Goal: Task Accomplishment & Management: Manage account settings

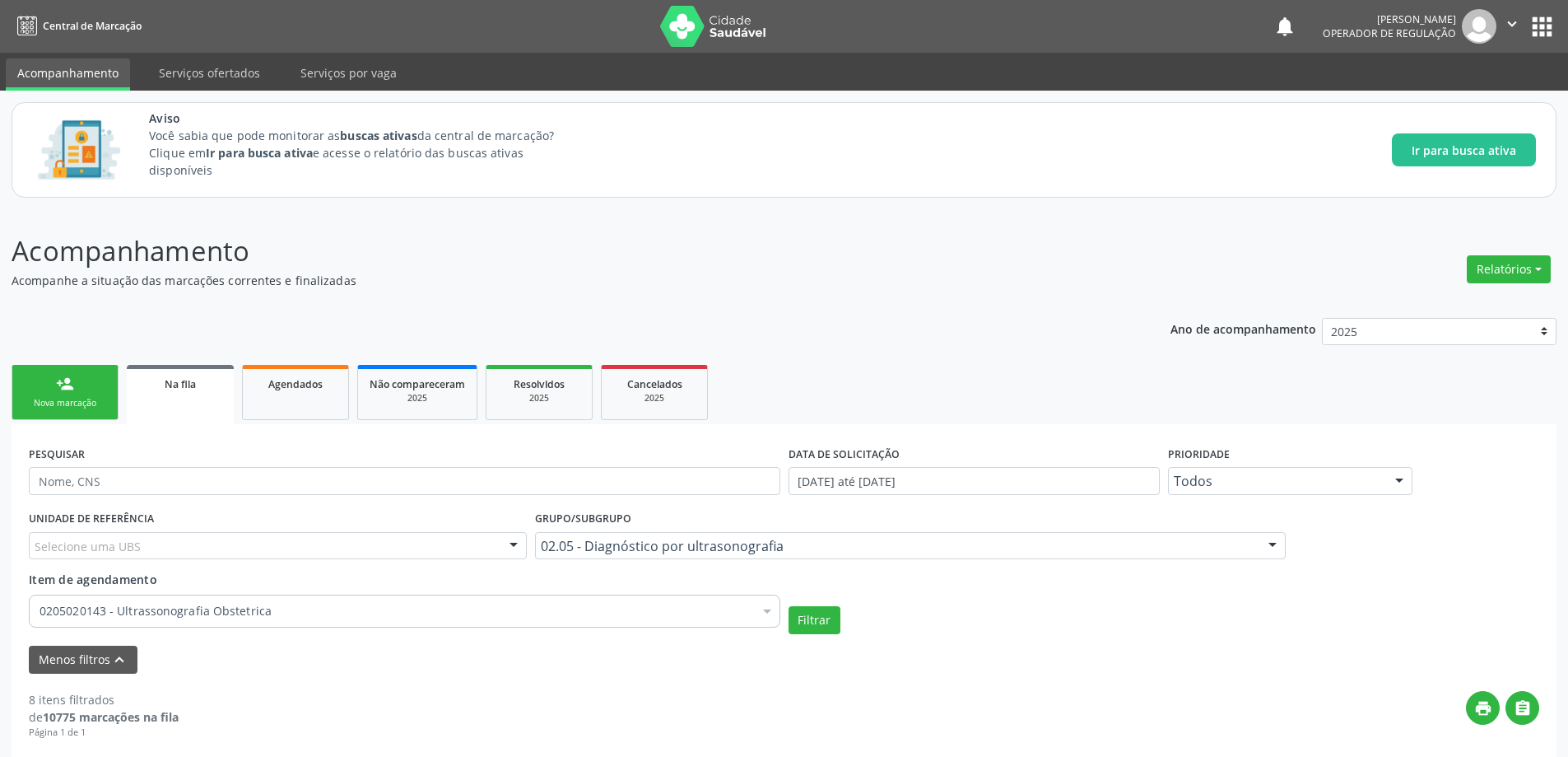
scroll to position [259, 0]
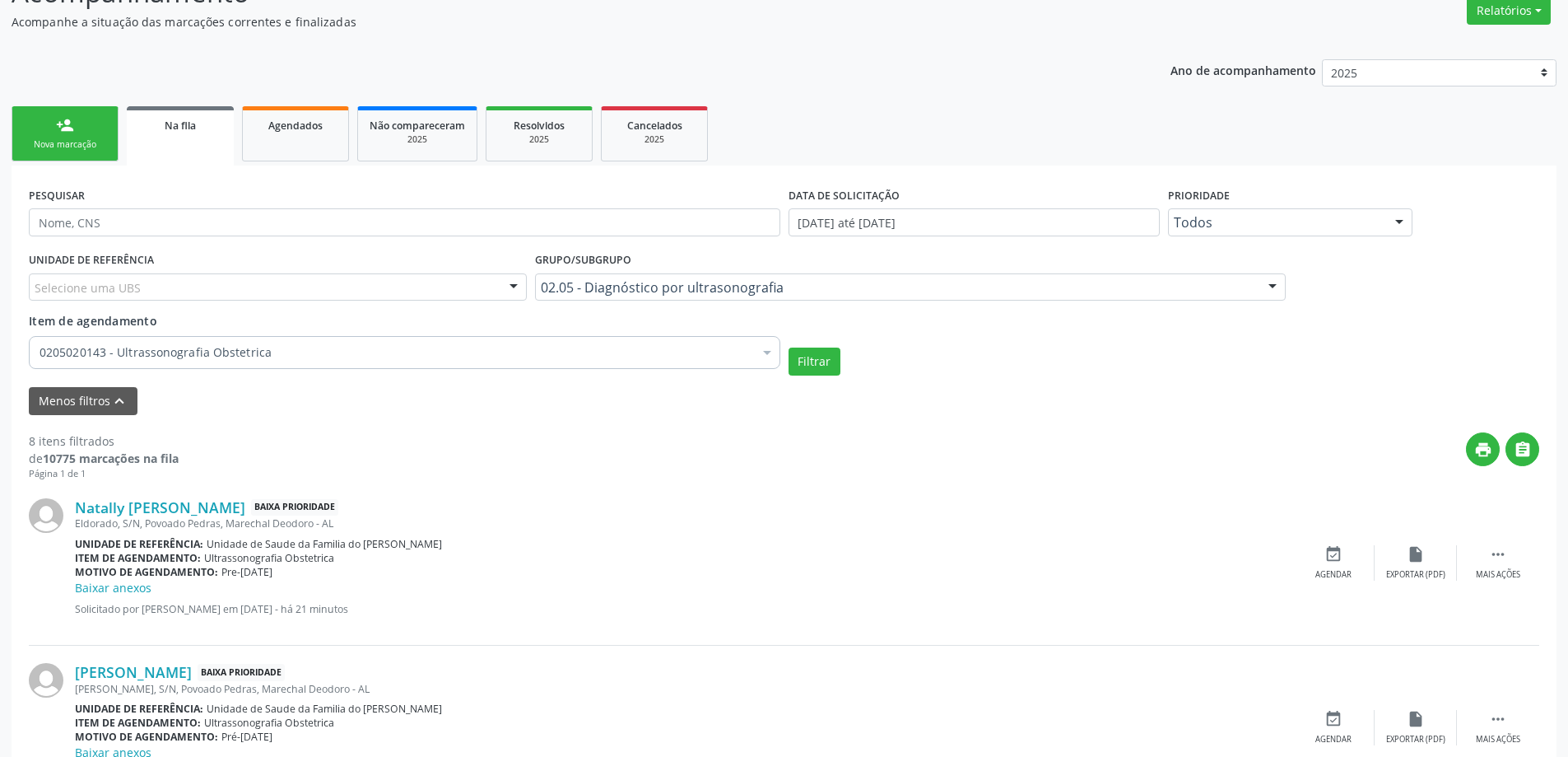
click at [185, 120] on span "Na fila" at bounding box center [181, 125] width 31 height 14
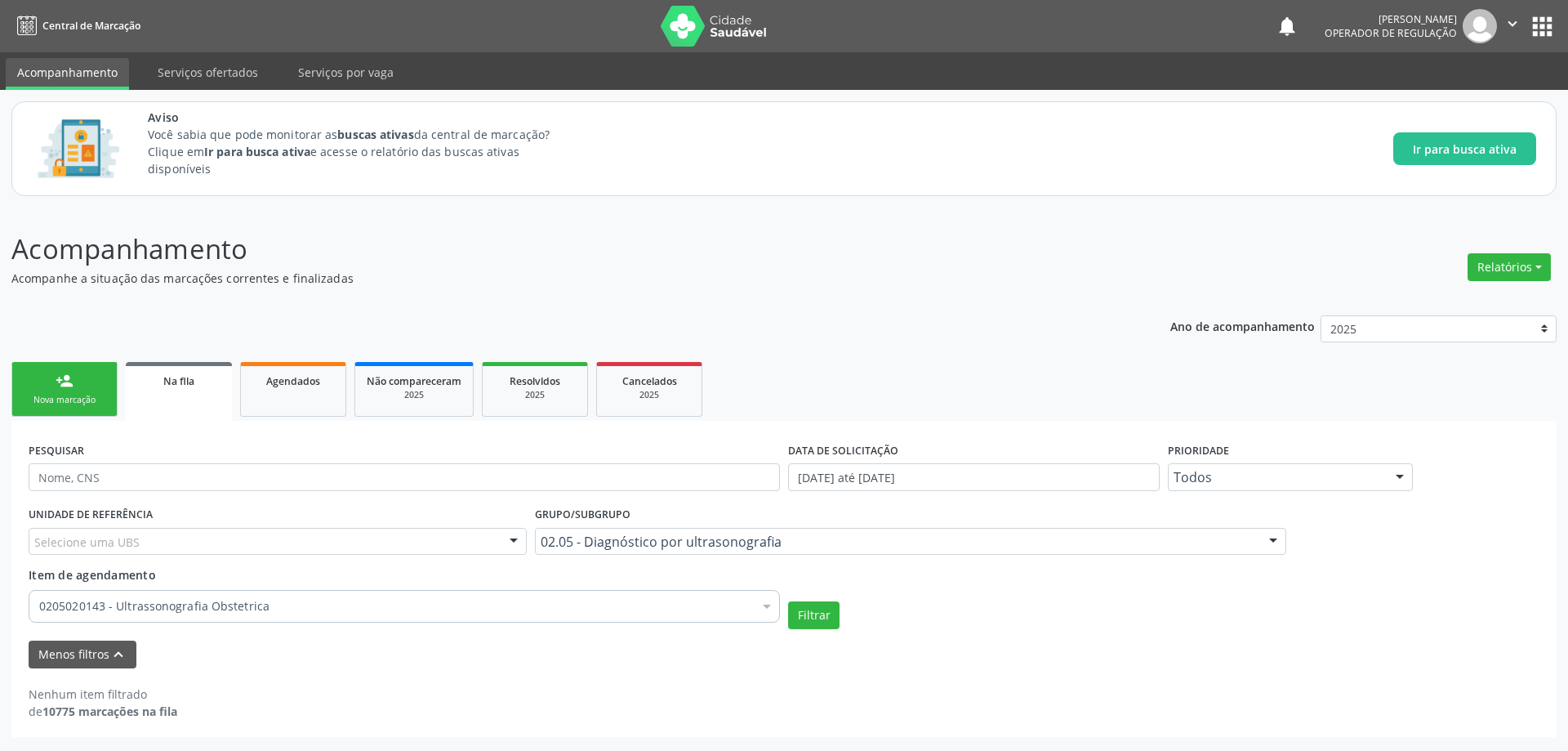
click at [1004, 617] on div "Filtrar" at bounding box center [1164, 615] width 759 height 28
click at [828, 324] on div "Ano de acompanhamento 2025 person_add Nova marcação Na fila Agendados Não compa…" at bounding box center [783, 521] width 1545 height 434
click at [312, 392] on link "Agendados" at bounding box center [293, 390] width 107 height 55
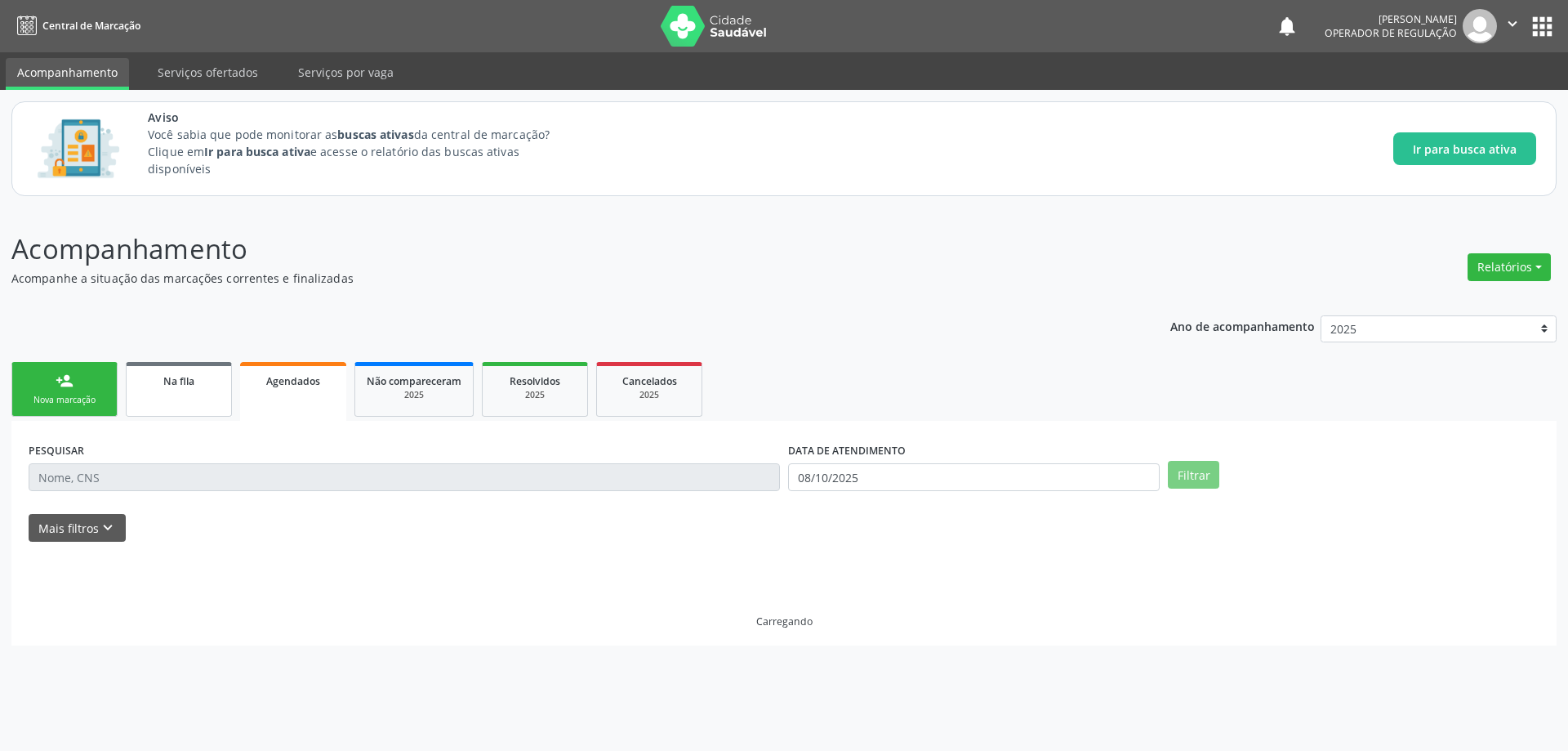
click at [182, 383] on span "Na fila" at bounding box center [179, 381] width 31 height 14
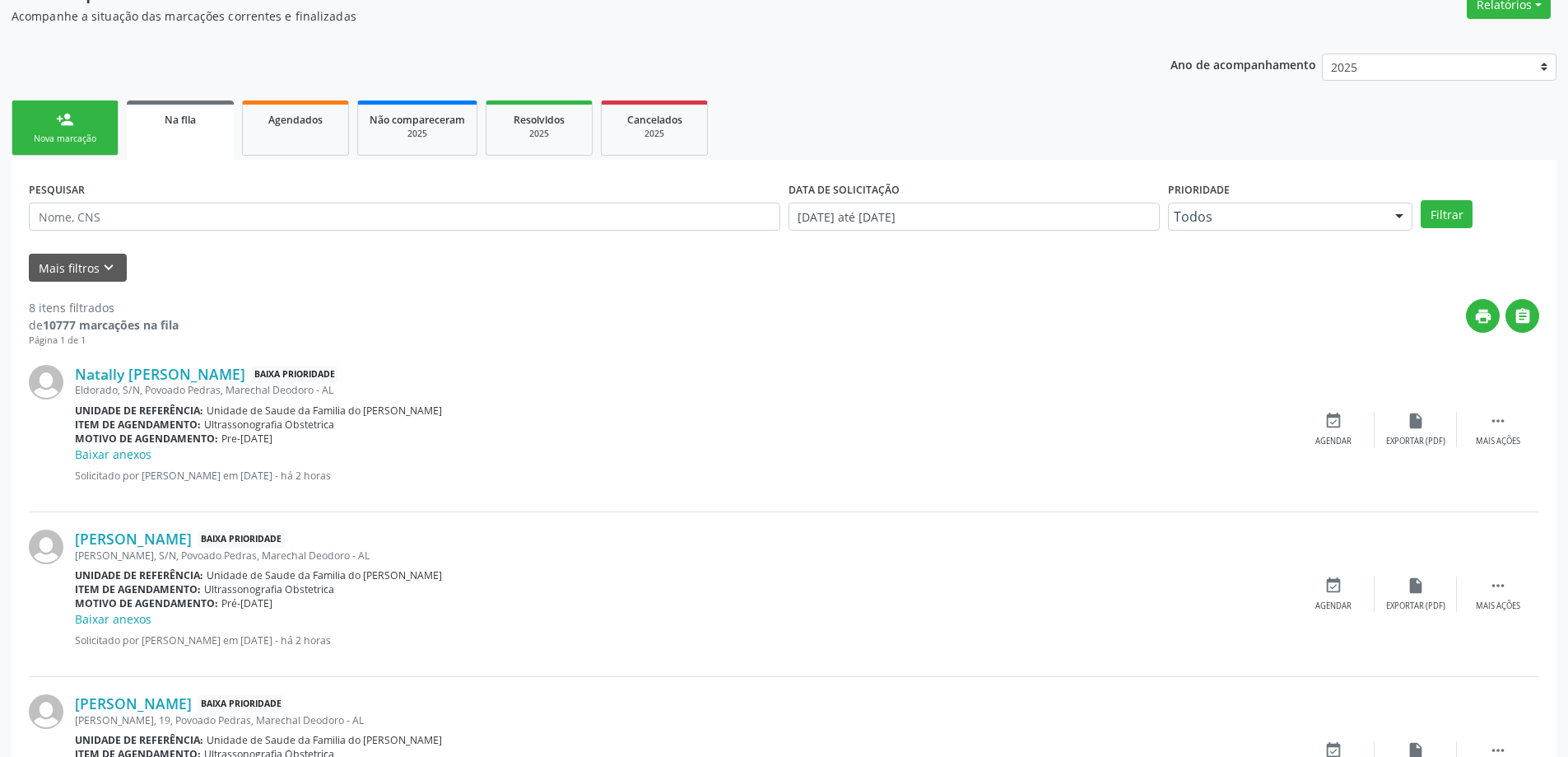
scroll to position [165, 0]
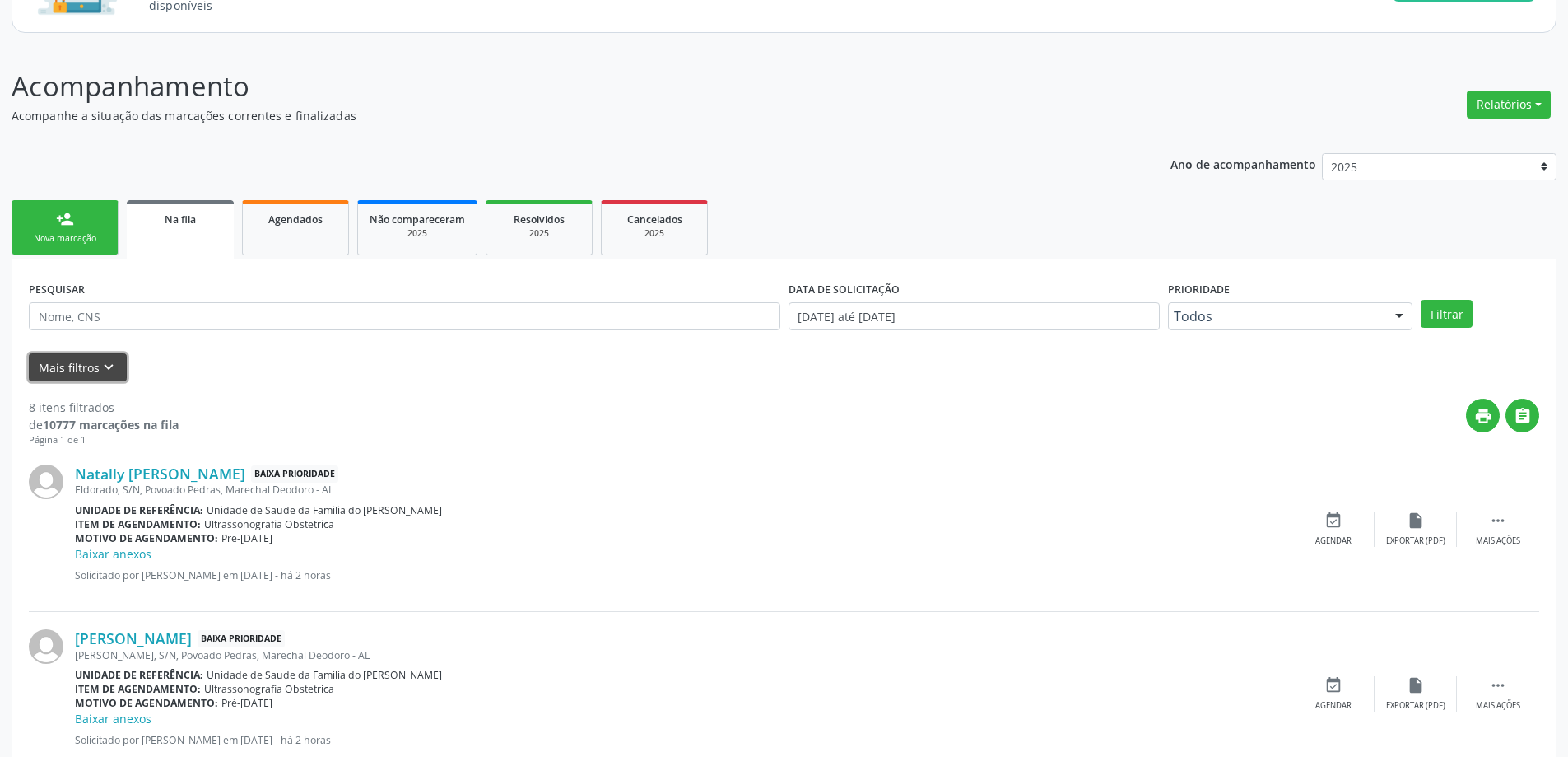
click at [93, 377] on button "Mais filtros keyboard_arrow_down" at bounding box center [78, 367] width 98 height 29
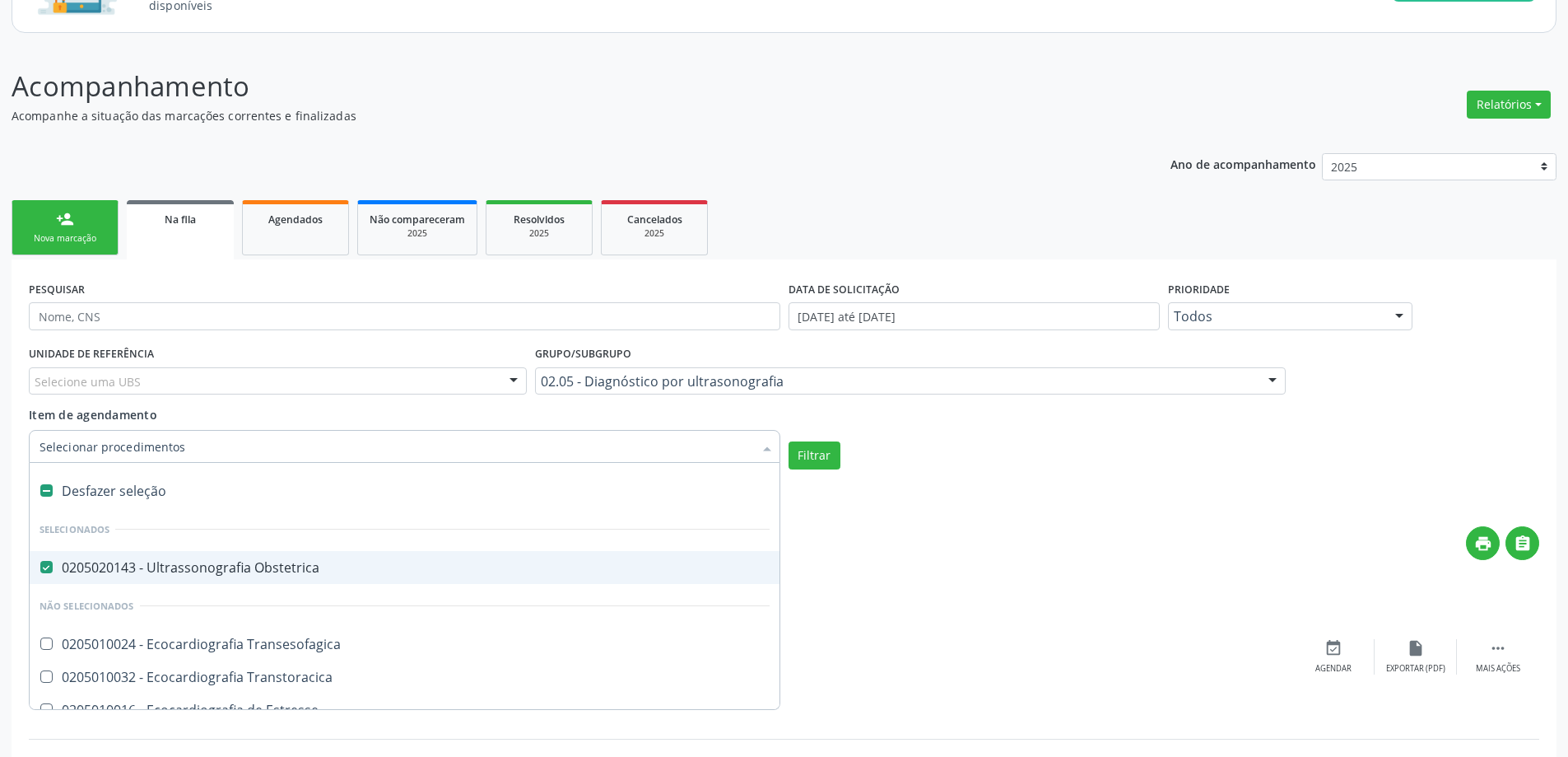
click at [39, 483] on div "Desfazer seleção" at bounding box center [404, 491] width 749 height 33
checkbox Obstetrica "false"
click at [823, 459] on button "Filtrar" at bounding box center [814, 455] width 52 height 28
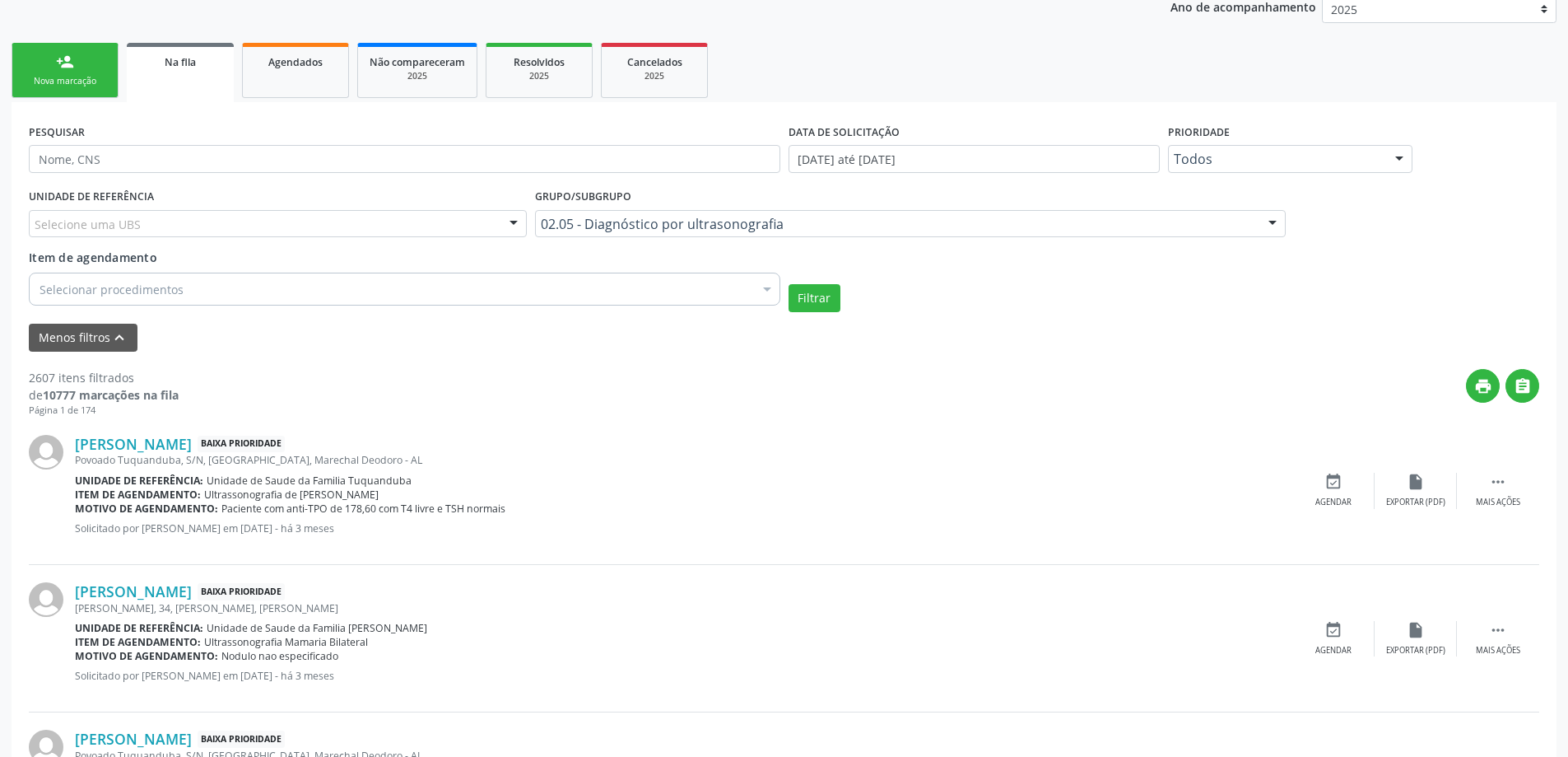
scroll to position [329, 0]
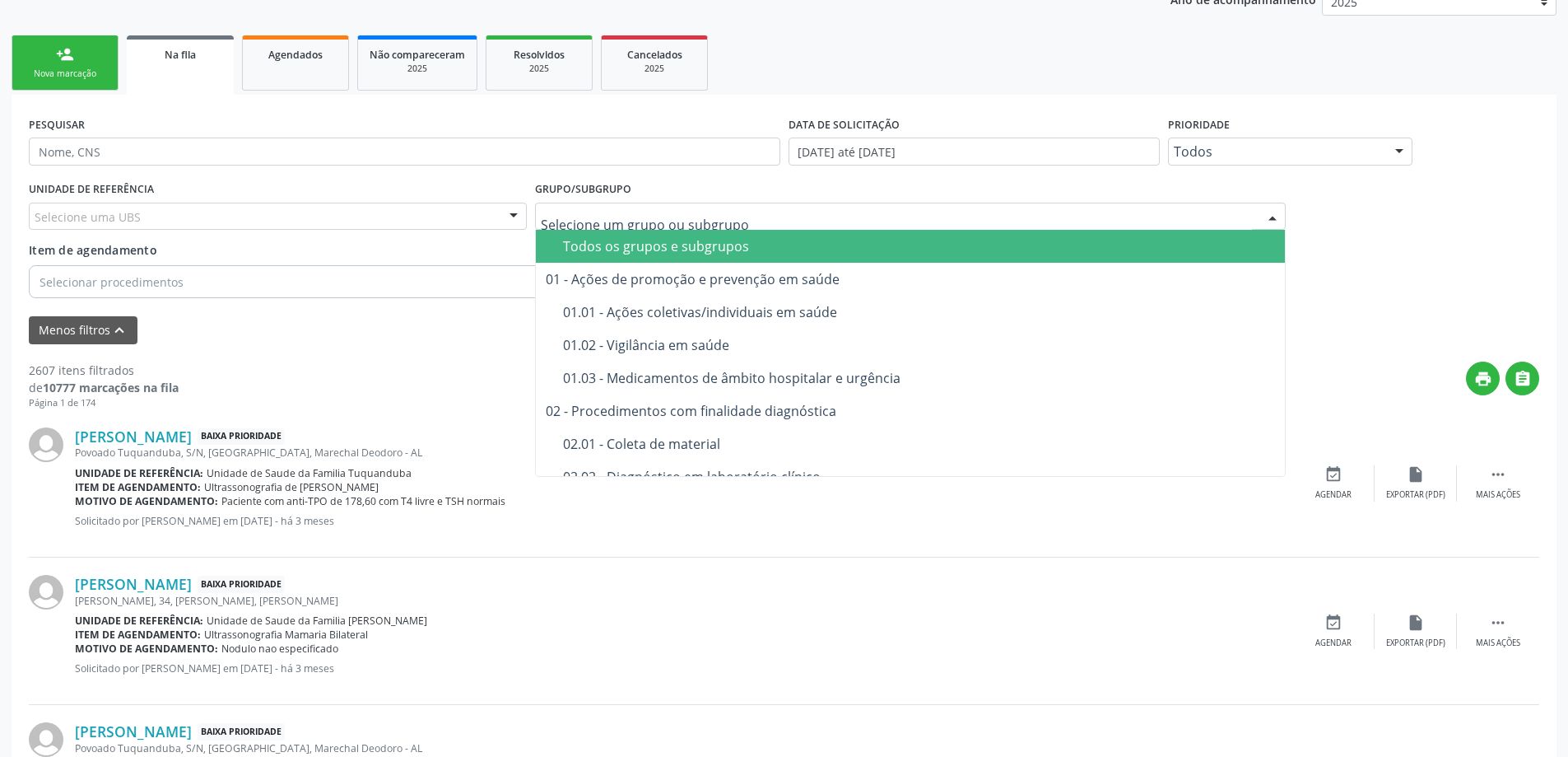
click at [741, 245] on div "Todos os grupos e subgrupos" at bounding box center [919, 246] width 712 height 13
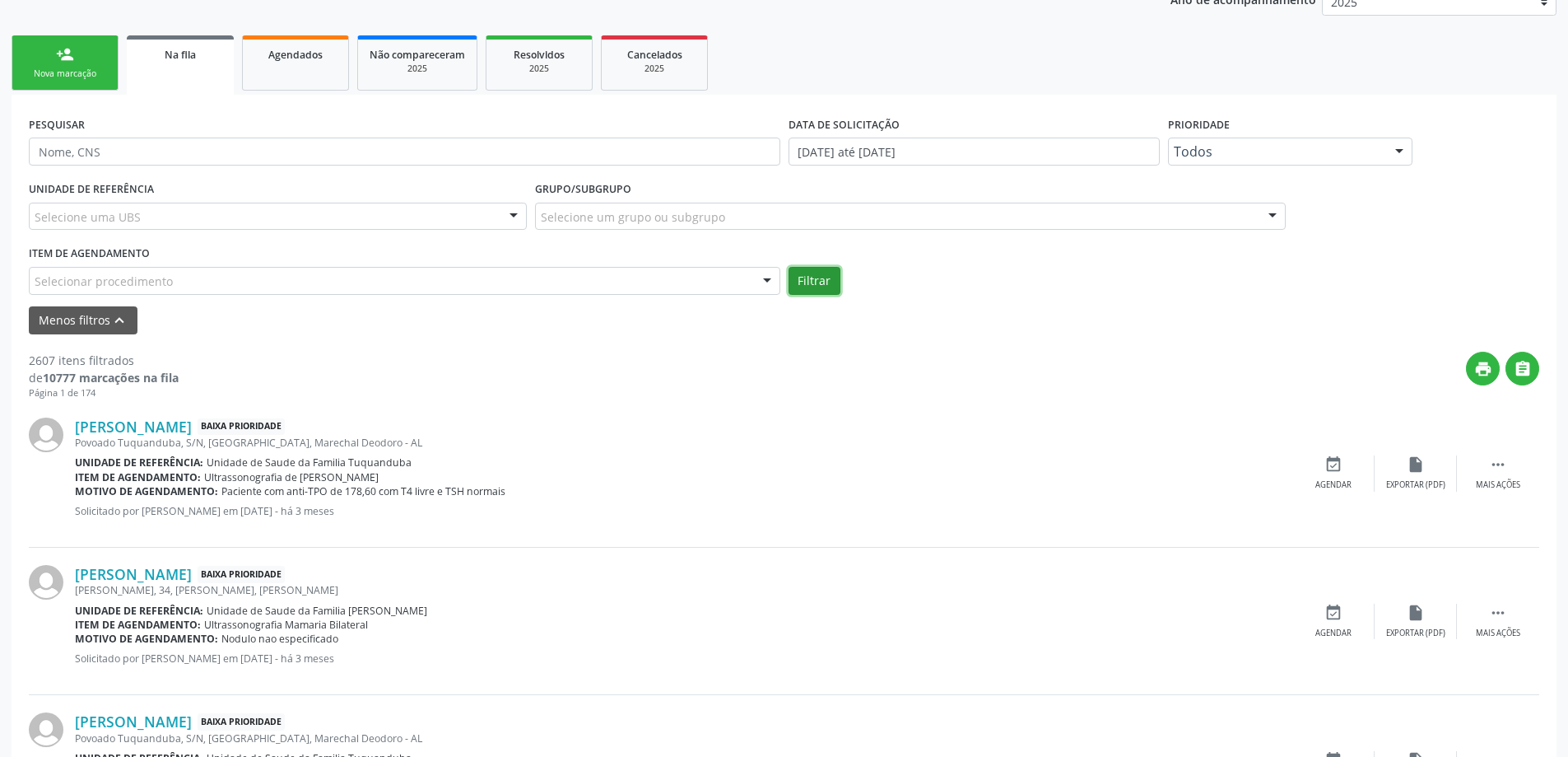
click at [814, 282] on button "Filtrar" at bounding box center [814, 281] width 52 height 28
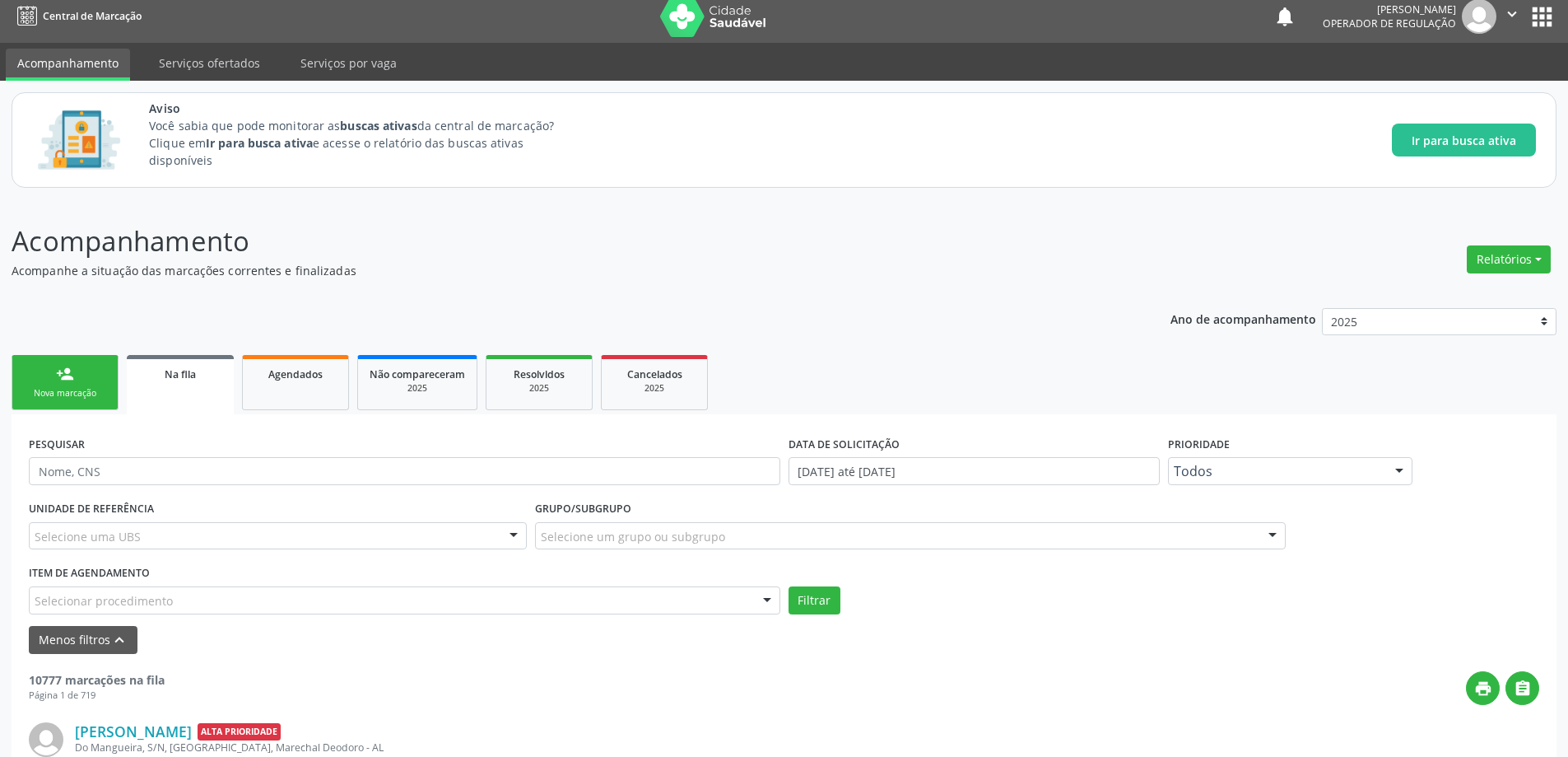
scroll to position [0, 0]
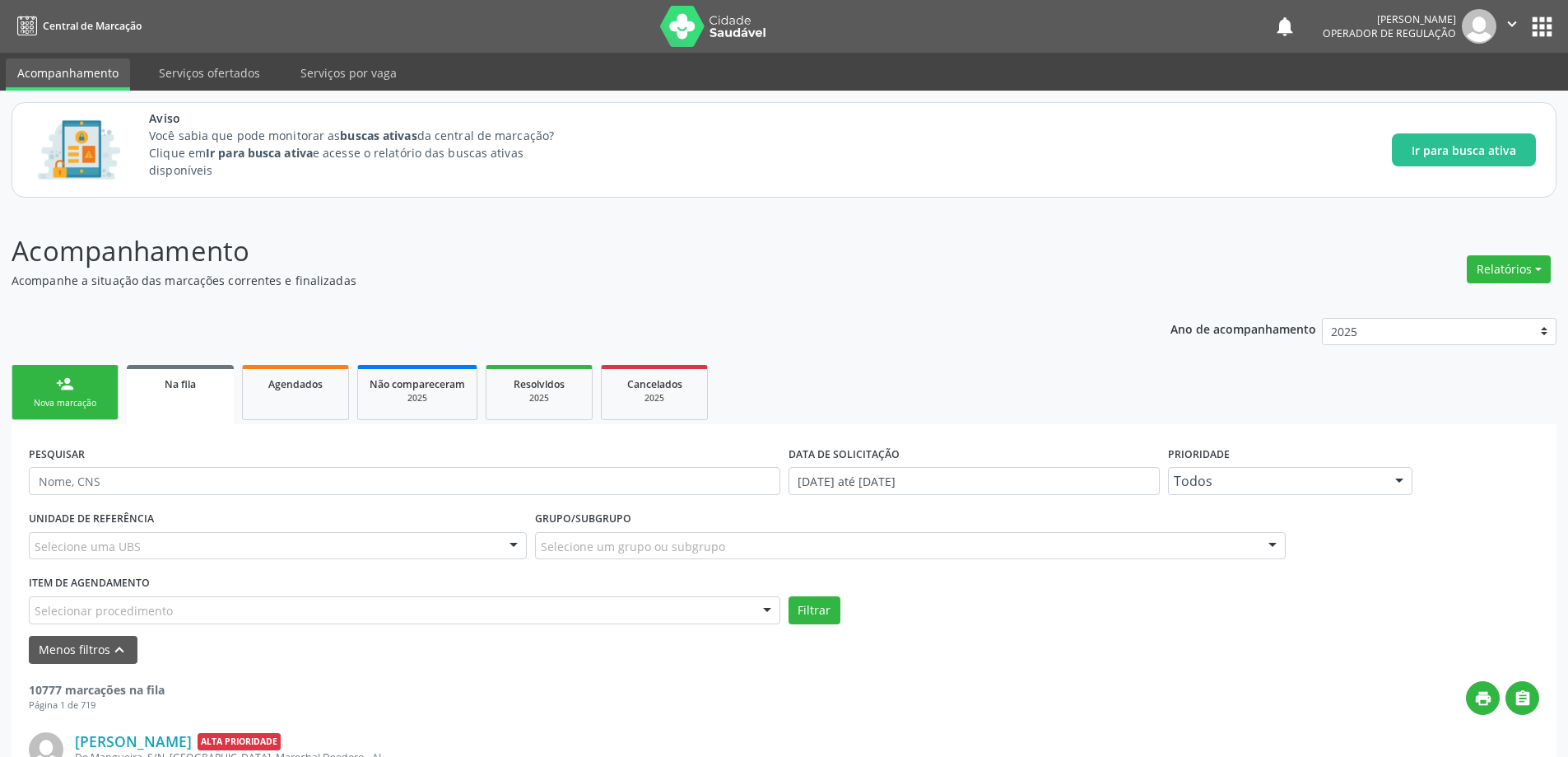
click at [176, 385] on span "Na fila" at bounding box center [181, 384] width 31 height 14
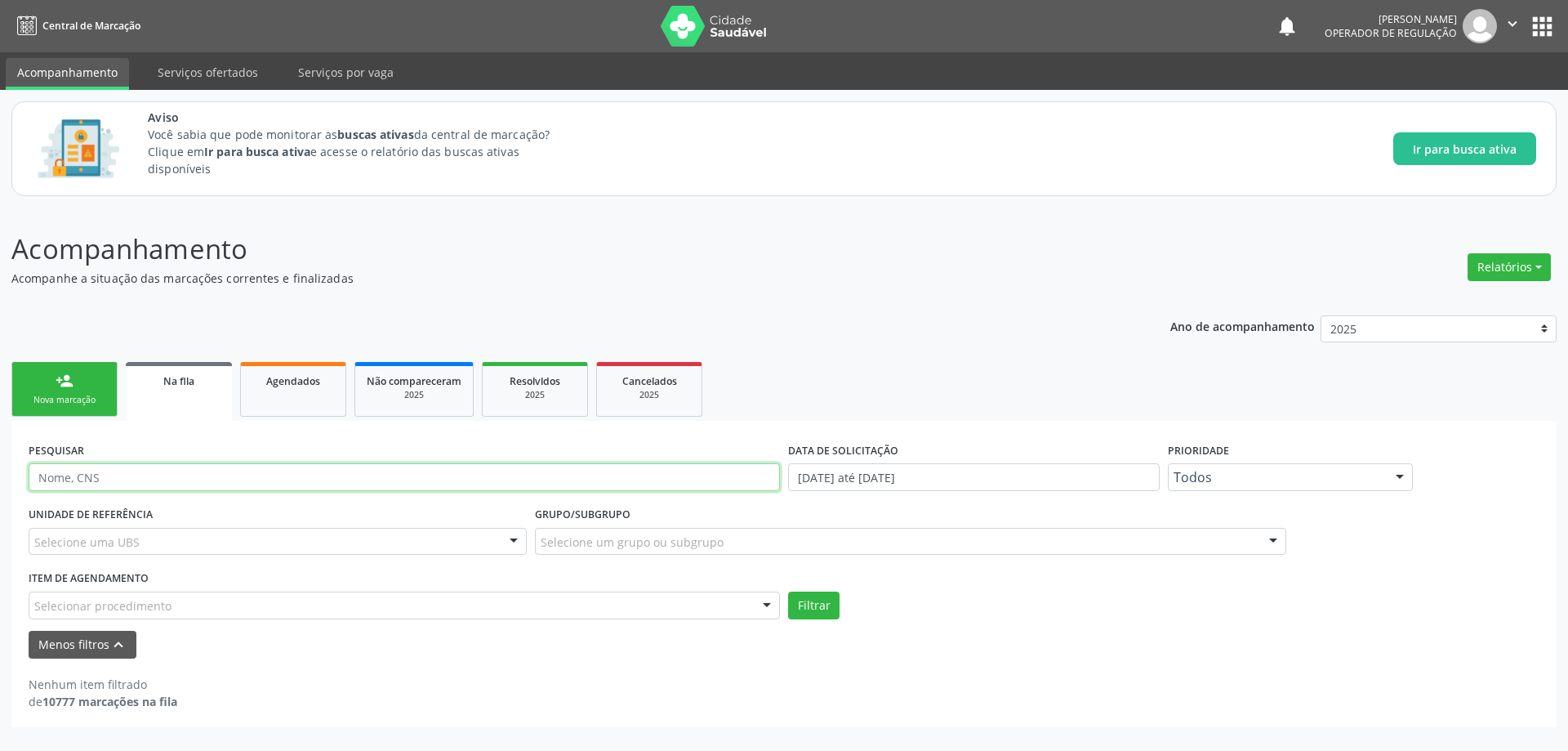
click at [176, 479] on input "text" at bounding box center [403, 477] width 751 height 28
paste input "701203097108811"
type input "701203097108811"
click at [805, 604] on button "Filtrar" at bounding box center [813, 605] width 51 height 28
click at [161, 385] on div "Na fila" at bounding box center [178, 380] width 84 height 17
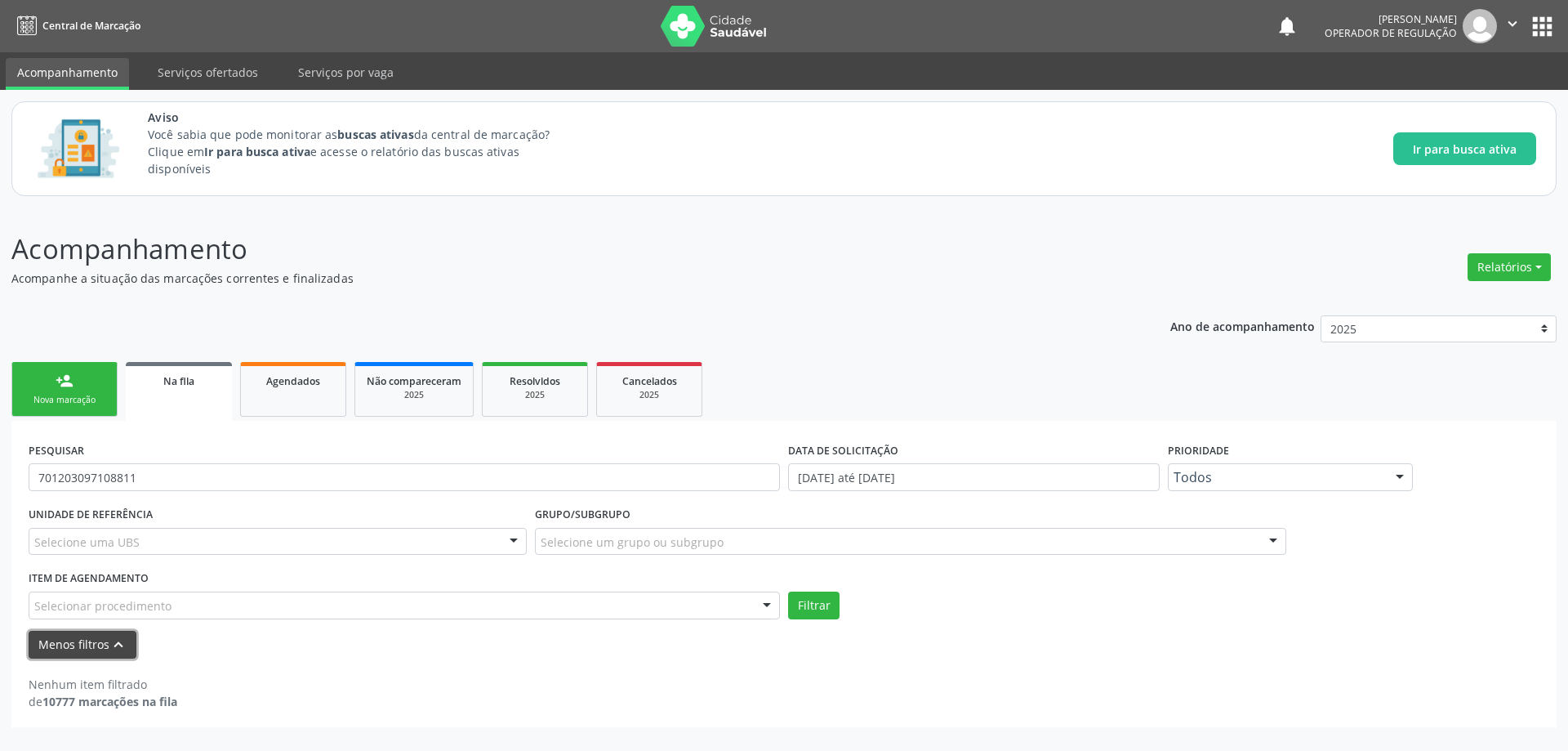
click at [119, 650] on icon "keyboard_arrow_up" at bounding box center [119, 644] width 18 height 18
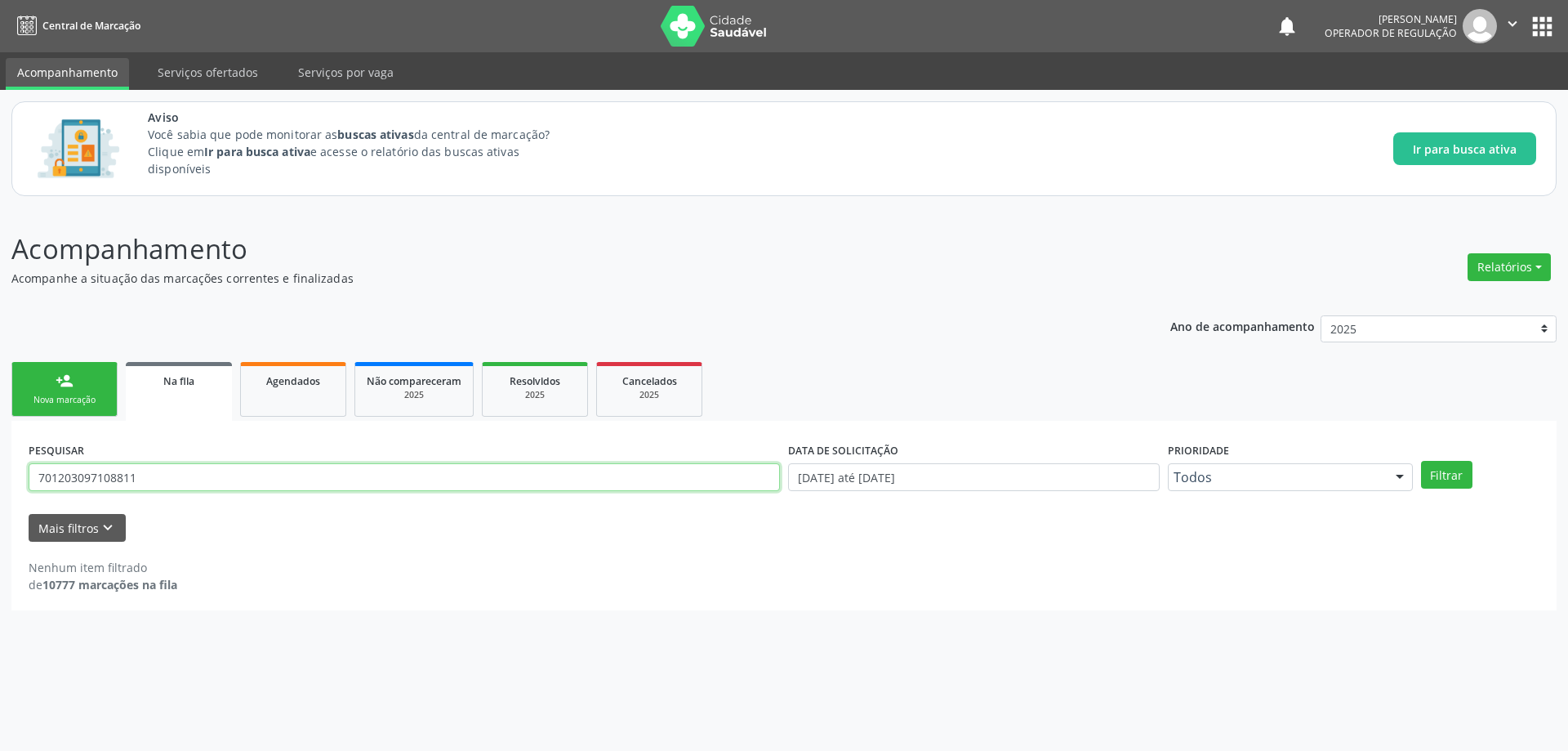
click at [241, 477] on input "701203097108811" at bounding box center [403, 477] width 751 height 28
click at [1226, 601] on div "PESQUISAR DATA DE SOLICITAÇÃO 01/01/2025 até 08/10/2025 Prioridade Todos Todos …" at bounding box center [783, 516] width 1545 height 189
click at [174, 480] on input "text" at bounding box center [403, 477] width 751 height 28
paste input "702902546077379"
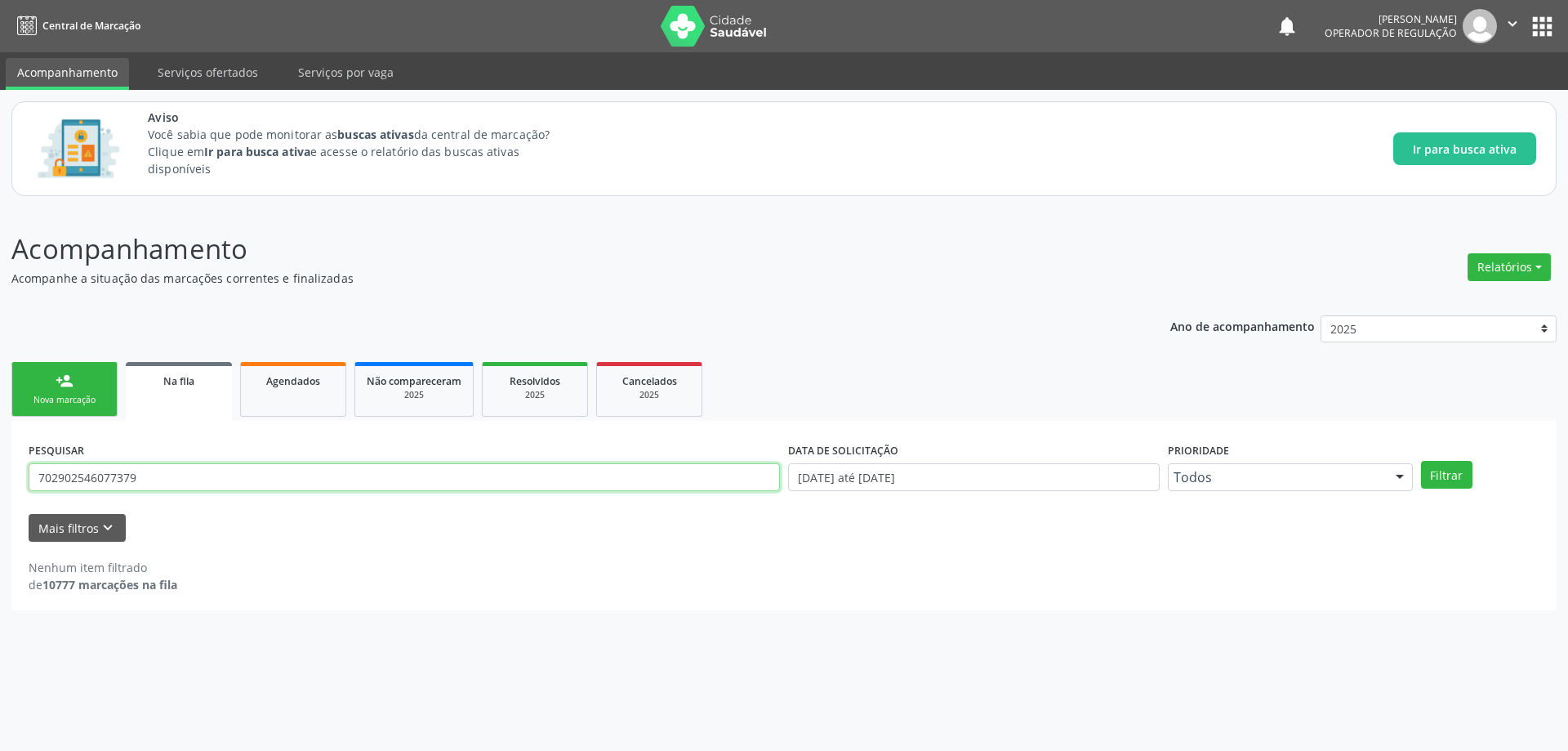
type input "702902546077379"
click at [1421, 461] on button "Filtrar" at bounding box center [1447, 474] width 51 height 28
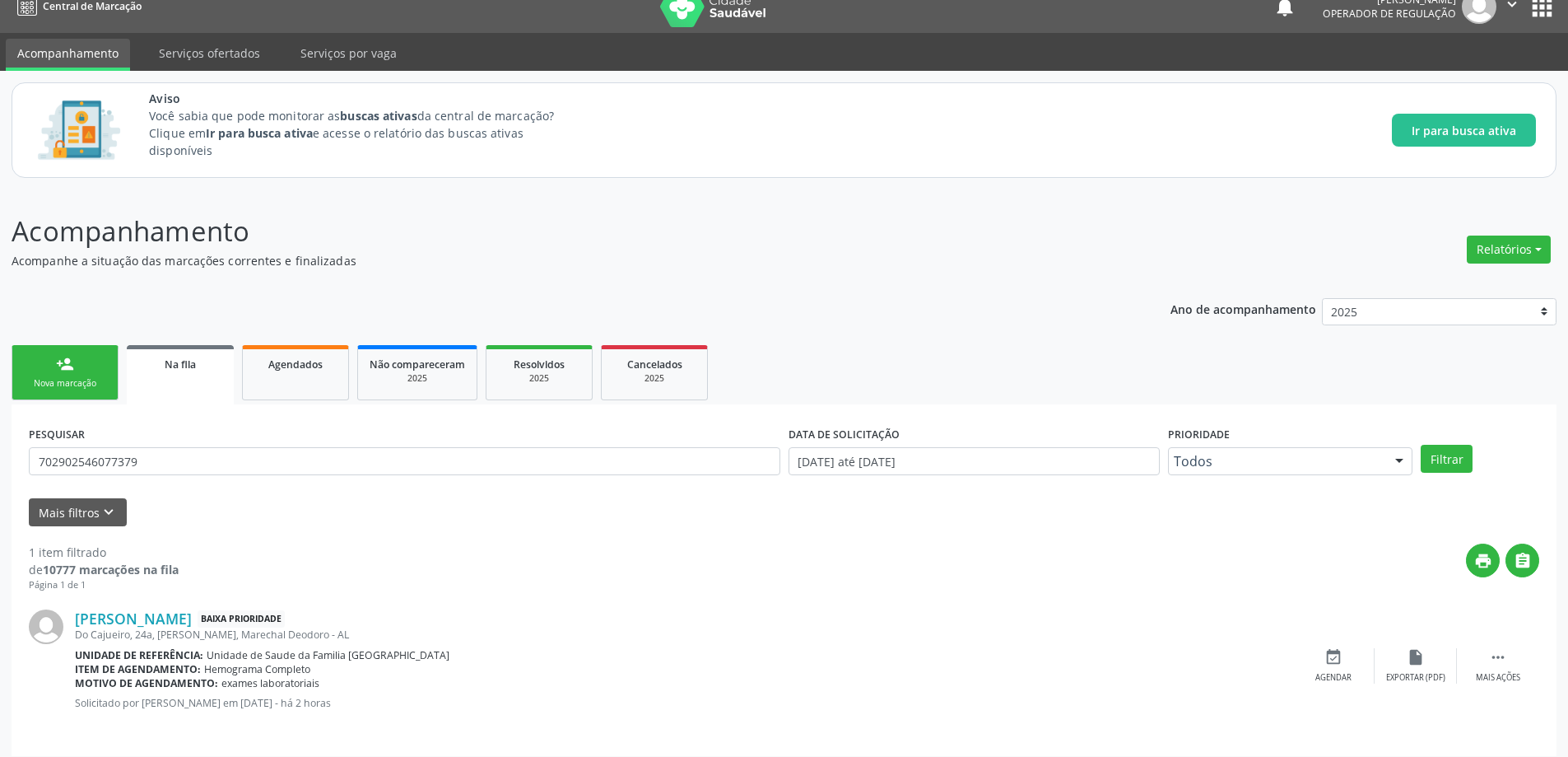
scroll to position [31, 0]
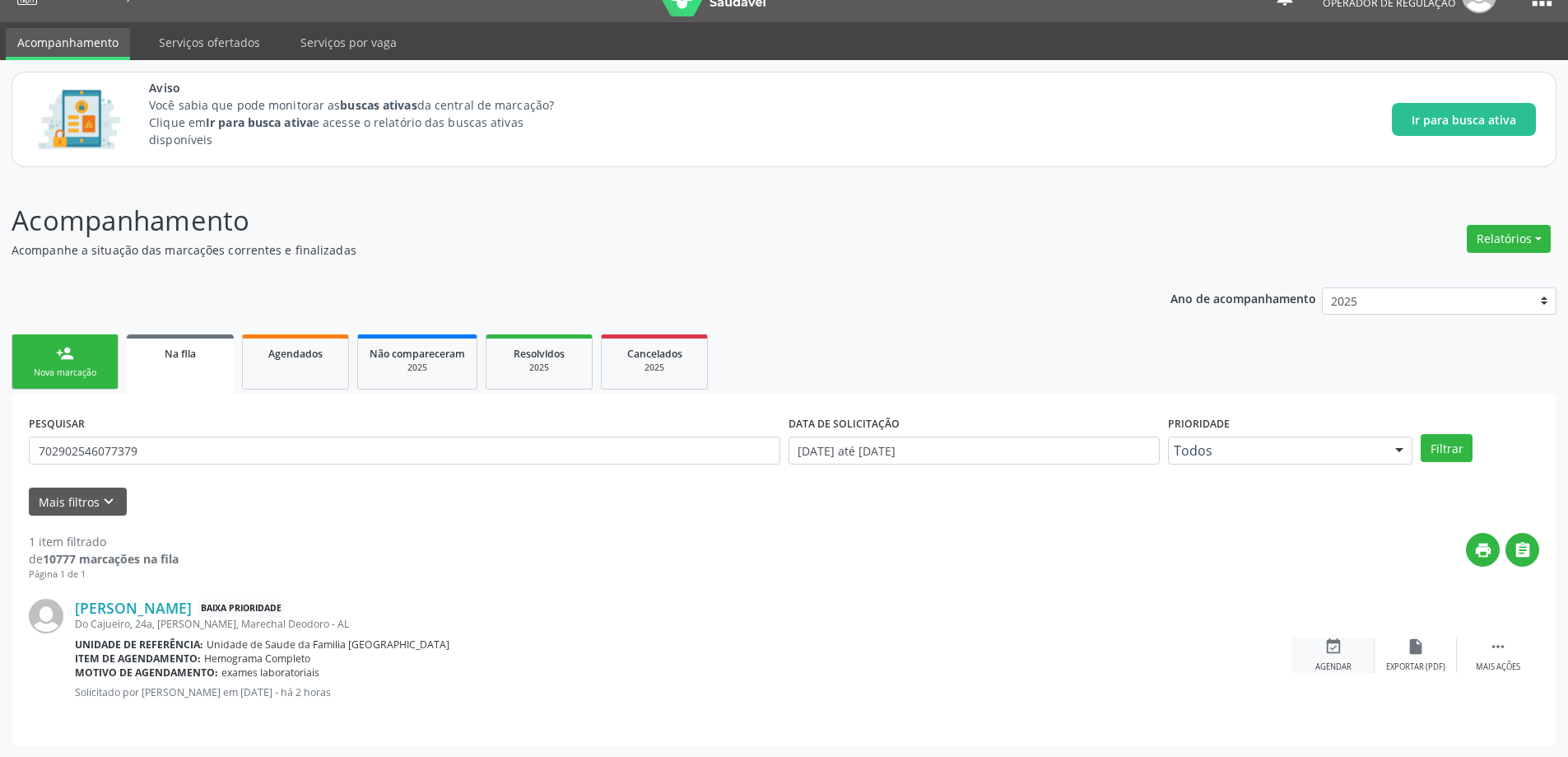
click at [1332, 651] on icon "event_available" at bounding box center [1334, 647] width 19 height 19
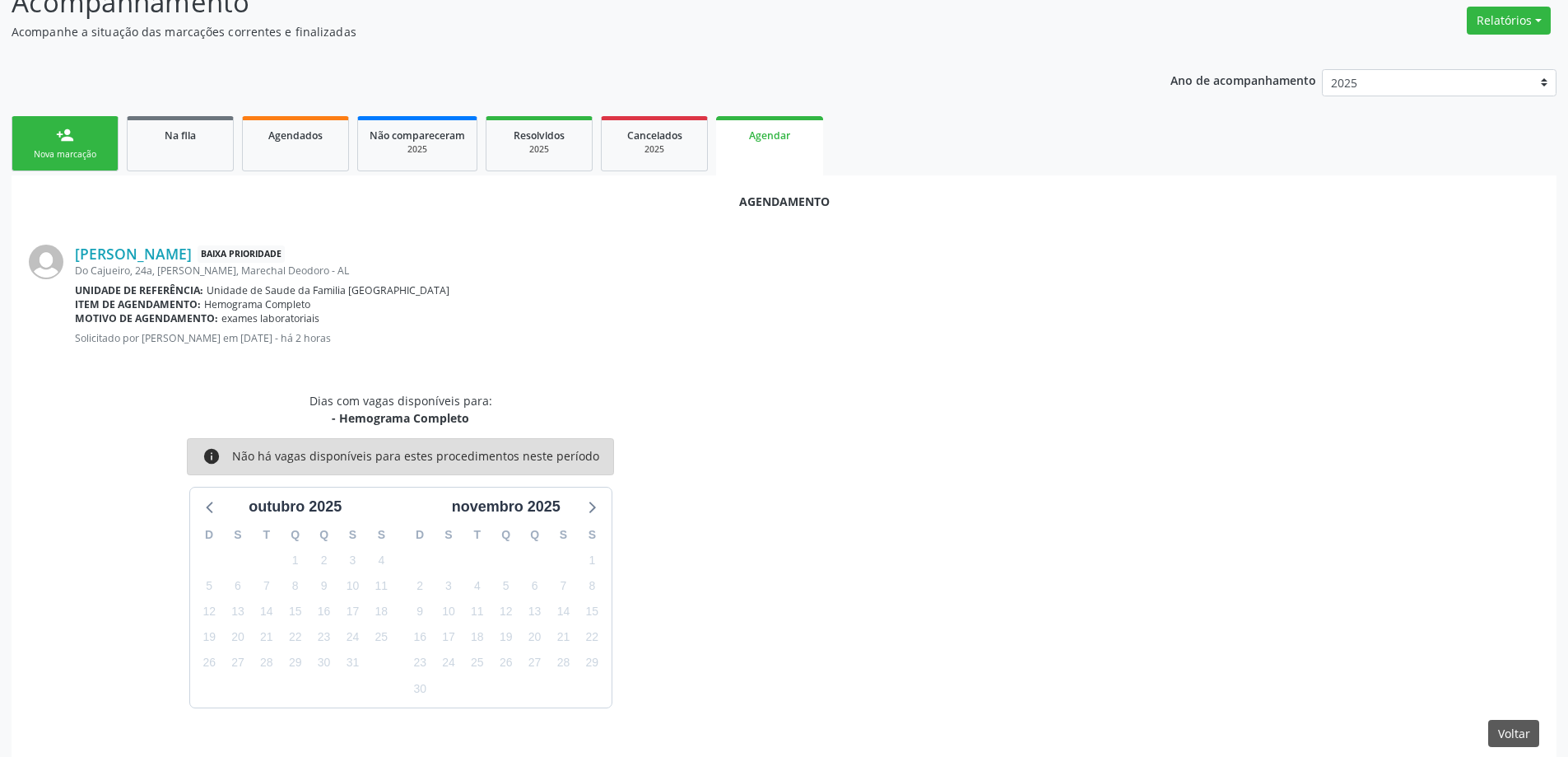
scroll to position [268, 0]
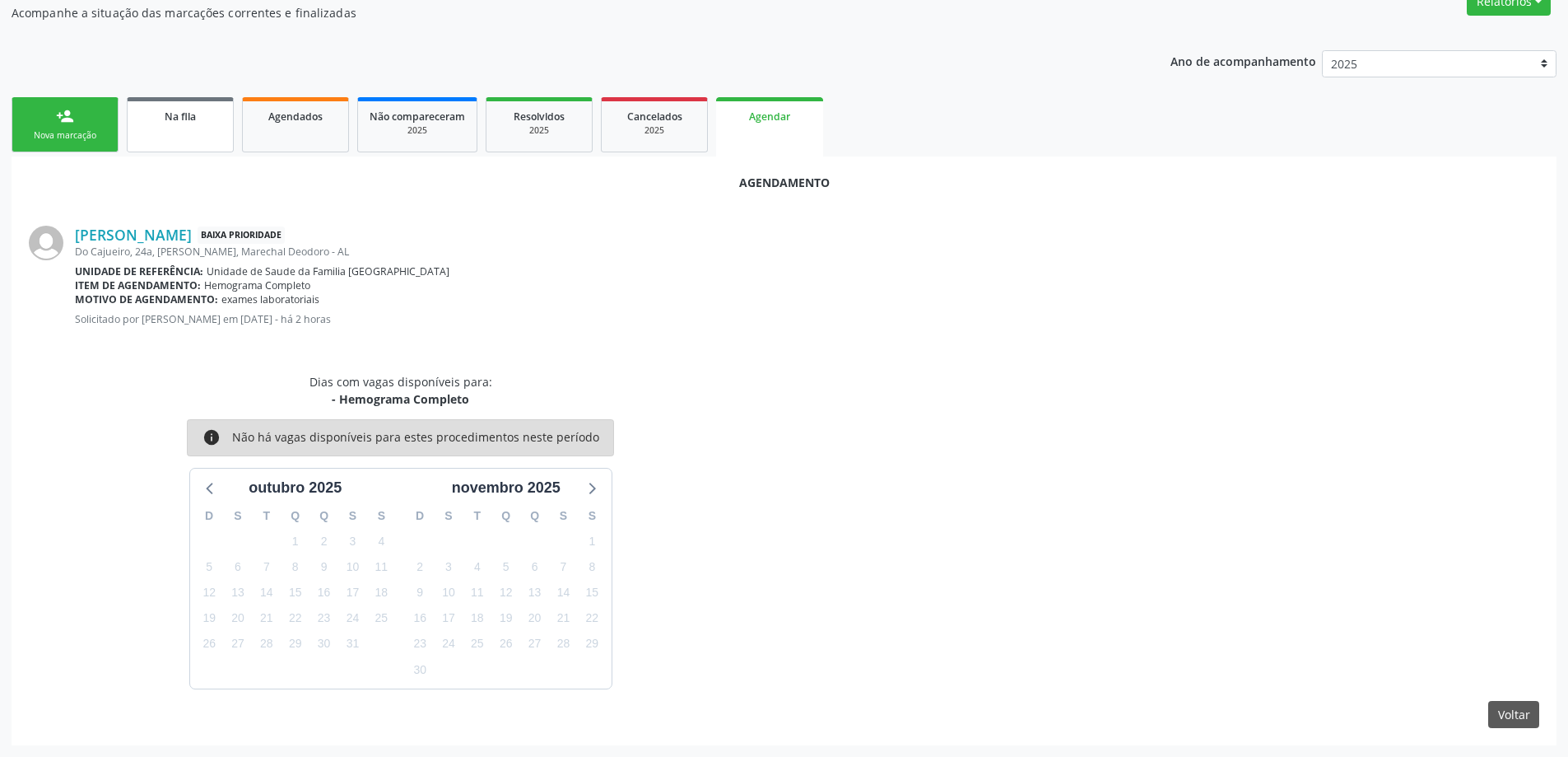
click at [177, 118] on span "Na fila" at bounding box center [181, 116] width 31 height 14
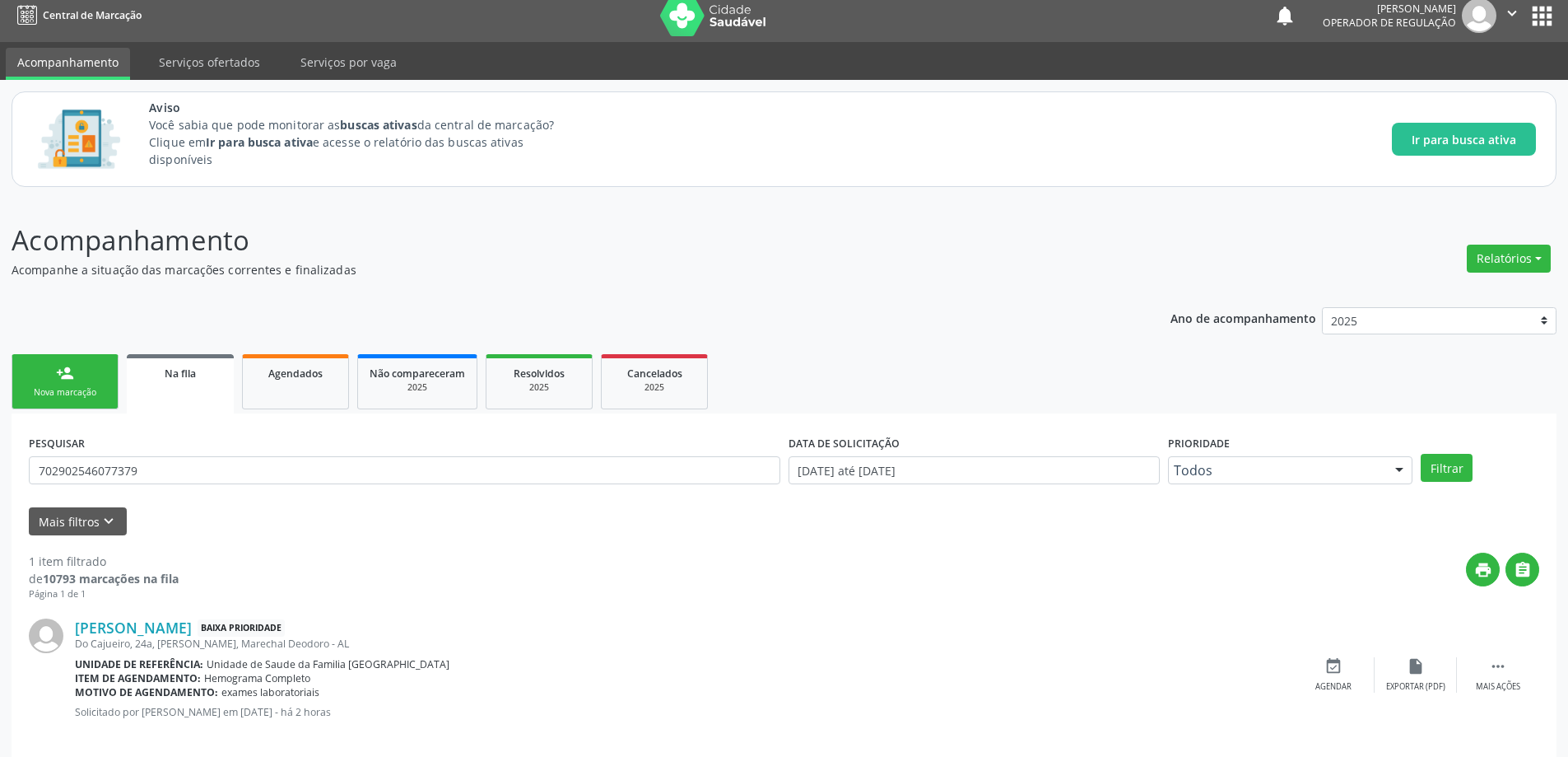
scroll to position [0, 0]
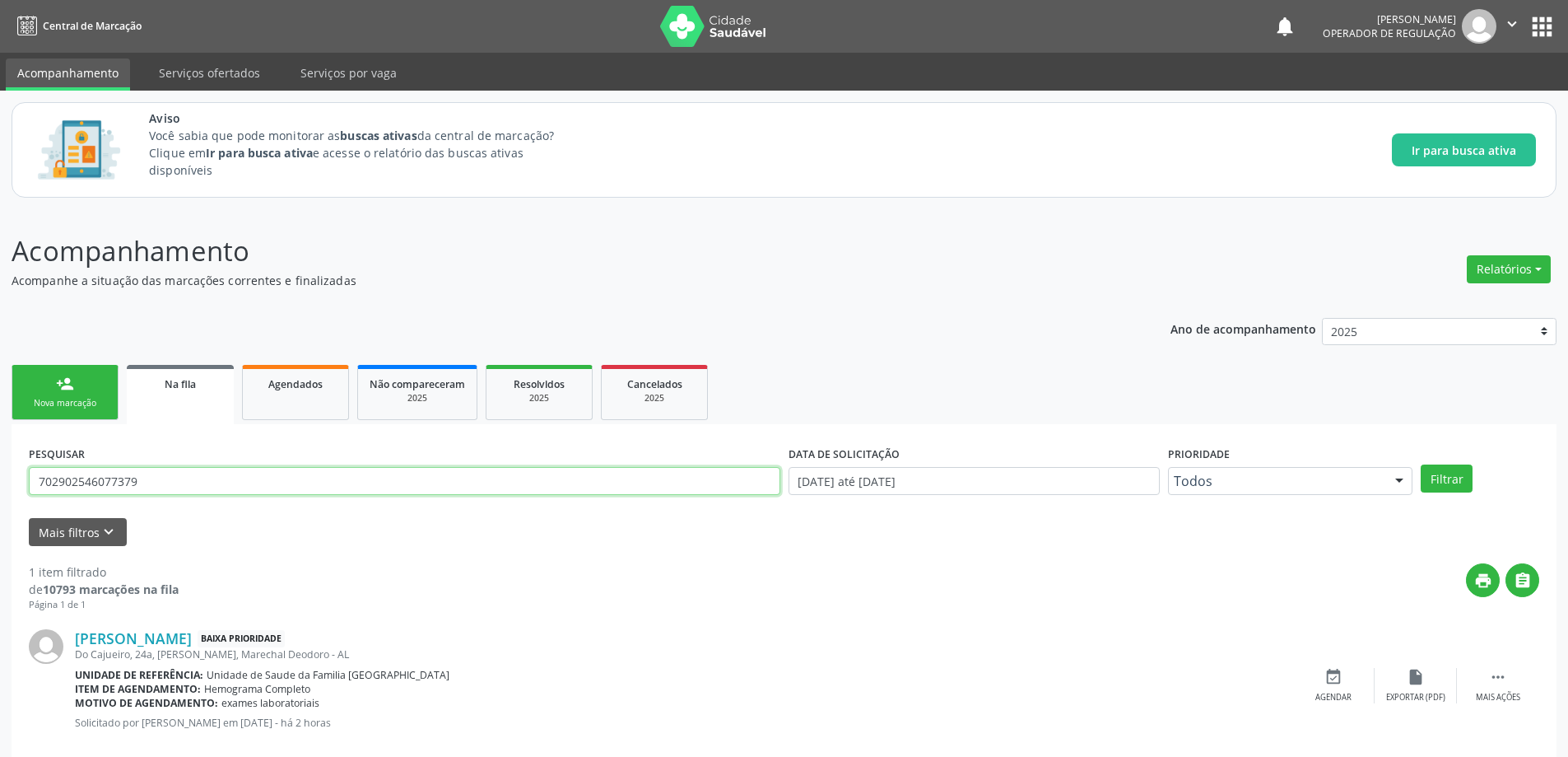
click at [152, 477] on input "702902546077379" at bounding box center [404, 481] width 751 height 28
click at [381, 484] on input "text" at bounding box center [404, 481] width 751 height 28
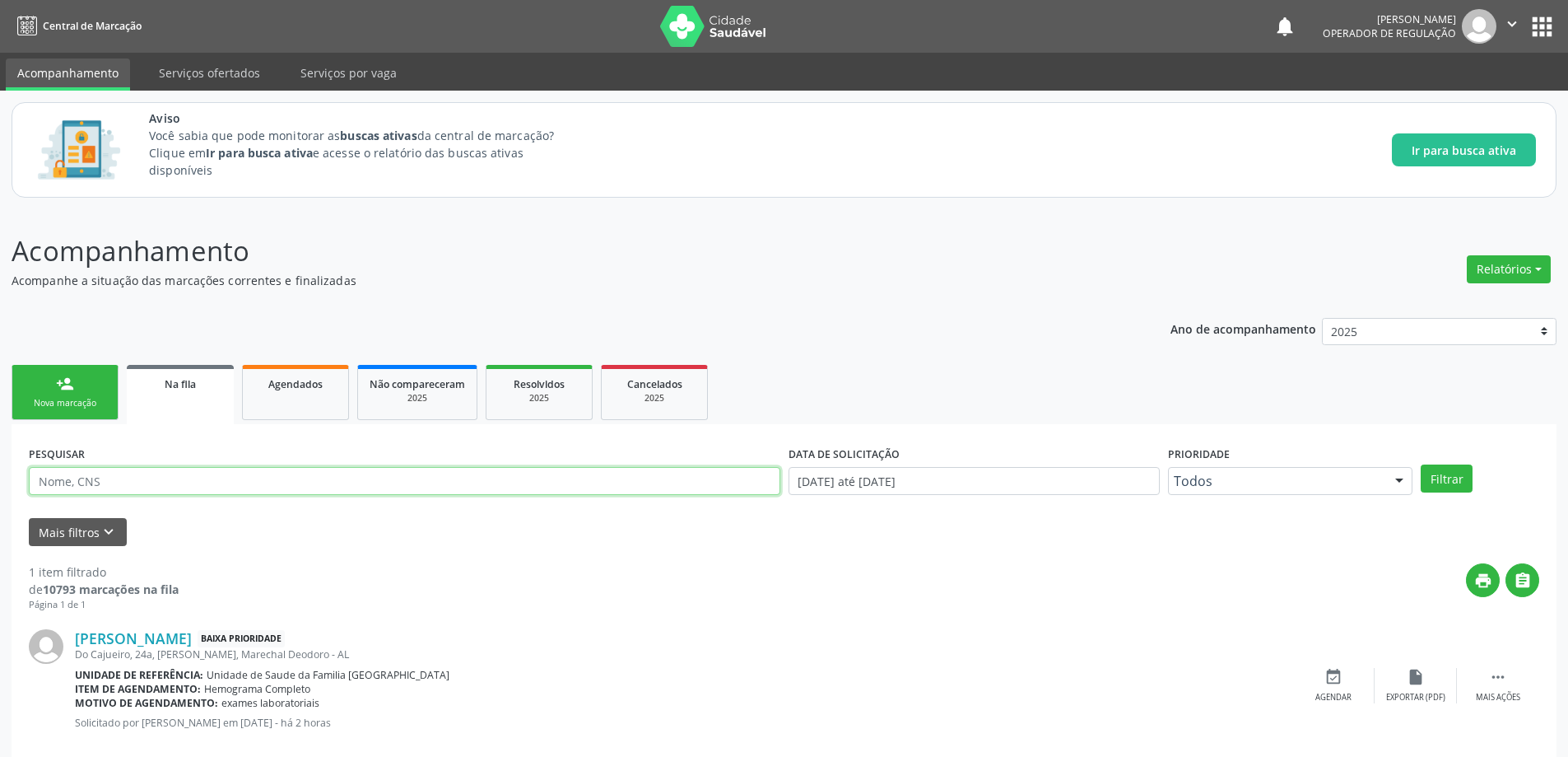
paste input "701203091708811"
type input "701203091708811"
click at [1421, 464] on button "Filtrar" at bounding box center [1447, 478] width 52 height 28
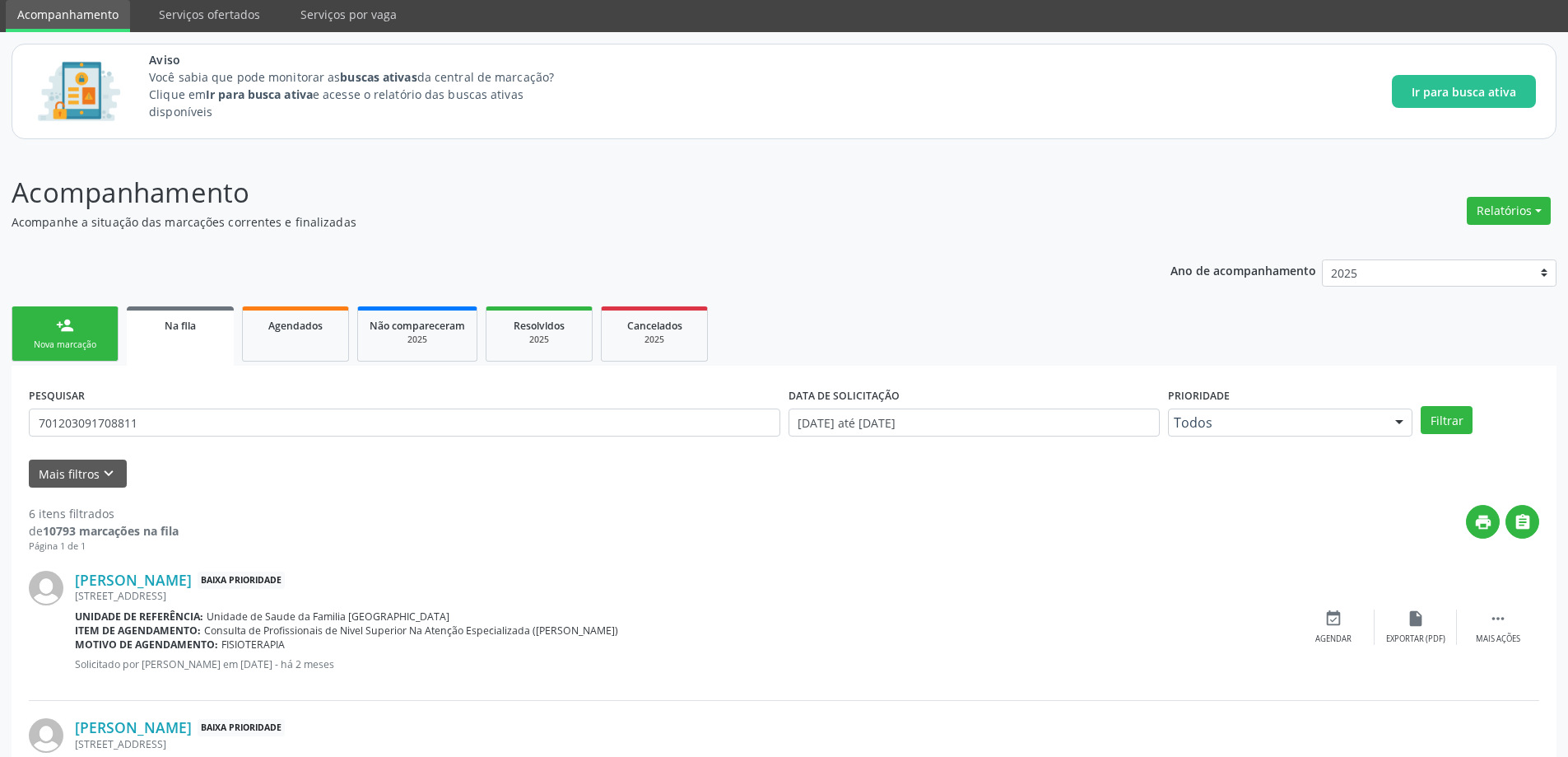
scroll to position [44, 0]
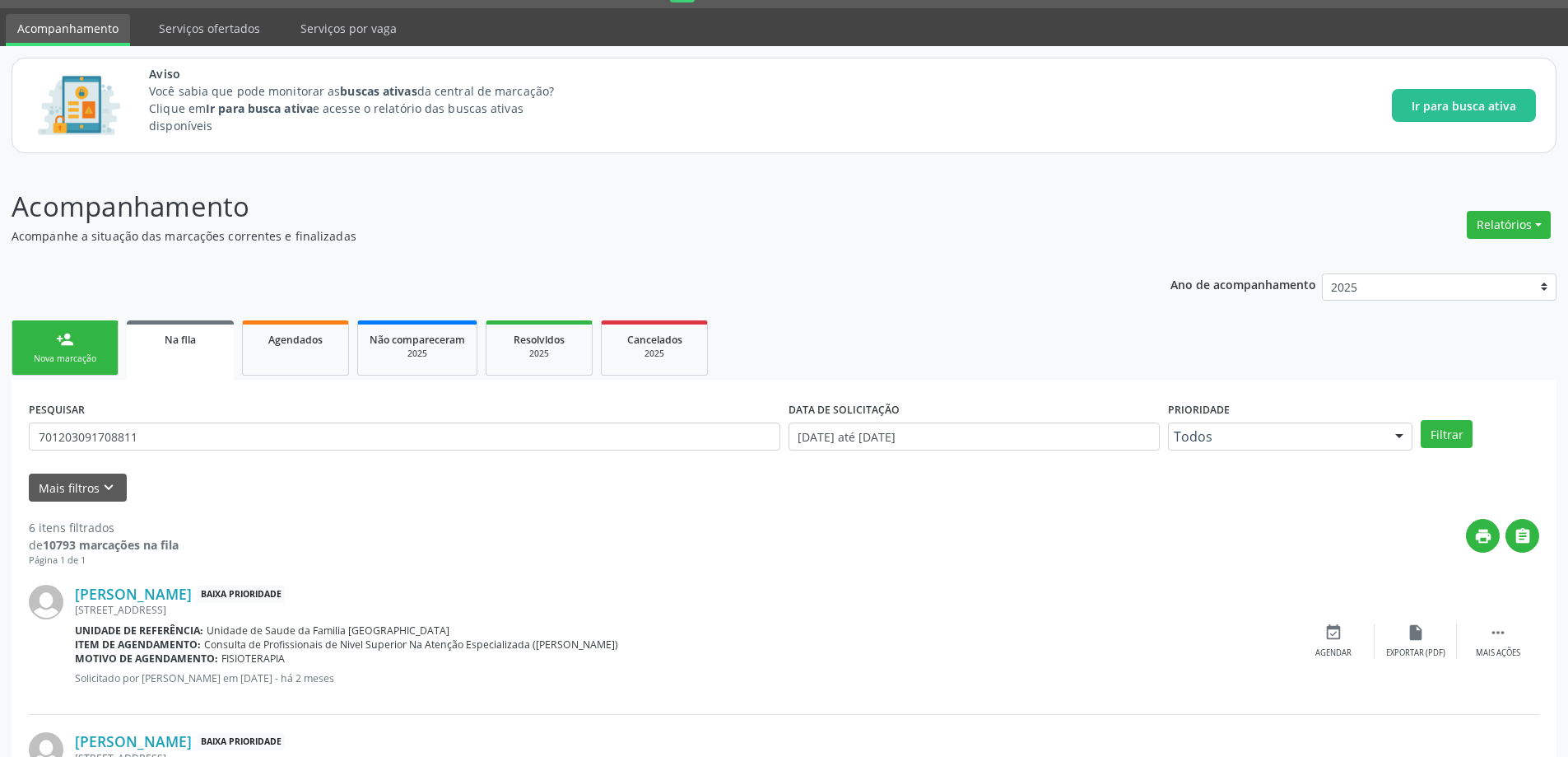
click at [173, 349] on link "Na fila" at bounding box center [181, 350] width 107 height 59
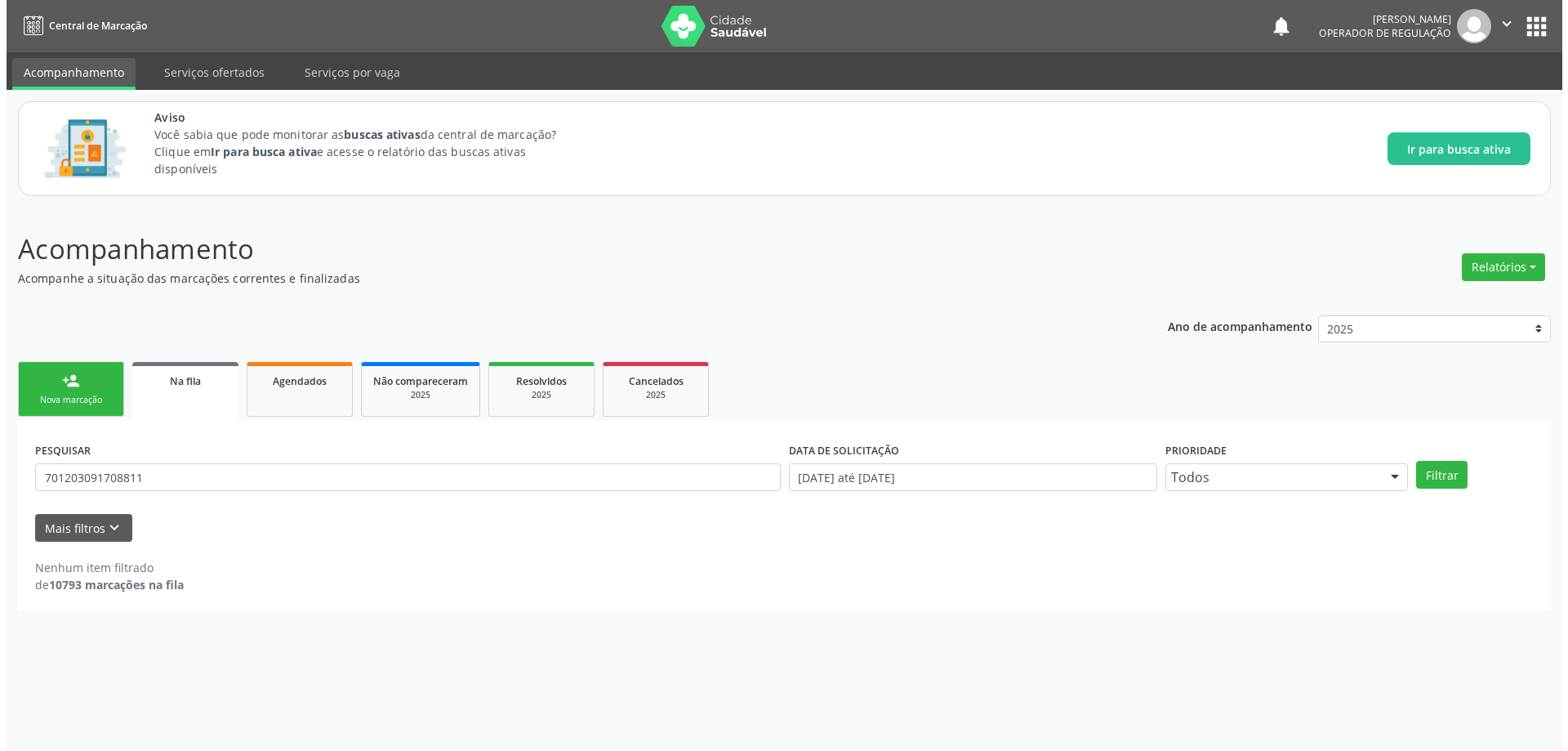
scroll to position [0, 0]
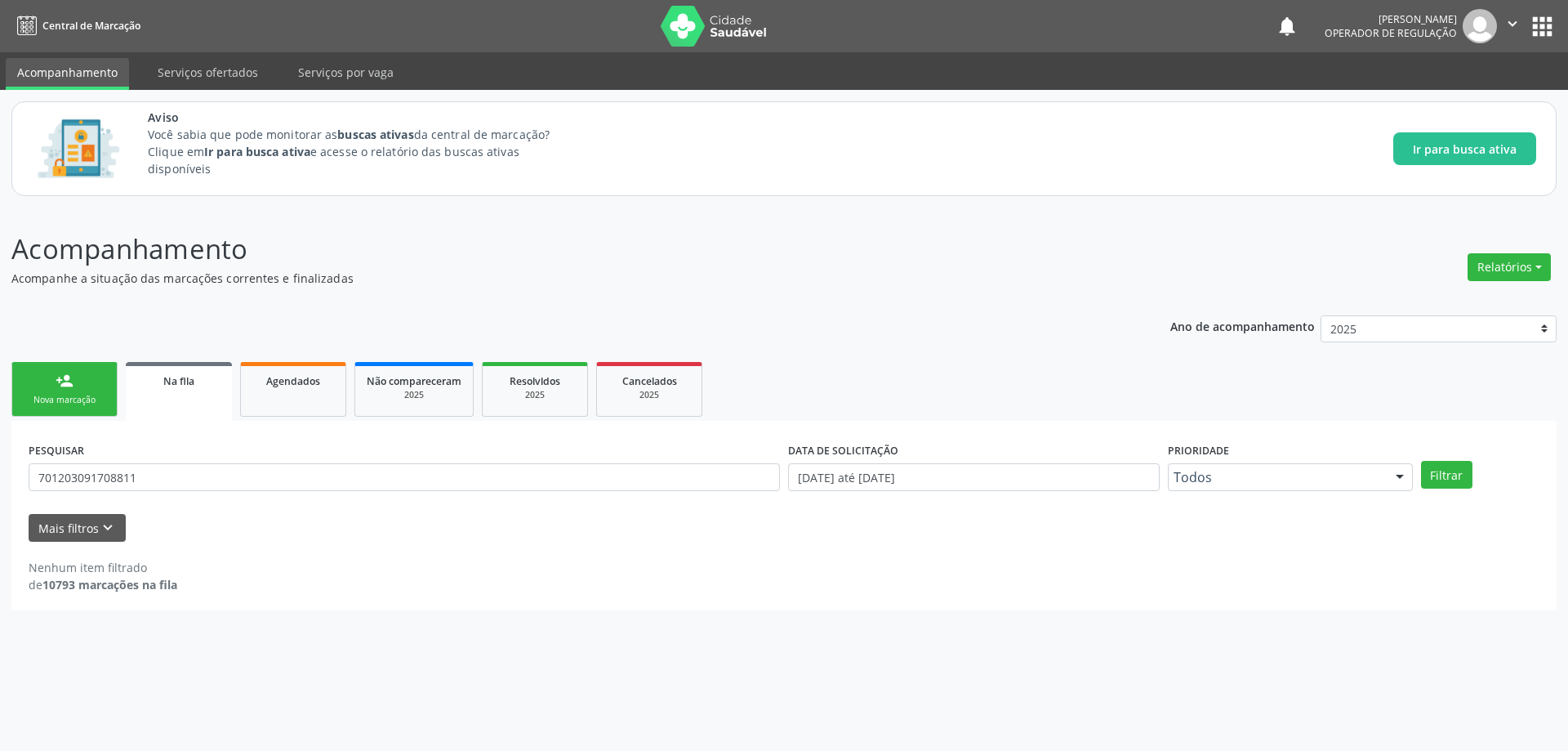
click at [172, 382] on span "Na fila" at bounding box center [179, 381] width 31 height 14
click at [281, 474] on input "701203091708811" at bounding box center [403, 477] width 751 height 28
click at [172, 364] on link "Na fila" at bounding box center [179, 392] width 107 height 59
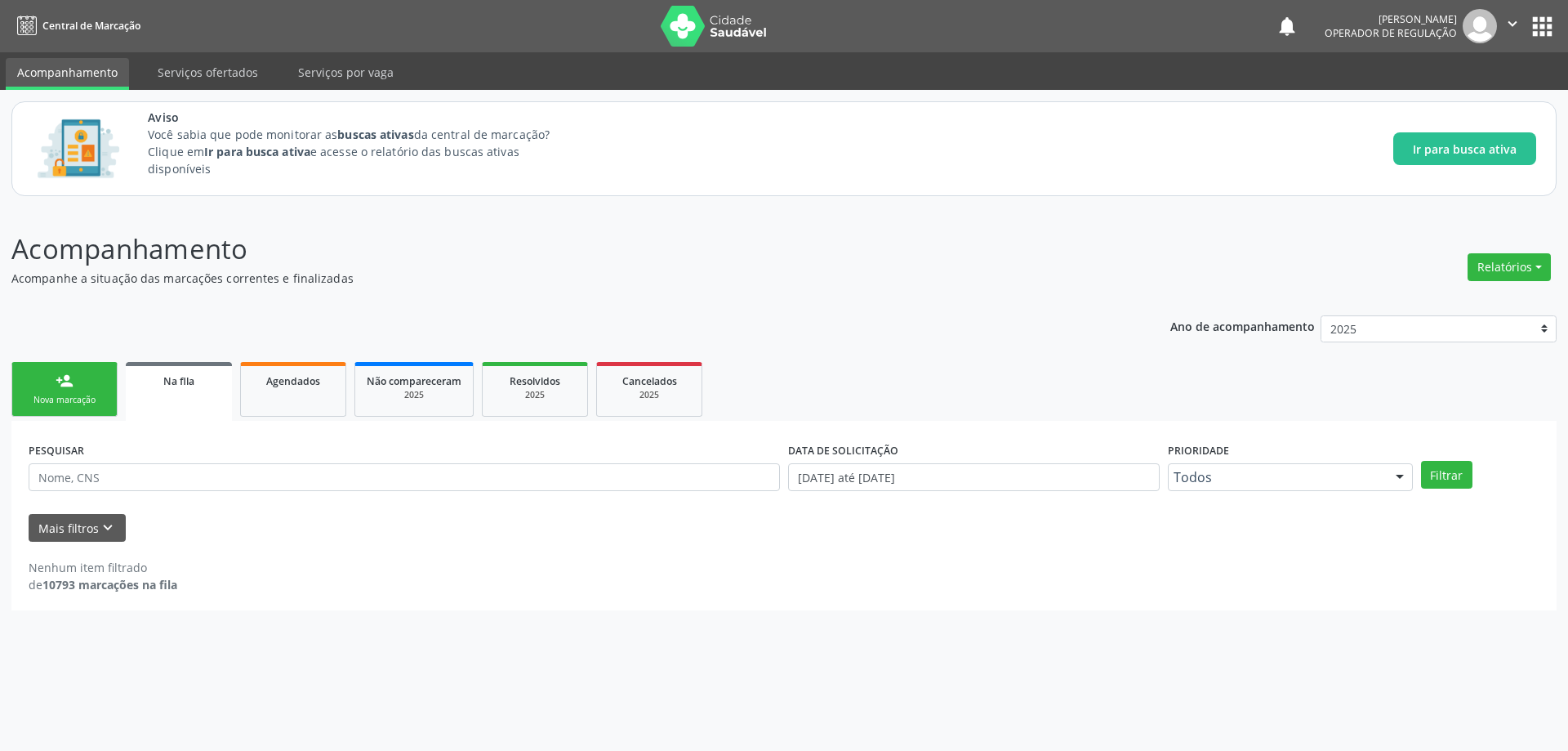
click at [172, 377] on span "Na fila" at bounding box center [179, 381] width 31 height 14
click at [667, 284] on p "Acompanhe a situação das marcações correntes e finalizadas" at bounding box center [551, 278] width 1081 height 17
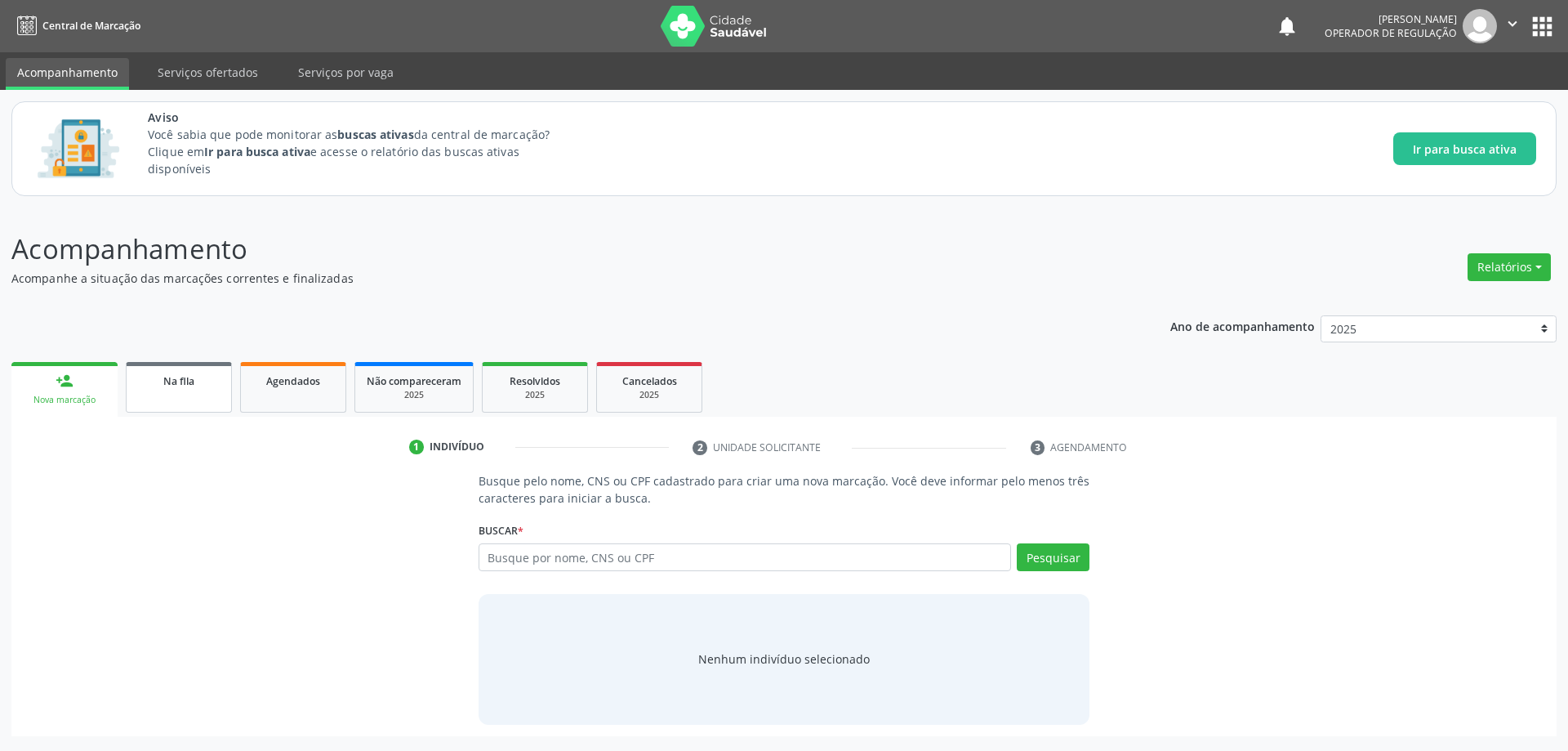
click at [187, 398] on link "Na fila" at bounding box center [179, 387] width 107 height 51
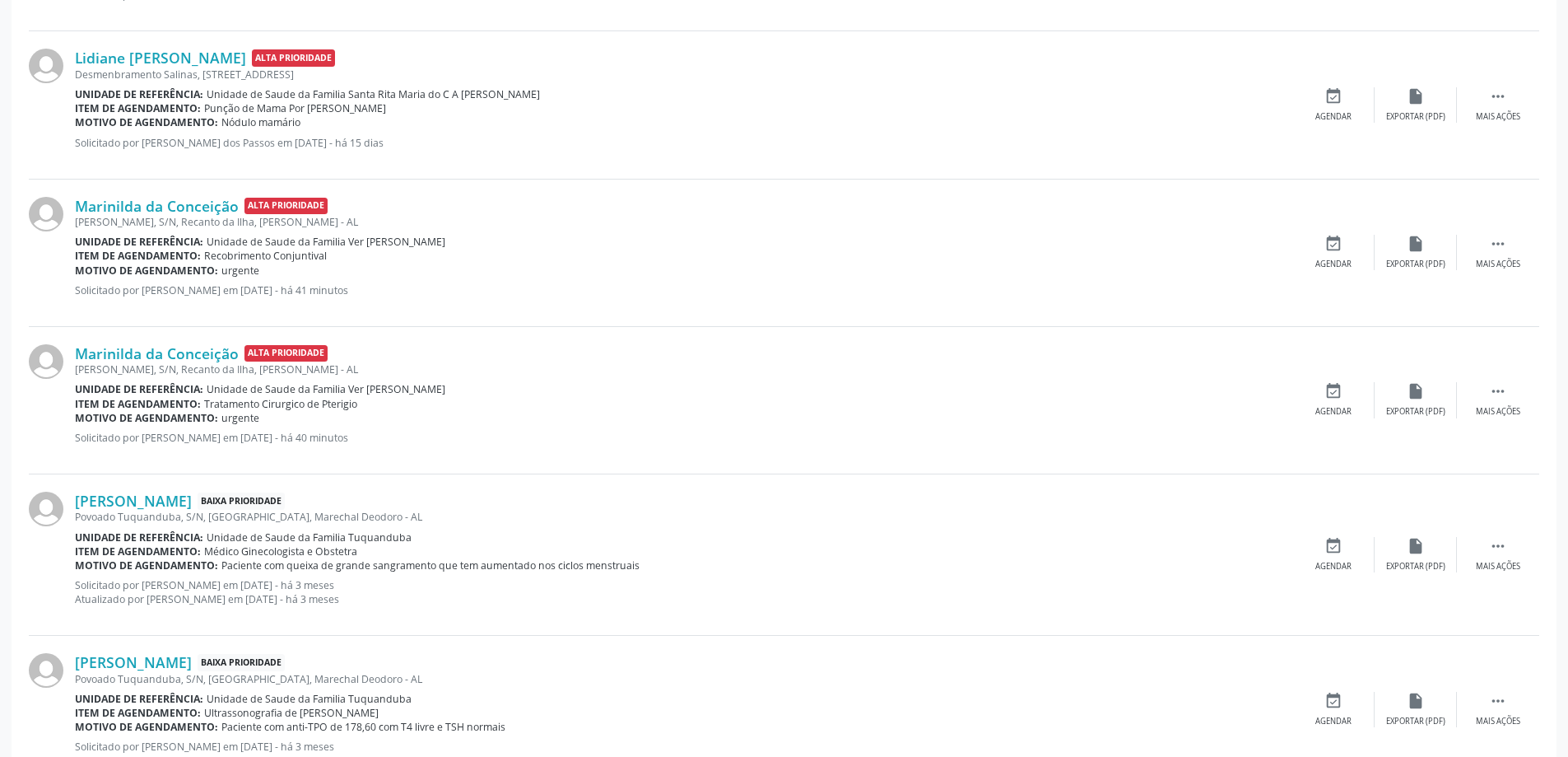
scroll to position [576, 0]
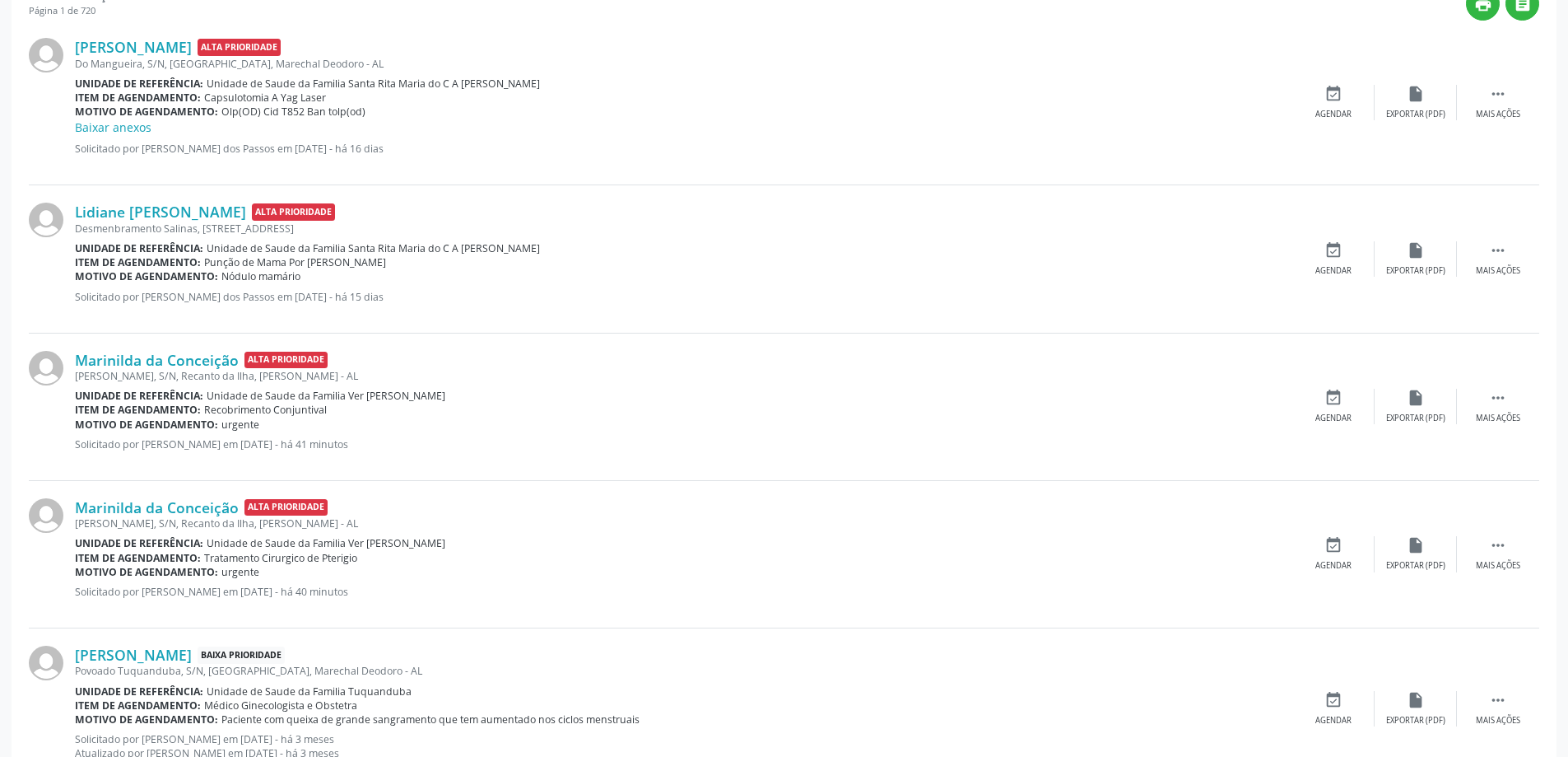
drag, startPoint x: 359, startPoint y: 562, endPoint x: 294, endPoint y: 565, distance: 65.1
click at [294, 565] on div "Marinilda da Conceição Alta Prioridade Jose Leordino Campos, S/N, Recanto da Il…" at bounding box center [684, 554] width 1217 height 112
click at [287, 561] on span "Tratamento Cirurgico de Pterigio" at bounding box center [280, 557] width 153 height 14
drag, startPoint x: 316, startPoint y: 557, endPoint x: 368, endPoint y: 563, distance: 52.3
click at [368, 563] on div "Item de agendamento: Tratamento Cirurgico de Pterigio" at bounding box center [684, 557] width 1217 height 14
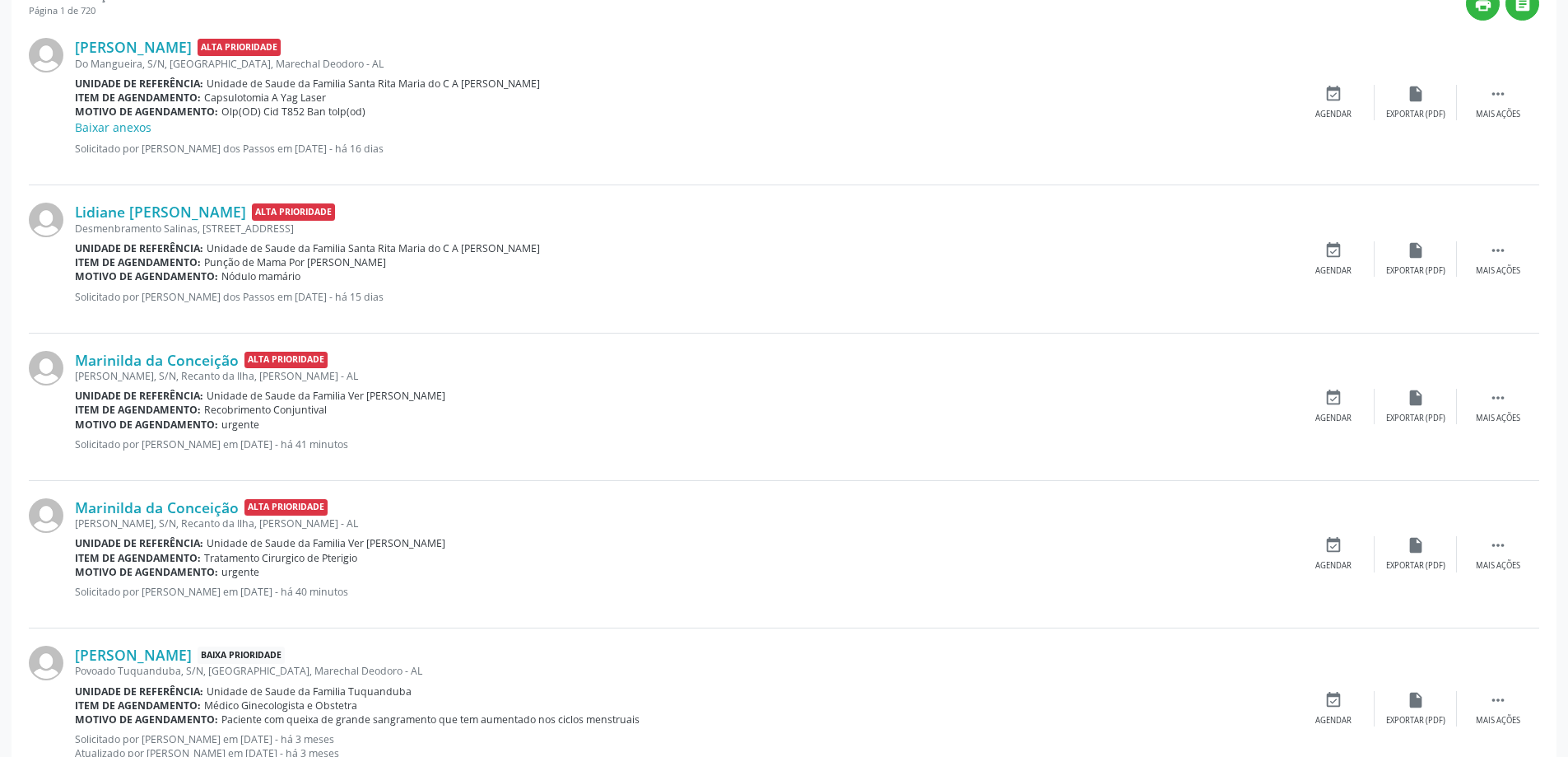
copy span "Pterigio"
click at [521, 582] on div "Marinilda da Conceição Alta Prioridade Jose Leordino Campos, S/N, Recanto da Il…" at bounding box center [684, 554] width 1217 height 112
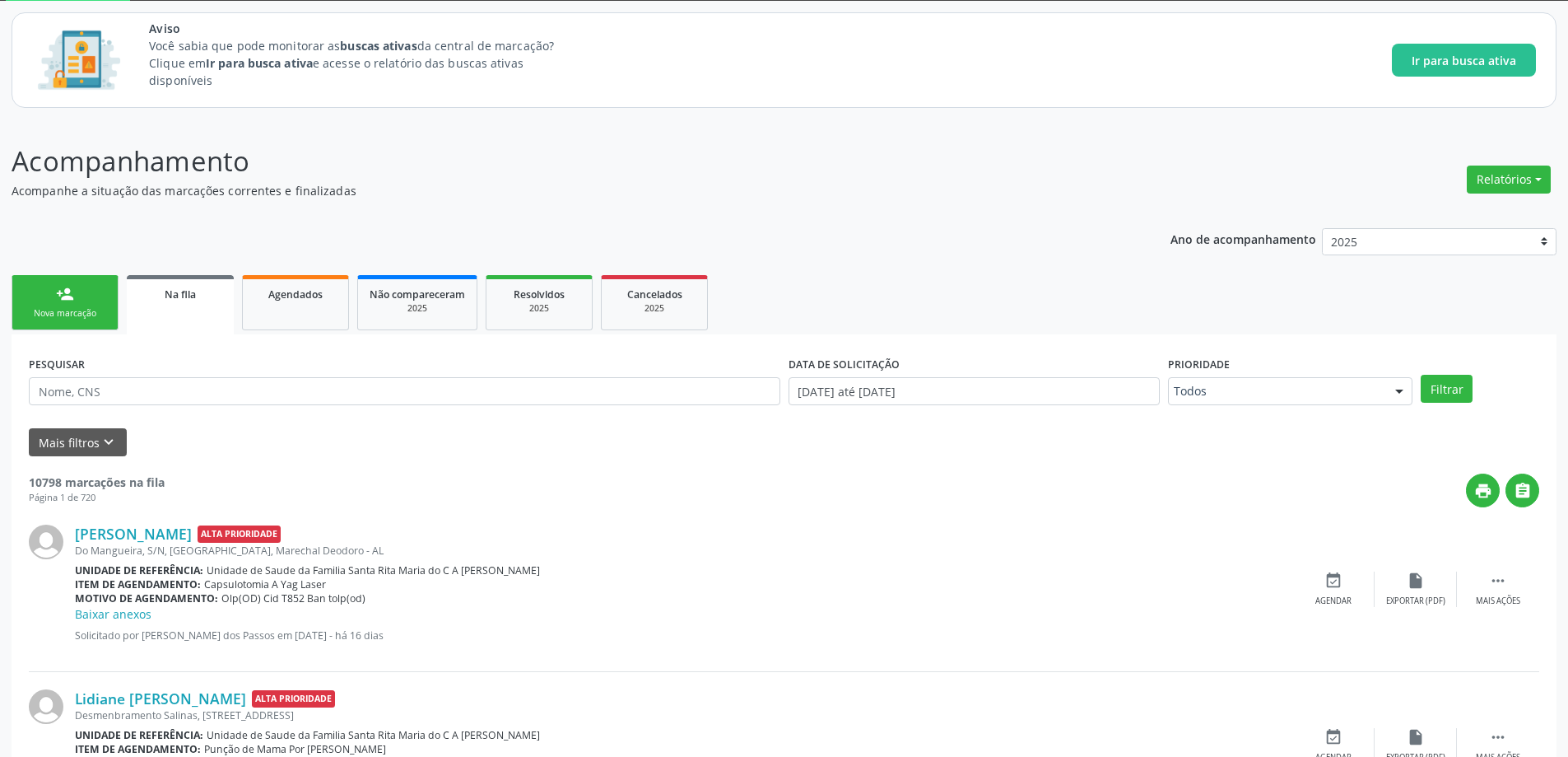
scroll to position [82, 0]
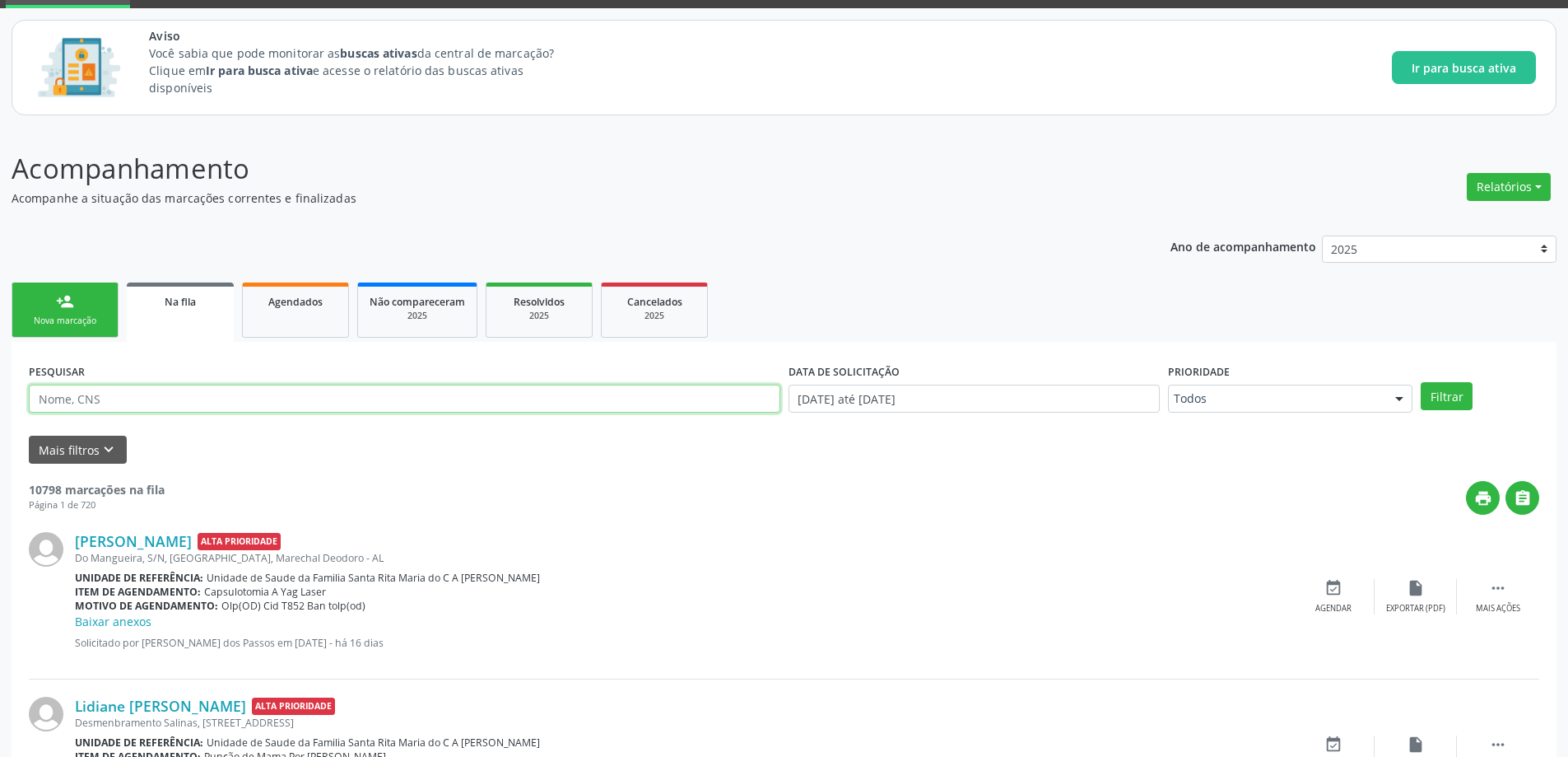
click at [279, 398] on input "text" at bounding box center [404, 398] width 751 height 28
drag, startPoint x: 395, startPoint y: 466, endPoint x: 447, endPoint y: 515, distance: 71.4
click at [1208, 517] on div "Maria Madalena Gomes dos Santos Alta Prioridade Do Mangueira, S/N, Santa Rita, …" at bounding box center [784, 597] width 1510 height 165
click at [225, 397] on input "text" at bounding box center [404, 398] width 751 height 28
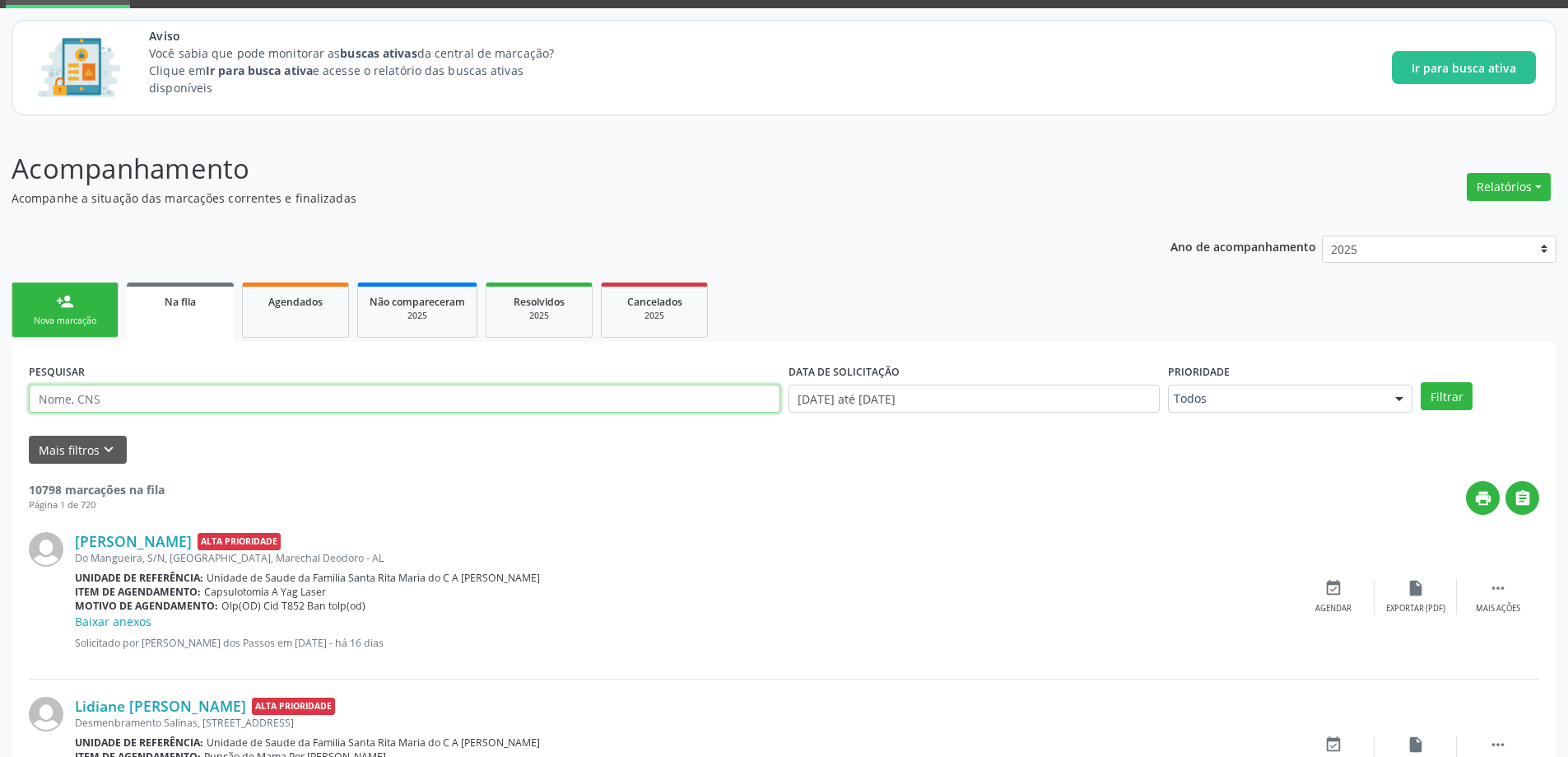
paste input "701203091708811"
type input "70120309170881"
click at [1421, 382] on button "Filtrar" at bounding box center [1447, 396] width 52 height 28
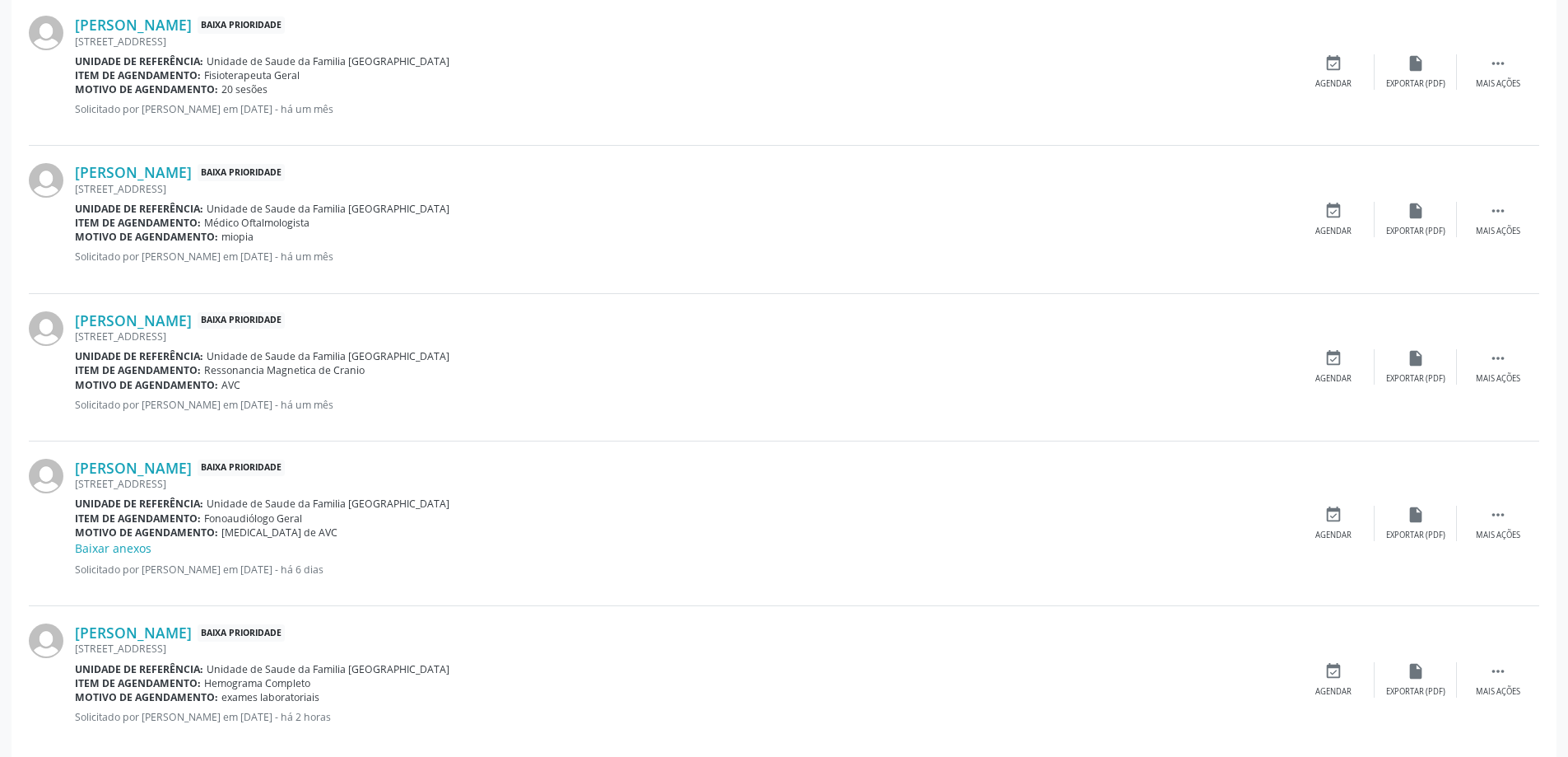
scroll to position [786, 0]
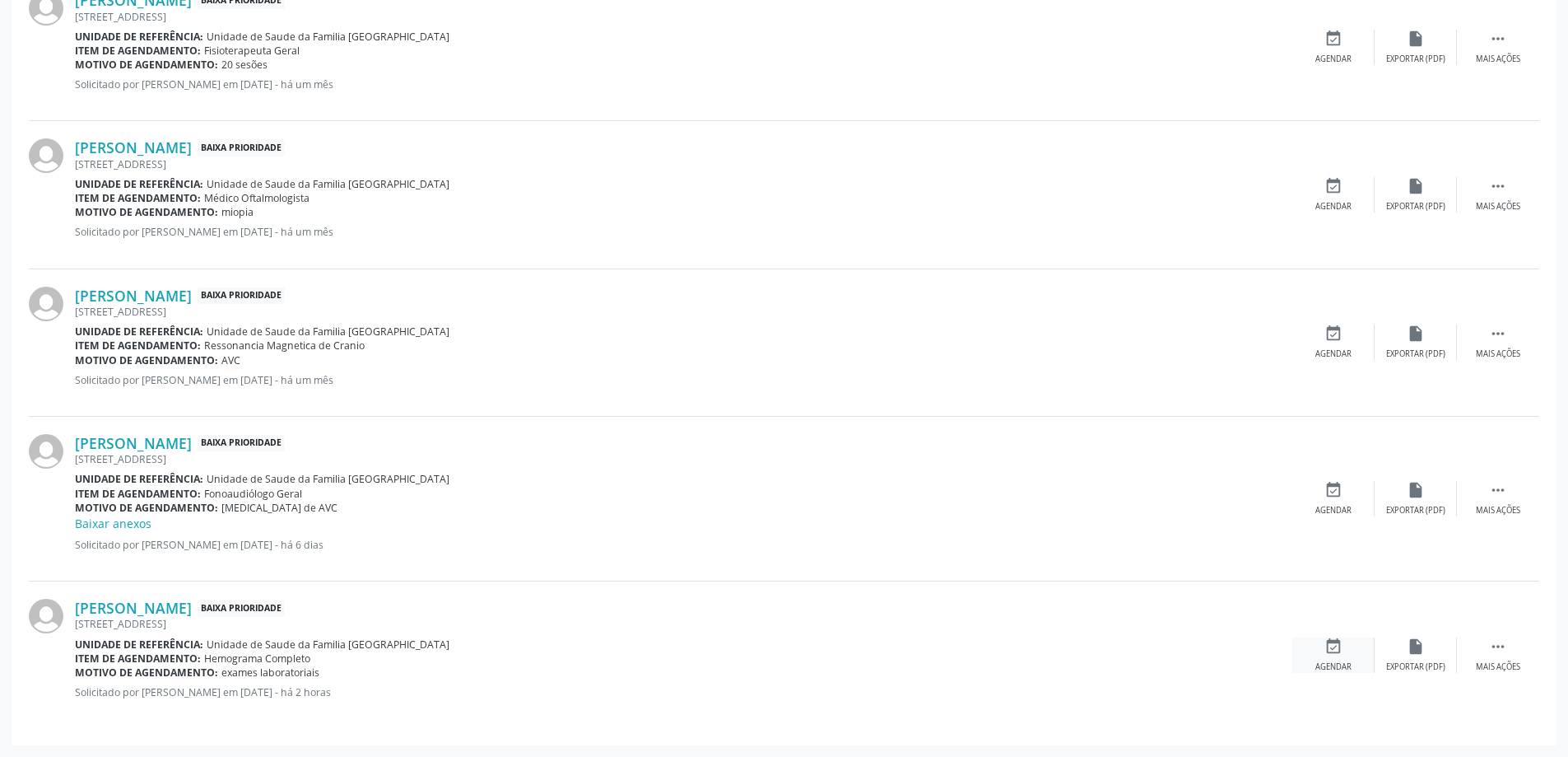
click at [1324, 650] on icon "event_available" at bounding box center [1334, 647] width 19 height 19
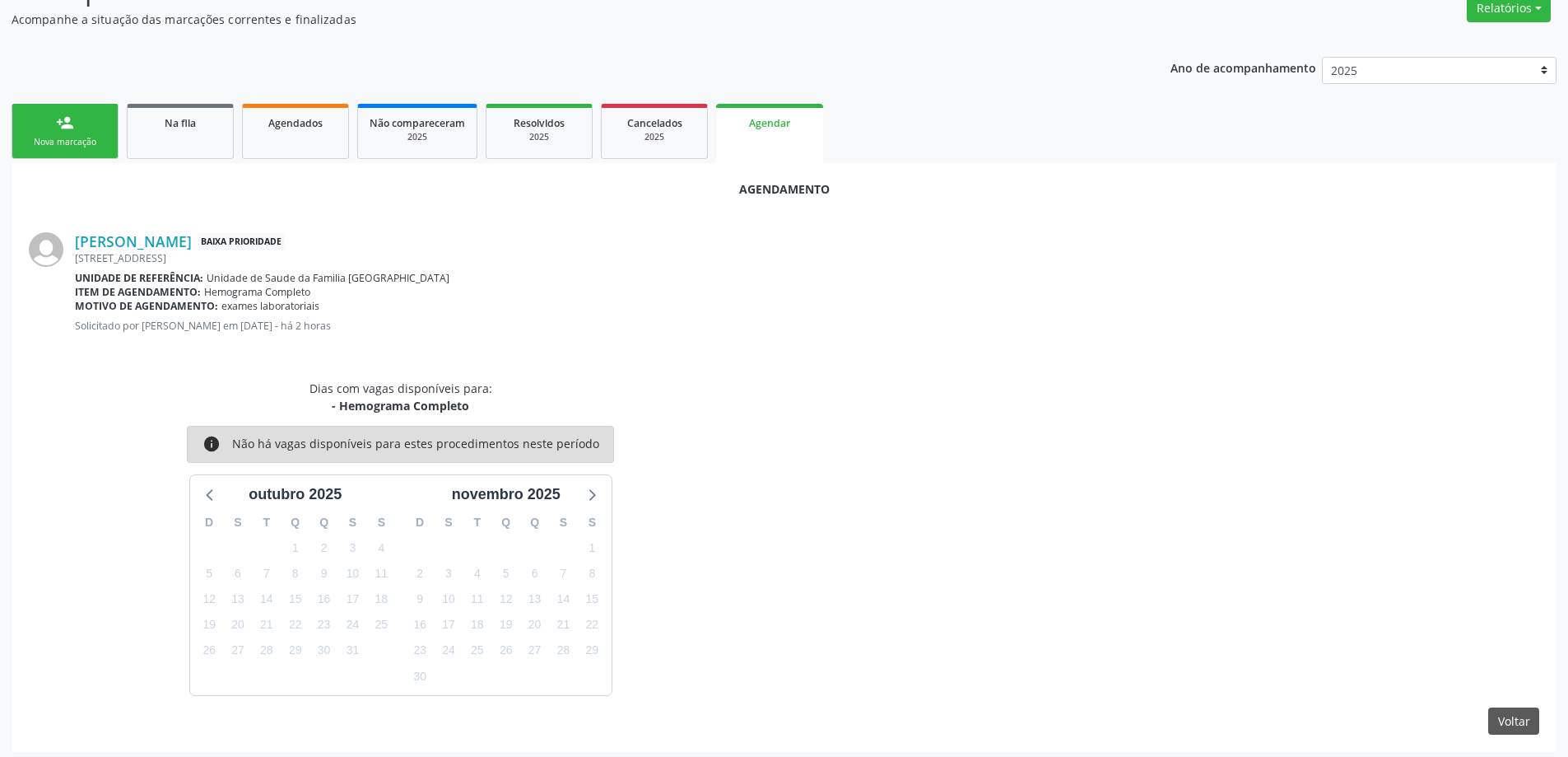
scroll to position [268, 0]
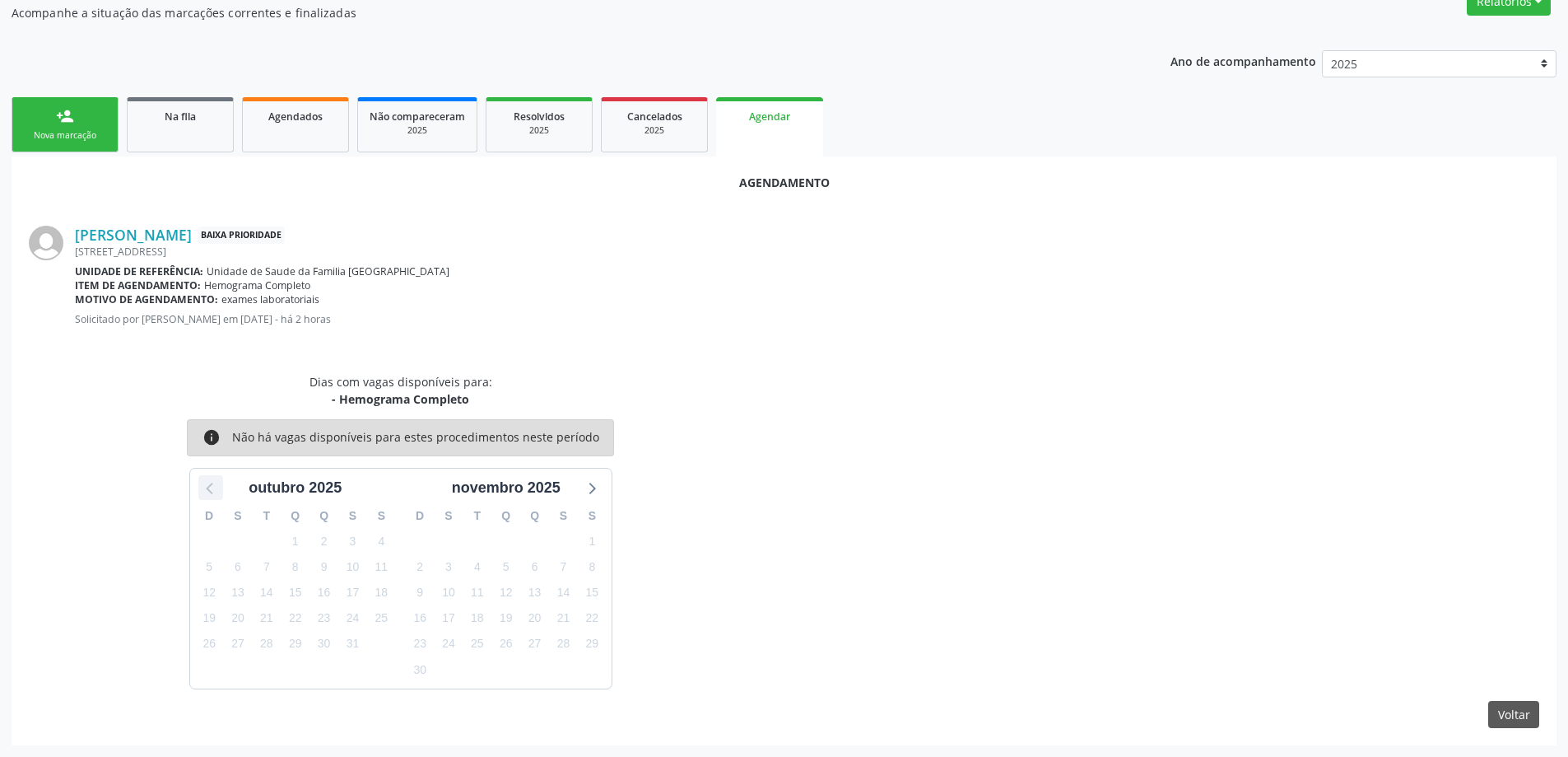
click at [210, 486] on icon at bounding box center [210, 486] width 21 height 21
click at [594, 491] on icon at bounding box center [590, 486] width 21 height 21
click at [172, 128] on link "Na fila" at bounding box center [181, 125] width 107 height 56
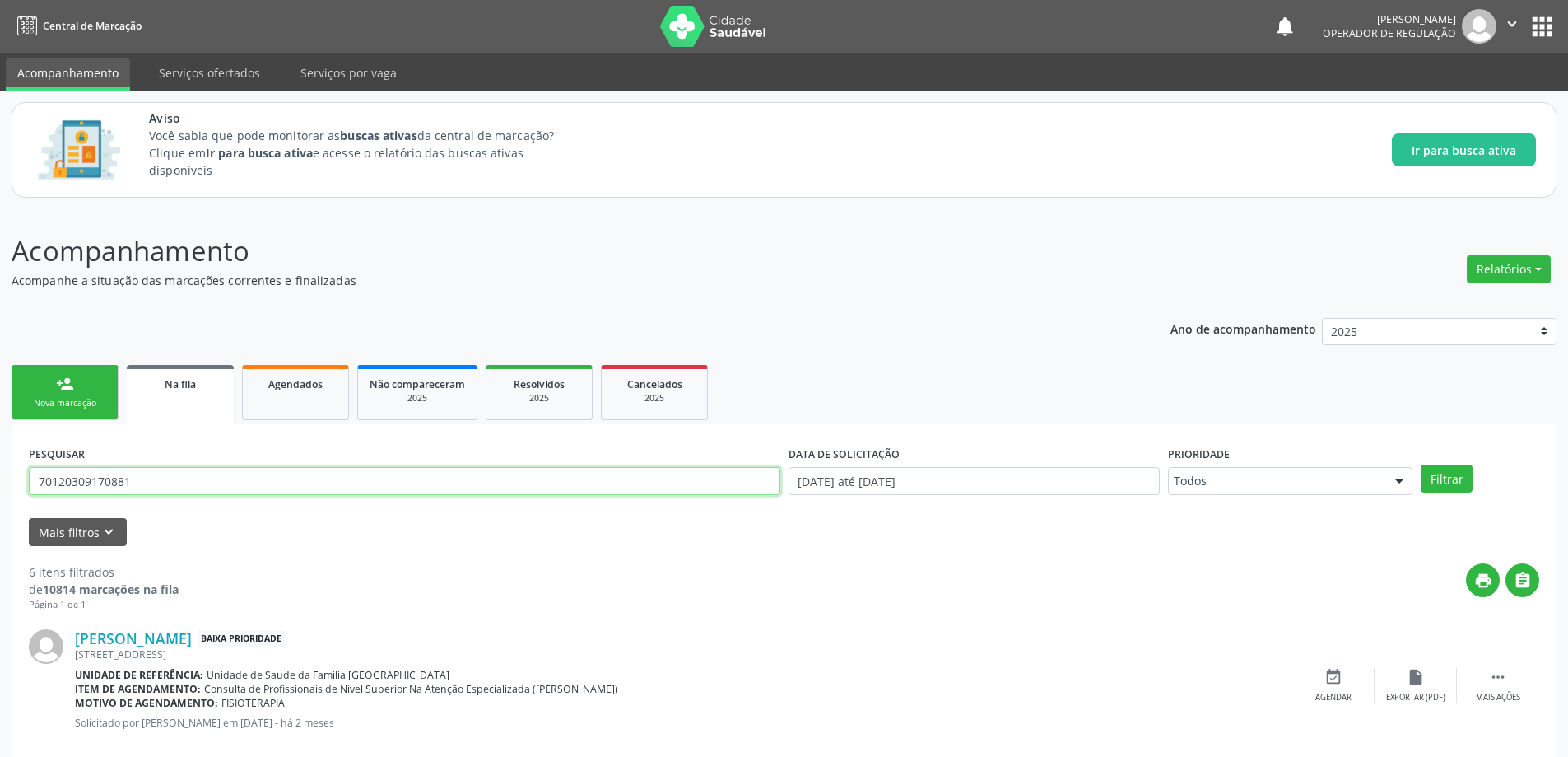
click at [497, 488] on input "70120309170881" at bounding box center [404, 481] width 751 height 28
click at [1421, 464] on button "Filtrar" at bounding box center [1447, 478] width 52 height 28
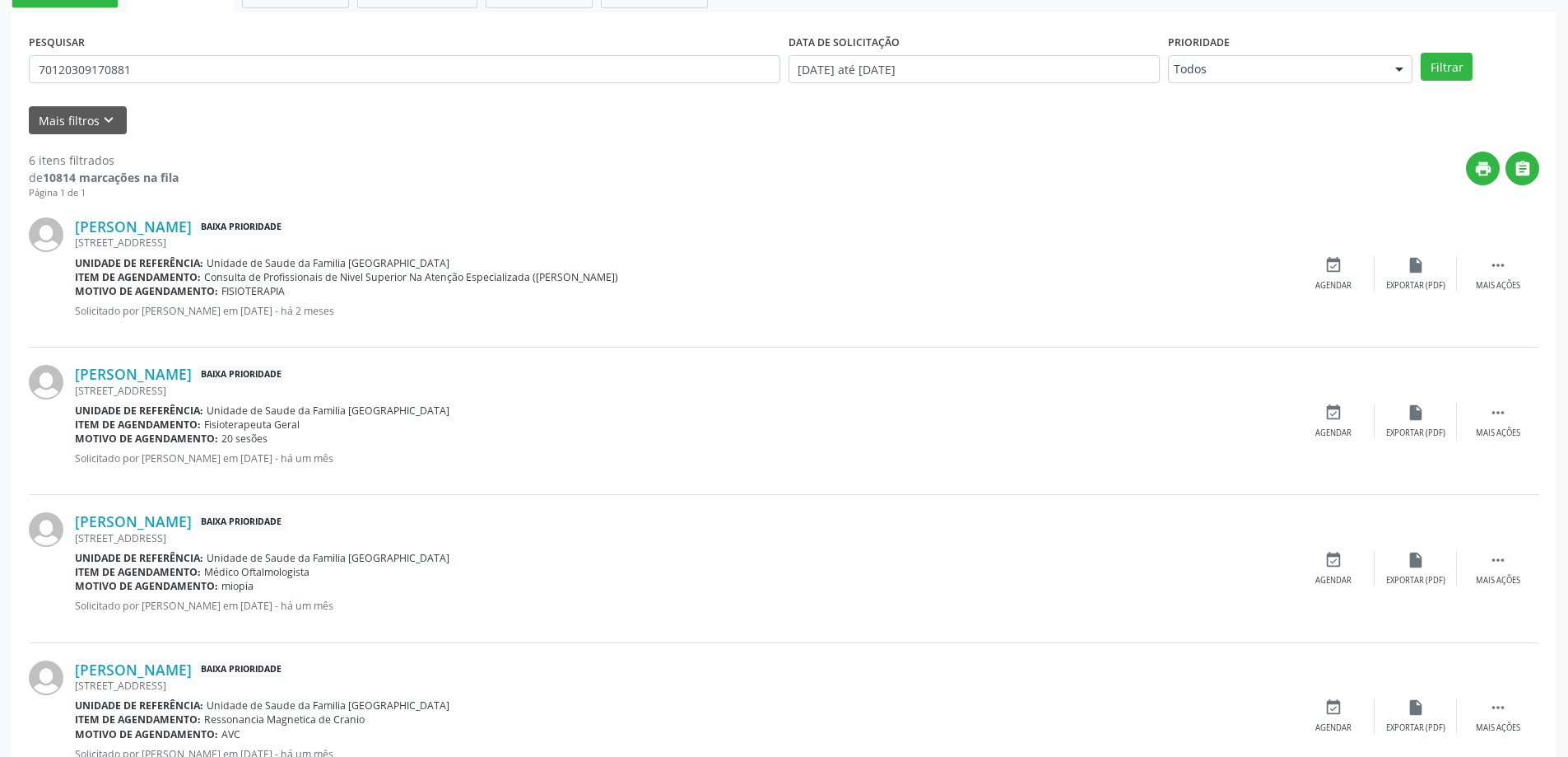
scroll to position [786, 0]
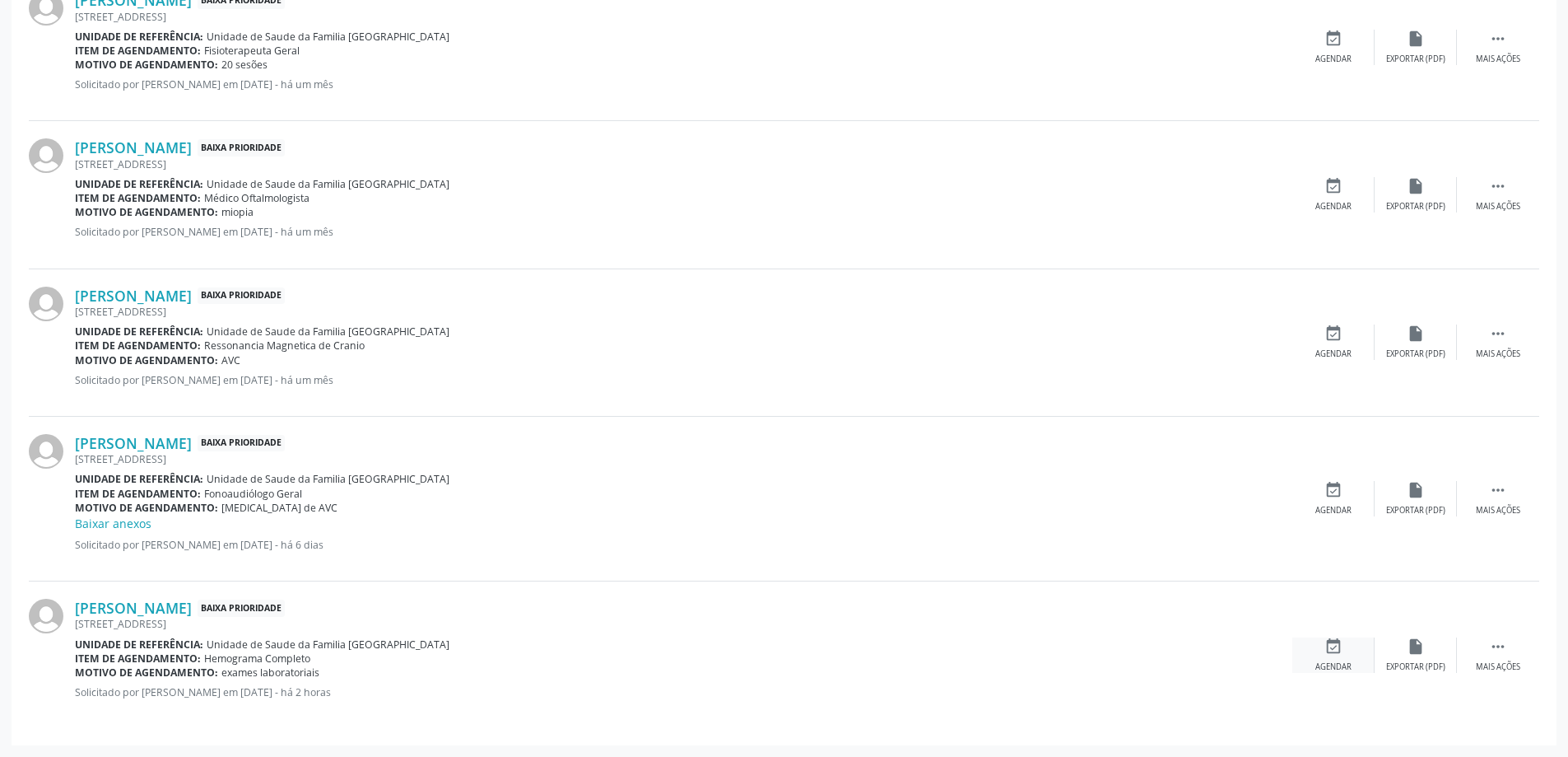
click at [1341, 656] on div "event_available Agendar" at bounding box center [1333, 655] width 82 height 35
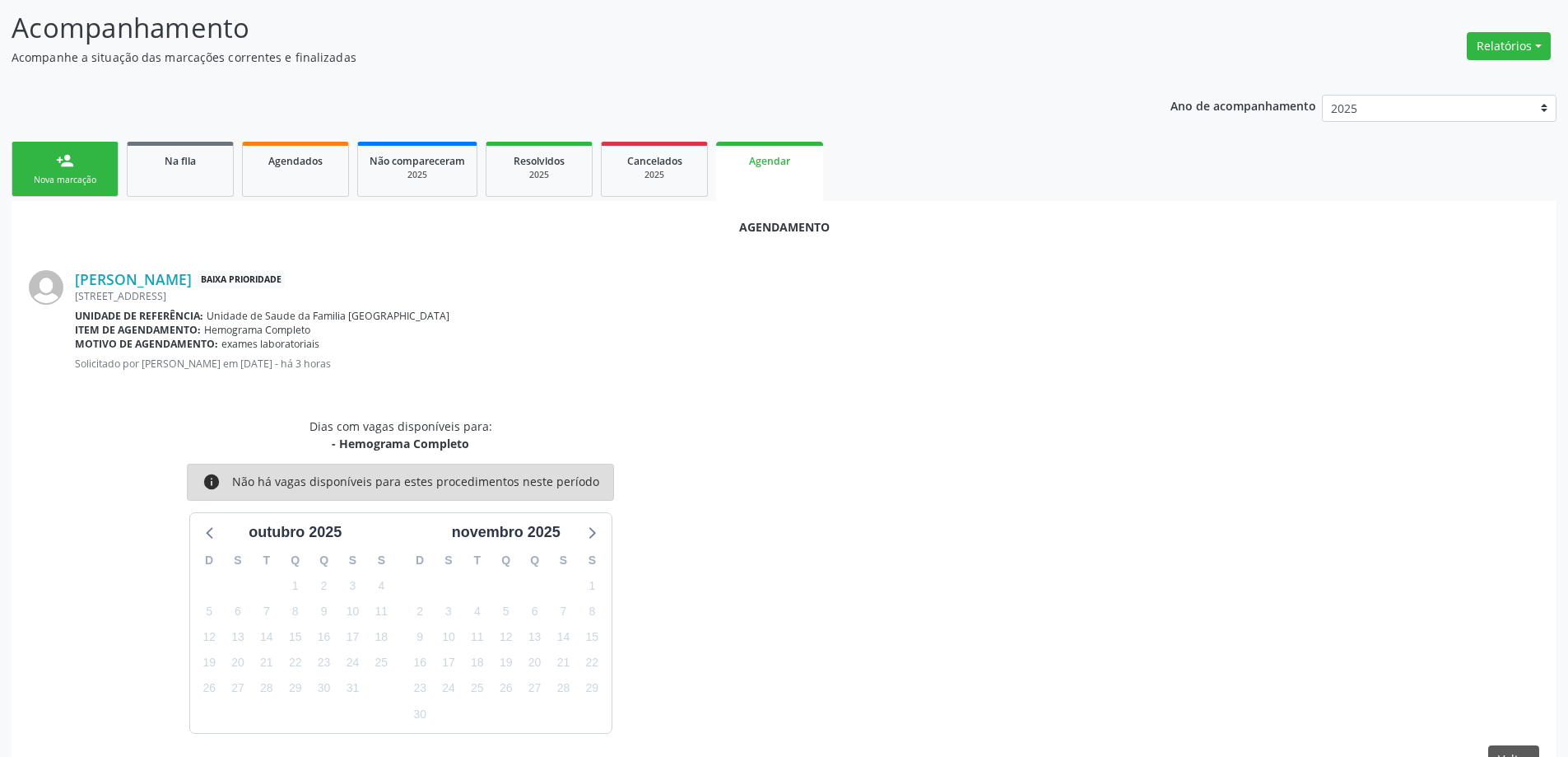
scroll to position [268, 0]
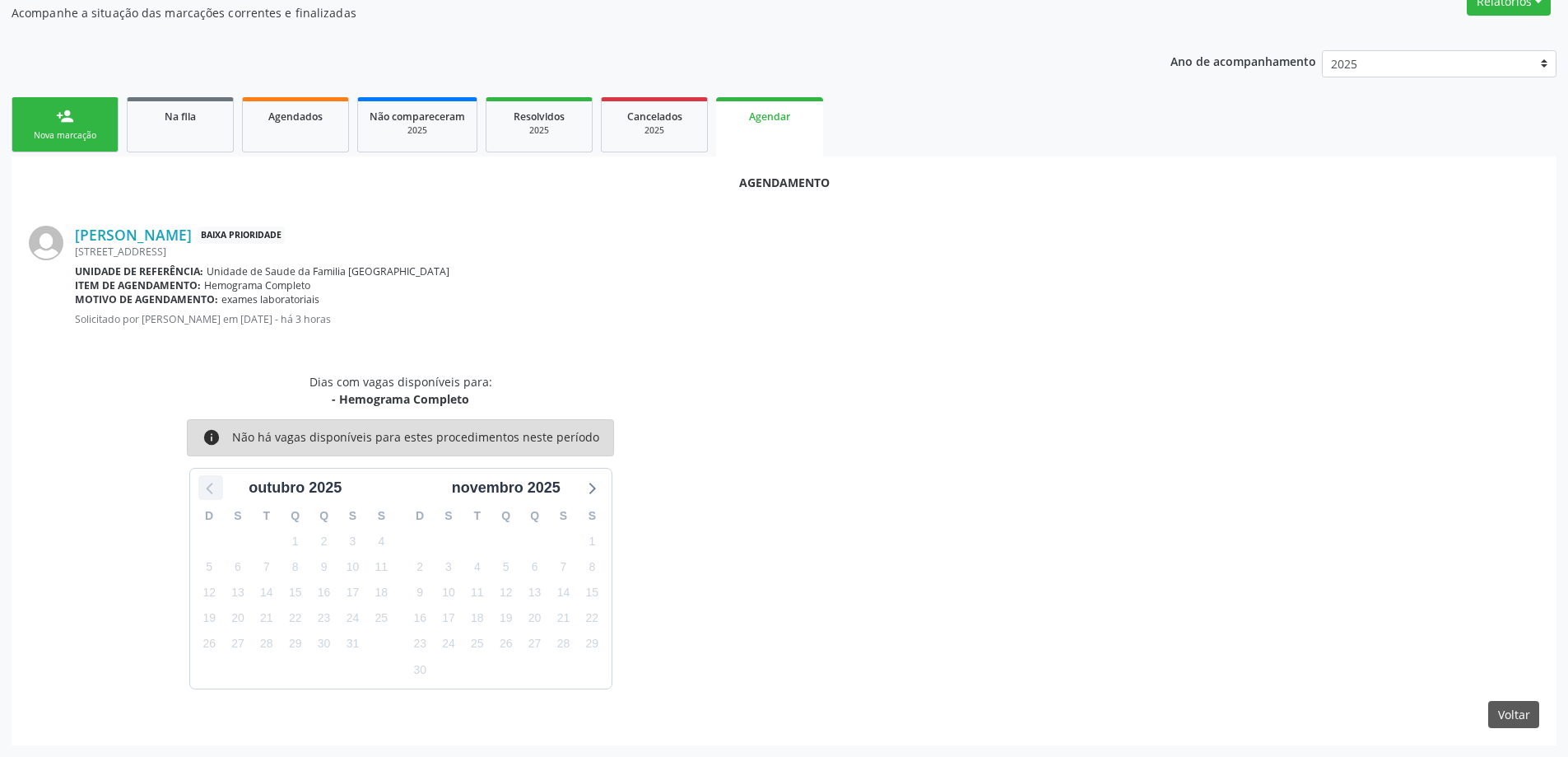
click at [216, 484] on icon at bounding box center [210, 486] width 21 height 21
click at [591, 493] on icon at bounding box center [590, 486] width 21 height 21
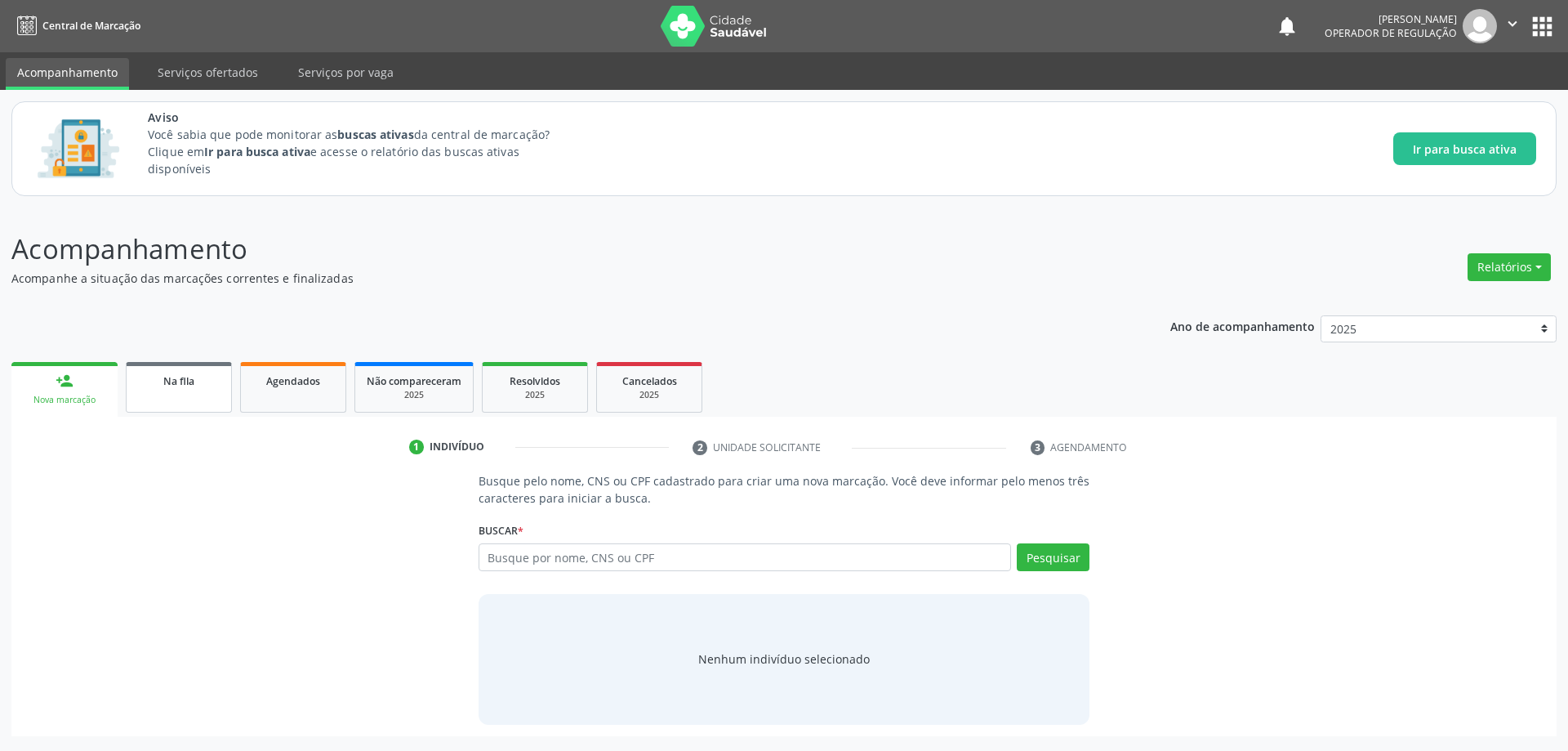
click at [165, 379] on span "Na fila" at bounding box center [179, 381] width 31 height 14
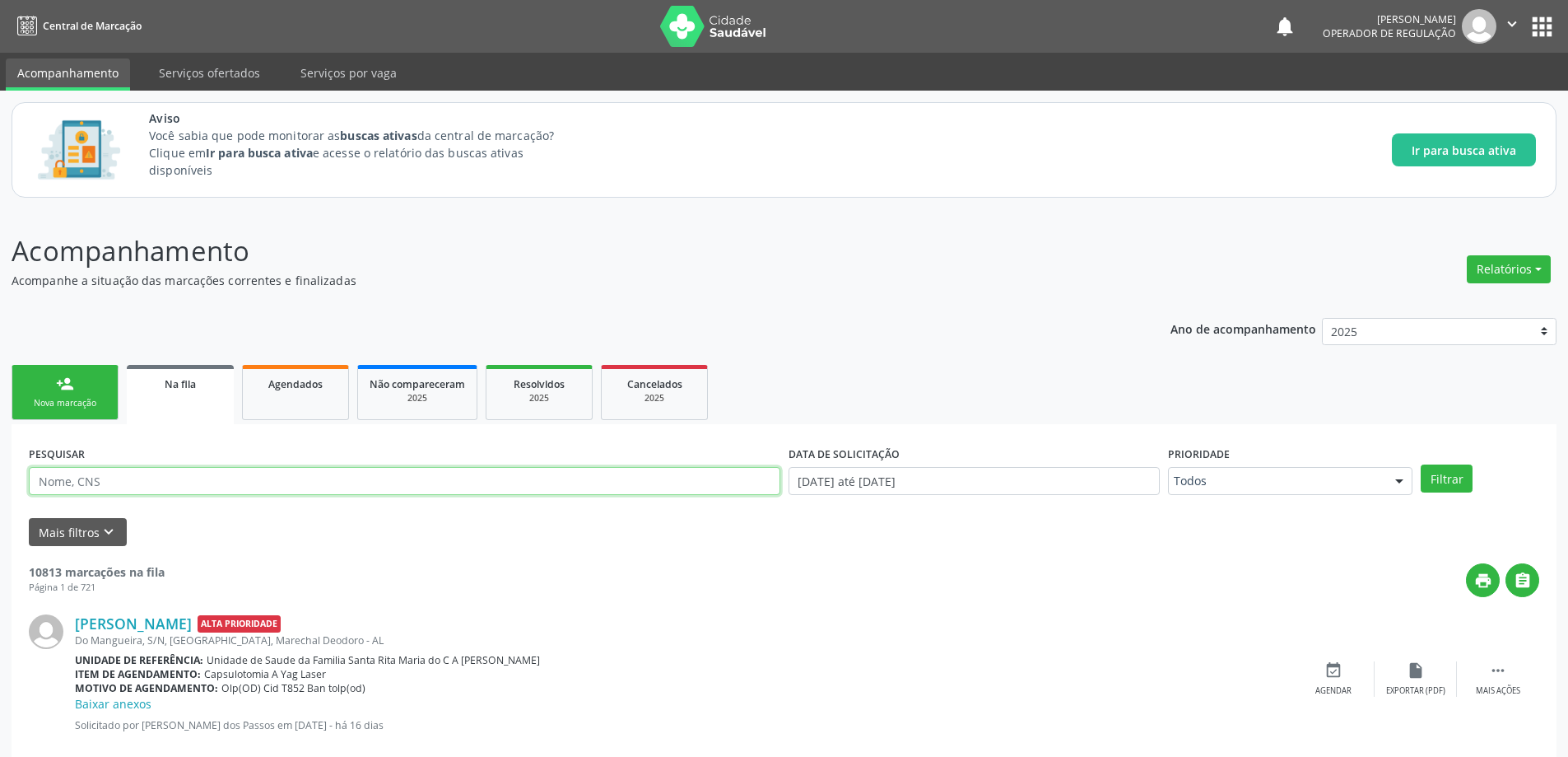
click at [329, 487] on input "text" at bounding box center [404, 481] width 751 height 28
paste input "701203091708811"
type input "701203091708811"
click at [1461, 471] on button "Filtrar" at bounding box center [1447, 478] width 52 height 28
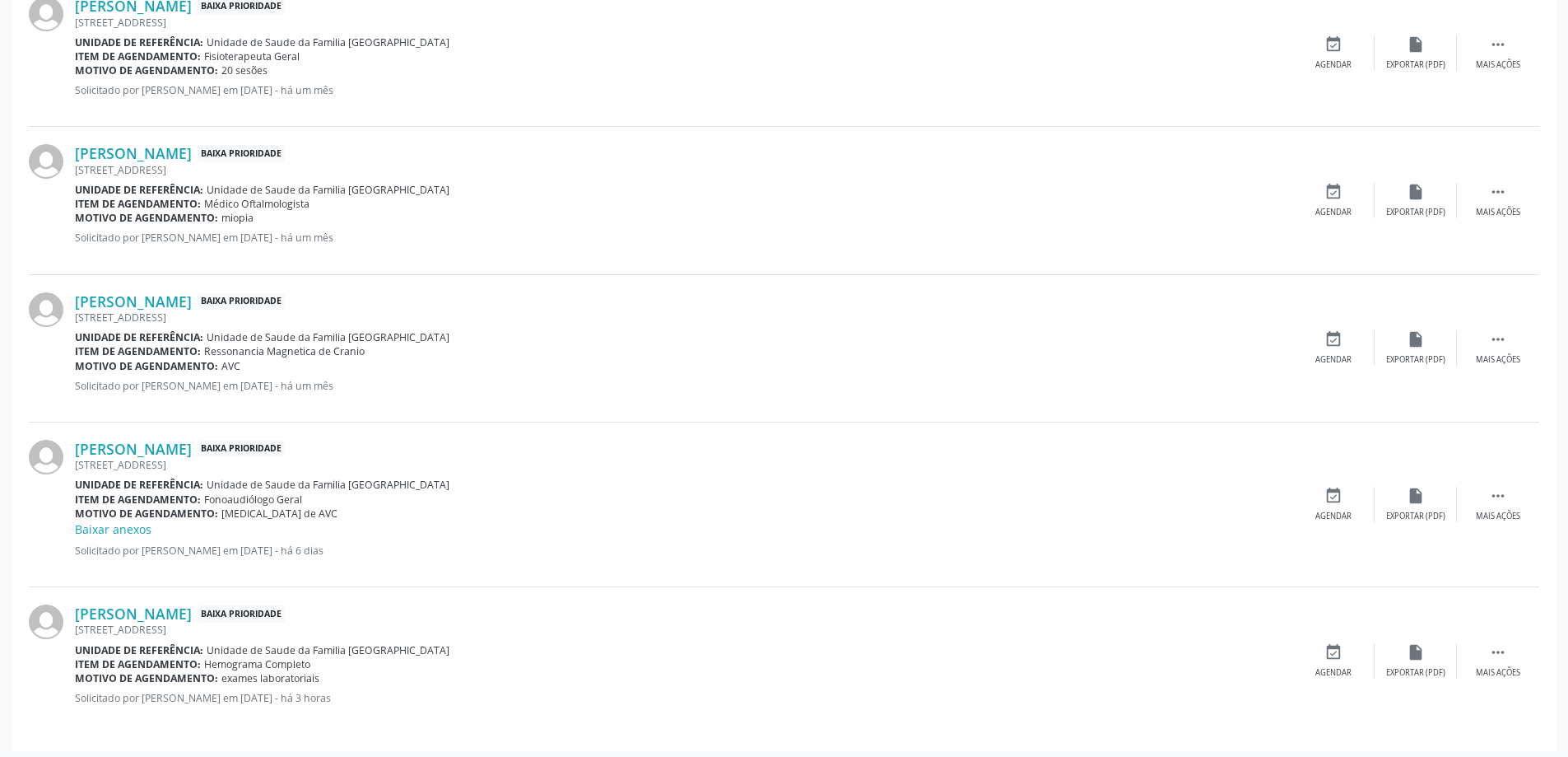
scroll to position [786, 0]
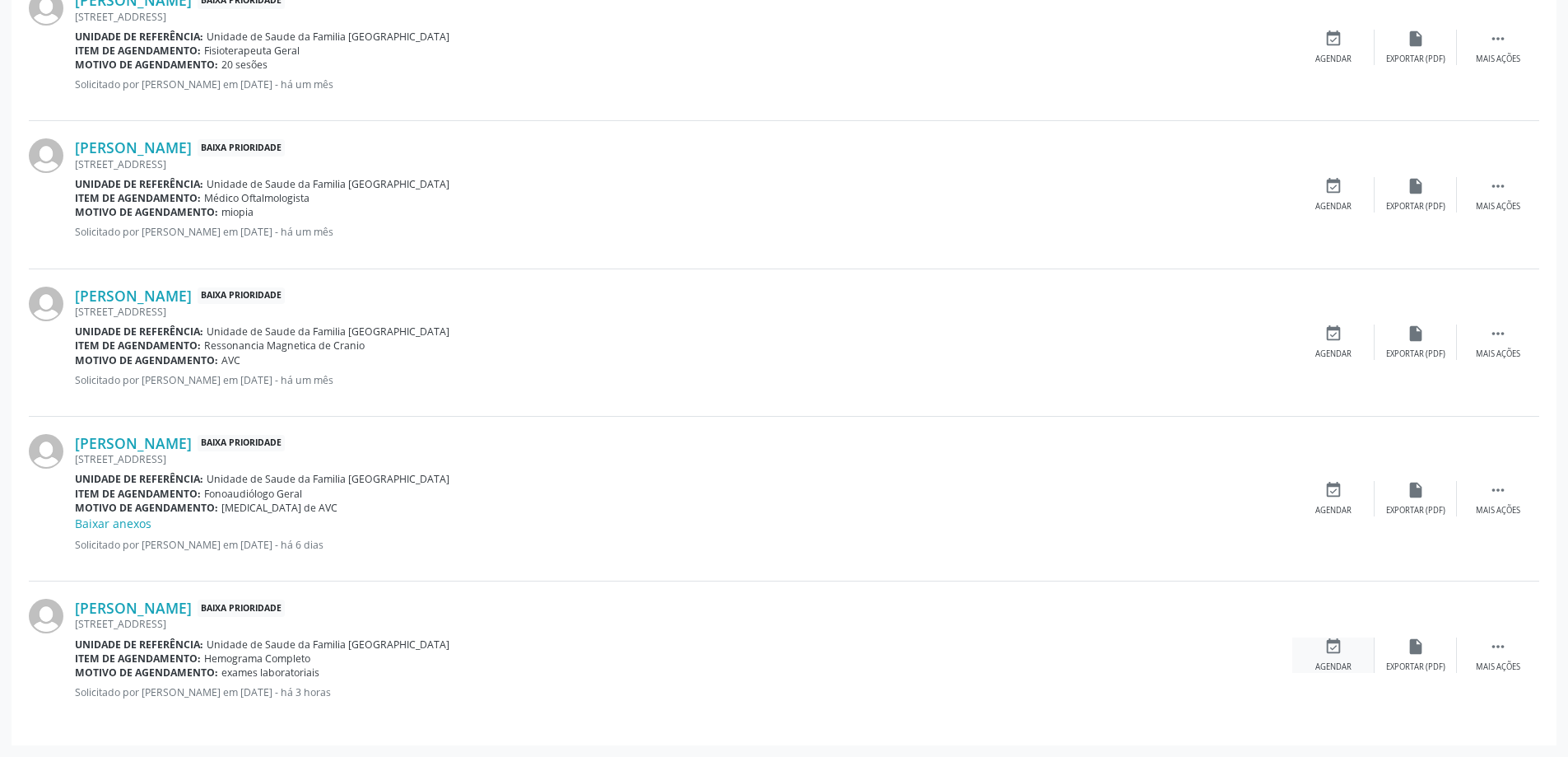
click at [1333, 653] on icon "event_available" at bounding box center [1334, 647] width 19 height 19
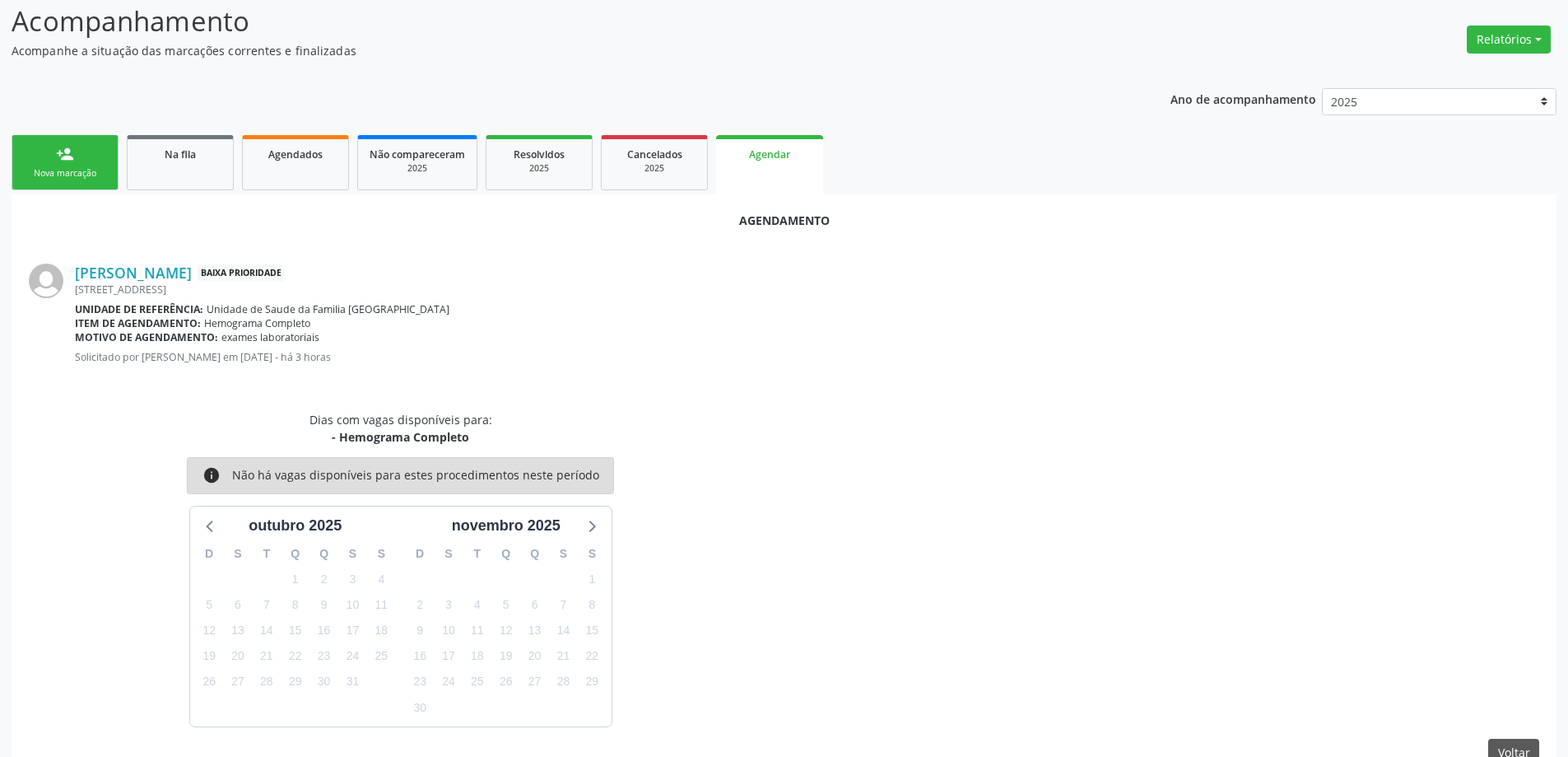
scroll to position [268, 0]
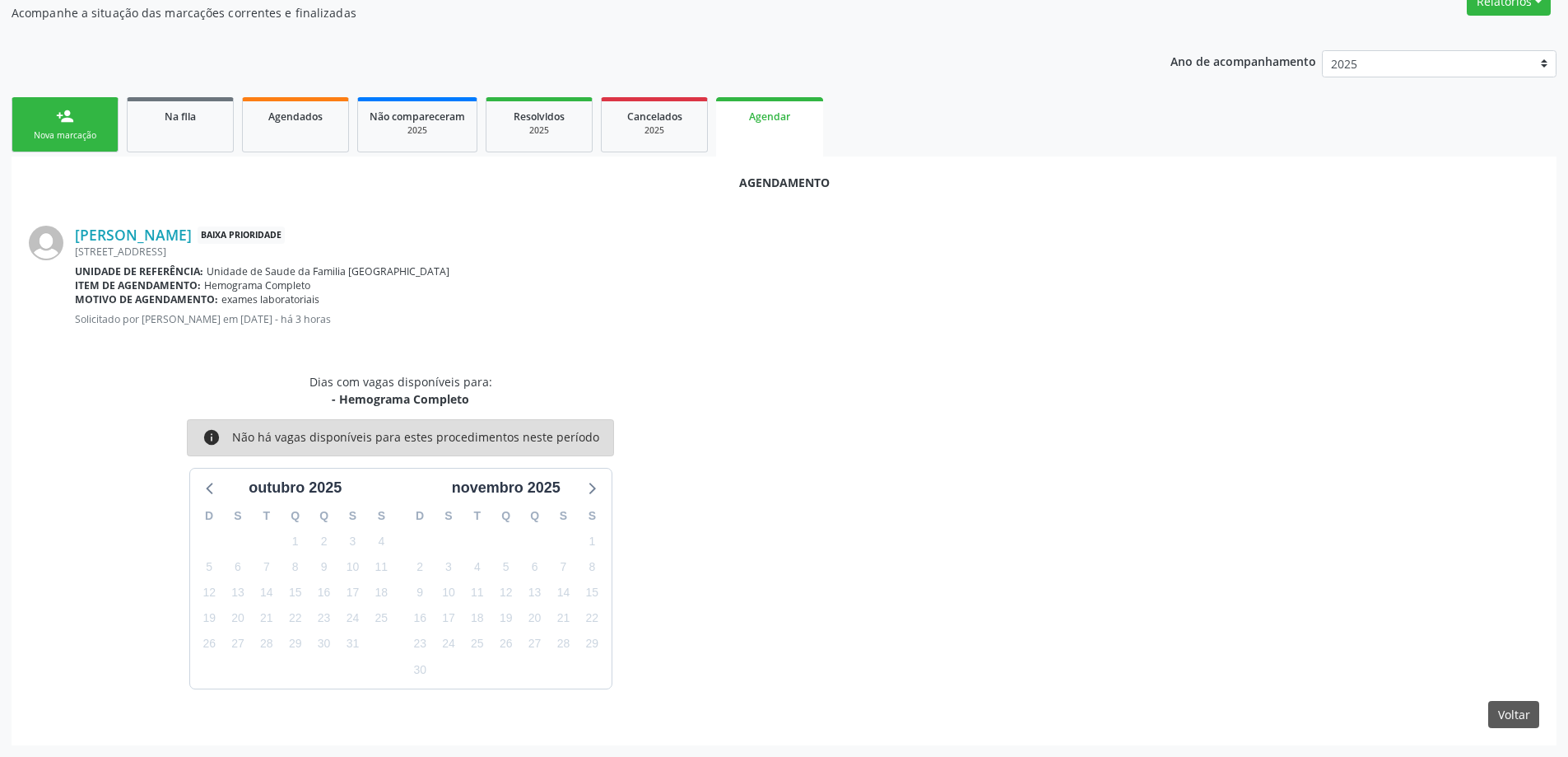
click at [826, 400] on div "Dias com vagas disponíveis para: - Hemograma Completo info Não há vagas disponí…" at bounding box center [784, 530] width 1533 height 316
click at [182, 132] on link "Na fila" at bounding box center [181, 125] width 107 height 56
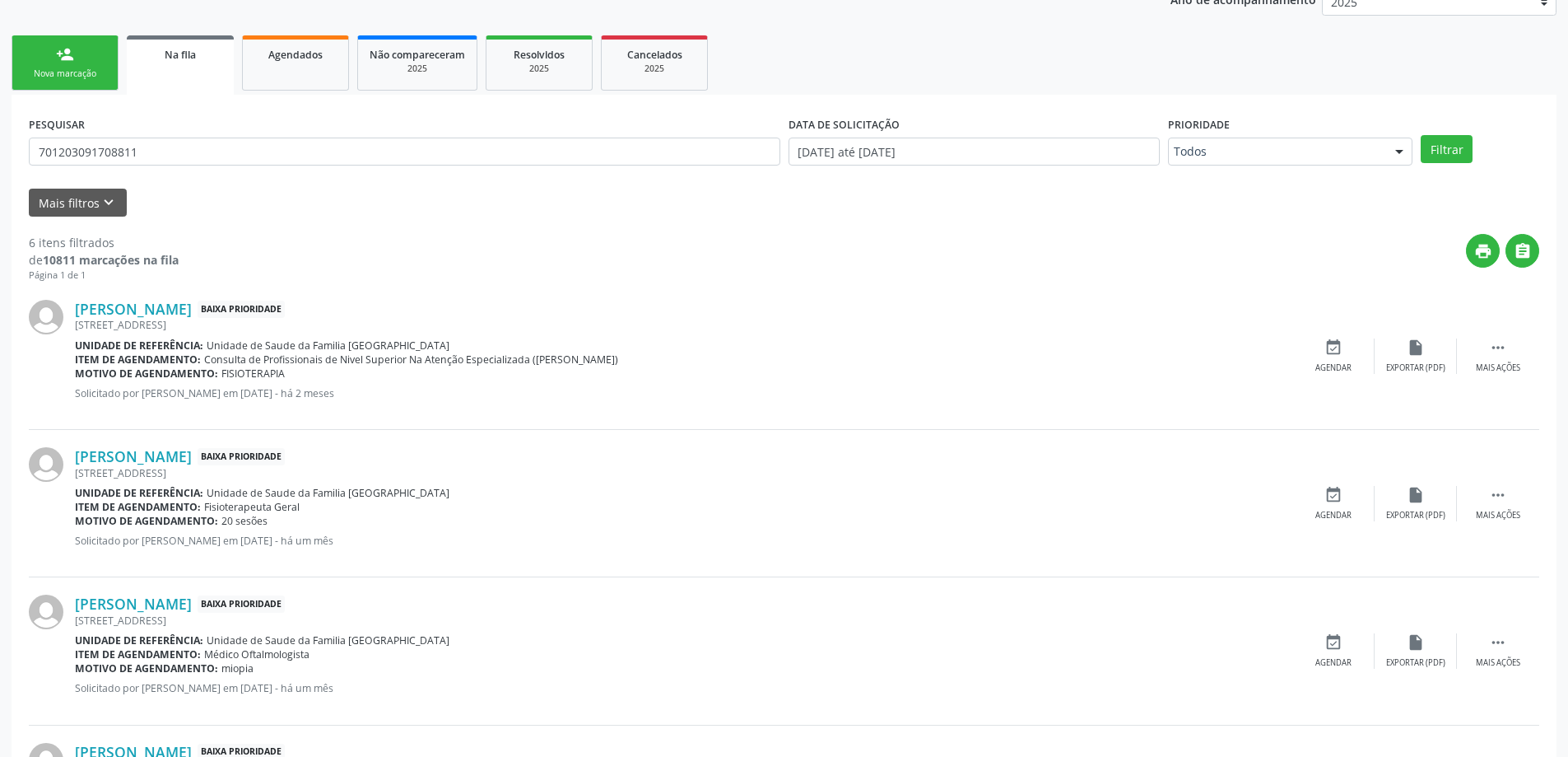
scroll to position [786, 0]
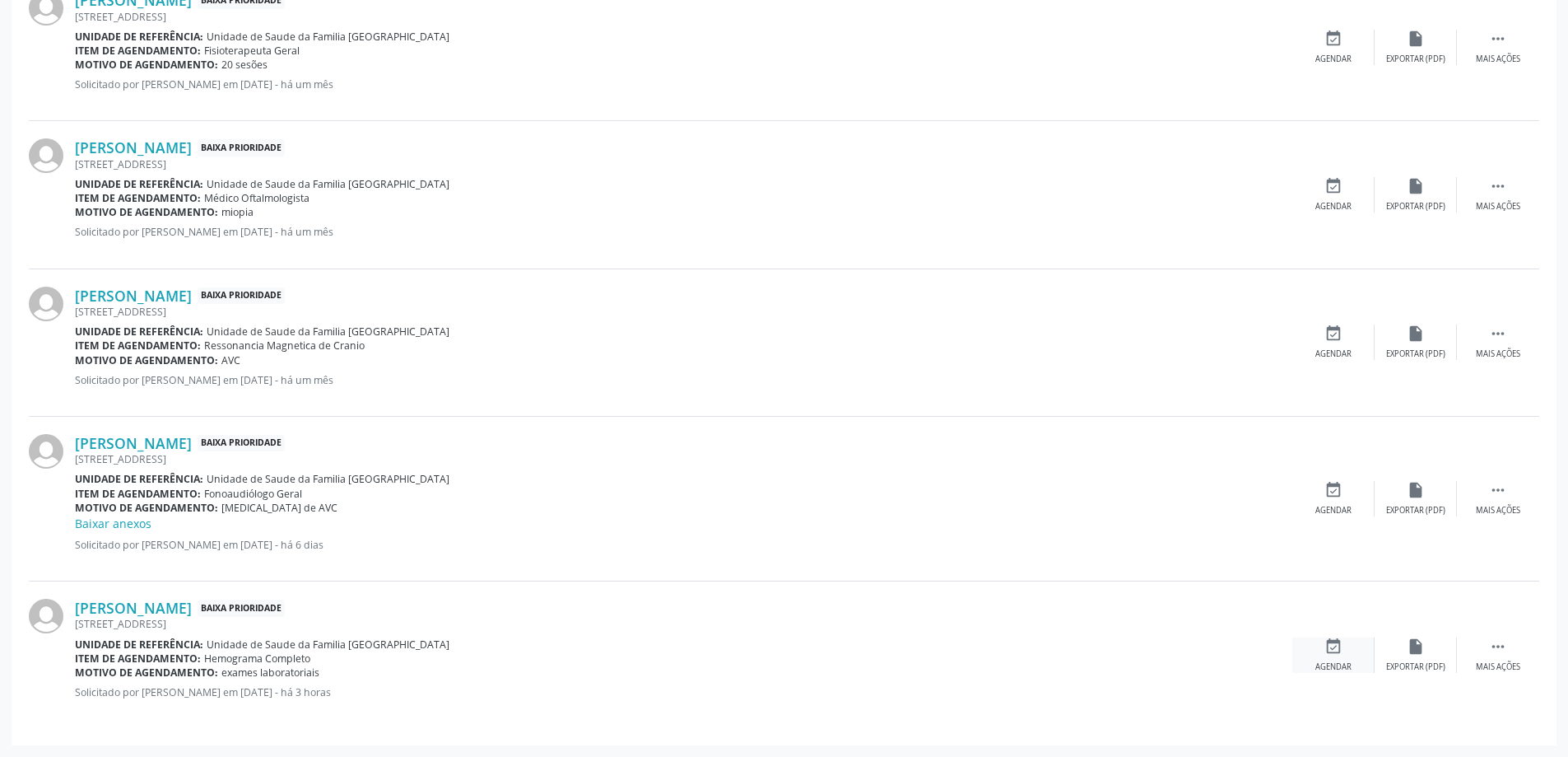
click at [1324, 655] on div "event_available Agendar" at bounding box center [1333, 655] width 82 height 35
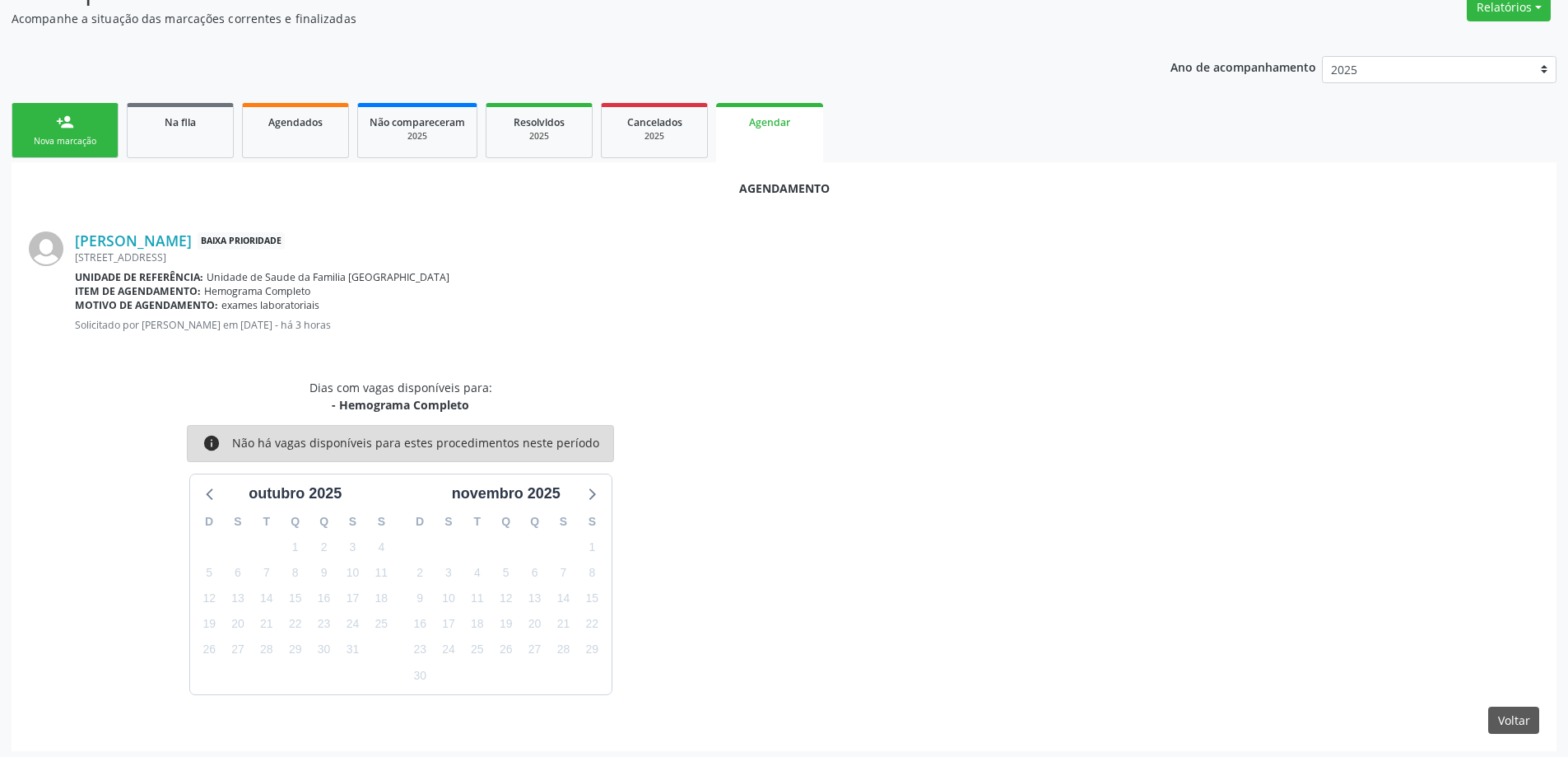
scroll to position [268, 0]
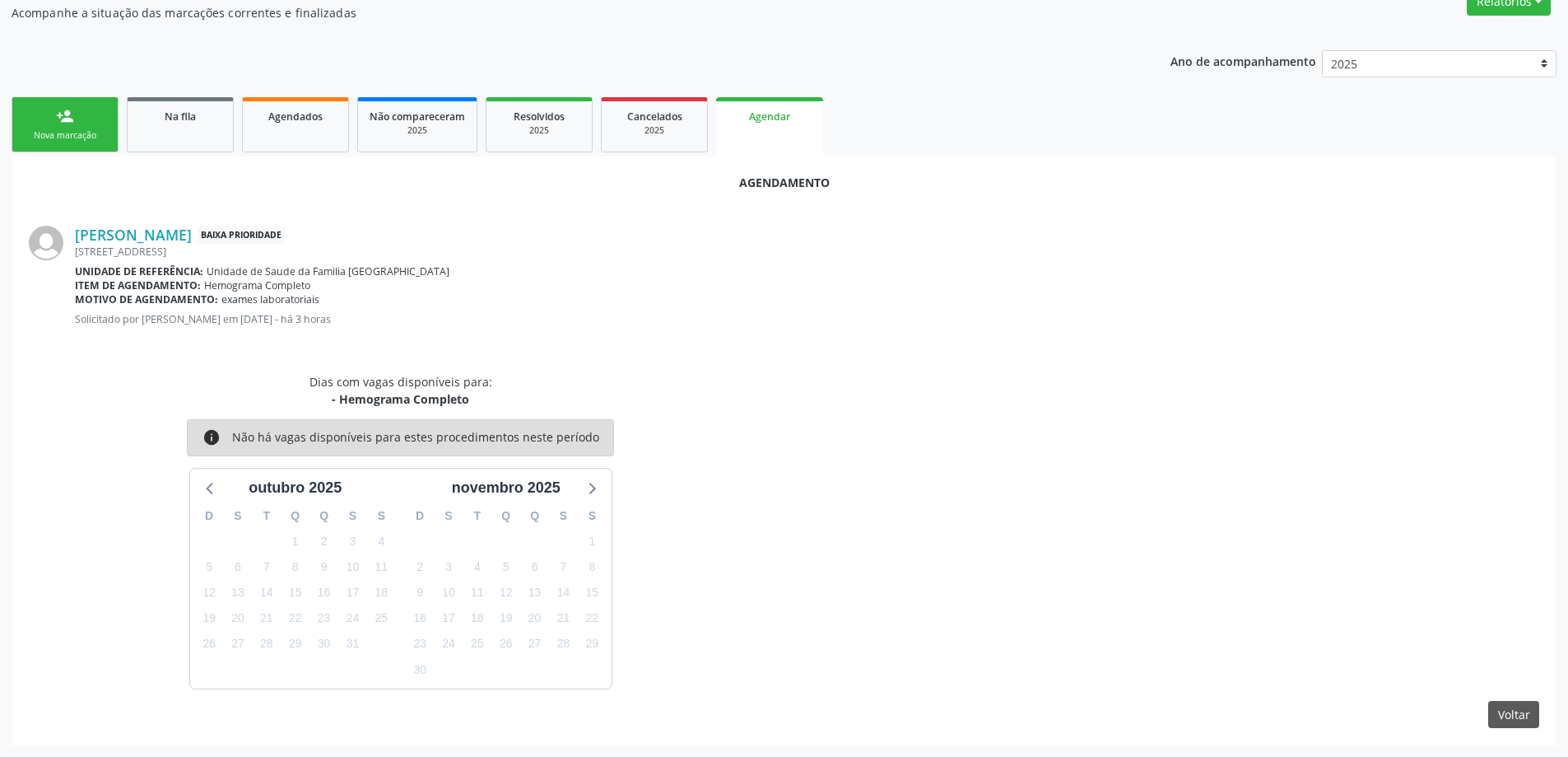
click at [1110, 382] on div "Dias com vagas disponíveis para: - Hemograma Completo info Não há vagas disponí…" at bounding box center [784, 530] width 1533 height 316
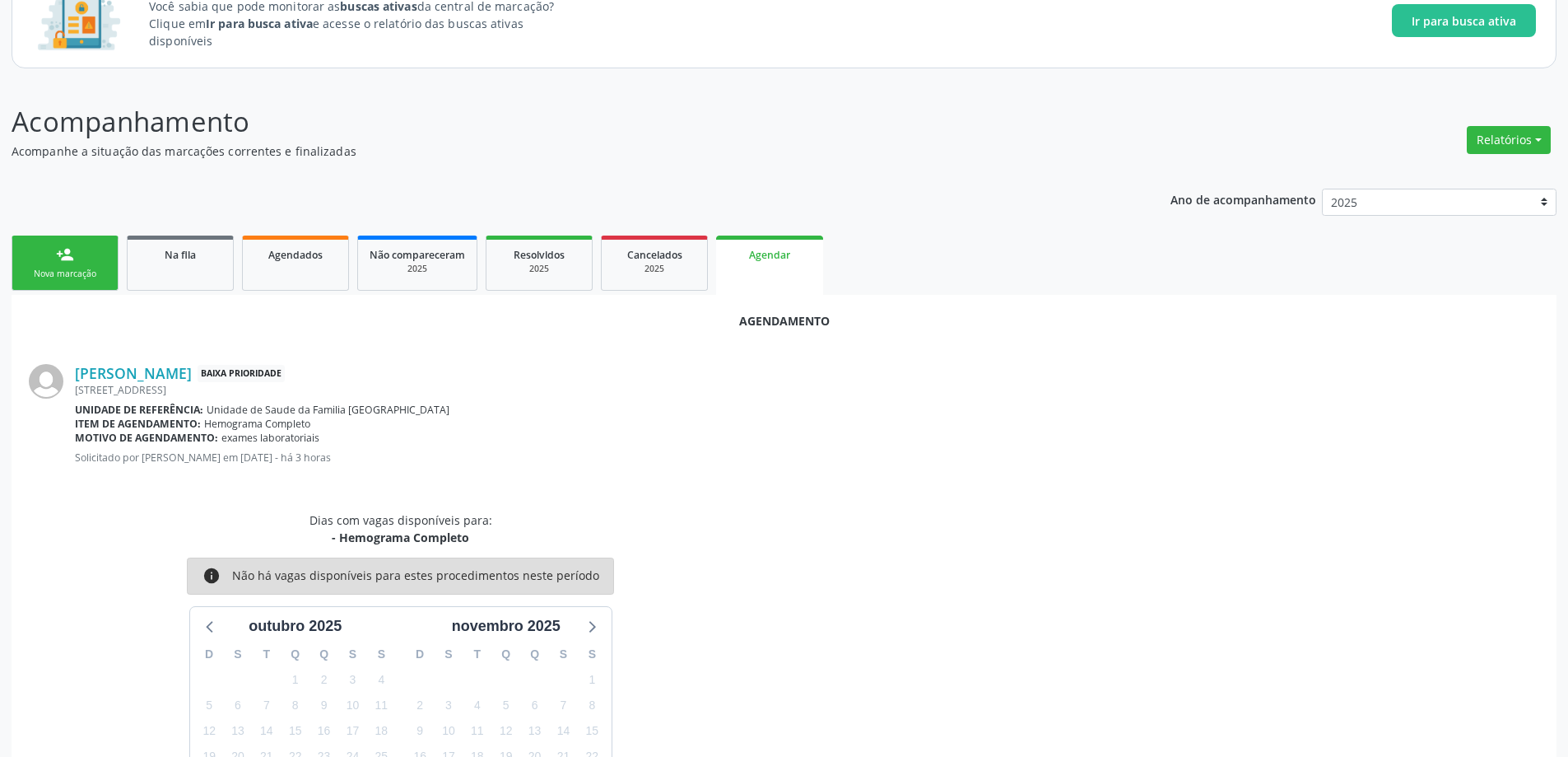
scroll to position [103, 0]
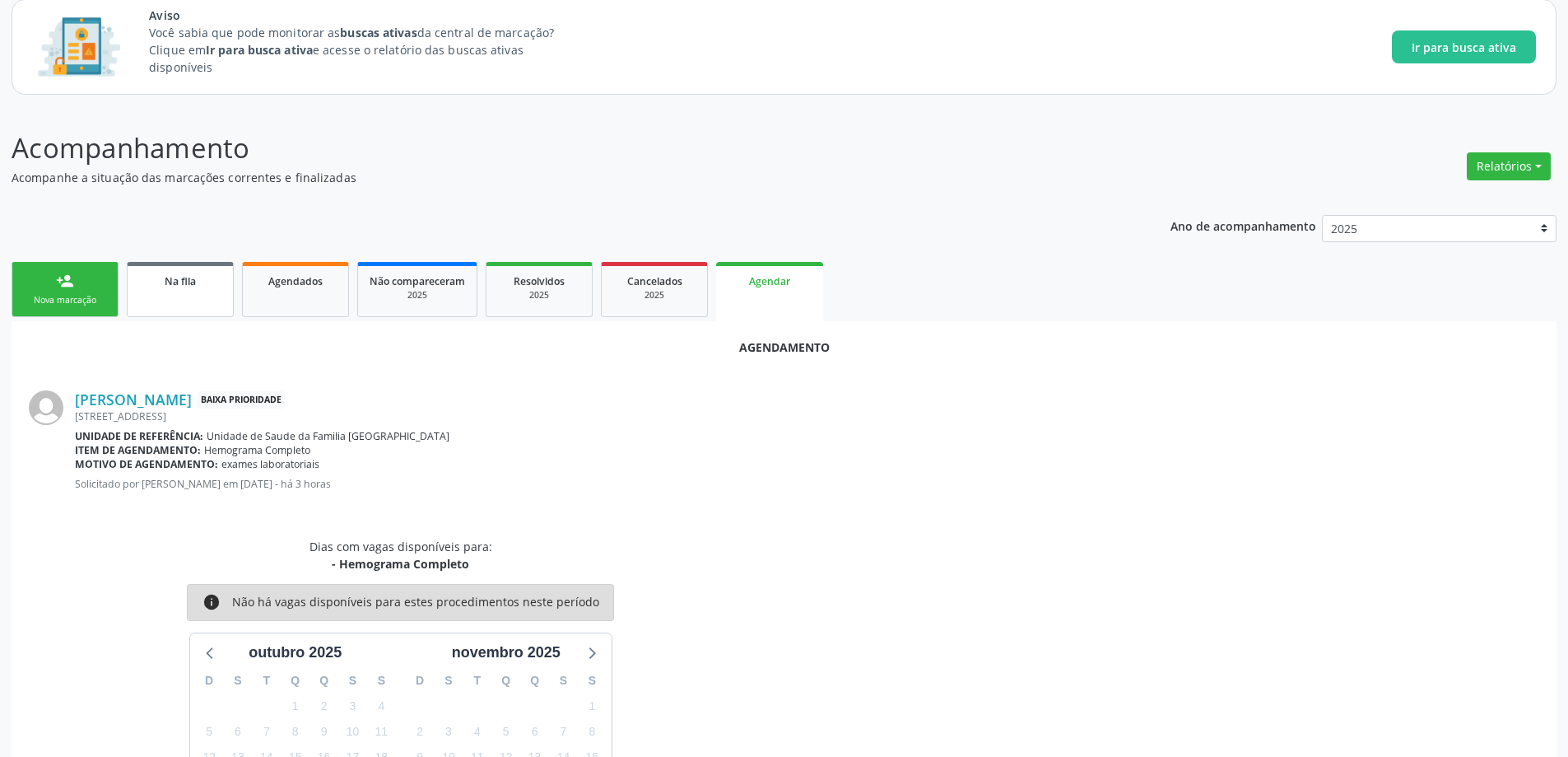
click at [193, 277] on span "Na fila" at bounding box center [181, 281] width 31 height 14
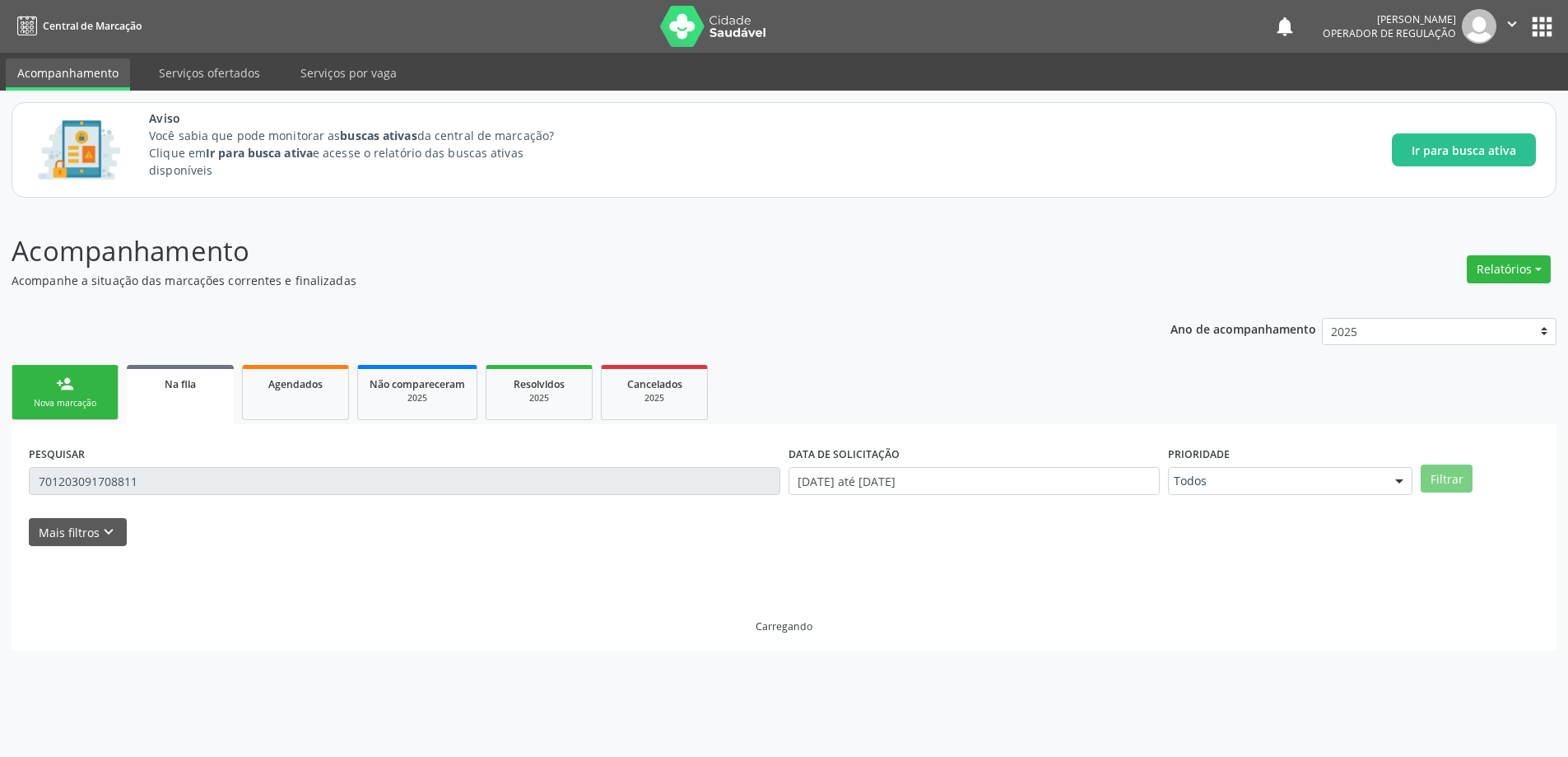
scroll to position [0, 0]
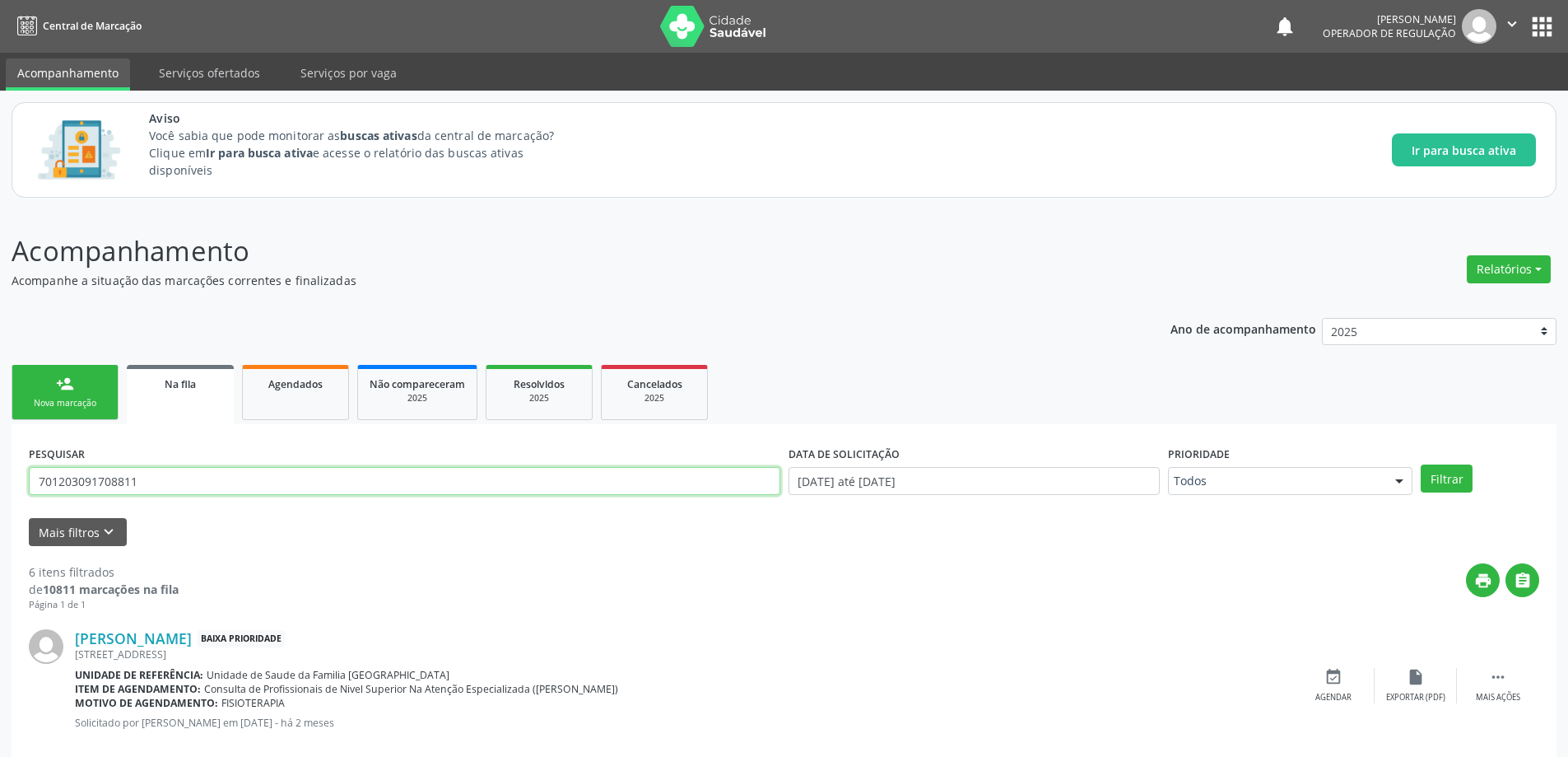
click at [299, 479] on input "701203091708811" at bounding box center [404, 481] width 751 height 28
paste input "702902546077379"
type input "702902546077379"
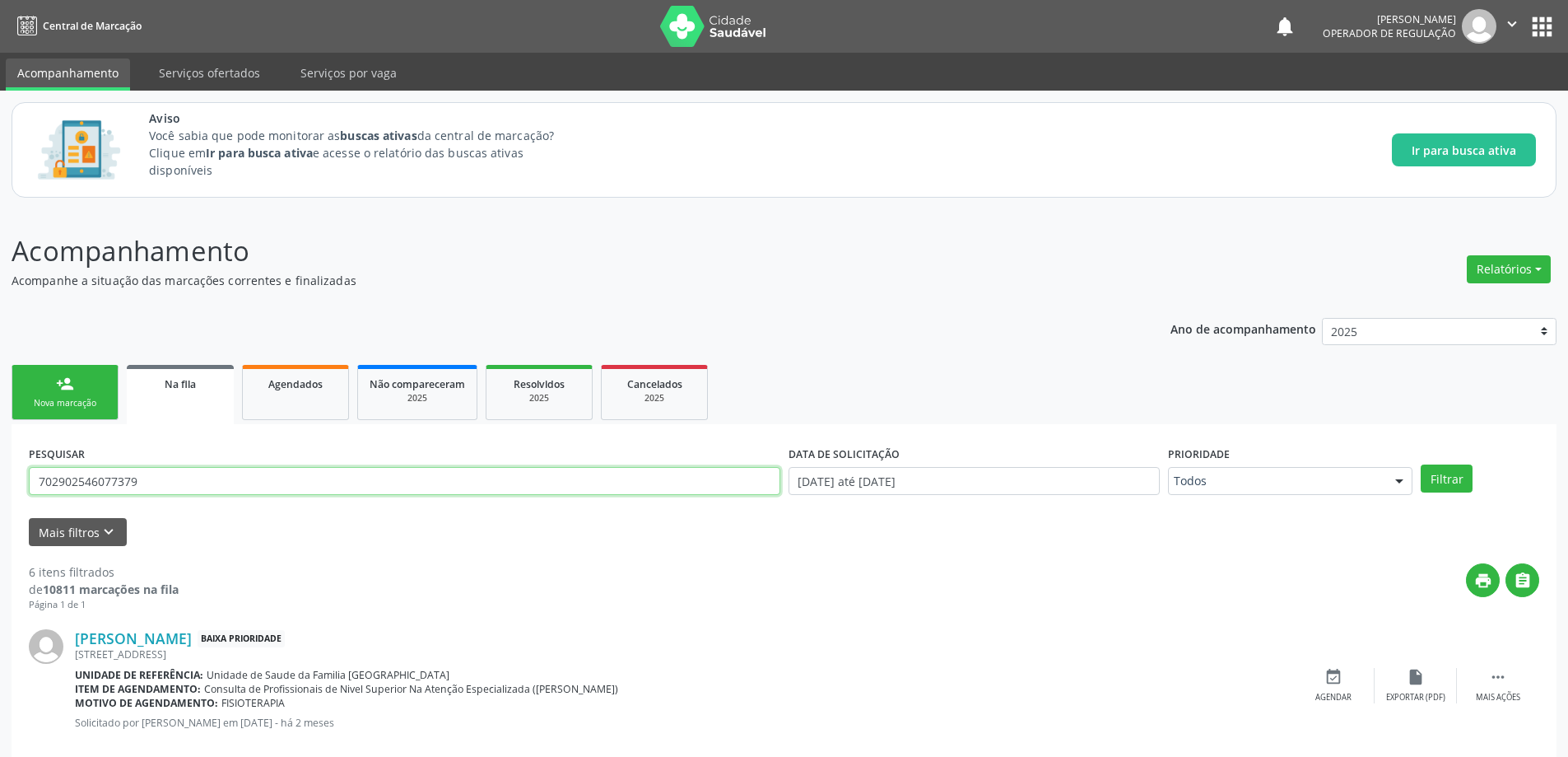
click at [1421, 464] on button "Filtrar" at bounding box center [1447, 478] width 52 height 28
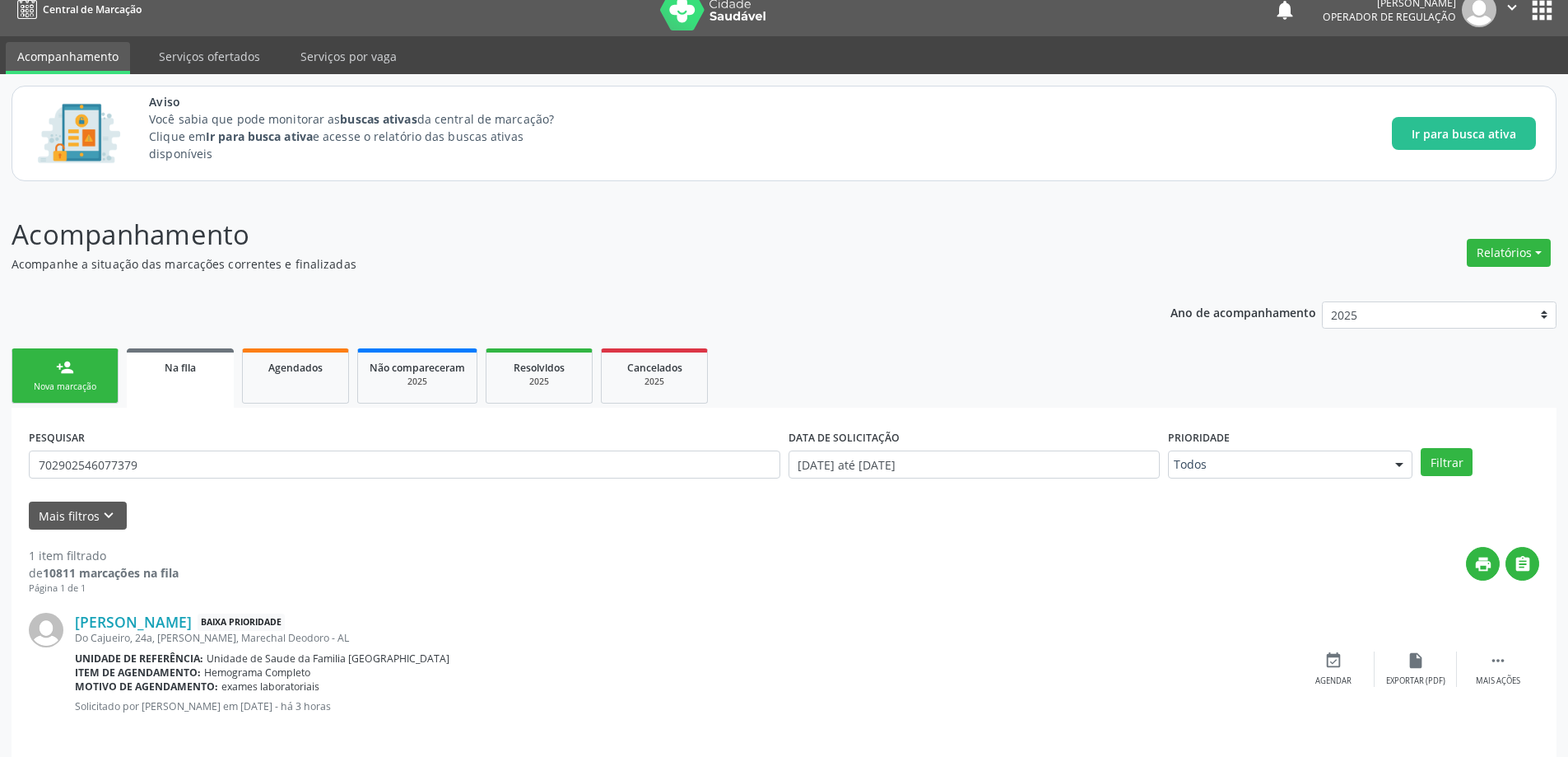
scroll to position [31, 0]
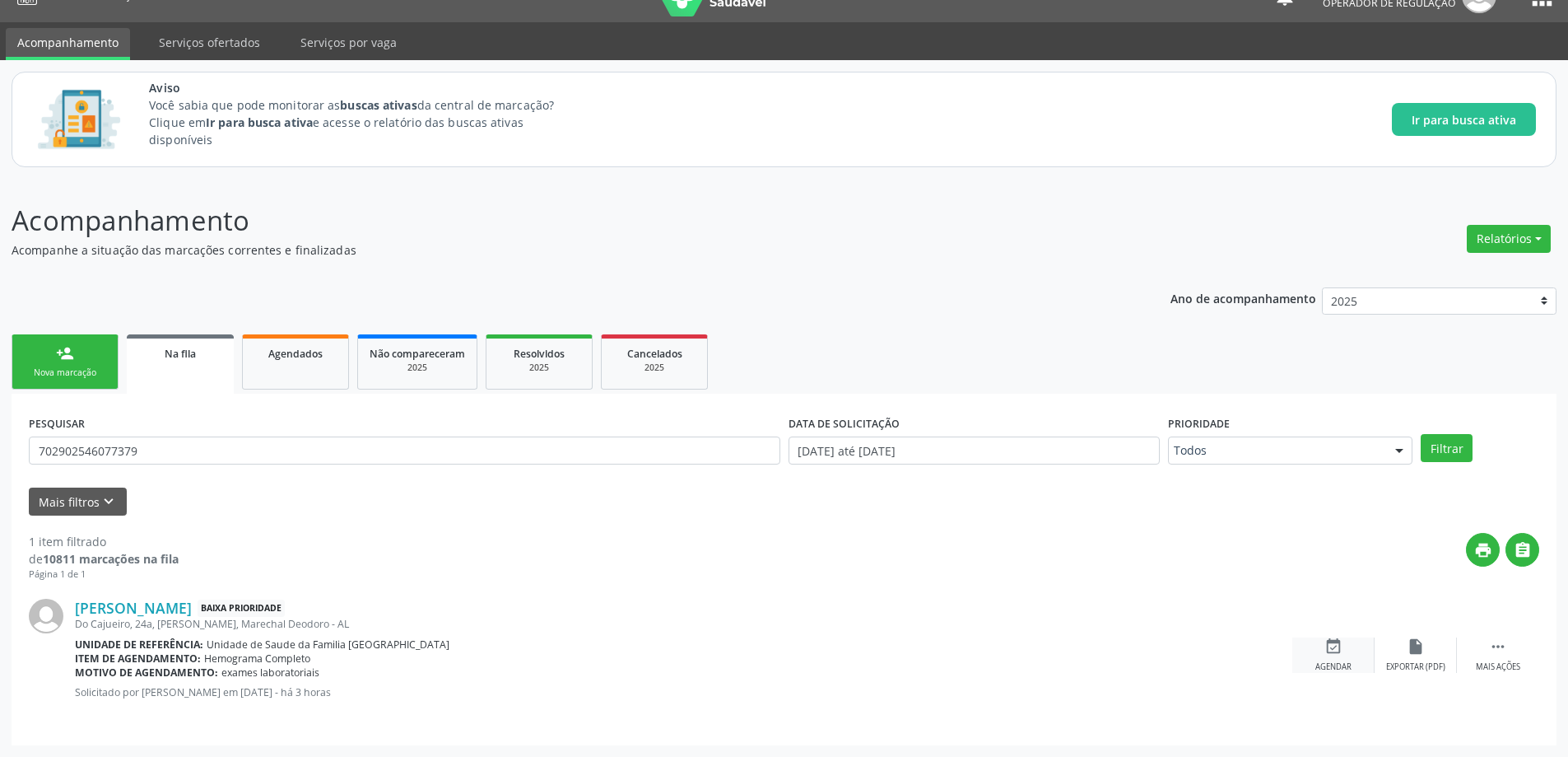
click at [1323, 656] on div "event_available Agendar" at bounding box center [1333, 655] width 82 height 35
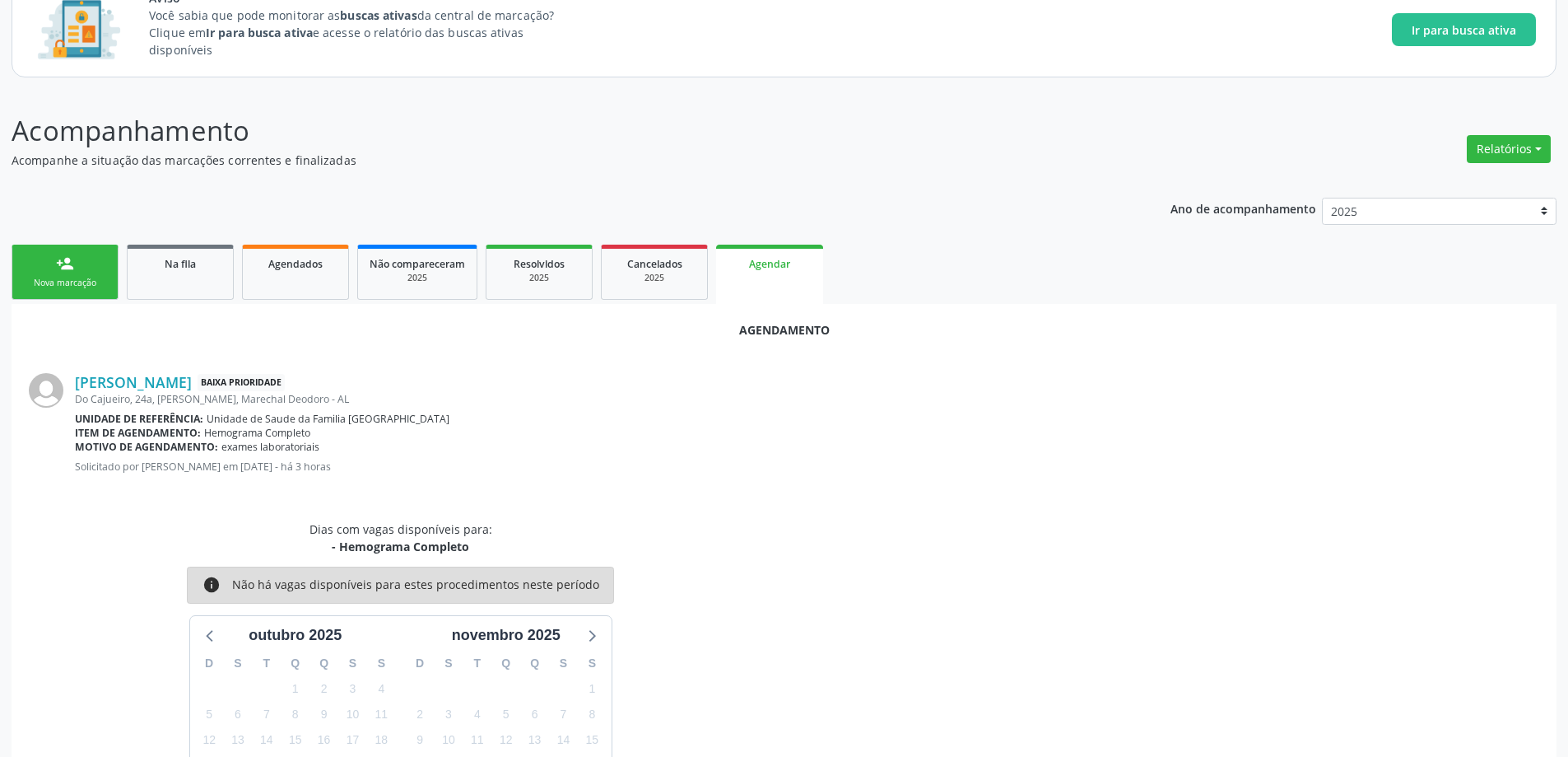
scroll to position [268, 0]
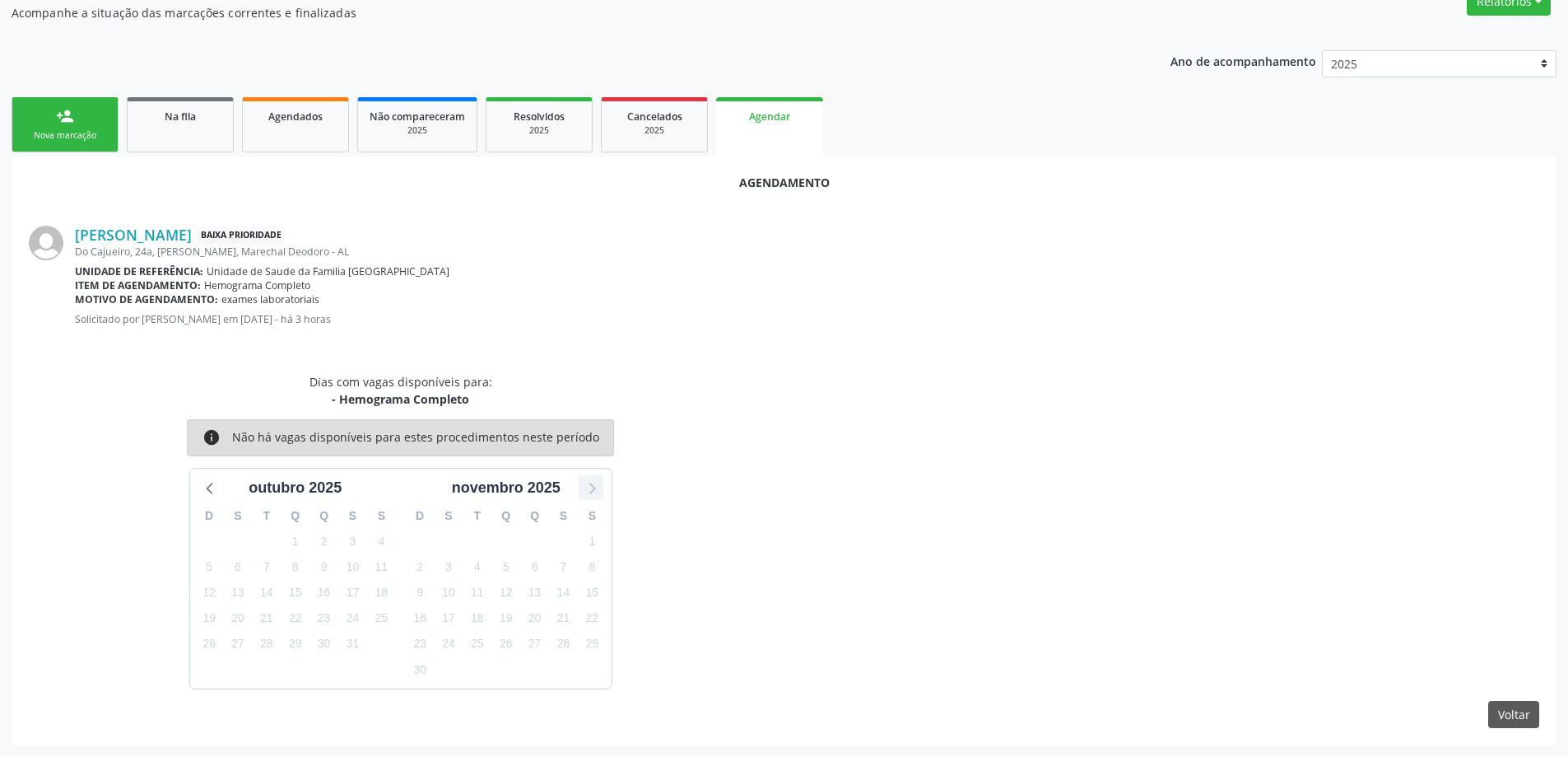
click at [594, 487] on icon at bounding box center [592, 488] width 6 height 11
click at [204, 486] on icon at bounding box center [210, 486] width 21 height 21
click at [1121, 309] on div "José Ribeiro dos Santos Baixa Prioridade Do Cajueiro, 24a, Esf Estiva, Marechal…" at bounding box center [807, 281] width 1464 height 112
click at [209, 486] on icon at bounding box center [208, 488] width 6 height 11
click at [588, 525] on div "S" at bounding box center [592, 516] width 29 height 26
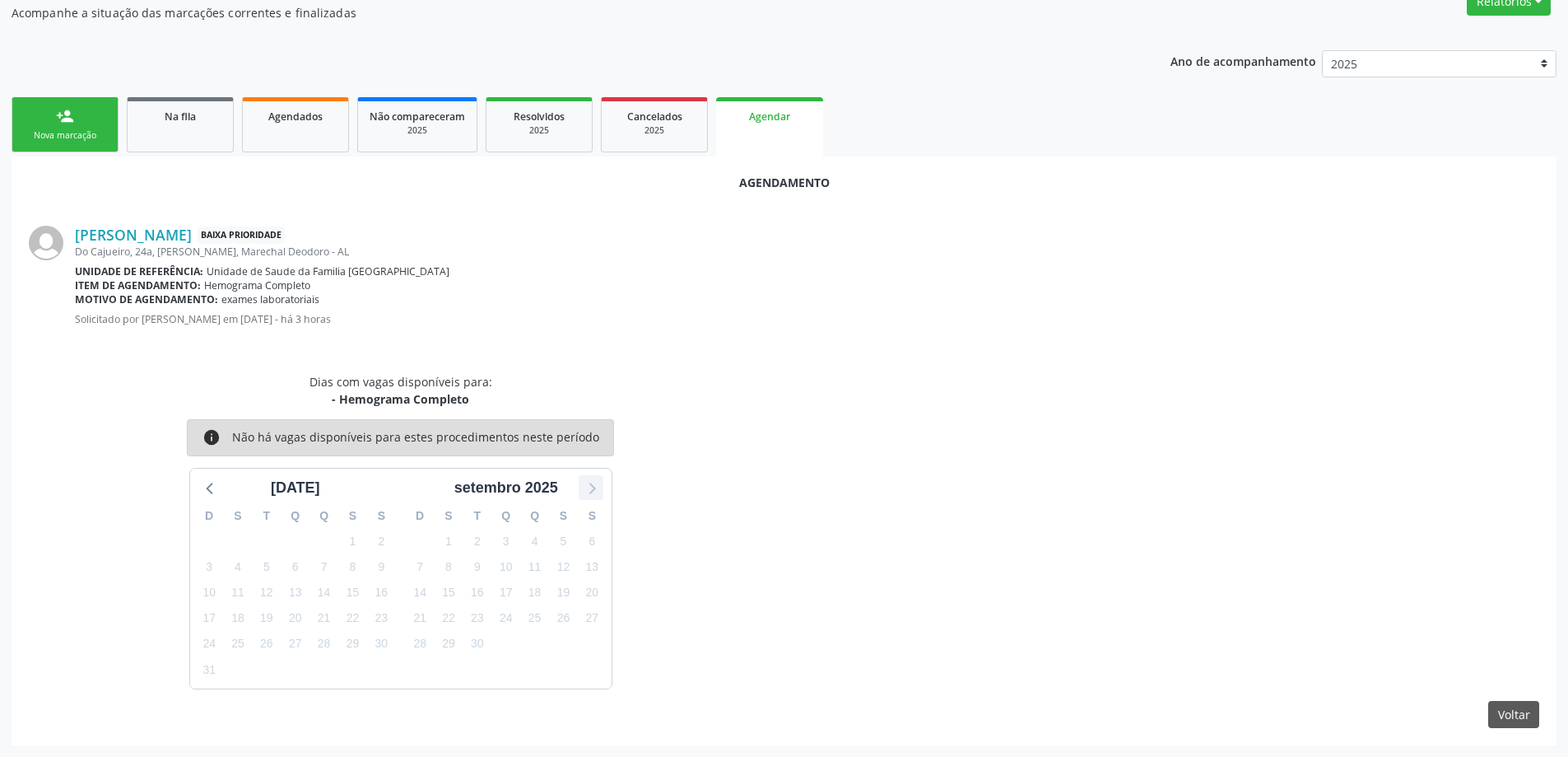
click at [594, 485] on icon at bounding box center [590, 486] width 21 height 21
click at [161, 107] on div "Na fila" at bounding box center [180, 116] width 82 height 18
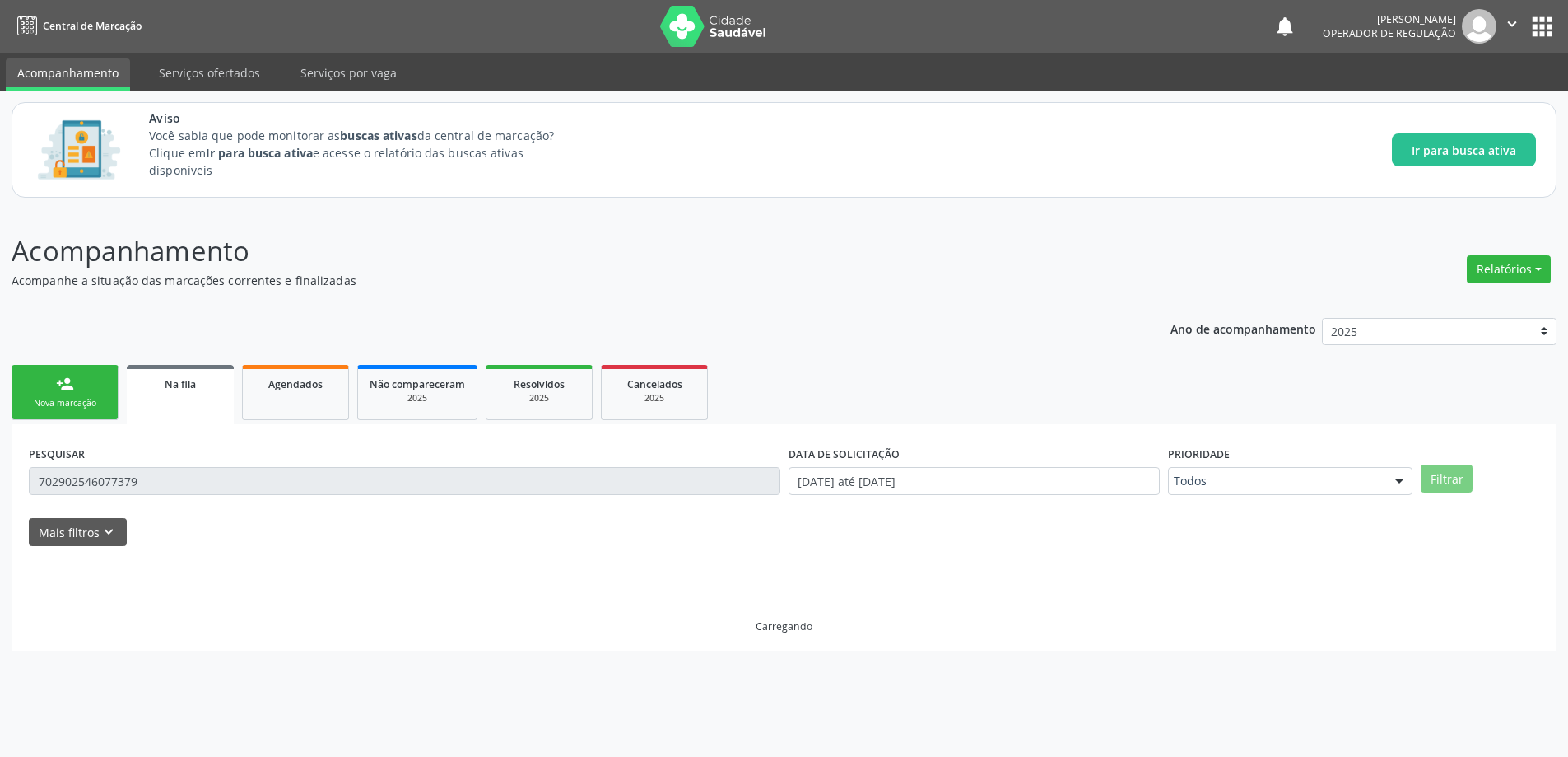
scroll to position [0, 0]
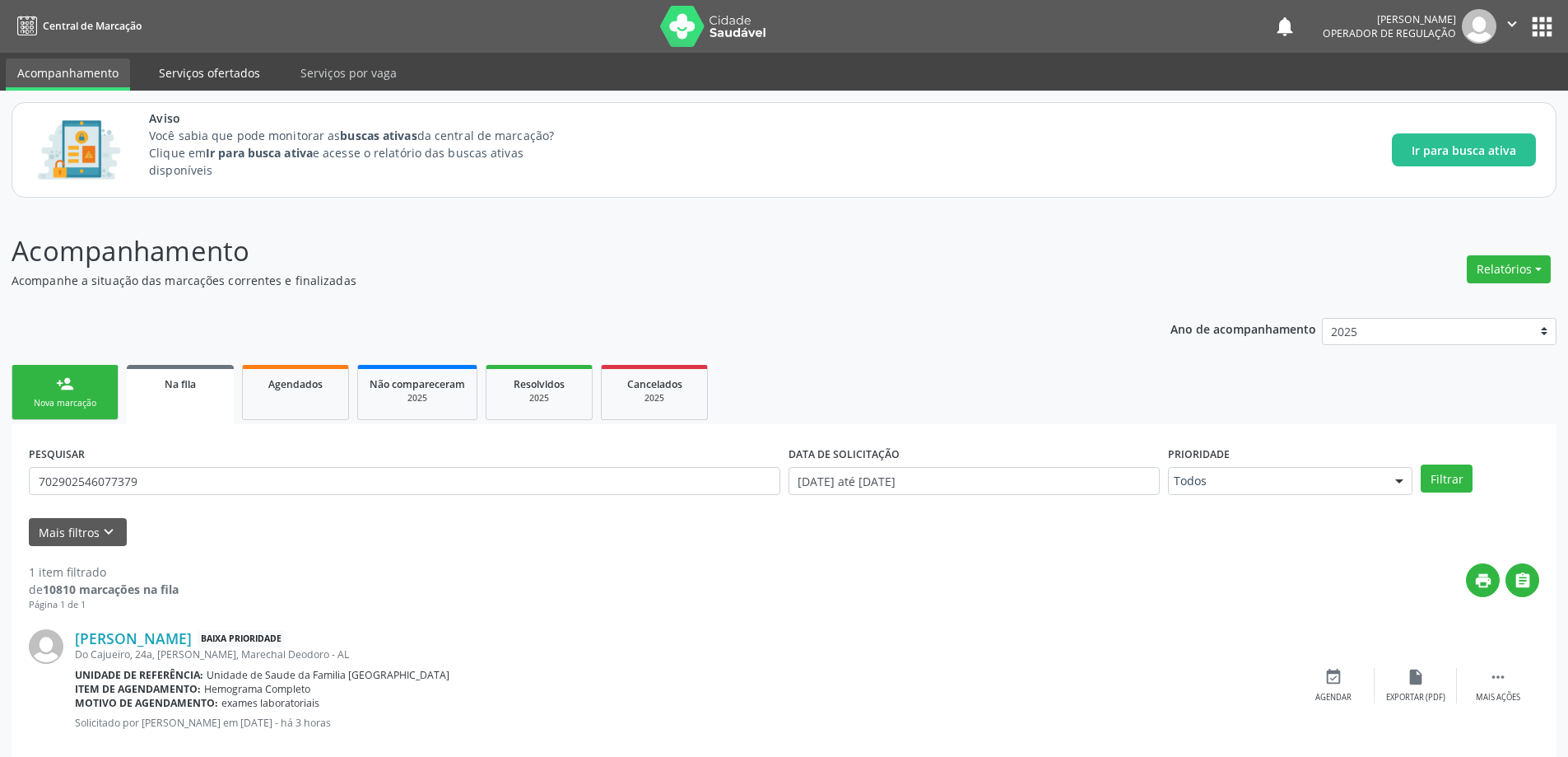
click at [199, 69] on link "Serviços ofertados" at bounding box center [209, 72] width 124 height 29
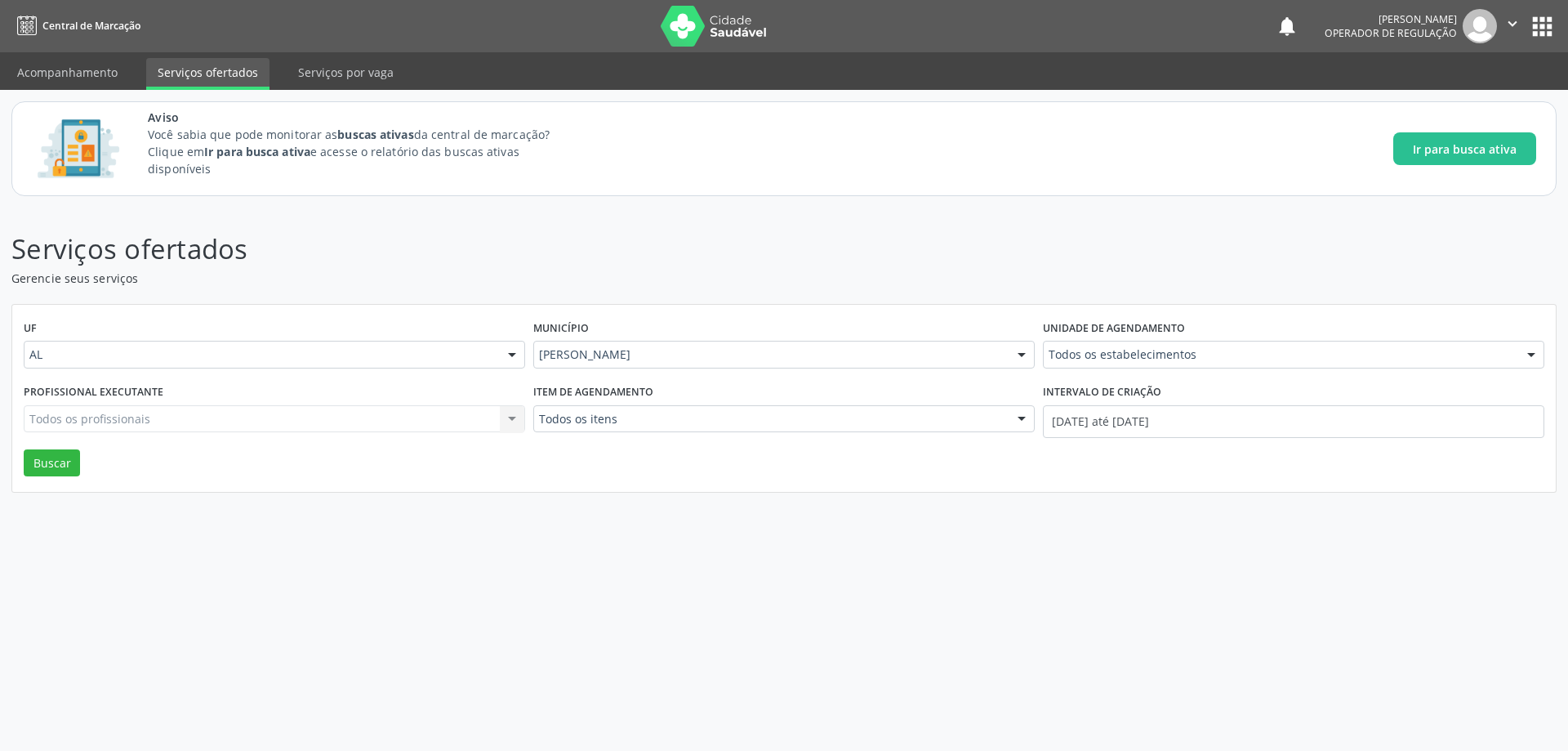
click at [336, 417] on div "Todos os profissionais Todos os profissionais Nenhum resultado encontrado para:…" at bounding box center [275, 419] width 502 height 28
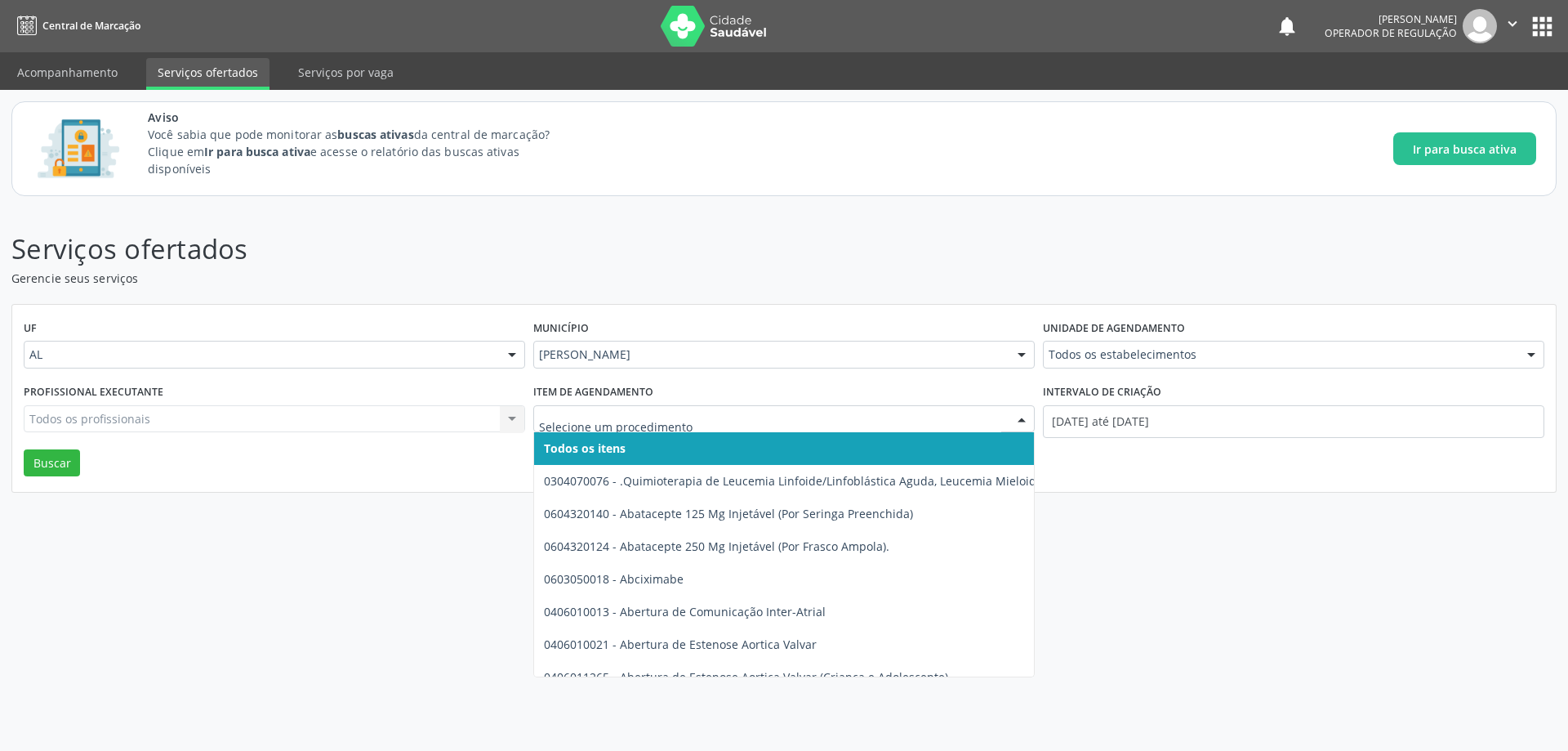
paste input "0201020041"
type input "0201020041"
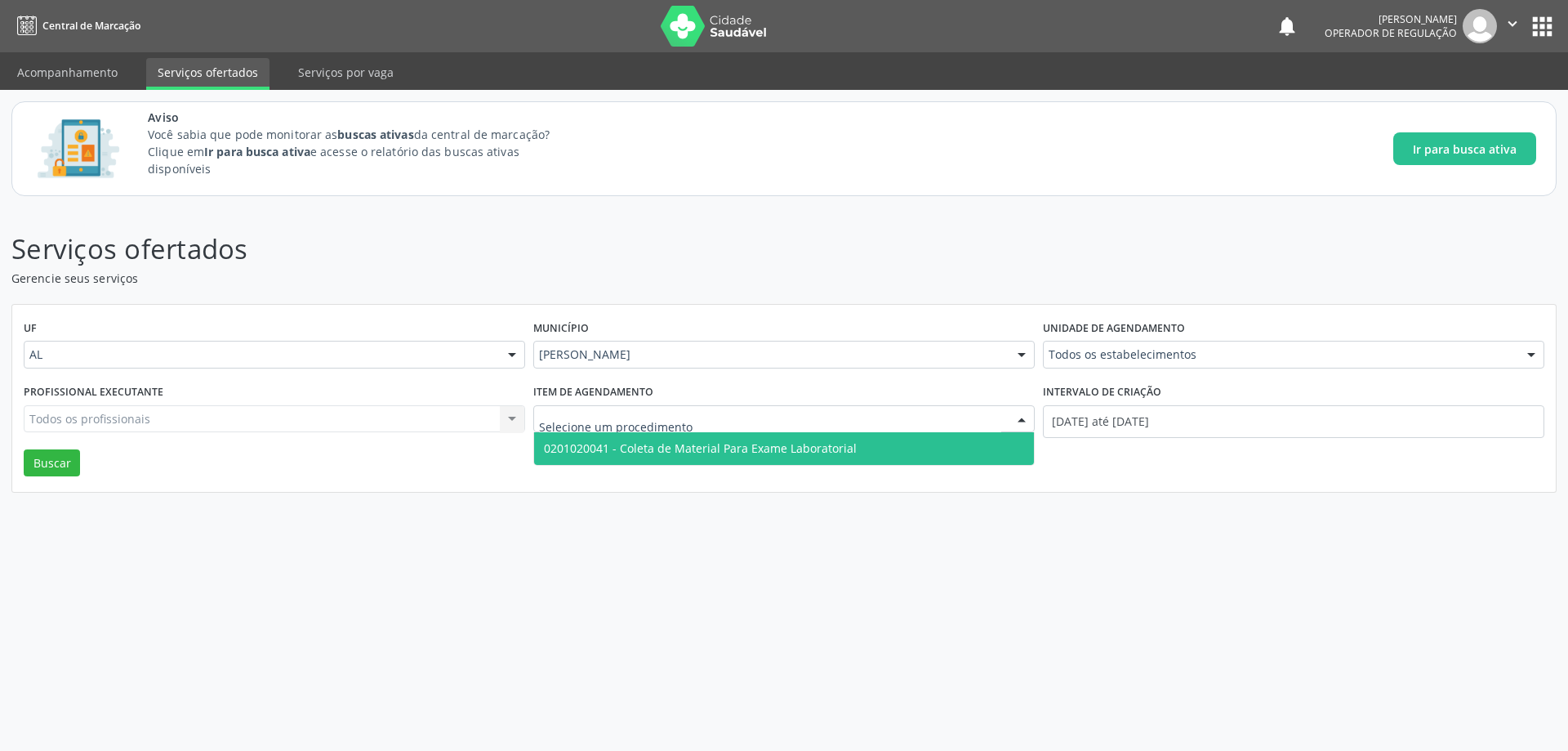
click at [927, 635] on div "Serviços ofertados Gerencie seus serviços UF AL AL Nenhum resultado encontrado …" at bounding box center [784, 479] width 1568 height 543
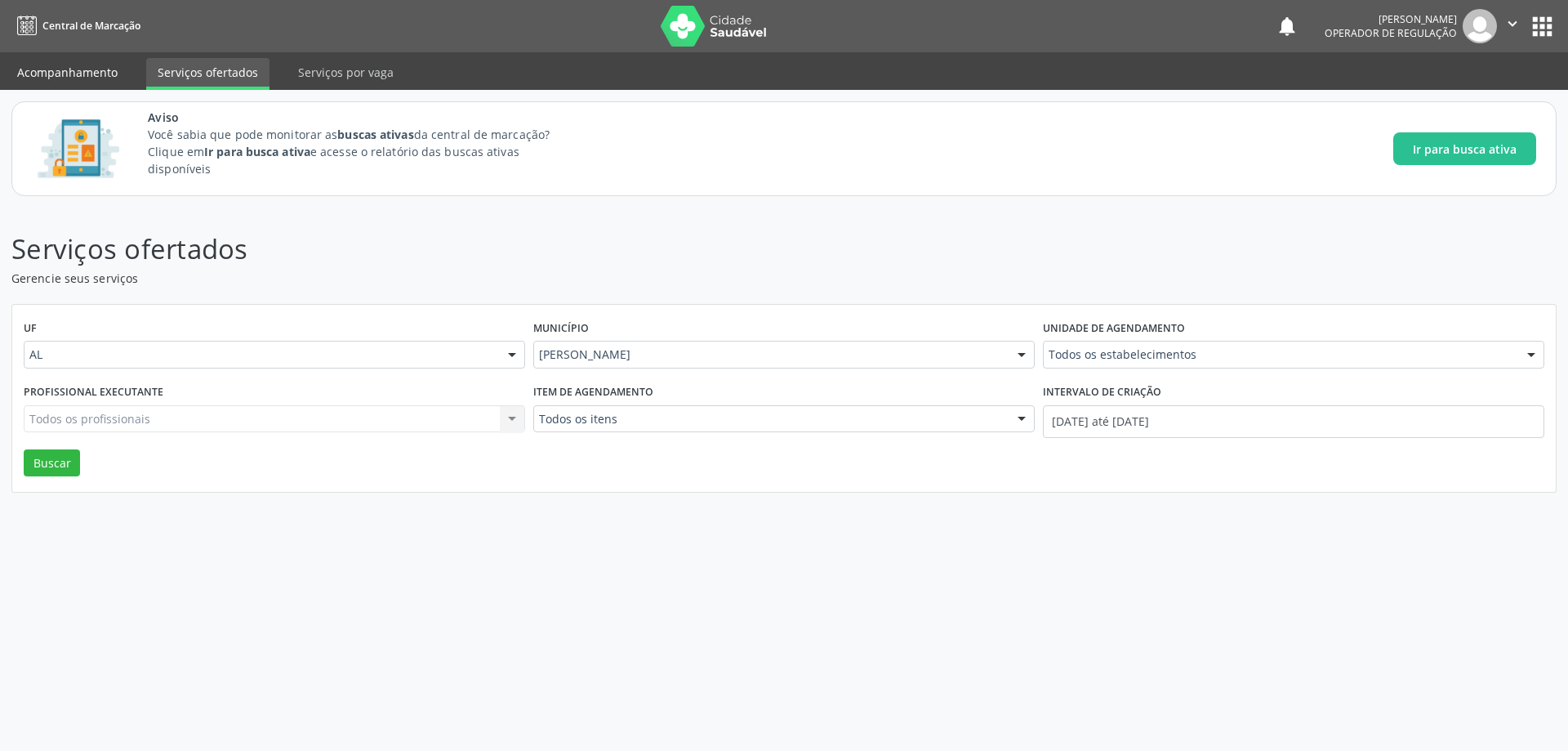
click at [70, 62] on link "Acompanhamento" at bounding box center [67, 72] width 123 height 28
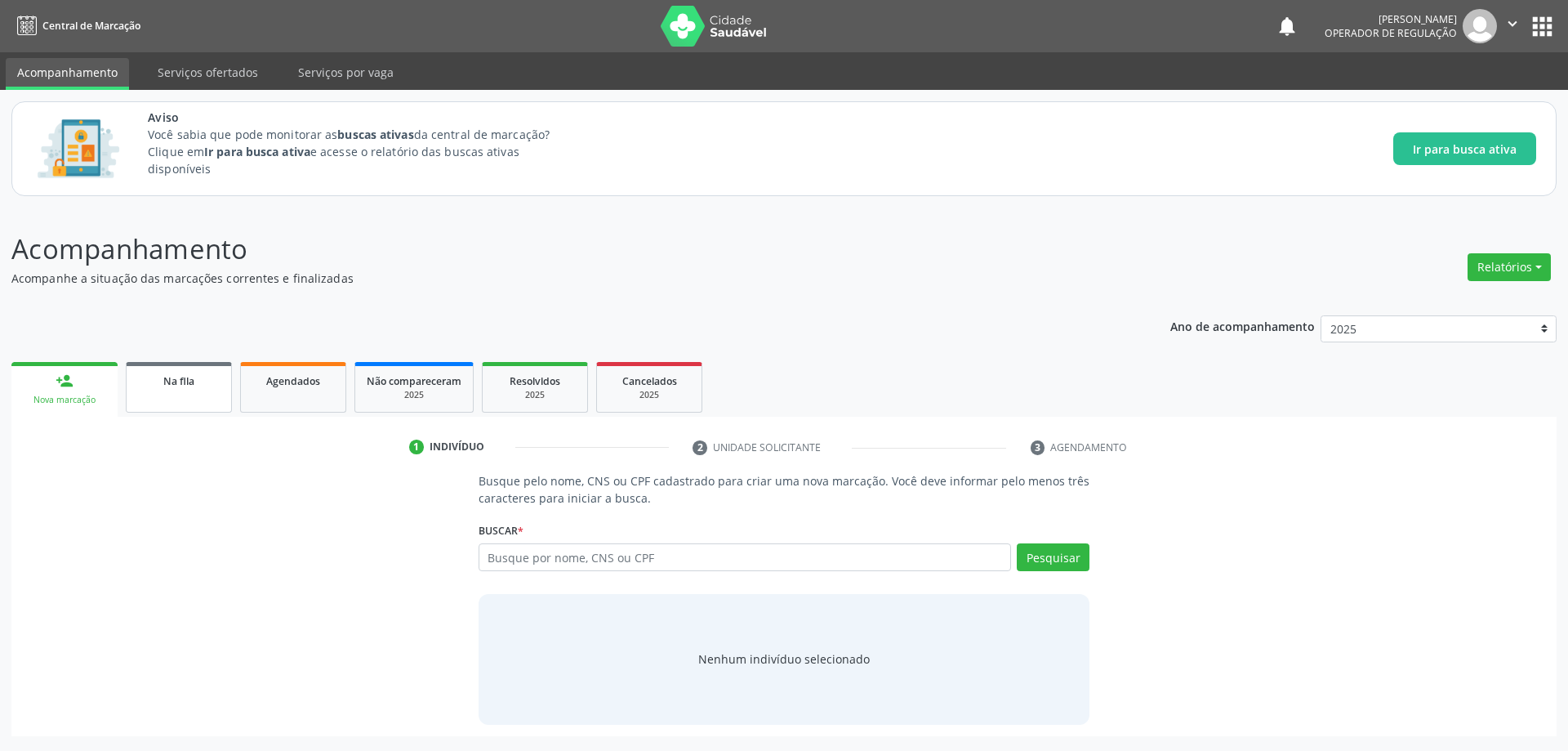
click at [197, 383] on div "Na fila" at bounding box center [178, 380] width 82 height 17
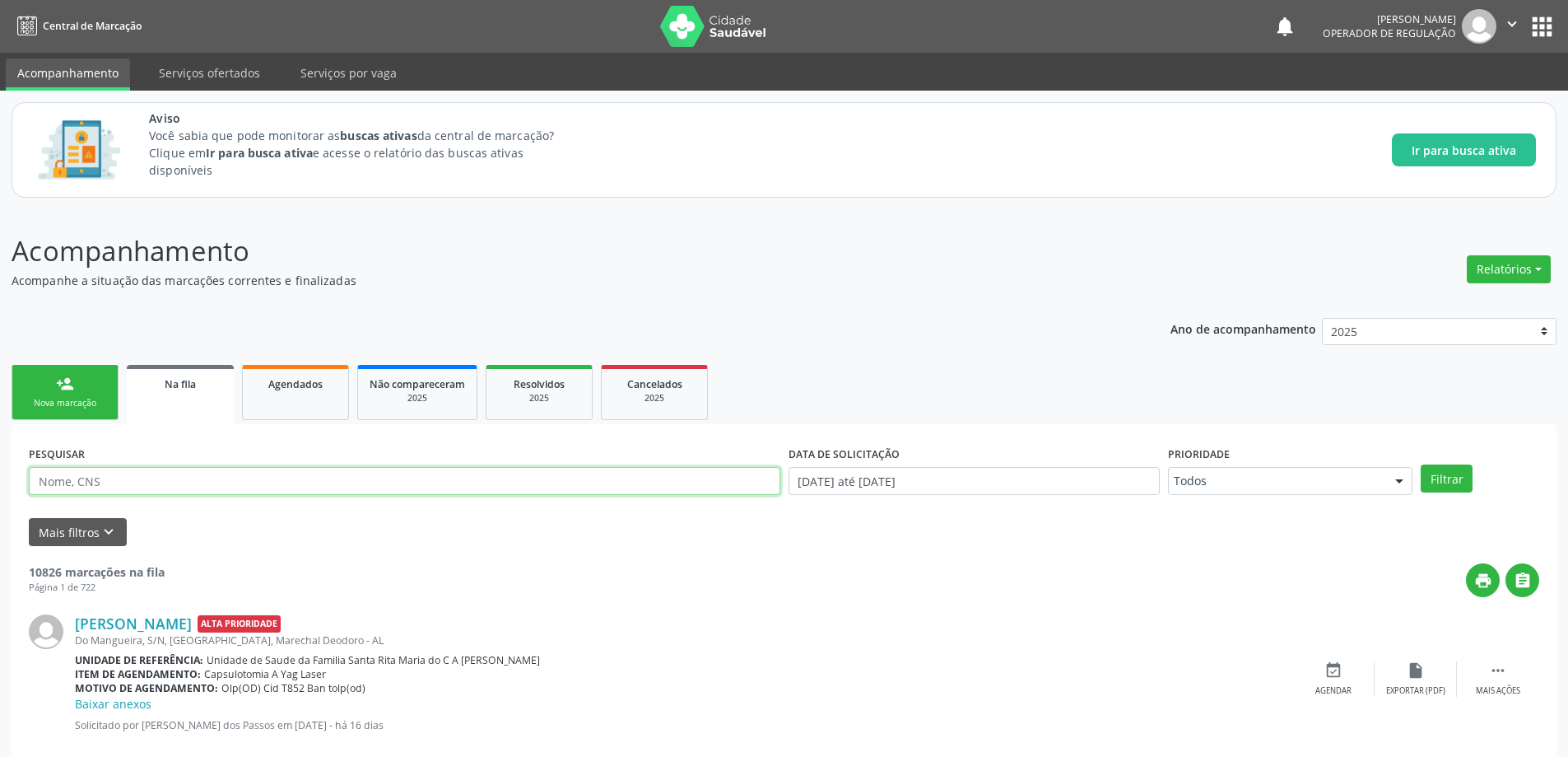
click at [291, 479] on input "text" at bounding box center [404, 481] width 751 height 28
click at [1421, 464] on button "Filtrar" at bounding box center [1447, 478] width 52 height 28
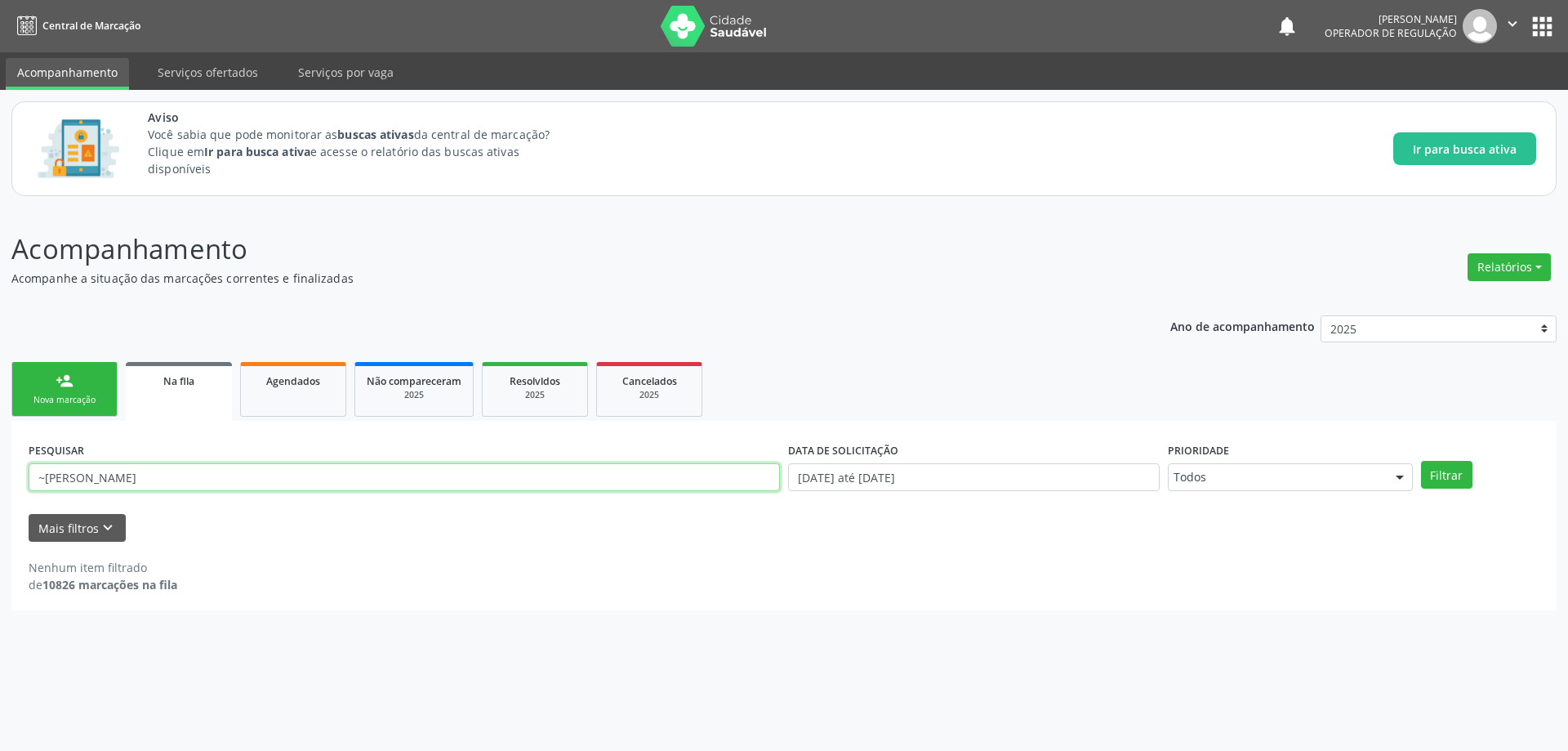
drag, startPoint x: 40, startPoint y: 475, endPoint x: 70, endPoint y: 497, distance: 37.2
click at [48, 475] on input "~marcia valeria" at bounding box center [403, 477] width 751 height 28
type input "marcia valeria"
click at [1421, 461] on button "Filtrar" at bounding box center [1447, 474] width 51 height 28
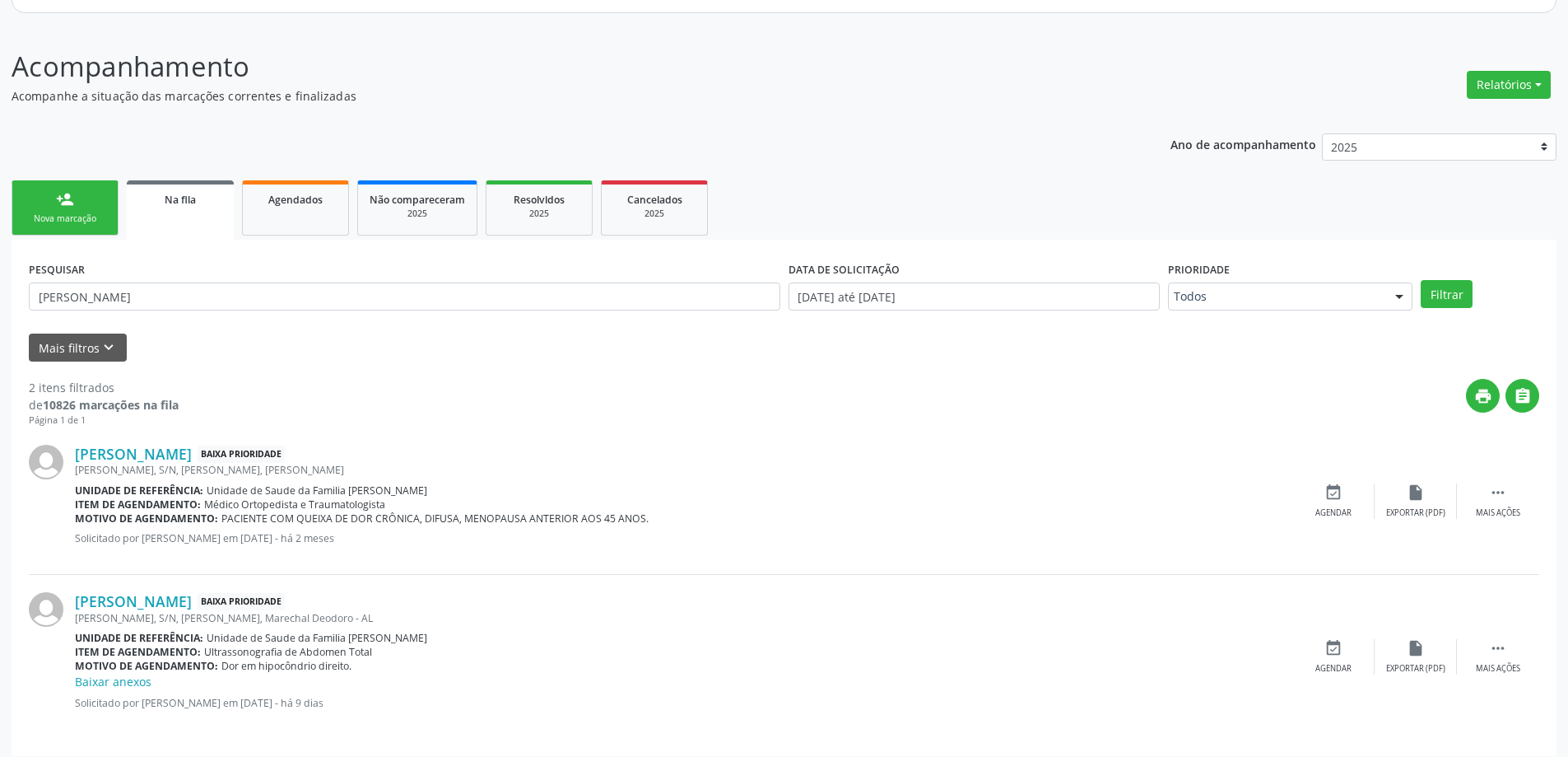
scroll to position [196, 0]
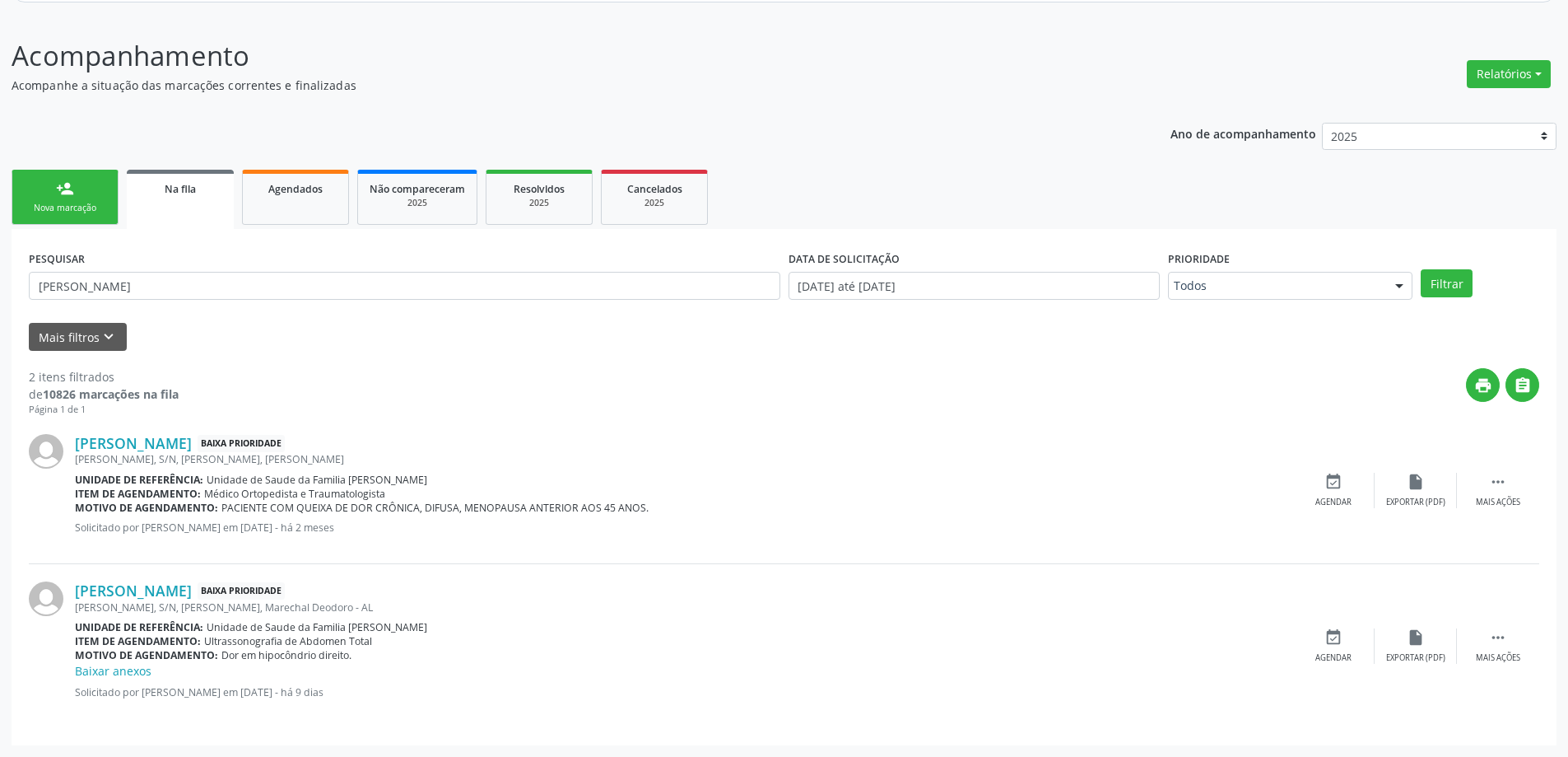
click at [320, 377] on div "print " at bounding box center [859, 392] width 1361 height 48
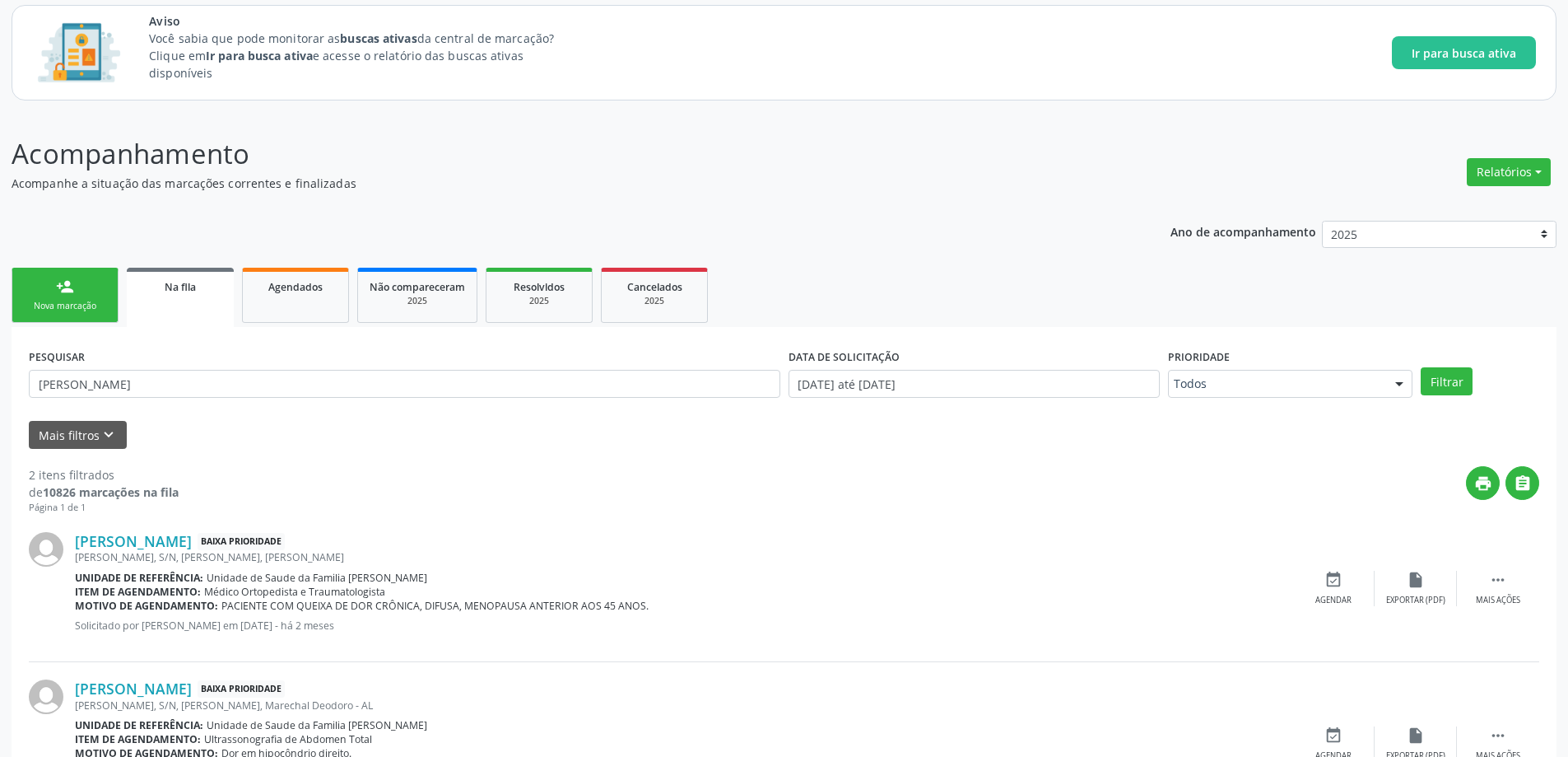
scroll to position [0, 0]
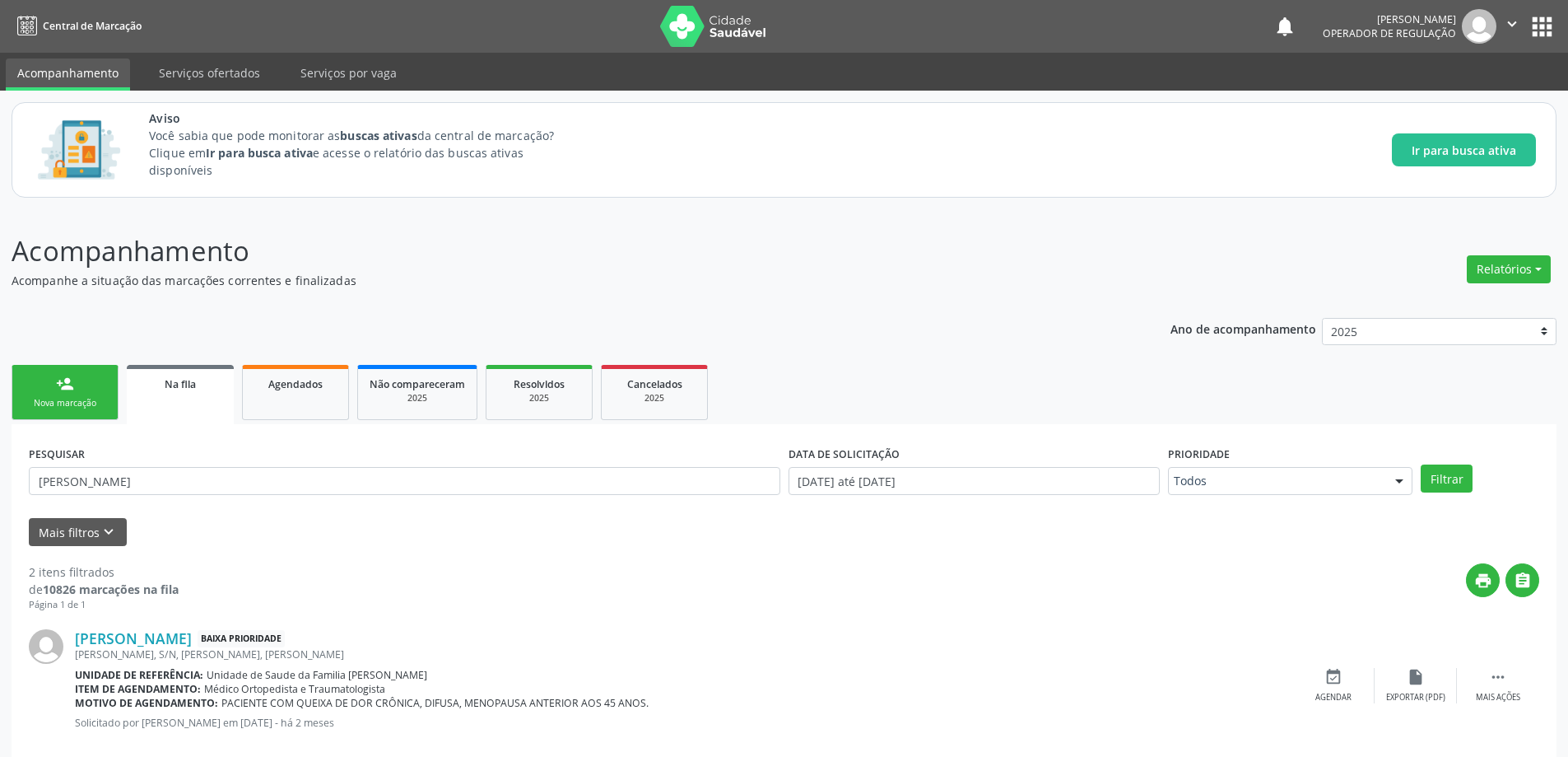
click at [184, 375] on div "Na fila" at bounding box center [180, 383] width 84 height 18
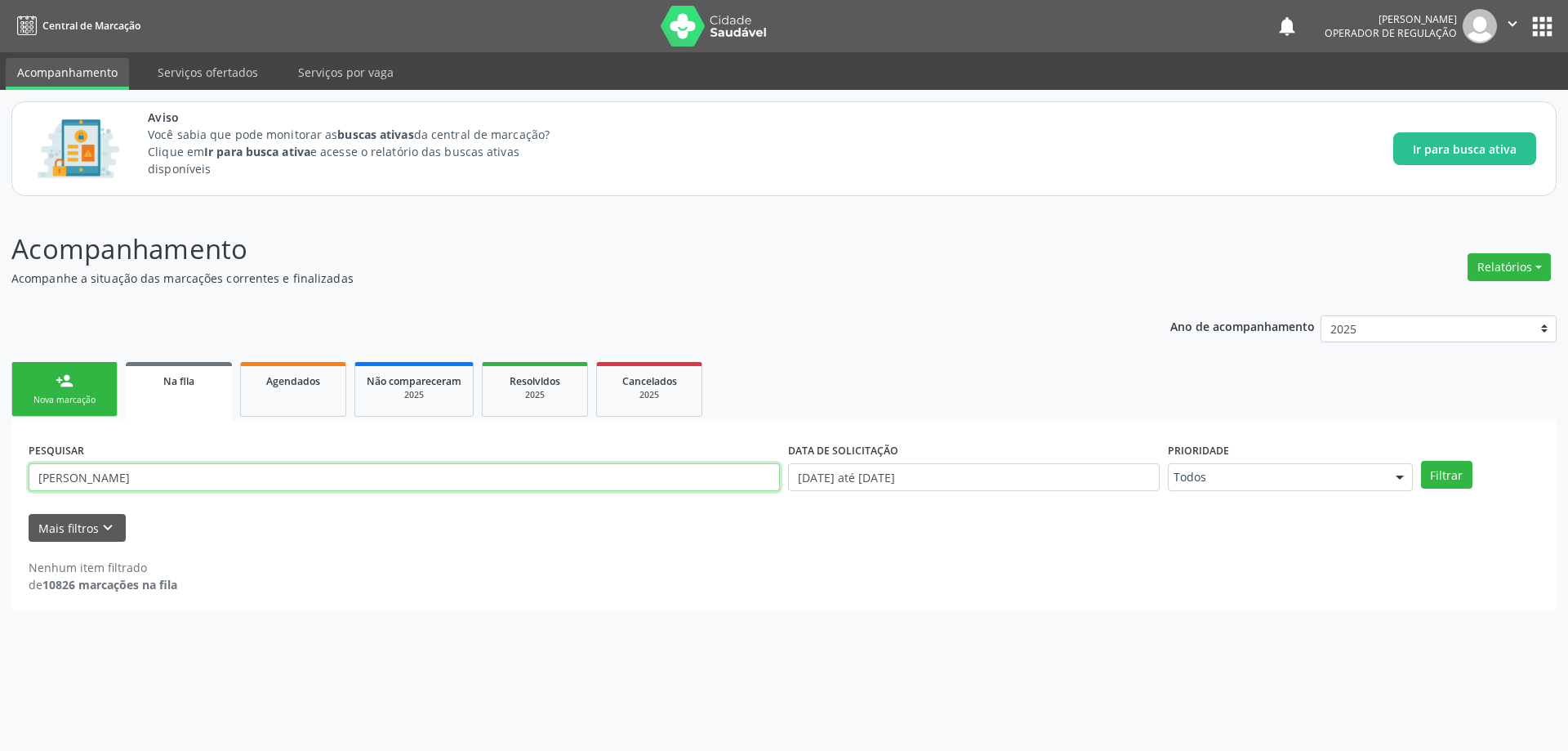
click at [290, 484] on input "marcia valeria" at bounding box center [403, 477] width 751 height 28
click at [468, 262] on p "Acompanhamento" at bounding box center [551, 249] width 1081 height 40
click at [304, 223] on div "Acompanhamento Acompanhe a situação das marcações correntes e finalizadas Relat…" at bounding box center [784, 479] width 1568 height 543
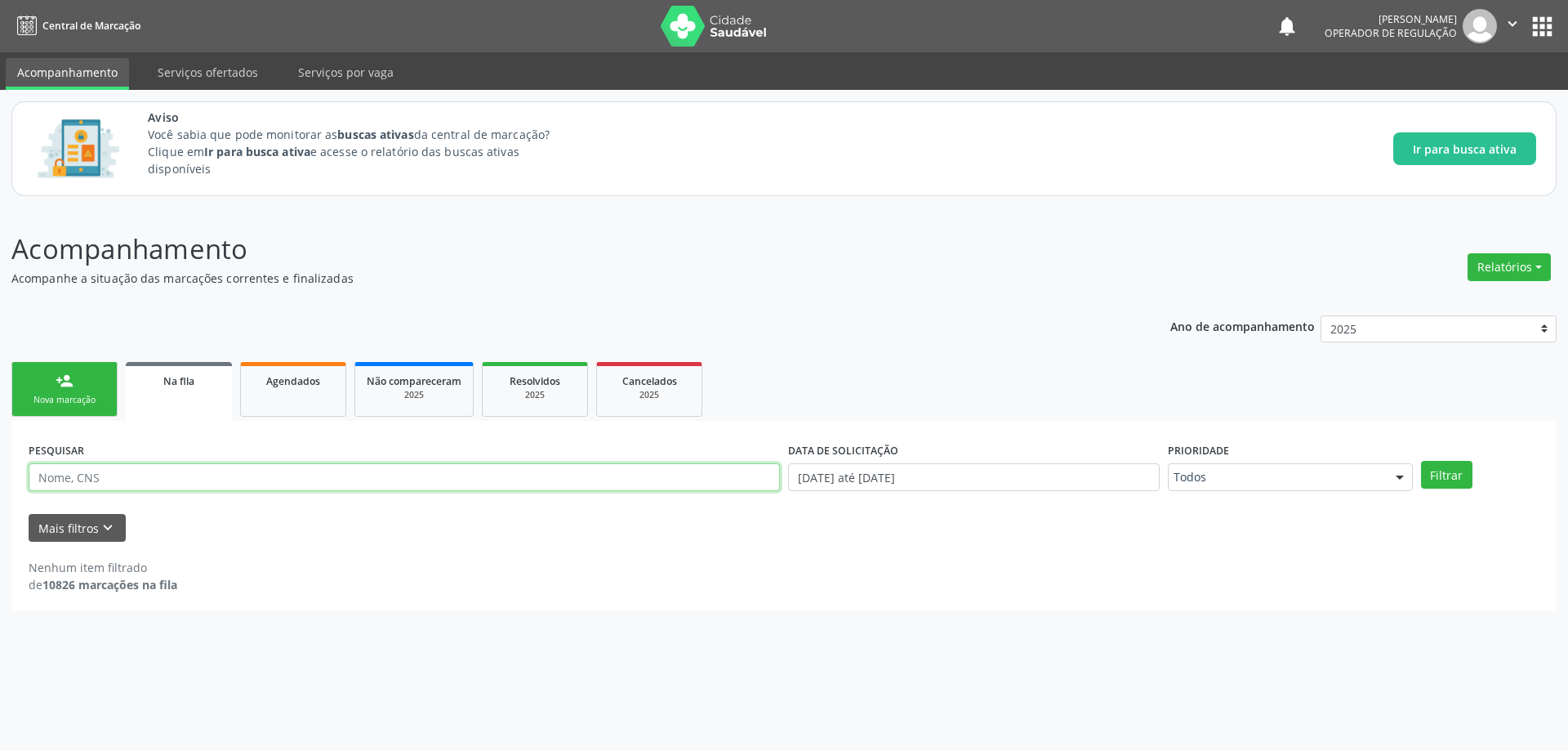
click at [256, 485] on input "text" at bounding box center [403, 477] width 751 height 28
paste input "700009836162903"
type input "700009836162903"
click at [1421, 461] on button "Filtrar" at bounding box center [1447, 474] width 51 height 28
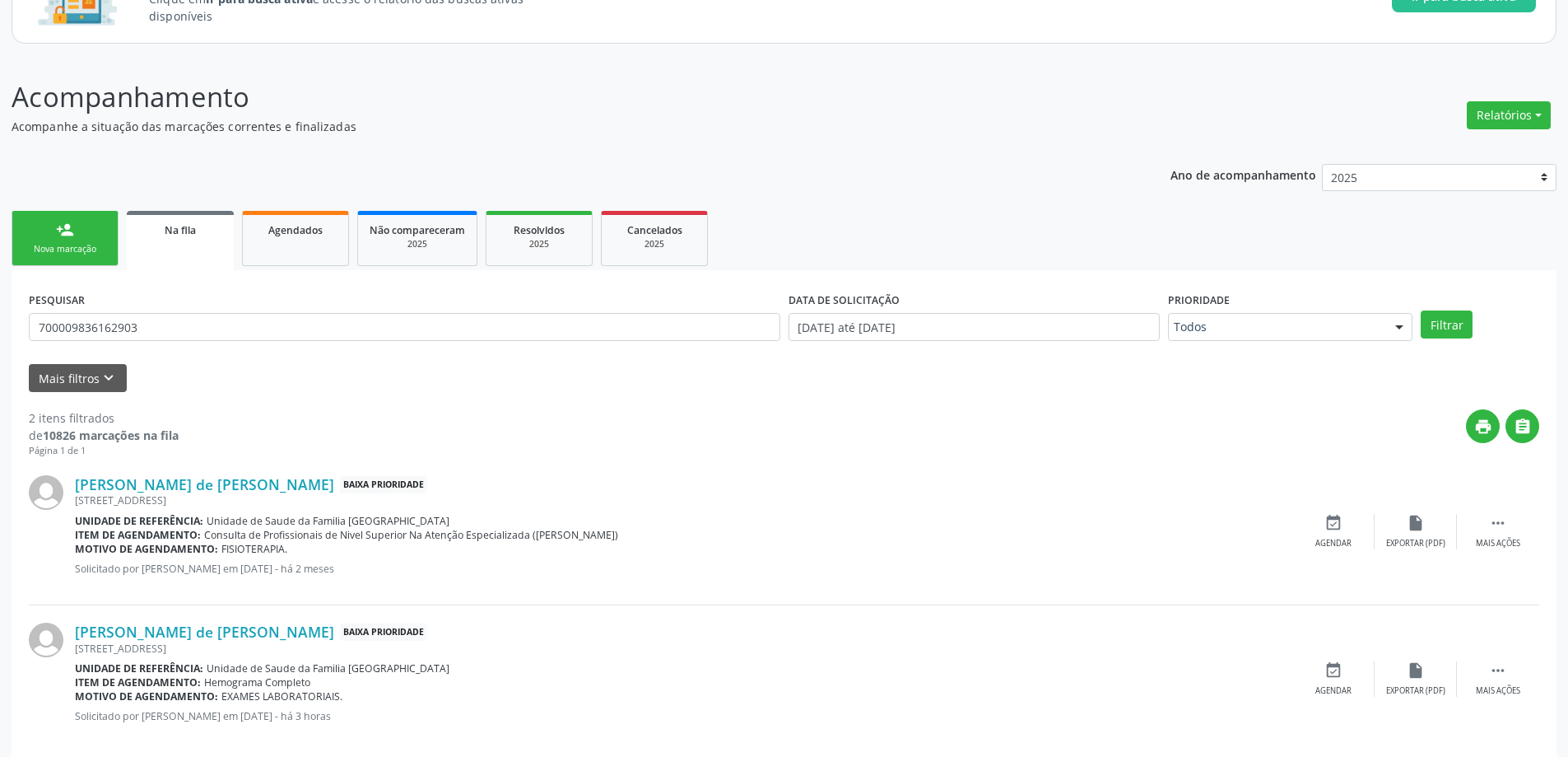
scroll to position [178, 0]
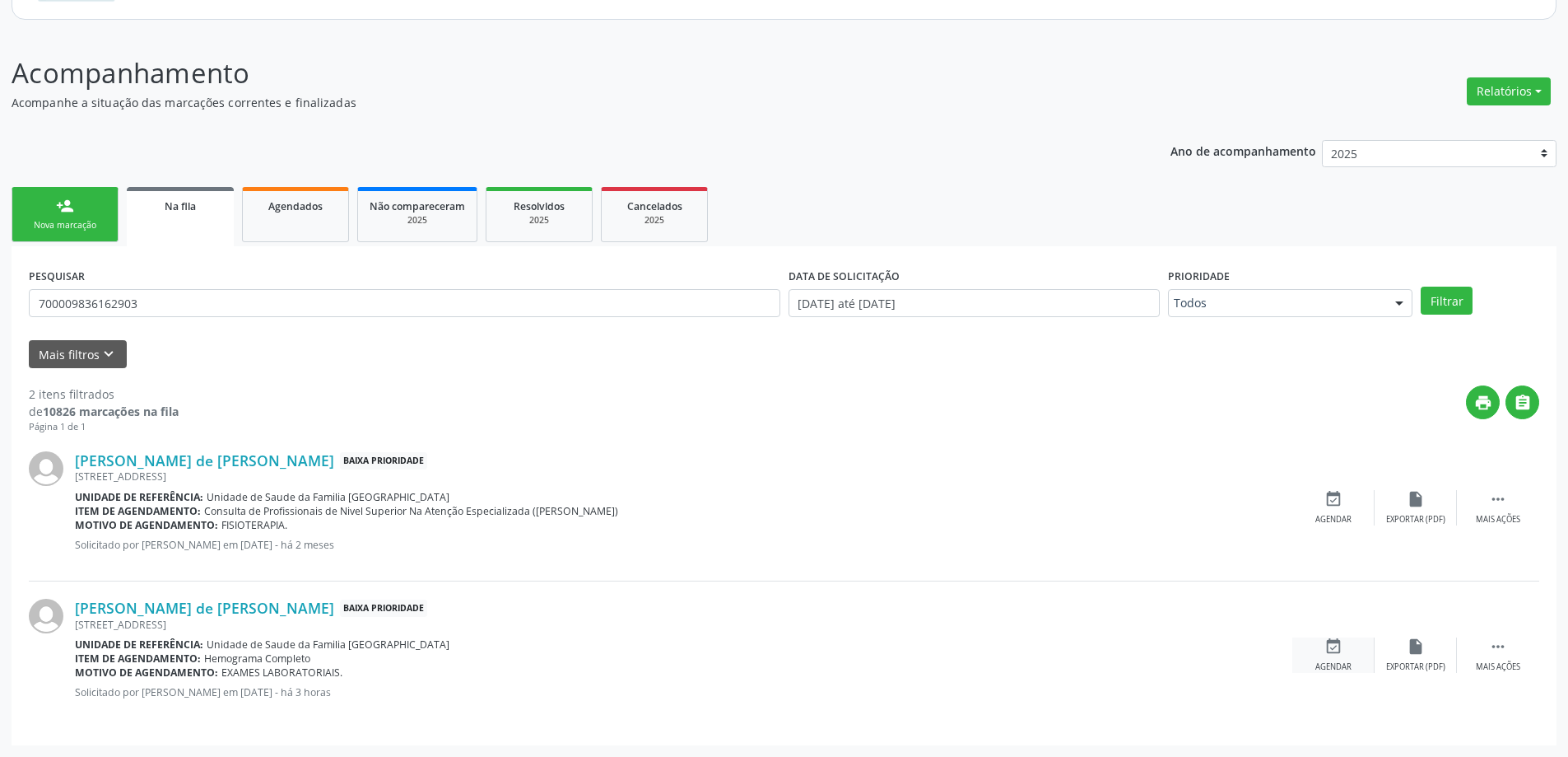
click at [1339, 655] on div "event_available Agendar" at bounding box center [1333, 655] width 82 height 35
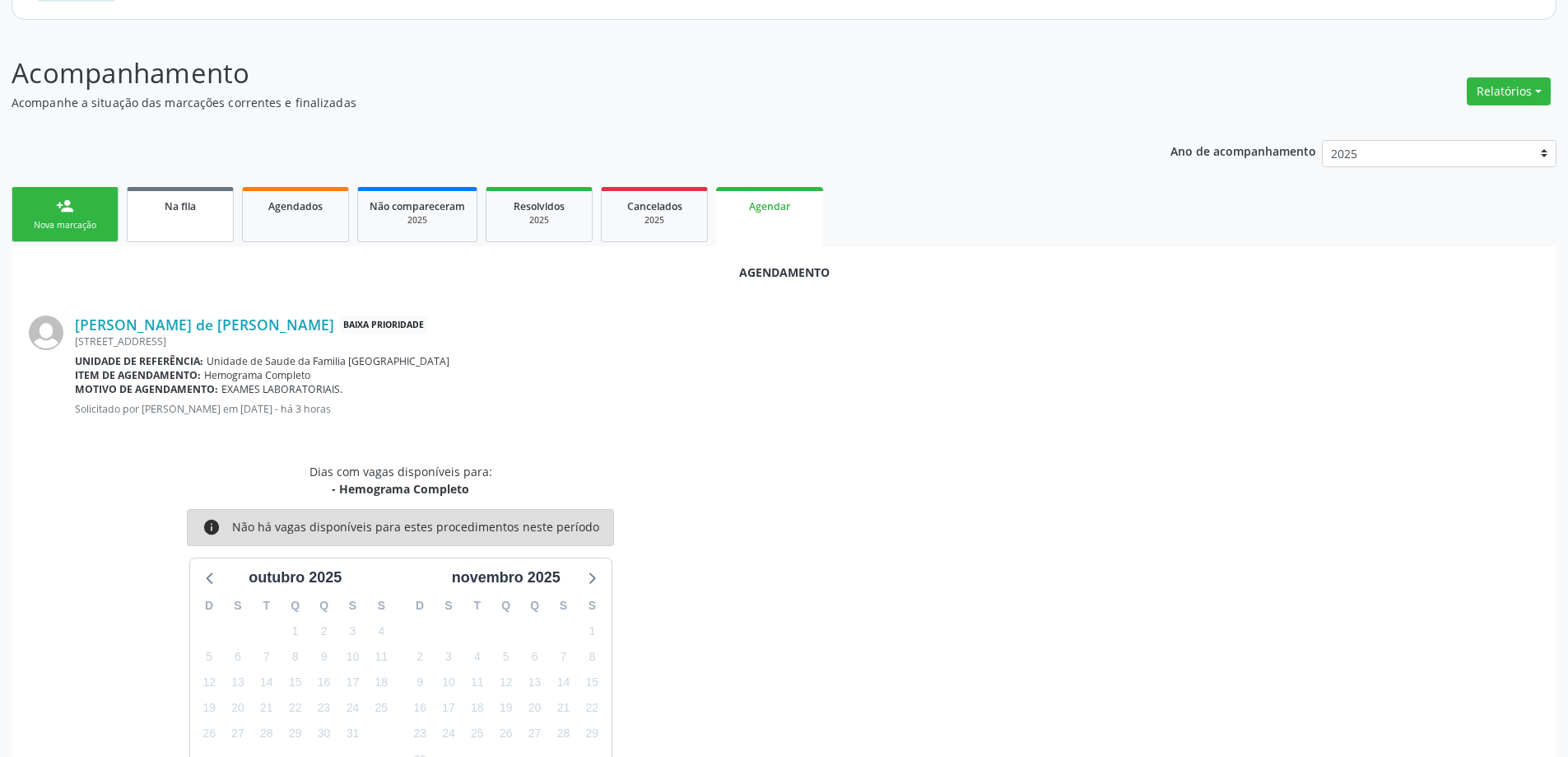
click at [156, 214] on link "Na fila" at bounding box center [181, 215] width 107 height 56
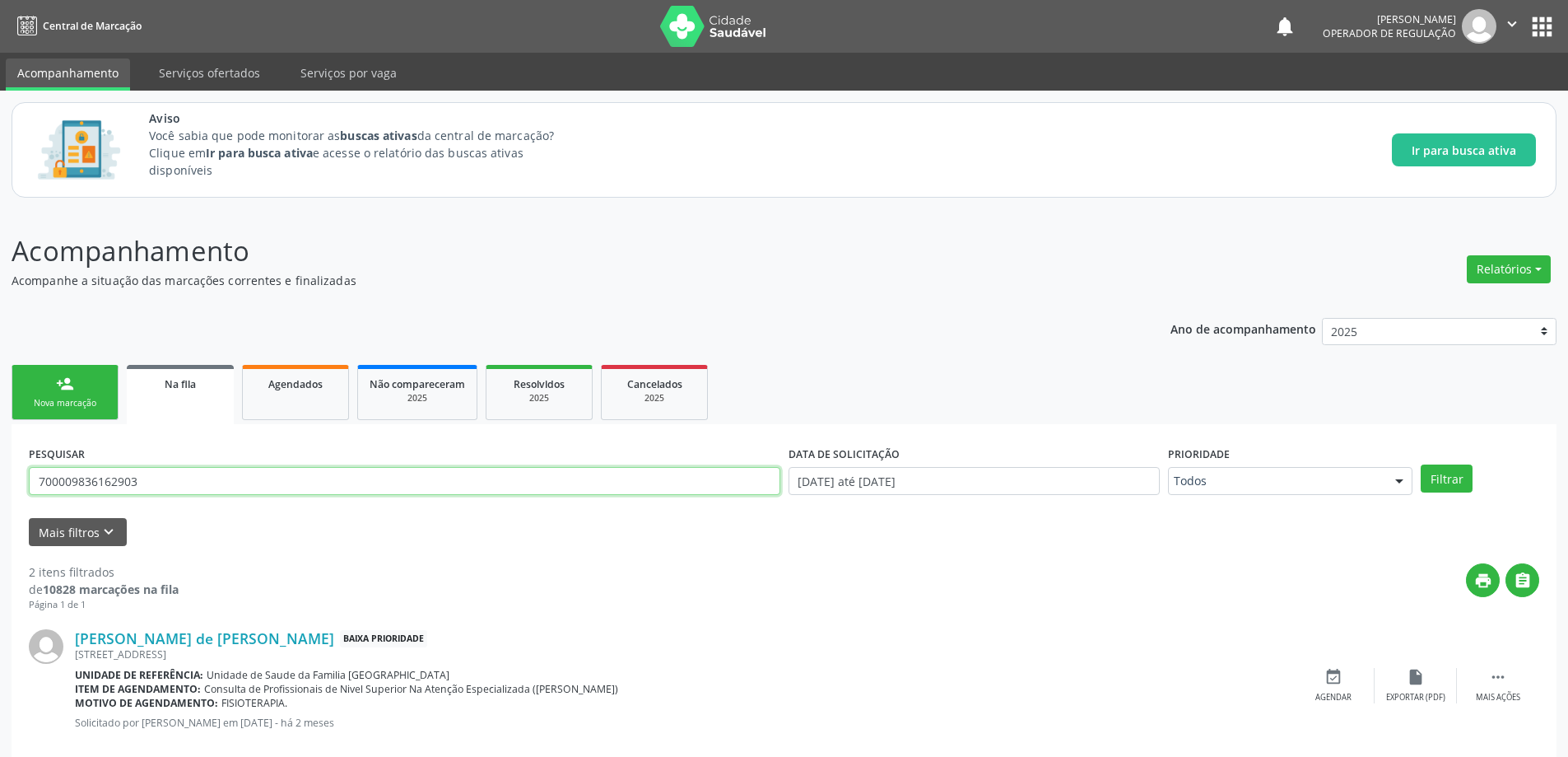
click at [232, 480] on input "700009836162903" at bounding box center [404, 481] width 751 height 28
paste input "700406938792748"
type input "700406938792748"
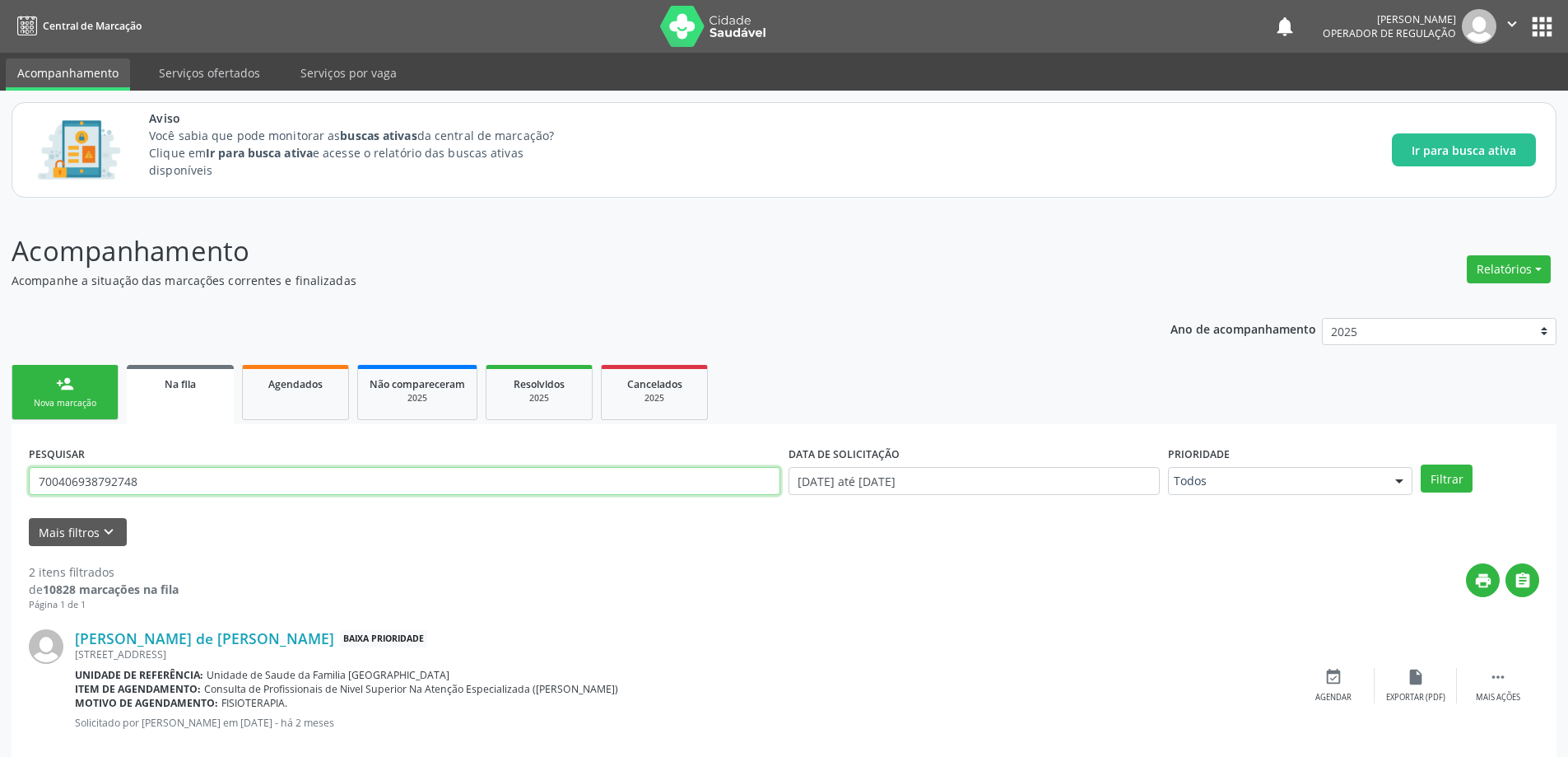
click at [1421, 464] on button "Filtrar" at bounding box center [1447, 478] width 52 height 28
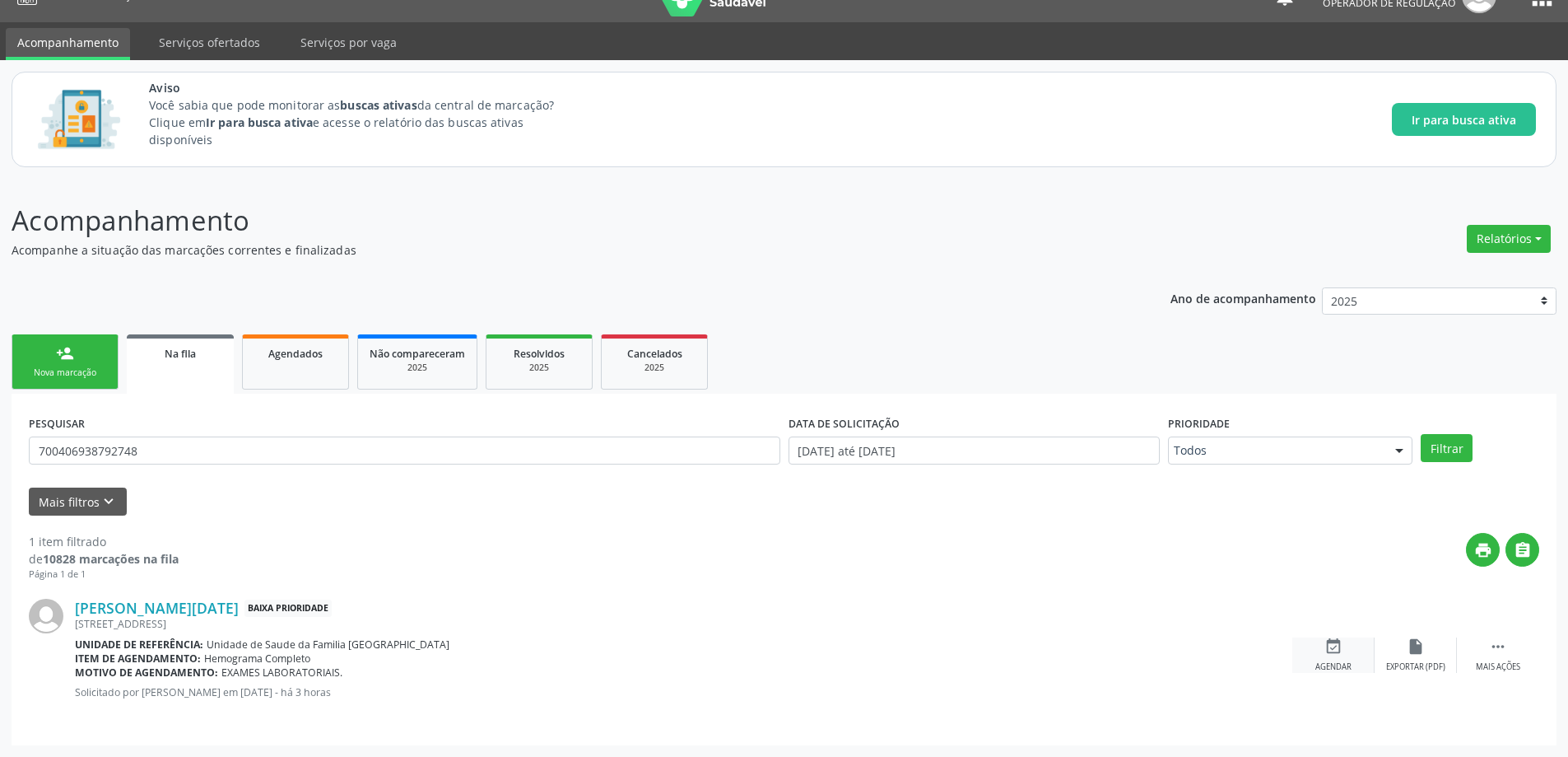
click at [1334, 659] on div "event_available Agendar" at bounding box center [1333, 655] width 82 height 35
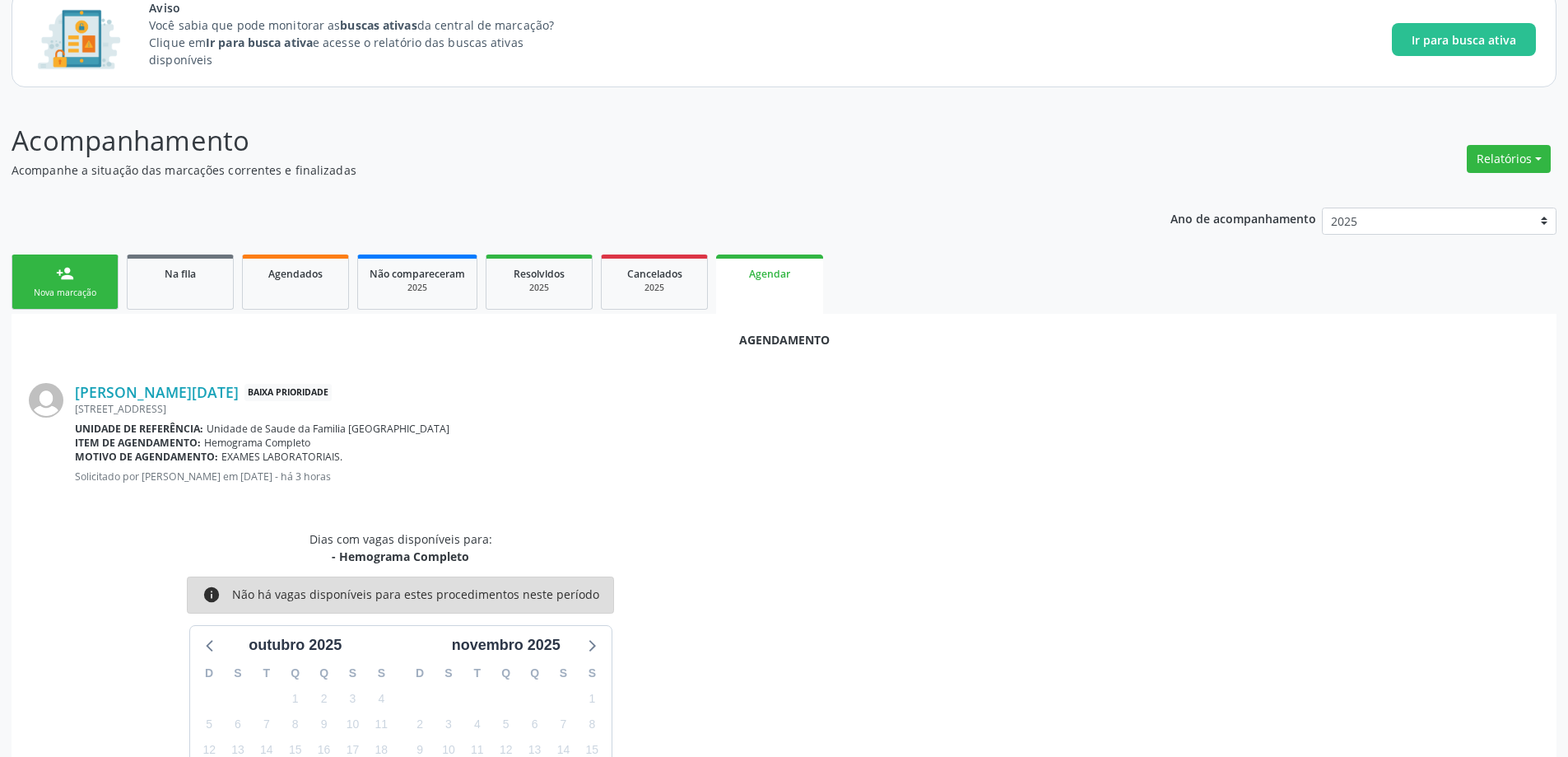
scroll to position [268, 0]
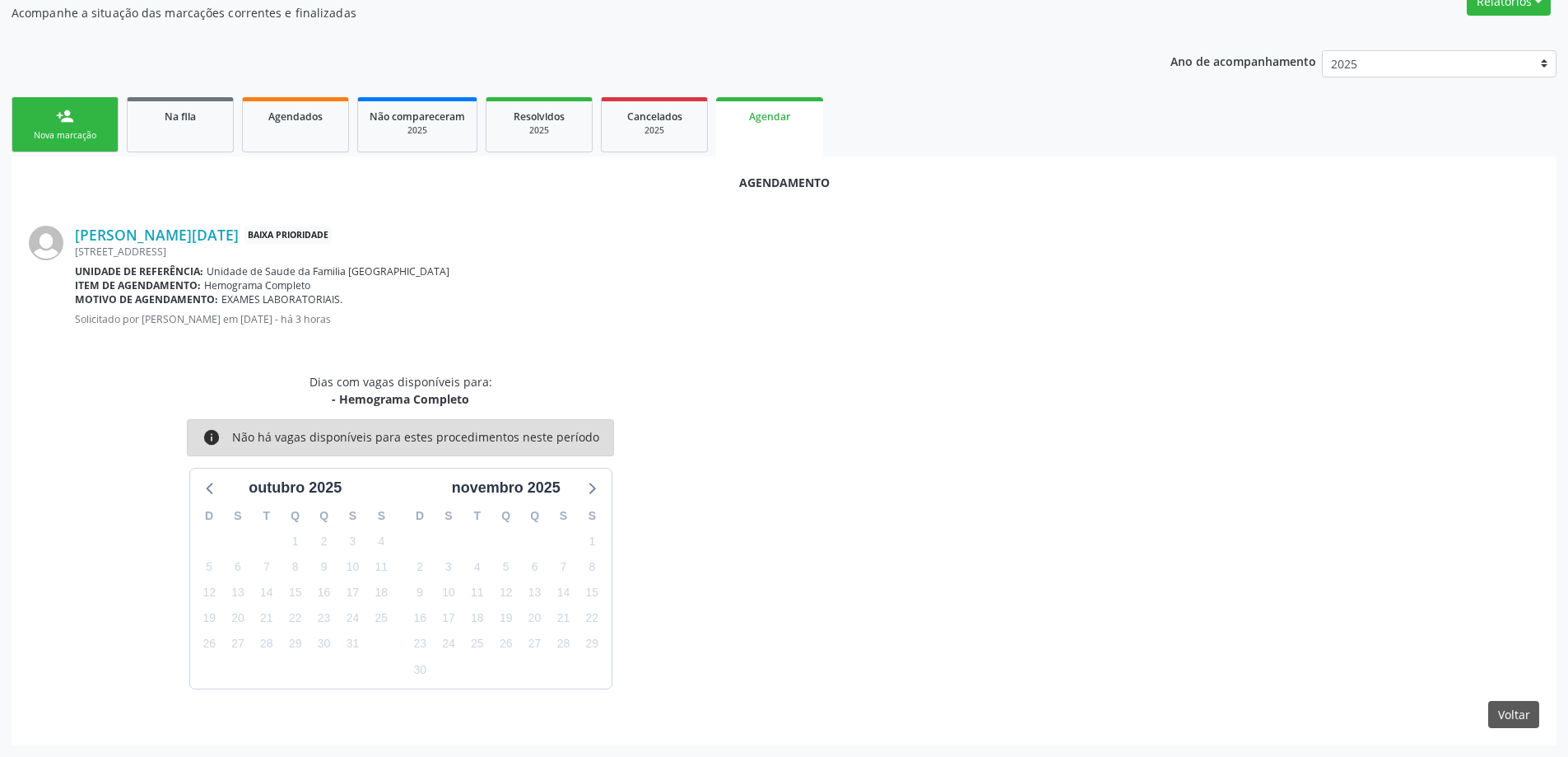
click at [506, 297] on div "Motivo de agendamento: EXAMES LABORATORIAIS." at bounding box center [807, 298] width 1464 height 14
click at [213, 183] on div "Agendamento" at bounding box center [784, 182] width 1510 height 18
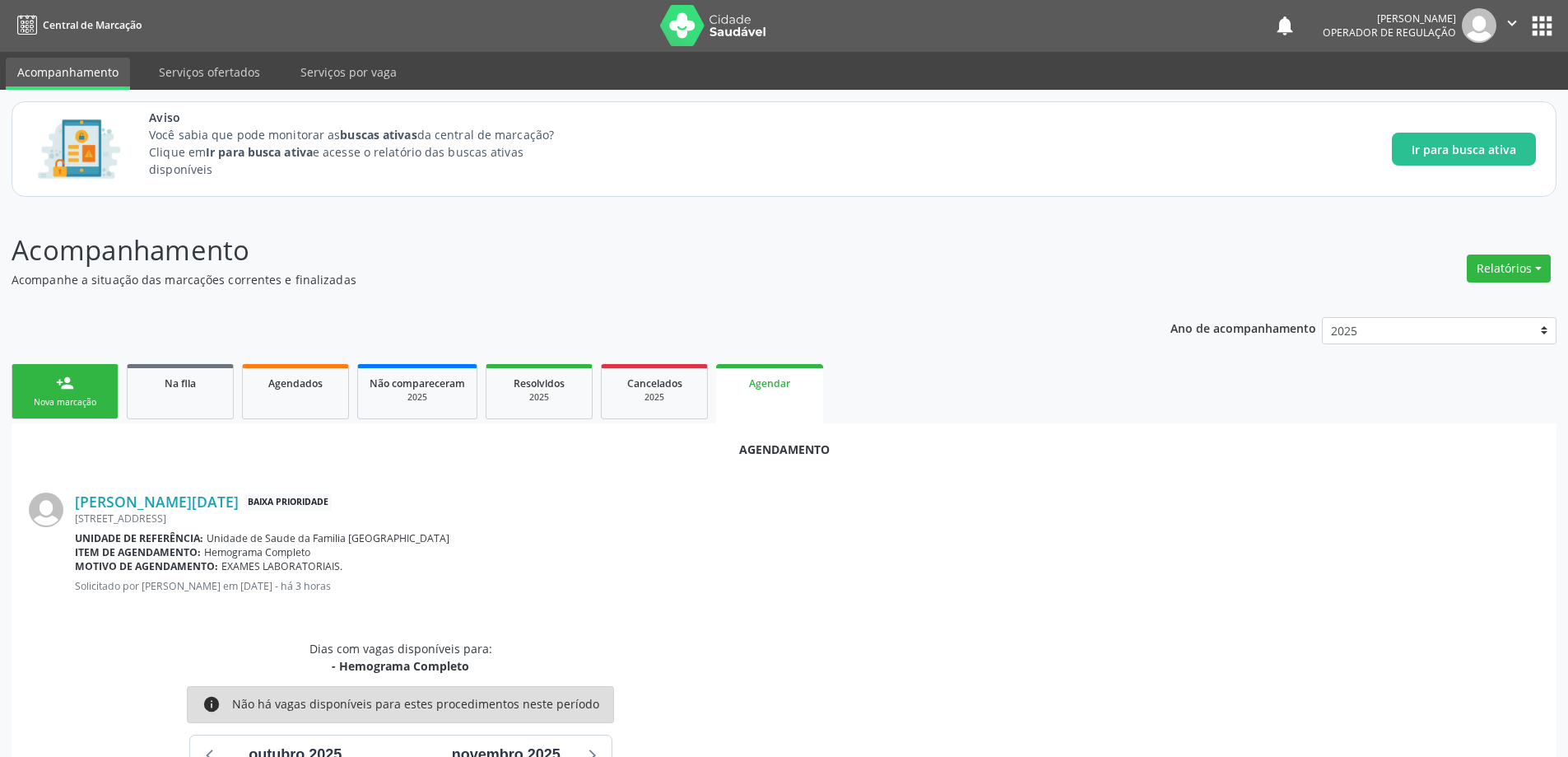
scroll to position [0, 0]
click at [165, 382] on span "Na fila" at bounding box center [181, 384] width 31 height 14
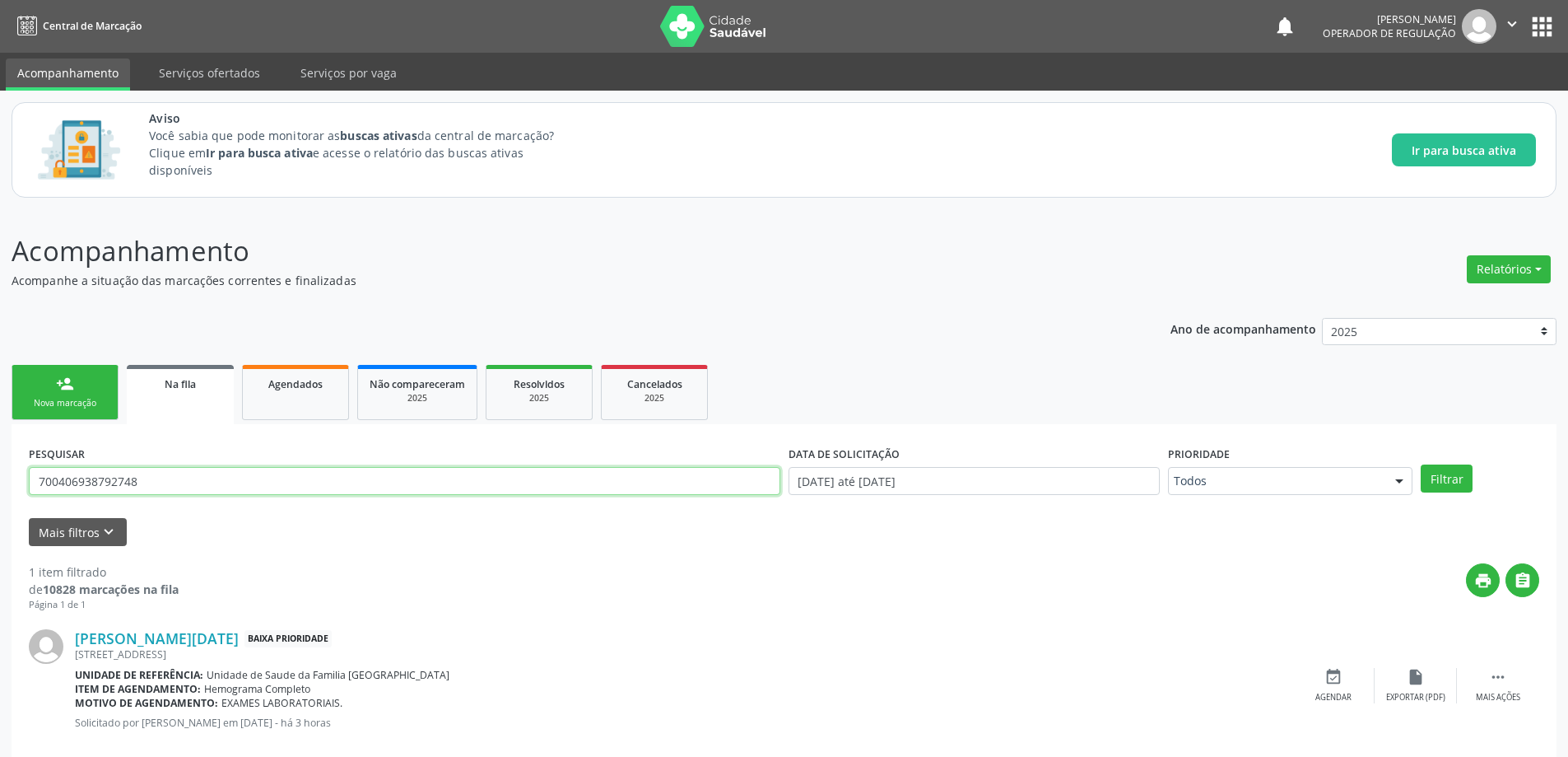
click at [506, 482] on input "700406938792748" at bounding box center [404, 481] width 751 height 28
paste input "700009836162903"
type input "700009836162903"
click at [1421, 464] on button "Filtrar" at bounding box center [1447, 478] width 52 height 28
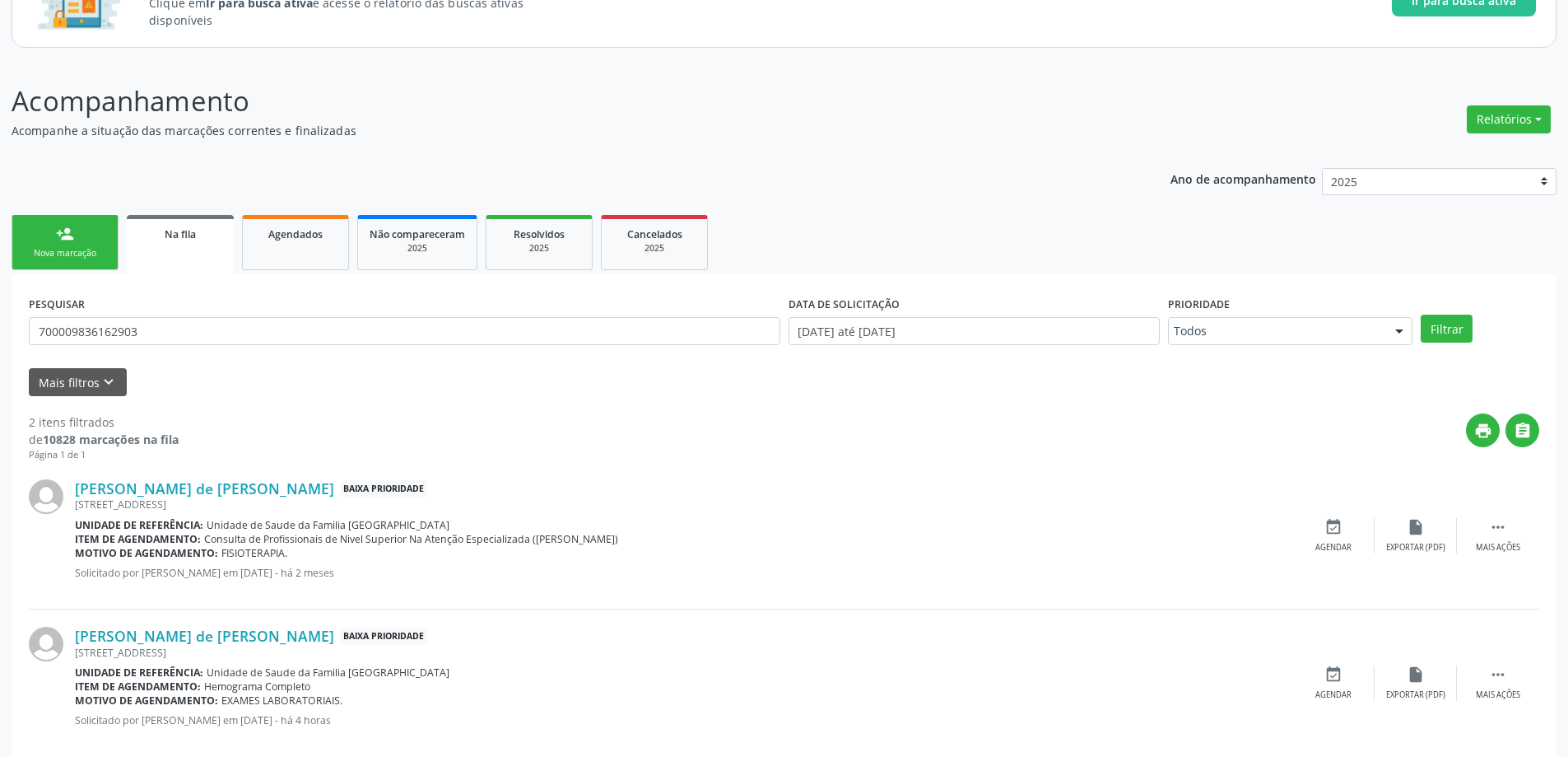
scroll to position [178, 0]
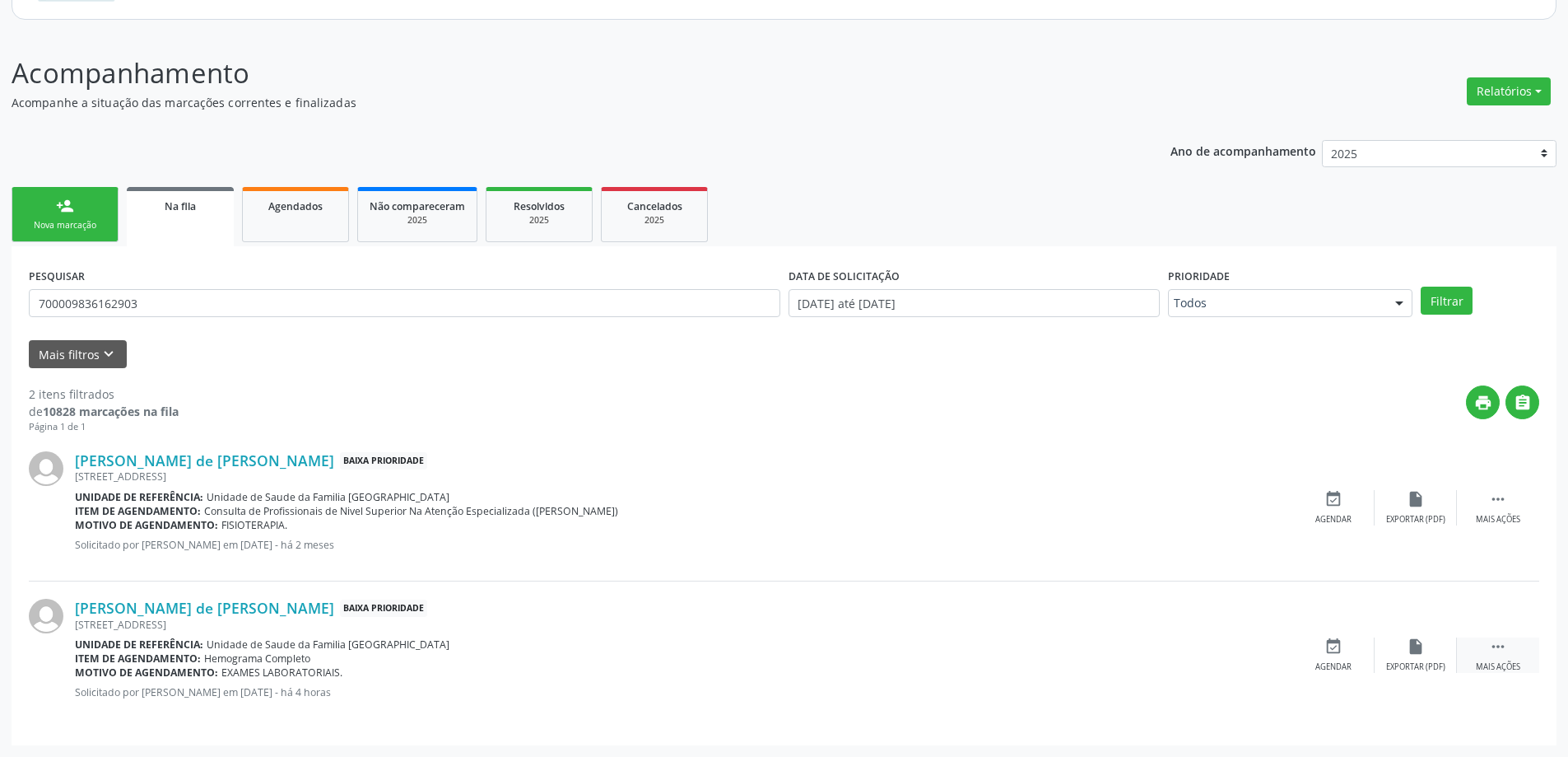
click at [1487, 658] on div " Mais ações" at bounding box center [1498, 655] width 82 height 35
click at [1425, 649] on div "edit Editar" at bounding box center [1415, 655] width 82 height 35
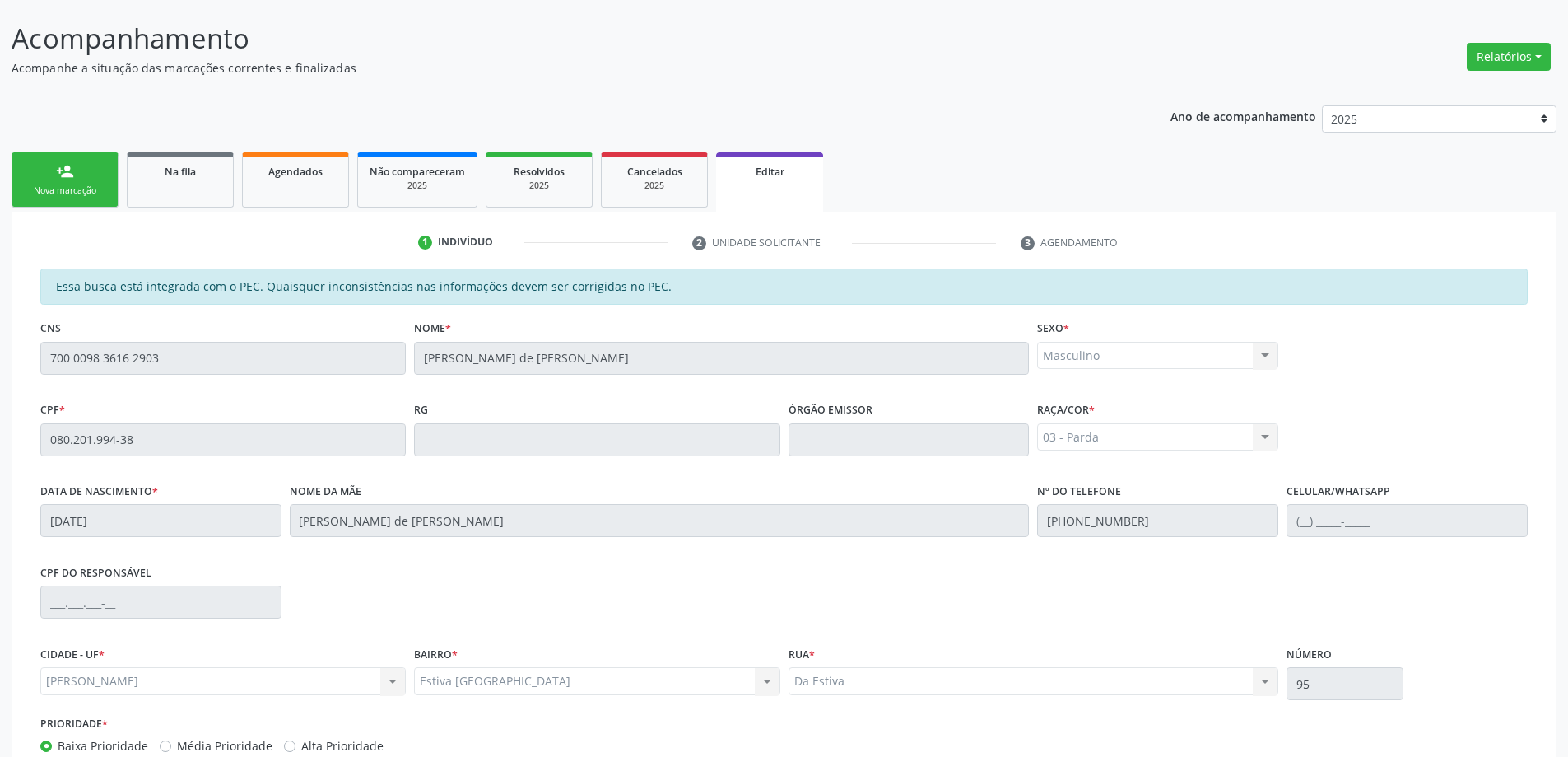
scroll to position [242, 0]
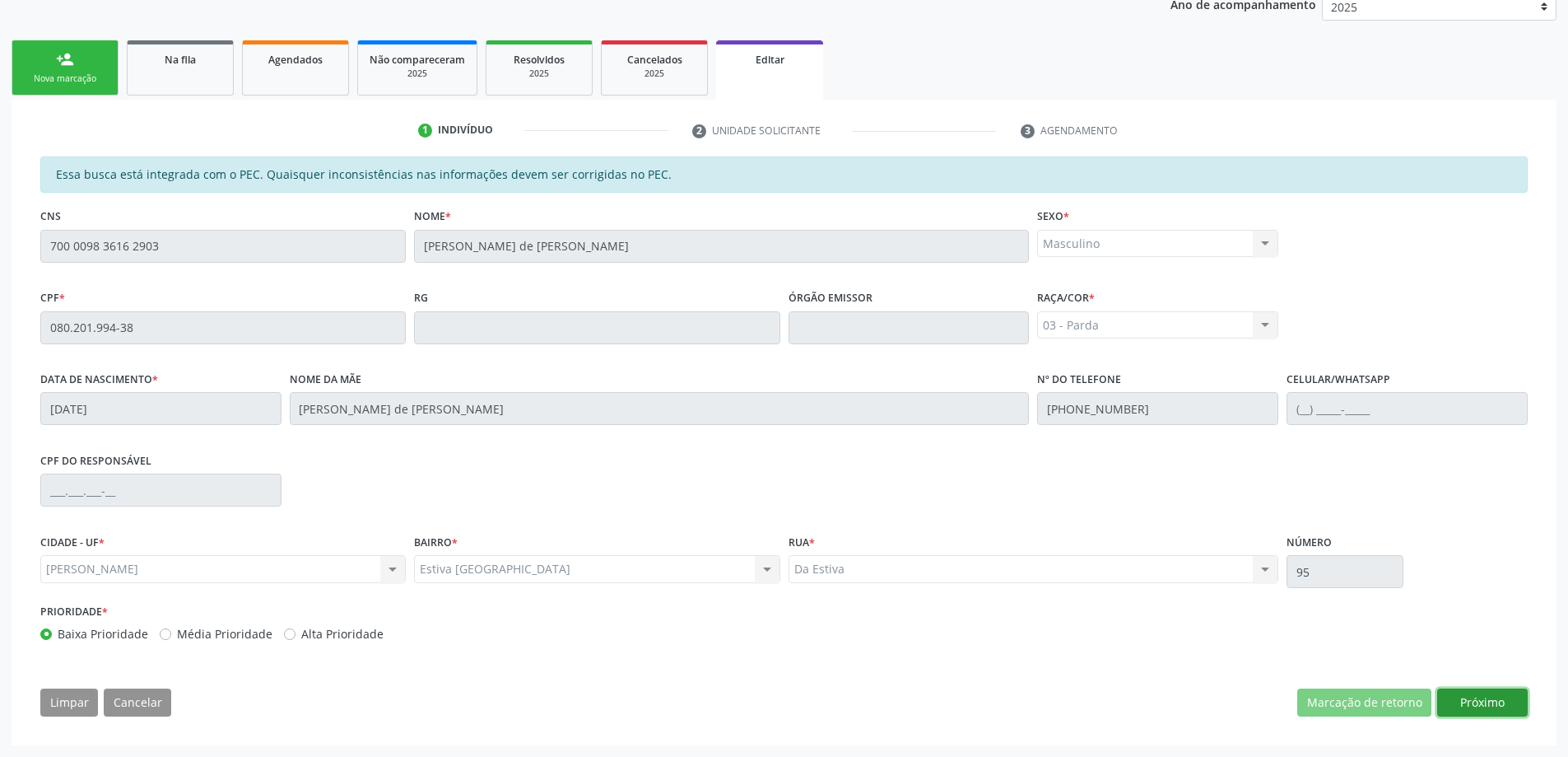
click at [1482, 692] on button "Próximo" at bounding box center [1482, 702] width 91 height 28
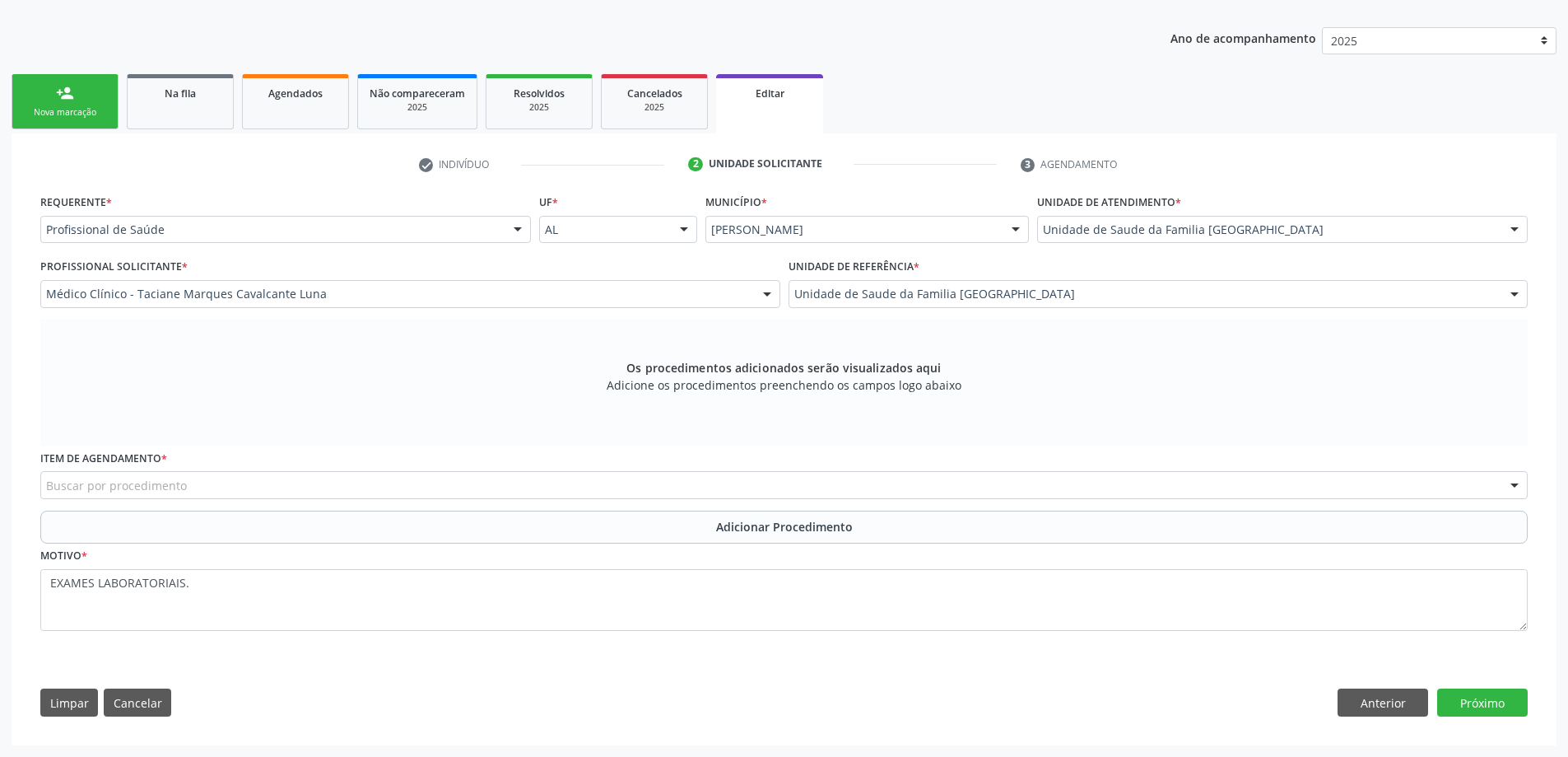
scroll to position [291, 0]
click at [1492, 701] on button "Próximo" at bounding box center [1482, 702] width 91 height 28
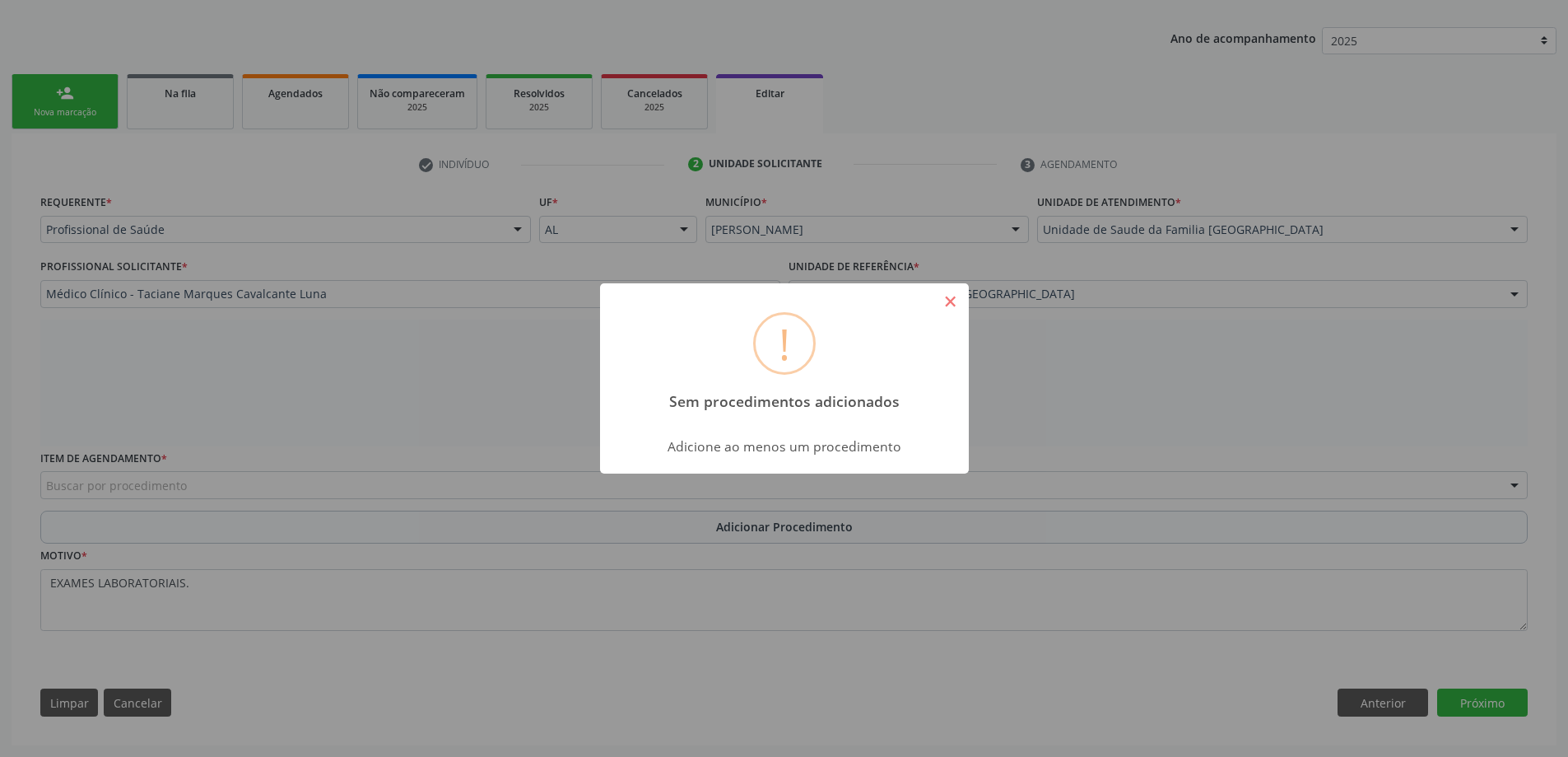
click at [954, 307] on button "×" at bounding box center [950, 301] width 28 height 28
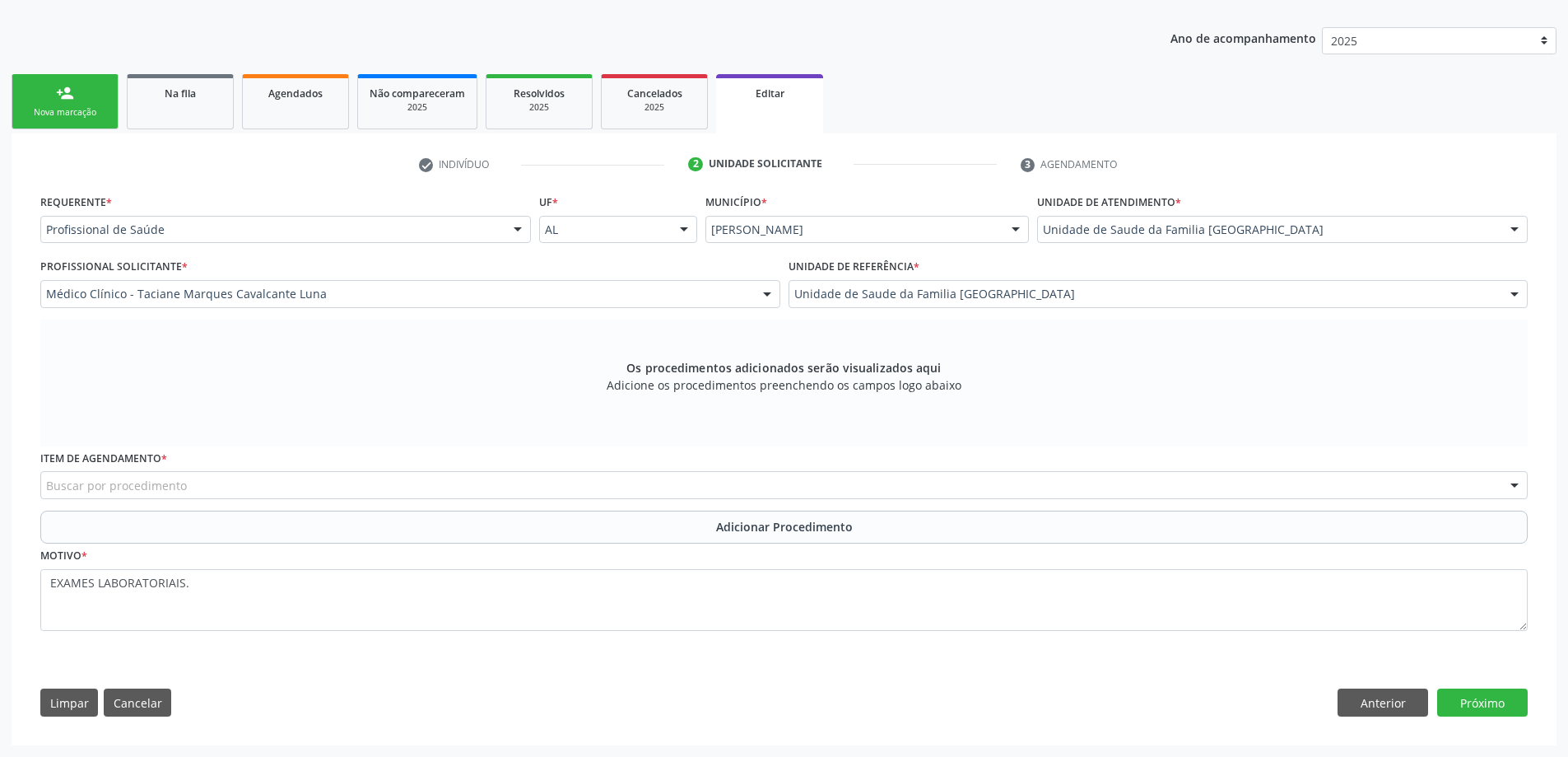
click at [321, 486] on div "Buscar por procedimento" at bounding box center [784, 485] width 1486 height 28
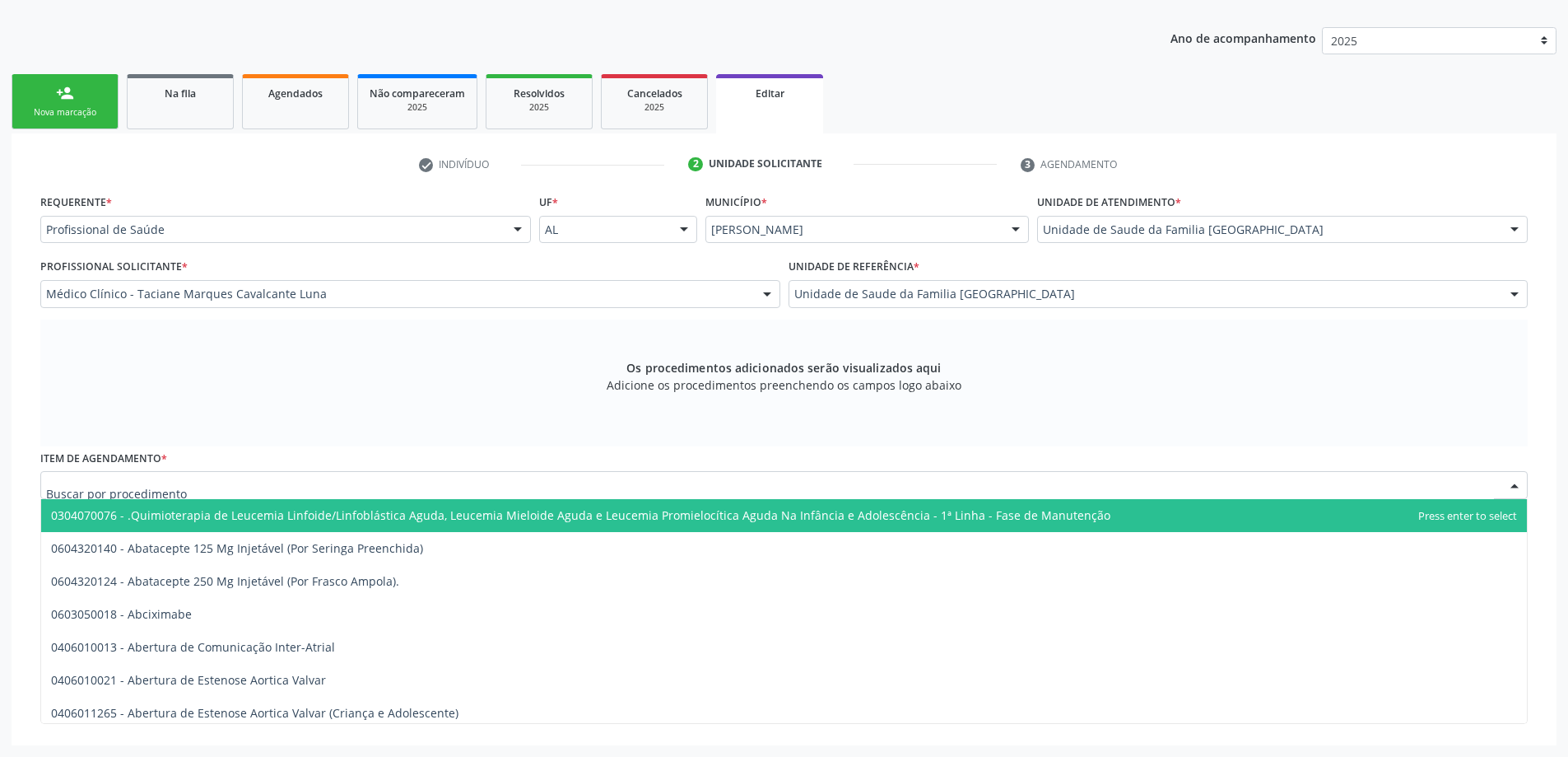
click at [321, 486] on input "text" at bounding box center [770, 493] width 1448 height 33
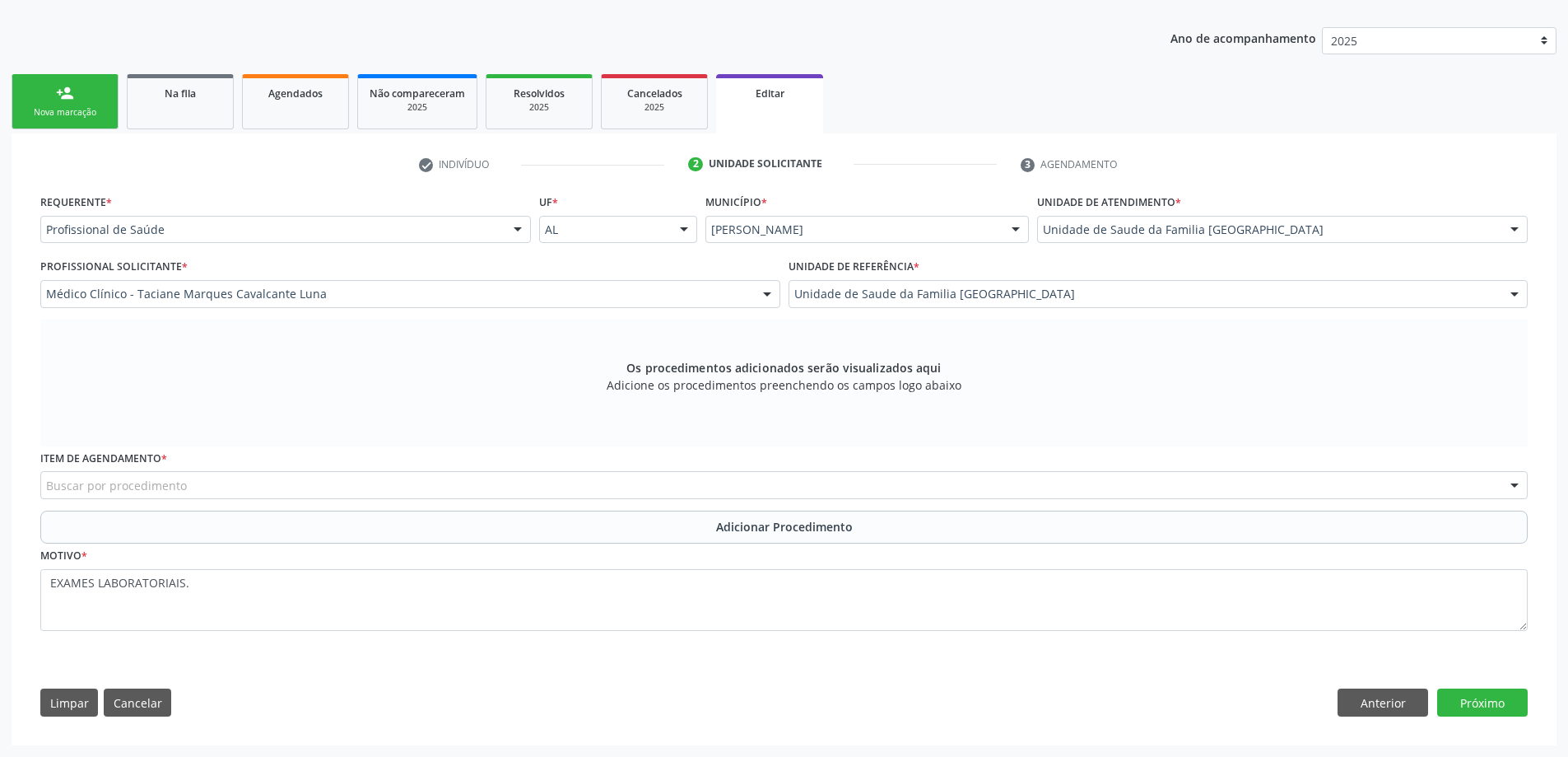
click at [204, 487] on div "Buscar por procedimento" at bounding box center [784, 485] width 1486 height 28
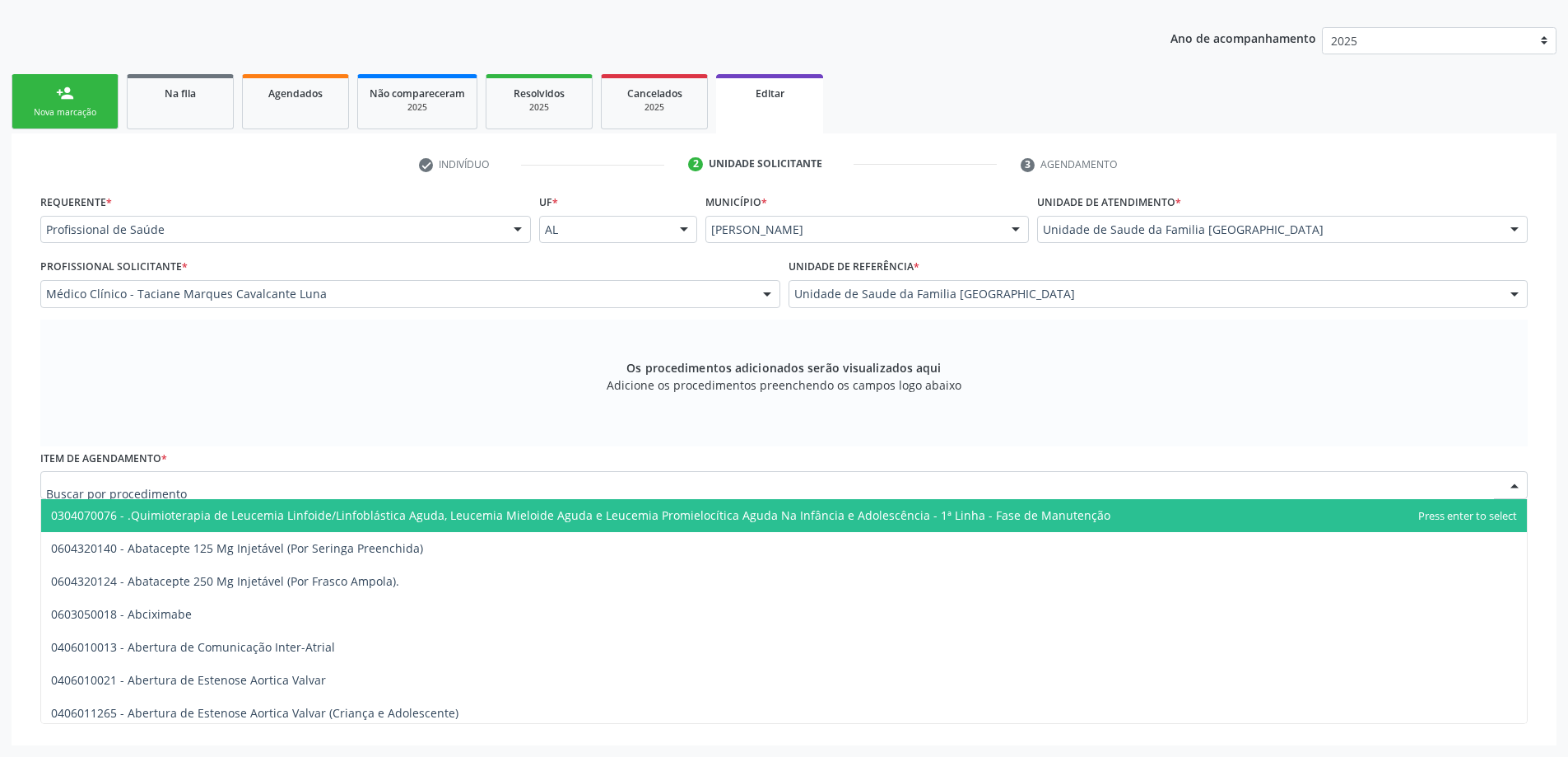
paste input "0201020041"
type input "0201020041"
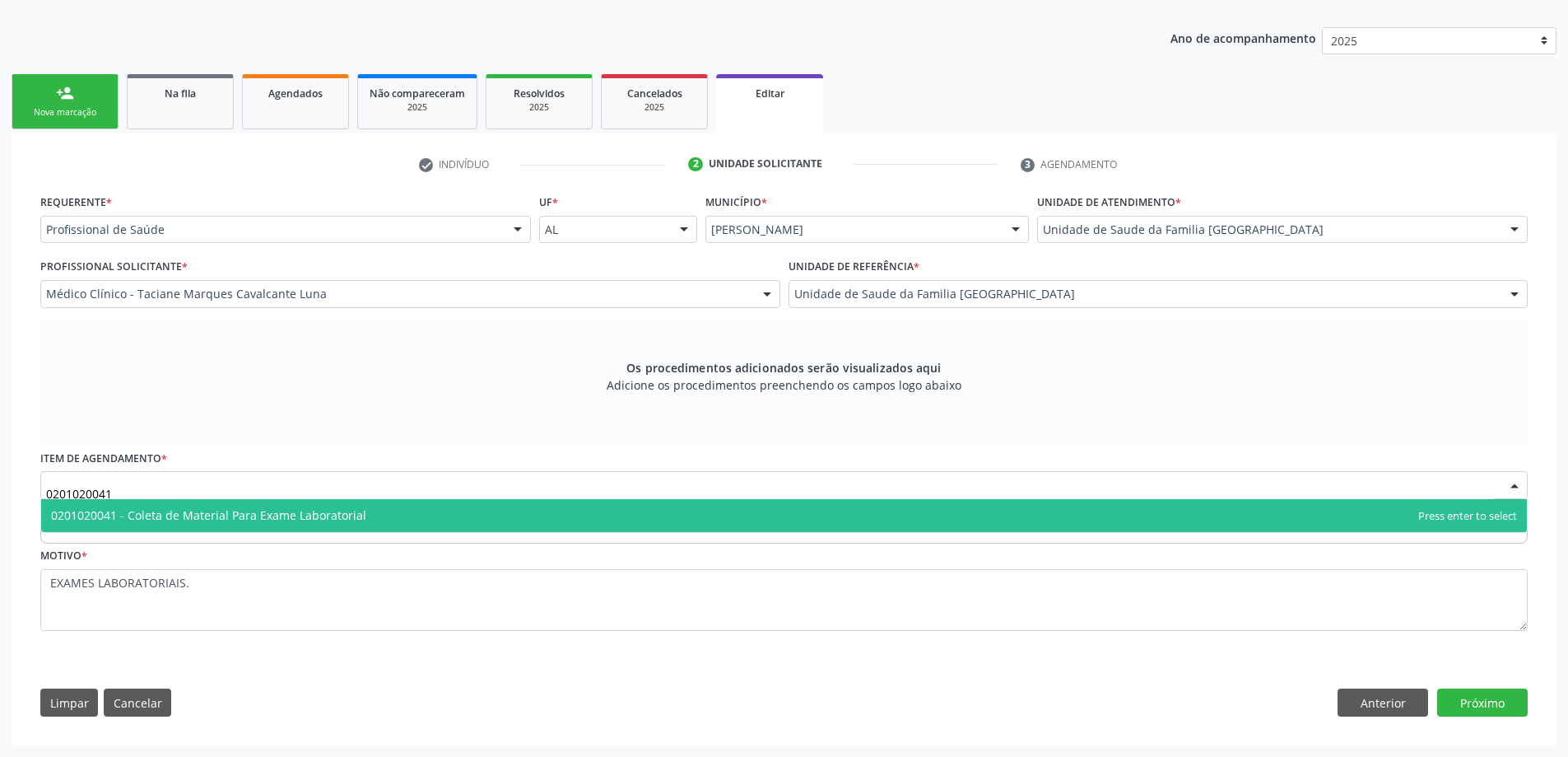
click at [212, 515] on span "0201020041 - Coleta de Material Para Exame Laboratorial" at bounding box center [208, 514] width 315 height 16
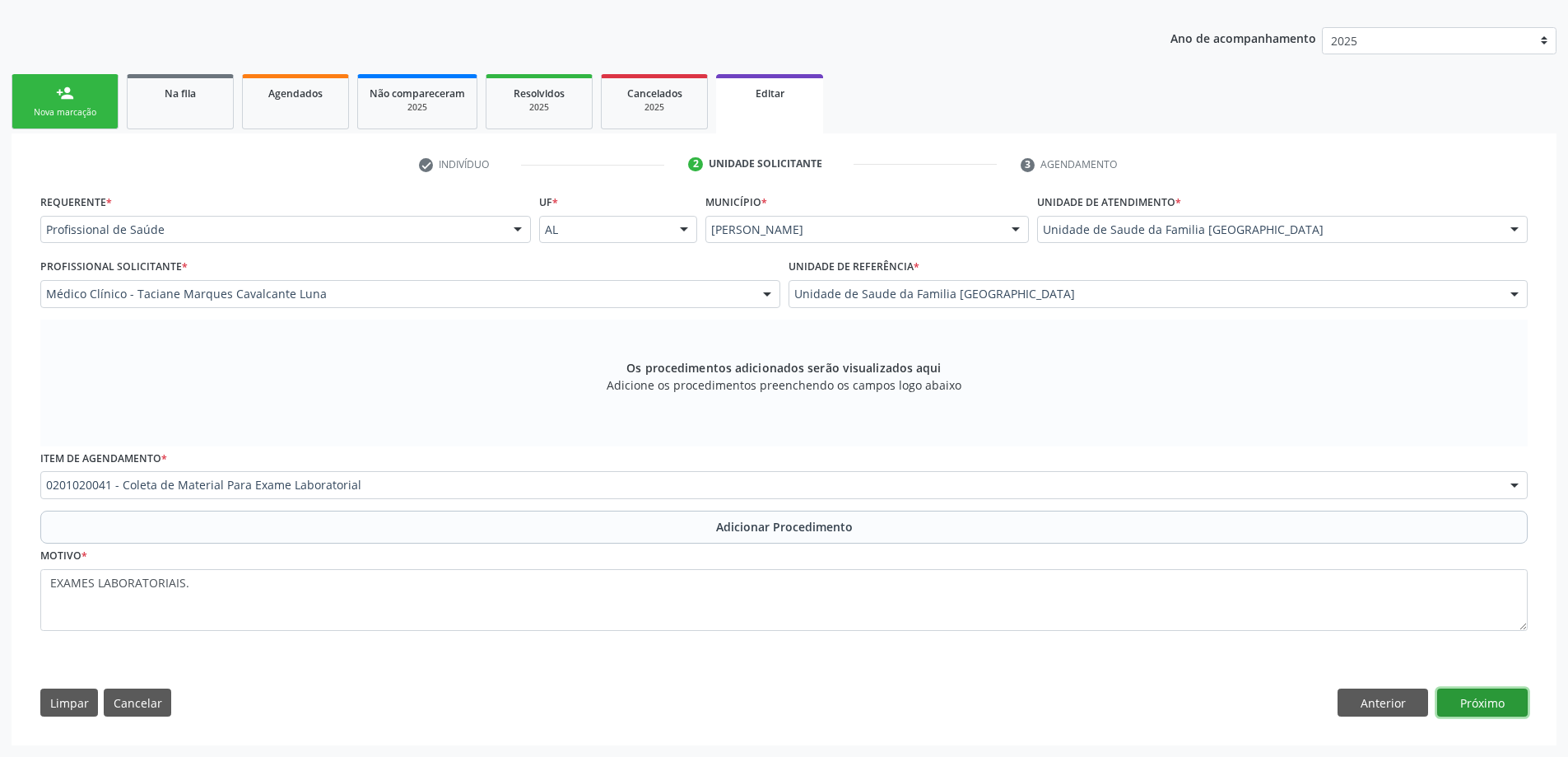
click at [1507, 698] on button "Próximo" at bounding box center [1482, 702] width 91 height 28
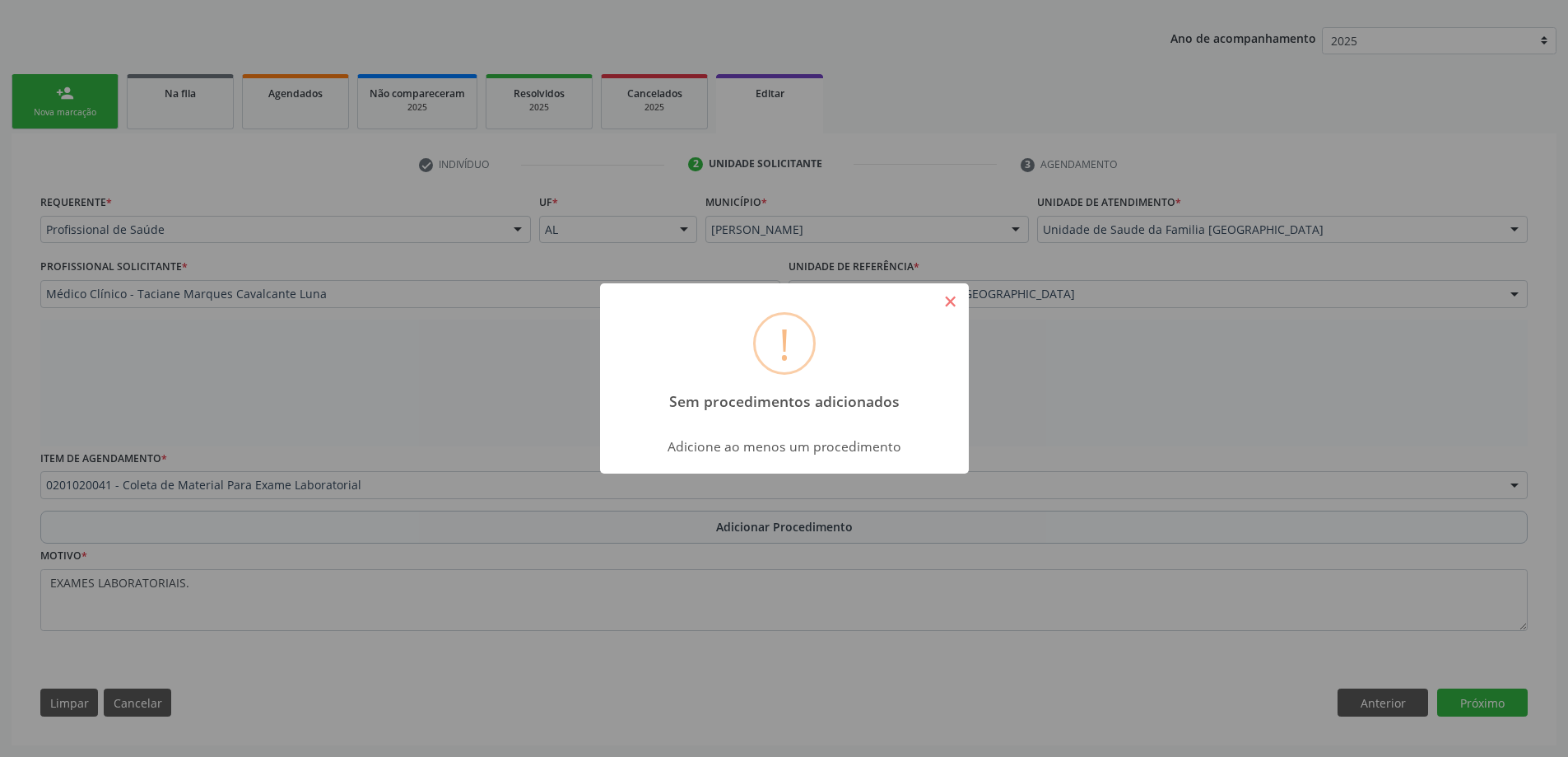
click at [951, 297] on button "×" at bounding box center [950, 301] width 28 height 28
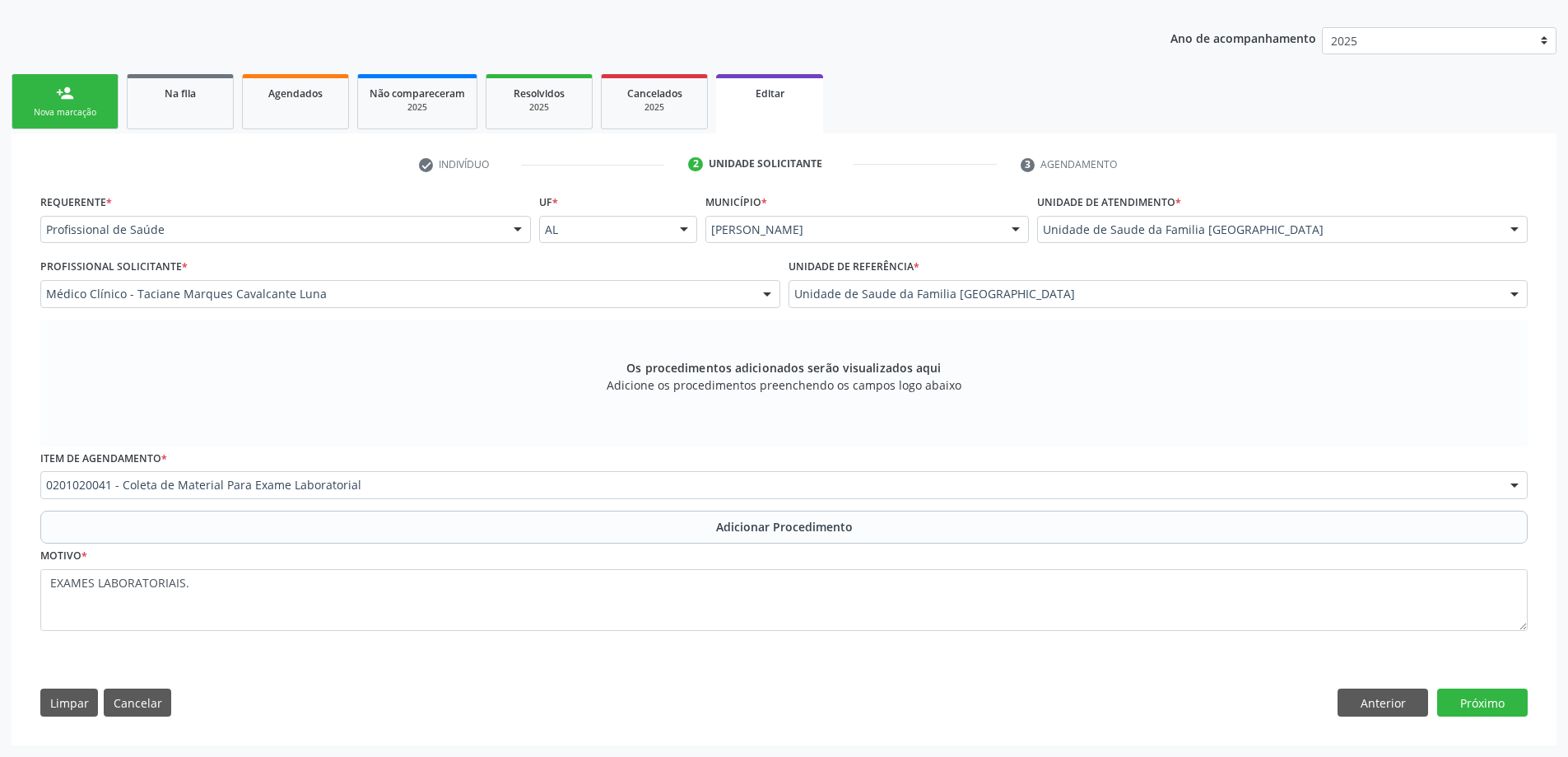
click at [696, 378] on span "Adicione os procedimentos preenchendo os campos logo abaixo" at bounding box center [784, 385] width 355 height 18
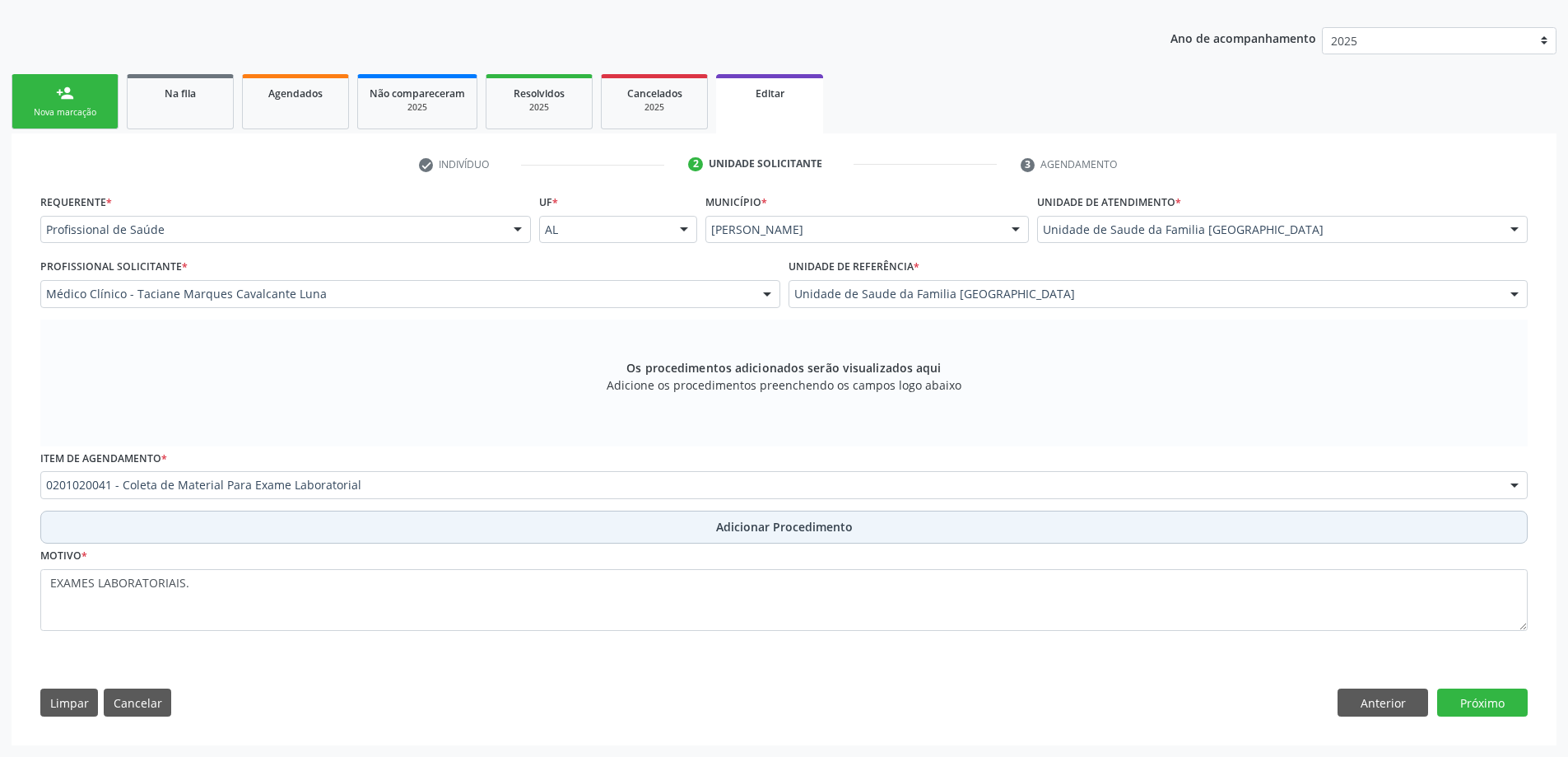
click at [796, 528] on span "Adicionar Procedimento" at bounding box center [784, 526] width 136 height 18
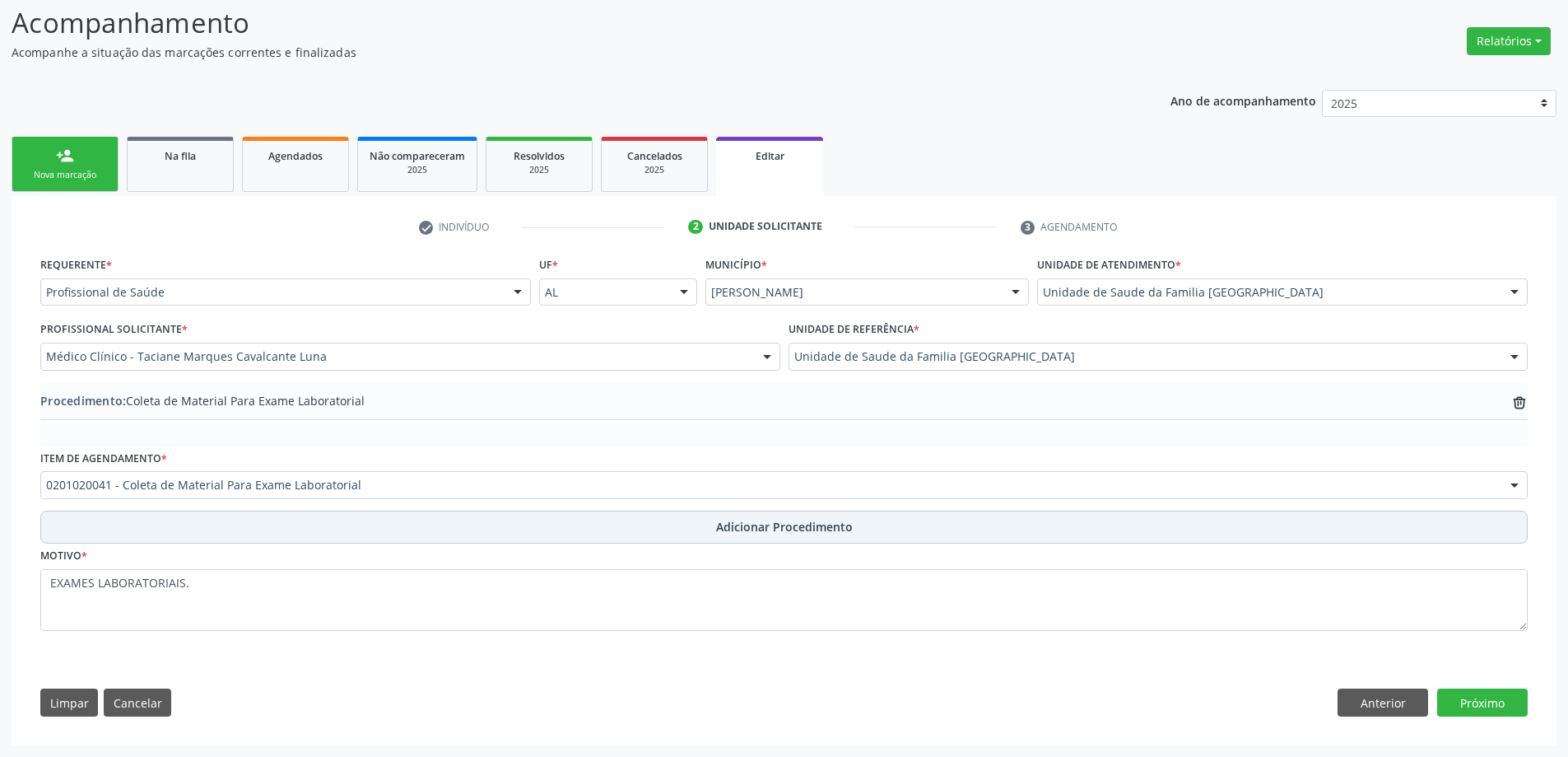
scroll to position [228, 0]
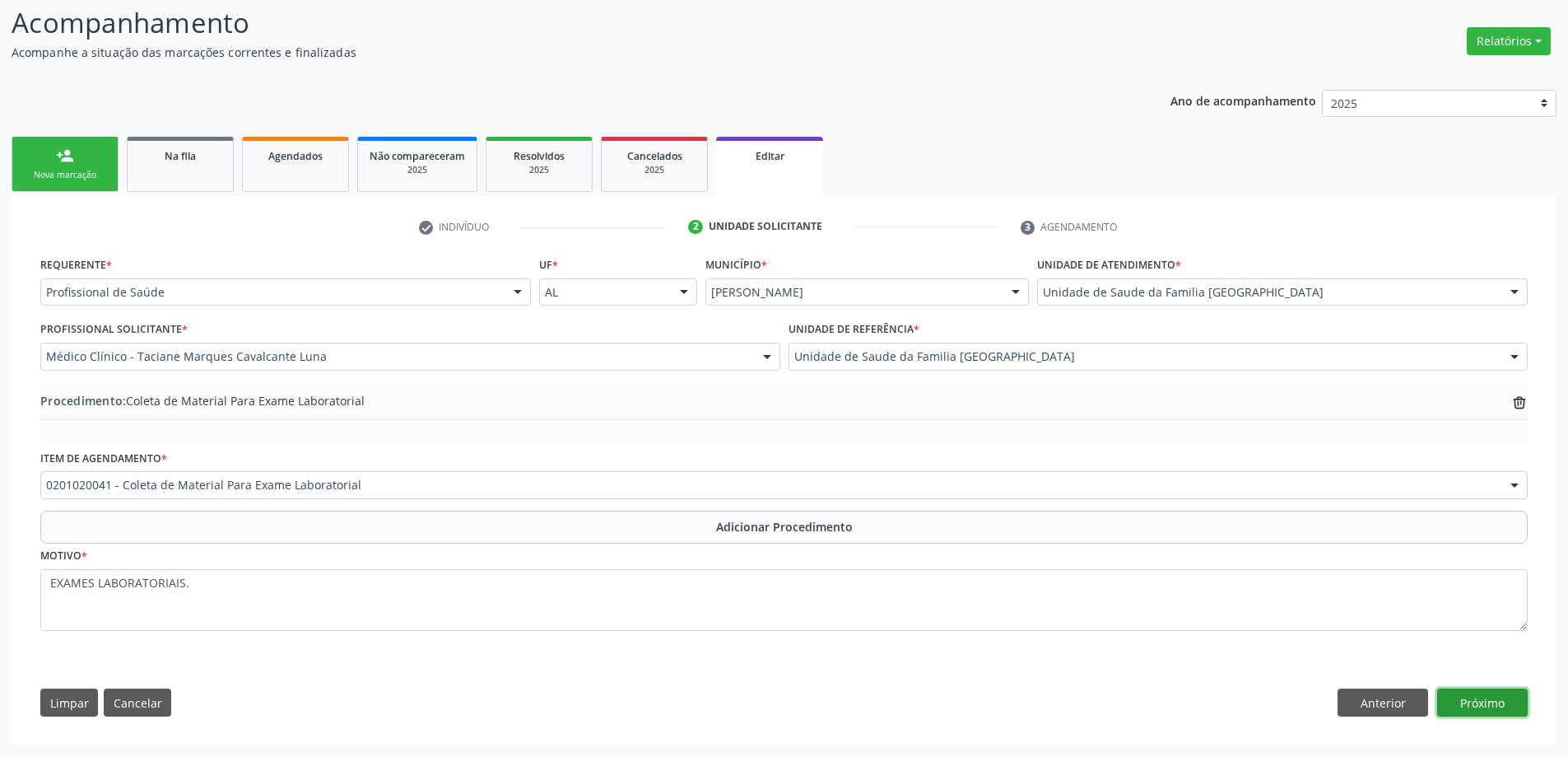
click at [1484, 708] on button "Próximo" at bounding box center [1482, 702] width 91 height 28
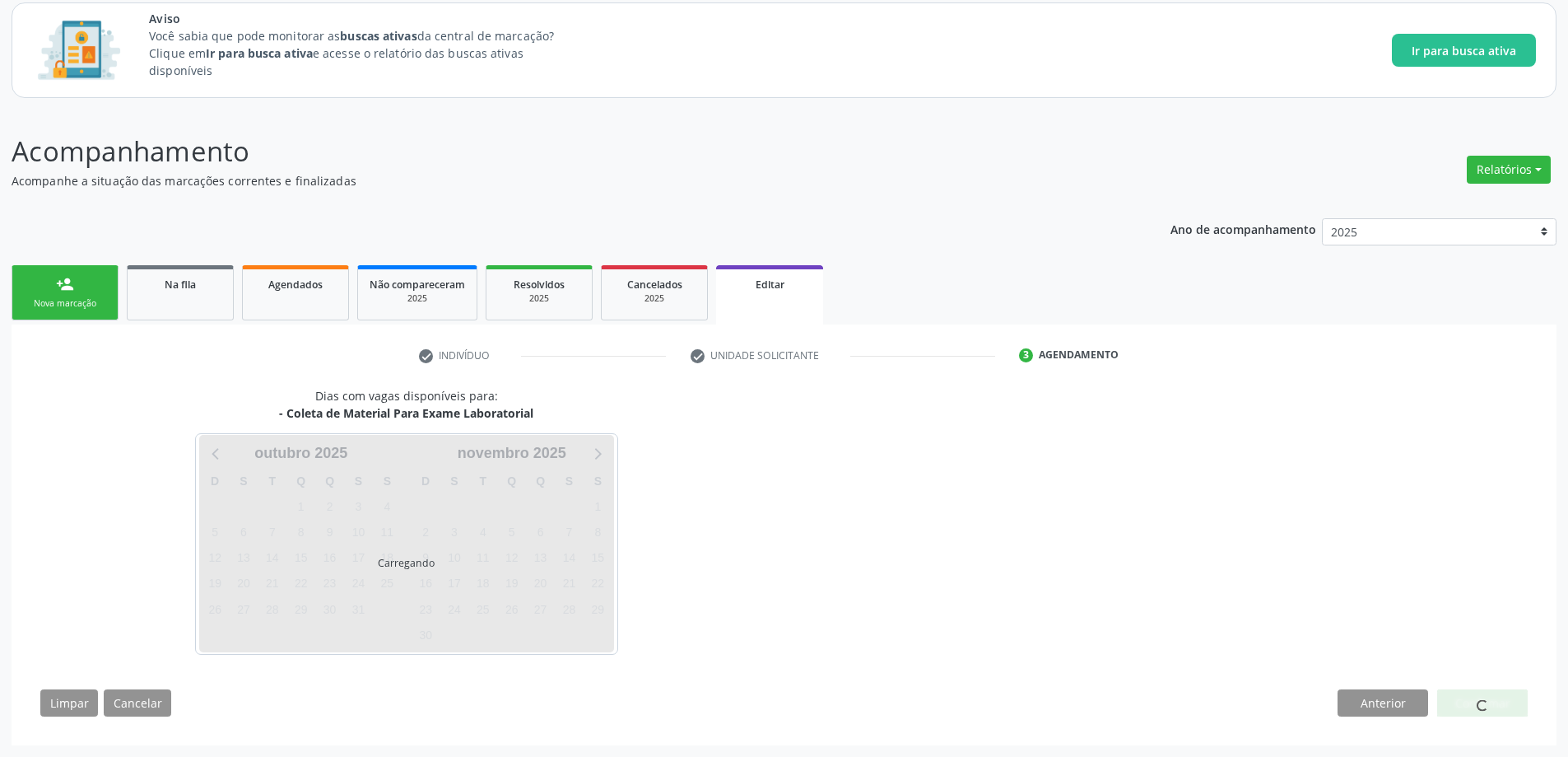
scroll to position [100, 0]
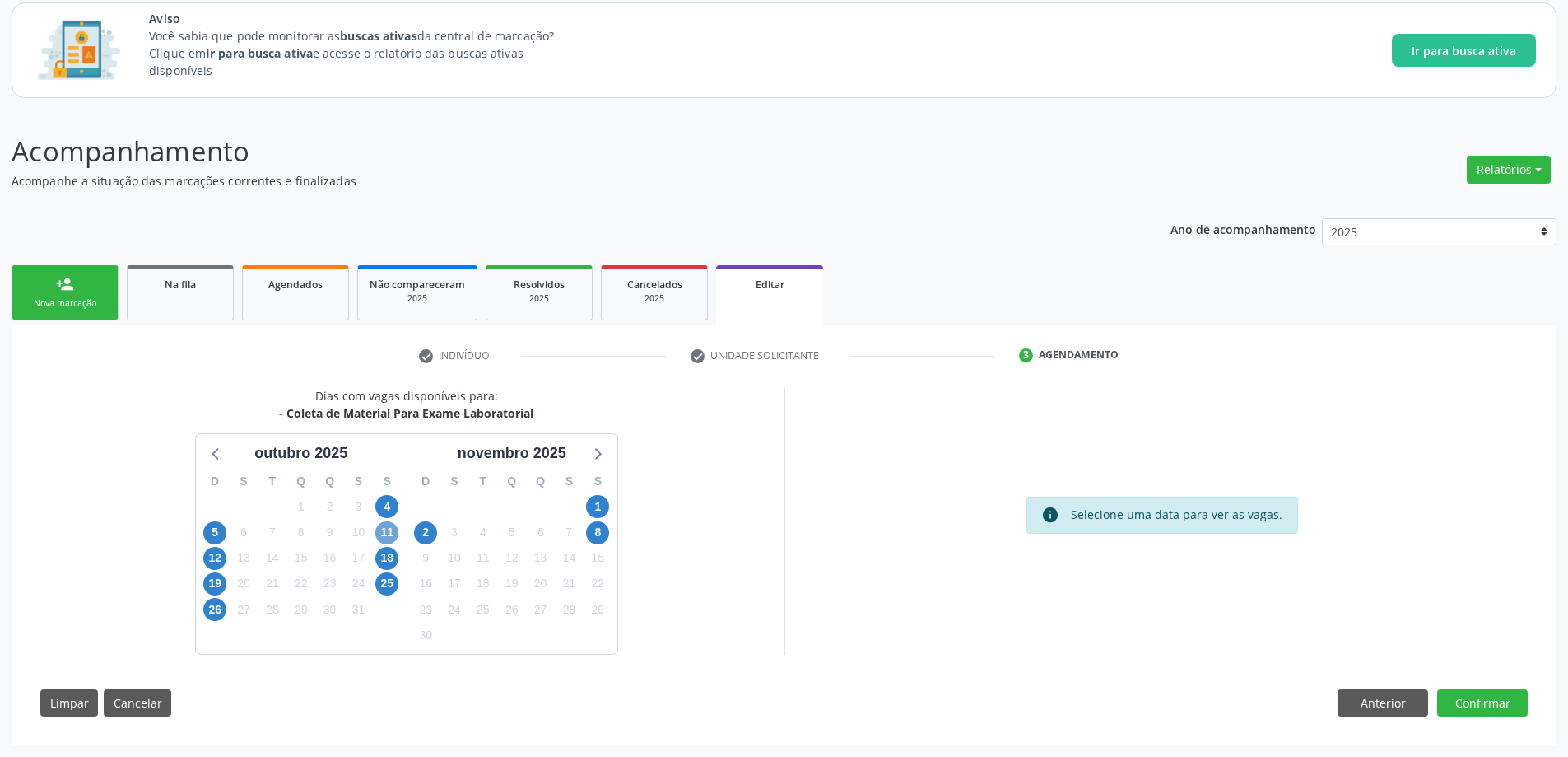
click at [389, 537] on span "11" at bounding box center [386, 532] width 23 height 23
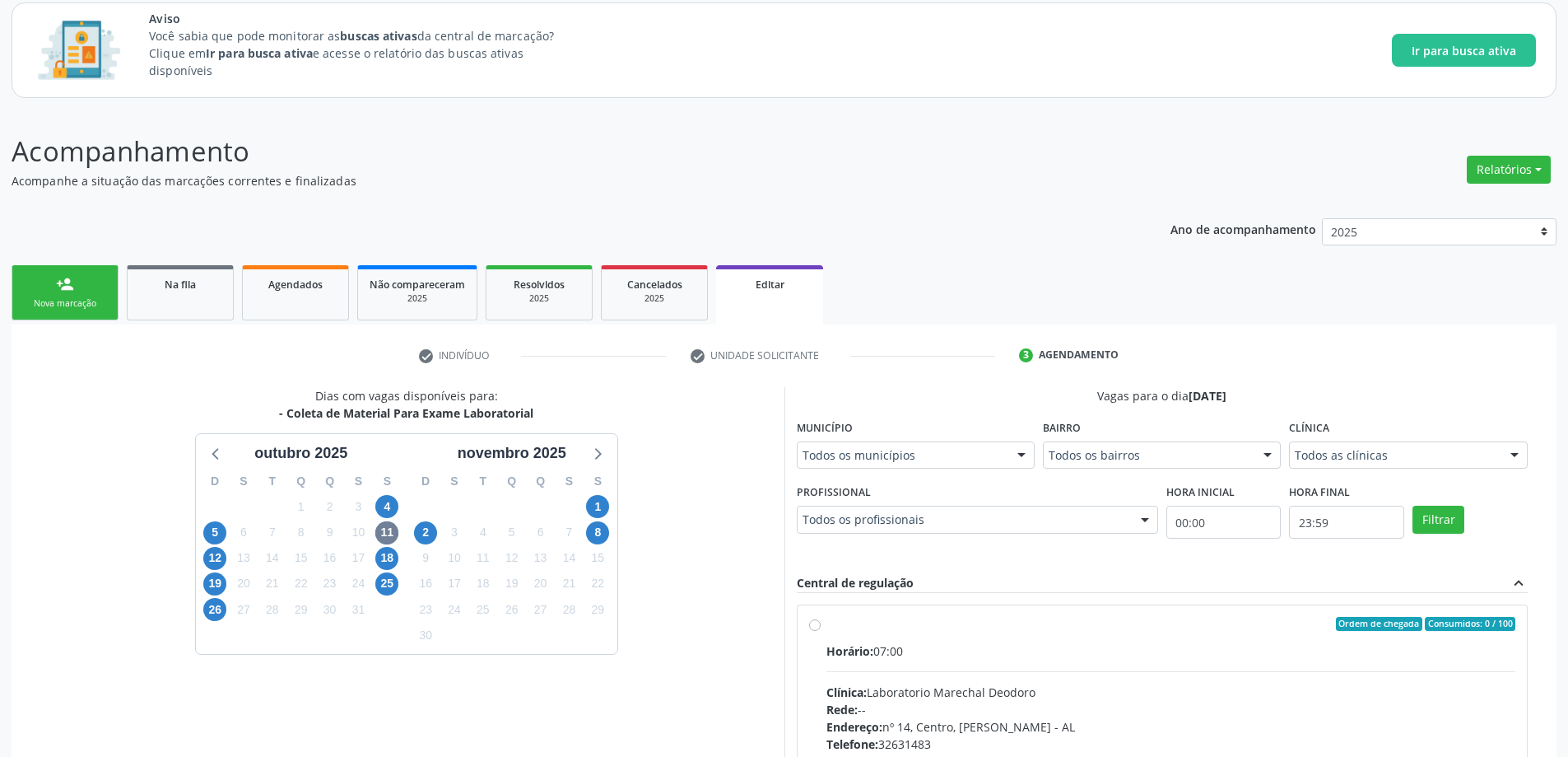
click at [826, 623] on label "Ordem de chegada Consumidos: 0 / 100 Horário: 07:00 Clínica: Laboratorio Marech…" at bounding box center [1171, 742] width 690 height 253
click at [814, 623] on input "Ordem de chegada Consumidos: 0 / 100 Horário: 07:00 Clínica: Laboratorio Marech…" at bounding box center [814, 624] width 11 height 15
radio input "true"
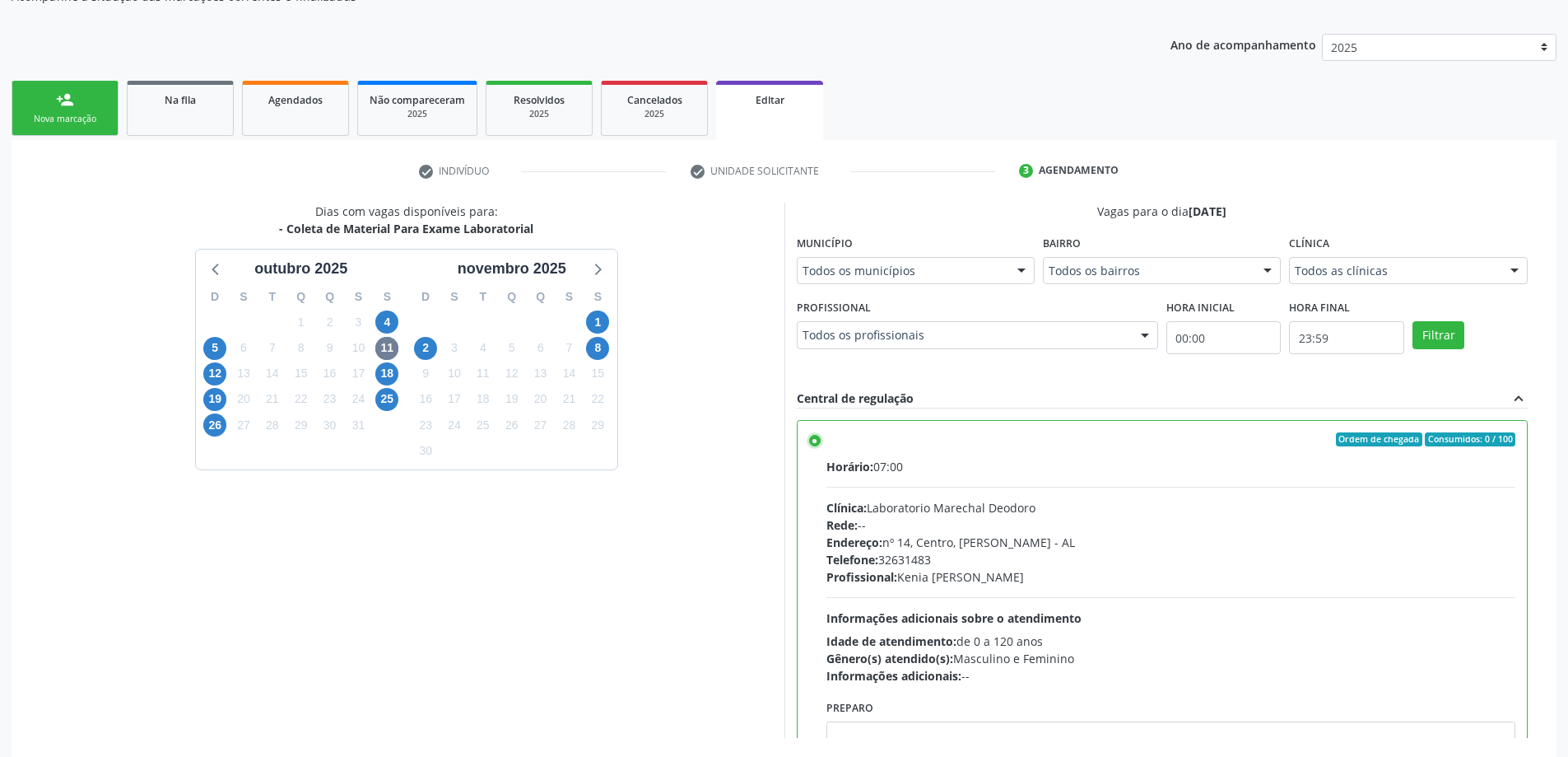
scroll to position [367, 0]
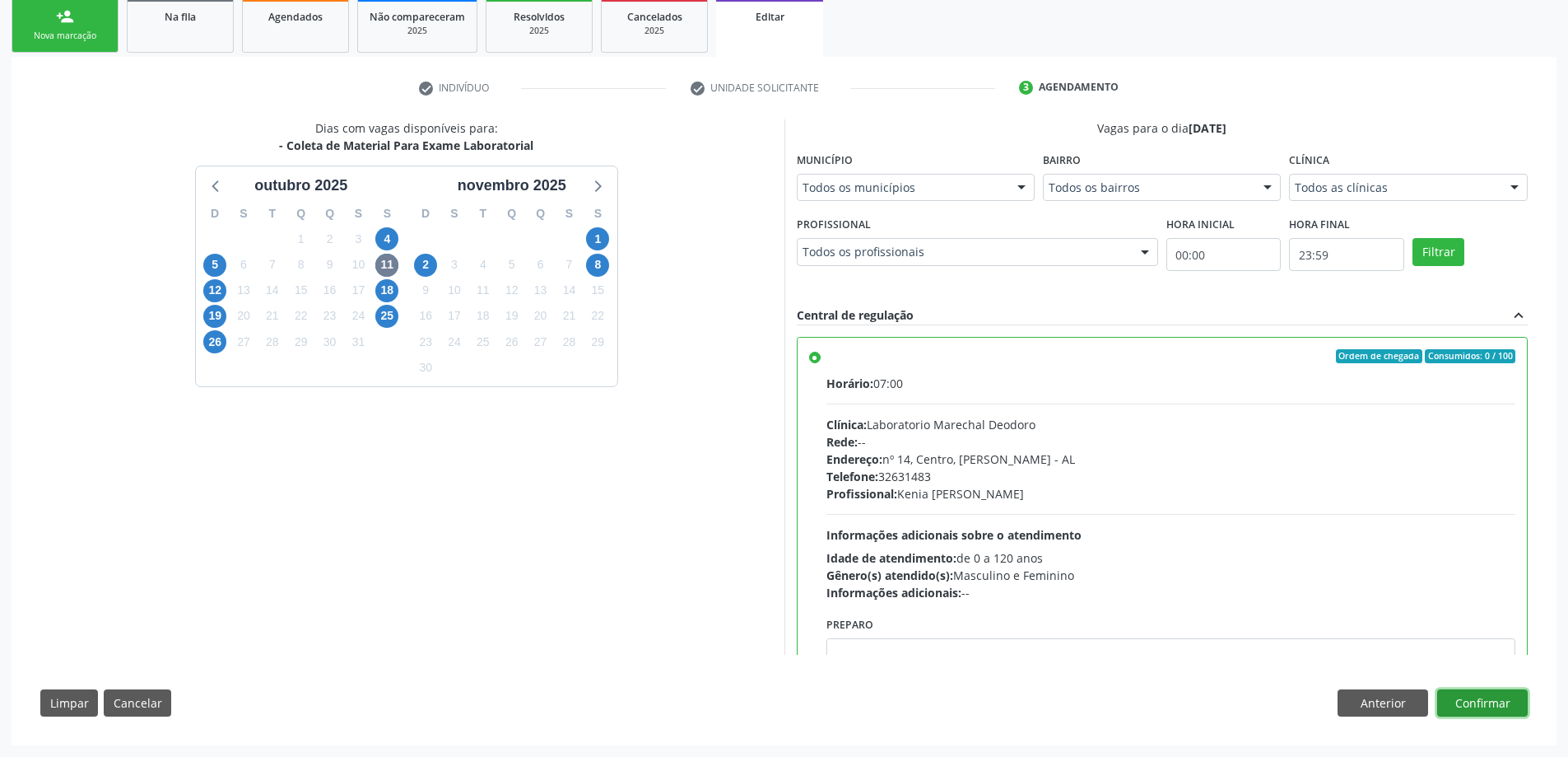
click at [1486, 706] on button "Confirmar" at bounding box center [1482, 703] width 91 height 28
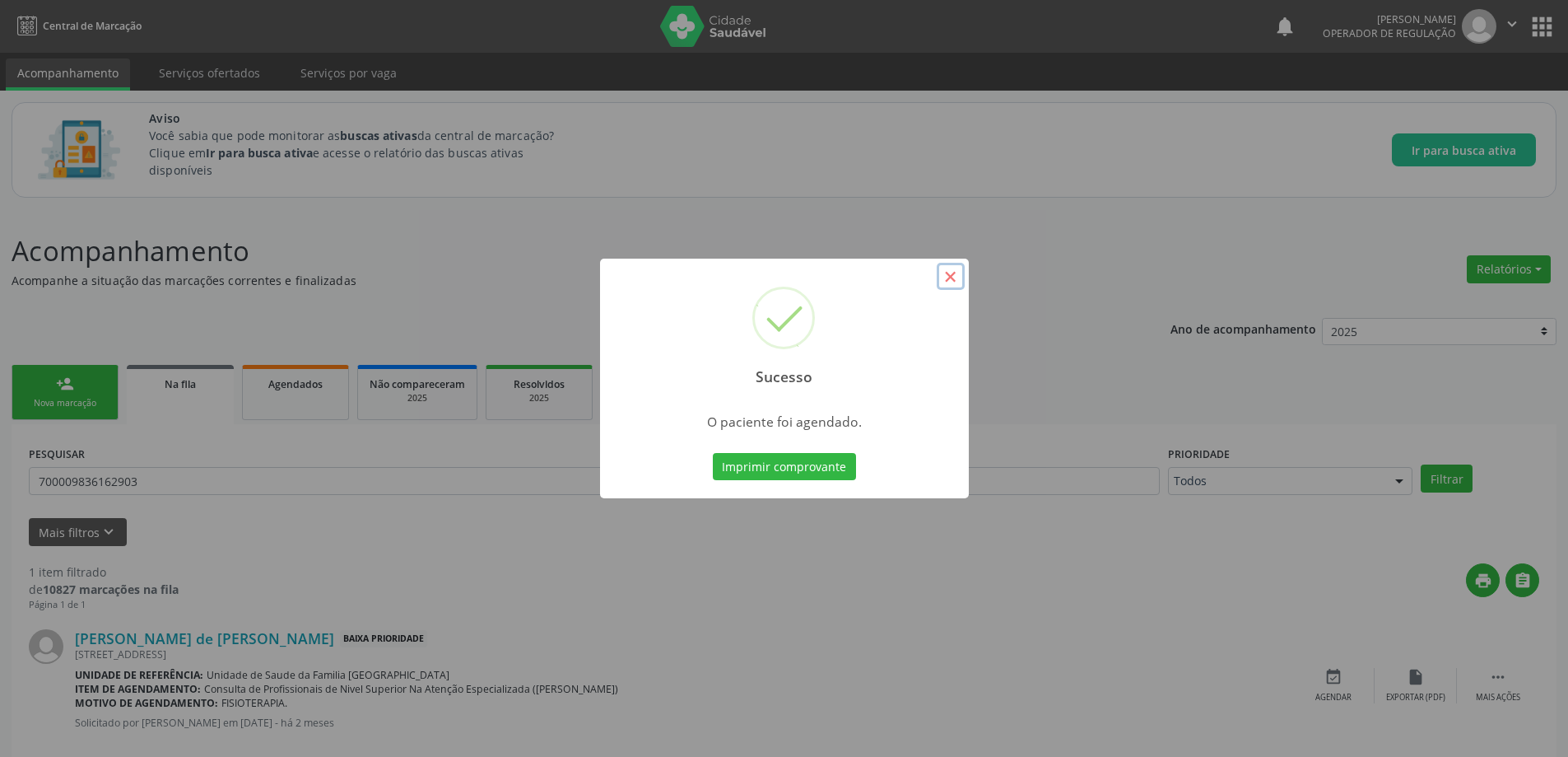
click at [951, 284] on button "×" at bounding box center [950, 276] width 28 height 28
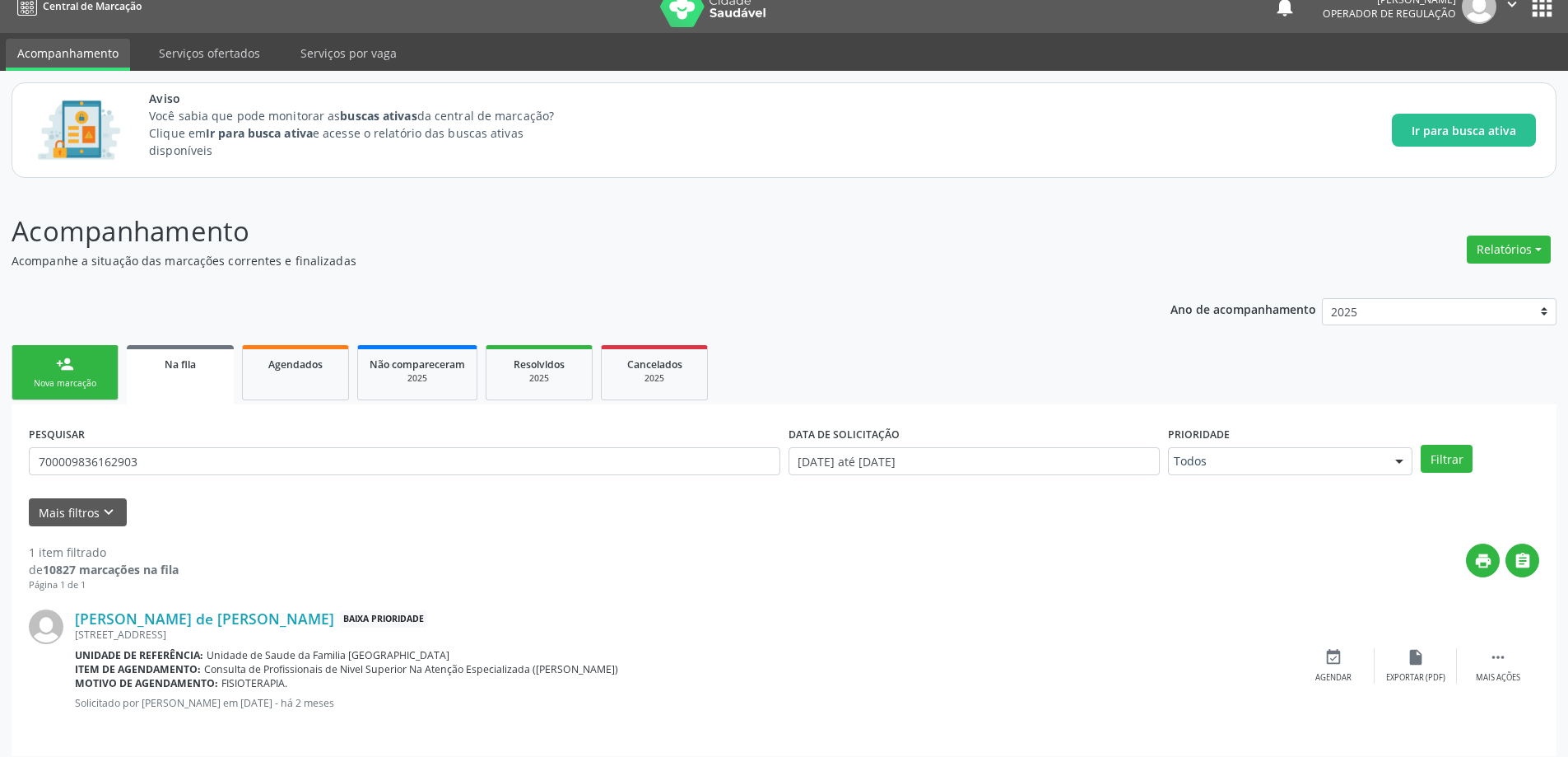
scroll to position [31, 0]
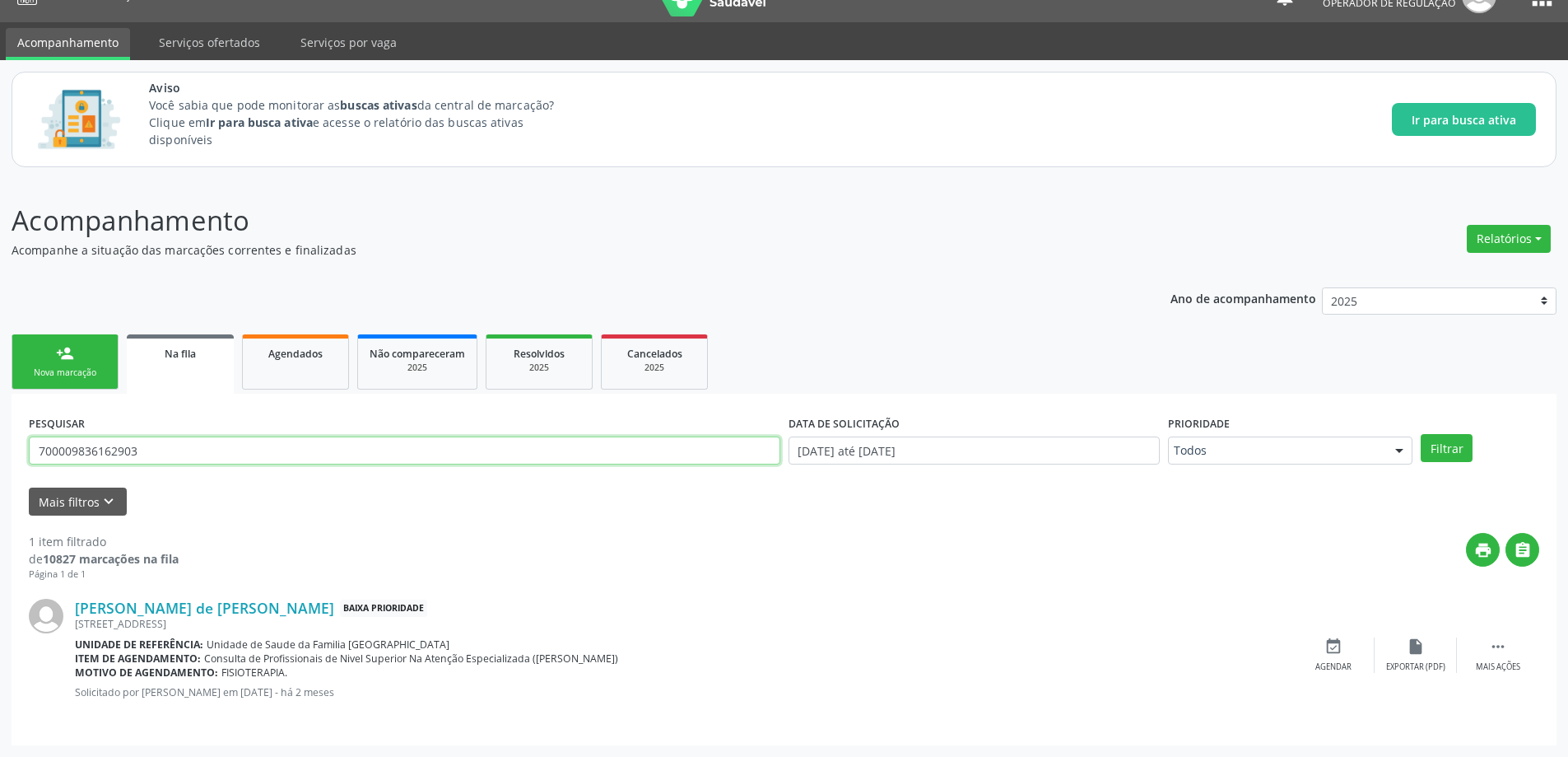
click at [322, 456] on input "700009836162903" at bounding box center [404, 450] width 751 height 28
paste input "700406938792748"
type input "700406938792748"
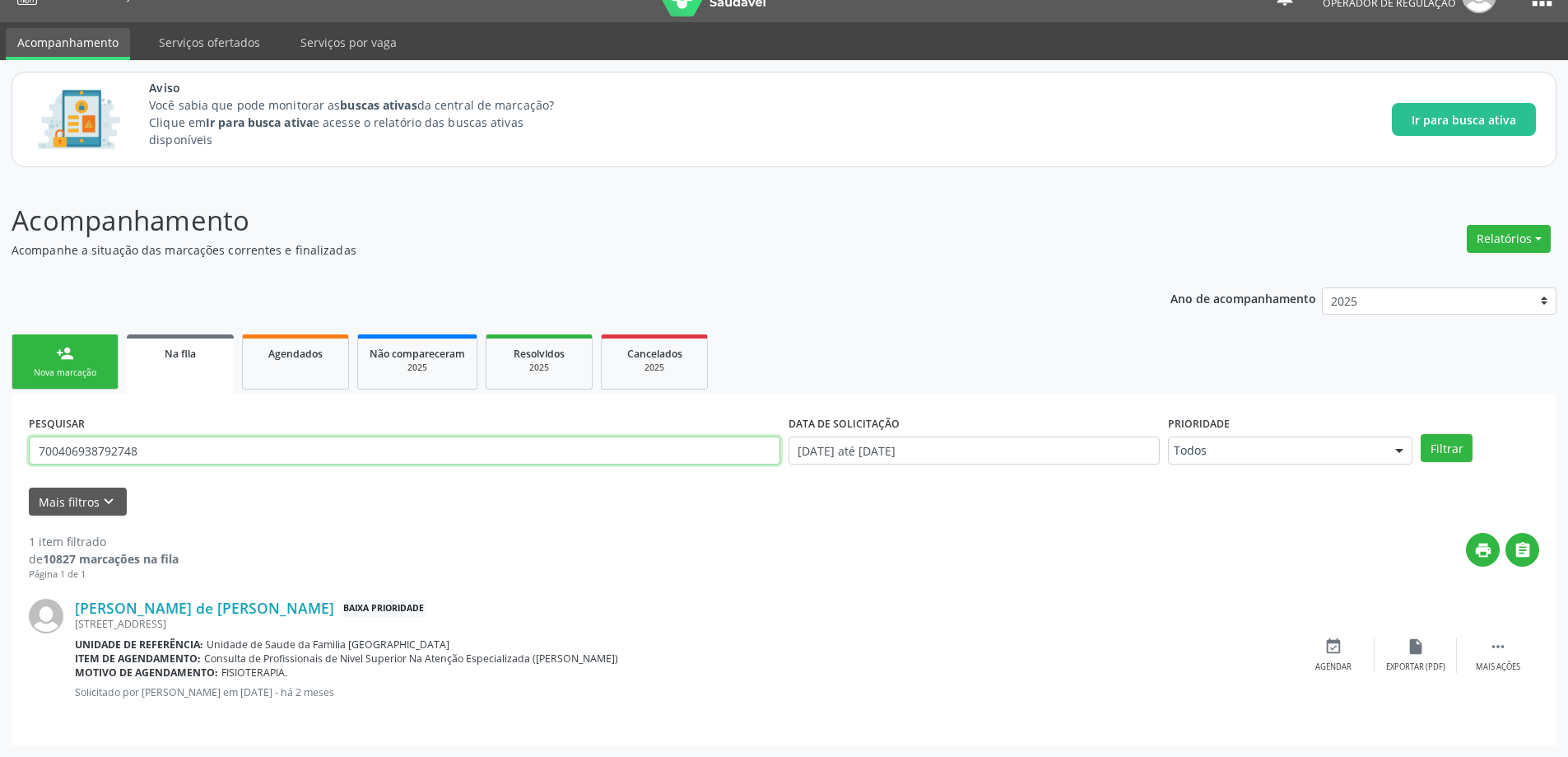
click at [1421, 434] on button "Filtrar" at bounding box center [1447, 448] width 52 height 28
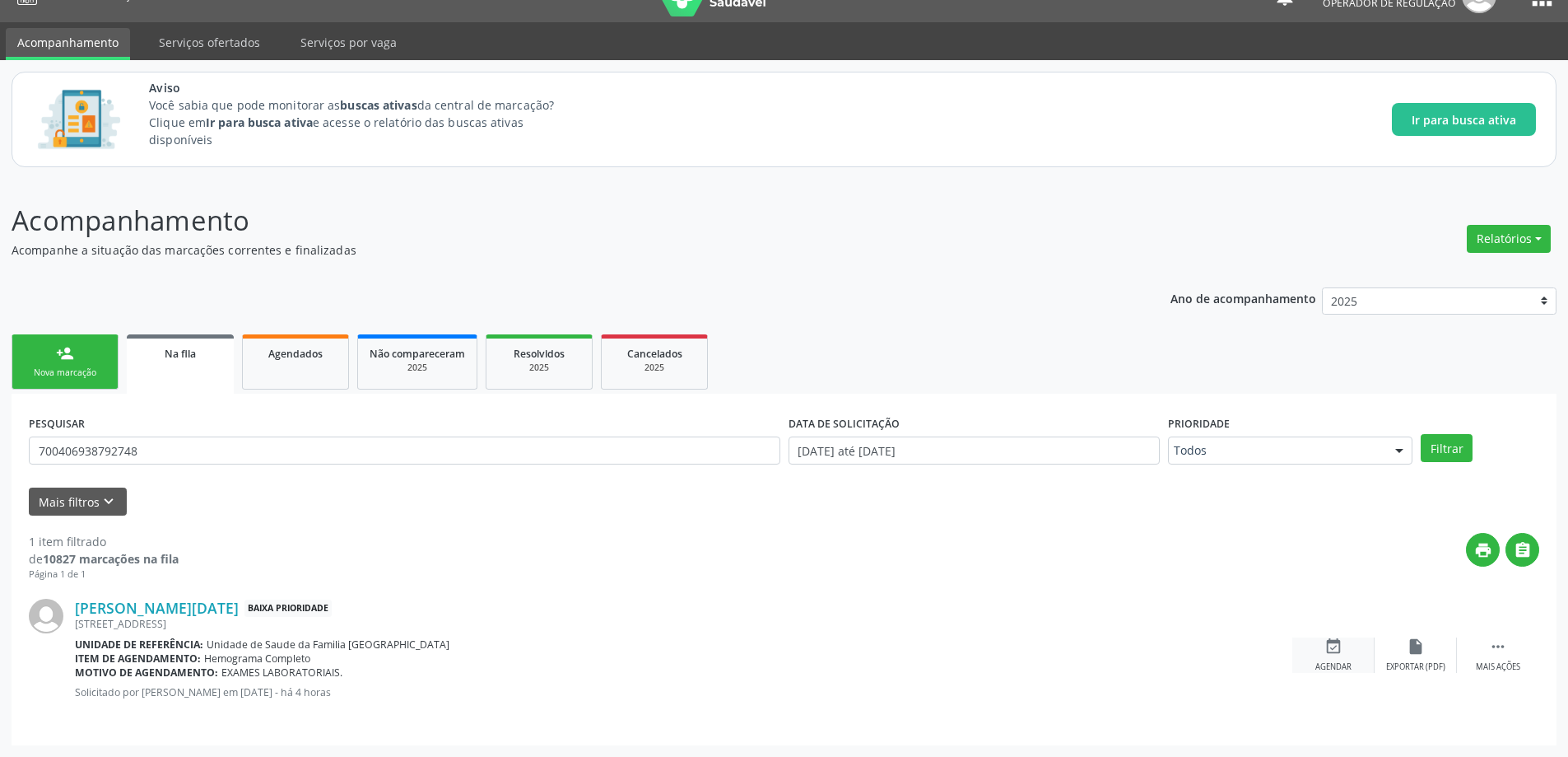
click at [1323, 659] on div "event_available Agendar" at bounding box center [1333, 655] width 82 height 35
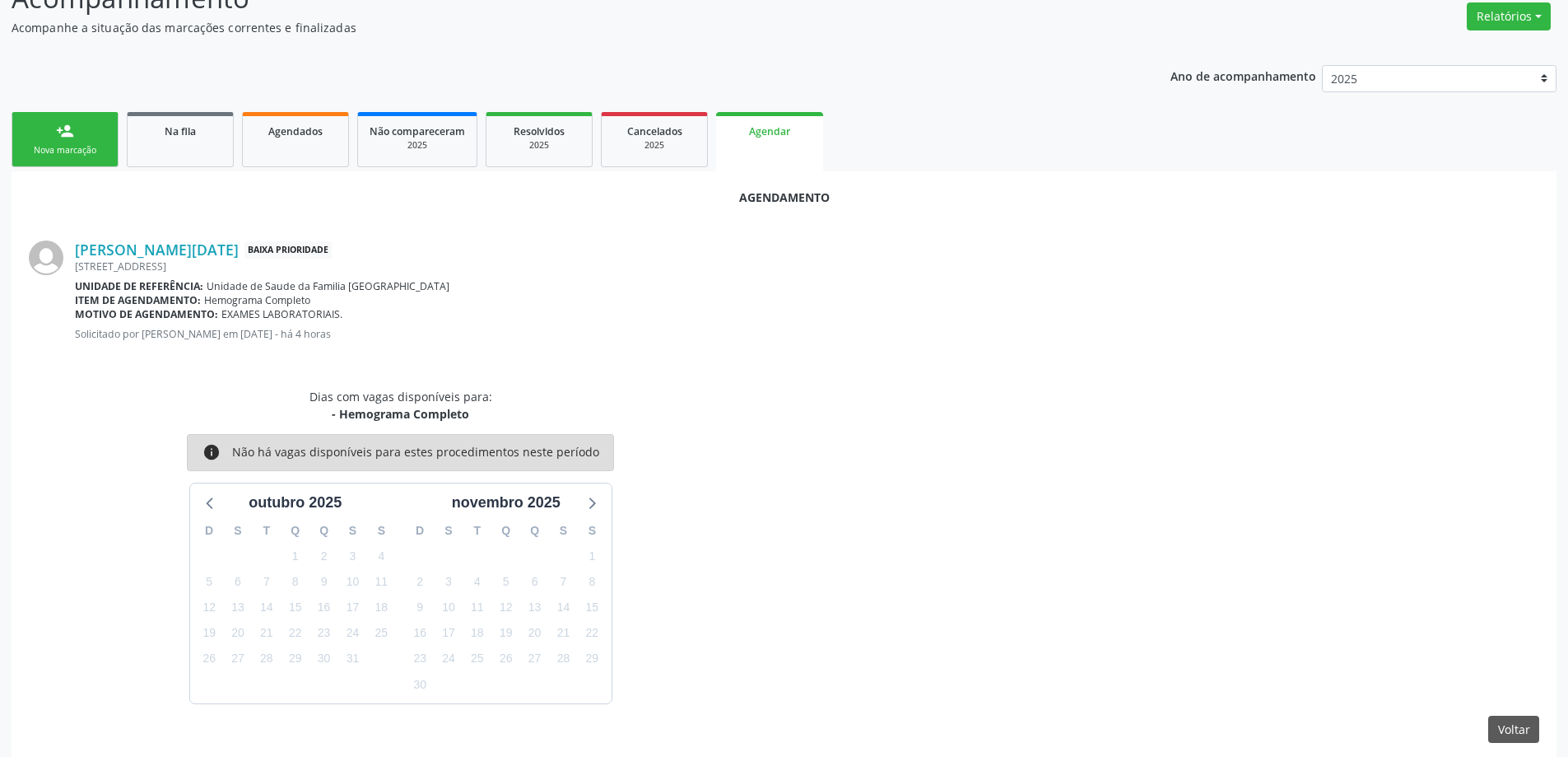
scroll to position [268, 0]
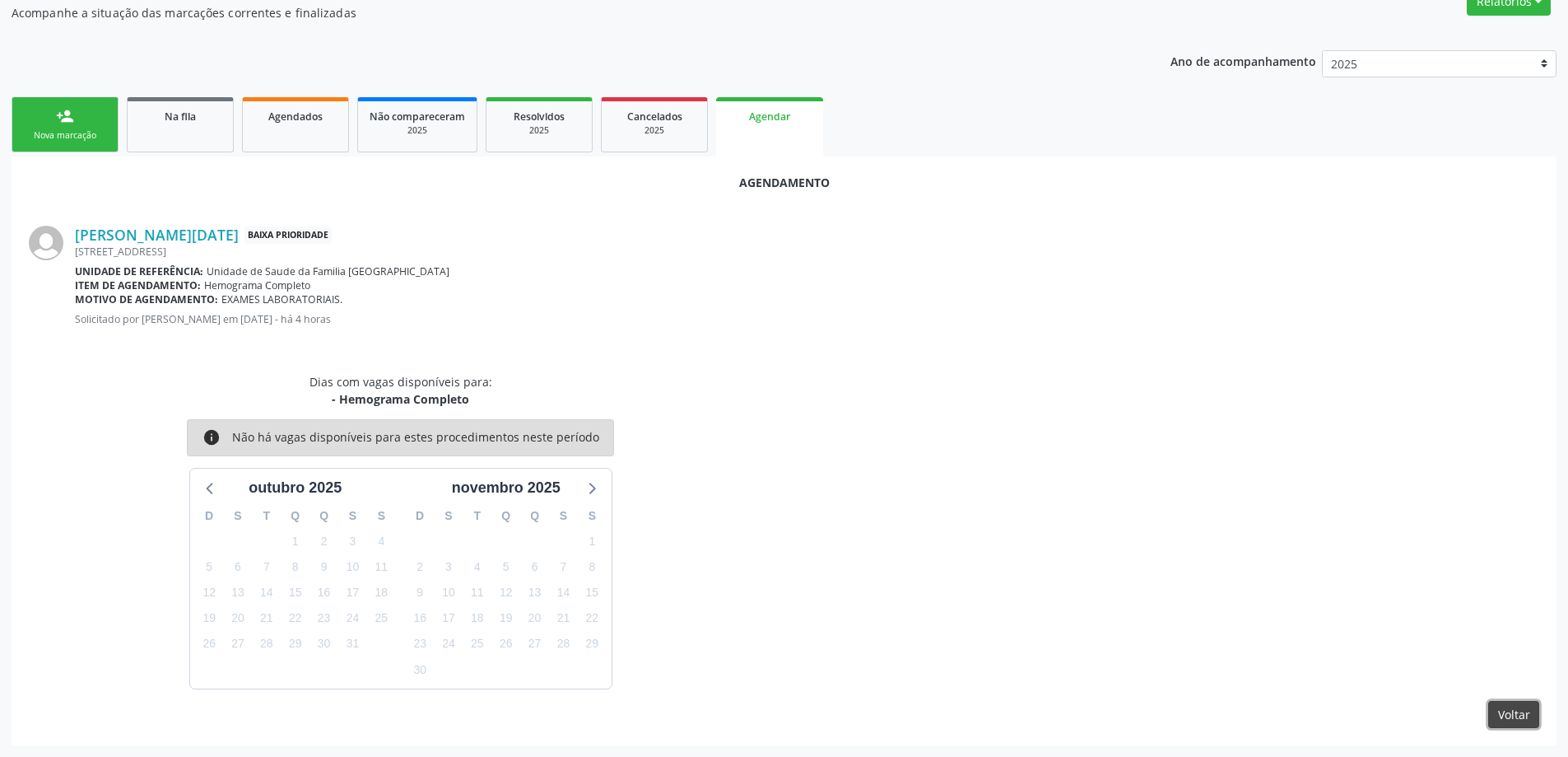
click at [1536, 712] on button "Voltar" at bounding box center [1512, 714] width 51 height 28
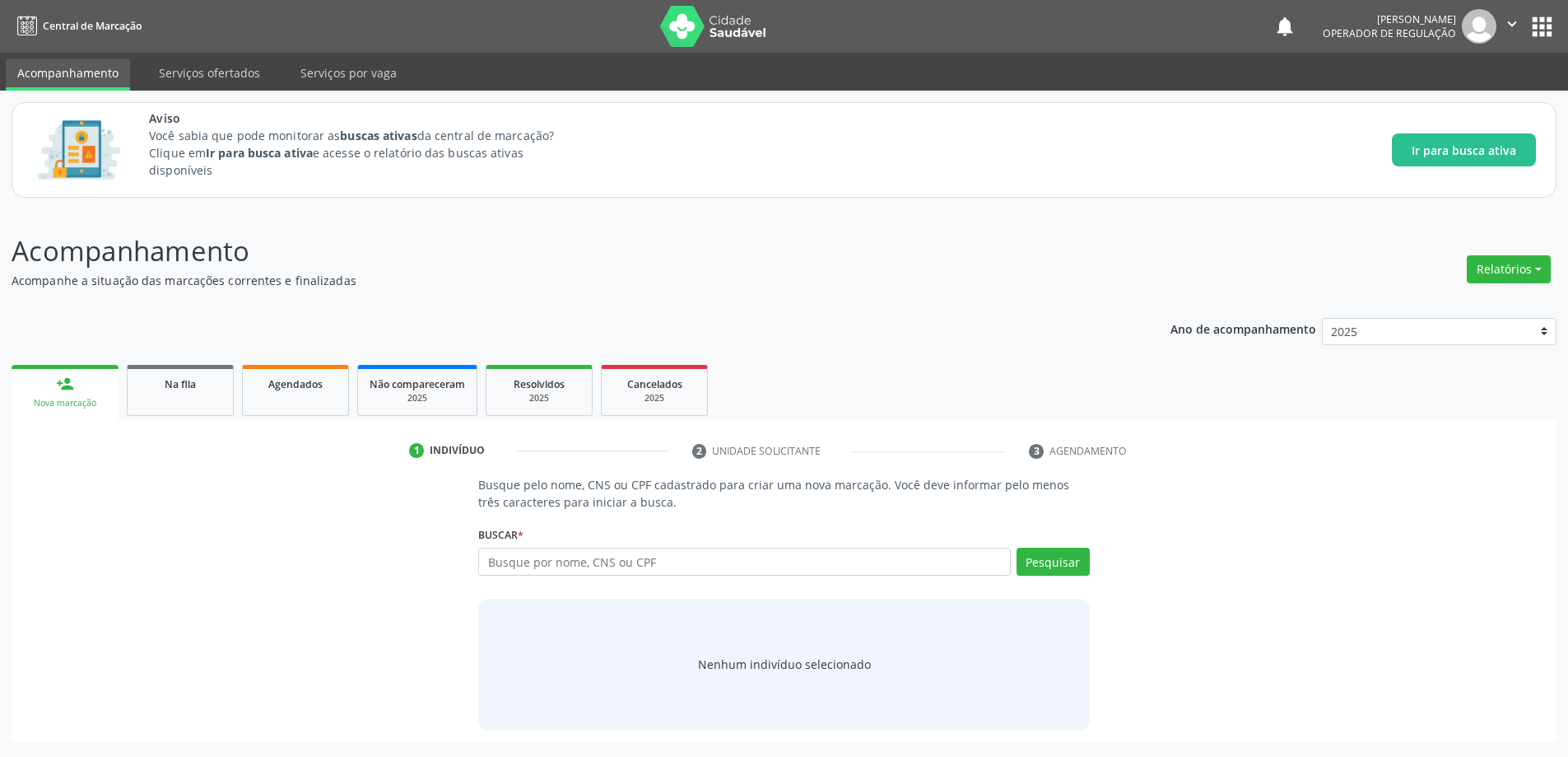
scroll to position [0, 0]
click at [169, 381] on span "Na fila" at bounding box center [181, 384] width 31 height 14
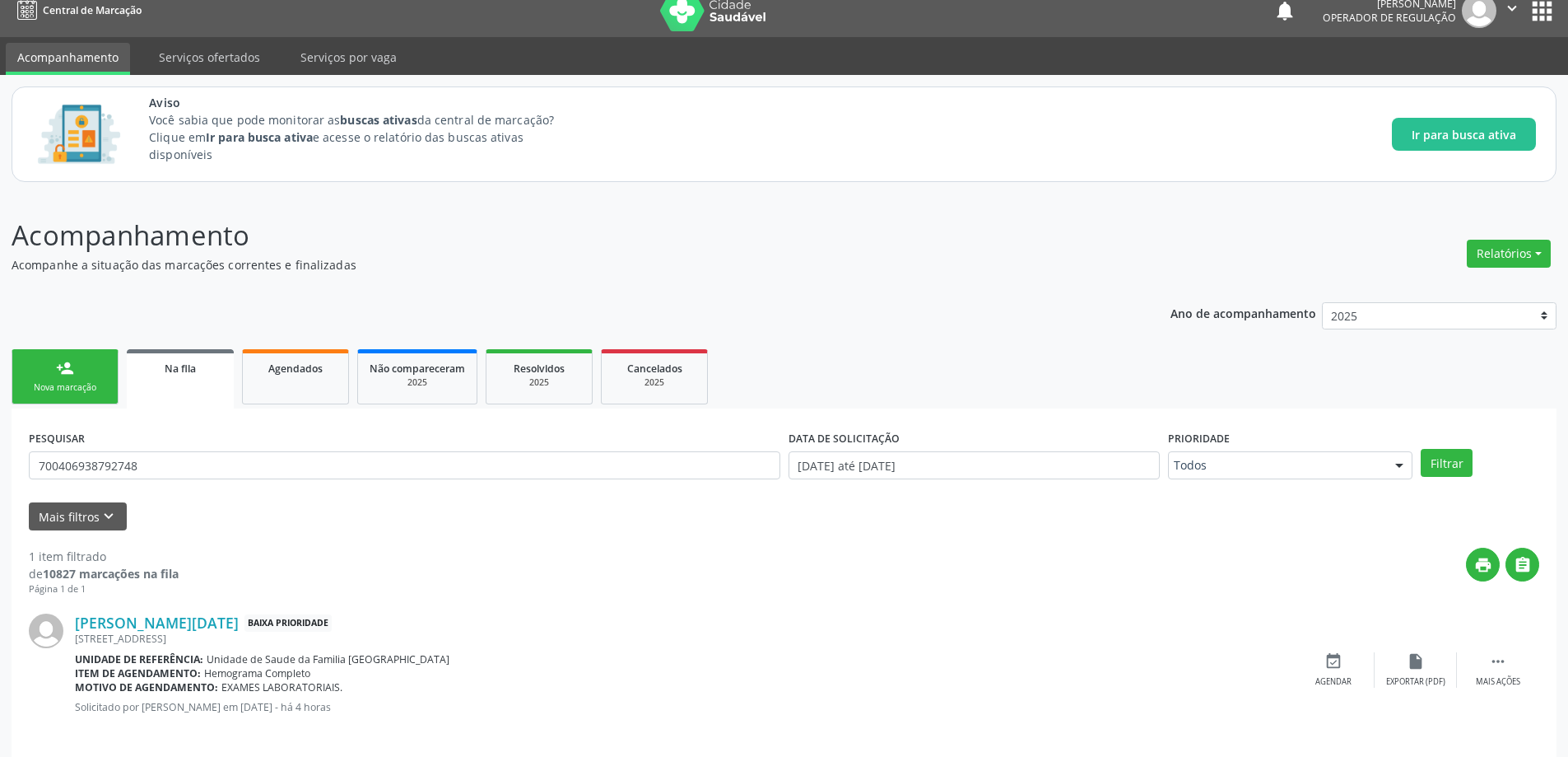
scroll to position [31, 0]
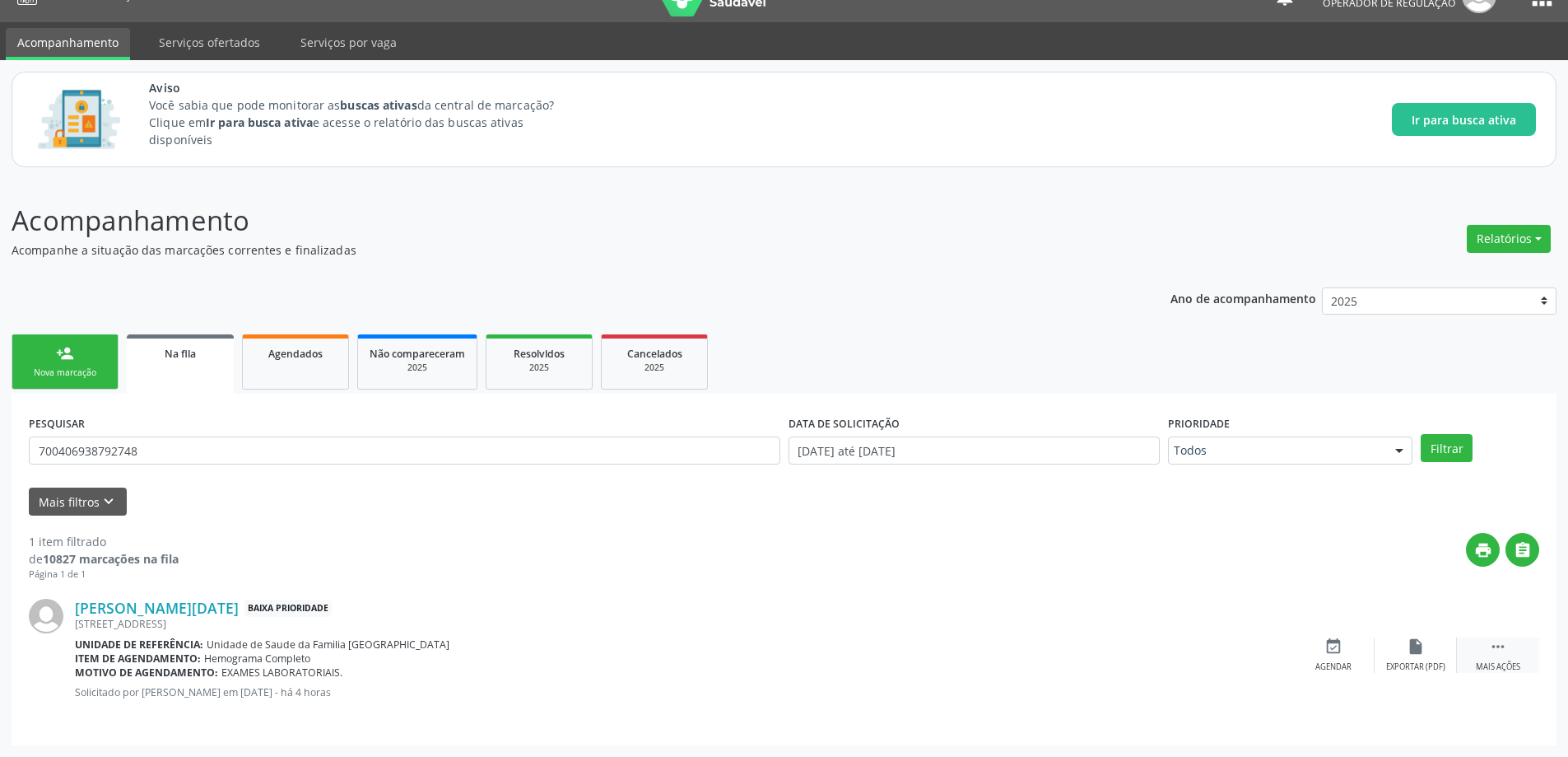
click at [1507, 655] on div " Mais ações" at bounding box center [1498, 655] width 82 height 35
click at [1410, 653] on icon "edit" at bounding box center [1415, 647] width 19 height 19
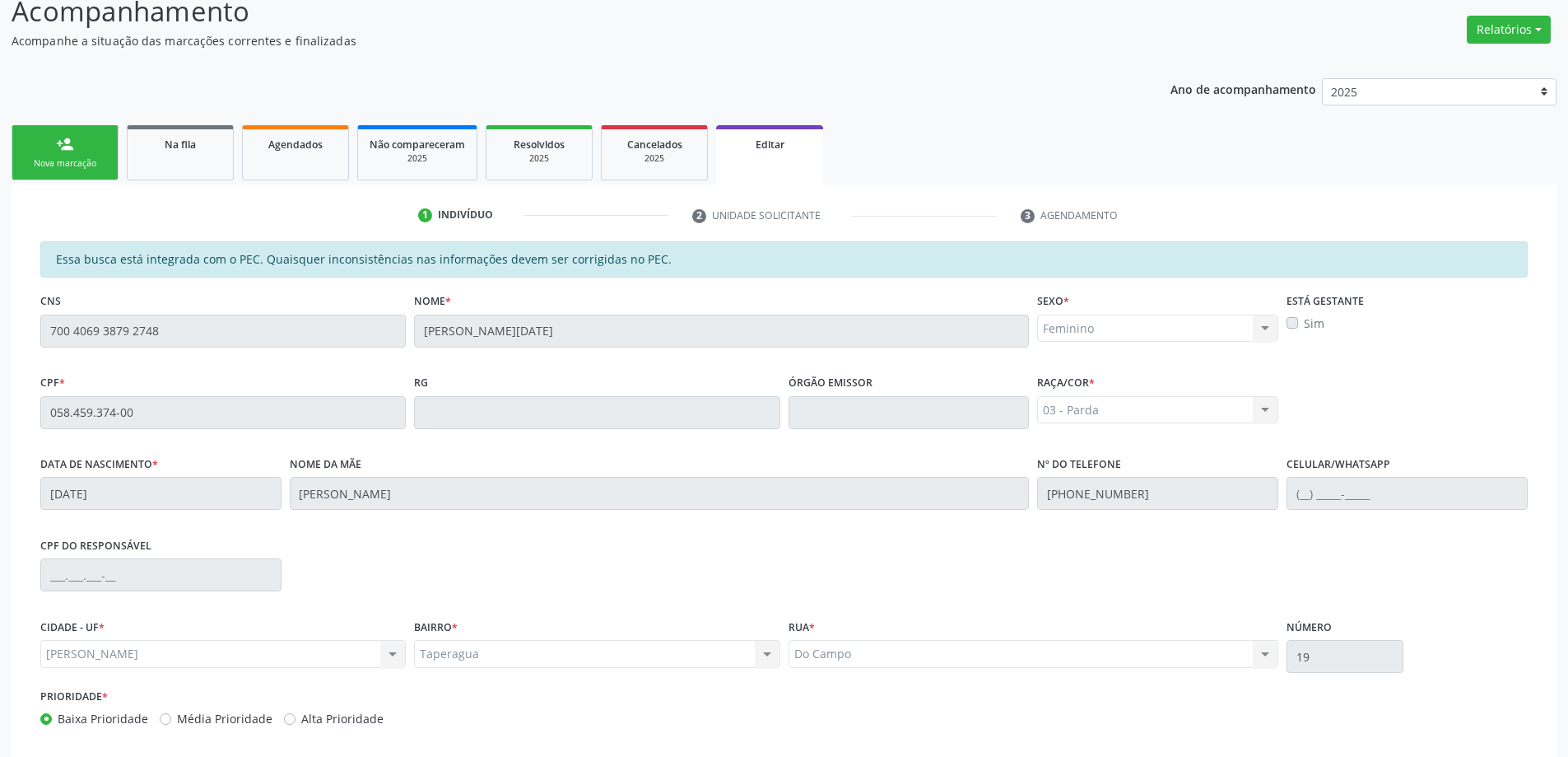
scroll to position [324, 0]
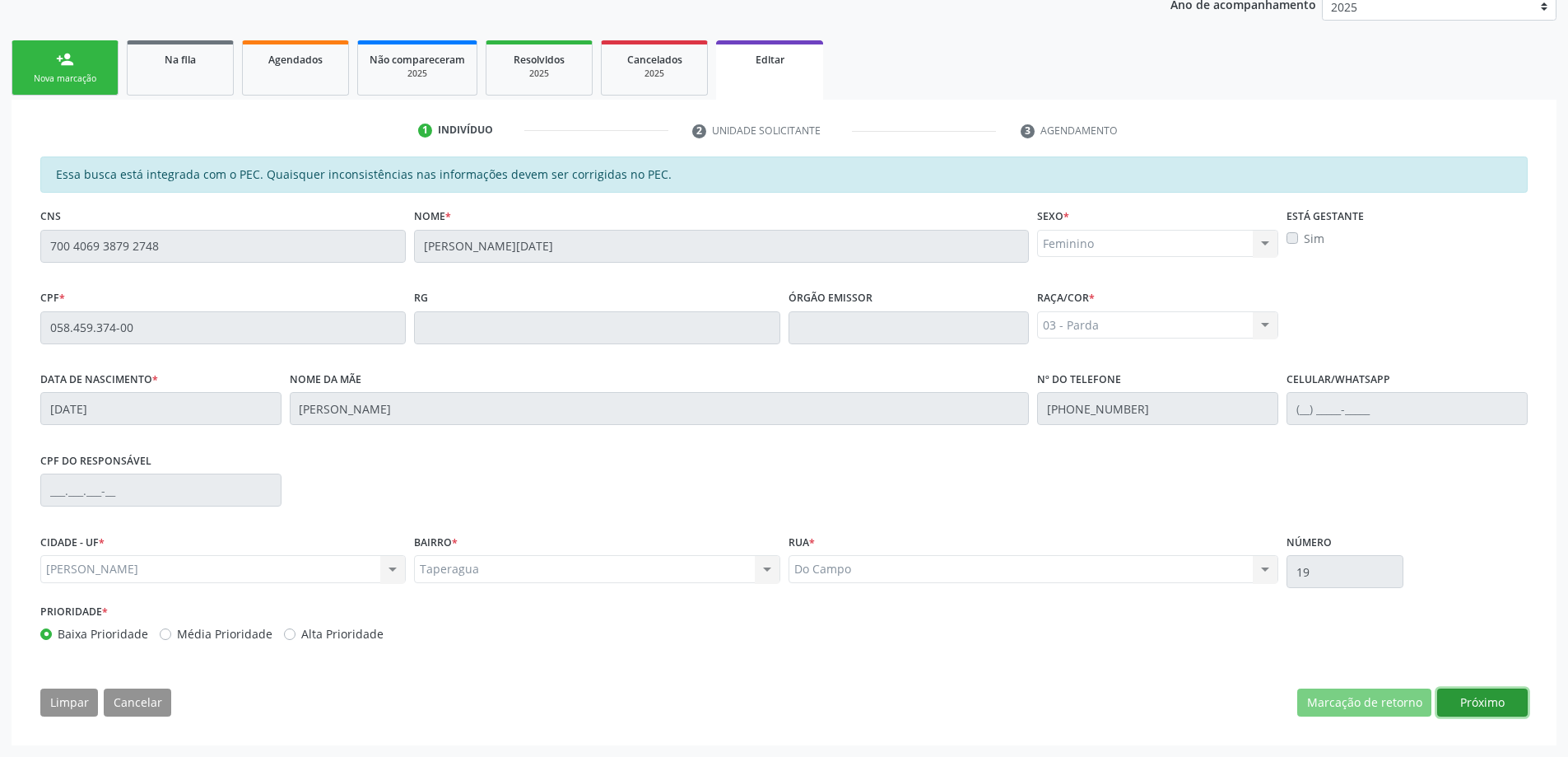
click at [1502, 692] on button "Próximo" at bounding box center [1482, 702] width 91 height 28
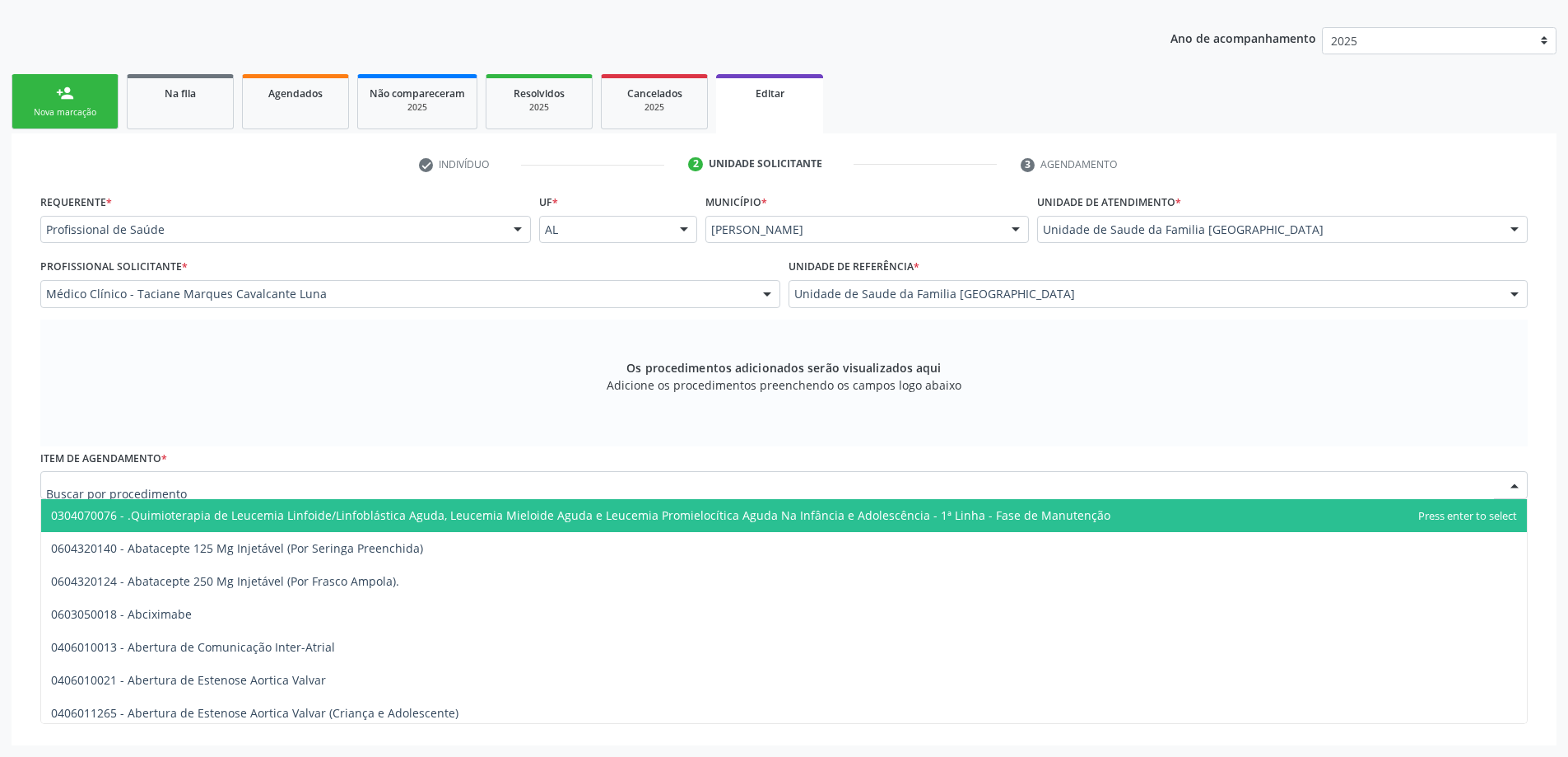
click at [345, 484] on div at bounding box center [784, 485] width 1486 height 28
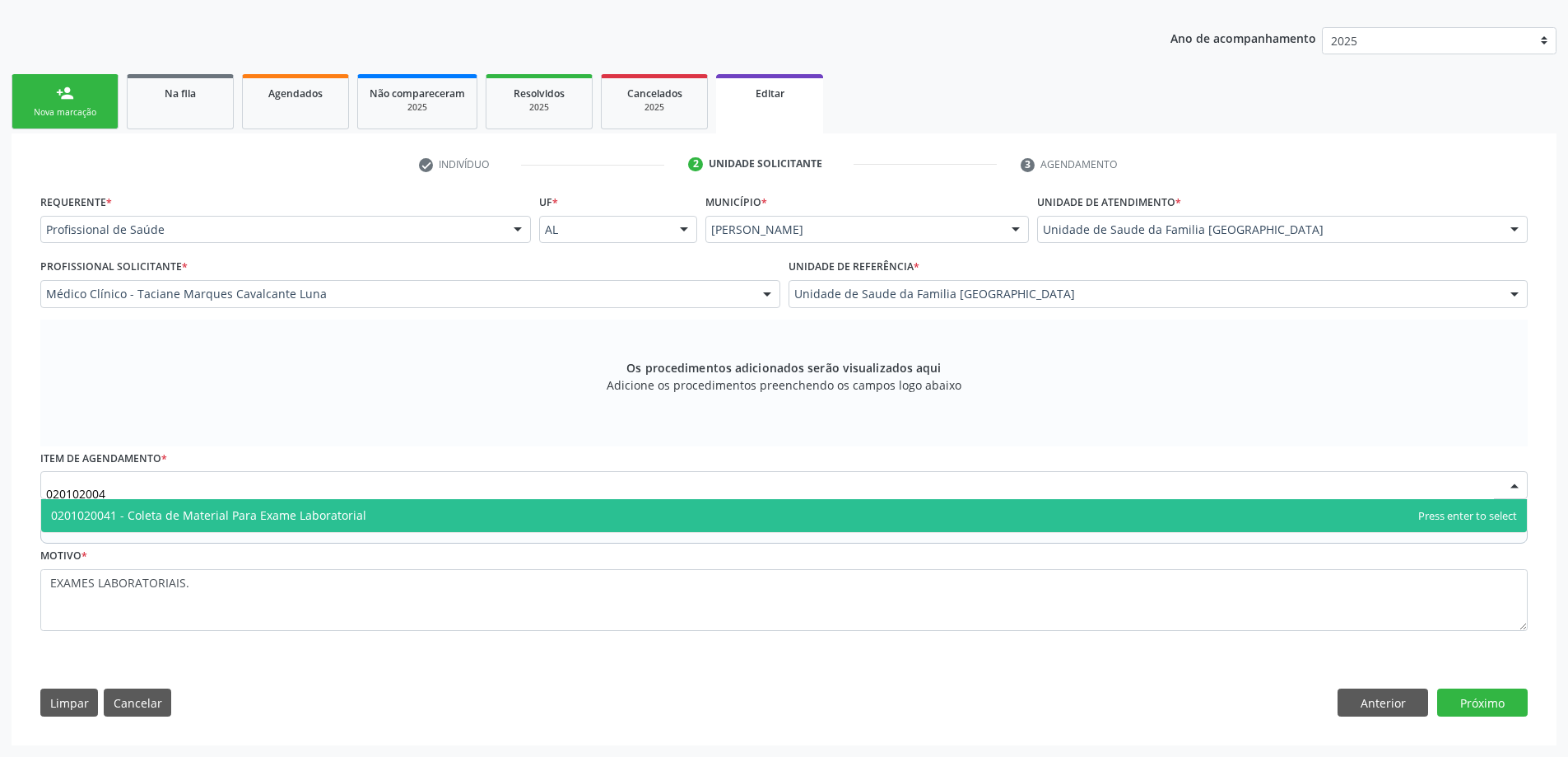
type input "0201020041"
click at [331, 511] on span "0201020041 - Coleta de Material Para Exame Laboratorial" at bounding box center [208, 514] width 315 height 16
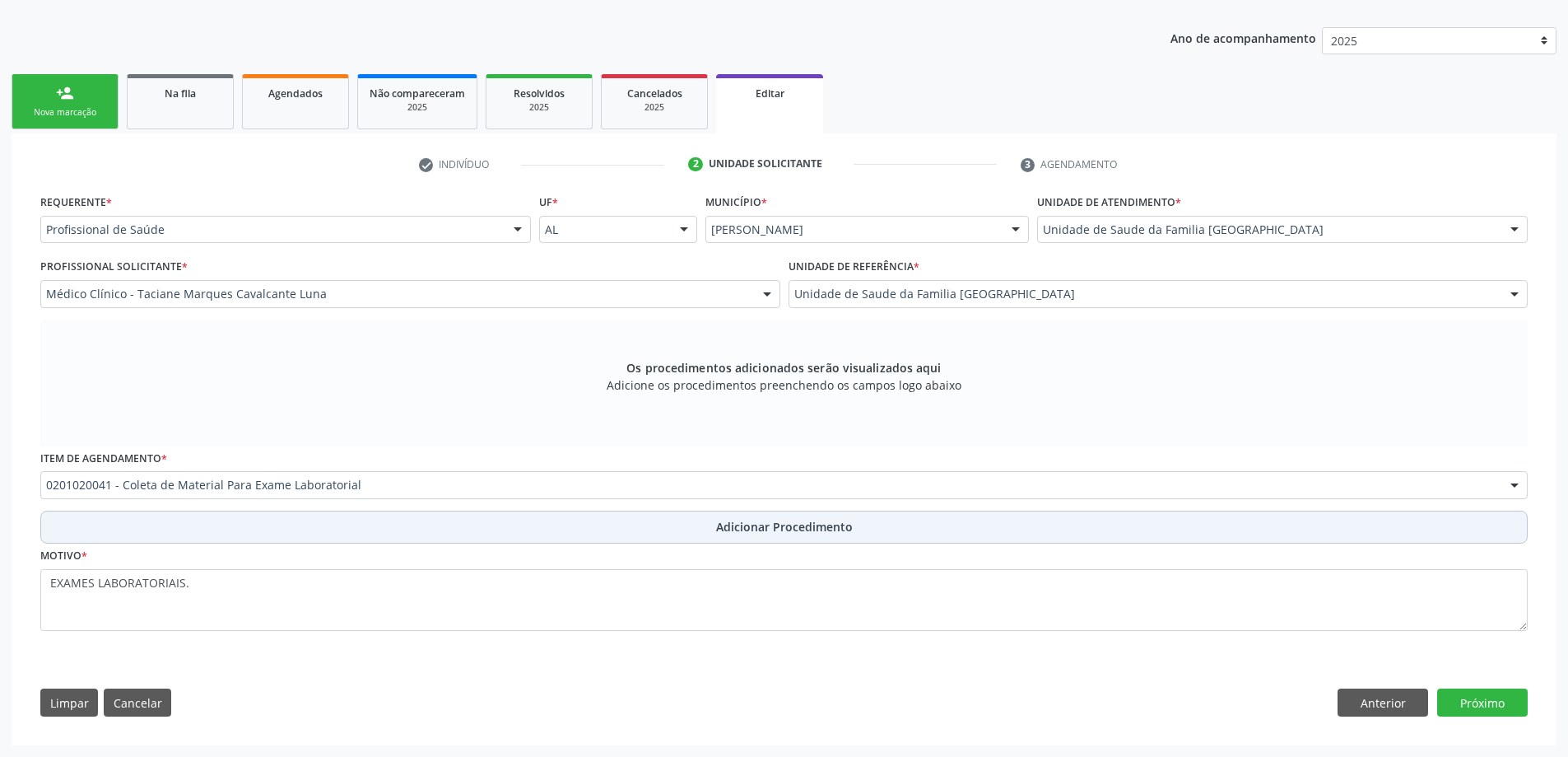
click at [782, 536] on button "Adicionar Procedimento" at bounding box center [784, 527] width 1486 height 33
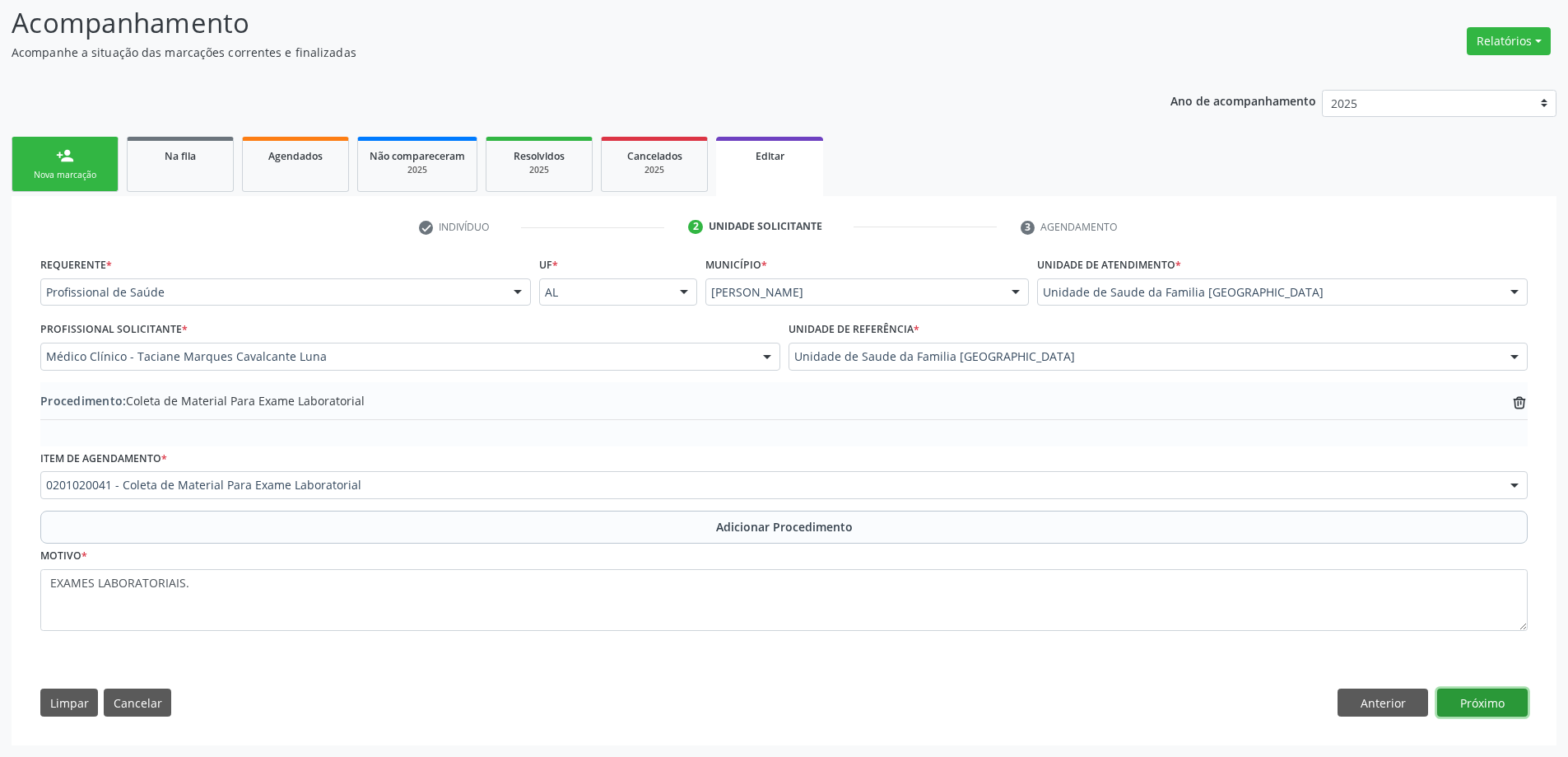
click at [1478, 704] on button "Próximo" at bounding box center [1482, 702] width 91 height 28
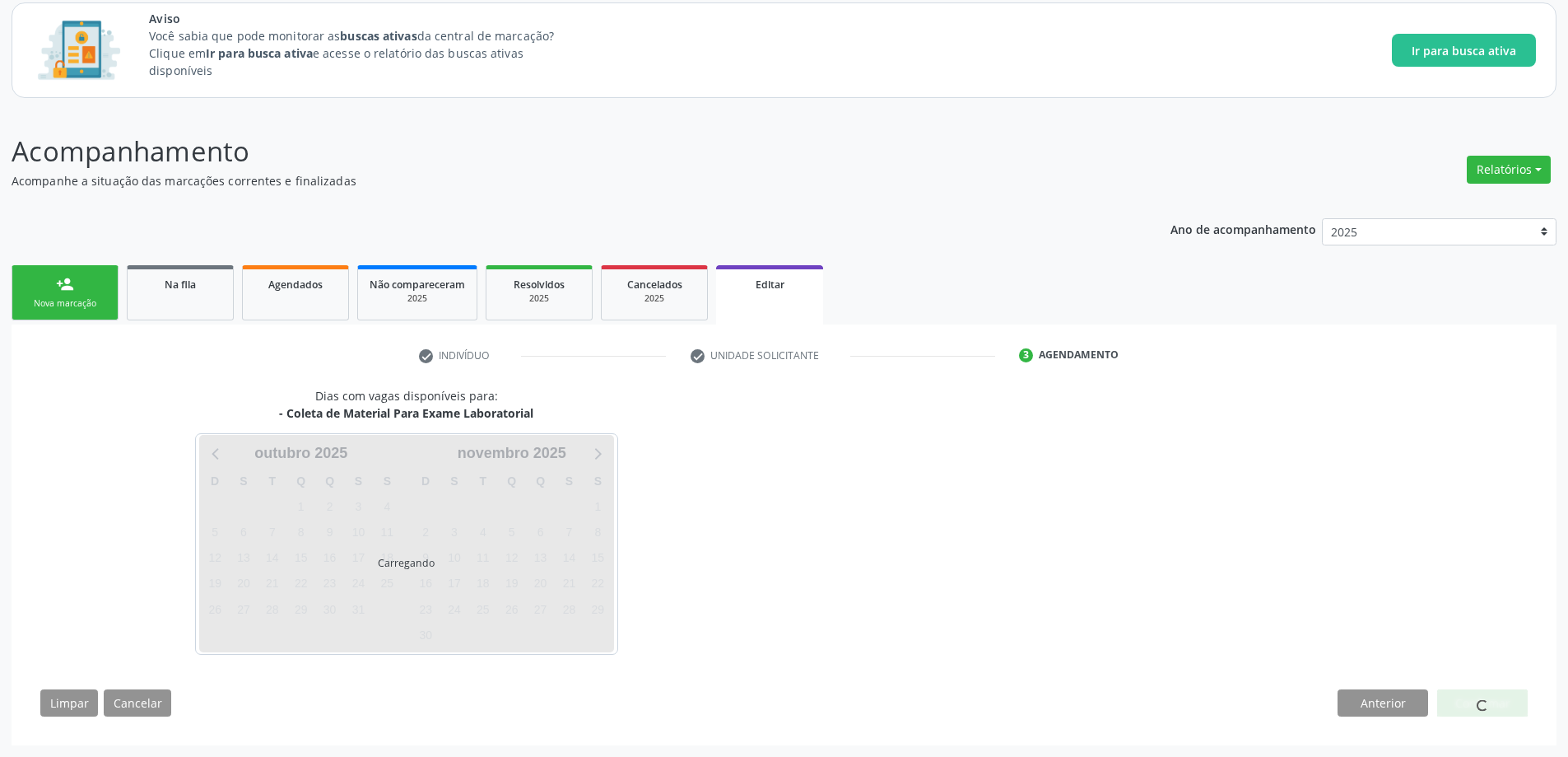
scroll to position [100, 0]
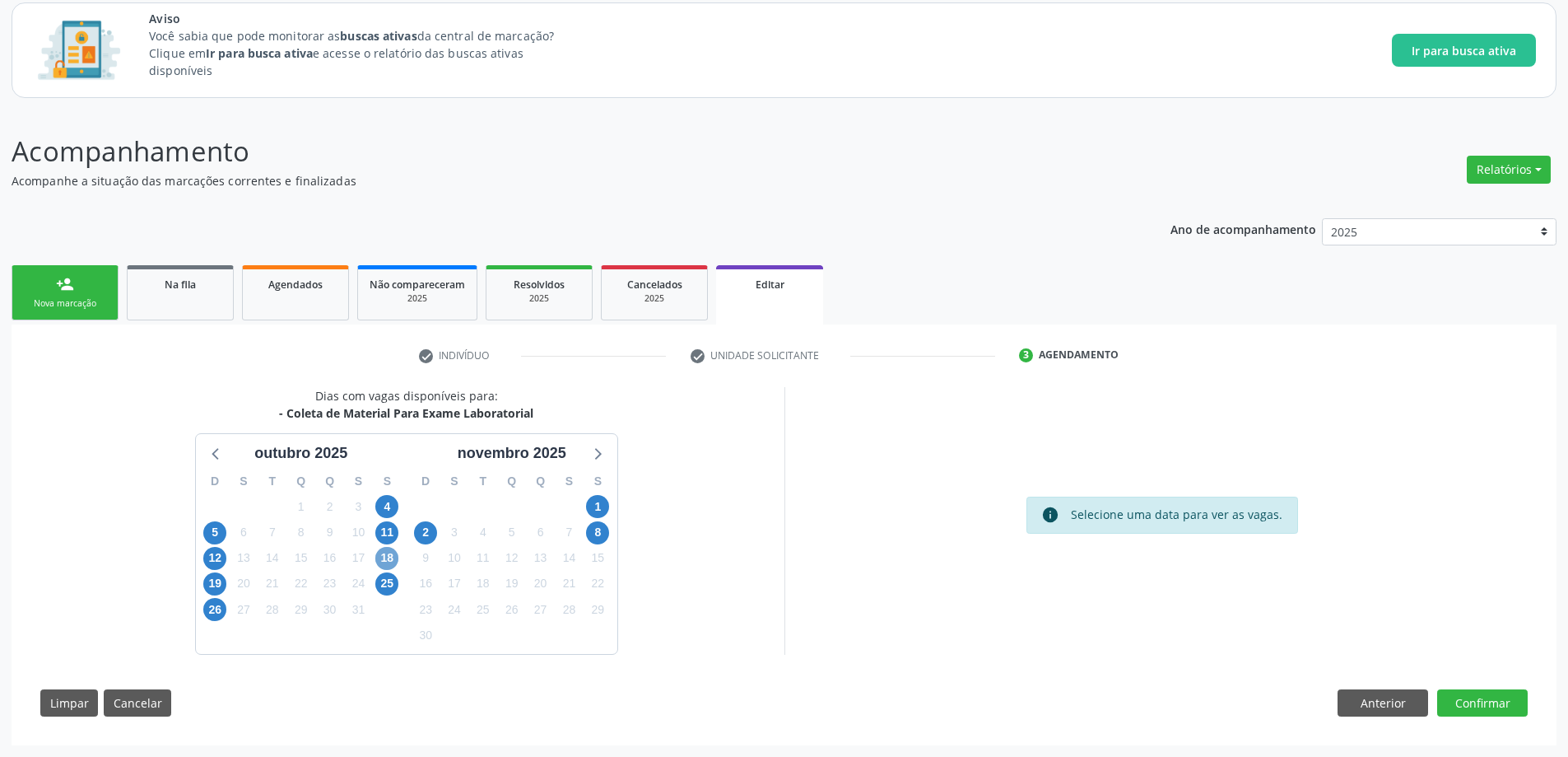
click at [383, 559] on span "18" at bounding box center [386, 558] width 23 height 23
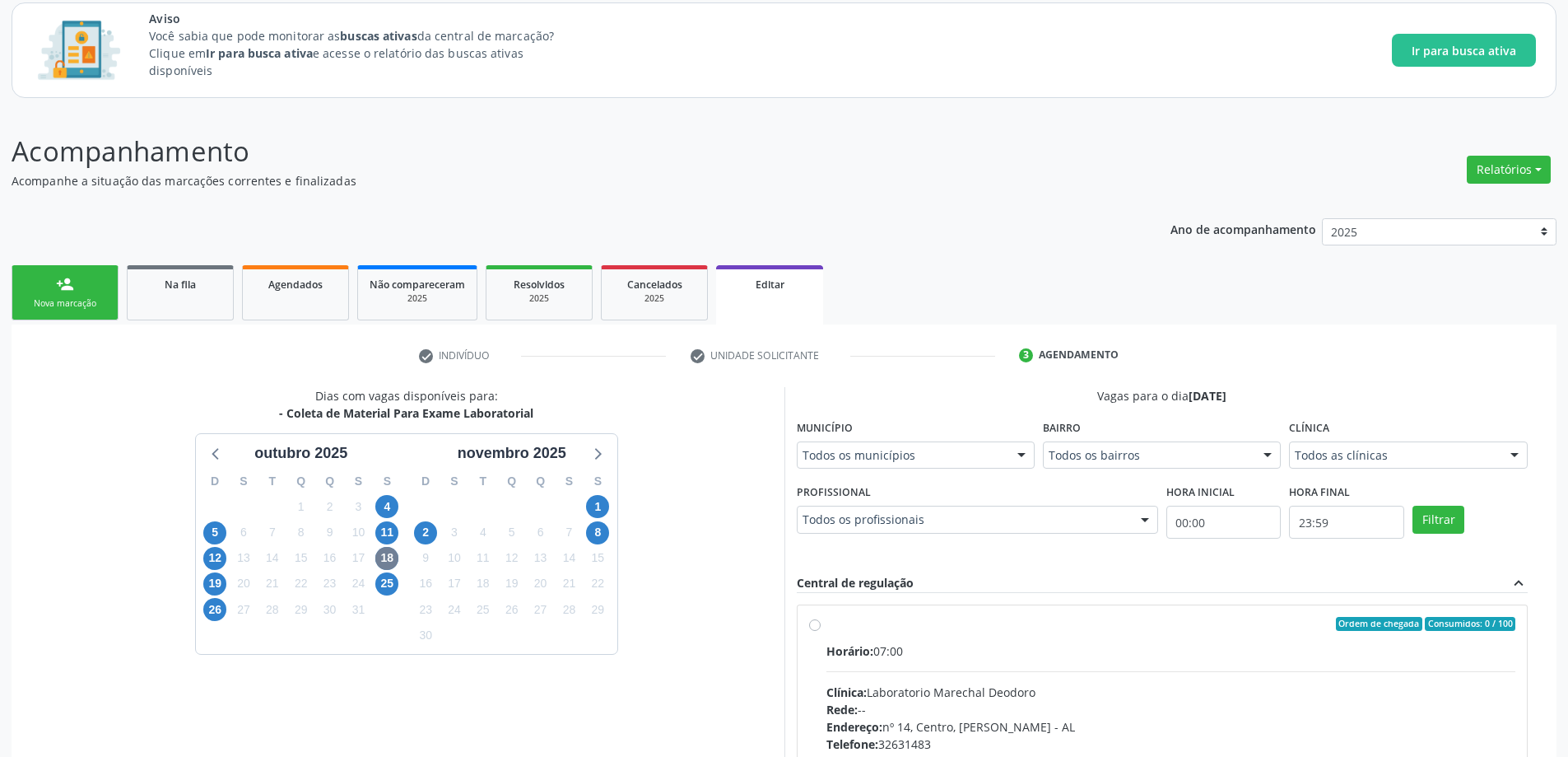
click at [826, 623] on label "Ordem de chegada Consumidos: 0 / 100 Horário: 07:00 Clínica: Laboratorio Marech…" at bounding box center [1171, 742] width 690 height 253
click at [817, 623] on input "Ordem de chegada Consumidos: 0 / 100 Horário: 07:00 Clínica: Laboratorio Marech…" at bounding box center [814, 624] width 11 height 15
radio input "true"
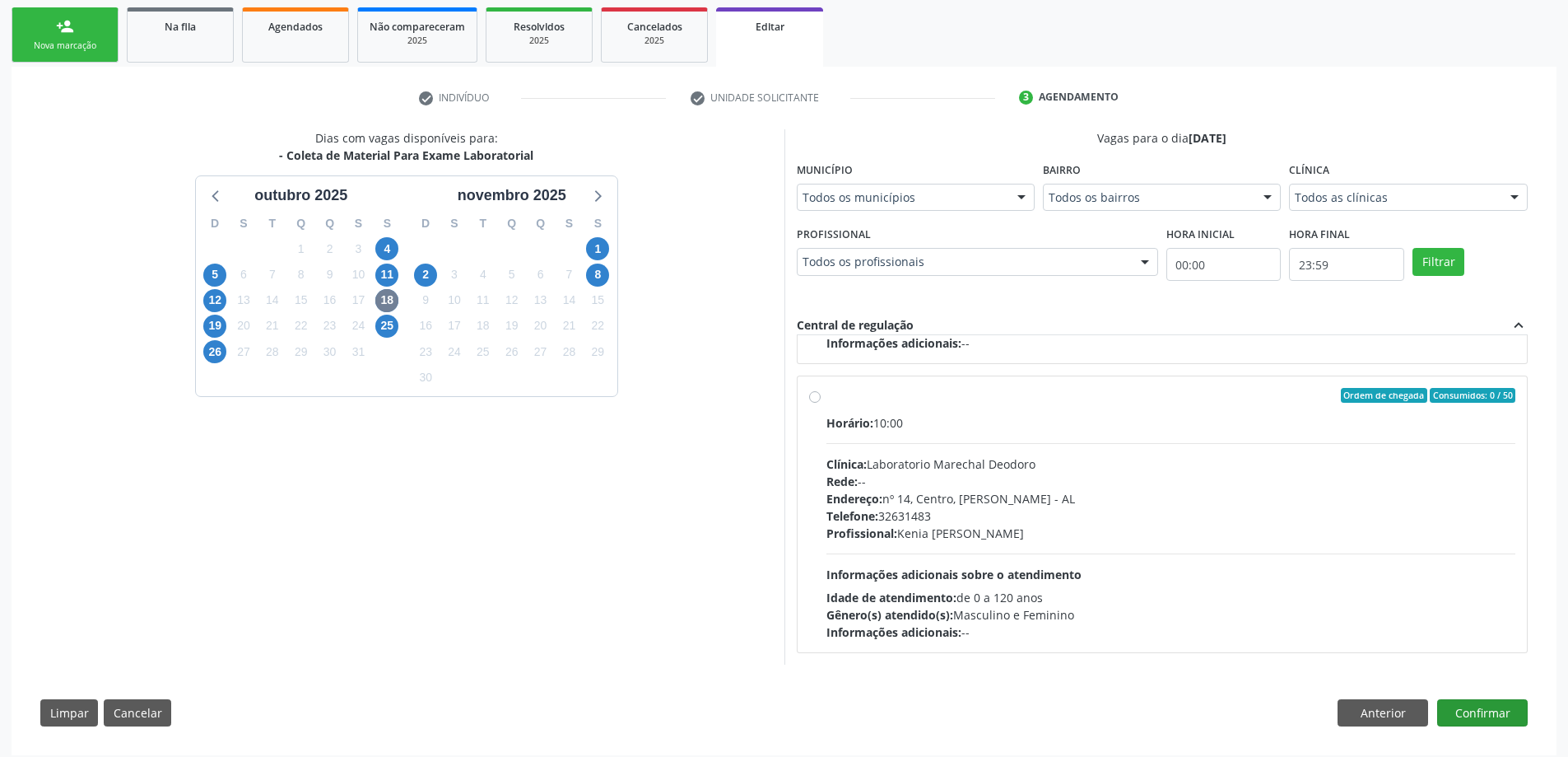
scroll to position [367, 0]
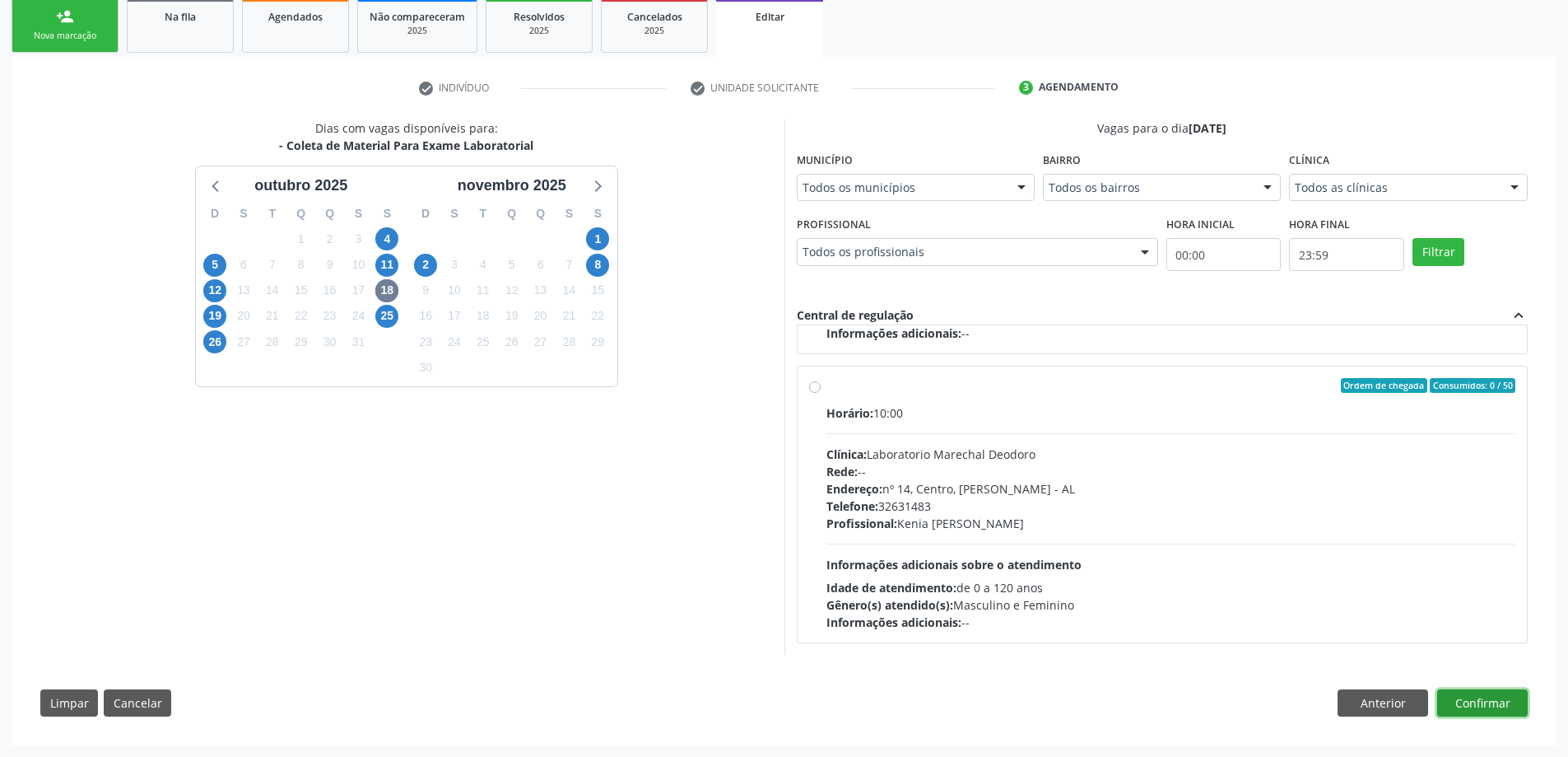
click at [1494, 707] on button "Confirmar" at bounding box center [1482, 703] width 91 height 28
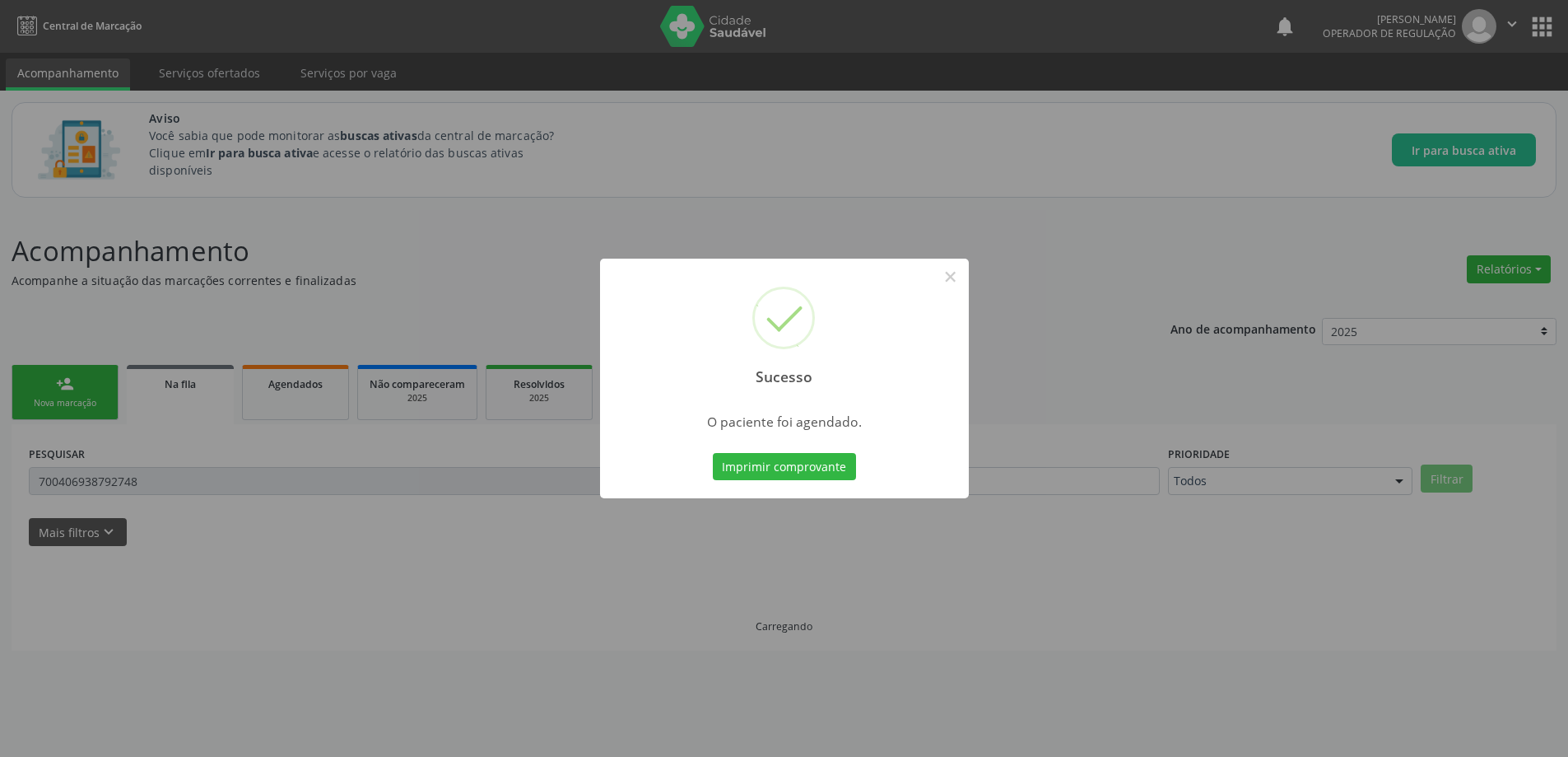
scroll to position [0, 0]
click at [954, 280] on button "×" at bounding box center [956, 276] width 28 height 28
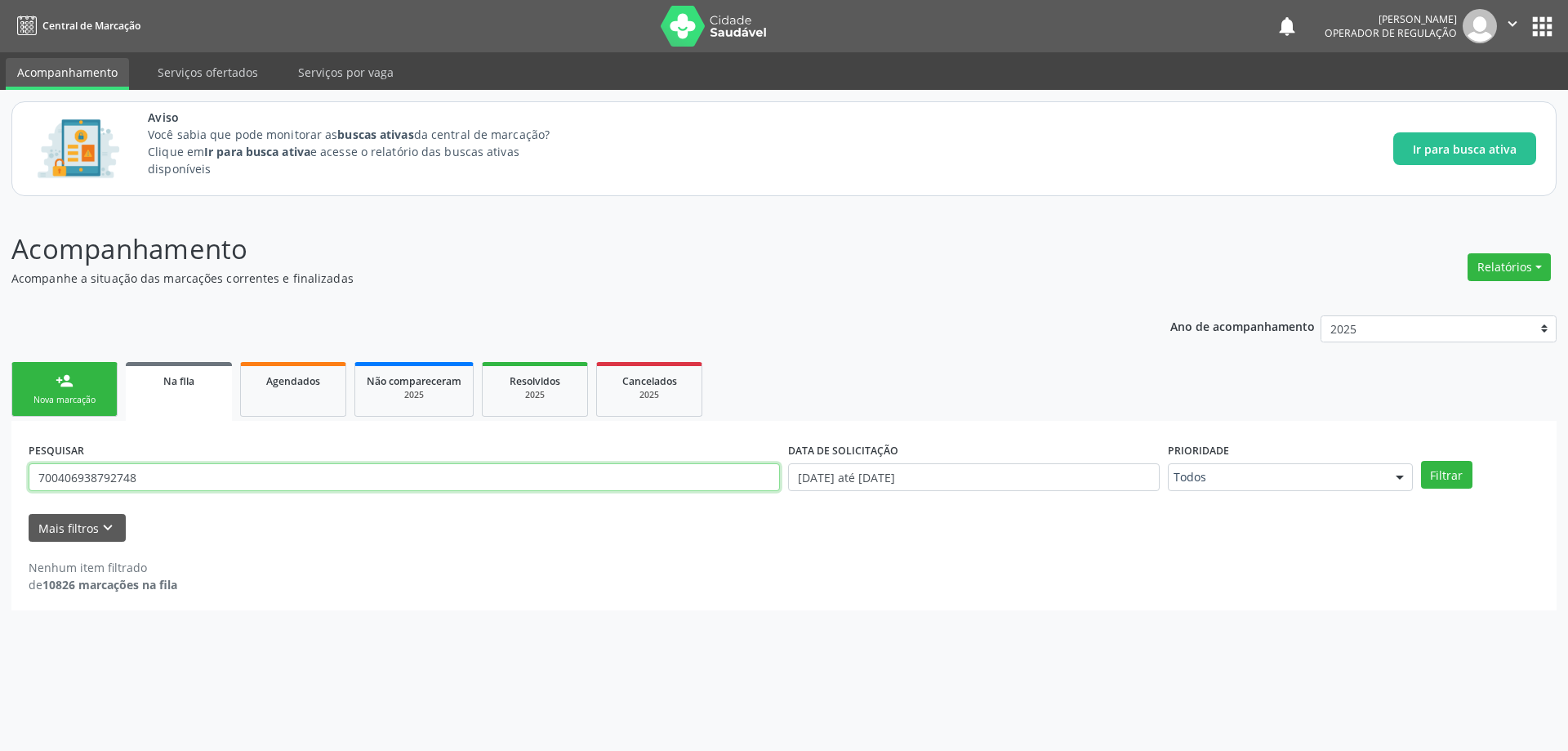
click at [187, 484] on input "700406938792748" at bounding box center [403, 477] width 751 height 28
paste input "9007851370912"
type input "709007851370912"
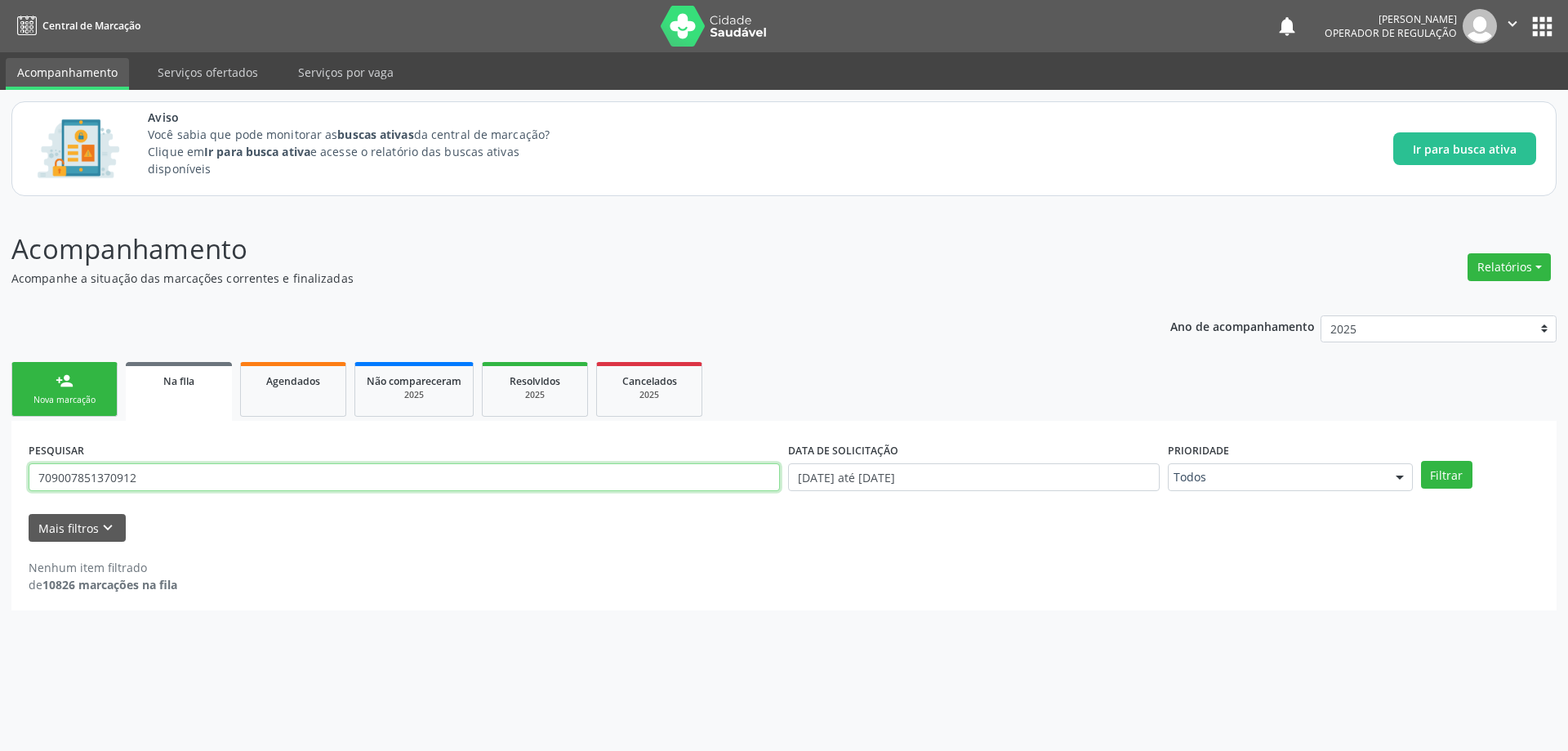
click at [1421, 461] on button "Filtrar" at bounding box center [1447, 474] width 51 height 28
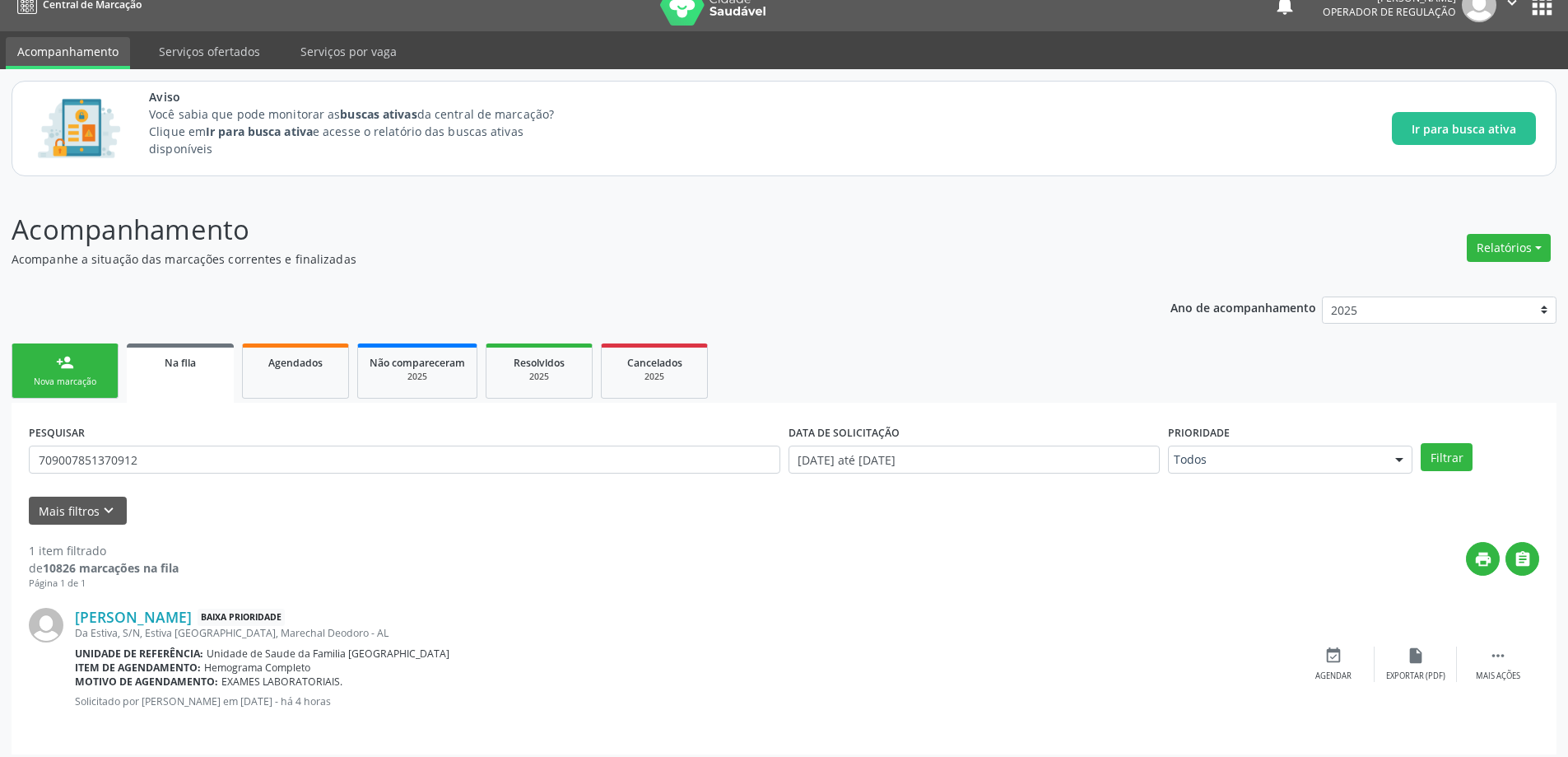
scroll to position [31, 0]
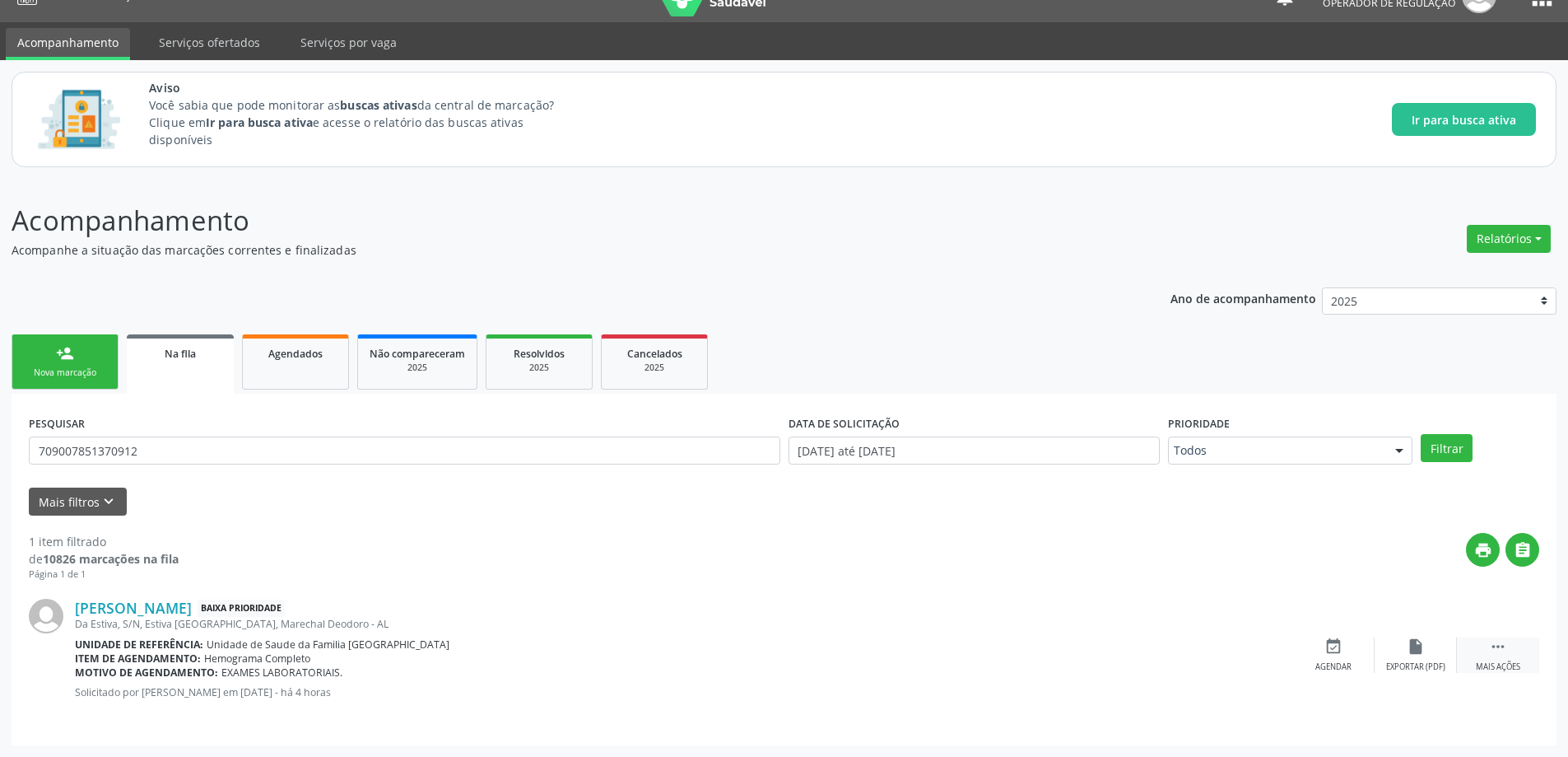
click at [1489, 661] on div "Mais ações" at bounding box center [1498, 666] width 44 height 11
click at [1413, 649] on icon "edit" at bounding box center [1415, 647] width 19 height 19
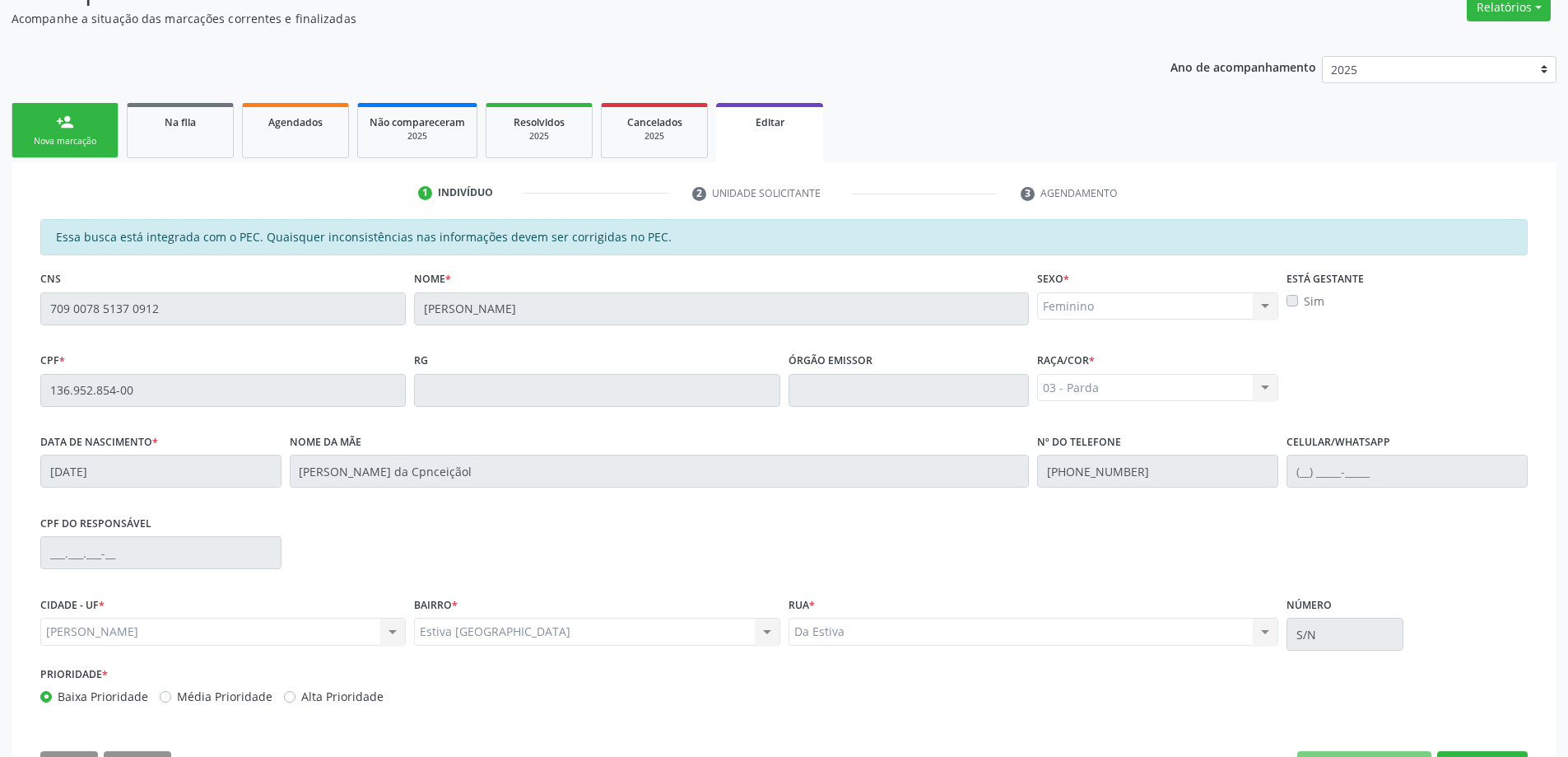
scroll to position [324, 0]
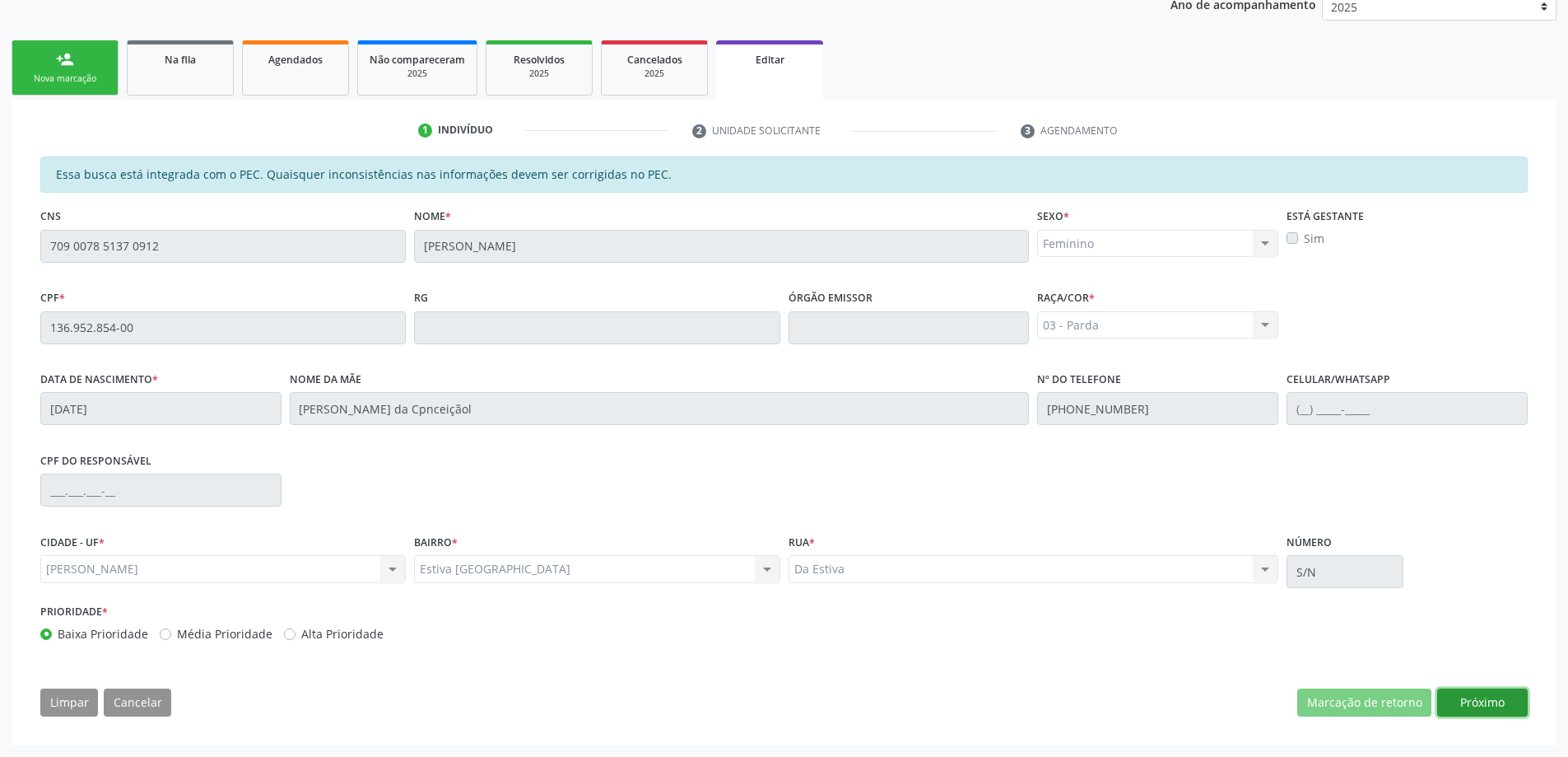
click at [1495, 705] on button "Próximo" at bounding box center [1482, 702] width 91 height 28
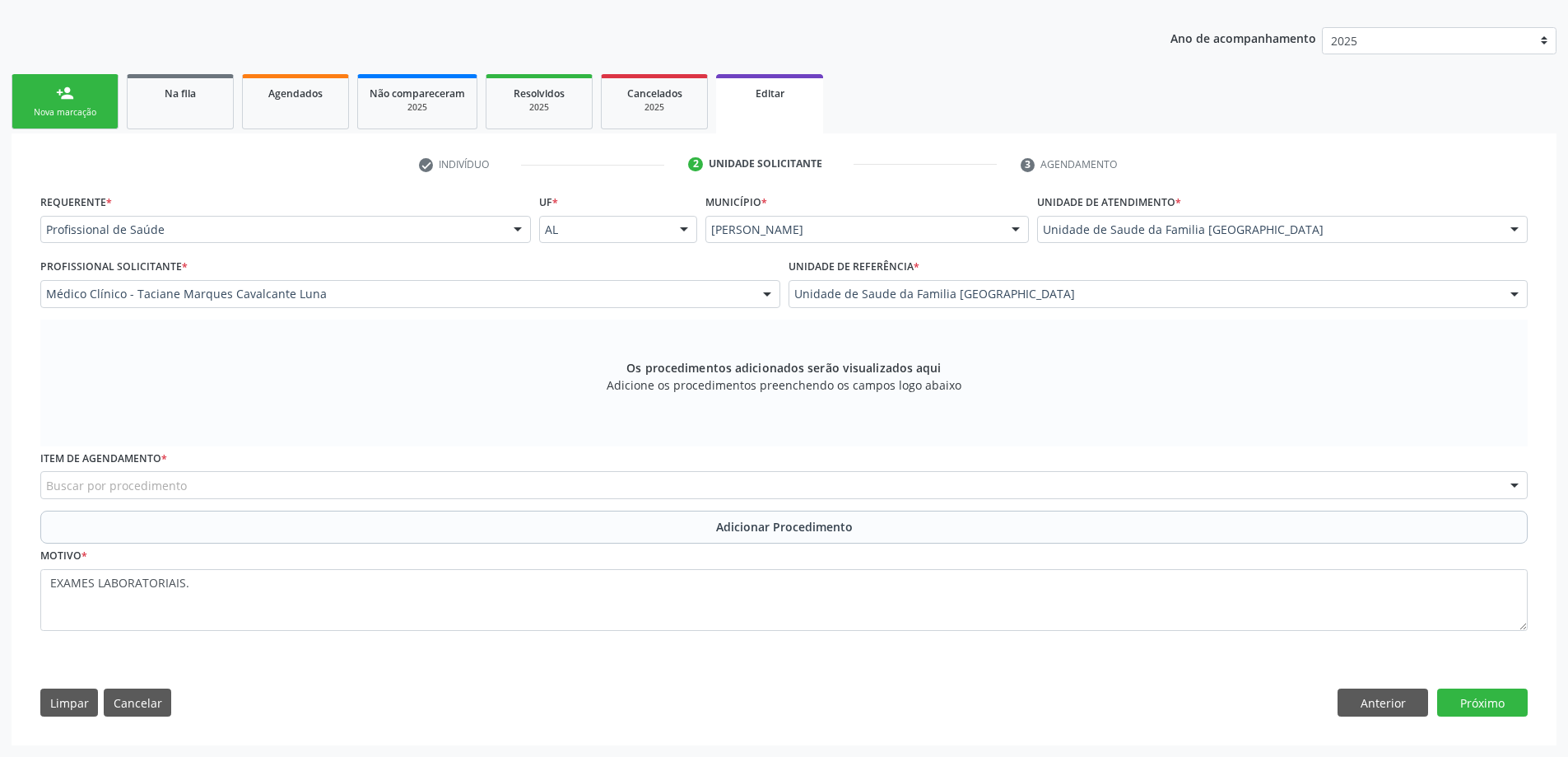
scroll to position [291, 0]
click at [258, 489] on div "Buscar por procedimento" at bounding box center [784, 485] width 1486 height 28
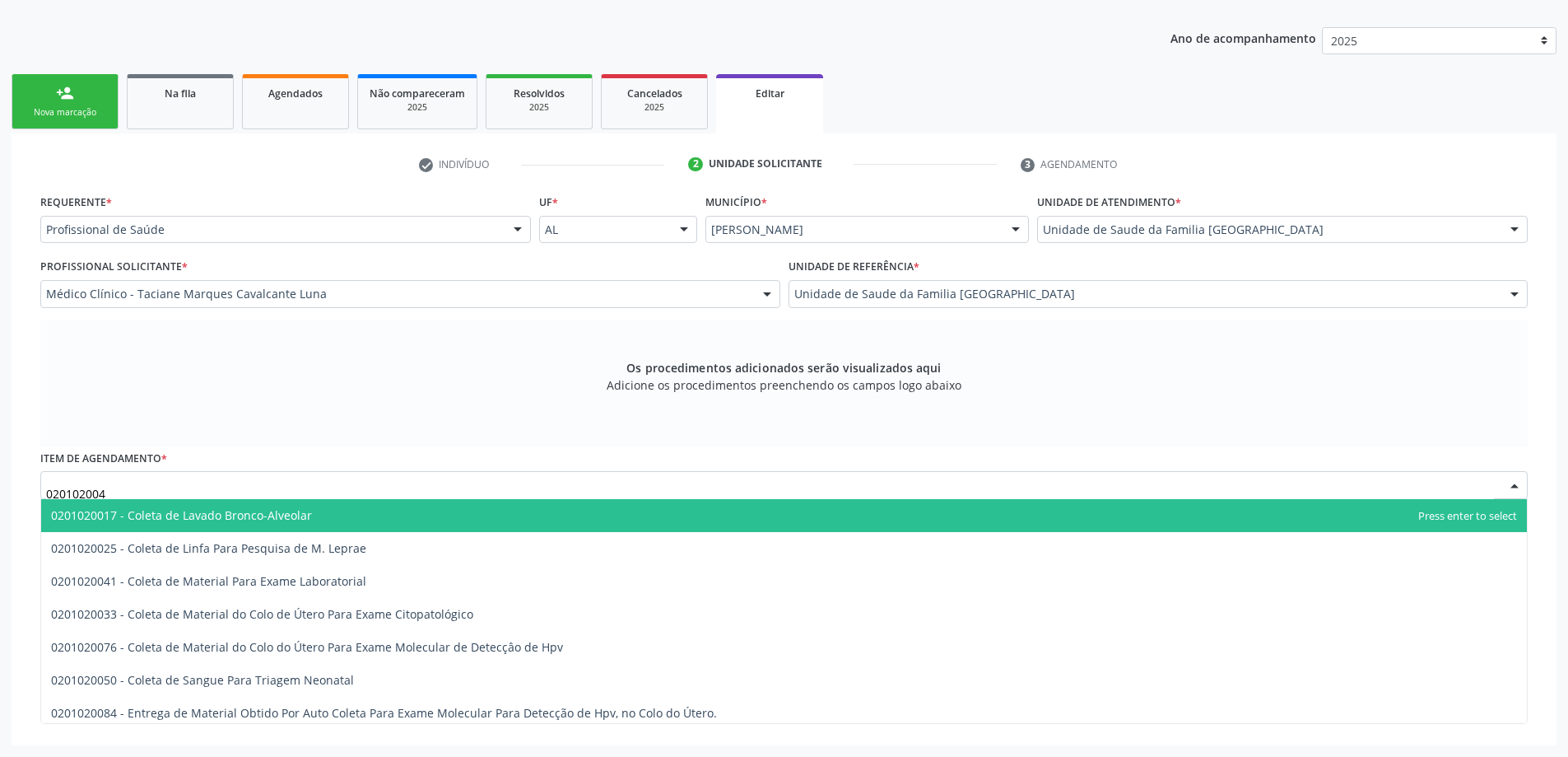
type input "0201020041"
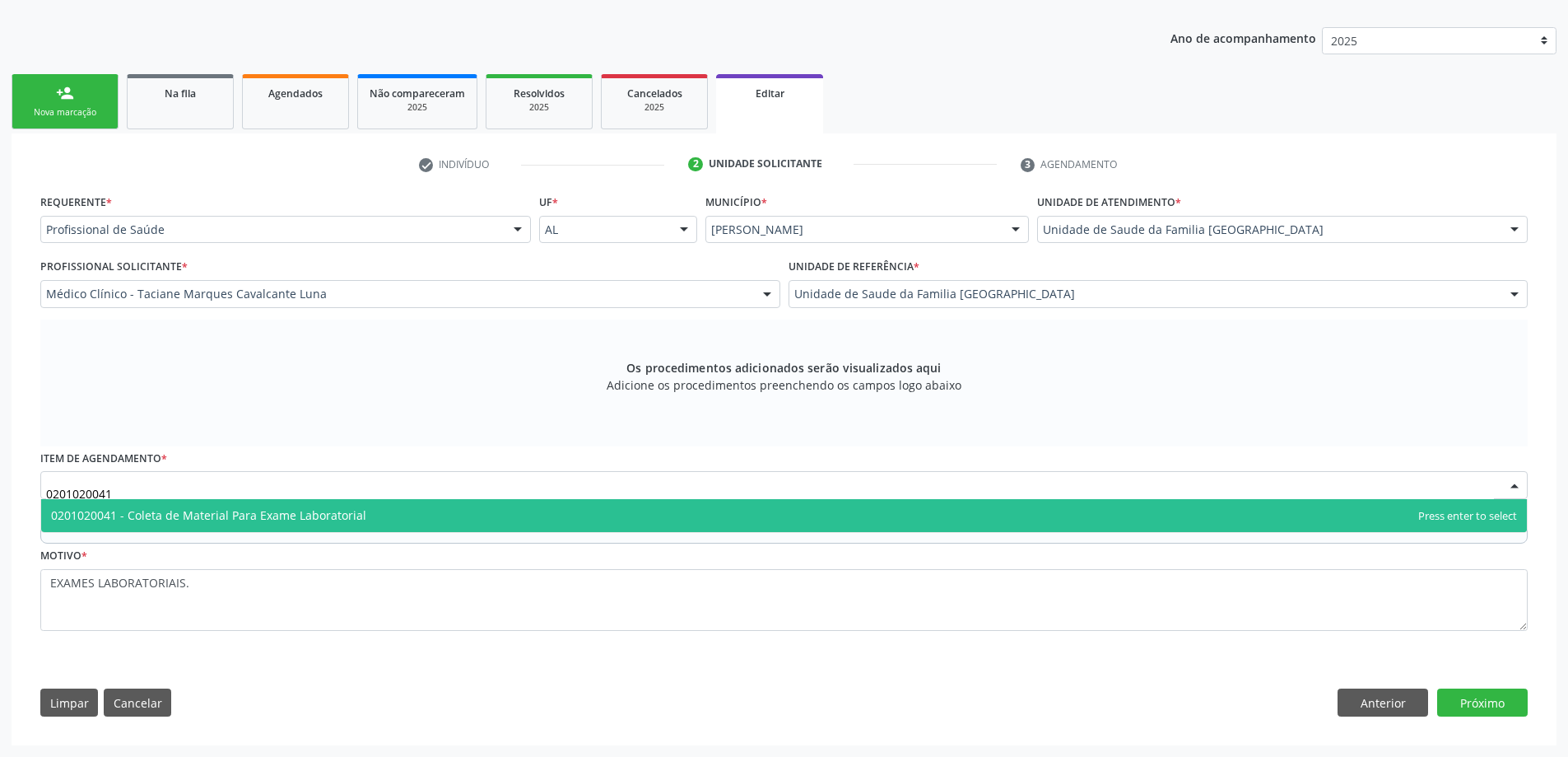
click at [289, 508] on span "0201020041 - Coleta de Material Para Exame Laboratorial" at bounding box center [208, 514] width 315 height 16
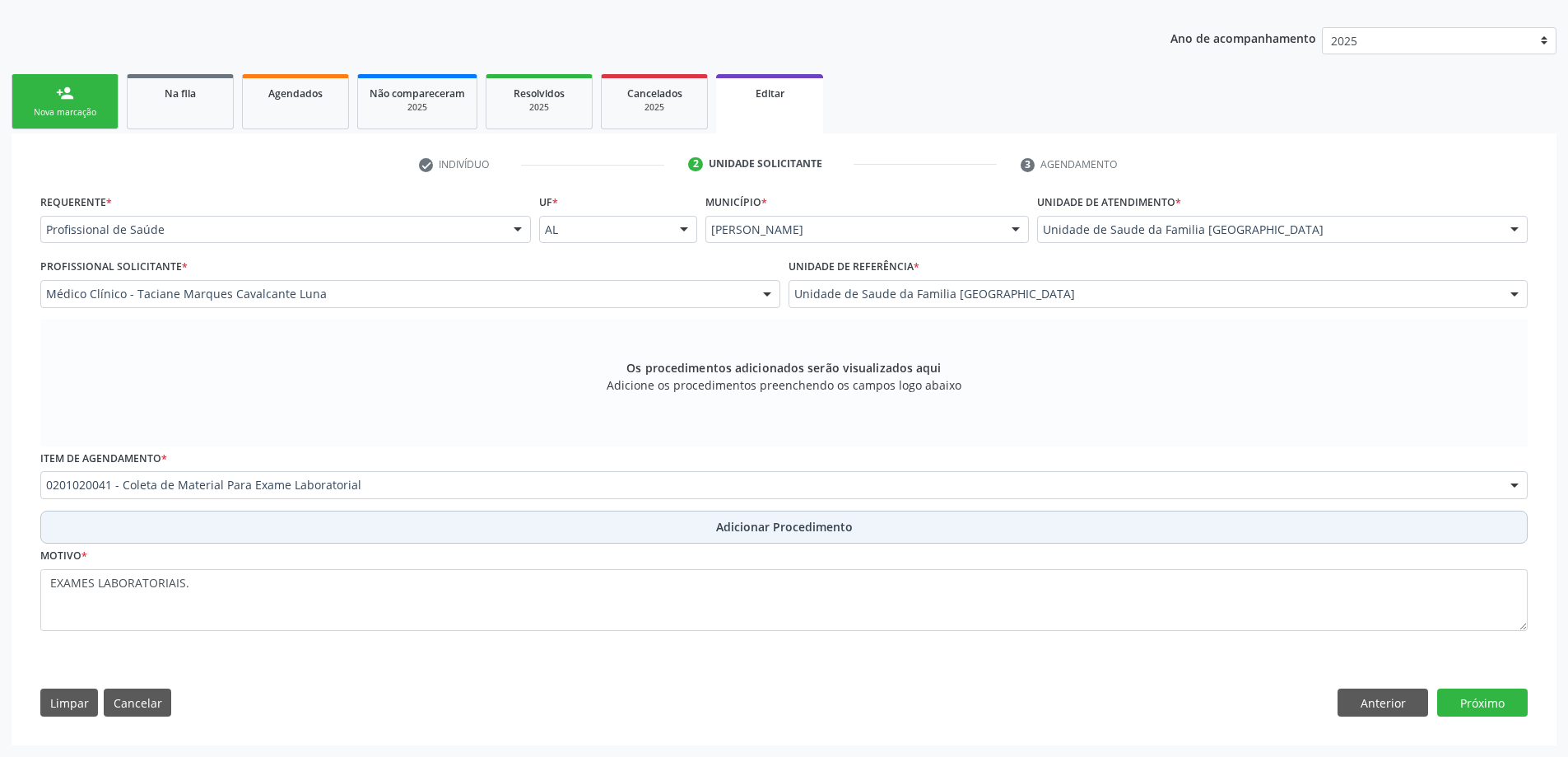
click at [449, 513] on button "Adicionar Procedimento" at bounding box center [784, 527] width 1486 height 33
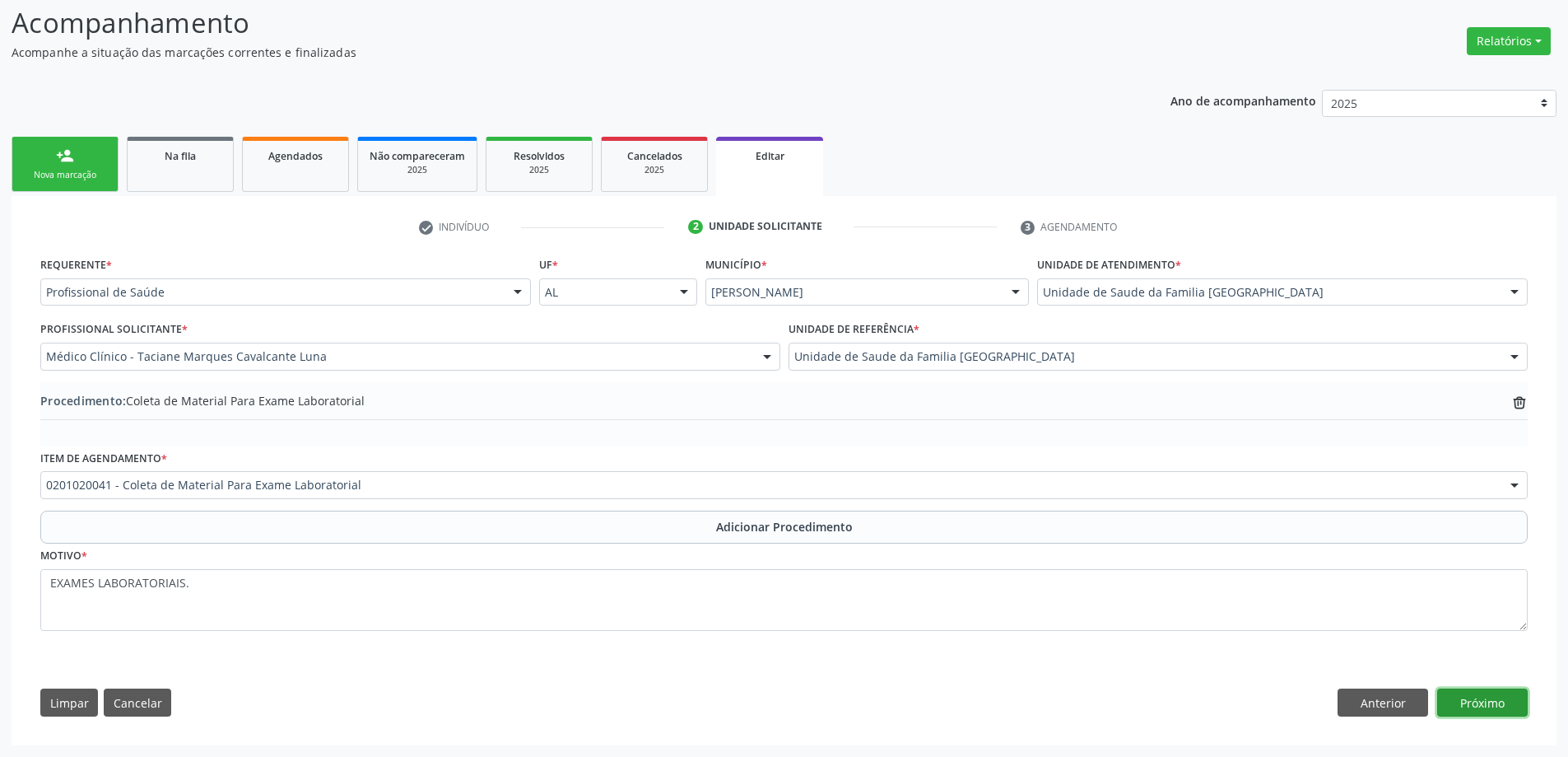
click at [1500, 703] on button "Próximo" at bounding box center [1482, 702] width 91 height 28
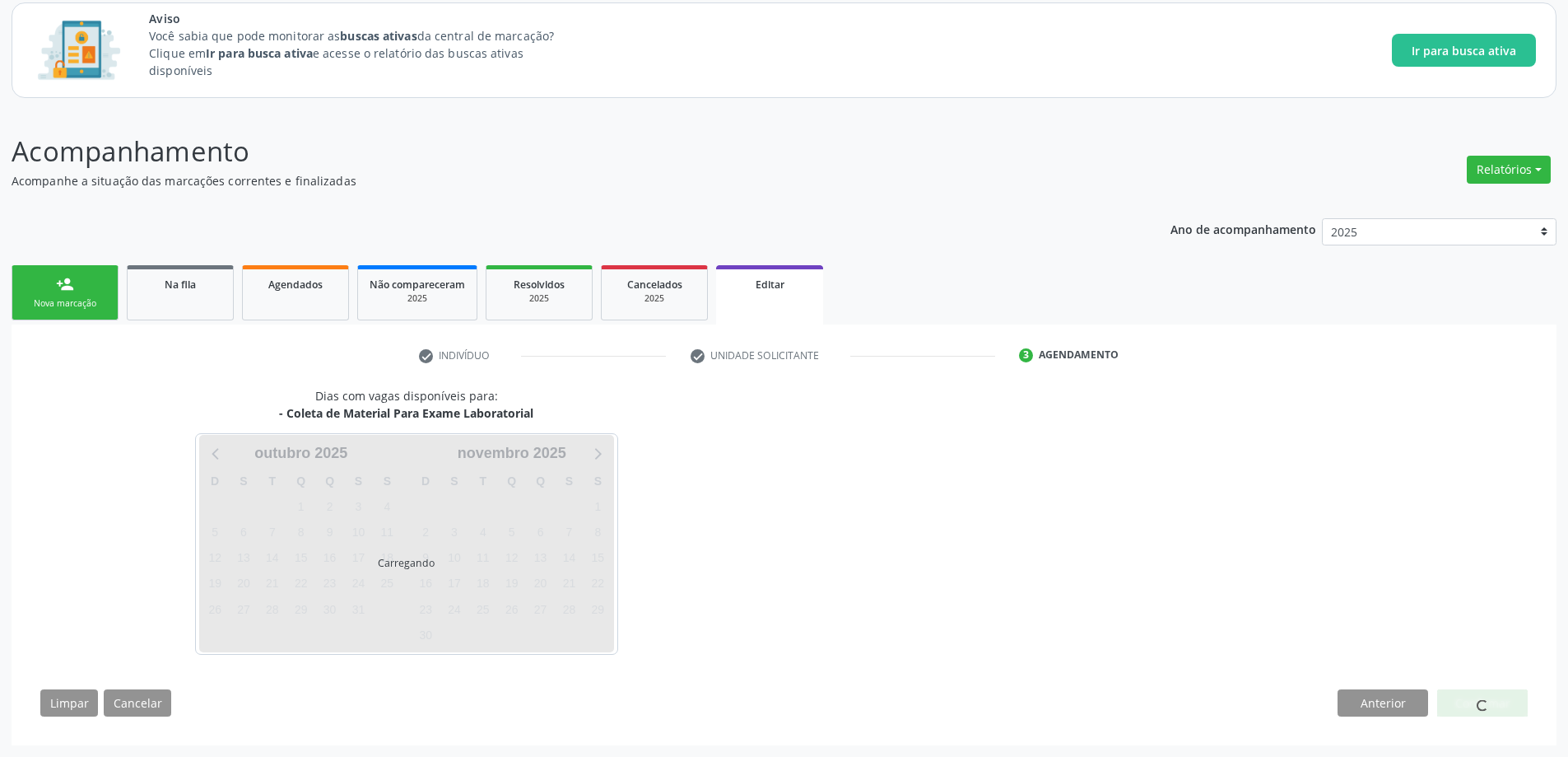
scroll to position [100, 0]
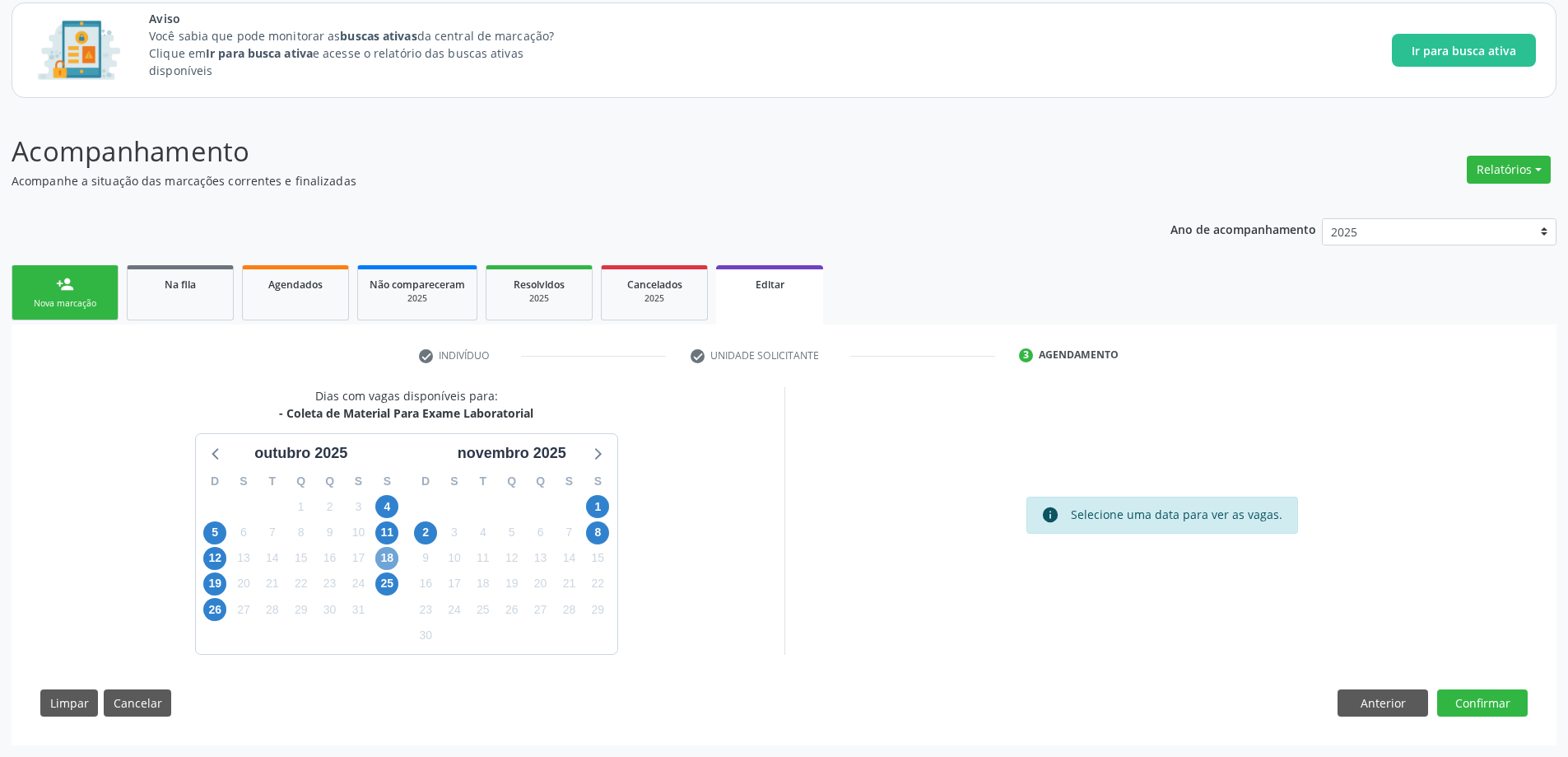
click at [387, 565] on span "18" at bounding box center [386, 558] width 23 height 23
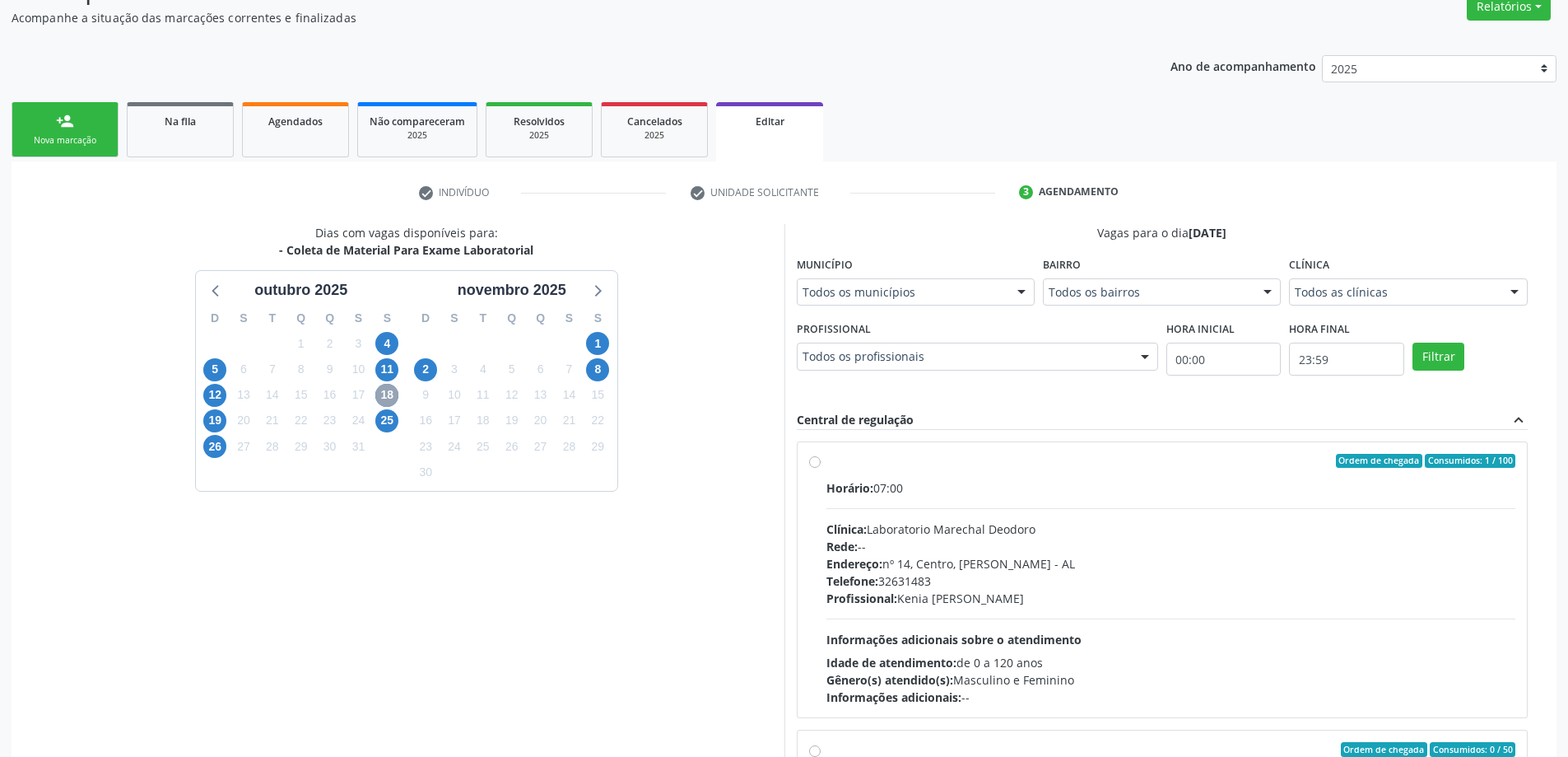
scroll to position [264, 0]
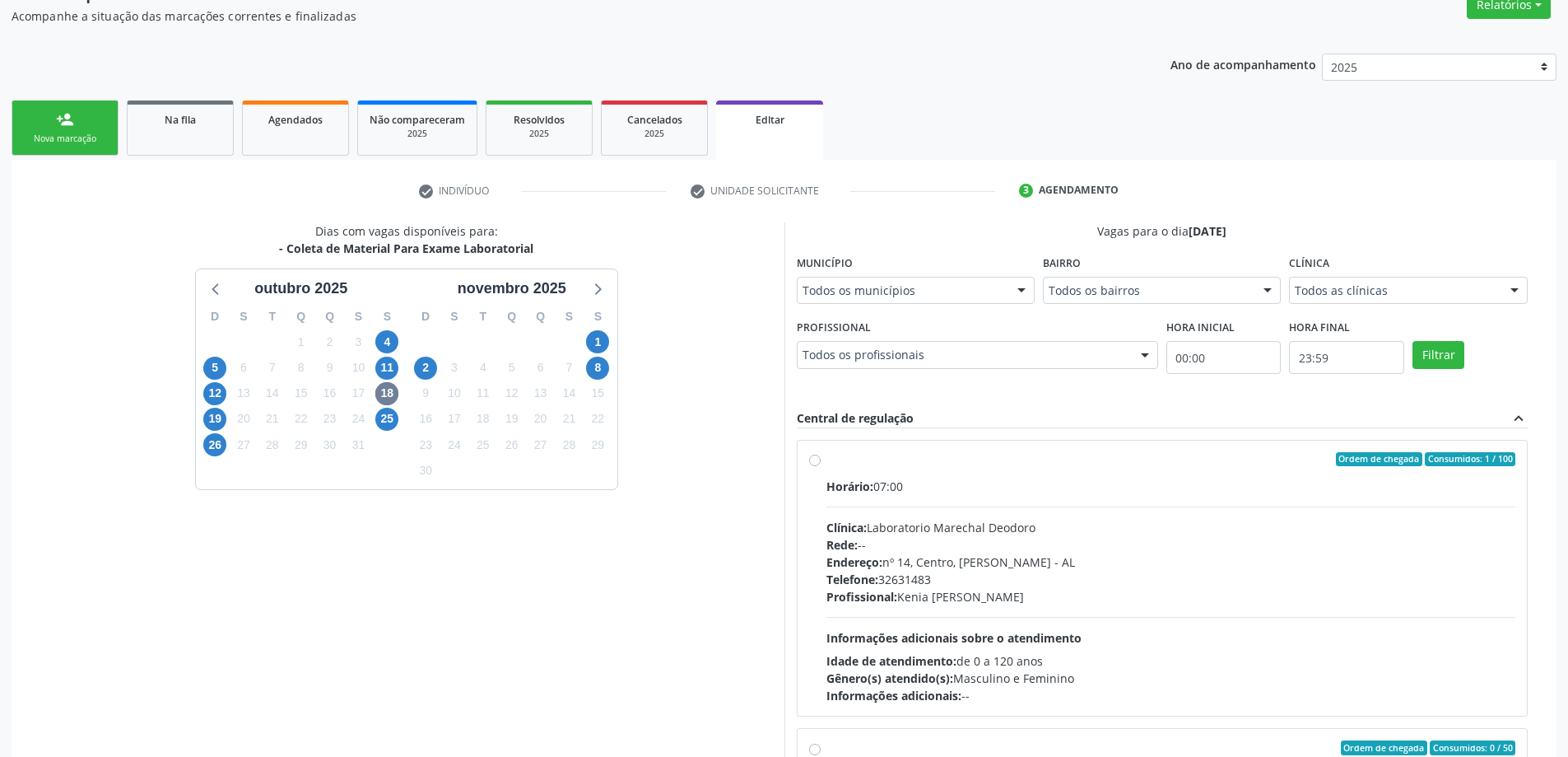
click at [826, 461] on label "Ordem de chegada Consumidos: 1 / 100 Horário: 07:00 Clínica: Laboratorio Marech…" at bounding box center [1171, 578] width 690 height 253
click at [816, 461] on input "Ordem de chegada Consumidos: 1 / 100 Horário: 07:00 Clínica: Laboratorio Marech…" at bounding box center [814, 460] width 11 height 15
radio input "true"
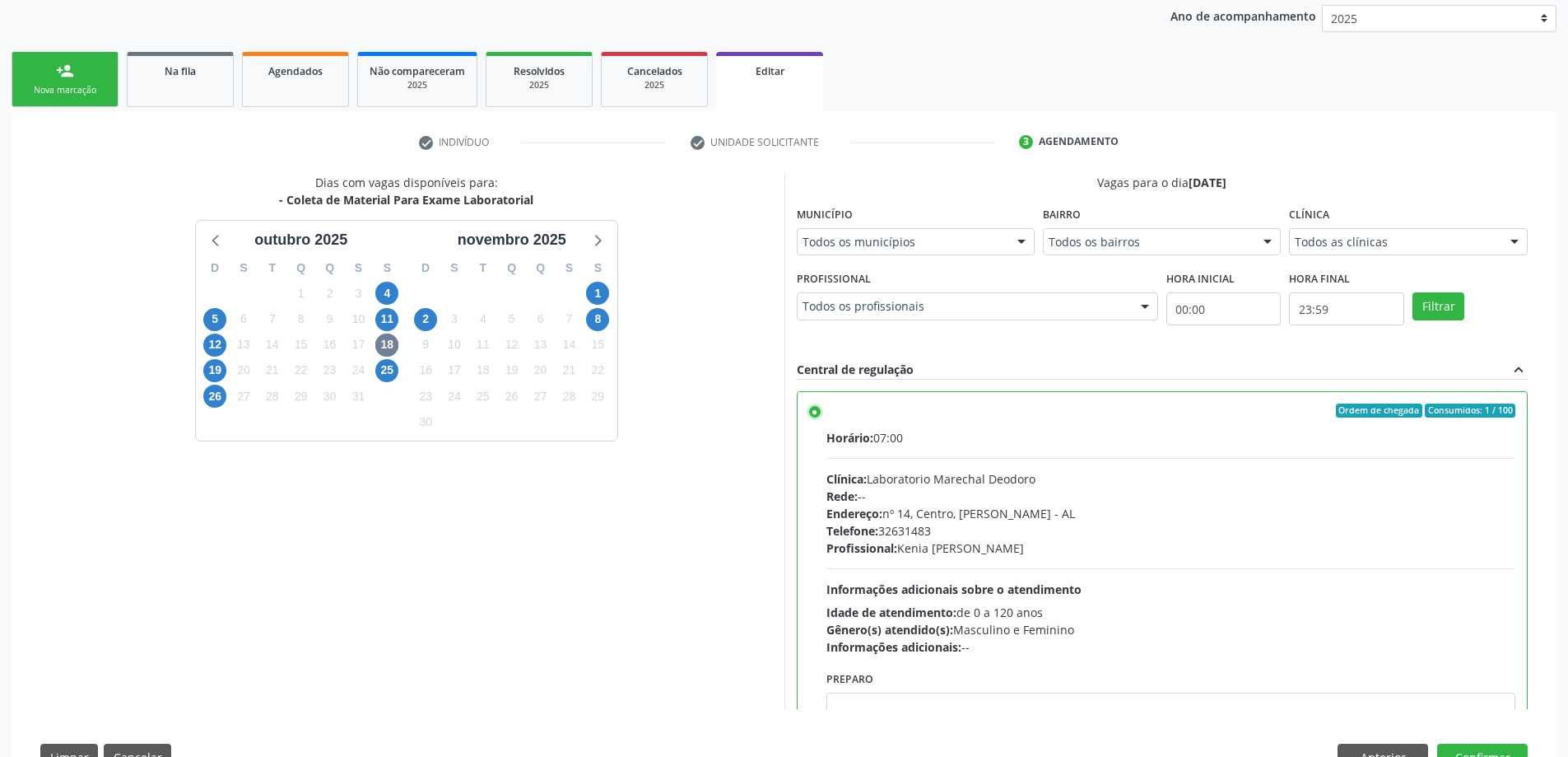
scroll to position [367, 0]
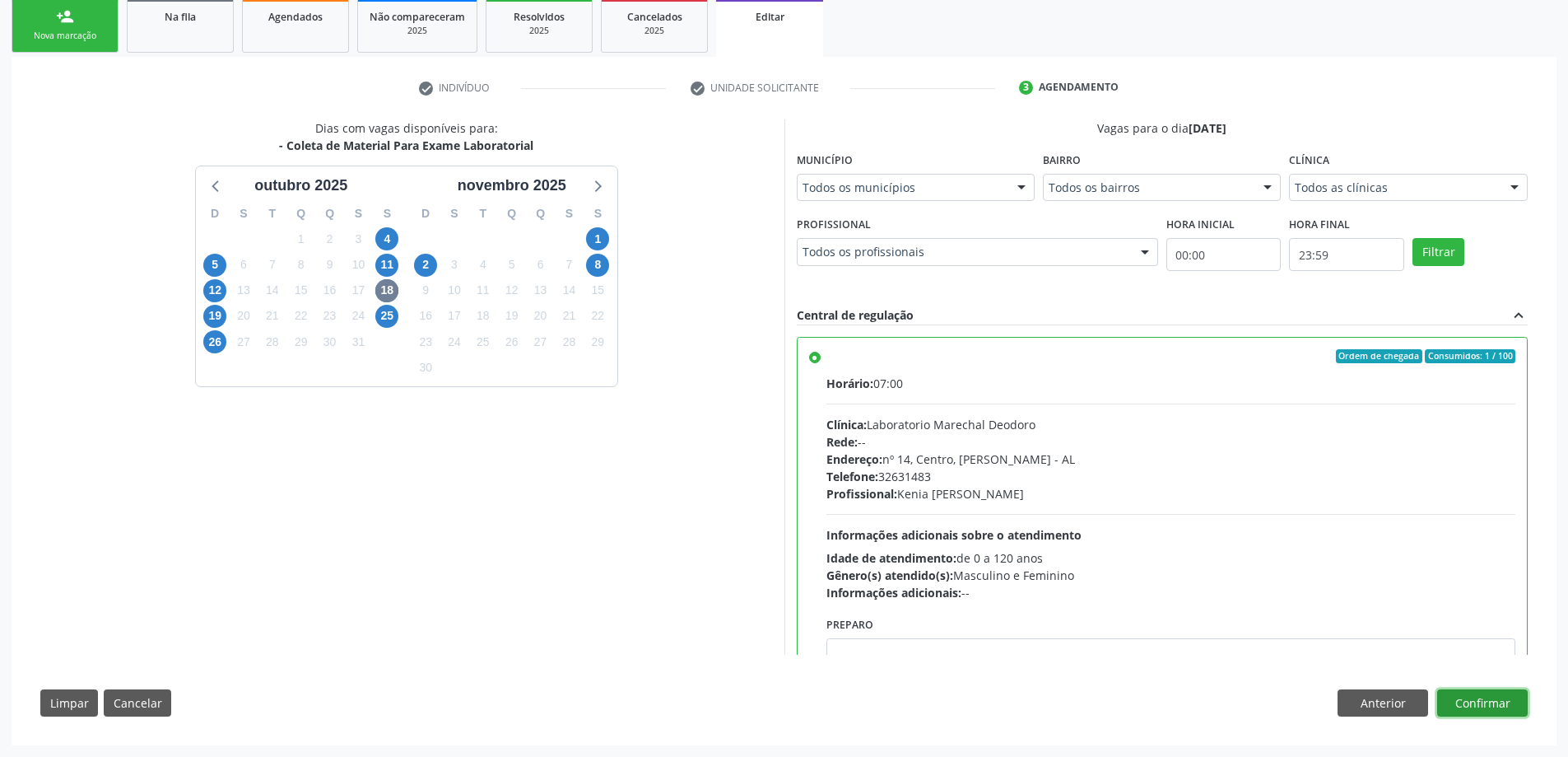
click at [1495, 698] on button "Confirmar" at bounding box center [1482, 703] width 91 height 28
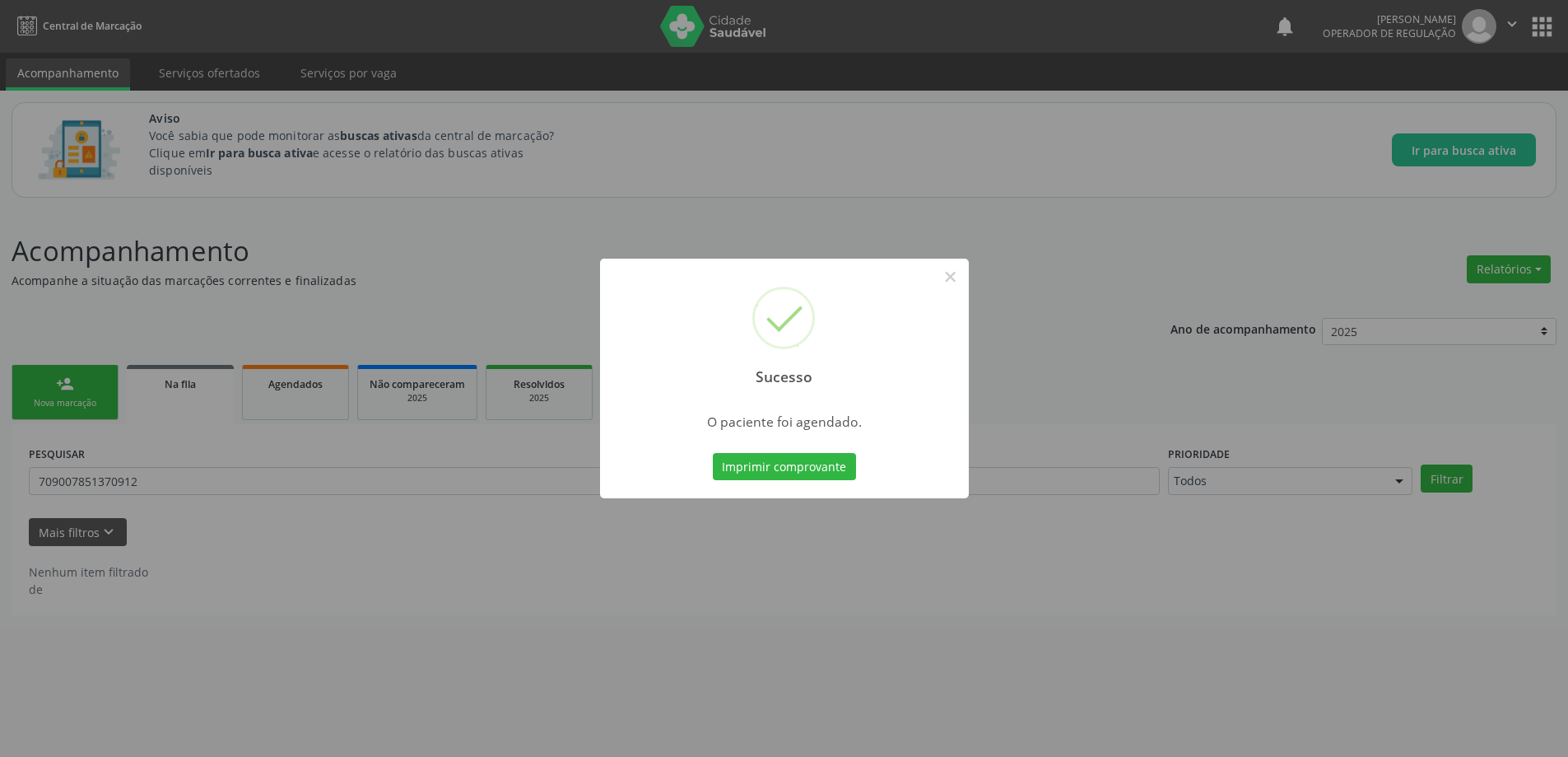
scroll to position [0, 0]
click at [964, 275] on button "×" at bounding box center [956, 276] width 28 height 28
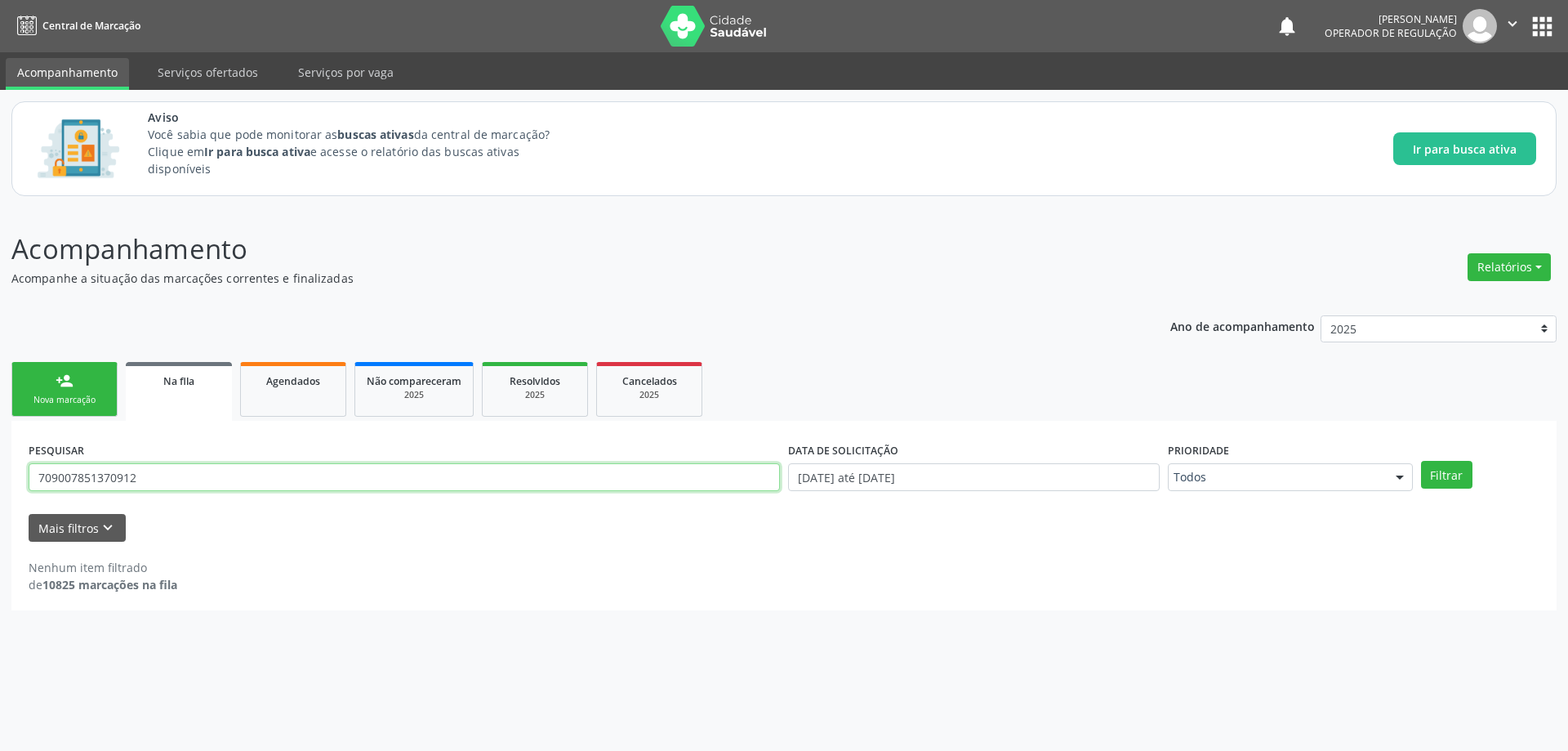
click at [289, 475] on input "709007851370912" at bounding box center [403, 477] width 751 height 28
paste input "1106363707880"
type input "701106363707880"
click at [1421, 461] on button "Filtrar" at bounding box center [1447, 474] width 51 height 28
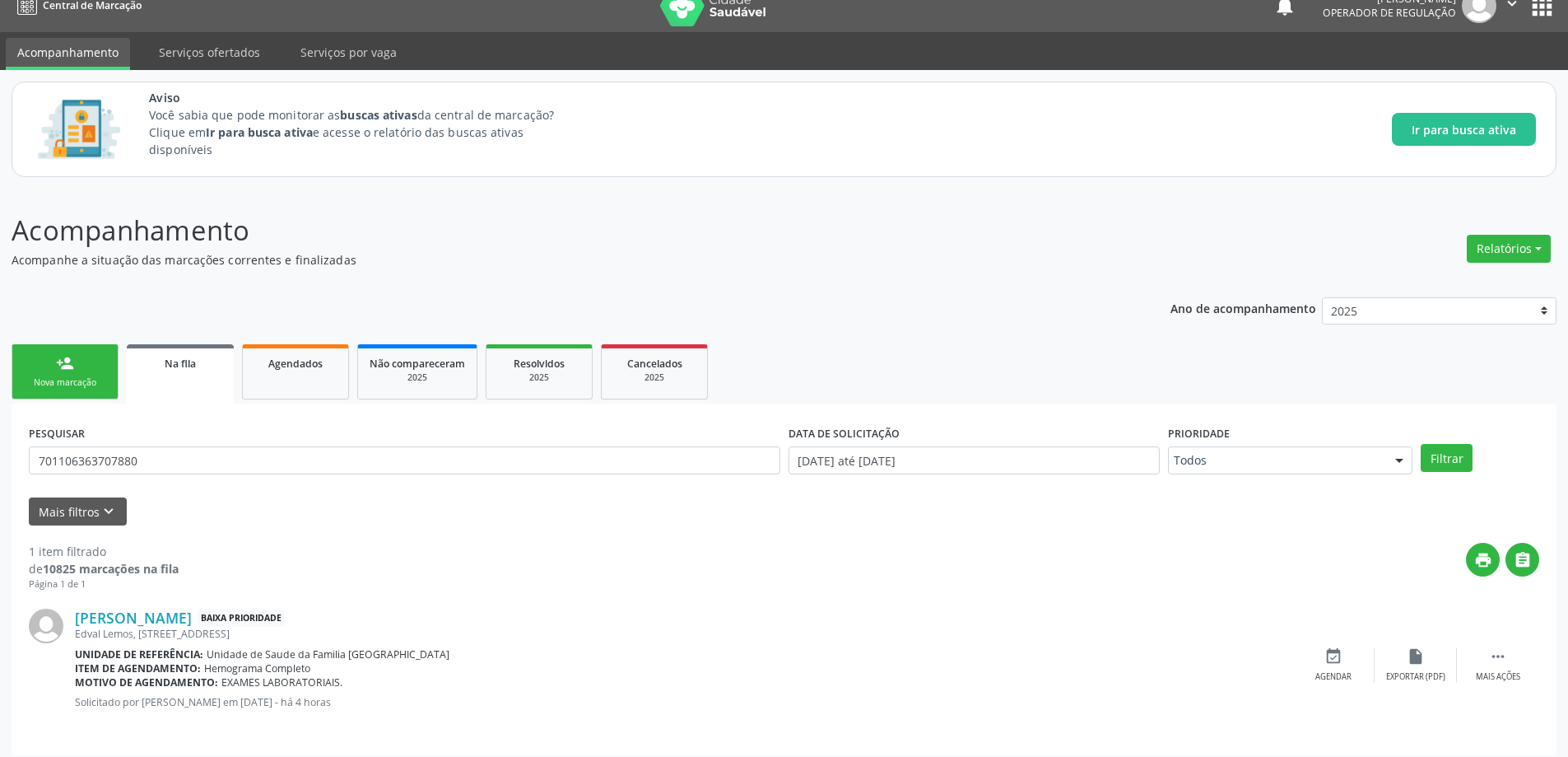
scroll to position [31, 0]
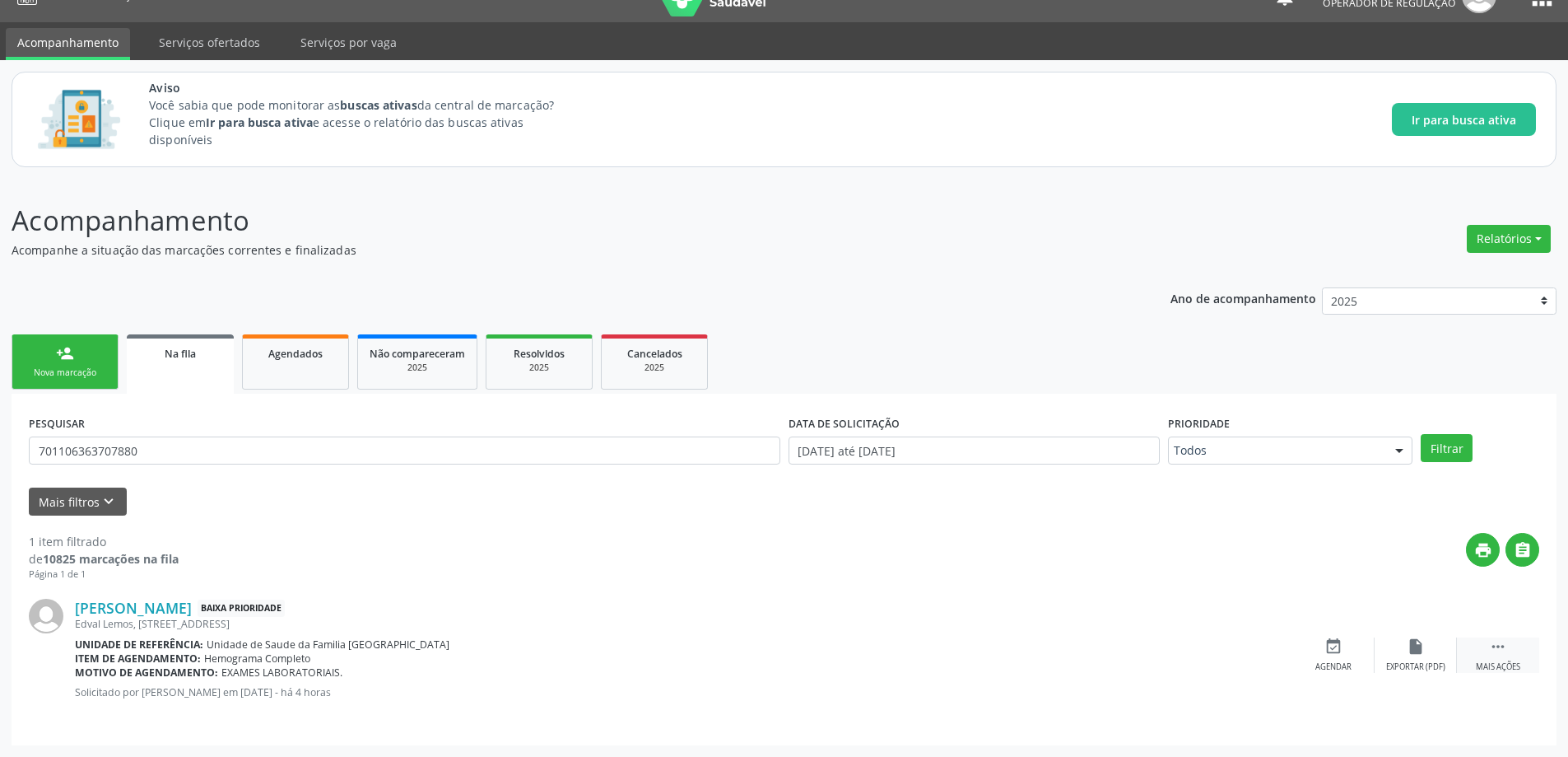
click at [1498, 650] on icon "" at bounding box center [1498, 647] width 19 height 19
click at [1411, 650] on icon "edit" at bounding box center [1415, 647] width 19 height 19
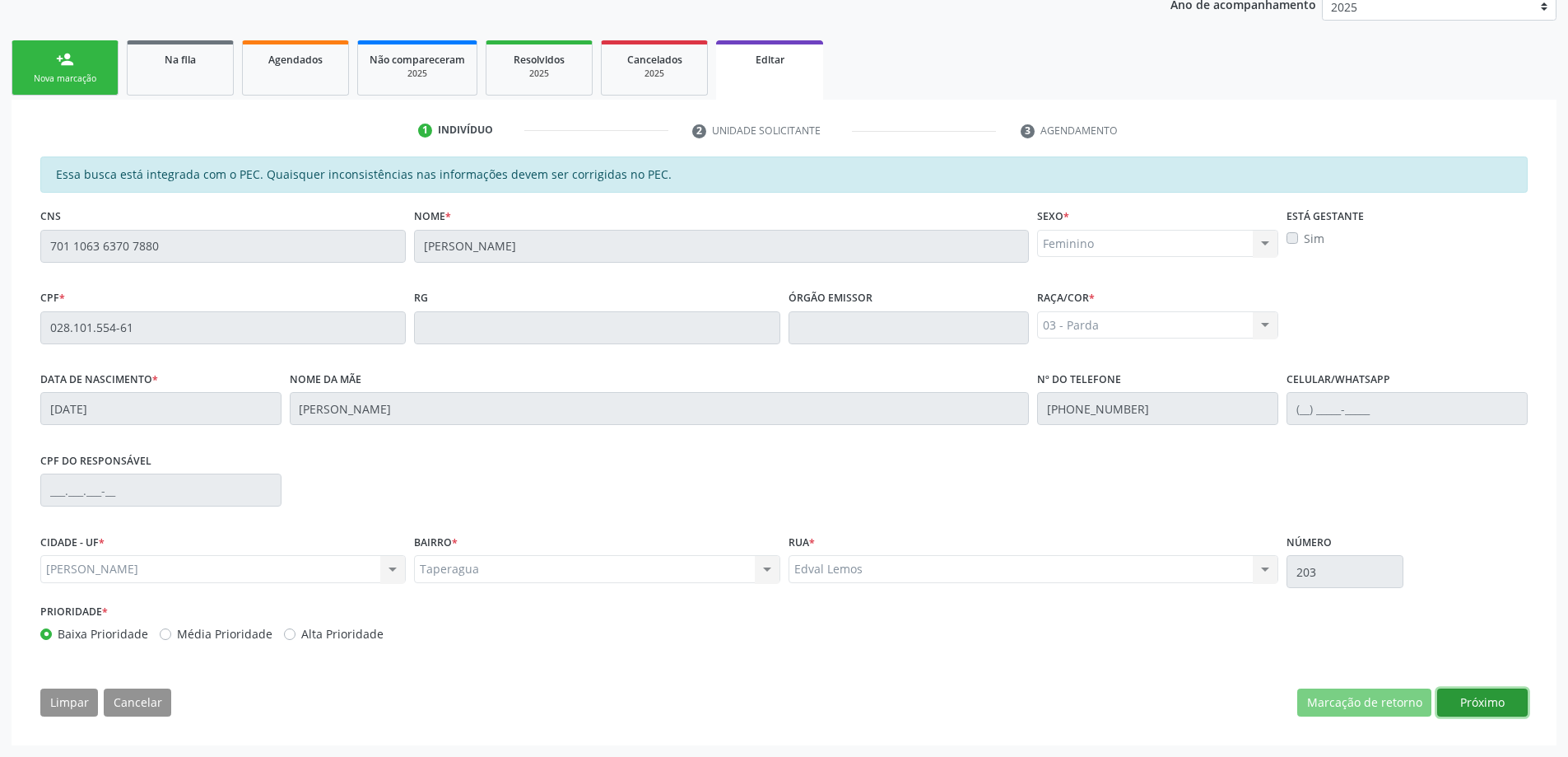
click at [1486, 702] on button "Próximo" at bounding box center [1482, 702] width 91 height 28
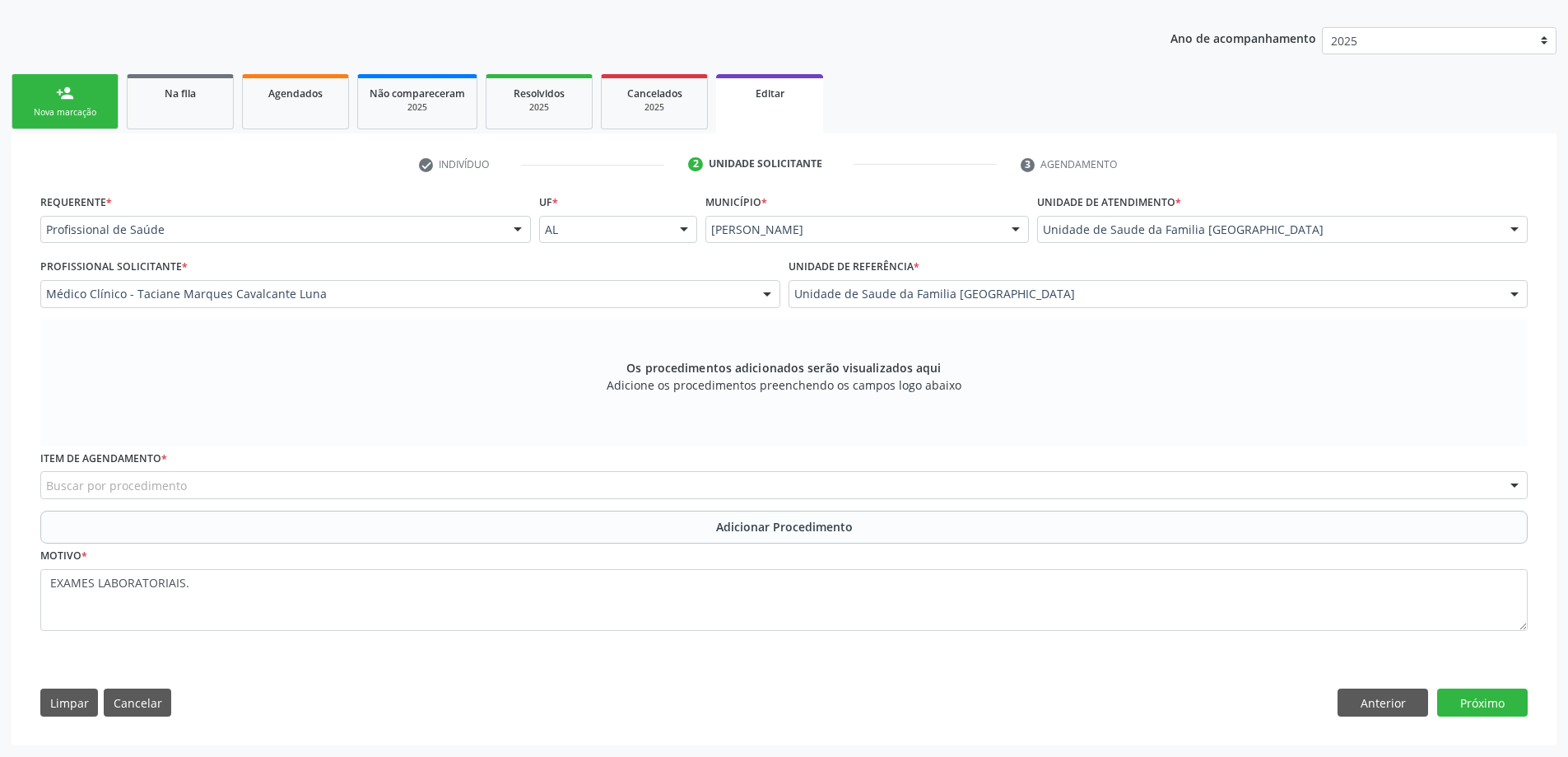
scroll to position [291, 0]
click at [326, 479] on div "Buscar por procedimento" at bounding box center [784, 485] width 1486 height 28
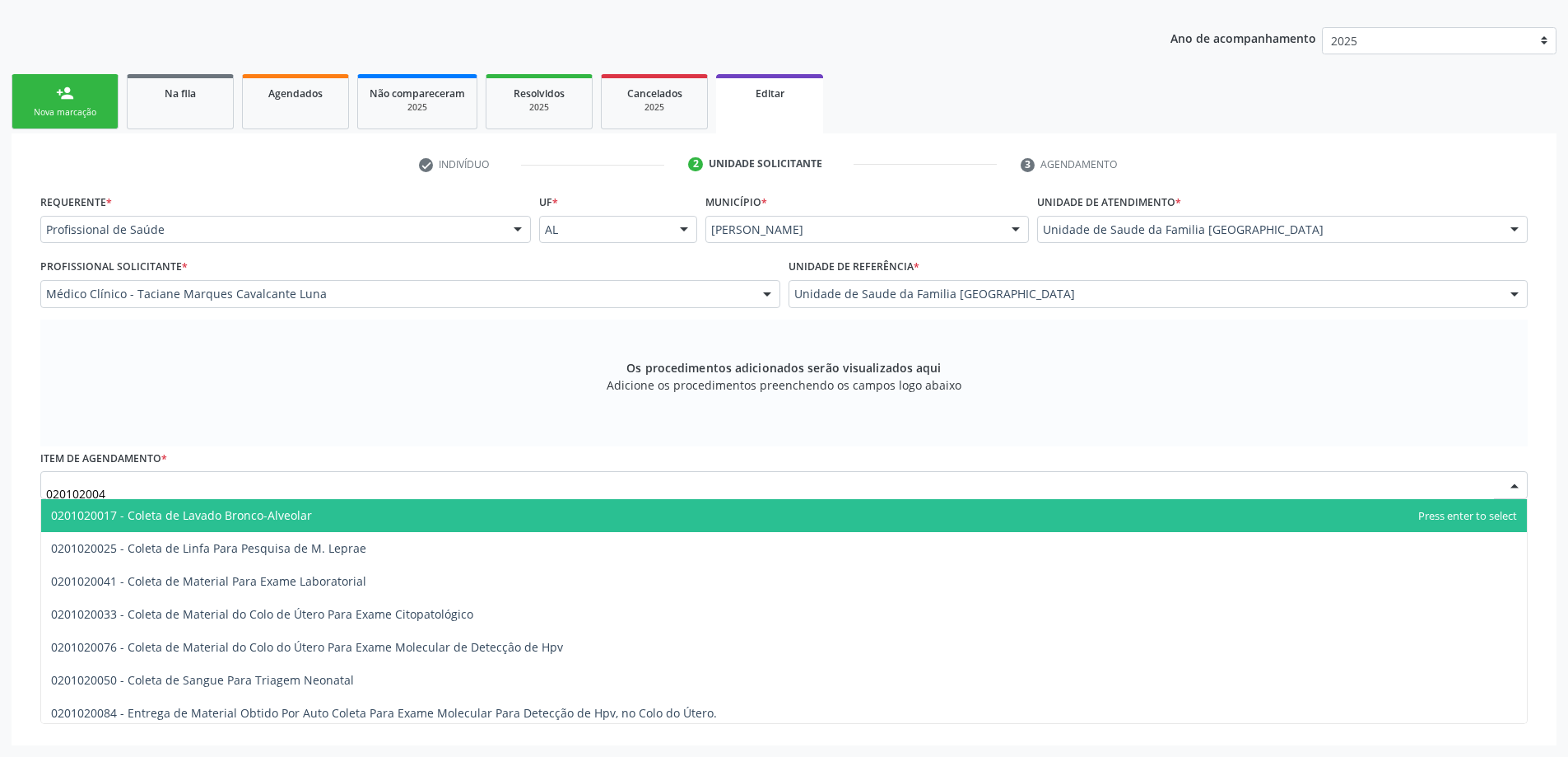
type input "0201020041"
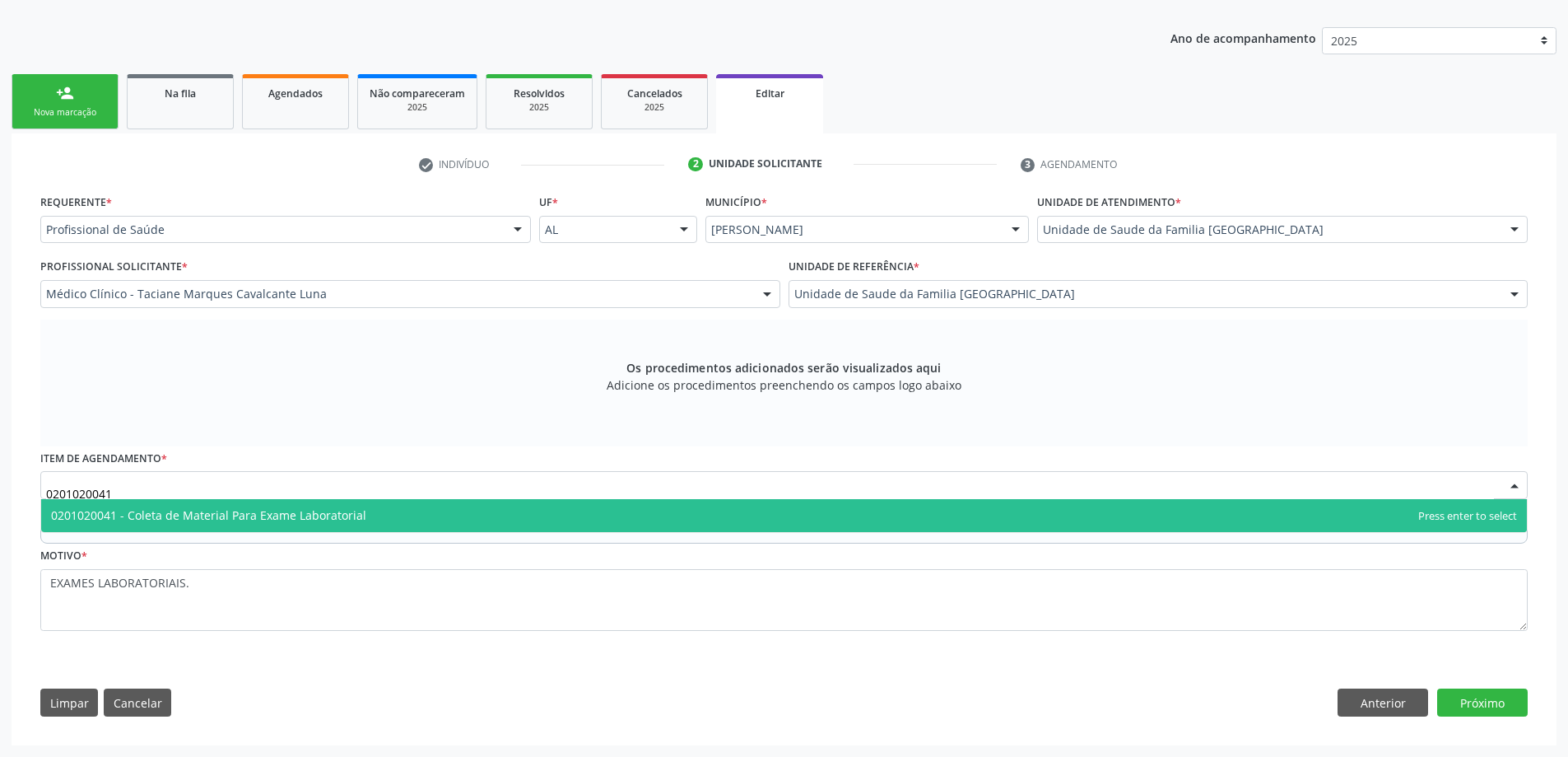
click at [330, 506] on span "0201020041 - Coleta de Material Para Exame Laboratorial" at bounding box center [784, 515] width 1486 height 33
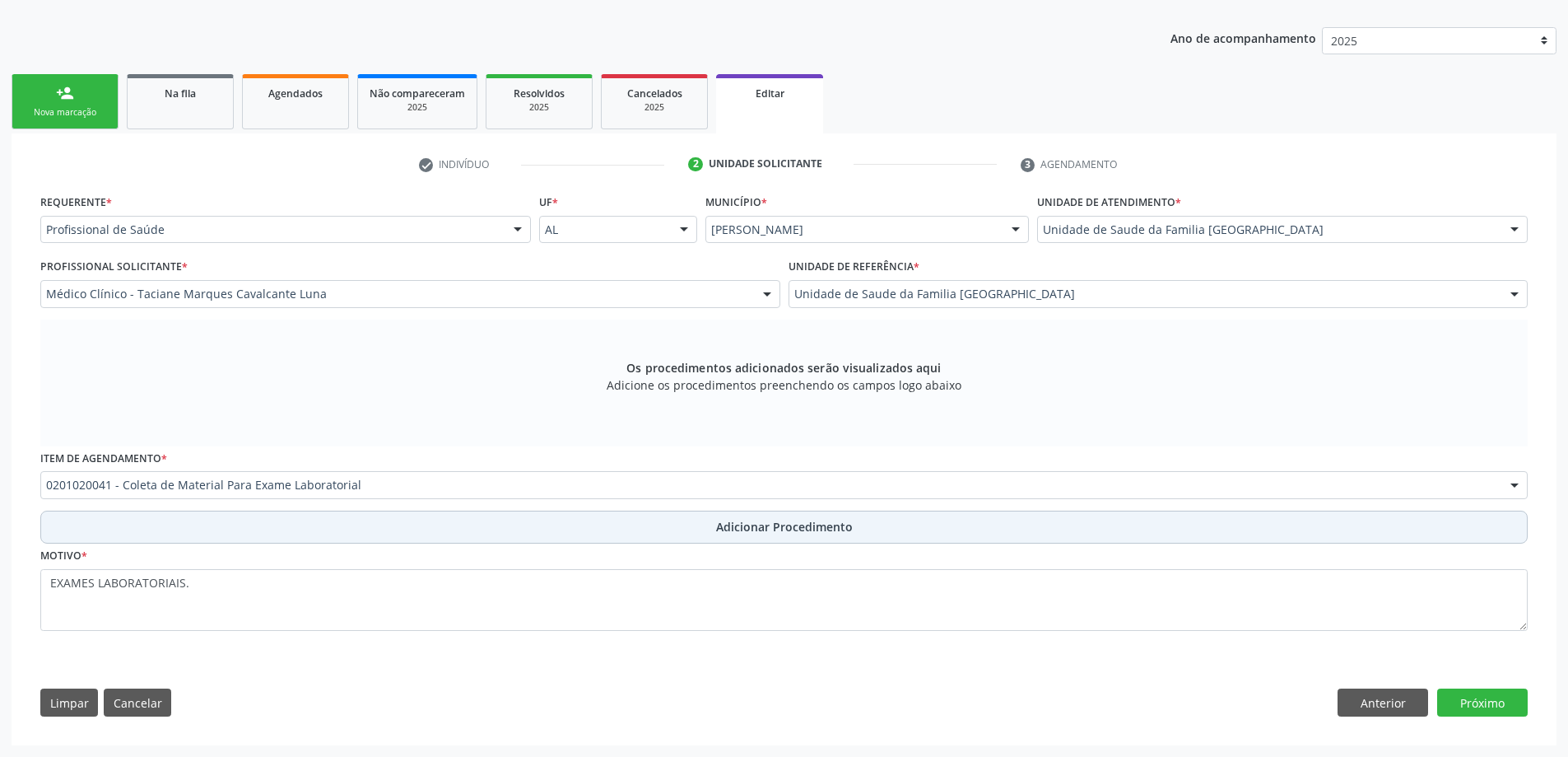
click at [678, 532] on button "Adicionar Procedimento" at bounding box center [784, 527] width 1486 height 33
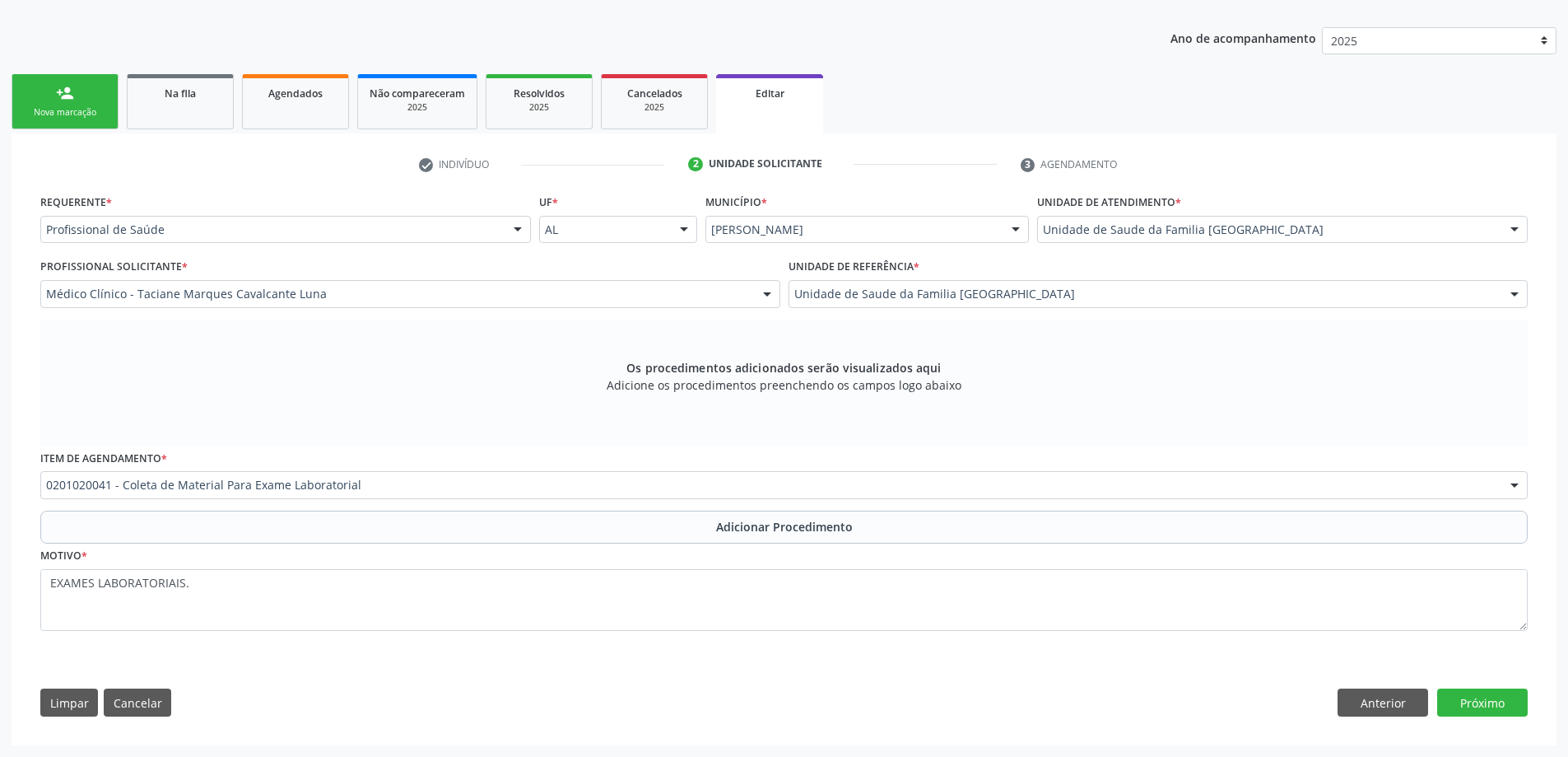
scroll to position [228, 0]
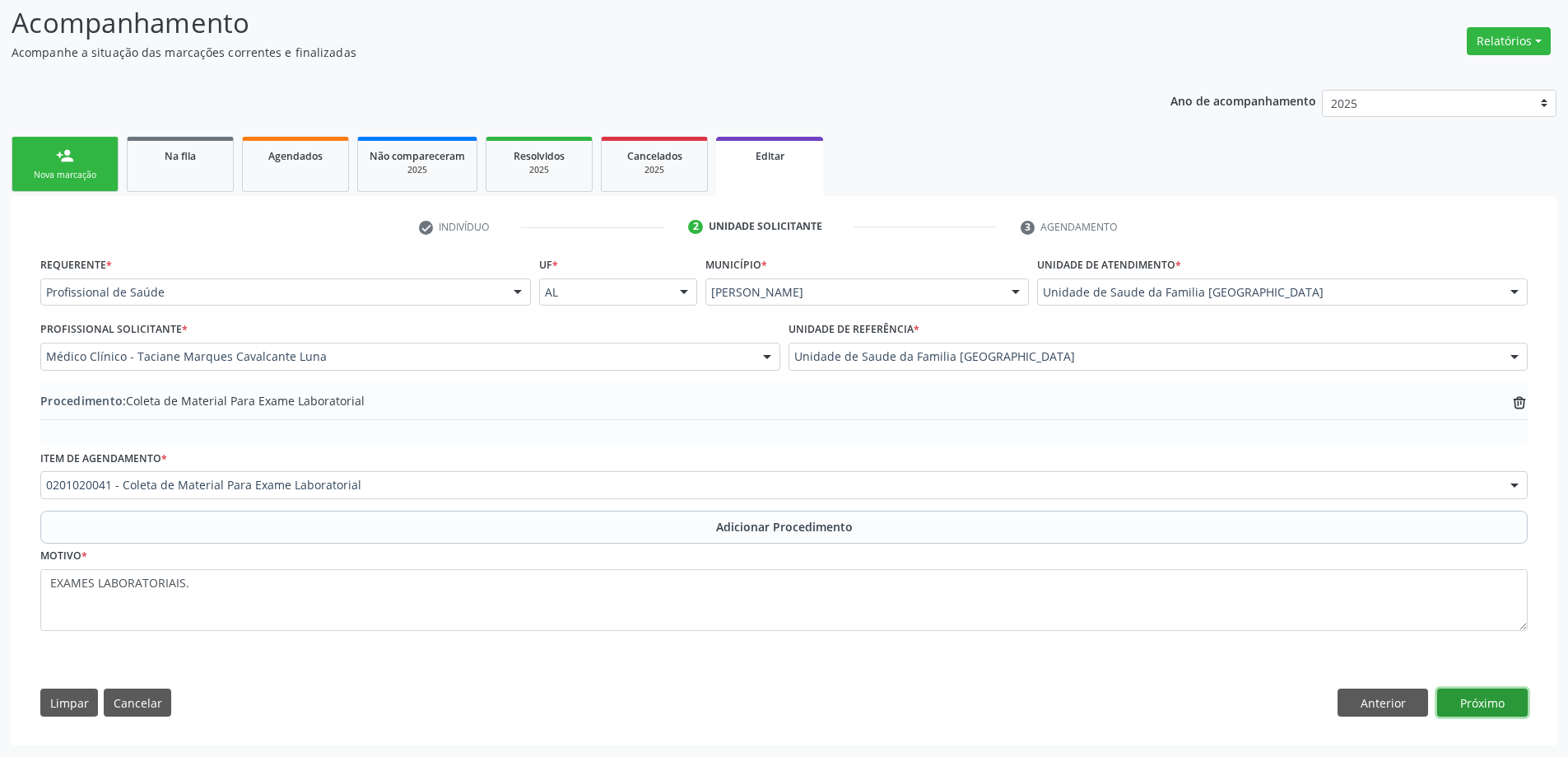
click at [1475, 696] on button "Próximo" at bounding box center [1482, 702] width 91 height 28
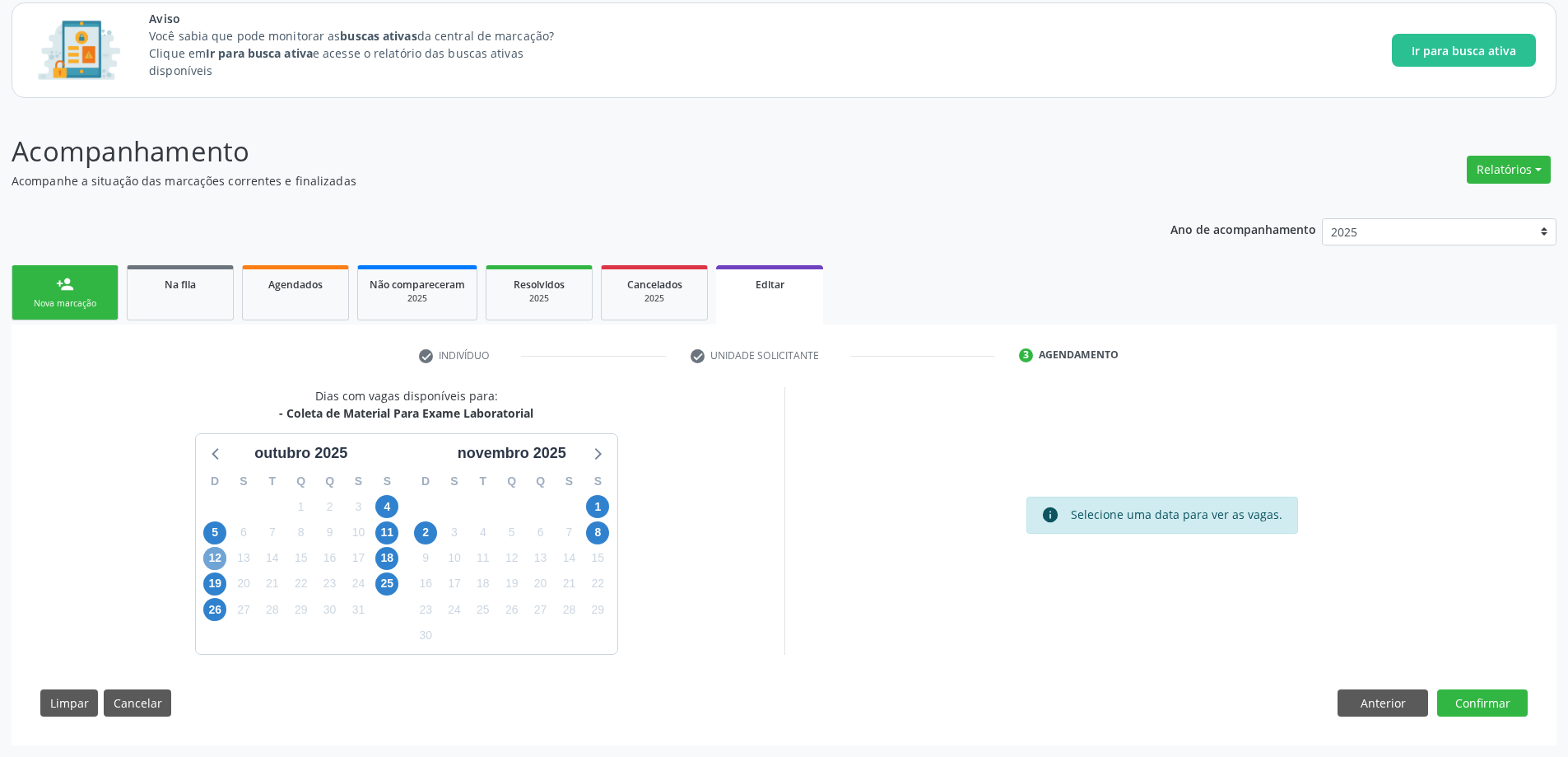
click at [215, 554] on span "12" at bounding box center [214, 558] width 23 height 23
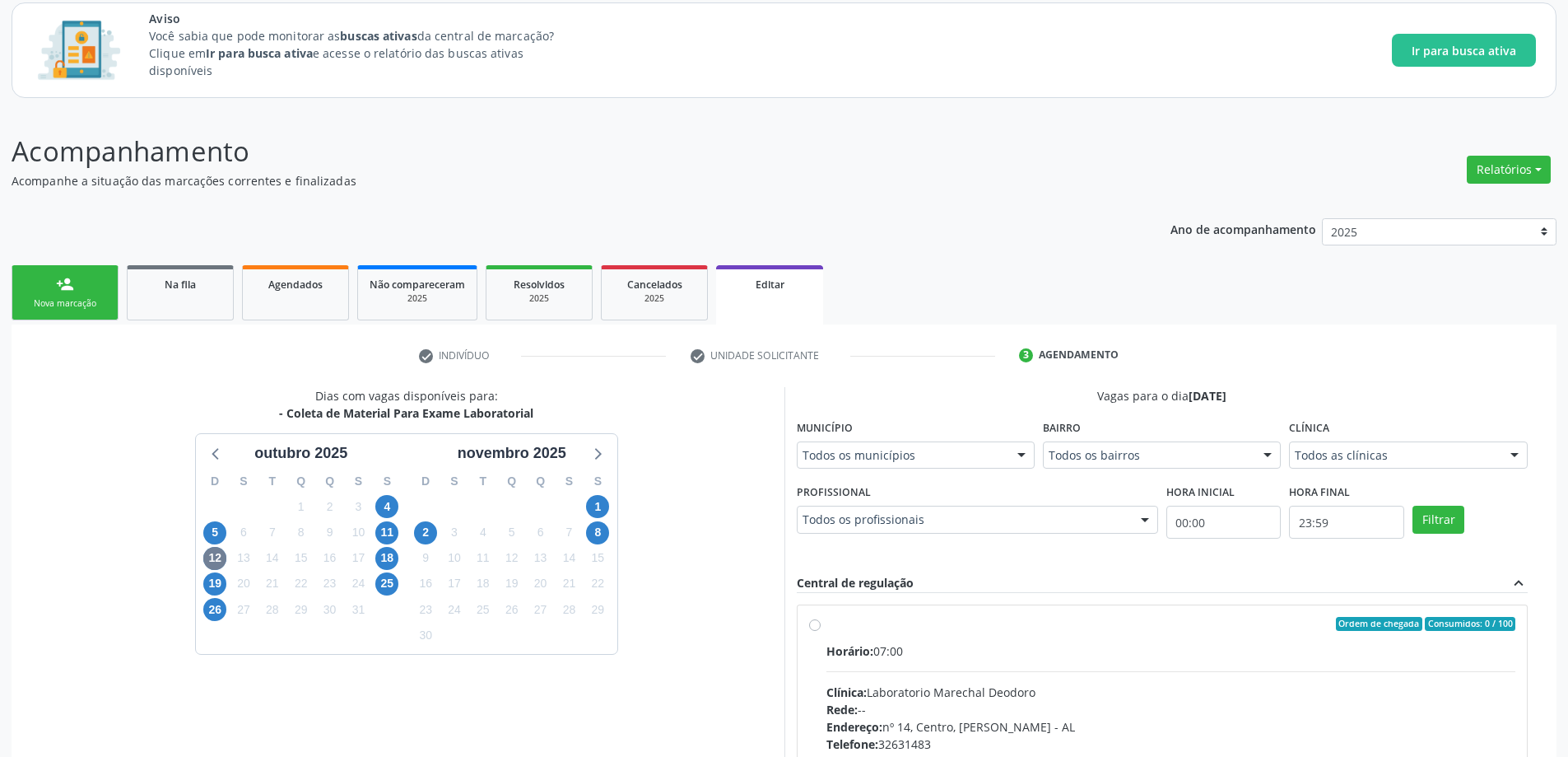
click at [826, 625] on label "Ordem de chegada Consumidos: 0 / 100 Horário: 07:00 Clínica: Laboratorio Marech…" at bounding box center [1171, 742] width 690 height 253
click at [817, 625] on input "Ordem de chegada Consumidos: 0 / 100 Horário: 07:00 Clínica: Laboratorio Marech…" at bounding box center [814, 624] width 11 height 15
radio input "true"
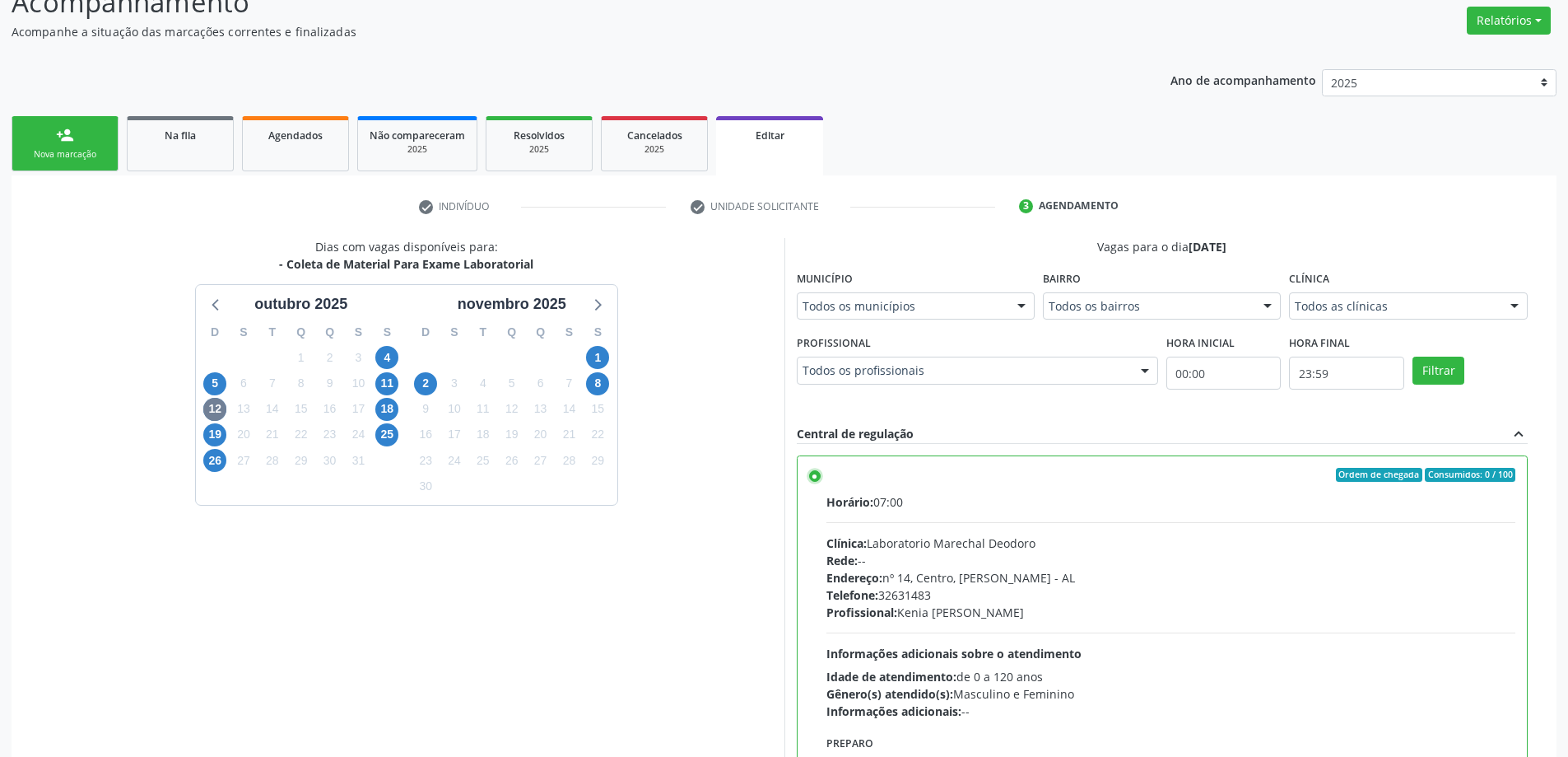
scroll to position [347, 0]
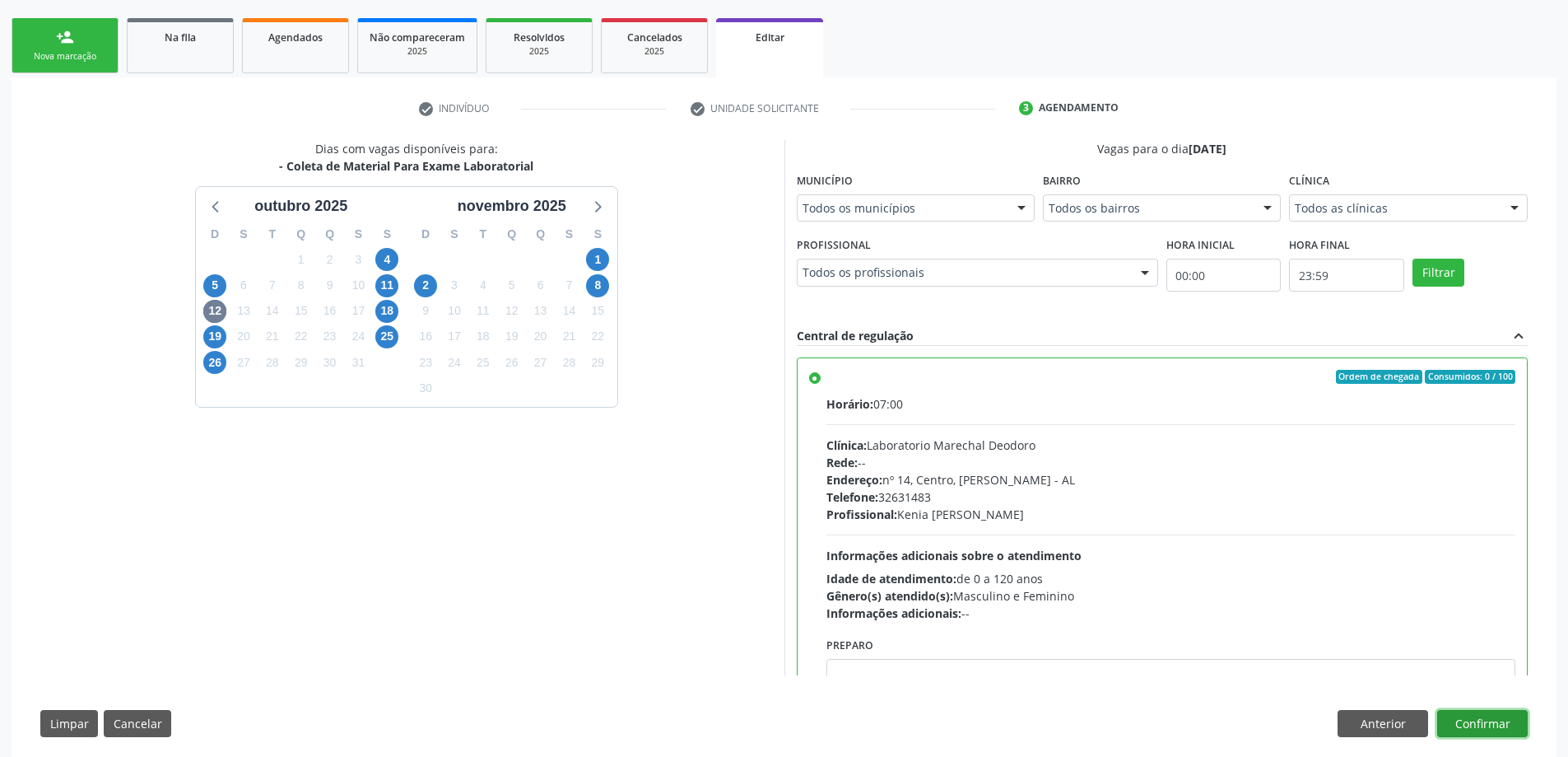
click at [1511, 725] on button "Confirmar" at bounding box center [1482, 724] width 91 height 28
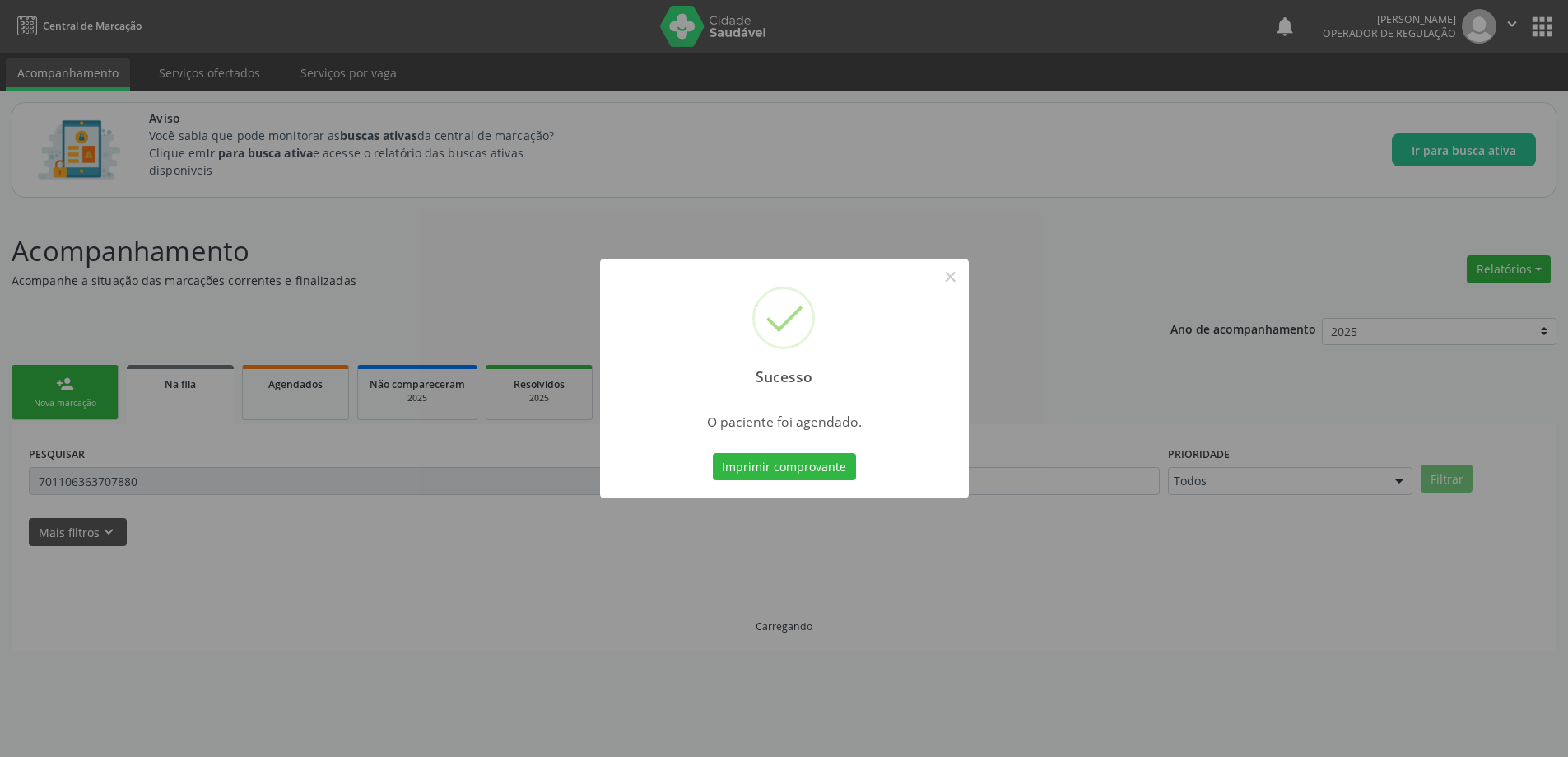
scroll to position [0, 0]
click at [958, 276] on button "×" at bounding box center [956, 276] width 28 height 28
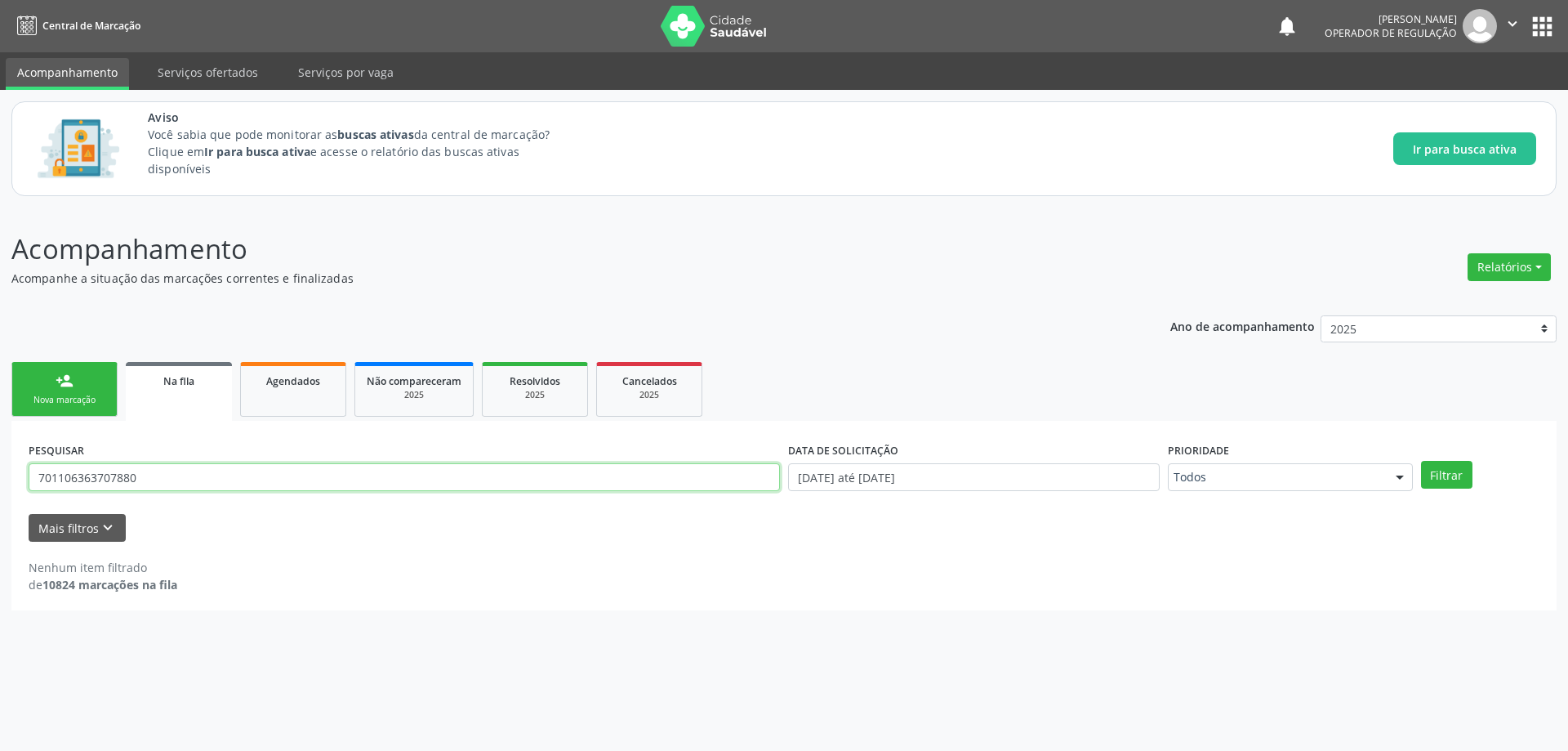
click at [313, 472] on input "701106363707880" at bounding box center [403, 477] width 751 height 28
paste input "0206439094524"
type input "700206439094524"
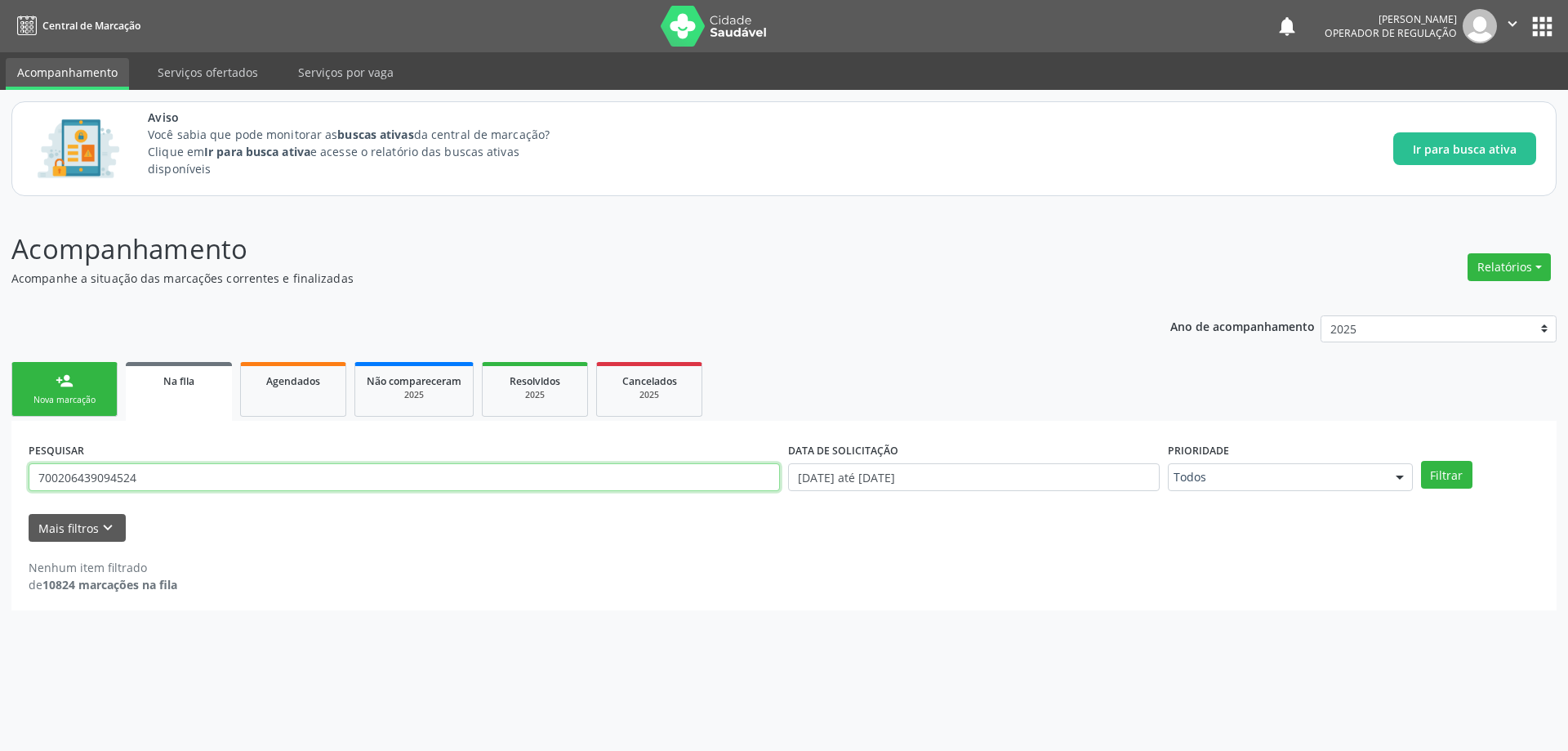
click at [1421, 461] on button "Filtrar" at bounding box center [1447, 474] width 51 height 28
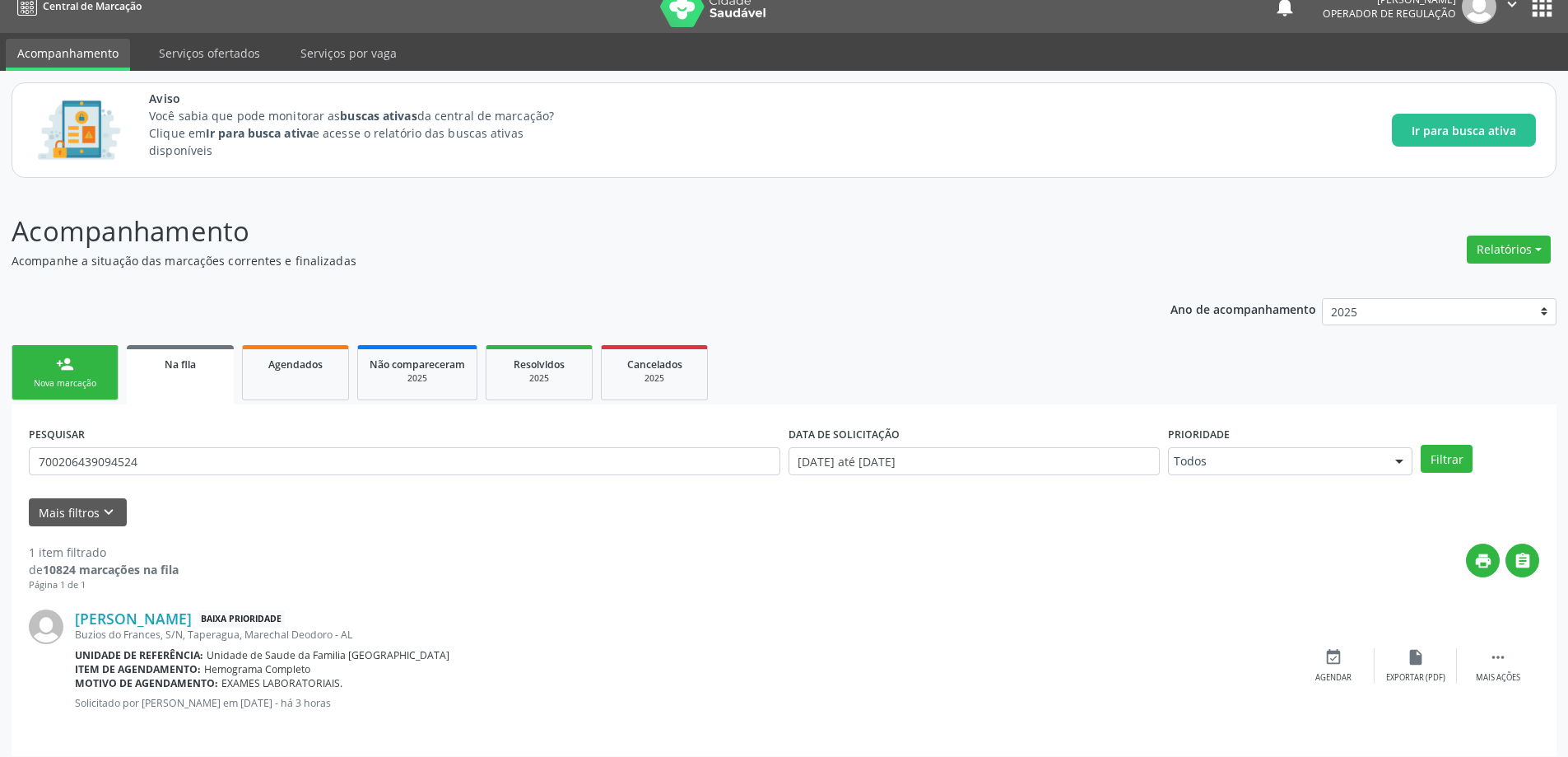
scroll to position [31, 0]
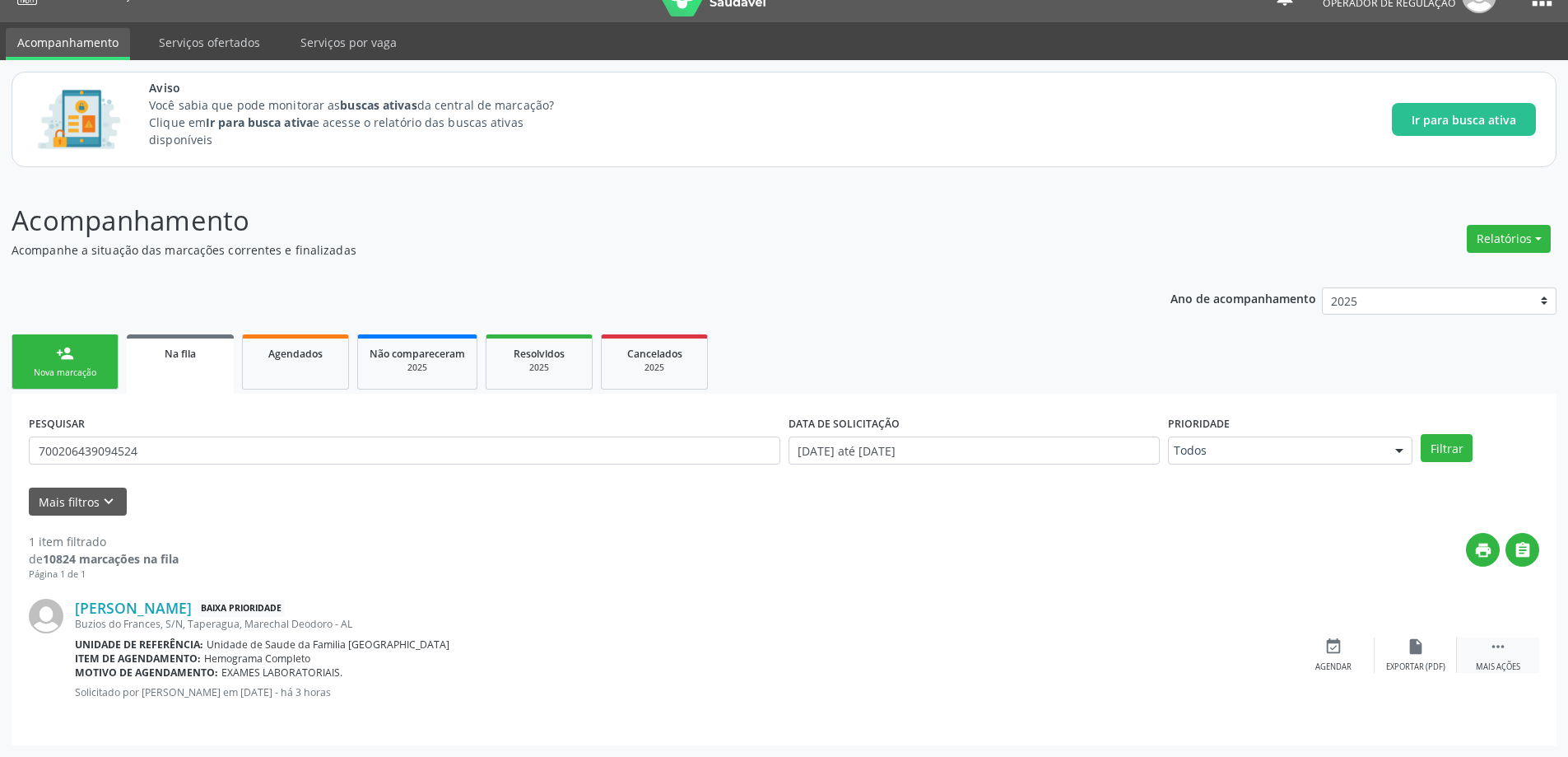
click at [1497, 647] on icon "" at bounding box center [1498, 647] width 19 height 19
click at [1411, 646] on icon "edit" at bounding box center [1415, 647] width 19 height 19
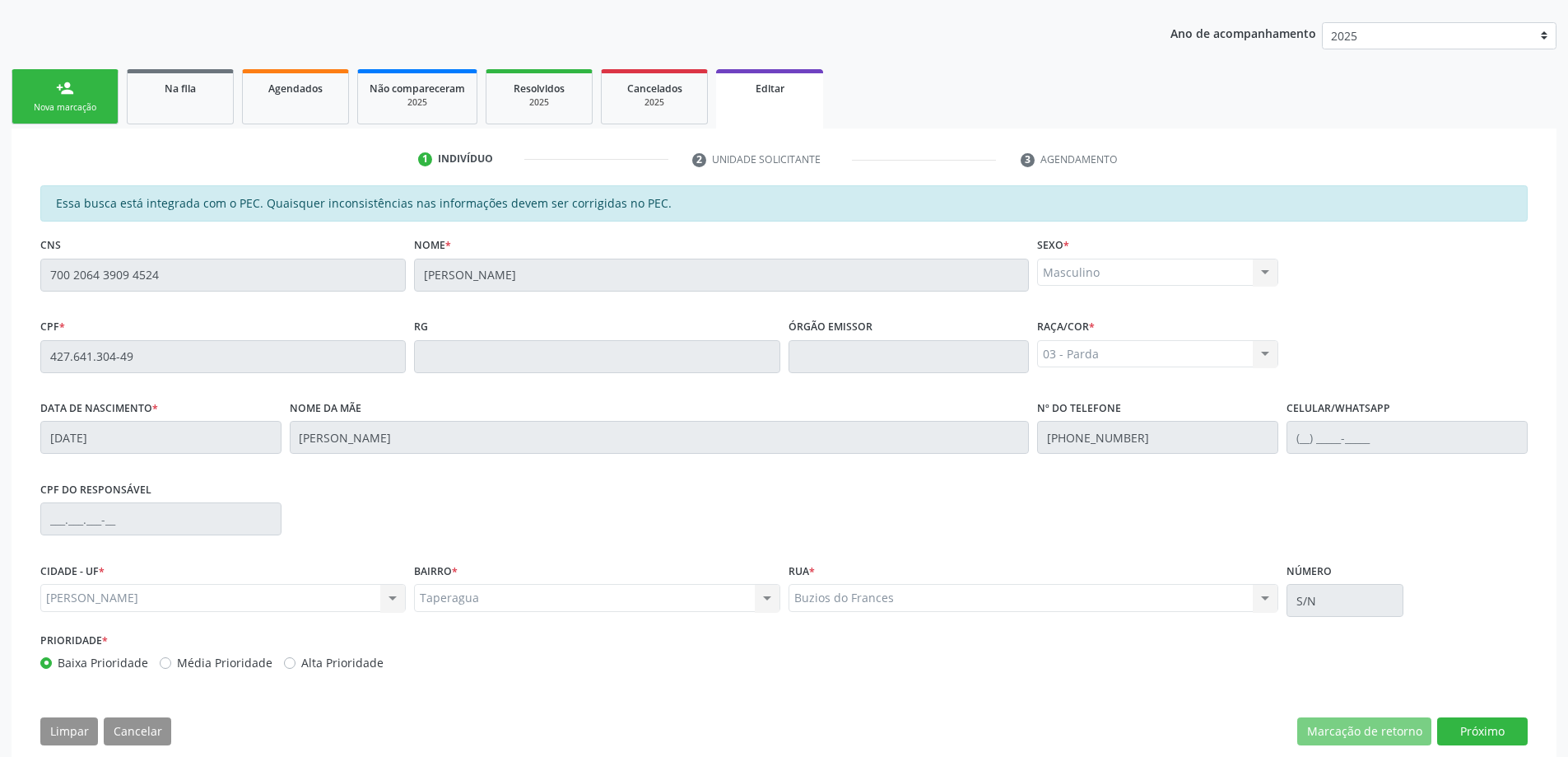
scroll to position [324, 0]
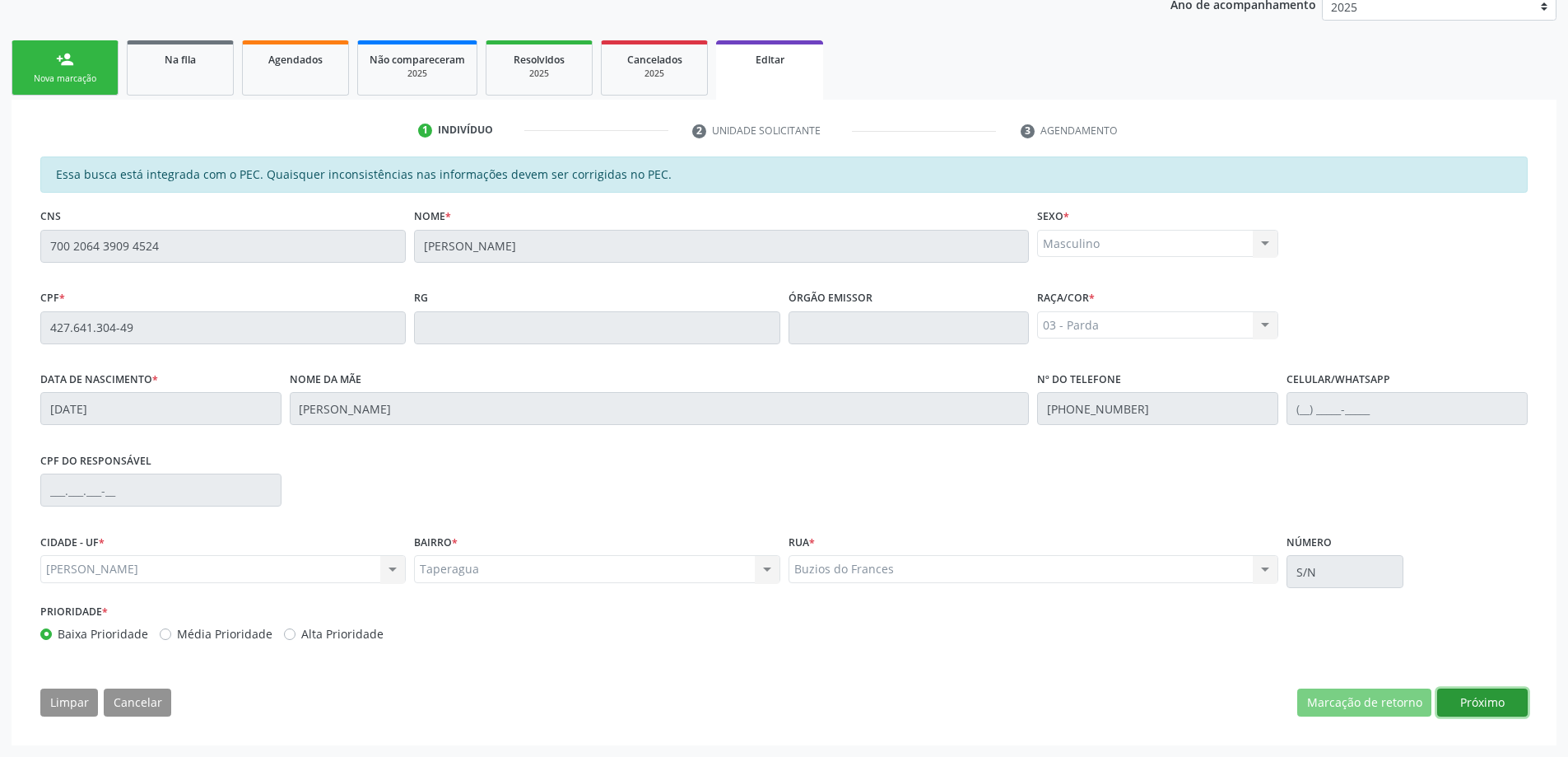
click at [1505, 705] on button "Próximo" at bounding box center [1482, 702] width 91 height 28
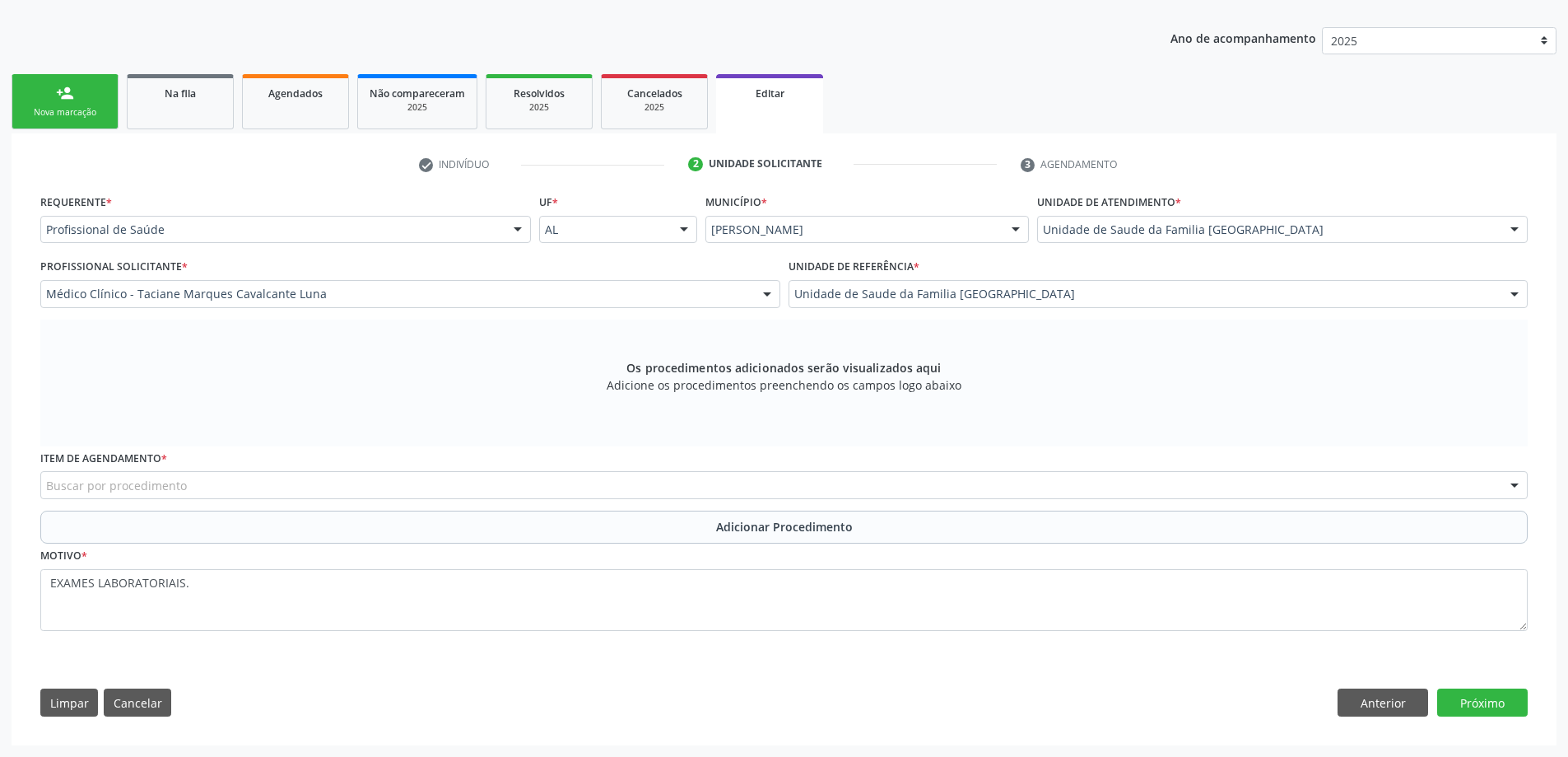
scroll to position [291, 0]
click at [319, 487] on div "Buscar por procedimento" at bounding box center [784, 485] width 1486 height 28
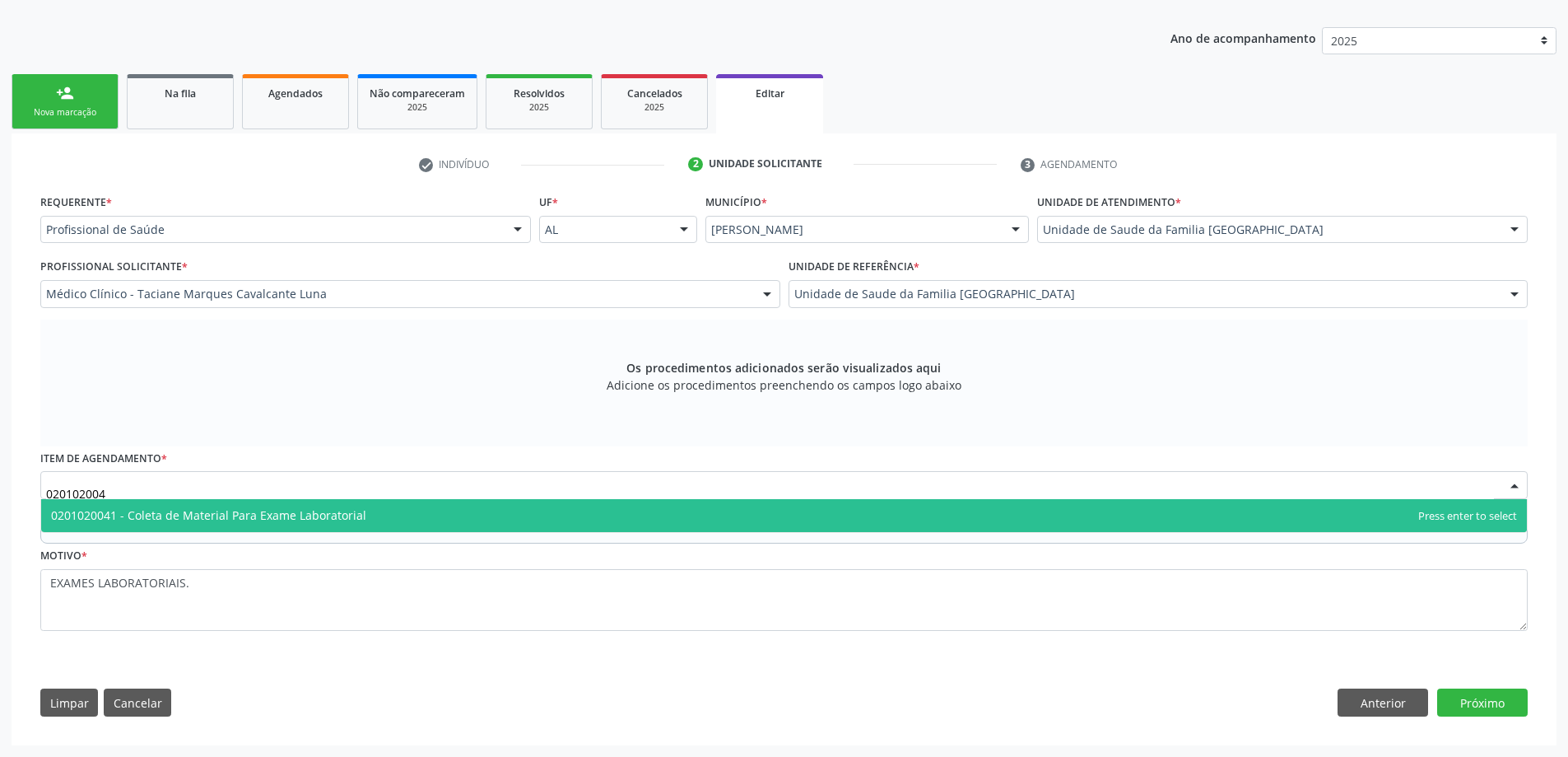
type input "0201020041"
click at [312, 512] on span "0201020041 - Coleta de Material Para Exame Laboratorial" at bounding box center [208, 514] width 315 height 16
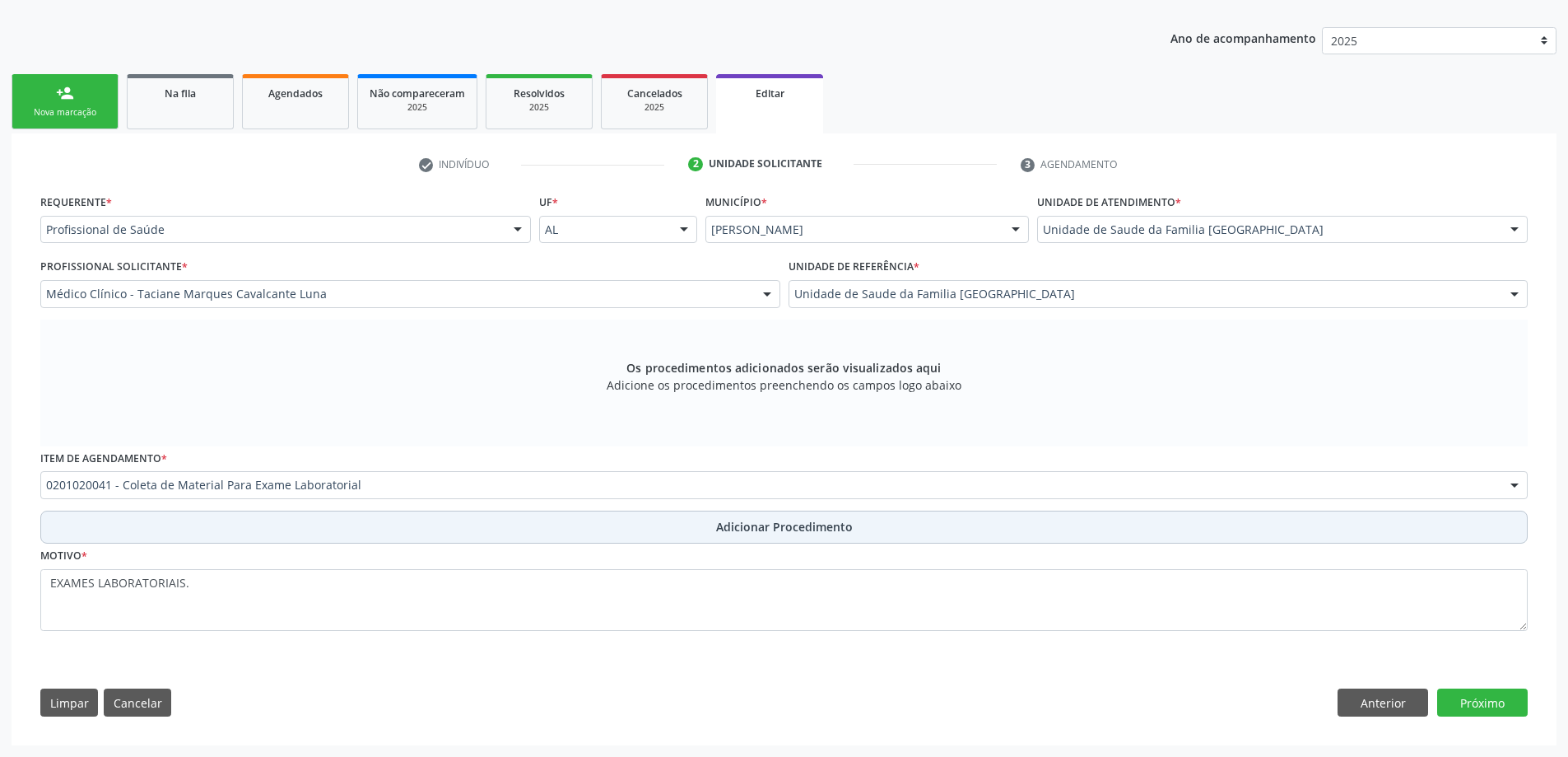
click at [670, 536] on button "Adicionar Procedimento" at bounding box center [784, 527] width 1486 height 33
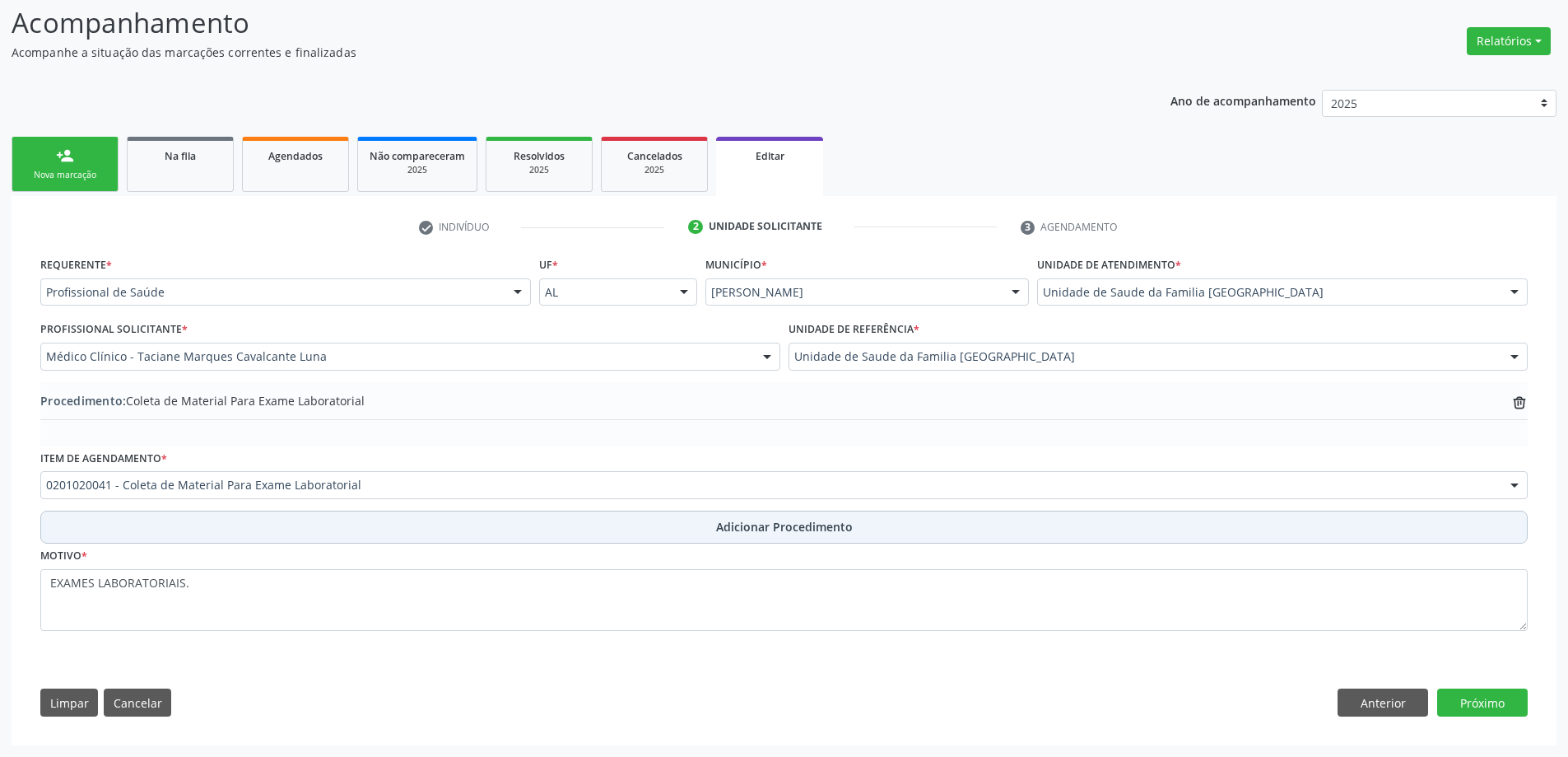
scroll to position [228, 0]
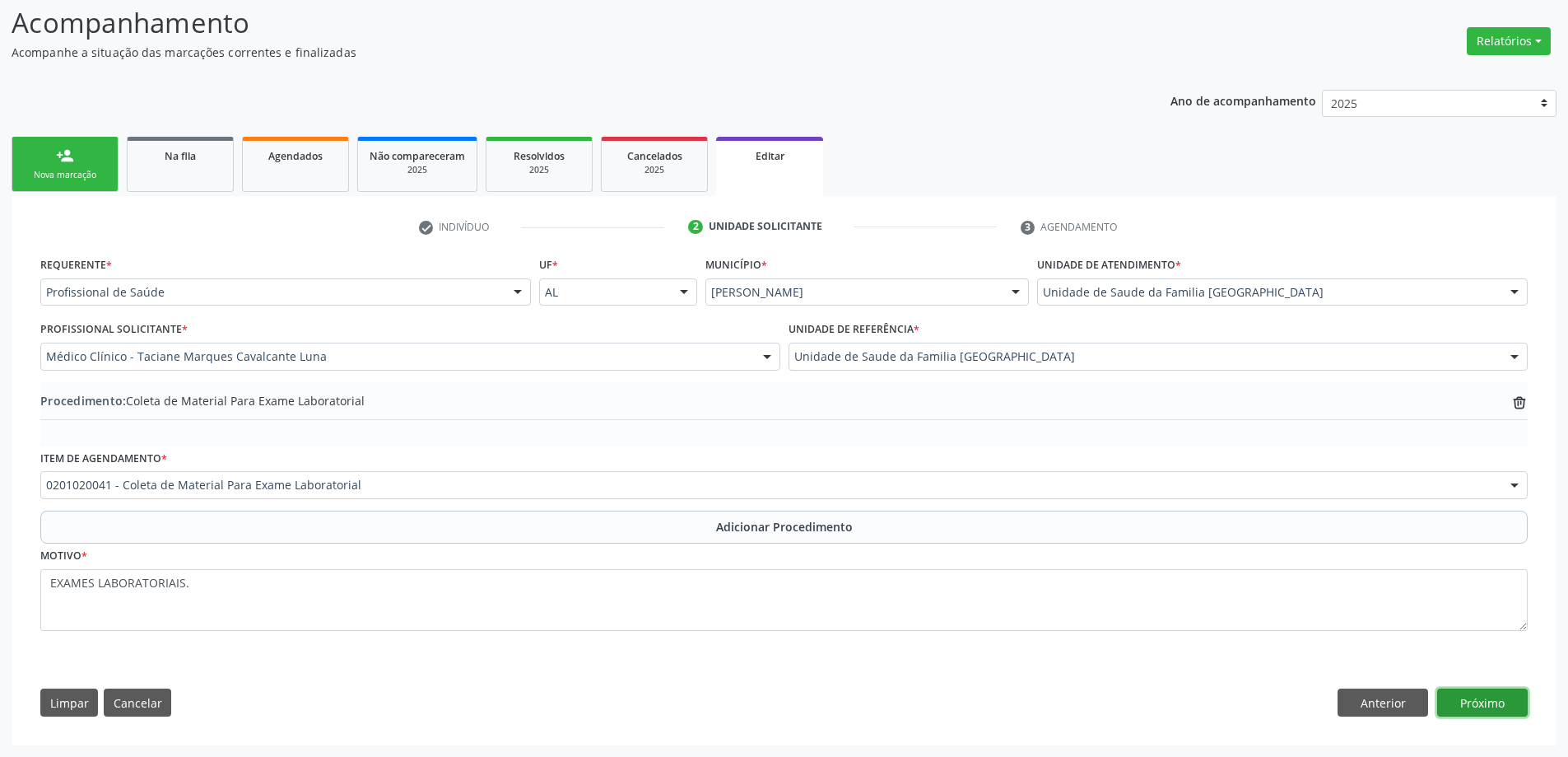
click at [1494, 696] on button "Próximo" at bounding box center [1482, 702] width 91 height 28
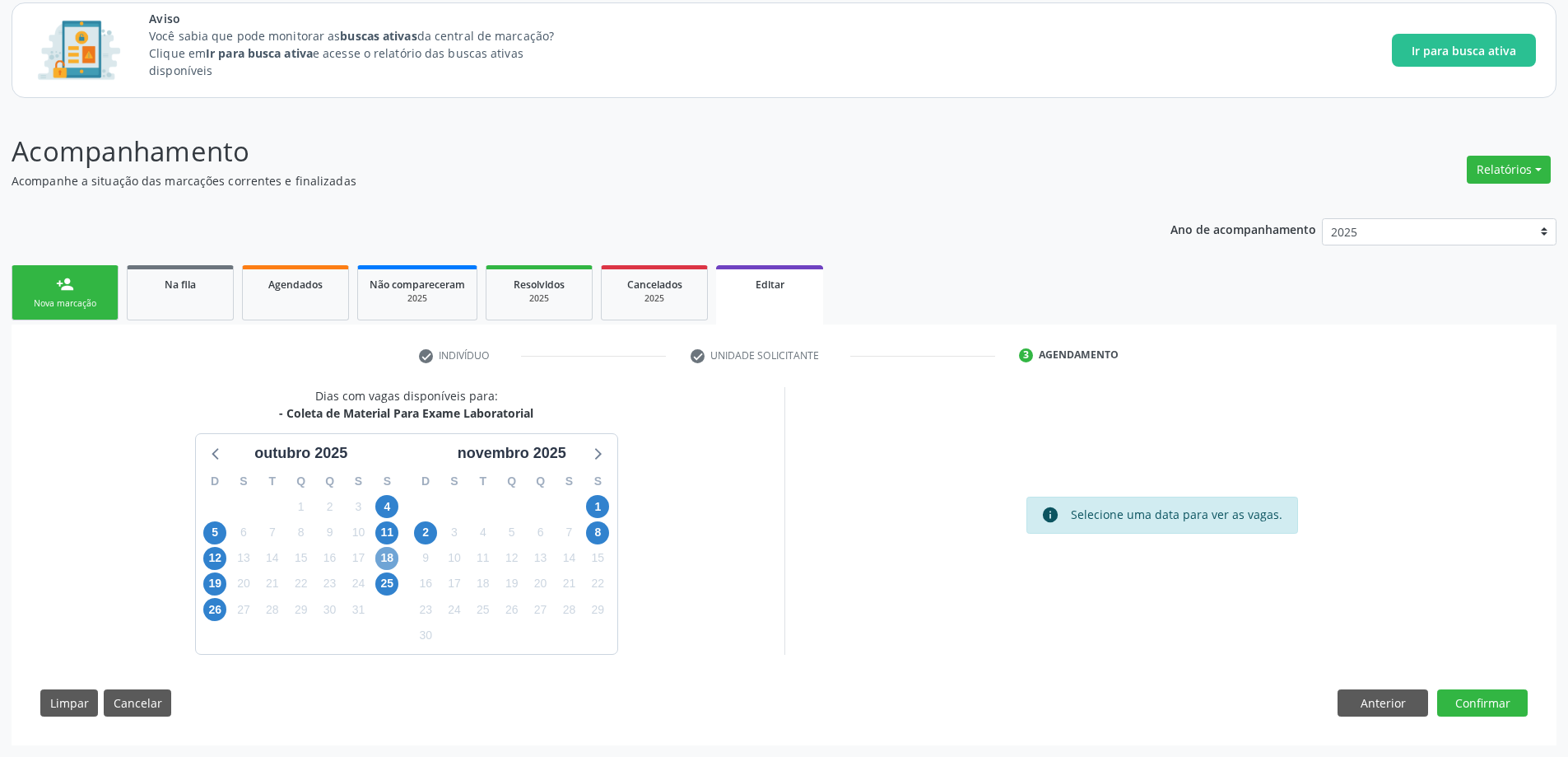
click at [395, 558] on span "18" at bounding box center [386, 558] width 23 height 23
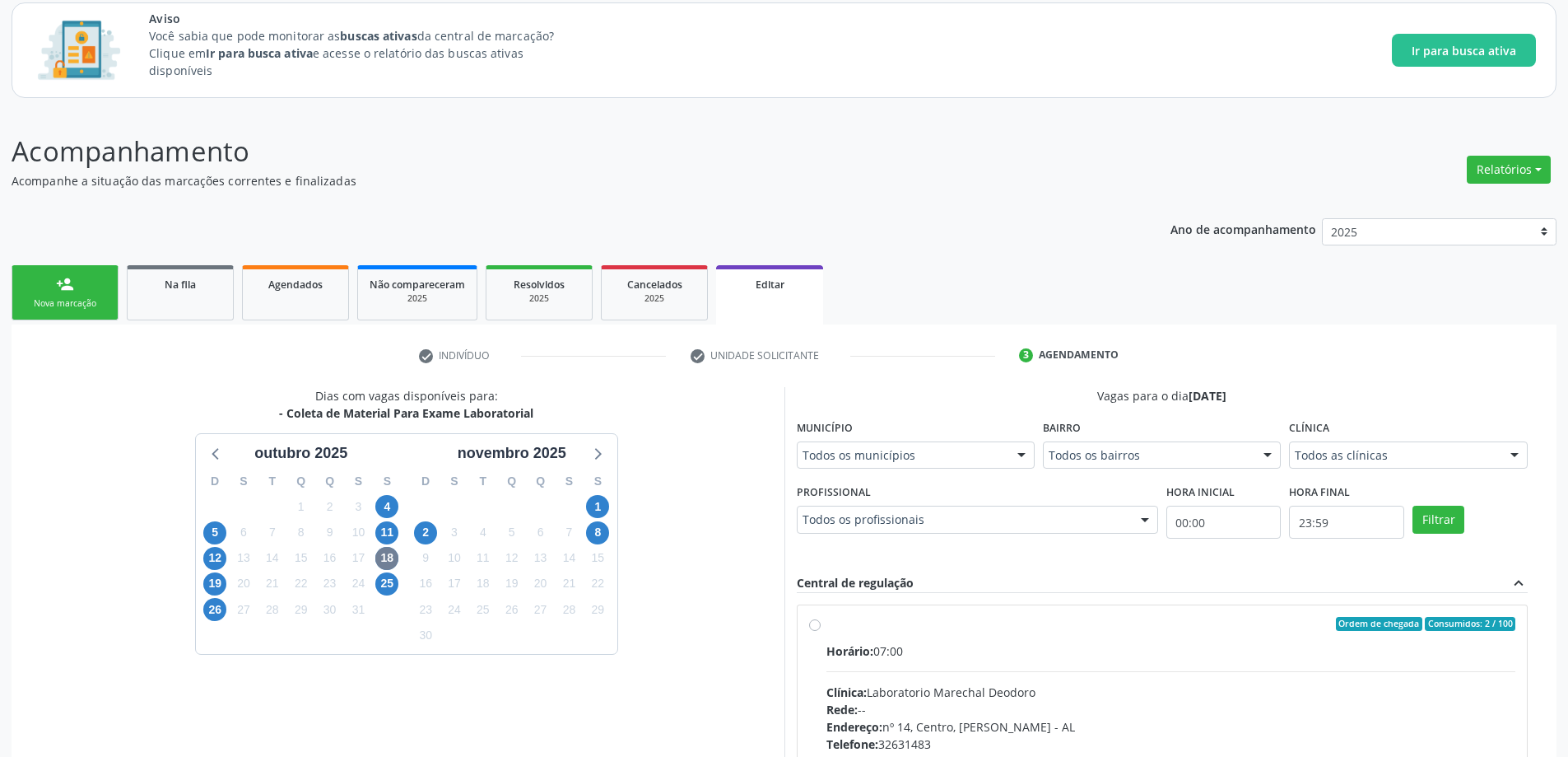
click at [826, 621] on label "Ordem de chegada Consumidos: 2 / 100 Horário: 07:00 Clínica: Laboratorio Marech…" at bounding box center [1171, 742] width 690 height 253
click at [817, 621] on input "Ordem de chegada Consumidos: 2 / 100 Horário: 07:00 Clínica: Laboratorio Marech…" at bounding box center [814, 624] width 11 height 15
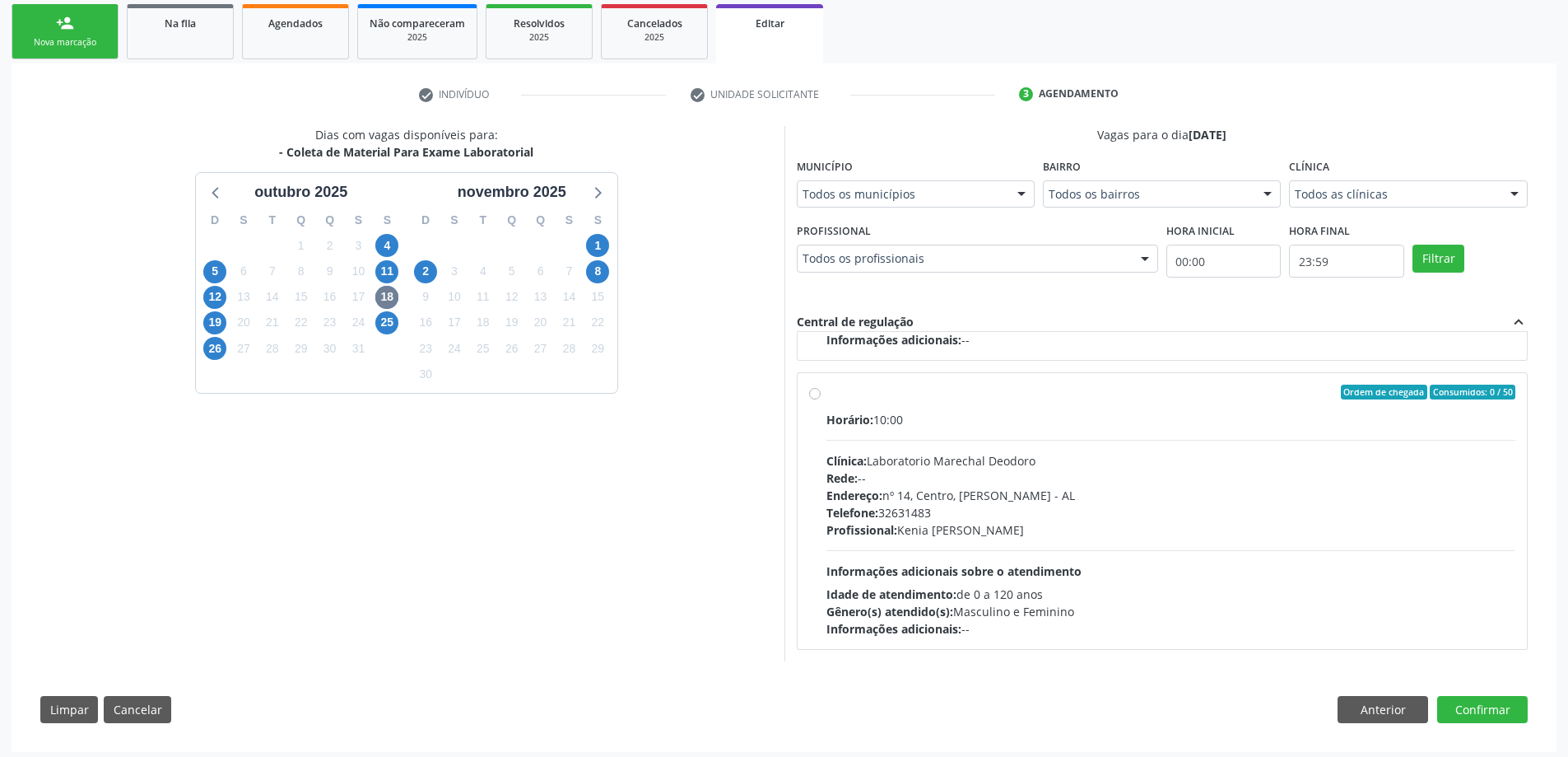
scroll to position [367, 0]
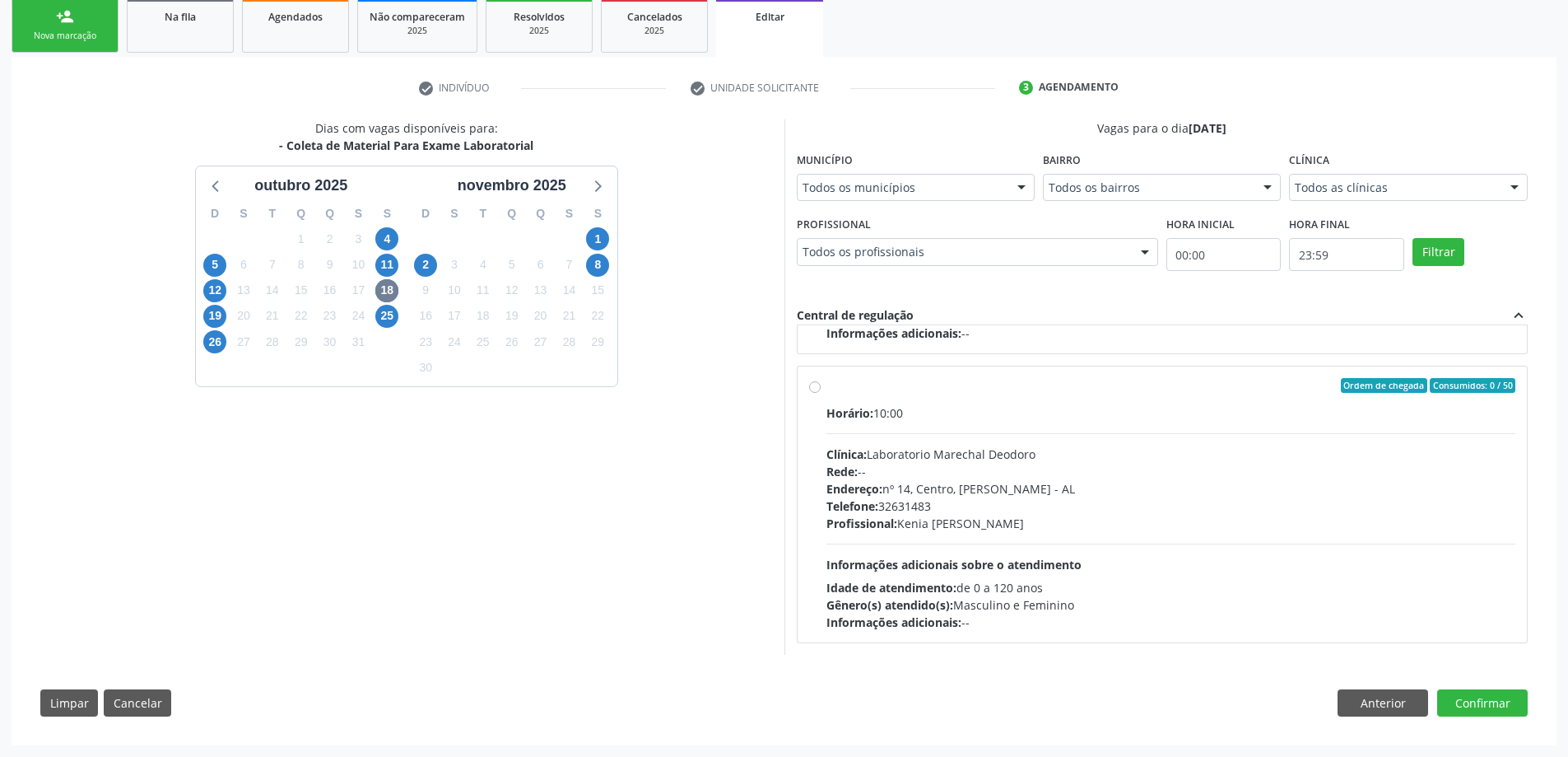
click at [826, 384] on label "Ordem de chegada Consumidos: 0 / 50 Horário: 10:00 Clínica: Laboratorio Marecha…" at bounding box center [1171, 504] width 690 height 253
click at [815, 384] on input "Ordem de chegada Consumidos: 0 / 50 Horário: 10:00 Clínica: Laboratorio Marecha…" at bounding box center [814, 385] width 11 height 15
radio input "false"
radio input "true"
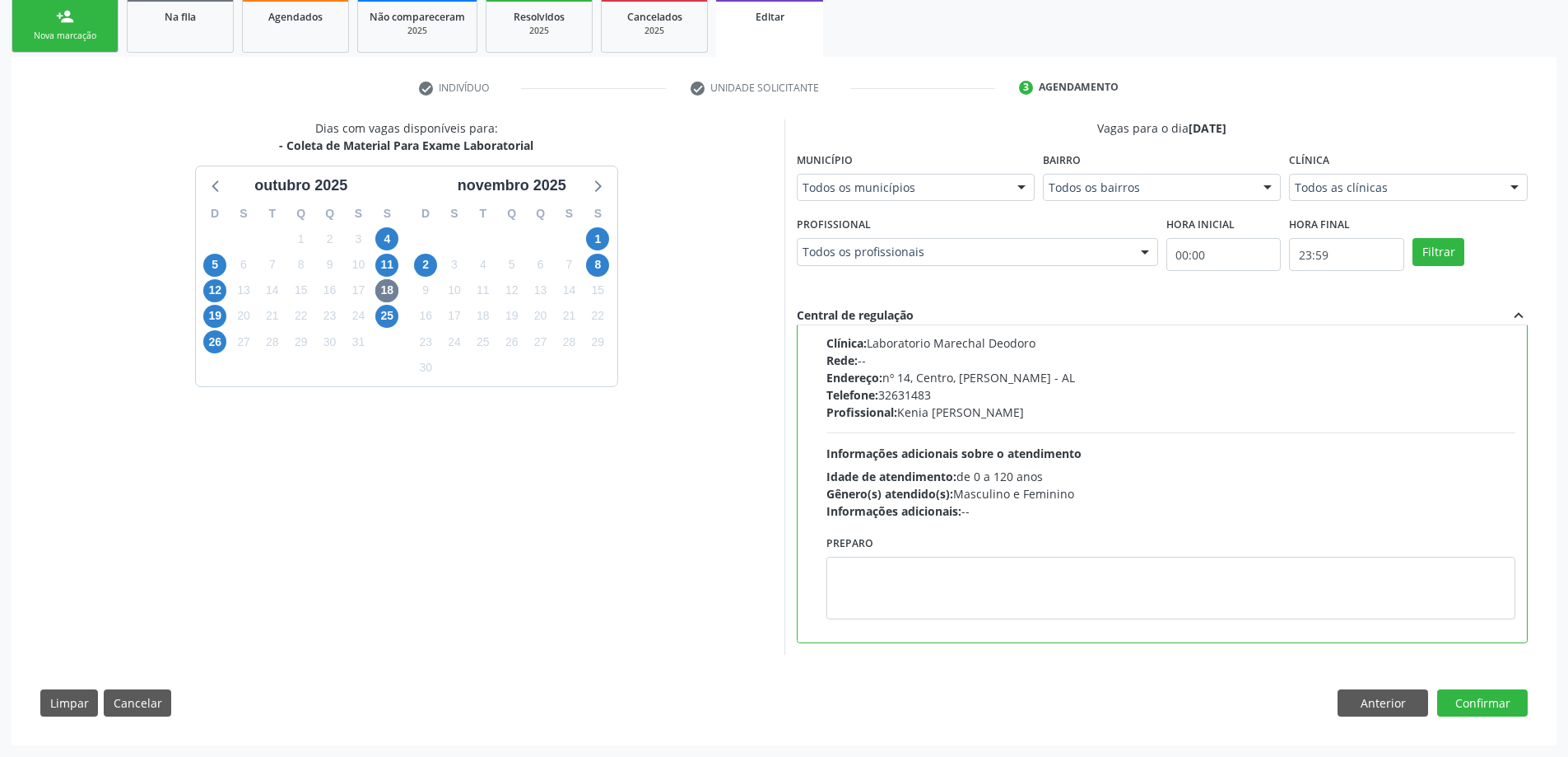
scroll to position [548, 0]
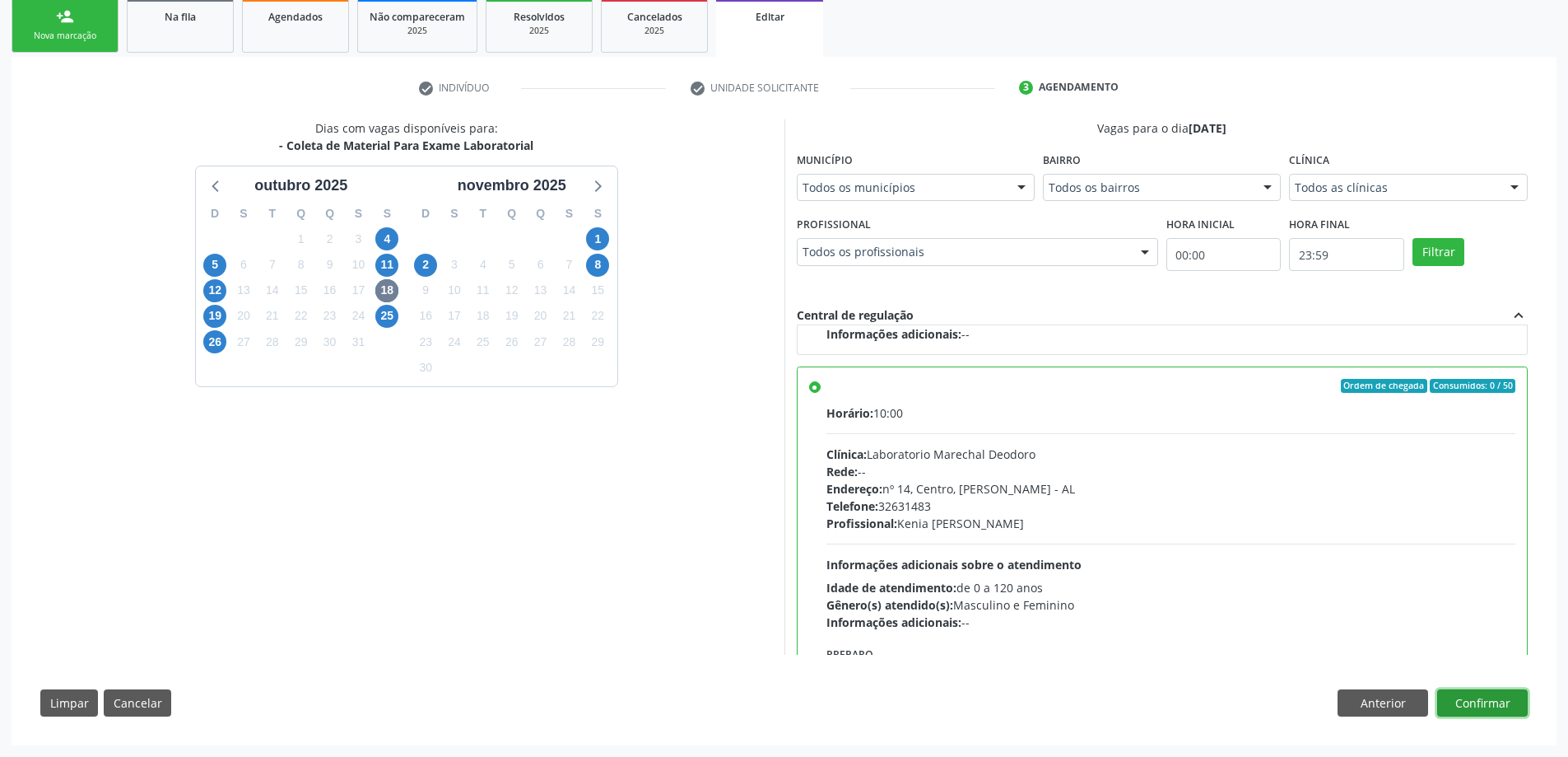
click at [1475, 697] on button "Confirmar" at bounding box center [1482, 703] width 91 height 28
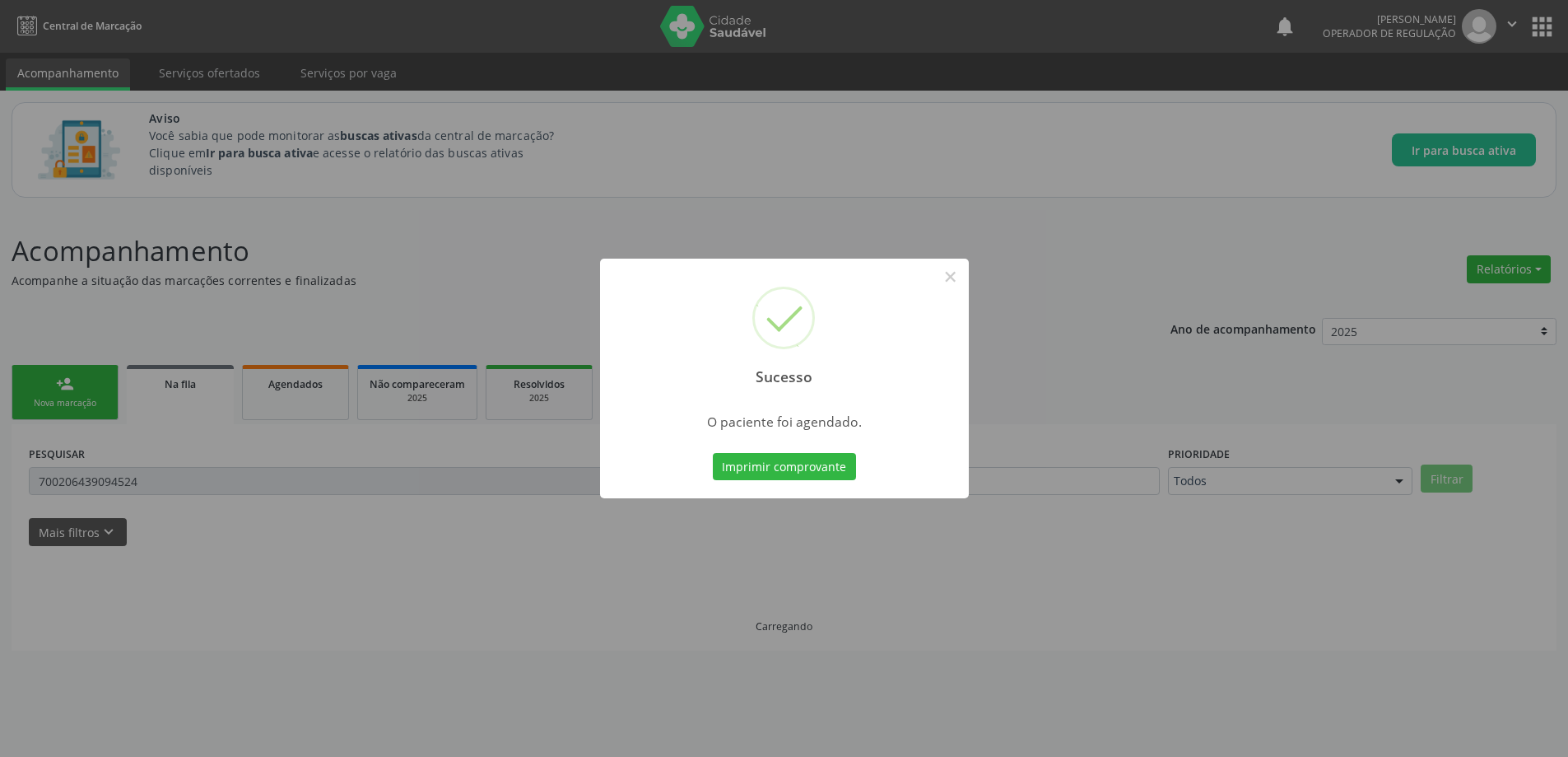
scroll to position [0, 0]
click at [951, 277] on button "×" at bounding box center [956, 276] width 28 height 28
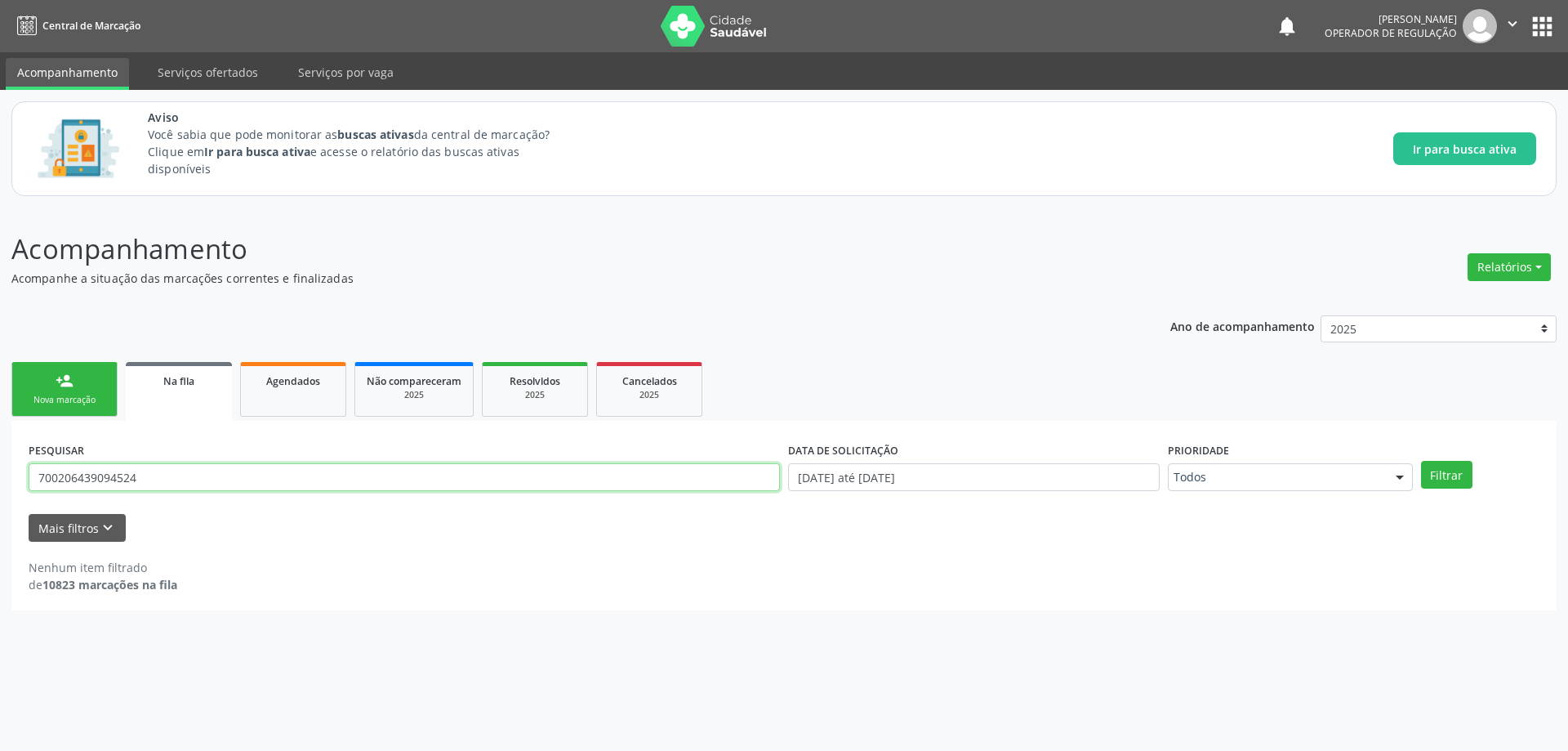
click at [324, 482] on input "700206439094524" at bounding box center [403, 477] width 751 height 28
paste input "5001854215359"
type input "705001854215359"
click at [1421, 461] on button "Filtrar" at bounding box center [1447, 474] width 51 height 28
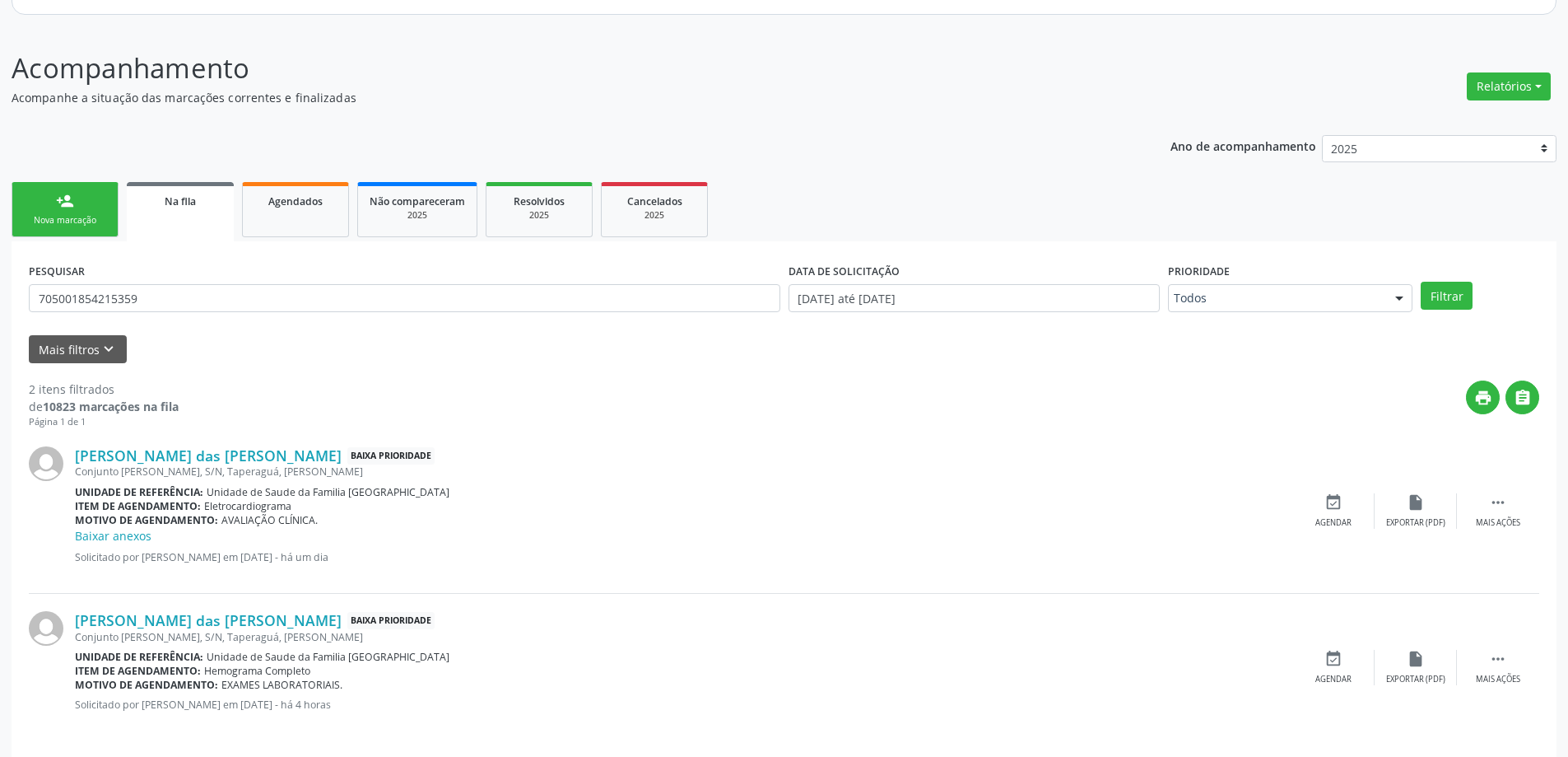
scroll to position [196, 0]
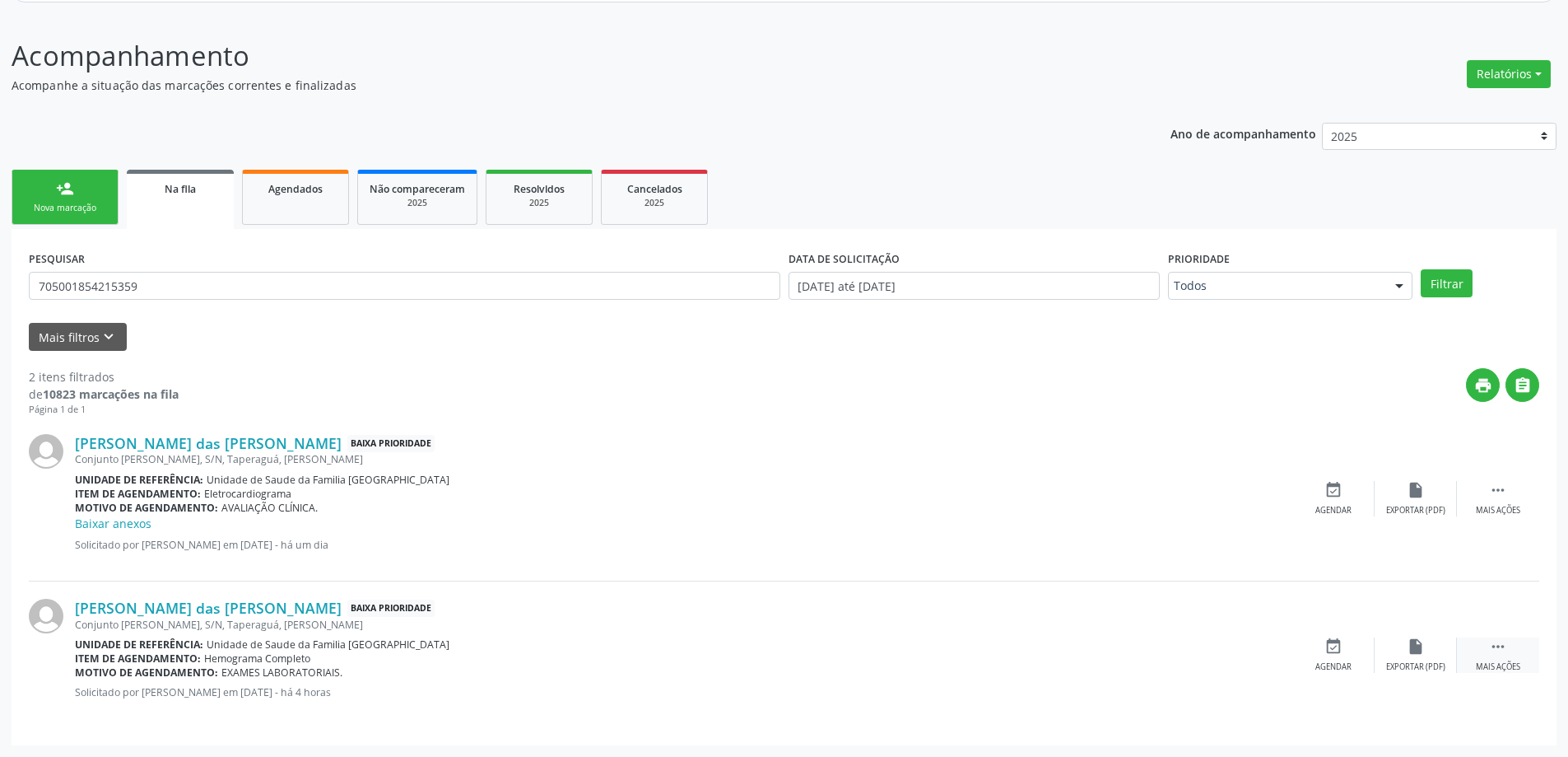
click at [1499, 662] on div "Mais ações" at bounding box center [1498, 666] width 44 height 11
click at [1421, 665] on div "Editar" at bounding box center [1415, 666] width 26 height 11
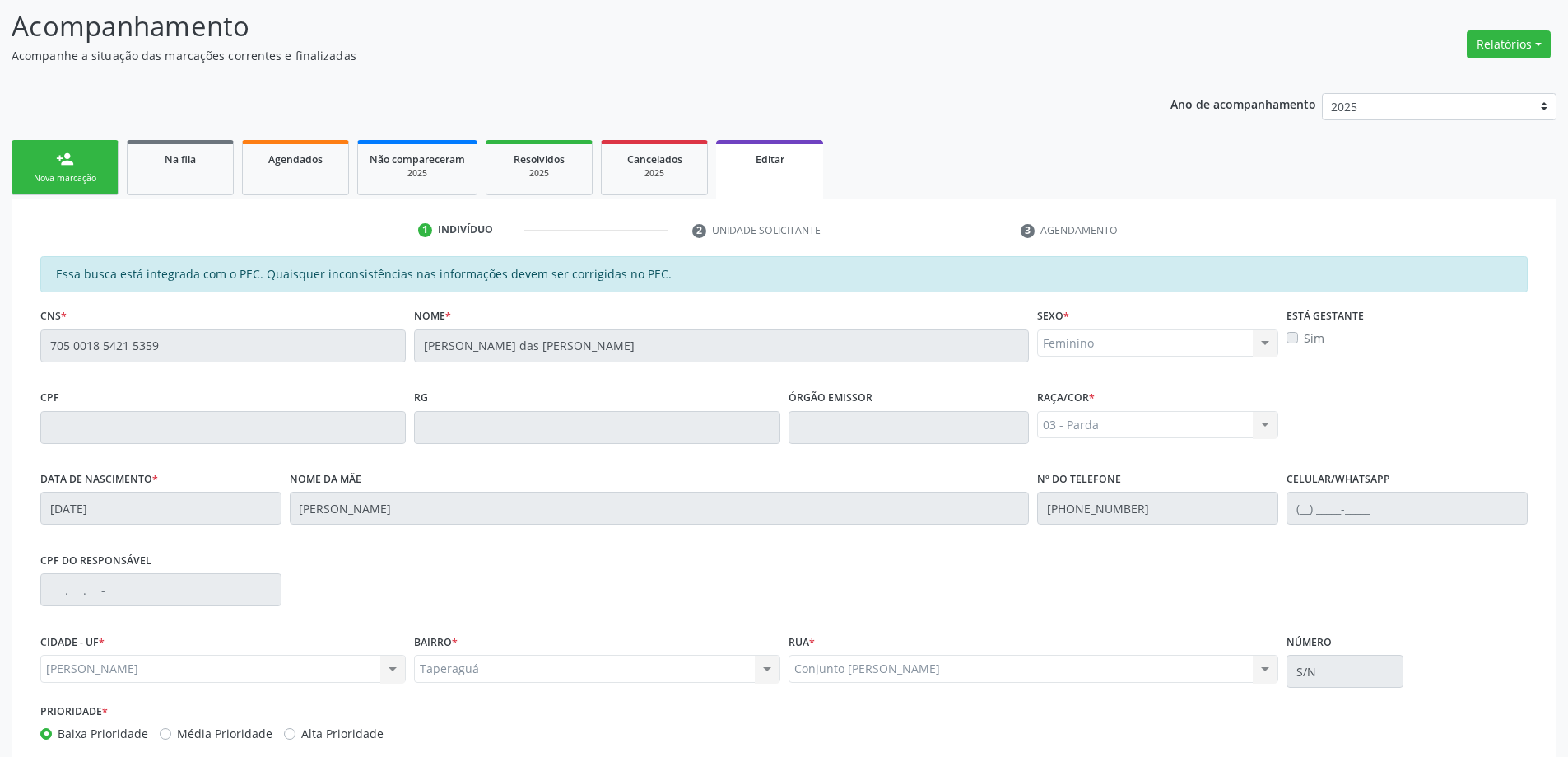
scroll to position [324, 0]
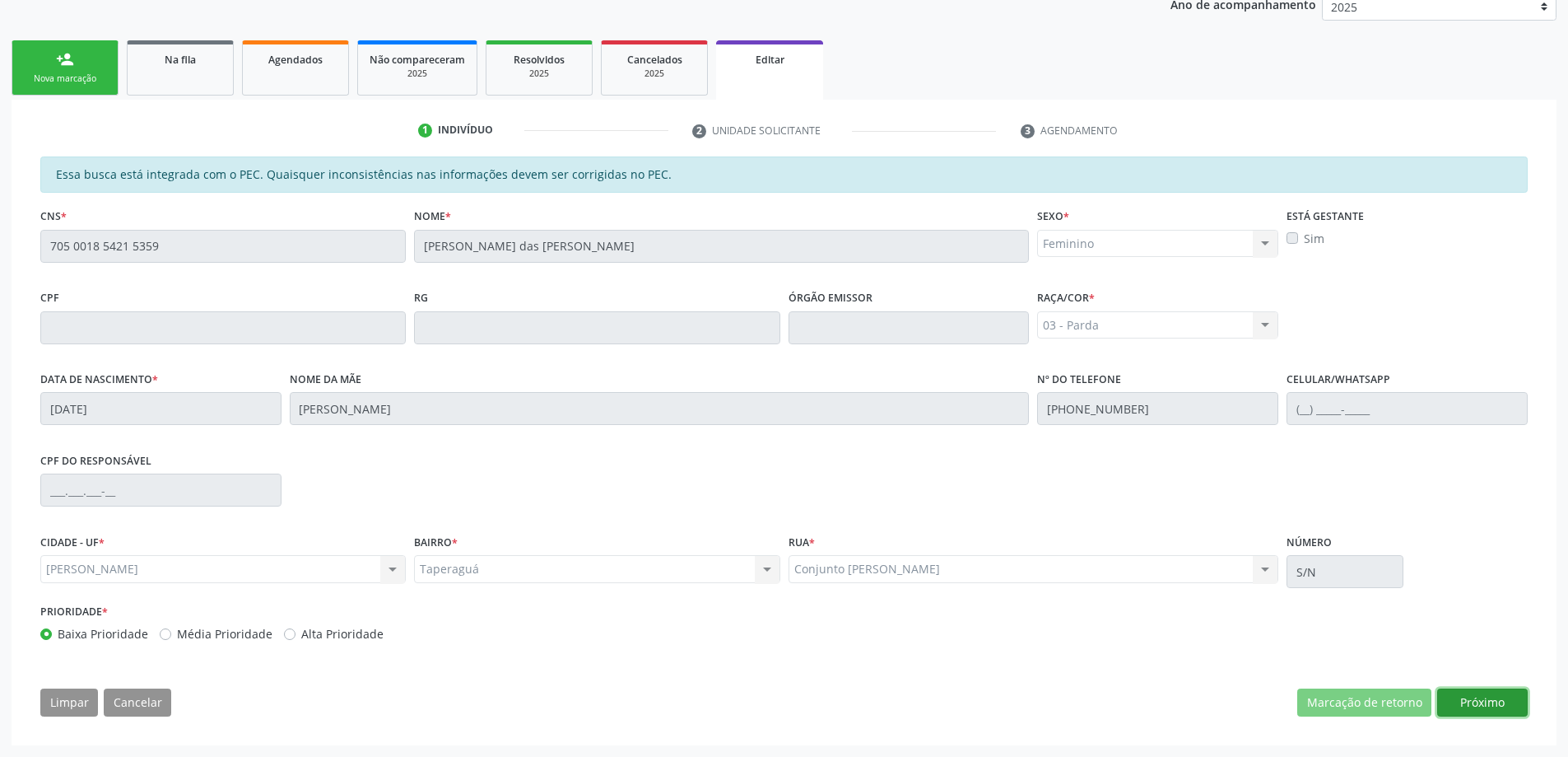
click at [1476, 700] on button "Próximo" at bounding box center [1482, 702] width 91 height 28
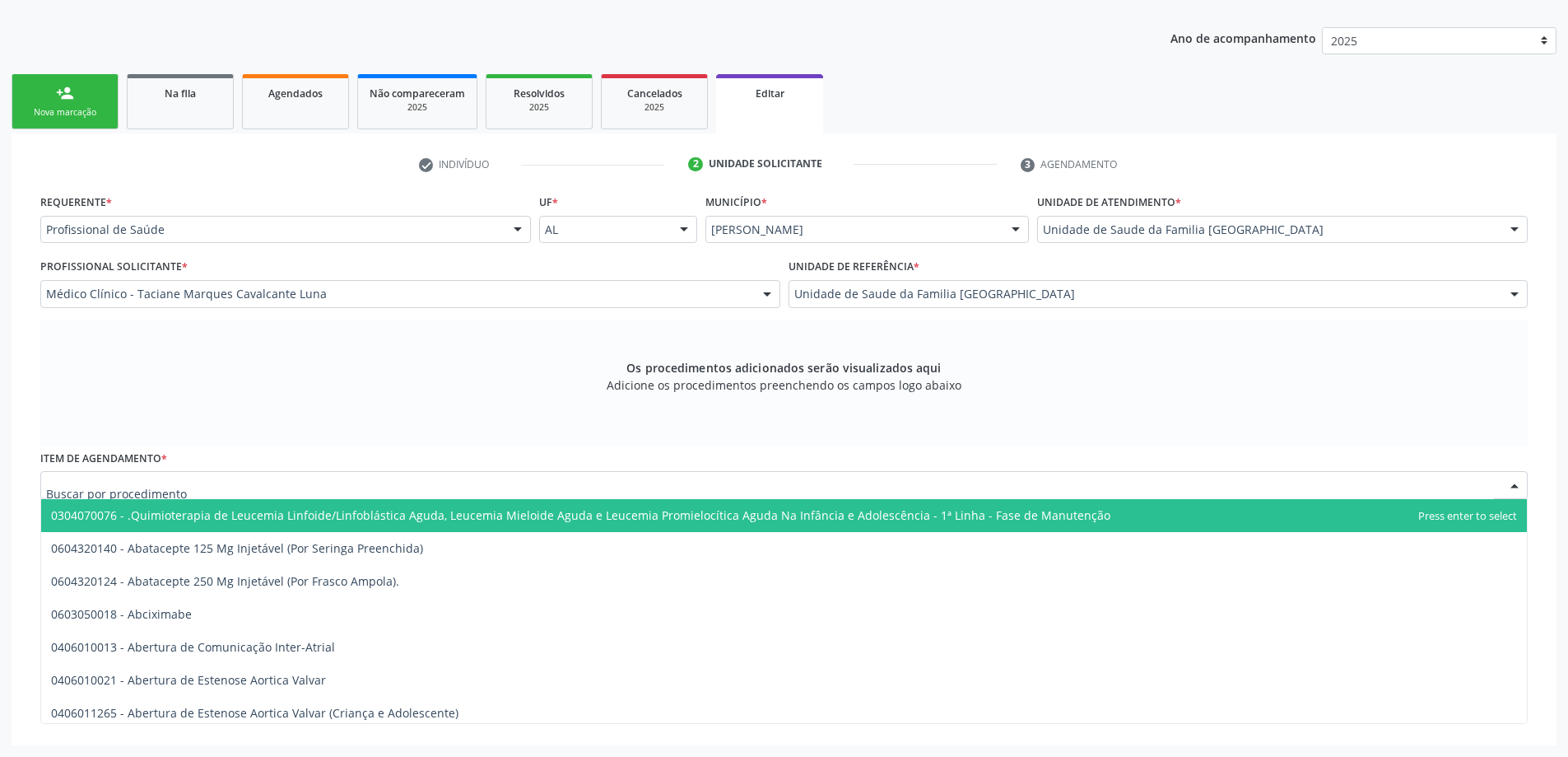
click at [307, 485] on div at bounding box center [784, 485] width 1486 height 28
type input "1"
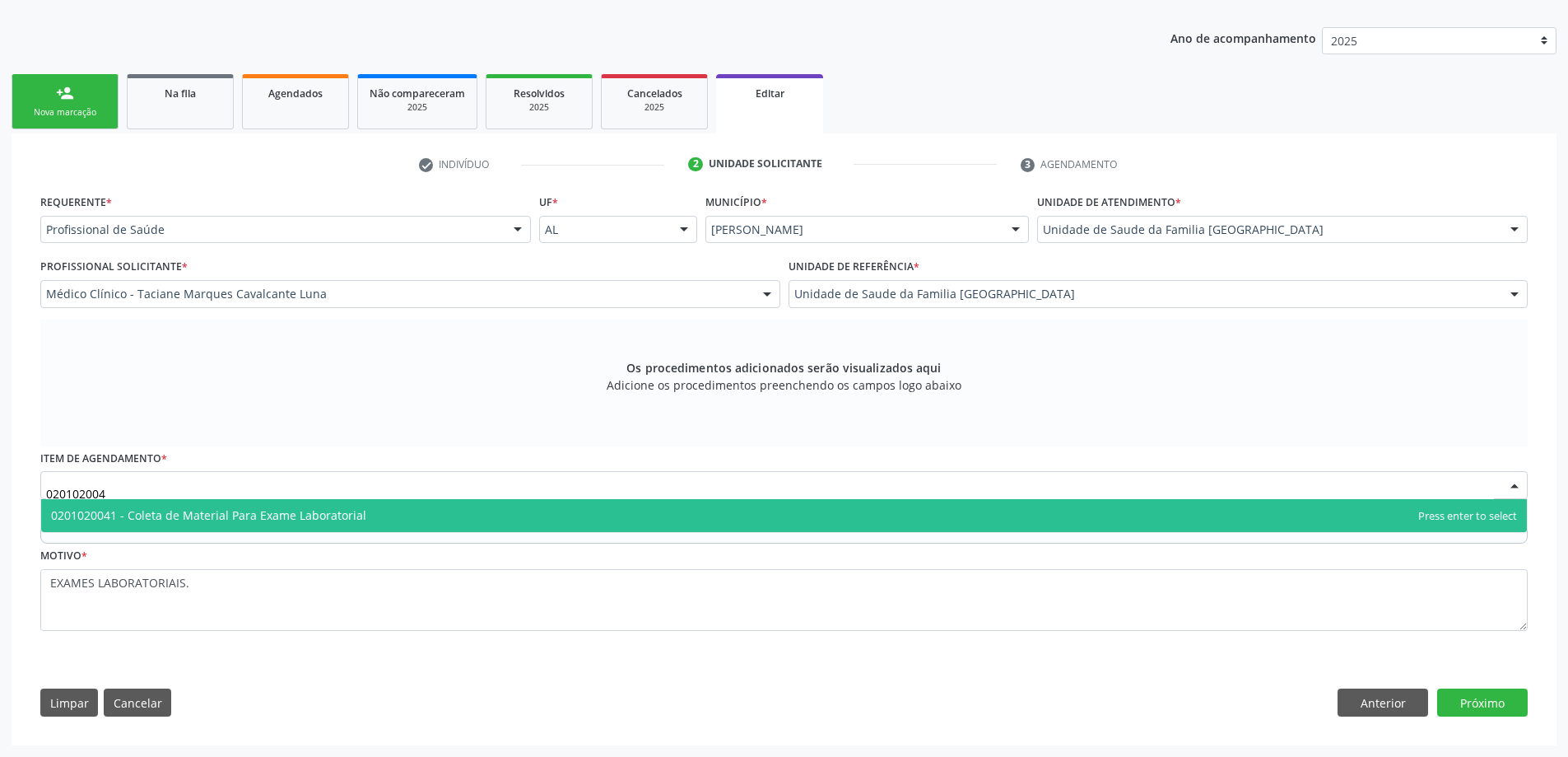
type input "0201020041"
click at [306, 517] on span "0201020041 - Coleta de Material Para Exame Laboratorial" at bounding box center [208, 514] width 315 height 16
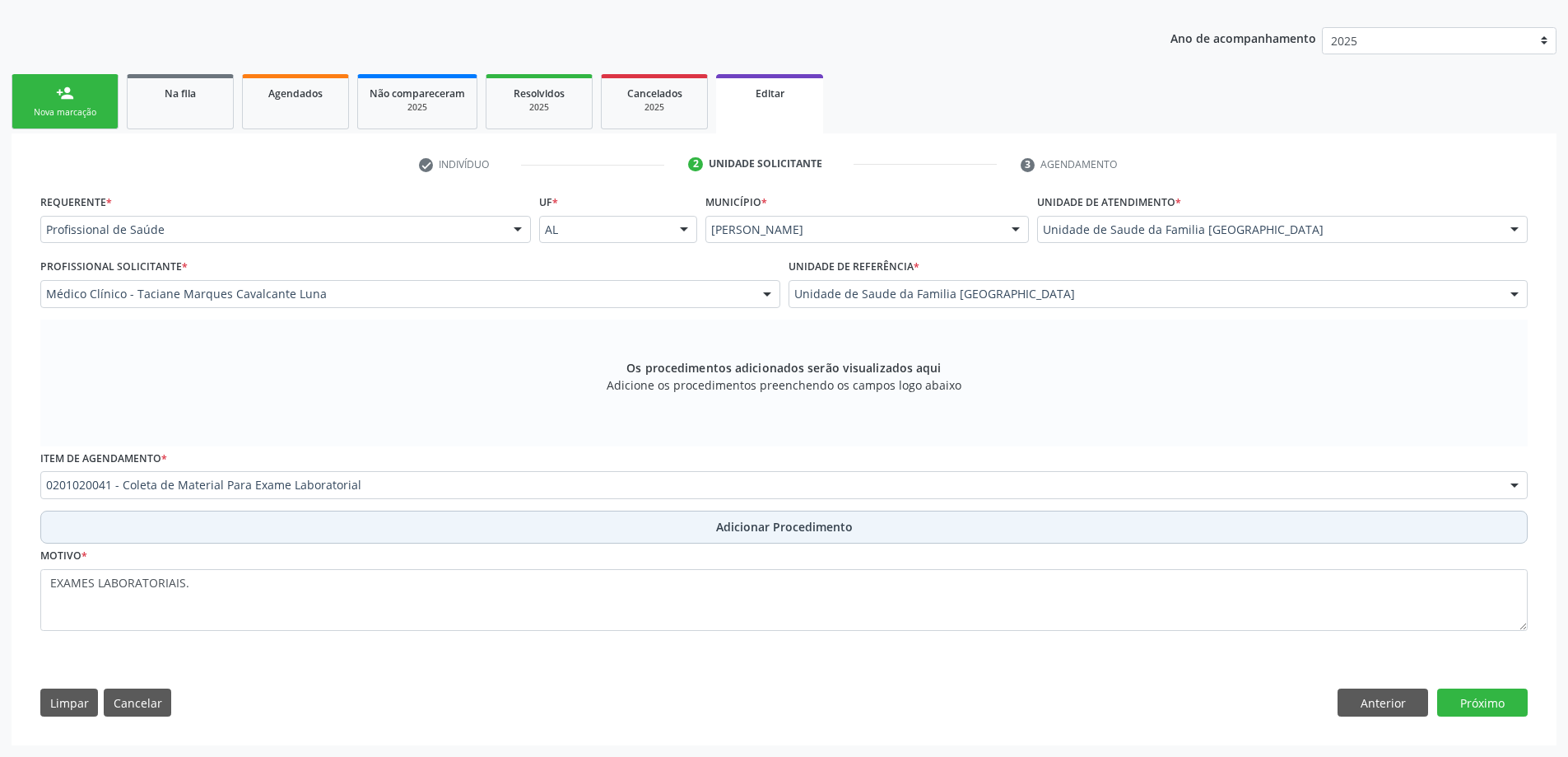
click at [504, 536] on button "Adicionar Procedimento" at bounding box center [784, 527] width 1486 height 33
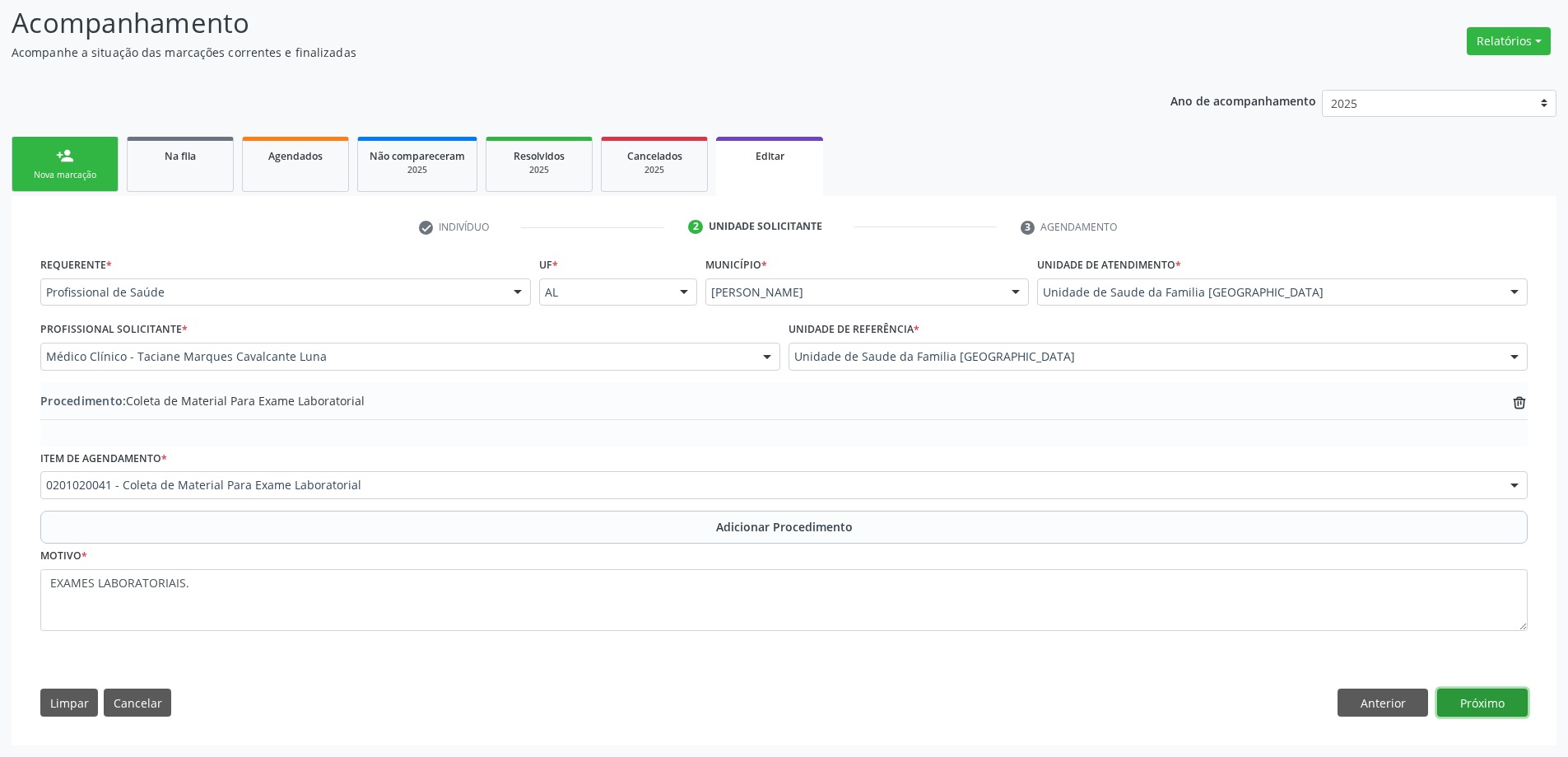
click at [1508, 700] on button "Próximo" at bounding box center [1482, 702] width 91 height 28
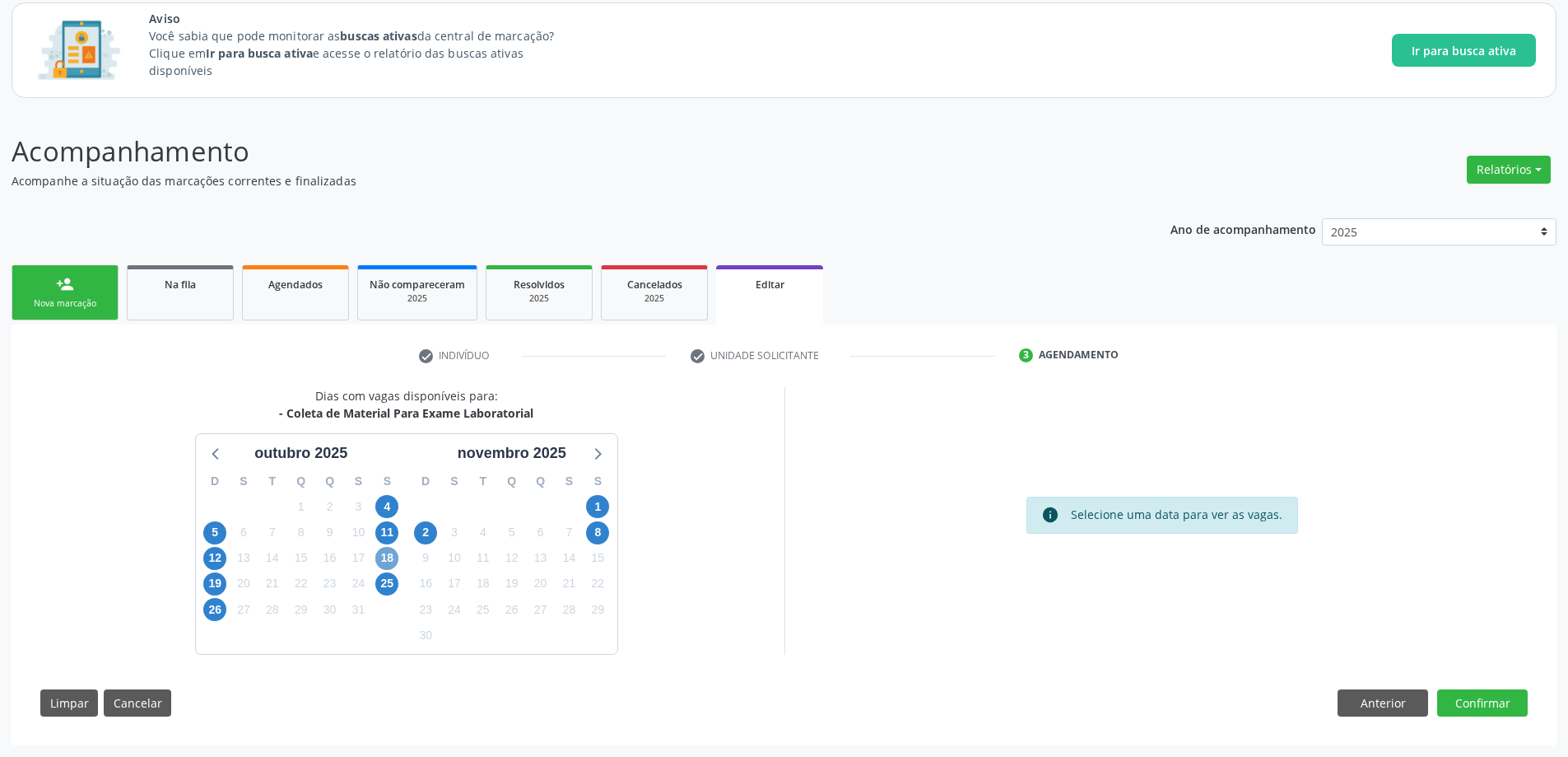
click at [380, 553] on span "18" at bounding box center [386, 558] width 23 height 23
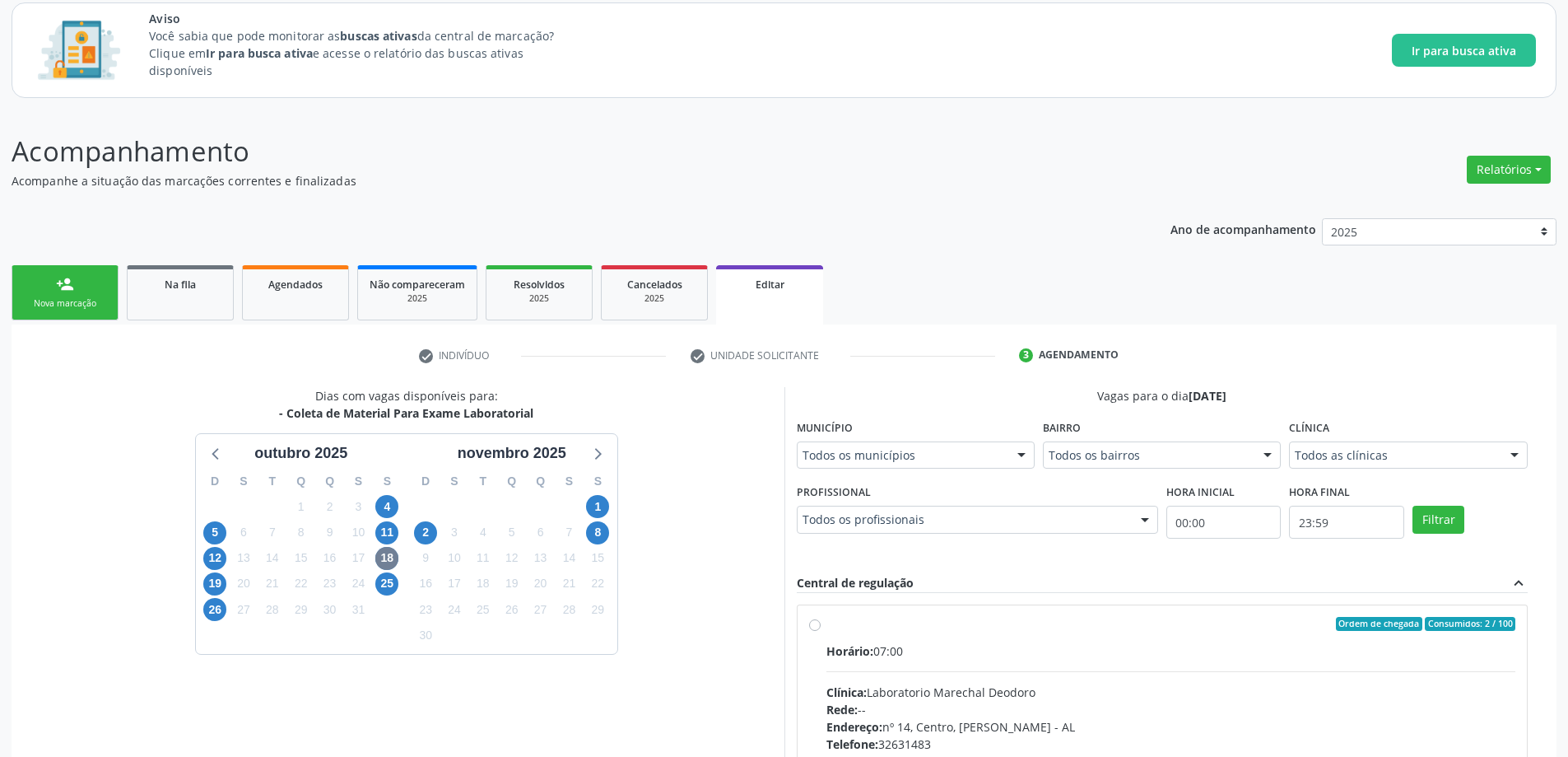
click at [826, 626] on label "Ordem de chegada Consumidos: 2 / 100 Horário: 07:00 Clínica: Laboratorio Marech…" at bounding box center [1171, 742] width 690 height 253
click at [813, 626] on input "Ordem de chegada Consumidos: 2 / 100 Horário: 07:00 Clínica: Laboratorio Marech…" at bounding box center [814, 624] width 11 height 15
radio input "true"
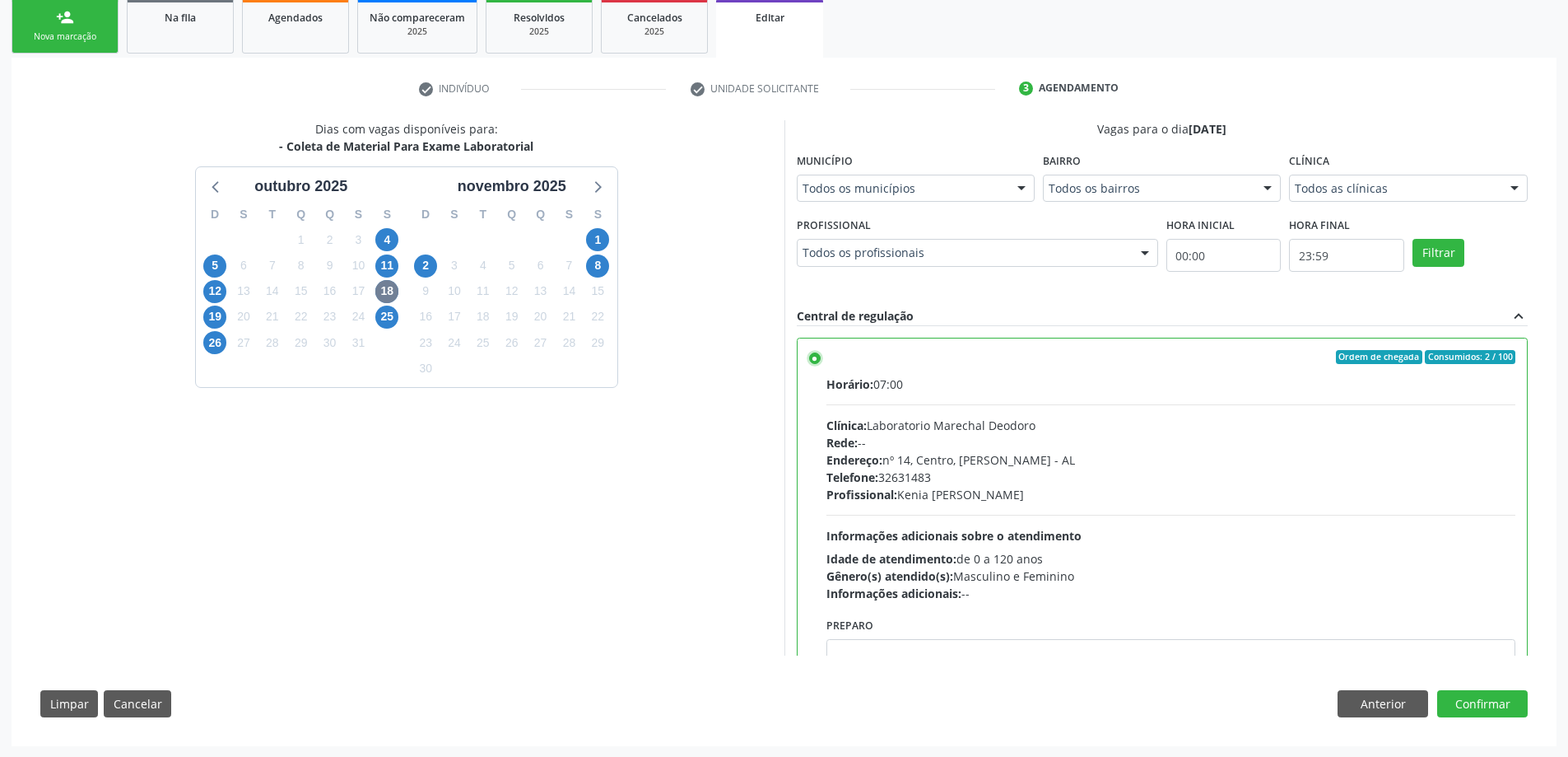
scroll to position [367, 0]
click at [1462, 697] on button "Confirmar" at bounding box center [1482, 703] width 91 height 28
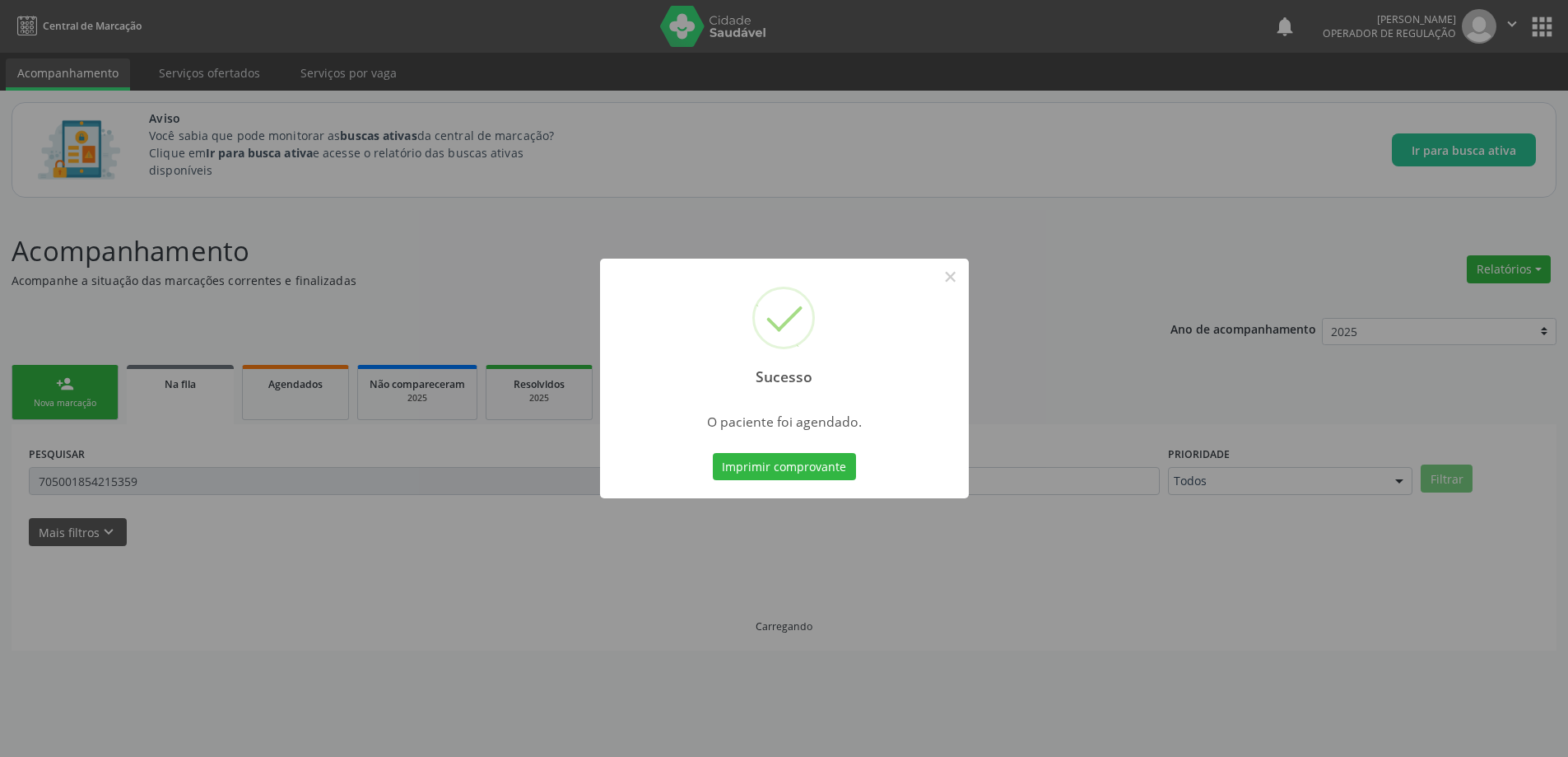
scroll to position [0, 0]
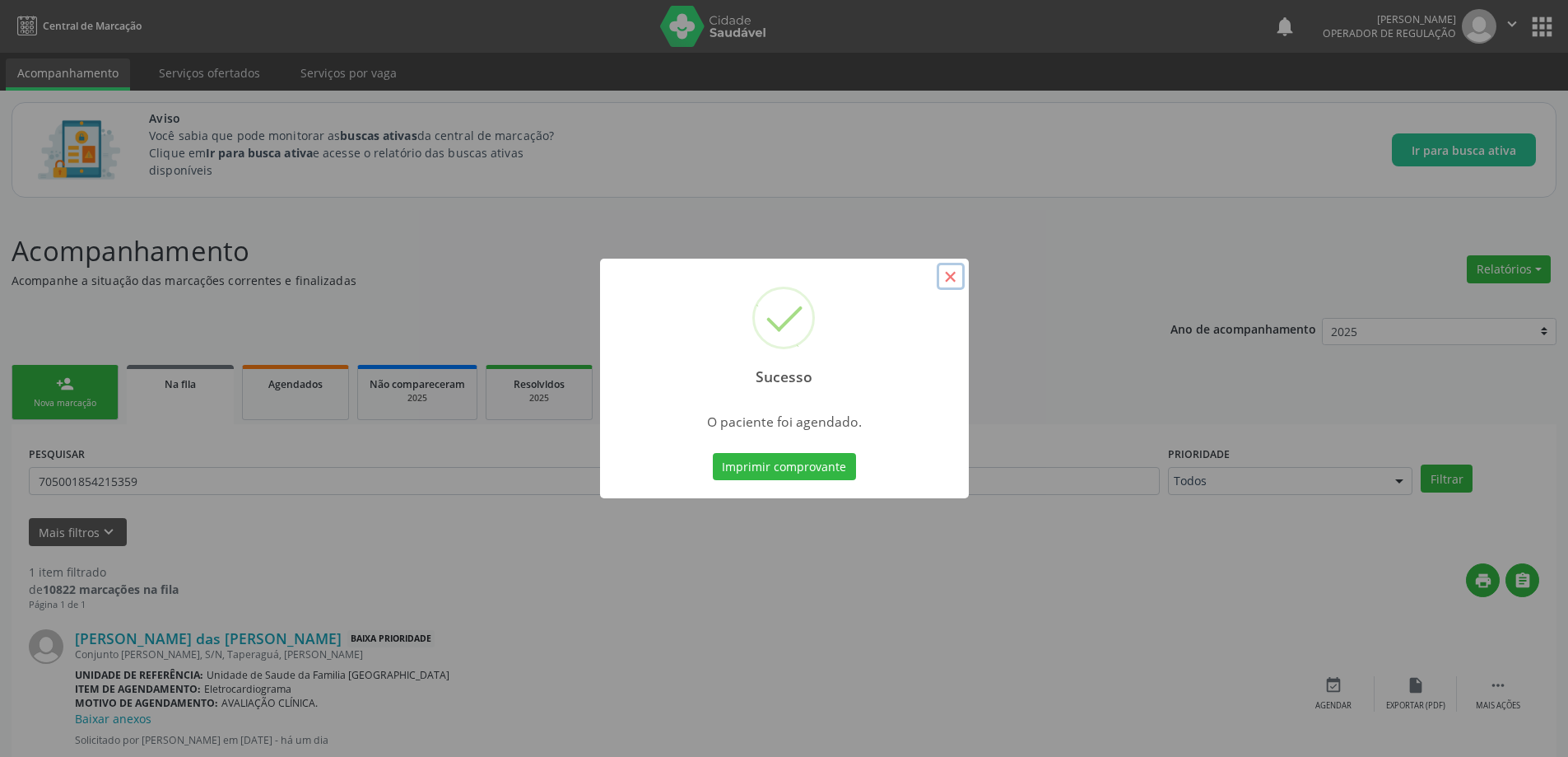
click at [956, 278] on button "×" at bounding box center [950, 276] width 28 height 28
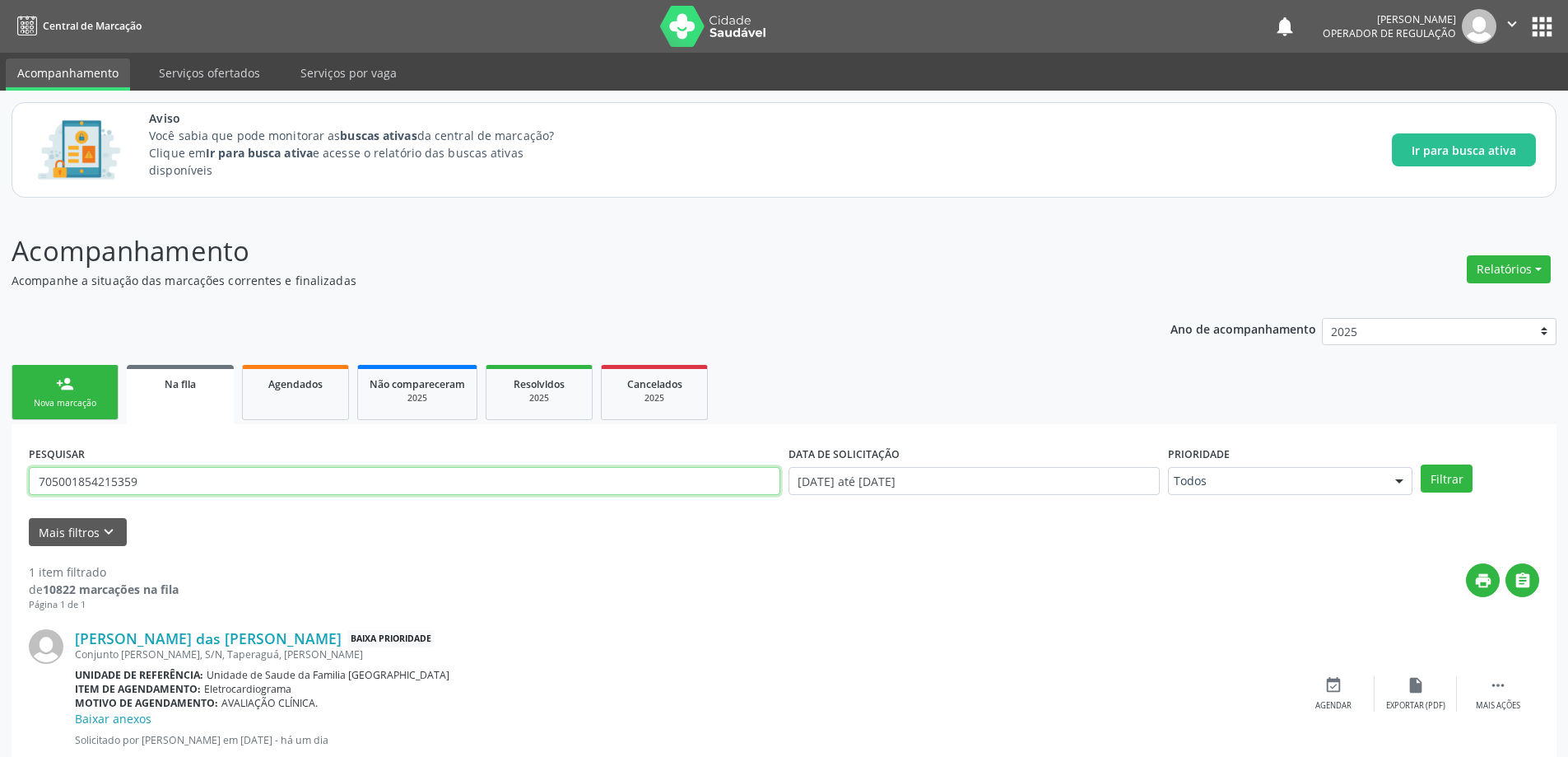
click at [295, 488] on input "705001854215359" at bounding box center [404, 481] width 751 height 28
paste input "3205632519594"
type input "703205632519594"
click at [1421, 464] on button "Filtrar" at bounding box center [1447, 478] width 52 height 28
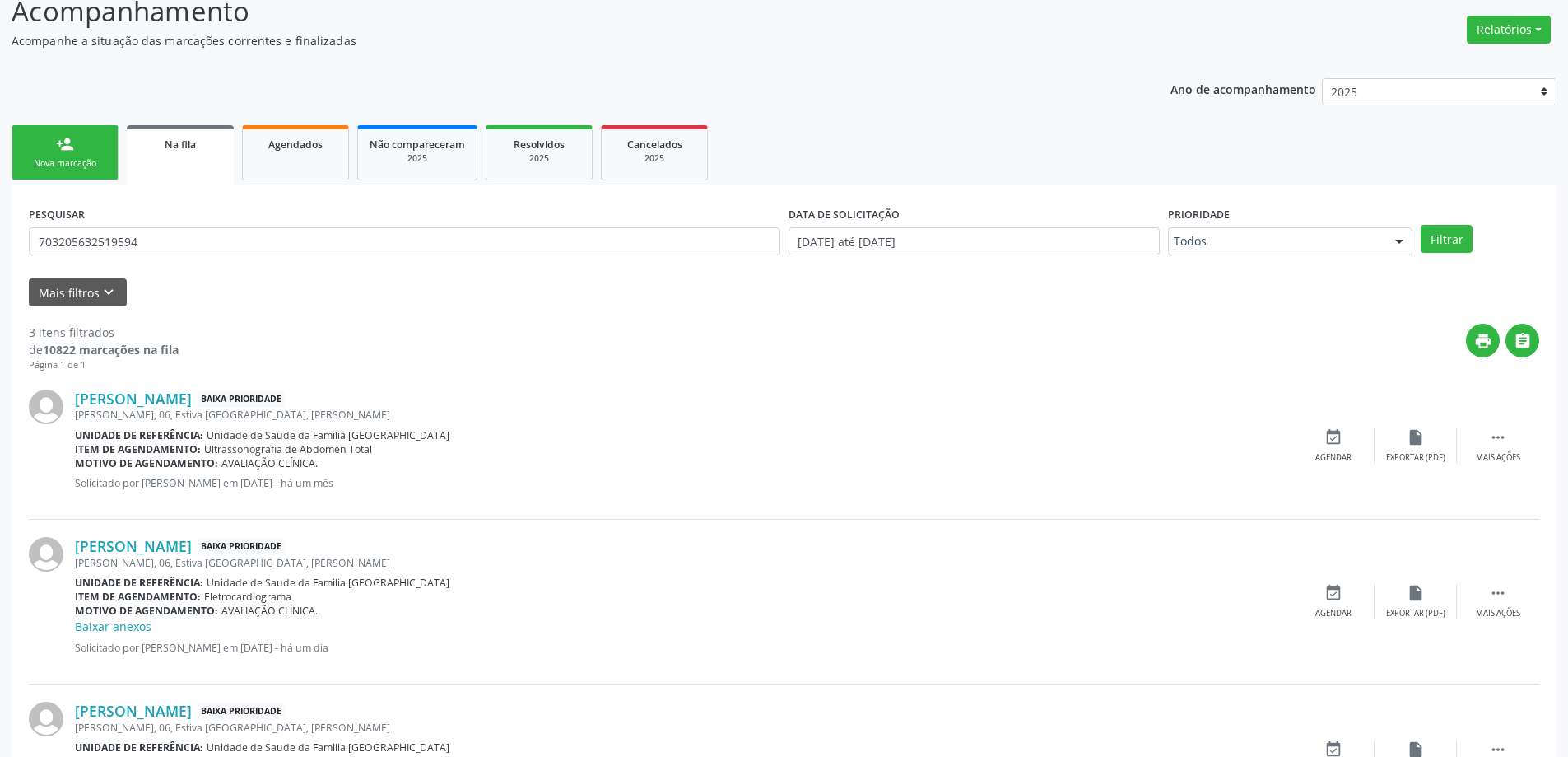
scroll to position [343, 0]
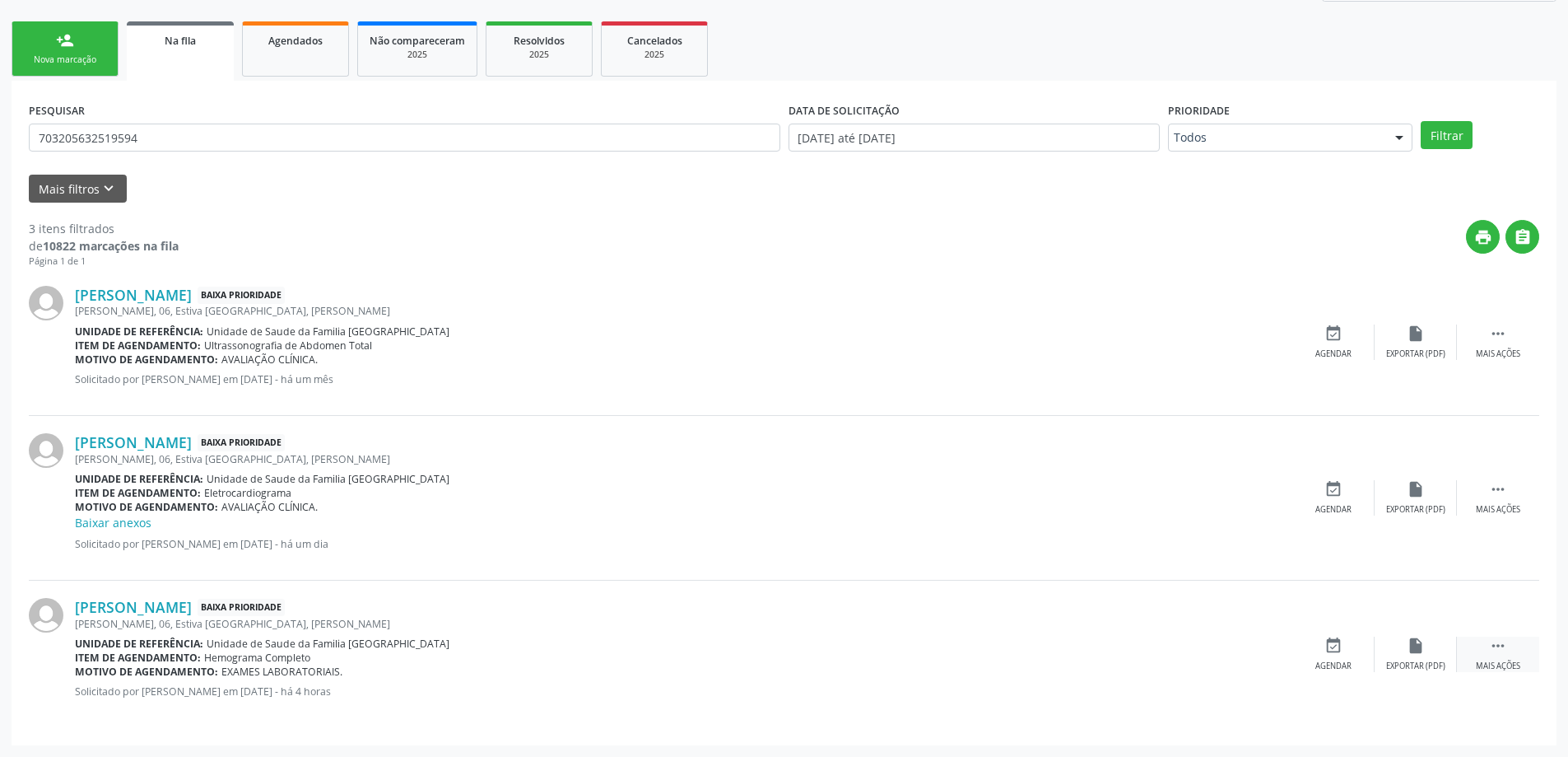
click at [1510, 653] on div " Mais ações" at bounding box center [1498, 654] width 82 height 35
click at [1410, 647] on icon "edit" at bounding box center [1415, 646] width 19 height 19
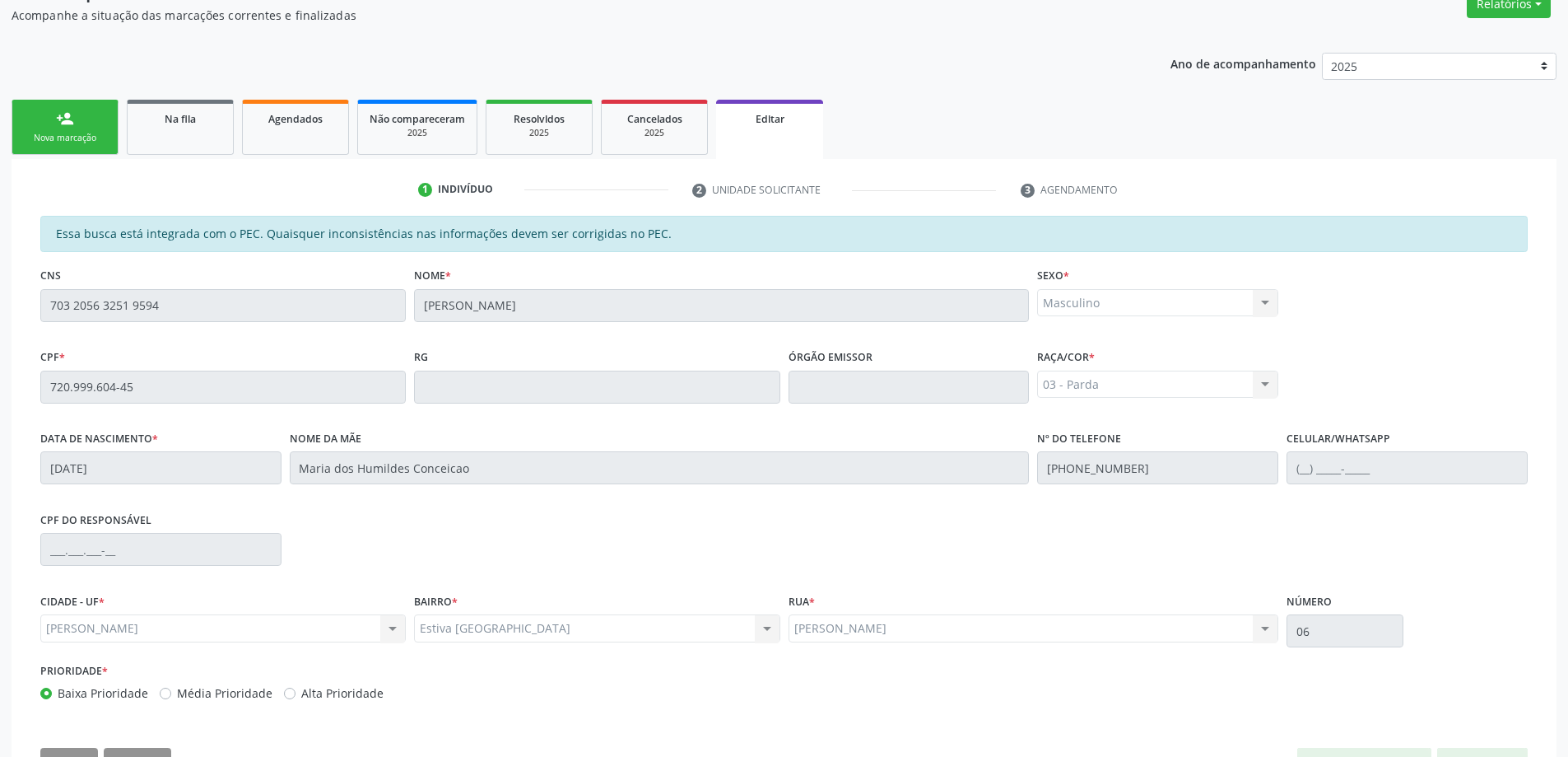
scroll to position [324, 0]
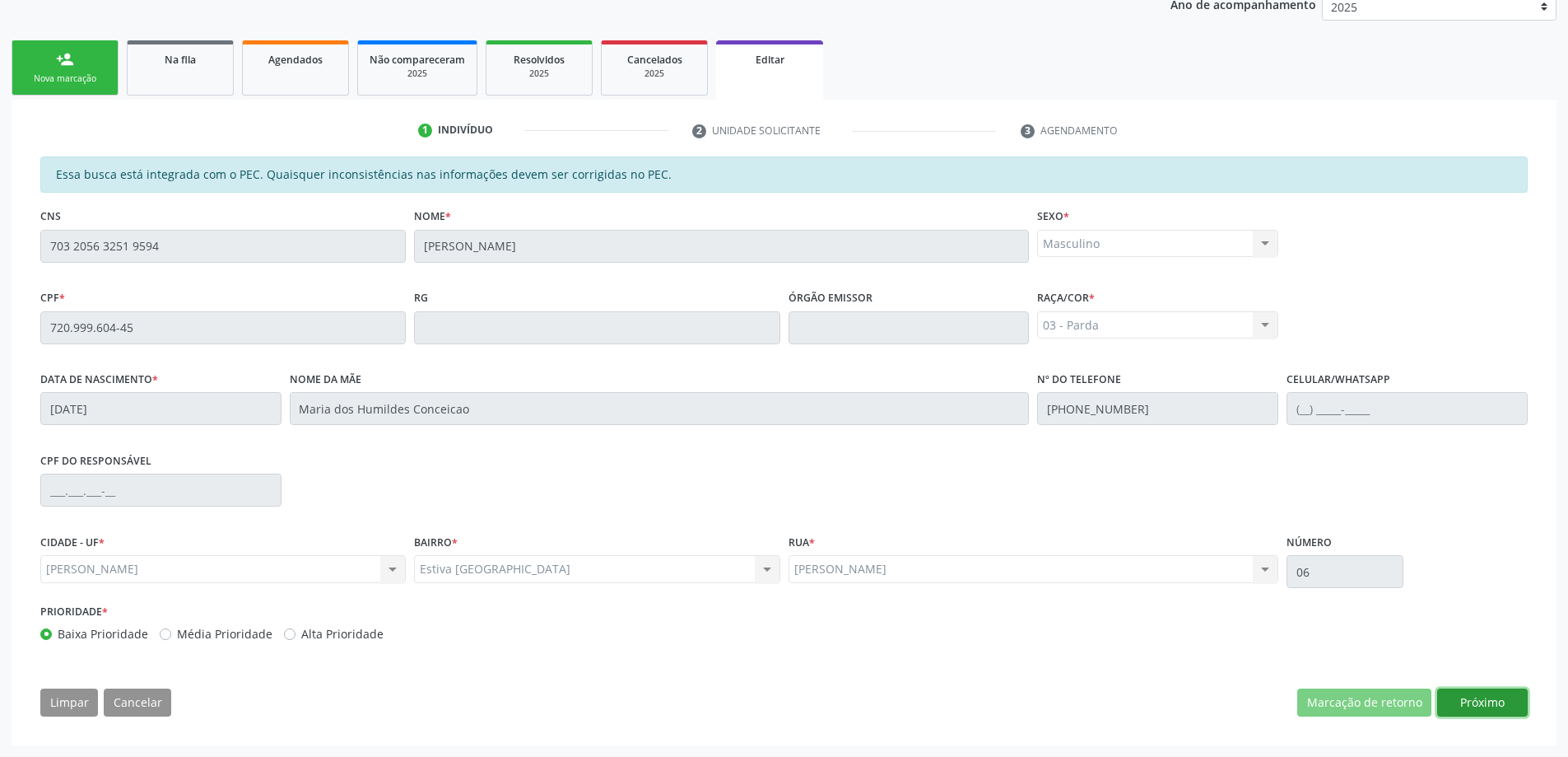
click at [1487, 698] on button "Próximo" at bounding box center [1482, 702] width 91 height 28
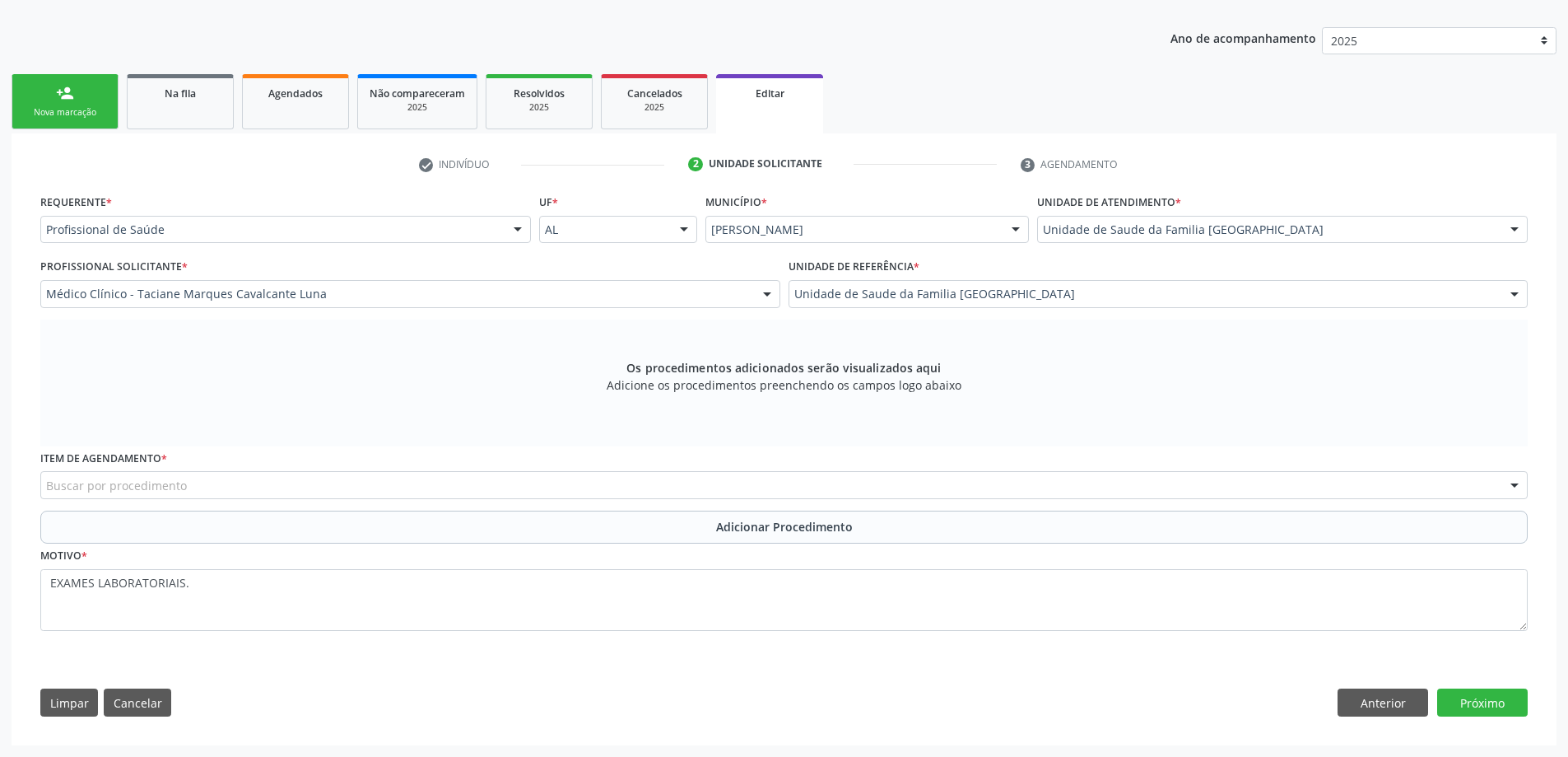
scroll to position [291, 0]
click at [515, 491] on div "Buscar por procedimento" at bounding box center [784, 485] width 1486 height 28
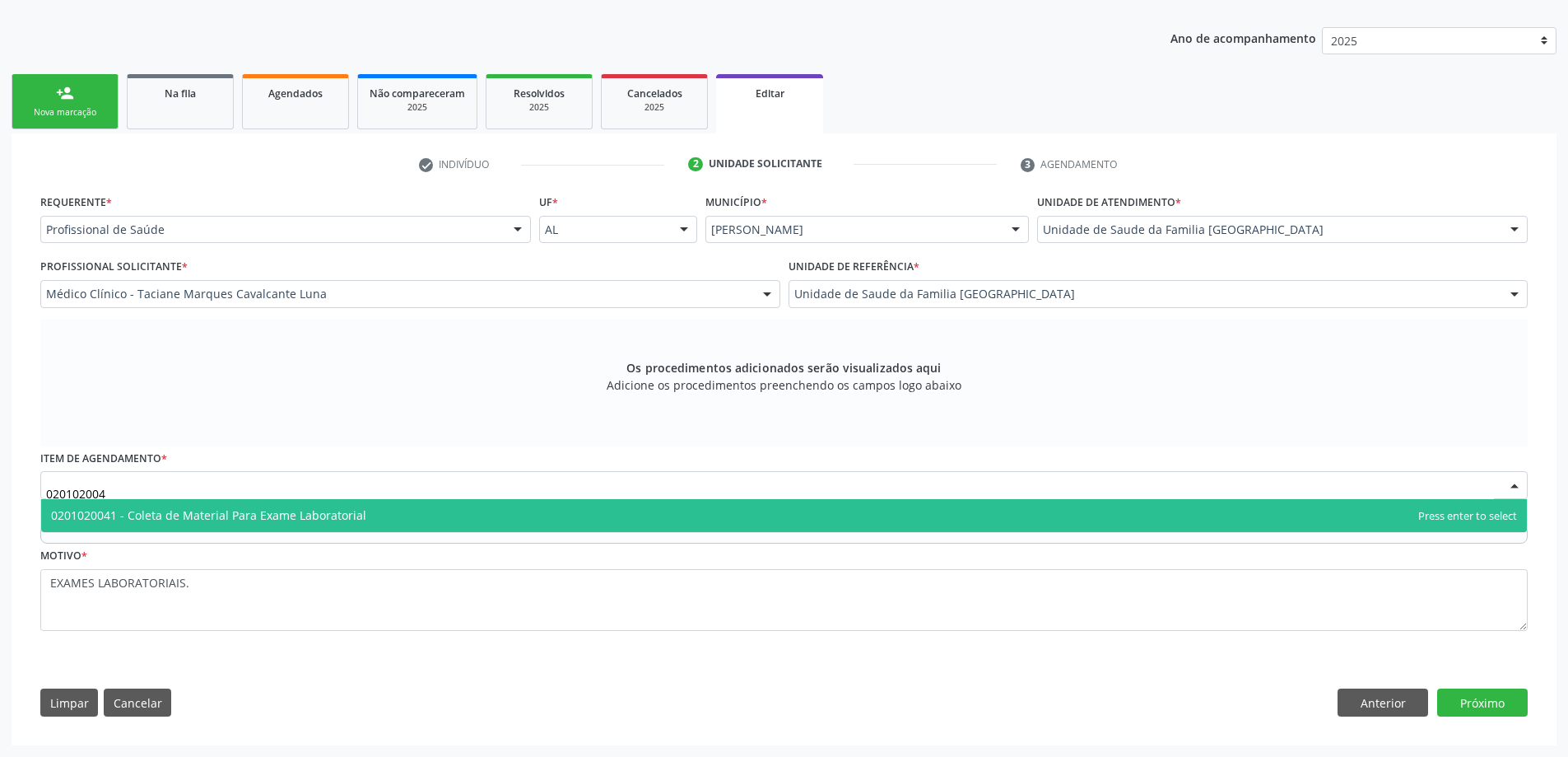
type input "0201020041"
click at [353, 514] on span "0201020041 - Coleta de Material Para Exame Laboratorial" at bounding box center [208, 514] width 315 height 16
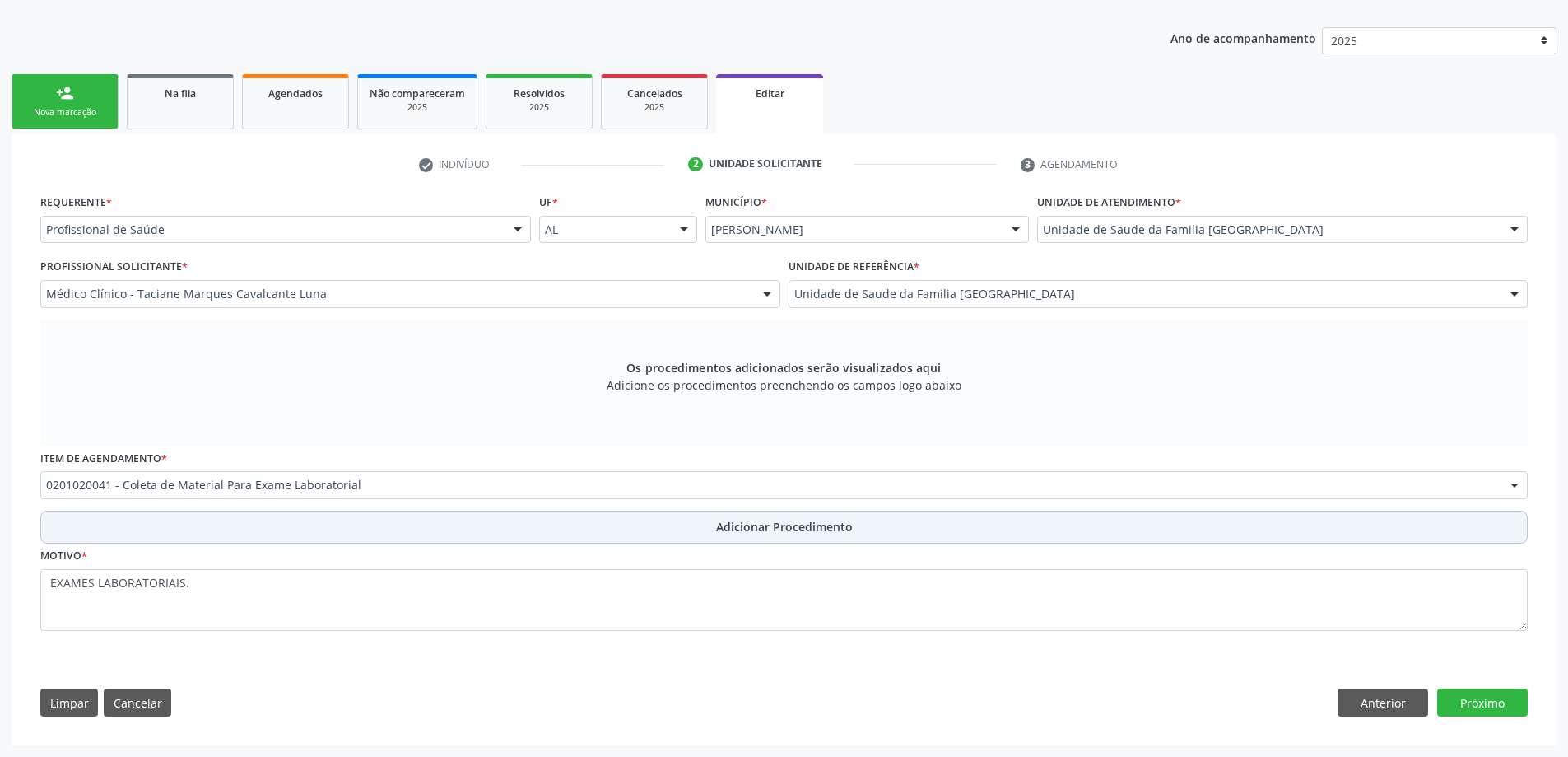
click at [419, 527] on button "Adicionar Procedimento" at bounding box center [784, 527] width 1486 height 33
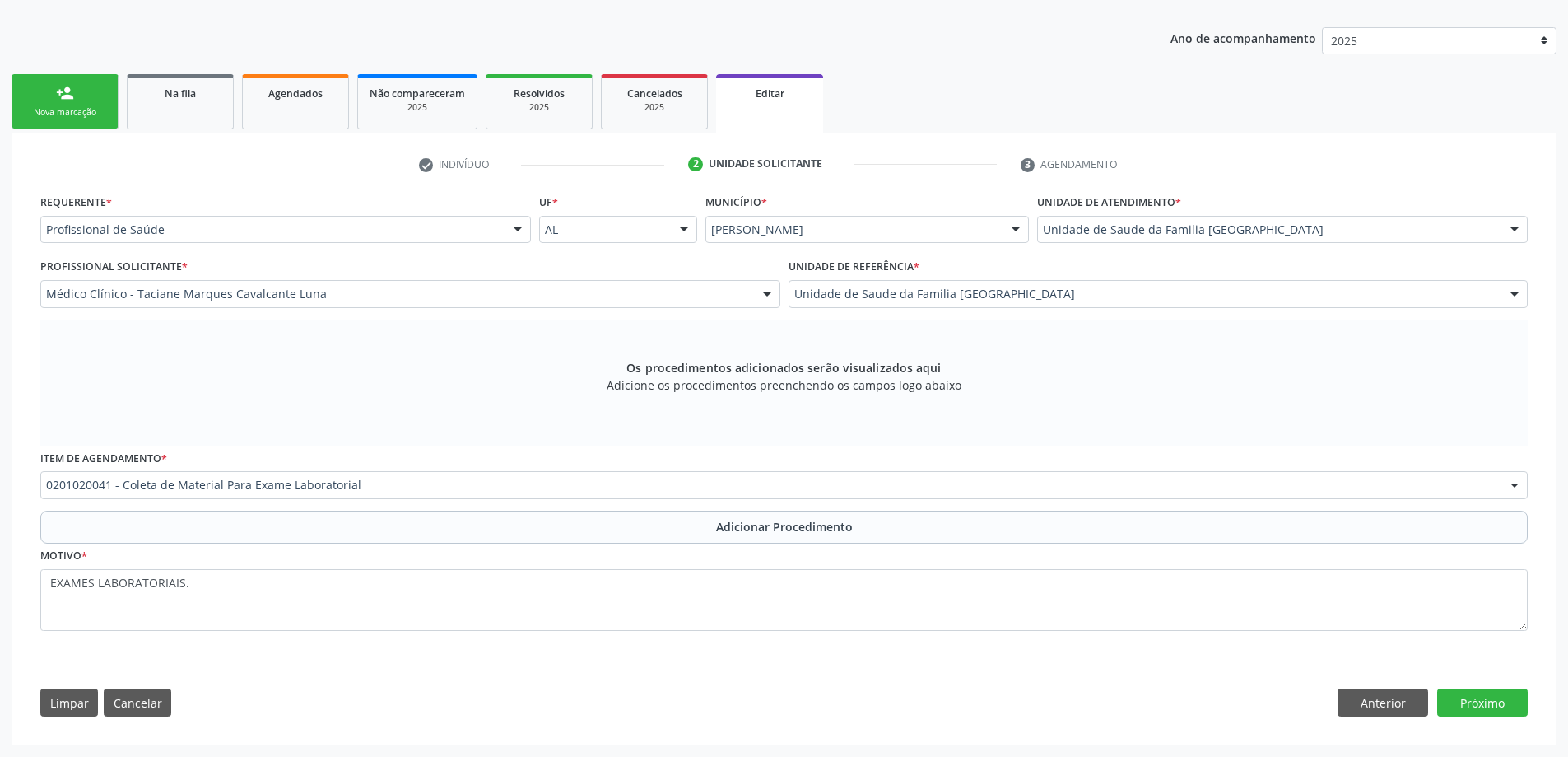
scroll to position [228, 0]
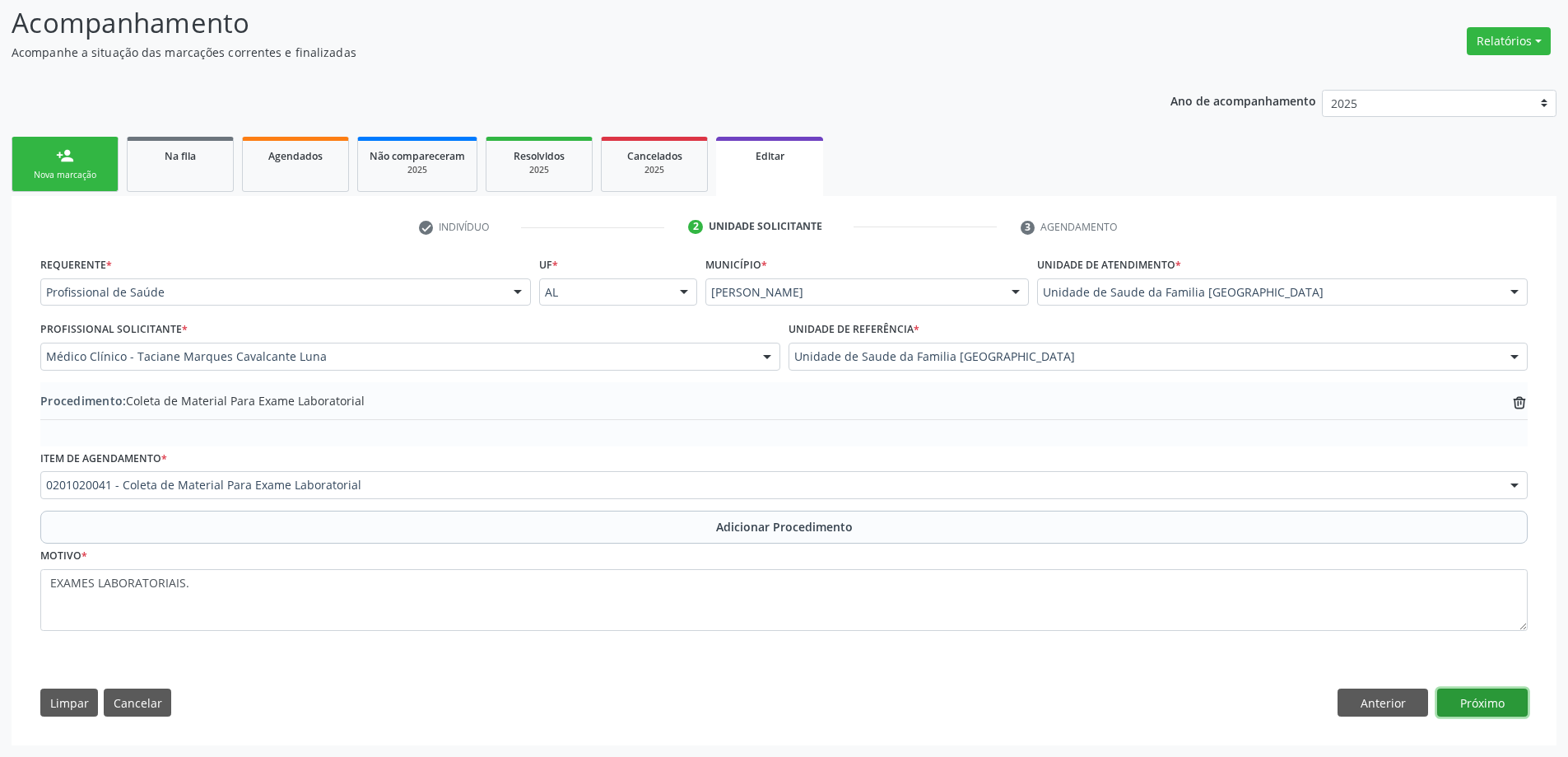
click at [1505, 698] on button "Próximo" at bounding box center [1482, 702] width 91 height 28
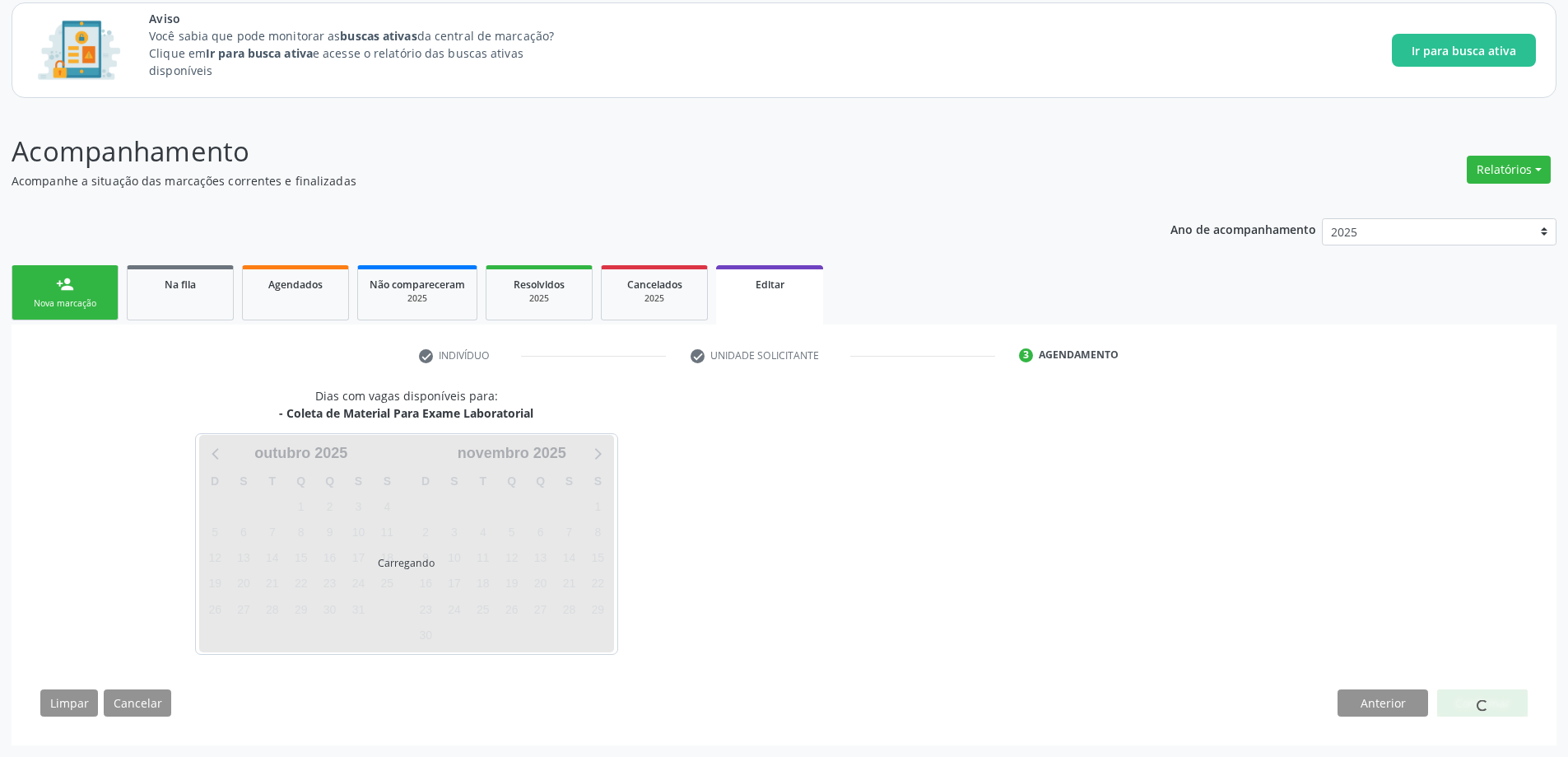
scroll to position [100, 0]
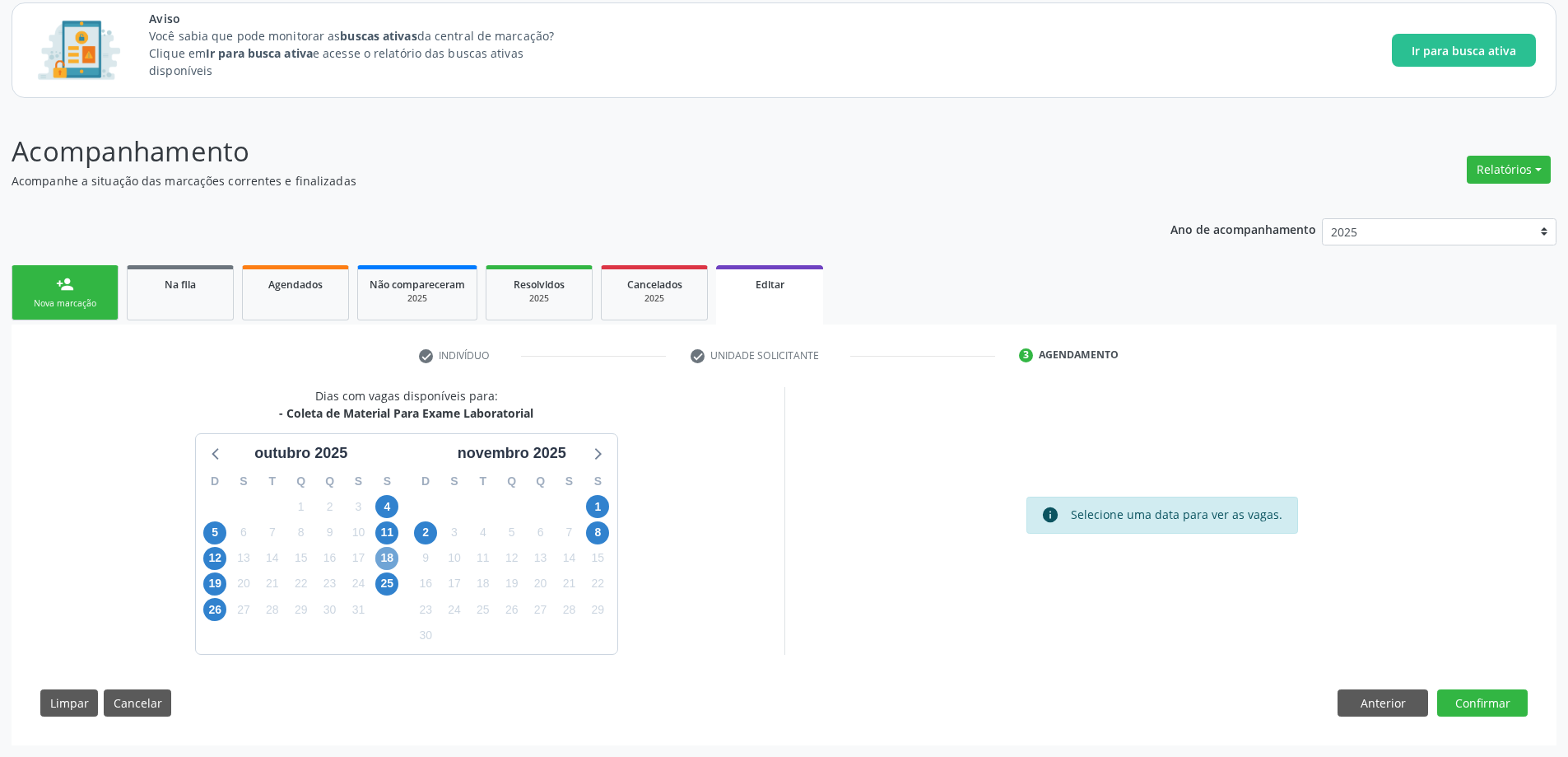
click at [387, 558] on span "18" at bounding box center [386, 558] width 23 height 23
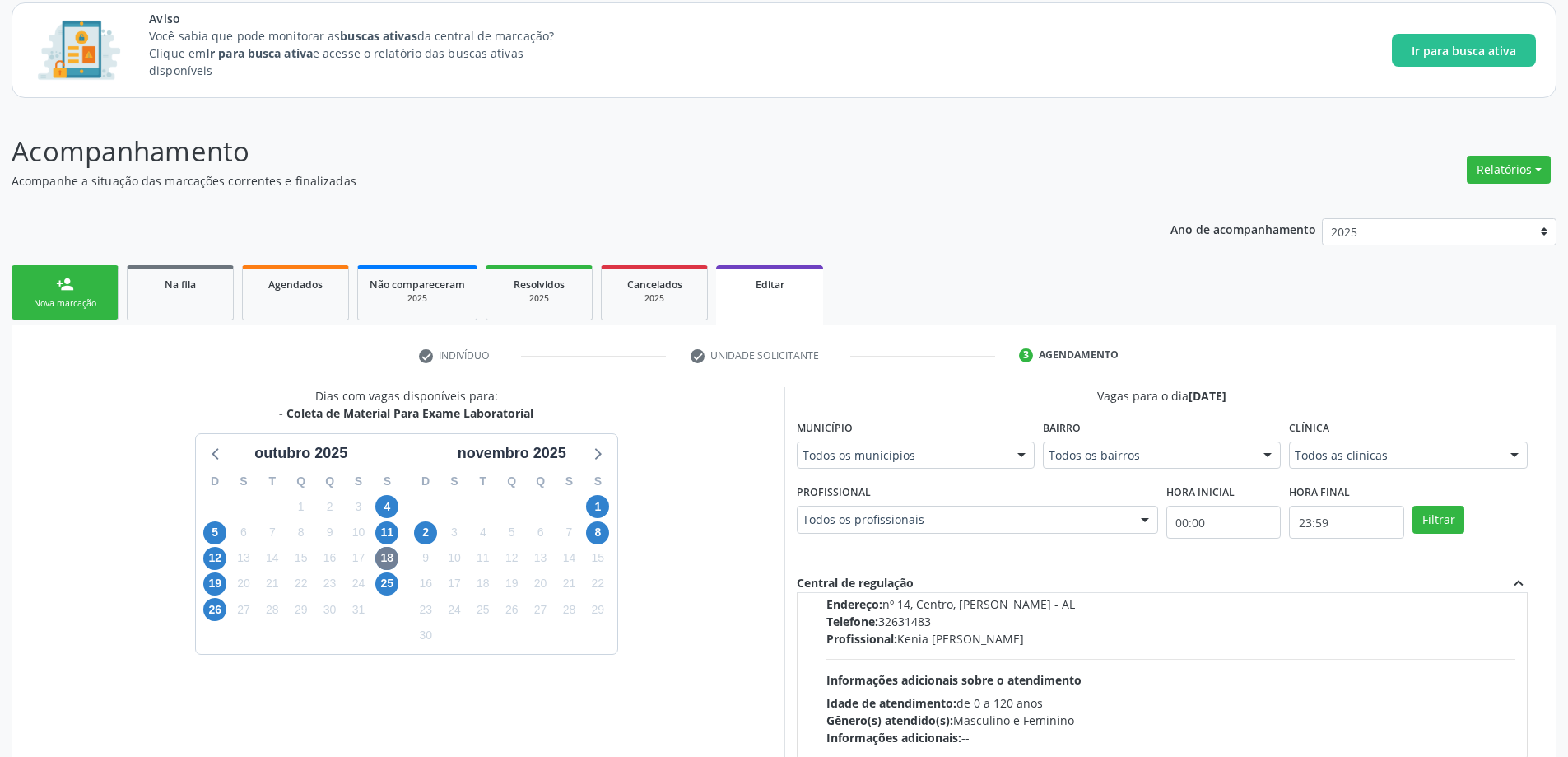
drag, startPoint x: 903, startPoint y: 616, endPoint x: 867, endPoint y: 698, distance: 89.6
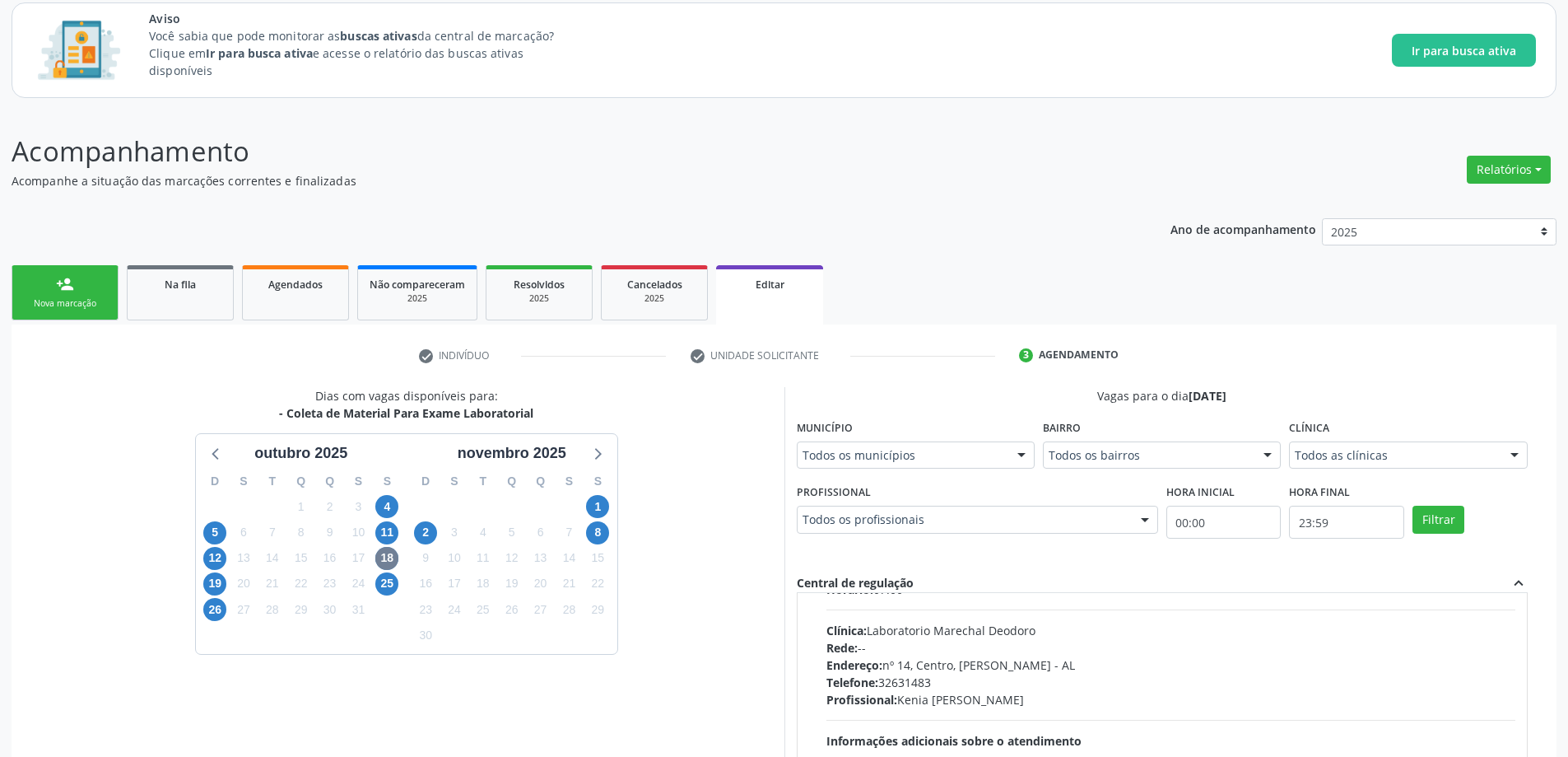
scroll to position [0, 0]
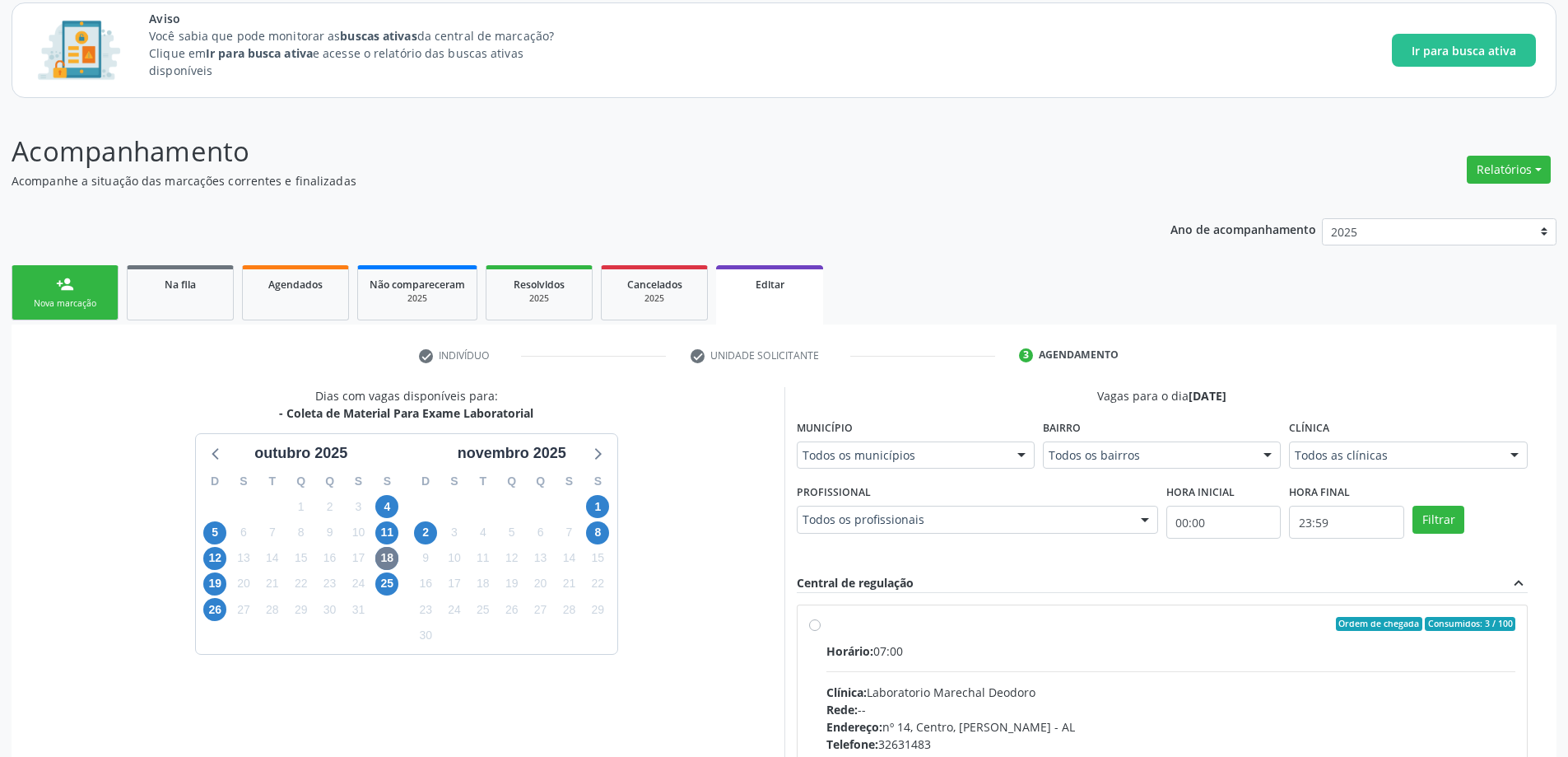
click at [826, 626] on label "Ordem de chegada Consumidos: 3 / 100 Horário: 07:00 Clínica: Laboratorio Marech…" at bounding box center [1171, 742] width 690 height 253
click at [815, 626] on input "Ordem de chegada Consumidos: 3 / 100 Horário: 07:00 Clínica: Laboratorio Marech…" at bounding box center [814, 624] width 11 height 15
radio input "true"
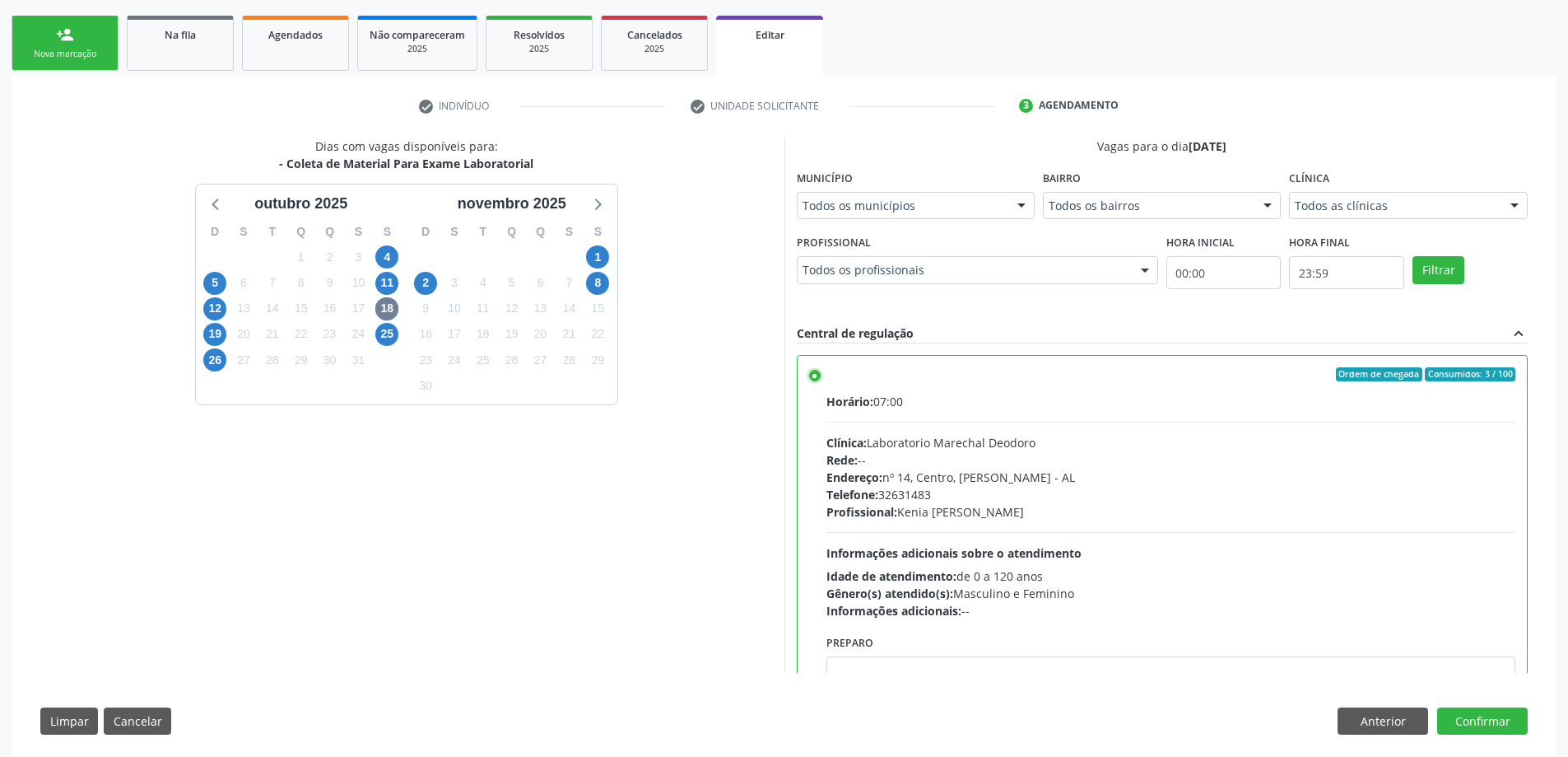
scroll to position [367, 0]
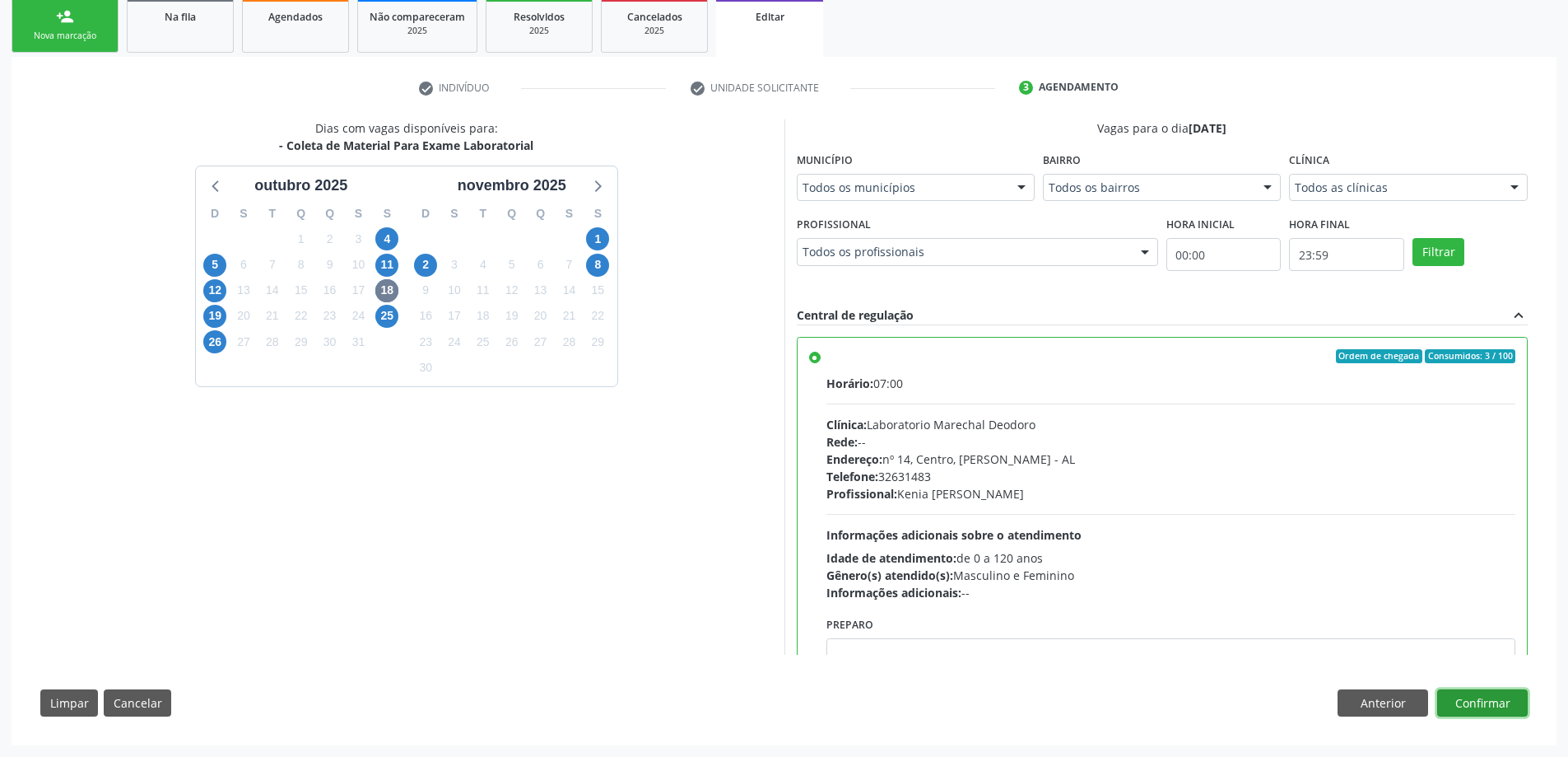
click at [1471, 693] on button "Confirmar" at bounding box center [1482, 703] width 91 height 28
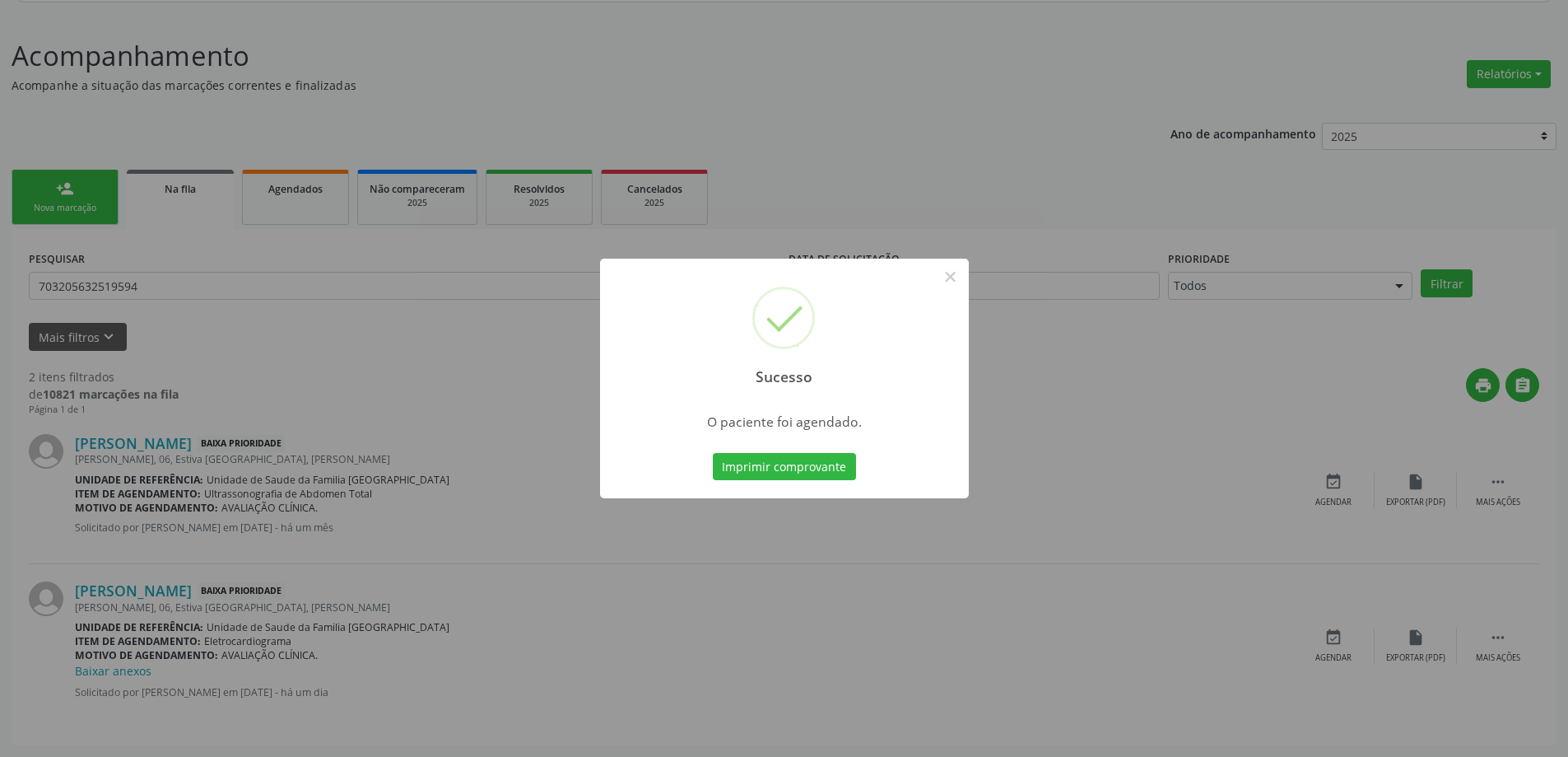
scroll to position [0, 0]
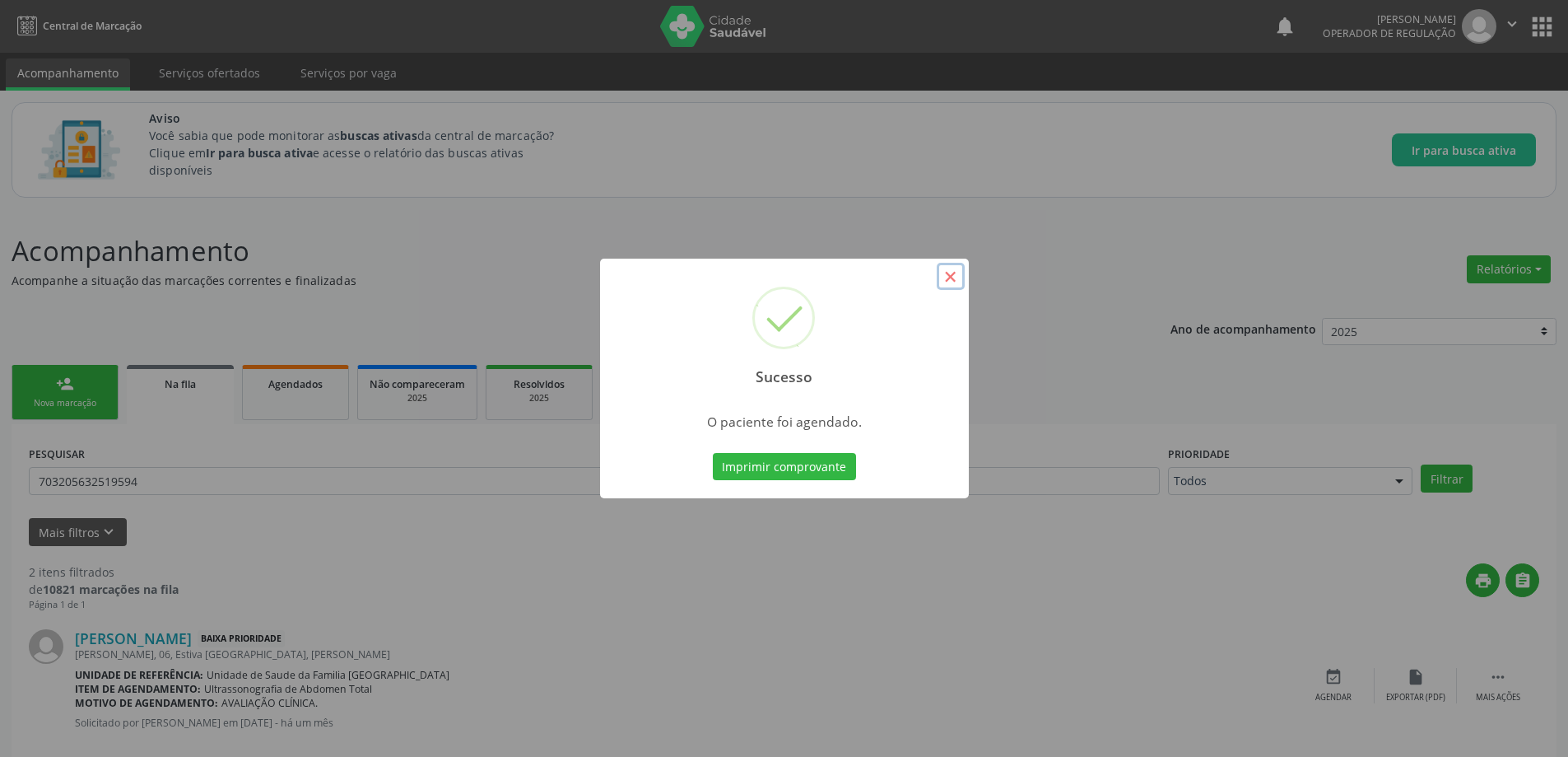
click at [952, 273] on button "×" at bounding box center [950, 276] width 28 height 28
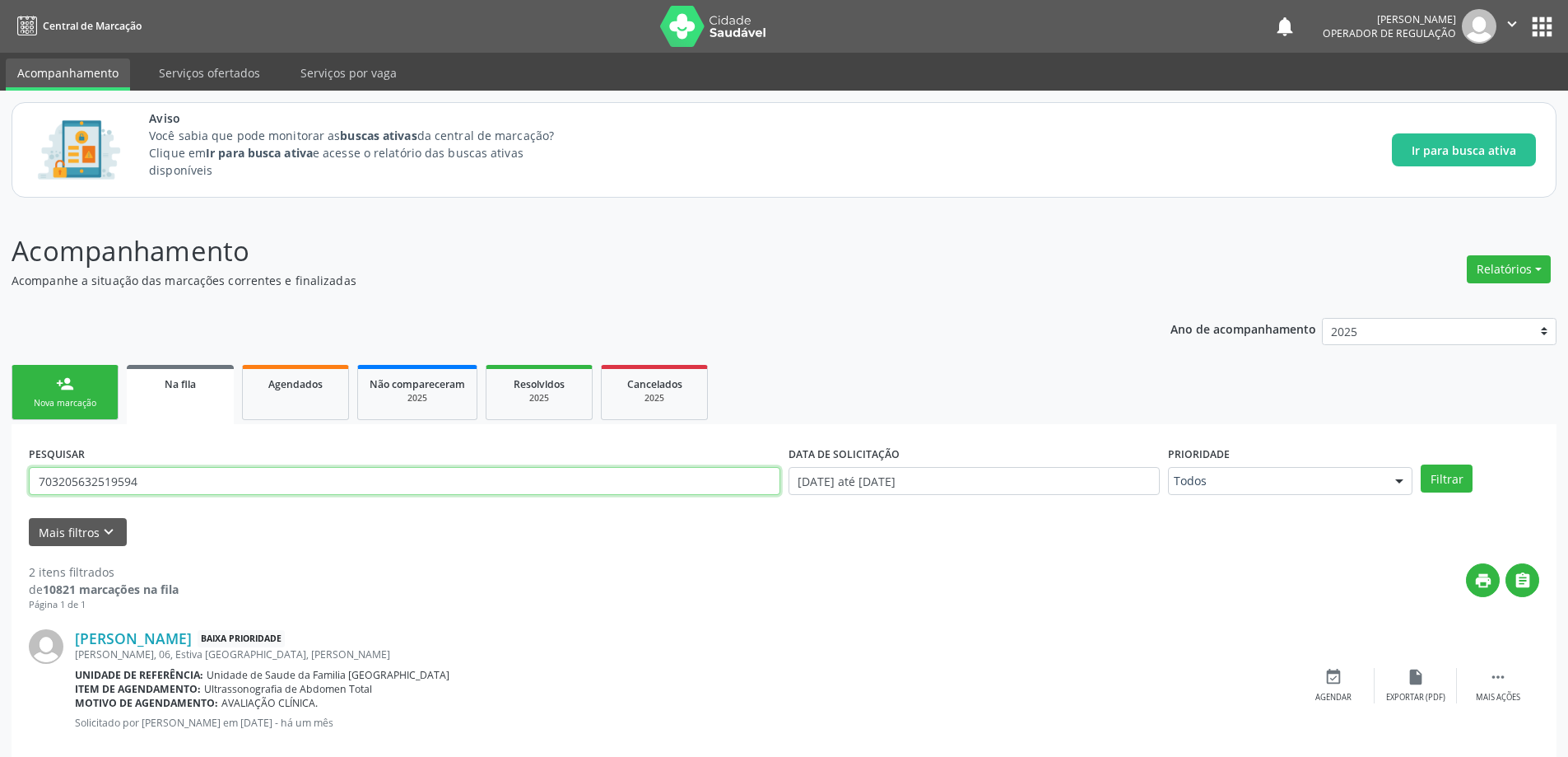
click at [217, 484] on input "703205632519594" at bounding box center [404, 481] width 751 height 28
paste input "700005093005503"
type input "700005093005503"
click at [1421, 464] on button "Filtrar" at bounding box center [1447, 478] width 52 height 28
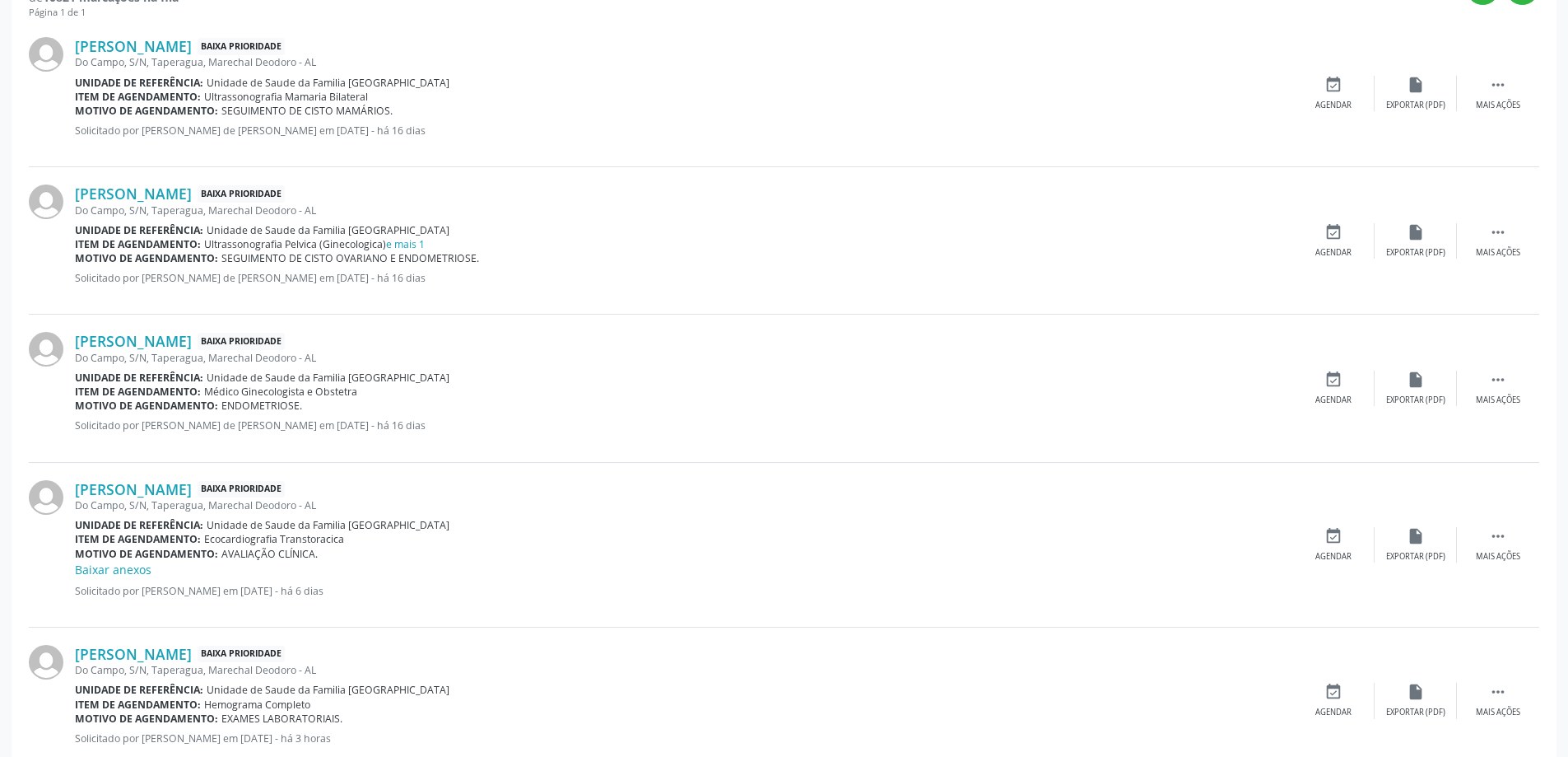
scroll to position [638, 0]
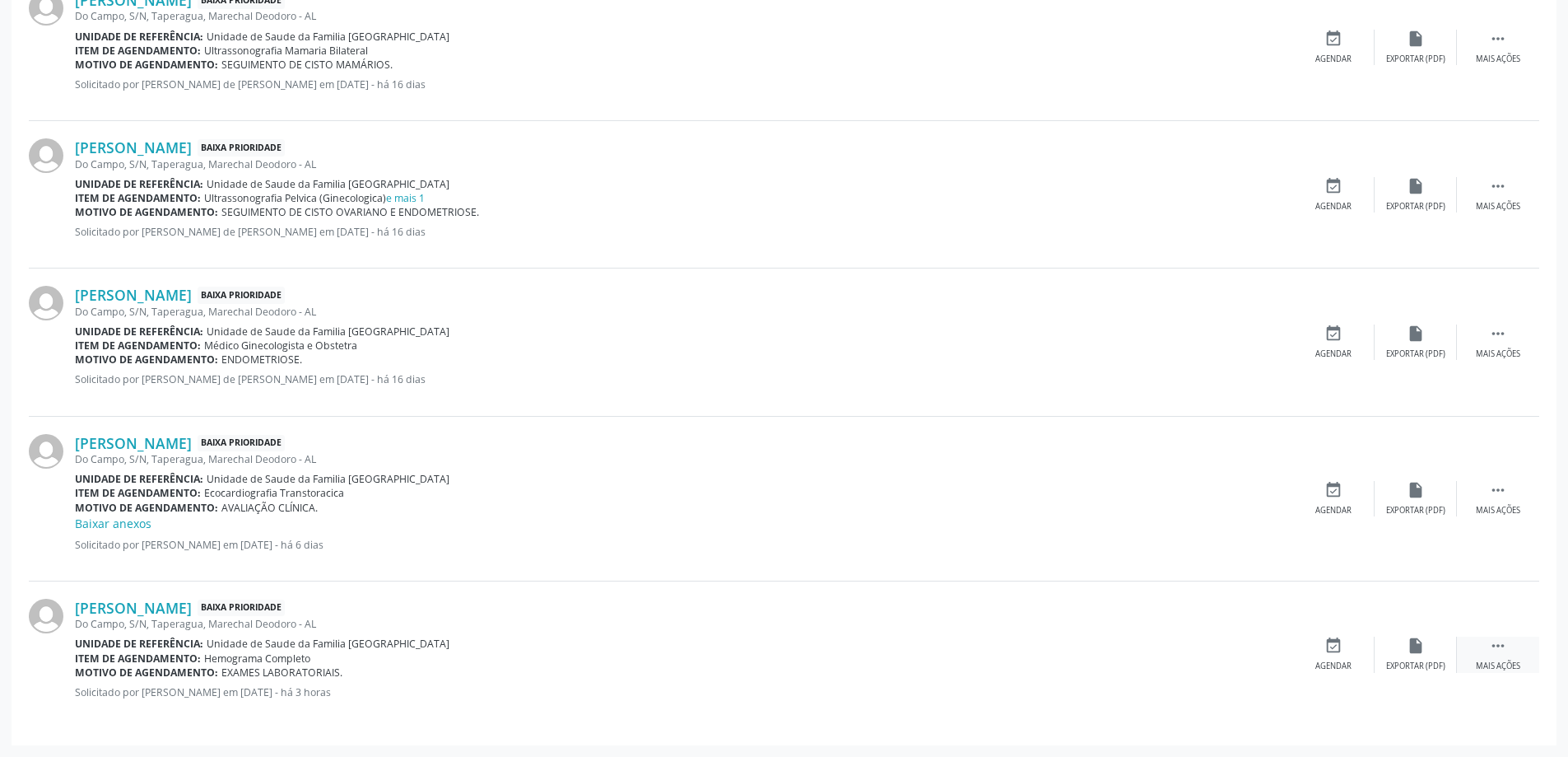
click at [1497, 662] on div "Mais ações" at bounding box center [1498, 666] width 44 height 11
click at [1419, 649] on icon "edit" at bounding box center [1415, 646] width 19 height 19
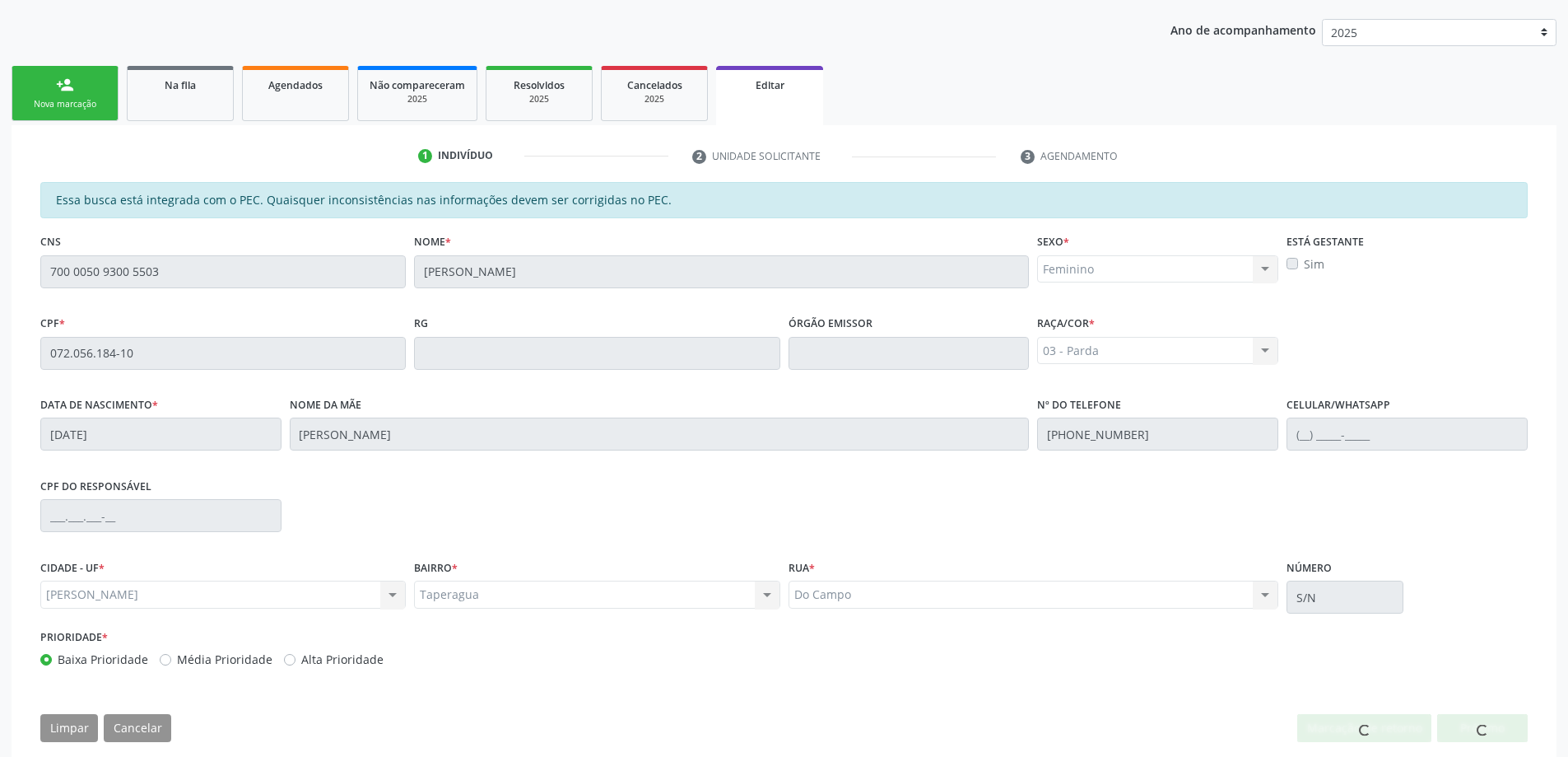
scroll to position [324, 0]
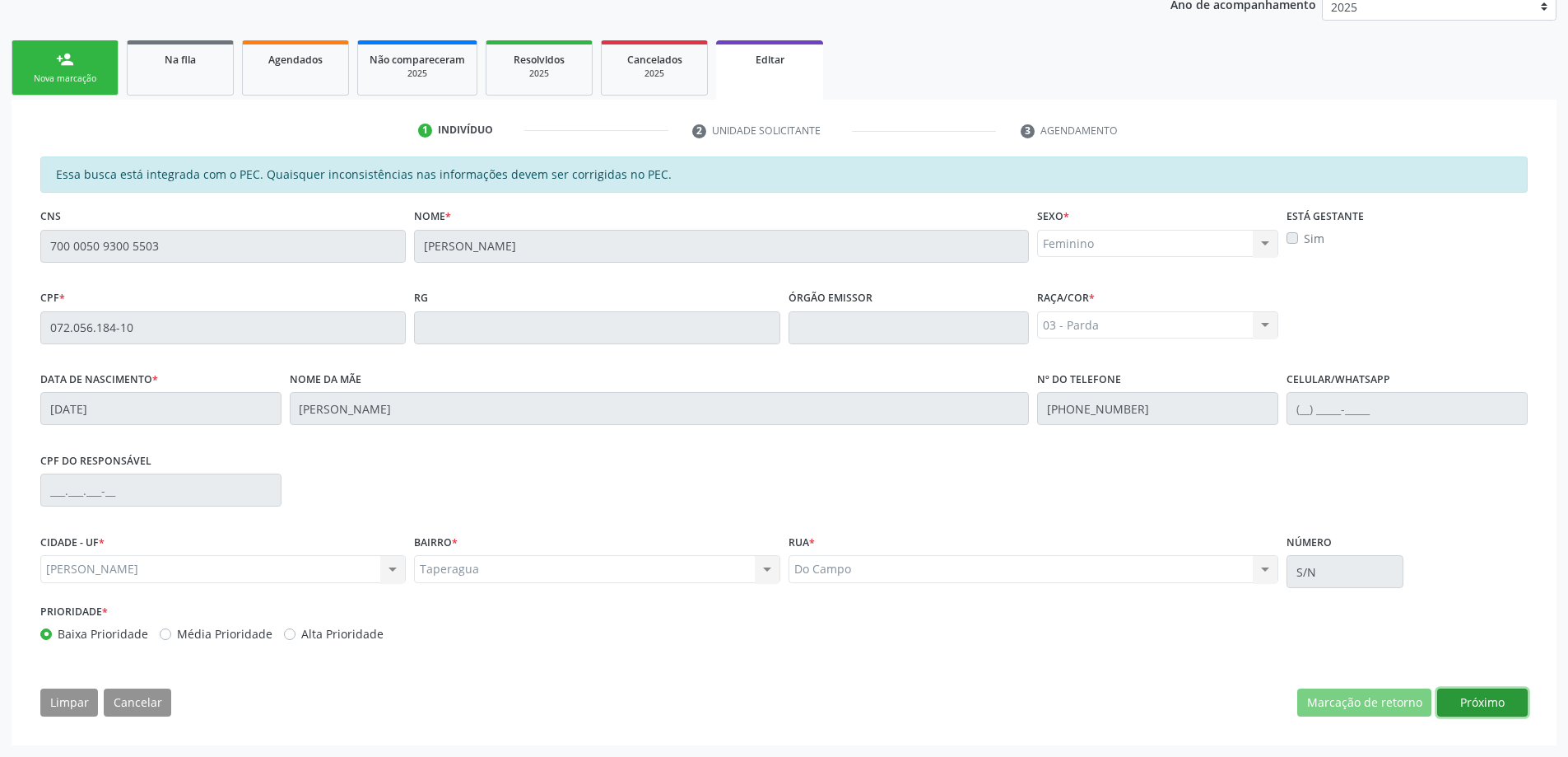
click at [1472, 697] on button "Próximo" at bounding box center [1482, 702] width 91 height 28
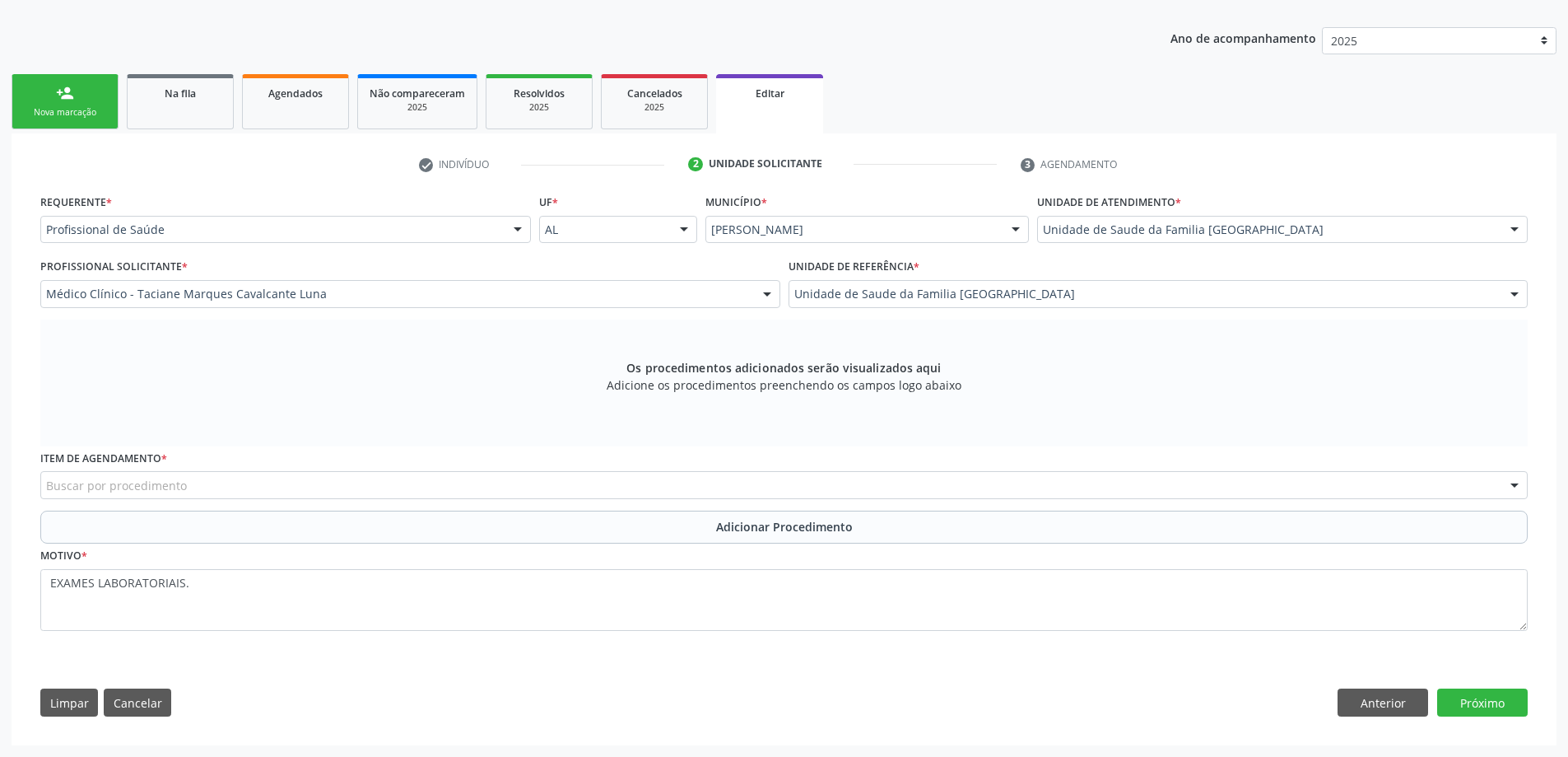
click at [248, 491] on div "Buscar por procedimento" at bounding box center [784, 485] width 1486 height 28
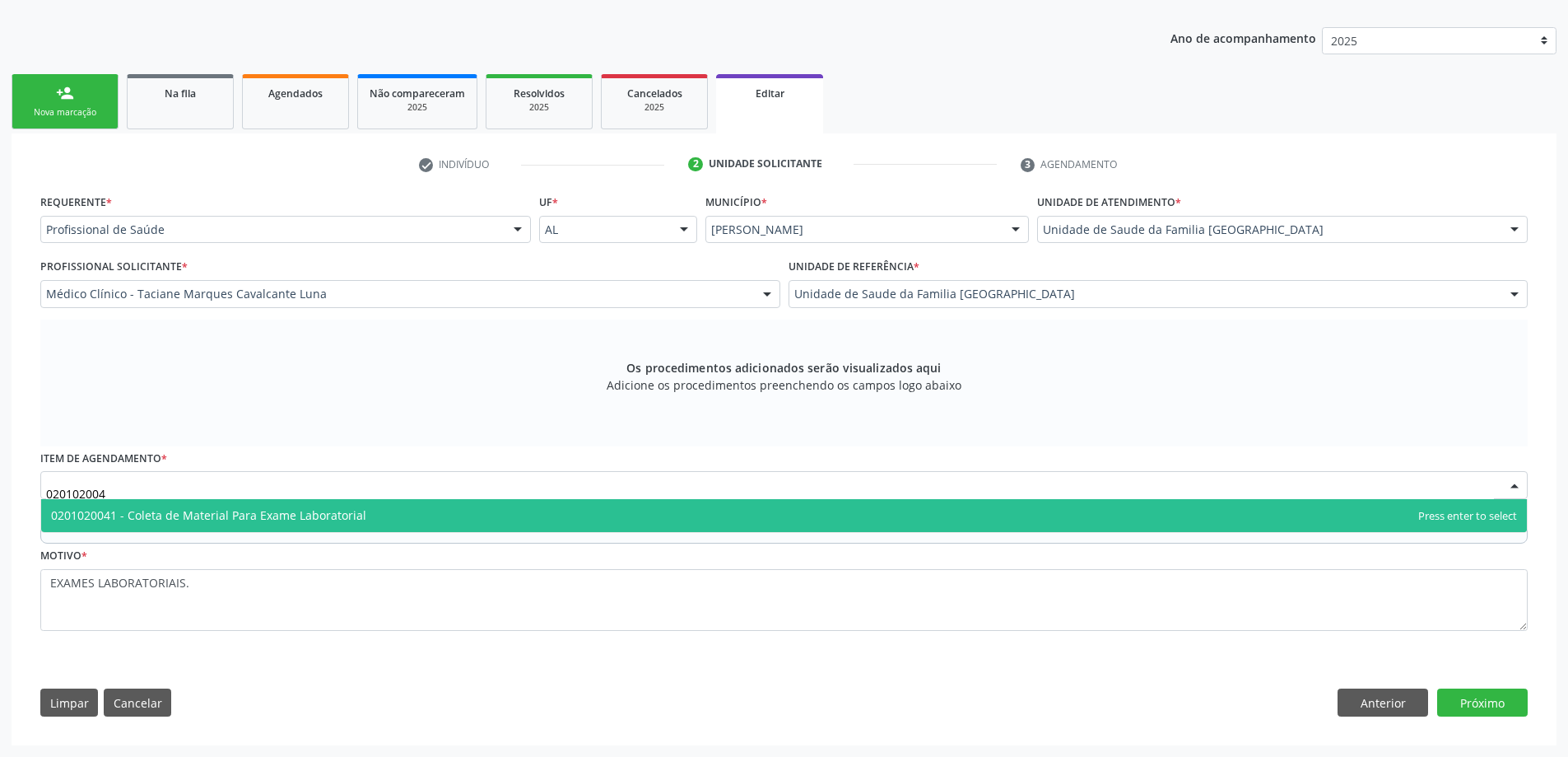
type input "0201020041"
click at [254, 524] on span "0201020041 - Coleta de Material Para Exame Laboratorial" at bounding box center [784, 515] width 1486 height 33
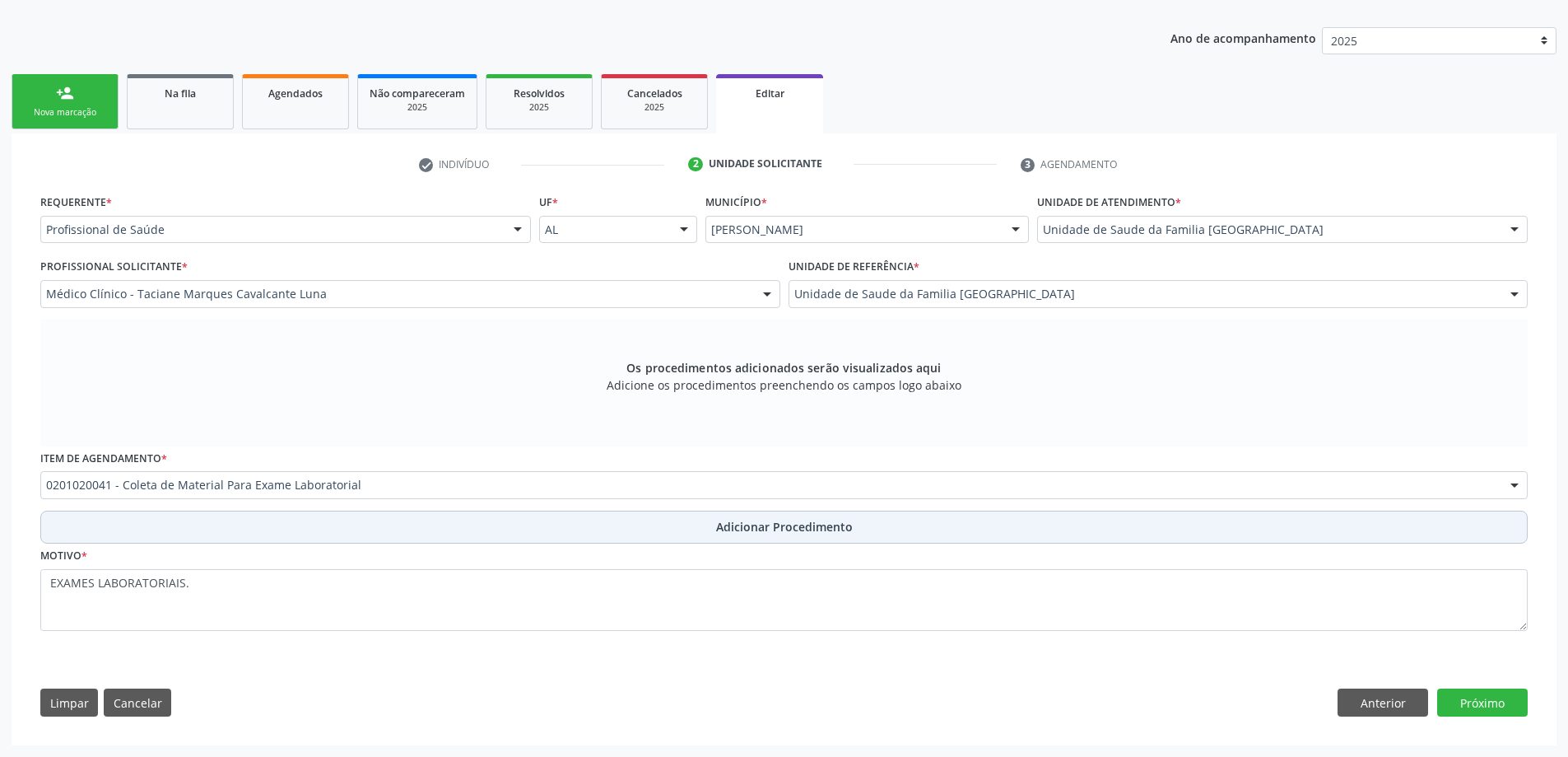
click at [530, 536] on button "Adicionar Procedimento" at bounding box center [784, 527] width 1486 height 33
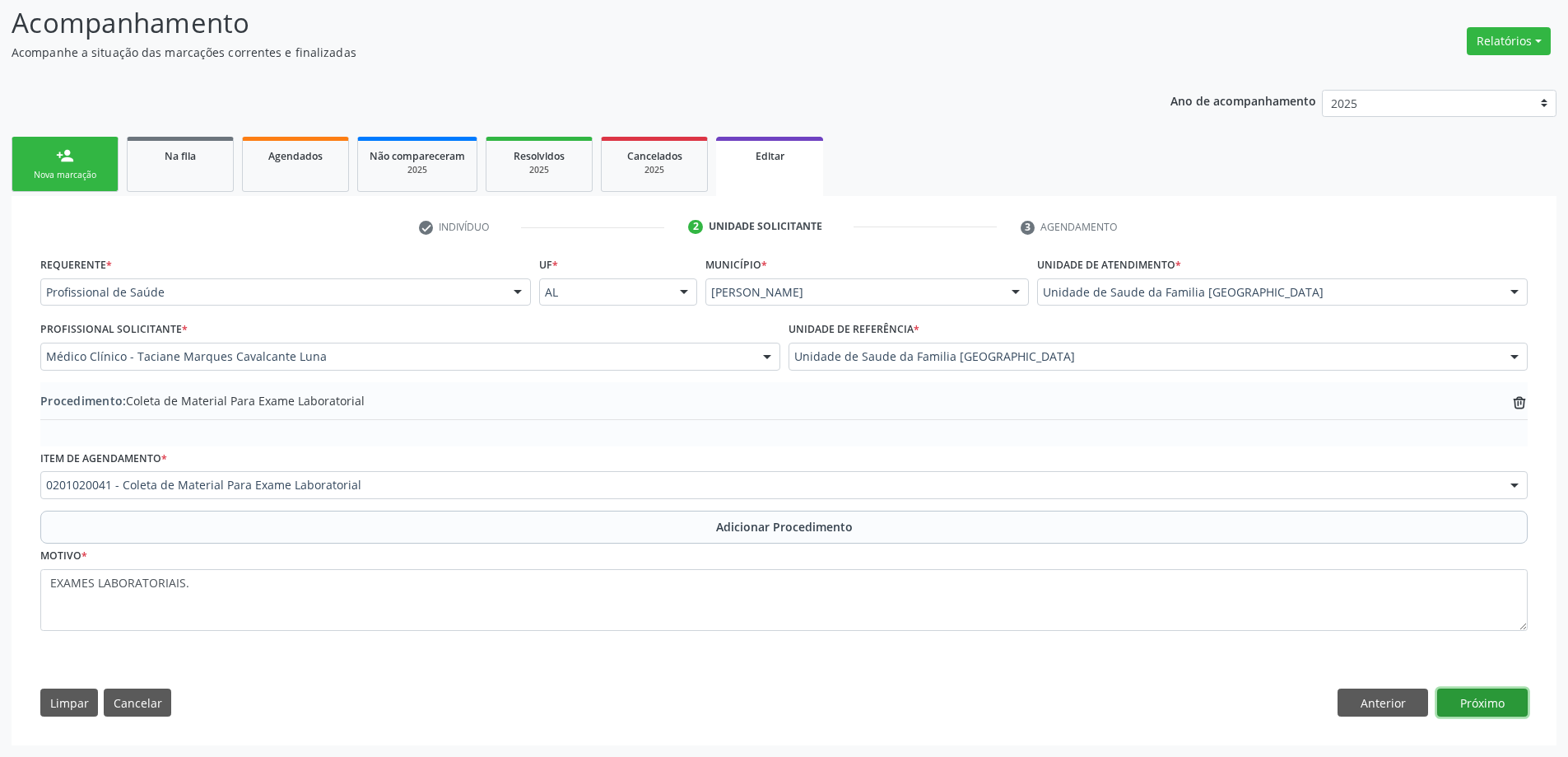
click at [1514, 712] on button "Próximo" at bounding box center [1482, 702] width 91 height 28
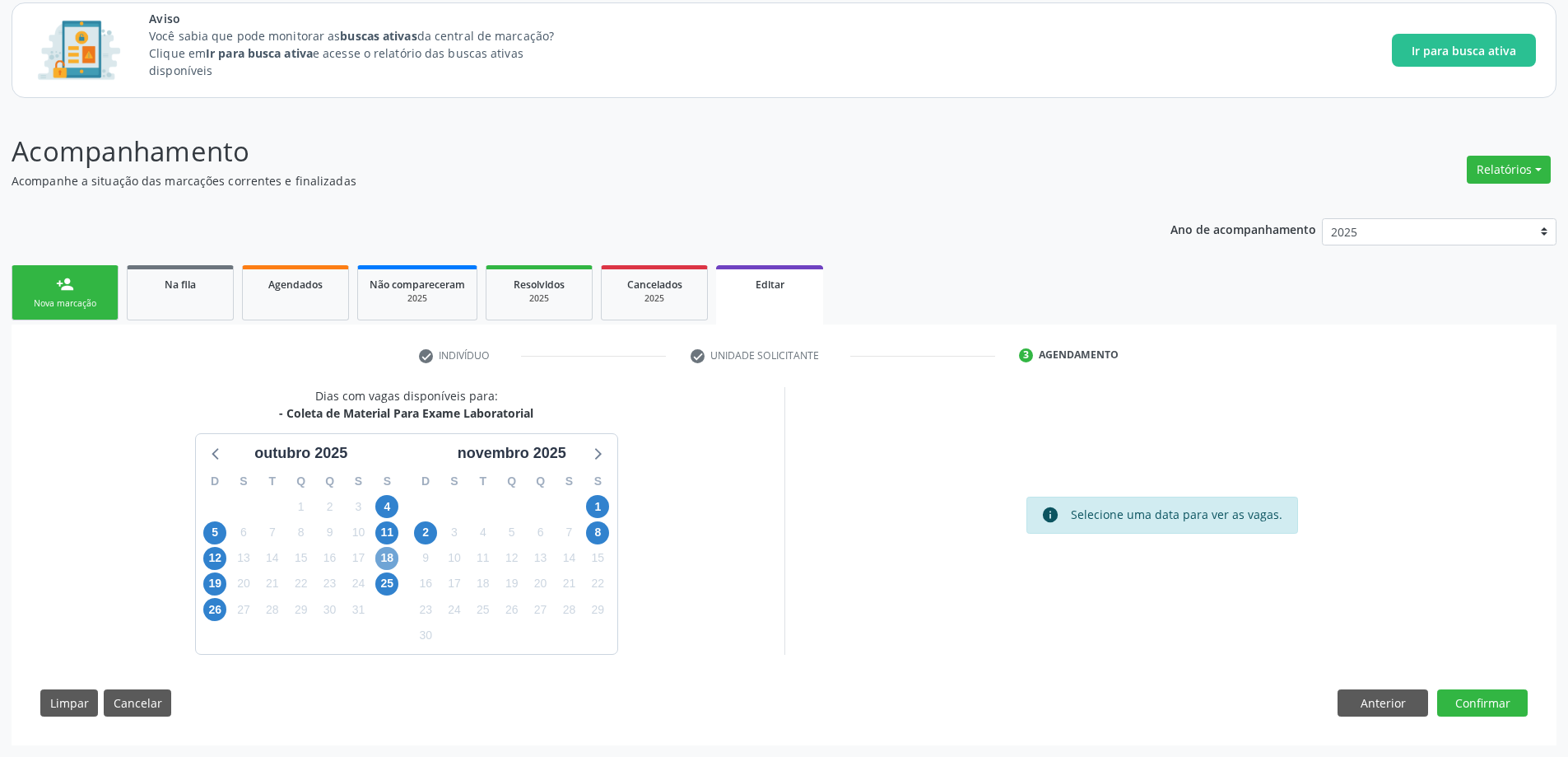
click at [383, 554] on span "18" at bounding box center [386, 558] width 23 height 23
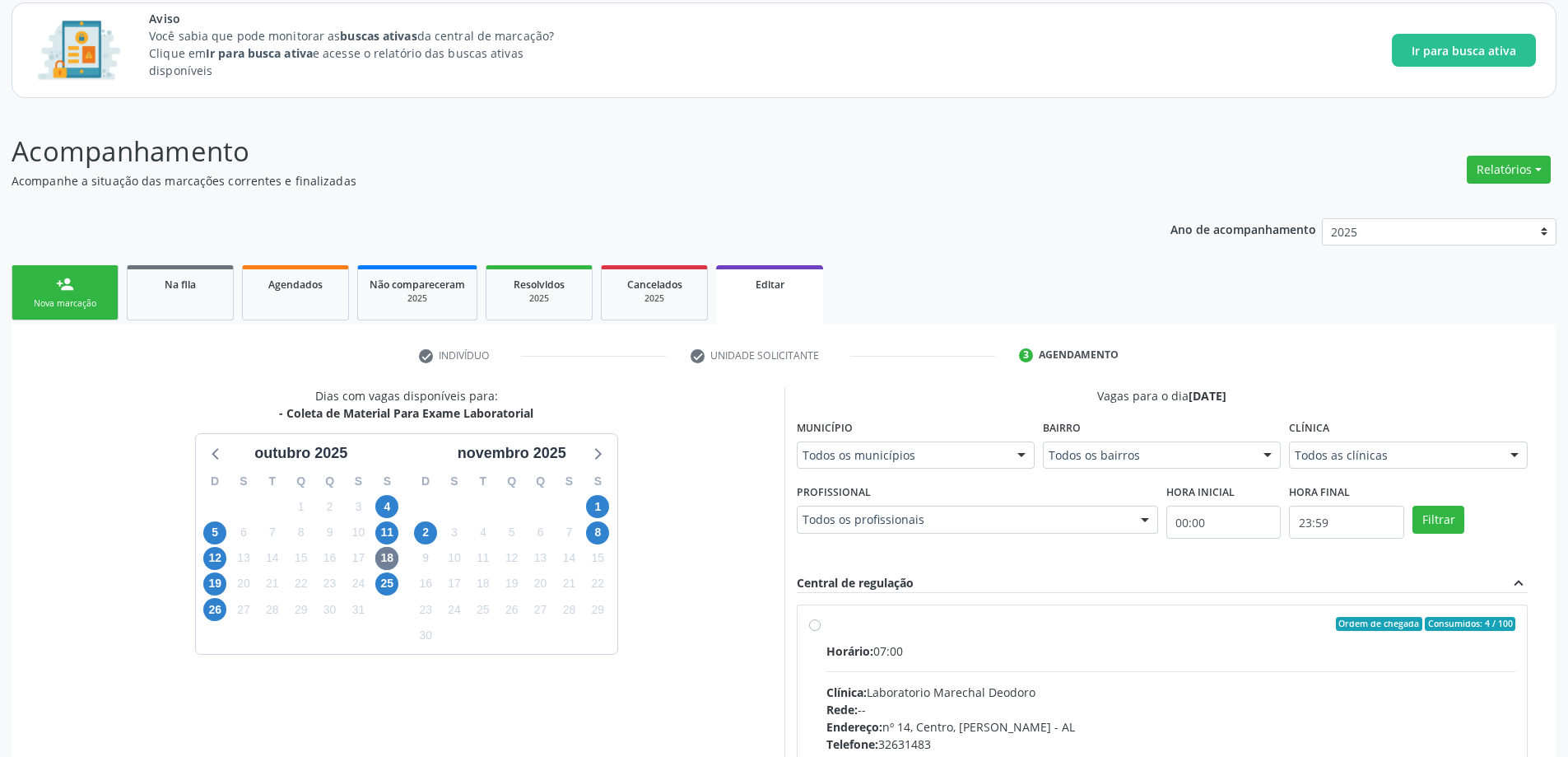
click at [826, 627] on label "Ordem de chegada Consumidos: 4 / 100 Horário: 07:00 Clínica: Laboratorio Marech…" at bounding box center [1171, 742] width 690 height 253
click at [813, 627] on input "Ordem de chegada Consumidos: 4 / 100 Horário: 07:00 Clínica: Laboratorio Marech…" at bounding box center [814, 624] width 11 height 15
radio input "true"
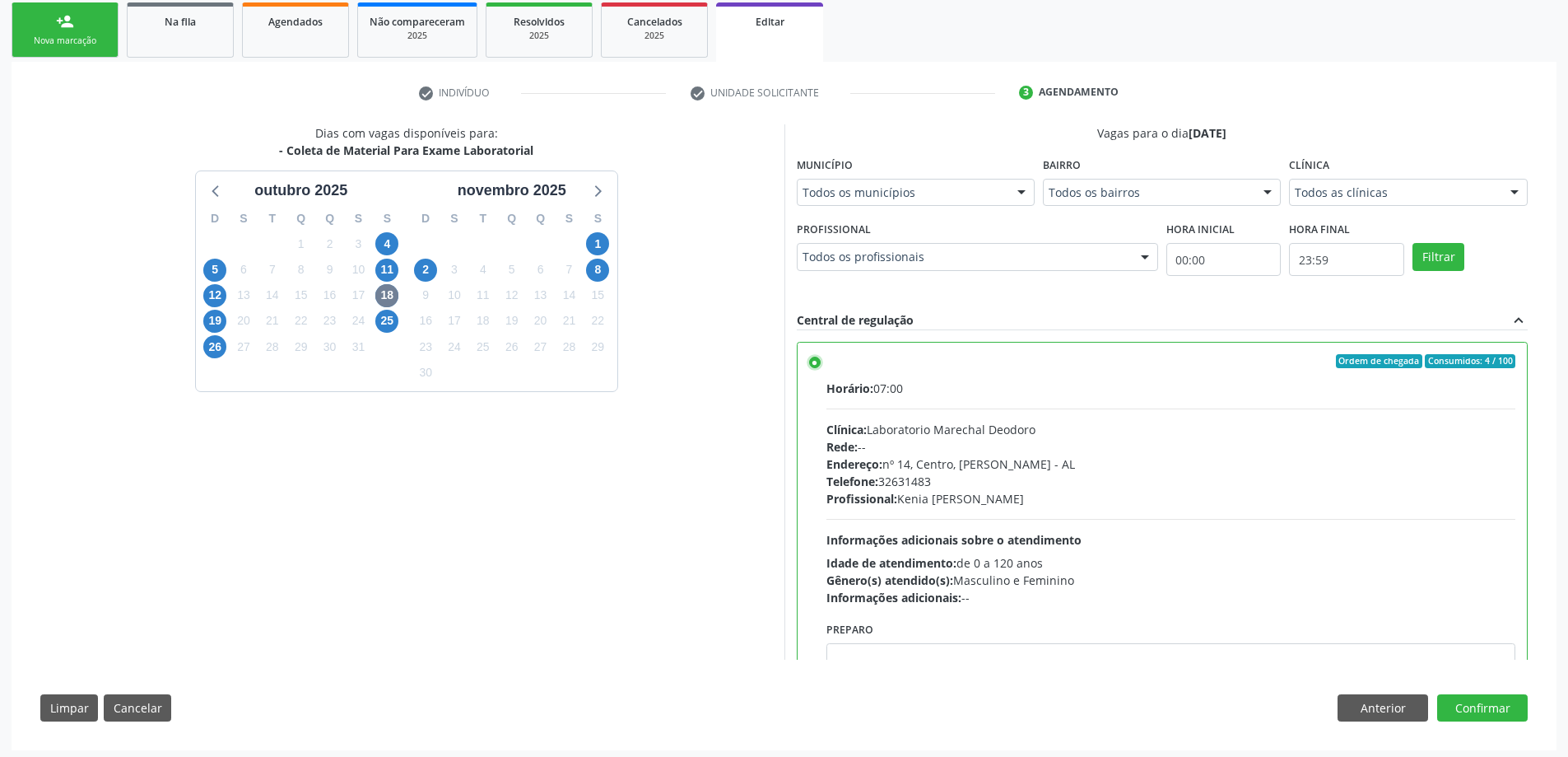
scroll to position [367, 0]
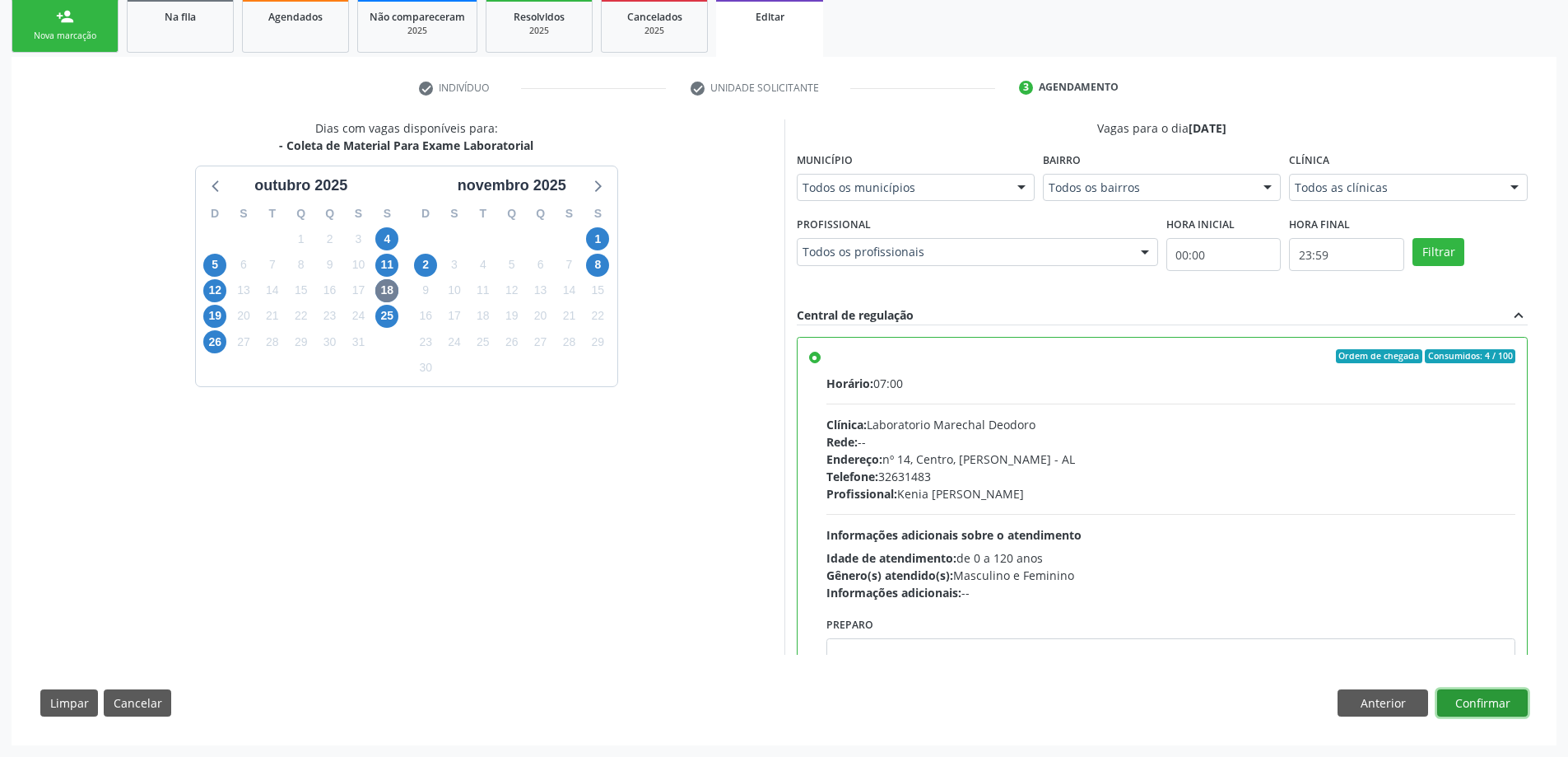
click at [1476, 705] on button "Confirmar" at bounding box center [1482, 703] width 91 height 28
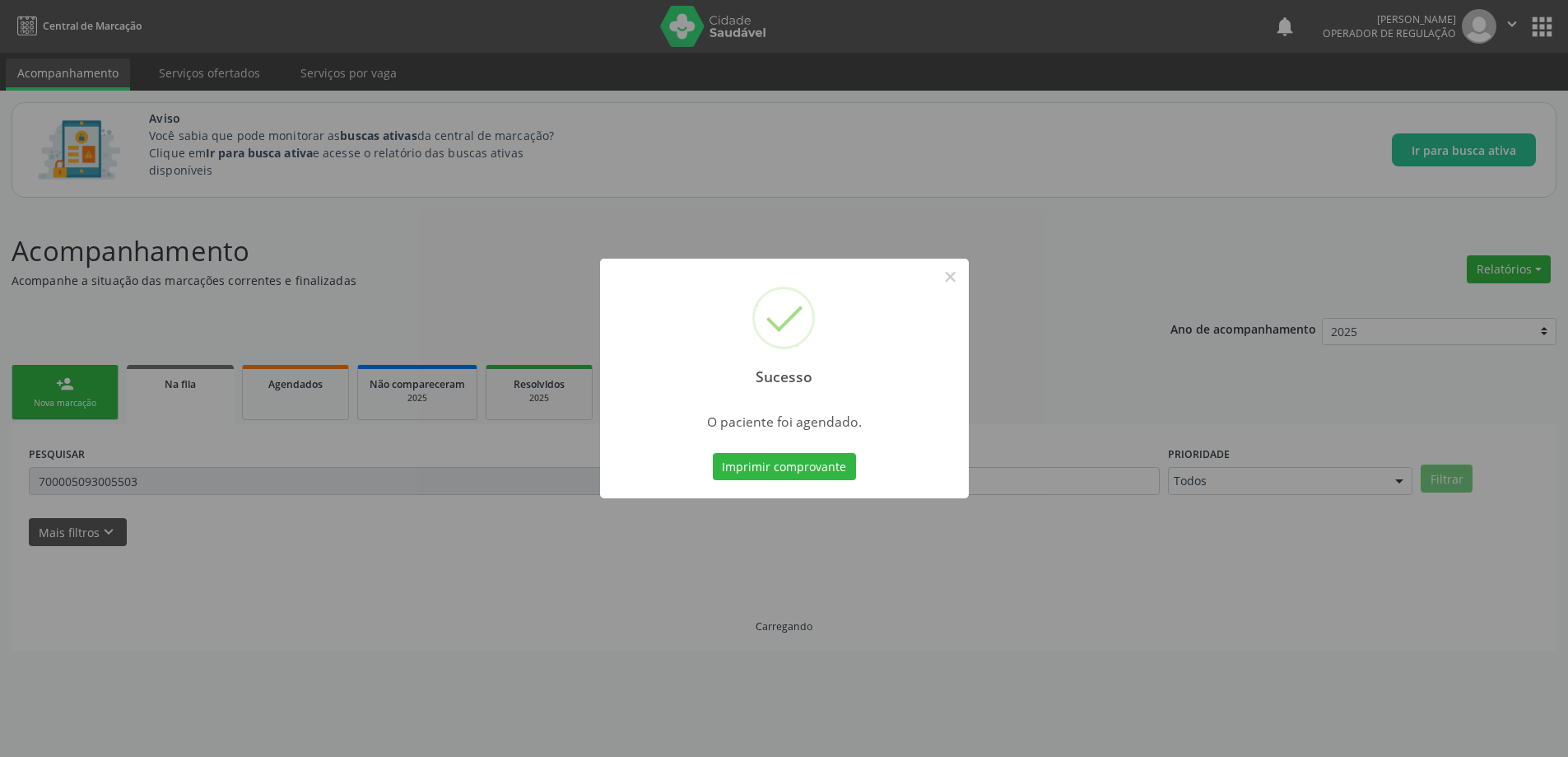
scroll to position [0, 0]
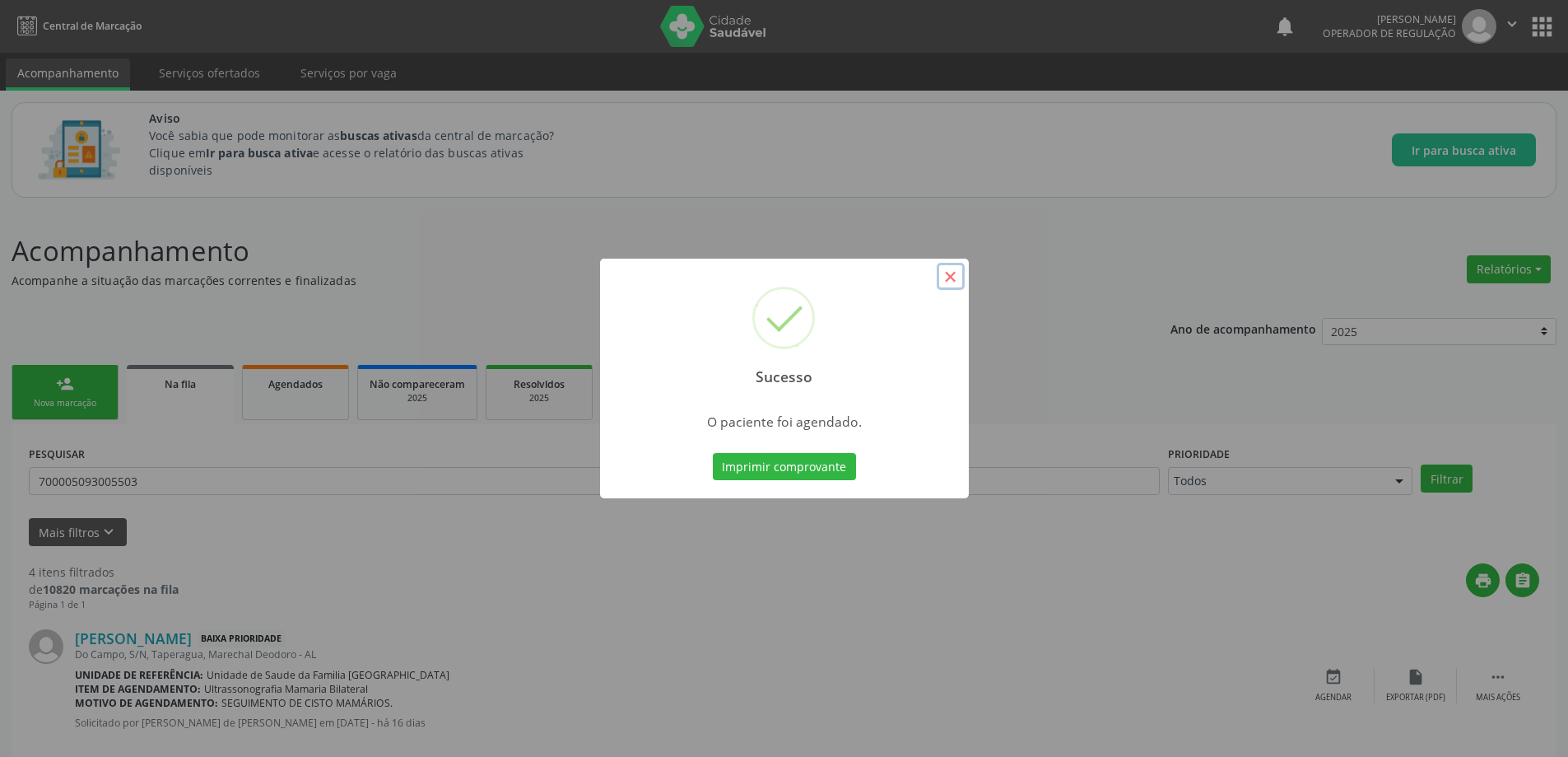
click at [946, 278] on button "×" at bounding box center [950, 276] width 28 height 28
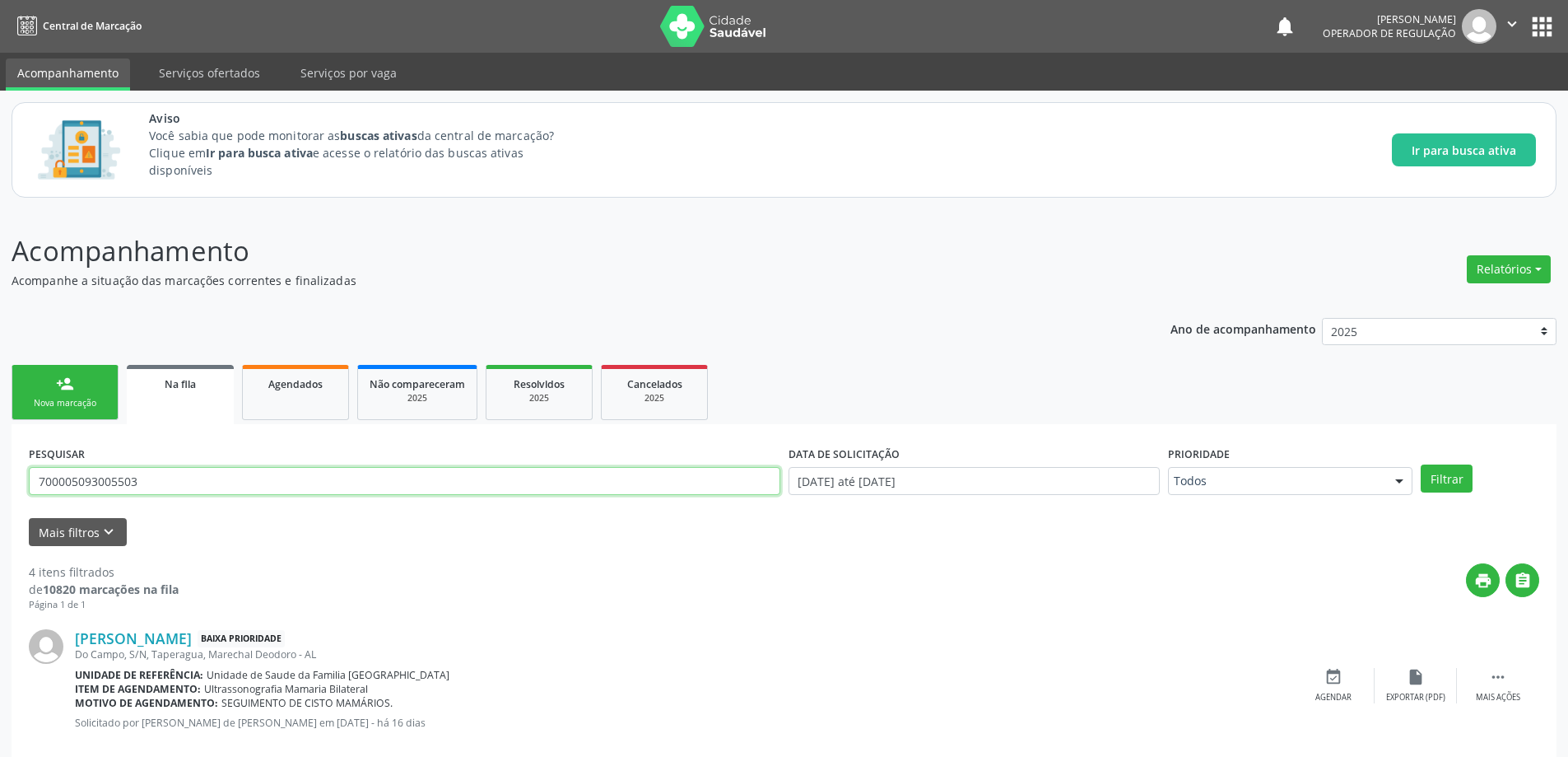
click at [225, 473] on input "700005093005503" at bounding box center [404, 481] width 751 height 28
paste input "706905103256431"
type input "706905103256431"
click at [1421, 464] on button "Filtrar" at bounding box center [1447, 478] width 52 height 28
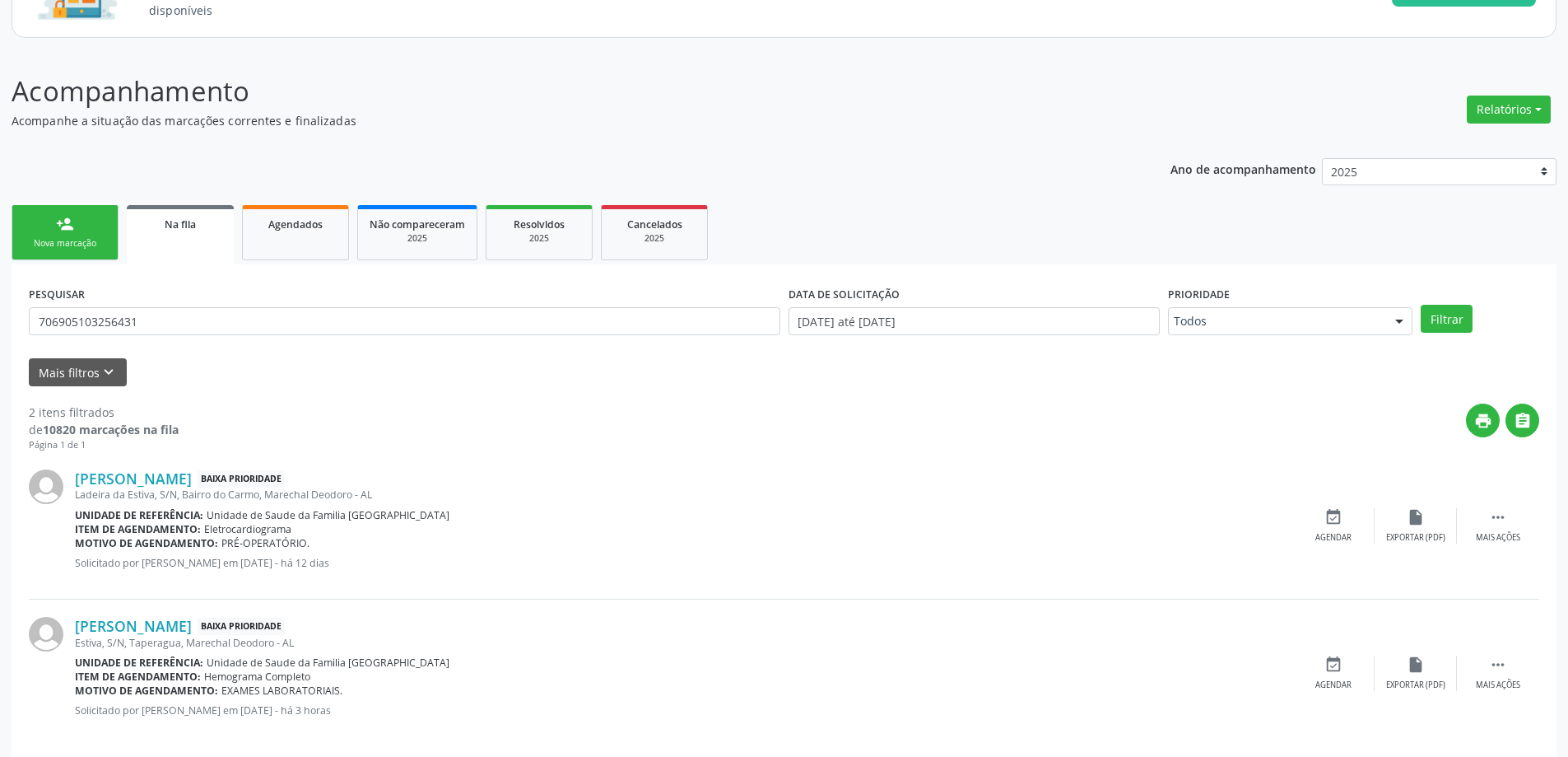
scroll to position [178, 0]
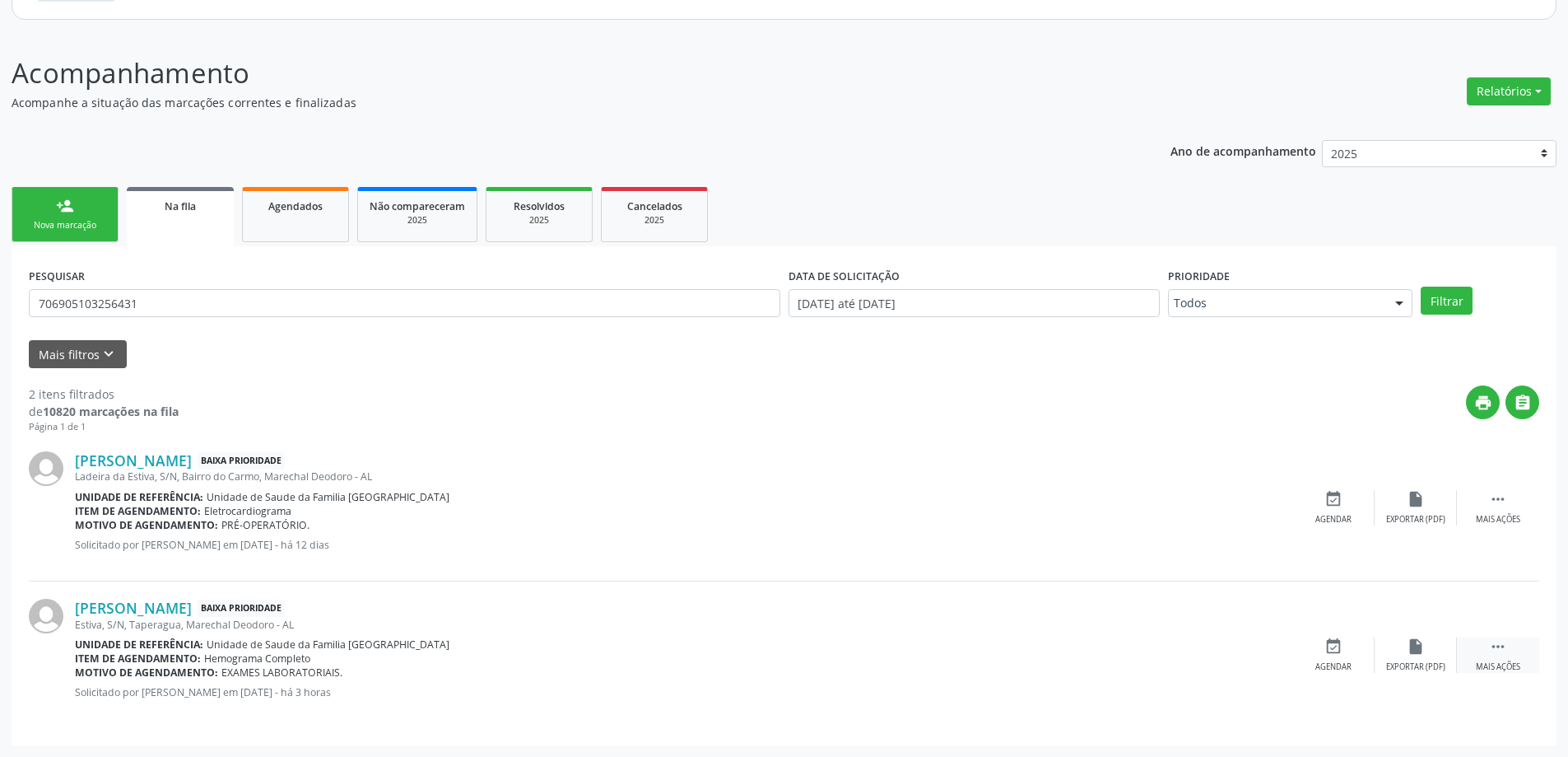
click at [1495, 650] on icon "" at bounding box center [1498, 647] width 19 height 19
click at [1406, 651] on icon "edit" at bounding box center [1415, 647] width 19 height 19
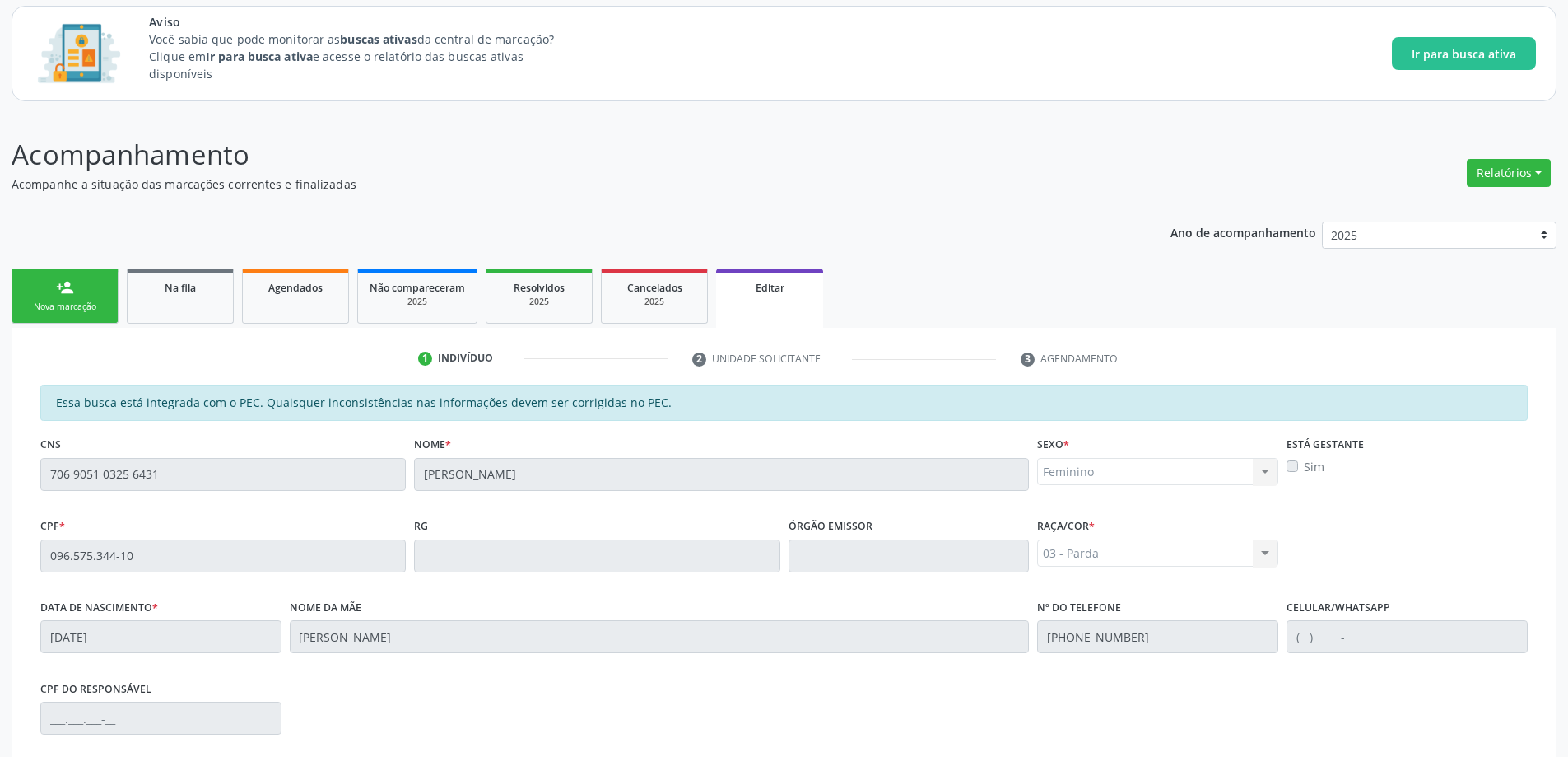
scroll to position [324, 0]
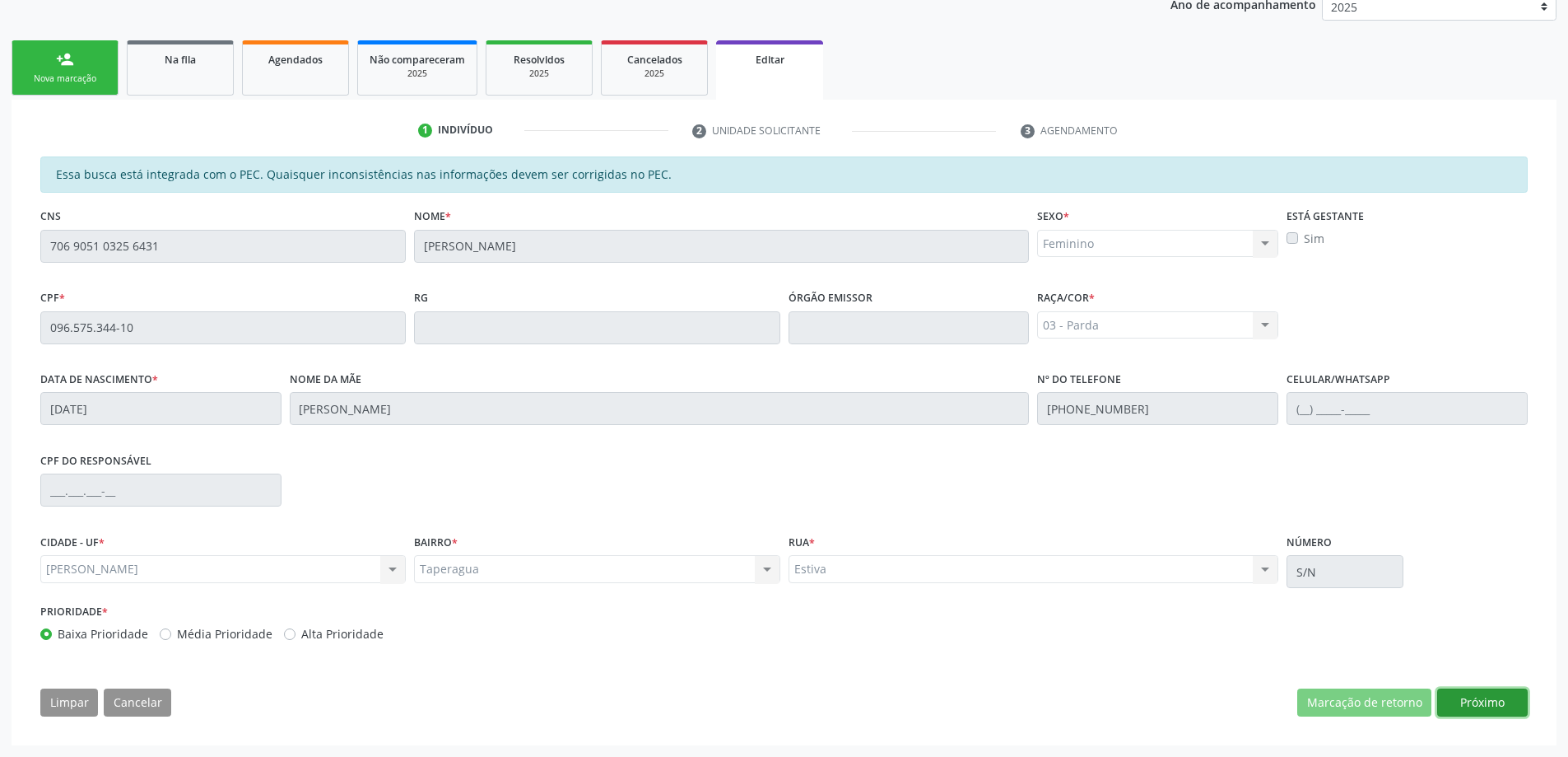
click at [1480, 703] on button "Próximo" at bounding box center [1482, 702] width 91 height 28
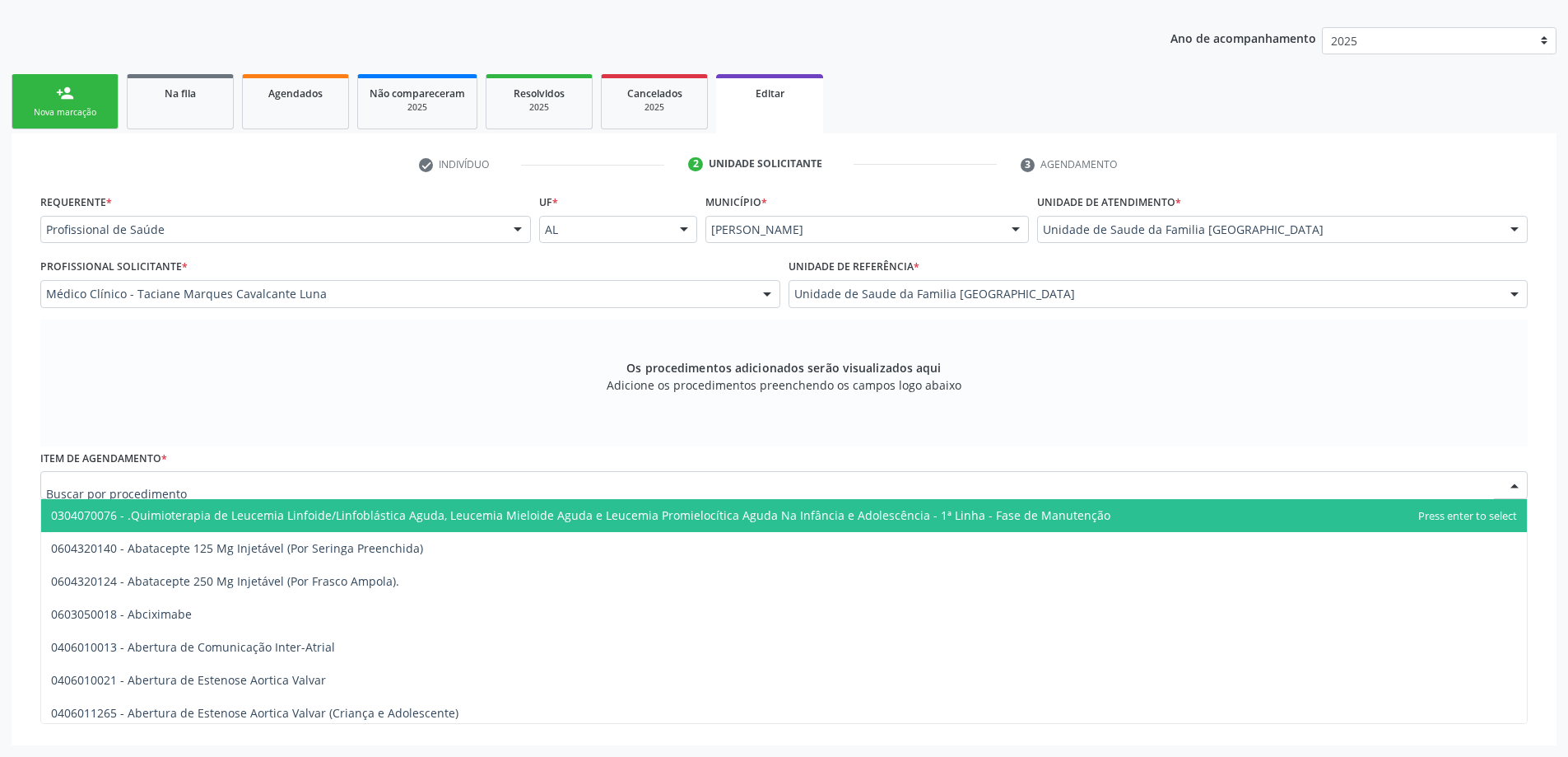
click at [424, 491] on div at bounding box center [784, 485] width 1486 height 28
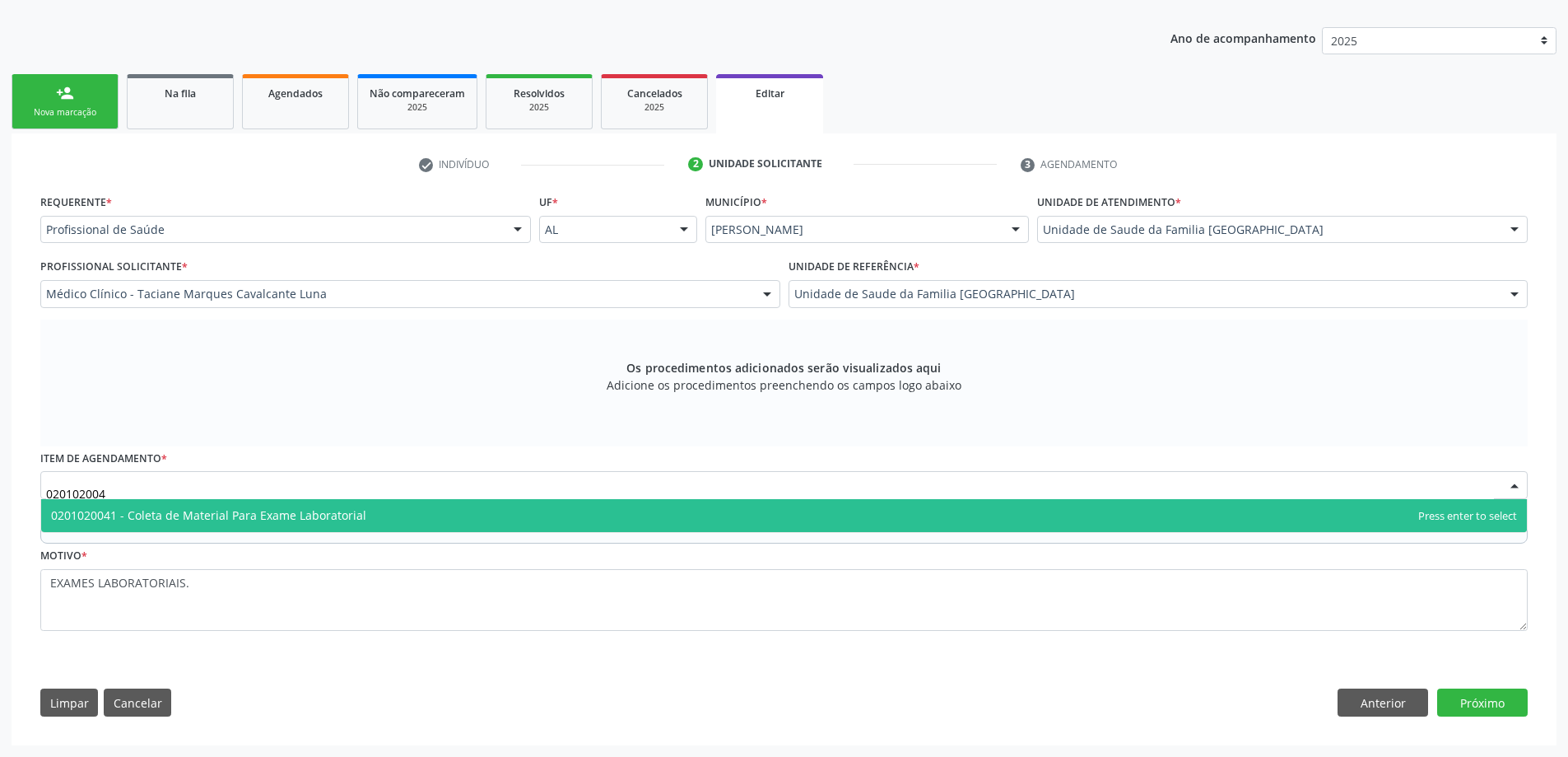
type input "0201020041"
click at [415, 513] on span "0201020041 - Coleta de Material Para Exame Laboratorial" at bounding box center [784, 515] width 1486 height 33
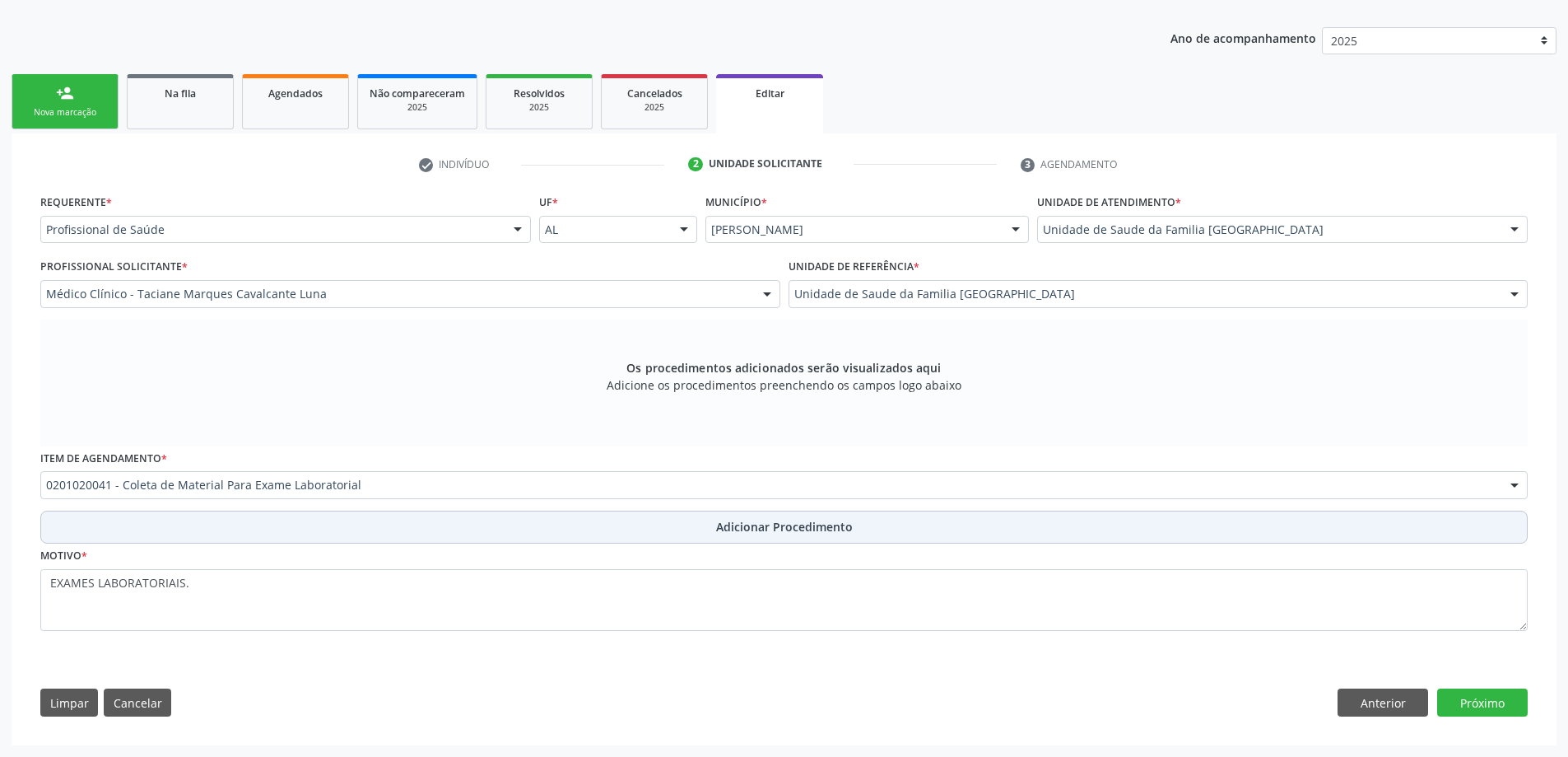
click at [412, 524] on button "Adicionar Procedimento" at bounding box center [784, 527] width 1486 height 33
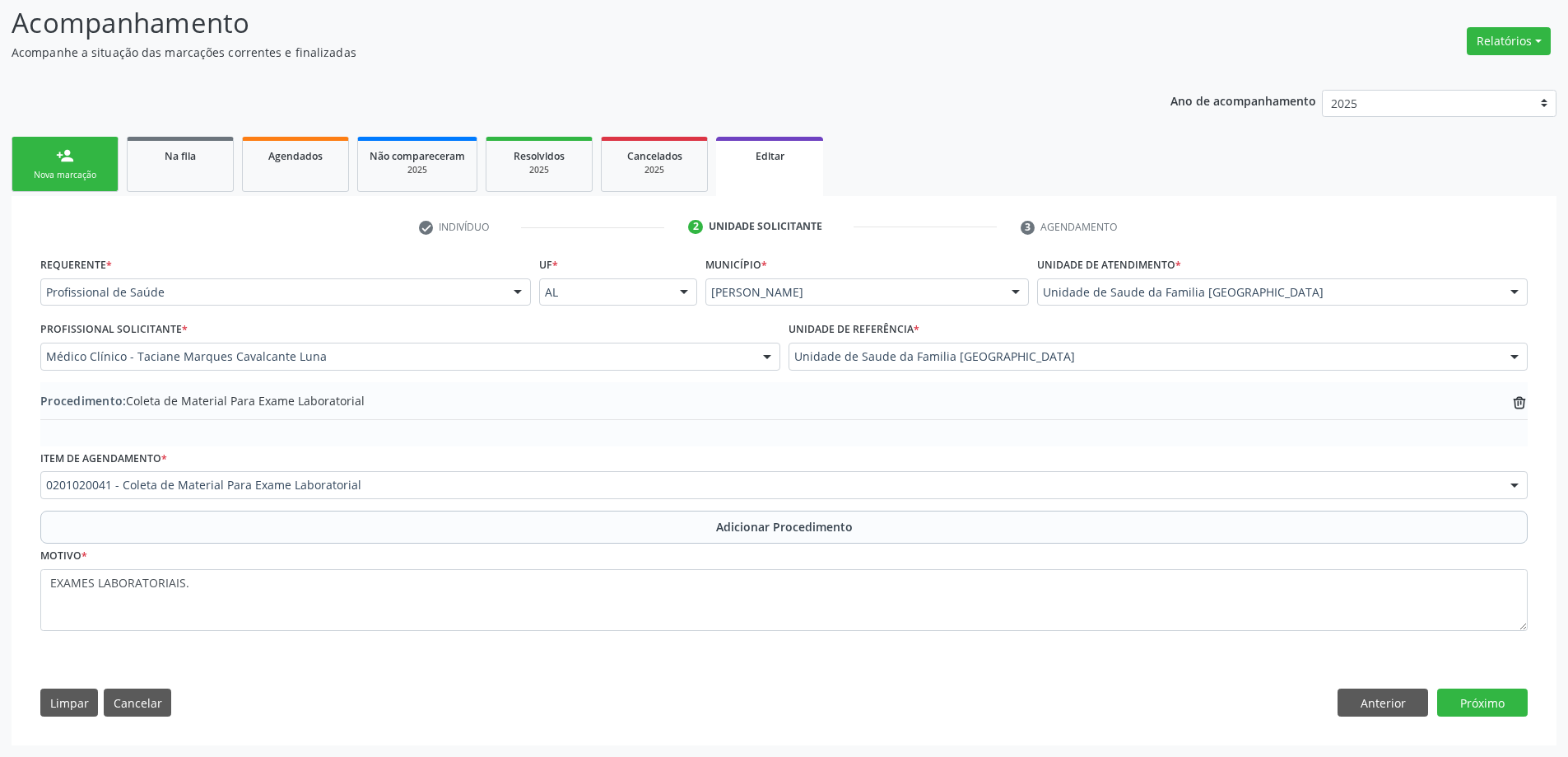
scroll to position [228, 0]
click at [1471, 700] on button "Próximo" at bounding box center [1482, 702] width 91 height 28
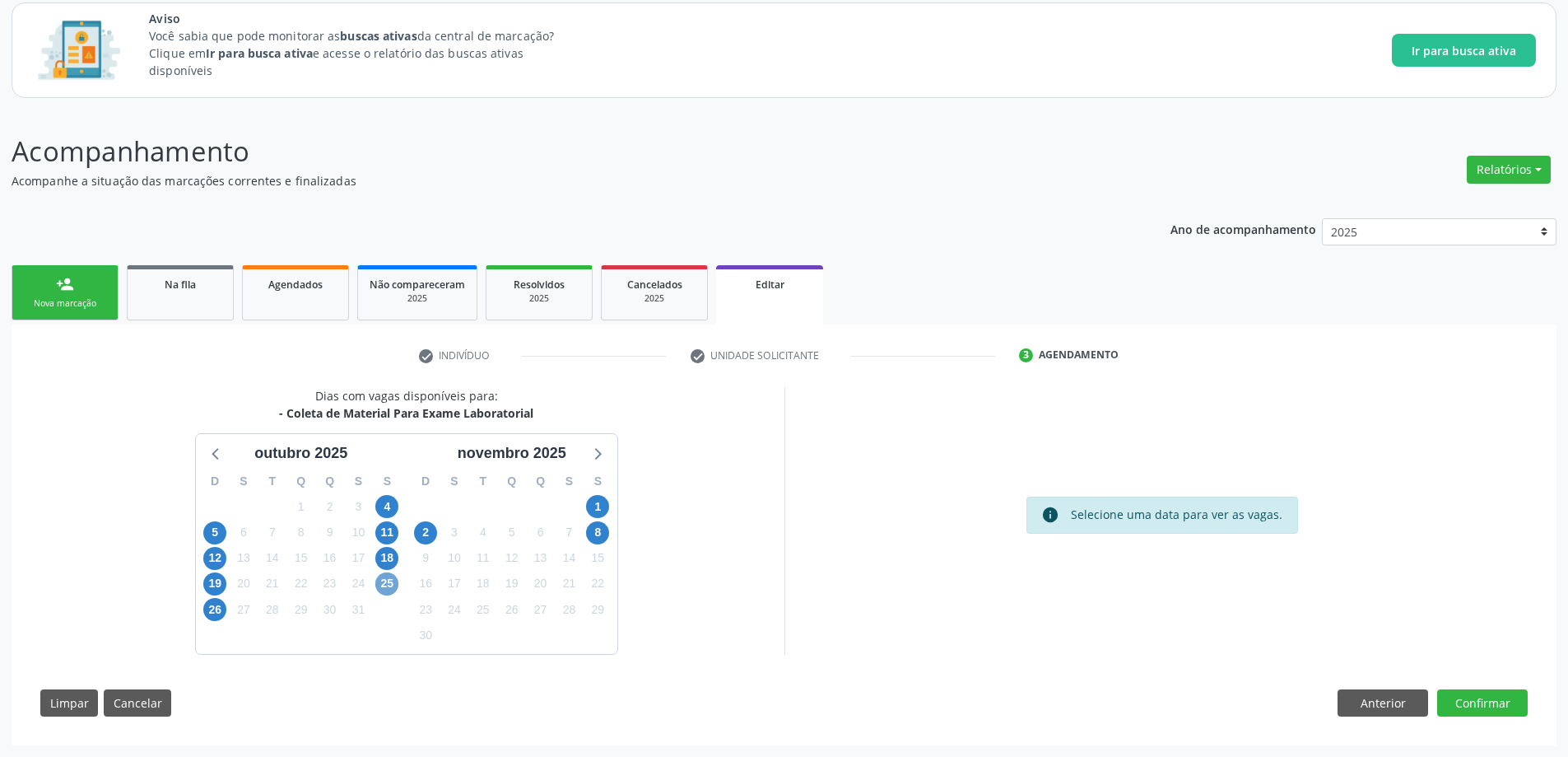
click at [385, 587] on span "25" at bounding box center [386, 583] width 23 height 23
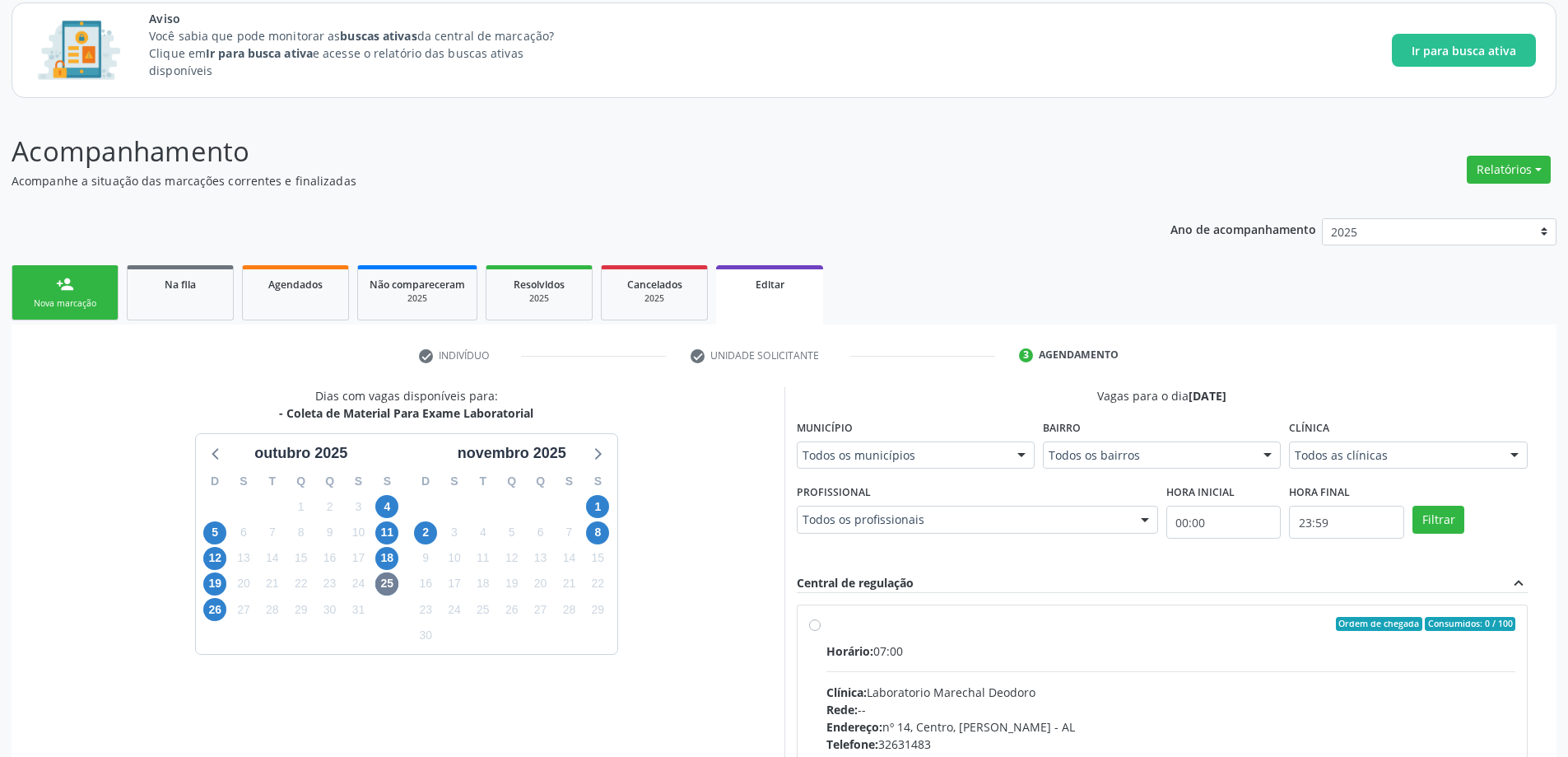
click at [826, 625] on label "Ordem de chegada Consumidos: 0 / 100 Horário: 07:00 Clínica: Laboratorio Marech…" at bounding box center [1171, 742] width 690 height 253
click at [812, 625] on input "Ordem de chegada Consumidos: 0 / 100 Horário: 07:00 Clínica: Laboratorio Marech…" at bounding box center [814, 624] width 11 height 15
radio input "true"
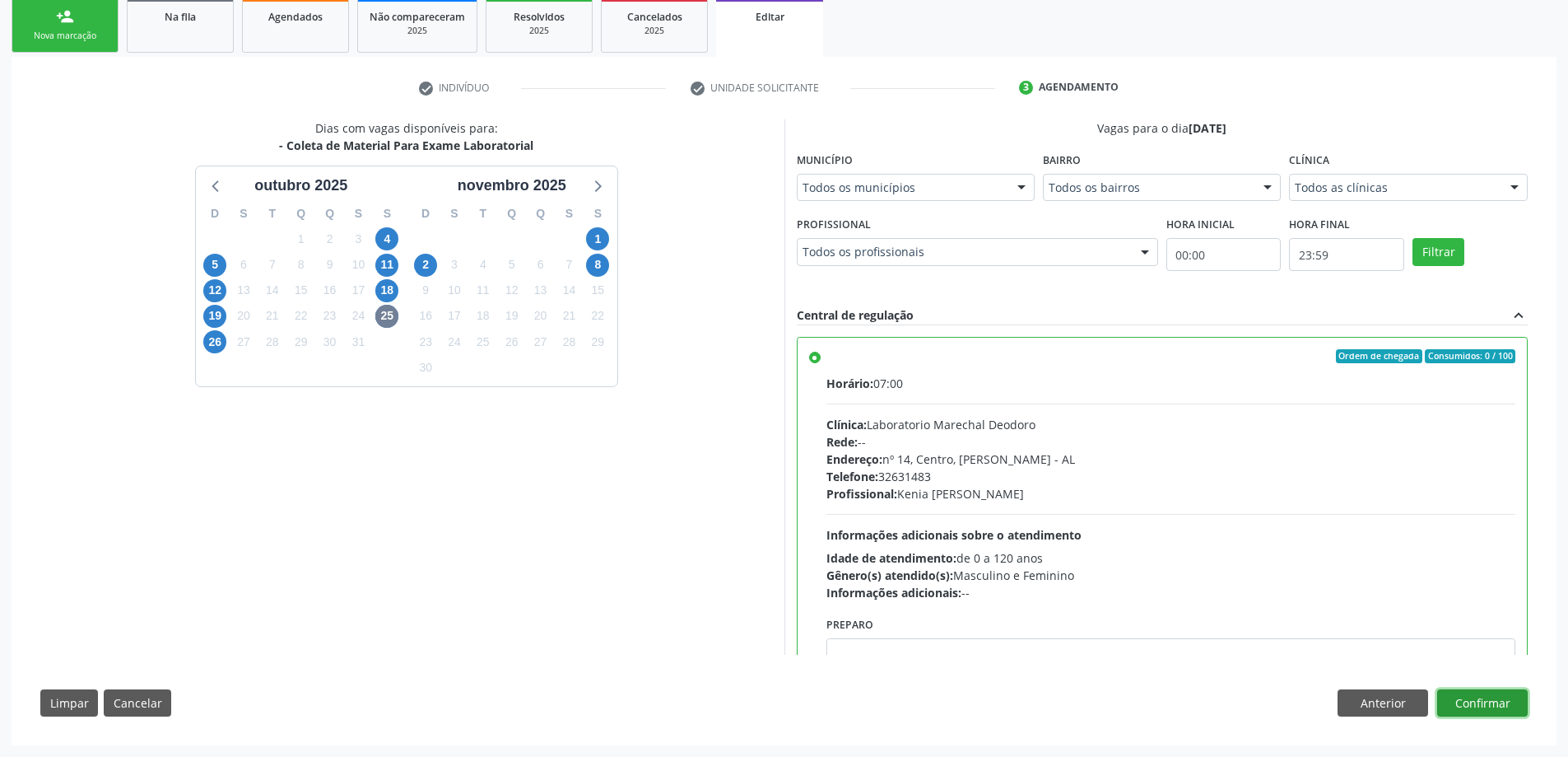
click at [1496, 700] on button "Confirmar" at bounding box center [1482, 703] width 91 height 28
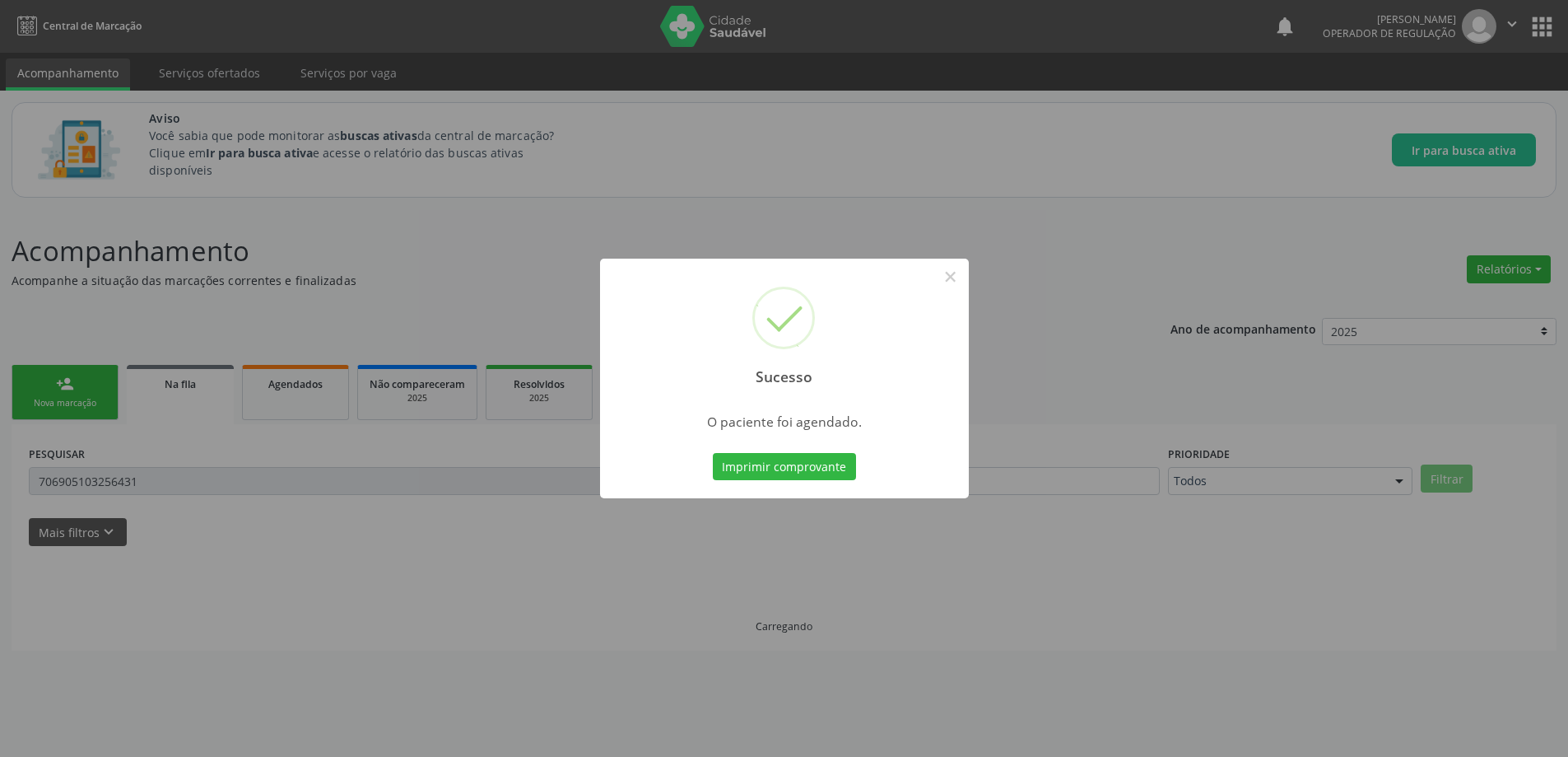
scroll to position [0, 0]
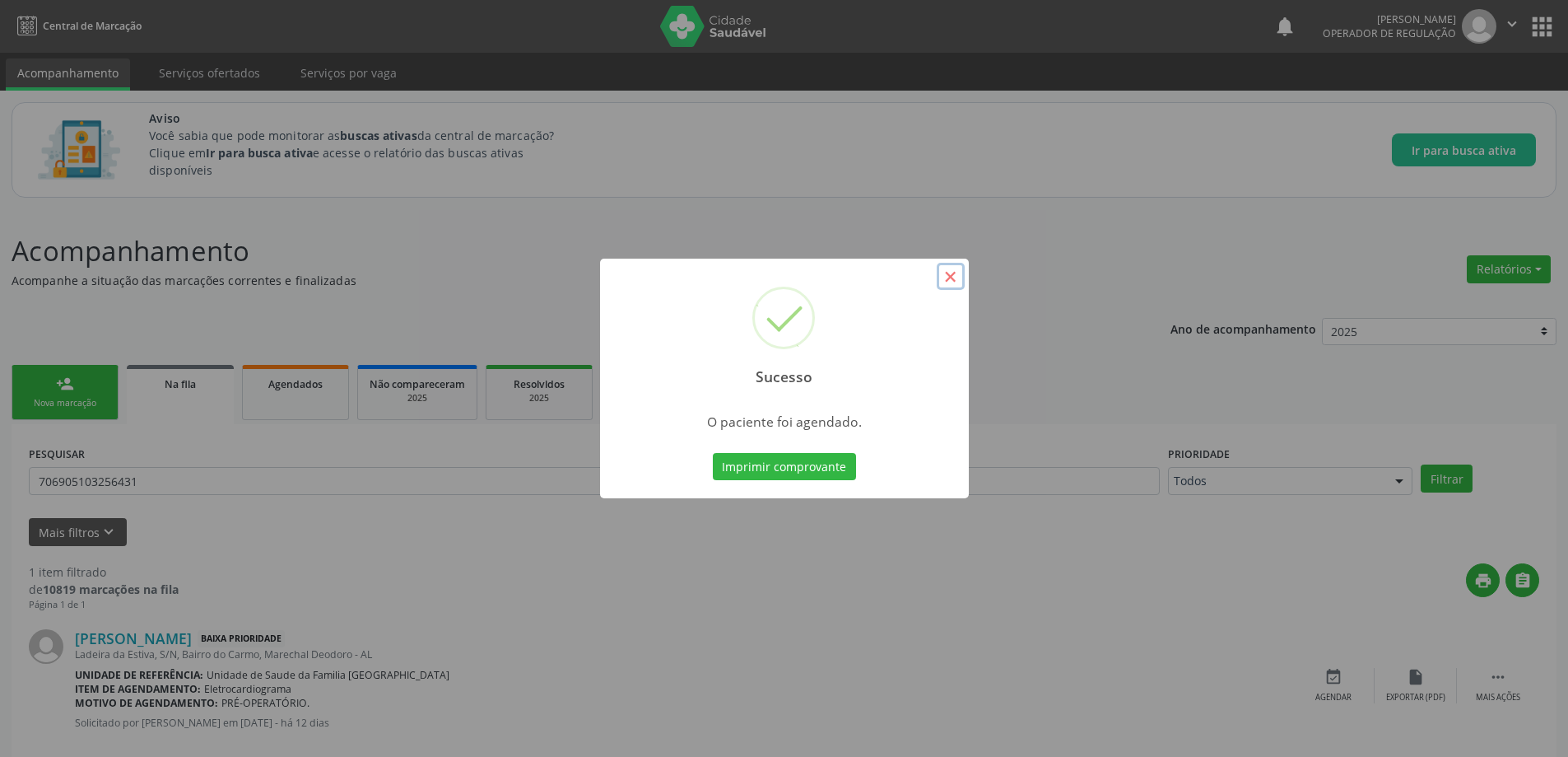
click at [950, 277] on button "×" at bounding box center [950, 276] width 28 height 28
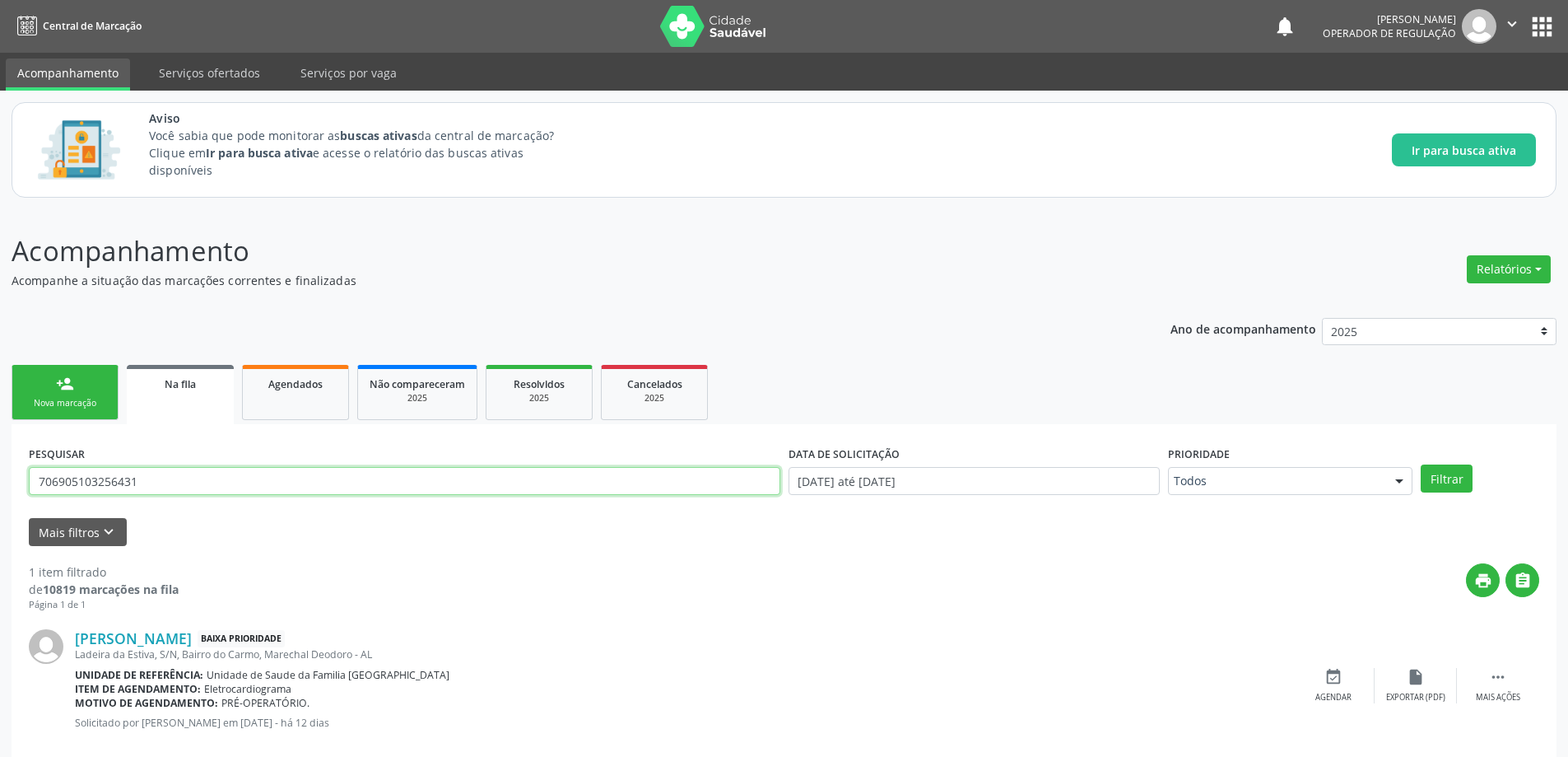
click at [321, 479] on input "706905103256431" at bounding box center [404, 481] width 751 height 28
paste input "89002722070652"
type input "89002722070652"
click at [1421, 464] on button "Filtrar" at bounding box center [1447, 478] width 52 height 28
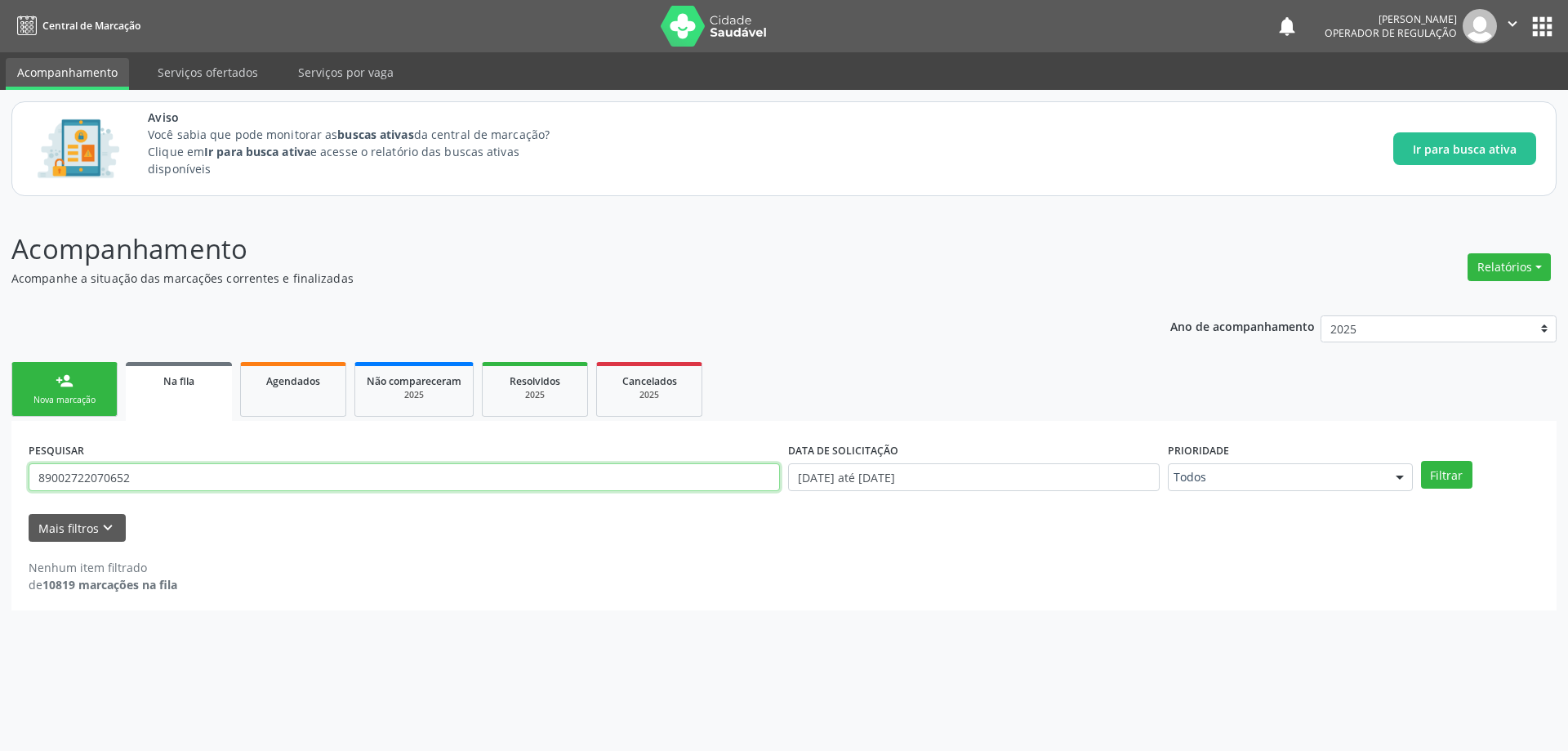
click at [245, 478] on input "89002722070652" at bounding box center [403, 477] width 751 height 28
paste input "VINICIUS GABRIEL DOS SANTOS DE L"
type input "VINICIUS GABRIEL DOS SANTOS DE L"
click at [1421, 461] on button "Filtrar" at bounding box center [1447, 474] width 51 height 28
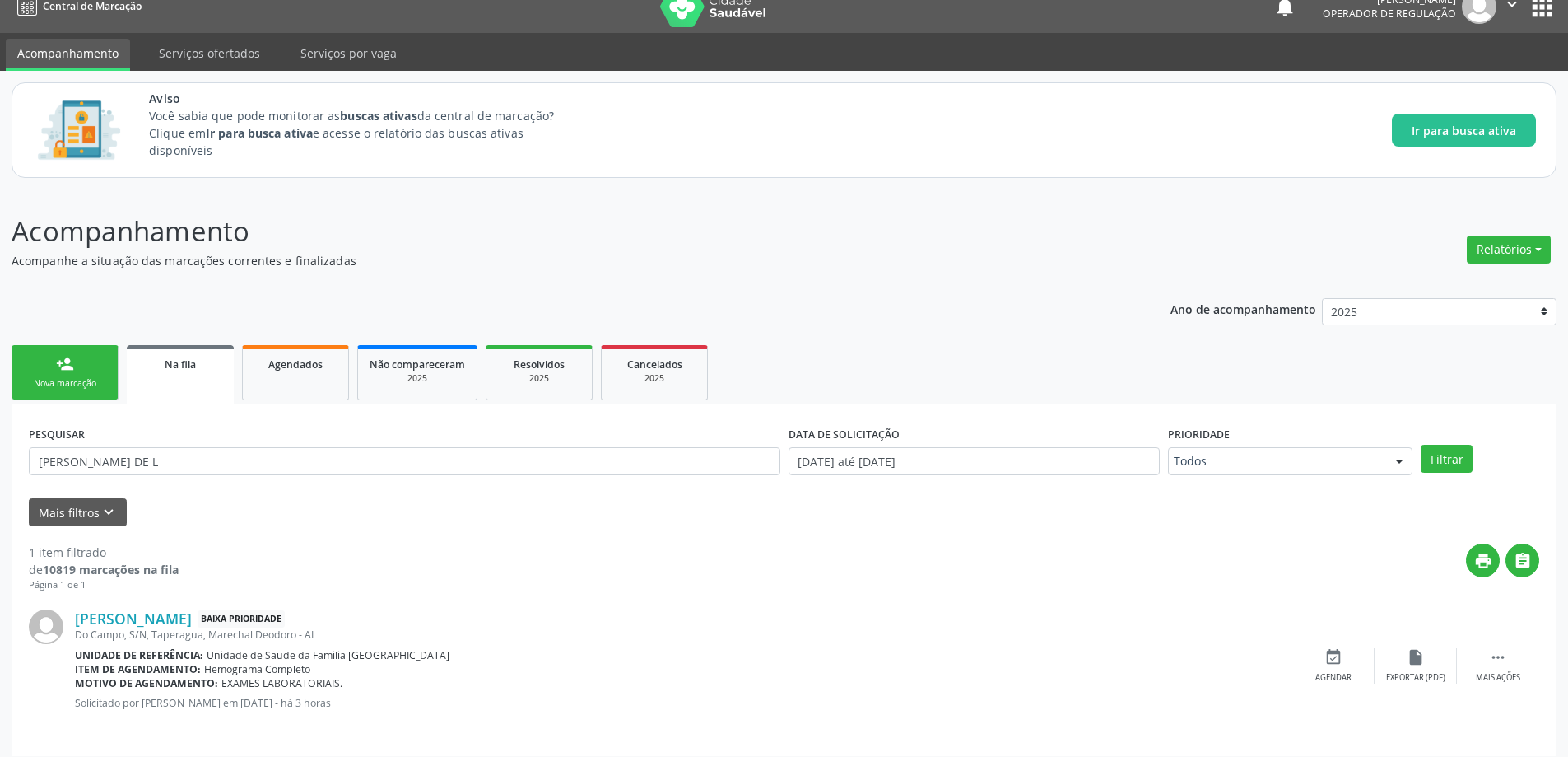
scroll to position [31, 0]
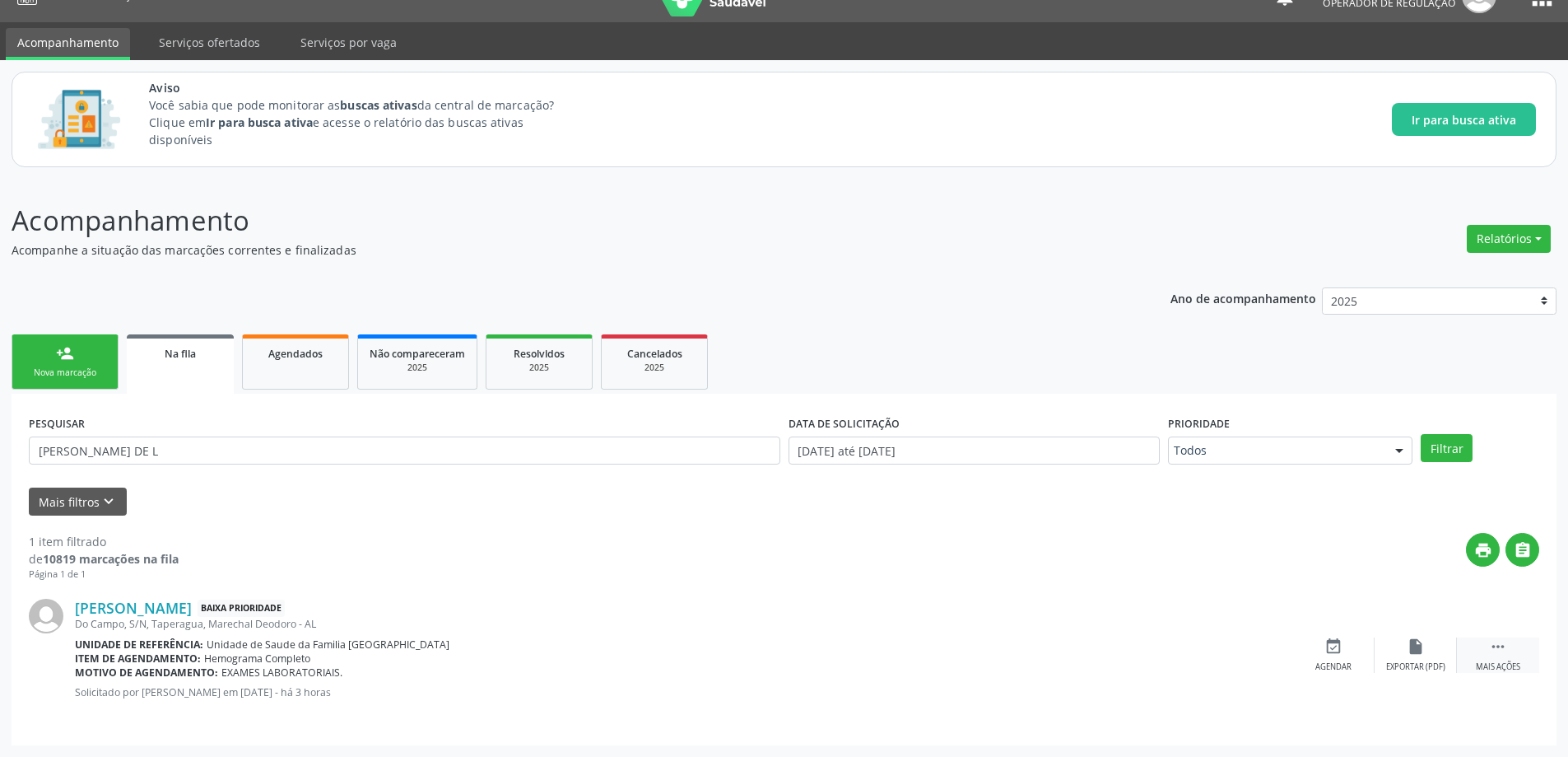
click at [1510, 654] on div " Mais ações" at bounding box center [1498, 655] width 82 height 35
click at [1408, 639] on icon "edit" at bounding box center [1415, 647] width 19 height 19
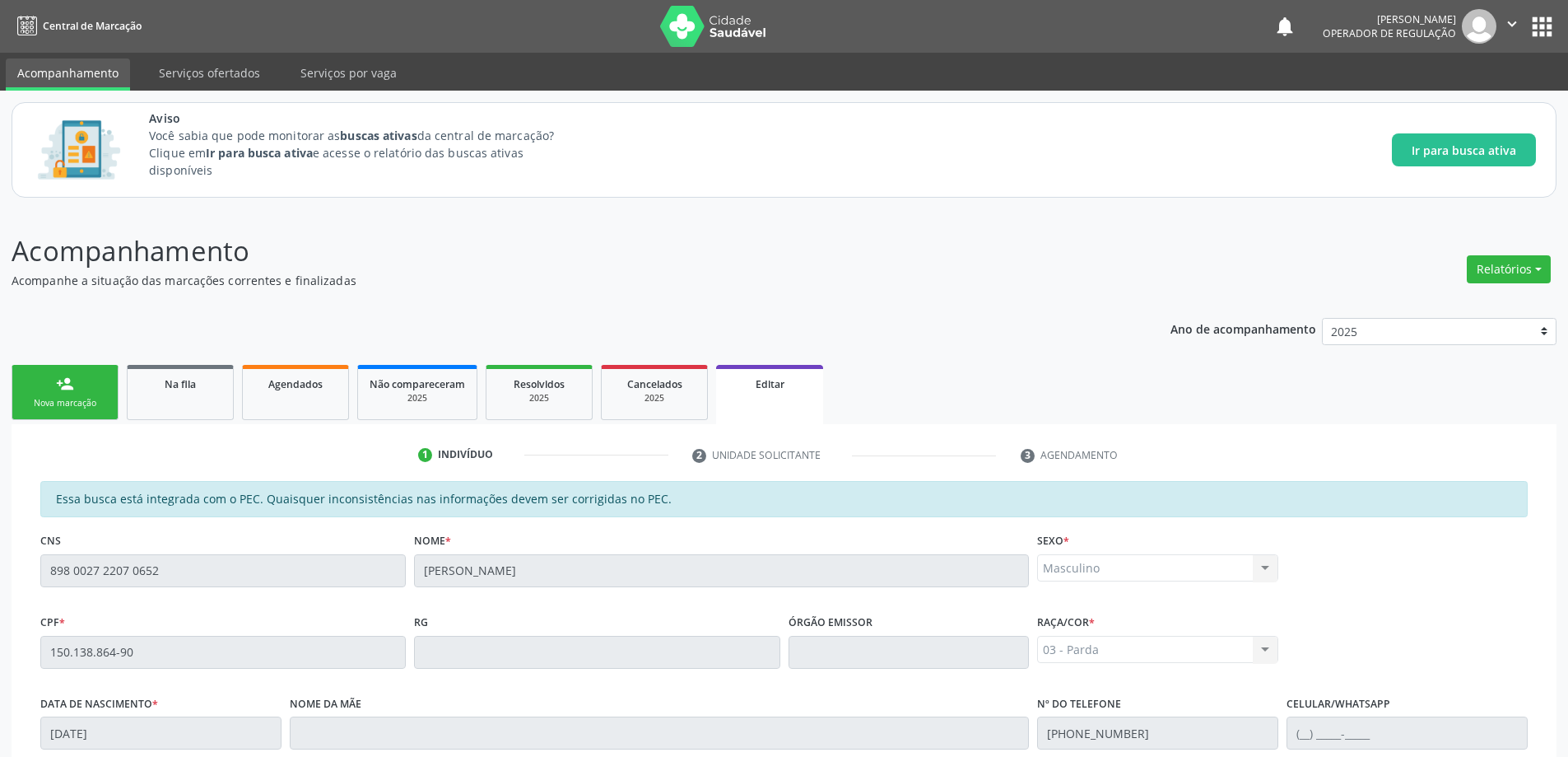
scroll to position [324, 0]
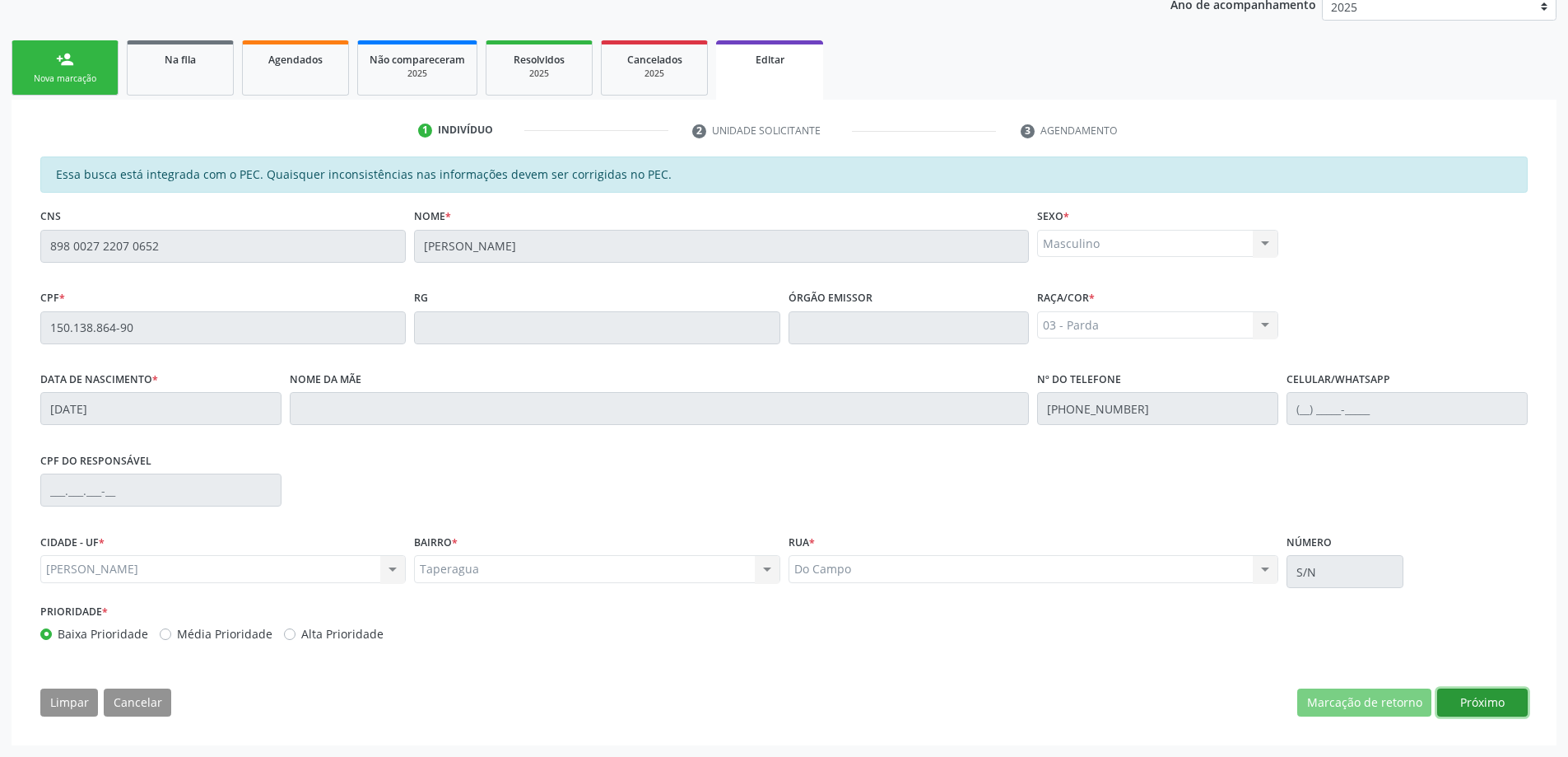
click at [1510, 694] on button "Próximo" at bounding box center [1482, 702] width 91 height 28
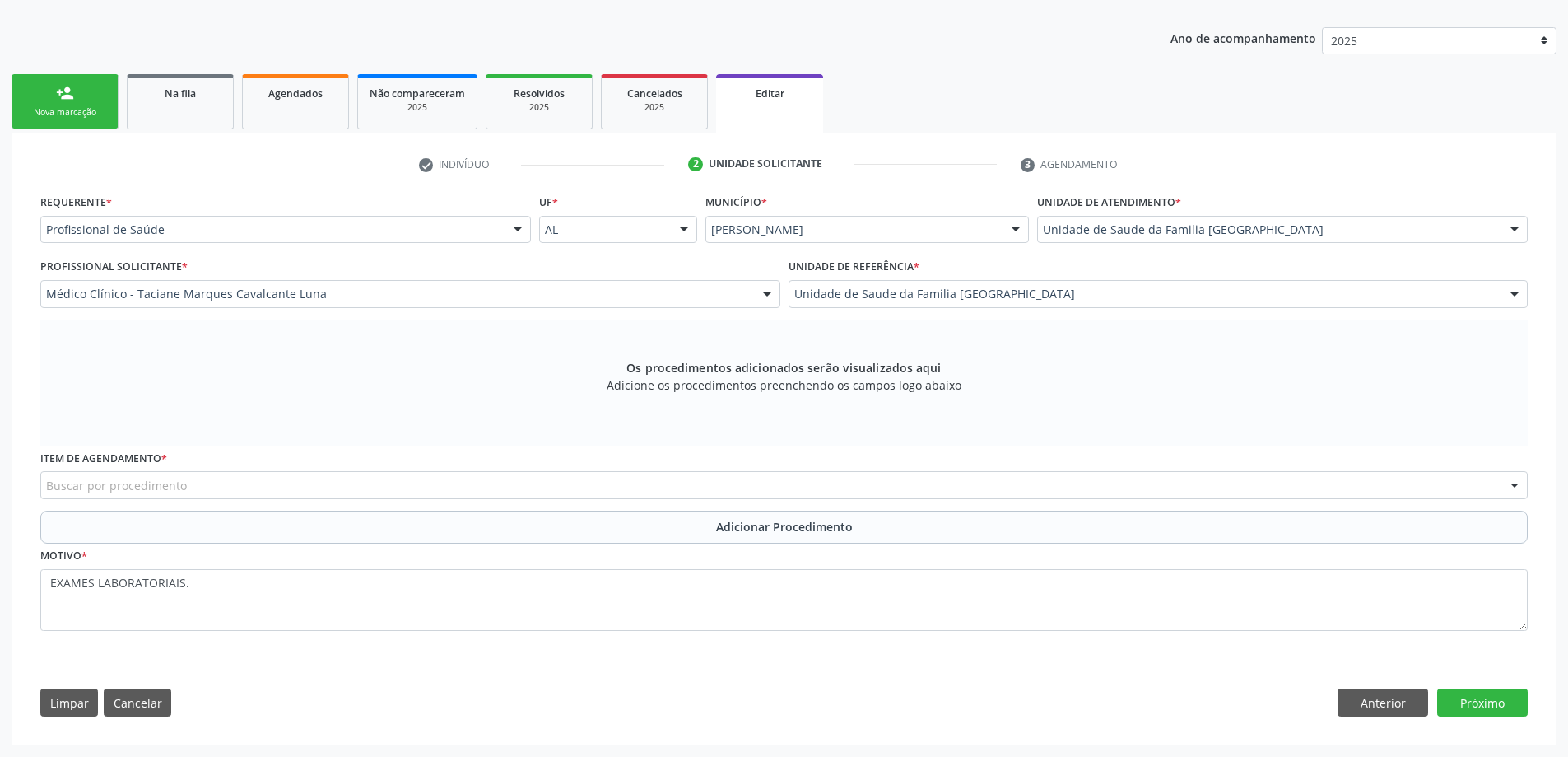
scroll to position [291, 0]
click at [398, 491] on div "Buscar por procedimento" at bounding box center [784, 485] width 1486 height 28
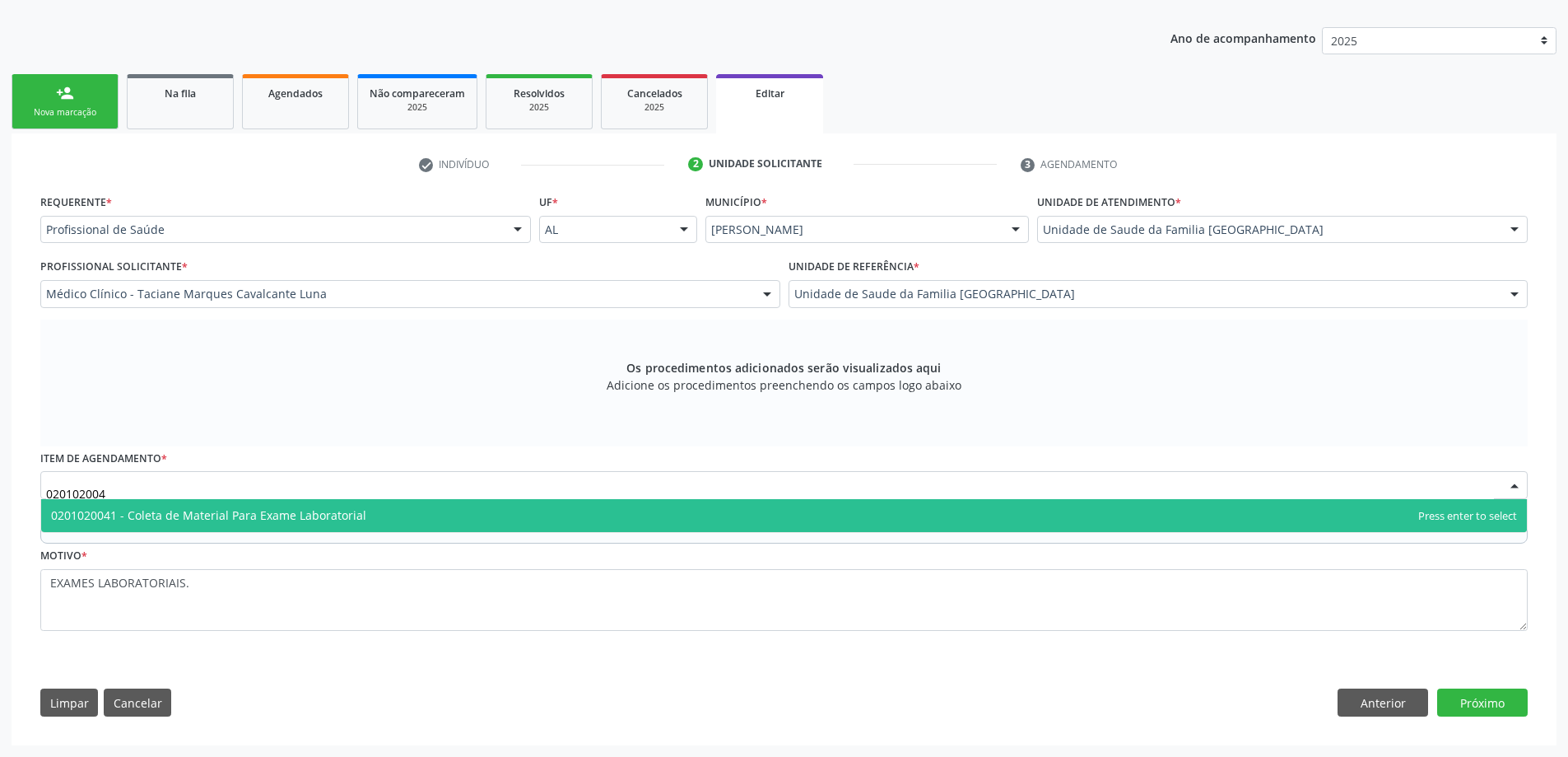
type input "0201020041"
click at [312, 510] on span "0201020041 - Coleta de Material Para Exame Laboratorial" at bounding box center [208, 514] width 315 height 16
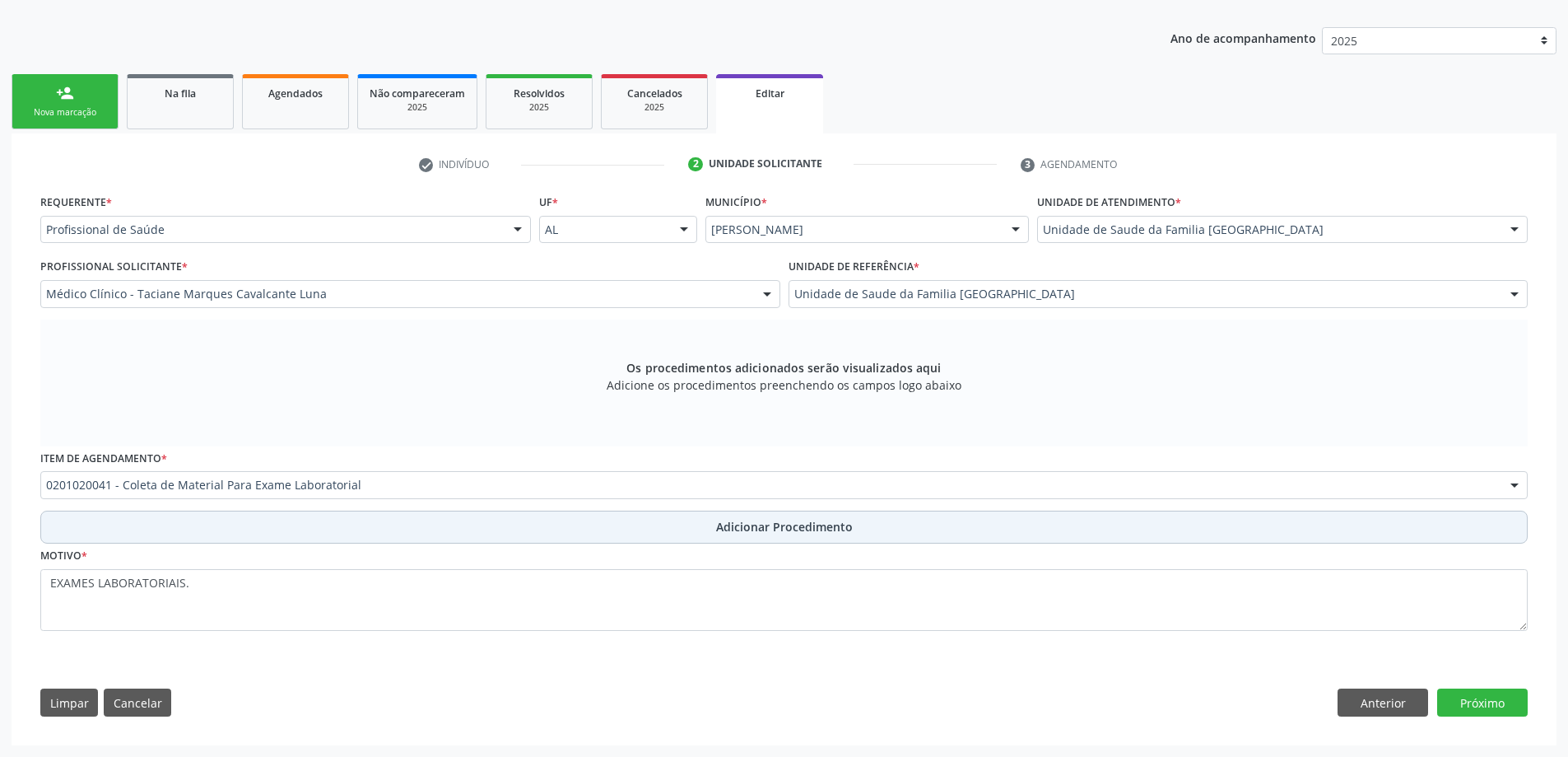
click at [514, 535] on button "Adicionar Procedimento" at bounding box center [784, 527] width 1486 height 33
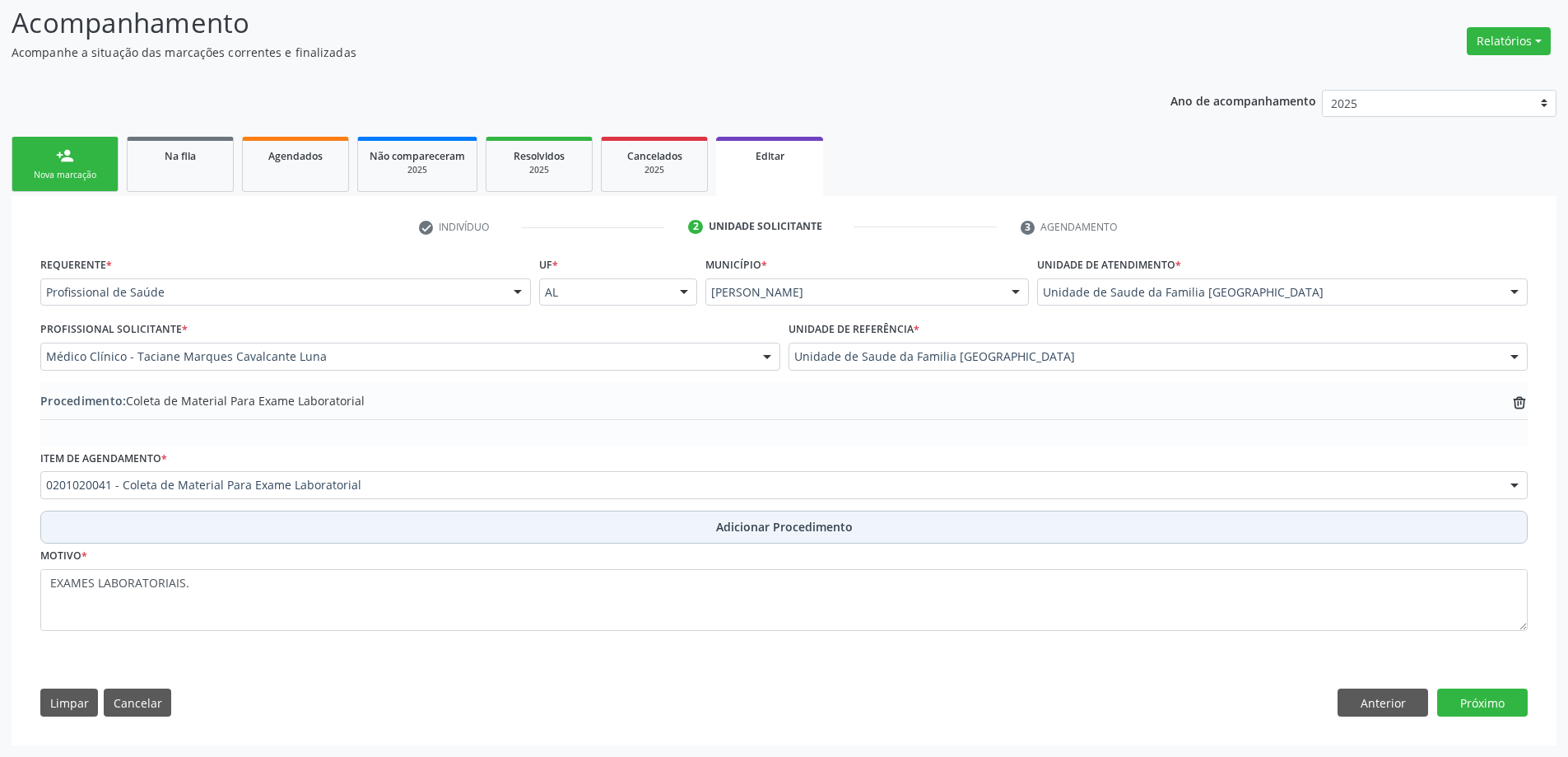
scroll to position [228, 0]
click at [784, 531] on span "Adicionar Procedimento" at bounding box center [784, 526] width 136 height 18
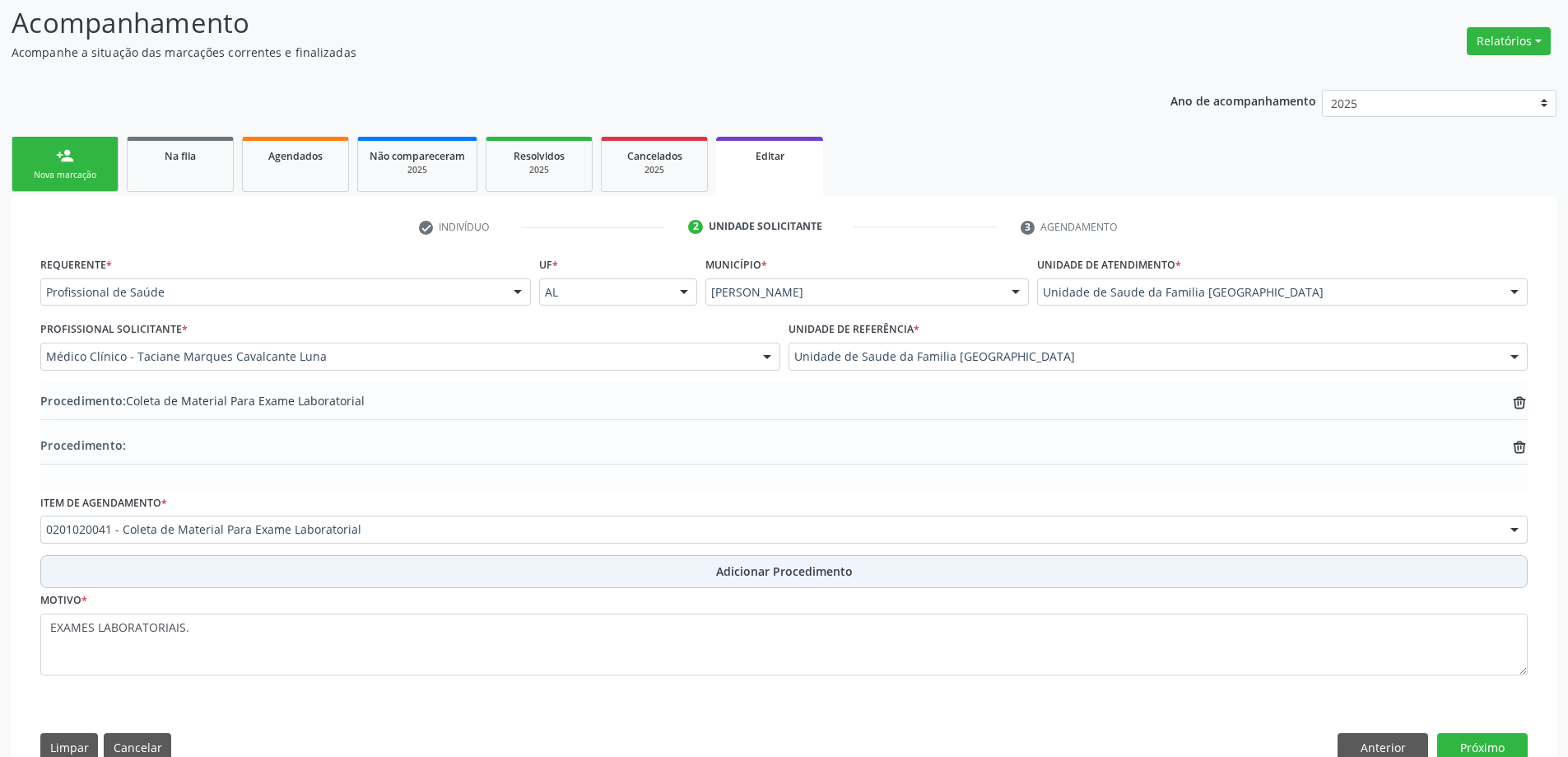
scroll to position [272, 0]
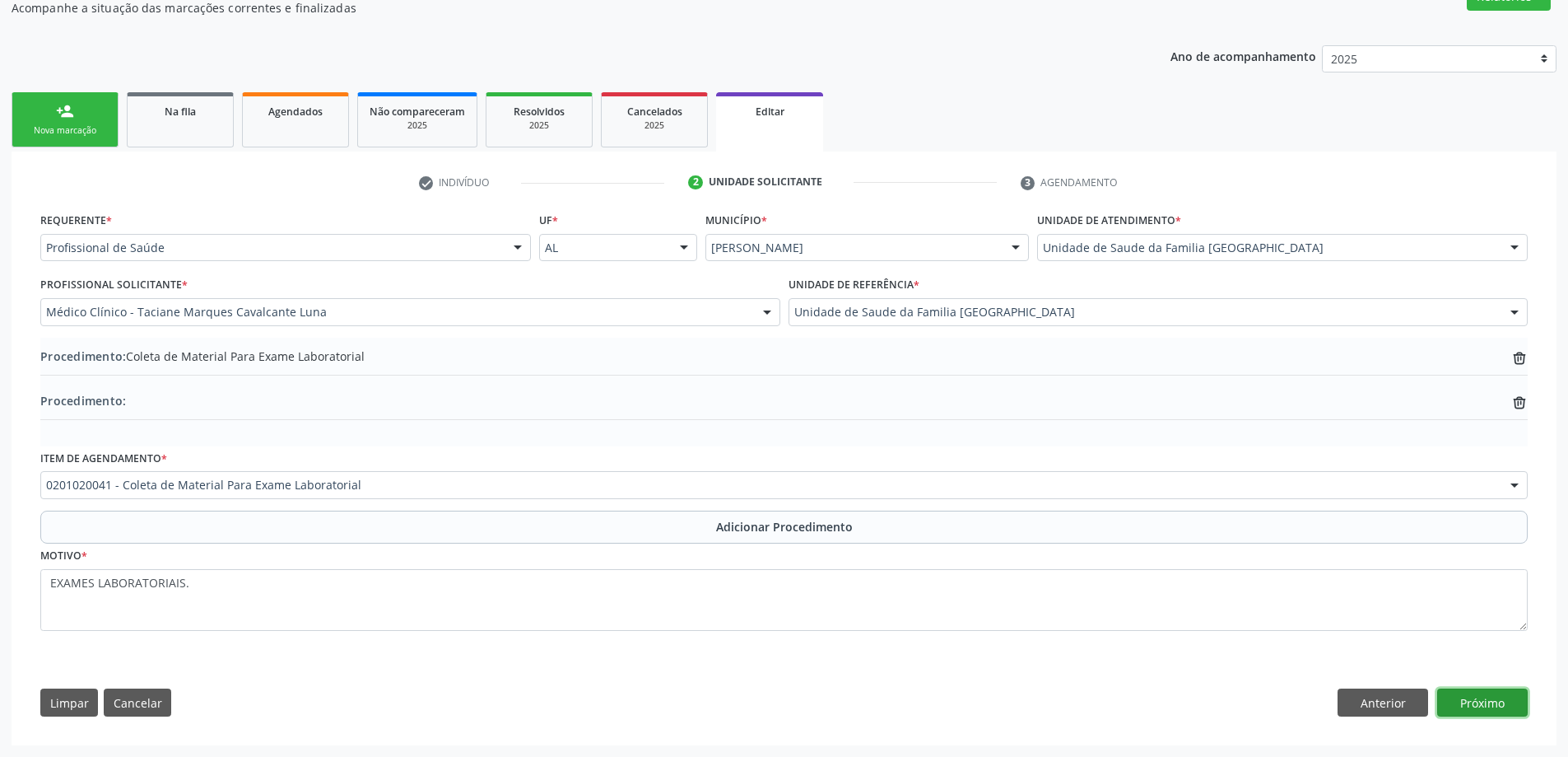
click at [1516, 699] on button "Próximo" at bounding box center [1482, 702] width 91 height 28
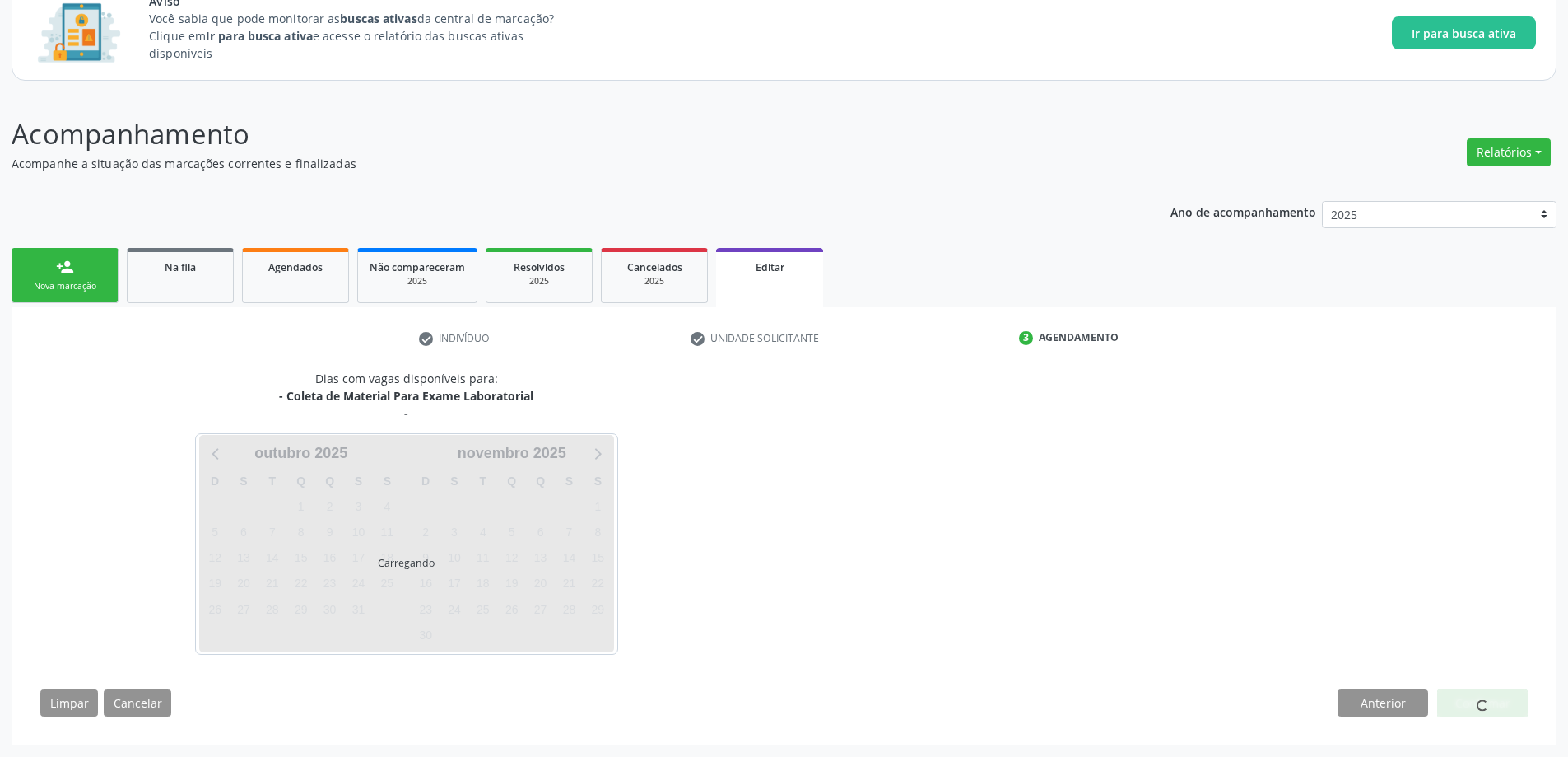
scroll to position [117, 0]
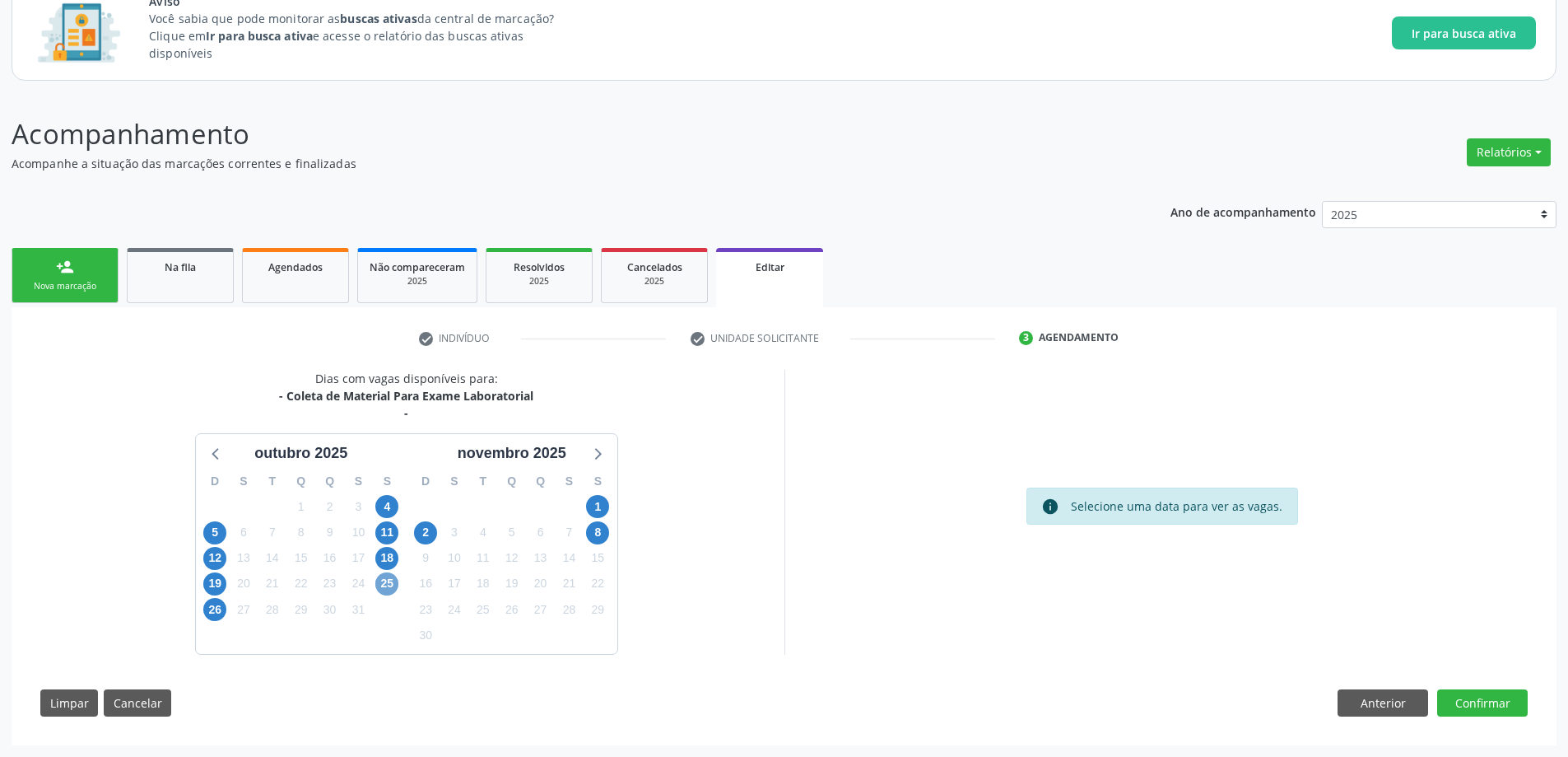
click at [388, 582] on span "25" at bounding box center [386, 583] width 23 height 23
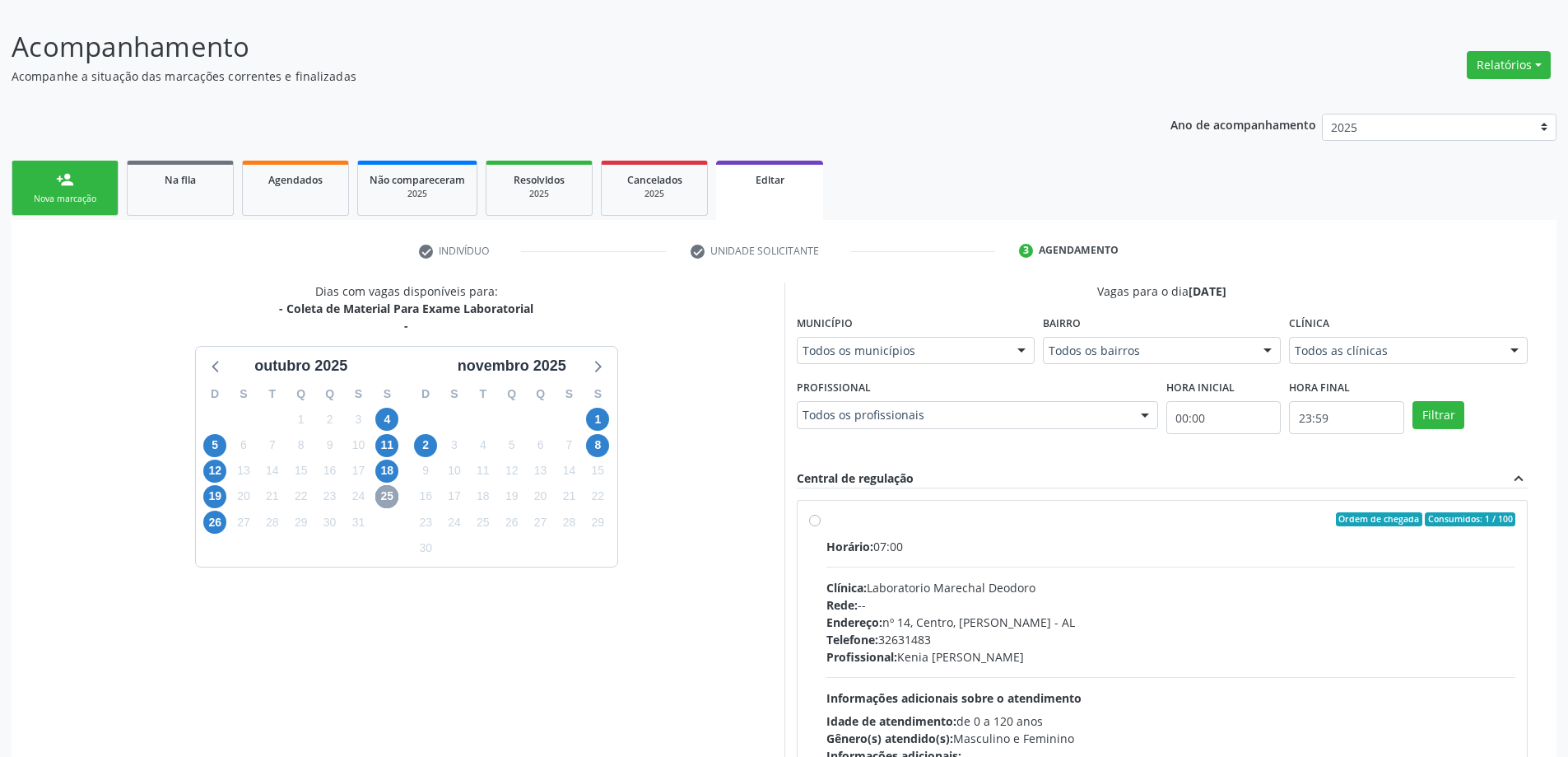
scroll to position [364, 0]
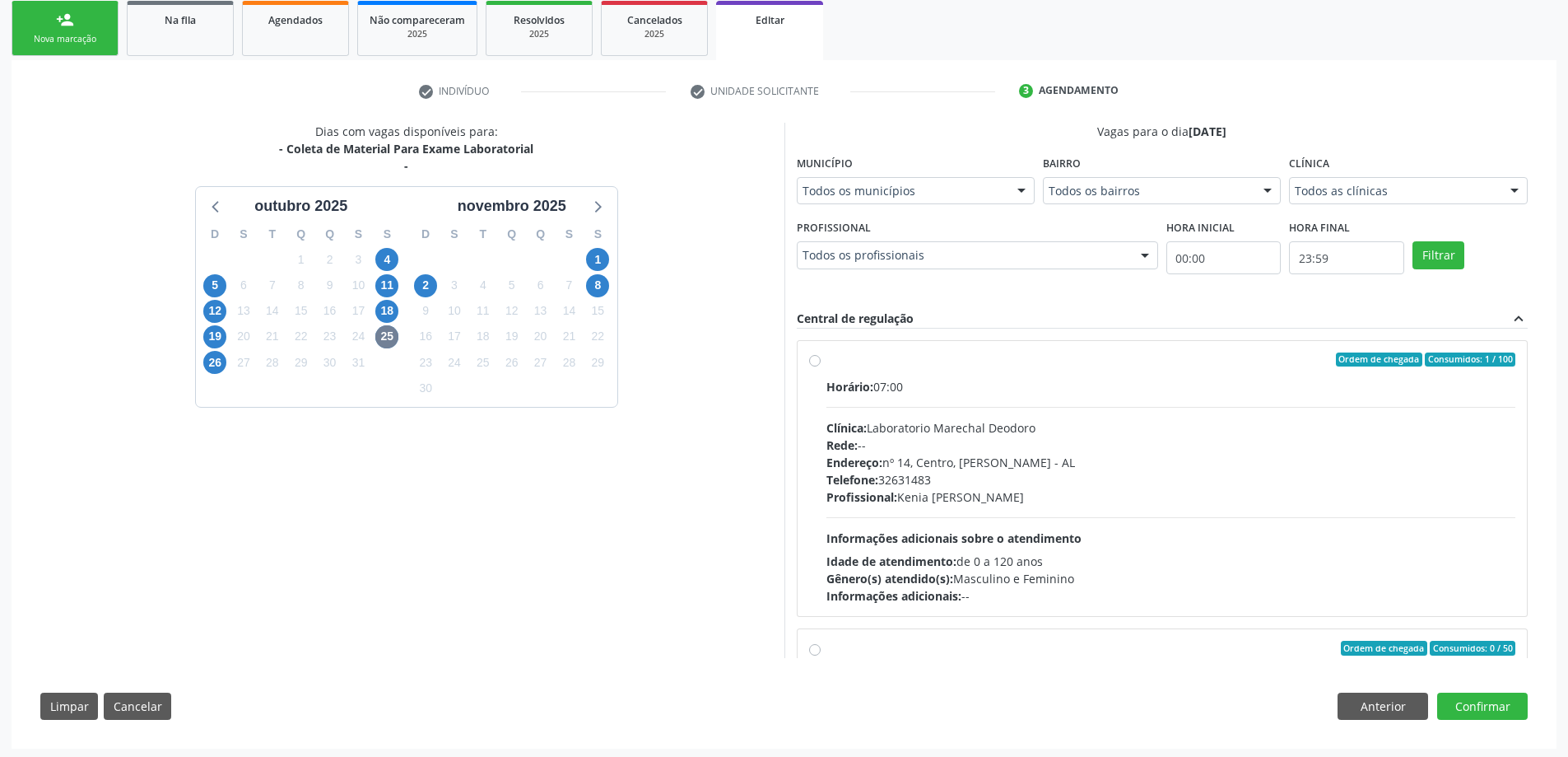
click at [826, 355] on label "Ordem de chegada Consumidos: 1 / 100 Horário: 07:00 Clínica: Laboratorio Marech…" at bounding box center [1171, 478] width 690 height 253
click at [812, 355] on input "Ordem de chegada Consumidos: 1 / 100 Horário: 07:00 Clínica: Laboratorio Marech…" at bounding box center [814, 360] width 11 height 15
radio input "true"
click at [1493, 699] on button "Confirmar" at bounding box center [1482, 706] width 91 height 28
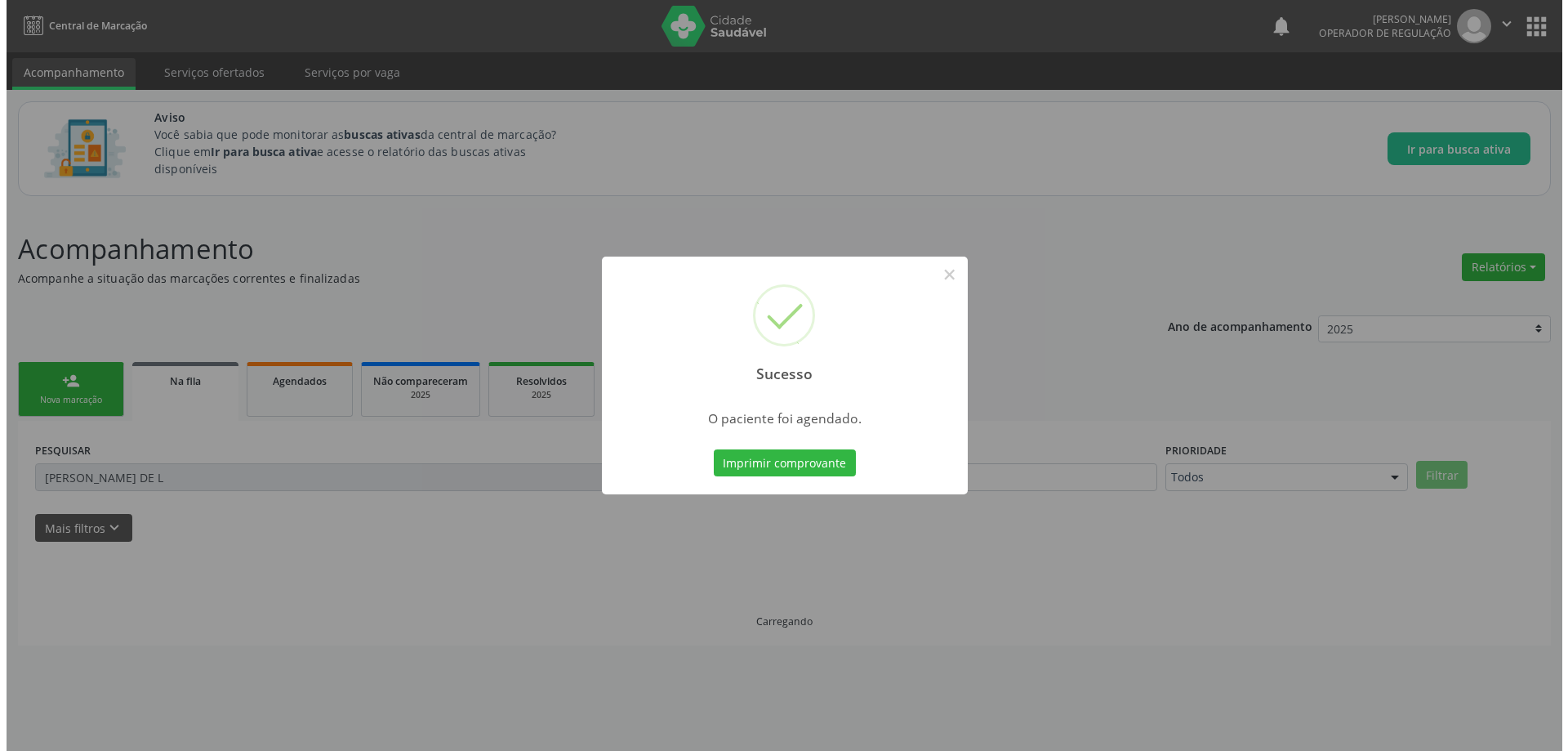
scroll to position [0, 0]
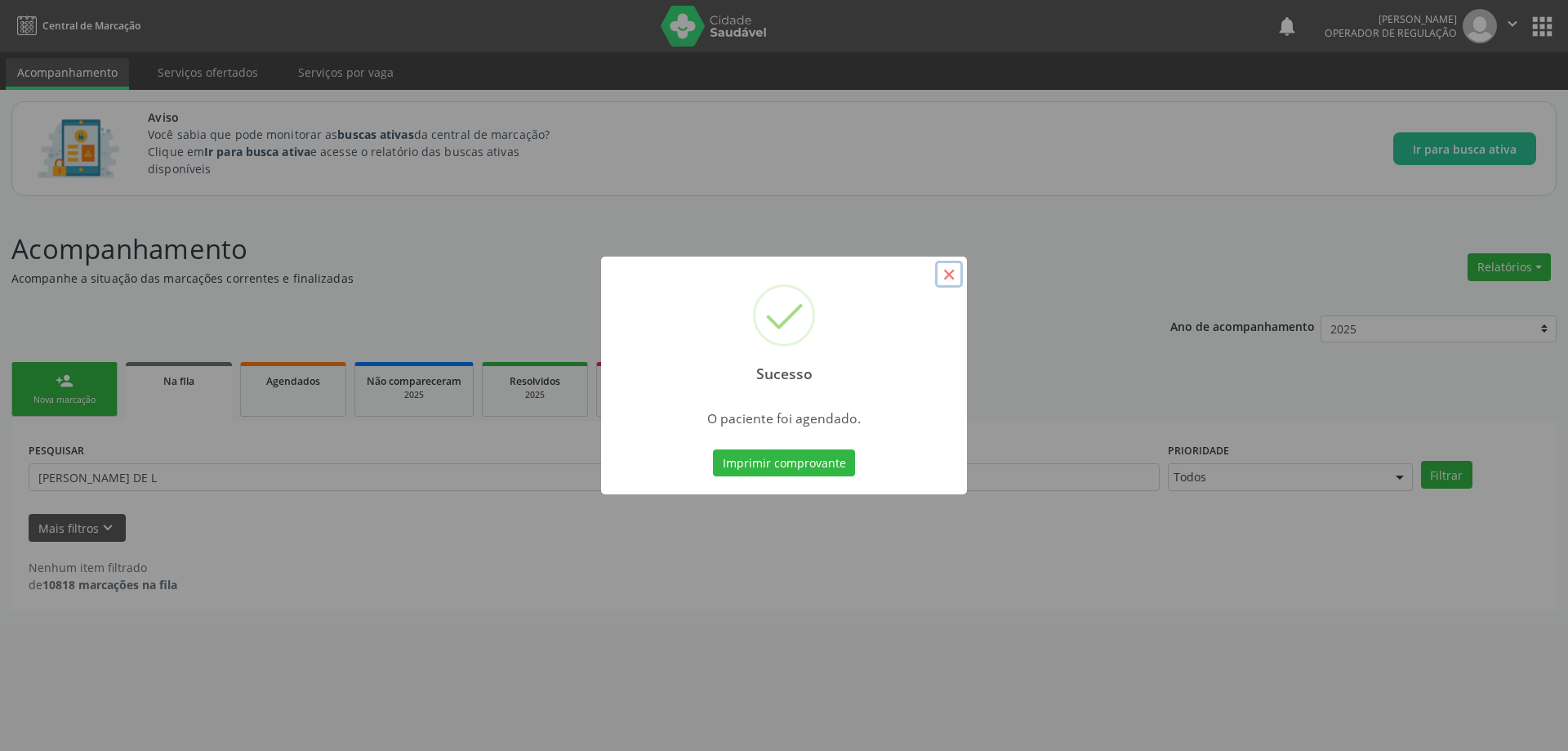
click at [950, 277] on button "×" at bounding box center [949, 274] width 28 height 28
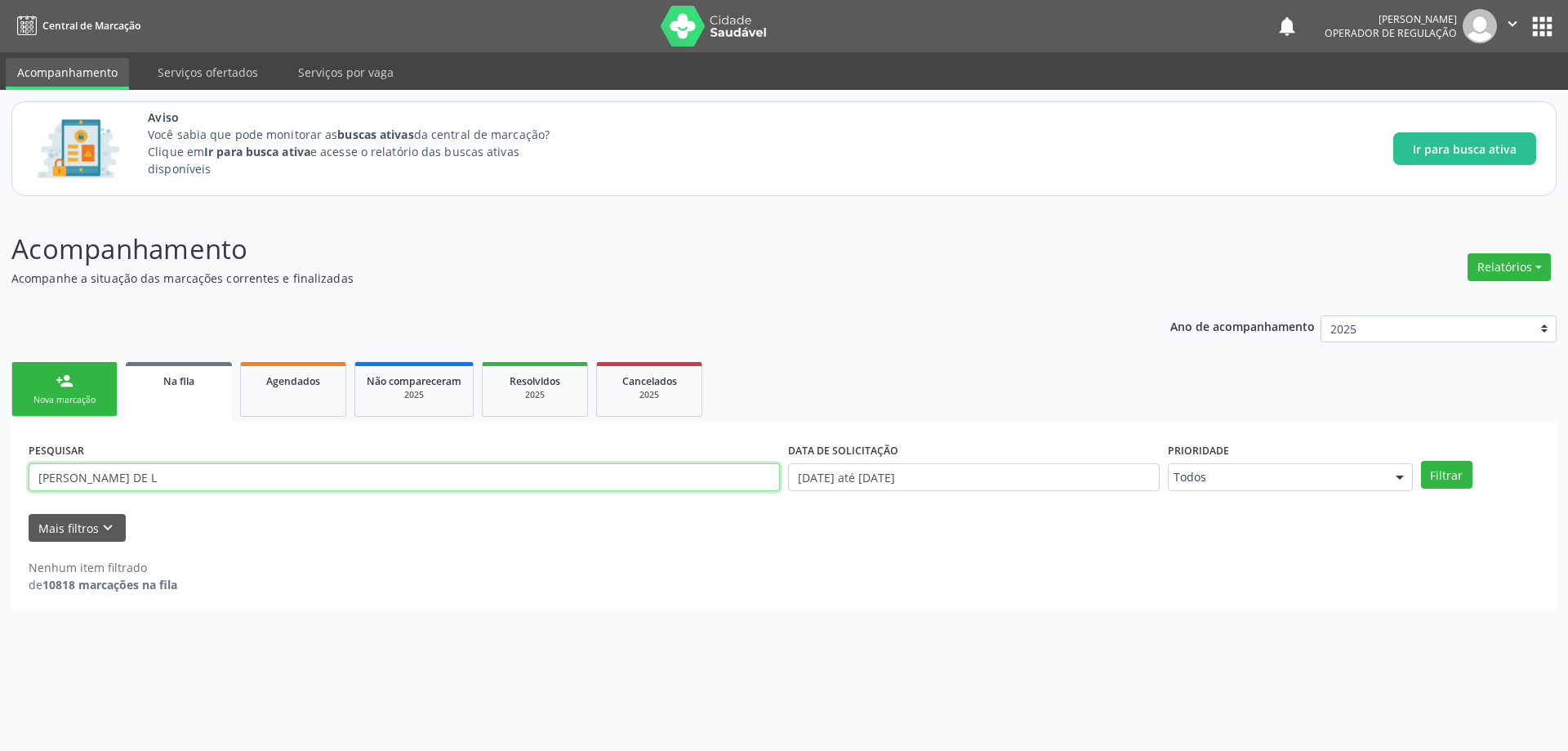
click at [317, 477] on input "VINICIUS GABRIEL DOS SANTOS DE L" at bounding box center [403, 477] width 751 height 28
paste input "700508348644350"
type input "700508348644350"
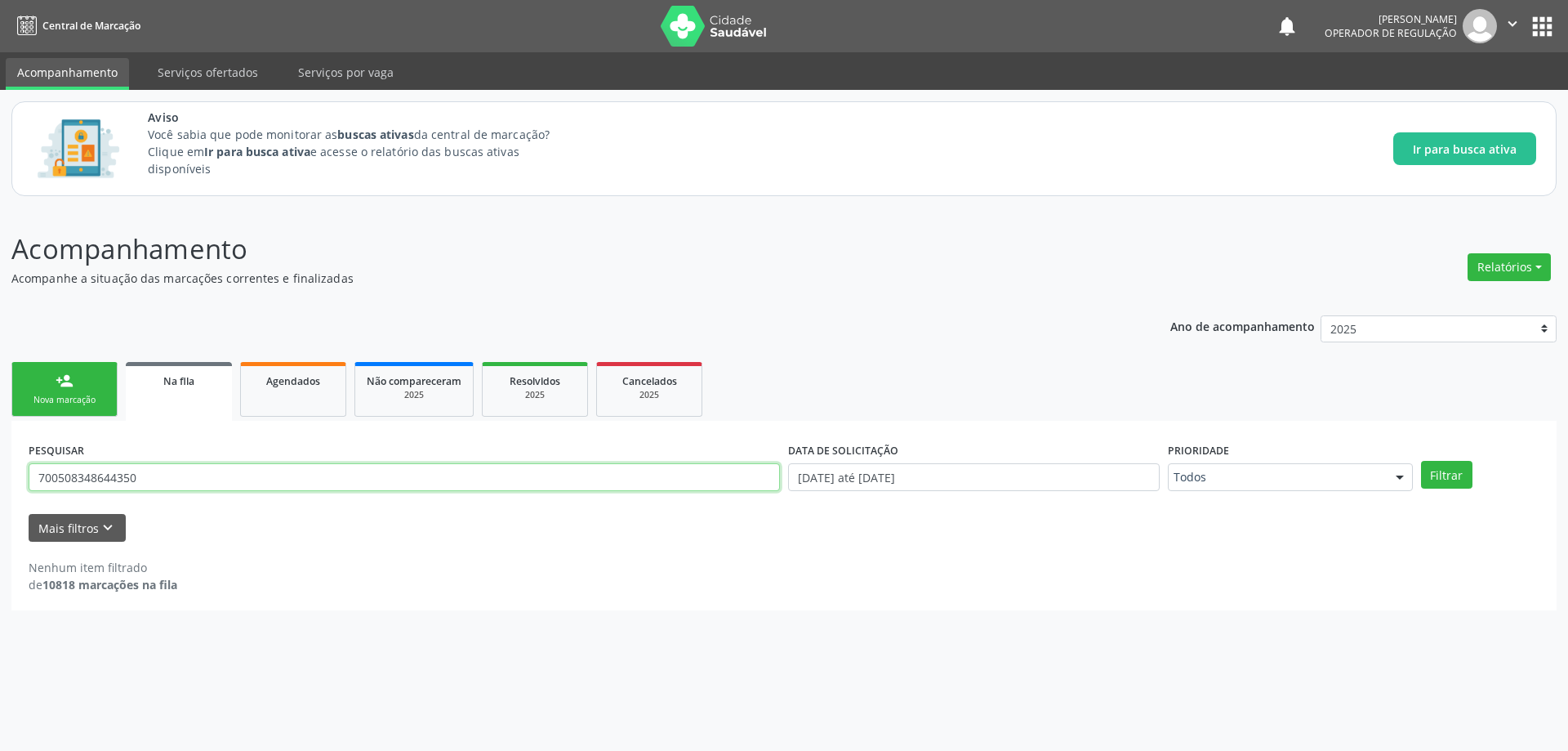
click at [1421, 461] on button "Filtrar" at bounding box center [1447, 474] width 51 height 28
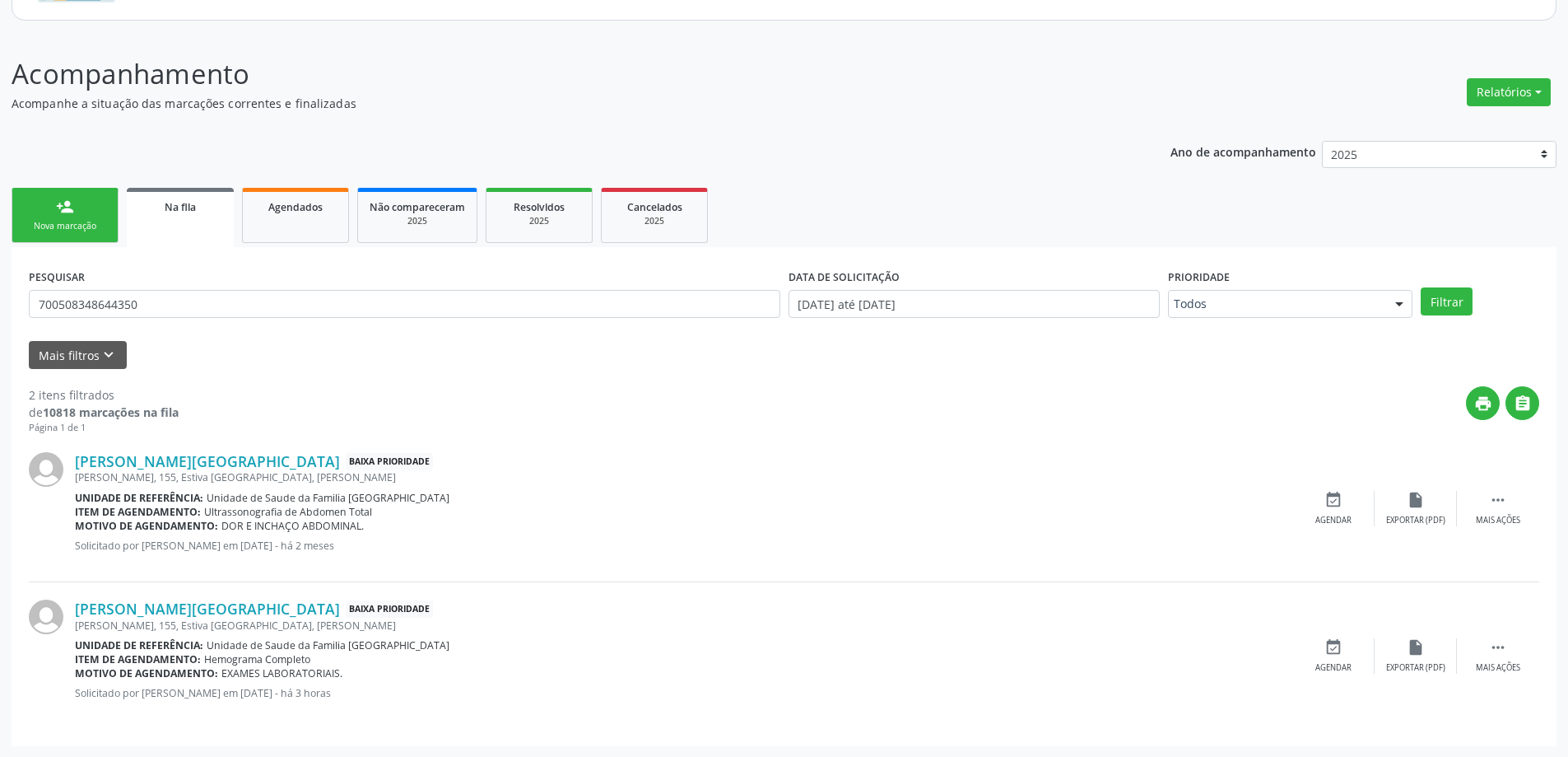
scroll to position [178, 0]
click at [1508, 651] on div " Mais ações" at bounding box center [1498, 655] width 82 height 35
click at [1418, 659] on div "edit Editar" at bounding box center [1415, 655] width 82 height 35
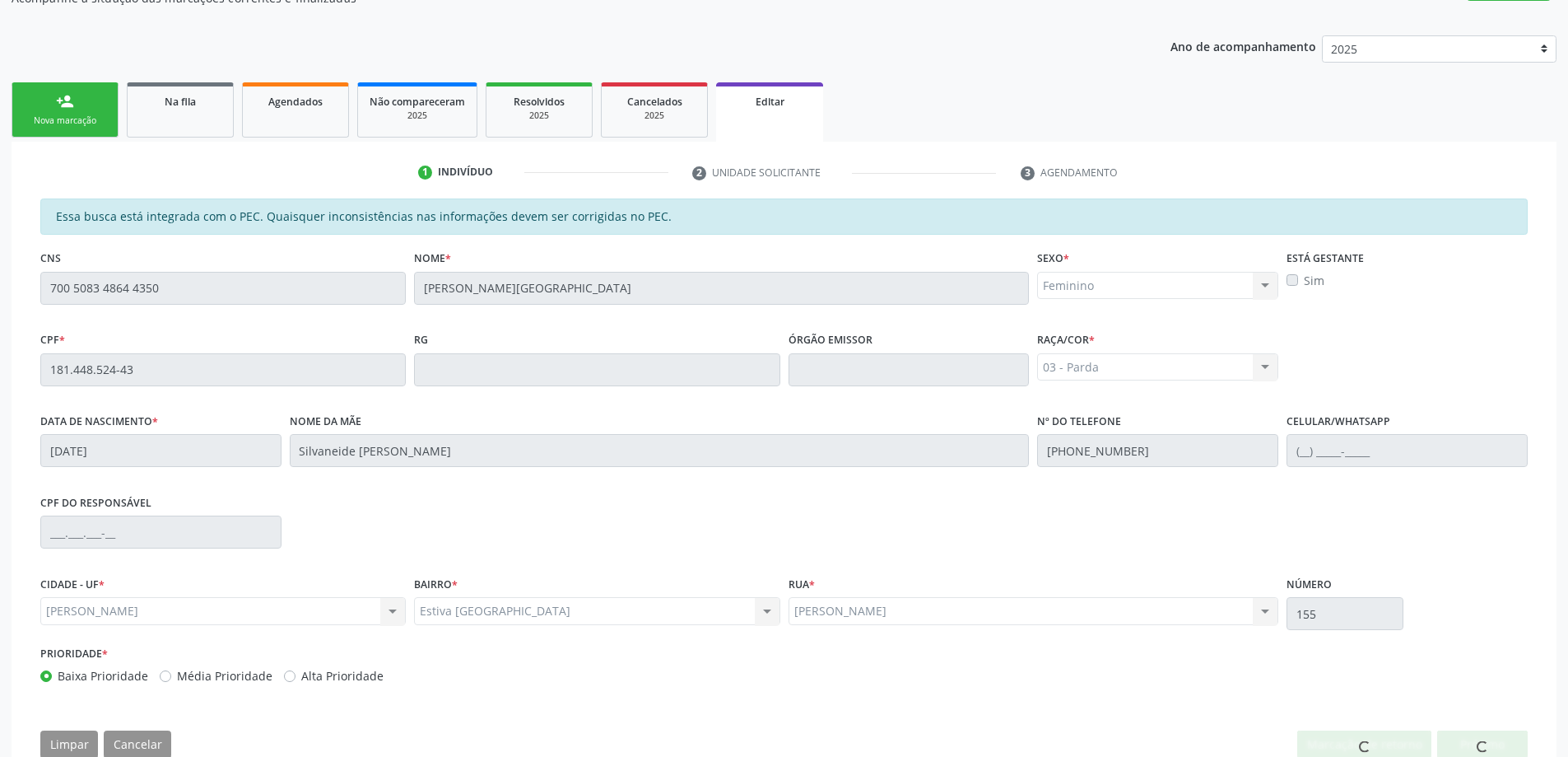
scroll to position [324, 0]
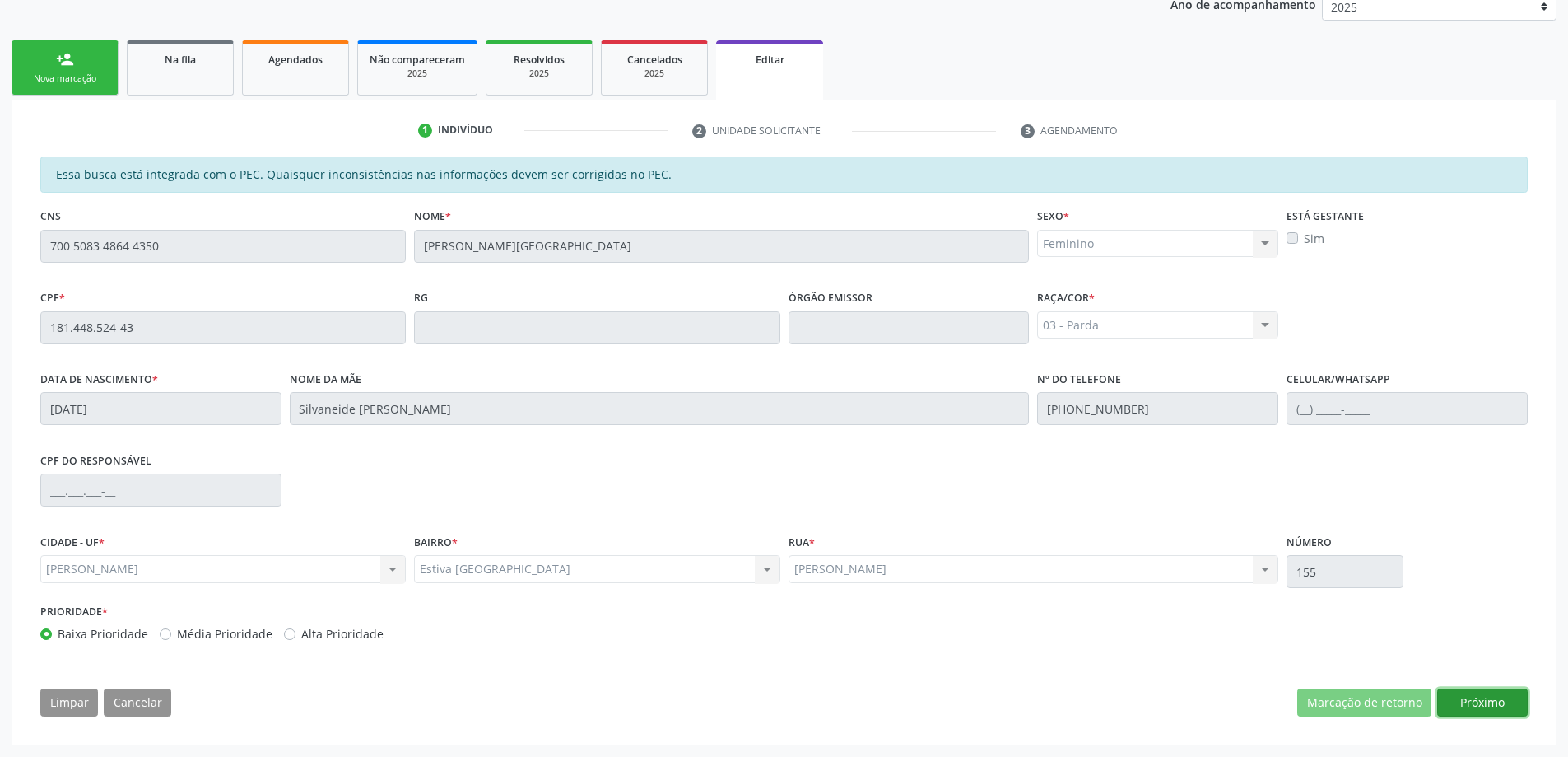
click at [1495, 703] on button "Próximo" at bounding box center [1482, 702] width 91 height 28
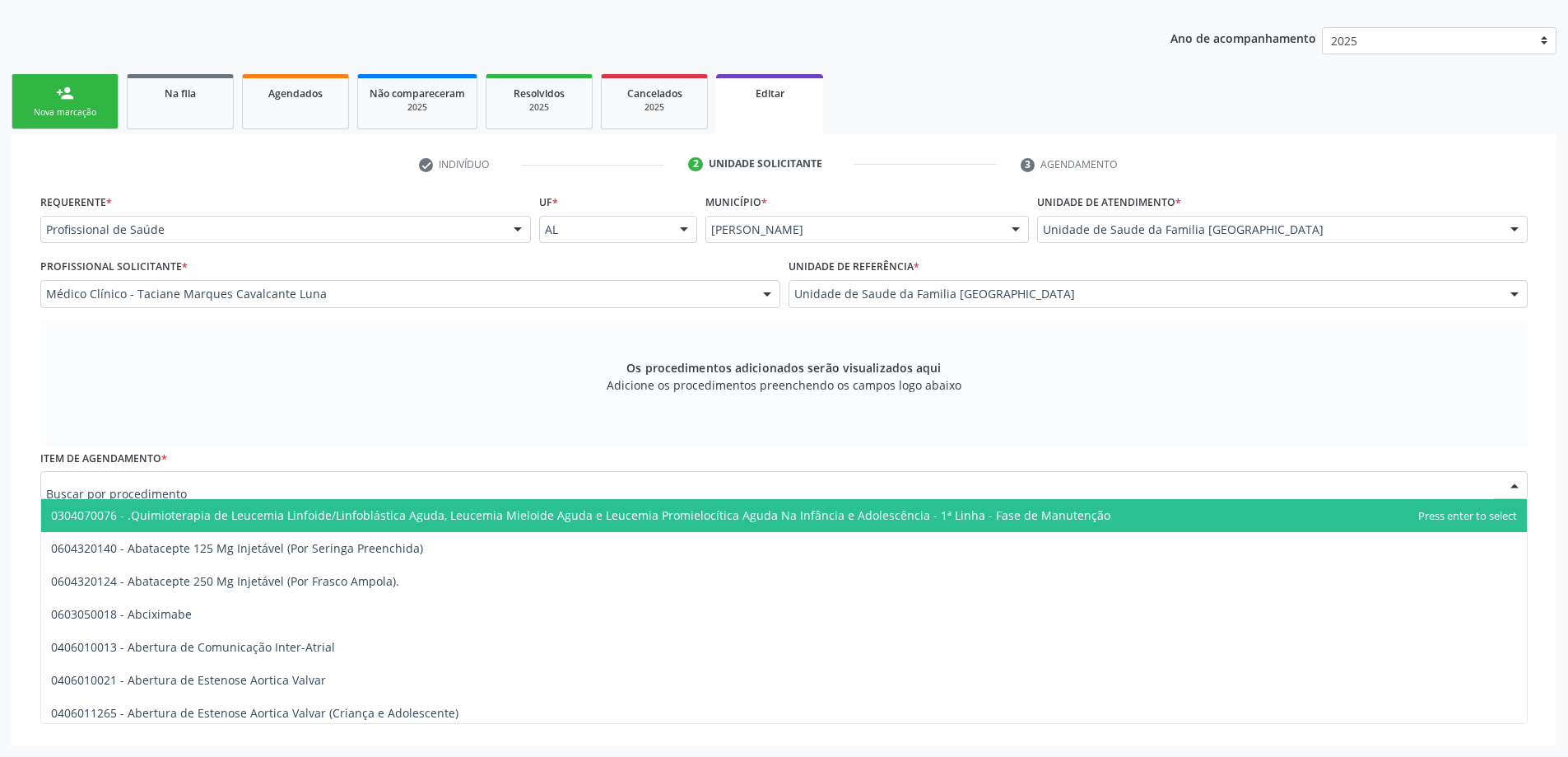
click at [359, 487] on div at bounding box center [784, 485] width 1486 height 28
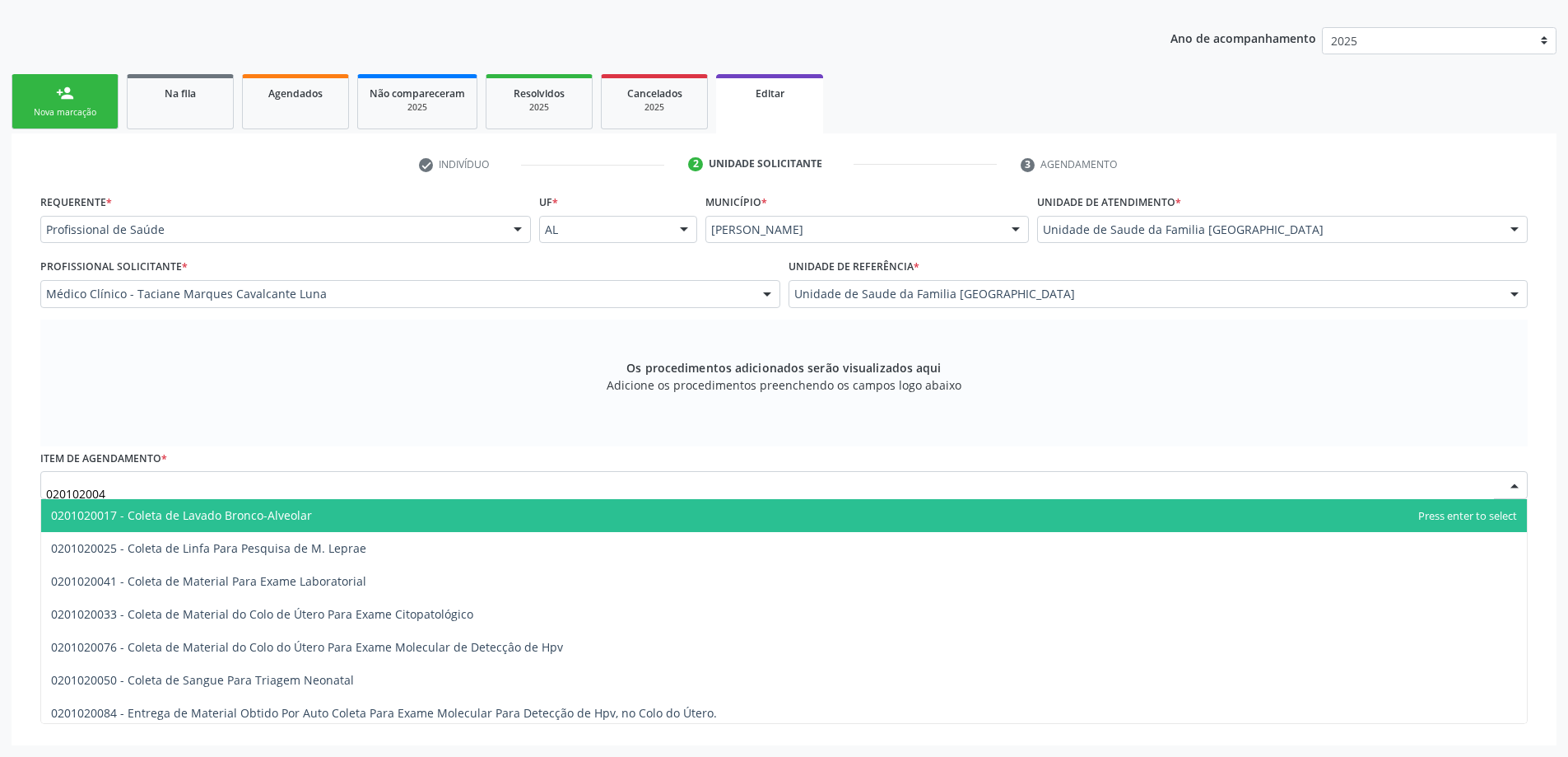
type input "0201020041"
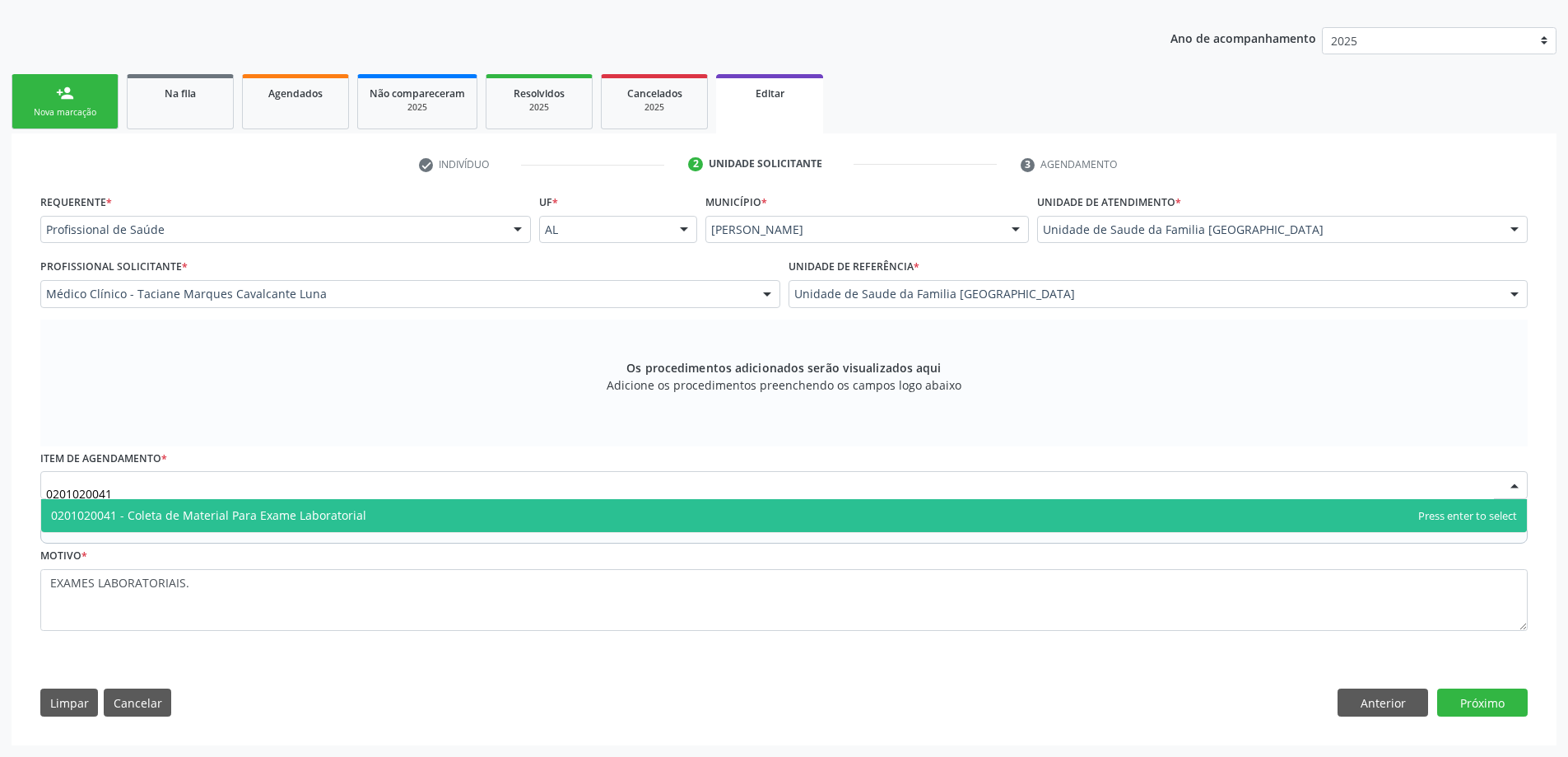
click at [350, 525] on span "0201020041 - Coleta de Material Para Exame Laboratorial" at bounding box center [784, 515] width 1486 height 33
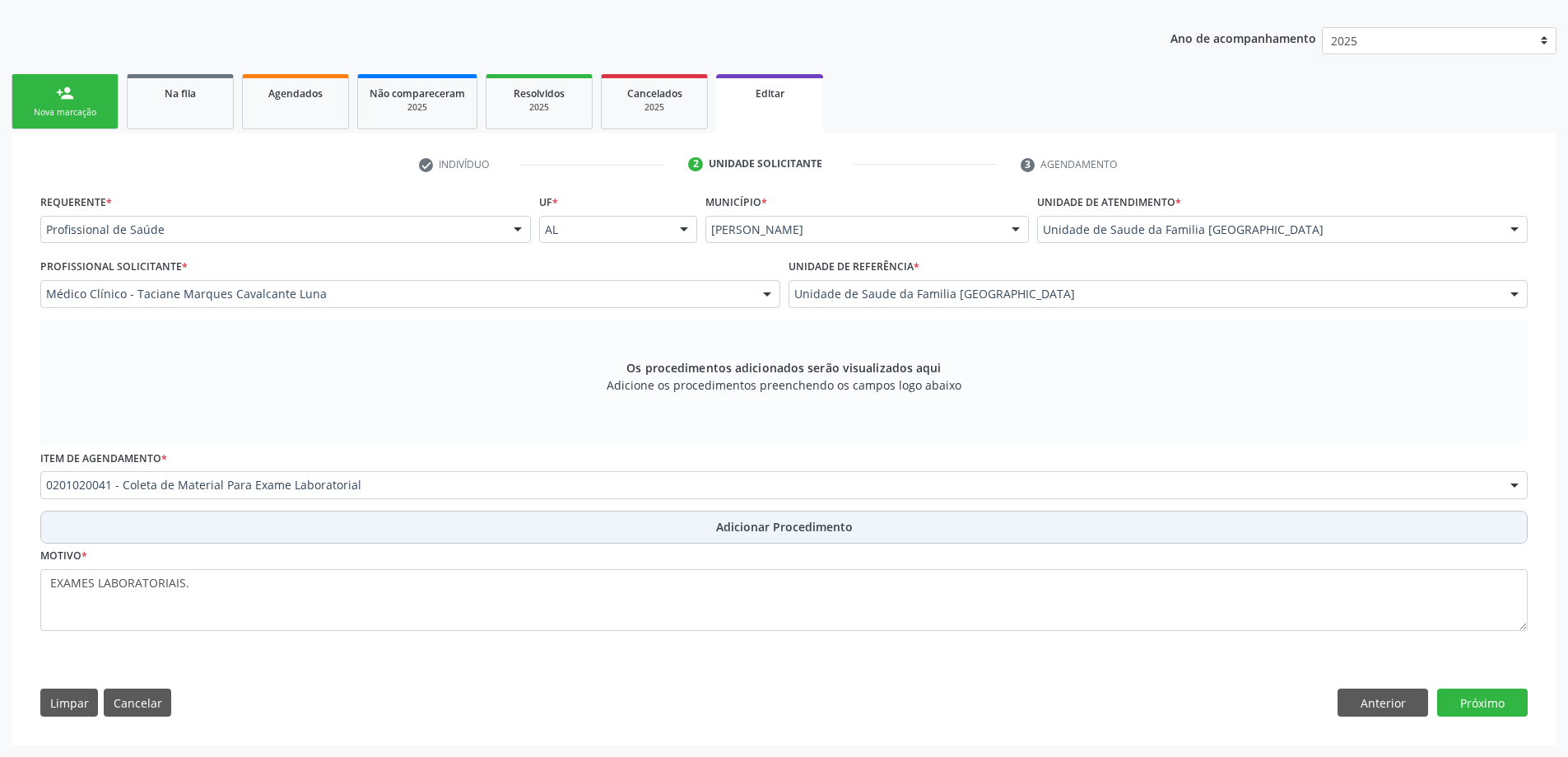
click at [514, 534] on button "Adicionar Procedimento" at bounding box center [784, 527] width 1486 height 33
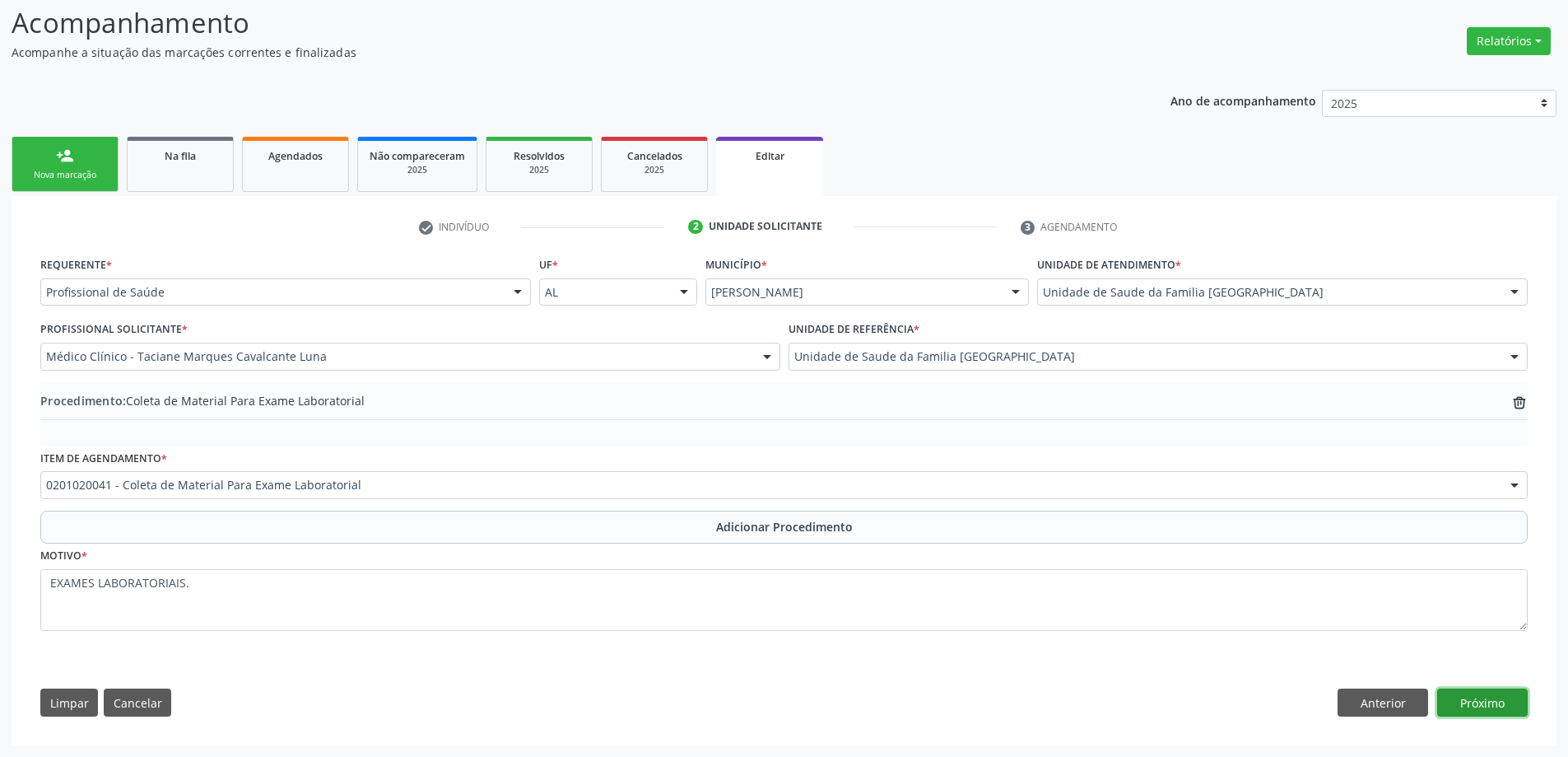
click at [1494, 701] on button "Próximo" at bounding box center [1482, 702] width 91 height 28
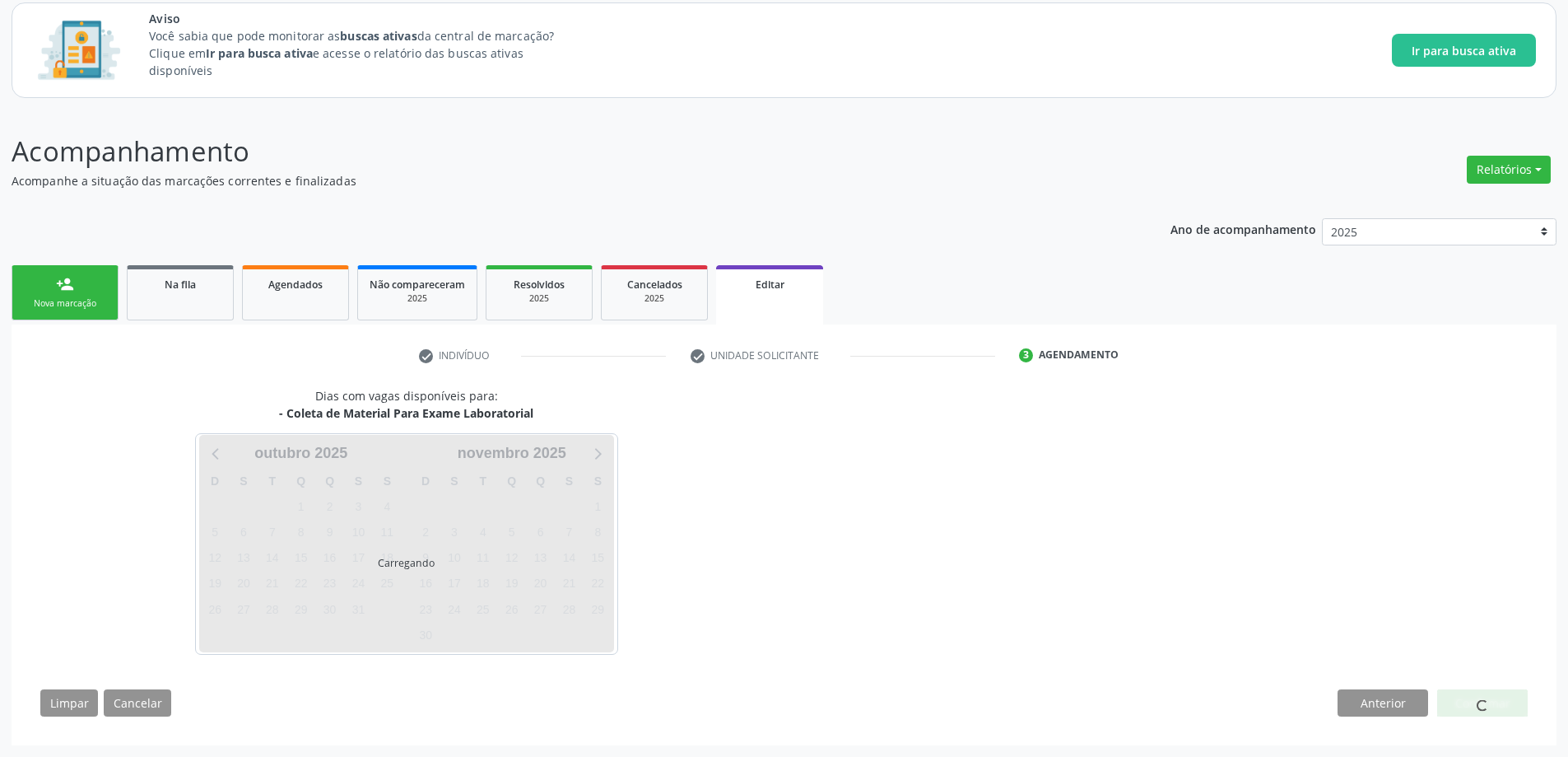
scroll to position [100, 0]
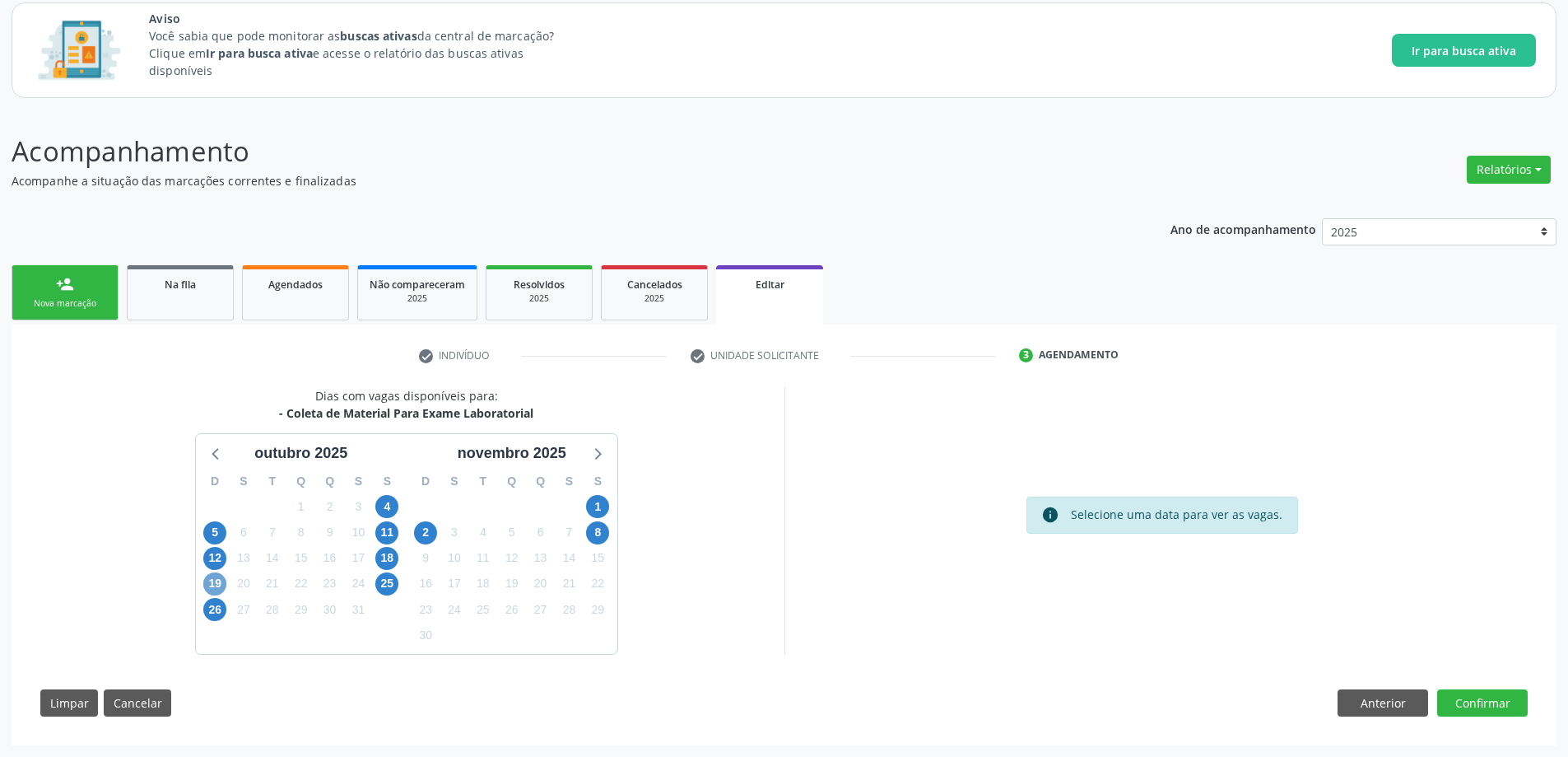
click at [216, 582] on span "19" at bounding box center [214, 583] width 23 height 23
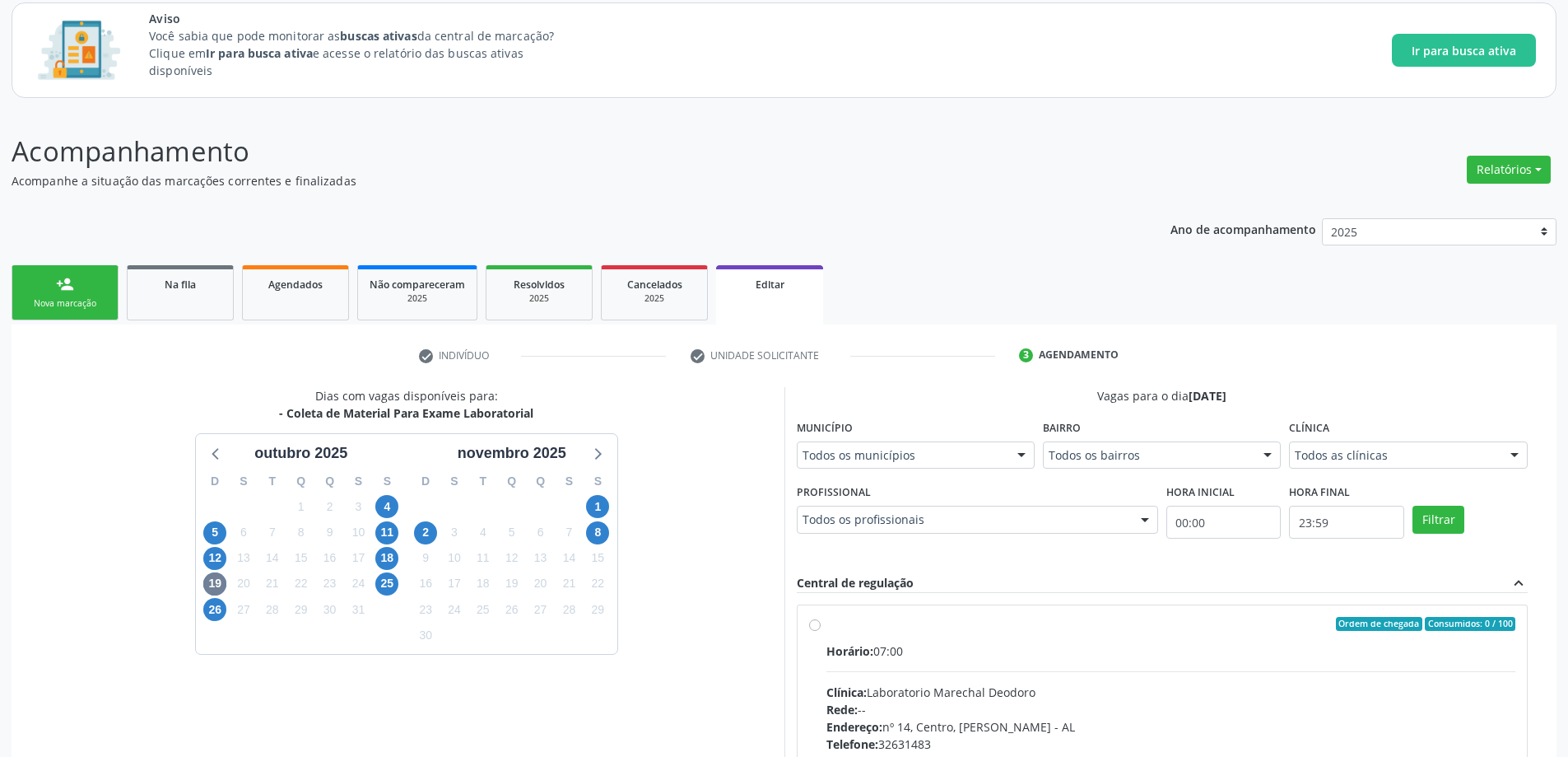
click at [826, 624] on label "Ordem de chegada Consumidos: 0 / 100 Horário: 07:00 Clínica: Laboratorio Marech…" at bounding box center [1171, 742] width 690 height 253
click at [815, 624] on input "Ordem de chegada Consumidos: 0 / 100 Horário: 07:00 Clínica: Laboratorio Marech…" at bounding box center [814, 624] width 11 height 15
radio input "true"
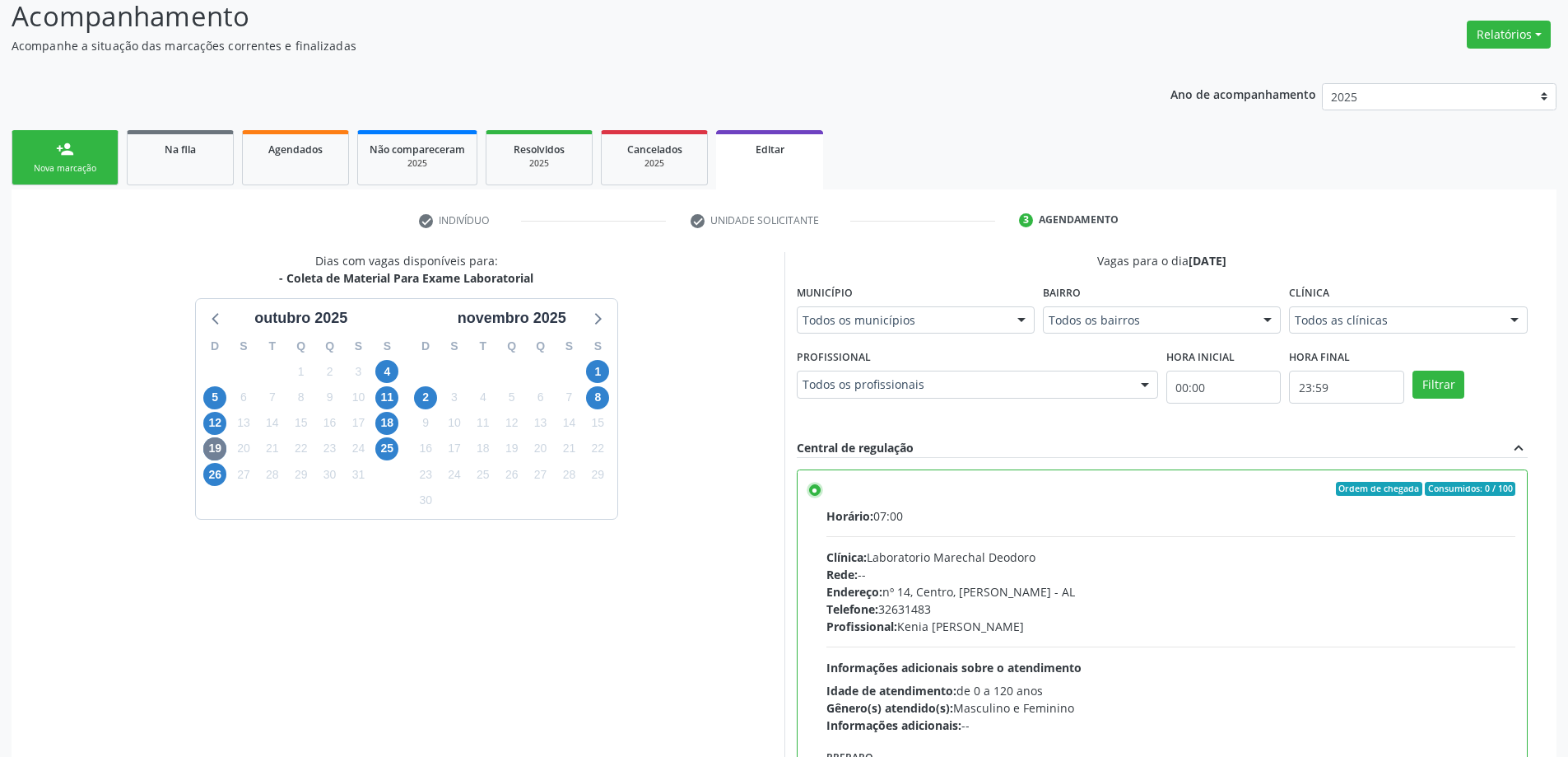
scroll to position [367, 0]
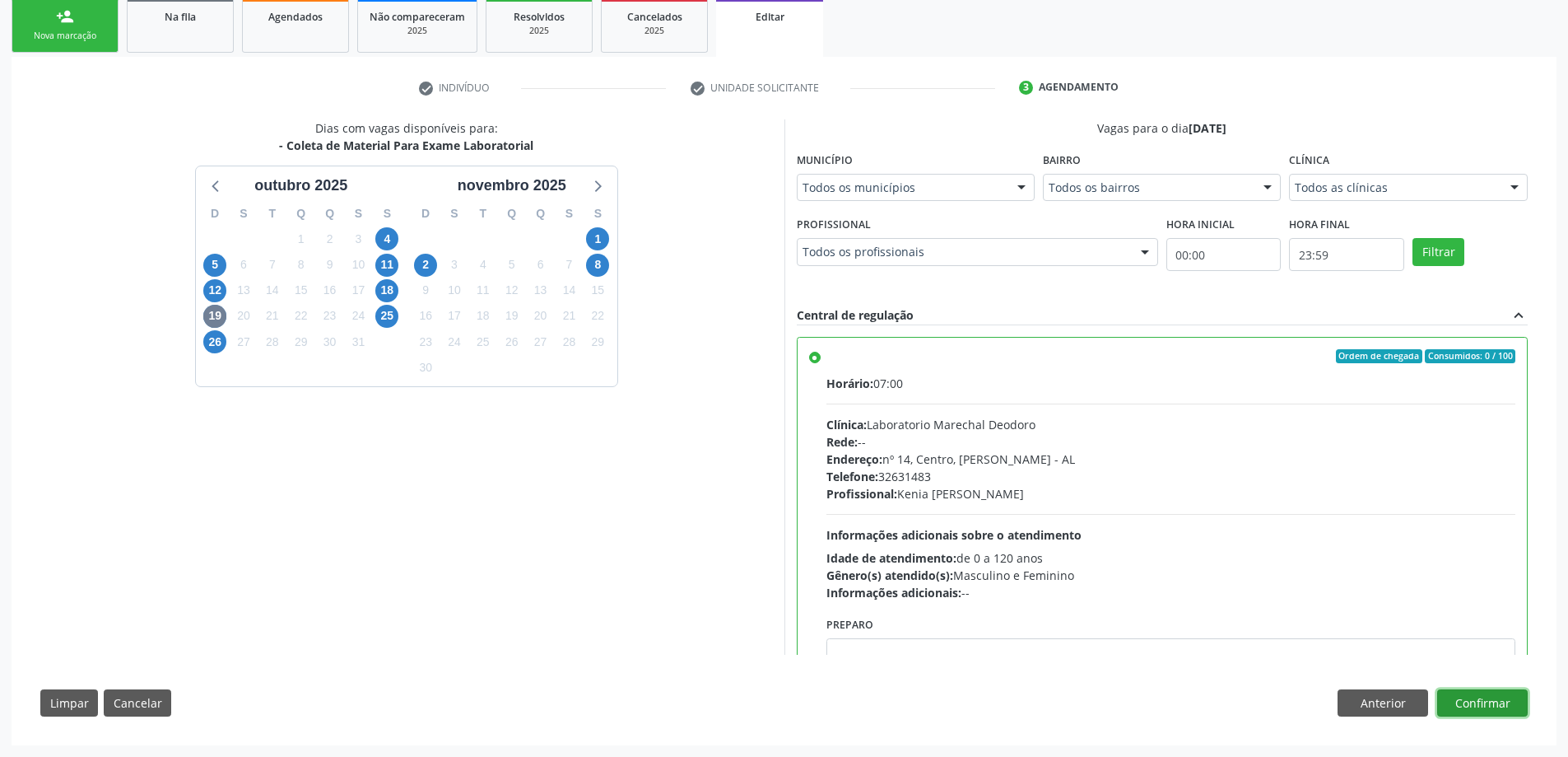
click at [1493, 707] on button "Confirmar" at bounding box center [1482, 703] width 91 height 28
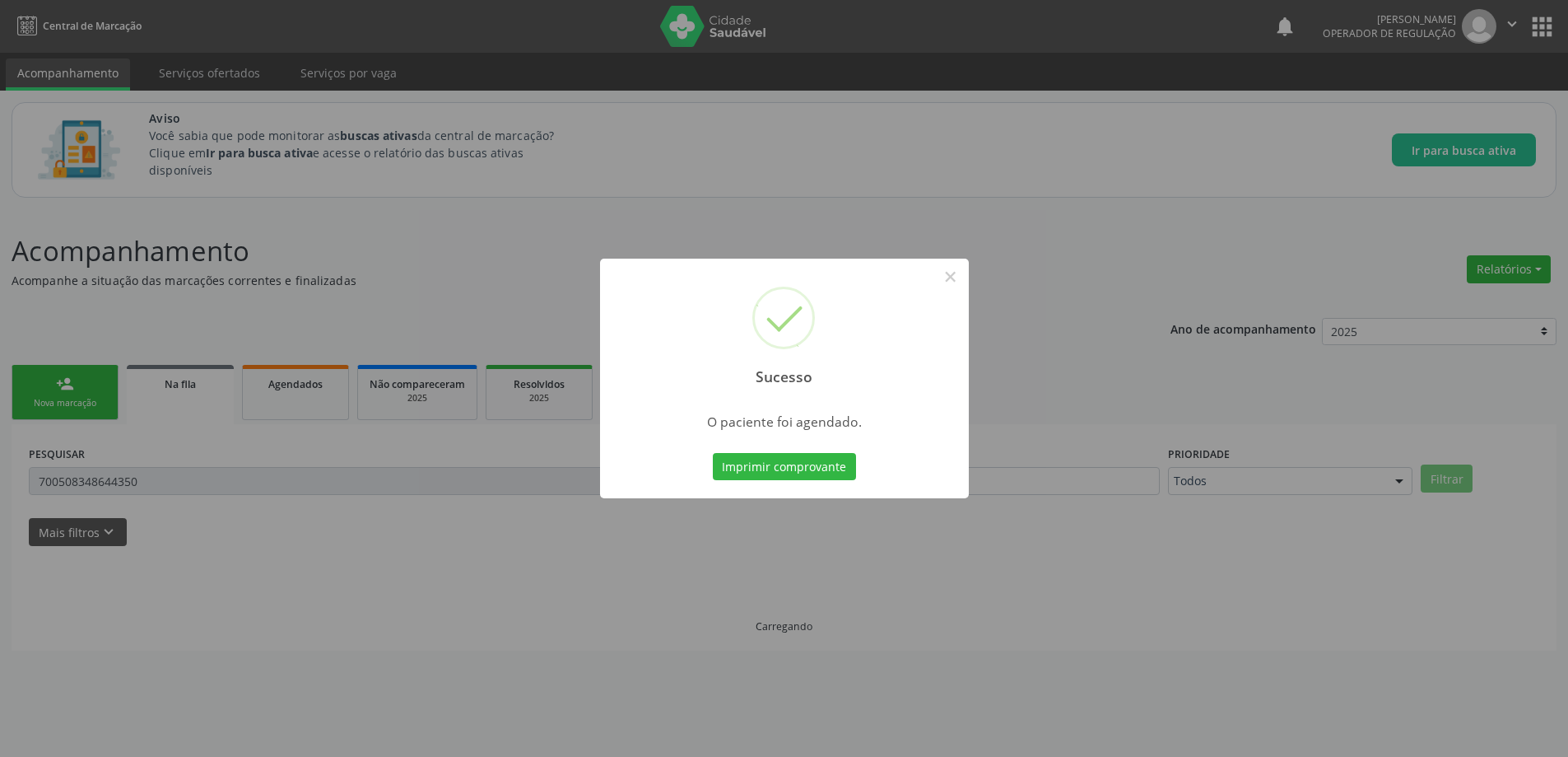
scroll to position [0, 0]
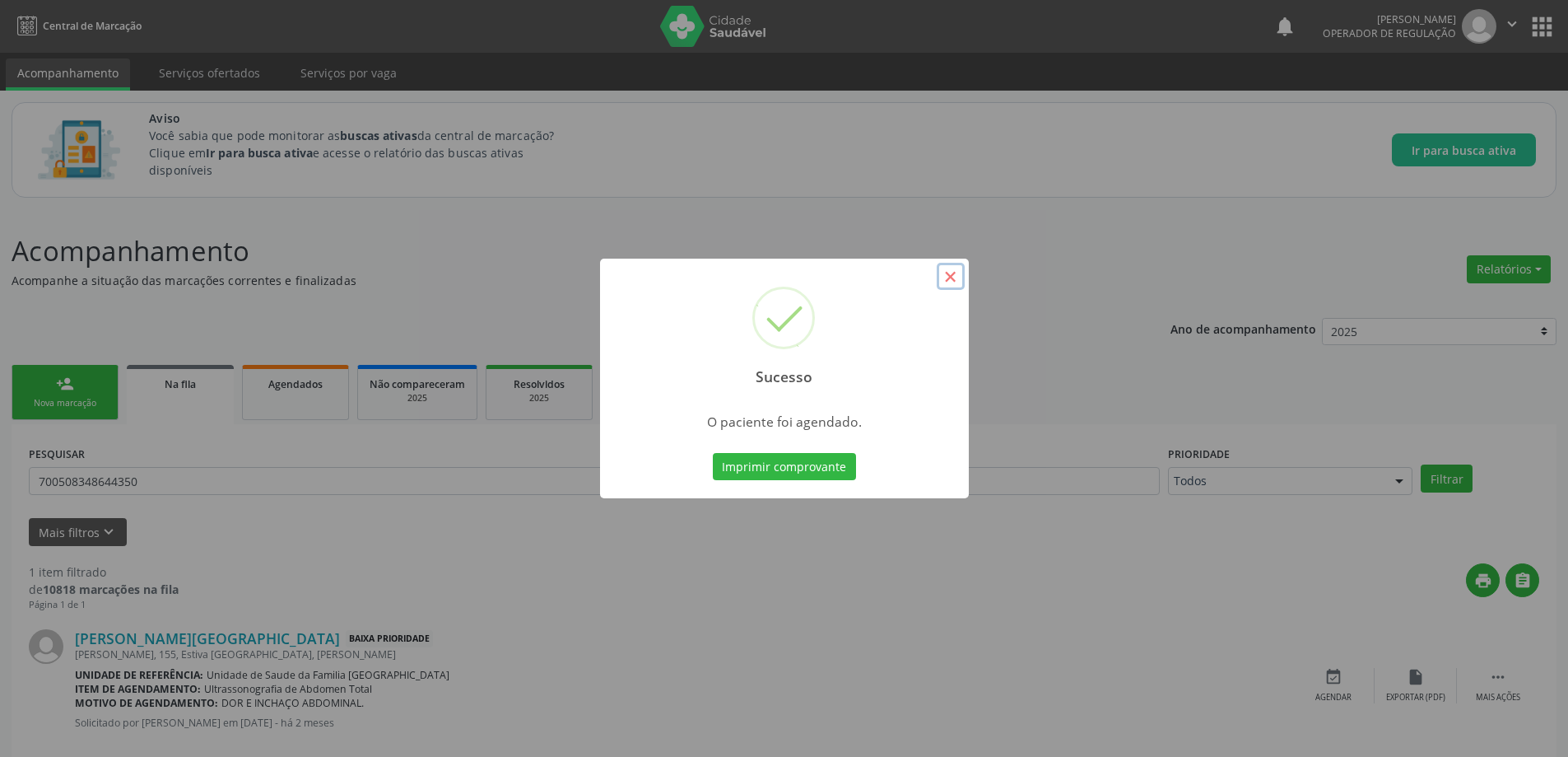
click at [949, 276] on button "×" at bounding box center [950, 276] width 28 height 28
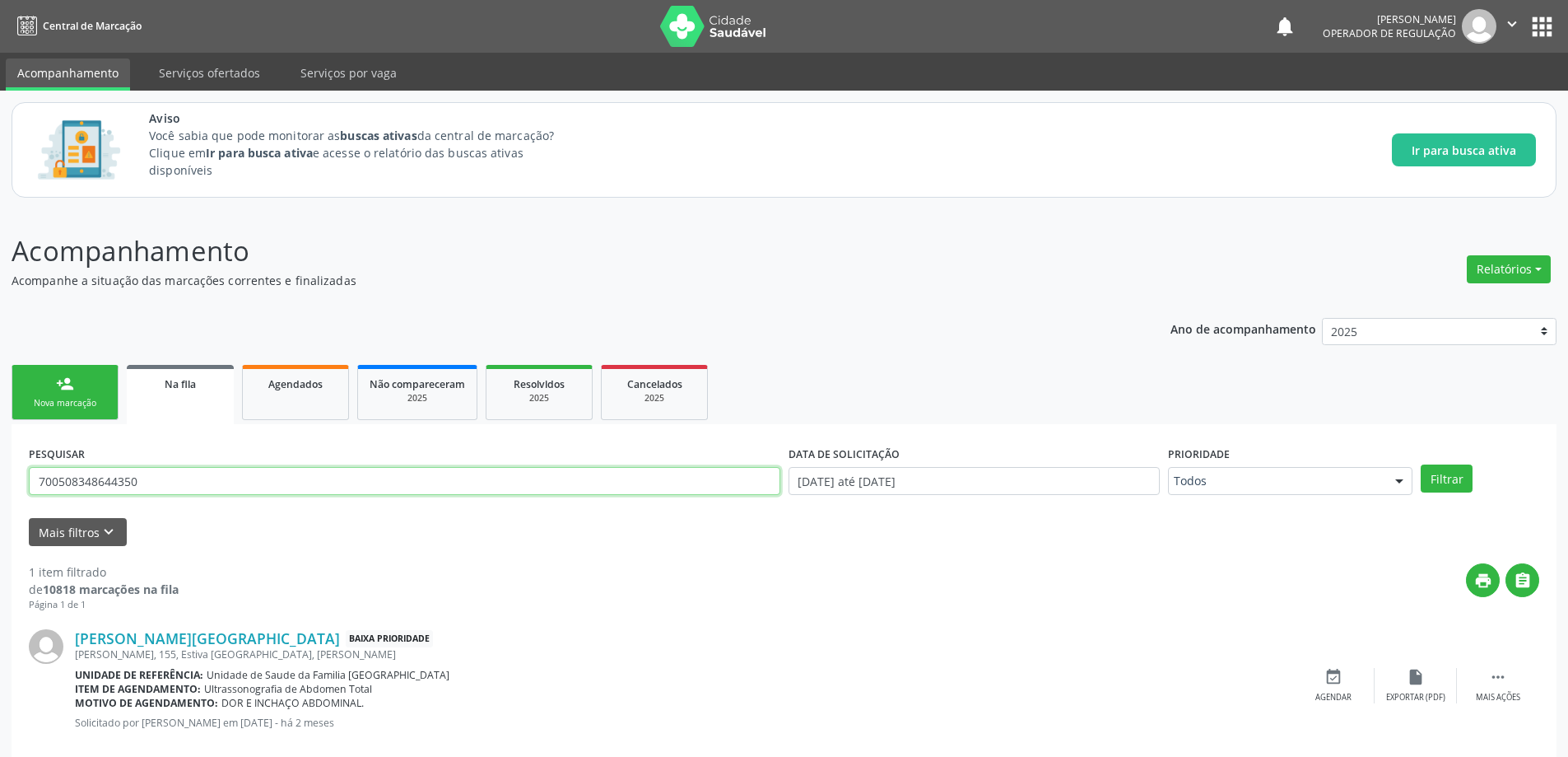
click at [280, 475] on input "700508348644350" at bounding box center [404, 481] width 751 height 28
paste input "7009803435835"
type input "707009803435835"
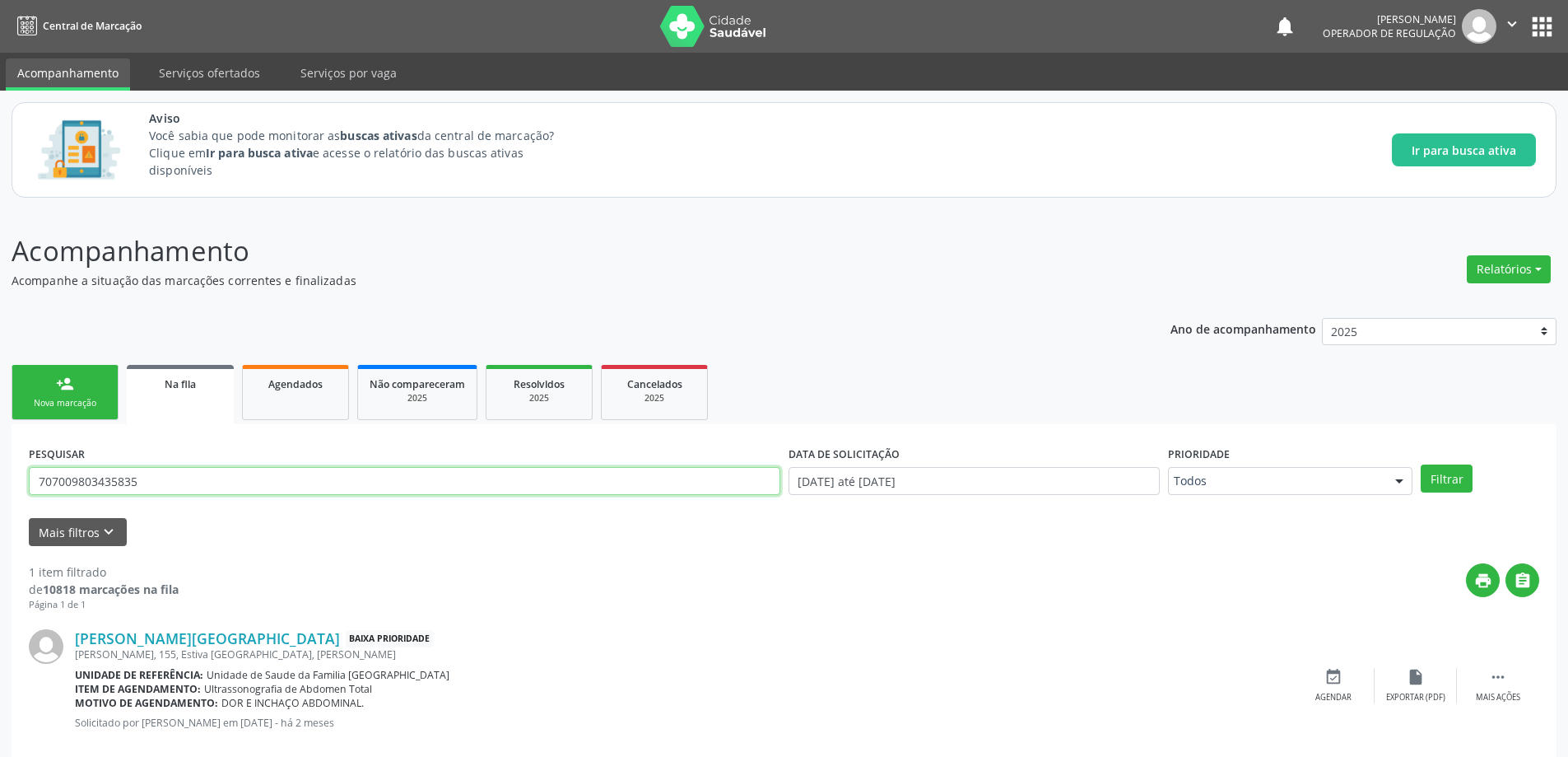
click at [1421, 464] on button "Filtrar" at bounding box center [1447, 478] width 52 height 28
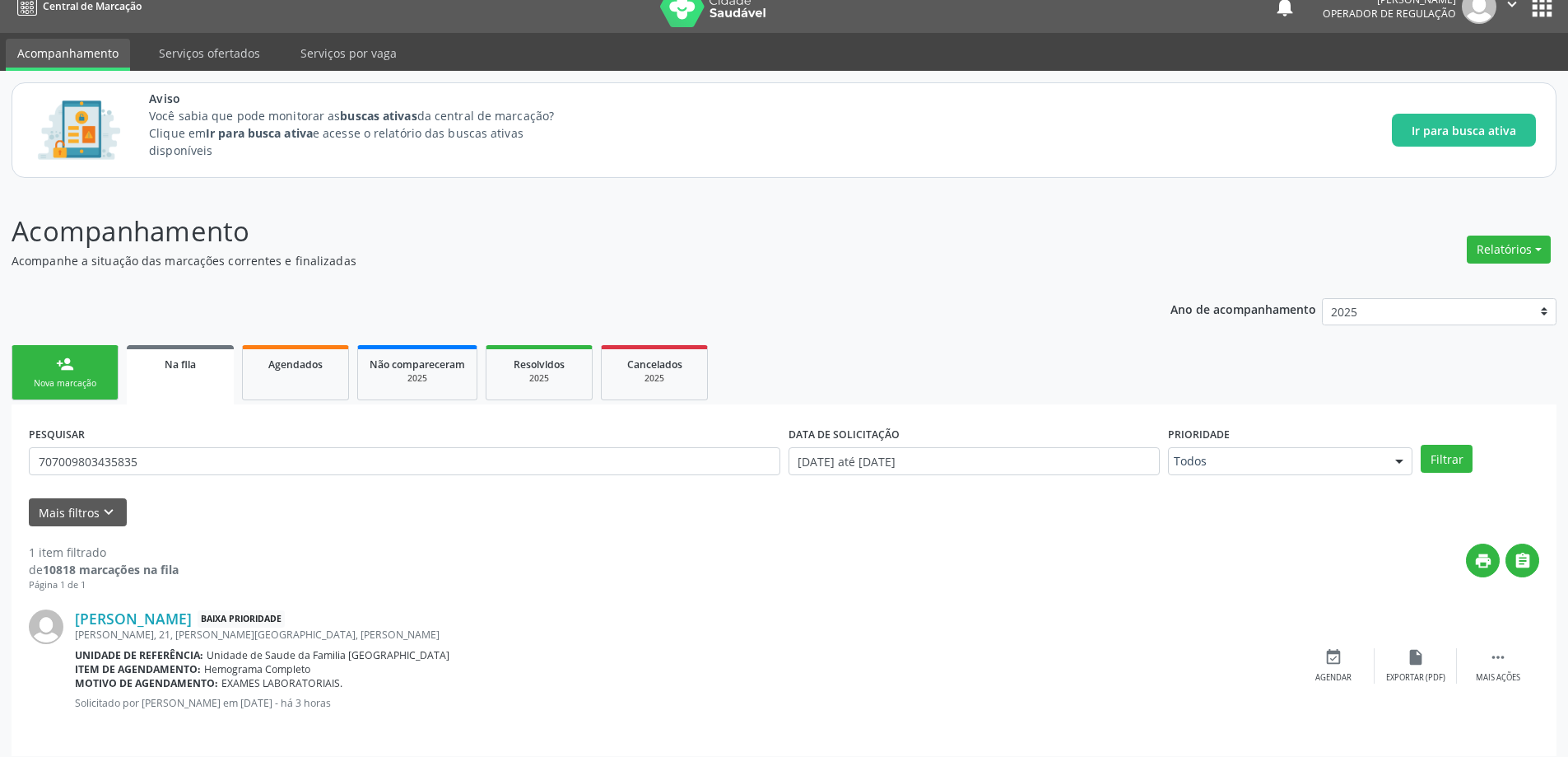
scroll to position [31, 0]
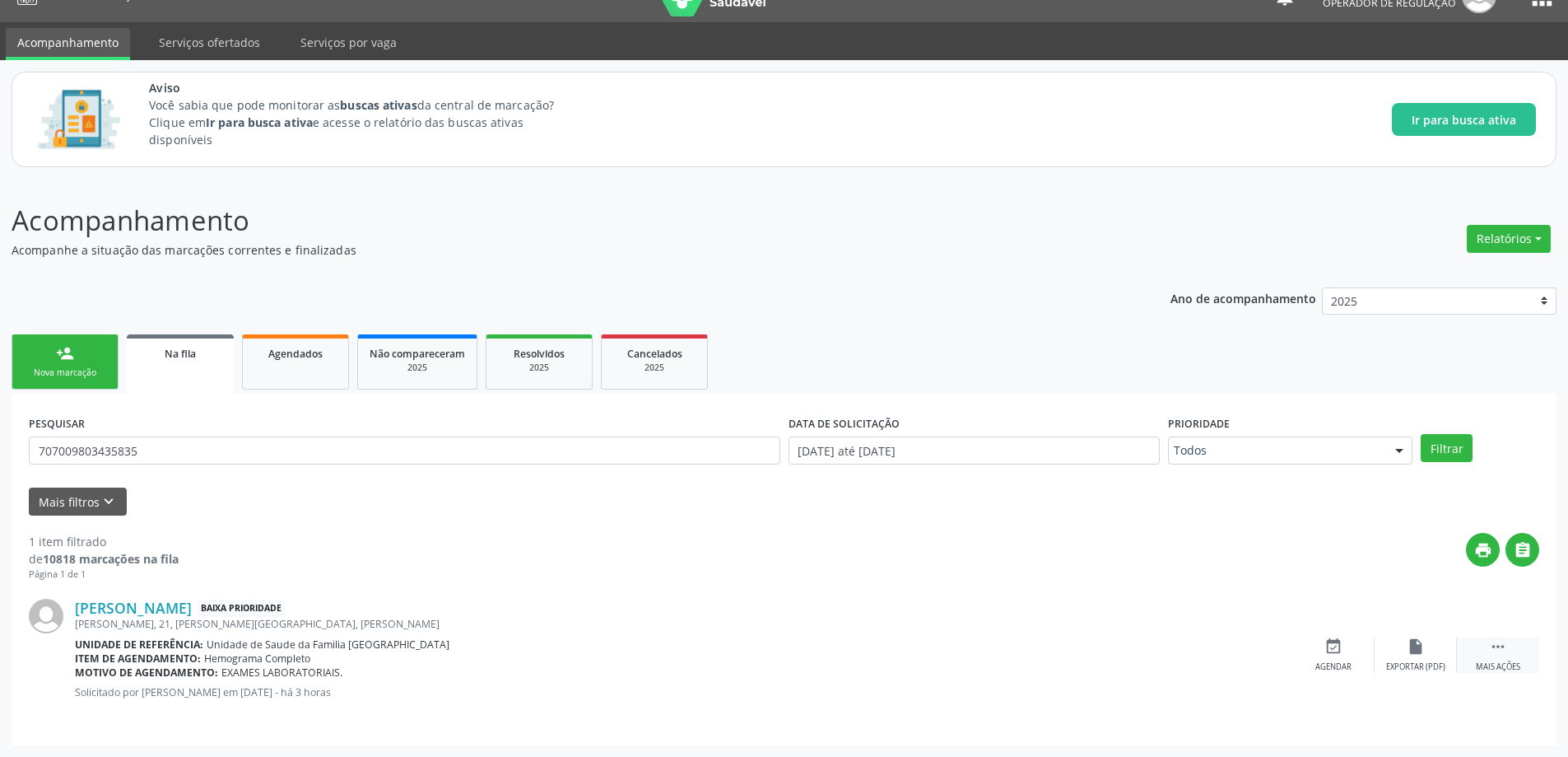
click at [1491, 655] on div " Mais ações" at bounding box center [1498, 655] width 82 height 35
click at [1407, 647] on icon "edit" at bounding box center [1415, 647] width 19 height 19
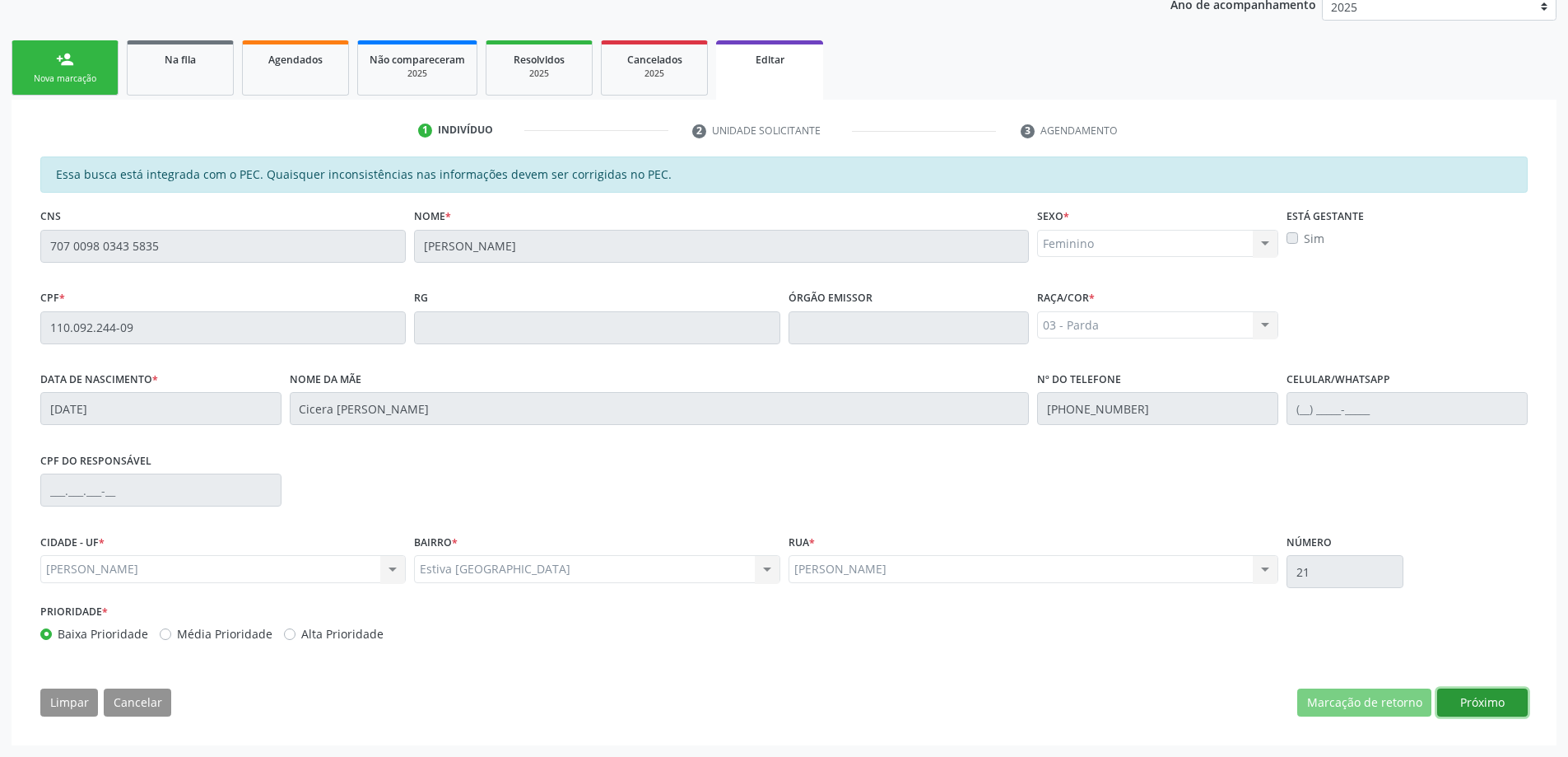
click at [1484, 705] on button "Próximo" at bounding box center [1482, 702] width 91 height 28
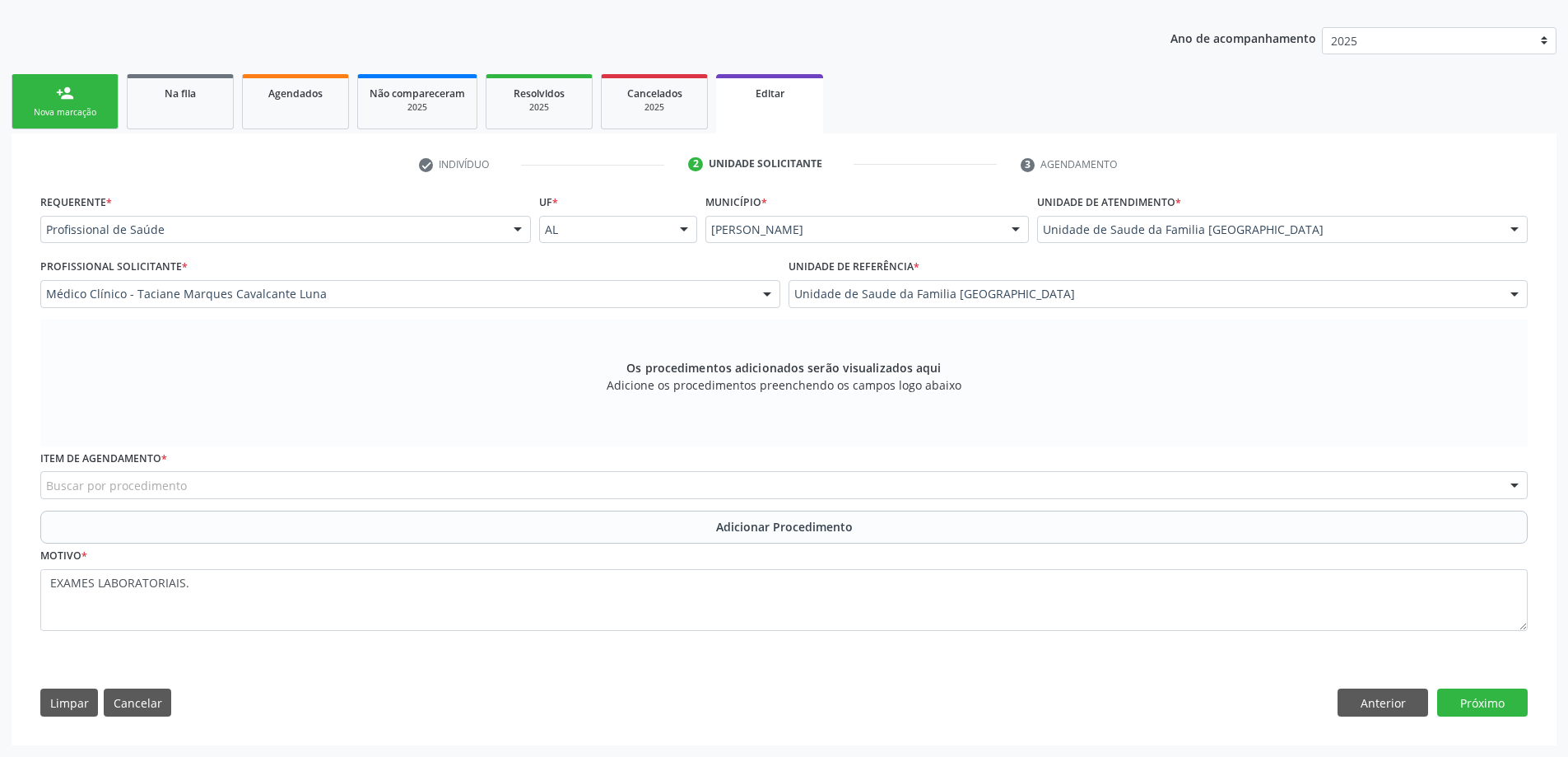
click at [332, 486] on div "Buscar por procedimento" at bounding box center [784, 485] width 1486 height 28
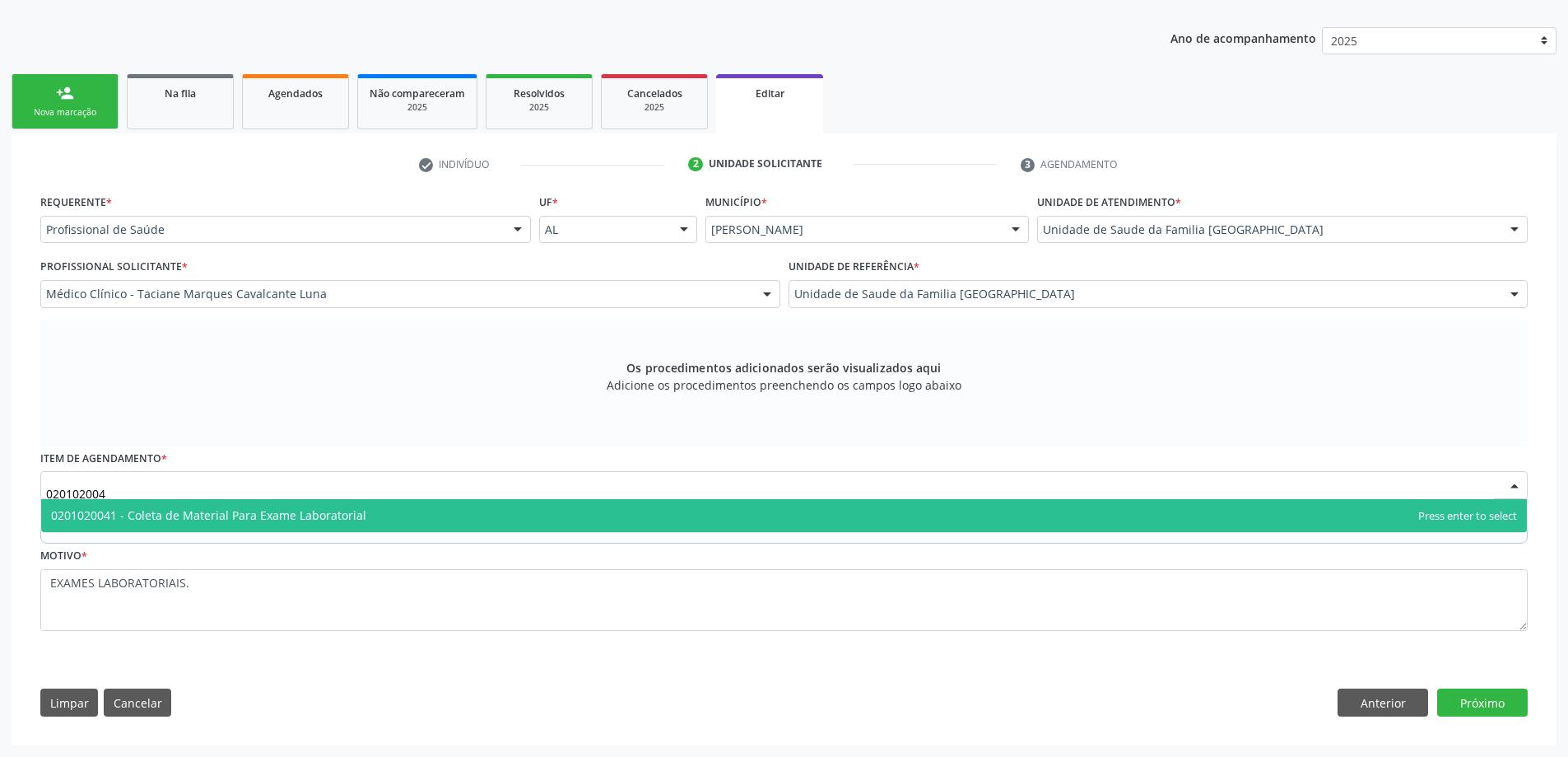
type input "0201020041"
click at [355, 511] on span "0201020041 - Coleta de Material Para Exame Laboratorial" at bounding box center [208, 514] width 315 height 16
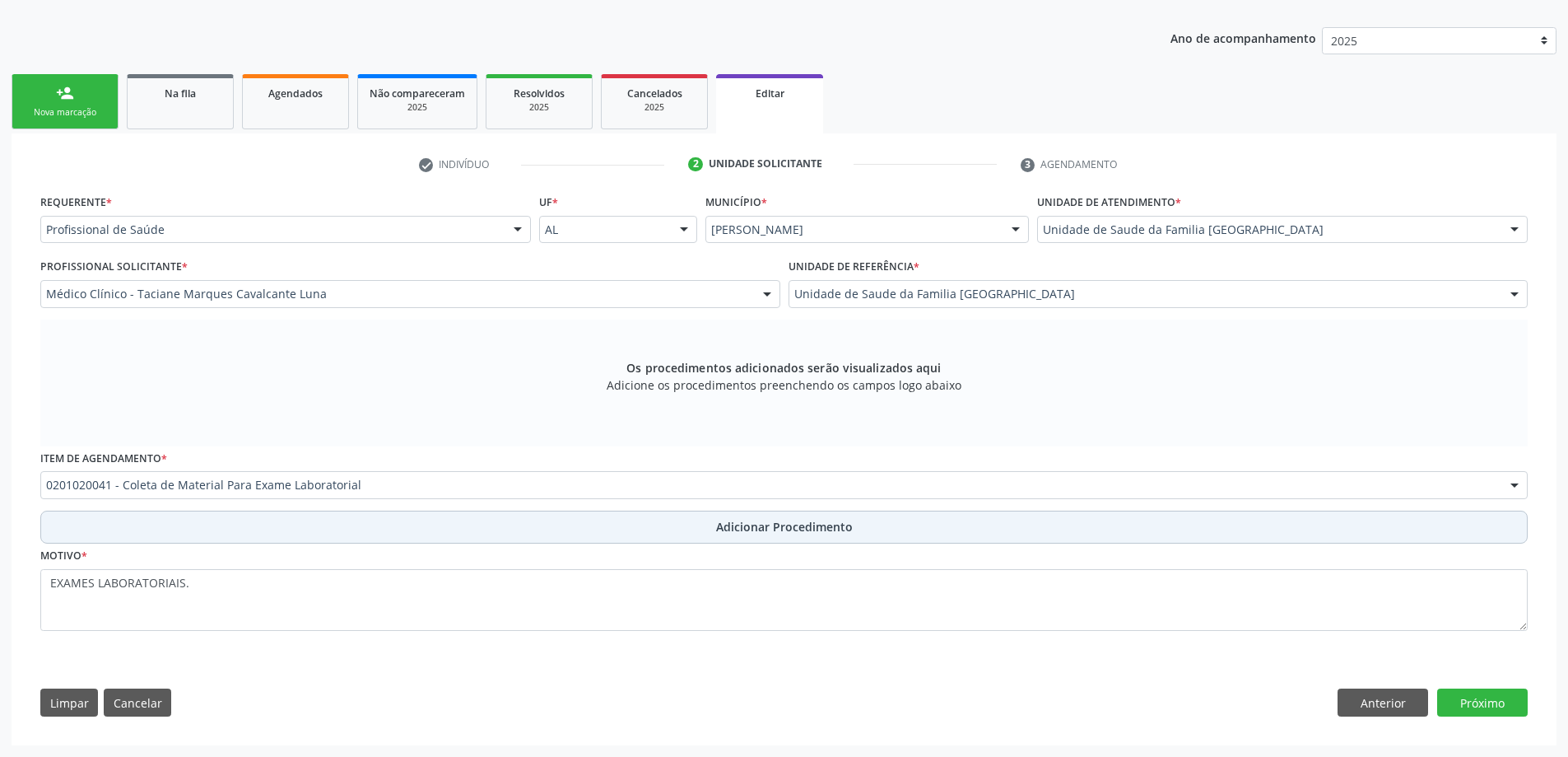
click at [778, 533] on span "Adicionar Procedimento" at bounding box center [784, 526] width 136 height 18
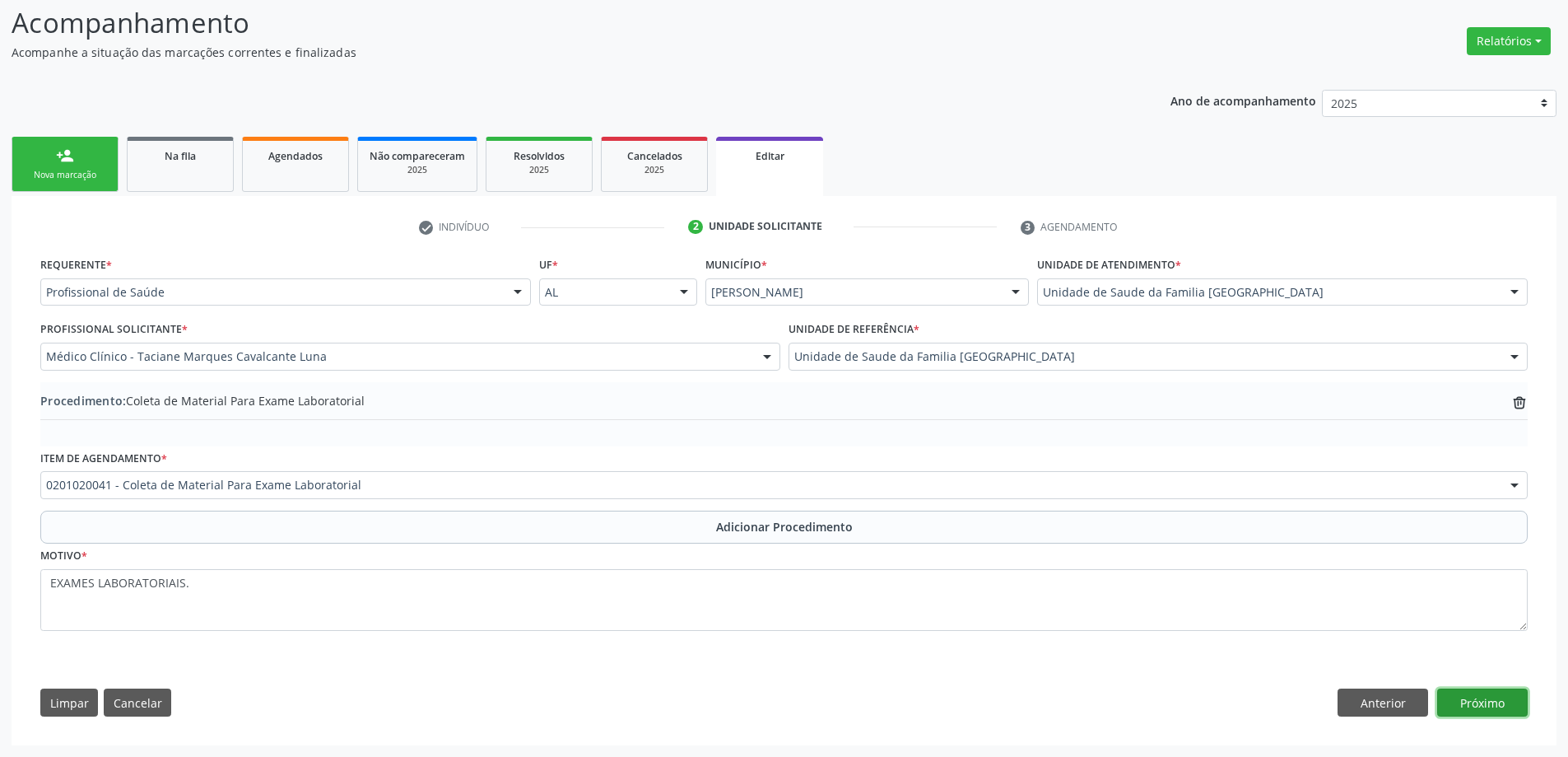
click at [1501, 698] on button "Próximo" at bounding box center [1482, 702] width 91 height 28
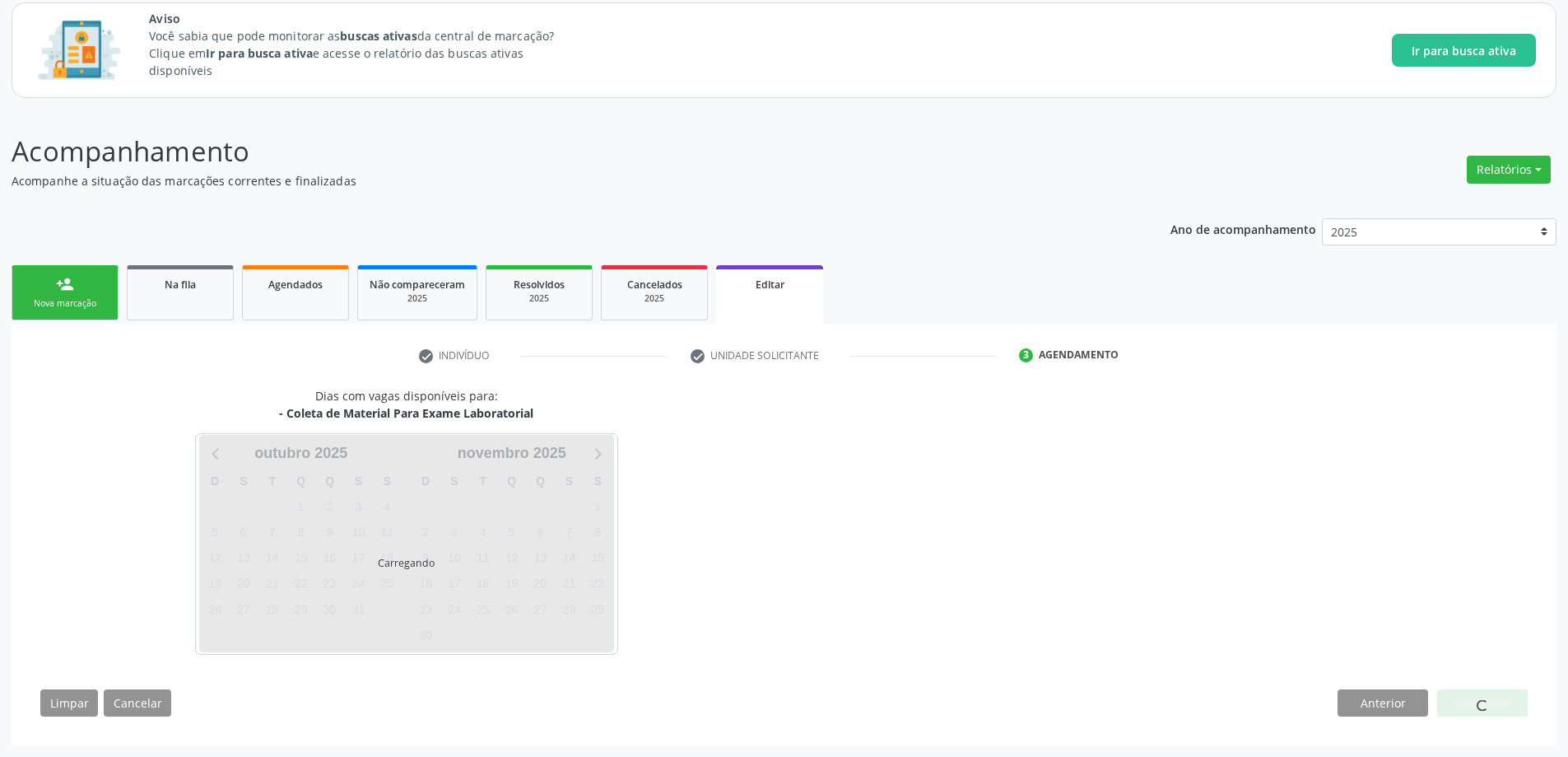
scroll to position [100, 0]
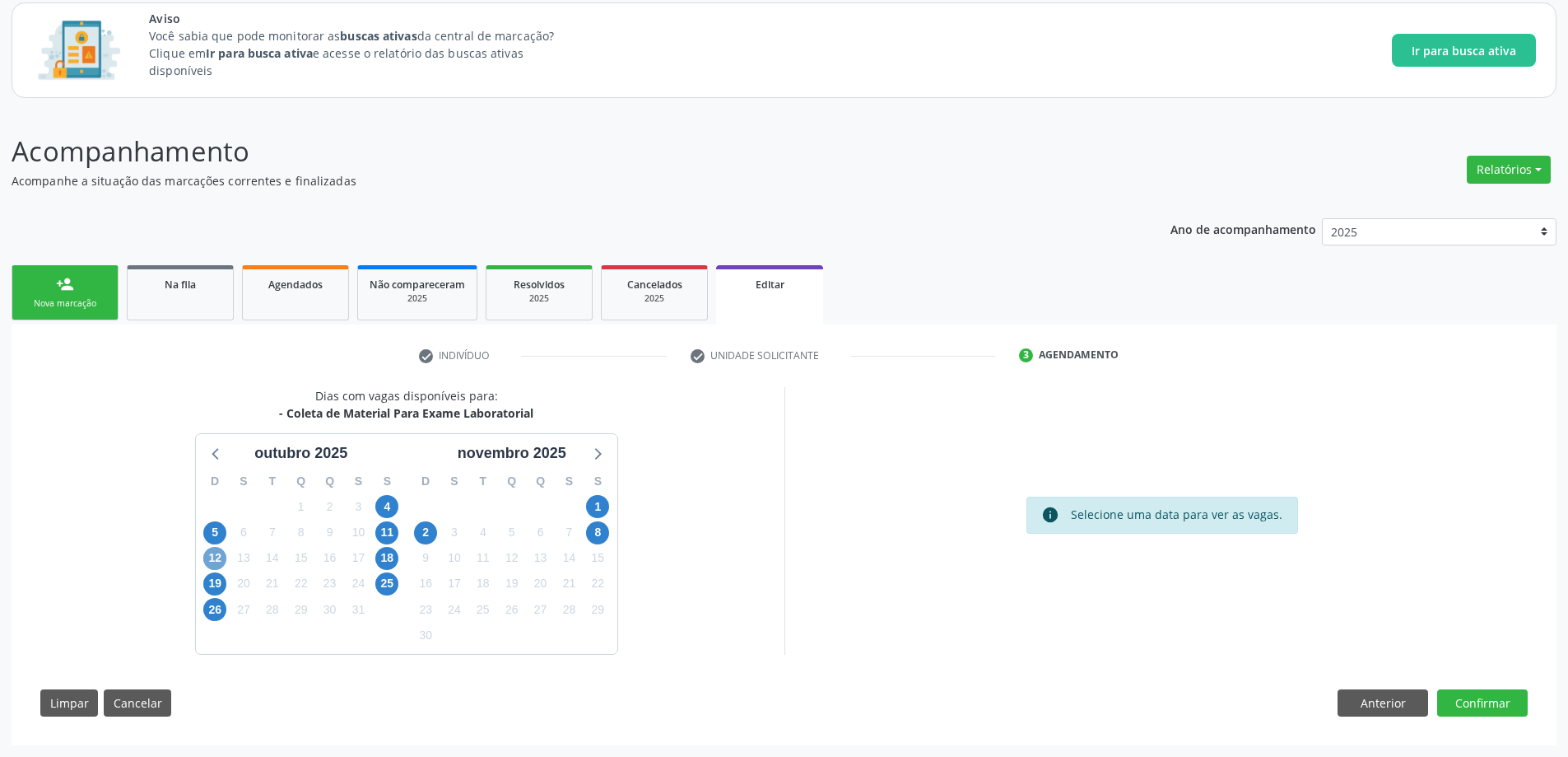
click at [216, 557] on span "12" at bounding box center [214, 558] width 23 height 23
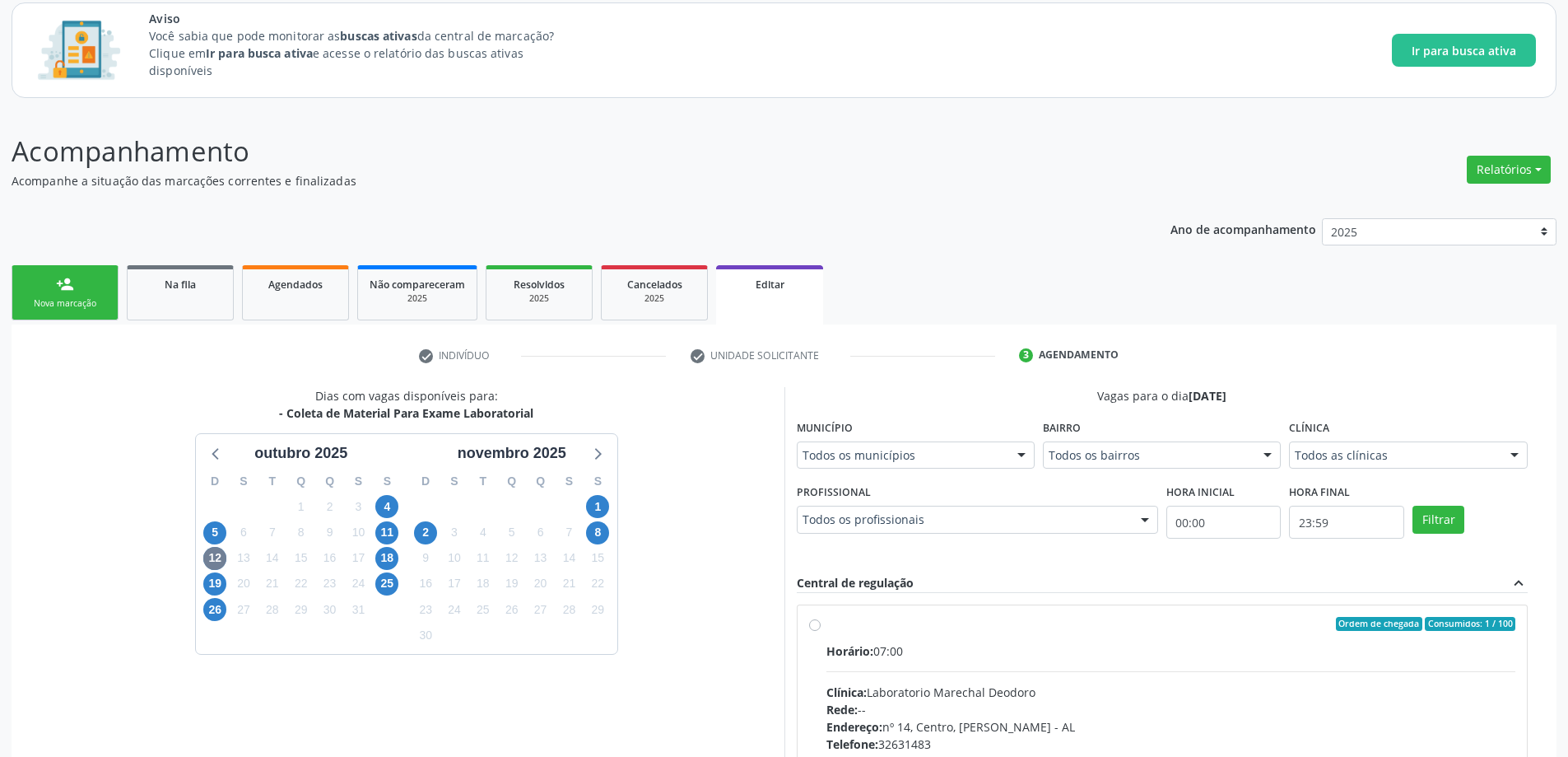
click at [826, 620] on label "Ordem de chegada Consumidos: 1 / 100 Horário: 07:00 Clínica: Laboratorio Marech…" at bounding box center [1171, 742] width 690 height 253
click at [810, 620] on input "Ordem de chegada Consumidos: 1 / 100 Horário: 07:00 Clínica: Laboratorio Marech…" at bounding box center [814, 624] width 11 height 15
radio input "true"
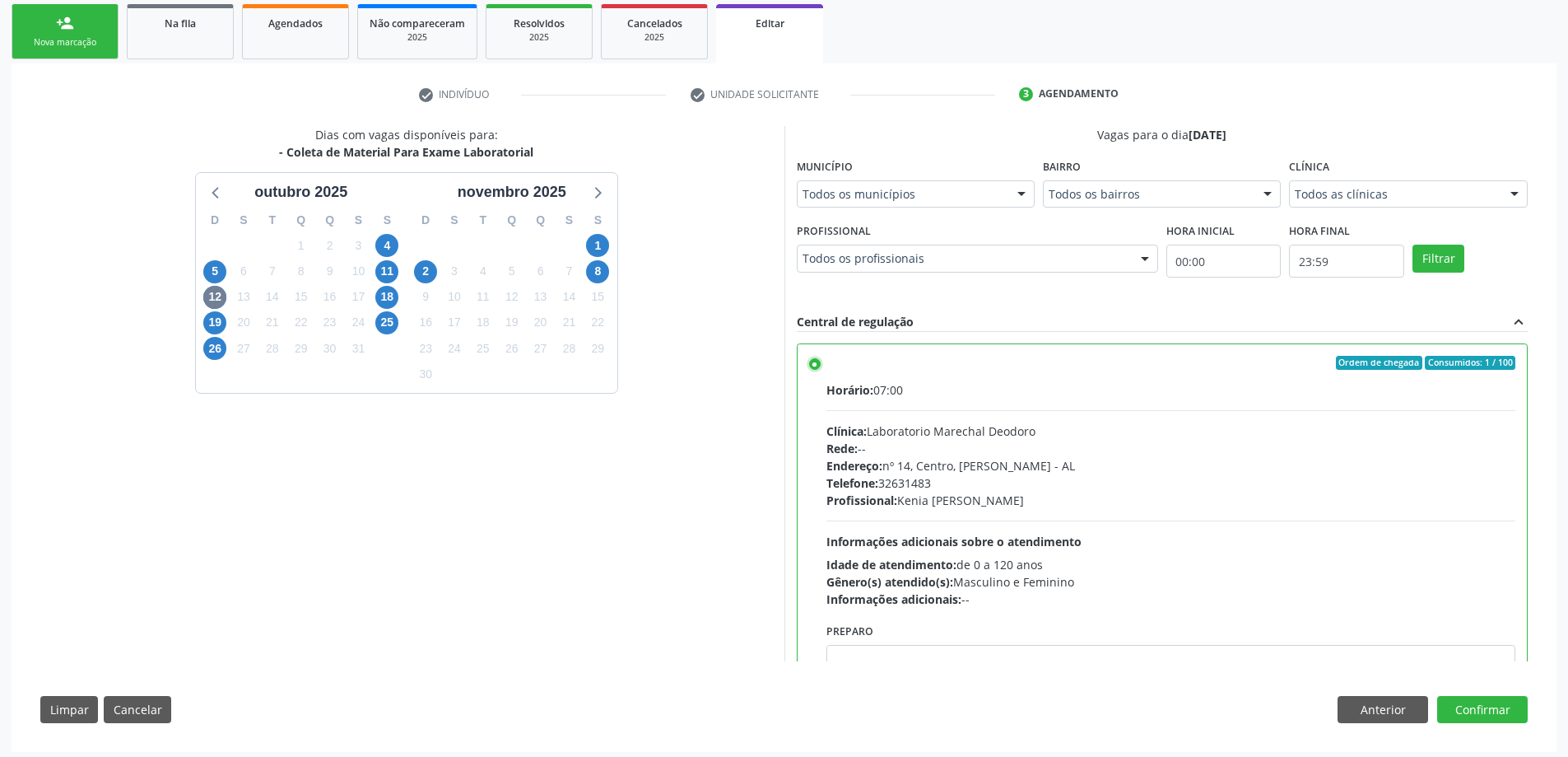
scroll to position [367, 0]
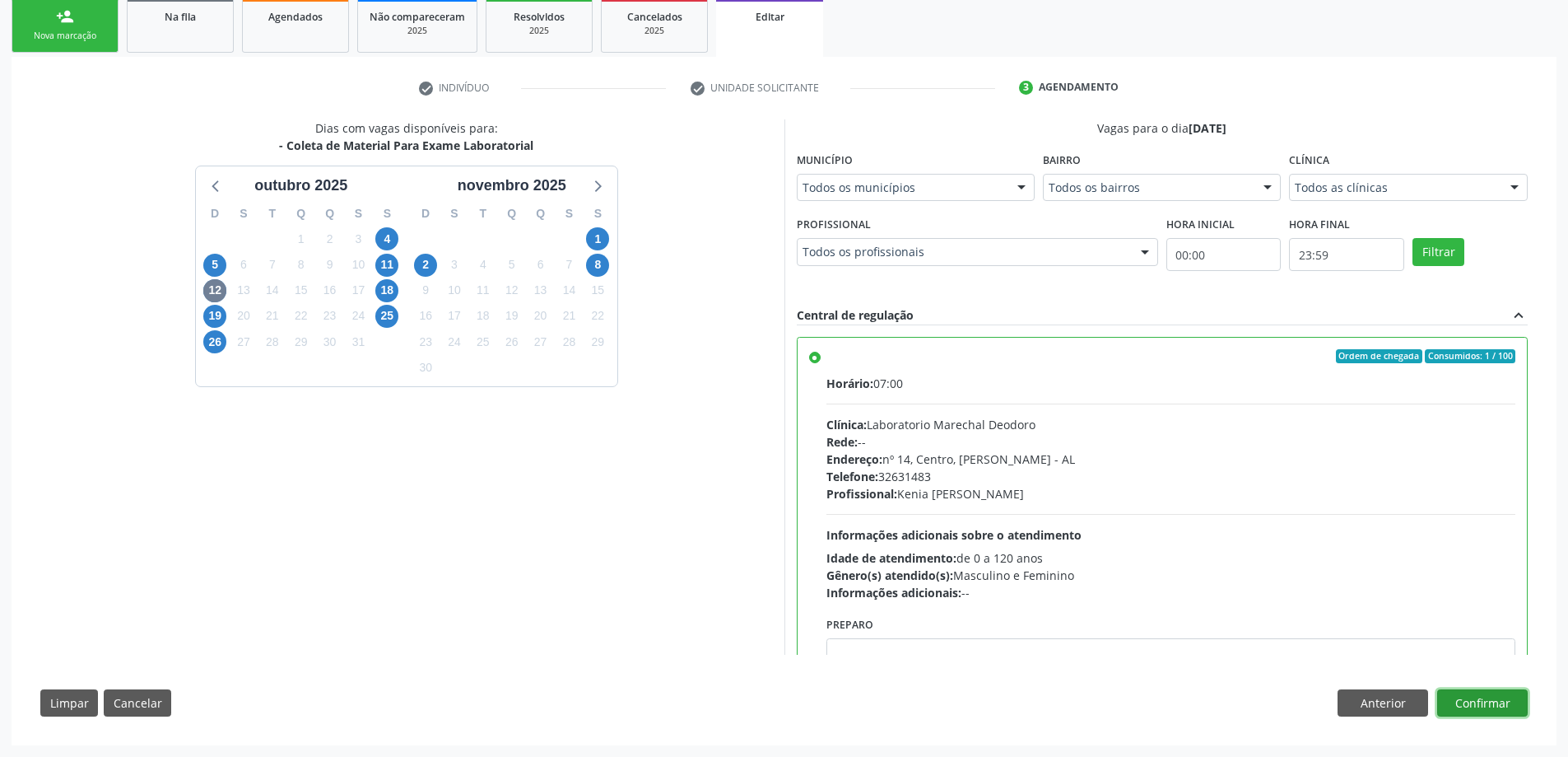
click at [1465, 698] on button "Confirmar" at bounding box center [1482, 703] width 91 height 28
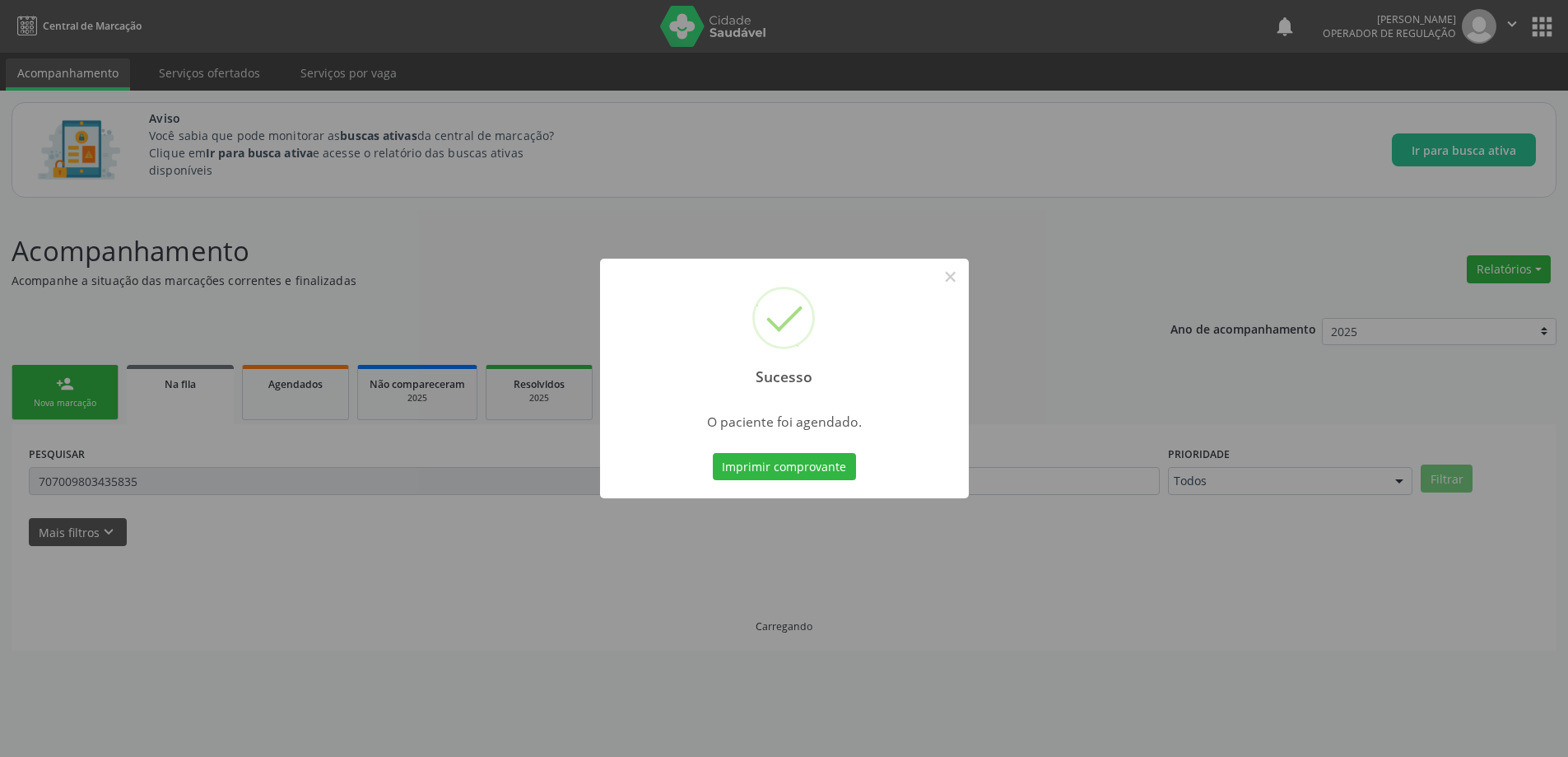
scroll to position [0, 0]
click at [954, 277] on button "×" at bounding box center [956, 276] width 28 height 28
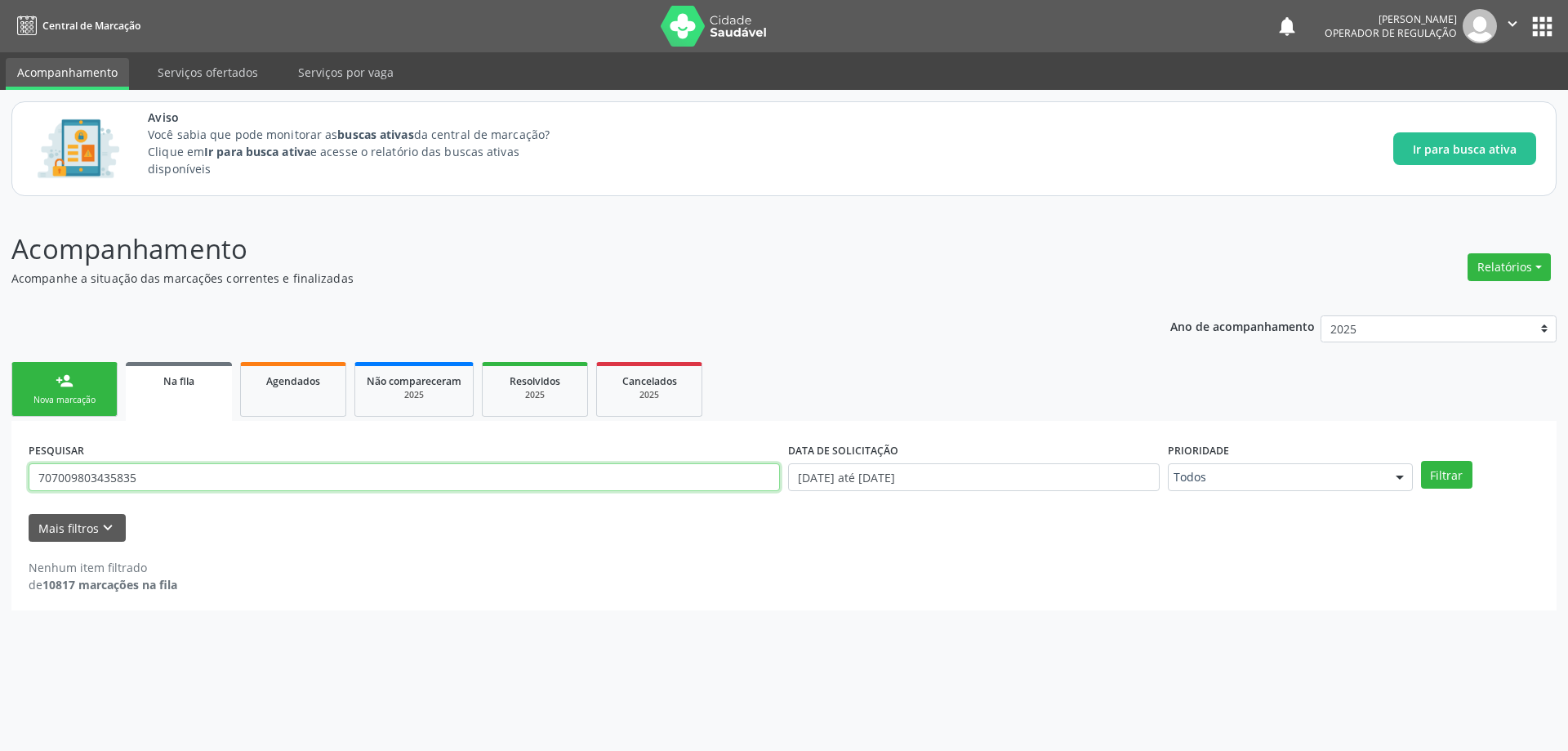
click at [327, 477] on input "707009803435835" at bounding box center [403, 477] width 751 height 28
paste input "0307903510640"
type input "700307903510640"
click at [1421, 461] on button "Filtrar" at bounding box center [1447, 474] width 51 height 28
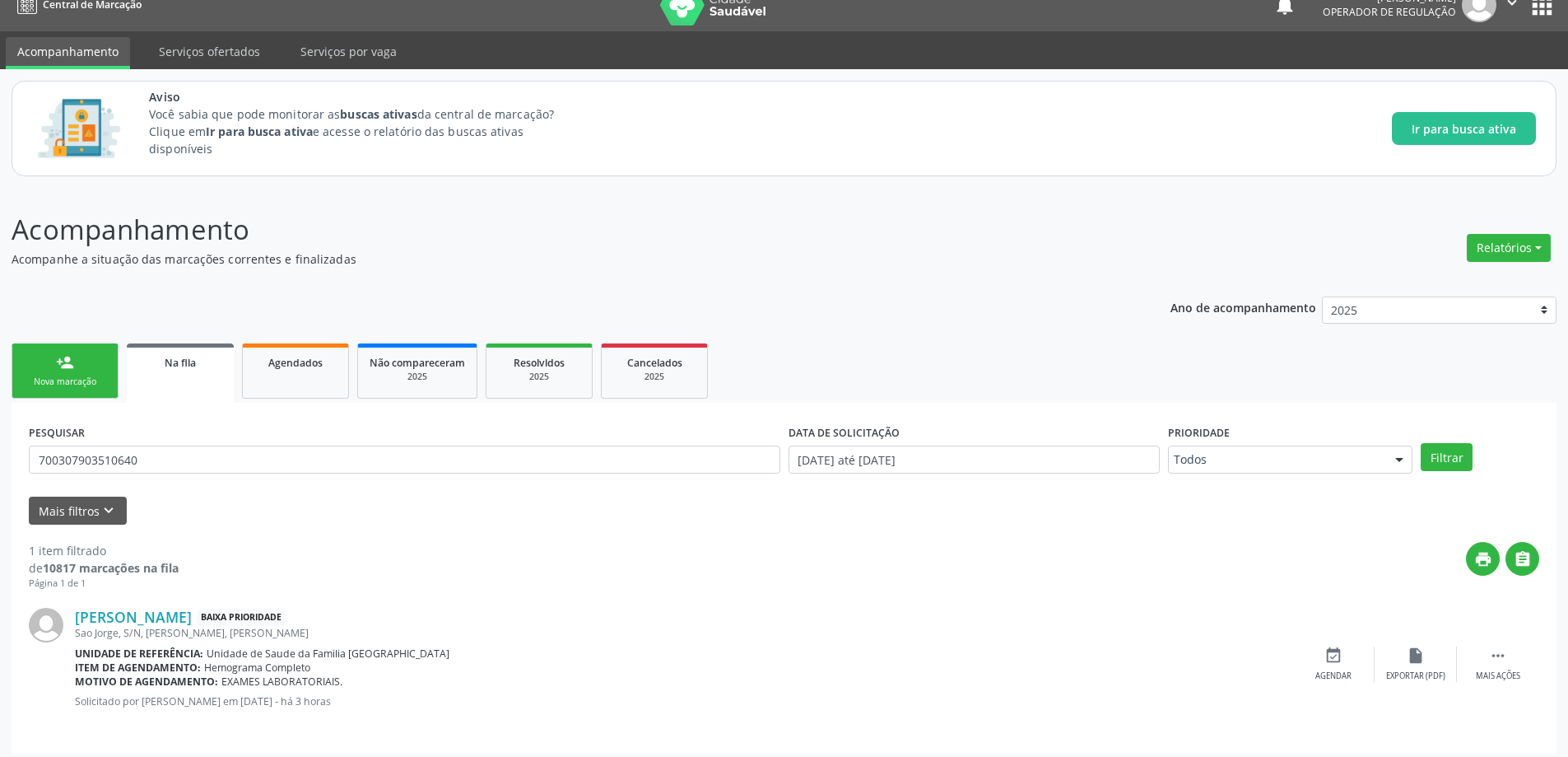
scroll to position [31, 0]
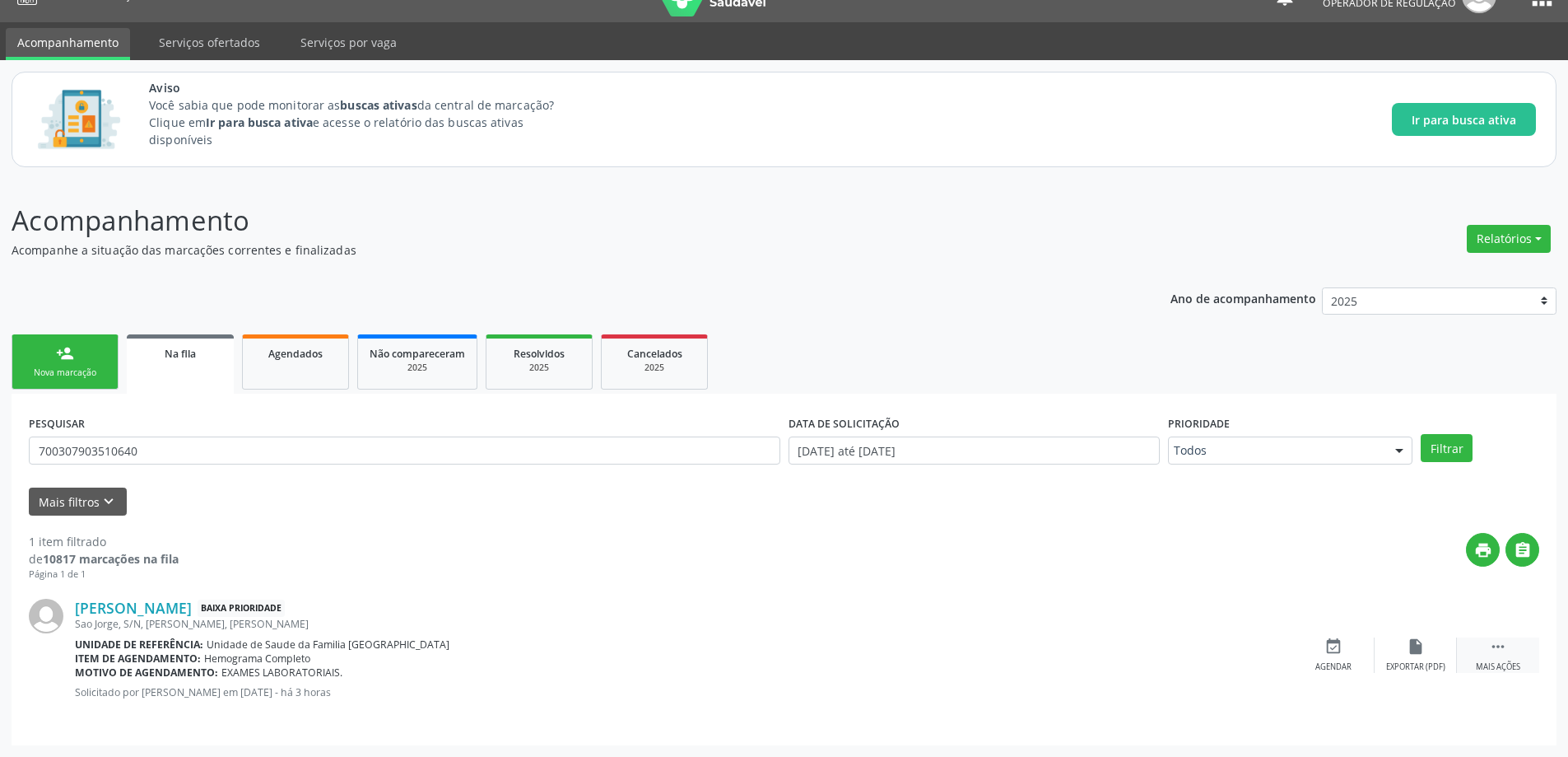
click at [1516, 660] on div " Mais ações" at bounding box center [1498, 655] width 82 height 35
click at [1416, 662] on div "Editar" at bounding box center [1415, 666] width 26 height 11
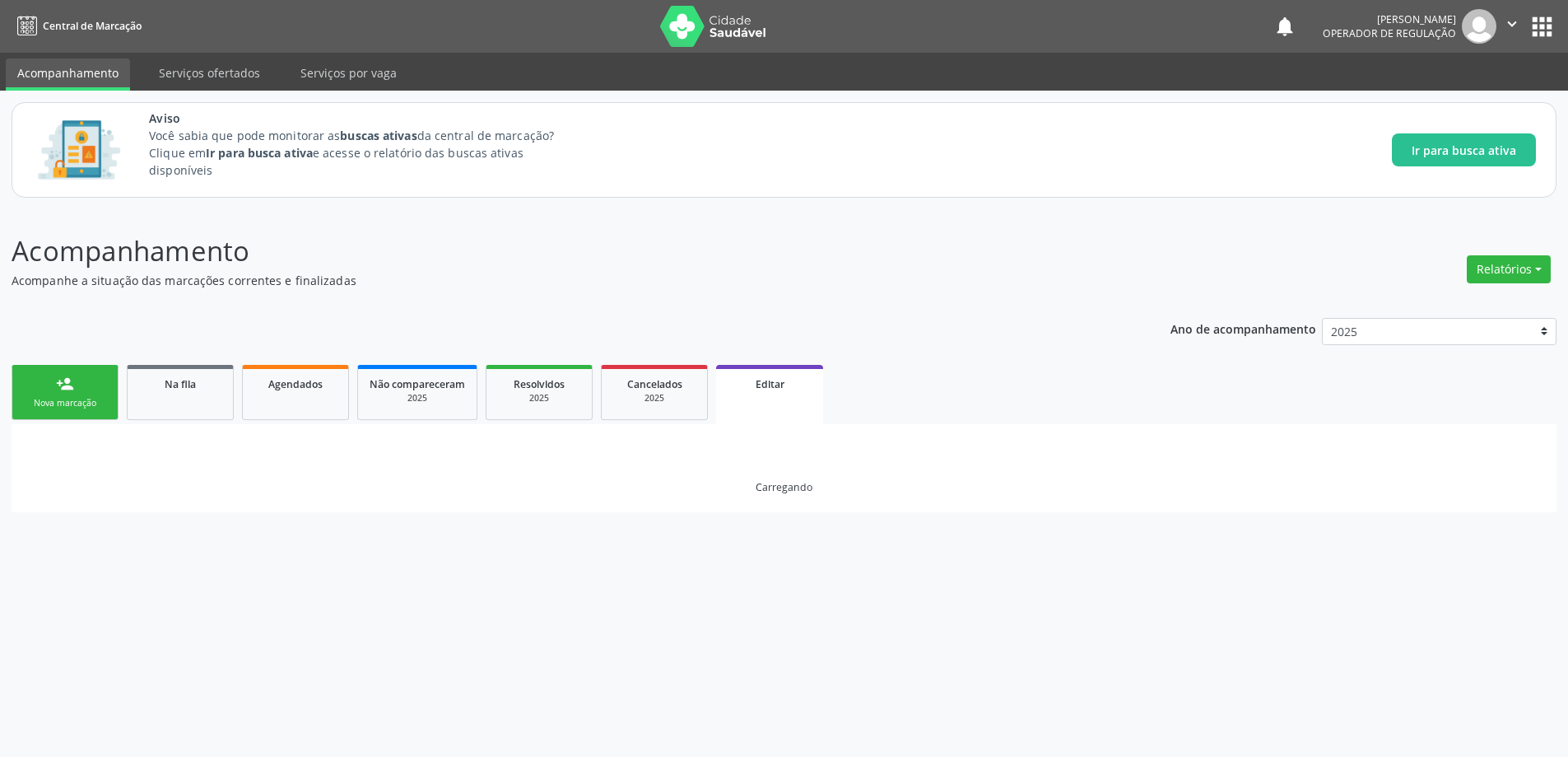
scroll to position [0, 0]
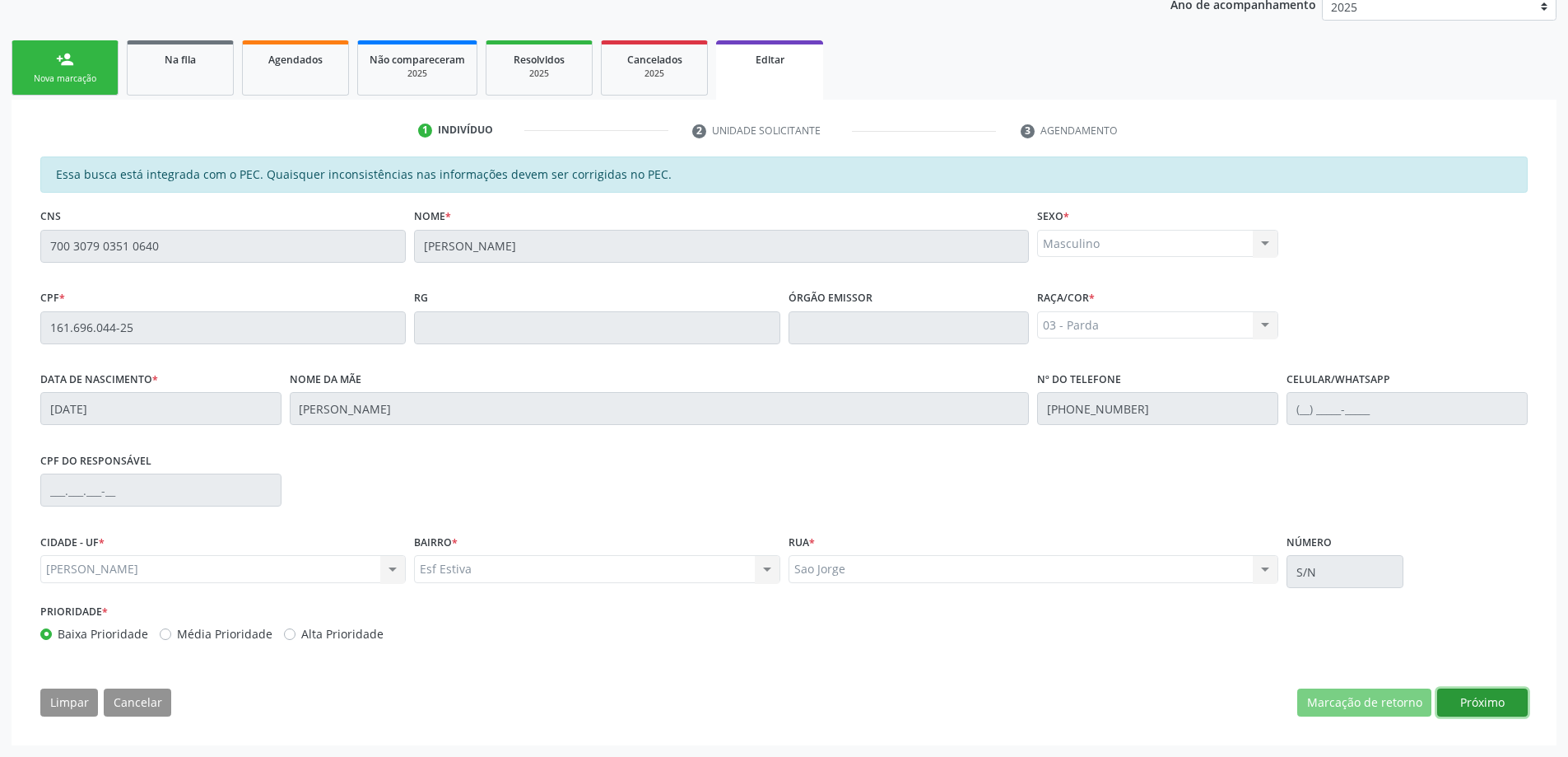
click at [1490, 705] on button "Próximo" at bounding box center [1482, 702] width 91 height 28
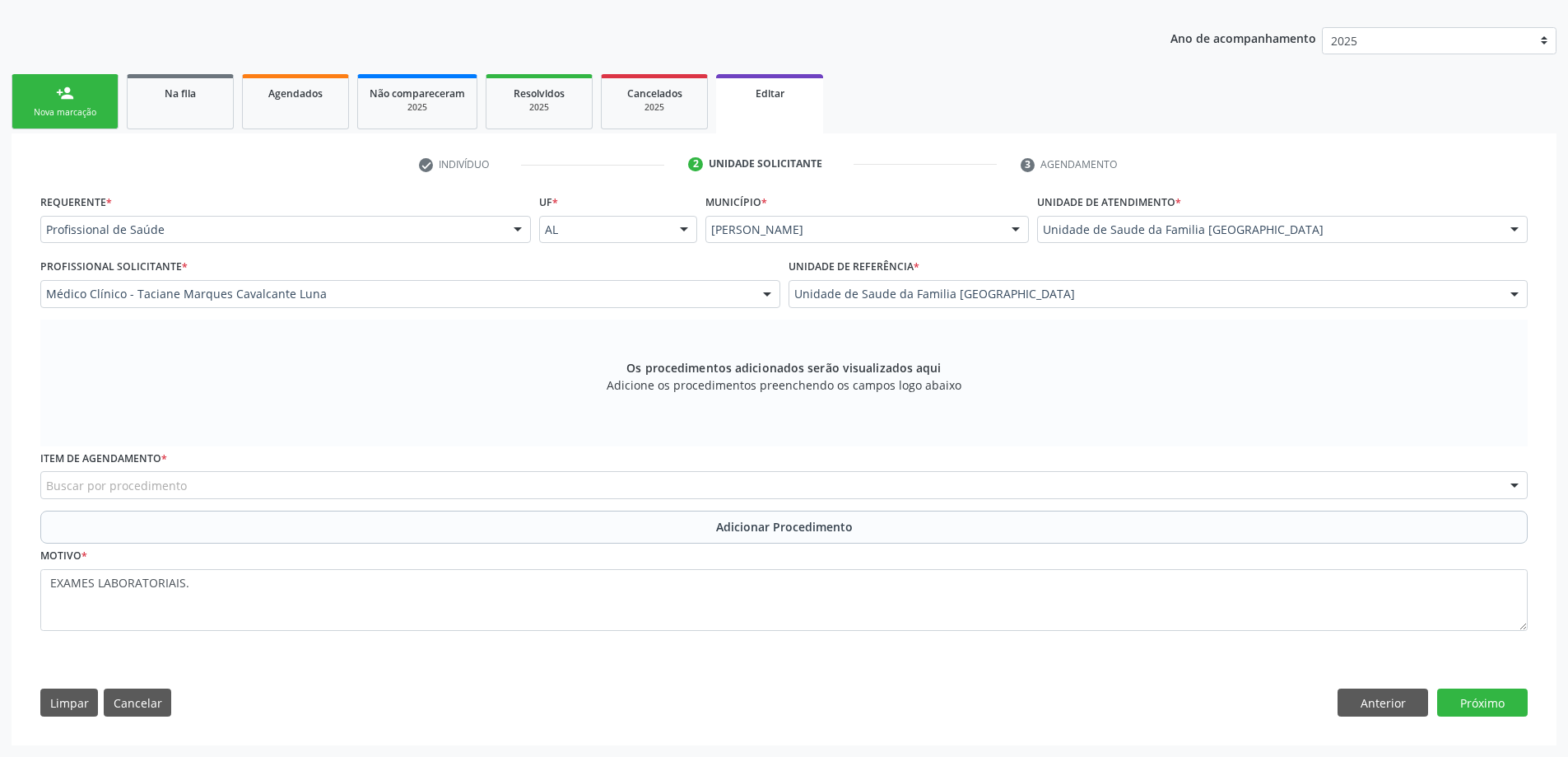
scroll to position [291, 0]
click at [557, 491] on div "Buscar por procedimento" at bounding box center [784, 485] width 1486 height 28
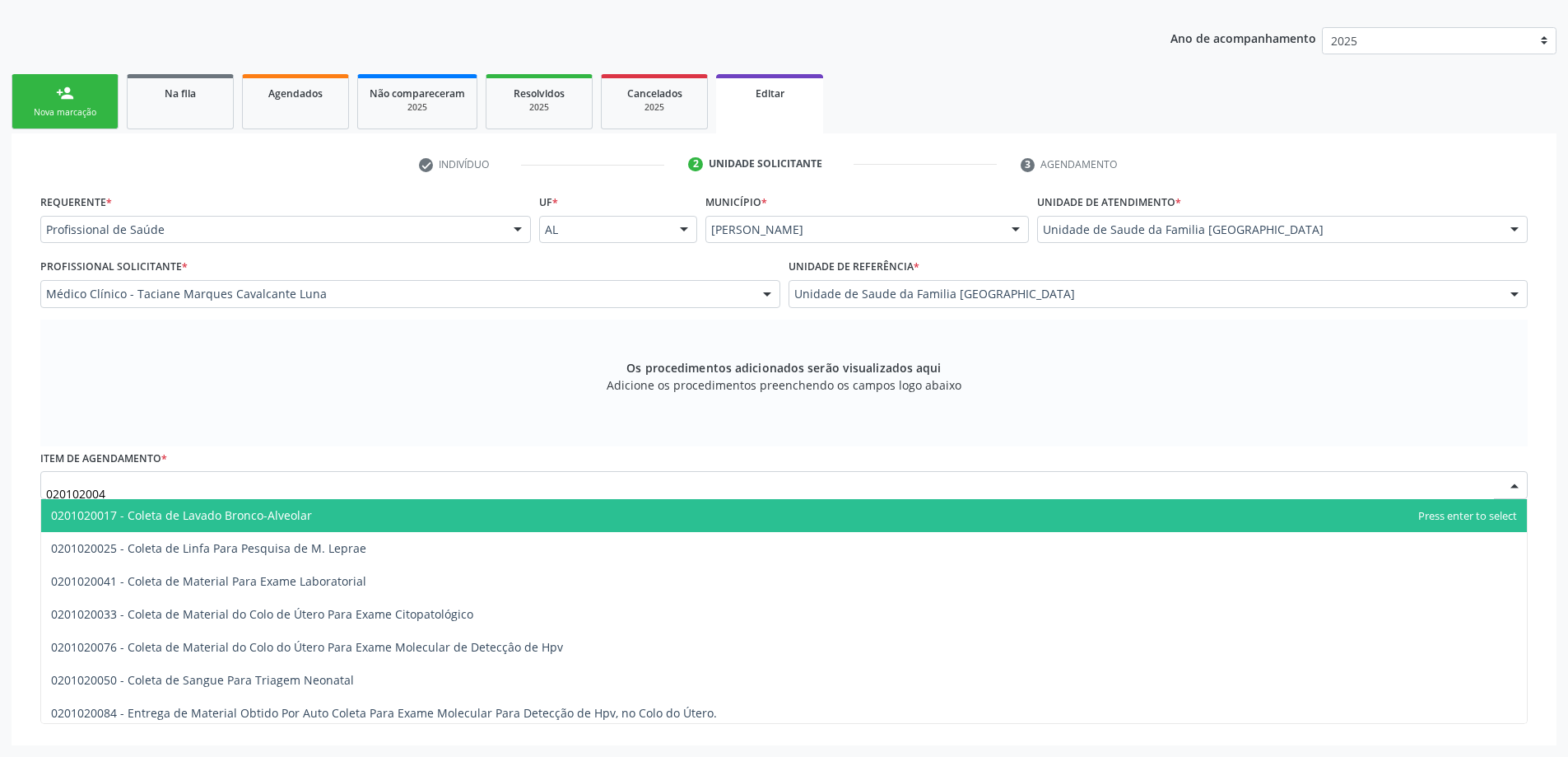
type input "0201020041"
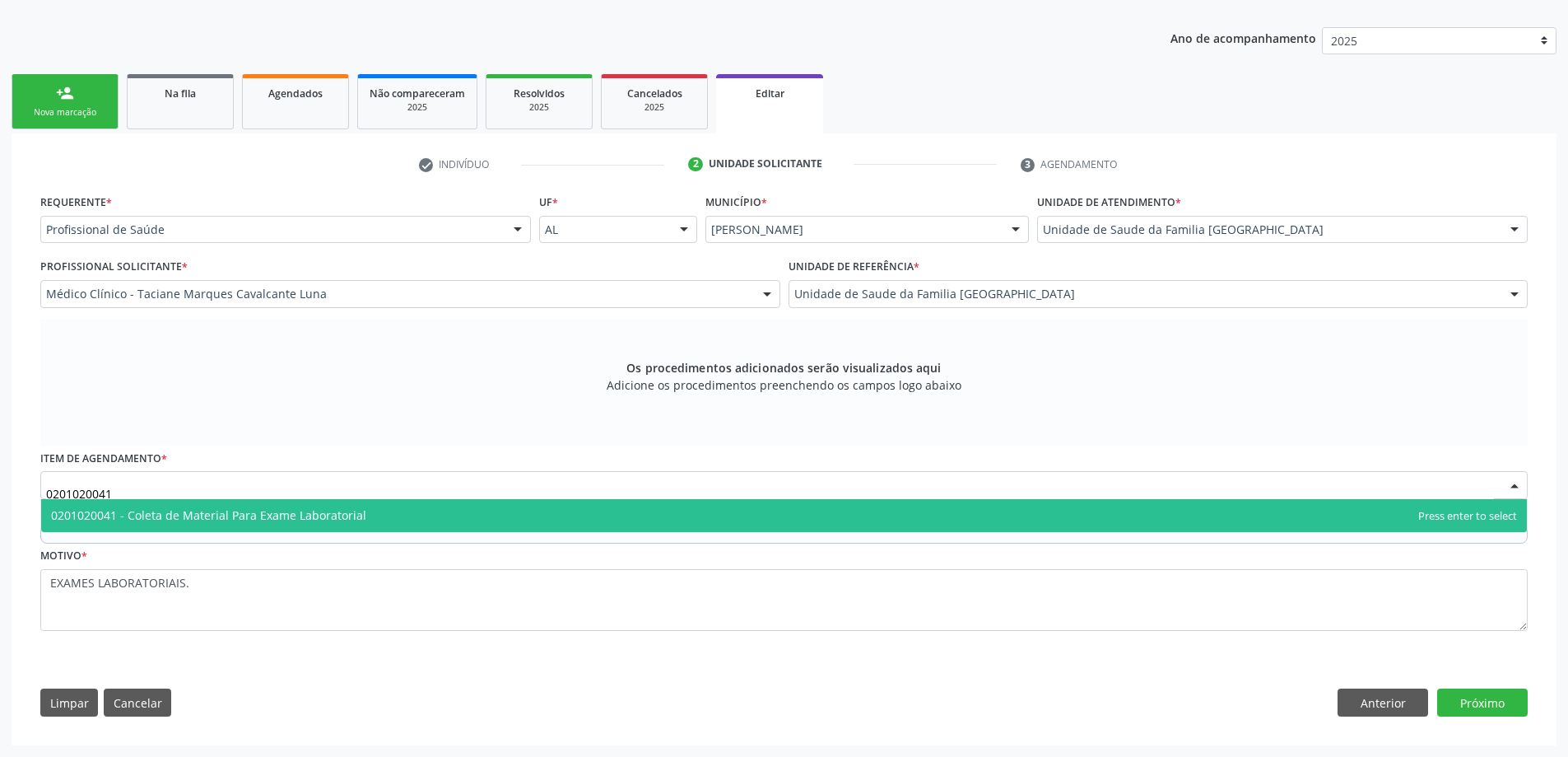
click at [527, 512] on span "0201020041 - Coleta de Material Para Exame Laboratorial" at bounding box center [784, 515] width 1486 height 33
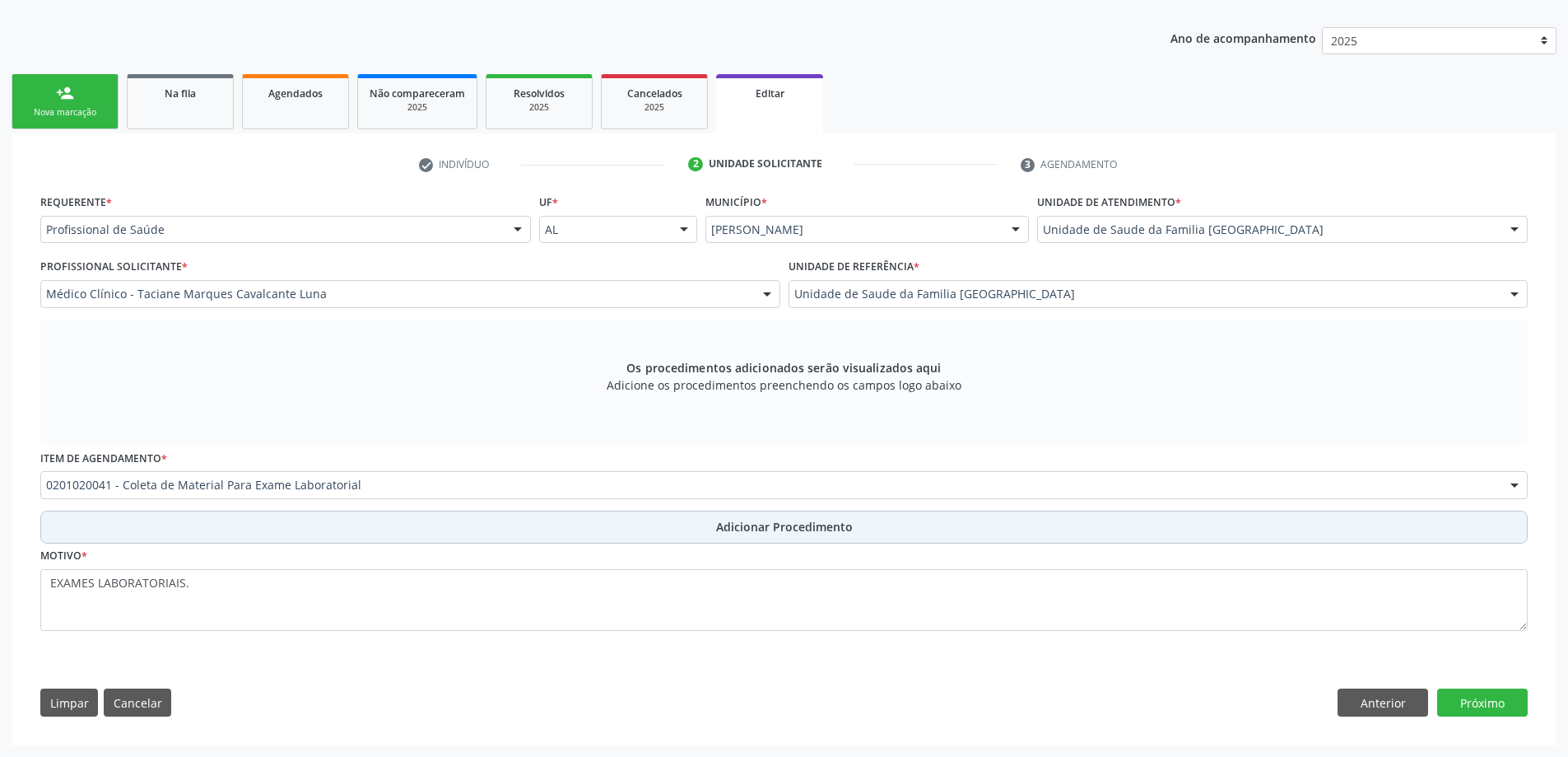
click at [571, 540] on button "Adicionar Procedimento" at bounding box center [784, 527] width 1486 height 33
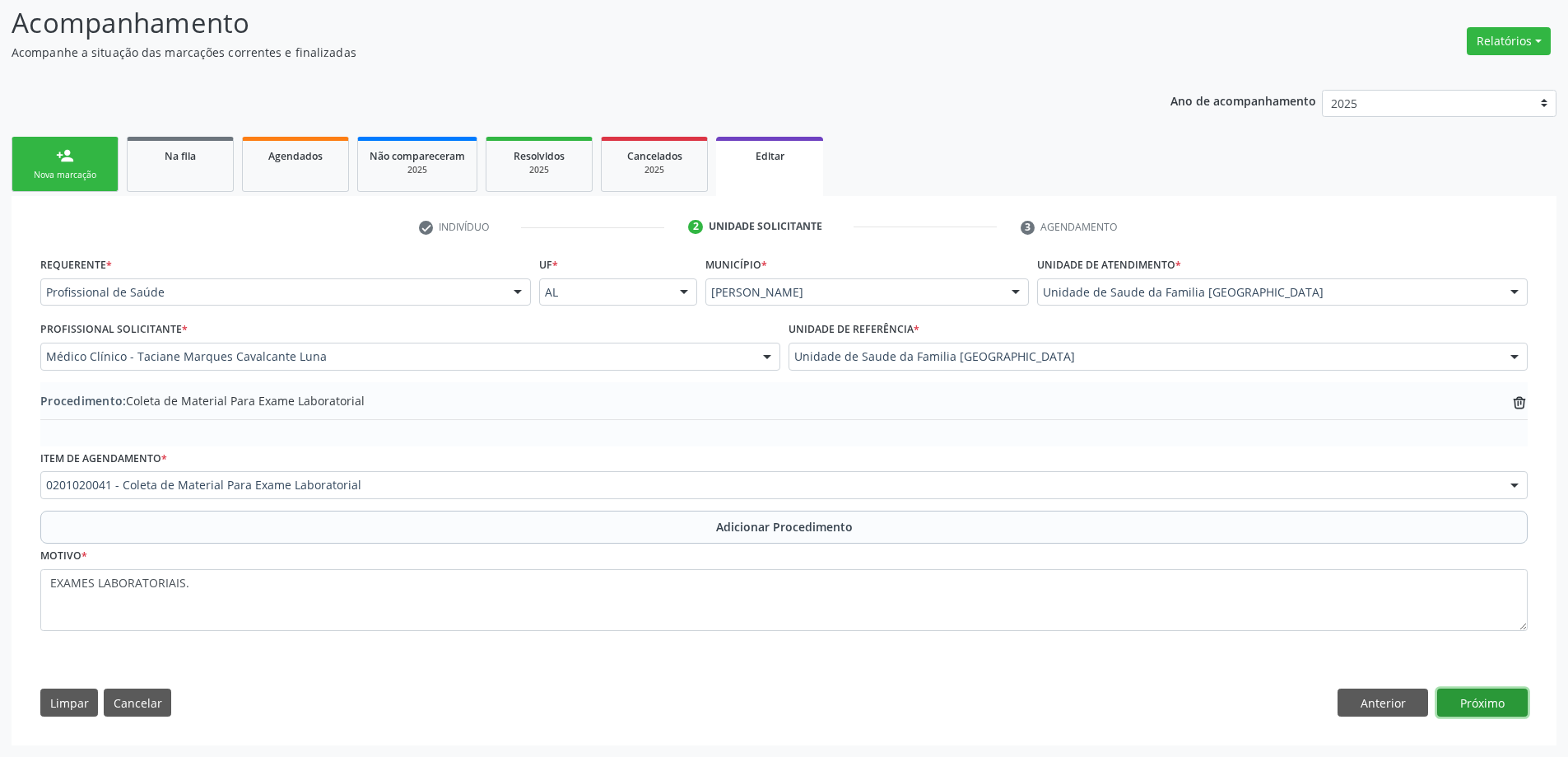
click at [1492, 711] on button "Próximo" at bounding box center [1482, 702] width 91 height 28
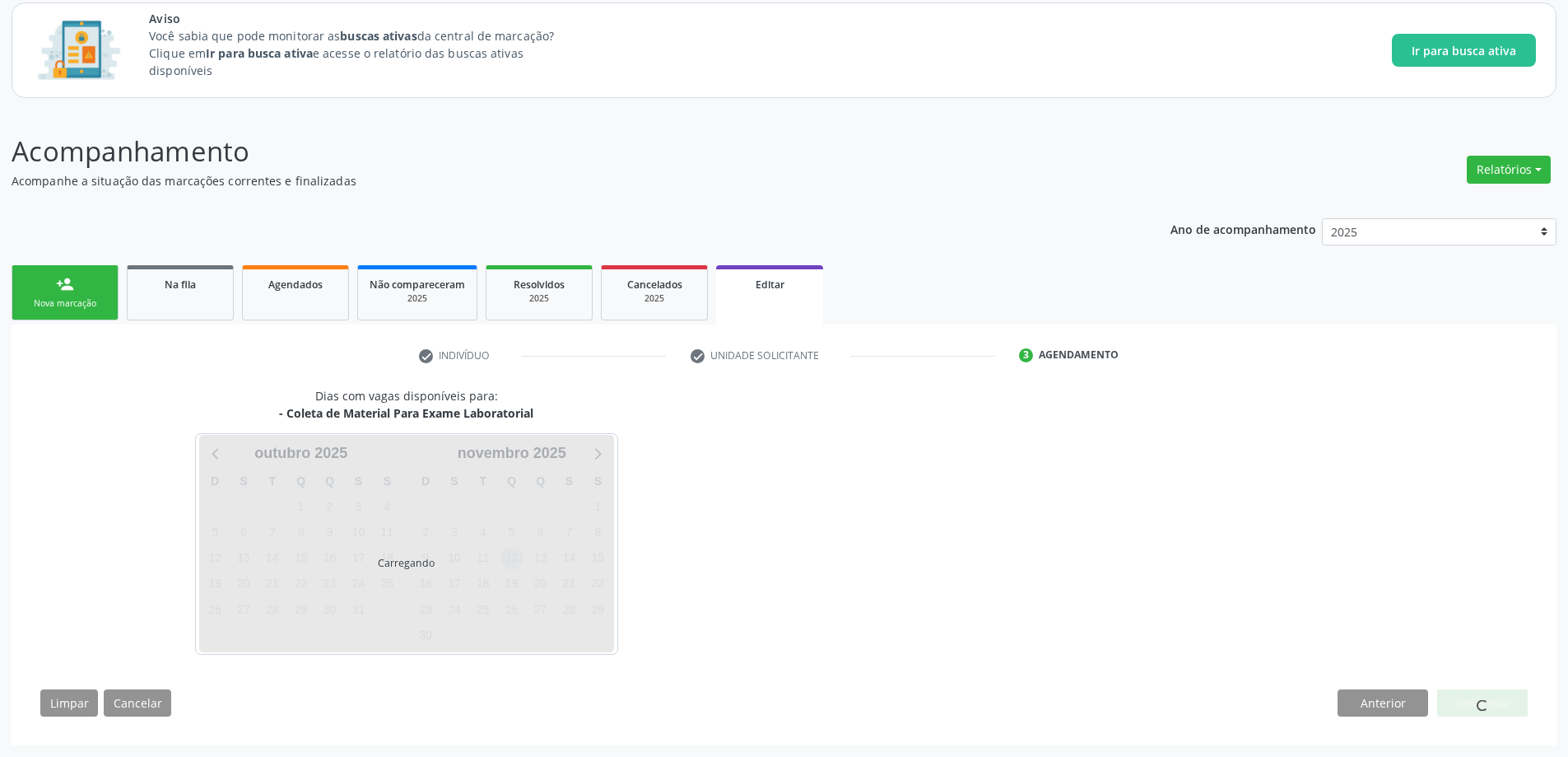
scroll to position [100, 0]
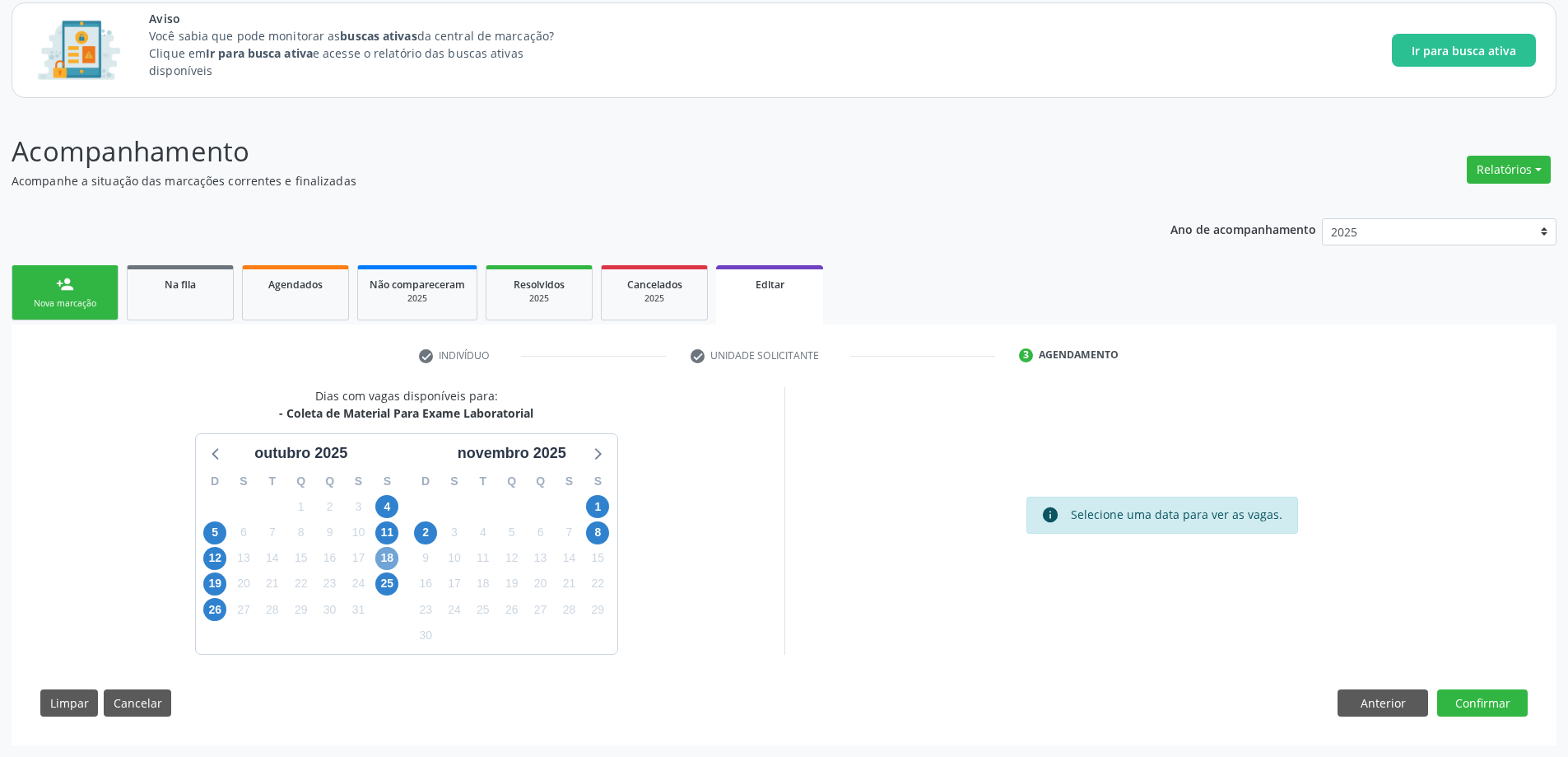
click at [386, 555] on span "18" at bounding box center [386, 558] width 23 height 23
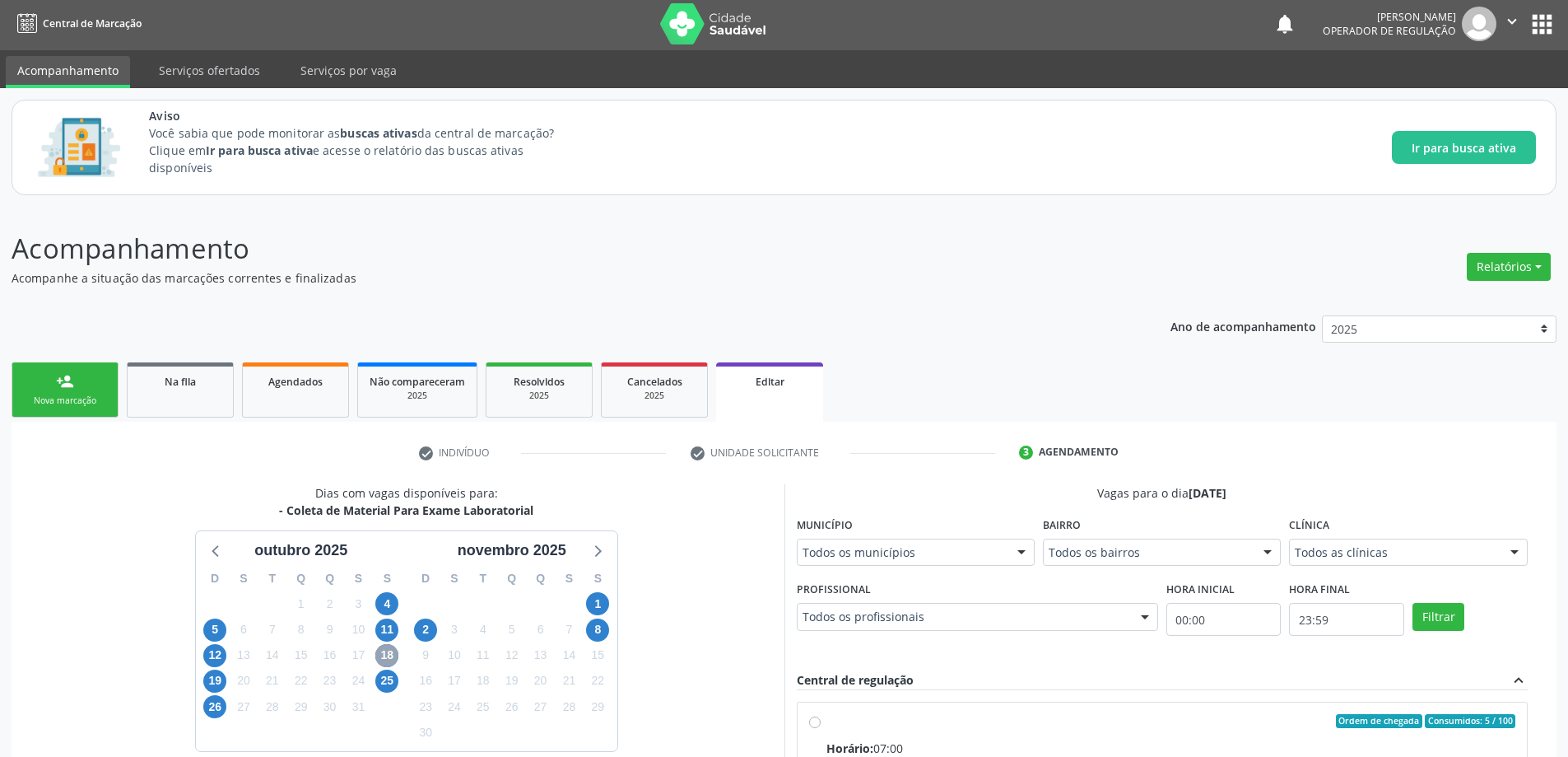
scroll to position [0, 0]
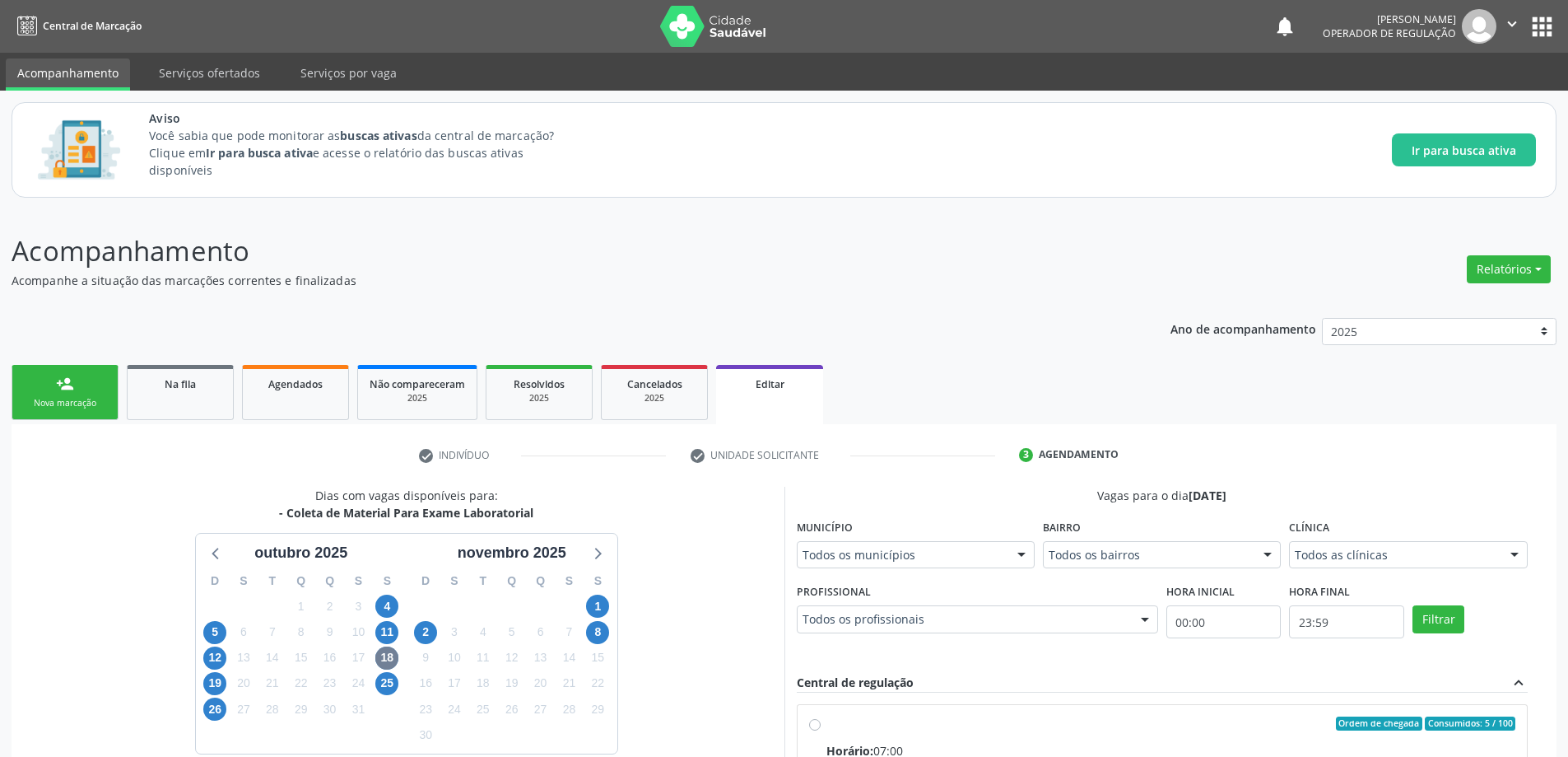
click at [816, 725] on input "Ordem de chegada Consumidos: 5 / 100 Horário: 07:00 Clínica: Laboratorio Marech…" at bounding box center [814, 724] width 11 height 15
radio input "true"
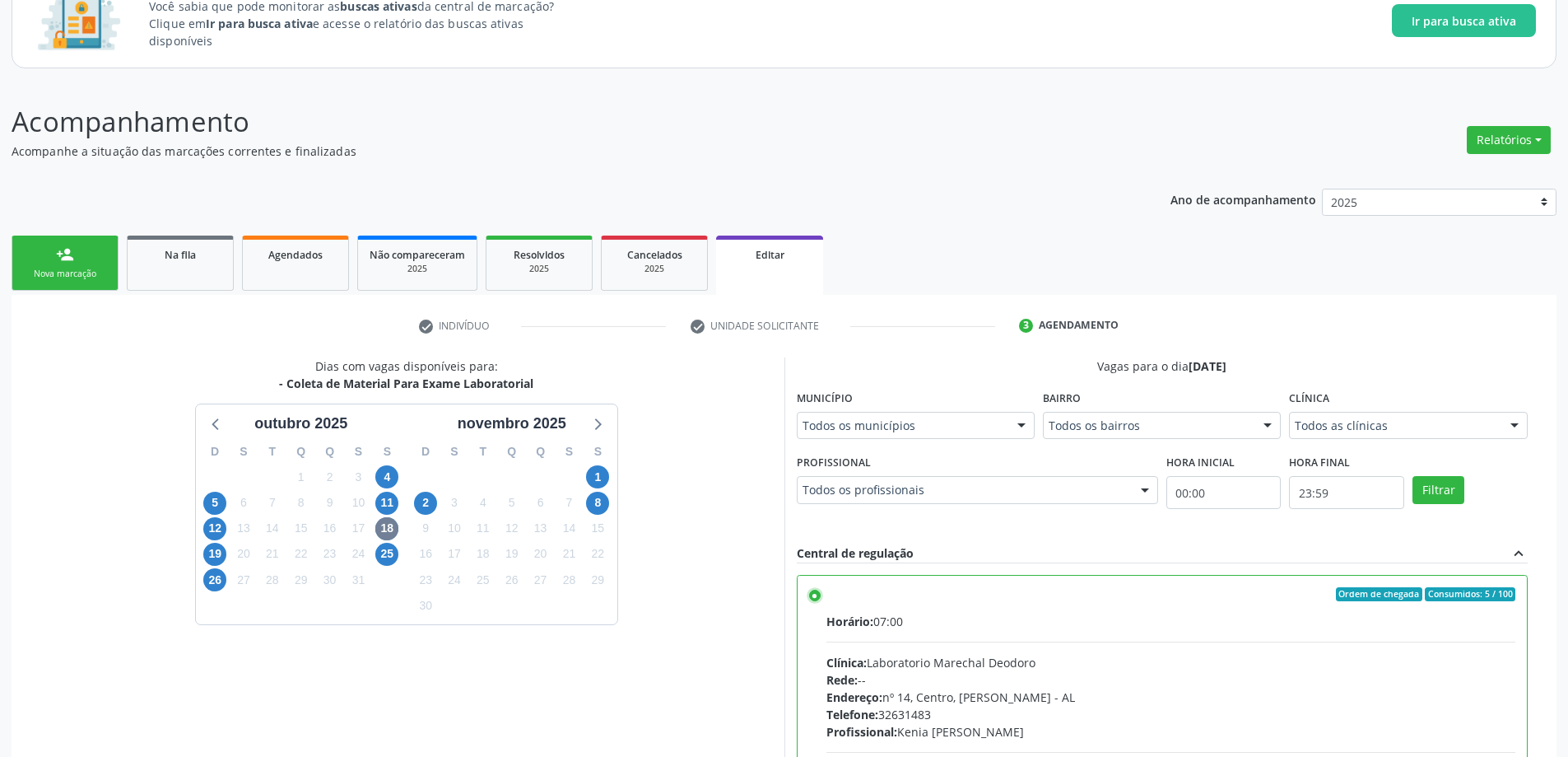
scroll to position [367, 0]
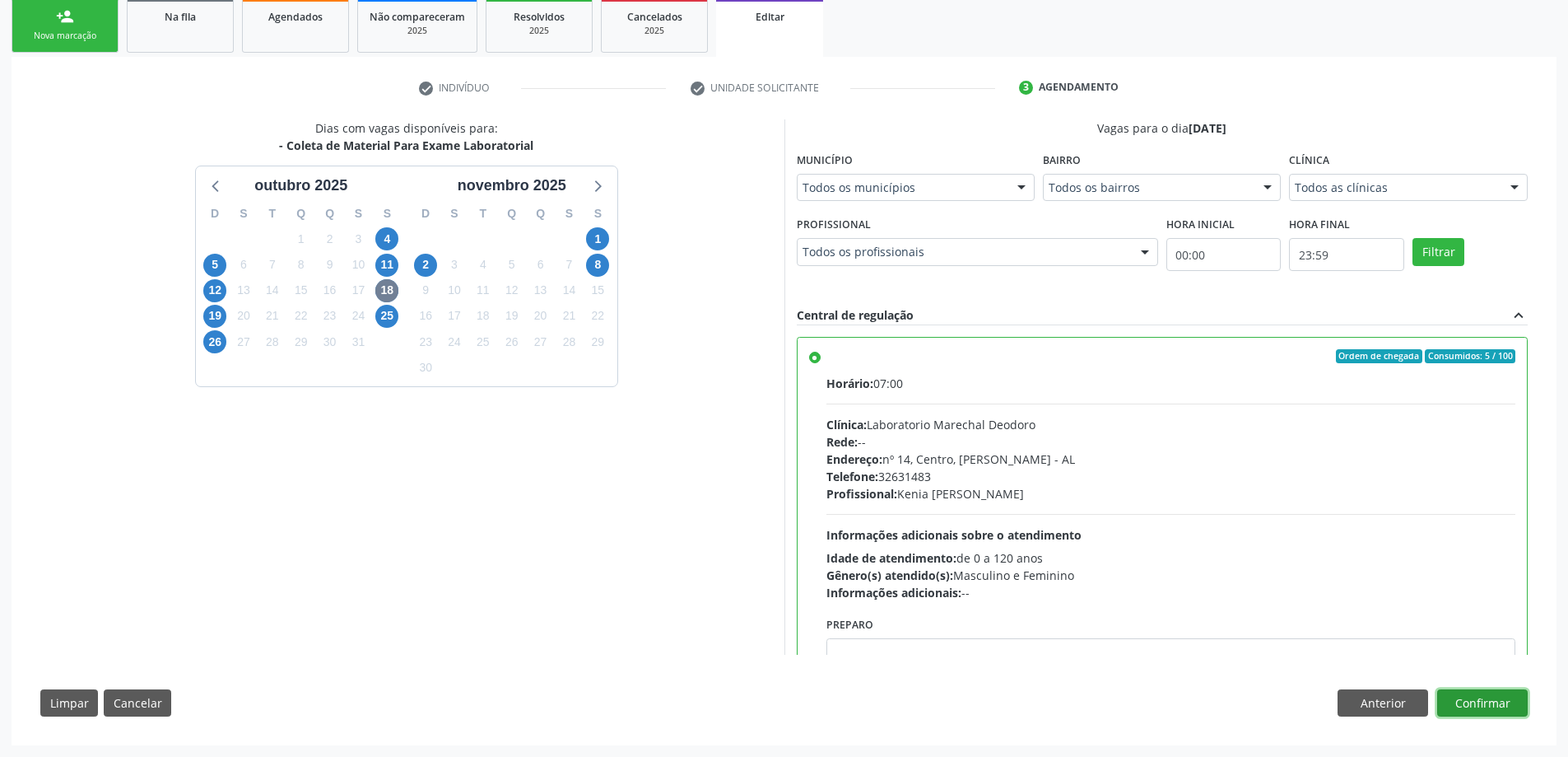
click at [1466, 695] on button "Confirmar" at bounding box center [1482, 703] width 91 height 28
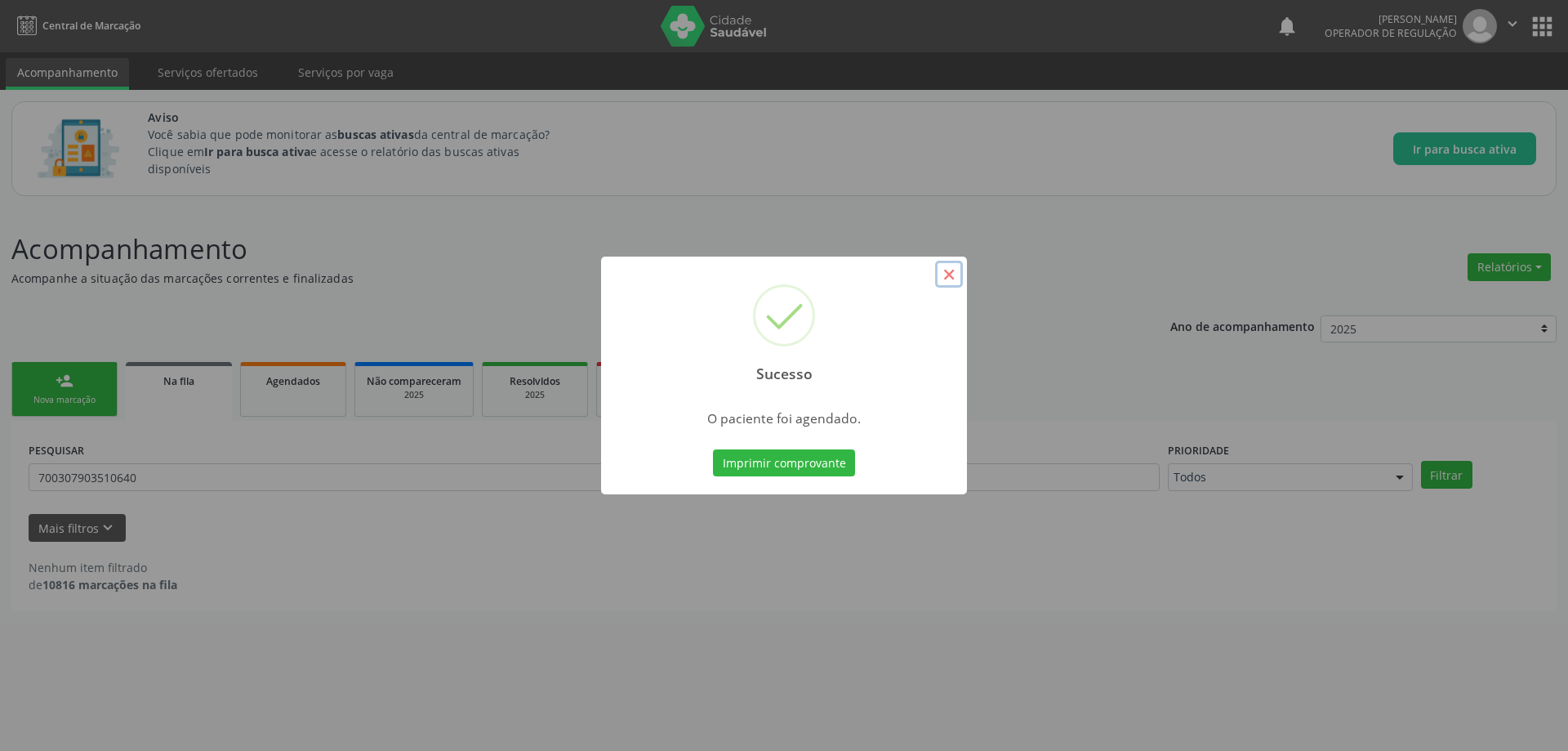
click at [947, 276] on button "×" at bounding box center [949, 274] width 28 height 28
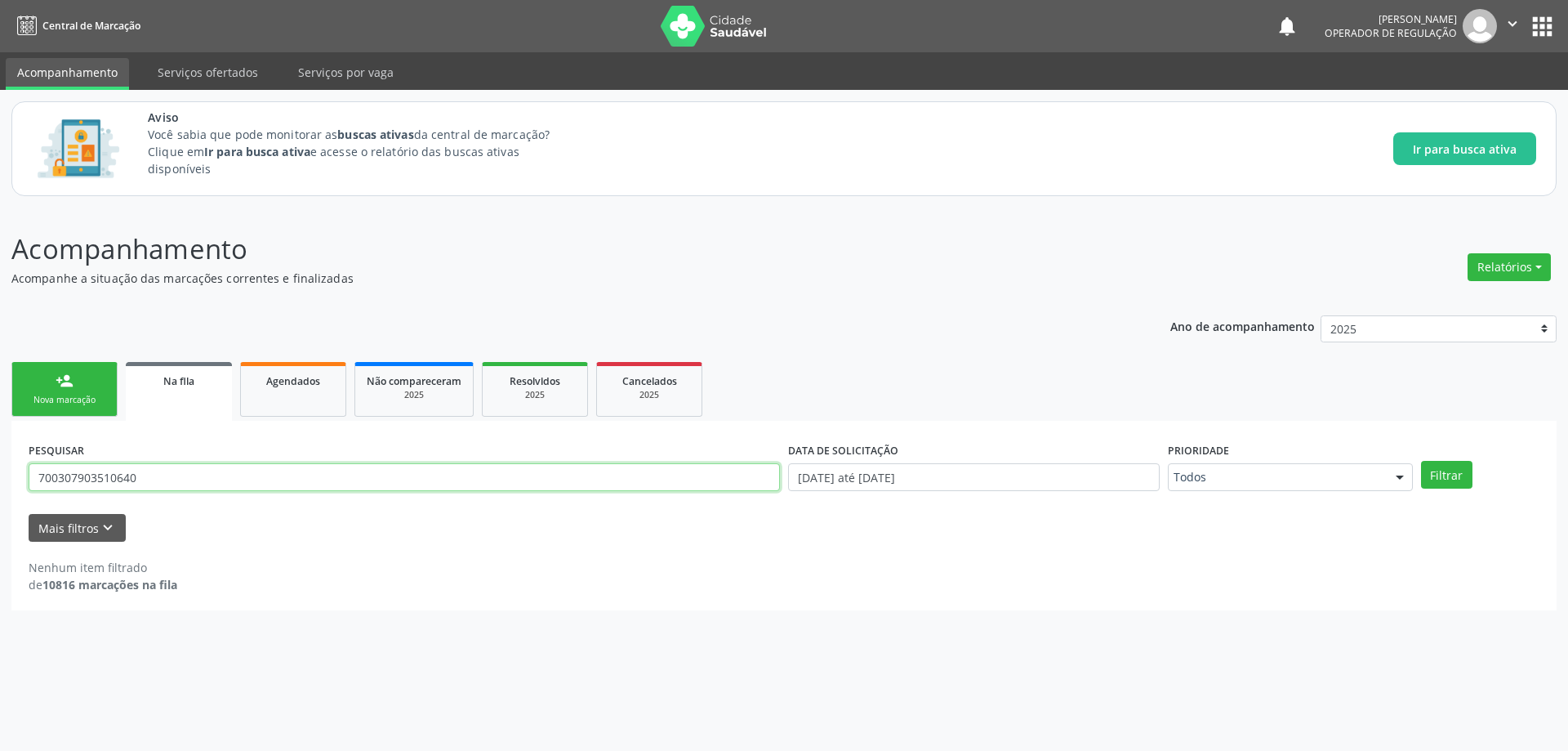
click at [183, 474] on input "700307903510640" at bounding box center [403, 477] width 751 height 28
paste input "700288473153"
type input "707002884731530"
click at [1421, 461] on button "Filtrar" at bounding box center [1447, 474] width 51 height 28
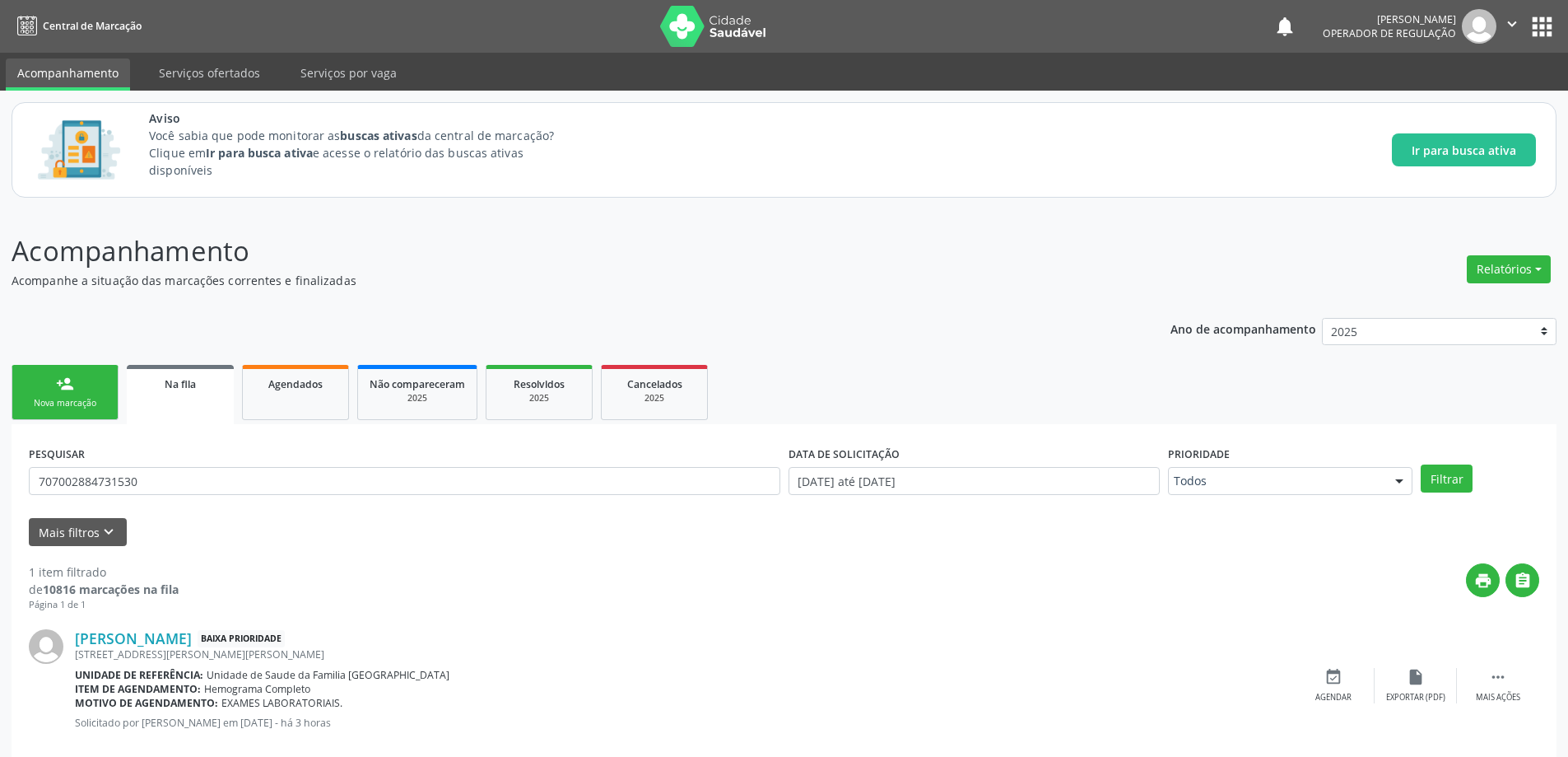
scroll to position [31, 0]
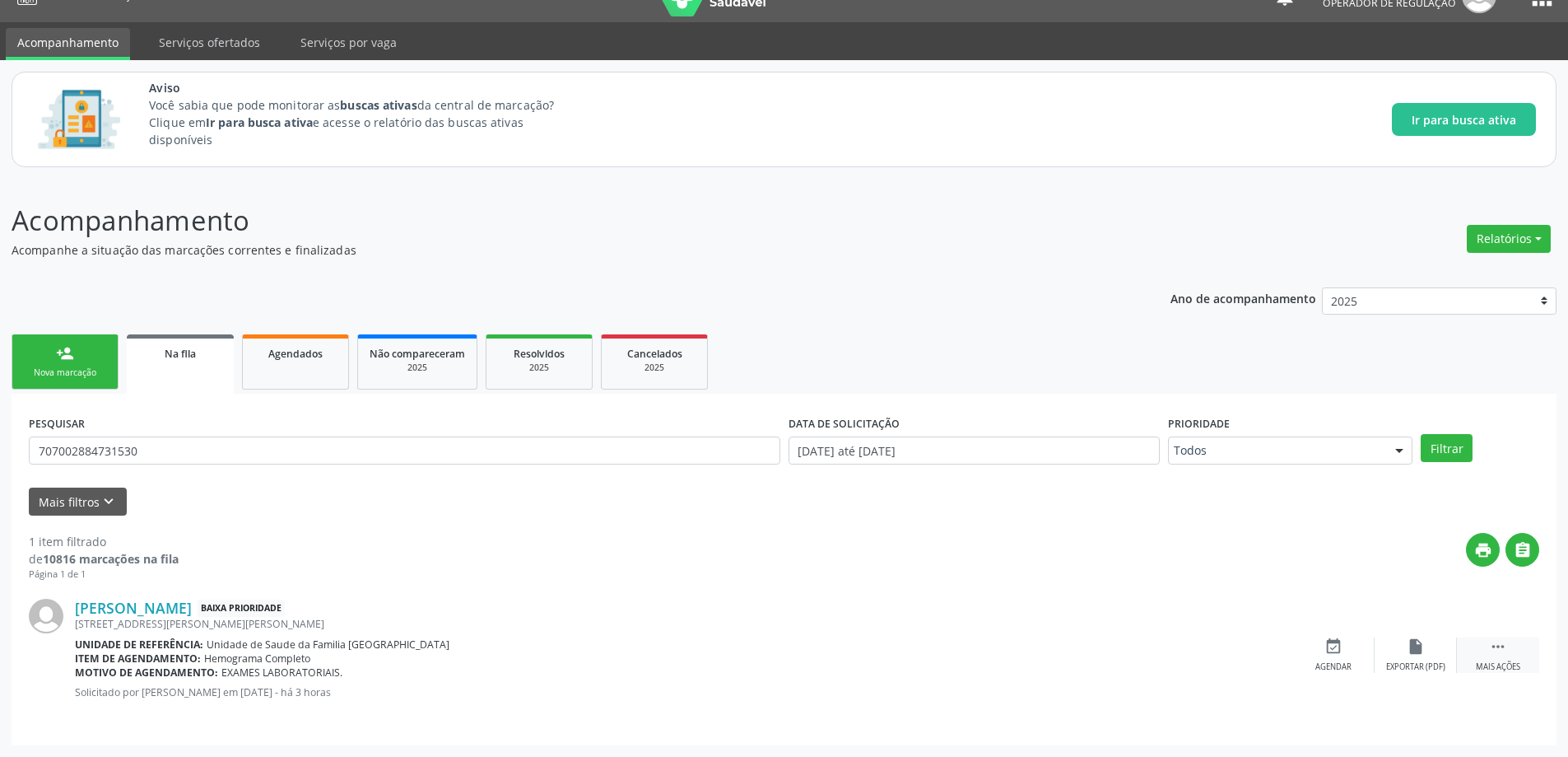
click at [1495, 659] on div " Mais ações" at bounding box center [1498, 655] width 82 height 35
click at [1416, 646] on icon "edit" at bounding box center [1415, 647] width 19 height 19
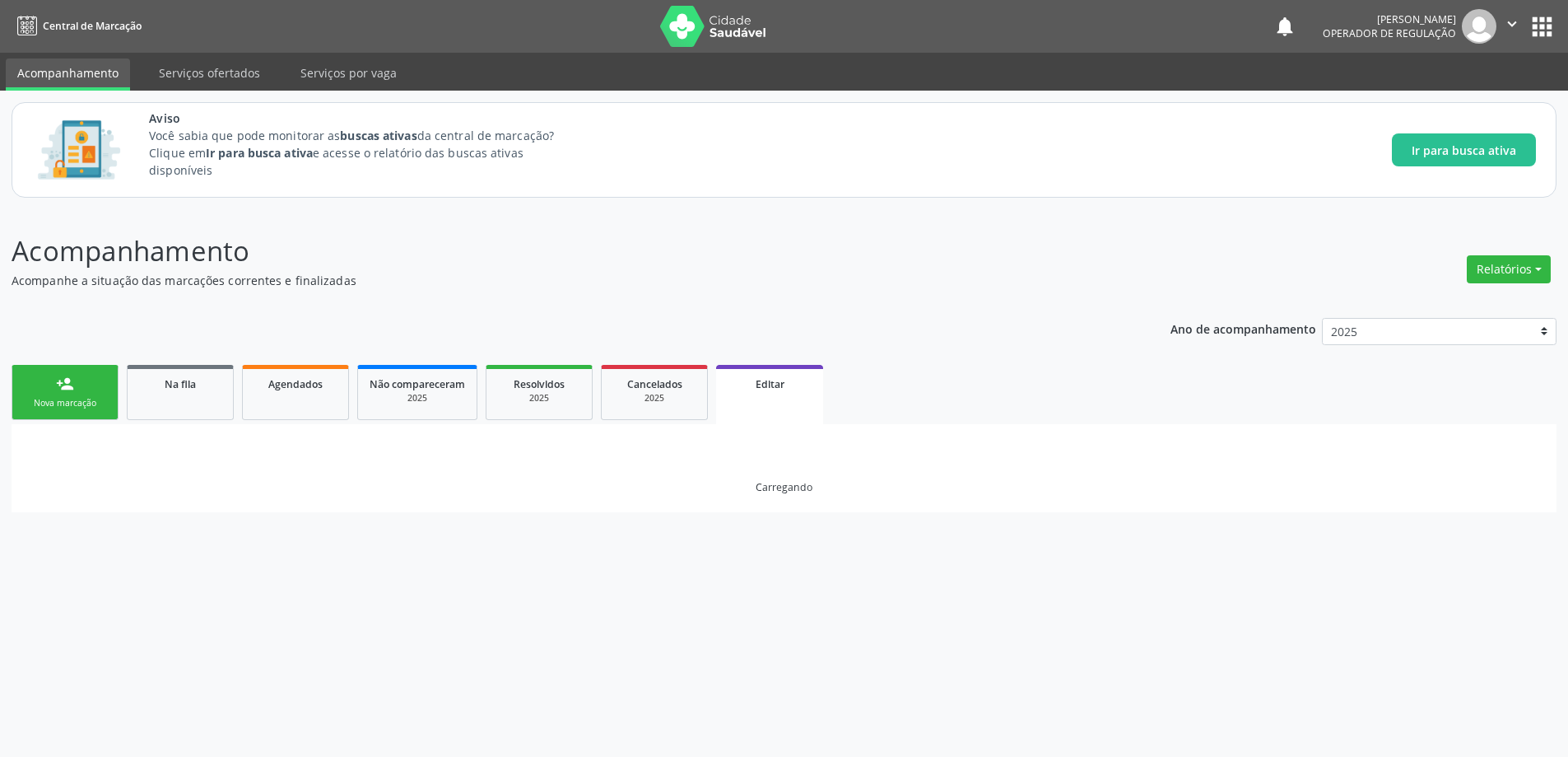
scroll to position [0, 0]
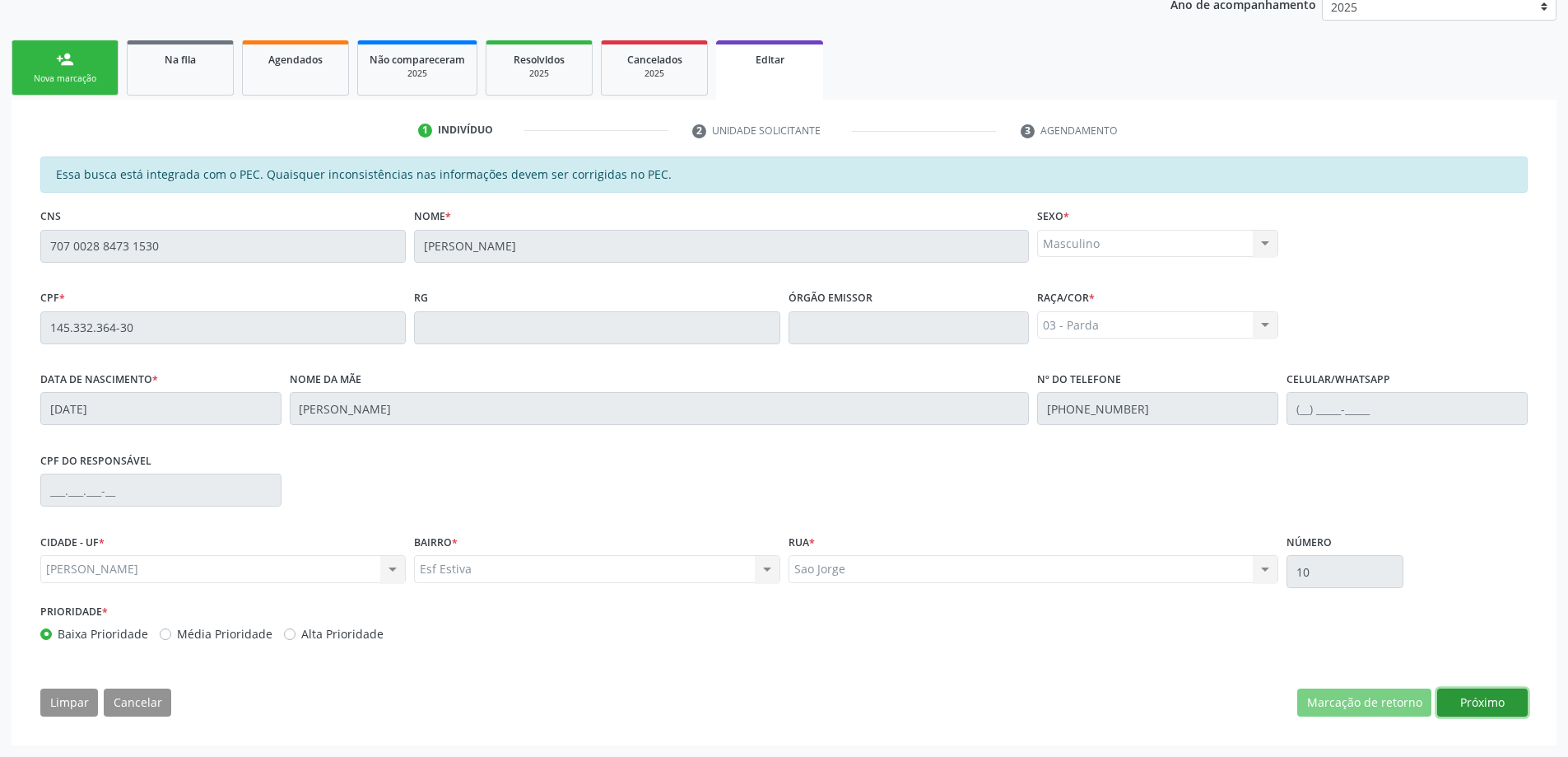
click at [1469, 700] on button "Próximo" at bounding box center [1482, 702] width 91 height 28
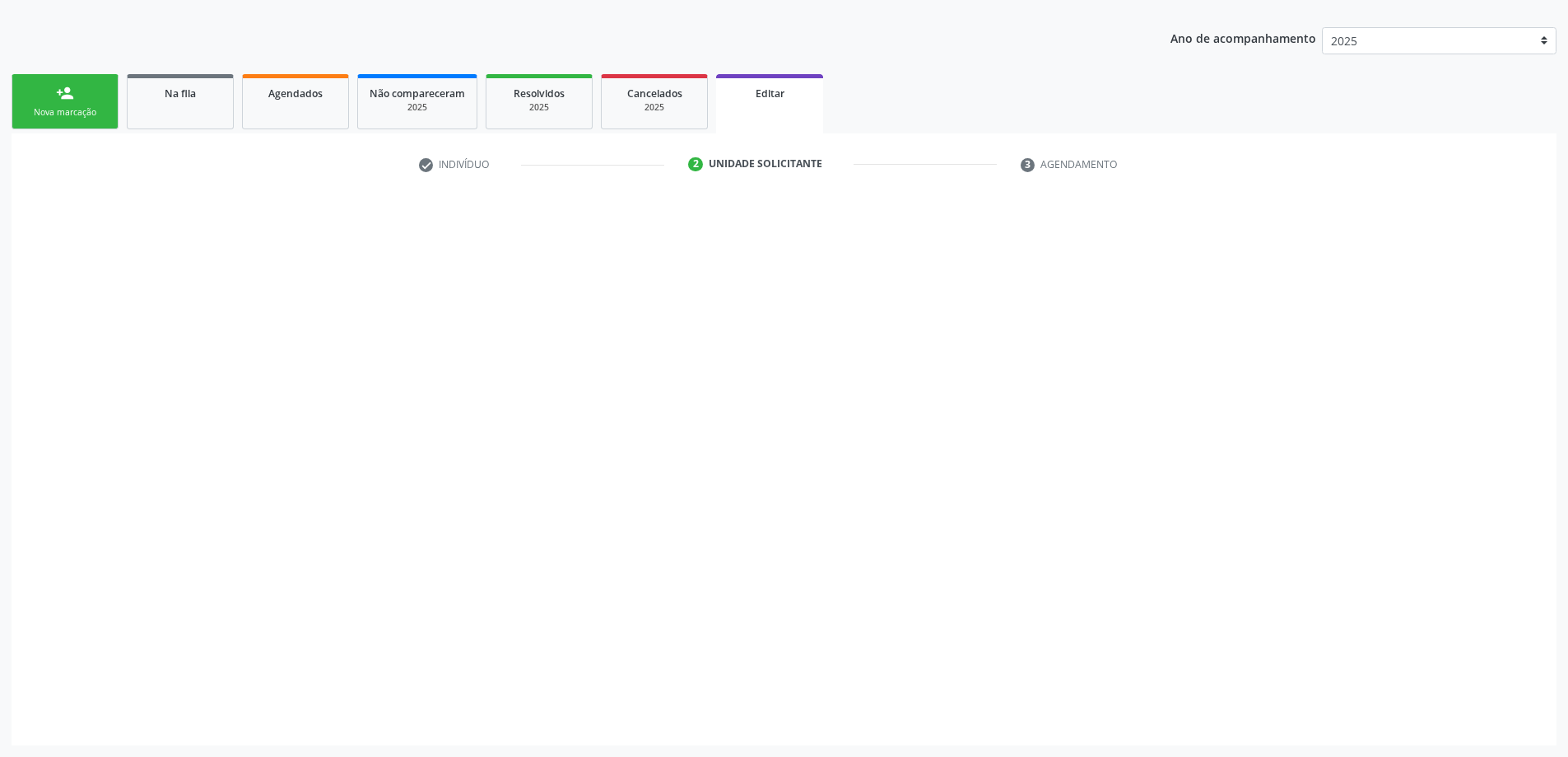
scroll to position [291, 0]
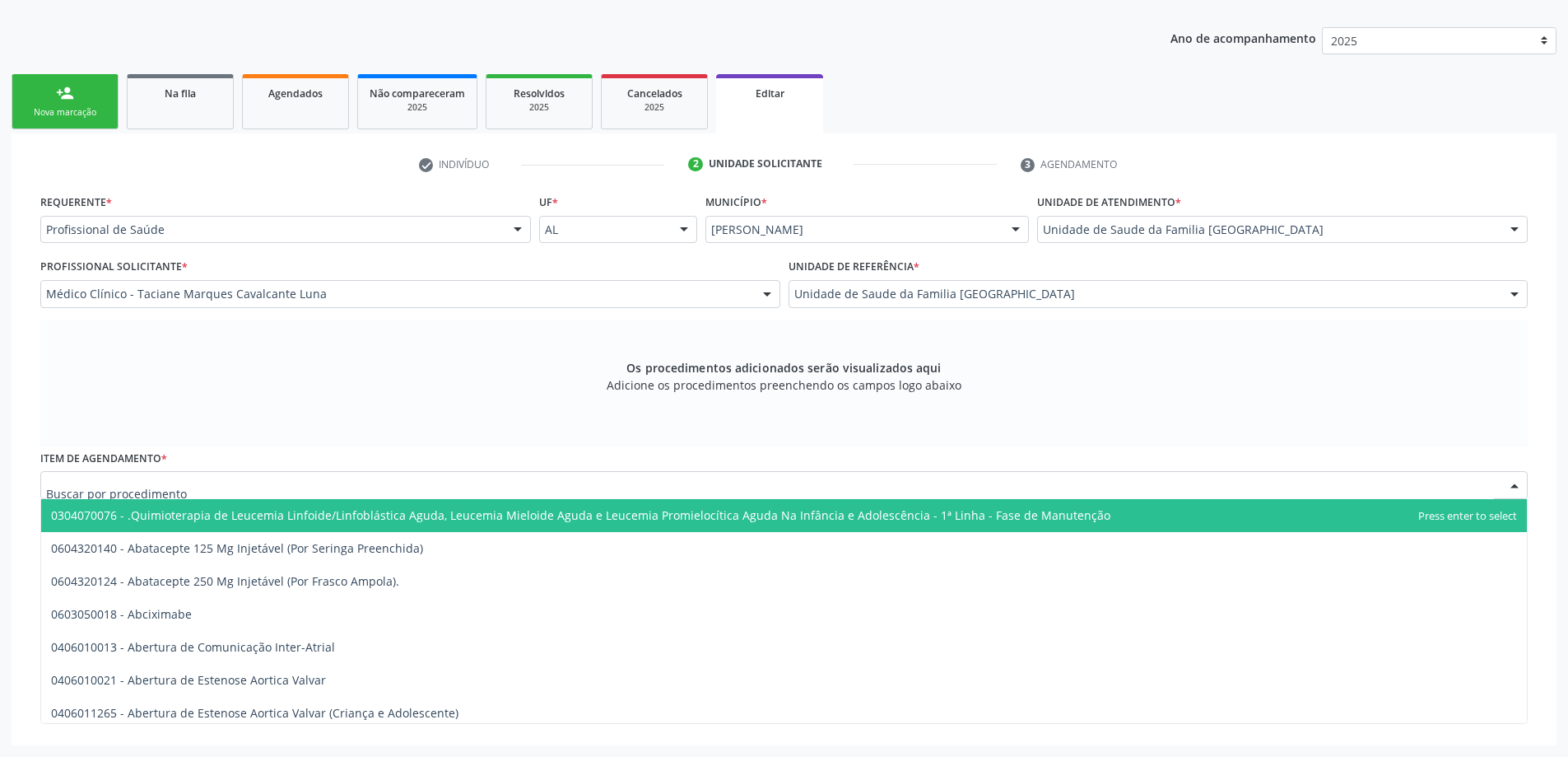
click at [576, 486] on div at bounding box center [784, 485] width 1486 height 28
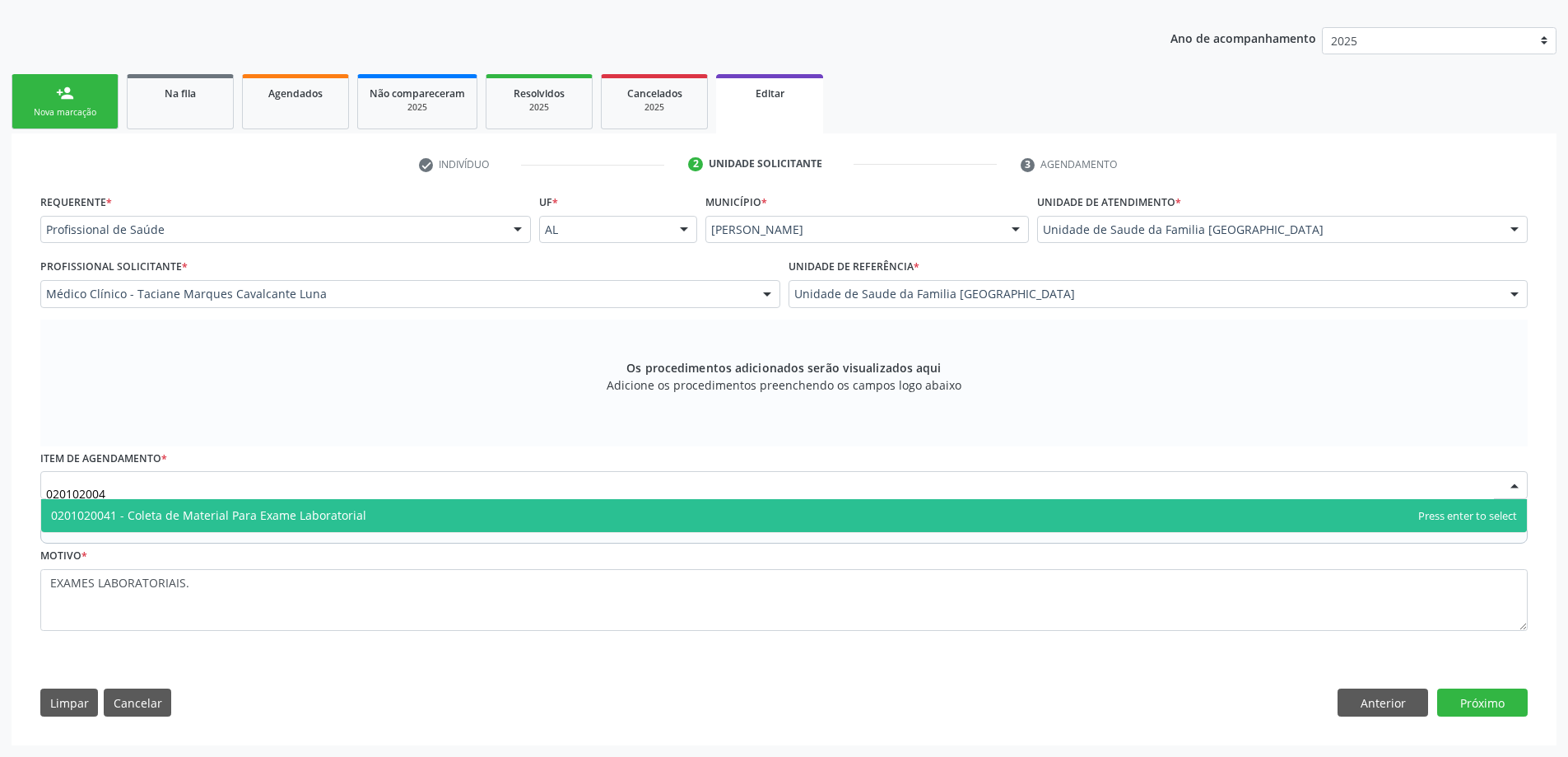
type input "0201020041"
click at [545, 514] on span "0201020041 - Coleta de Material Para Exame Laboratorial" at bounding box center [784, 515] width 1486 height 33
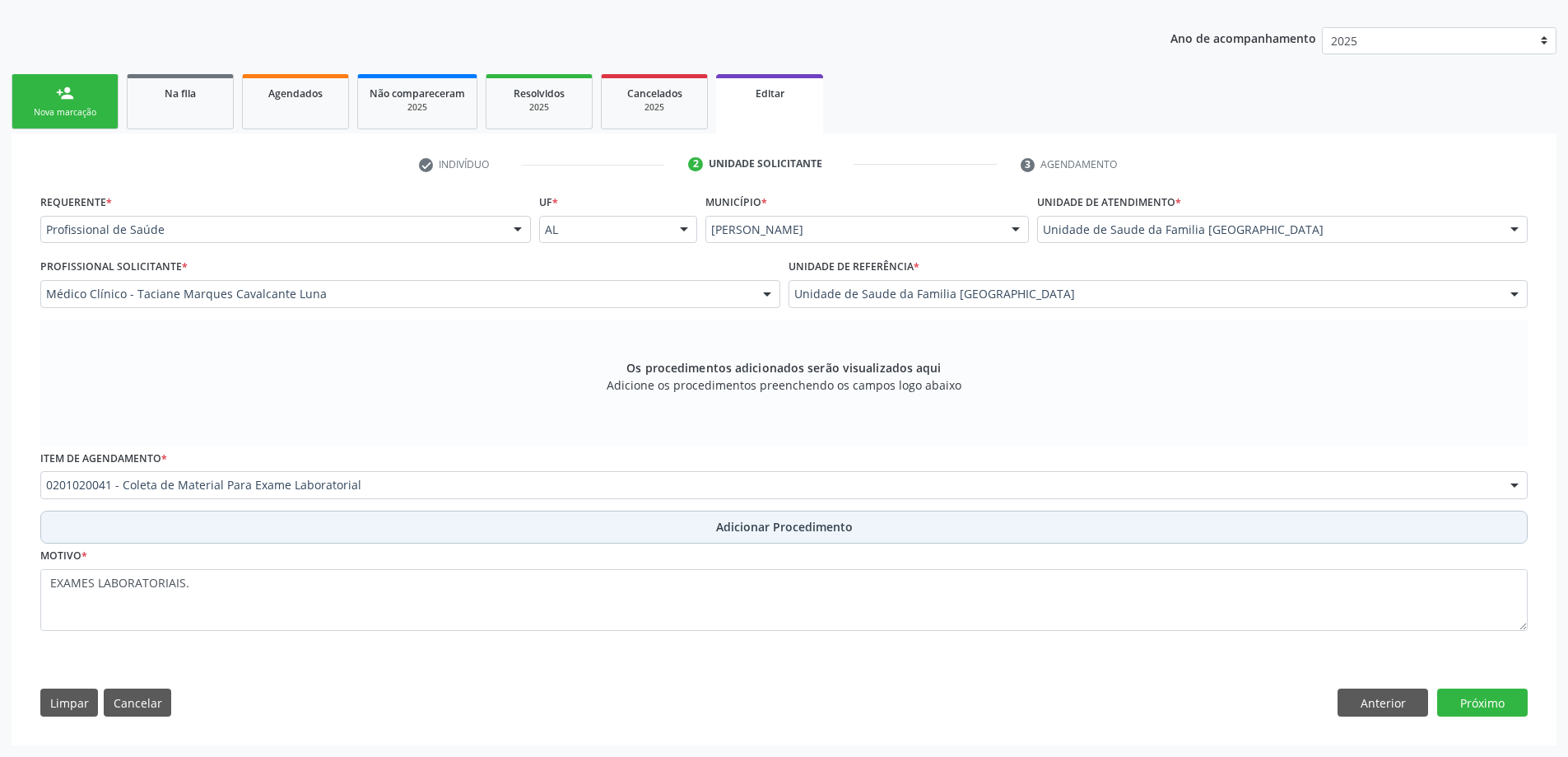
click at [742, 532] on span "Adicionar Procedimento" at bounding box center [784, 526] width 136 height 18
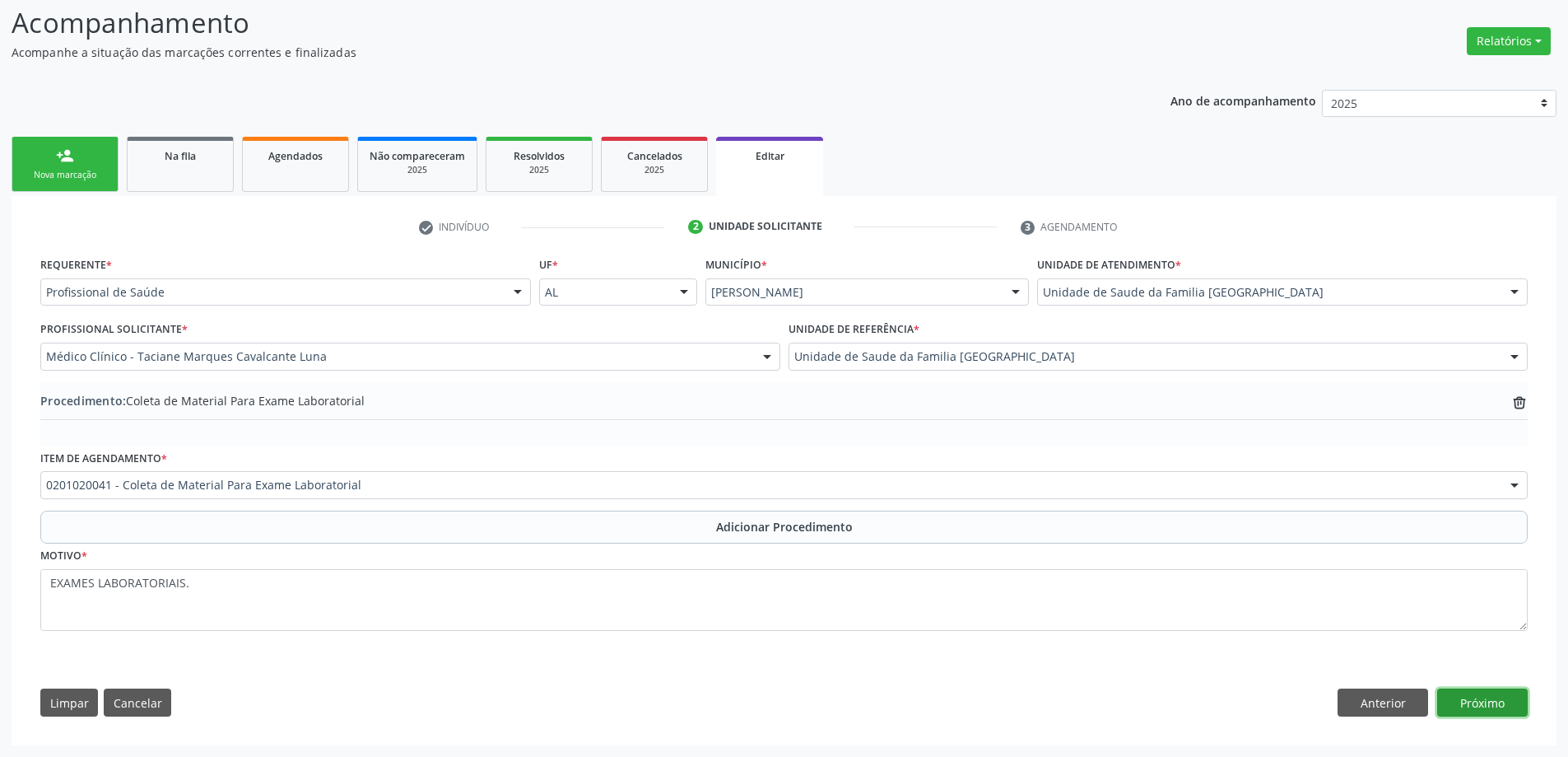
click at [1489, 698] on button "Próximo" at bounding box center [1482, 702] width 91 height 28
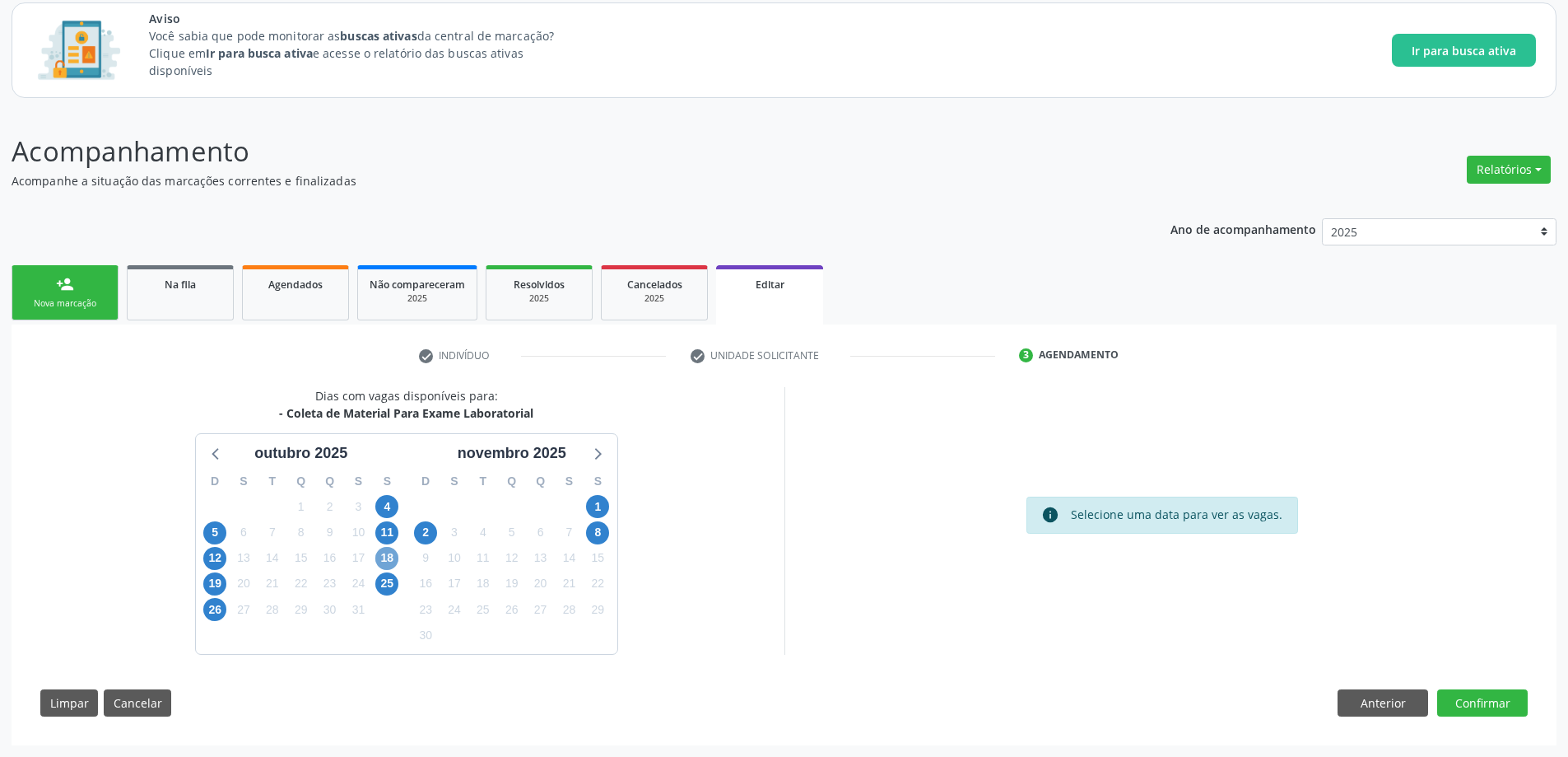
click at [383, 553] on span "18" at bounding box center [386, 558] width 23 height 23
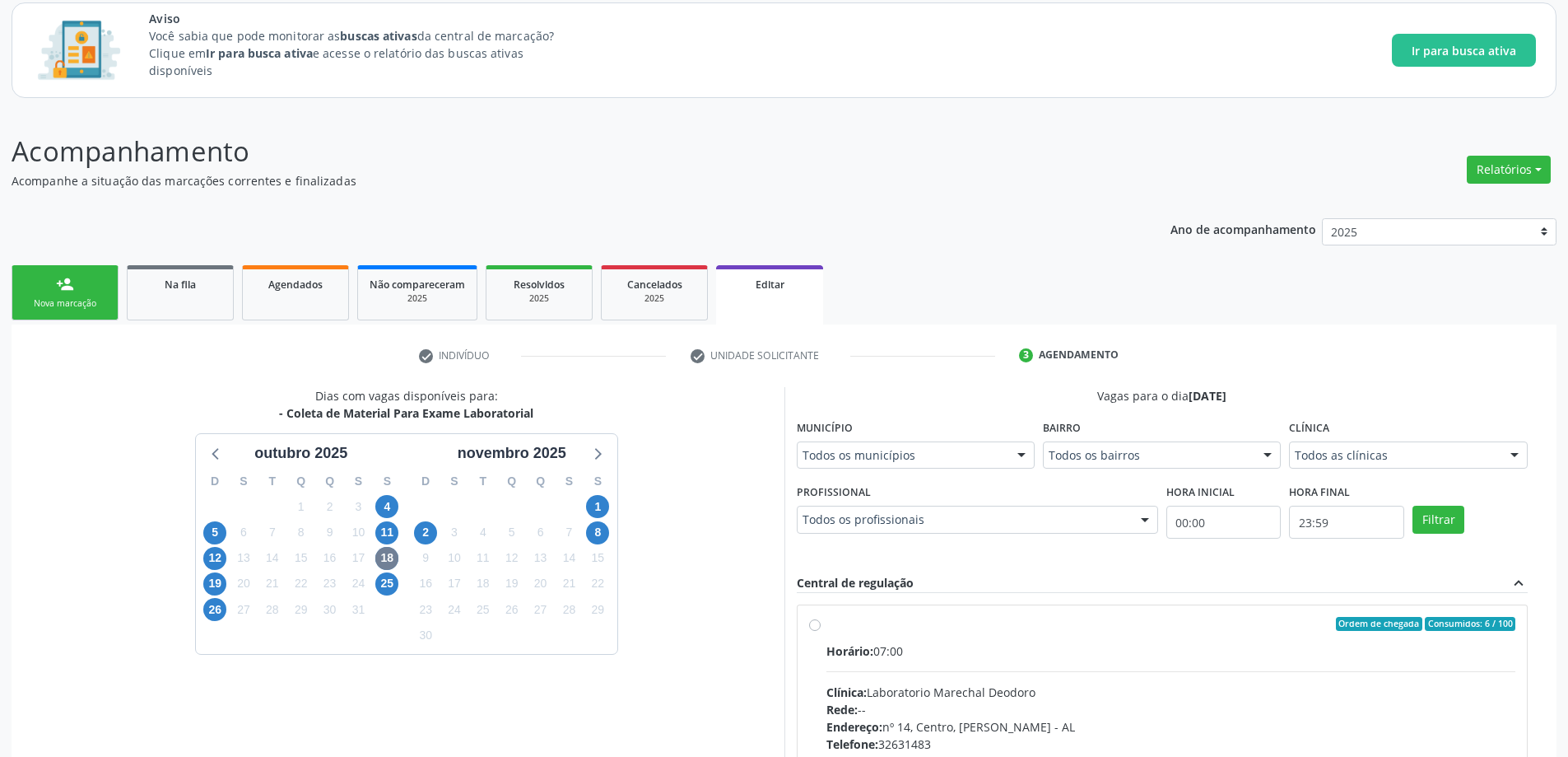
click at [826, 628] on label "Ordem de chegada Consumidos: 6 / 100 Horário: 07:00 Clínica: Laboratorio Marech…" at bounding box center [1171, 742] width 690 height 253
click at [814, 628] on input "Ordem de chegada Consumidos: 6 / 100 Horário: 07:00 Clínica: Laboratorio Marech…" at bounding box center [814, 624] width 11 height 15
radio input "true"
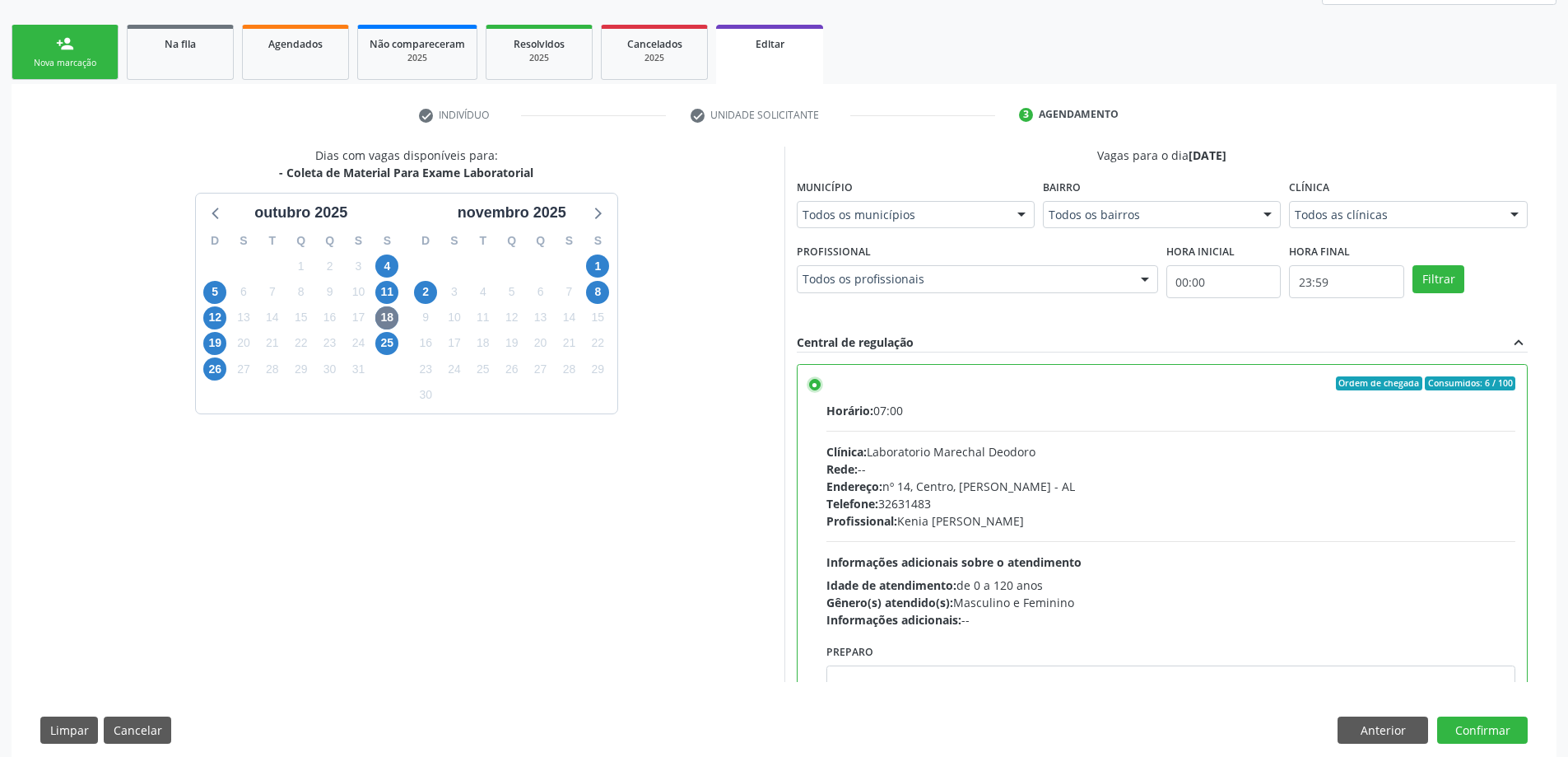
scroll to position [367, 0]
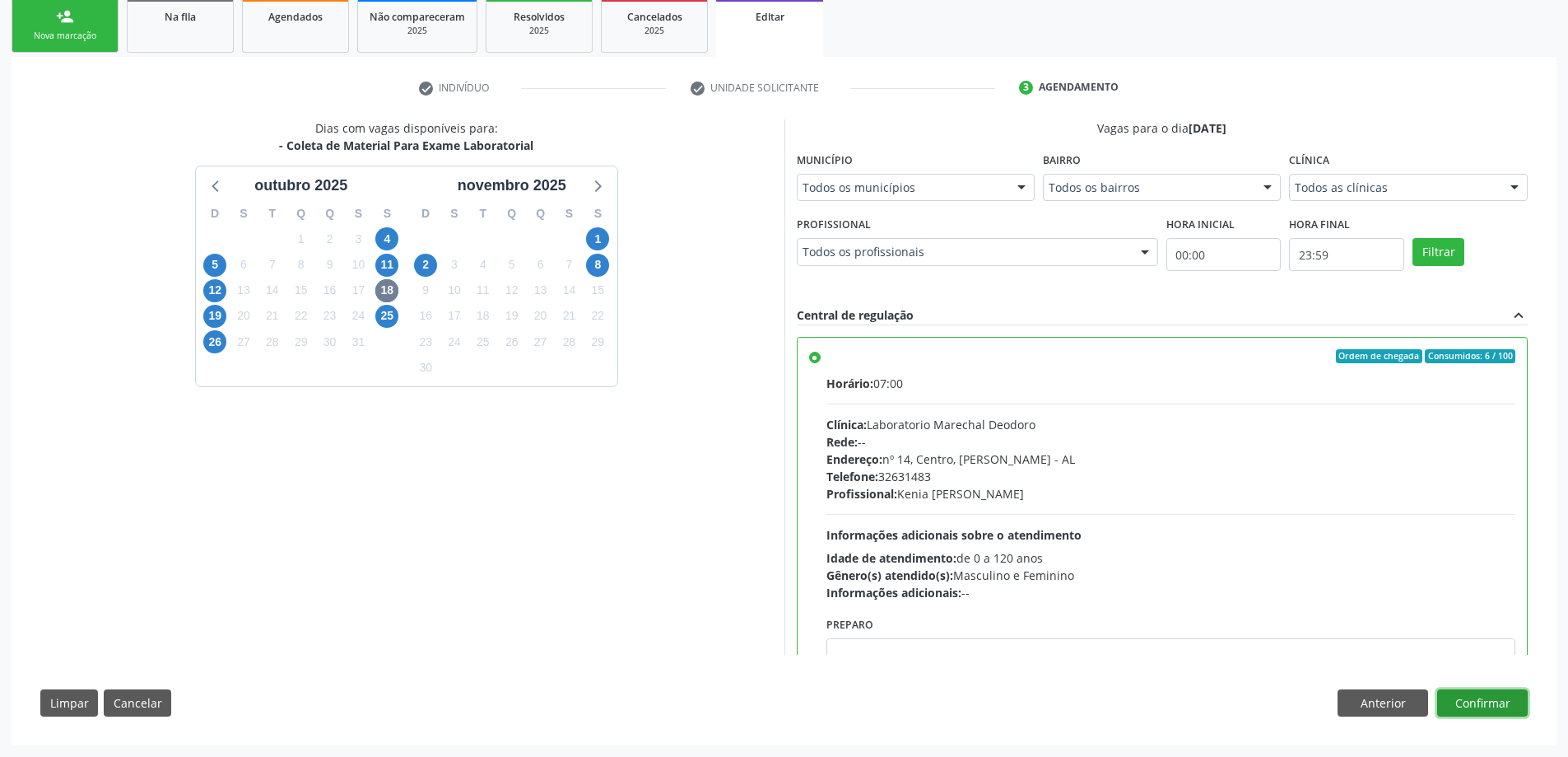
click at [1481, 694] on button "Confirmar" at bounding box center [1482, 703] width 91 height 28
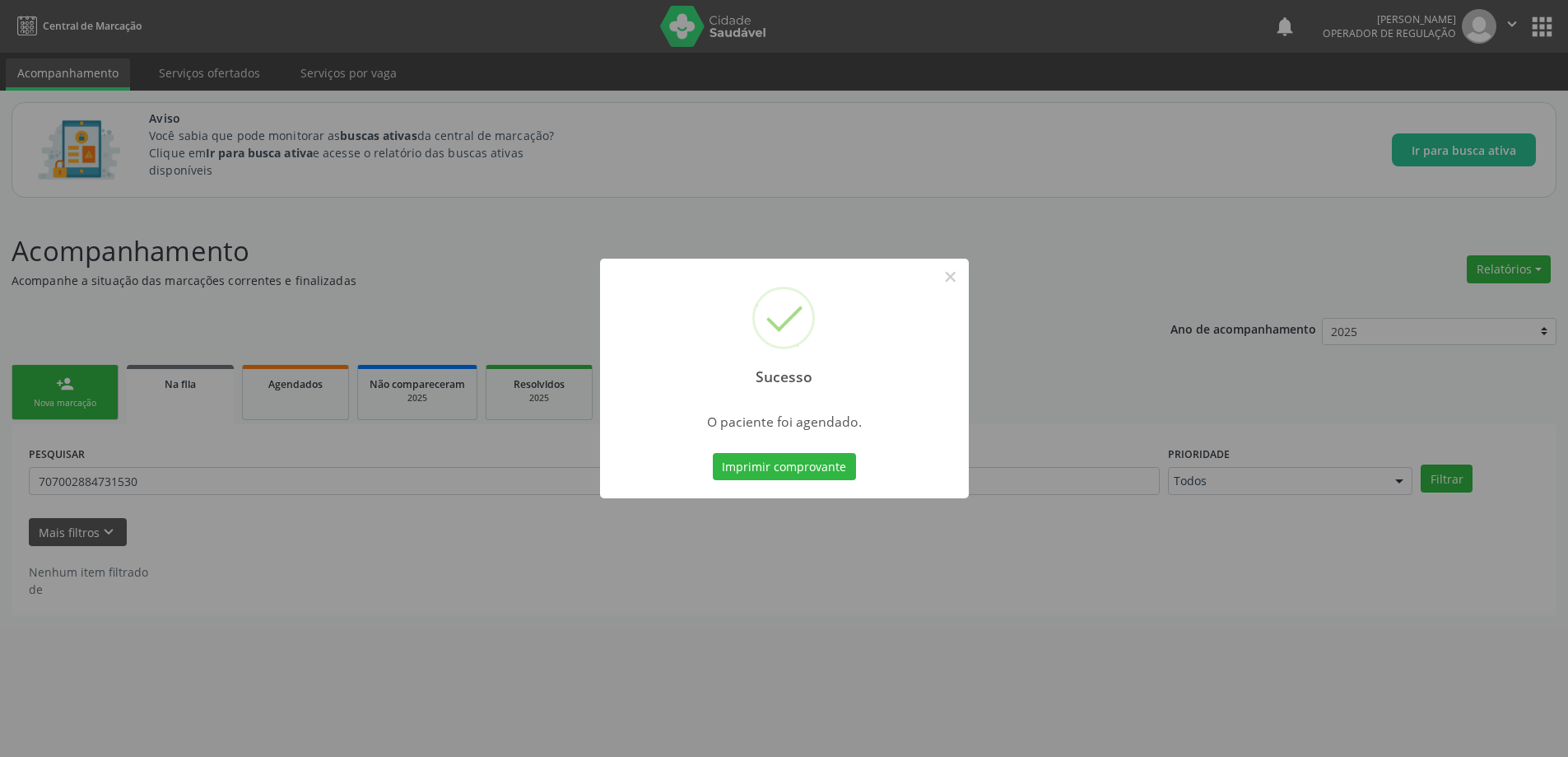
scroll to position [0, 0]
click at [962, 278] on button "×" at bounding box center [956, 276] width 28 height 28
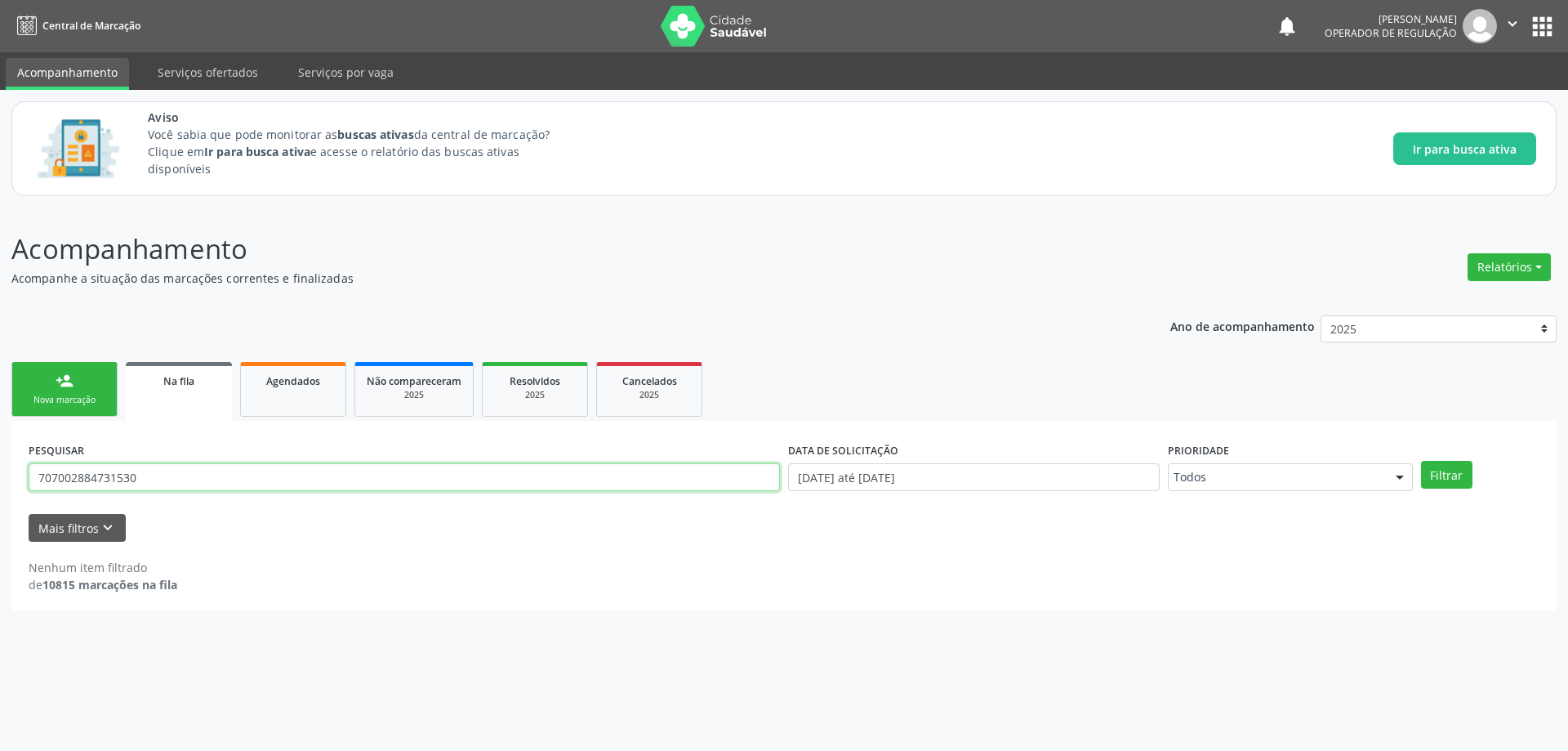
click at [312, 484] on input "707002884731530" at bounding box center [403, 477] width 751 height 28
paste input "6409656866185"
type input "706409656866185"
click at [1421, 461] on button "Filtrar" at bounding box center [1447, 474] width 51 height 28
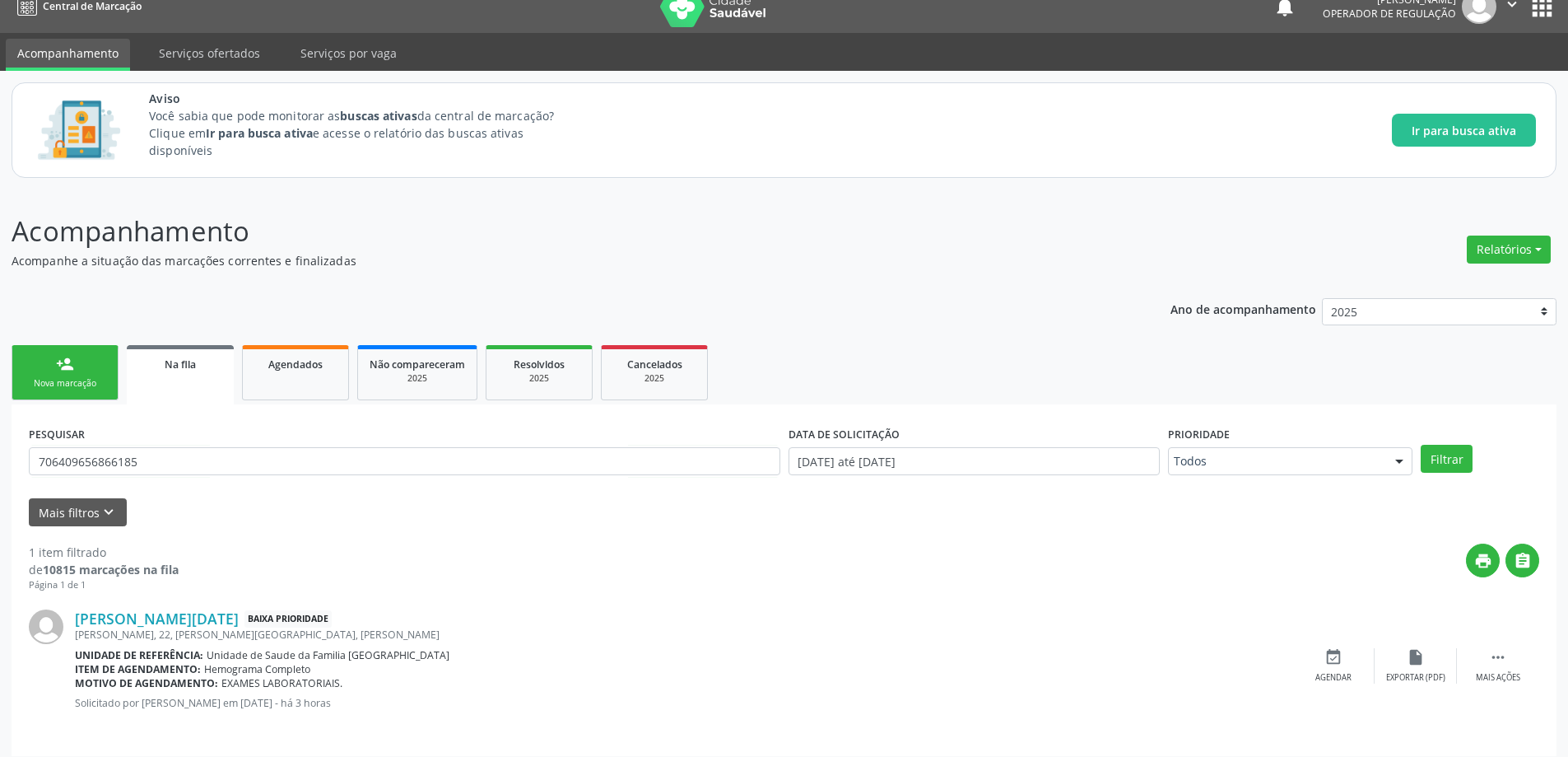
scroll to position [31, 0]
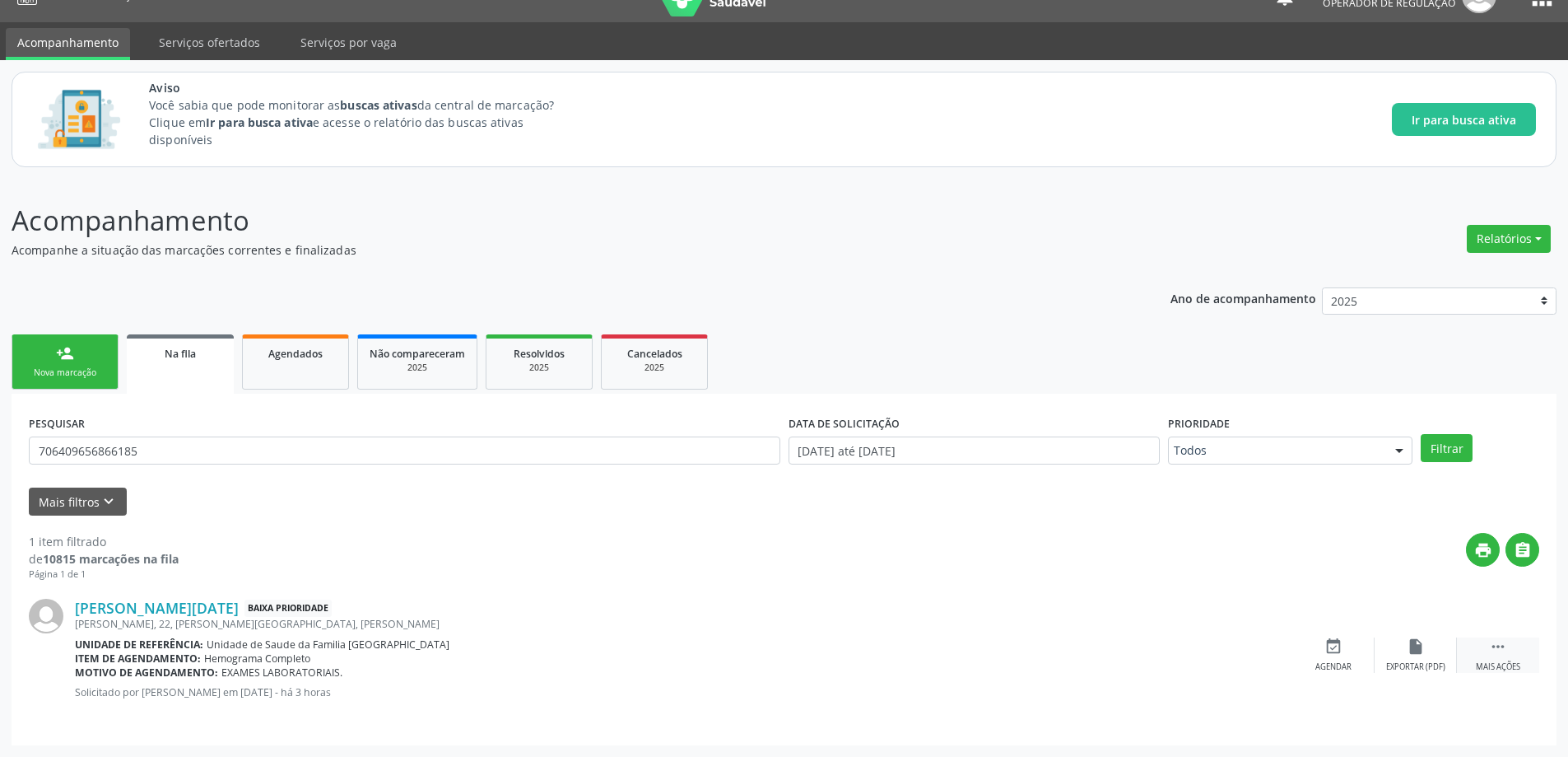
click at [1481, 662] on div "Mais ações" at bounding box center [1498, 666] width 44 height 11
click at [1425, 649] on div "edit Editar" at bounding box center [1415, 655] width 82 height 35
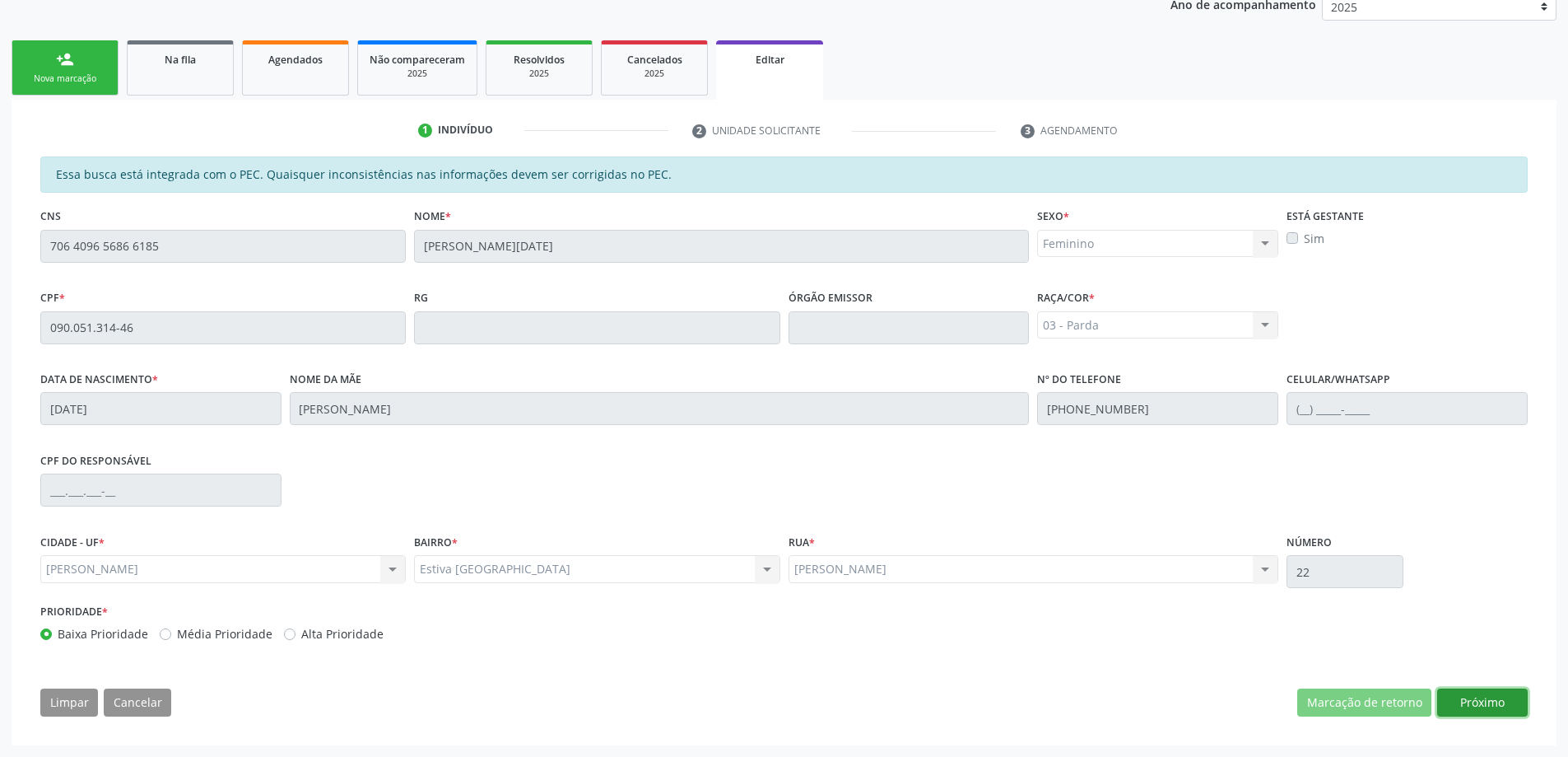
click at [1486, 701] on button "Próximo" at bounding box center [1482, 702] width 91 height 28
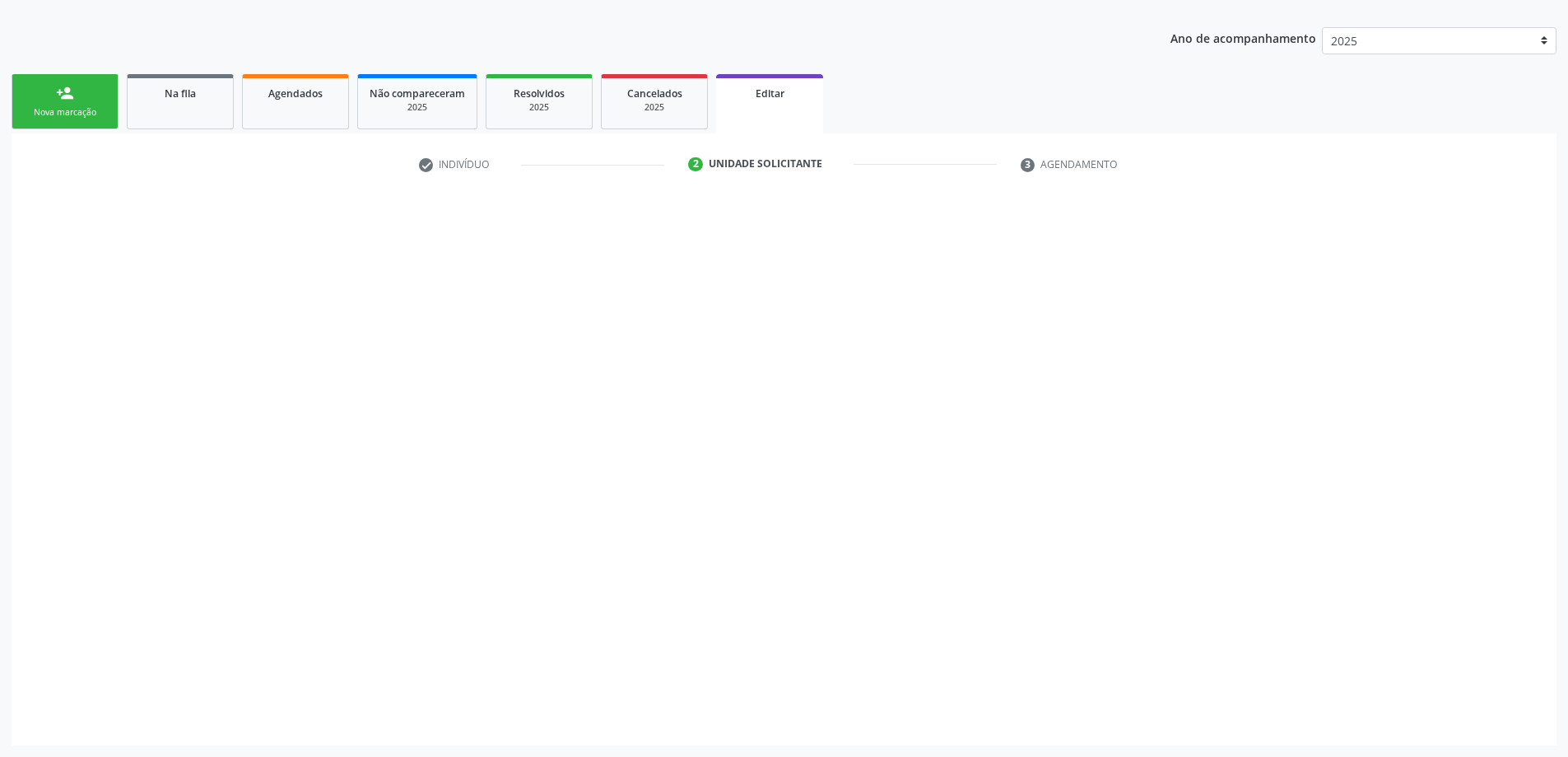
scroll to position [291, 0]
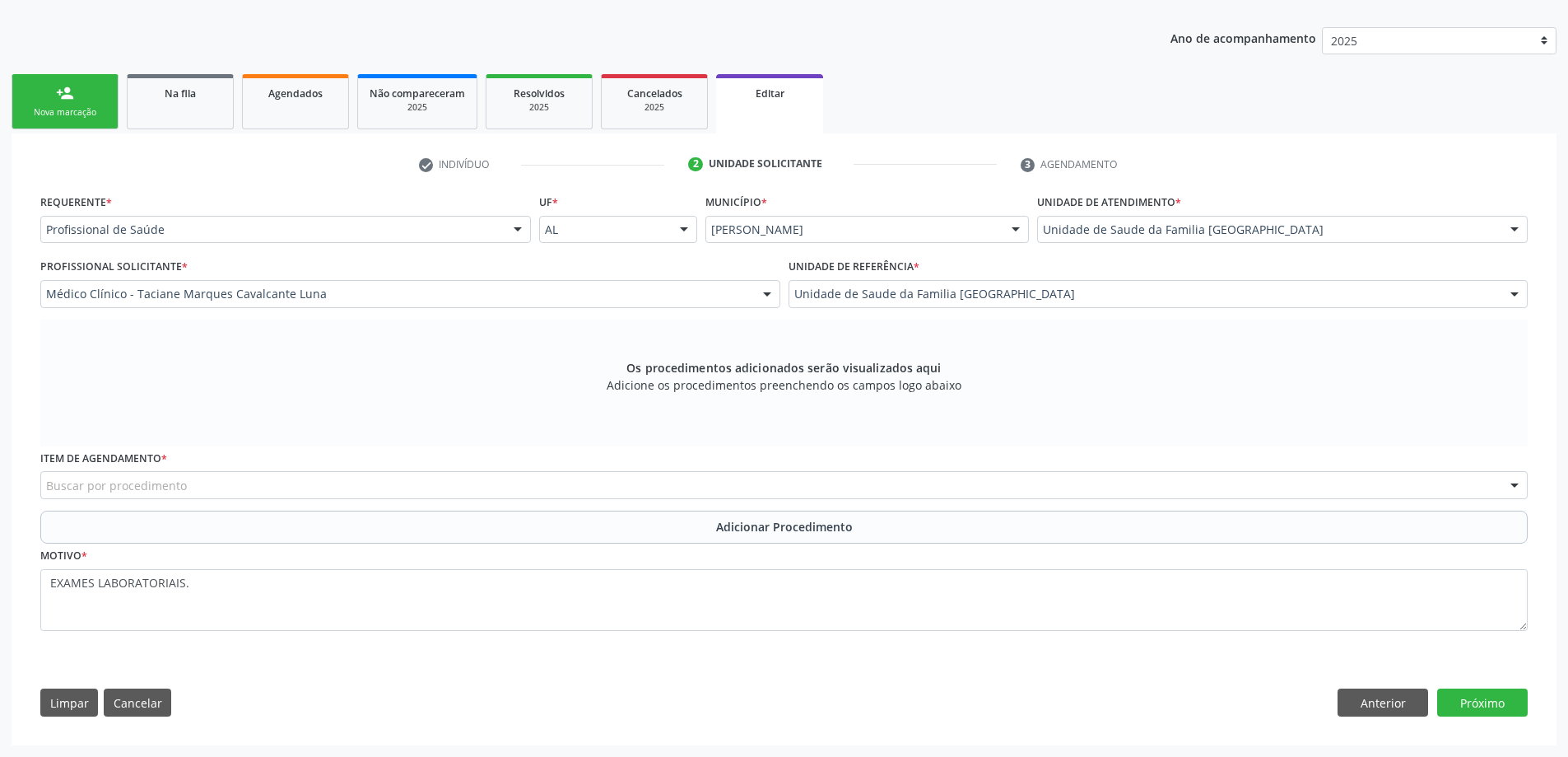
click at [358, 485] on div "Buscar por procedimento" at bounding box center [784, 485] width 1486 height 28
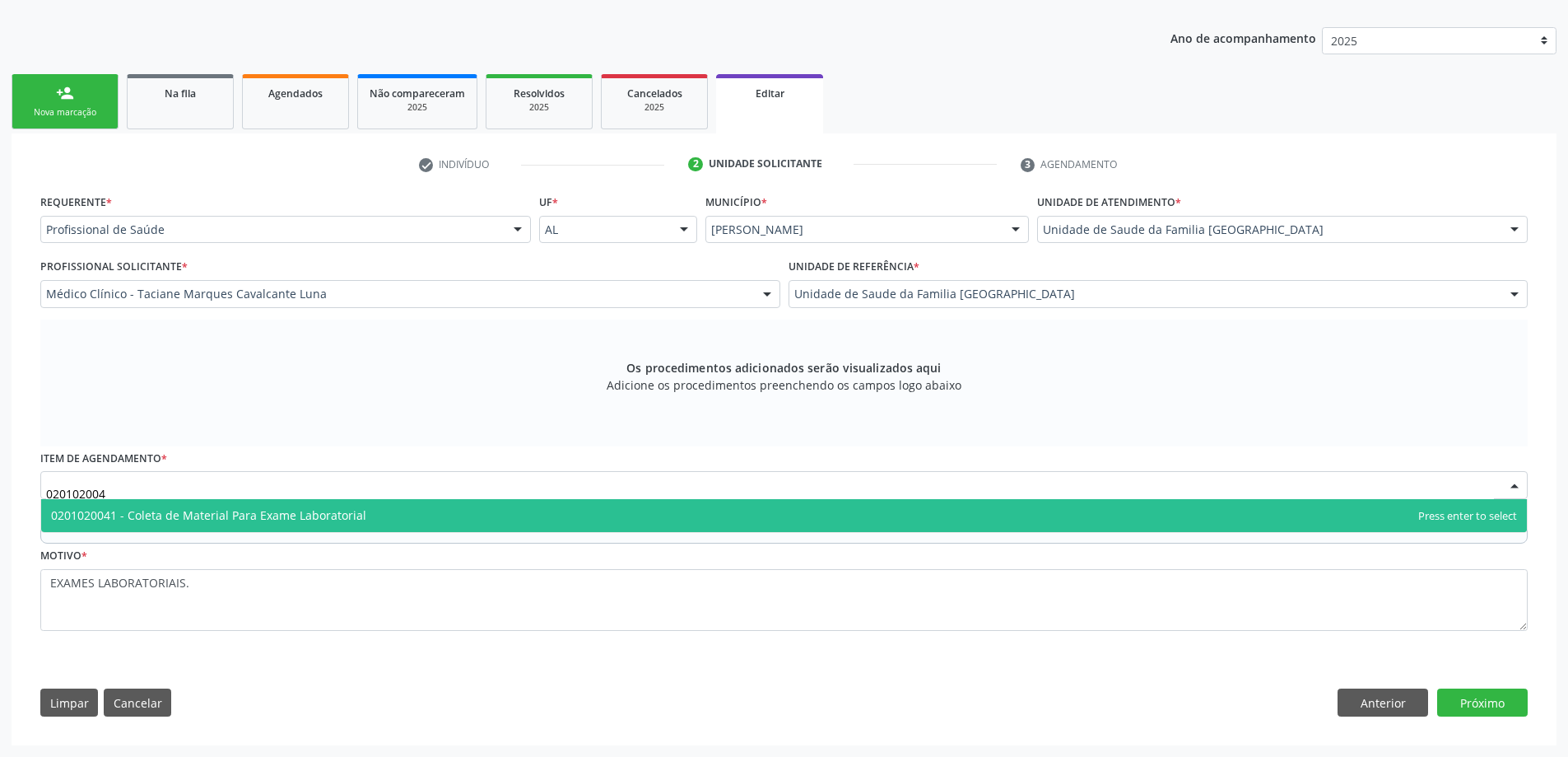
type input "0201020041"
click at [353, 519] on span "0201020041 - Coleta de Material Para Exame Laboratorial" at bounding box center [208, 514] width 315 height 16
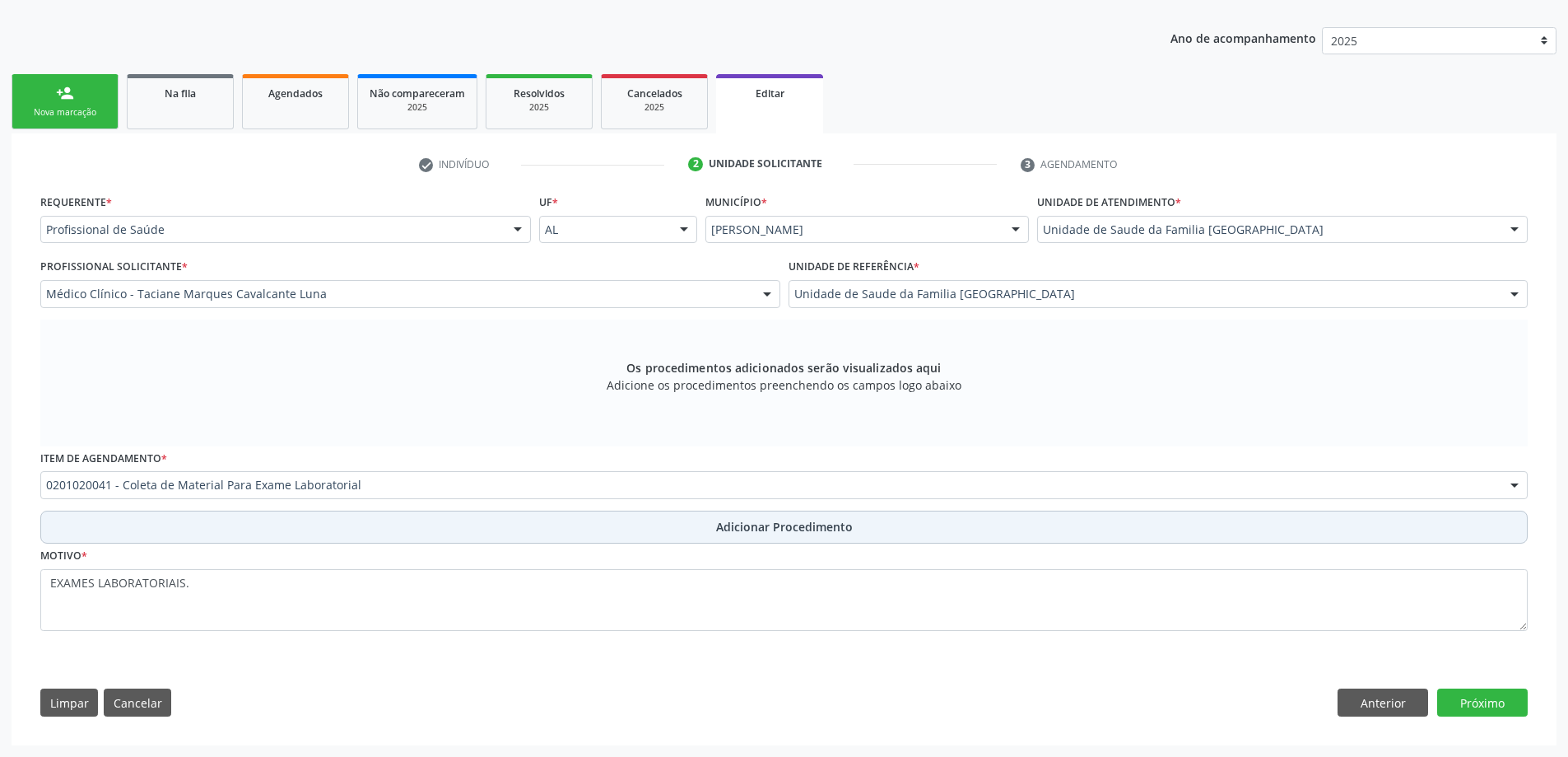
click at [535, 529] on button "Adicionar Procedimento" at bounding box center [784, 527] width 1486 height 33
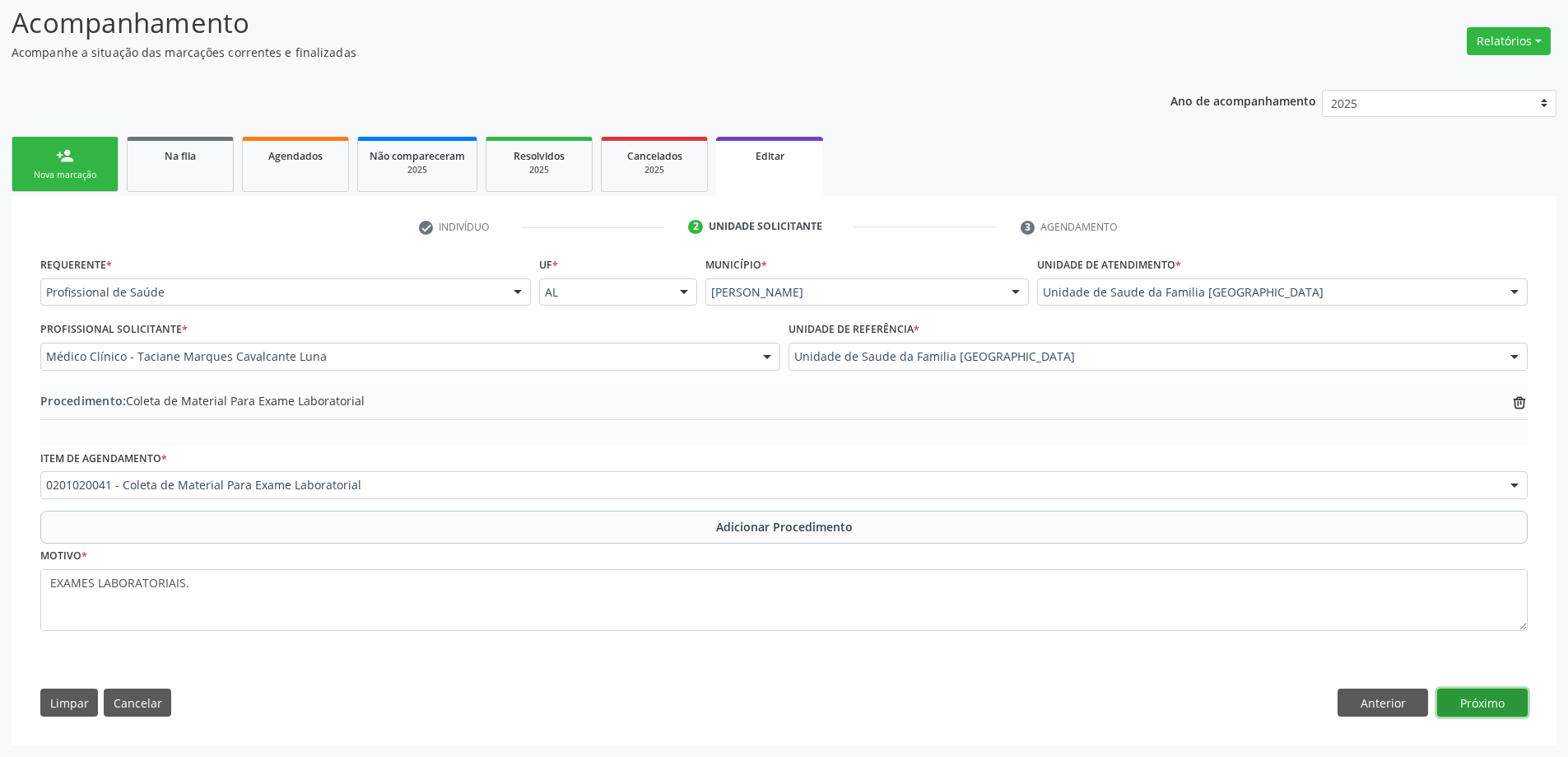
click at [1479, 700] on button "Próximo" at bounding box center [1482, 702] width 91 height 28
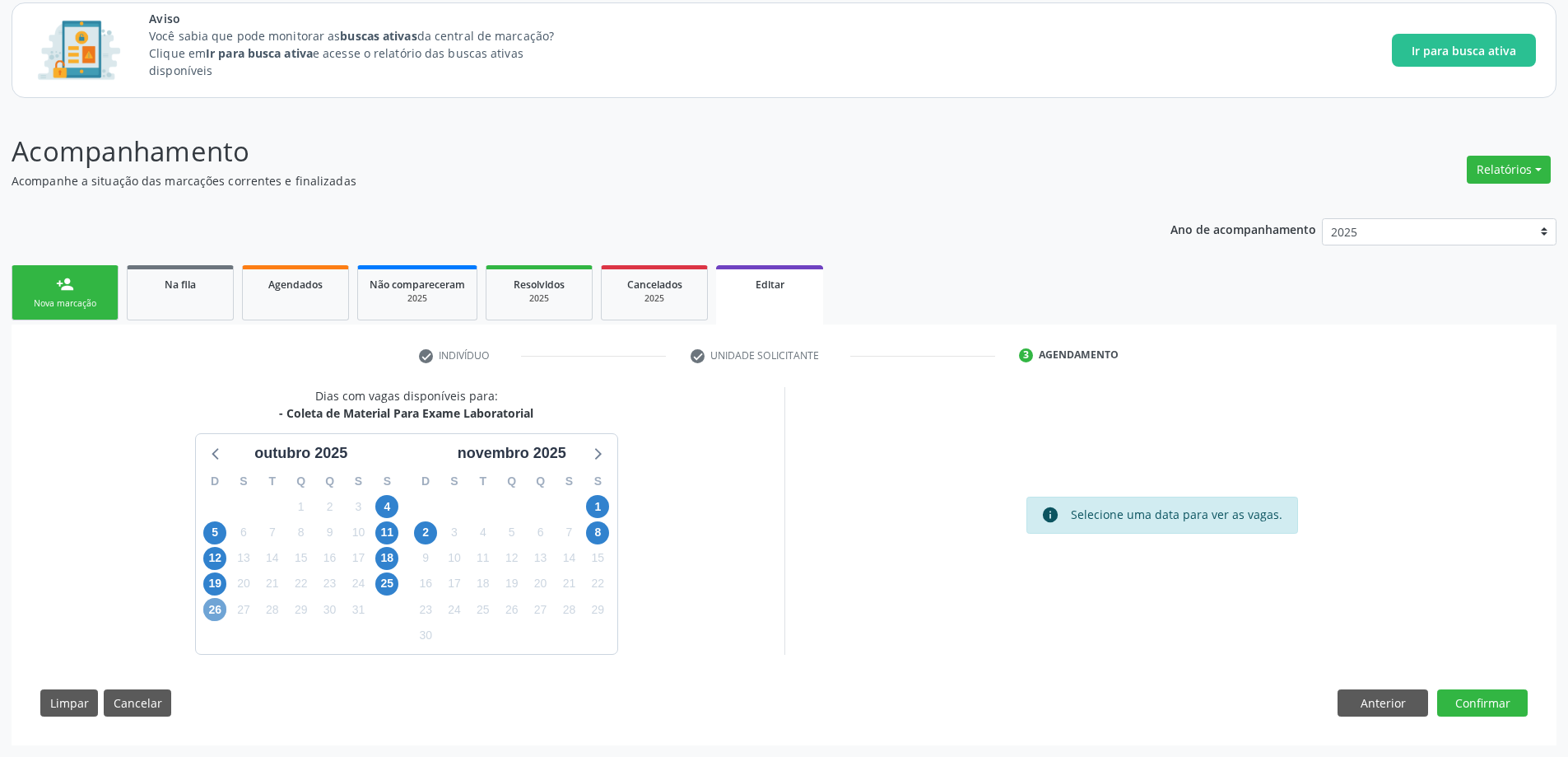
click at [219, 609] on span "26" at bounding box center [214, 609] width 23 height 23
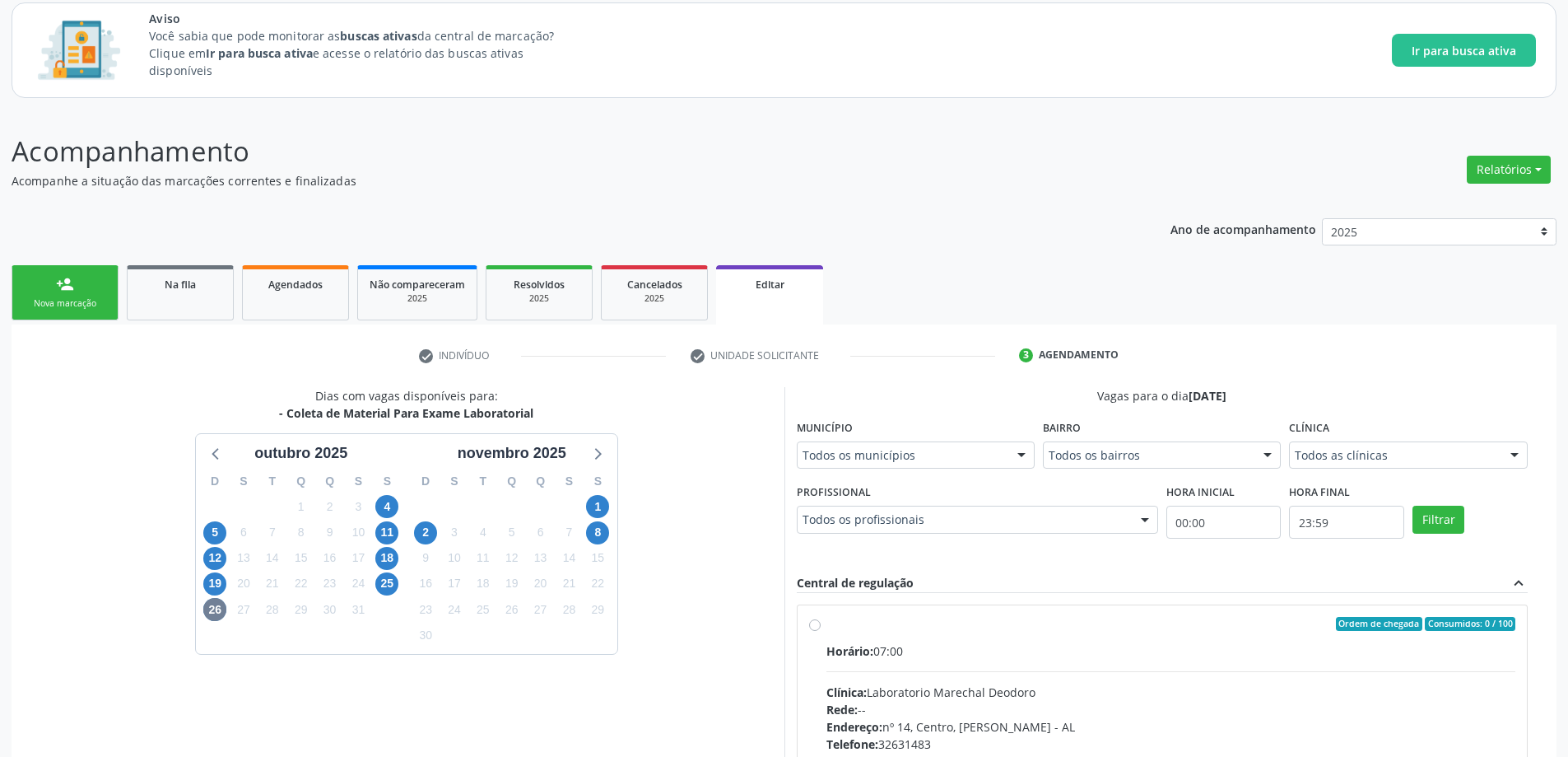
click at [826, 625] on label "Ordem de chegada Consumidos: 0 / 100 Horário: 07:00 Clínica: Laboratorio Marech…" at bounding box center [1171, 742] width 690 height 253
click at [816, 625] on input "Ordem de chegada Consumidos: 0 / 100 Horário: 07:00 Clínica: Laboratorio Marech…" at bounding box center [814, 624] width 11 height 15
radio input "true"
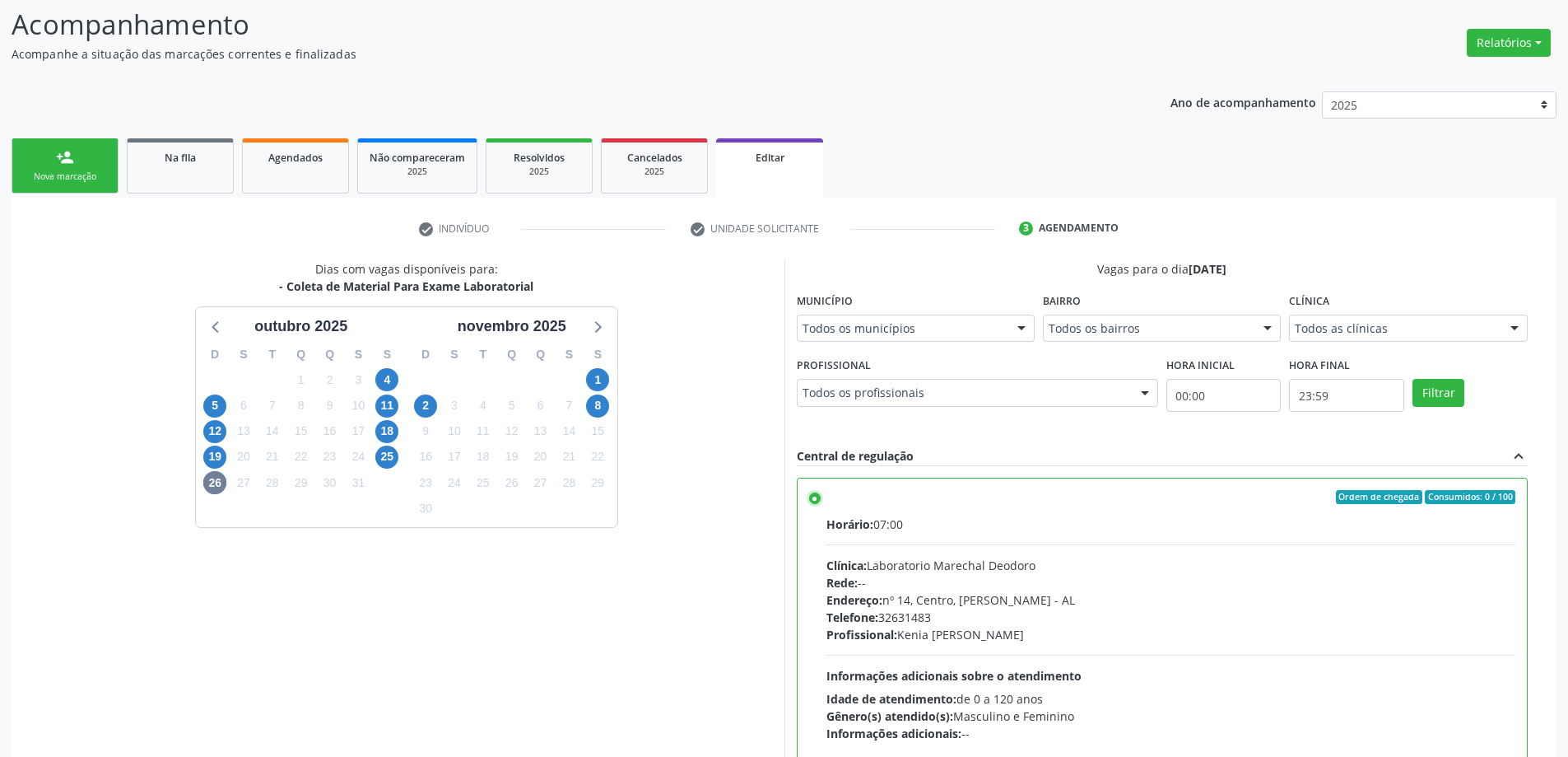
scroll to position [367, 0]
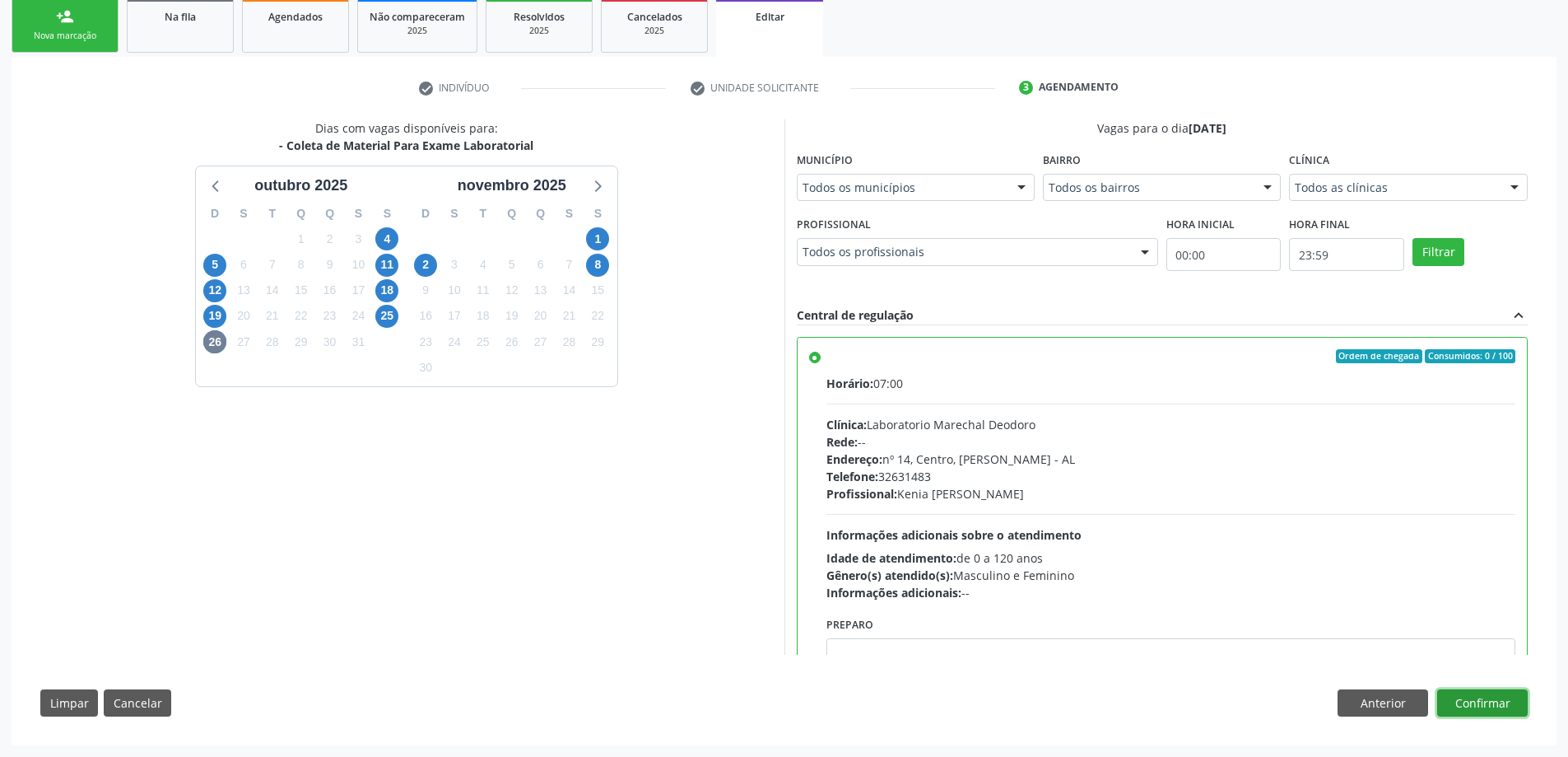
click at [1507, 705] on button "Confirmar" at bounding box center [1482, 703] width 91 height 28
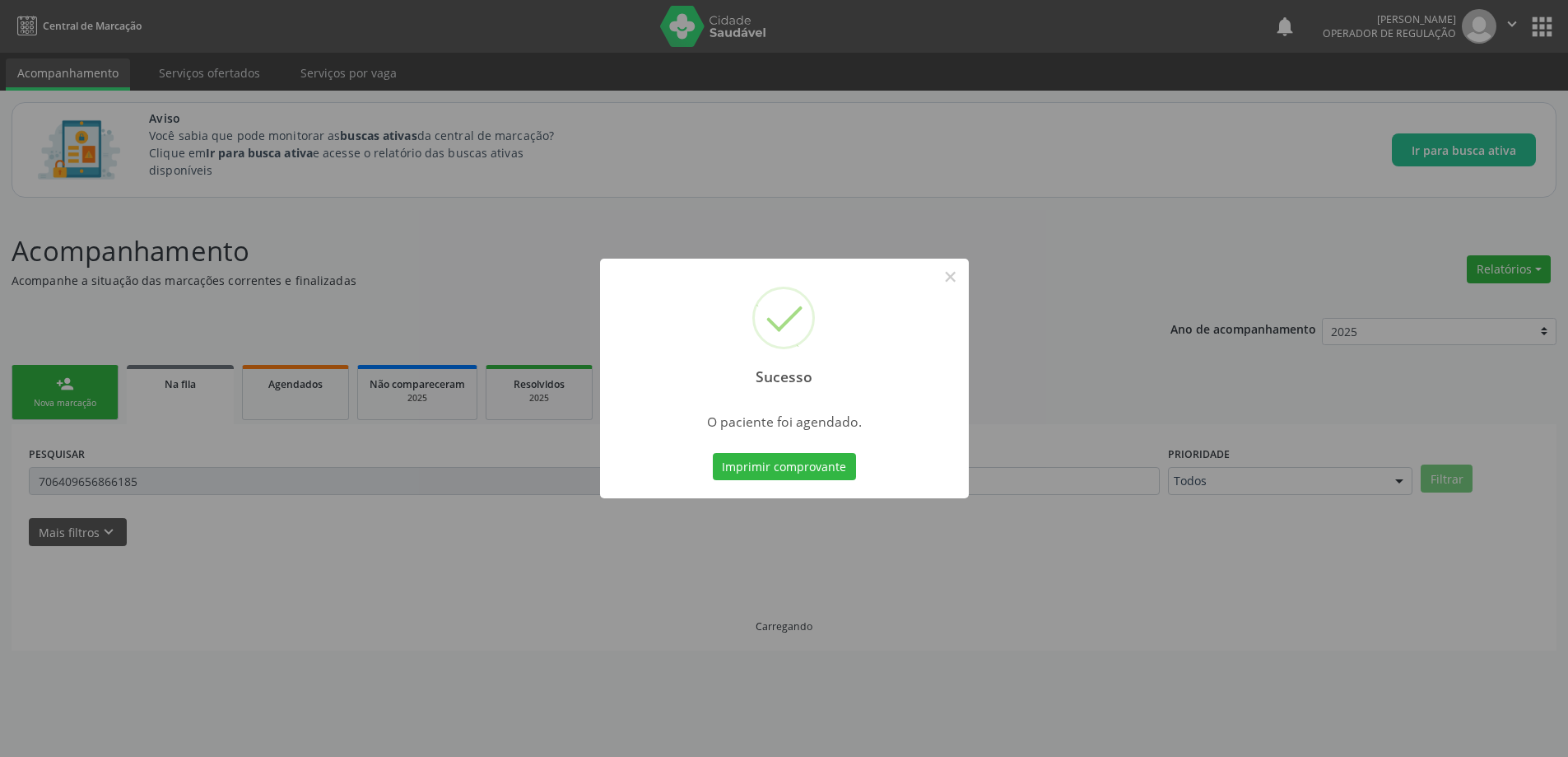
scroll to position [0, 0]
click at [957, 280] on button "×" at bounding box center [956, 276] width 28 height 28
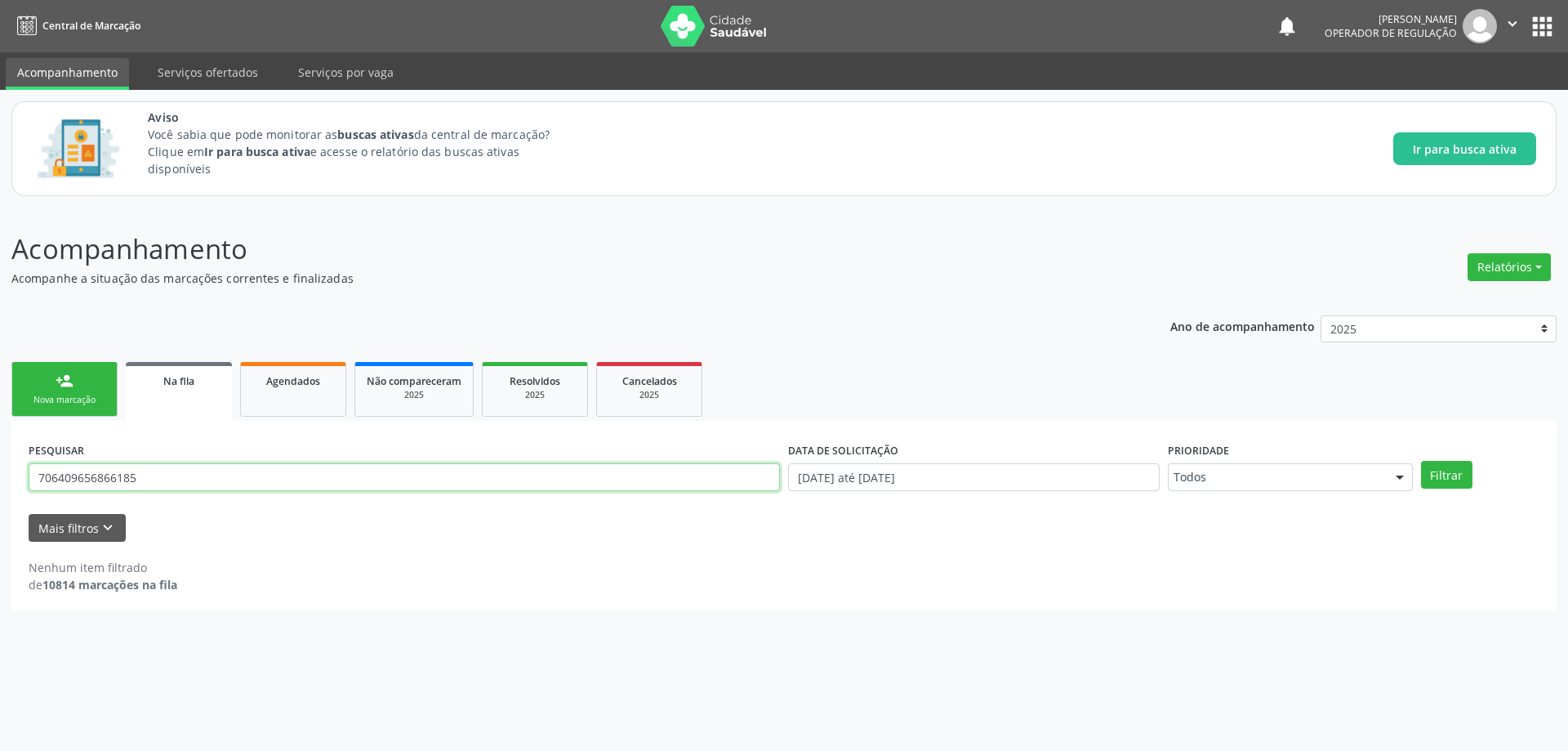
click at [268, 476] on input "706409656866185" at bounding box center [403, 477] width 751 height 28
paste input "0006332282708"
type input "700006332282708"
click at [1421, 461] on button "Filtrar" at bounding box center [1447, 474] width 51 height 28
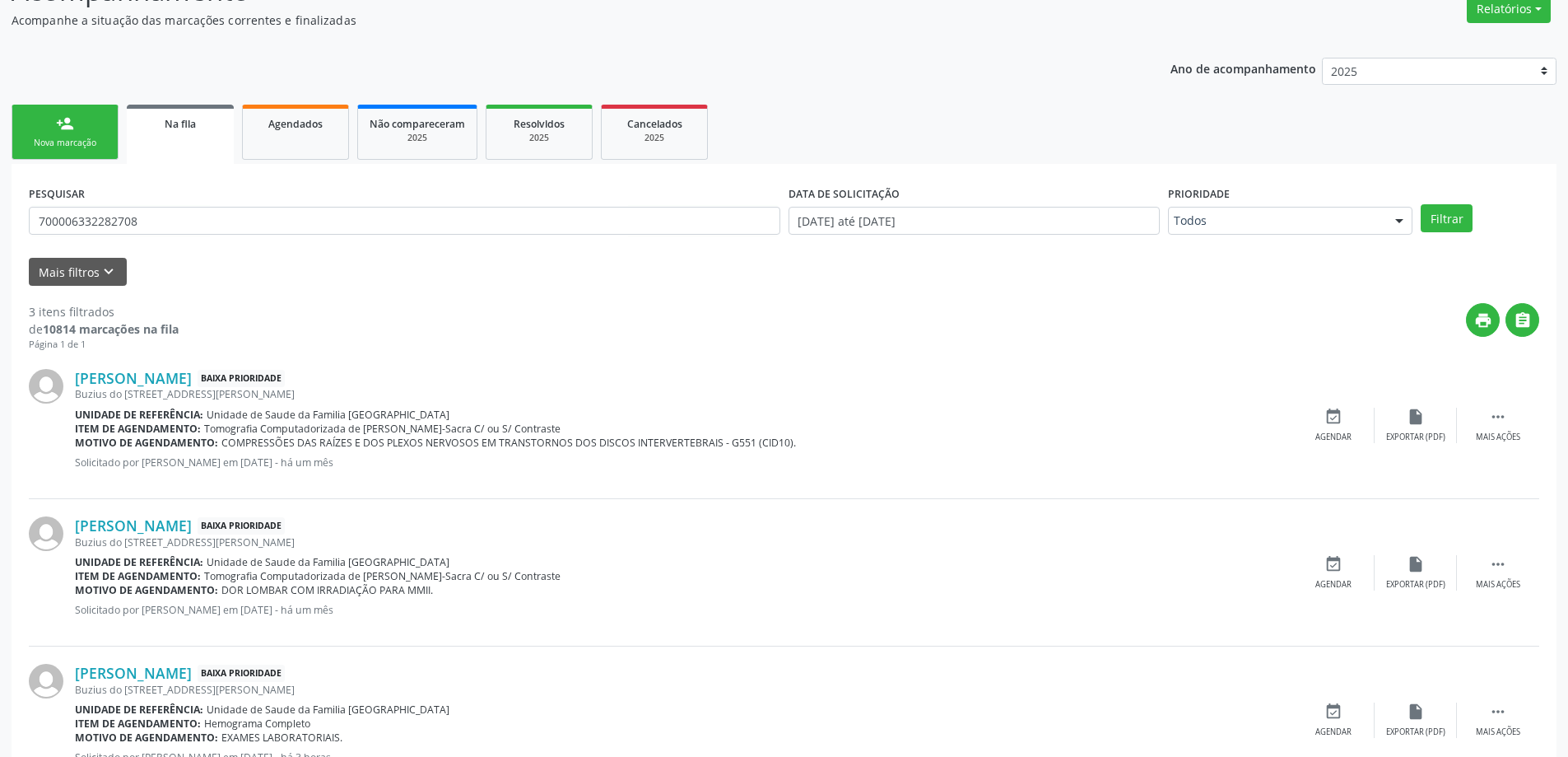
scroll to position [326, 0]
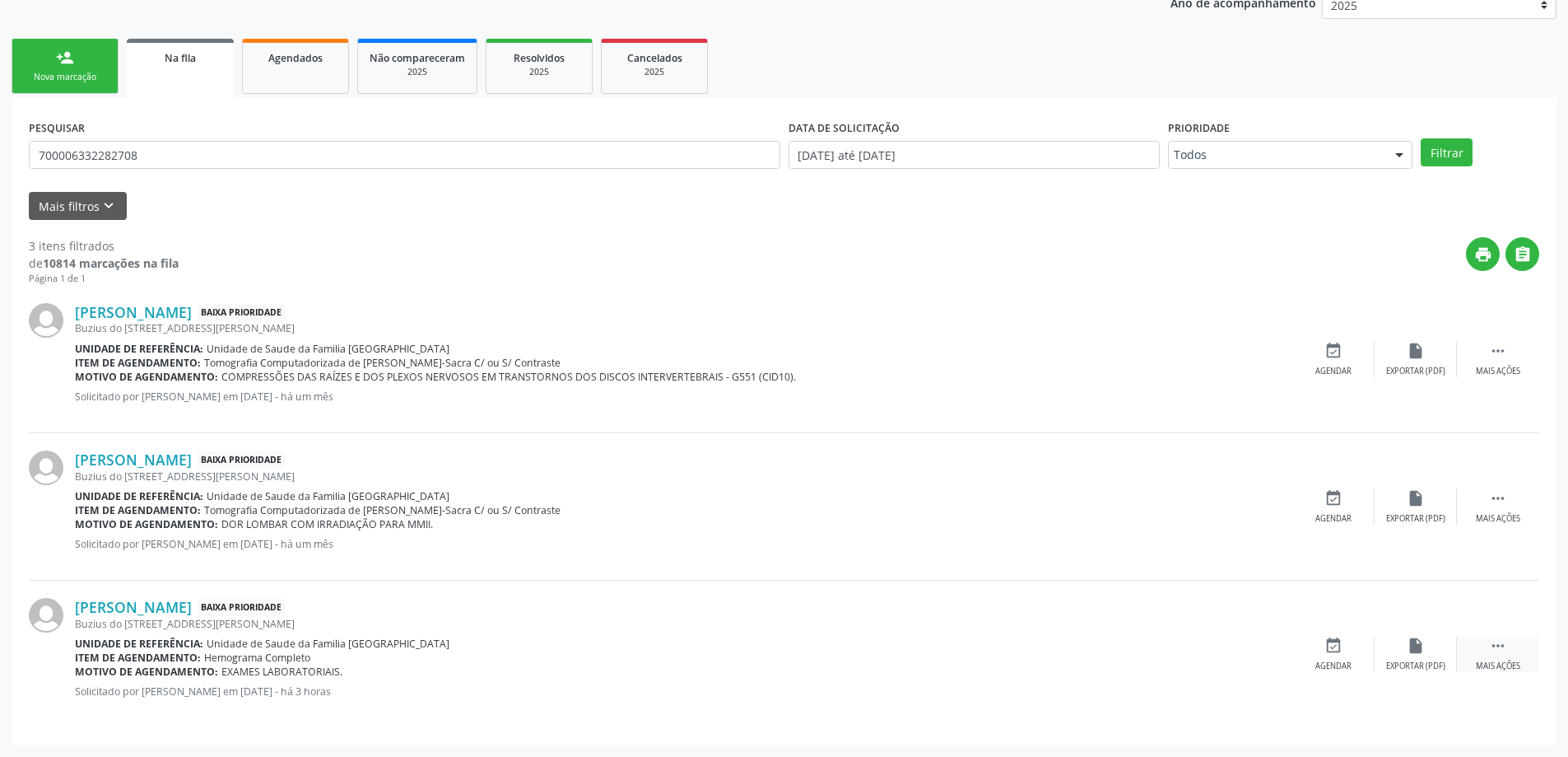
click at [1515, 650] on div " Mais ações" at bounding box center [1498, 654] width 82 height 35
click at [1410, 648] on icon "edit" at bounding box center [1415, 646] width 19 height 19
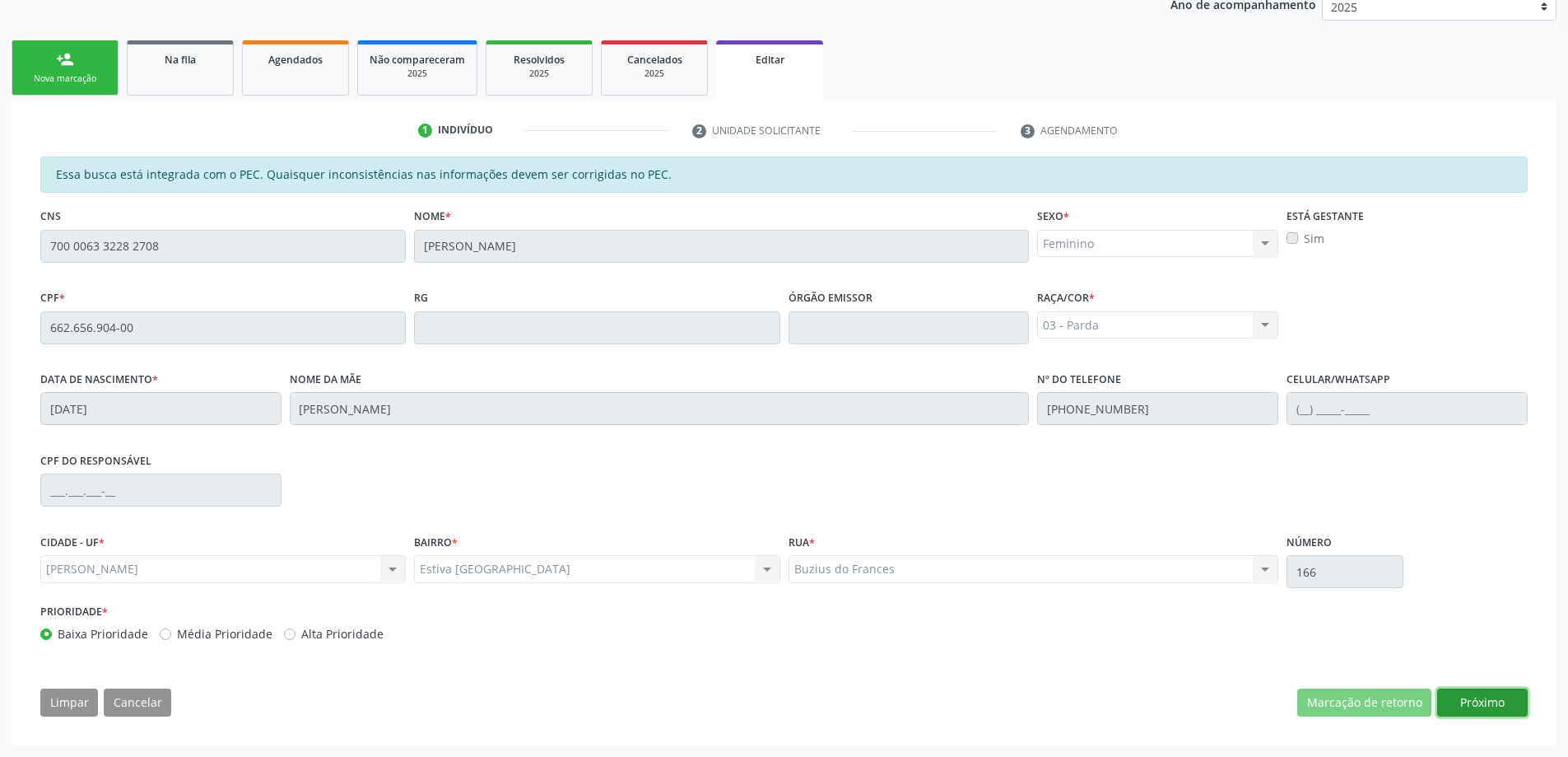
click at [1494, 707] on button "Próximo" at bounding box center [1482, 702] width 91 height 28
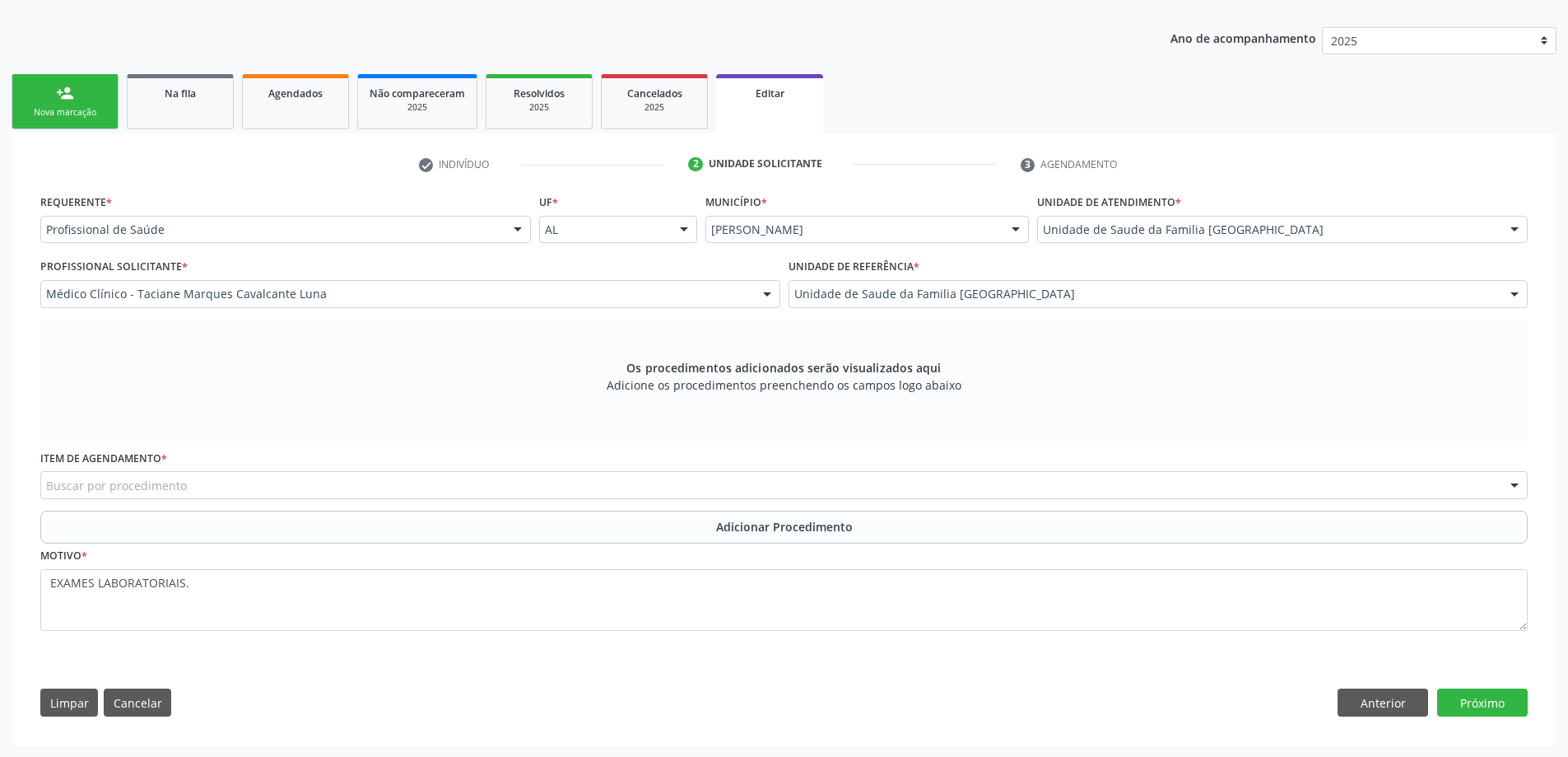
scroll to position [291, 0]
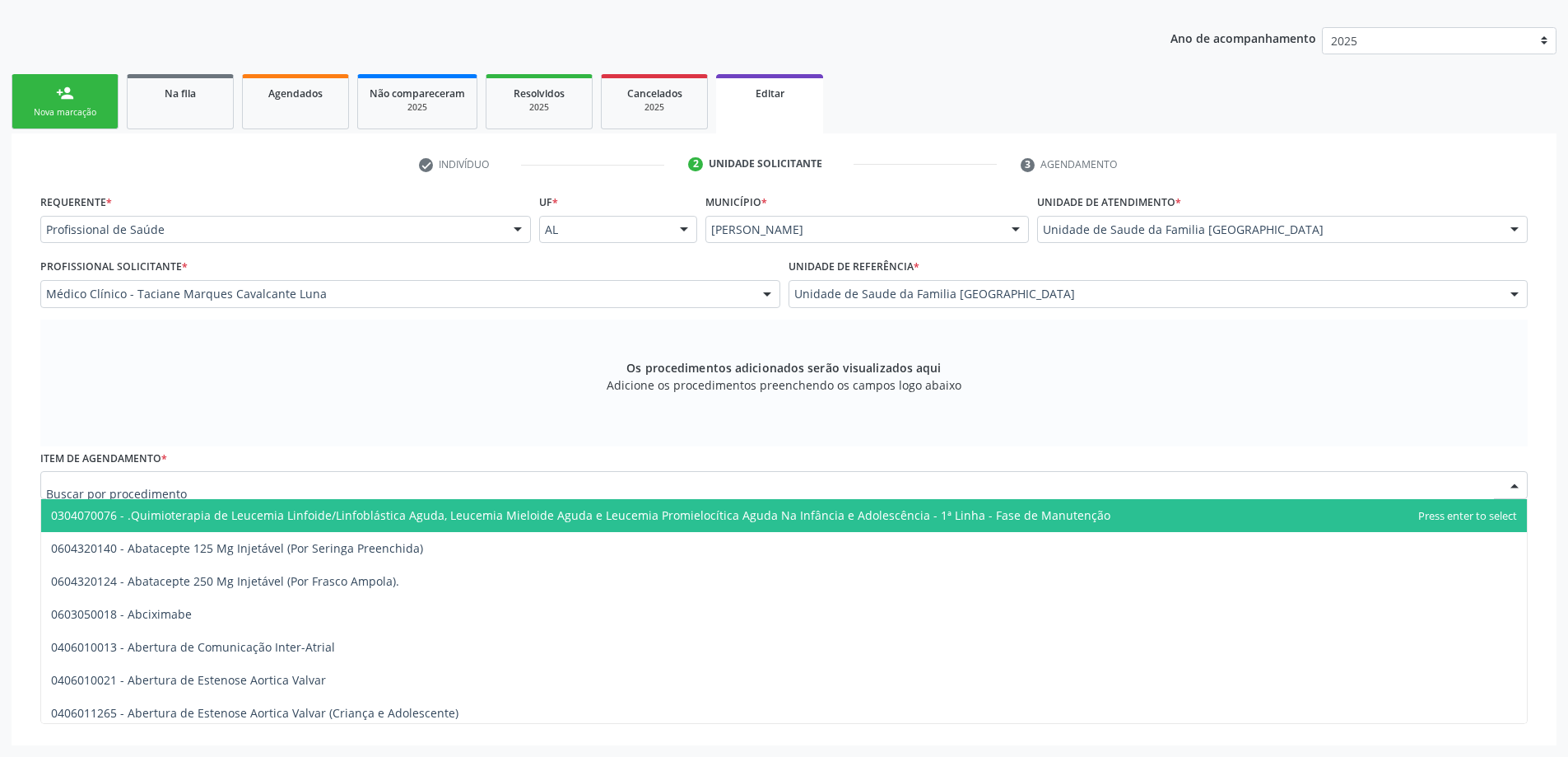
click at [436, 492] on div at bounding box center [784, 485] width 1486 height 28
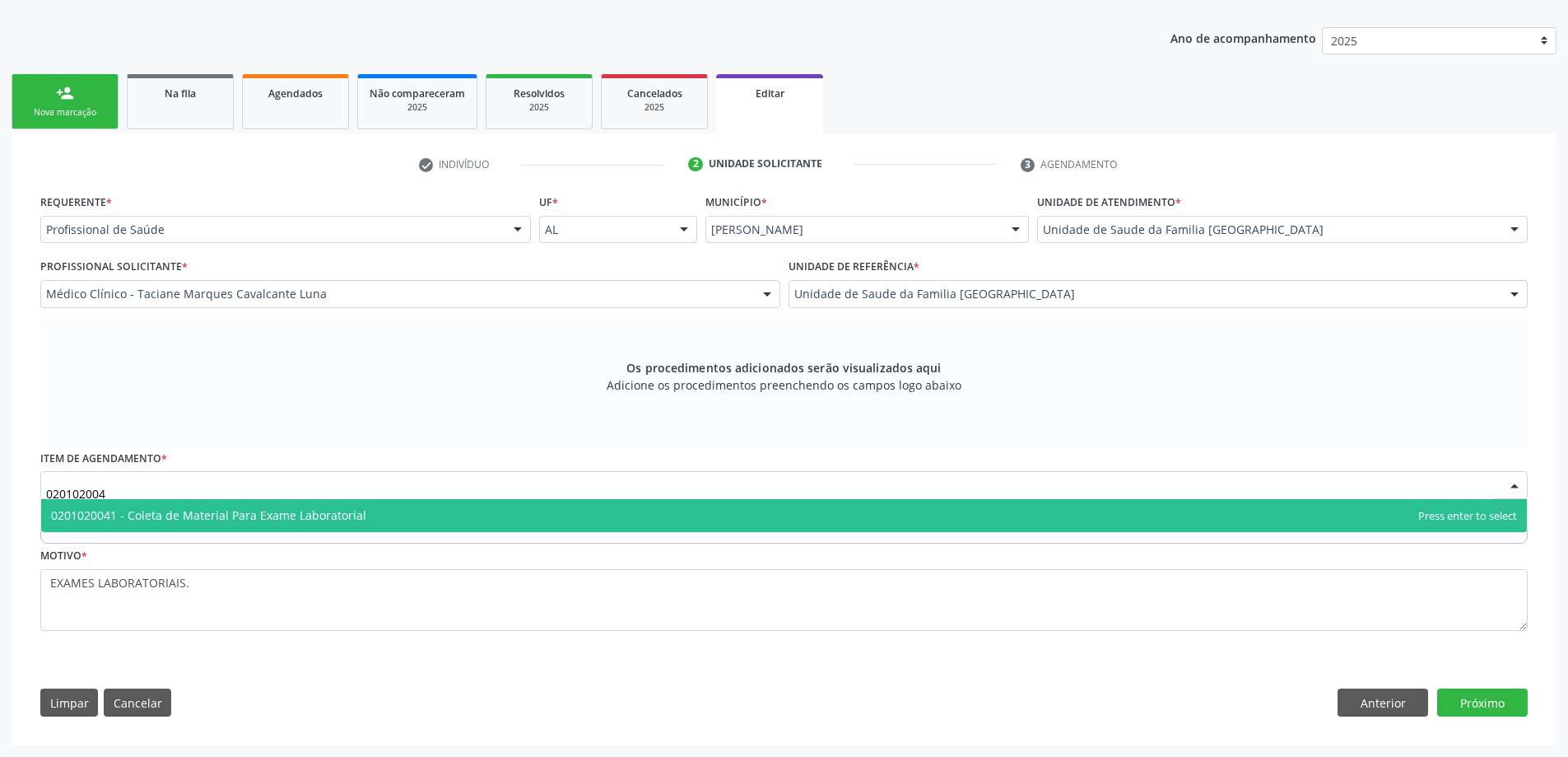
type input "0201020041"
click at [408, 511] on span "0201020041 - Coleta de Material Para Exame Laboratorial" at bounding box center [784, 515] width 1486 height 33
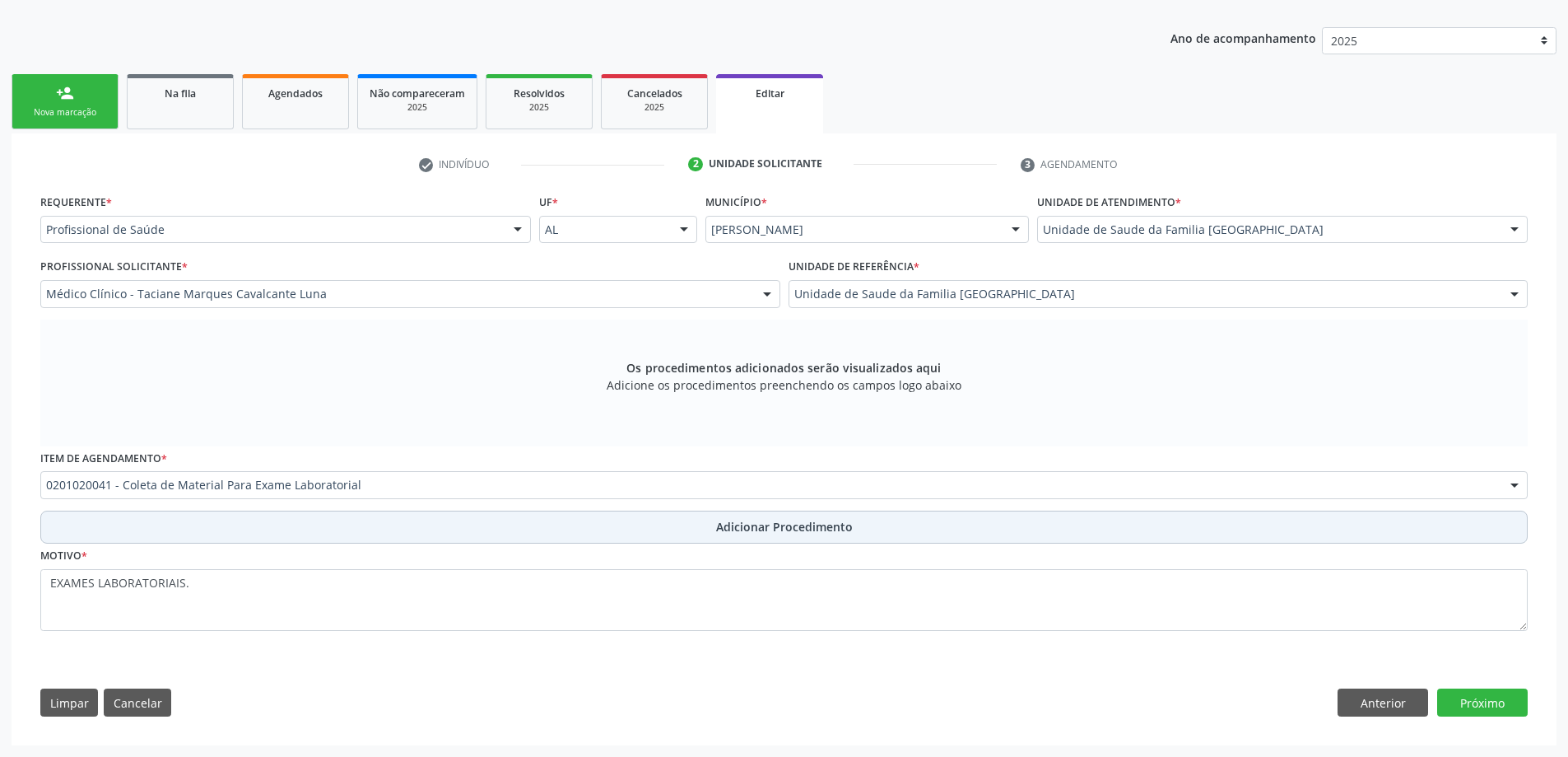
click at [889, 524] on button "Adicionar Procedimento" at bounding box center [784, 527] width 1486 height 33
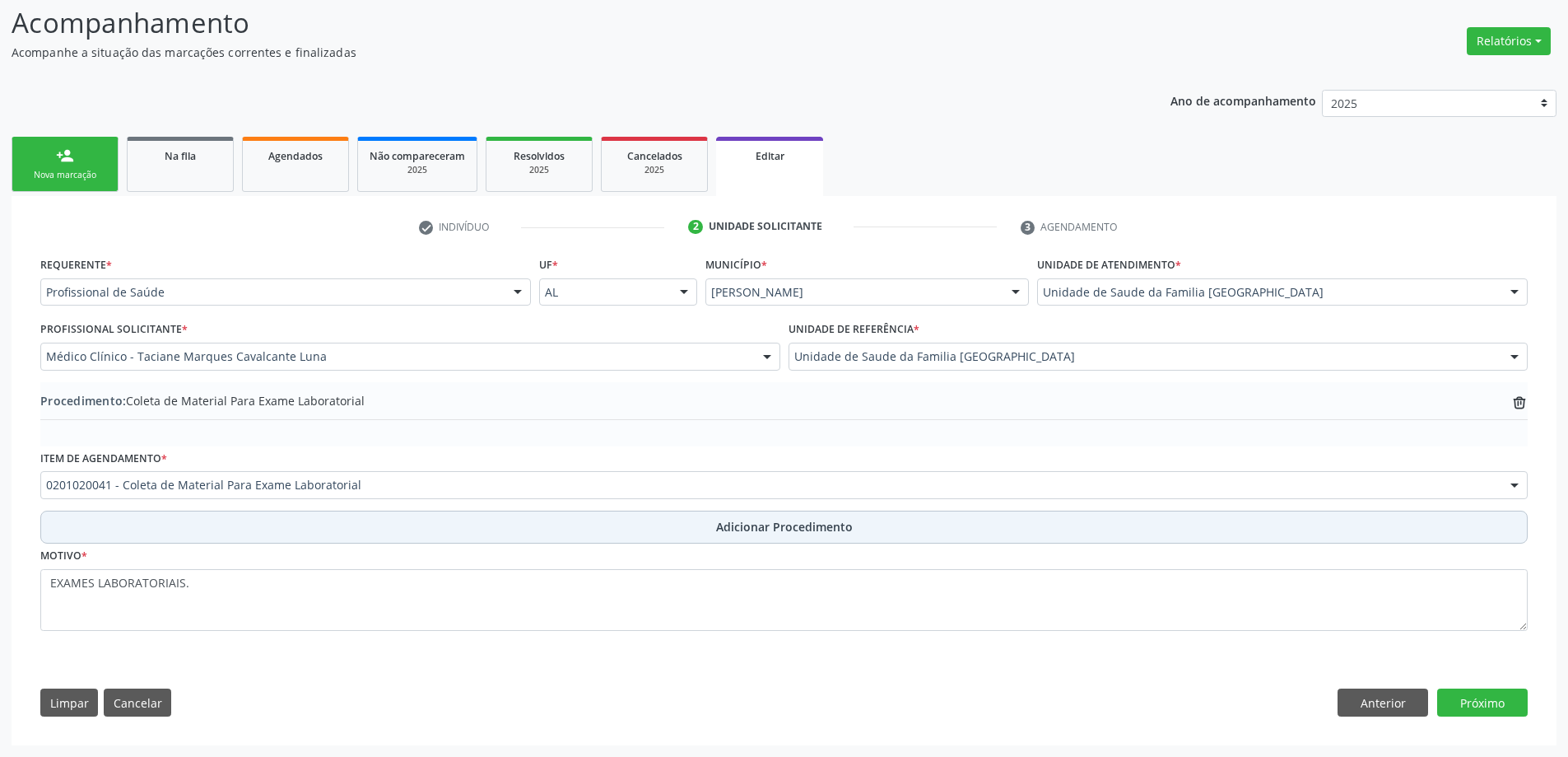
scroll to position [228, 0]
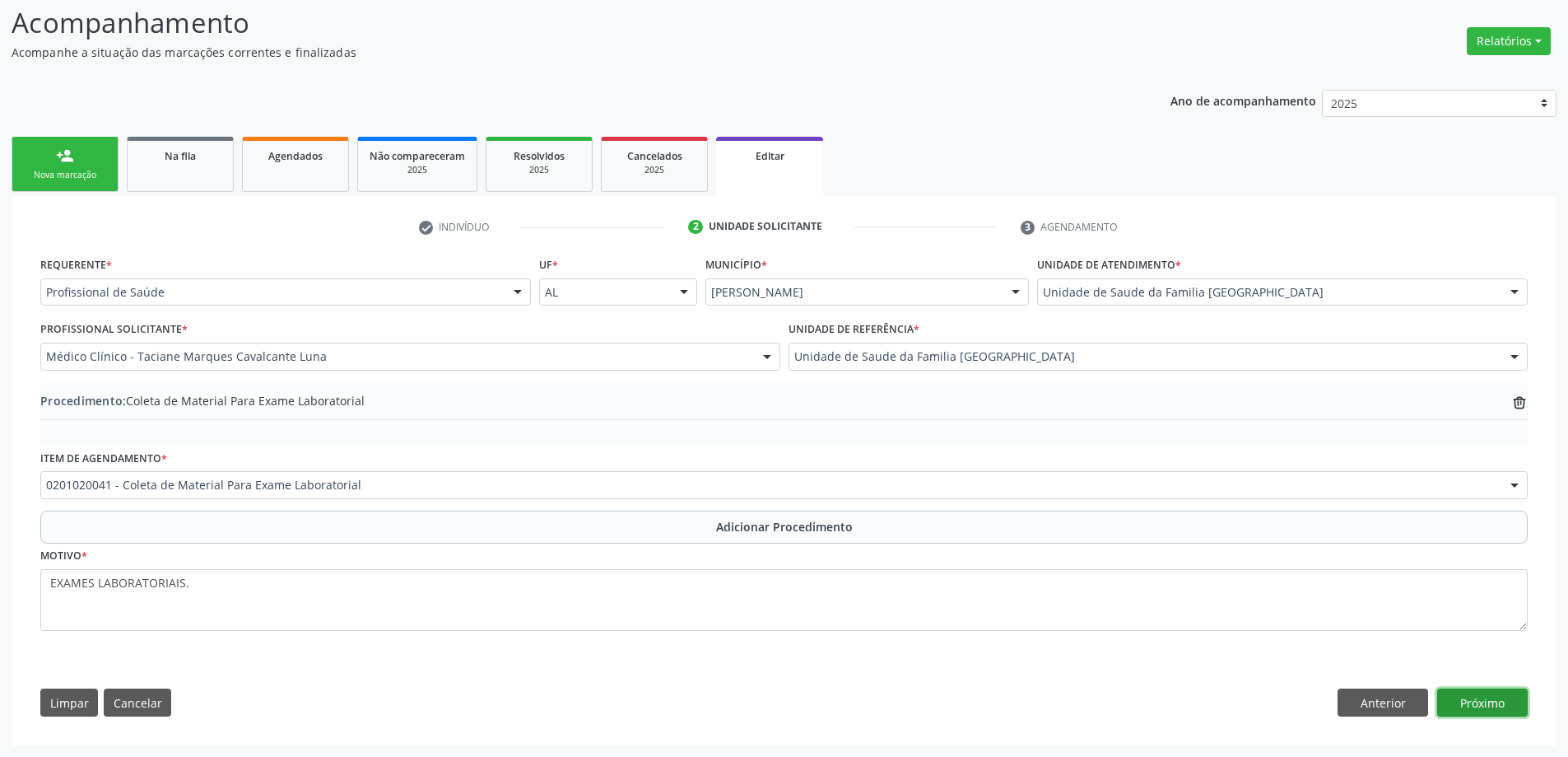
click at [1494, 705] on button "Próximo" at bounding box center [1482, 702] width 91 height 28
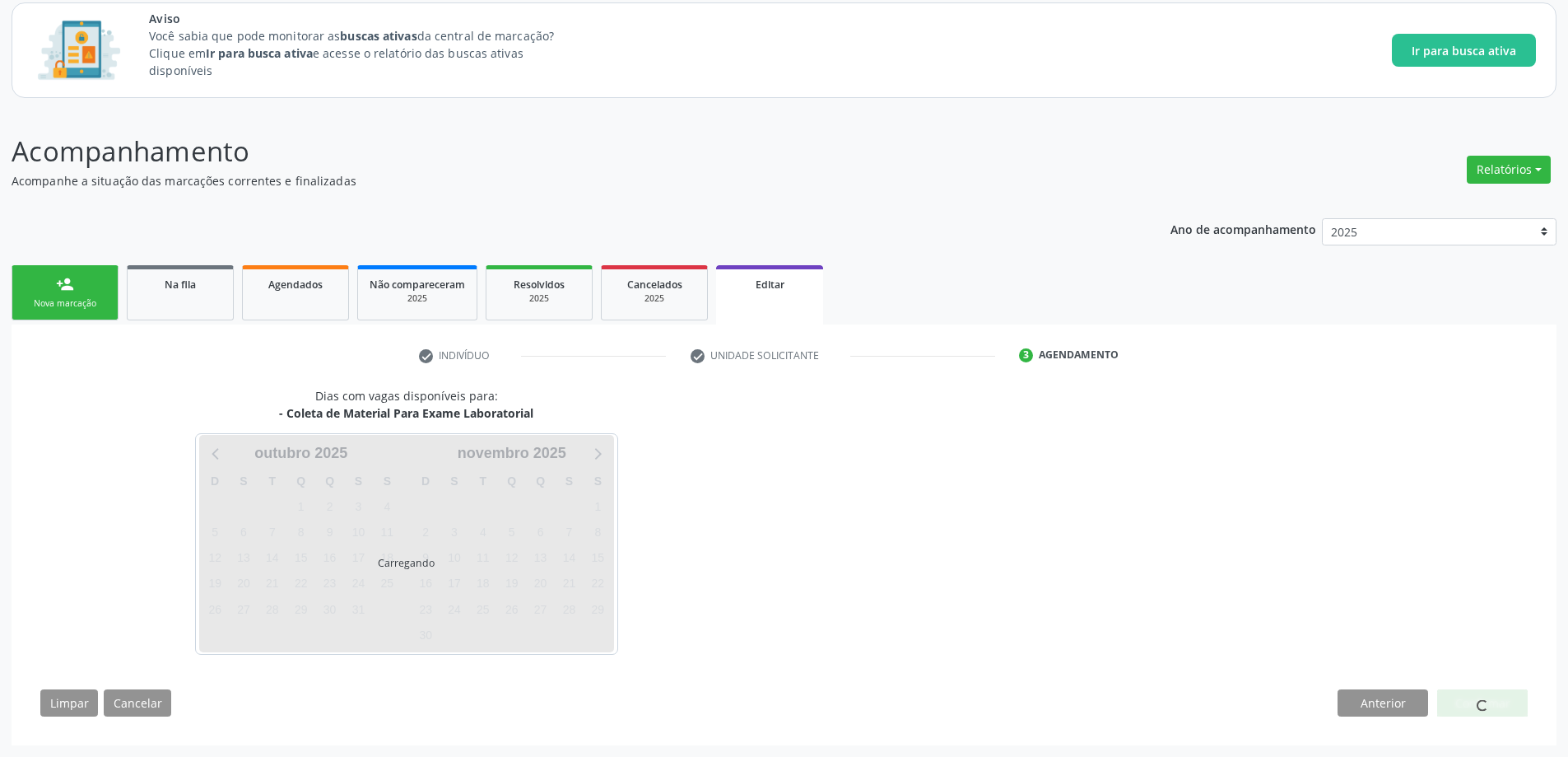
scroll to position [100, 0]
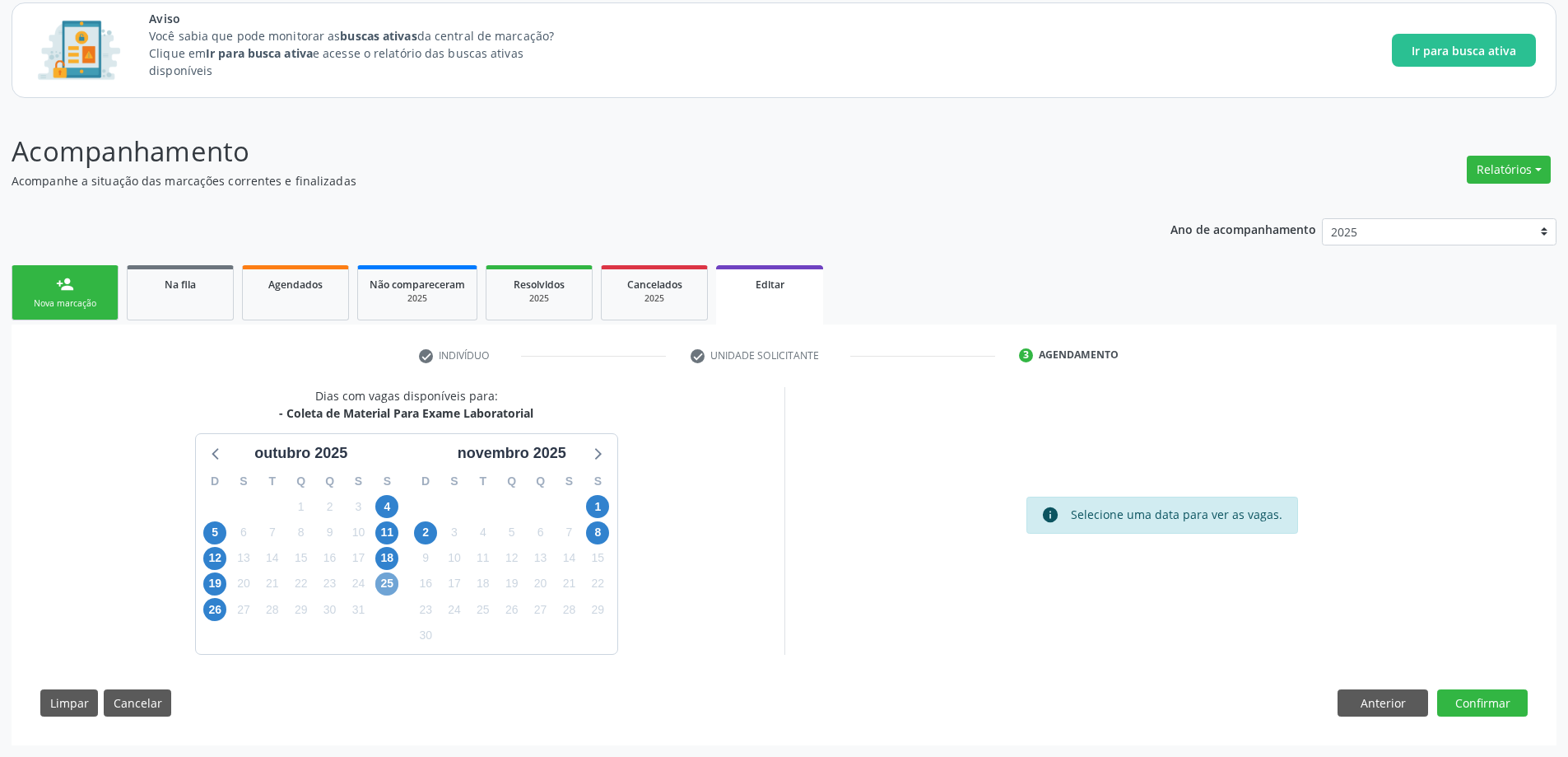
click at [387, 587] on span "25" at bounding box center [386, 583] width 23 height 23
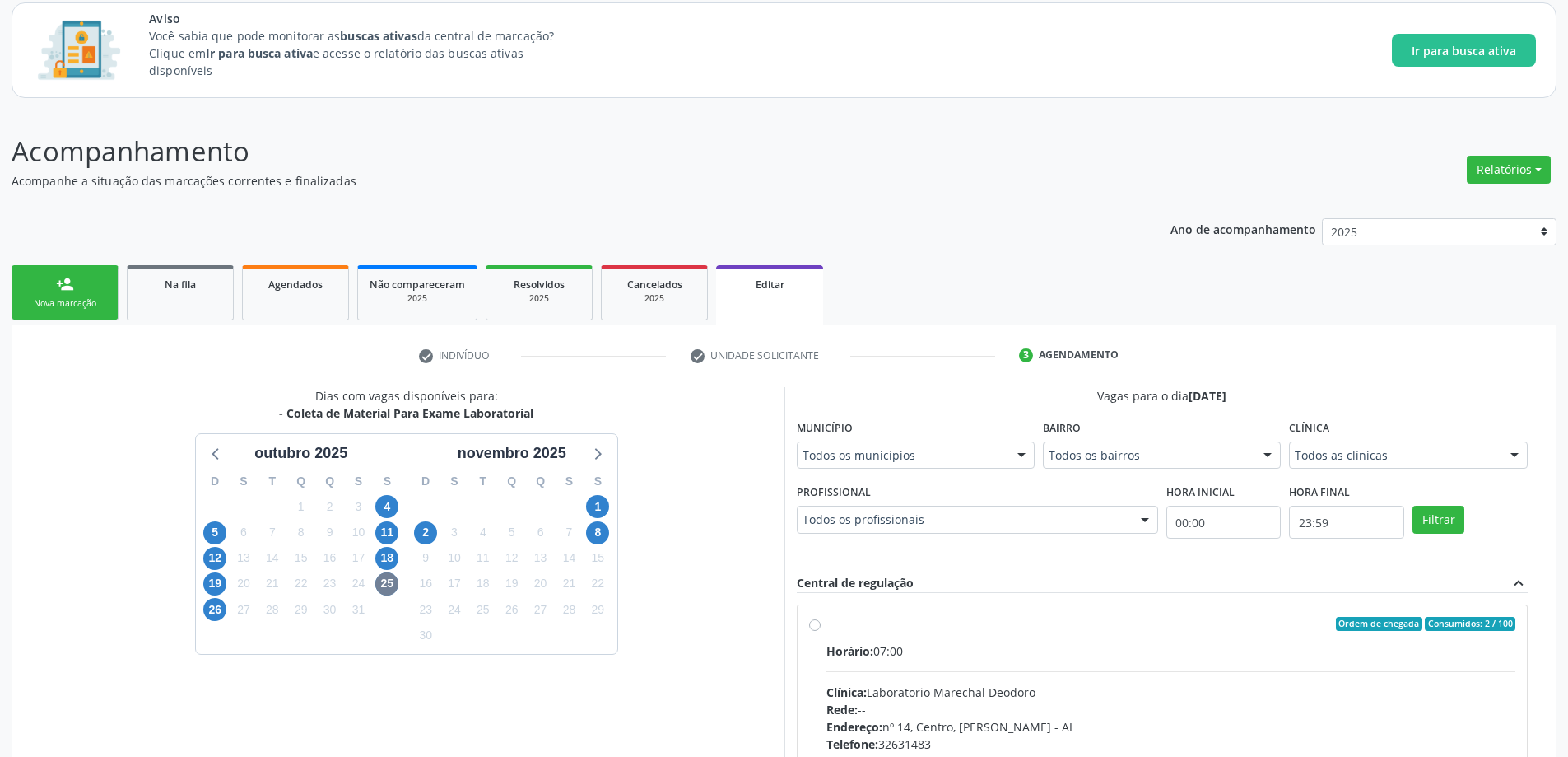
click at [826, 624] on label "Ordem de chegada Consumidos: 2 / 100 Horário: 07:00 Clínica: Laboratorio Marech…" at bounding box center [1171, 742] width 690 height 253
click at [819, 624] on input "Ordem de chegada Consumidos: 2 / 100 Horário: 07:00 Clínica: Laboratorio Marech…" at bounding box center [814, 624] width 11 height 15
radio input "true"
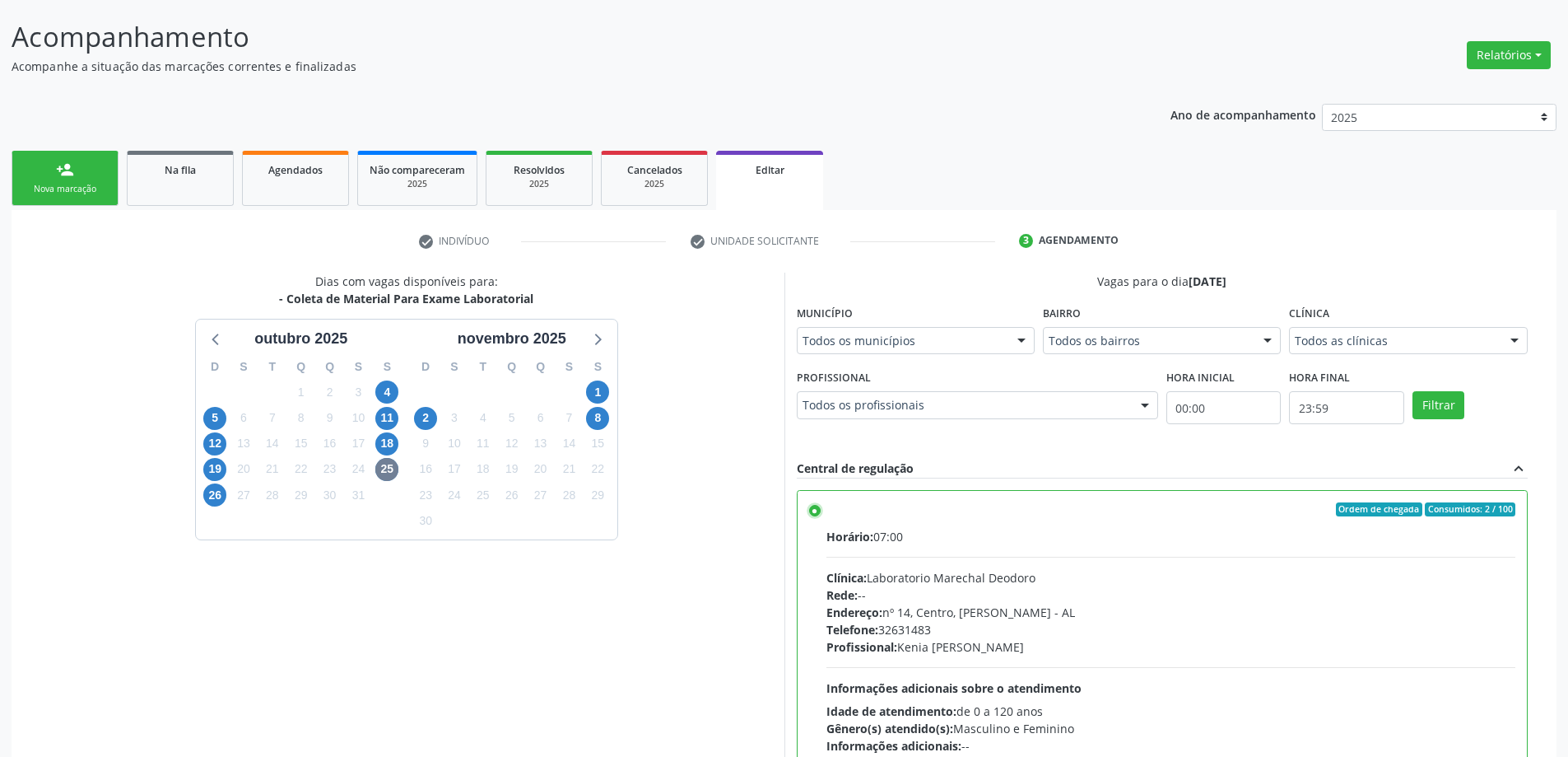
scroll to position [367, 0]
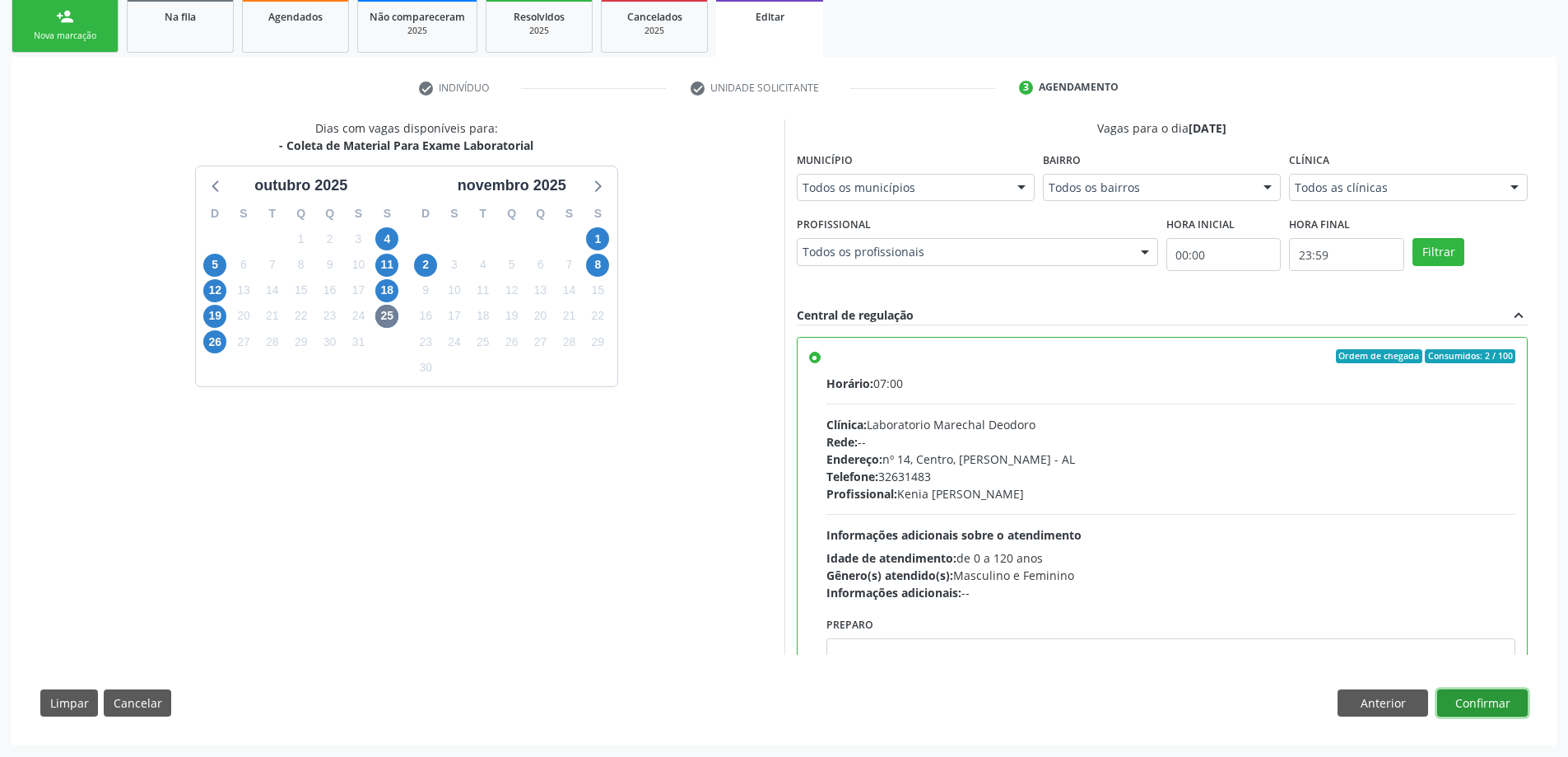
click at [1484, 703] on button "Confirmar" at bounding box center [1482, 703] width 91 height 28
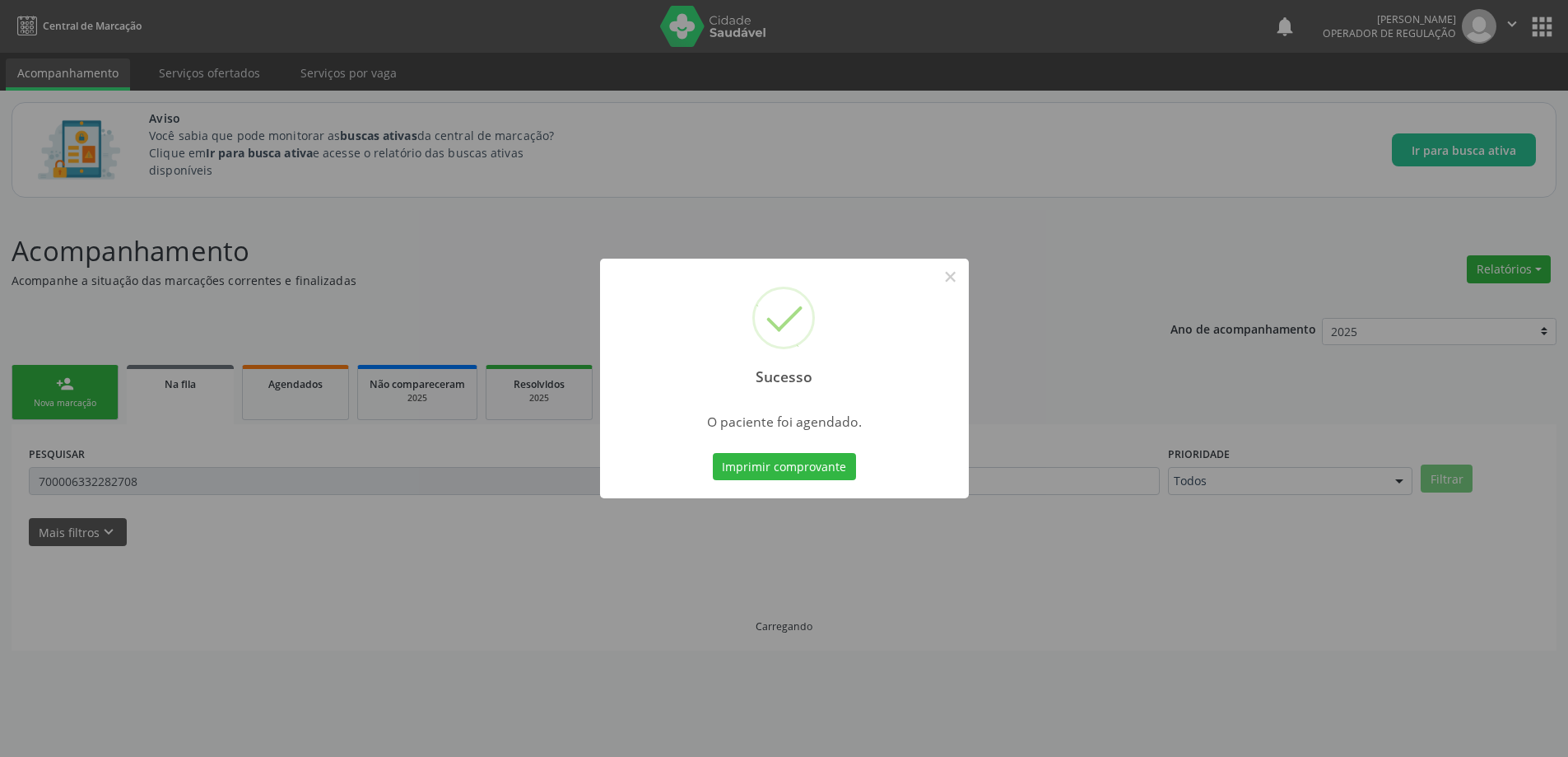
scroll to position [0, 0]
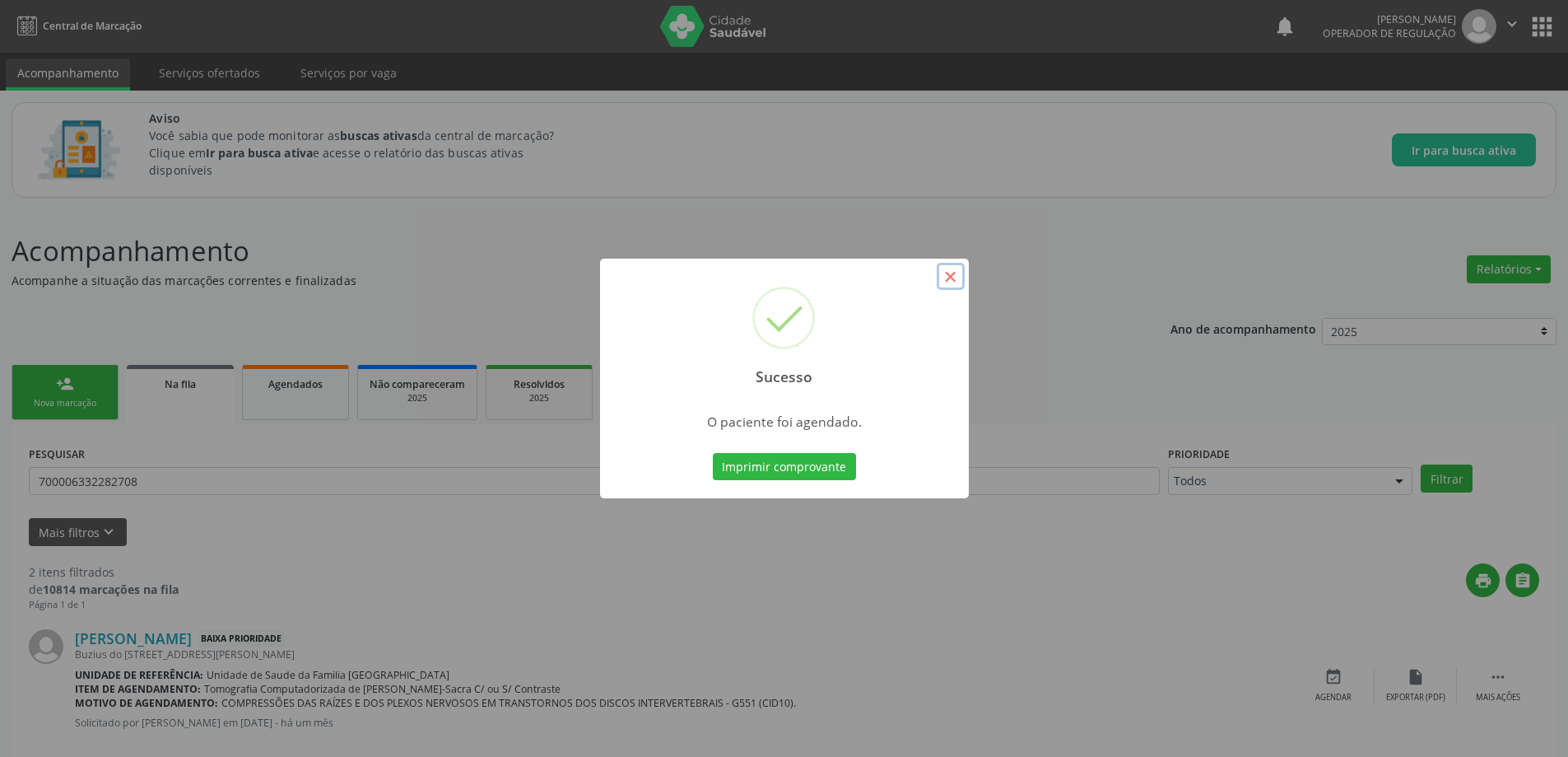
click at [952, 277] on button "×" at bounding box center [950, 276] width 28 height 28
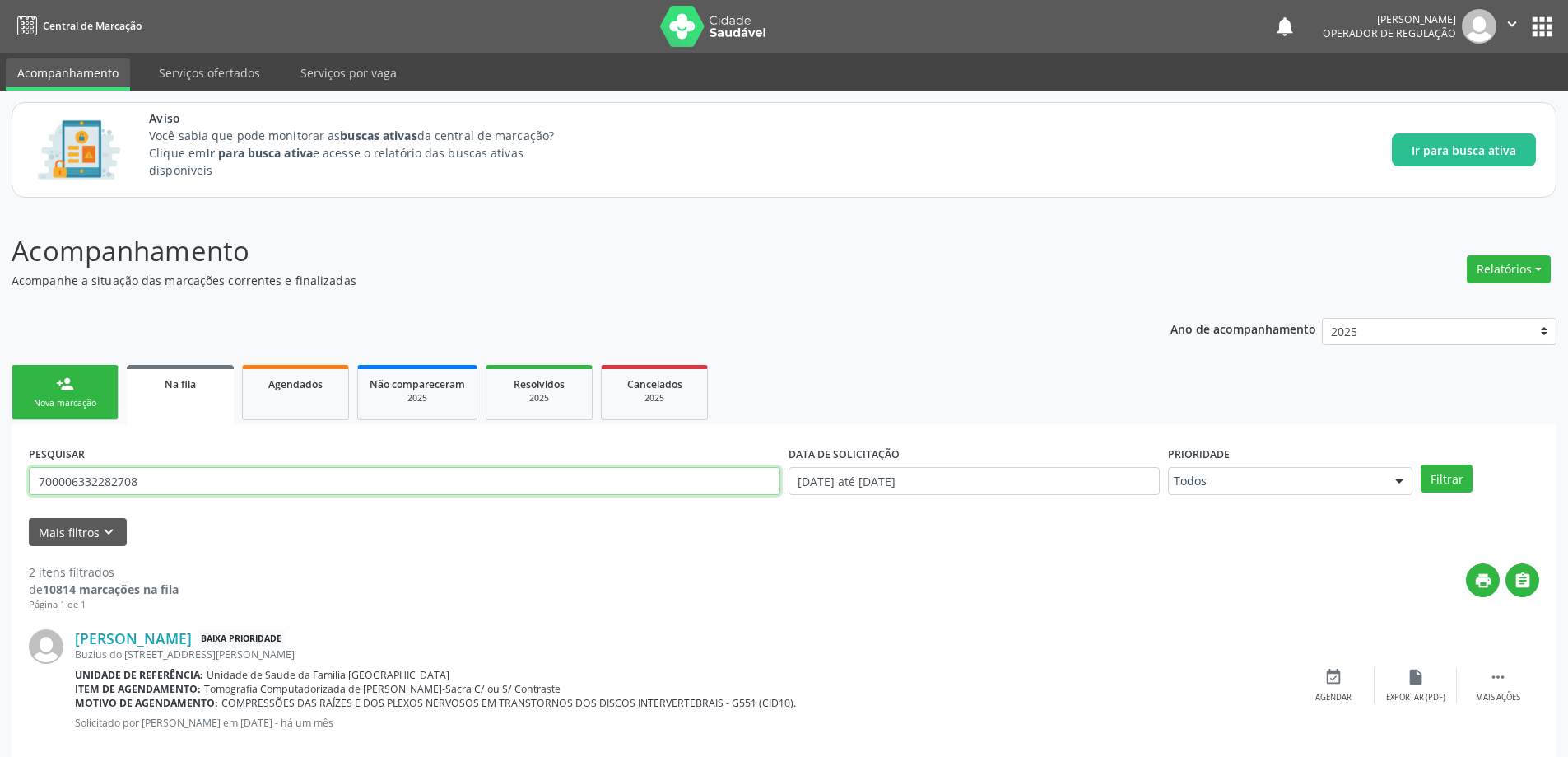
click at [284, 493] on input "700006332282708" at bounding box center [404, 481] width 751 height 28
click at [283, 492] on input "700006332282708" at bounding box center [404, 481] width 751 height 28
paste input "1203097108811"
type input "701203097108811"
click at [1421, 464] on button "Filtrar" at bounding box center [1447, 478] width 52 height 28
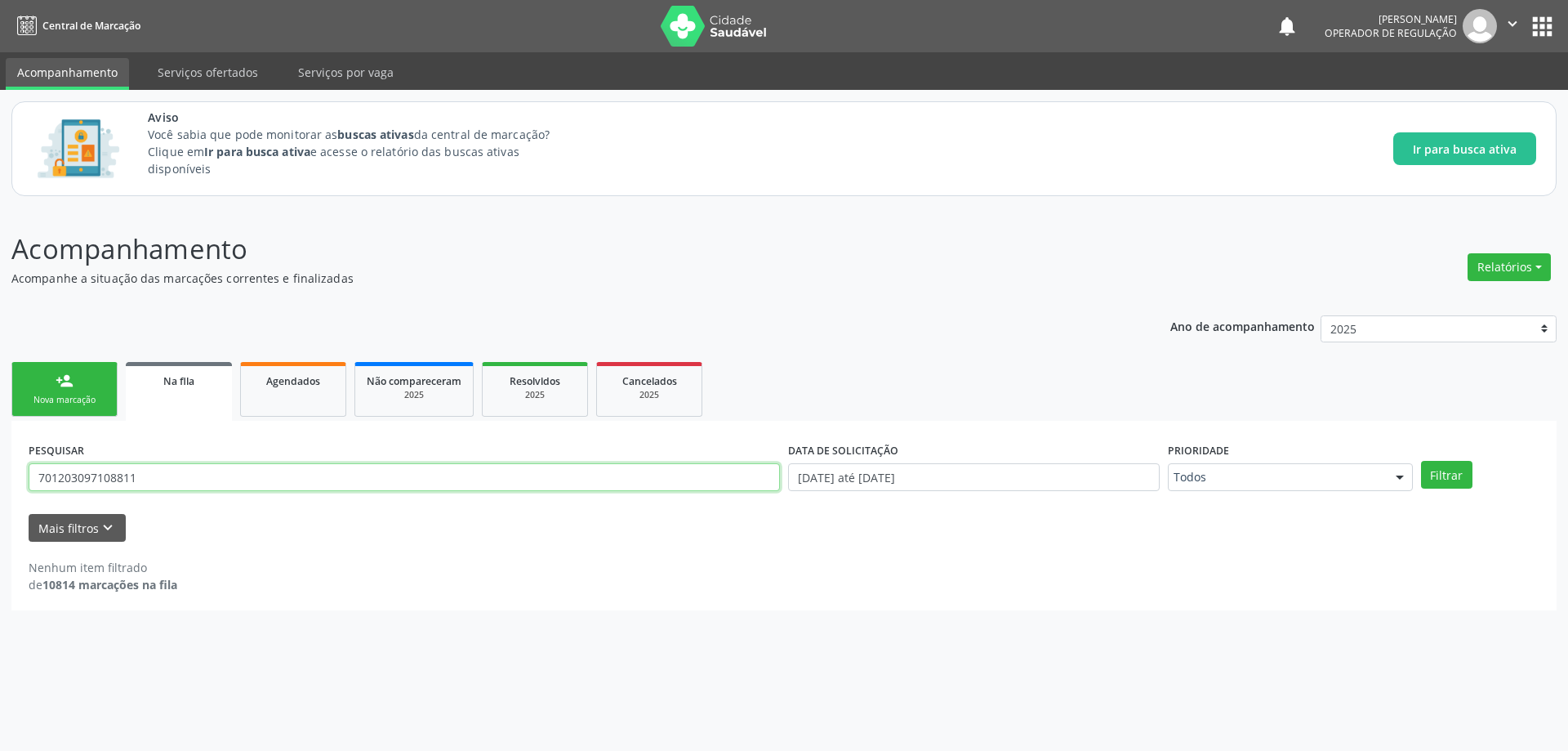
click at [176, 485] on input "701203097108811" at bounding box center [403, 477] width 751 height 28
paste input "[PERSON_NAME]"
type input "[PERSON_NAME]"
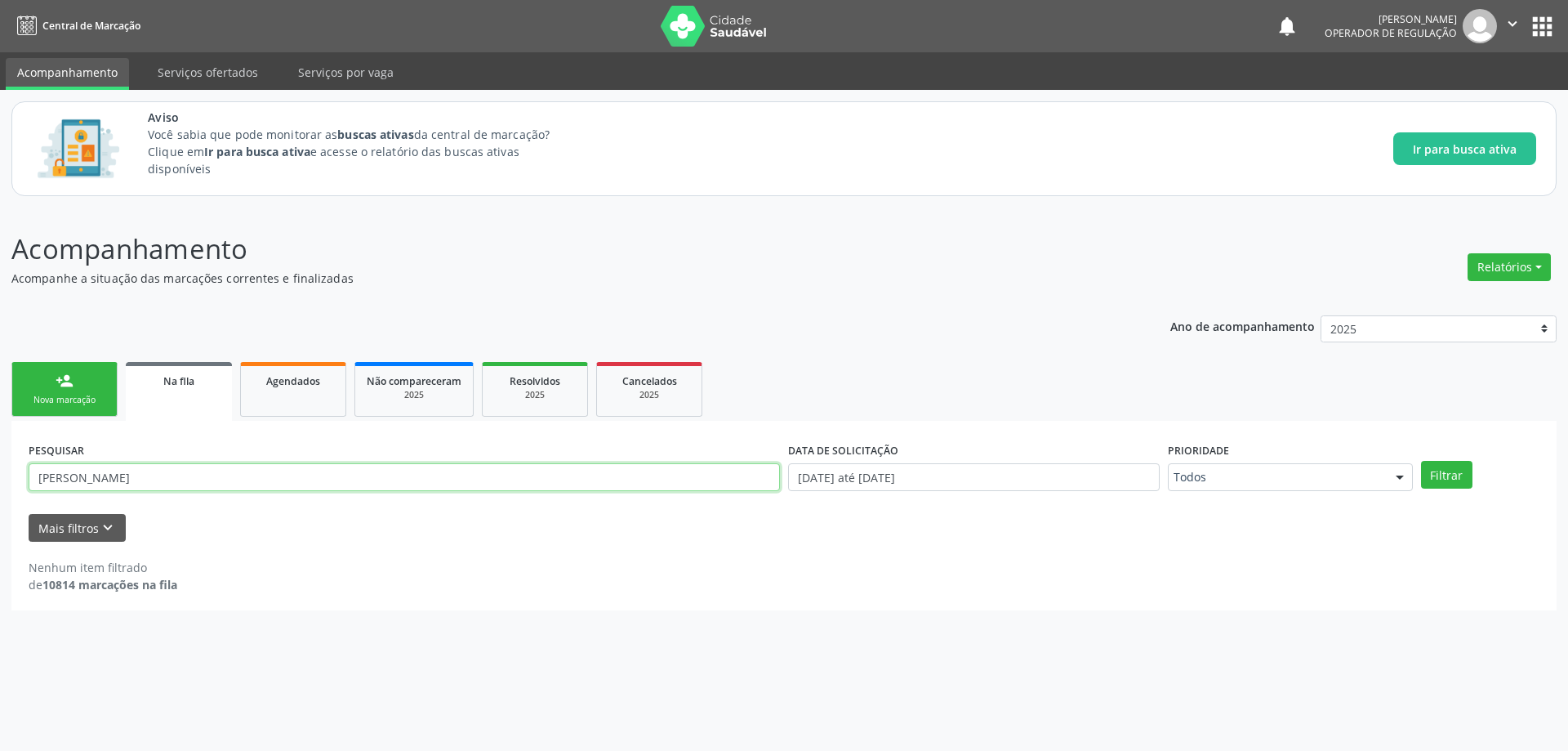
click at [1421, 461] on button "Filtrar" at bounding box center [1447, 474] width 51 height 28
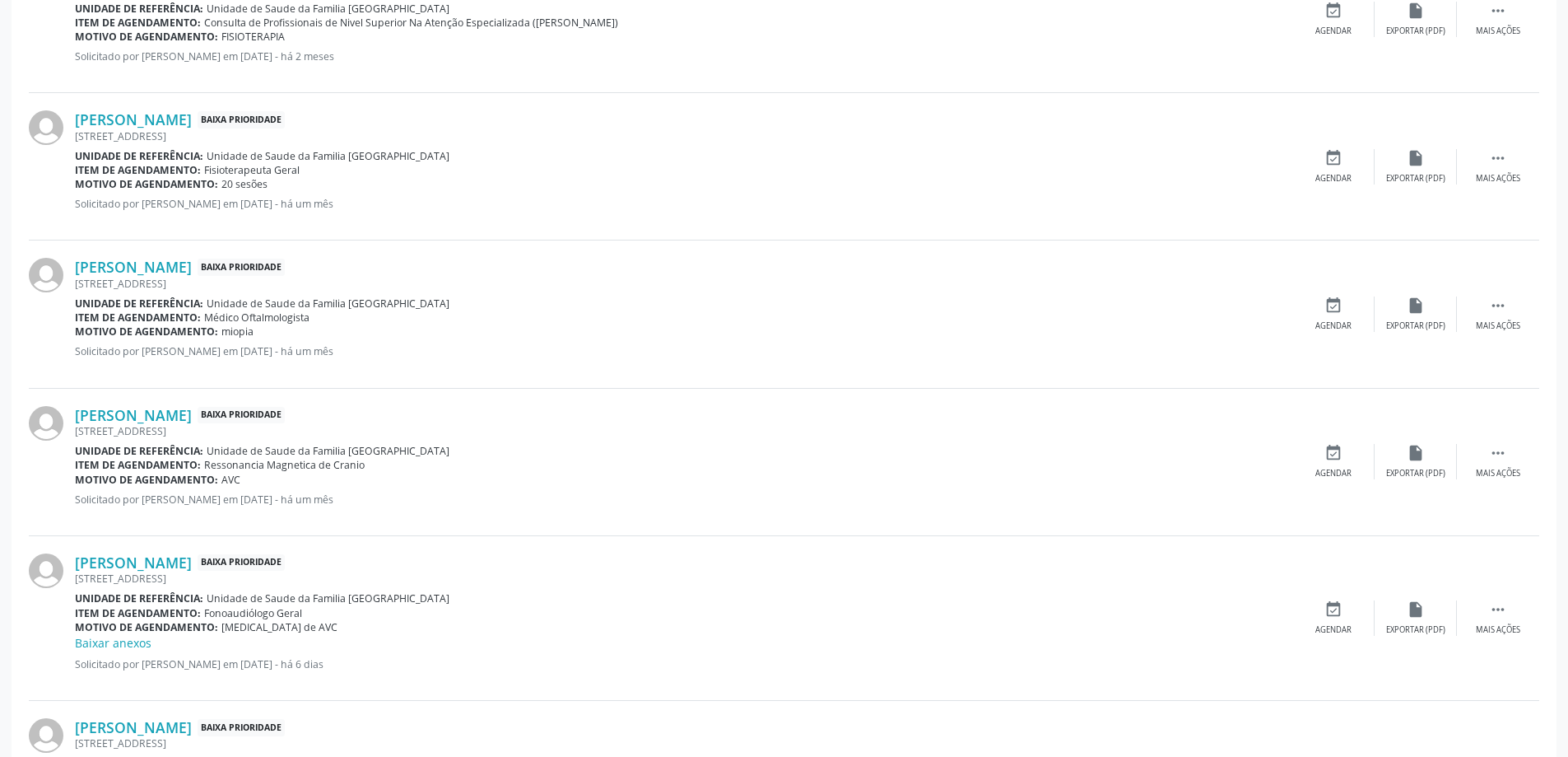
scroll to position [800, 0]
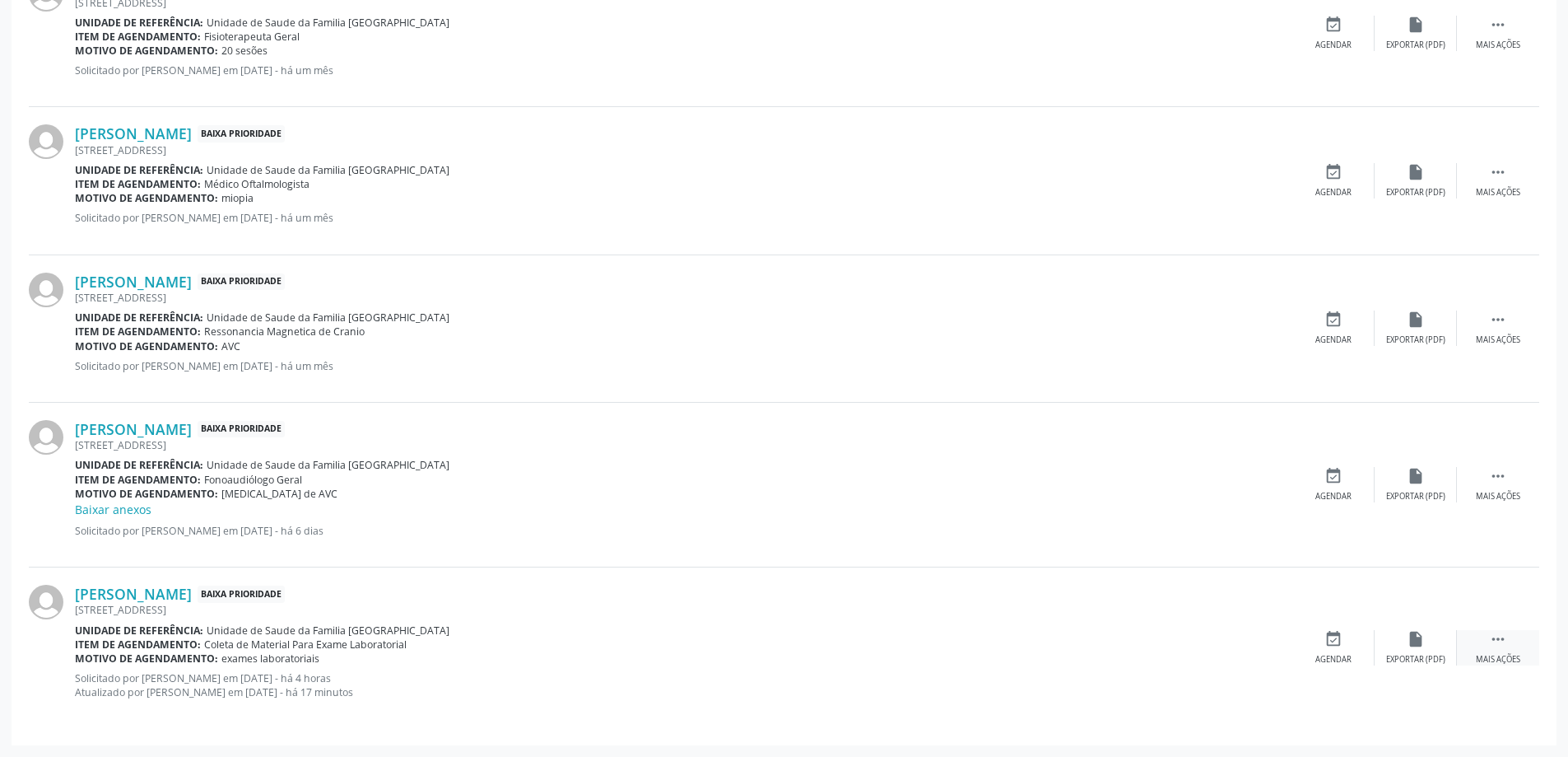
click at [1493, 647] on icon "" at bounding box center [1498, 639] width 19 height 19
click at [1413, 648] on icon "edit" at bounding box center [1415, 639] width 19 height 19
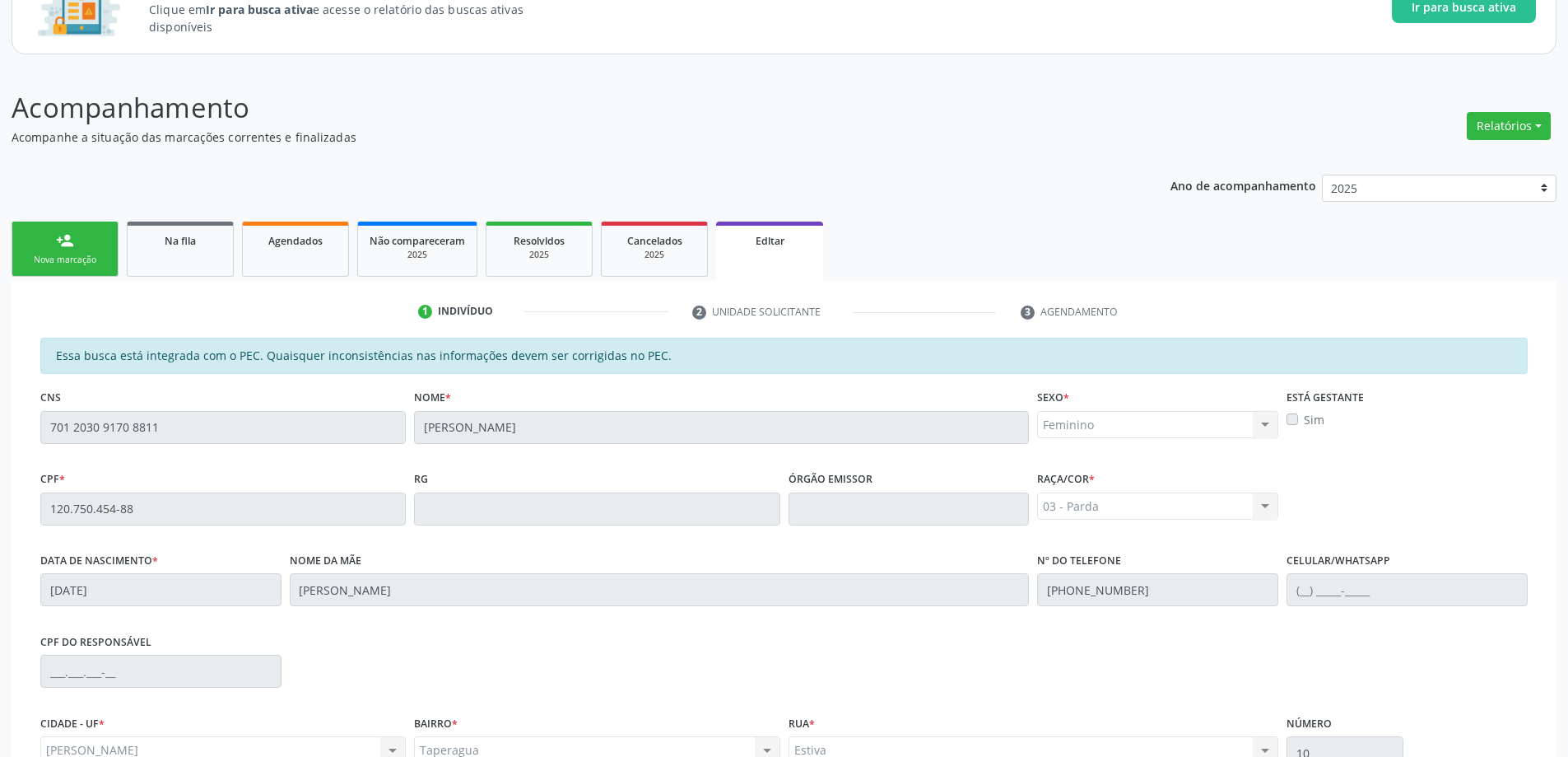
scroll to position [324, 0]
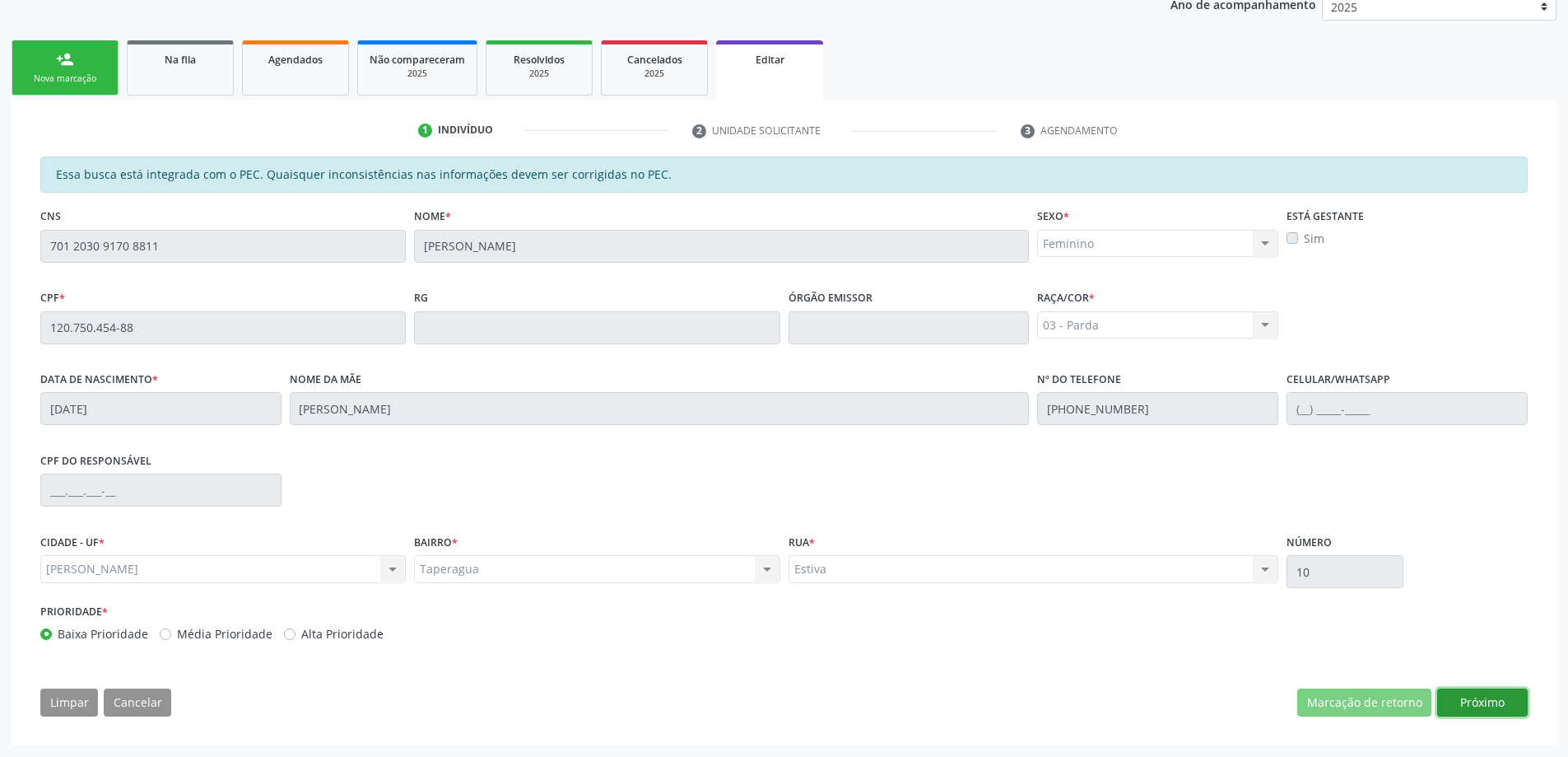
click at [1452, 697] on button "Próximo" at bounding box center [1482, 702] width 91 height 28
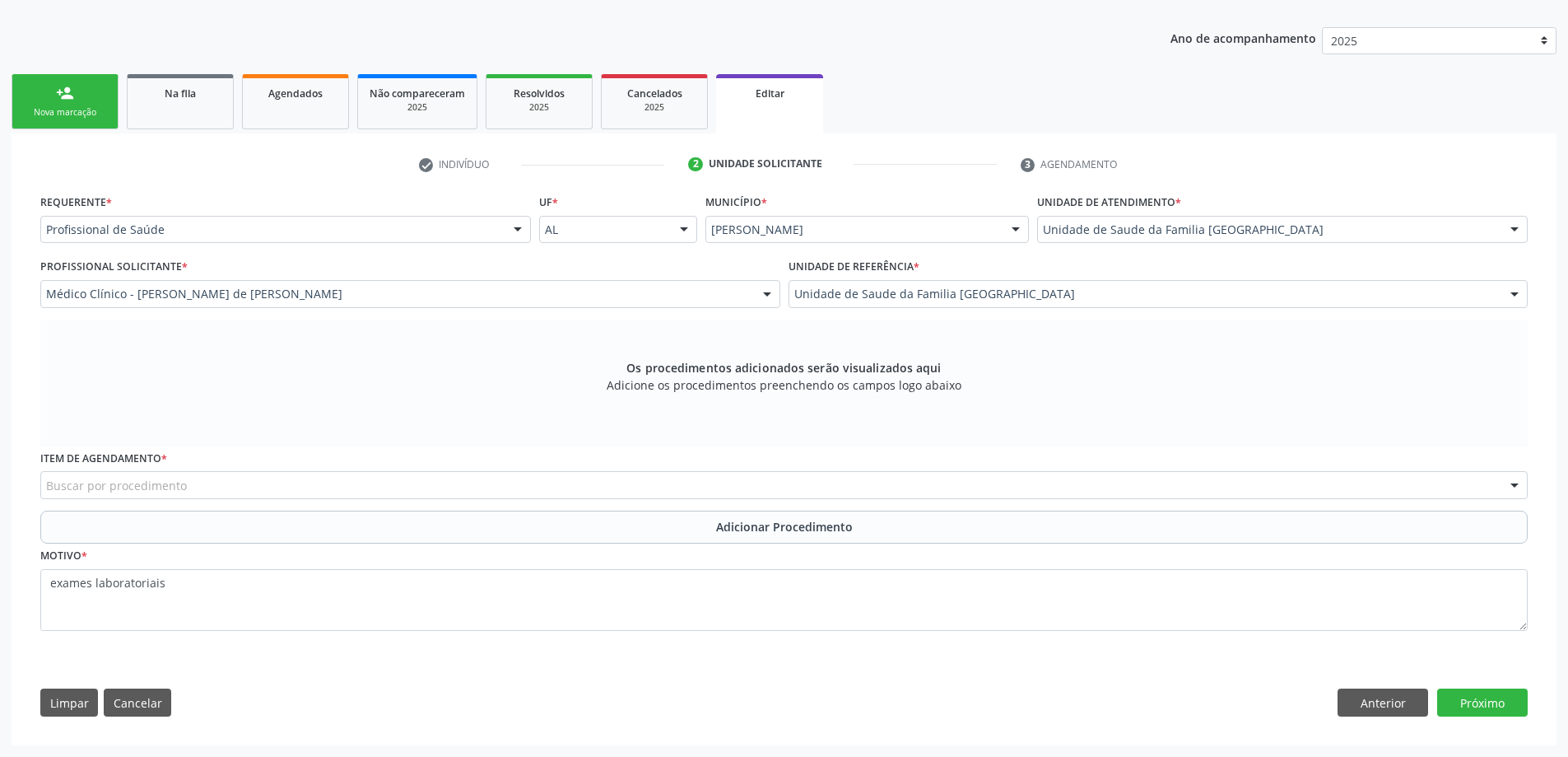
scroll to position [291, 0]
click at [370, 485] on div "Buscar por procedimento" at bounding box center [784, 485] width 1486 height 28
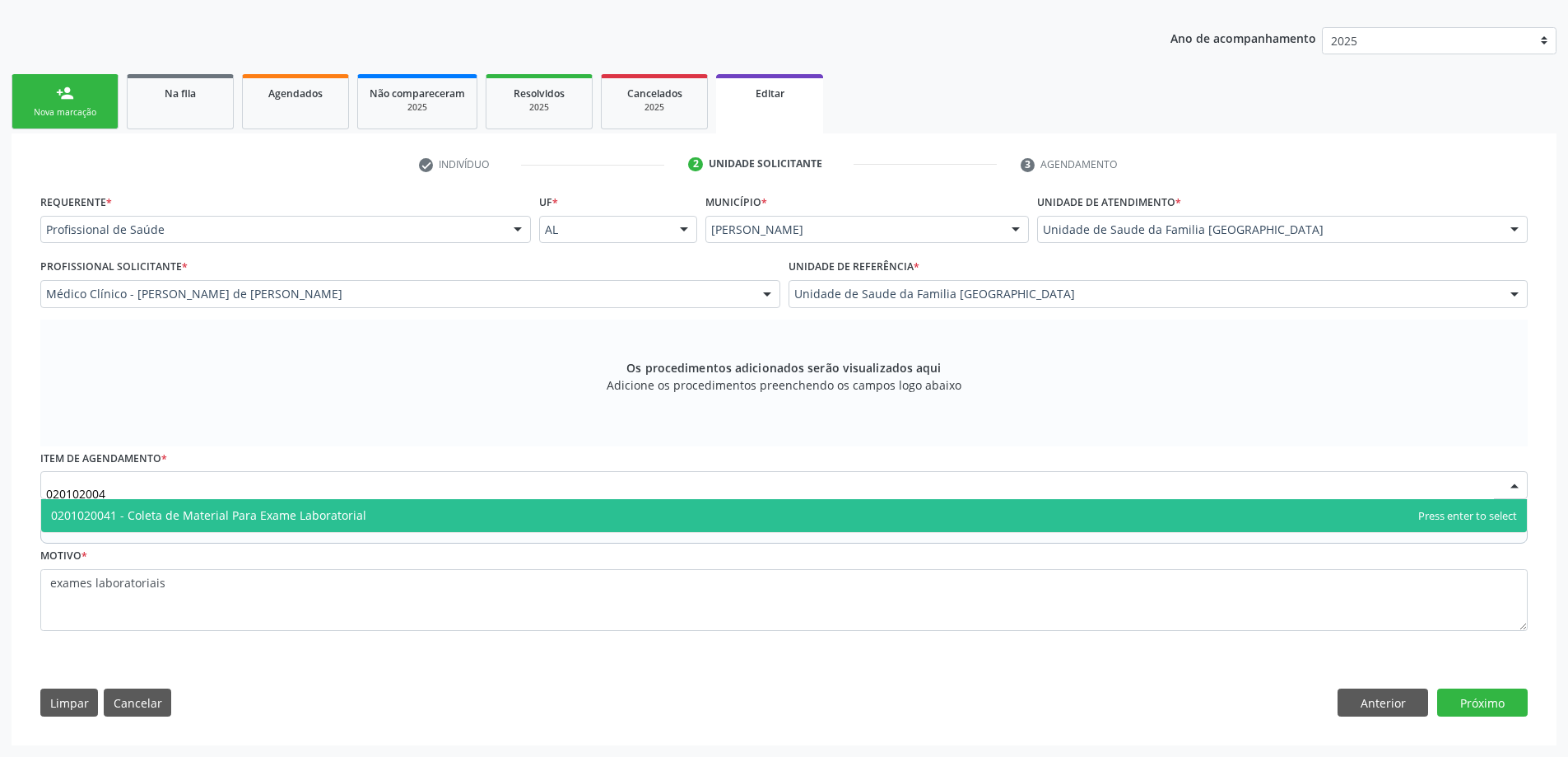
type input "0201020041"
click at [342, 516] on span "0201020041 - Coleta de Material Para Exame Laboratorial" at bounding box center [208, 514] width 315 height 16
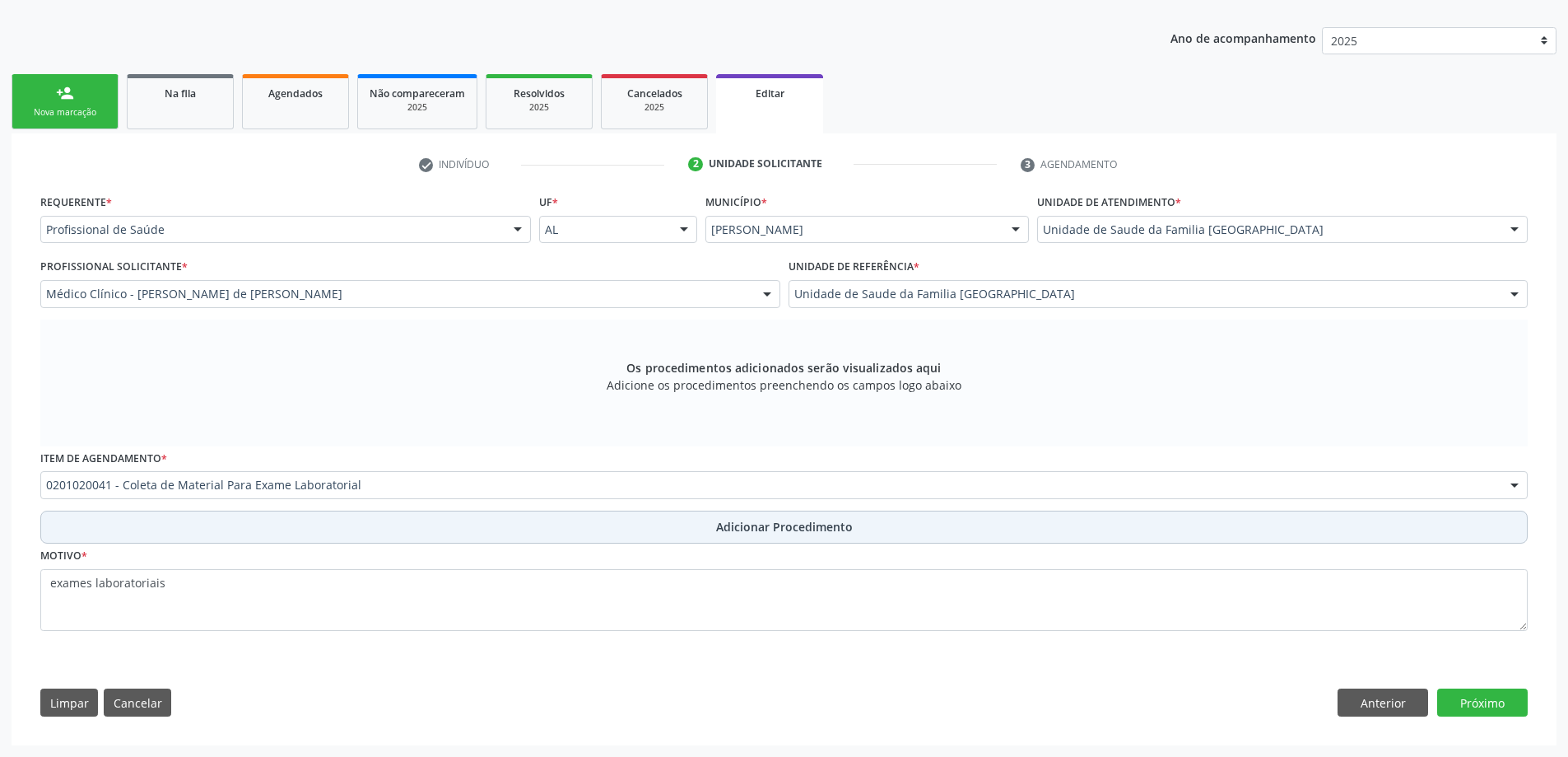
click at [634, 533] on button "Adicionar Procedimento" at bounding box center [784, 527] width 1486 height 33
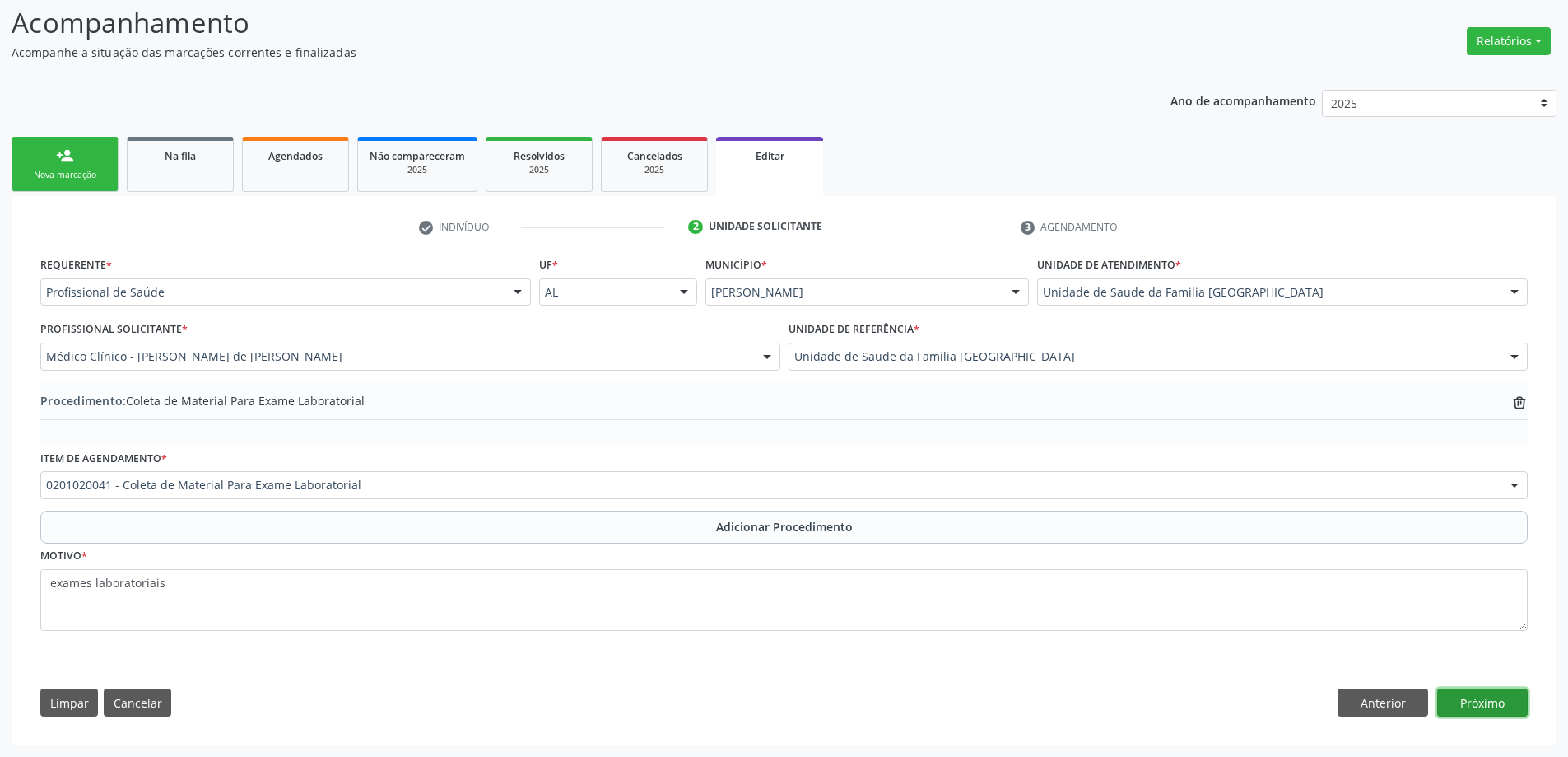
click at [1494, 705] on button "Próximo" at bounding box center [1482, 702] width 91 height 28
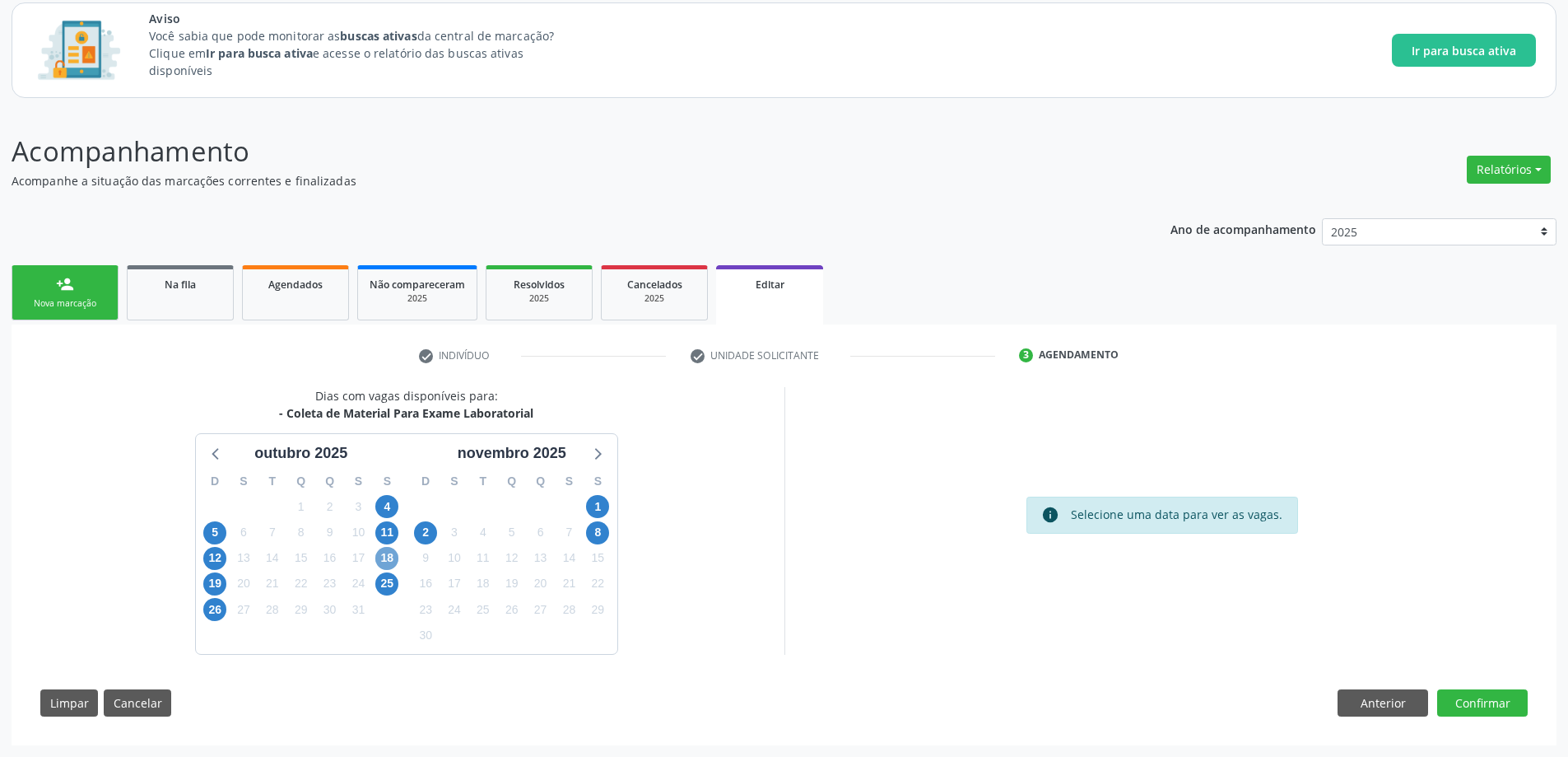
click at [385, 556] on span "18" at bounding box center [386, 558] width 23 height 23
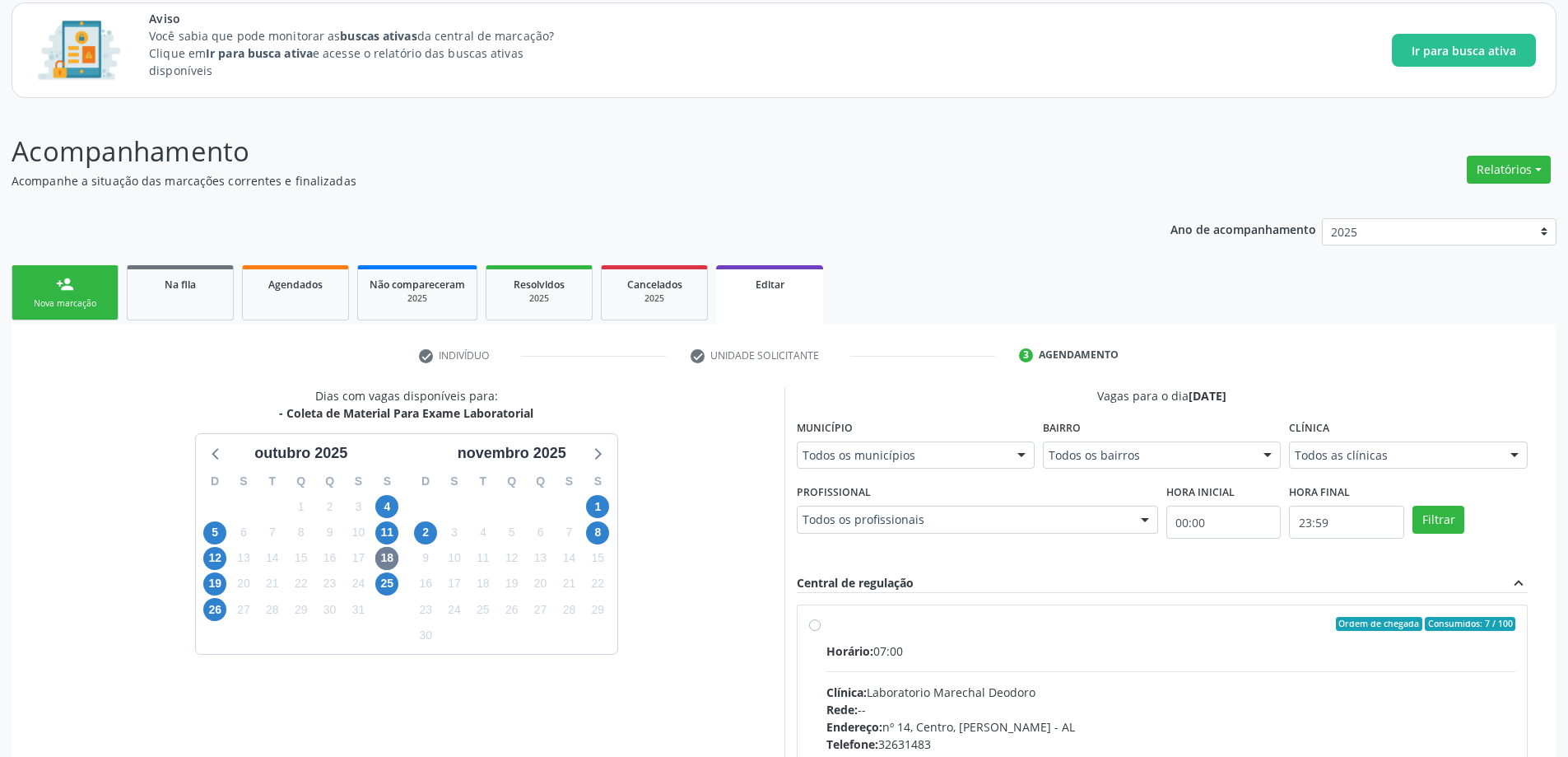
click at [826, 624] on label "Ordem de chegada Consumidos: 7 / 100 Horário: 07:00 Clínica: Laboratorio Marech…" at bounding box center [1171, 742] width 690 height 253
click at [817, 624] on input "Ordem de chegada Consumidos: 7 / 100 Horário: 07:00 Clínica: Laboratorio Marech…" at bounding box center [814, 624] width 11 height 15
radio input "true"
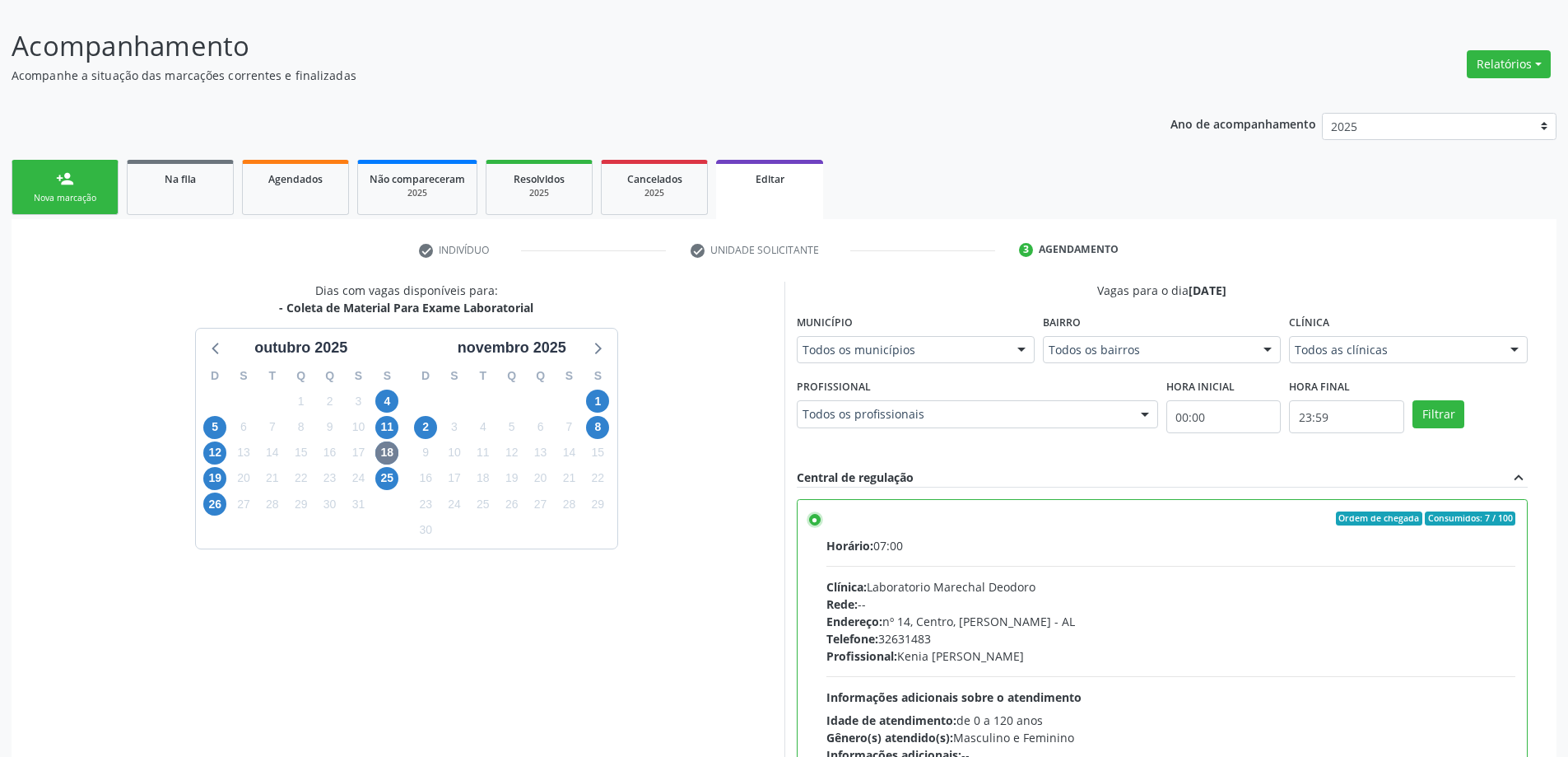
scroll to position [367, 0]
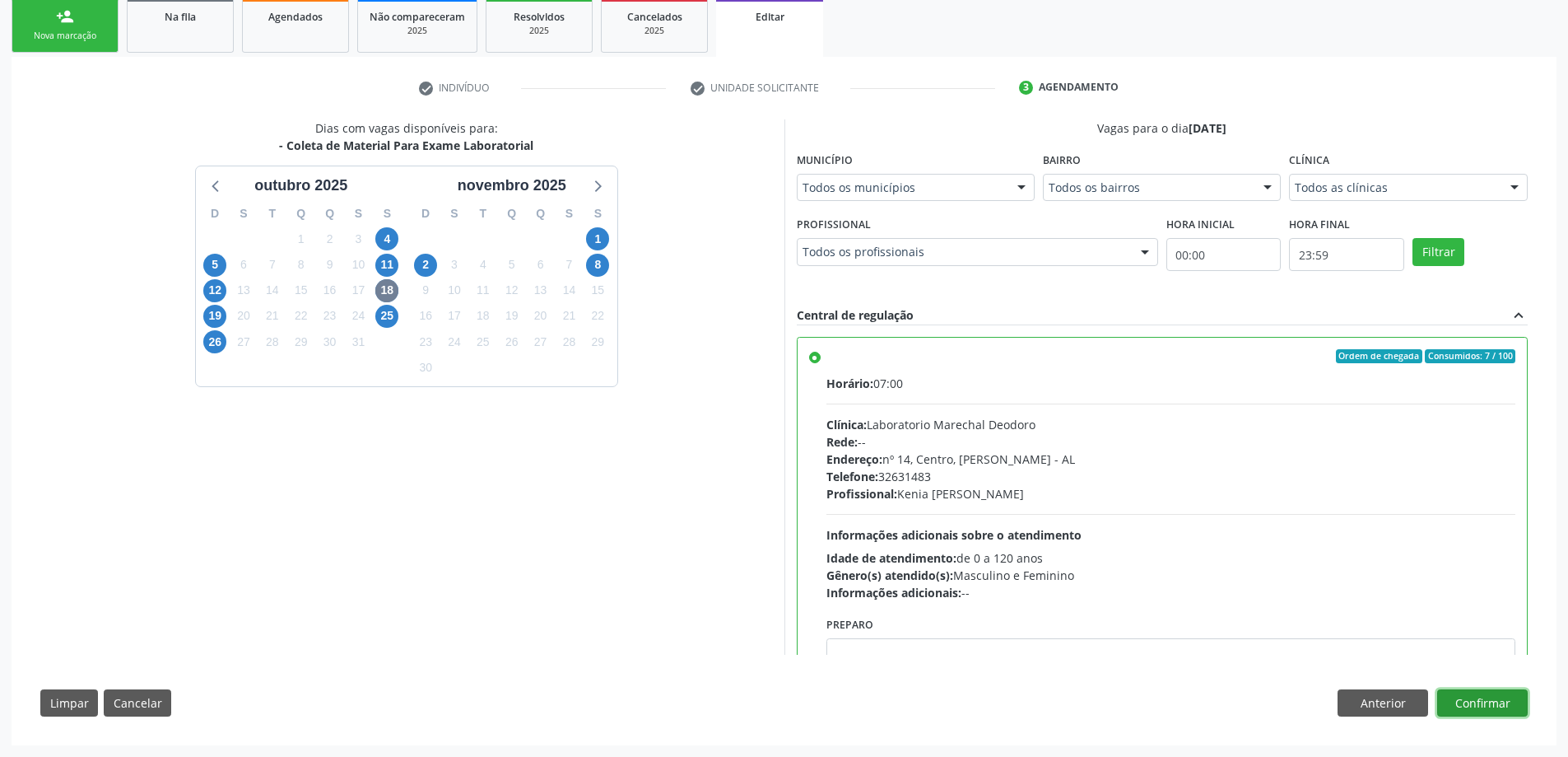
click at [1509, 697] on button "Confirmar" at bounding box center [1482, 703] width 91 height 28
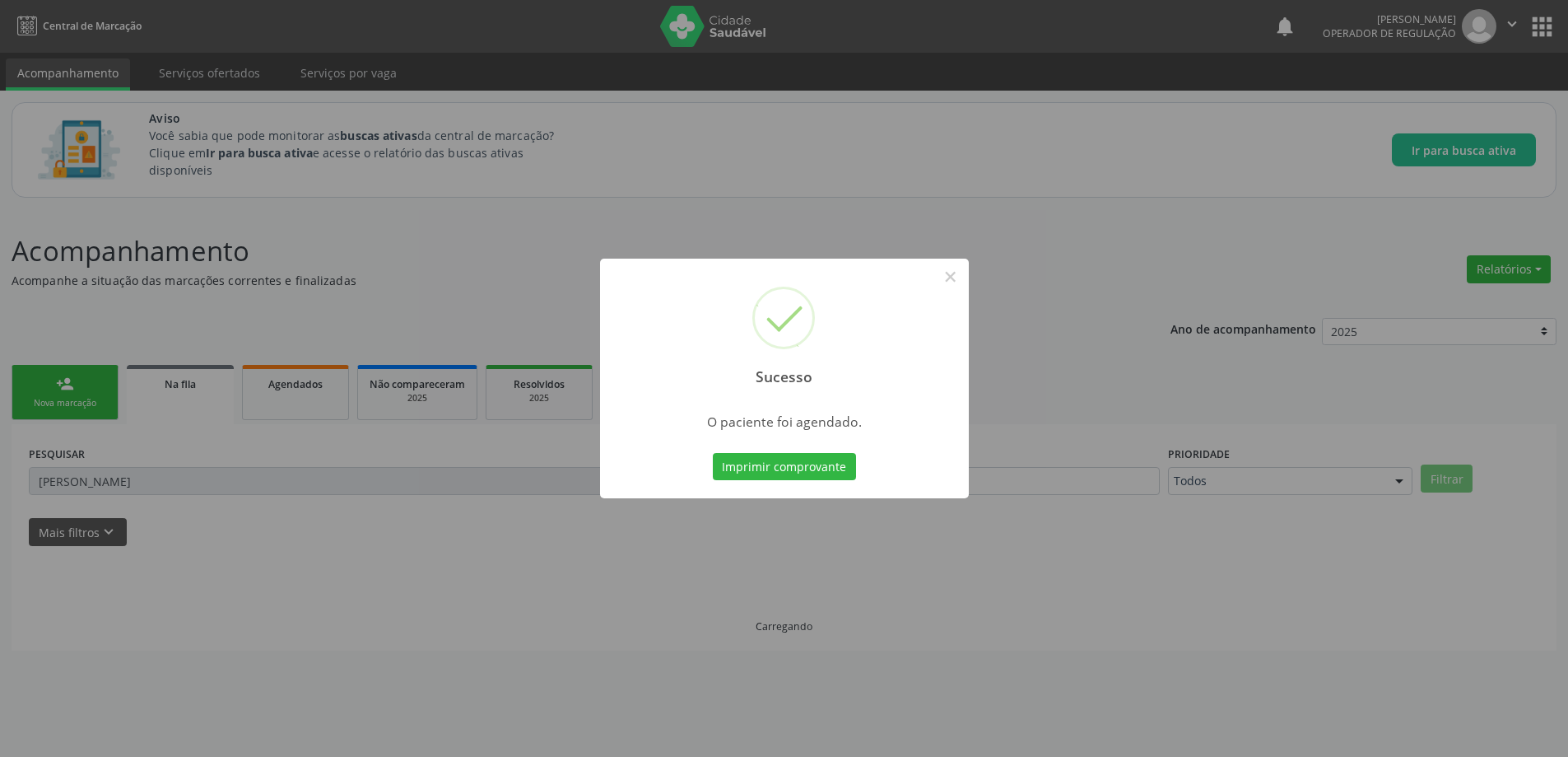
scroll to position [0, 0]
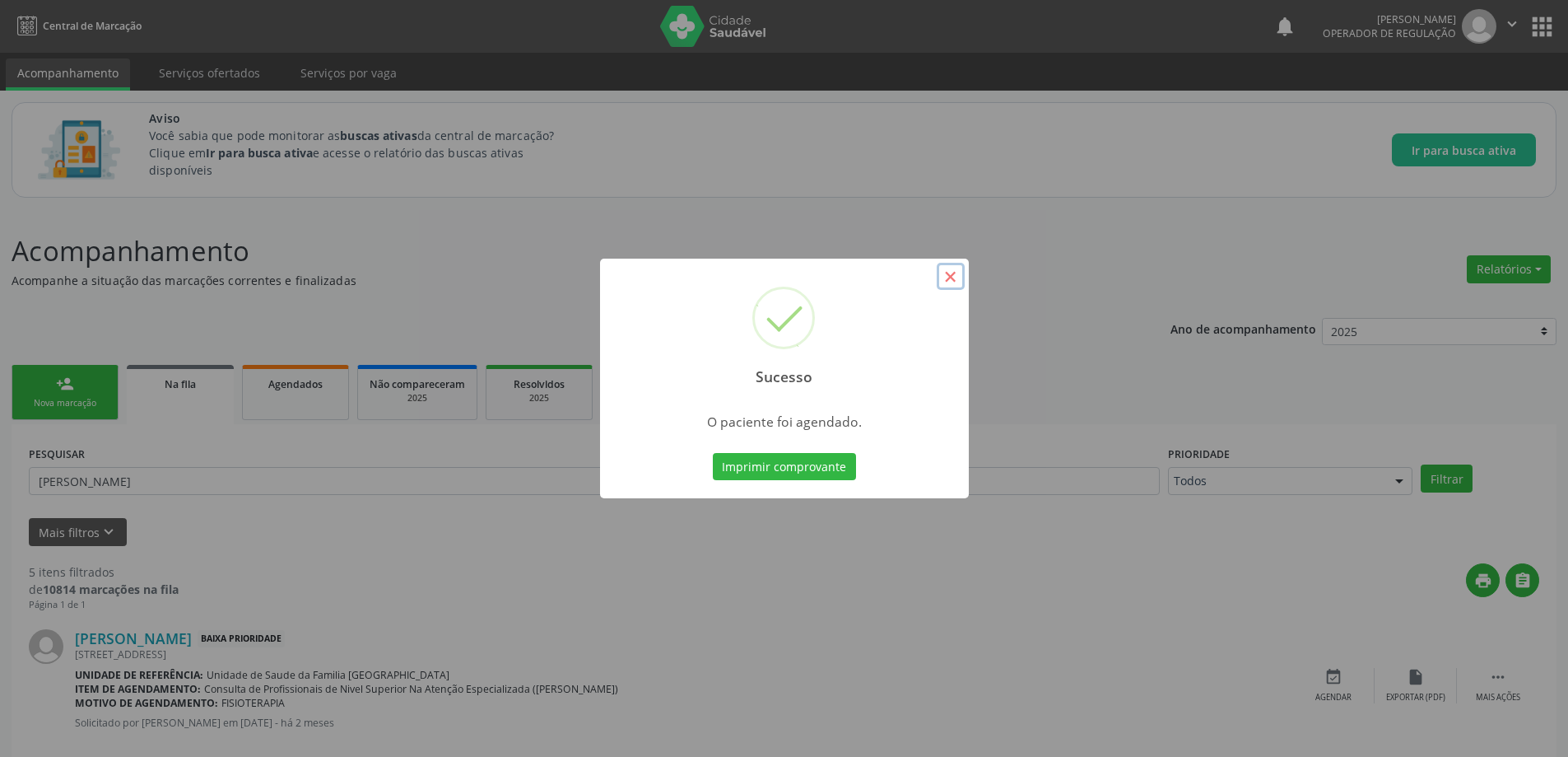
click at [948, 277] on button "×" at bounding box center [950, 276] width 28 height 28
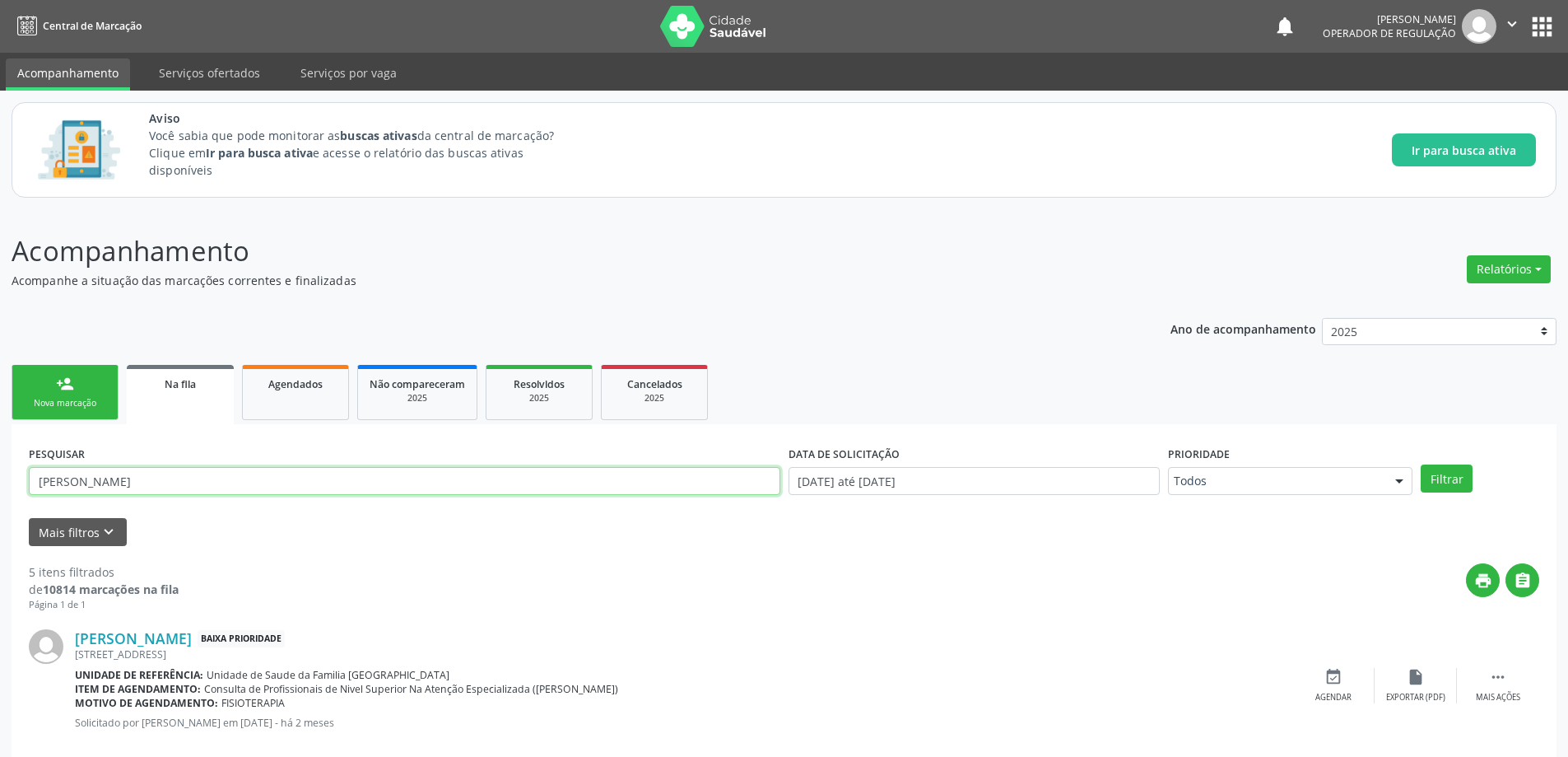
click at [218, 478] on input "[PERSON_NAME]" at bounding box center [404, 481] width 751 height 28
paste input "JOSE RIBEIRO DOS SANTOS"
type input "JOSE RIBEIRO DOS SANTOS"
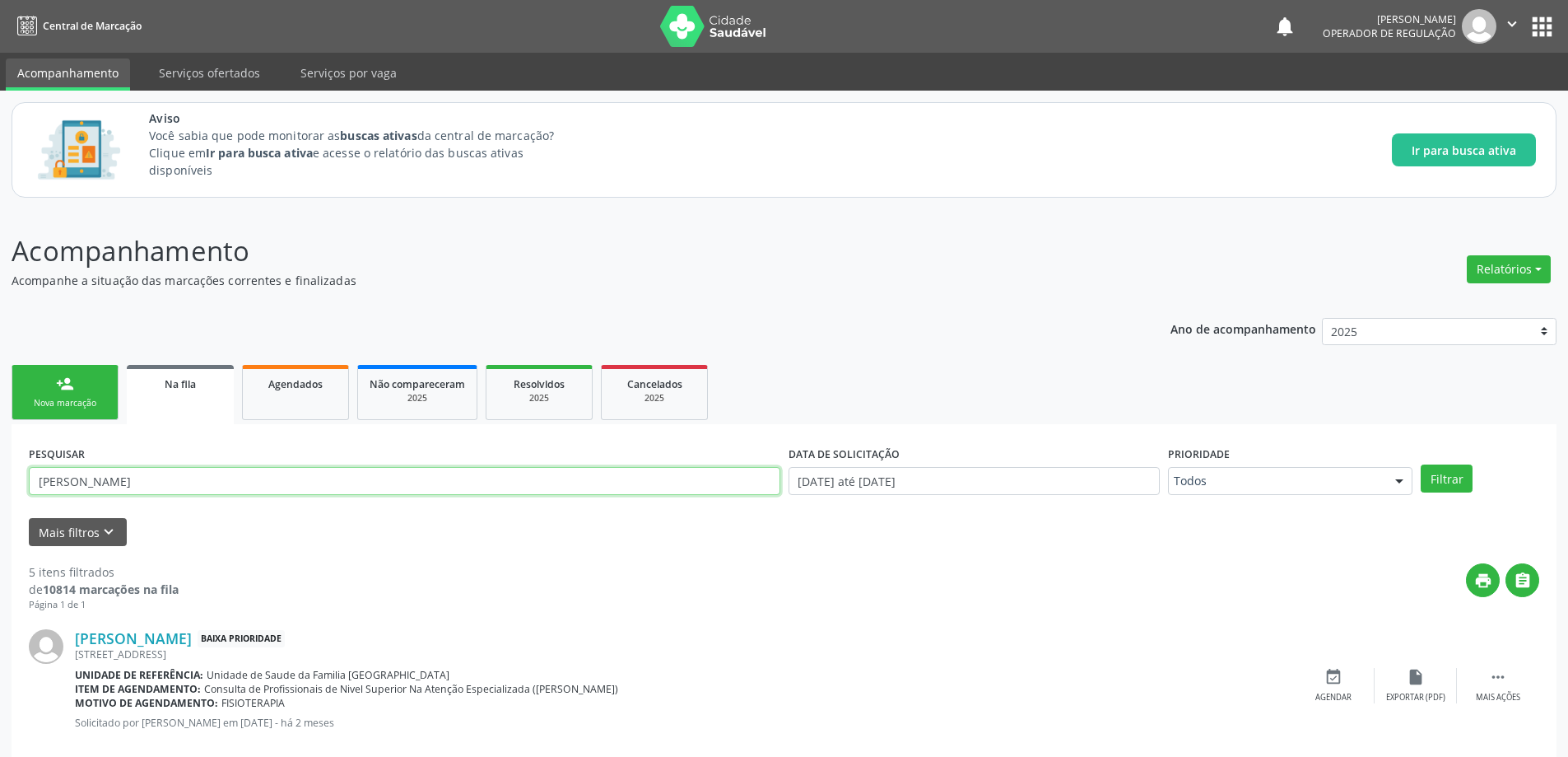
click at [270, 483] on input "JOSE RIBEIRO DOS SANTOS" at bounding box center [404, 481] width 751 height 28
paste input "702902546077379"
type input "702902546077379"
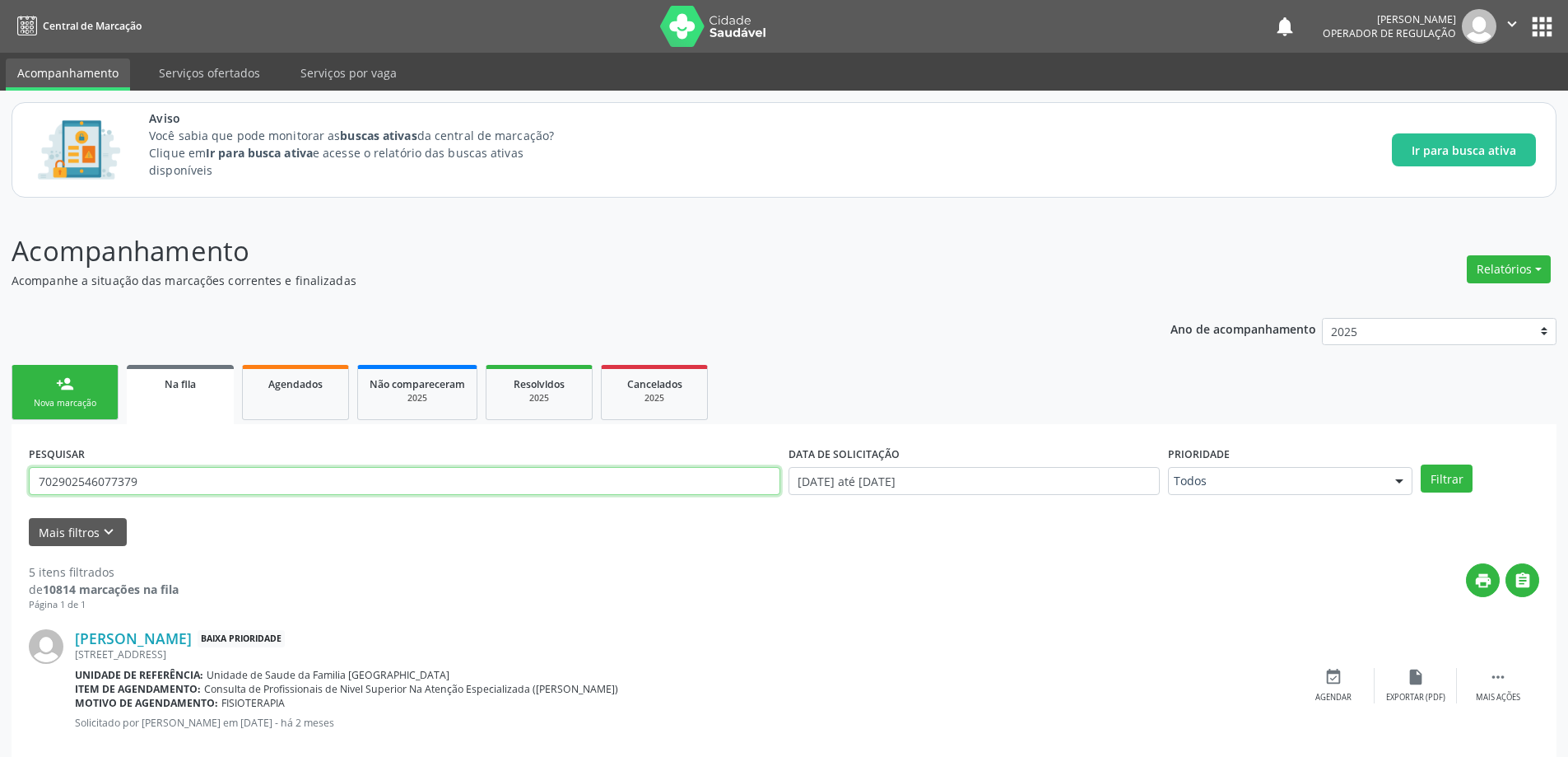
click at [1421, 464] on button "Filtrar" at bounding box center [1447, 478] width 52 height 28
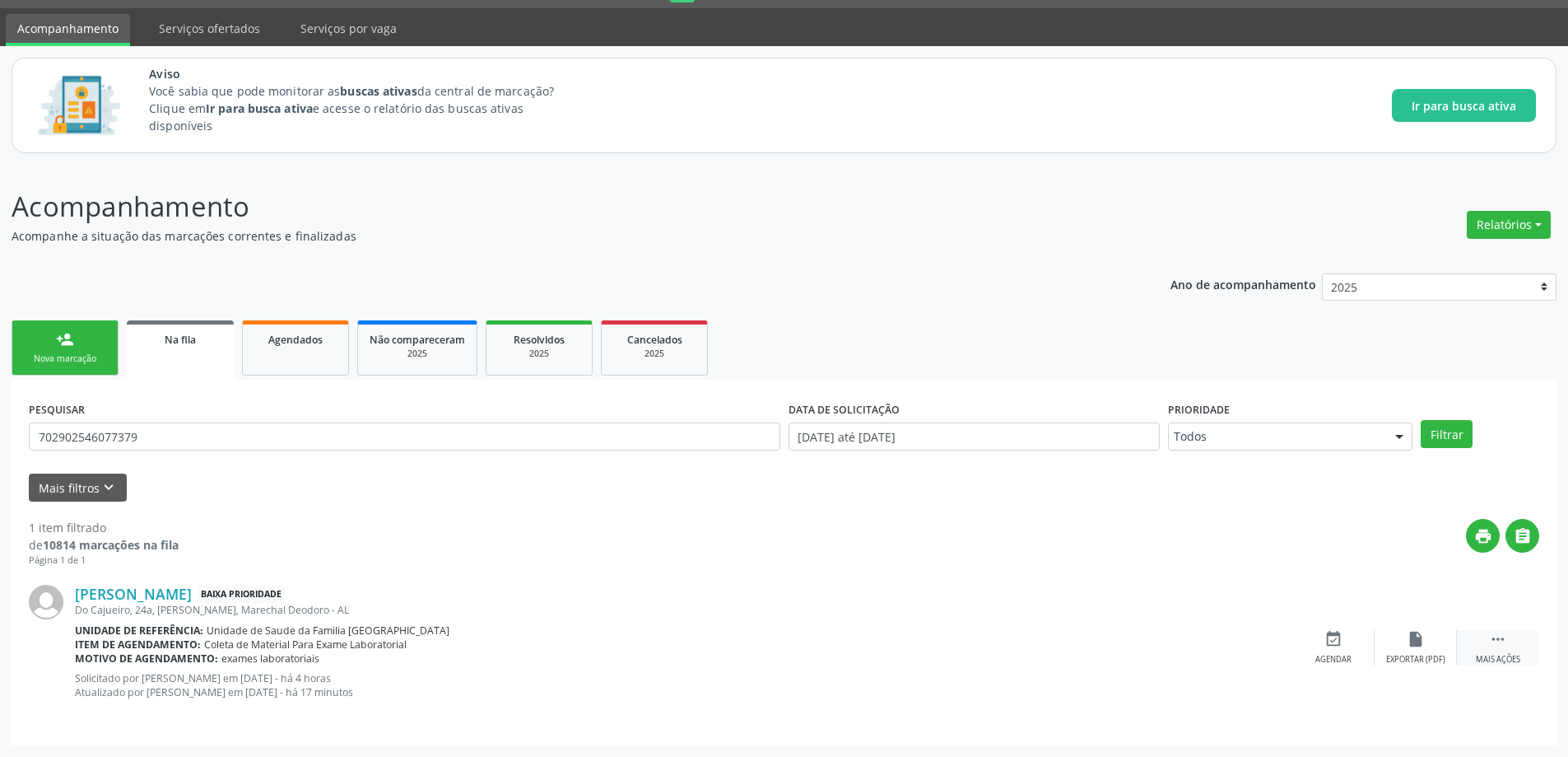
click at [1492, 638] on icon "" at bounding box center [1498, 639] width 19 height 19
click at [1422, 645] on icon "edit" at bounding box center [1415, 639] width 19 height 19
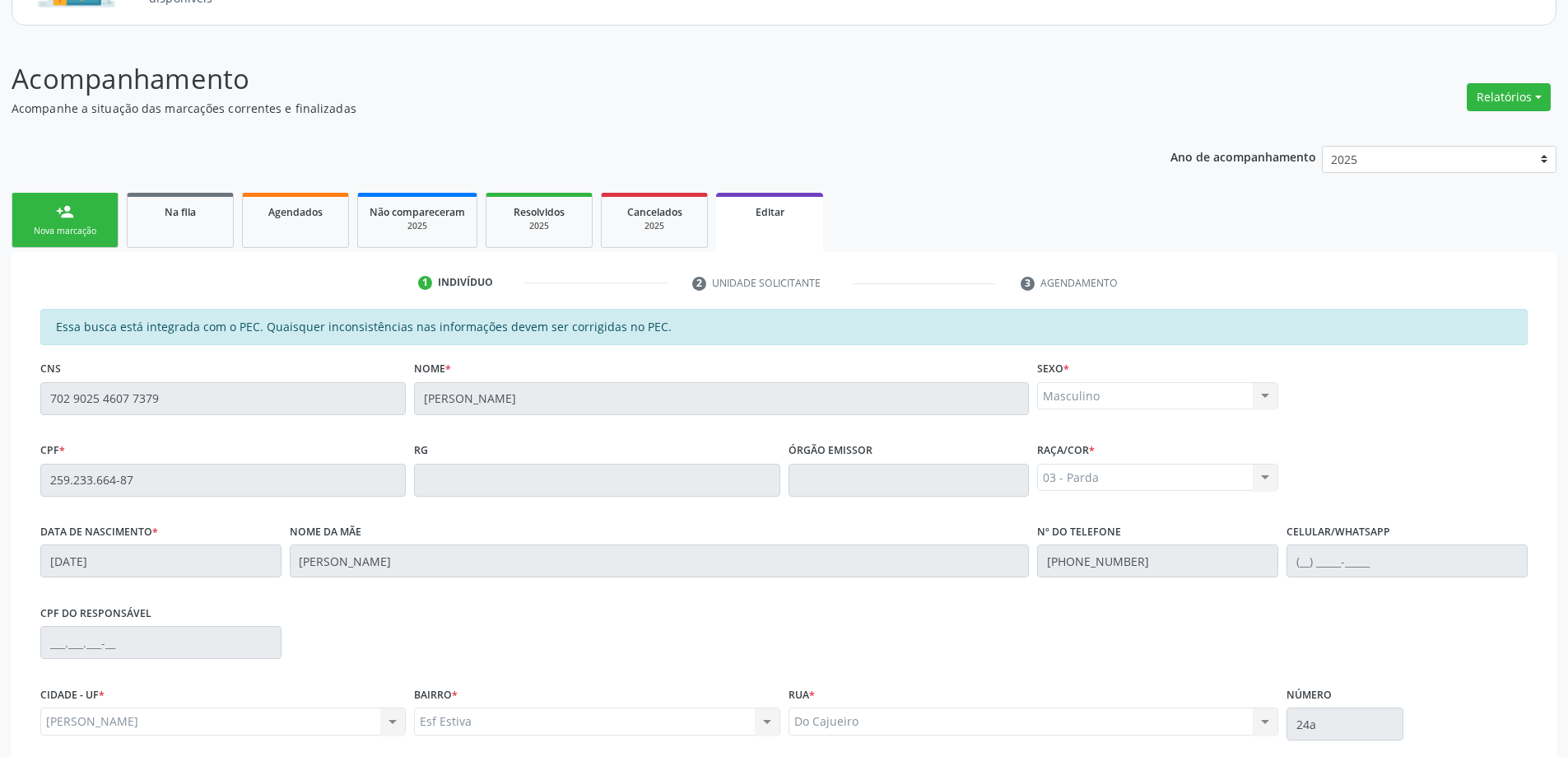
scroll to position [324, 0]
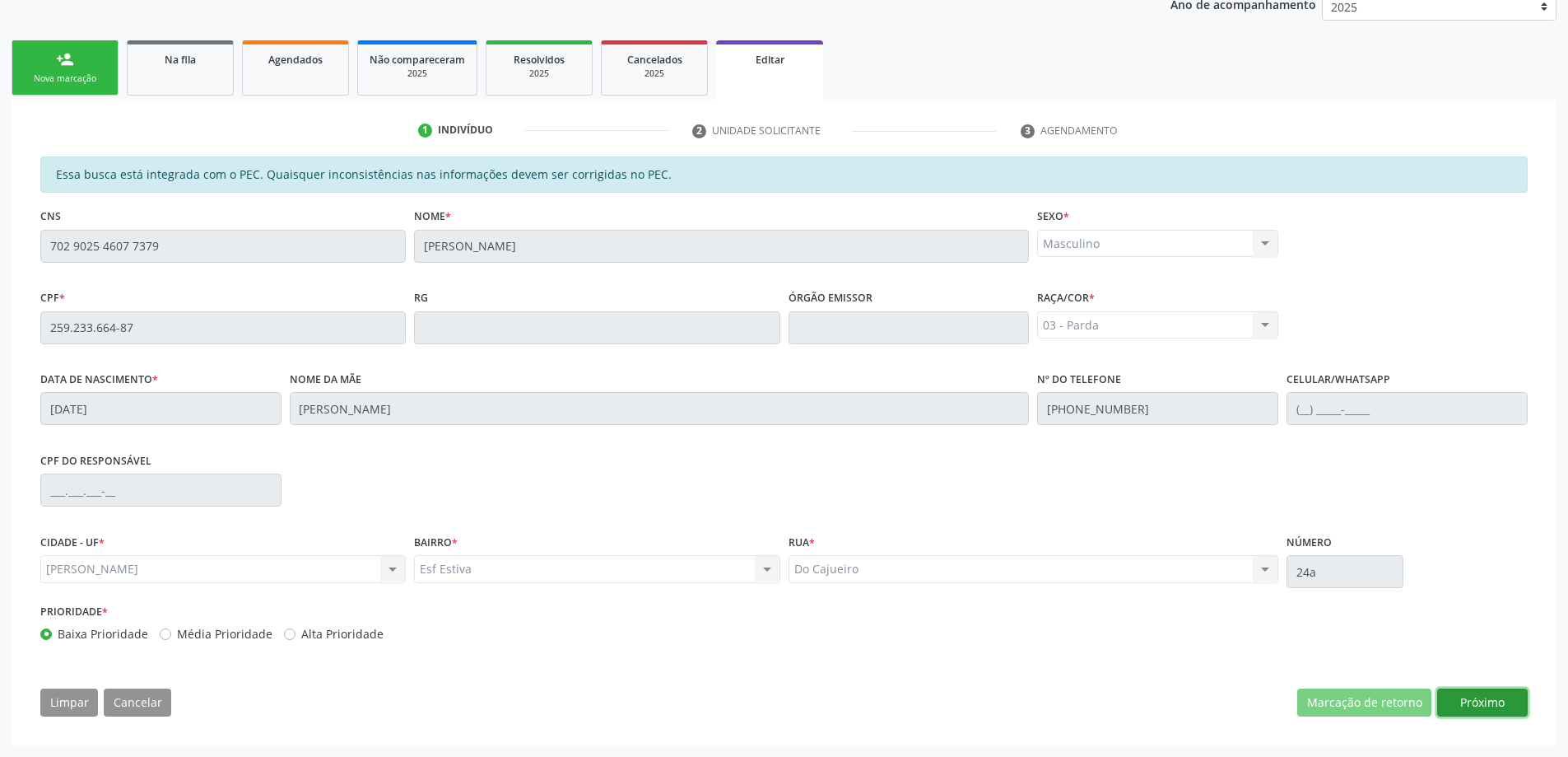
click at [1470, 698] on button "Próximo" at bounding box center [1482, 702] width 91 height 28
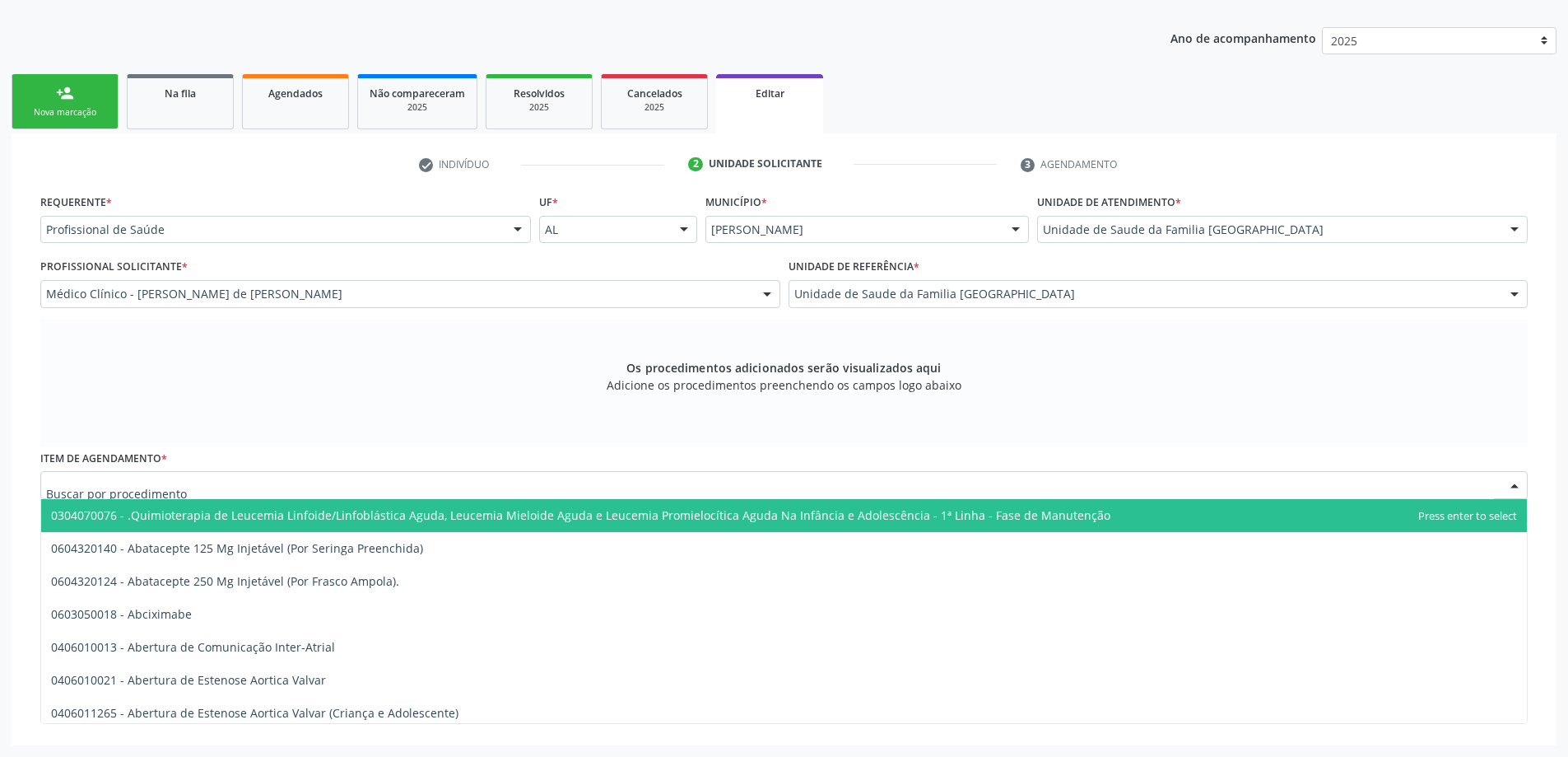
click at [344, 491] on div at bounding box center [784, 485] width 1486 height 28
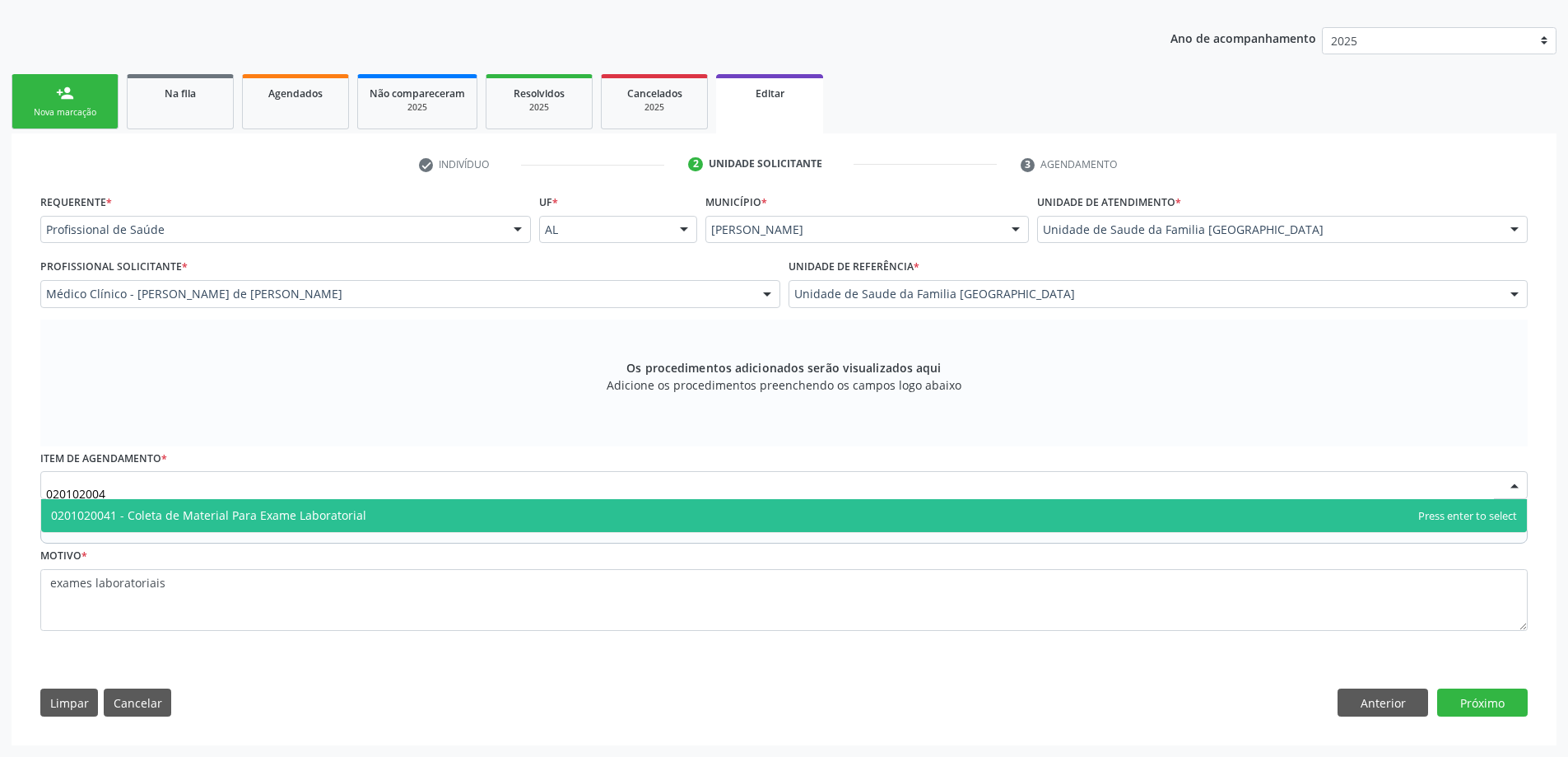
type input "0201020041"
click at [332, 513] on span "0201020041 - Coleta de Material Para Exame Laboratorial" at bounding box center [208, 514] width 315 height 16
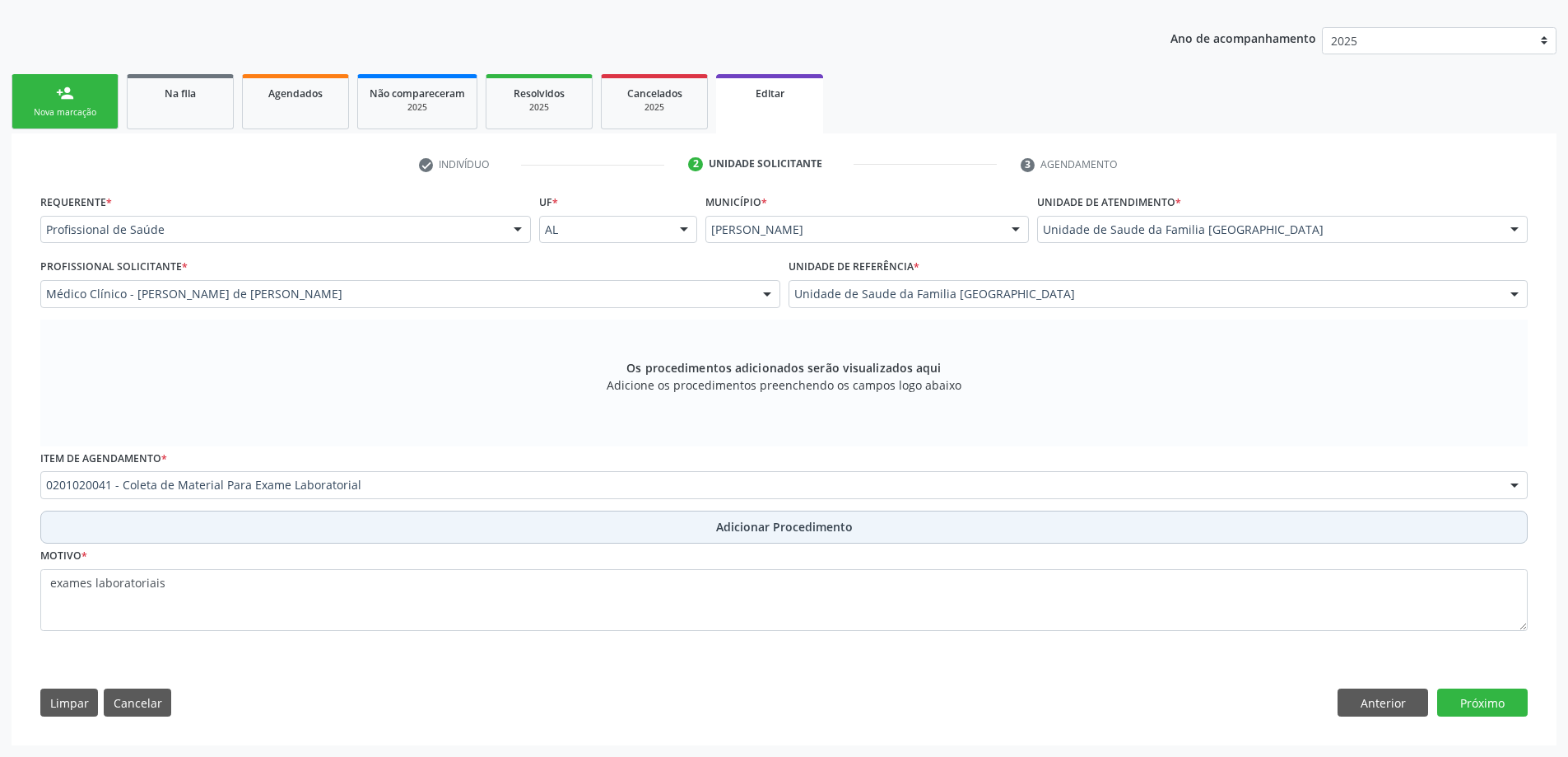
click at [771, 529] on span "Adicionar Procedimento" at bounding box center [784, 526] width 136 height 18
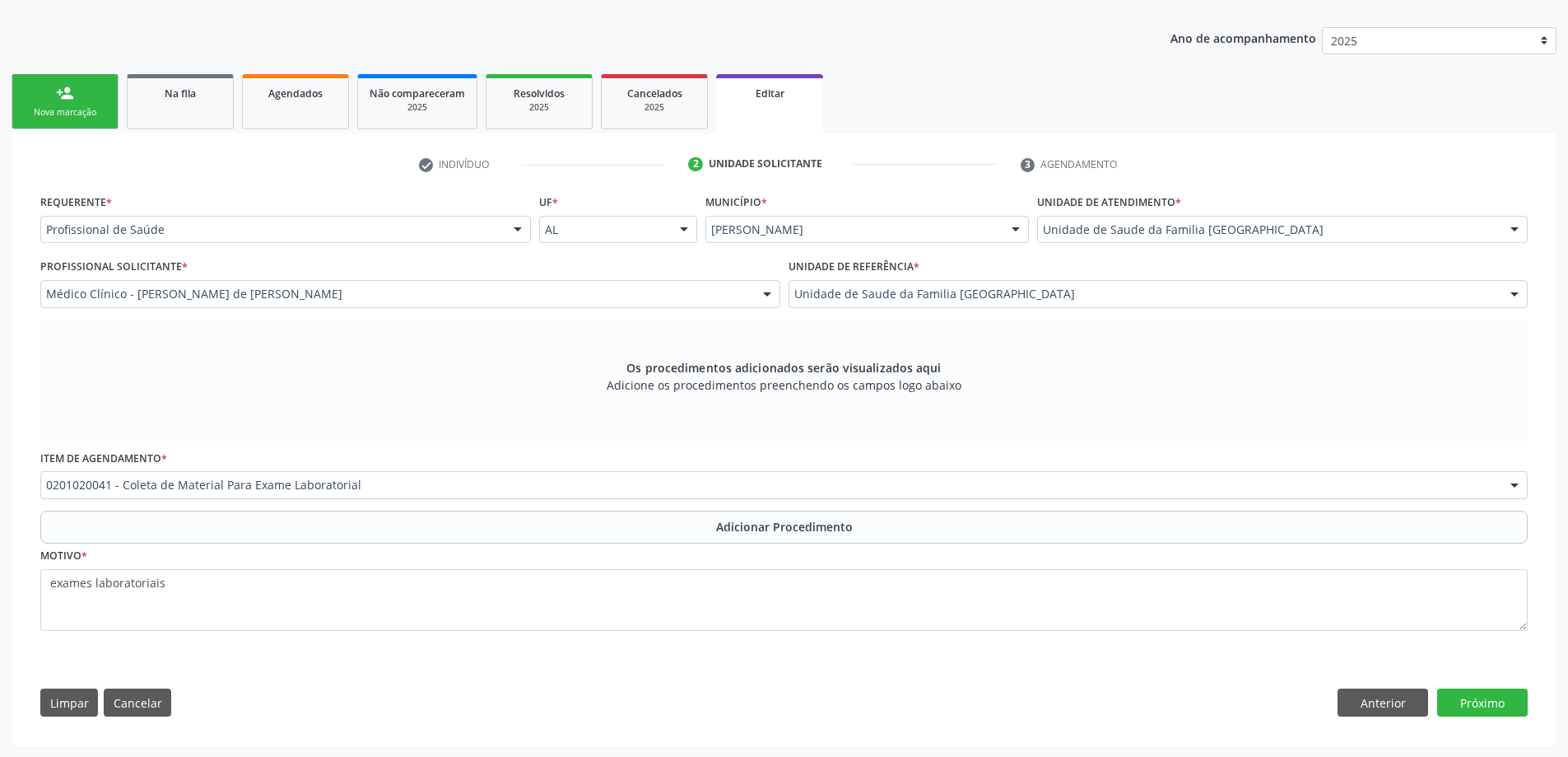
scroll to position [228, 0]
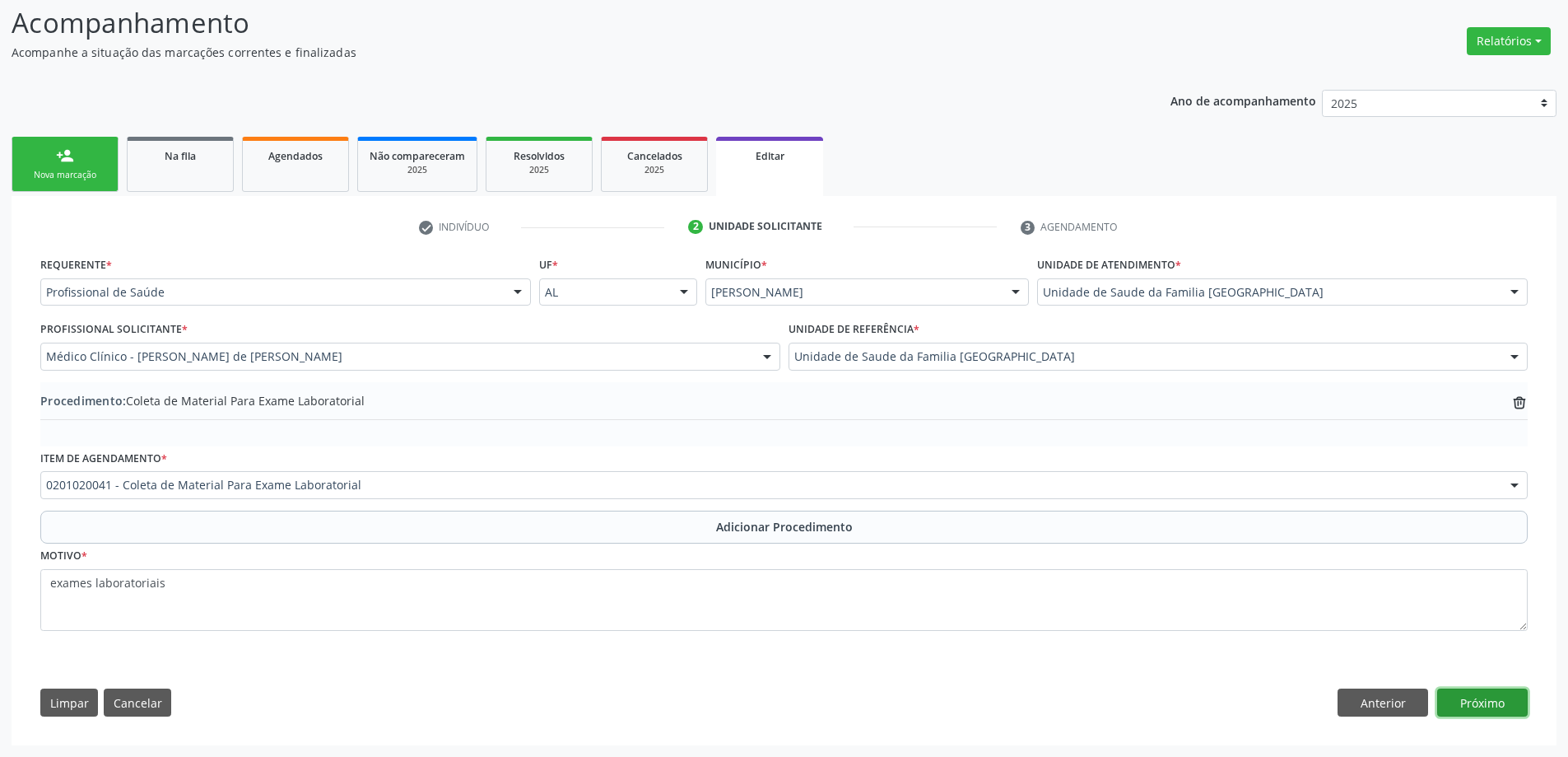
click at [1499, 695] on button "Próximo" at bounding box center [1482, 702] width 91 height 28
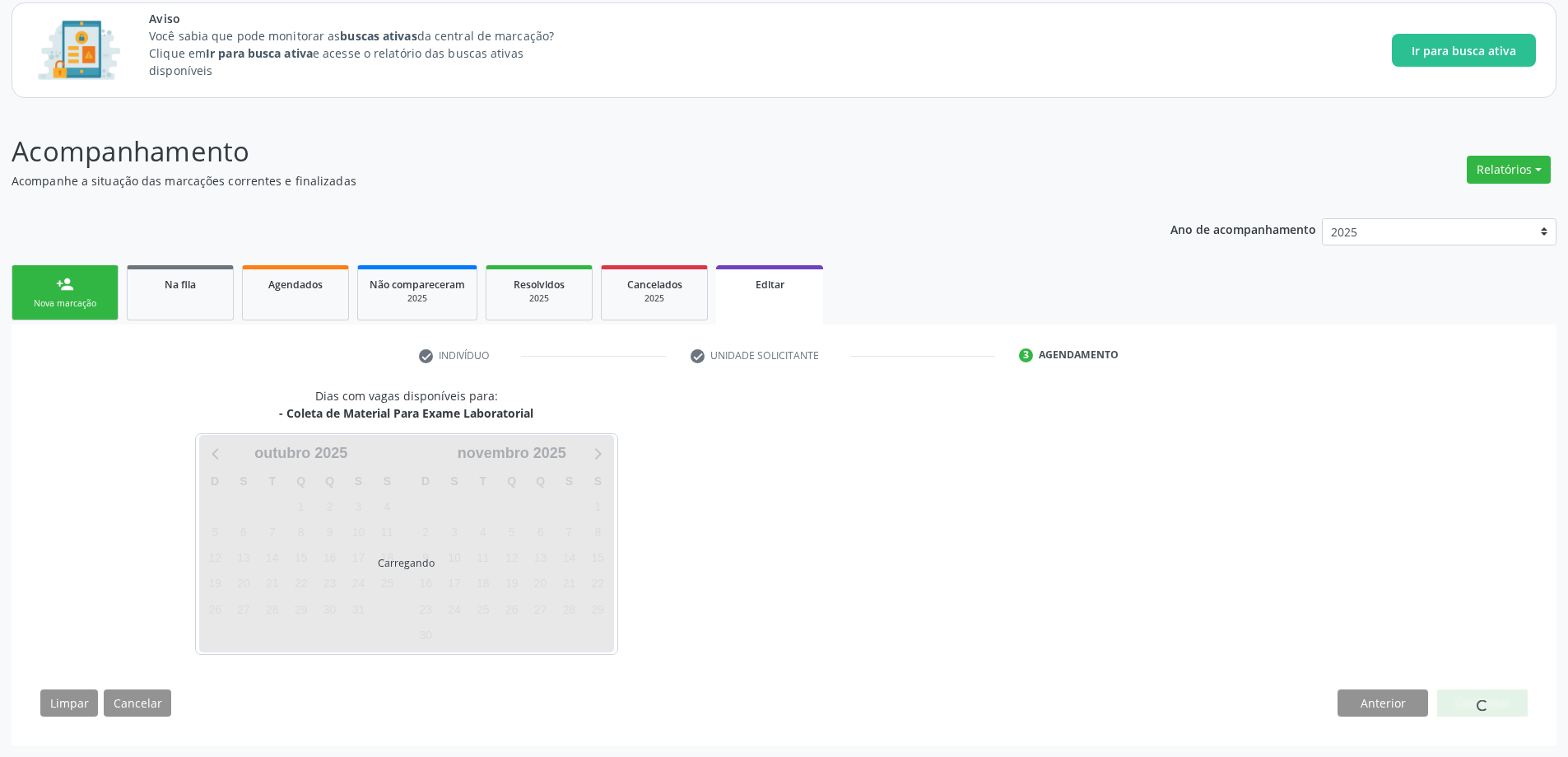
scroll to position [100, 0]
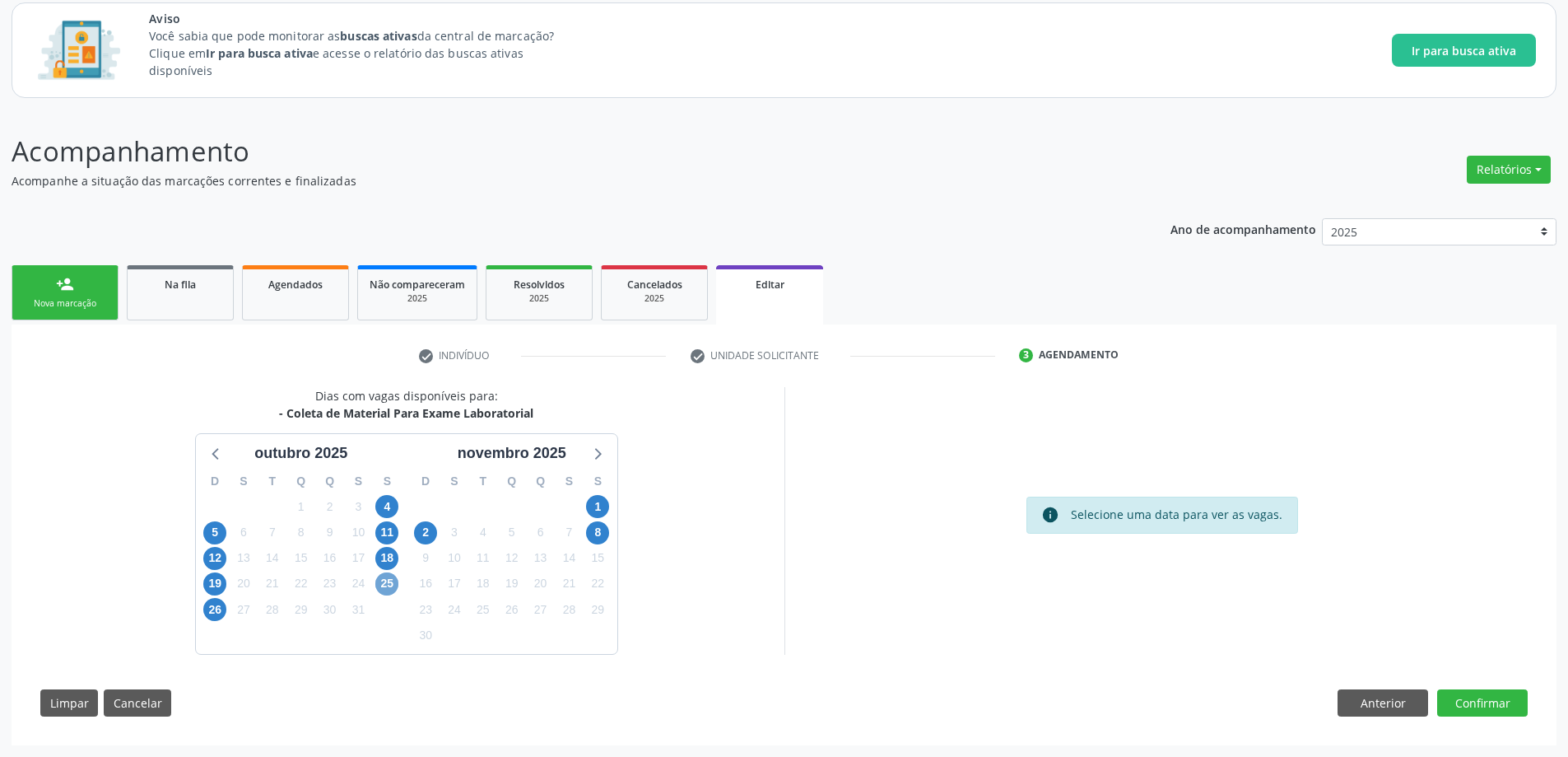
click at [379, 587] on span "25" at bounding box center [386, 583] width 23 height 23
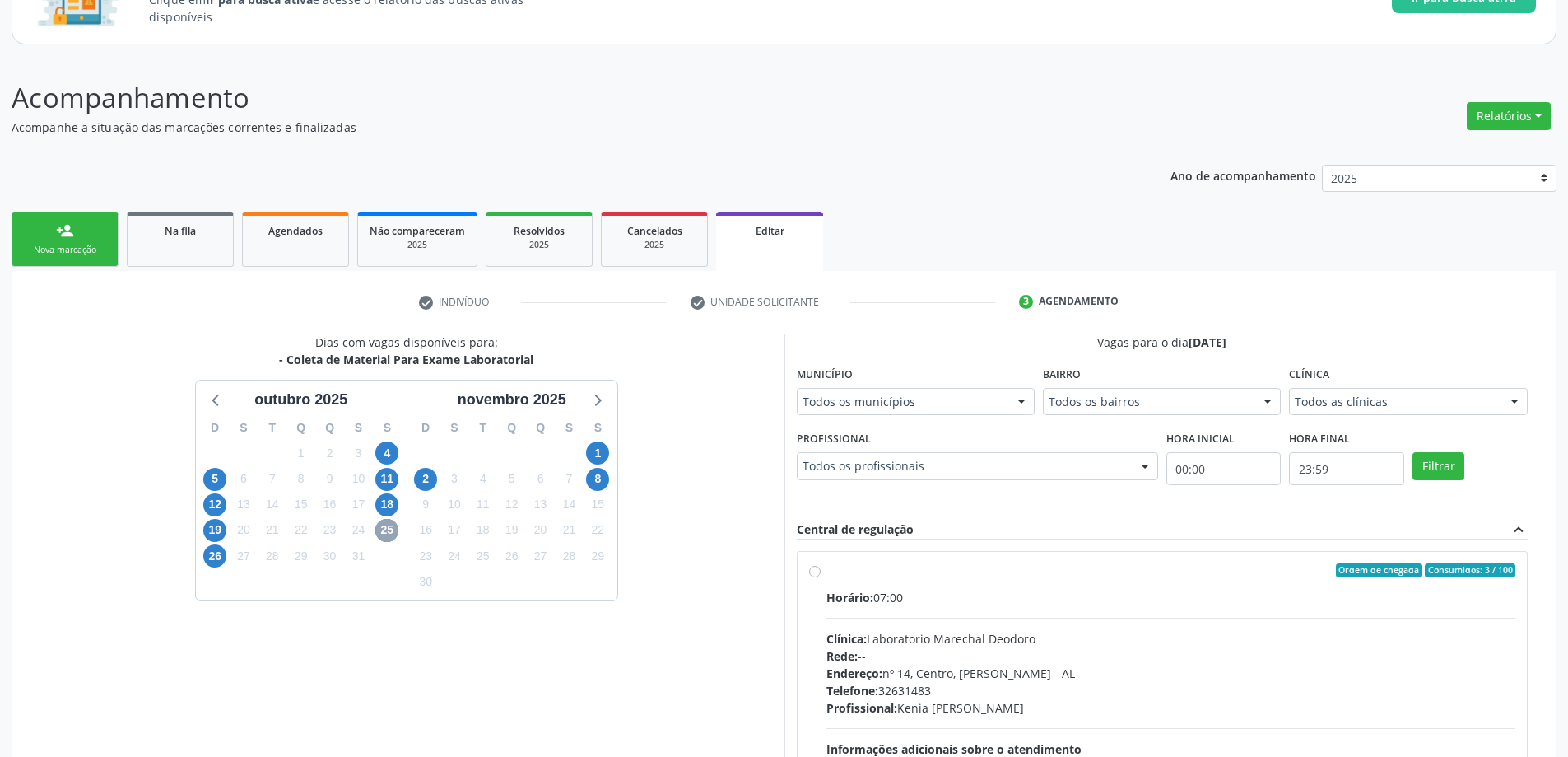
scroll to position [182, 0]
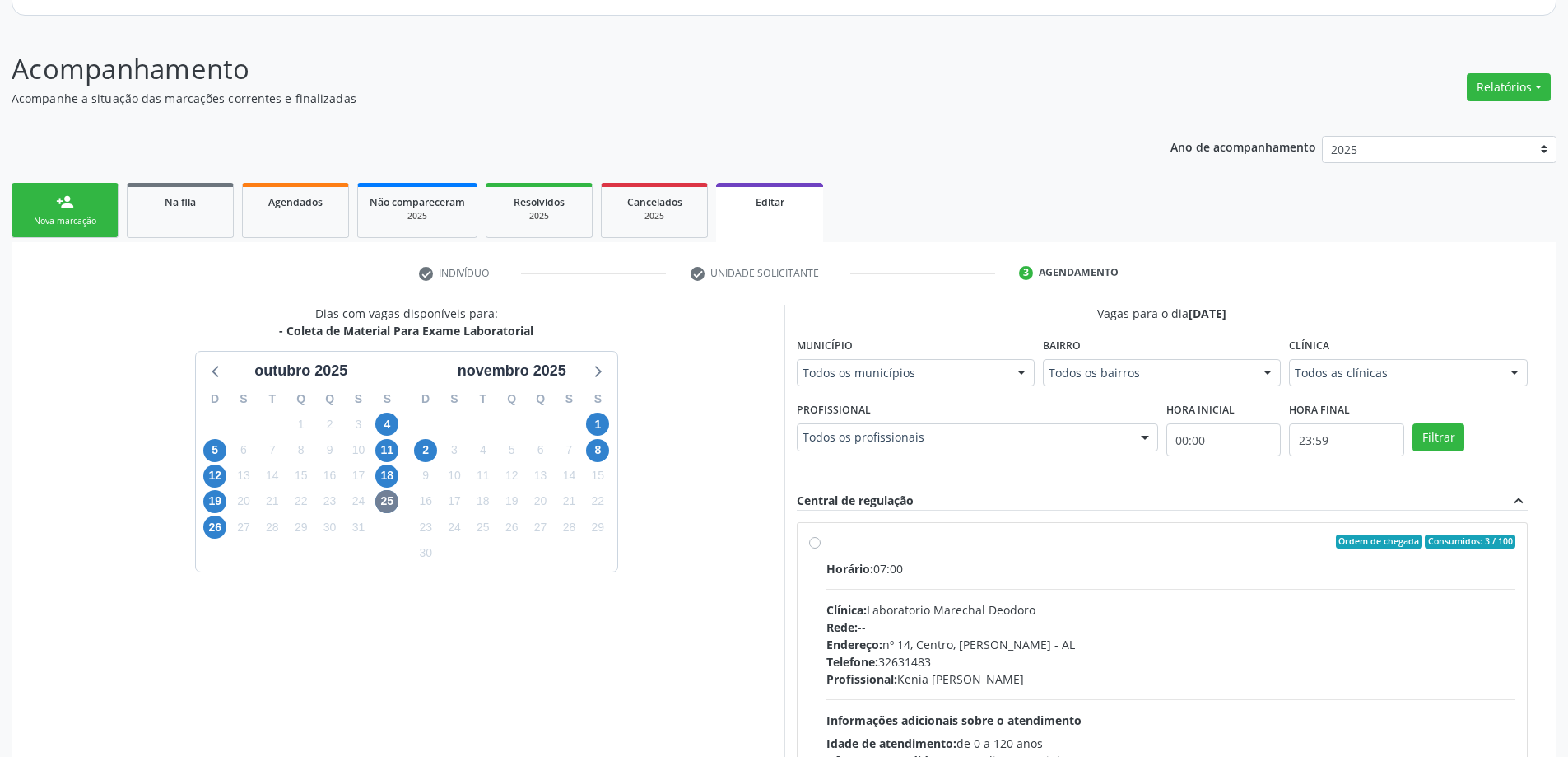
click at [826, 536] on label "Ordem de chegada Consumidos: 3 / 100 Horário: 07:00 Clínica: Laboratorio Marech…" at bounding box center [1171, 661] width 690 height 253
click at [815, 536] on input "Ordem de chegada Consumidos: 3 / 100 Horário: 07:00 Clínica: Laboratorio Marech…" at bounding box center [814, 542] width 11 height 15
radio input "true"
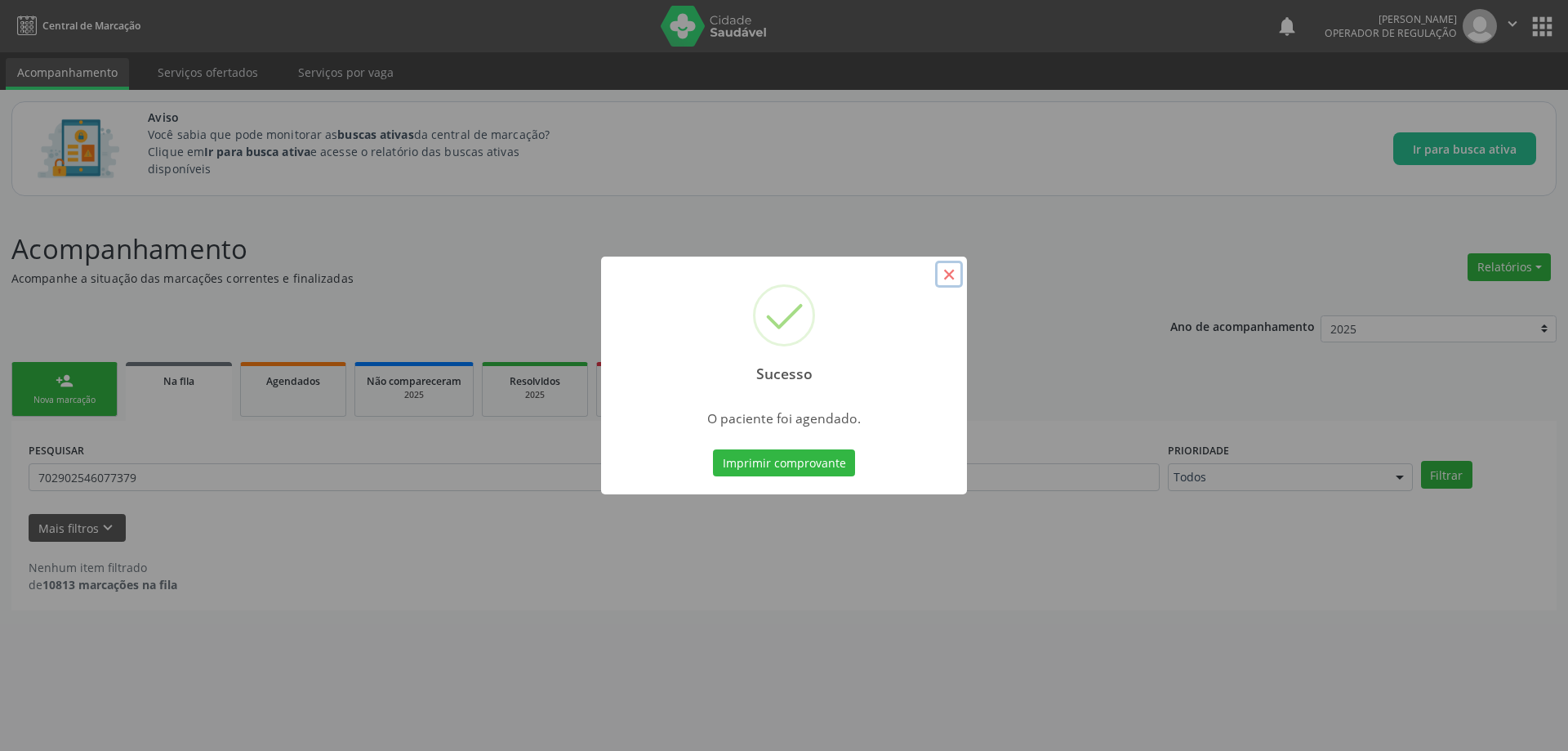
click at [945, 278] on button "×" at bounding box center [949, 274] width 28 height 28
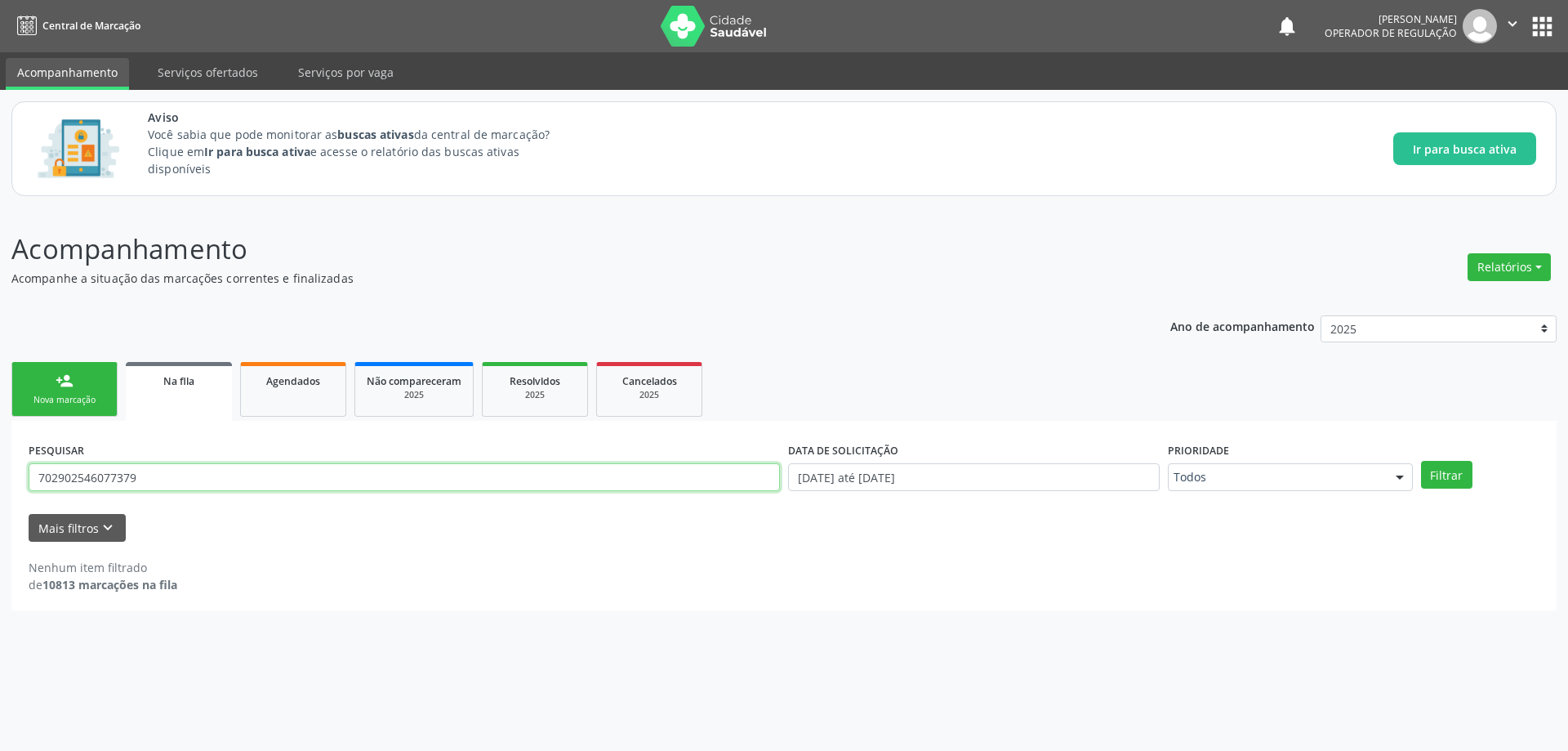
click at [182, 474] on input "702902546077379" at bounding box center [403, 477] width 751 height 28
paste input "9005839271215"
type input "709005839271215"
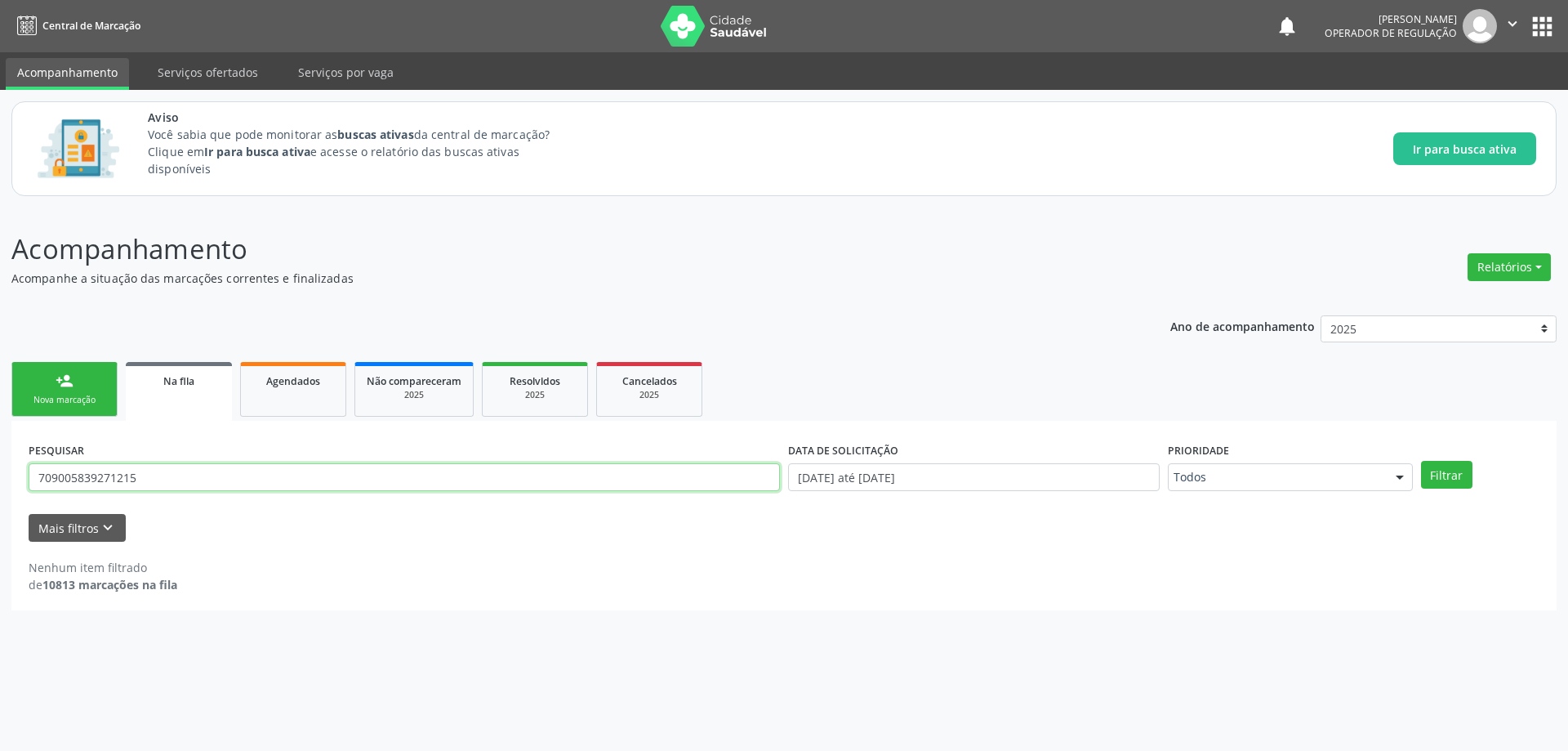
click at [1421, 461] on button "Filtrar" at bounding box center [1447, 474] width 51 height 28
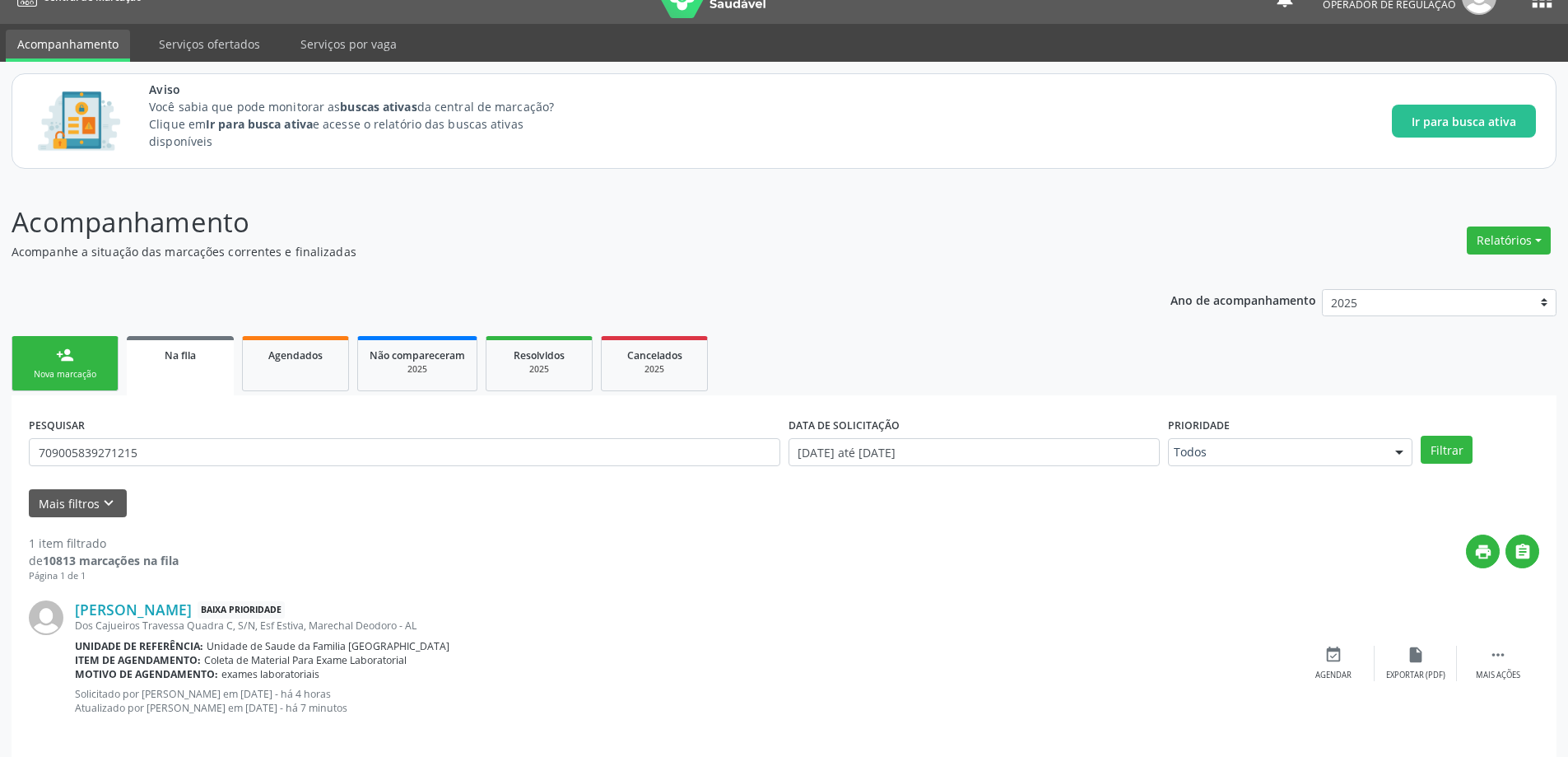
scroll to position [44, 0]
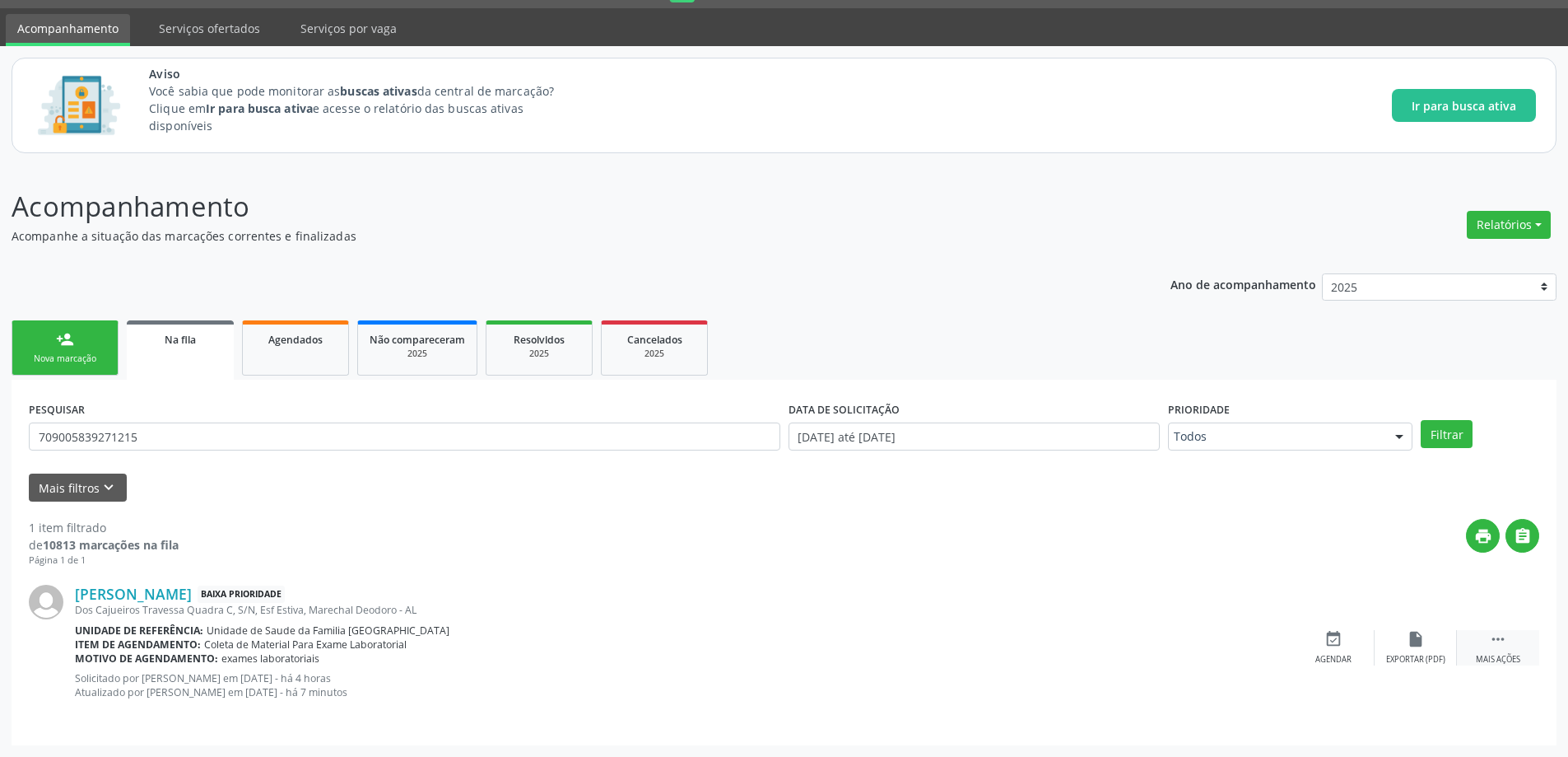
click at [1505, 652] on div " Mais ações" at bounding box center [1498, 648] width 82 height 35
click at [1413, 653] on div "Editar" at bounding box center [1415, 659] width 26 height 11
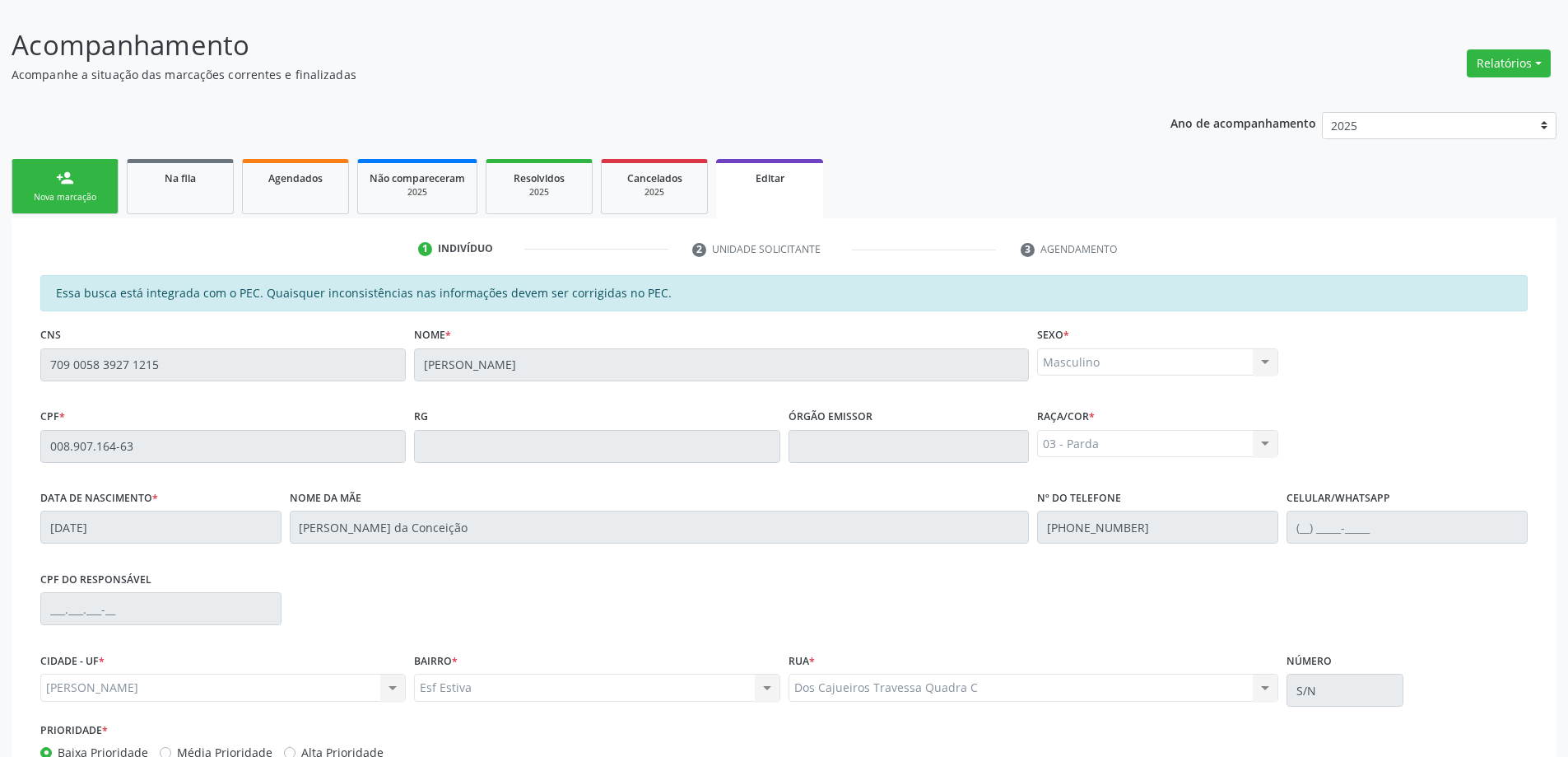
scroll to position [324, 0]
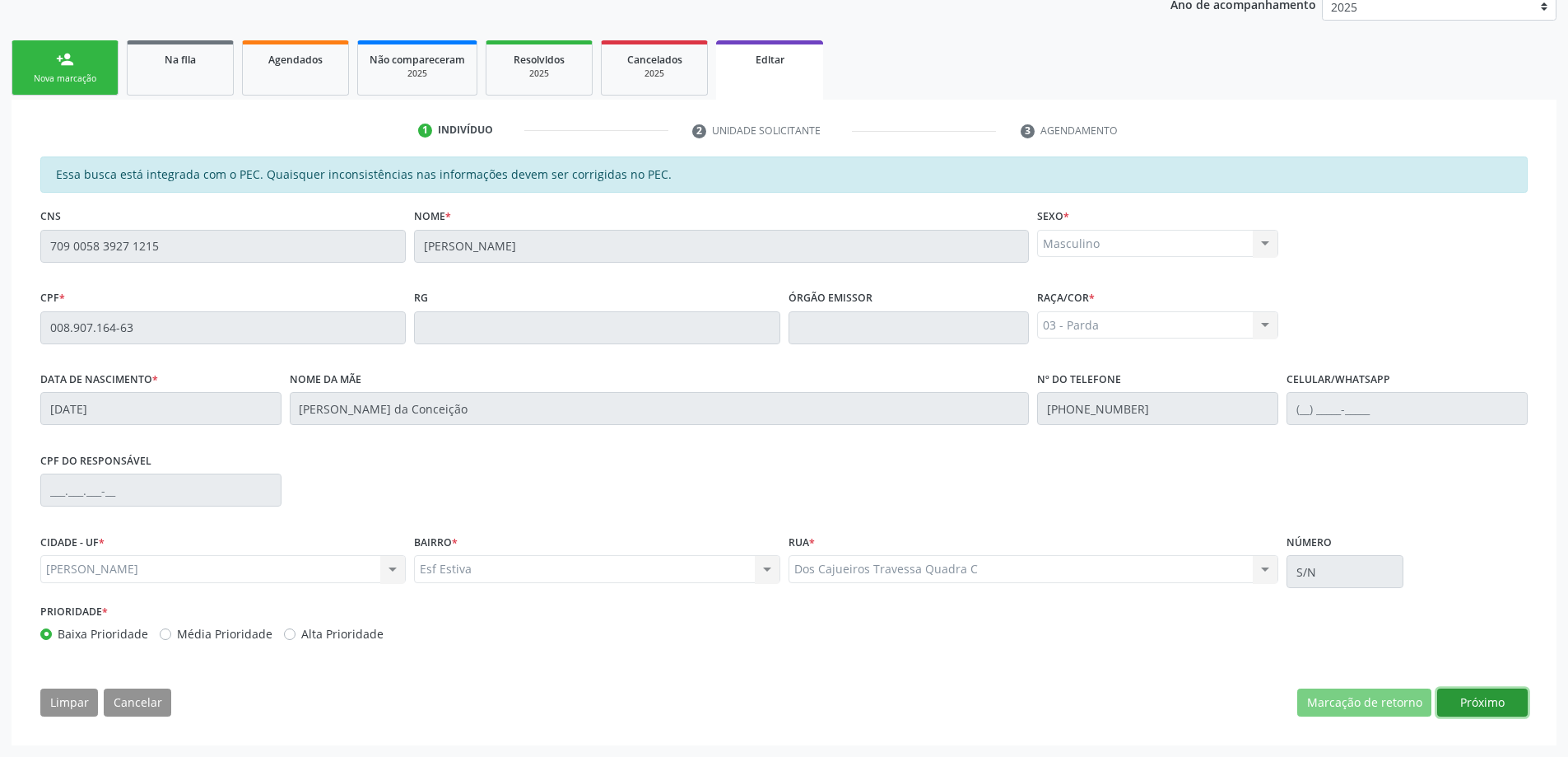
click at [1485, 705] on button "Próximo" at bounding box center [1482, 702] width 91 height 28
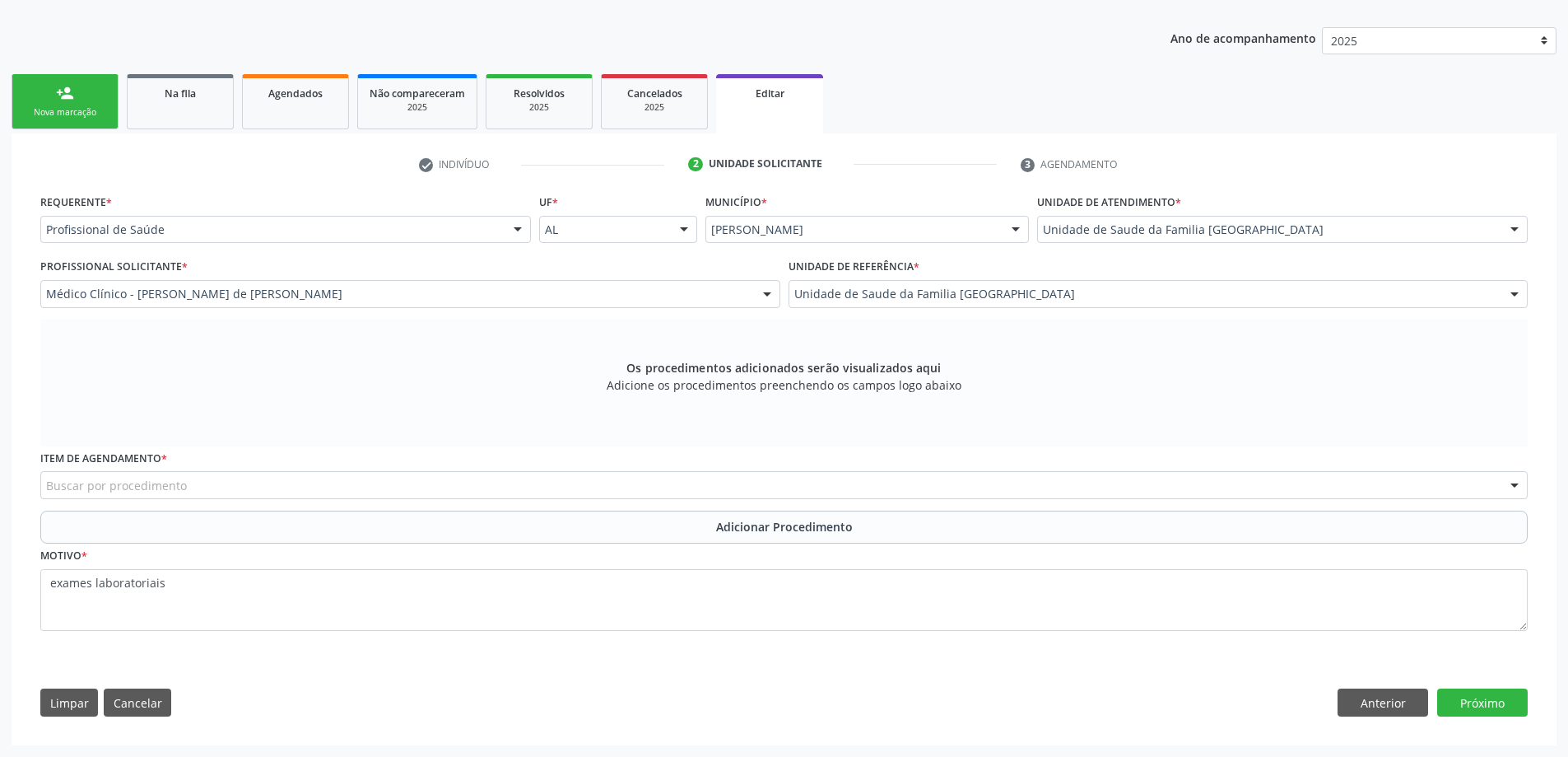
scroll to position [291, 0]
click at [480, 481] on div "Buscar por procedimento" at bounding box center [784, 485] width 1486 height 28
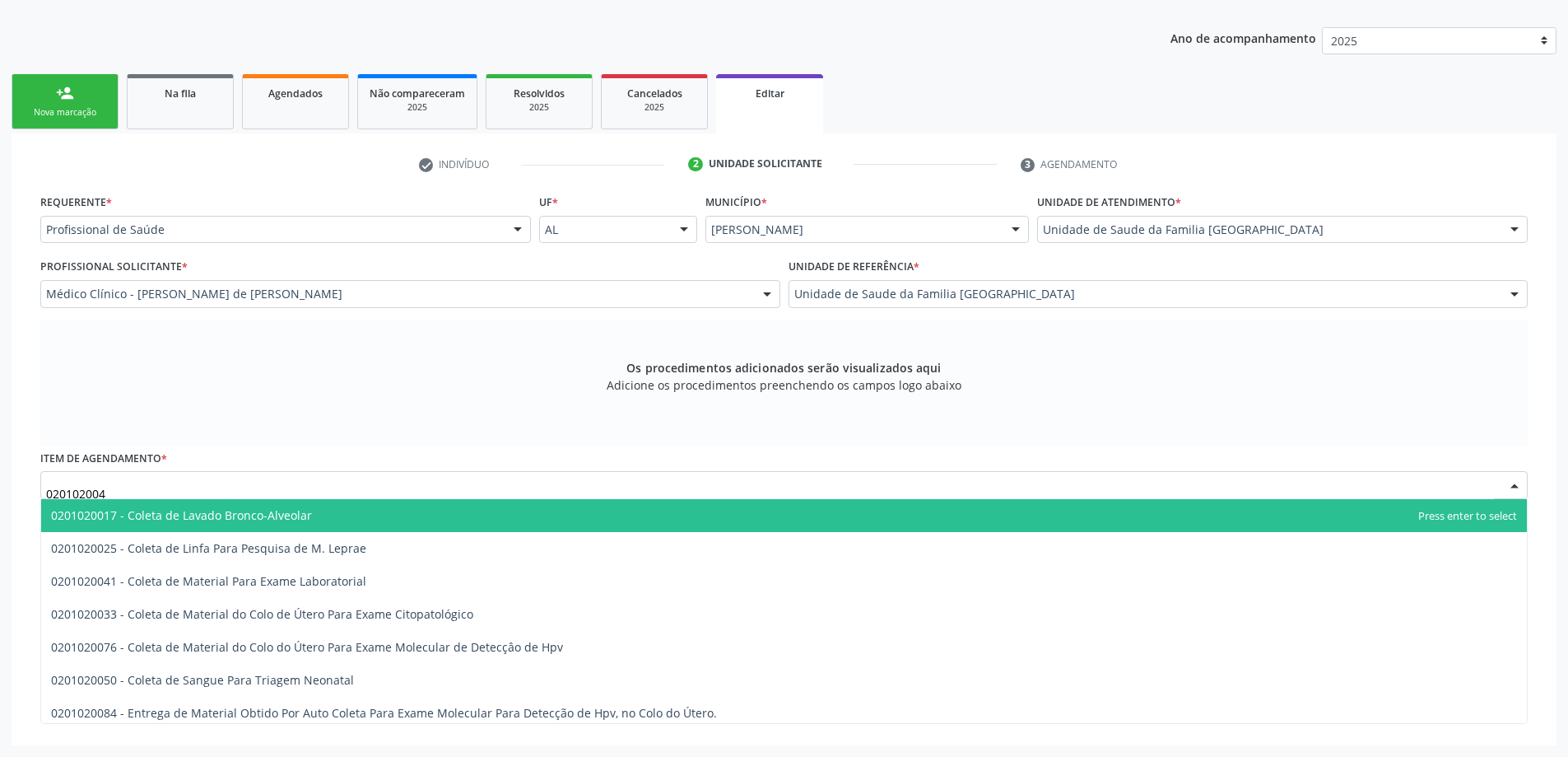
type input "0201020041"
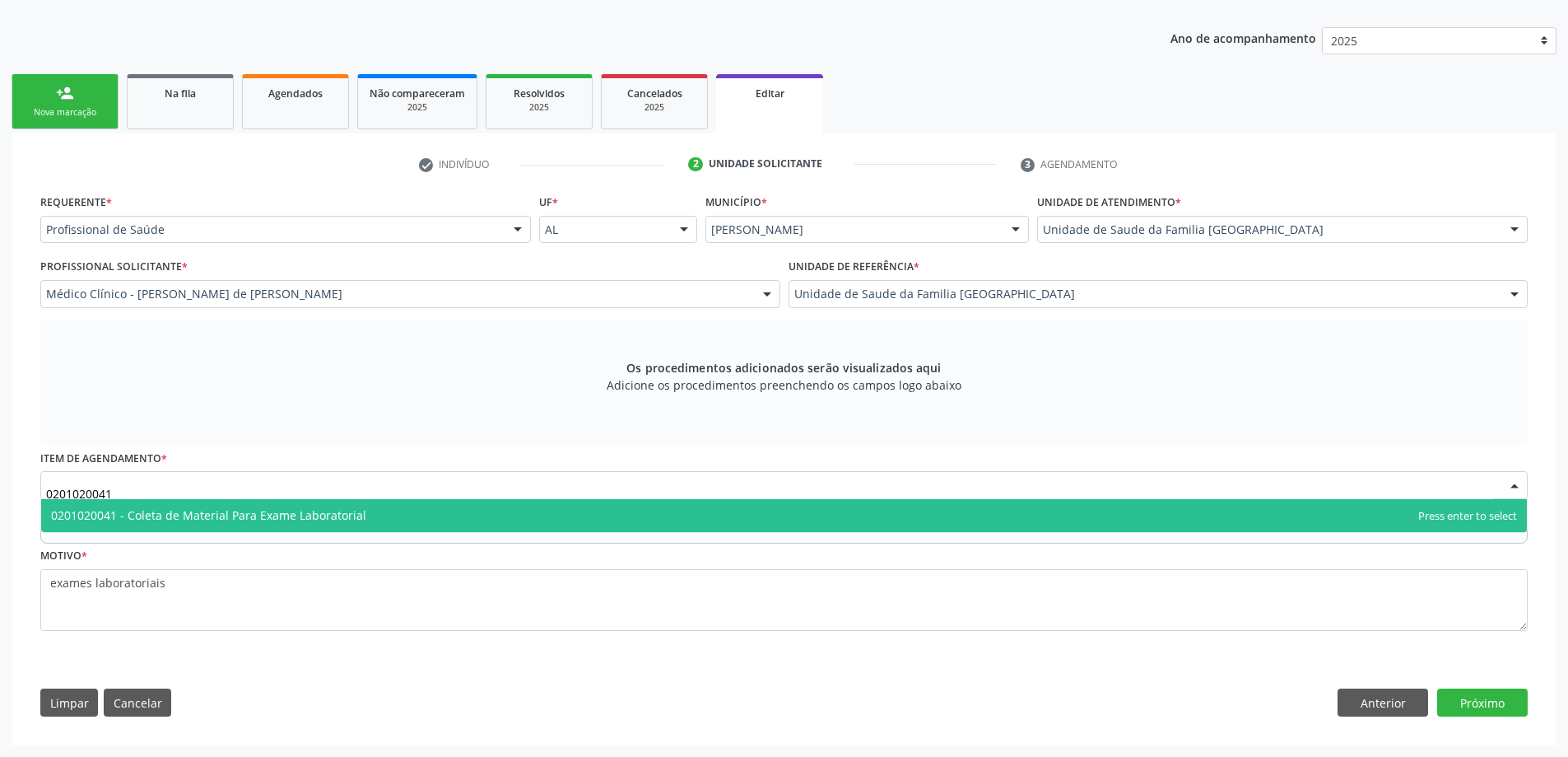
click at [384, 512] on span "0201020041 - Coleta de Material Para Exame Laboratorial" at bounding box center [784, 515] width 1486 height 33
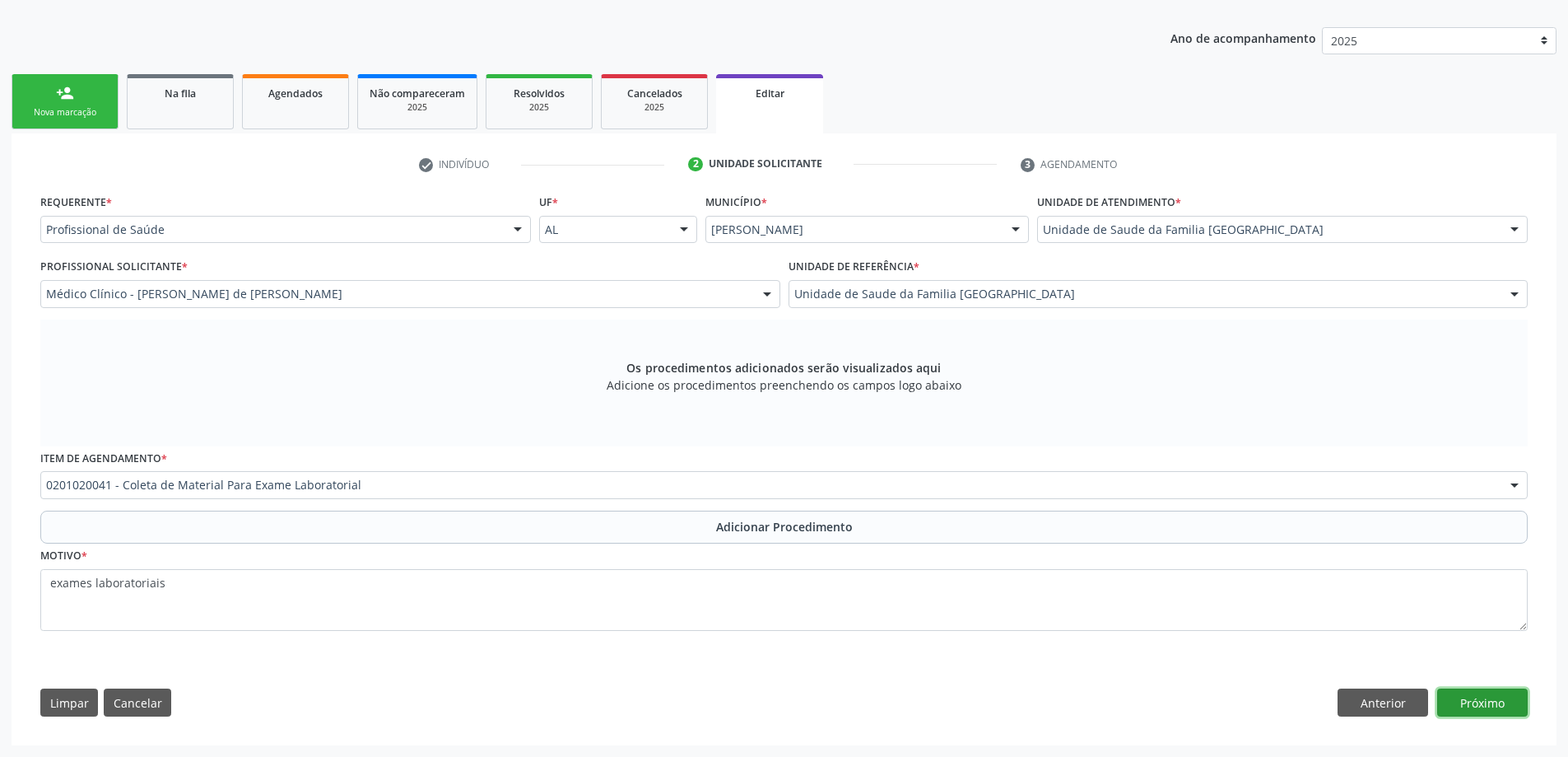
click at [1508, 709] on button "Próximo" at bounding box center [1482, 702] width 91 height 28
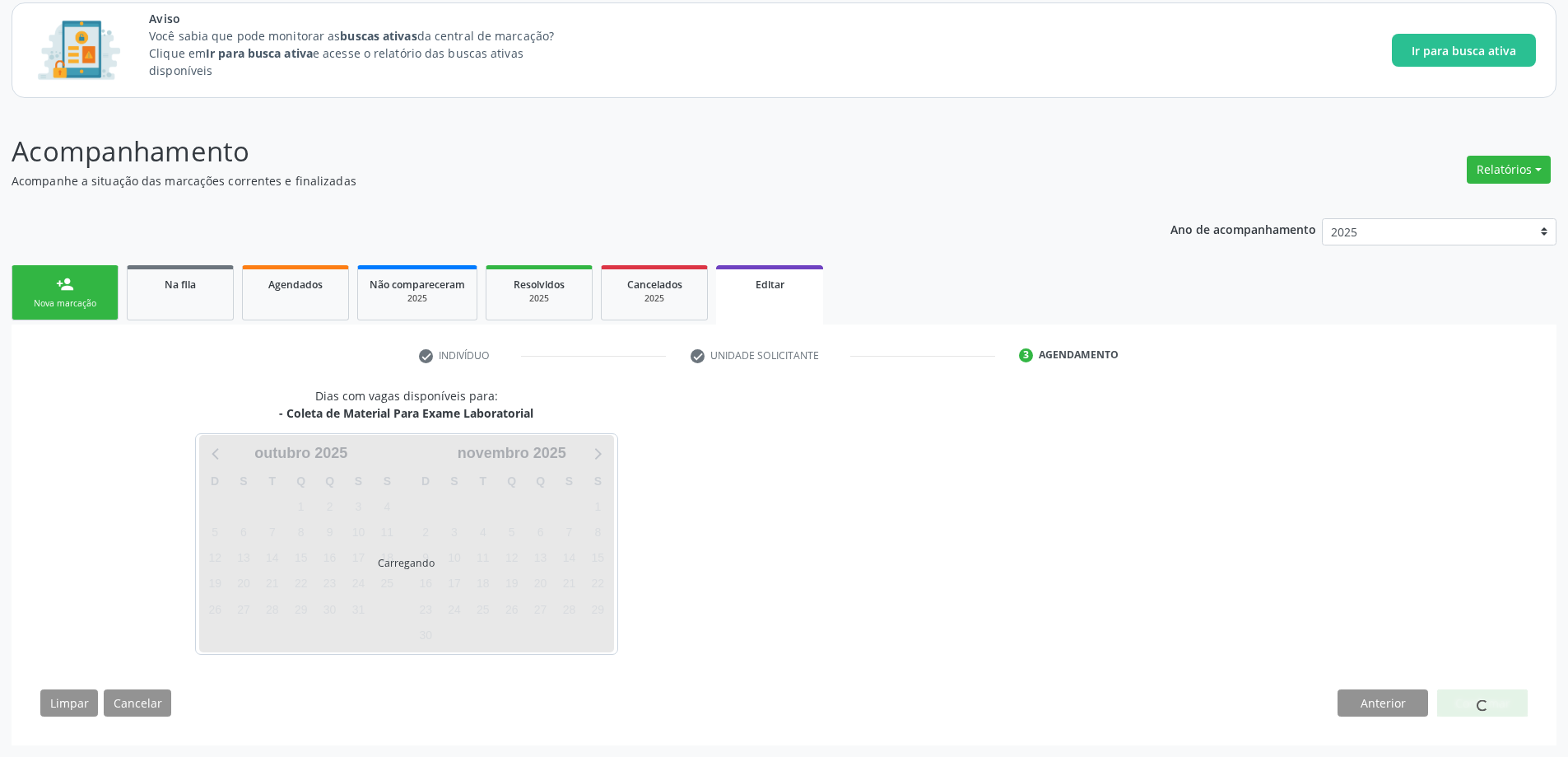
scroll to position [100, 0]
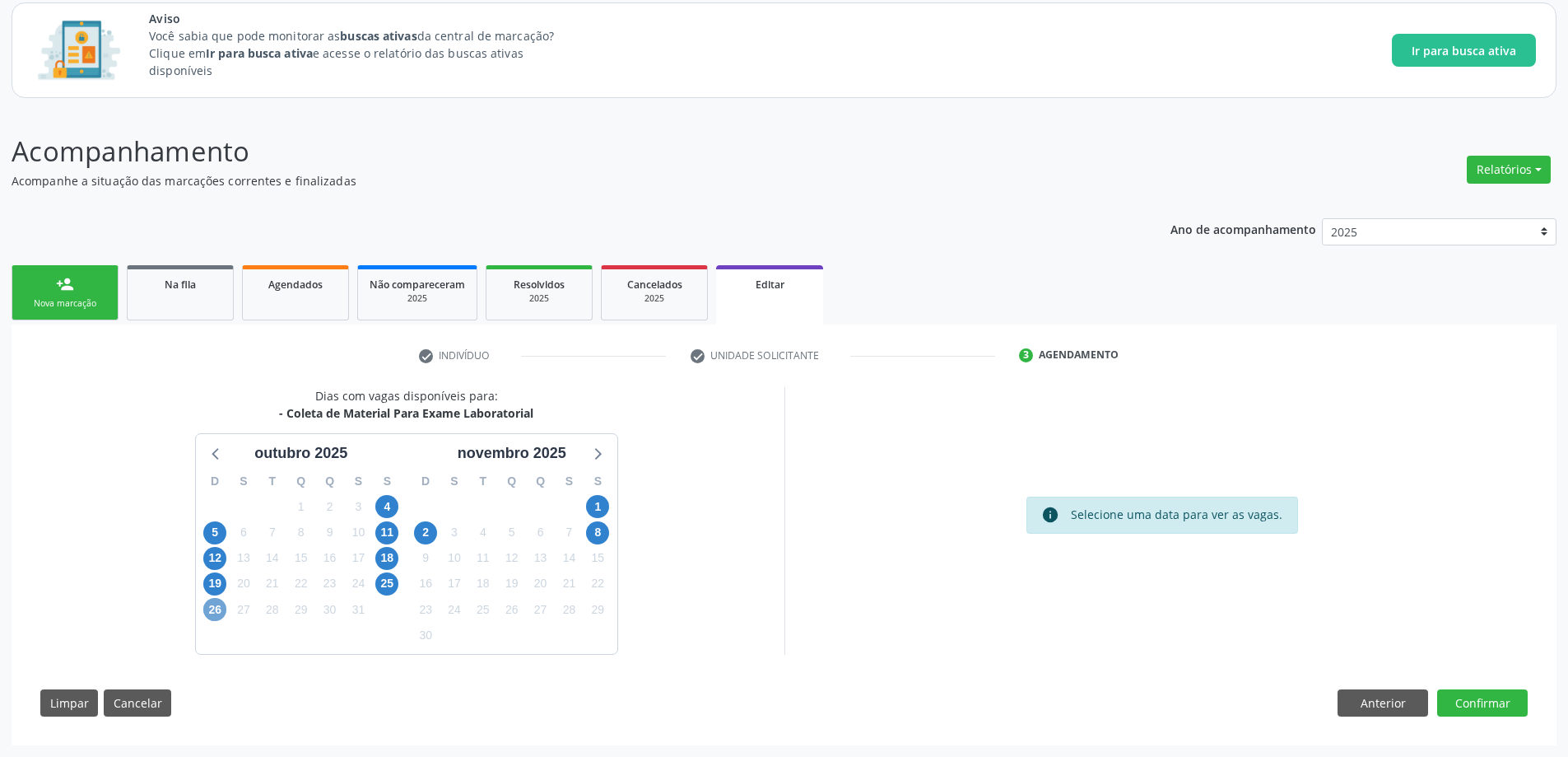
click at [210, 613] on span "26" at bounding box center [214, 609] width 23 height 23
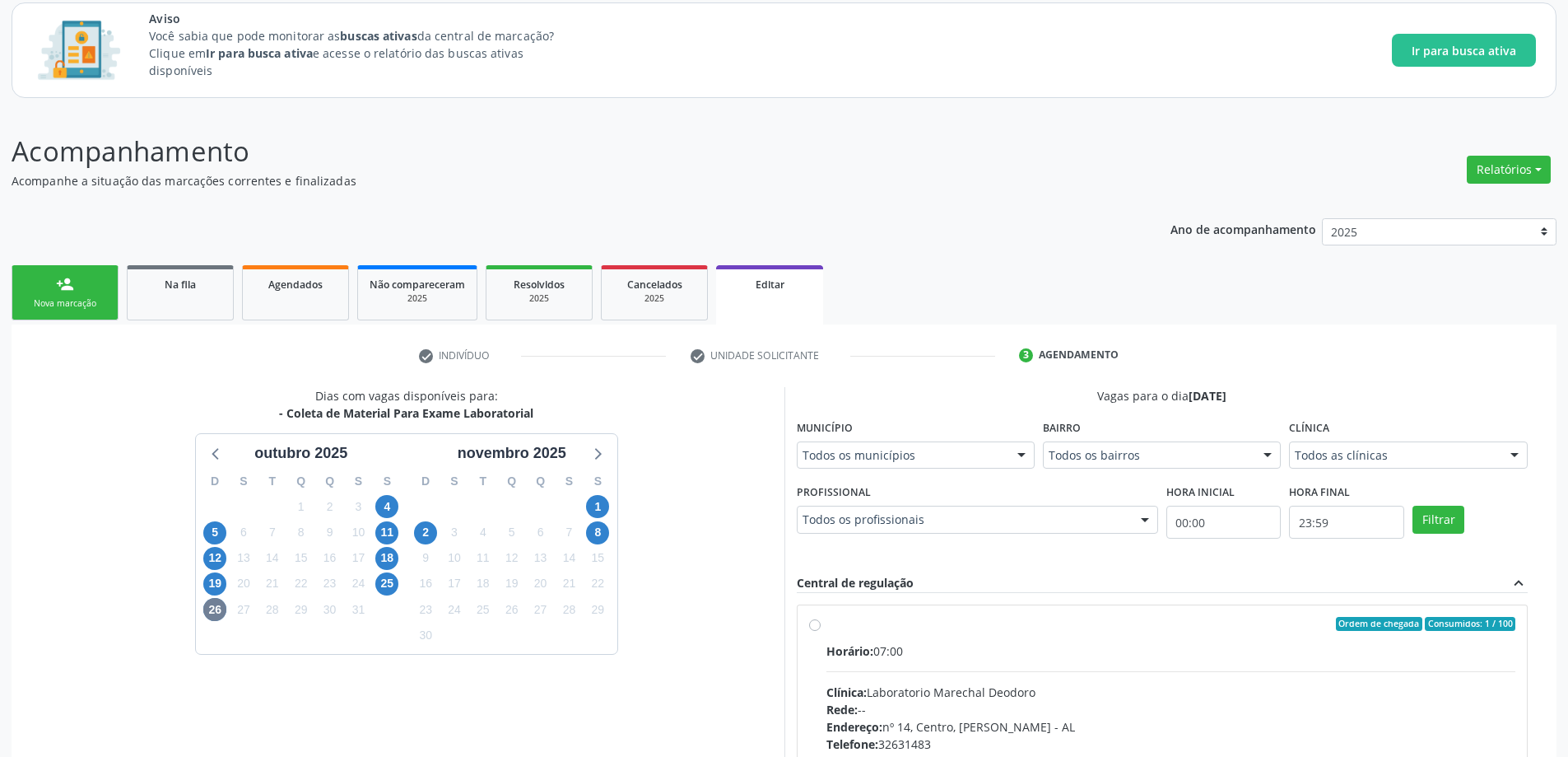
click at [826, 623] on label "Ordem de chegada Consumidos: 1 / 100 Horário: 07:00 Clínica: Laboratorio Marech…" at bounding box center [1171, 742] width 690 height 253
click at [817, 623] on input "Ordem de chegada Consumidos: 1 / 100 Horário: 07:00 Clínica: Laboratorio Marech…" at bounding box center [814, 624] width 11 height 15
radio input "true"
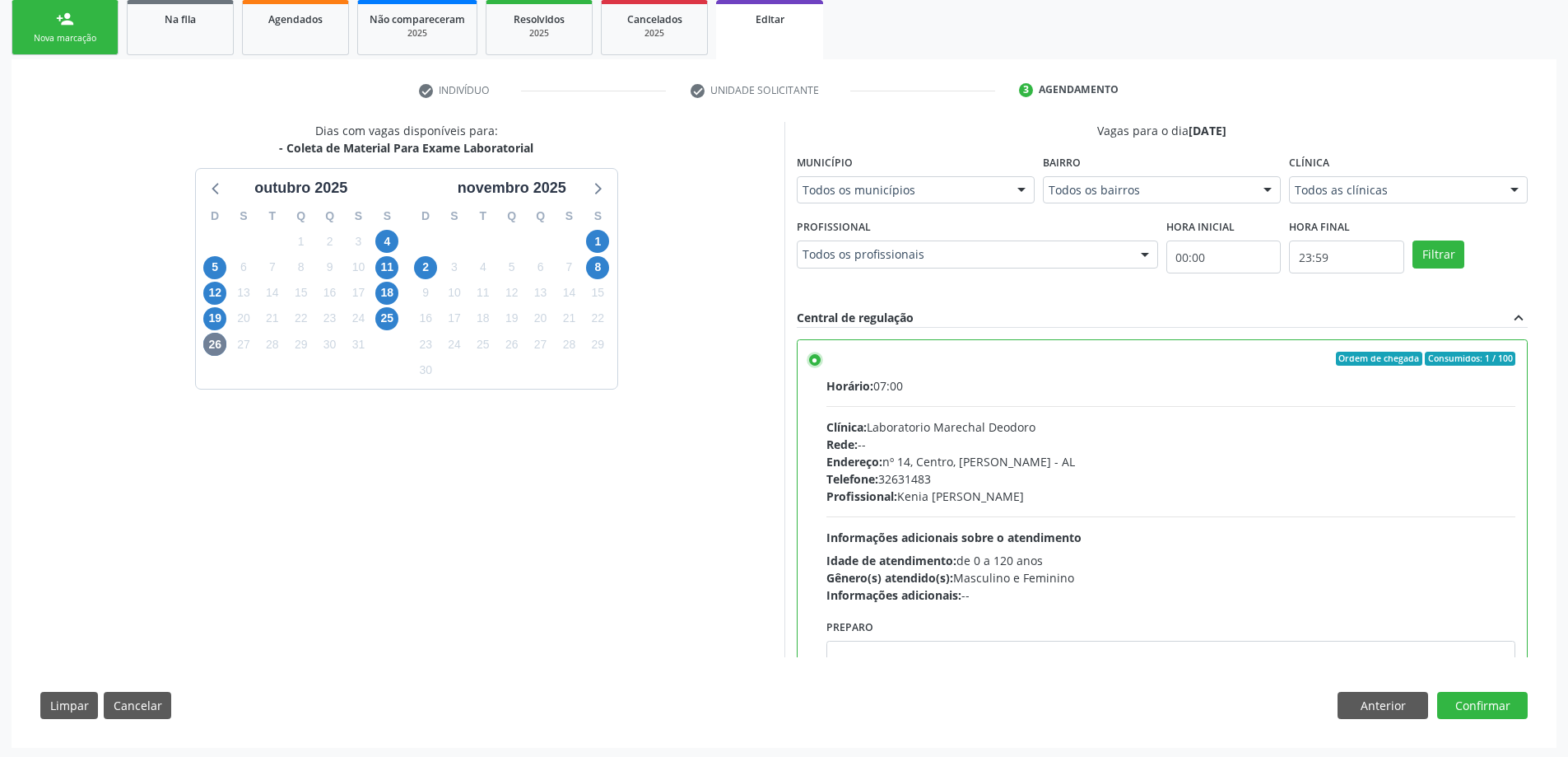
scroll to position [367, 0]
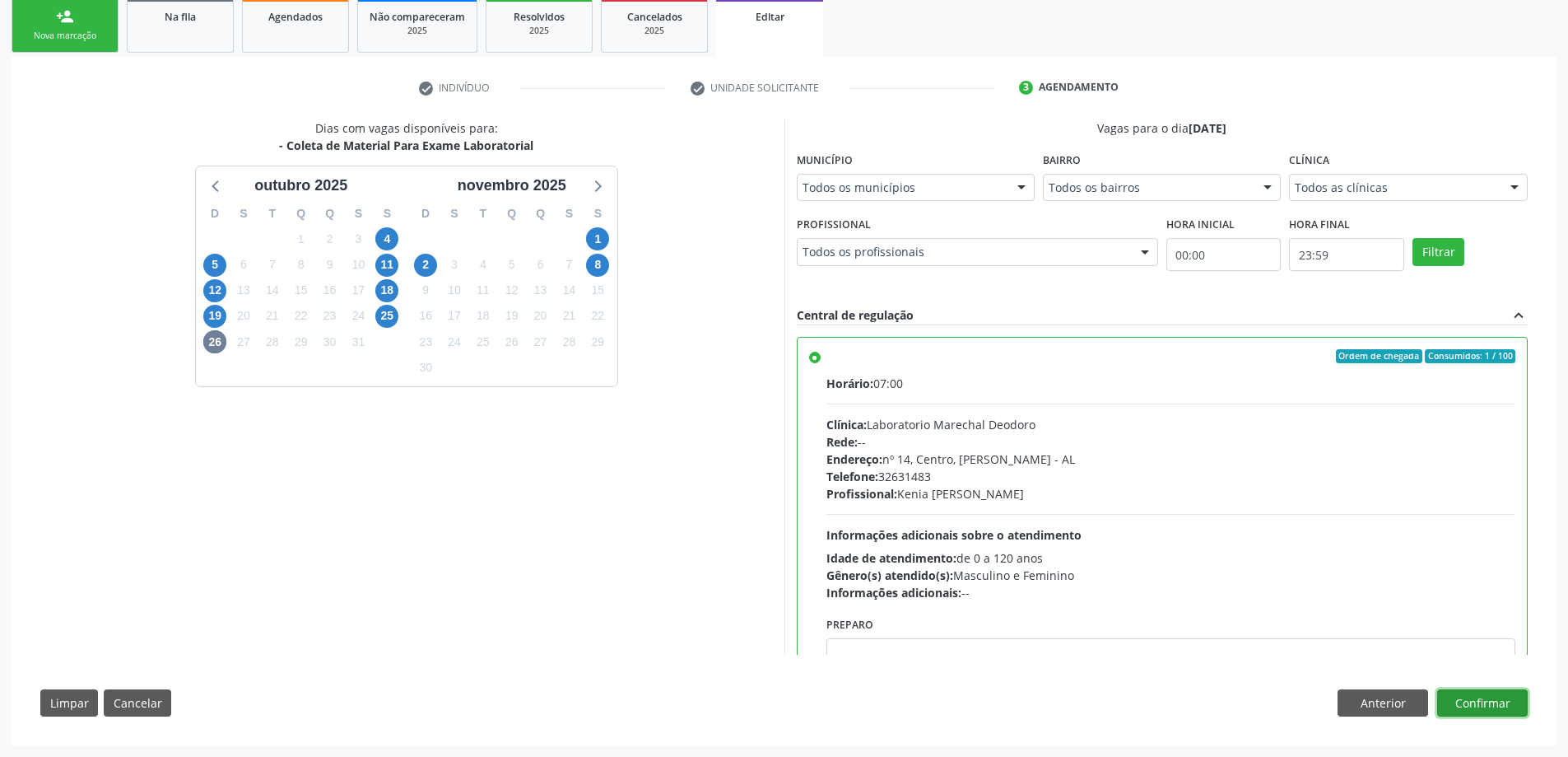
click at [1473, 701] on button "Confirmar" at bounding box center [1482, 703] width 91 height 28
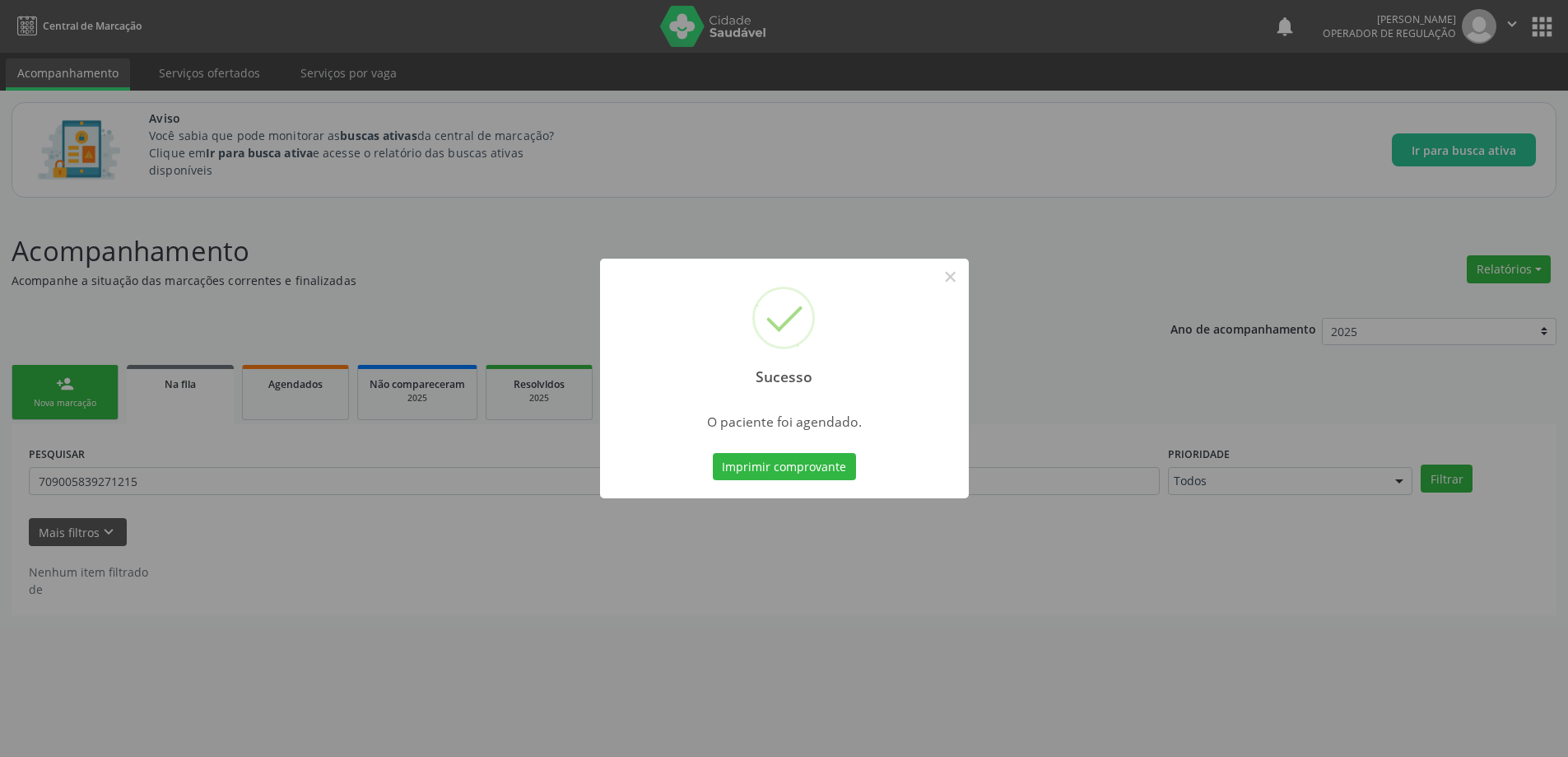
scroll to position [0, 0]
click at [241, 484] on div "Sucesso × O paciente foi agendado. Imprimir comprovante Cancel" at bounding box center [790, 378] width 1580 height 757
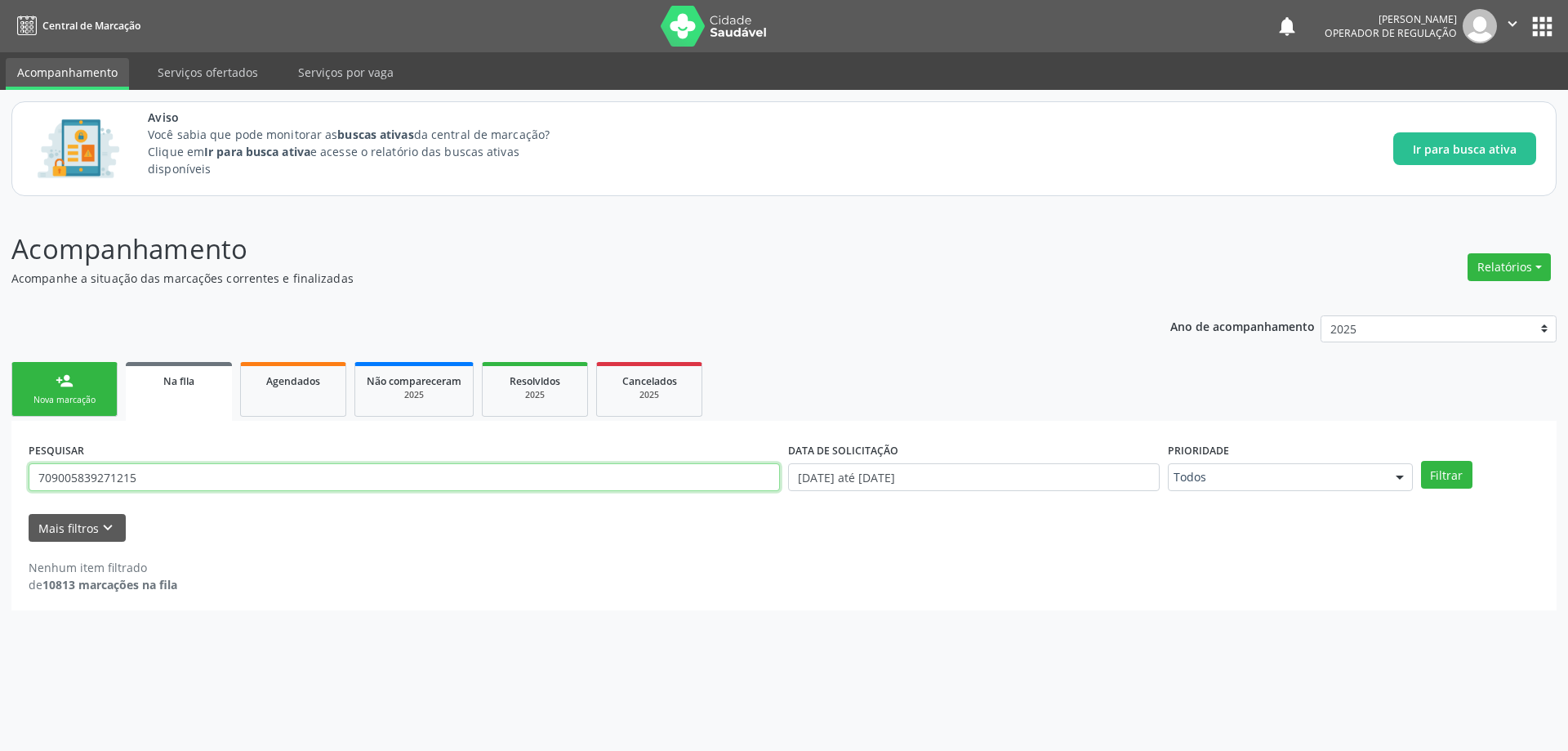
click at [239, 480] on input "709005839271215" at bounding box center [403, 477] width 751 height 28
paste input "4608650096524"
type input "704608650096524"
click at [1421, 461] on button "Filtrar" at bounding box center [1447, 474] width 51 height 28
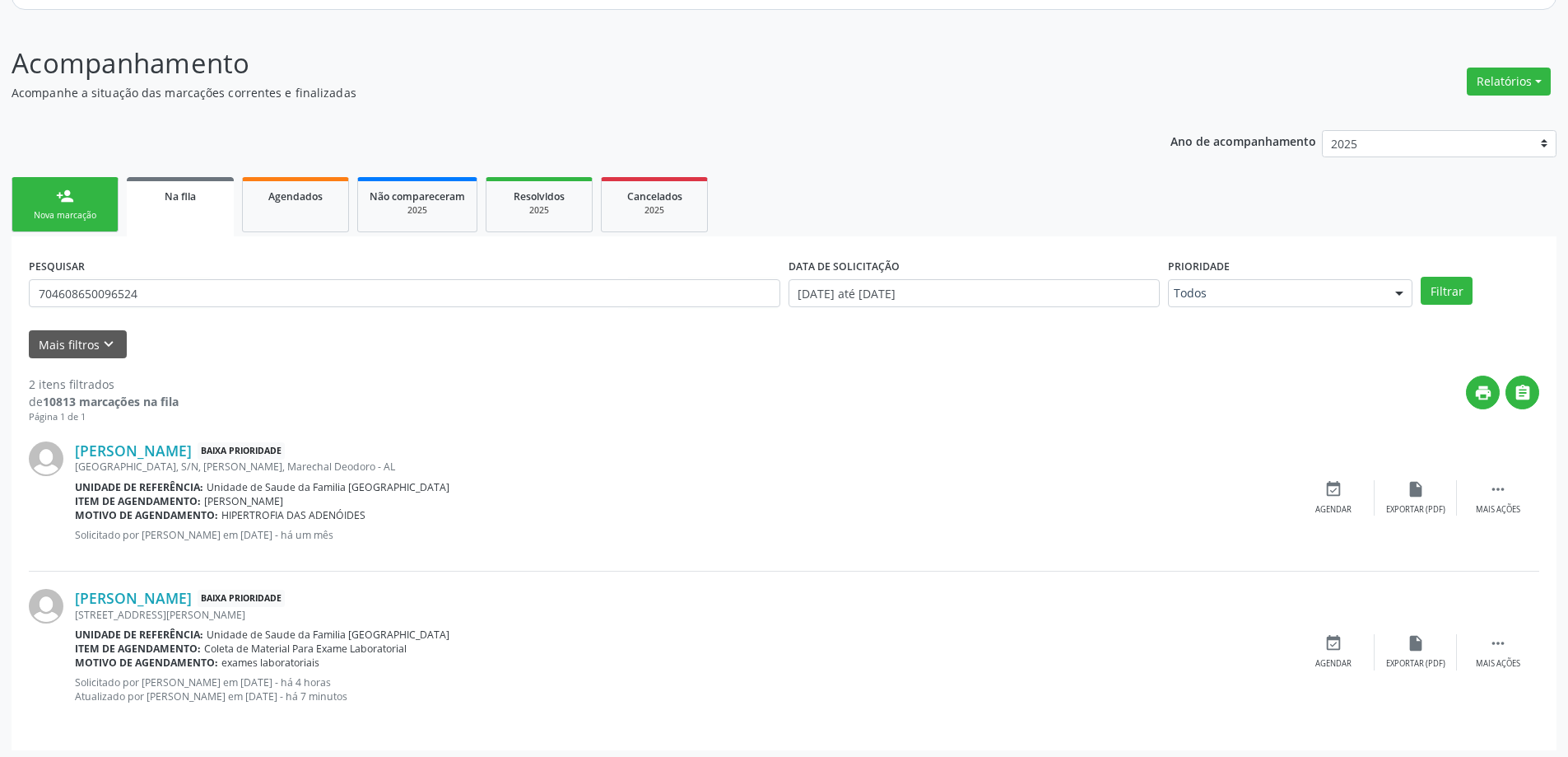
scroll to position [193, 0]
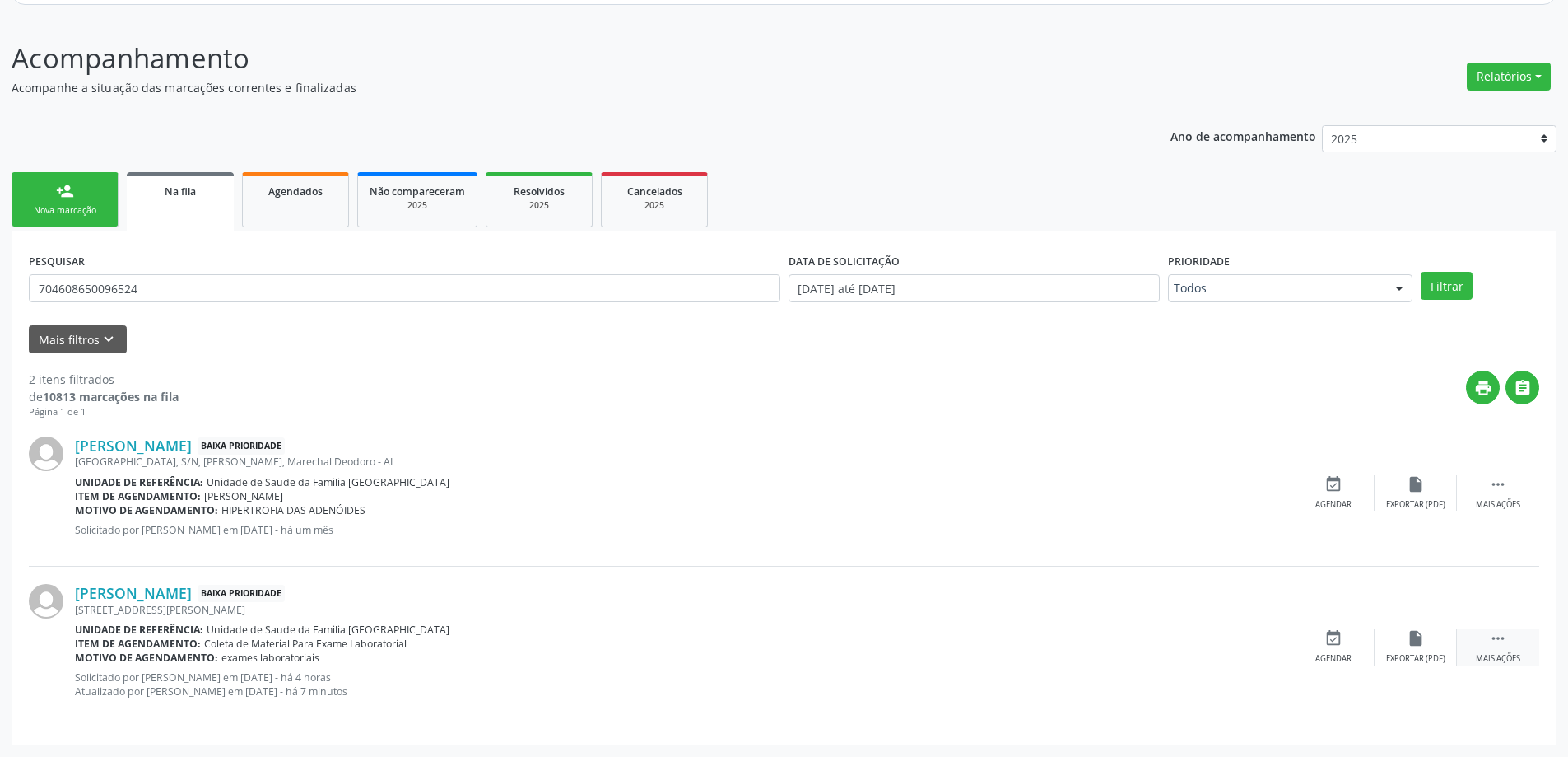
click at [1494, 650] on div " Mais ações" at bounding box center [1498, 647] width 82 height 35
click at [1421, 649] on div "edit Editar" at bounding box center [1415, 647] width 82 height 35
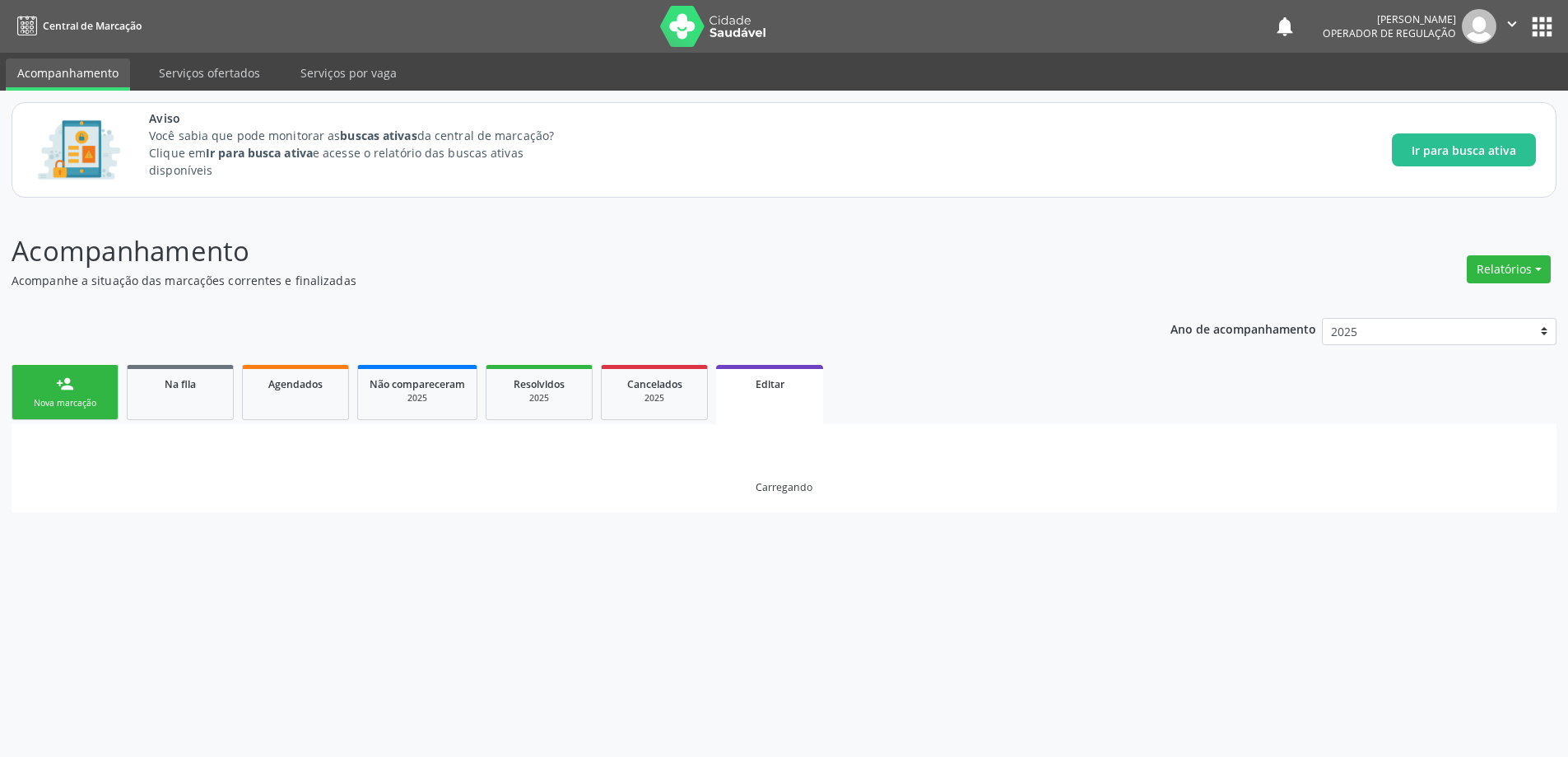
scroll to position [0, 0]
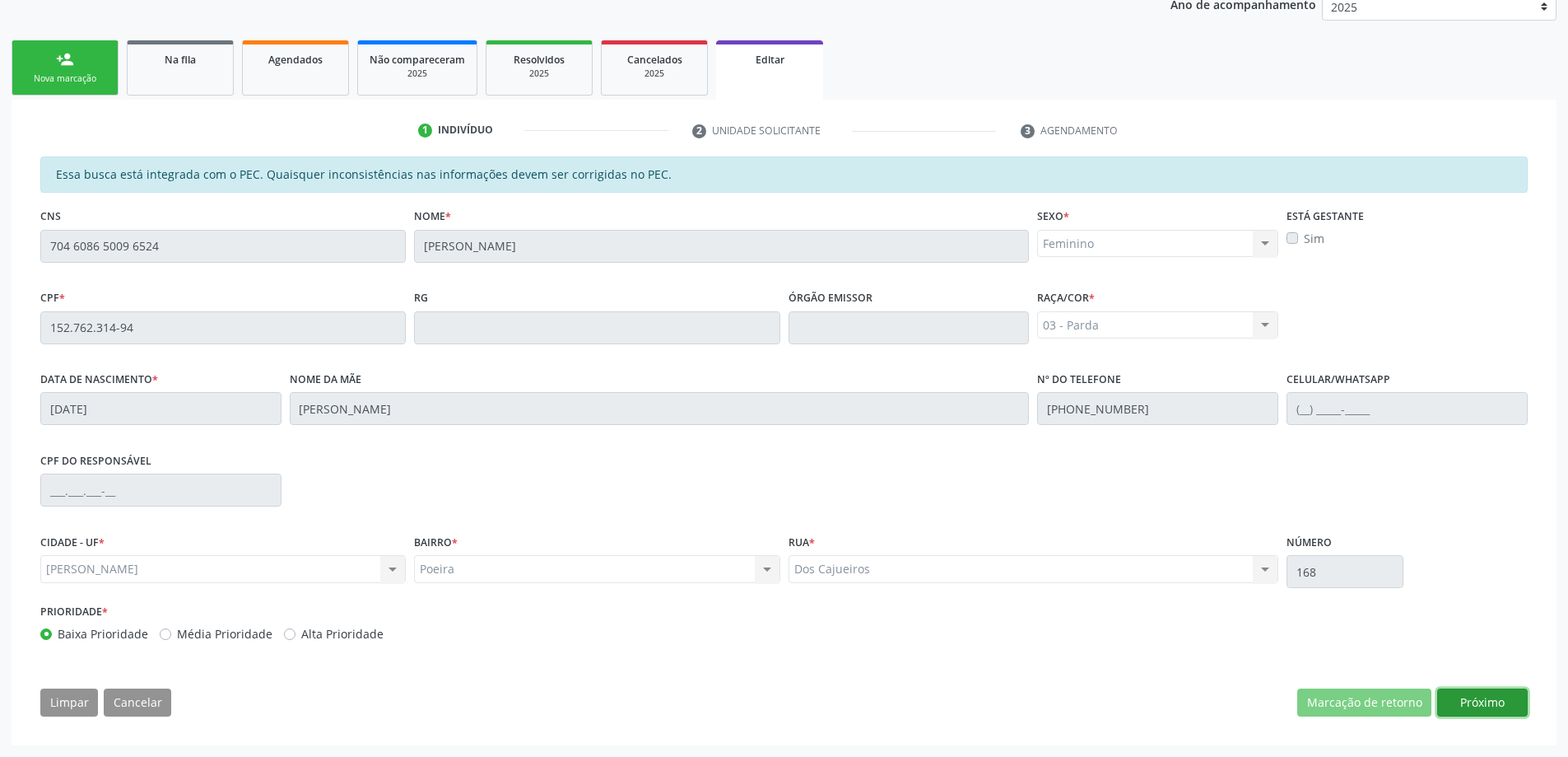
click at [1474, 705] on button "Próximo" at bounding box center [1482, 702] width 91 height 28
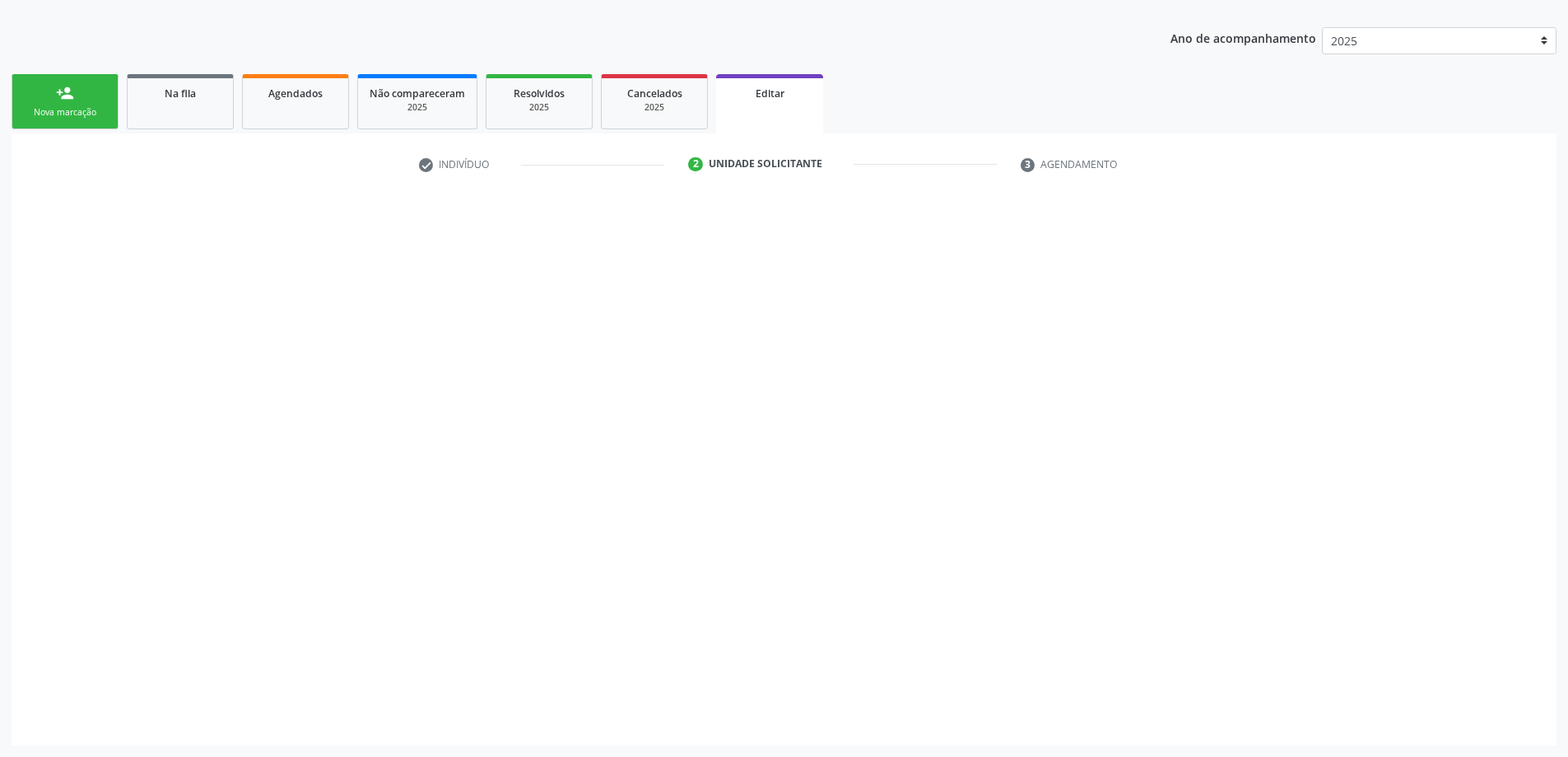
scroll to position [291, 0]
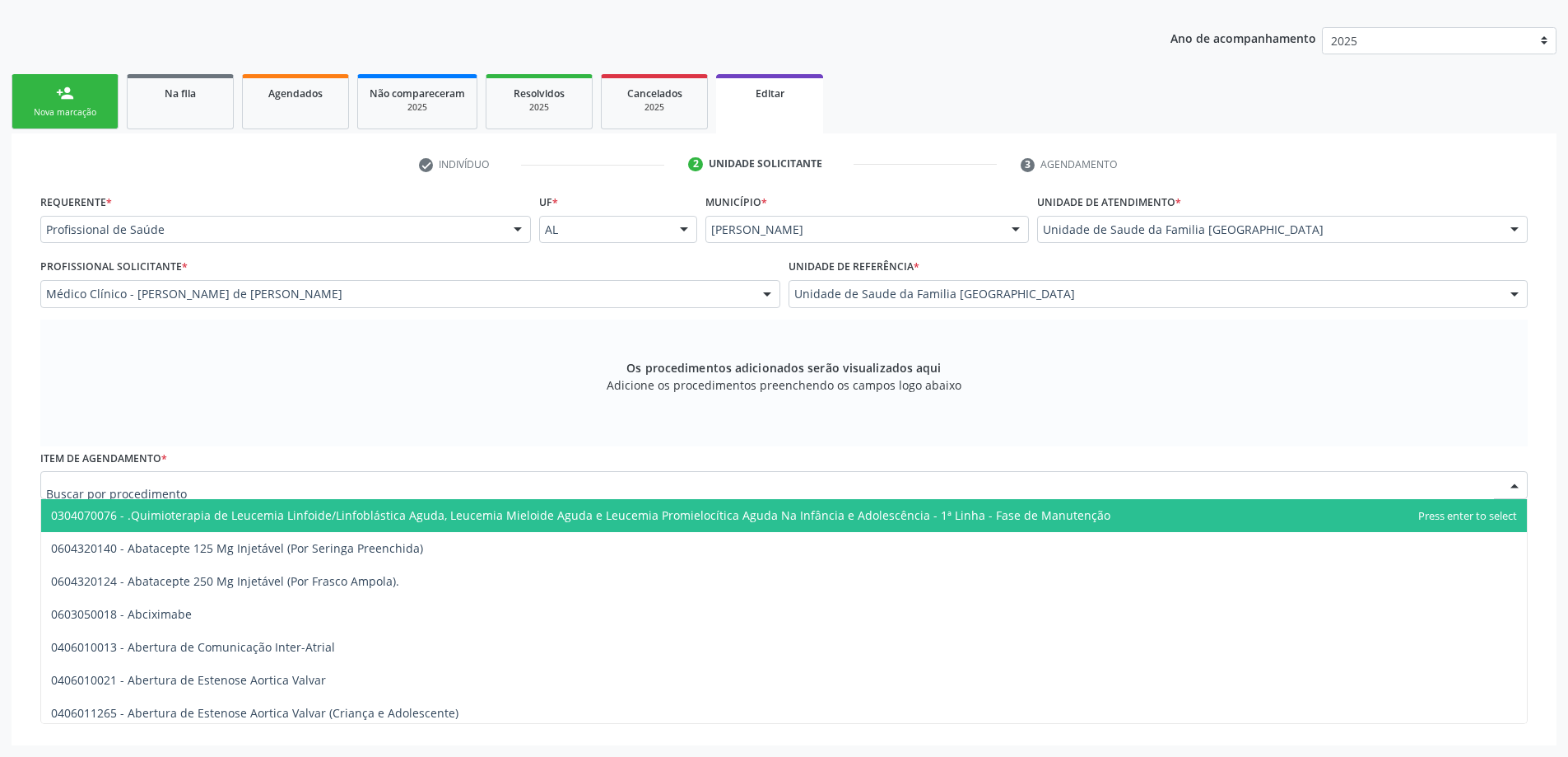
click at [257, 488] on div at bounding box center [784, 485] width 1486 height 28
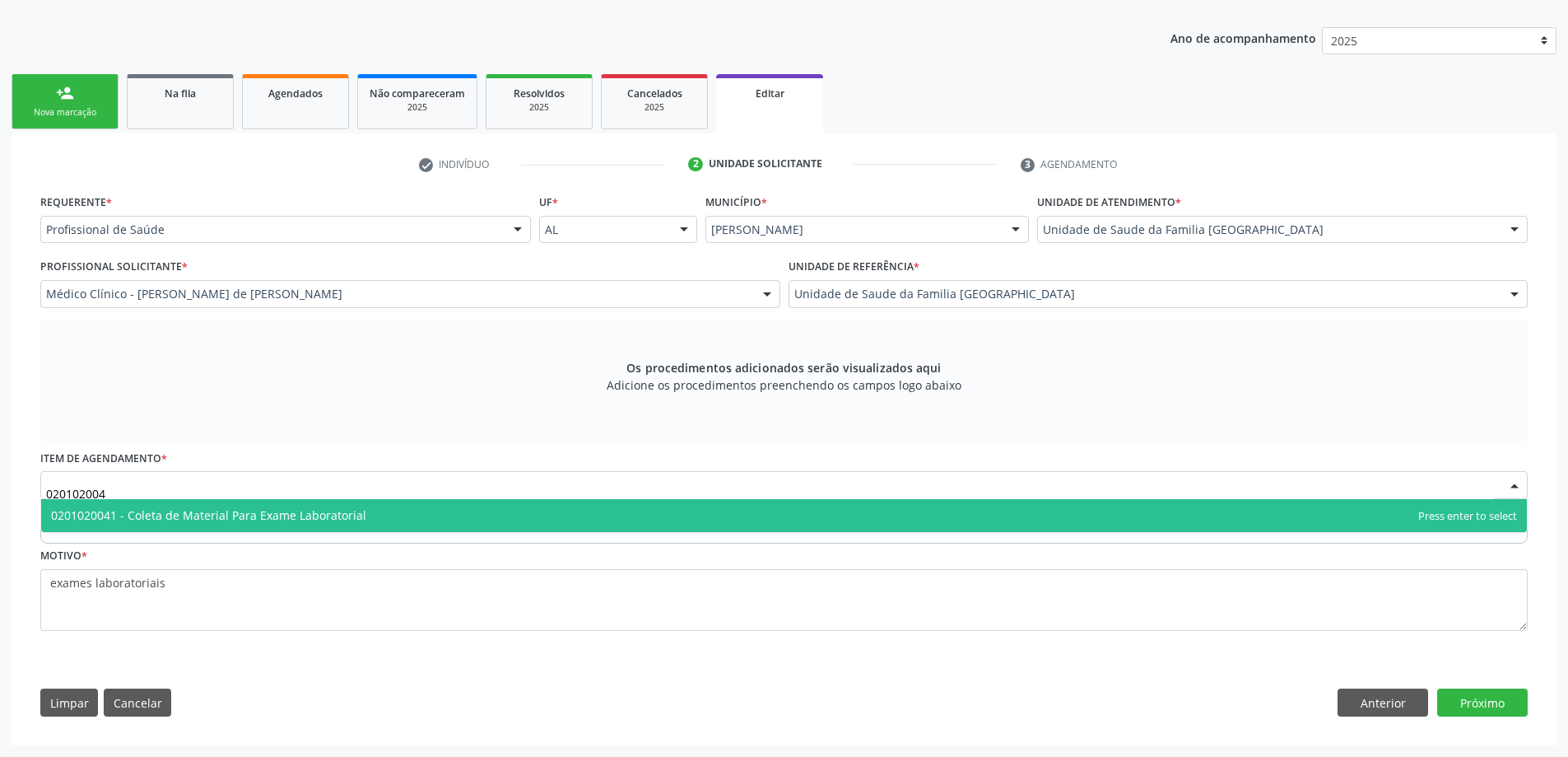
type input "0201020041"
click at [225, 513] on span "0201020041 - Coleta de Material Para Exame Laboratorial" at bounding box center [208, 514] width 315 height 16
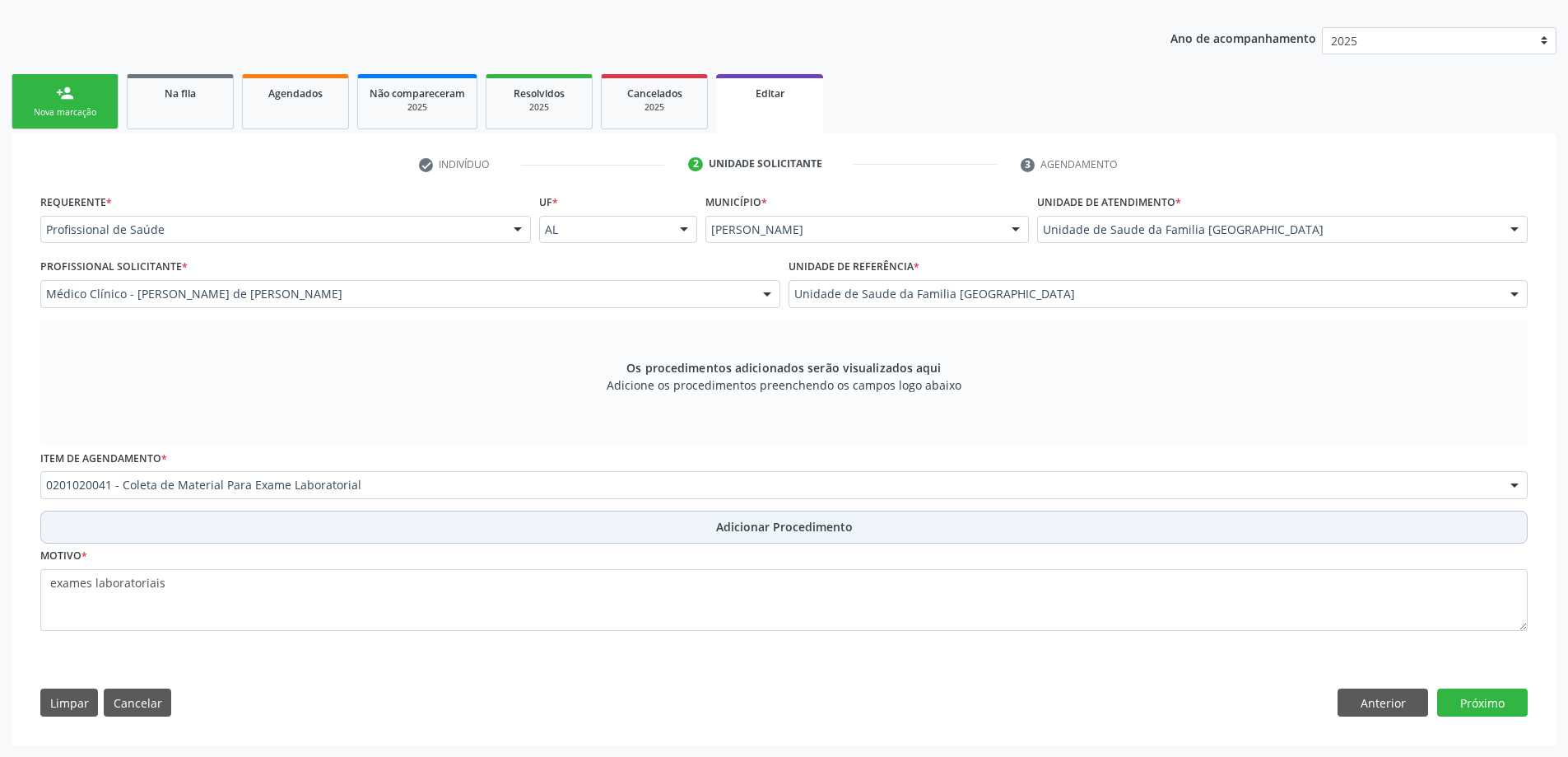
click at [701, 524] on button "Adicionar Procedimento" at bounding box center [784, 527] width 1486 height 33
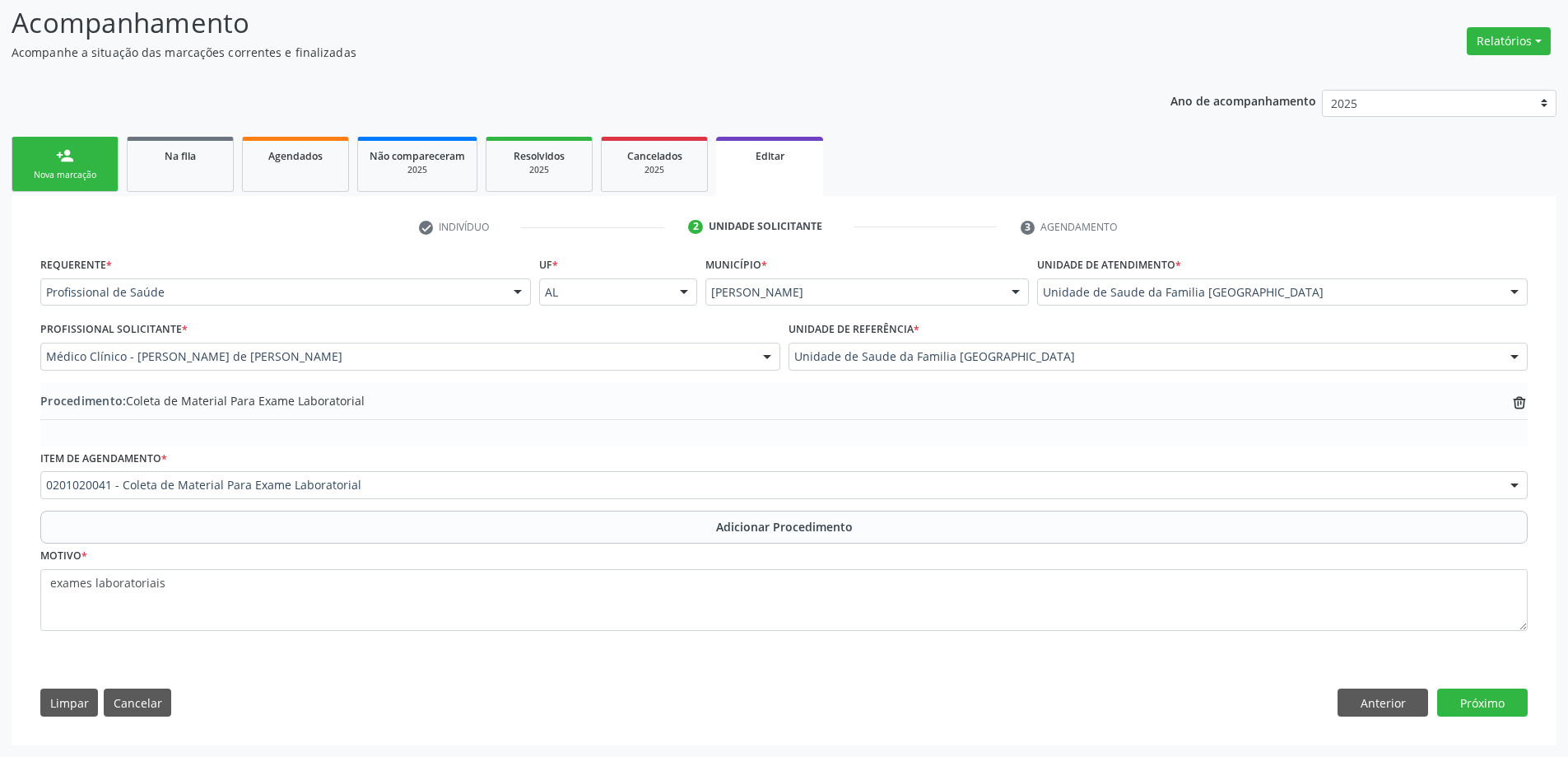
scroll to position [228, 0]
click at [1499, 710] on button "Próximo" at bounding box center [1482, 702] width 91 height 28
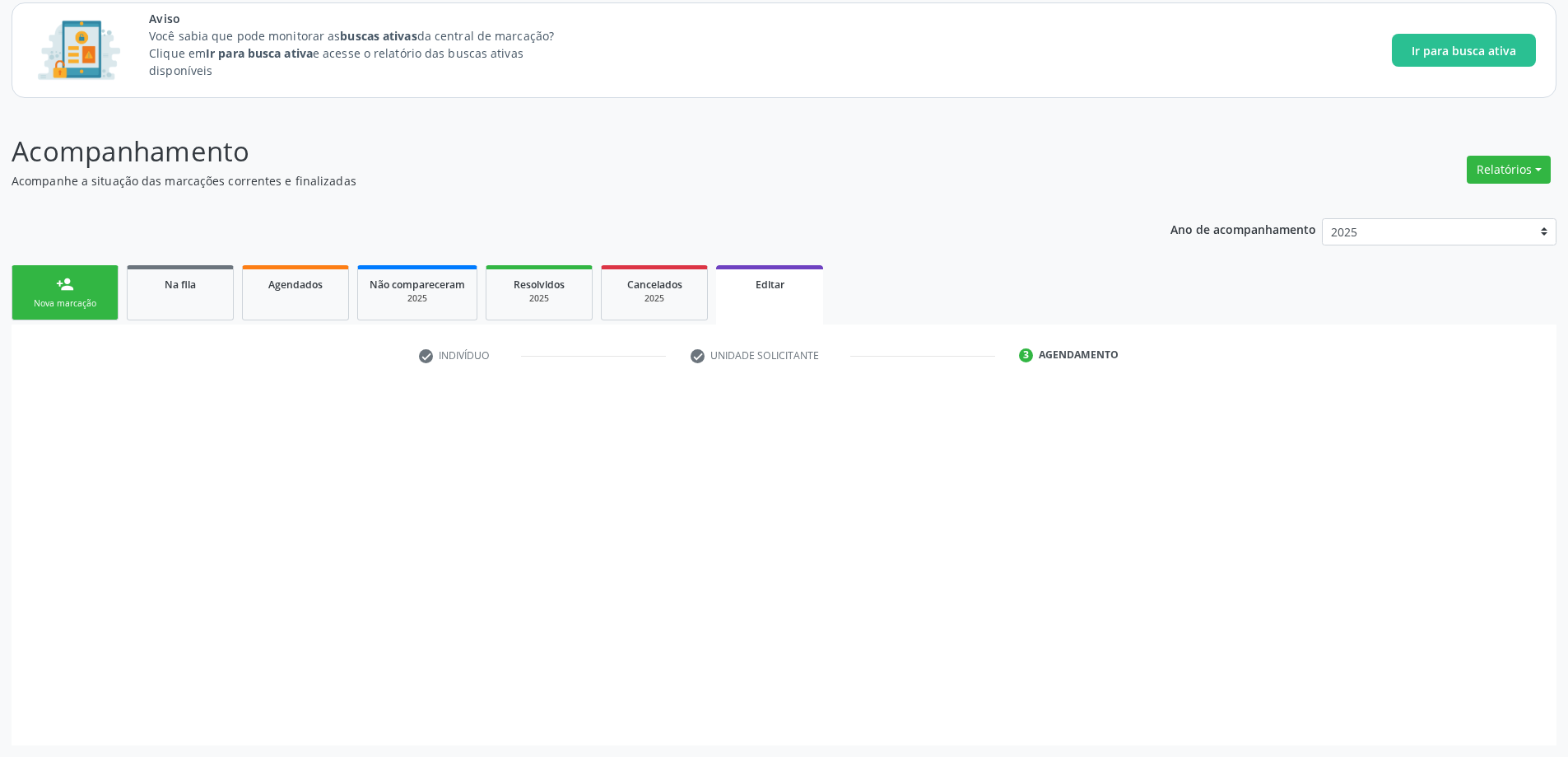
scroll to position [100, 0]
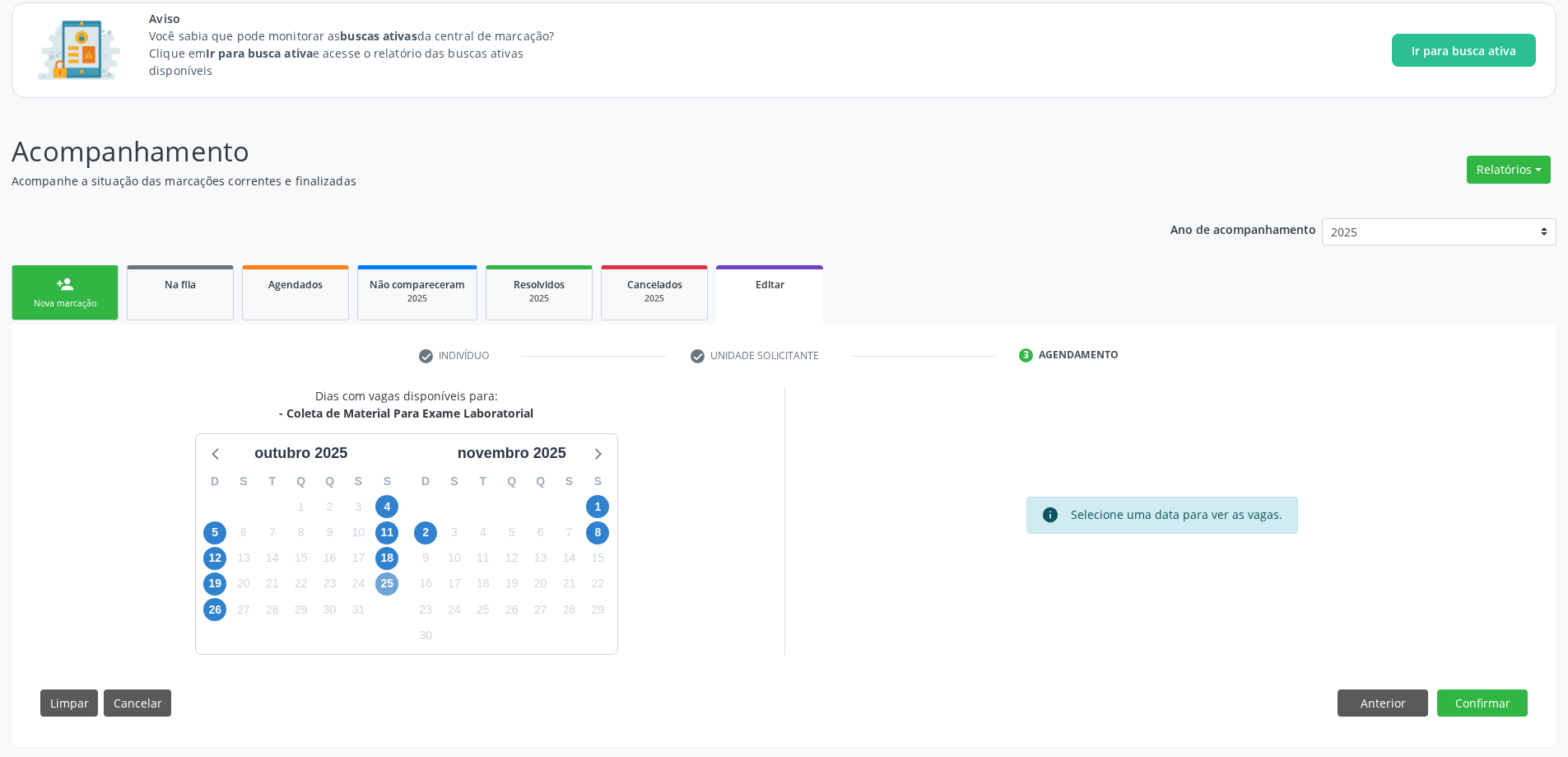
click at [383, 586] on span "25" at bounding box center [386, 583] width 23 height 23
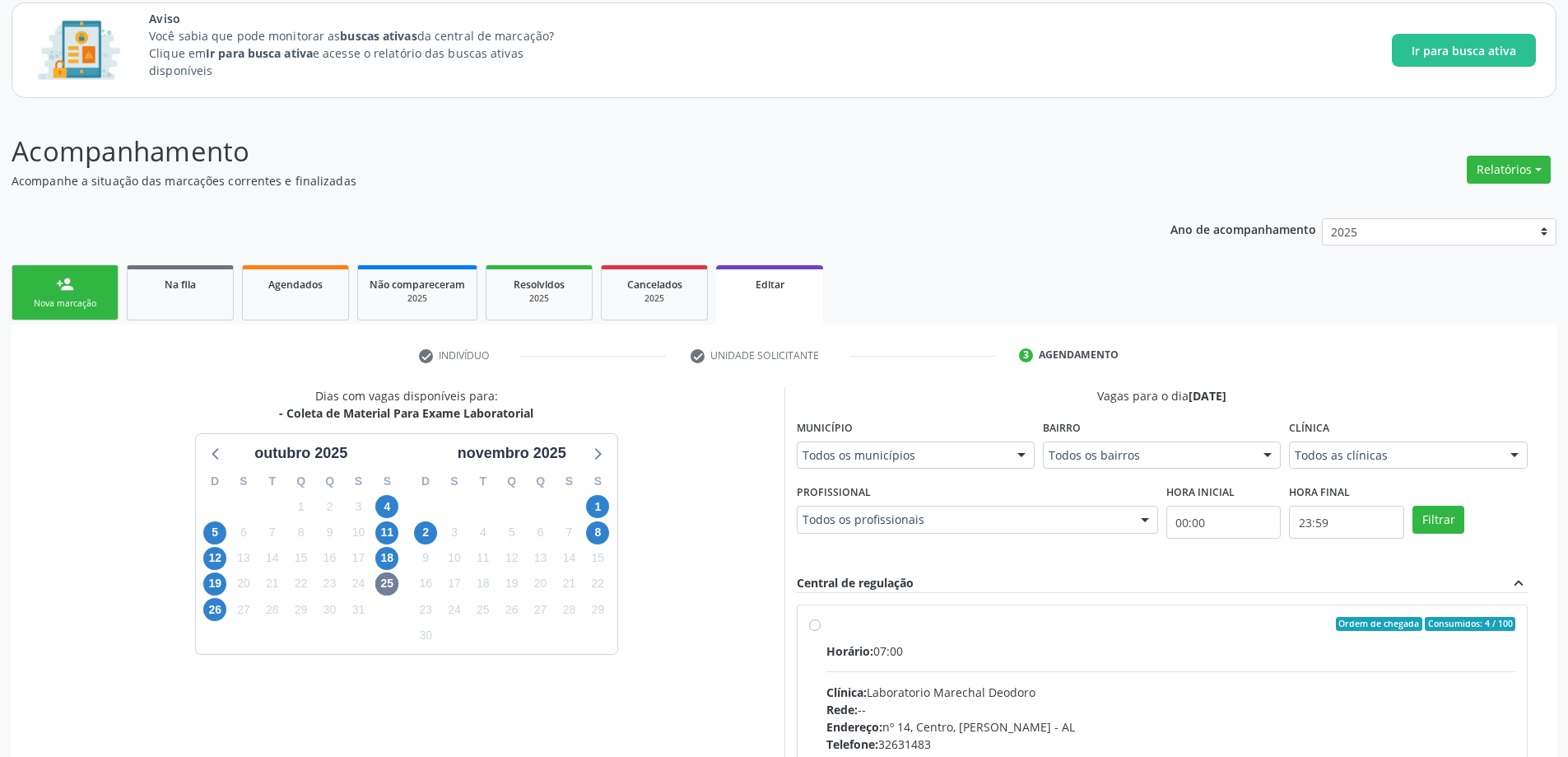
click at [826, 624] on label "Ordem de chegada Consumidos: 4 / 100 Horário: 07:00 Clínica: Laboratorio Marech…" at bounding box center [1171, 742] width 690 height 253
click at [816, 624] on input "Ordem de chegada Consumidos: 4 / 100 Horário: 07:00 Clínica: Laboratorio Marech…" at bounding box center [814, 624] width 11 height 15
radio input "true"
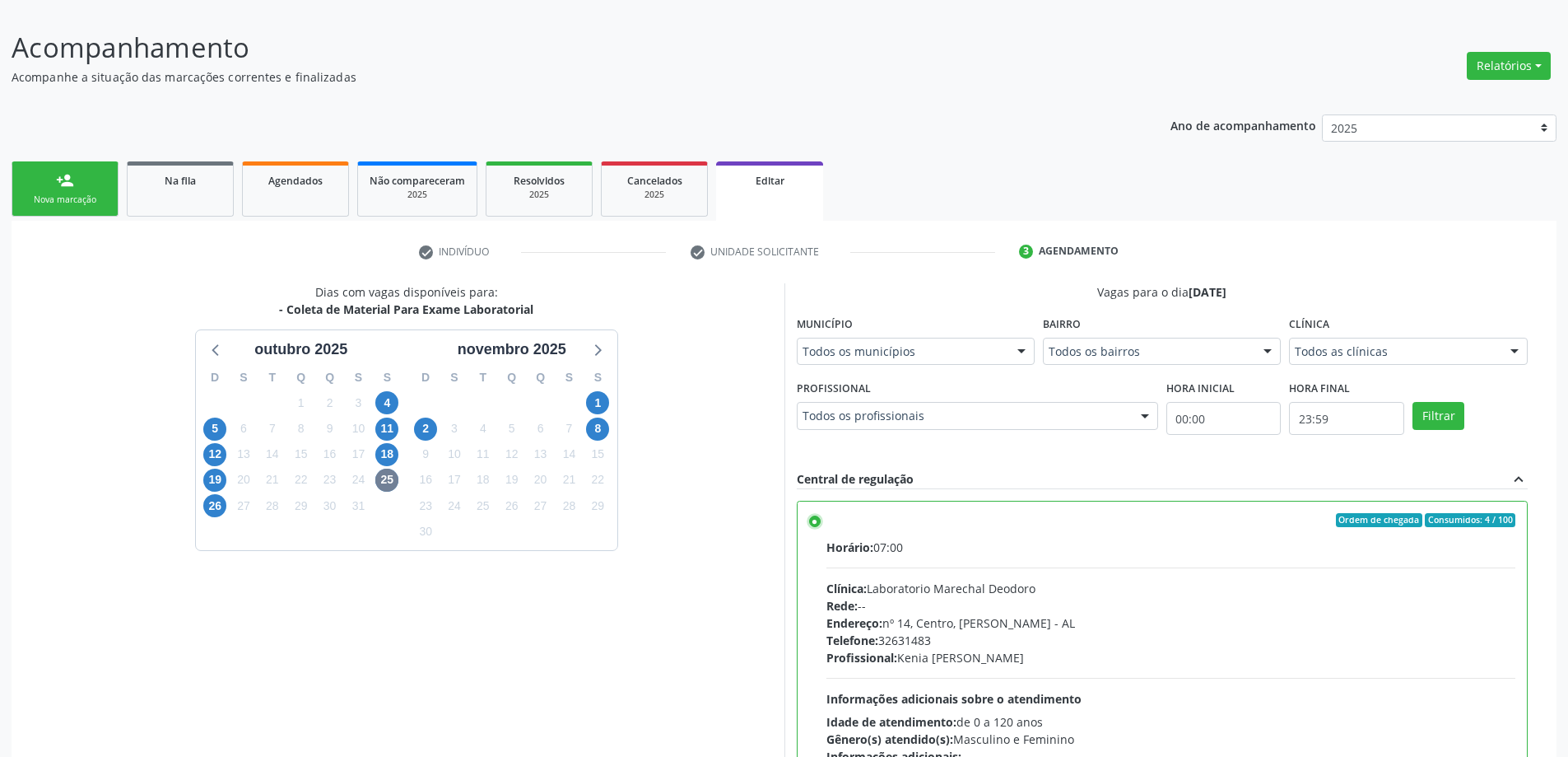
scroll to position [367, 0]
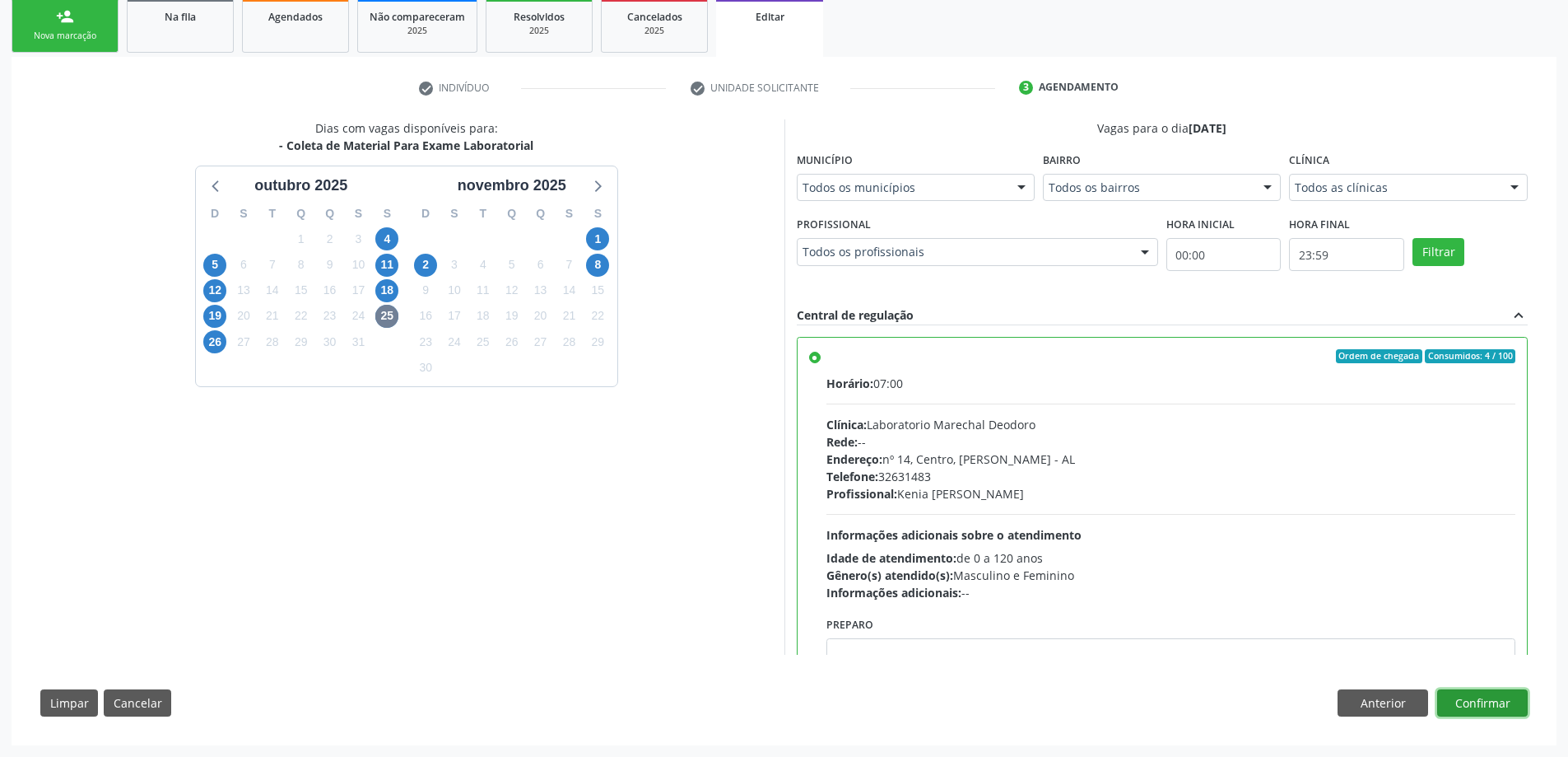
click at [1497, 711] on button "Confirmar" at bounding box center [1482, 703] width 91 height 28
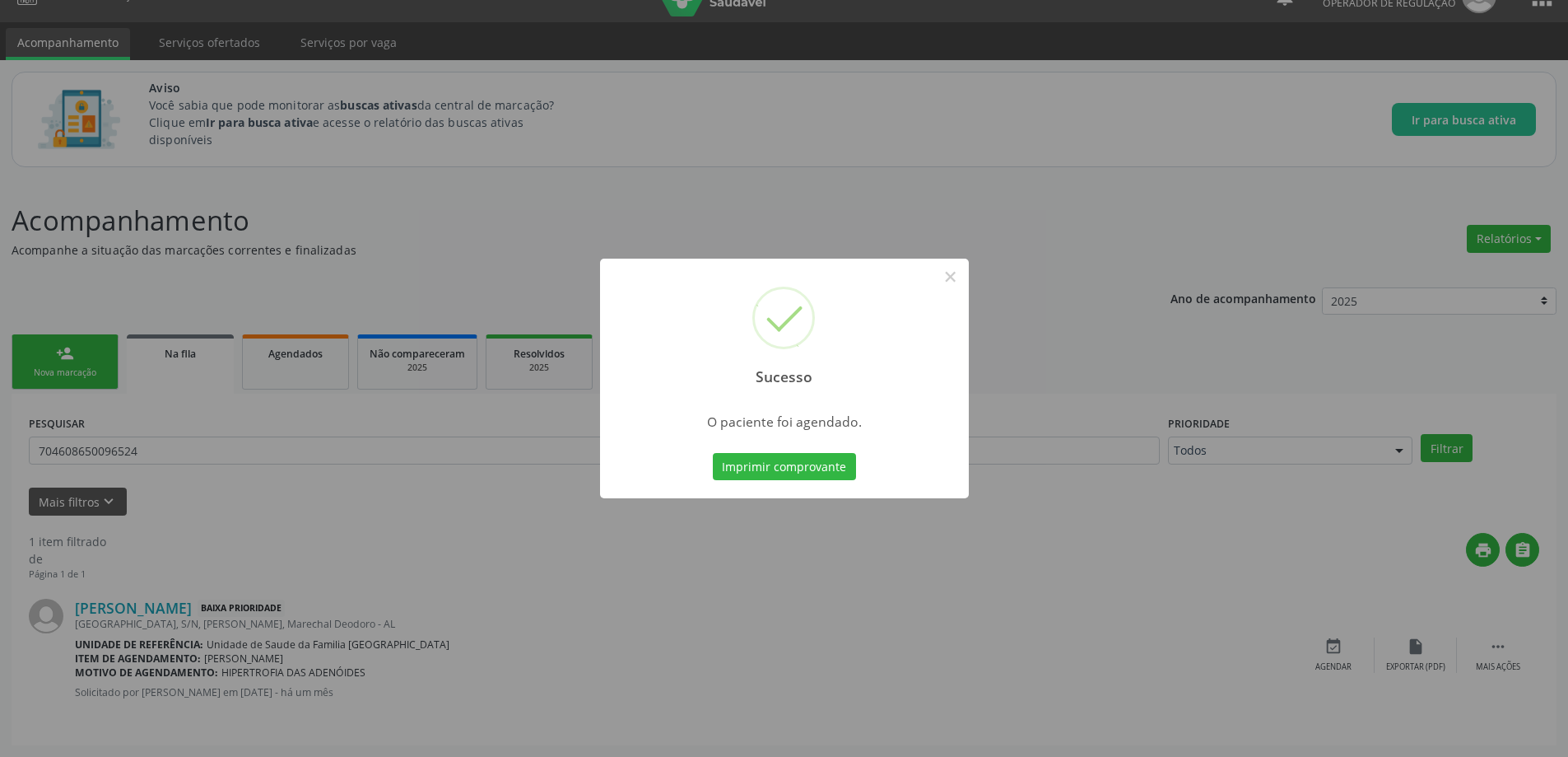
scroll to position [0, 0]
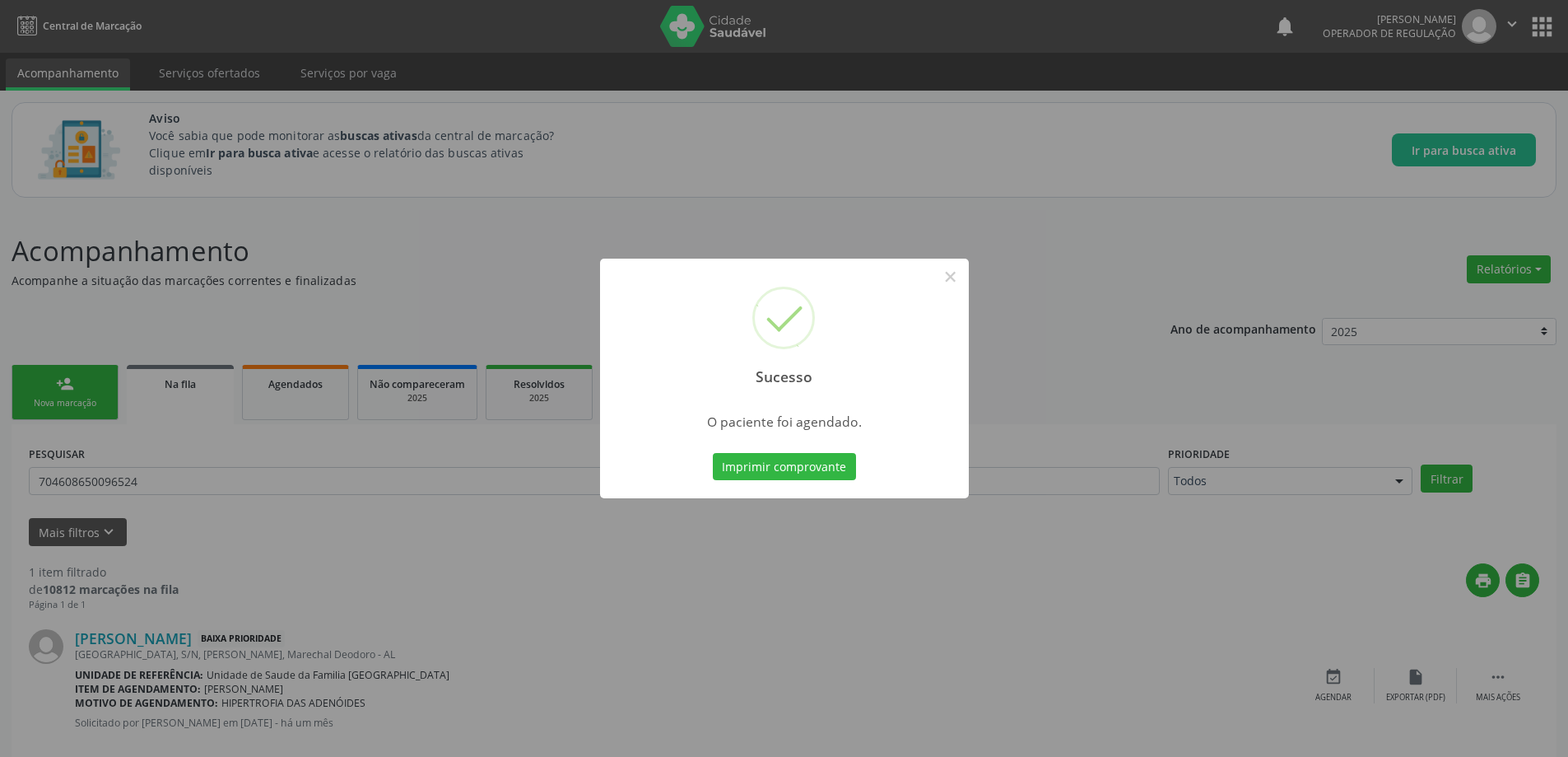
click at [212, 473] on div "Sucesso × O paciente foi agendado. Imprimir comprovante Cancel" at bounding box center [784, 378] width 1568 height 757
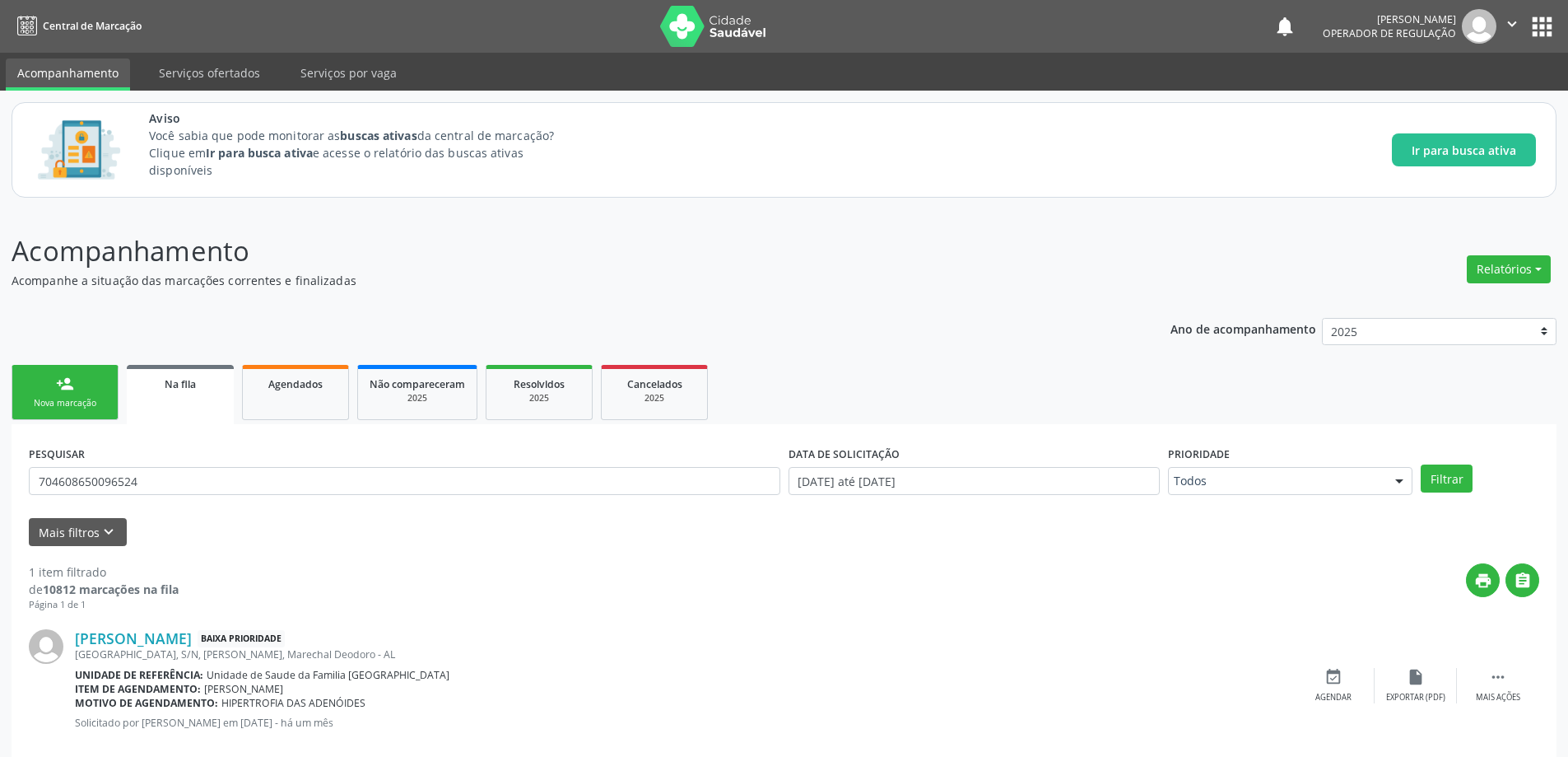
click at [211, 473] on div "Sucesso × O paciente foi agendado. Imprimir comprovante Cancel" at bounding box center [784, 378] width 1568 height 757
click at [206, 478] on input "704608650096524" at bounding box center [404, 481] width 751 height 28
paste input "705000433764258"
type input "705000433764258"
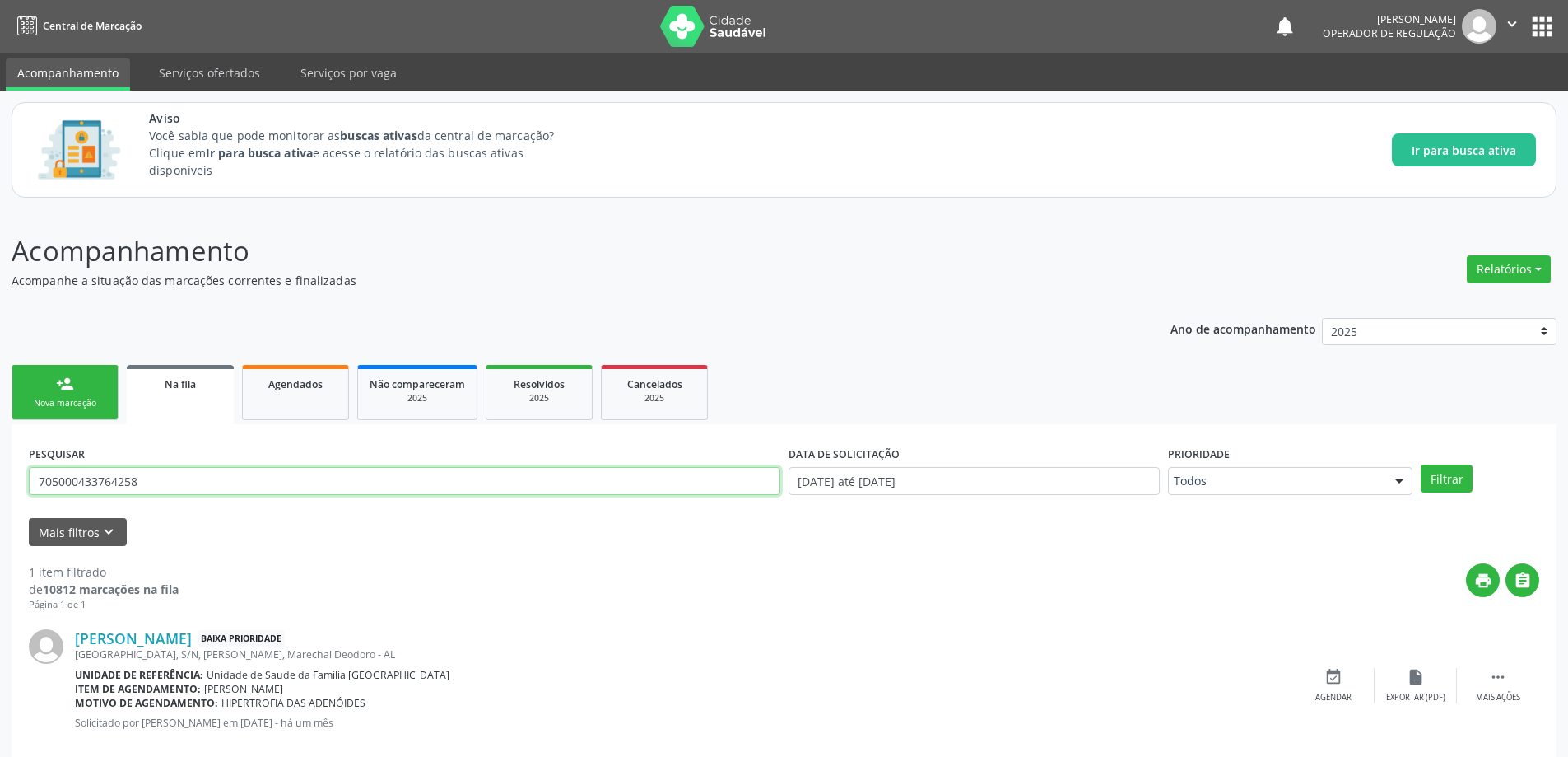
click at [1421, 464] on button "Filtrar" at bounding box center [1447, 478] width 52 height 28
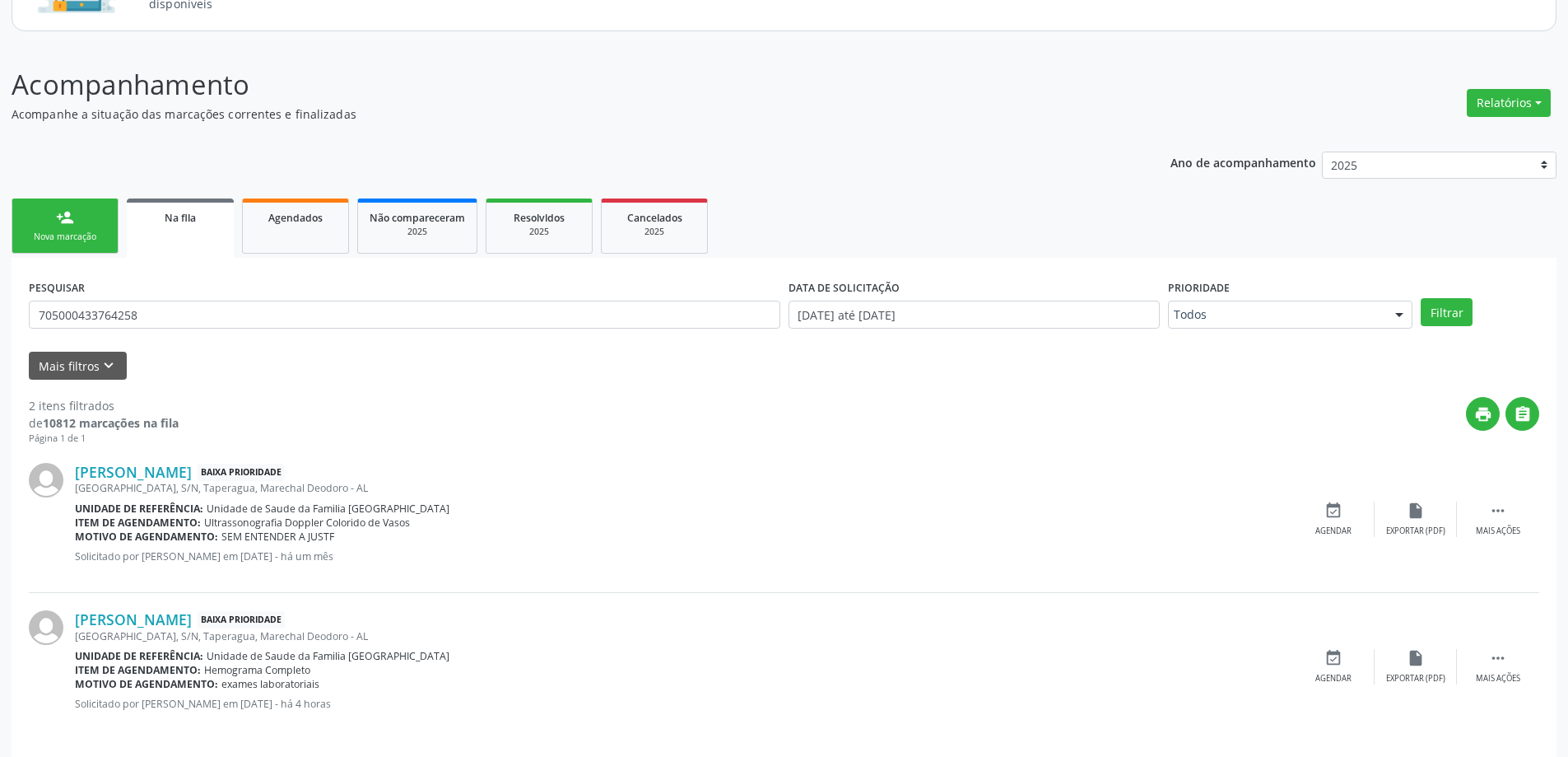
scroll to position [178, 0]
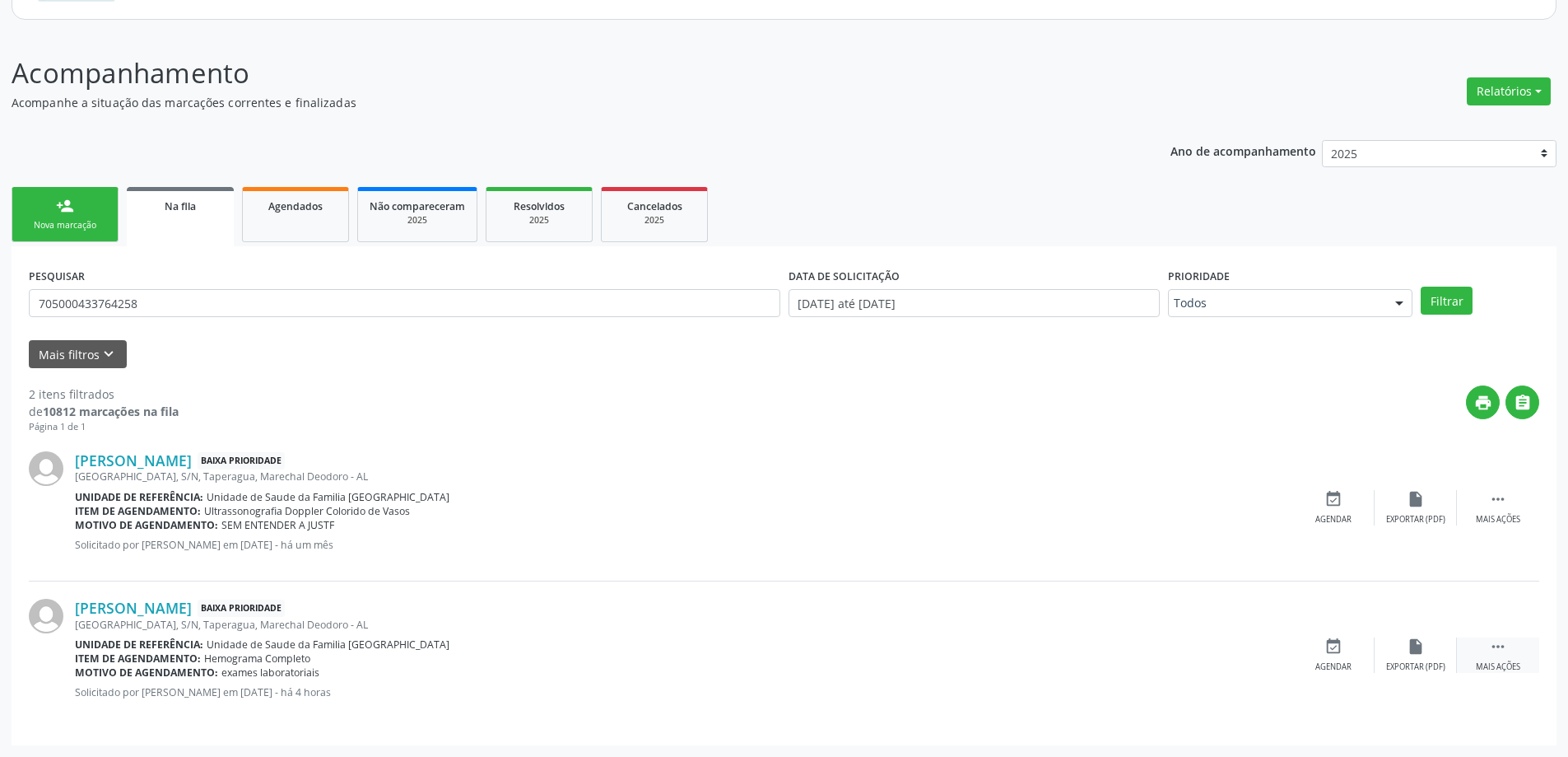
click at [1515, 661] on div "Mais ações" at bounding box center [1498, 666] width 44 height 11
click at [1419, 653] on icon "edit" at bounding box center [1415, 647] width 19 height 19
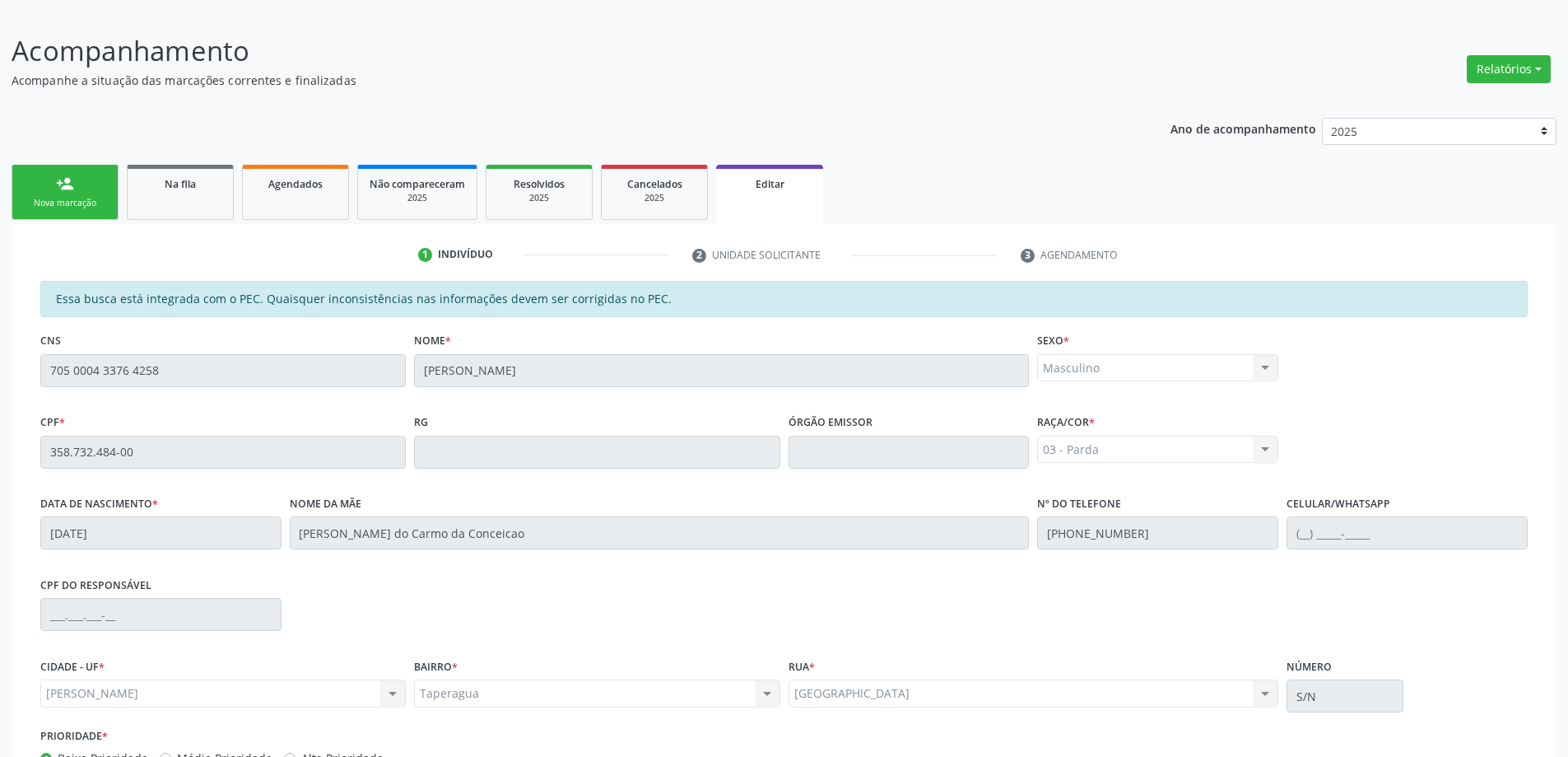
scroll to position [324, 0]
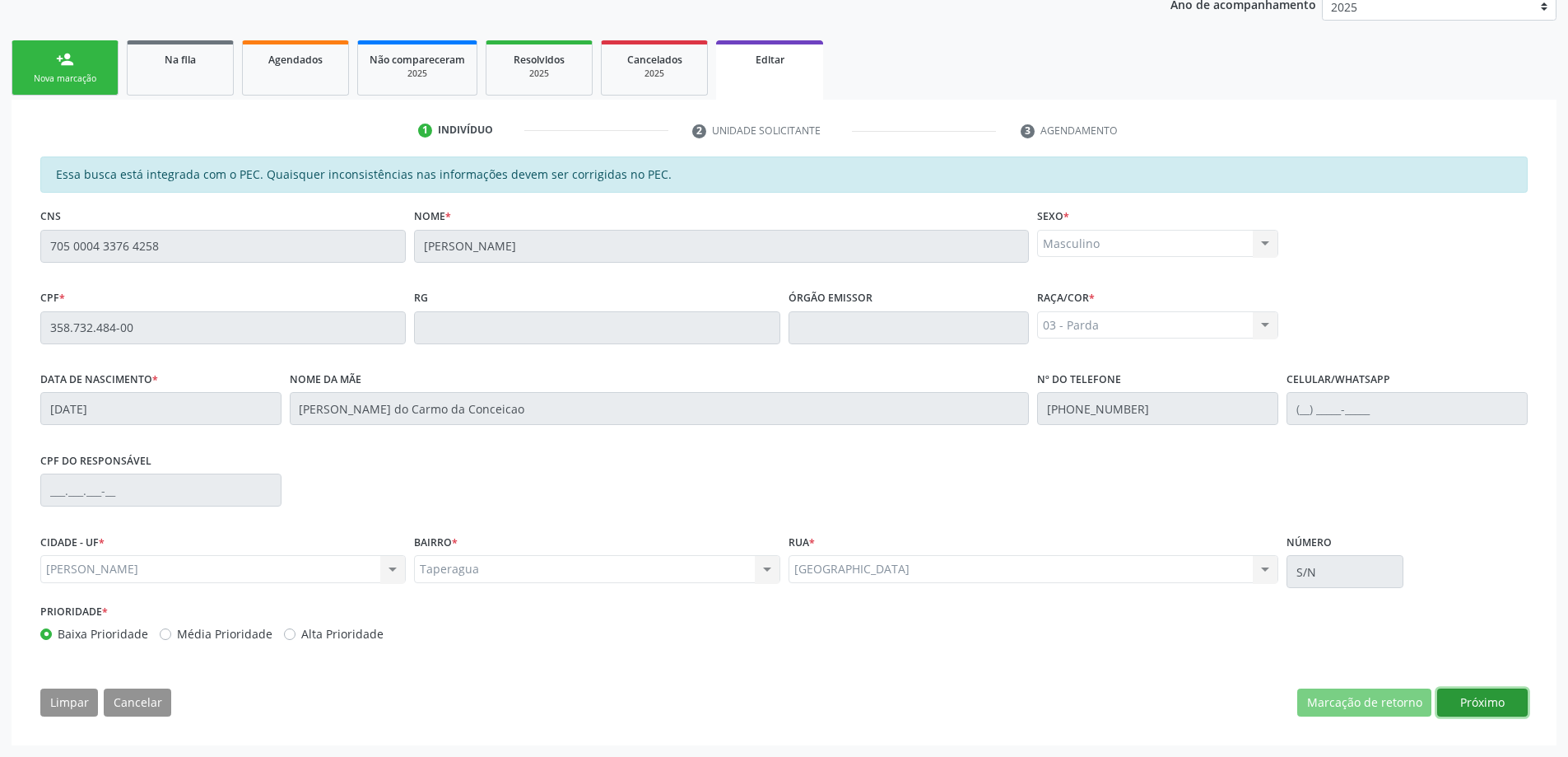
click at [1472, 701] on button "Próximo" at bounding box center [1482, 702] width 91 height 28
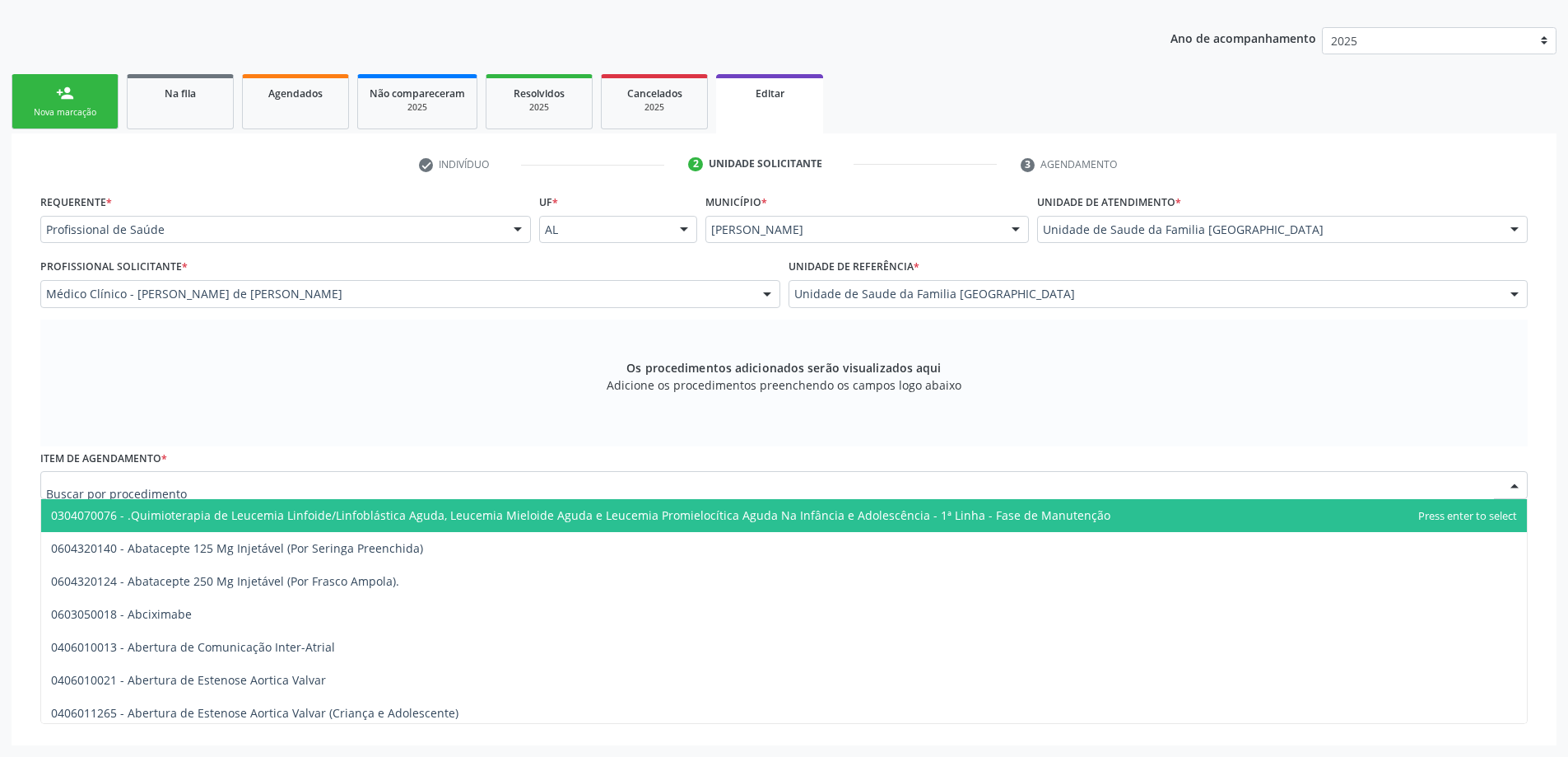
click at [302, 476] on div at bounding box center [784, 485] width 1486 height 28
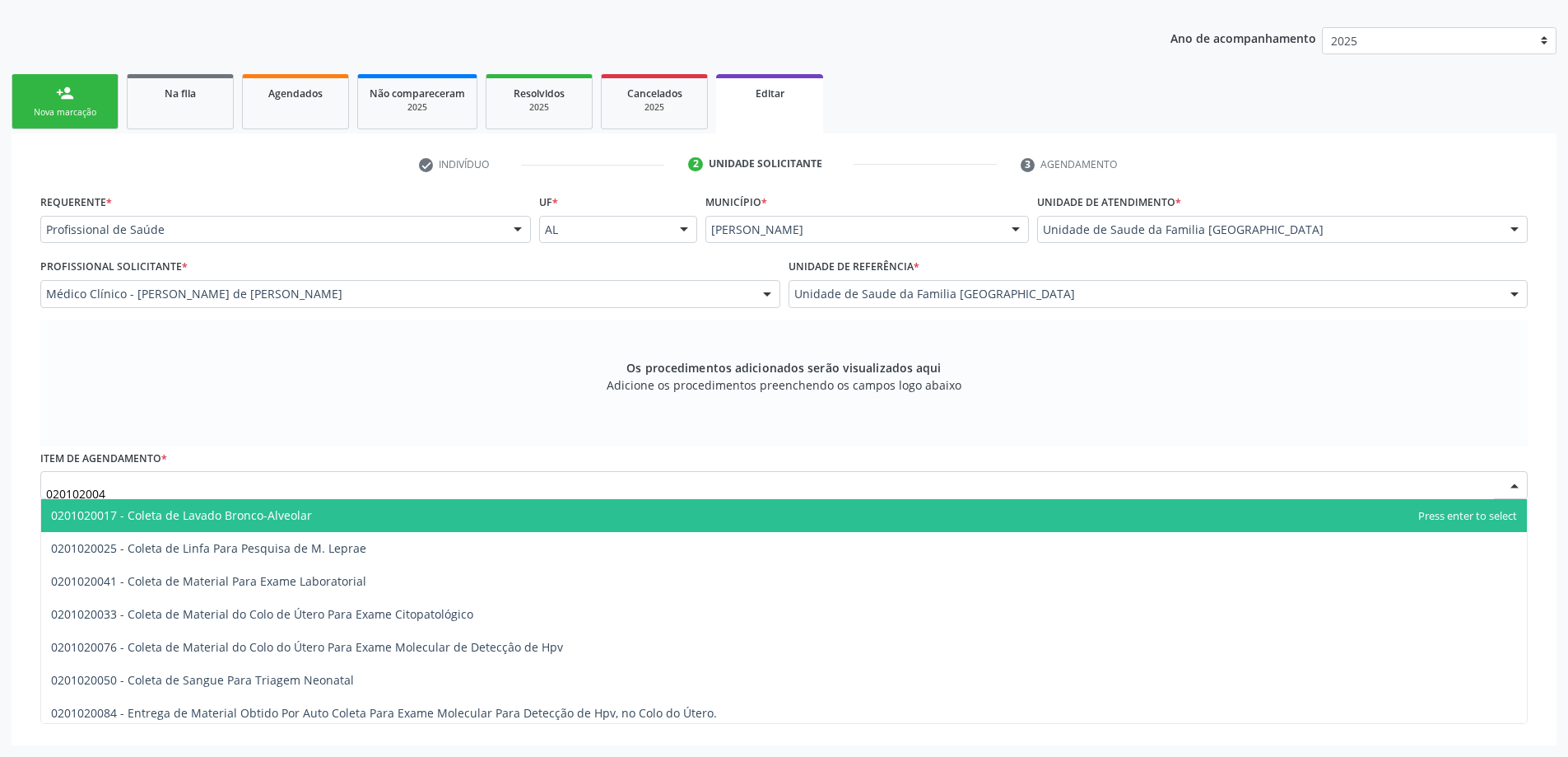
type input "0201020041"
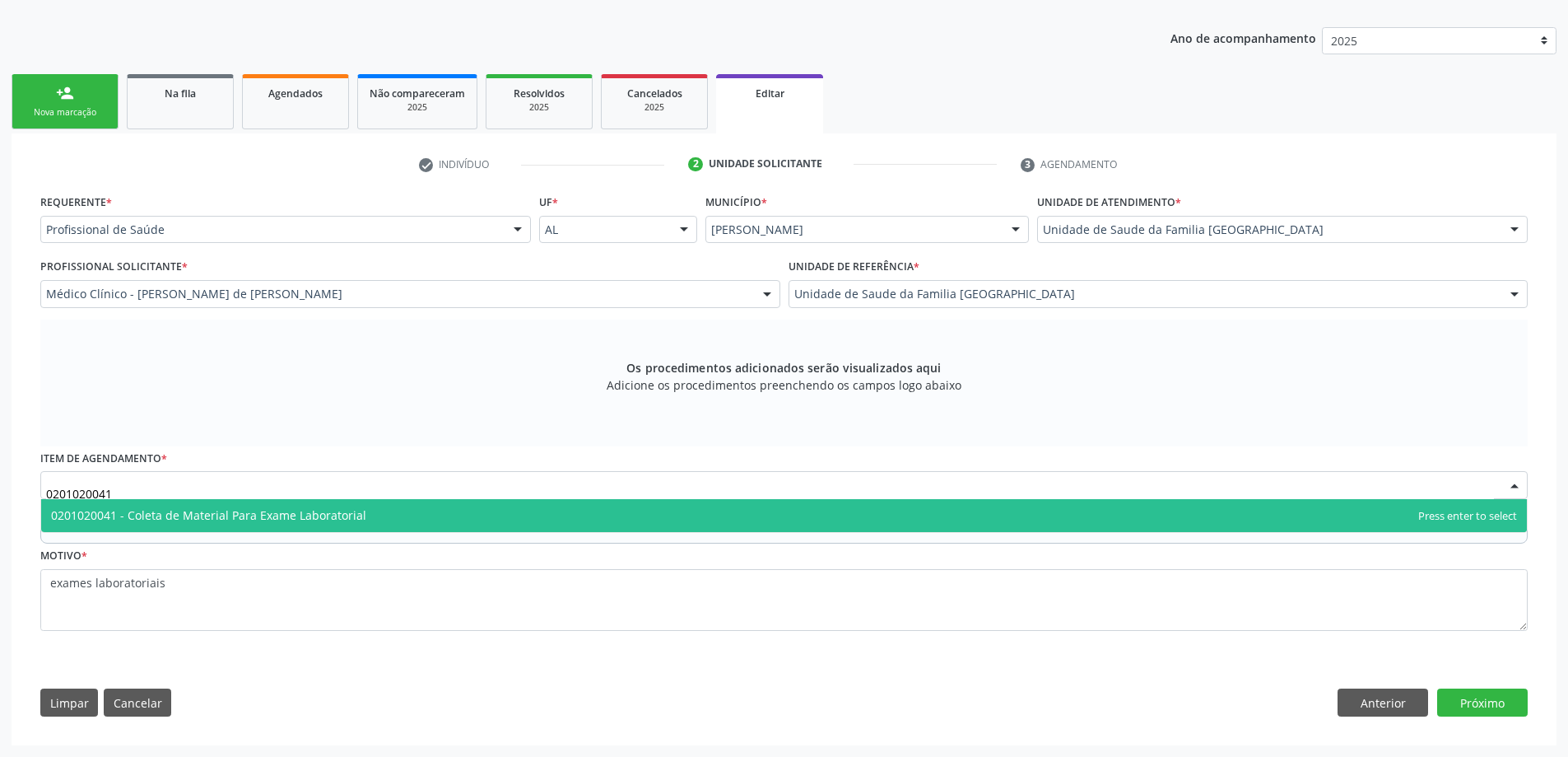
click at [278, 506] on span "0201020041 - Coleta de Material Para Exame Laboratorial" at bounding box center [784, 515] width 1486 height 33
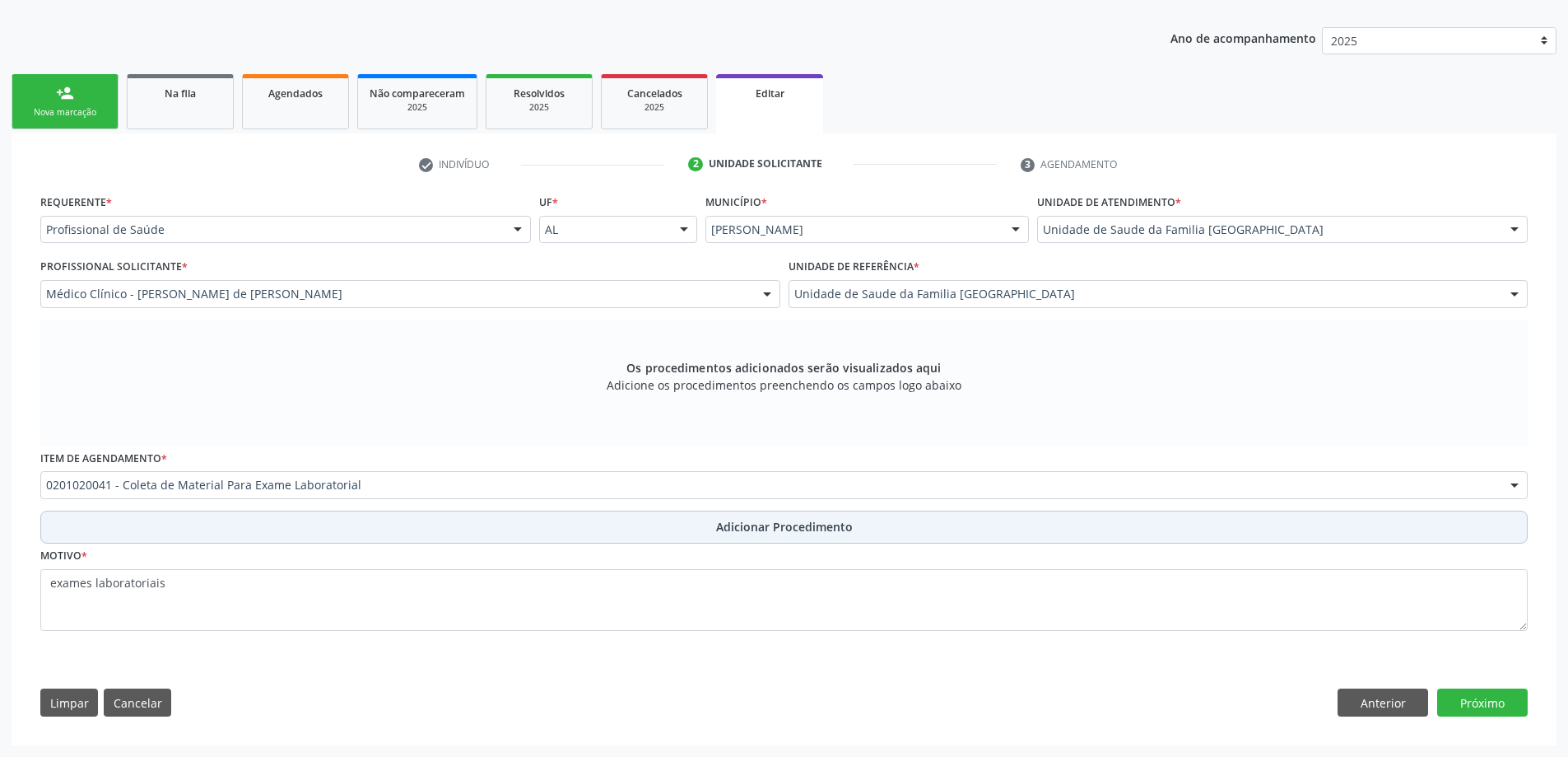
click at [291, 533] on button "Adicionar Procedimento" at bounding box center [784, 527] width 1486 height 33
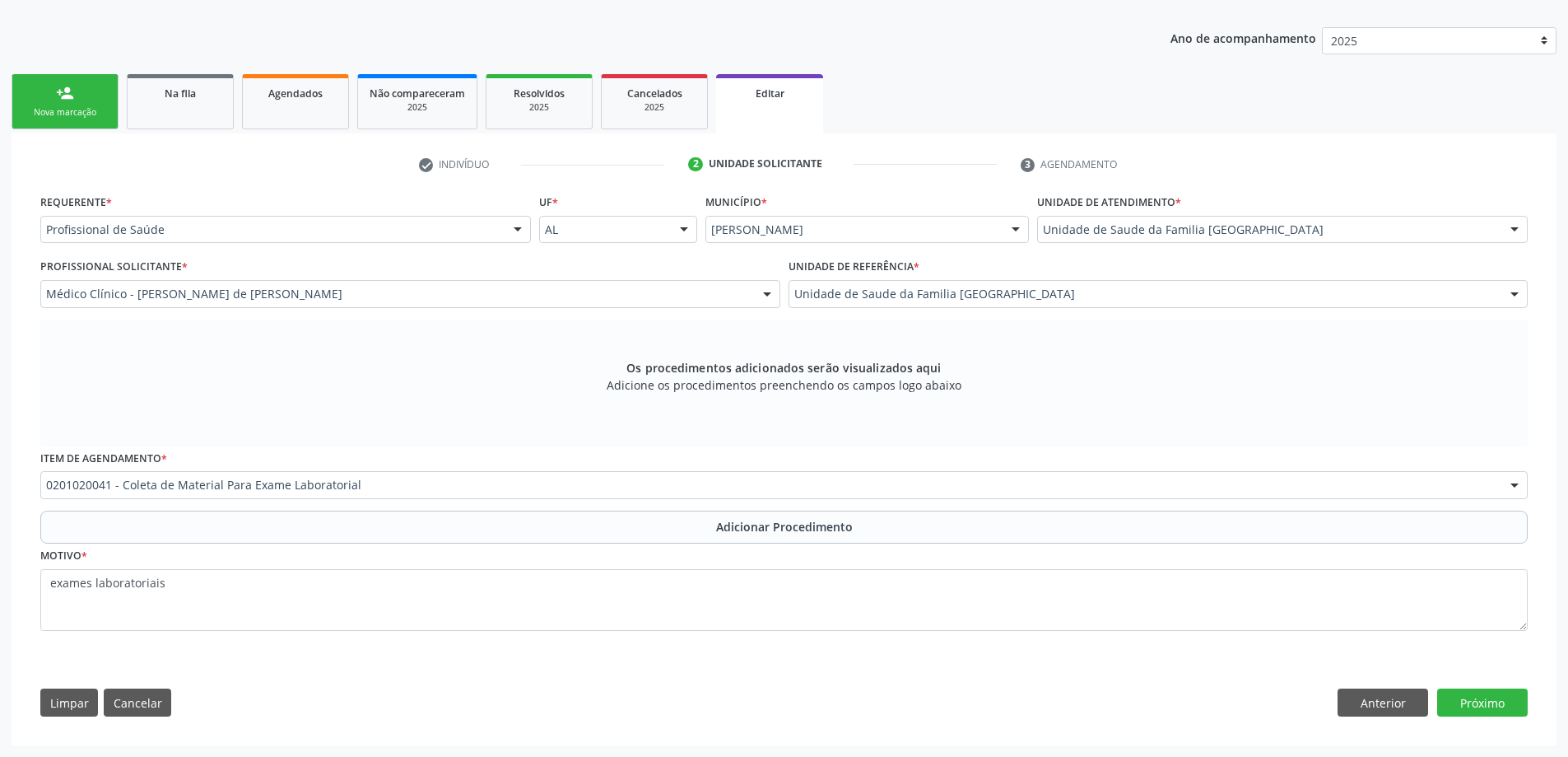
scroll to position [228, 0]
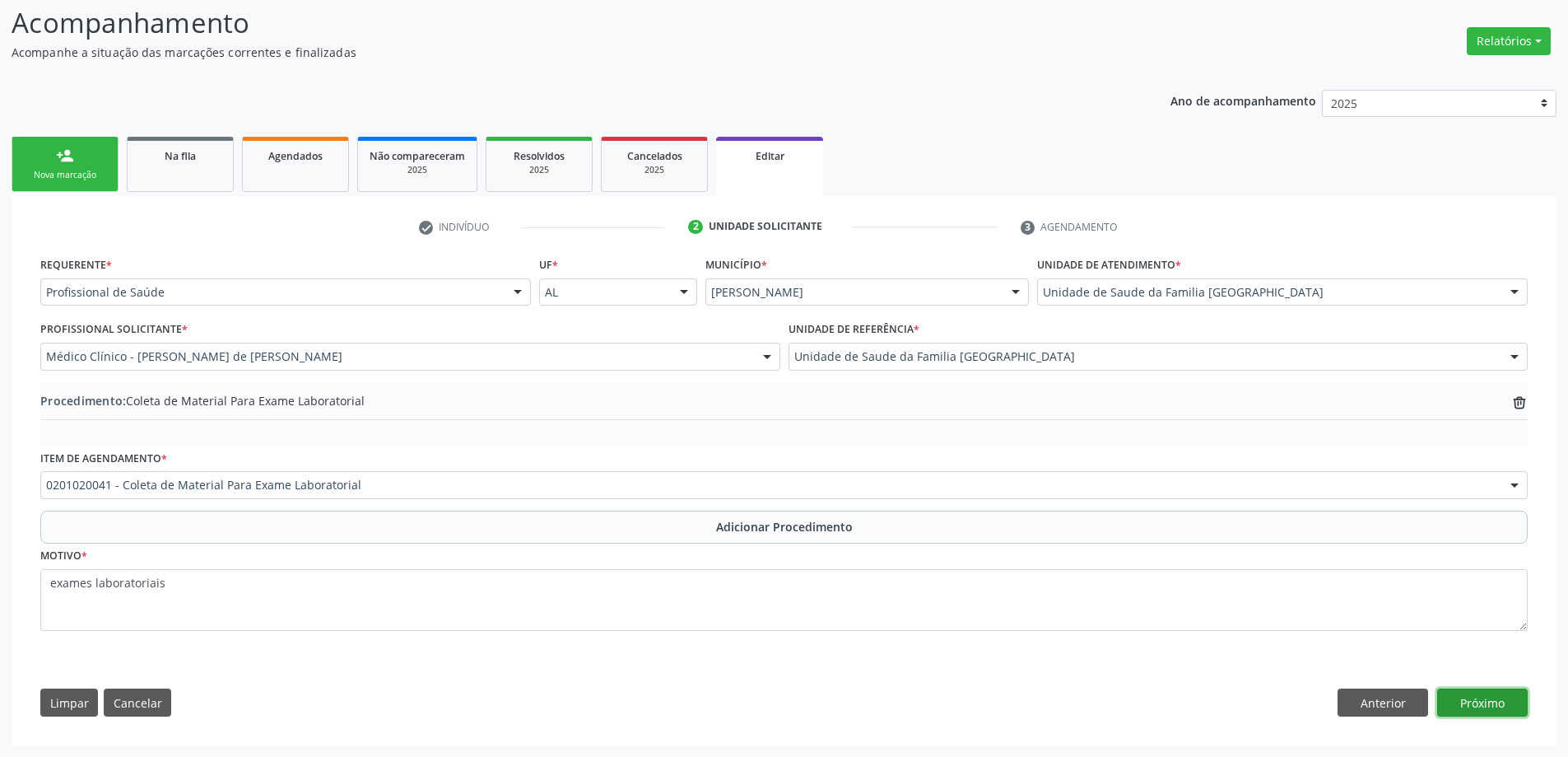
click at [1492, 713] on button "Próximo" at bounding box center [1482, 702] width 91 height 28
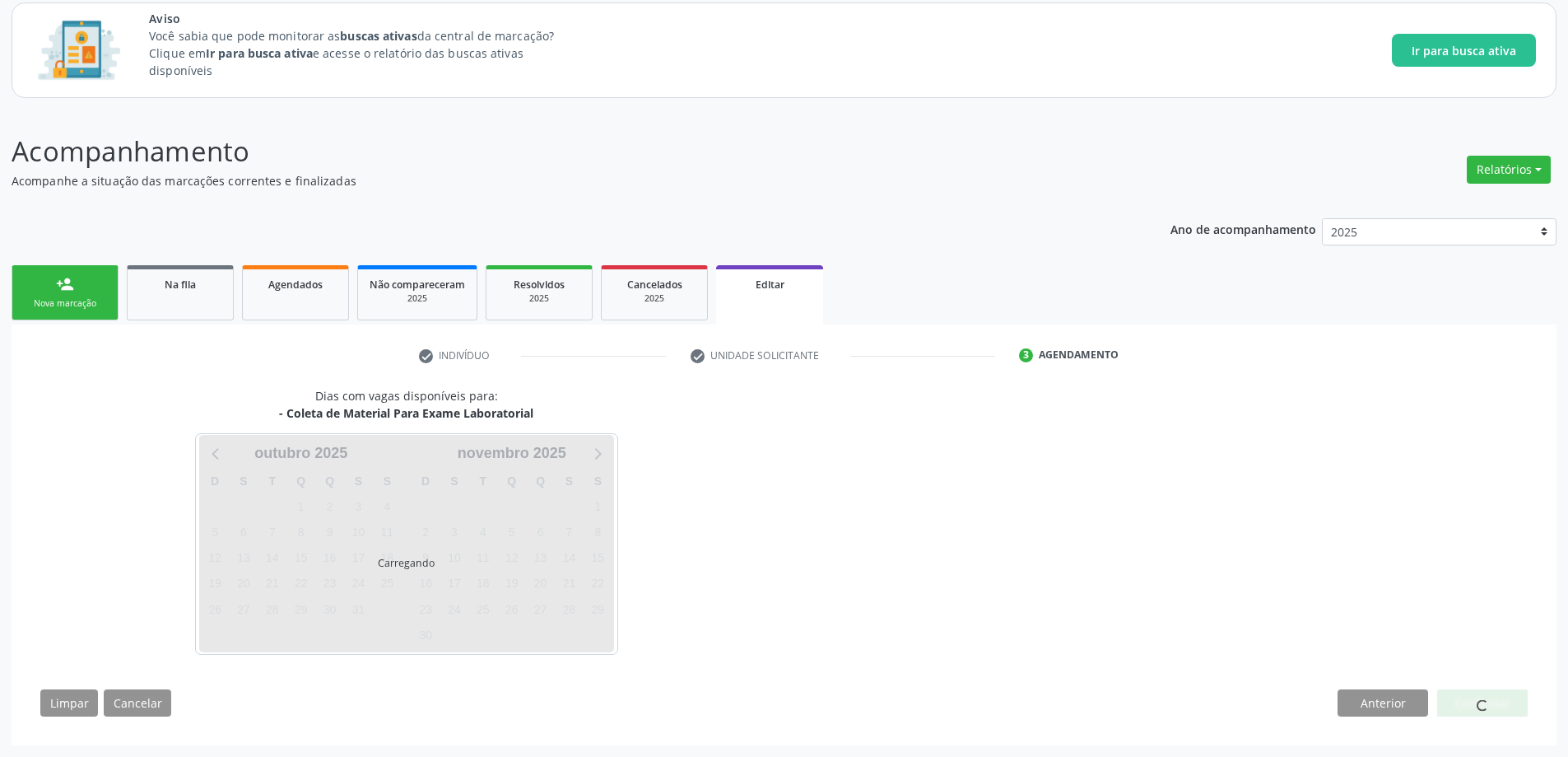
scroll to position [100, 0]
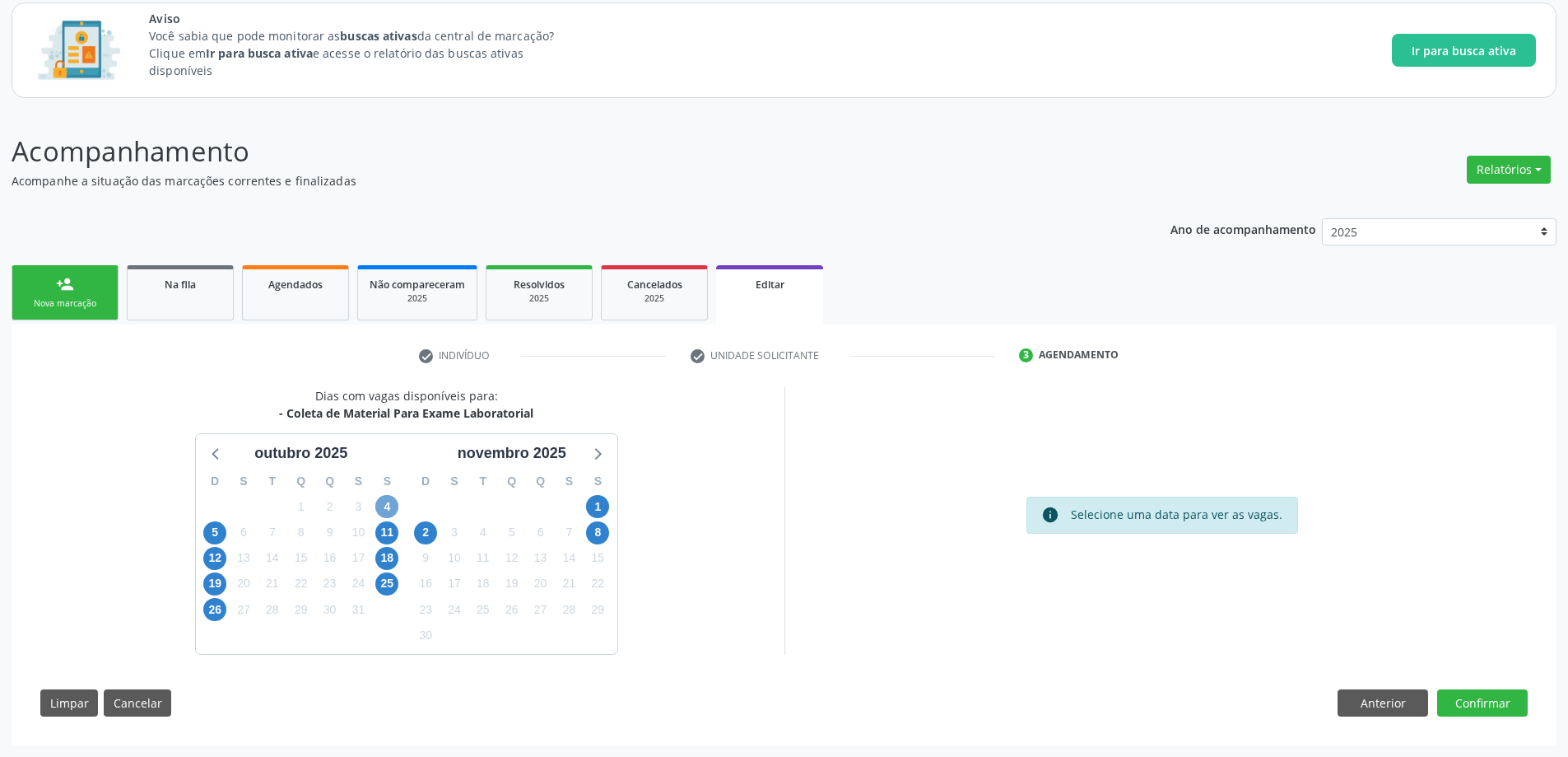
click at [387, 509] on span "4" at bounding box center [386, 506] width 23 height 23
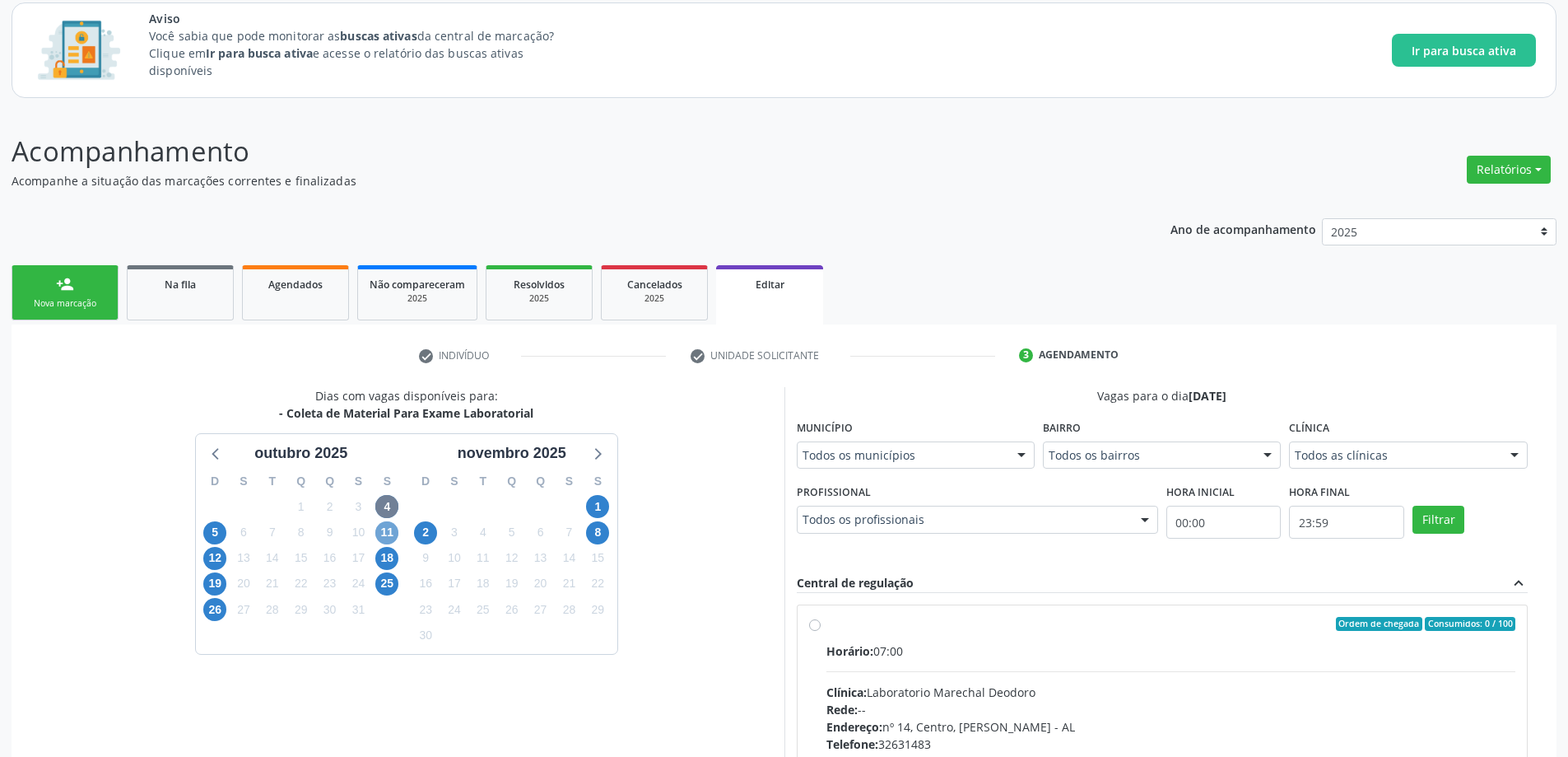
click at [388, 533] on span "11" at bounding box center [386, 532] width 23 height 23
click at [826, 625] on label "Ordem de chegada Consumidos: 1 / 100 Horário: 07:00 Clínica: Laboratorio Marech…" at bounding box center [1171, 742] width 690 height 253
click at [817, 625] on input "Ordem de chegada Consumidos: 1 / 100 Horário: 07:00 Clínica: Laboratorio Marech…" at bounding box center [814, 624] width 11 height 15
radio input "true"
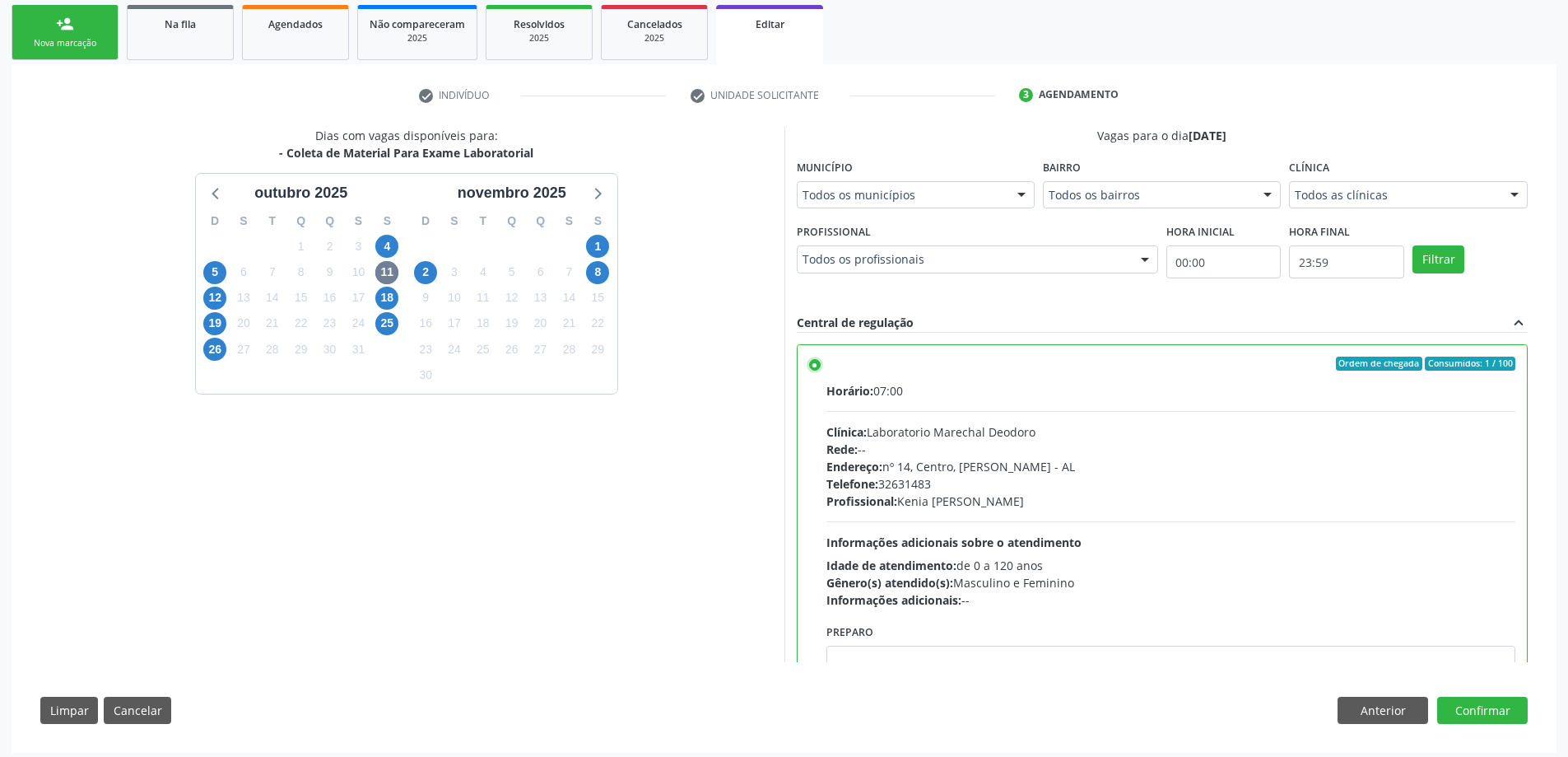
scroll to position [367, 0]
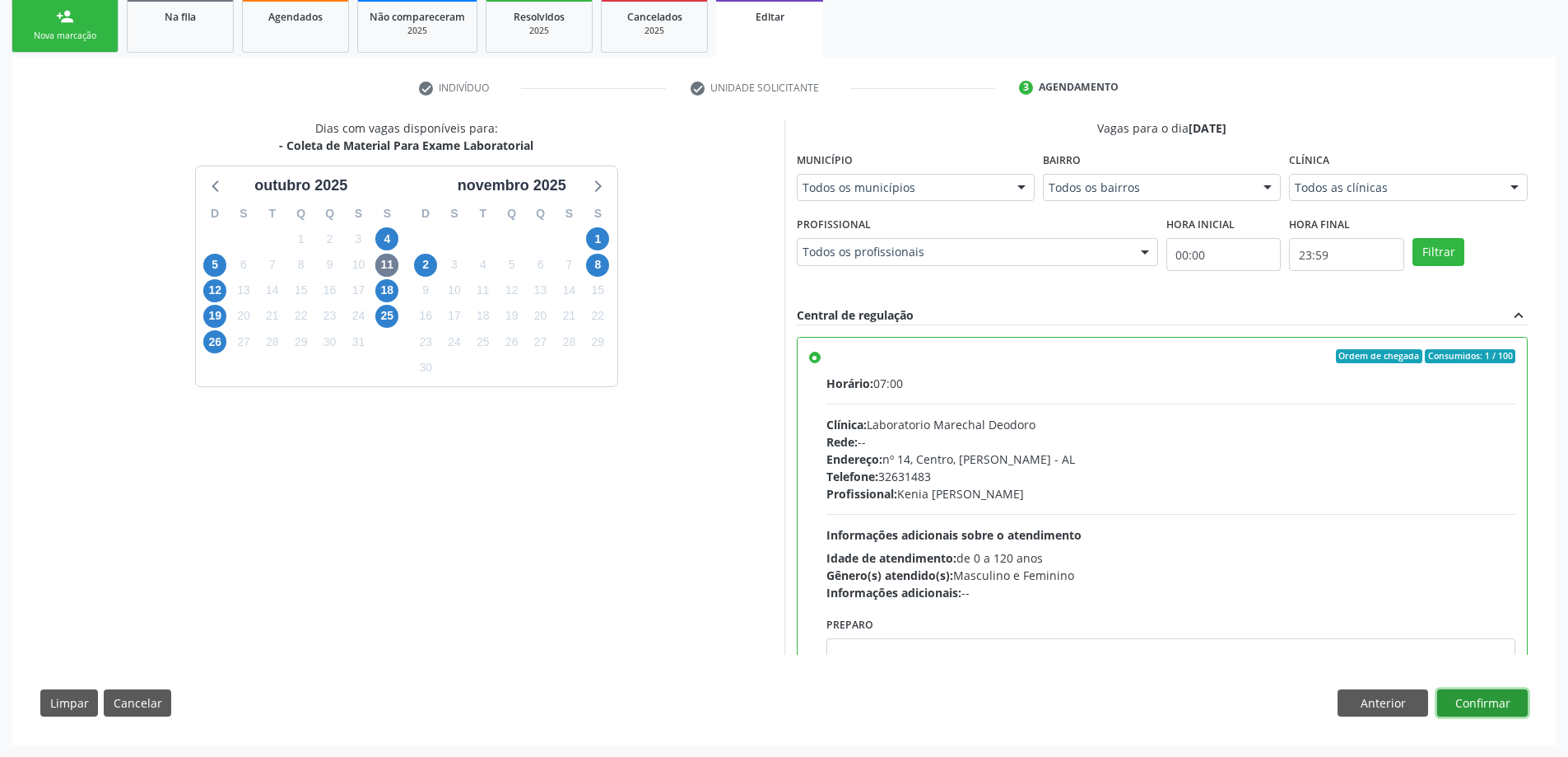
click at [1505, 706] on button "Confirmar" at bounding box center [1482, 703] width 91 height 28
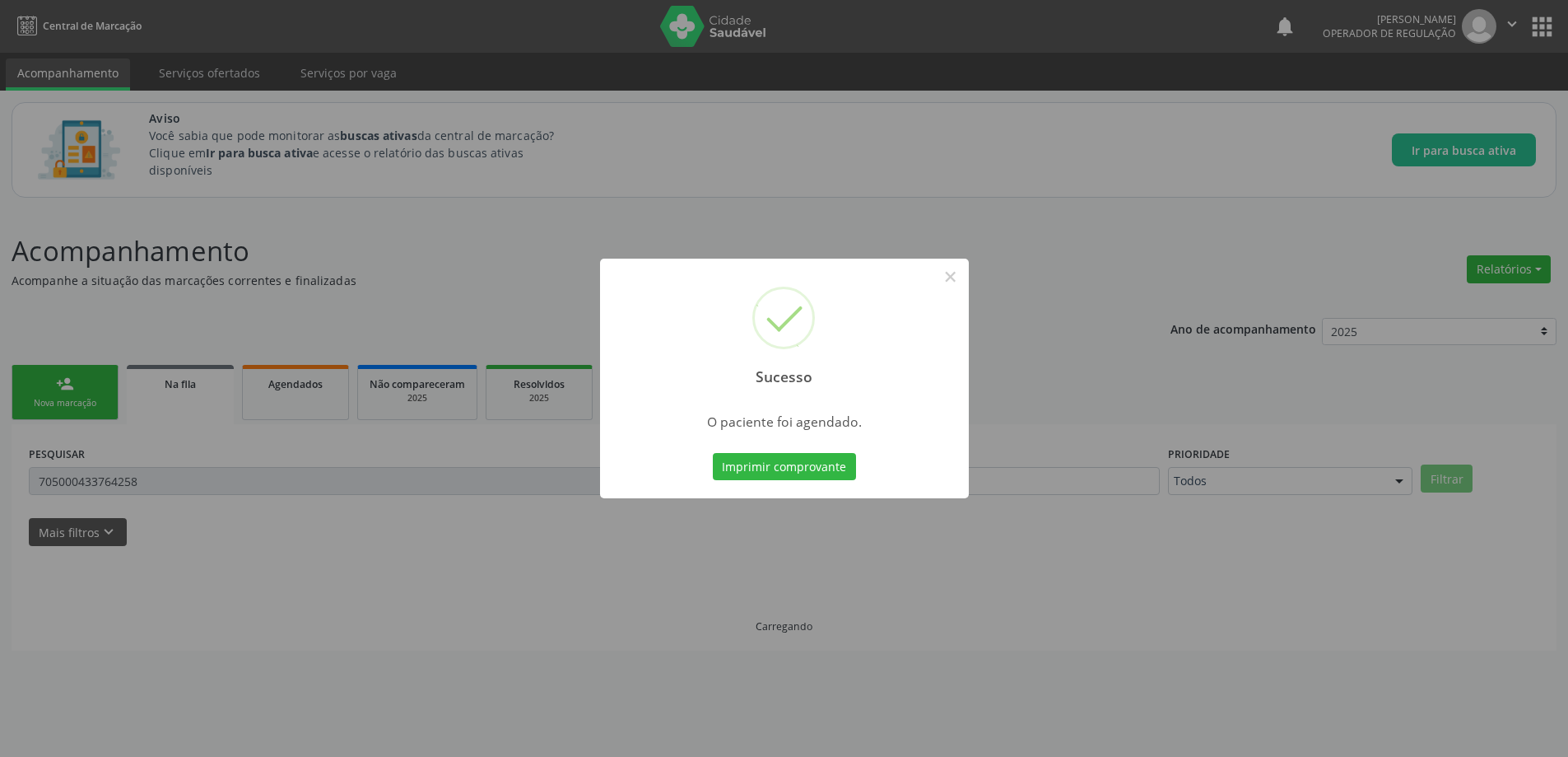
scroll to position [0, 0]
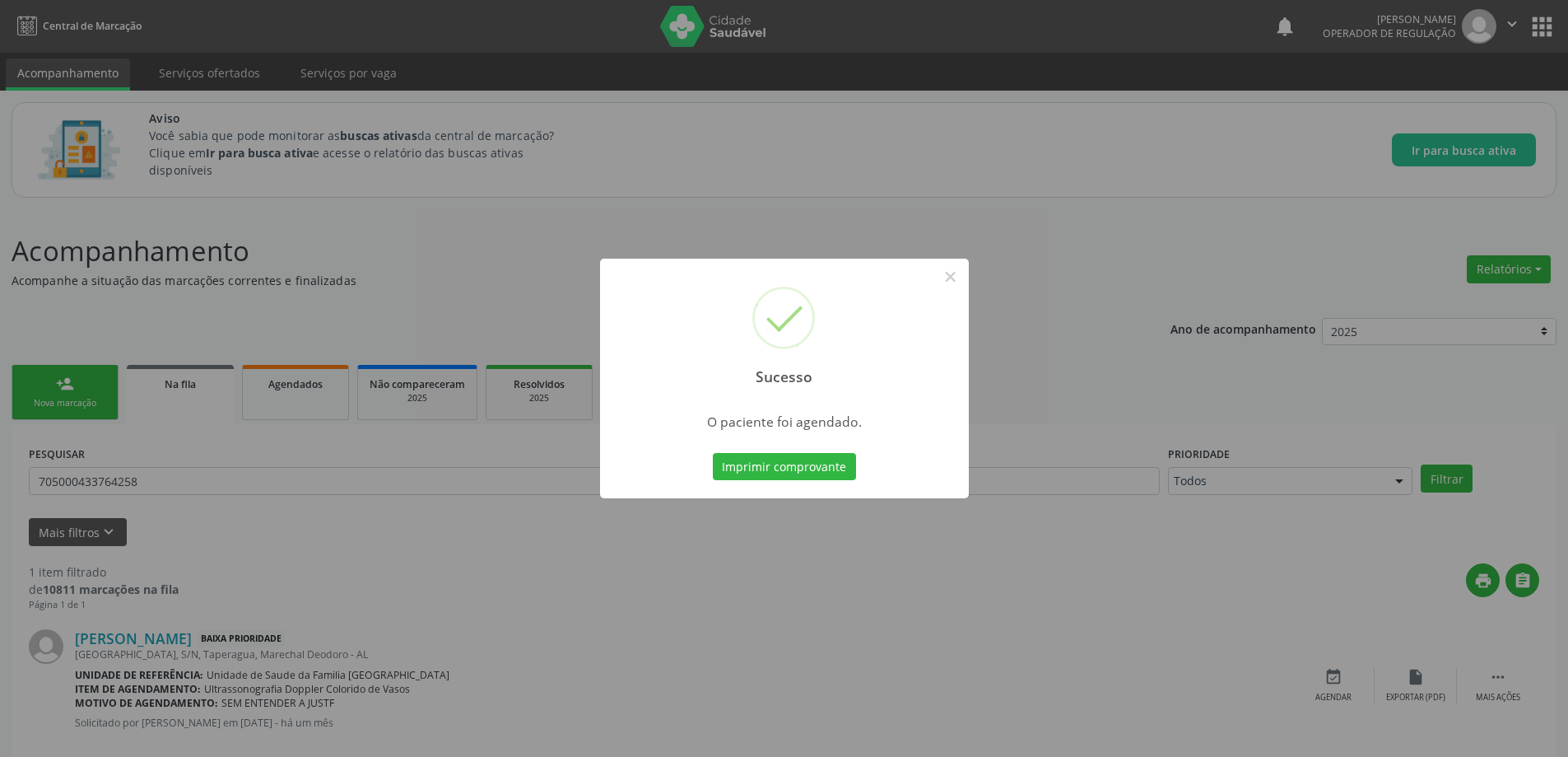
click at [513, 684] on div "Sucesso × O paciente foi agendado. Imprimir comprovante Cancel" at bounding box center [784, 378] width 1568 height 757
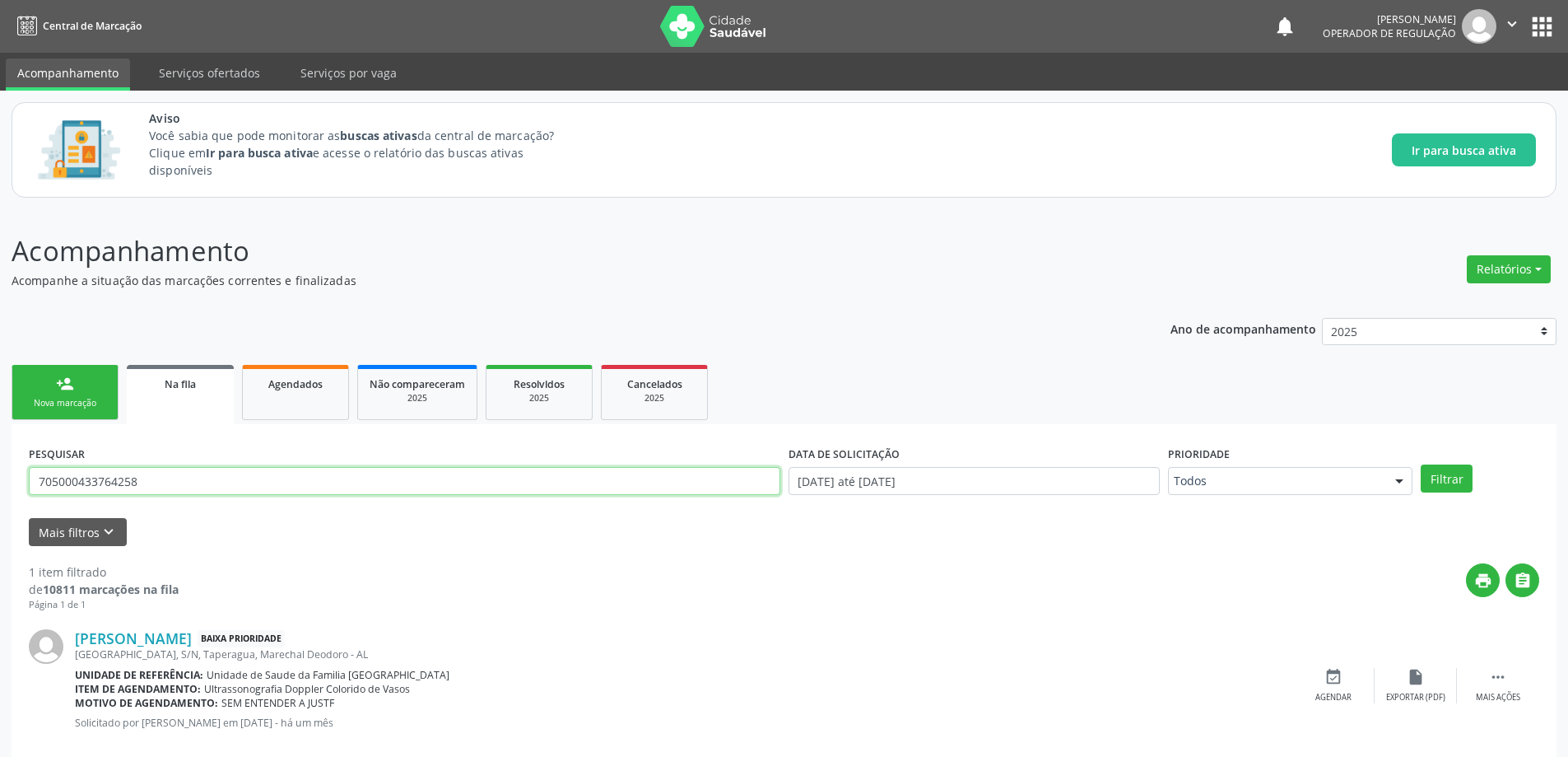
click at [203, 477] on input "705000433764258" at bounding box center [404, 481] width 751 height 28
paste input "0005112119807"
type input "700005112119807"
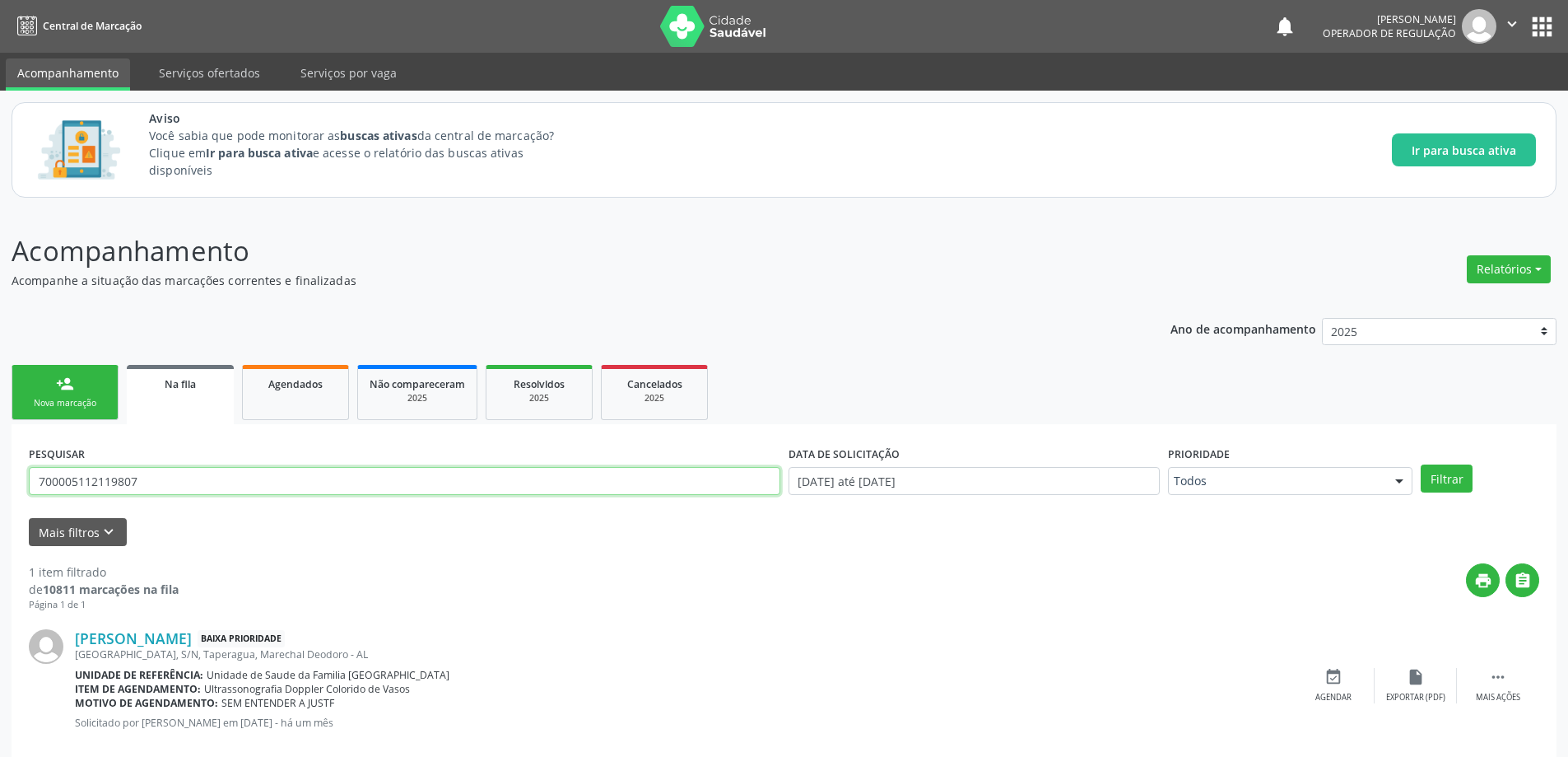
click at [1421, 464] on button "Filtrar" at bounding box center [1447, 478] width 52 height 28
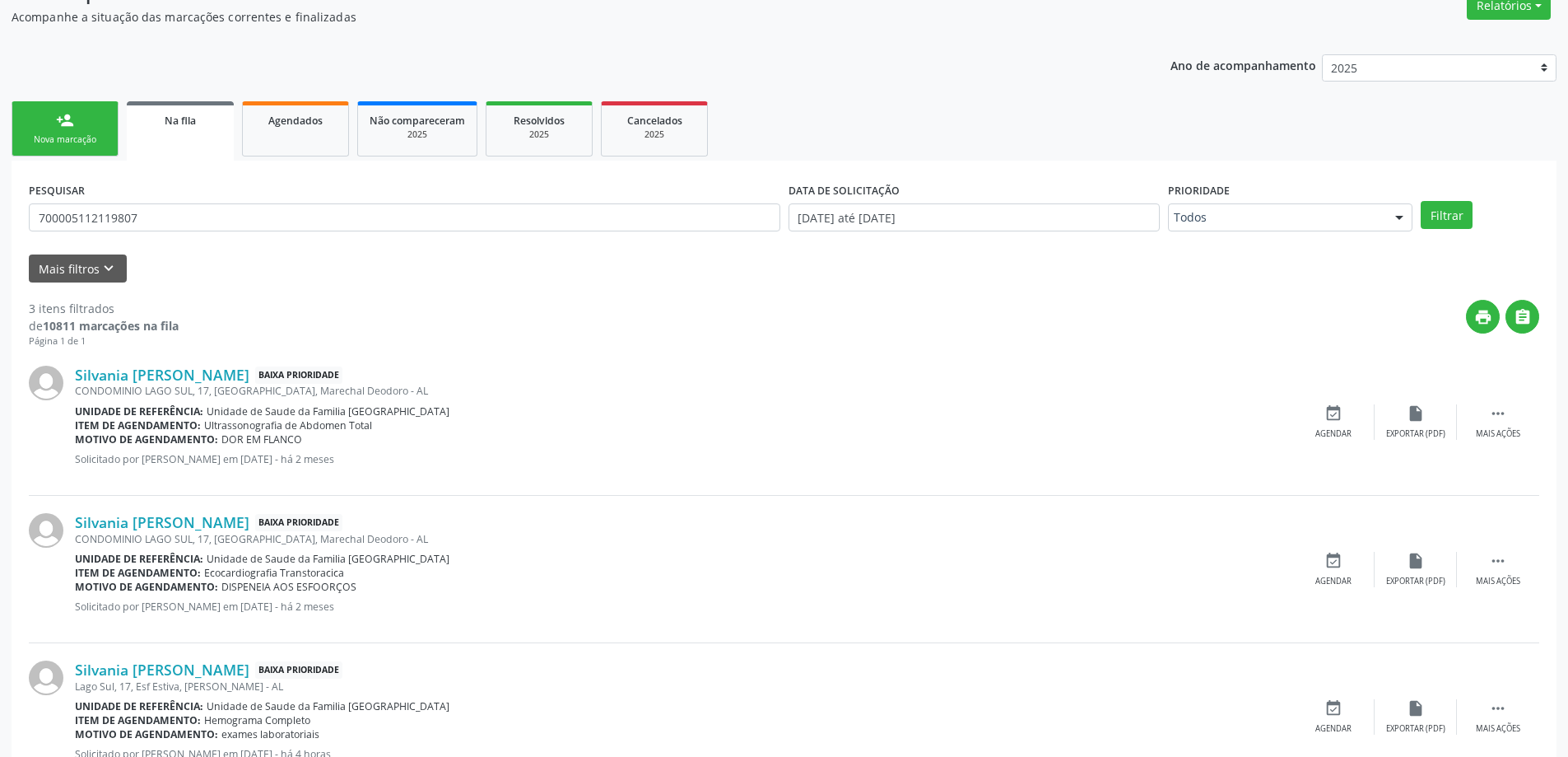
scroll to position [326, 0]
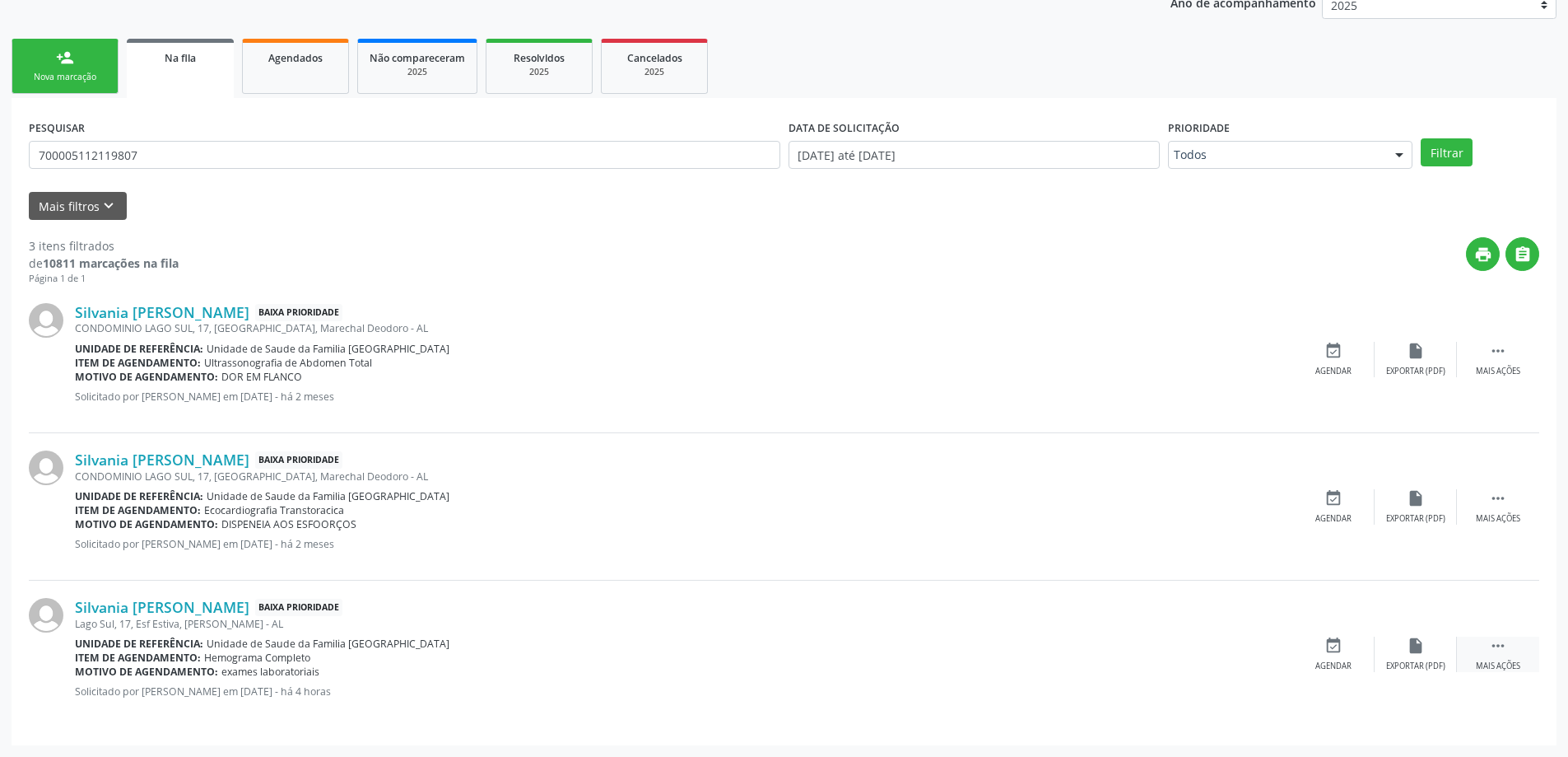
click at [1503, 642] on icon "" at bounding box center [1498, 646] width 19 height 19
click at [1403, 649] on div "edit Editar" at bounding box center [1415, 654] width 82 height 35
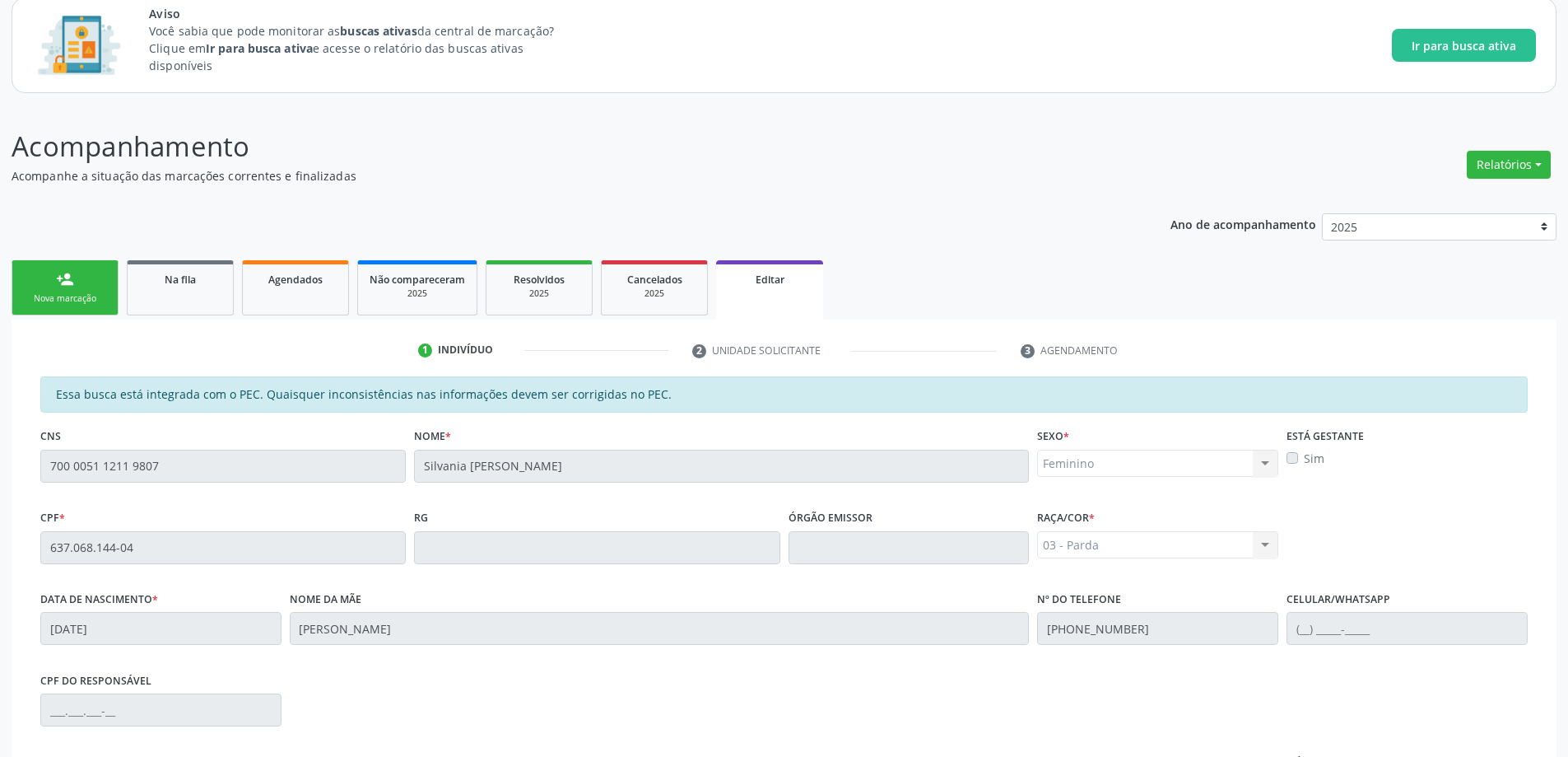
scroll to position [324, 0]
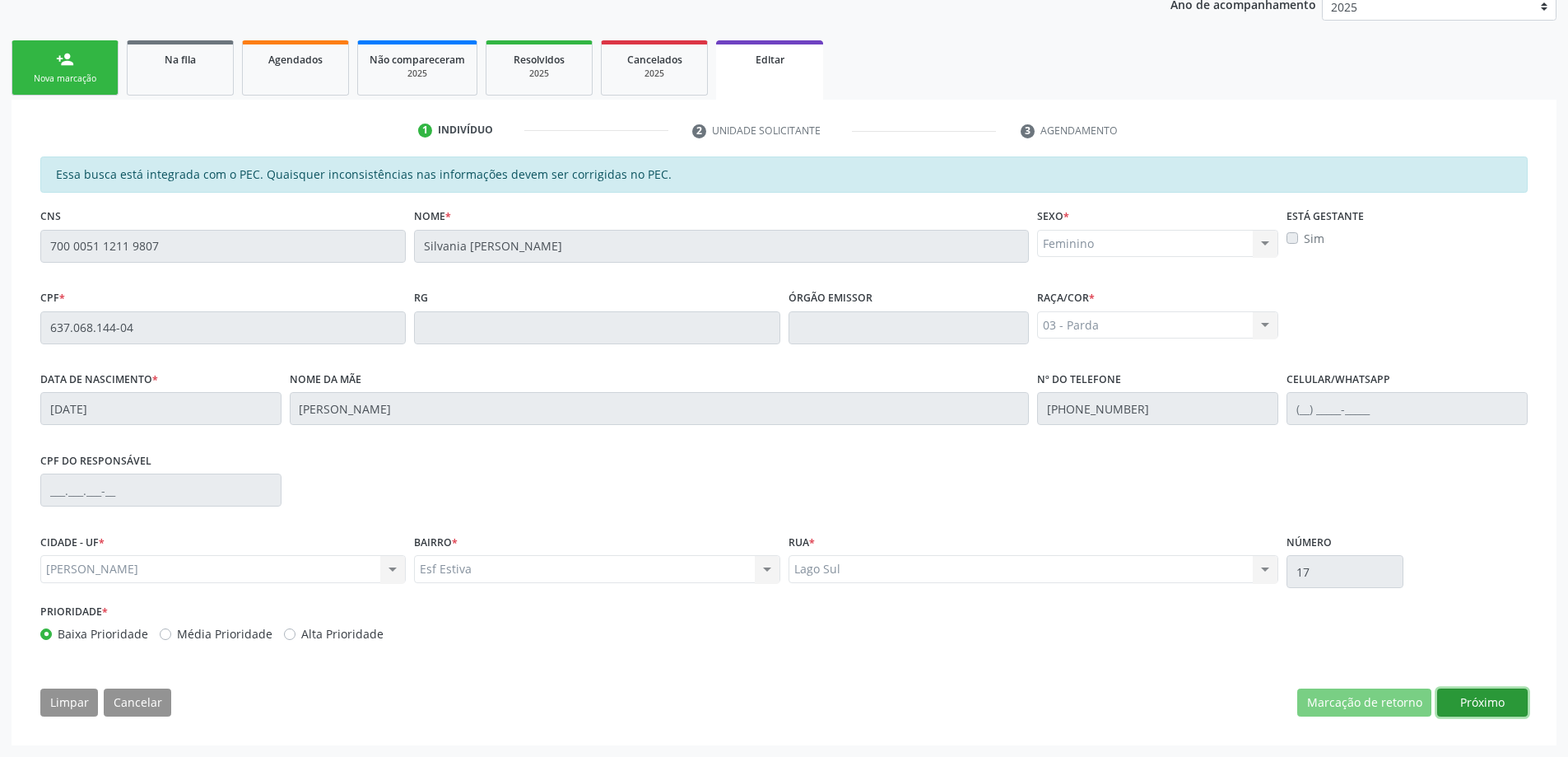
click at [1479, 692] on button "Próximo" at bounding box center [1482, 702] width 91 height 28
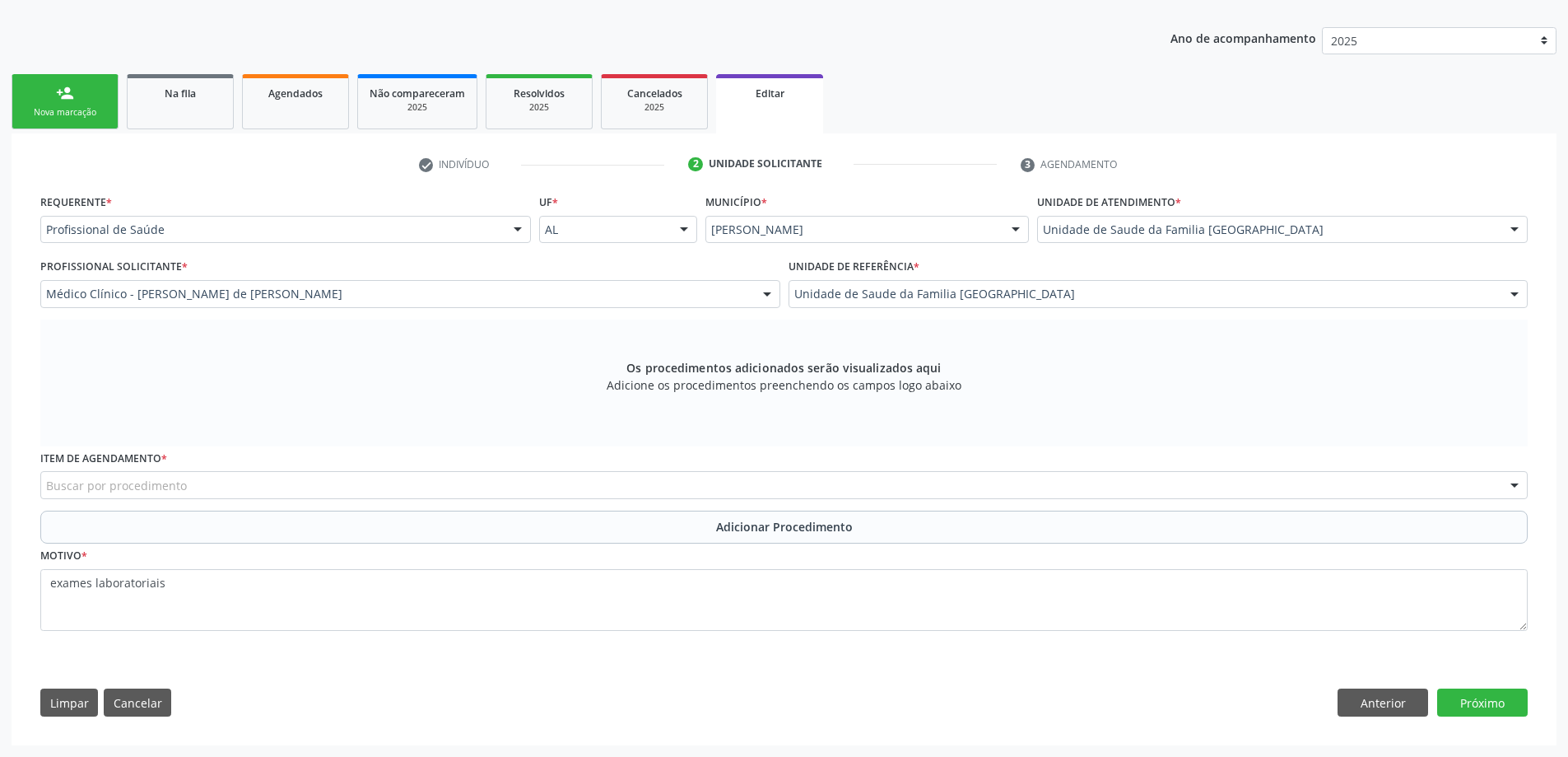
click at [414, 480] on div "Buscar por procedimento" at bounding box center [784, 485] width 1486 height 28
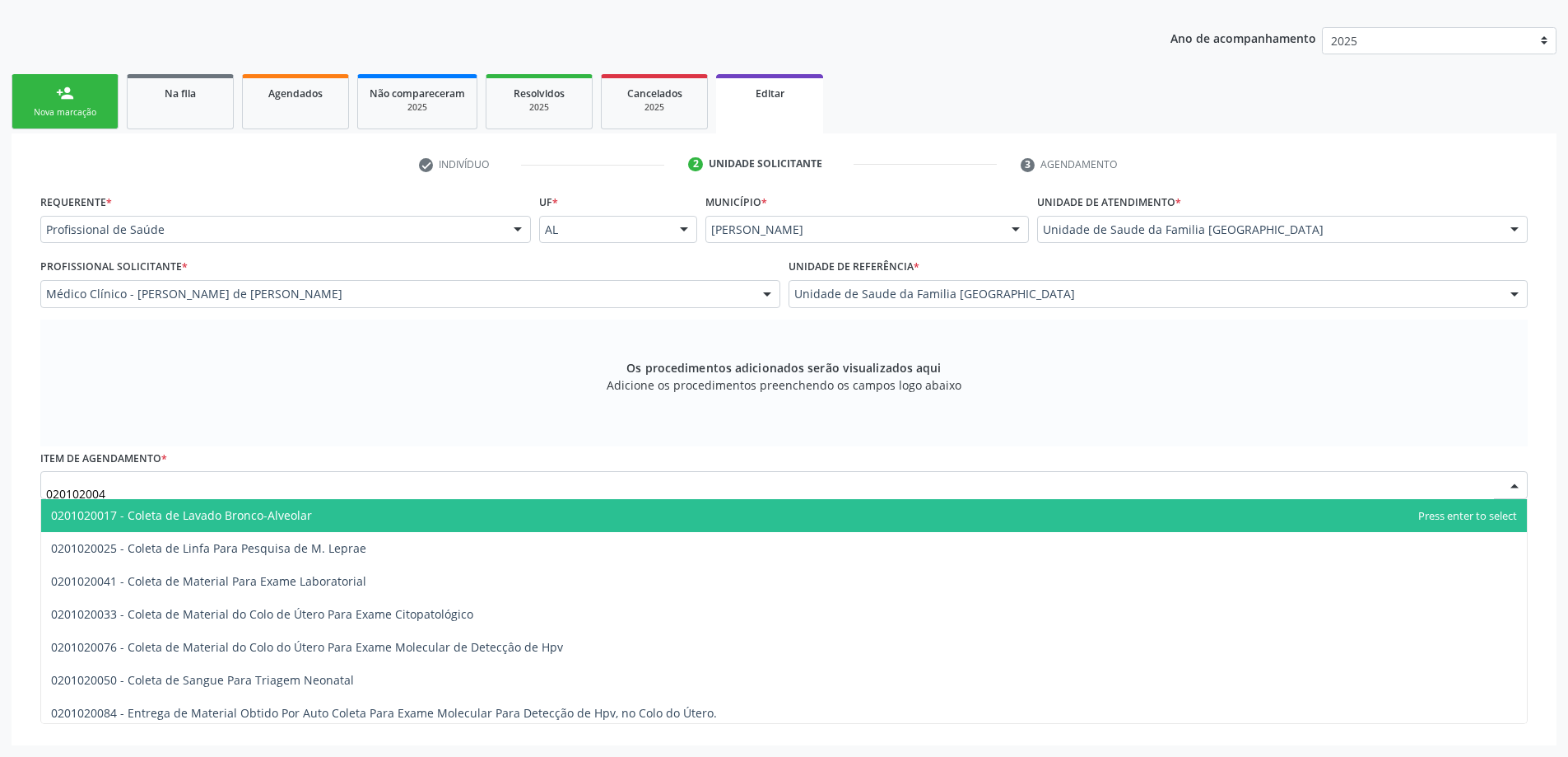
type input "0201020041"
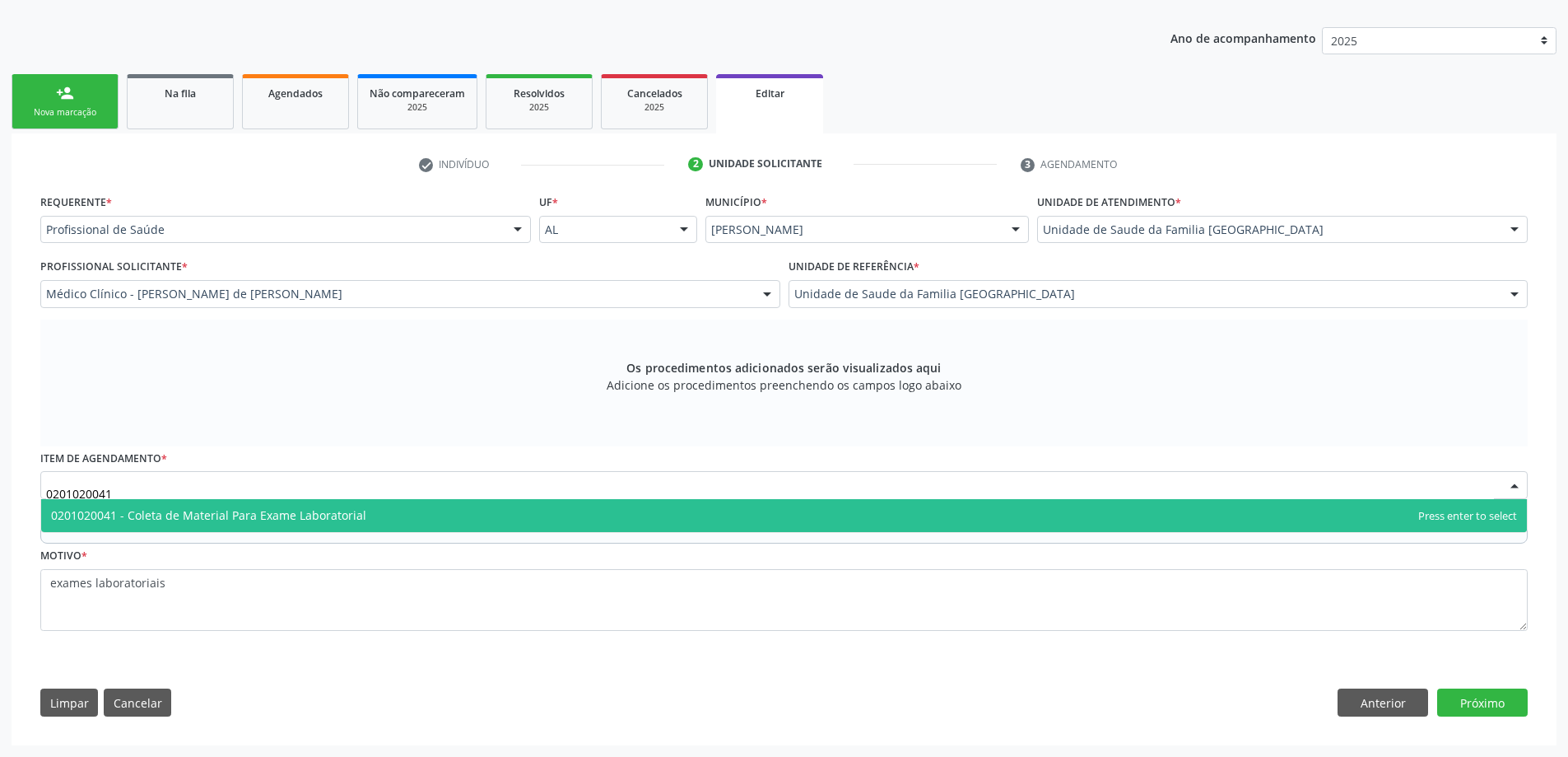
click at [385, 510] on span "0201020041 - Coleta de Material Para Exame Laboratorial" at bounding box center [784, 515] width 1486 height 33
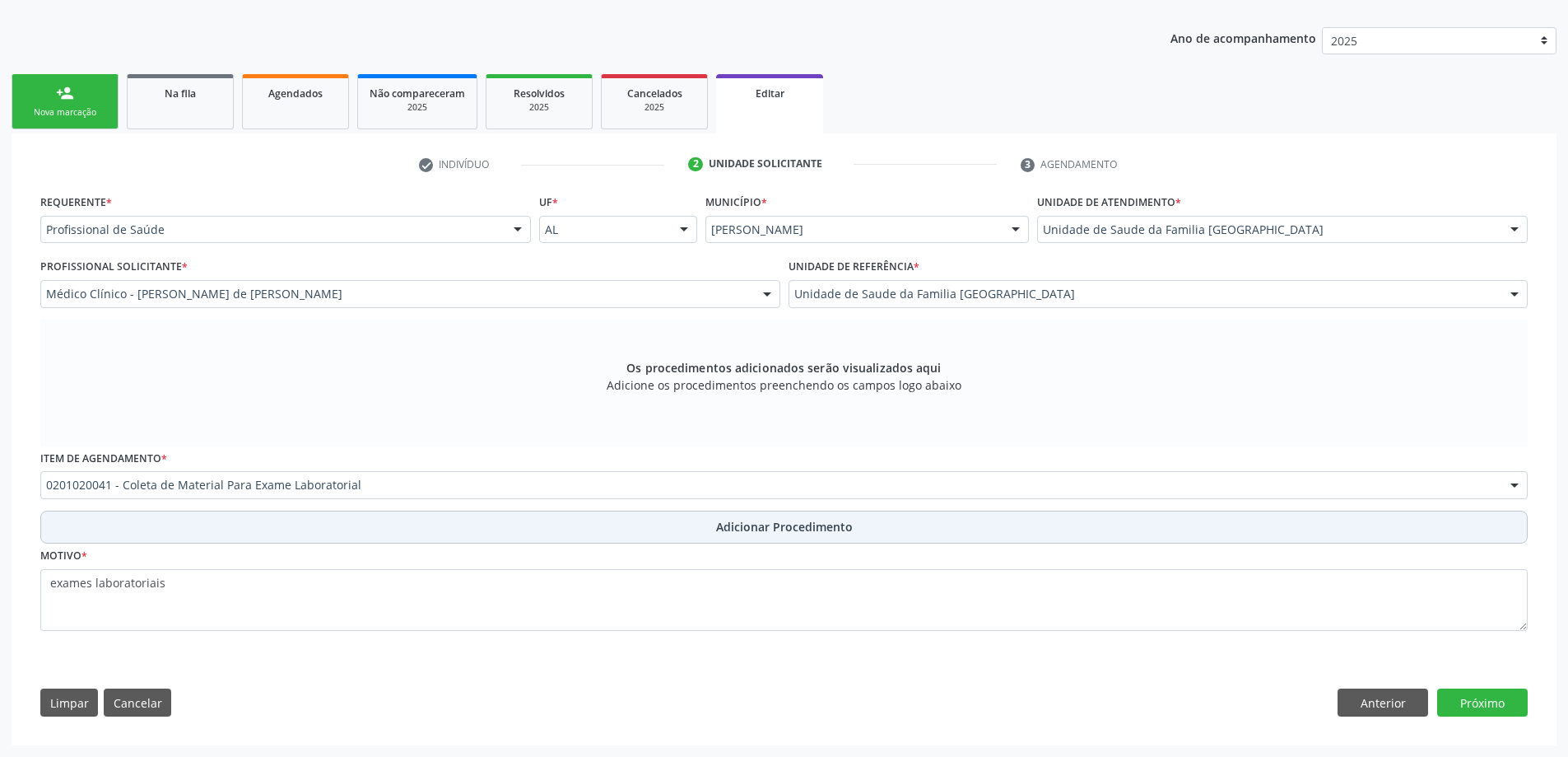
click at [626, 533] on button "Adicionar Procedimento" at bounding box center [784, 527] width 1486 height 33
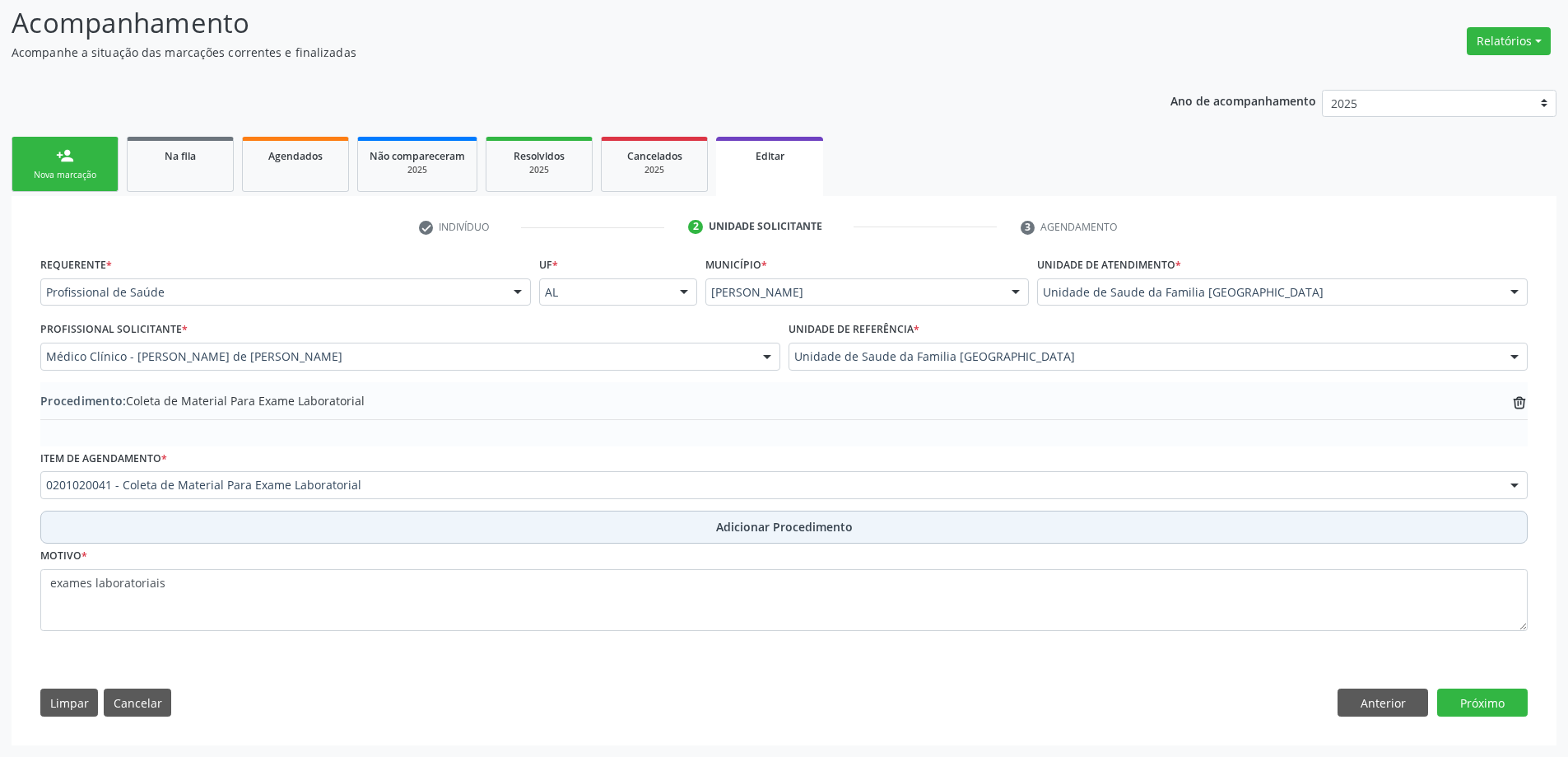
scroll to position [228, 0]
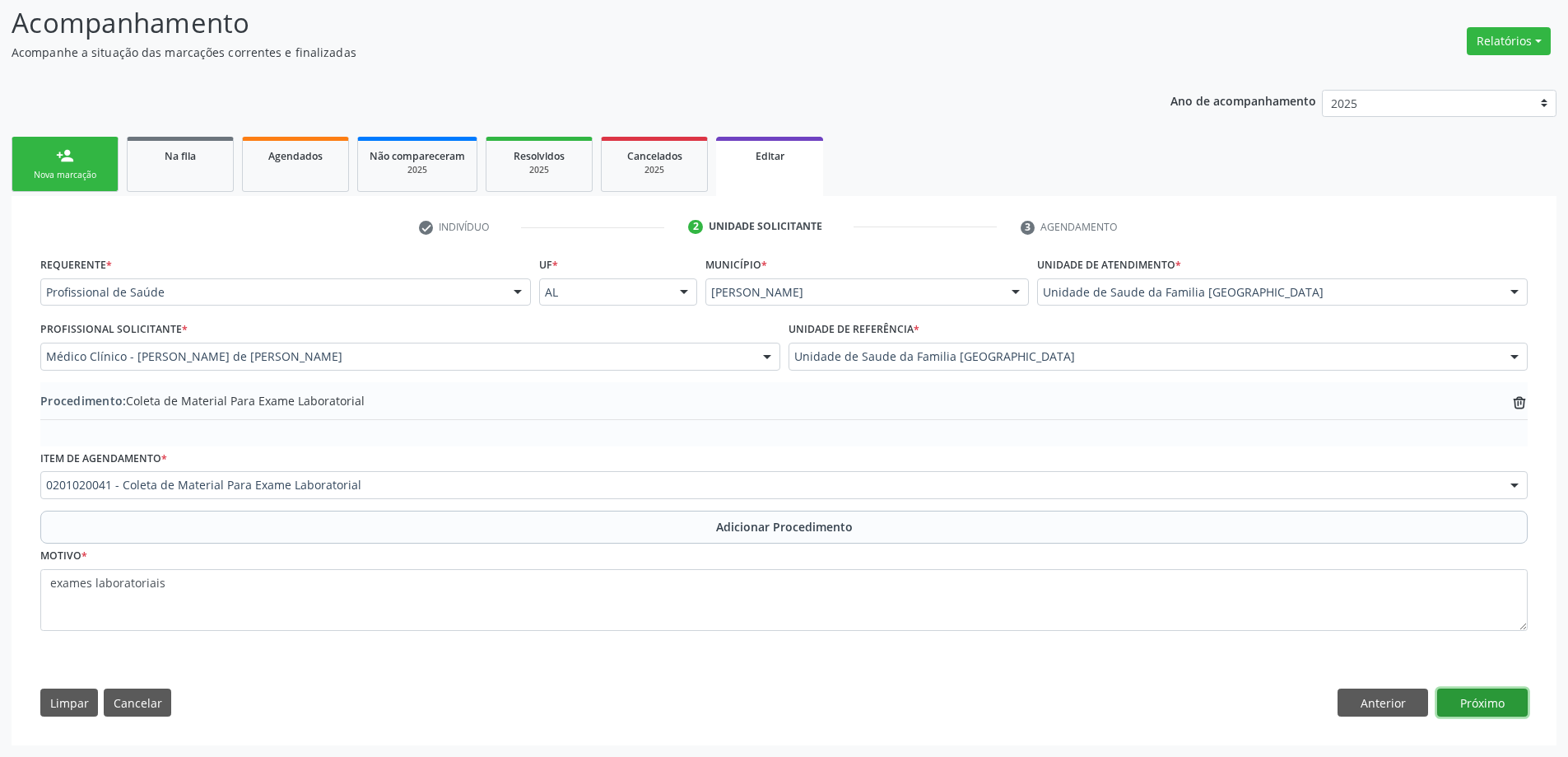
click at [1467, 698] on button "Próximo" at bounding box center [1482, 702] width 91 height 28
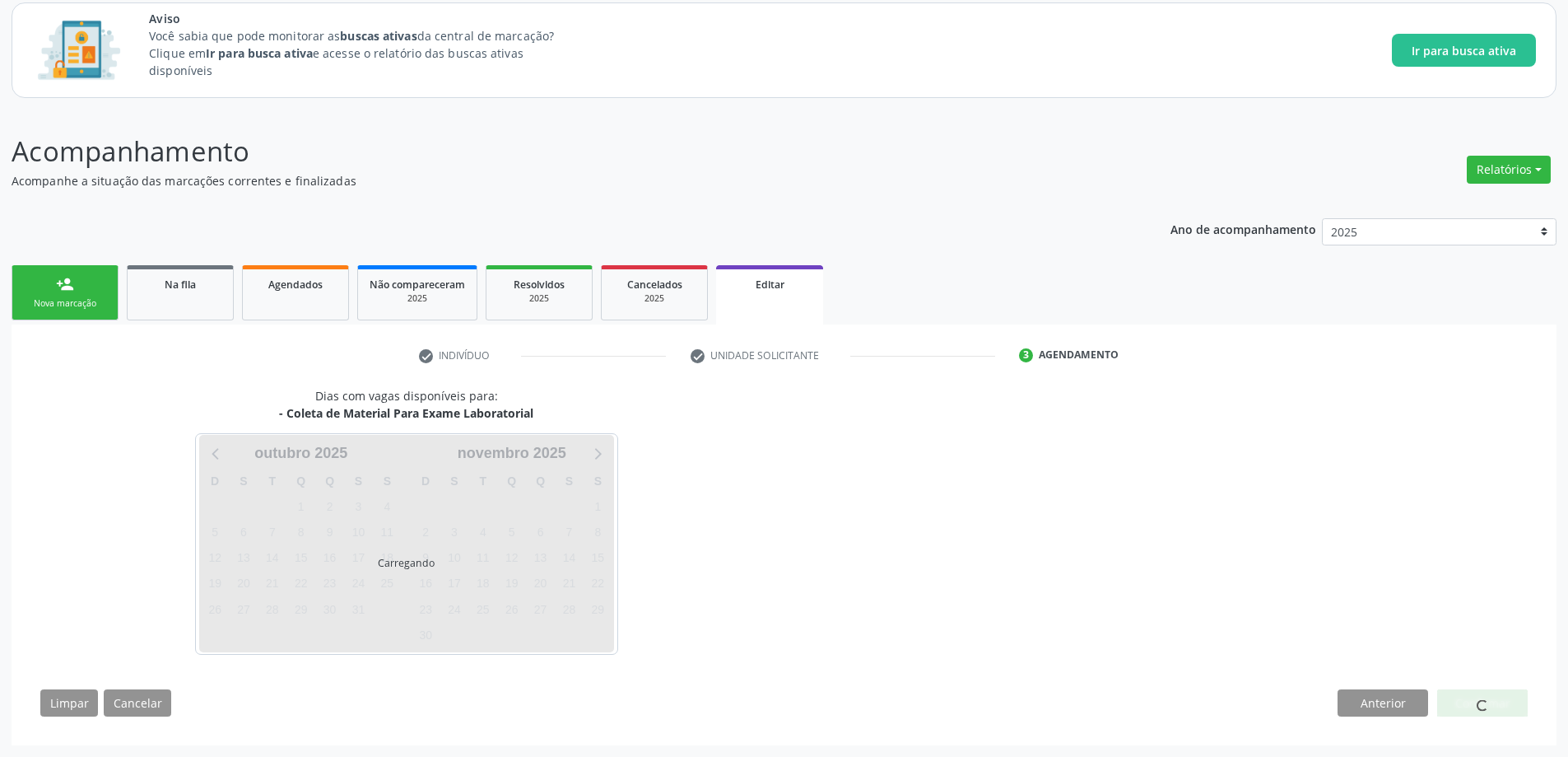
scroll to position [100, 0]
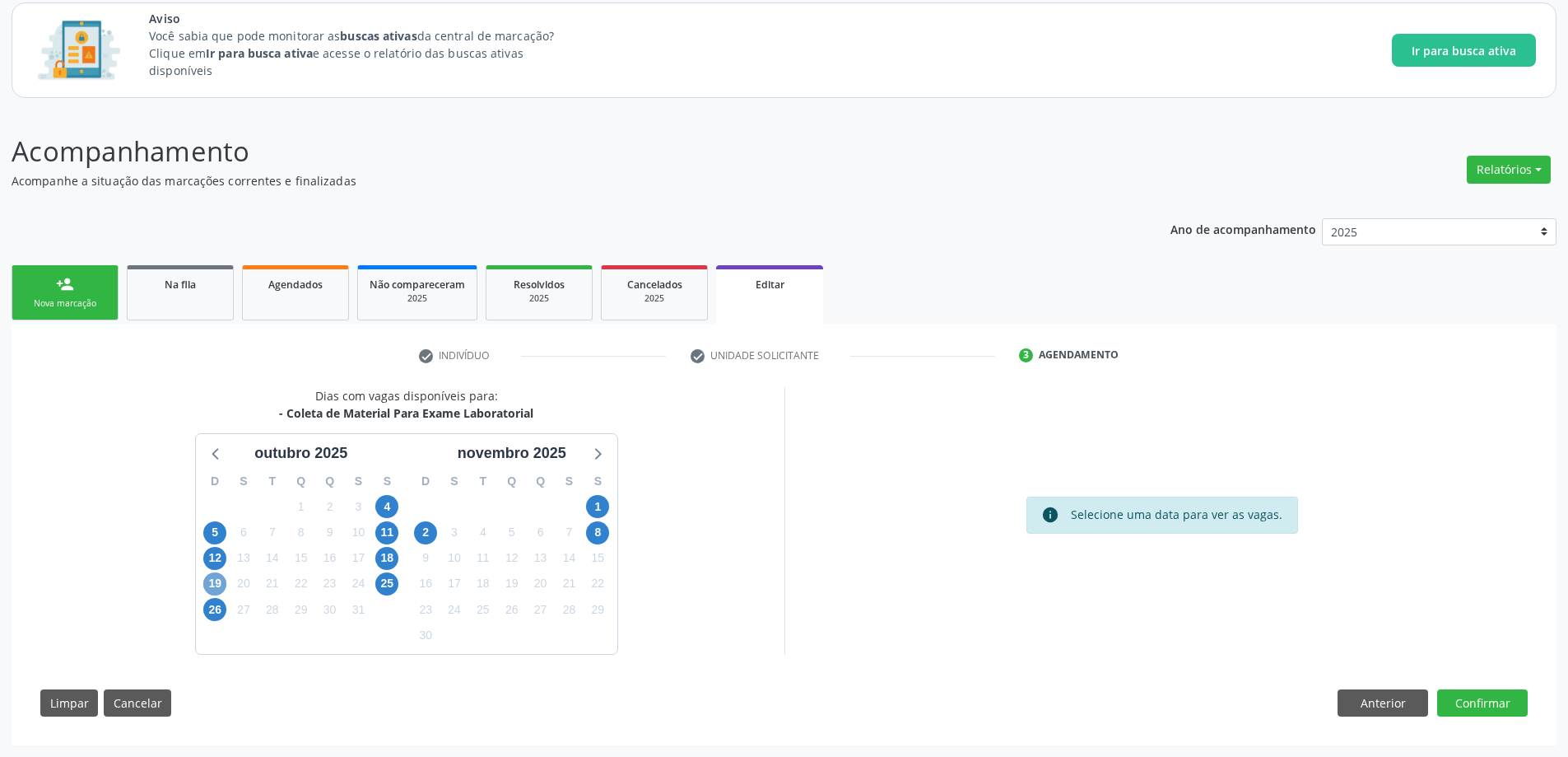
click at [213, 584] on span "19" at bounding box center [214, 583] width 23 height 23
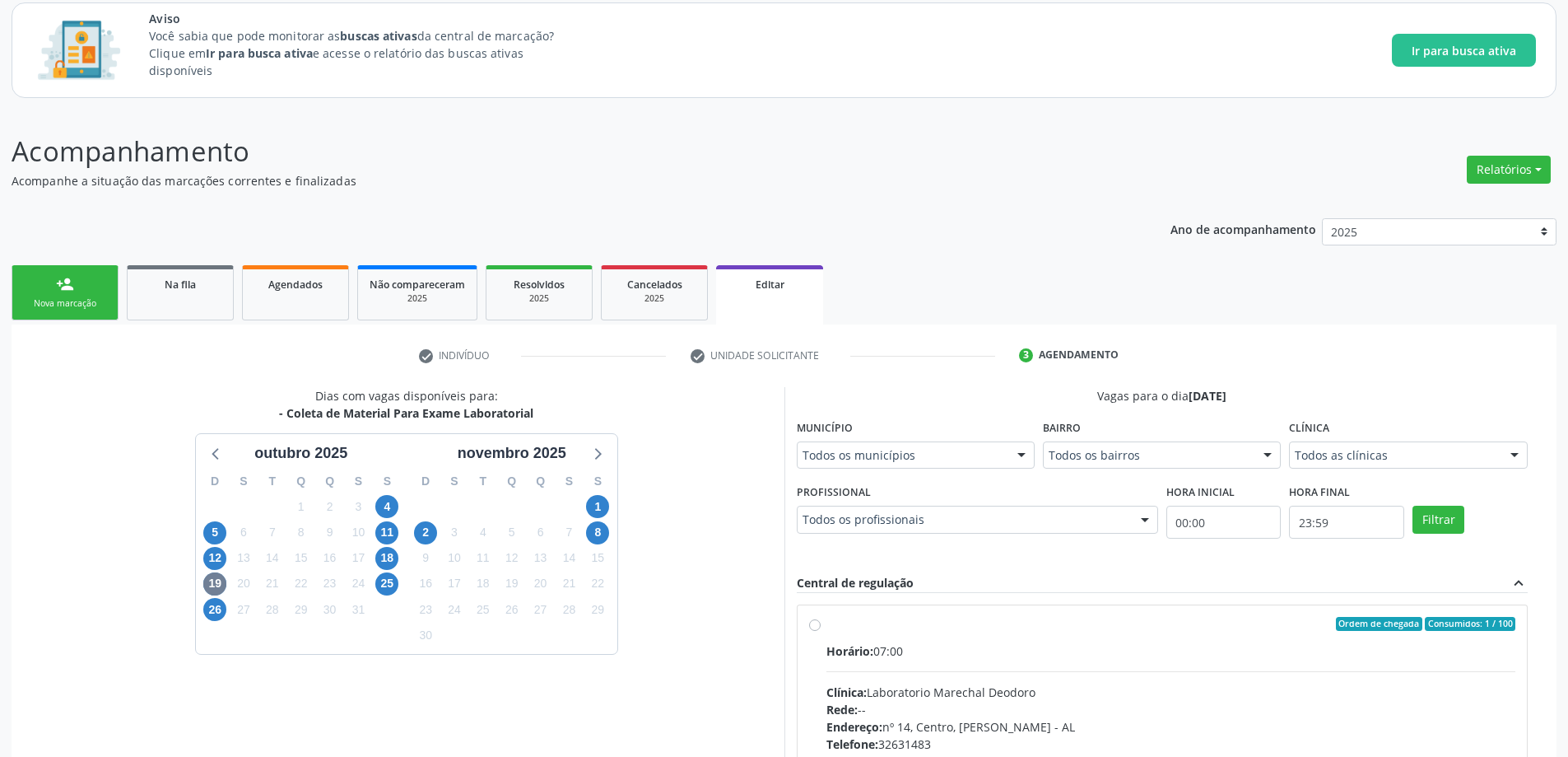
click at [826, 628] on label "Ordem de chegada Consumidos: 1 / 100 Horário: 07:00 Clínica: Laboratorio Marech…" at bounding box center [1171, 742] width 690 height 253
click at [813, 628] on input "Ordem de chegada Consumidos: 1 / 100 Horário: 07:00 Clínica: Laboratorio Marech…" at bounding box center [814, 624] width 11 height 15
radio input "true"
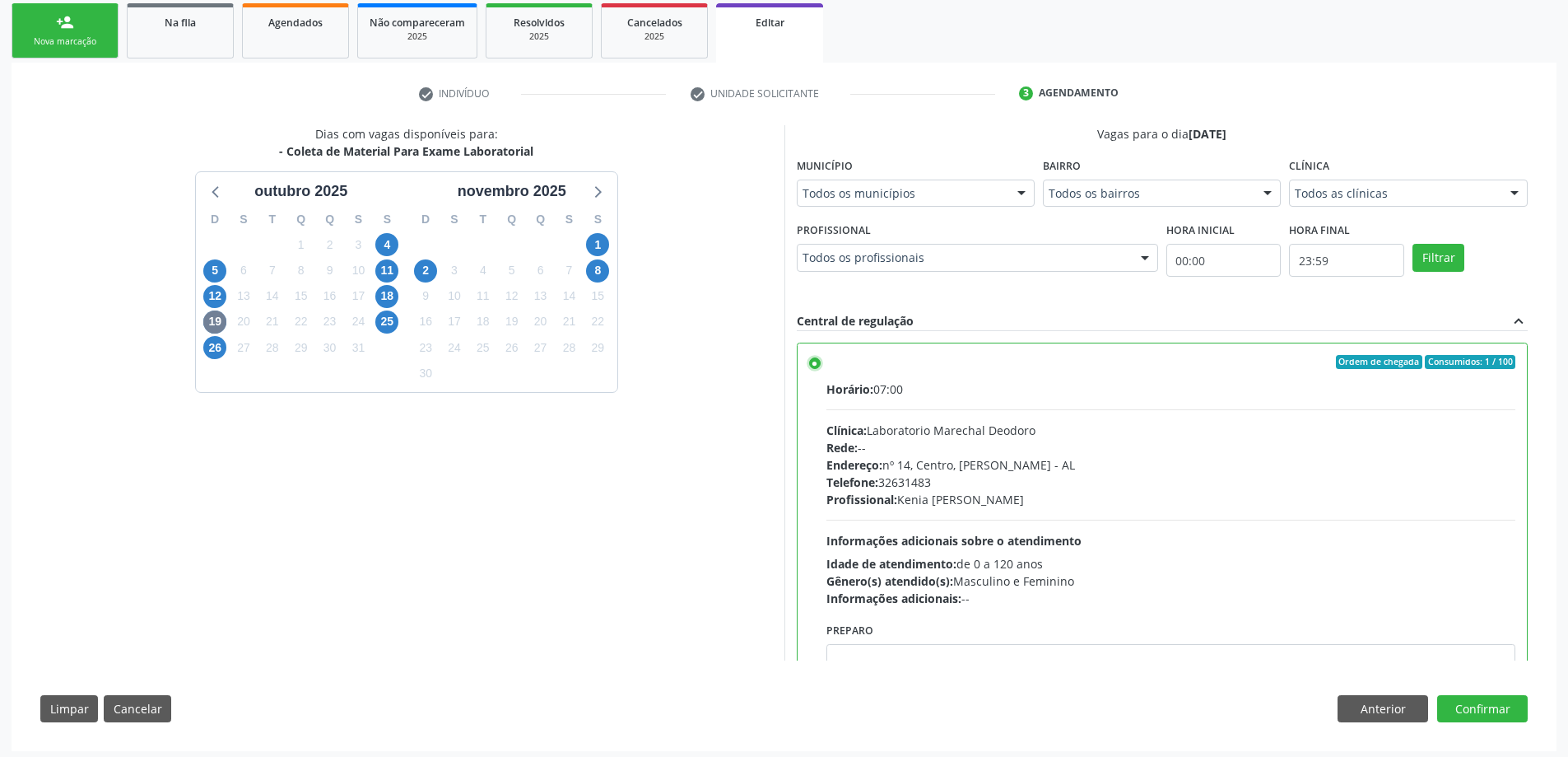
scroll to position [367, 0]
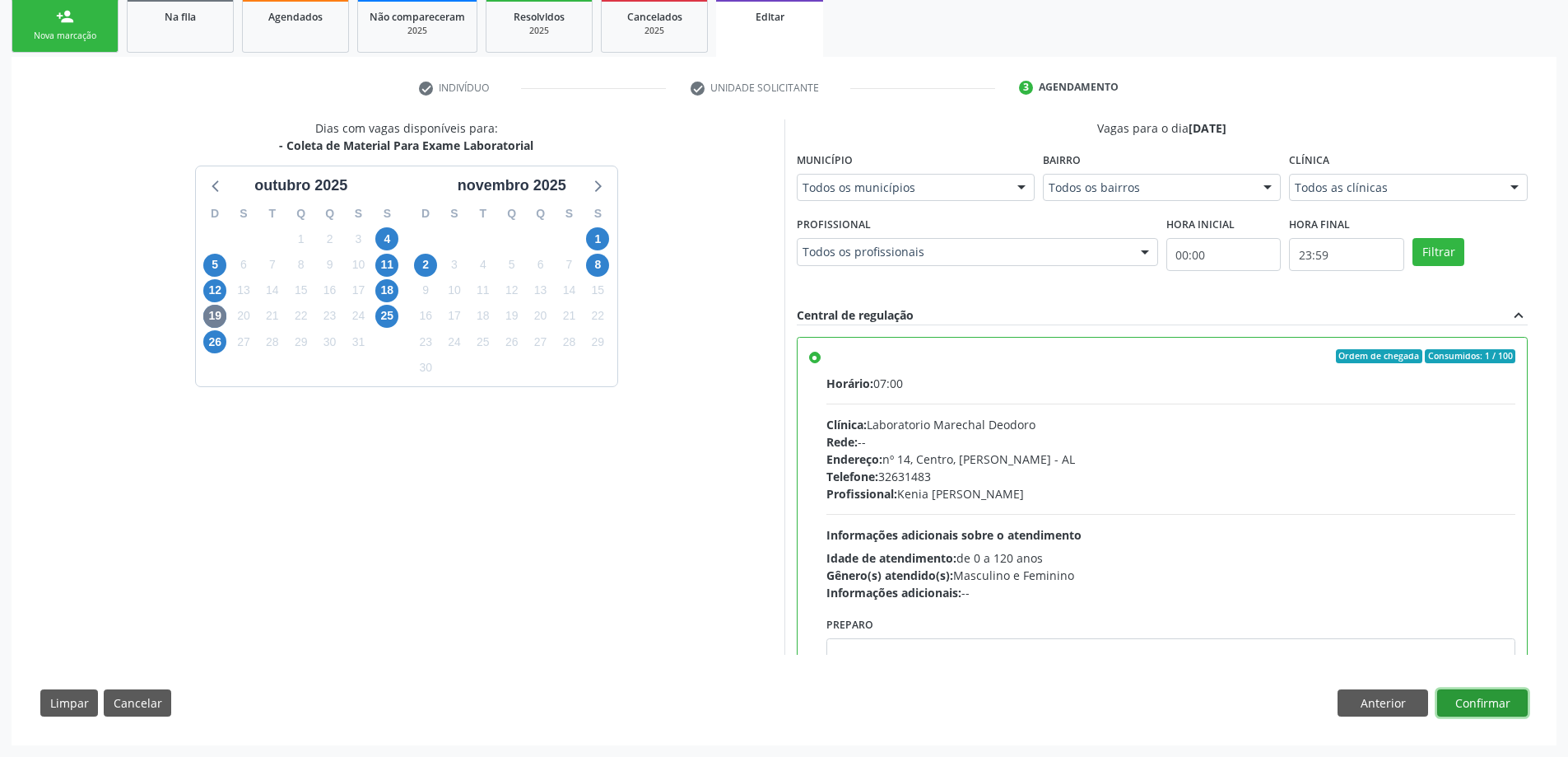
click at [1507, 698] on button "Confirmar" at bounding box center [1482, 703] width 91 height 28
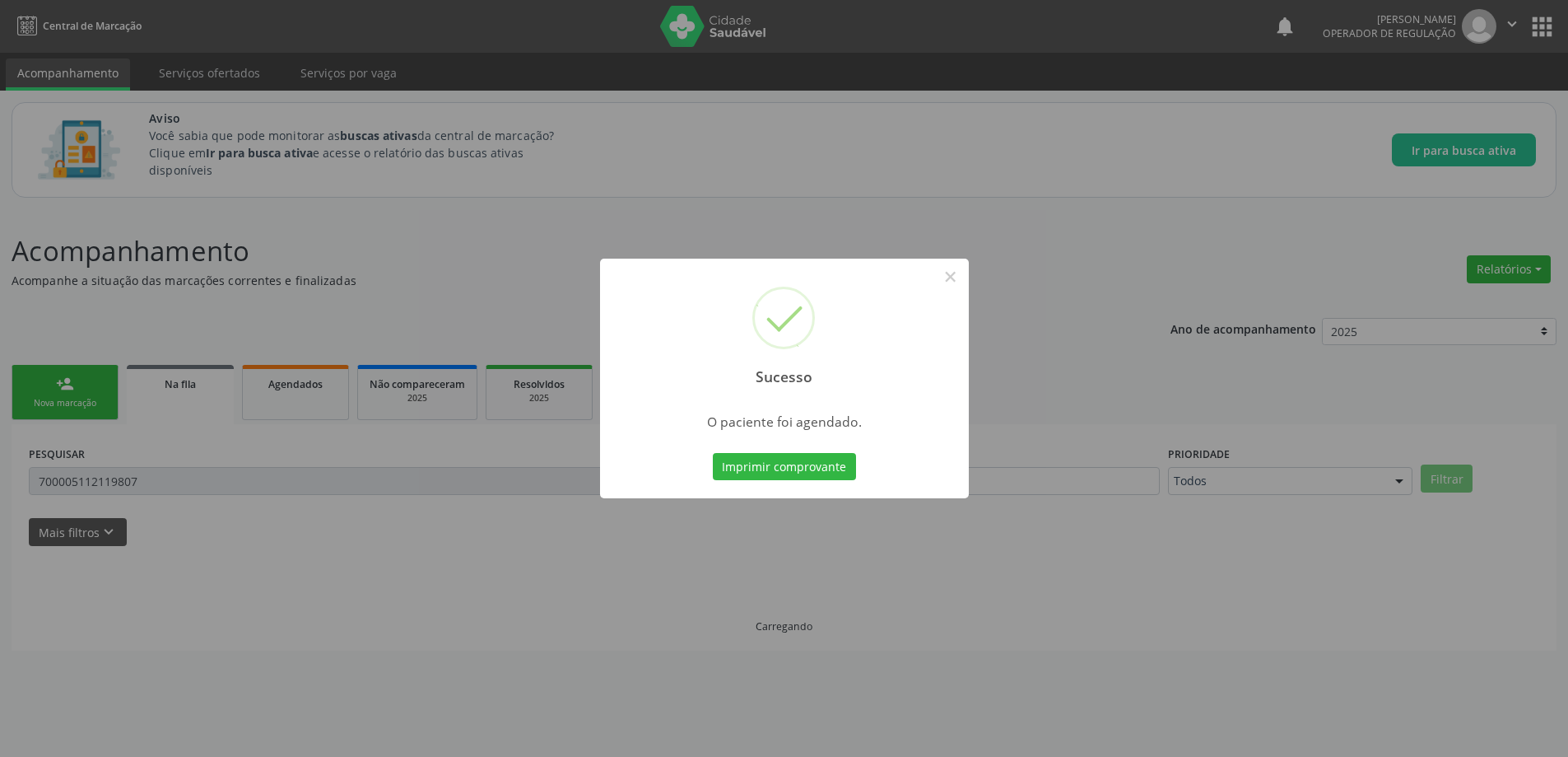
scroll to position [0, 0]
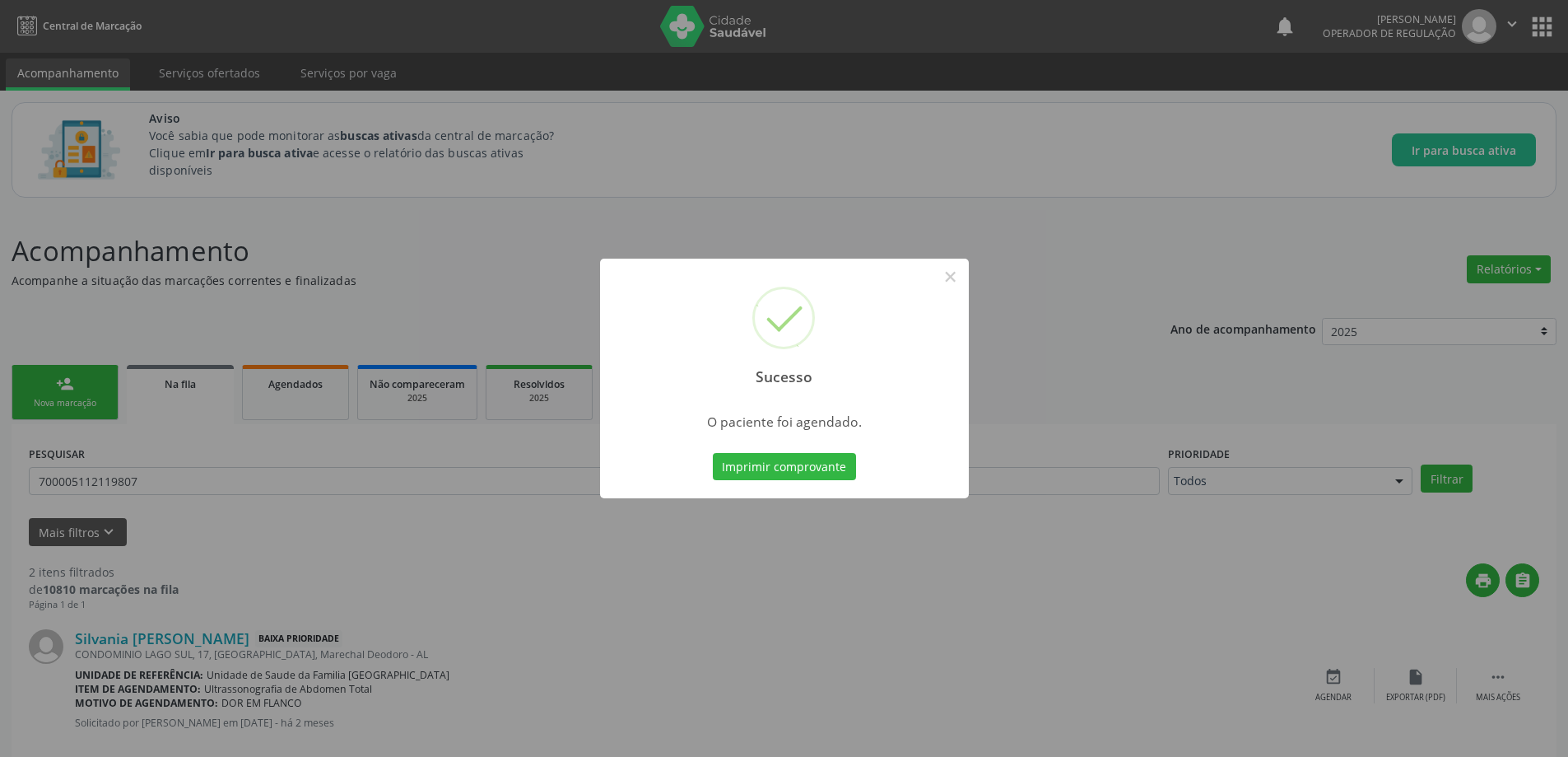
click at [1034, 308] on div "Sucesso × O paciente foi agendado. Imprimir comprovante Cancel" at bounding box center [784, 378] width 1568 height 757
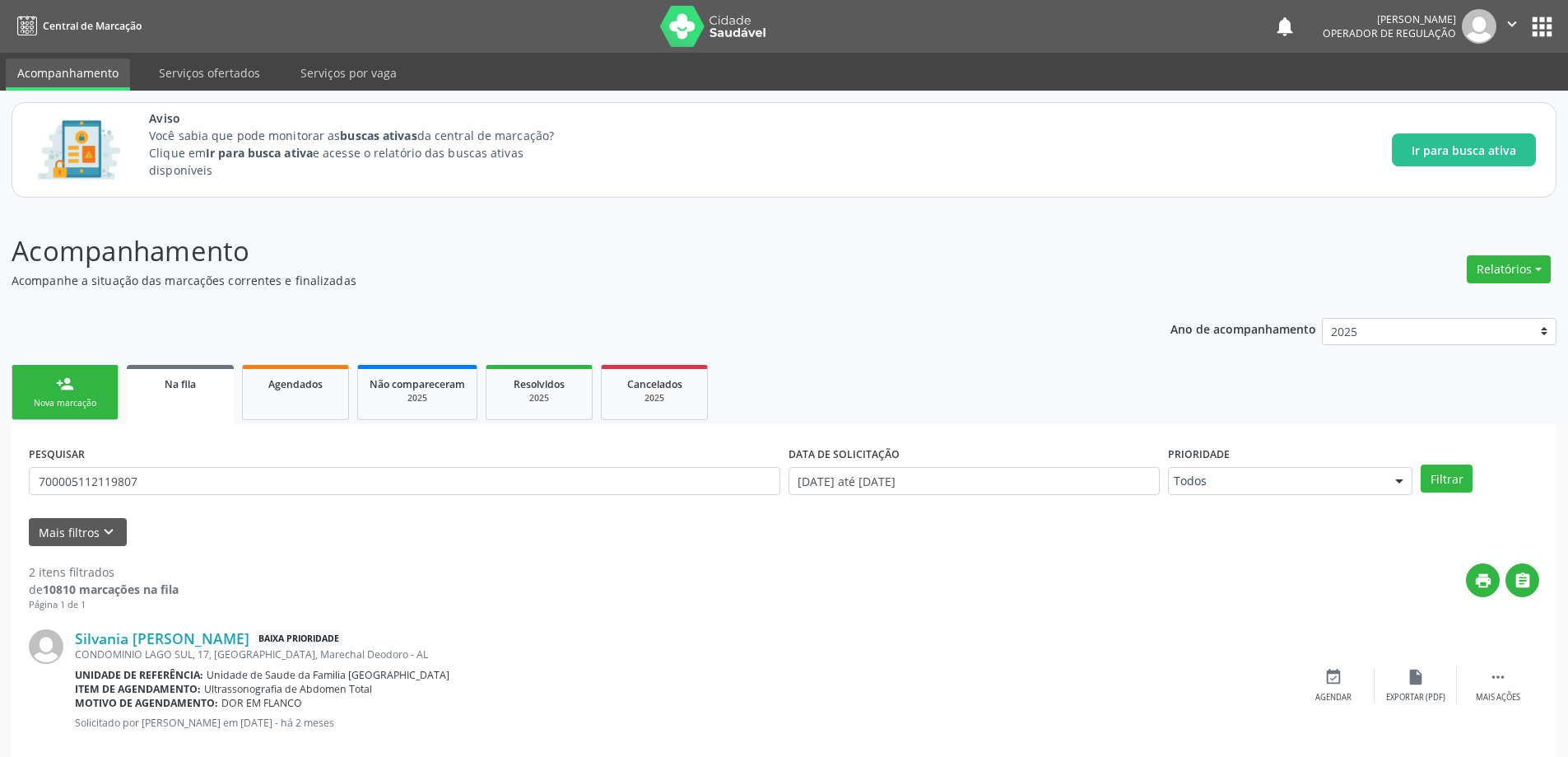
click at [434, 271] on p "Acompanhe a situação das marcações correntes e finalizadas" at bounding box center [551, 280] width 1081 height 18
click at [265, 483] on input "700005112119807" at bounding box center [404, 481] width 751 height 28
paste input "709601660868176"
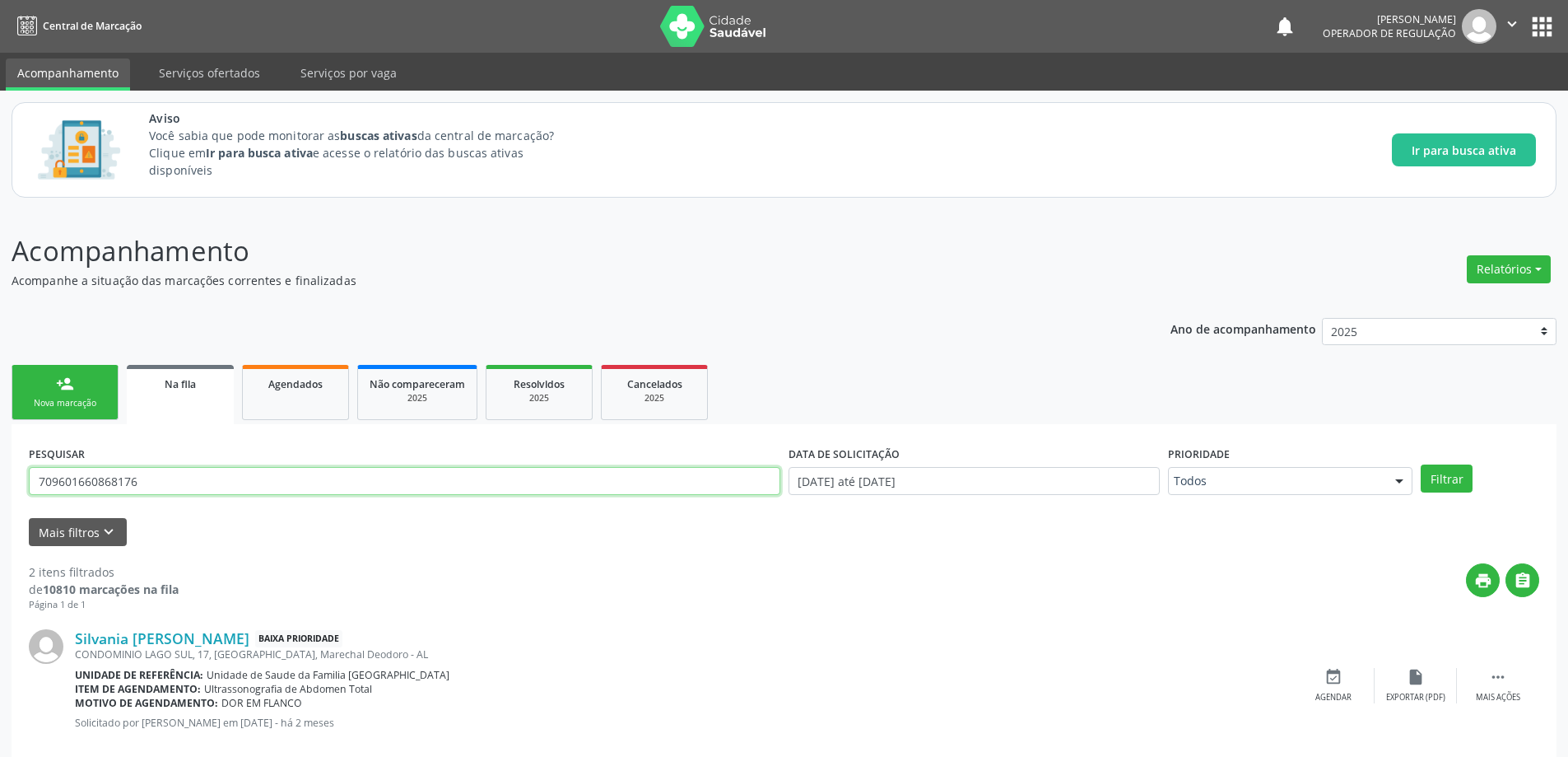
type input "709601660868176"
click at [1421, 464] on button "Filtrar" at bounding box center [1447, 478] width 52 height 28
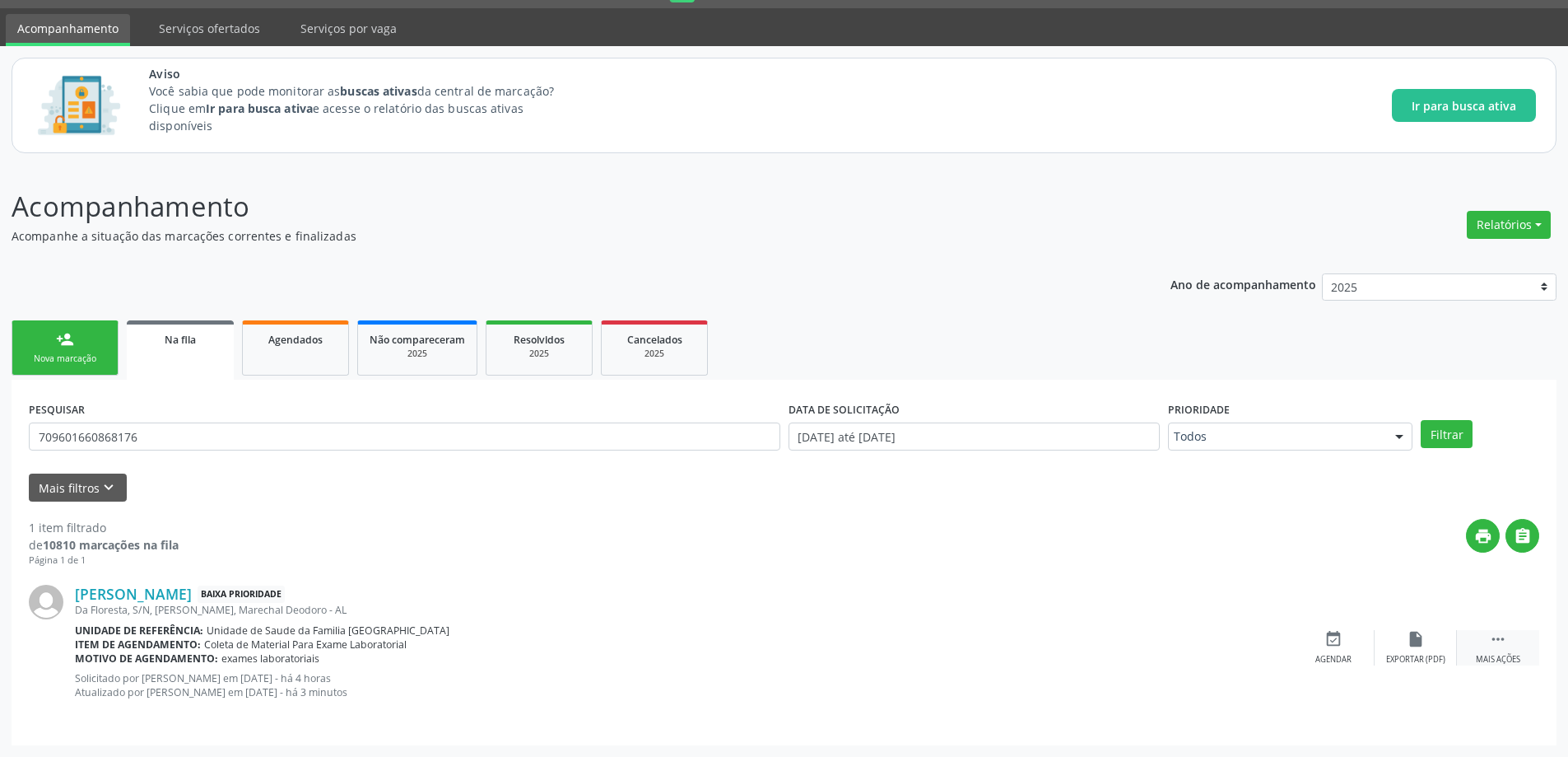
click at [1494, 638] on icon "" at bounding box center [1498, 639] width 19 height 19
click at [1413, 632] on icon "edit" at bounding box center [1415, 639] width 19 height 19
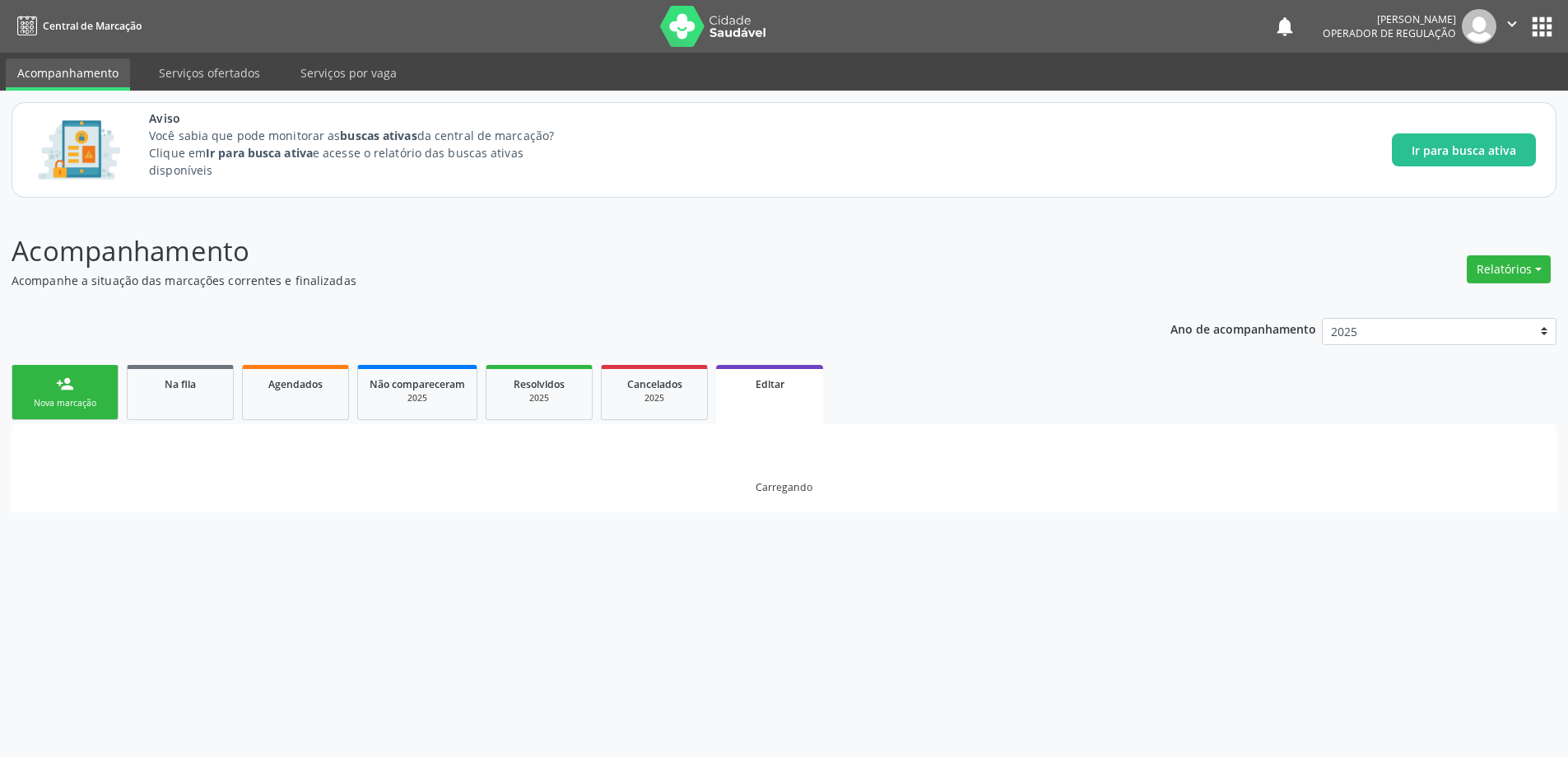
scroll to position [0, 0]
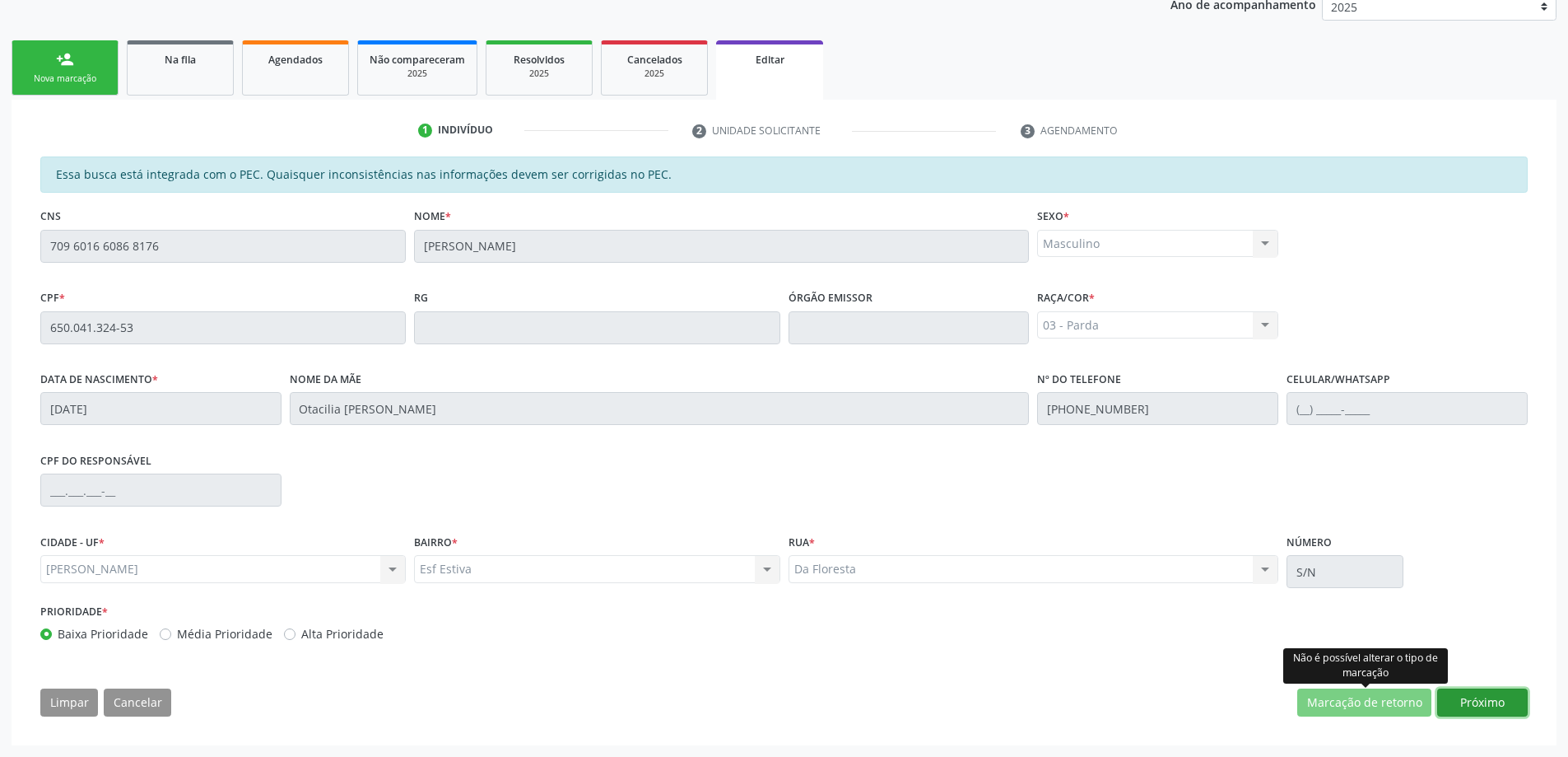
click at [1482, 704] on button "Próximo" at bounding box center [1482, 702] width 91 height 28
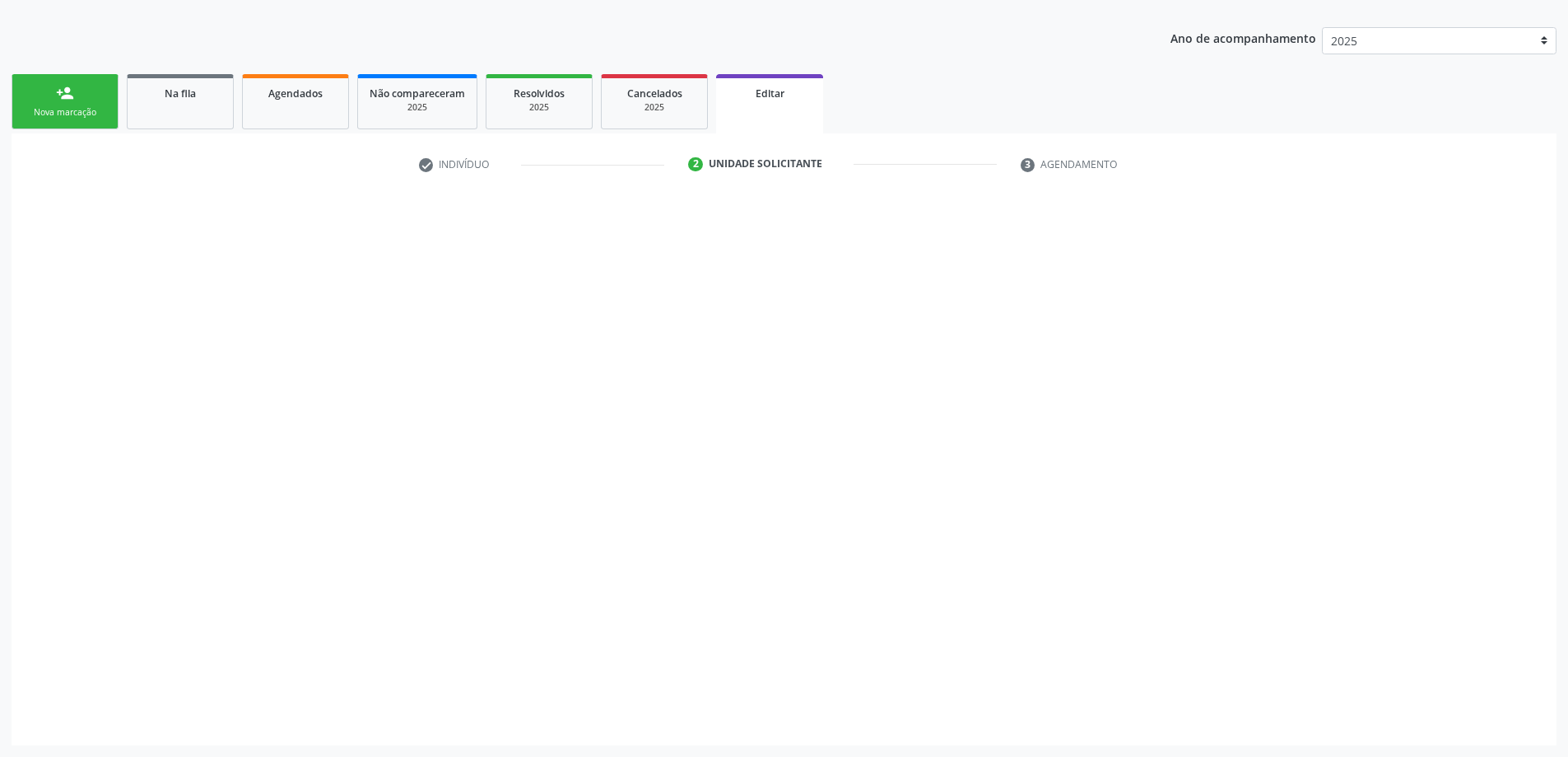
scroll to position [291, 0]
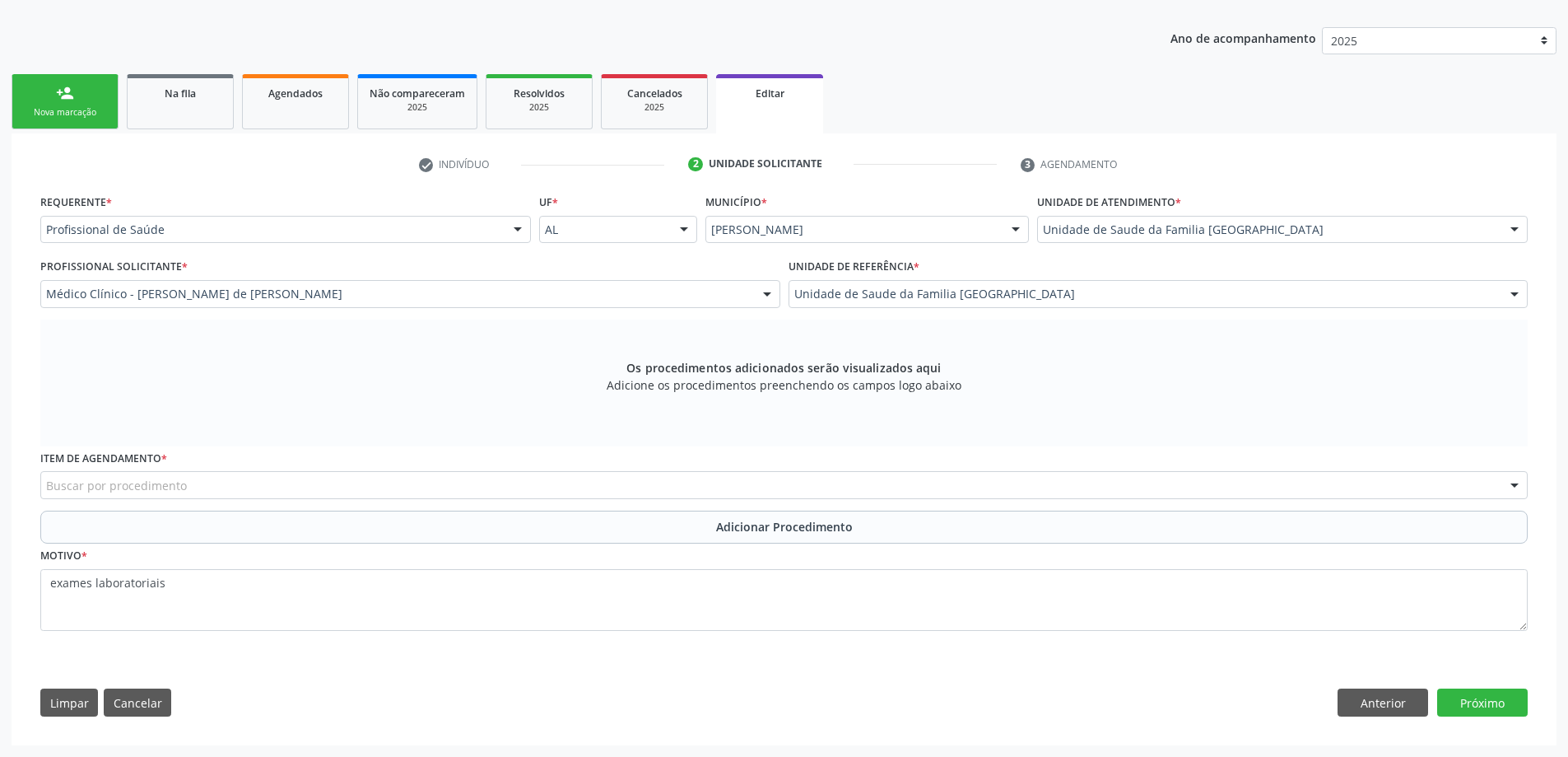
click at [467, 490] on div "Buscar por procedimento" at bounding box center [784, 485] width 1486 height 28
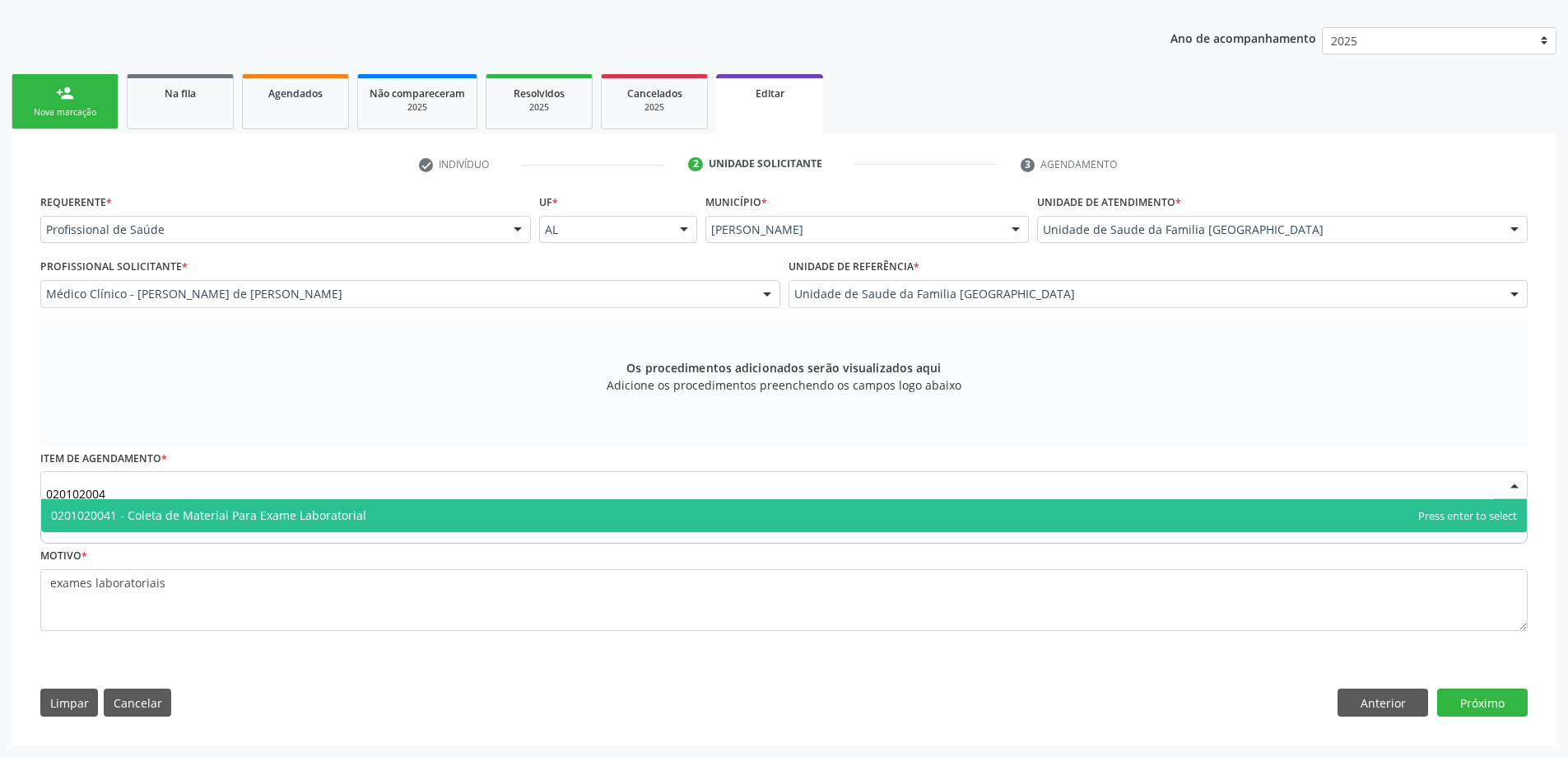
type input "0201020041"
click at [437, 512] on span "0201020041 - Coleta de Material Para Exame Laboratorial" at bounding box center [784, 515] width 1486 height 33
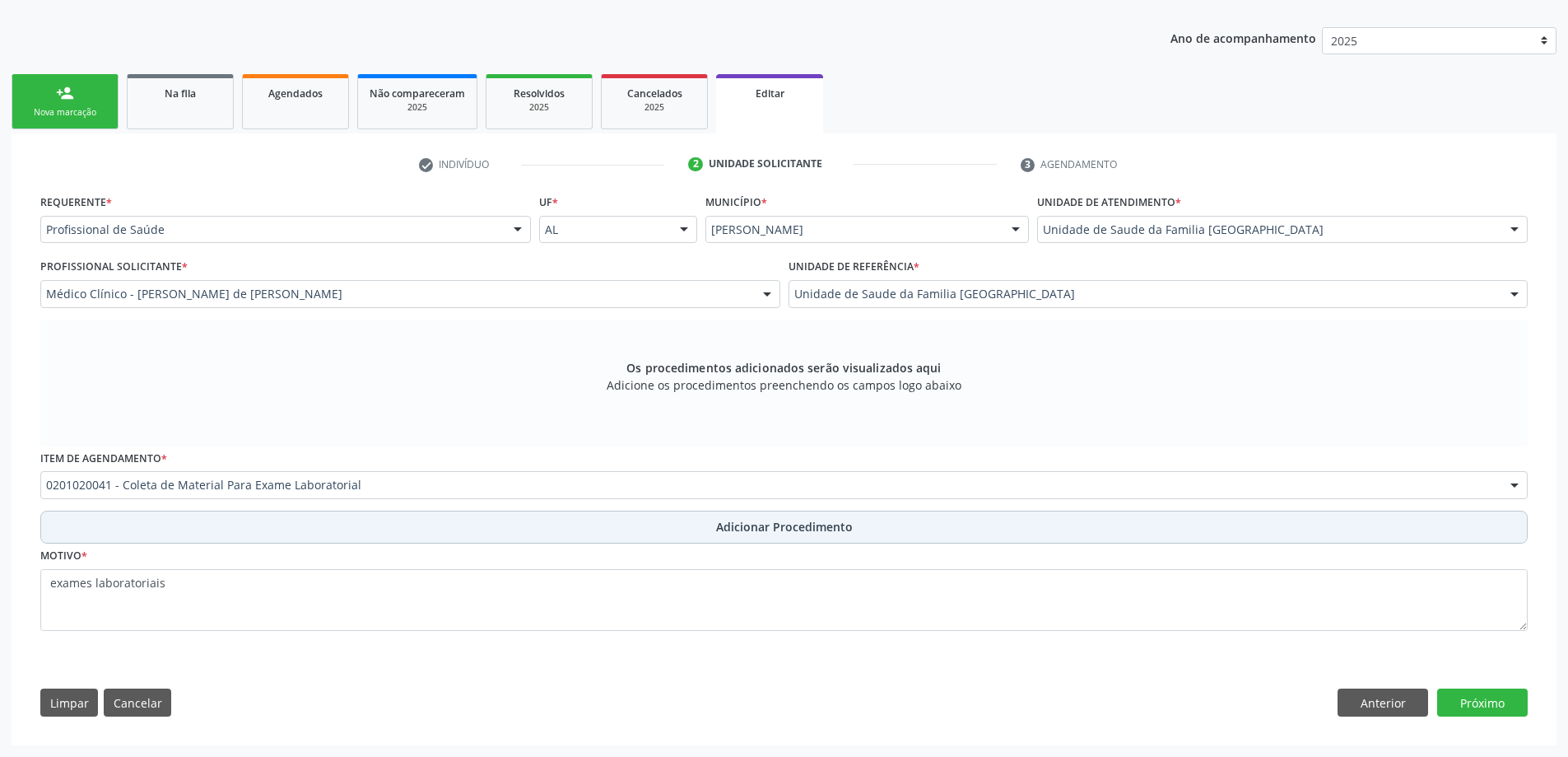
drag, startPoint x: 432, startPoint y: 511, endPoint x: 459, endPoint y: 520, distance: 28.5
click at [433, 511] on button "Adicionar Procedimento" at bounding box center [784, 527] width 1486 height 33
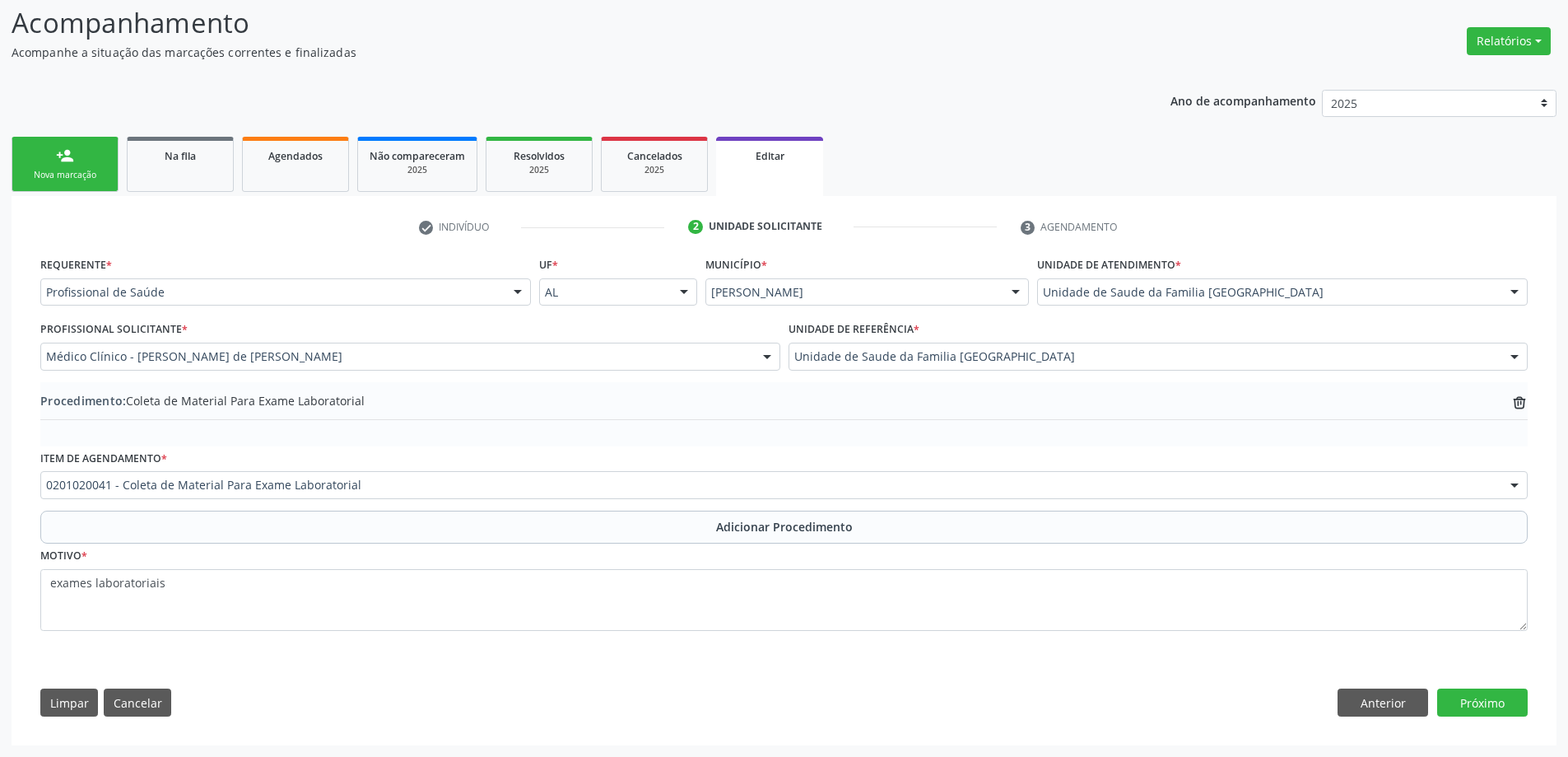
scroll to position [228, 0]
click at [1500, 701] on button "Próximo" at bounding box center [1482, 702] width 91 height 28
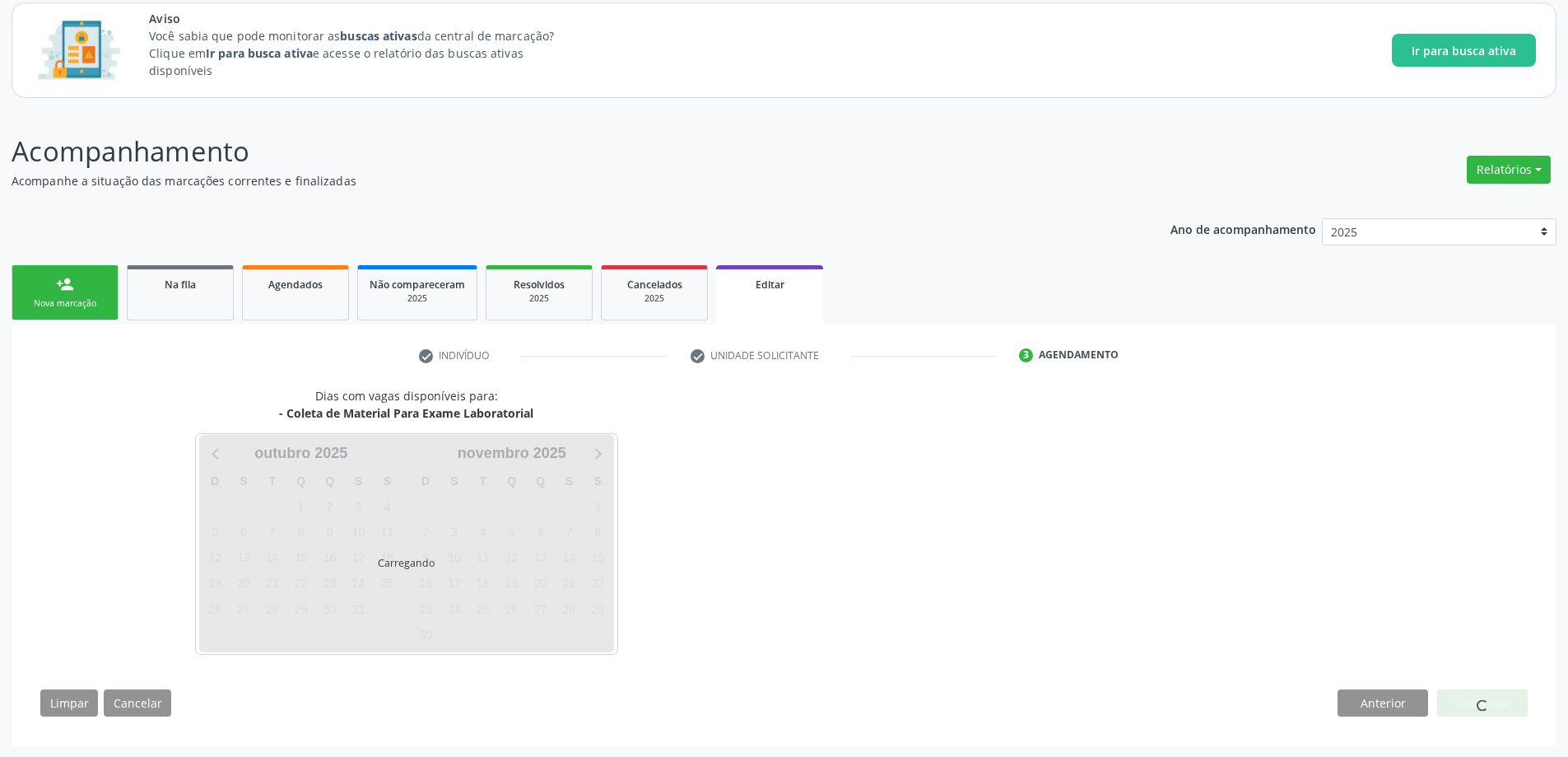
scroll to position [100, 0]
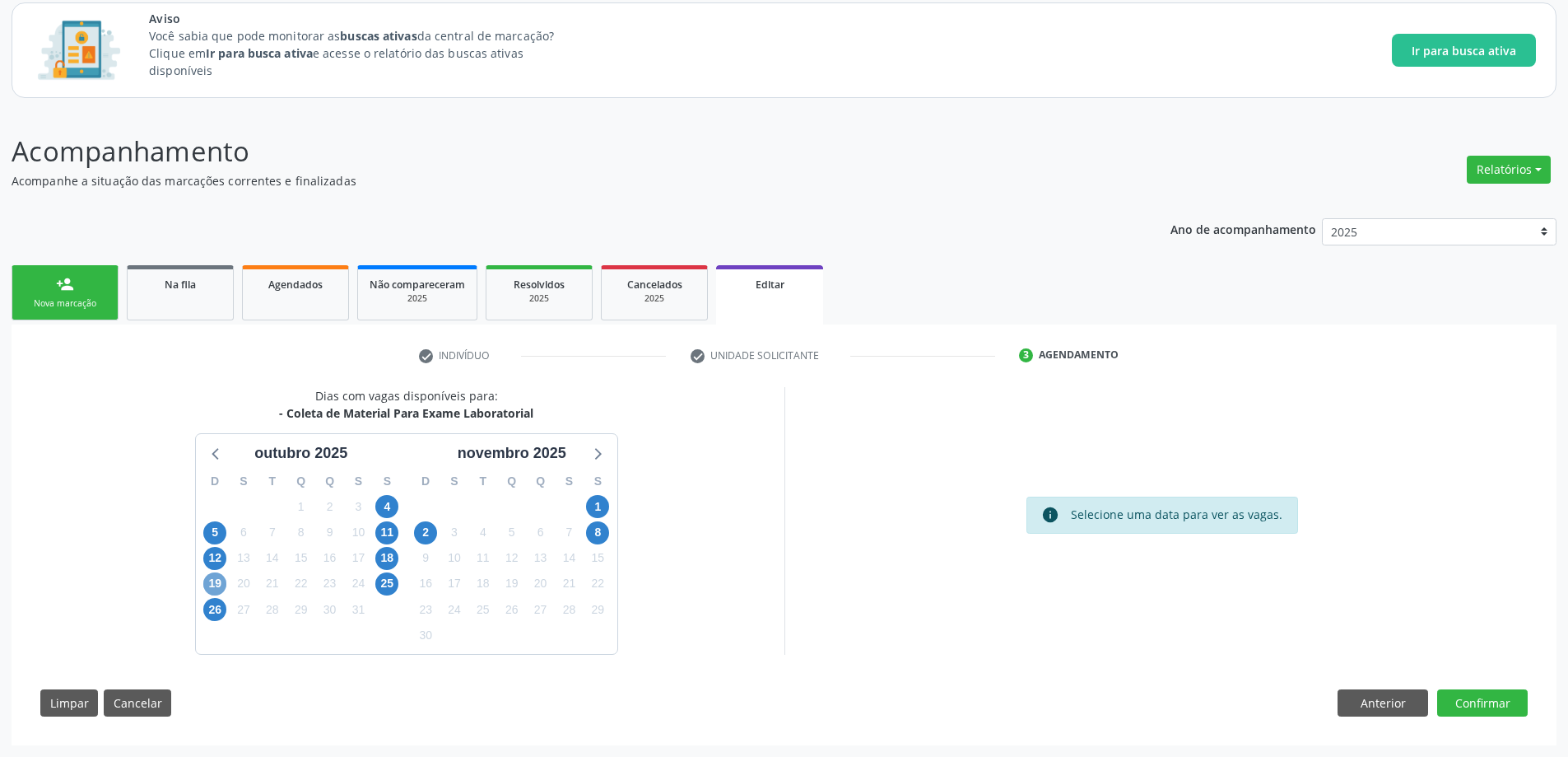
click at [214, 574] on span "19" at bounding box center [214, 583] width 23 height 23
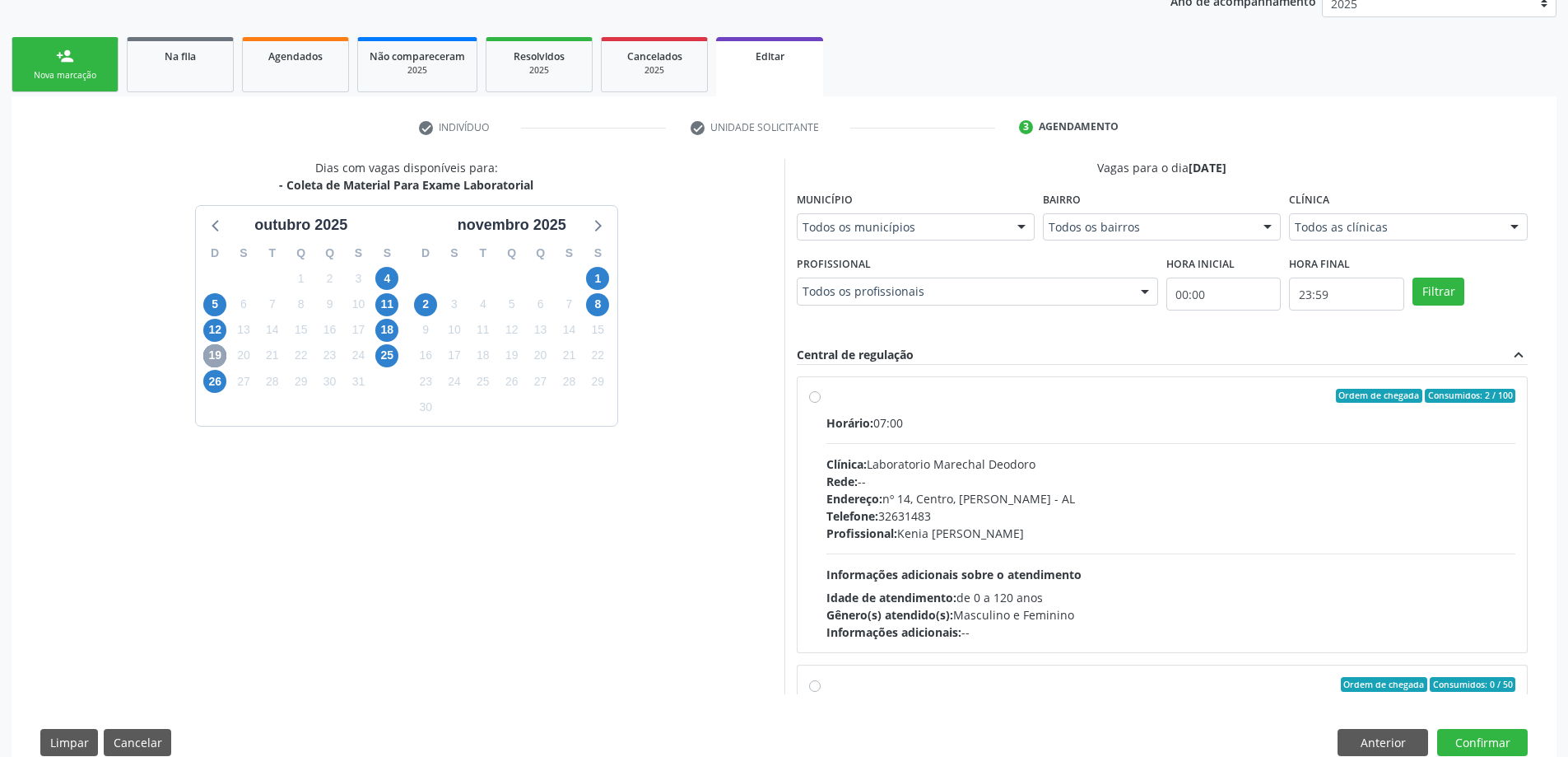
scroll to position [329, 0]
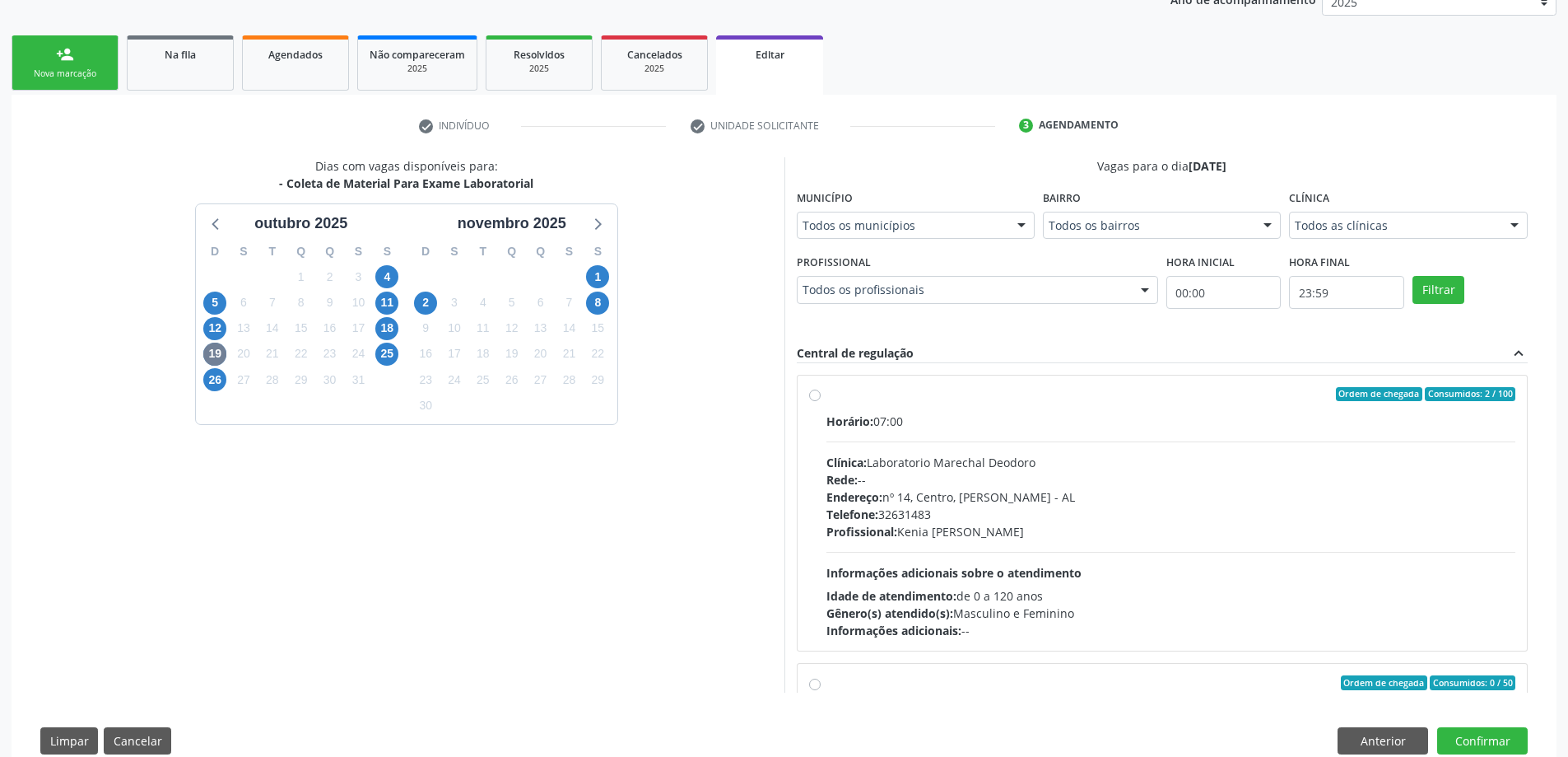
click at [826, 396] on label "Ordem de chegada Consumidos: 2 / 100 Horário: 07:00 Clínica: Laboratorio Marech…" at bounding box center [1171, 513] width 690 height 253
click at [813, 396] on input "Ordem de chegada Consumidos: 2 / 100 Horário: 07:00 Clínica: Laboratorio Marech…" at bounding box center [814, 395] width 11 height 15
radio input "true"
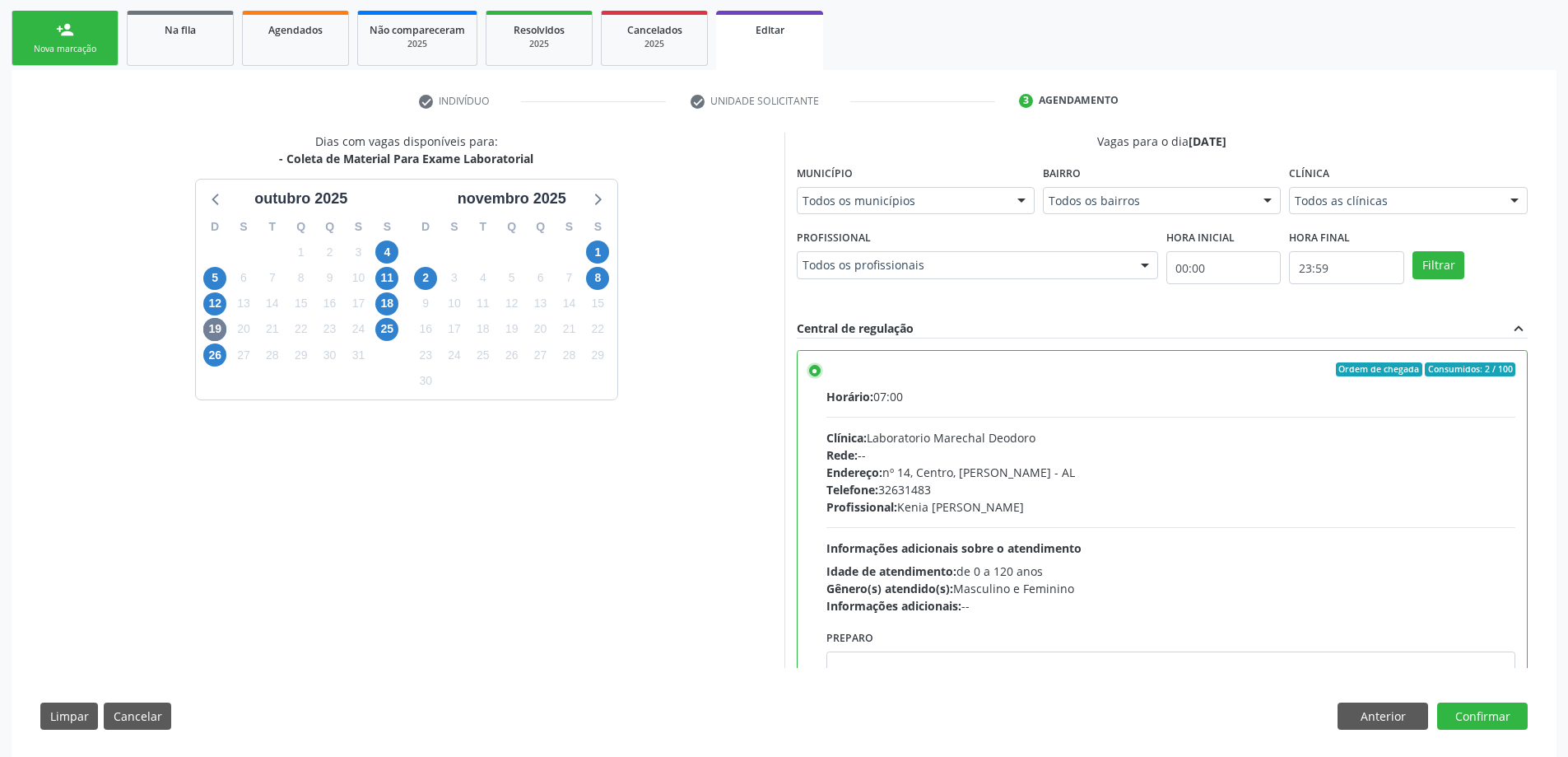
scroll to position [367, 0]
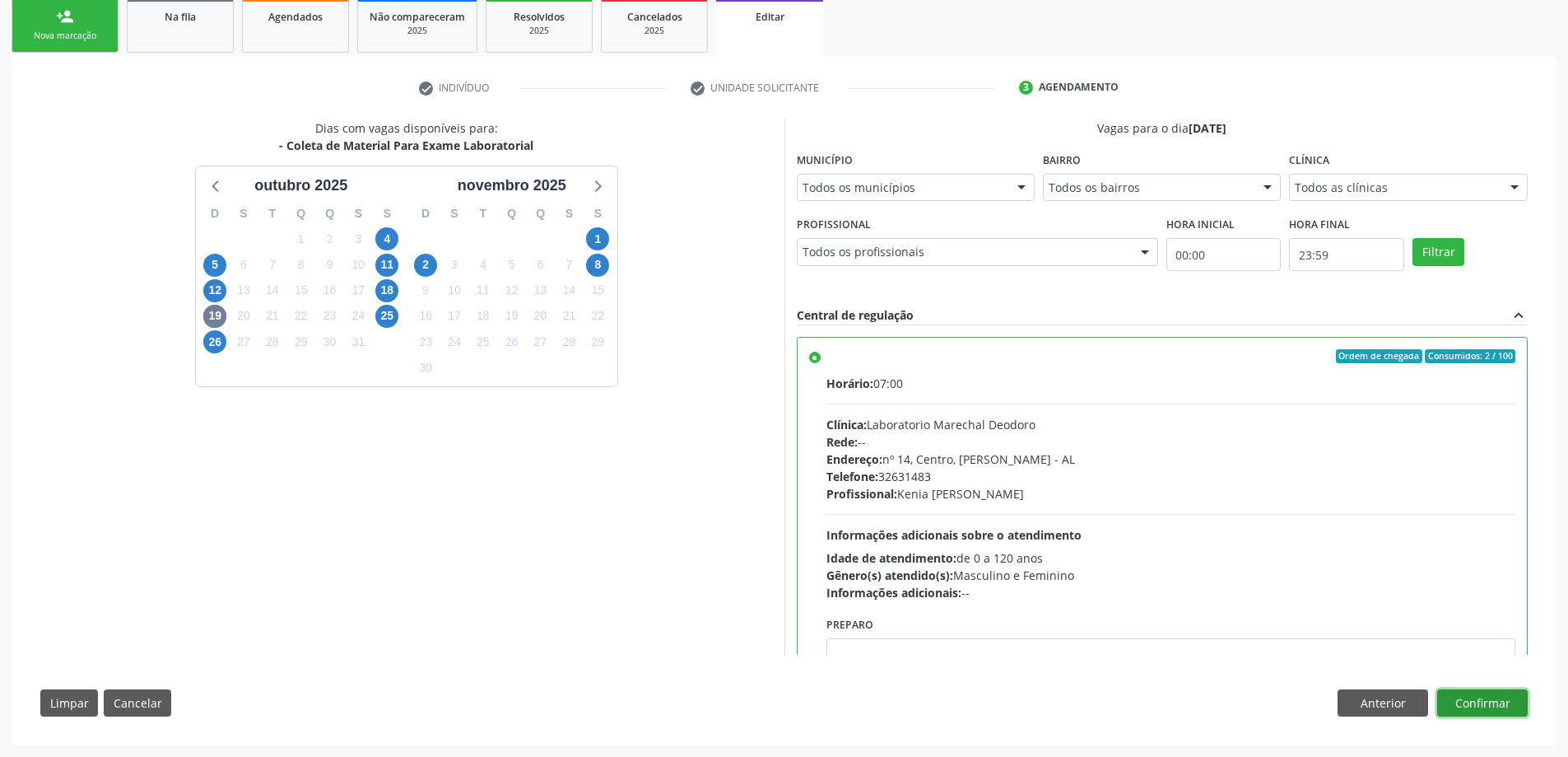
click at [1482, 698] on button "Confirmar" at bounding box center [1482, 703] width 91 height 28
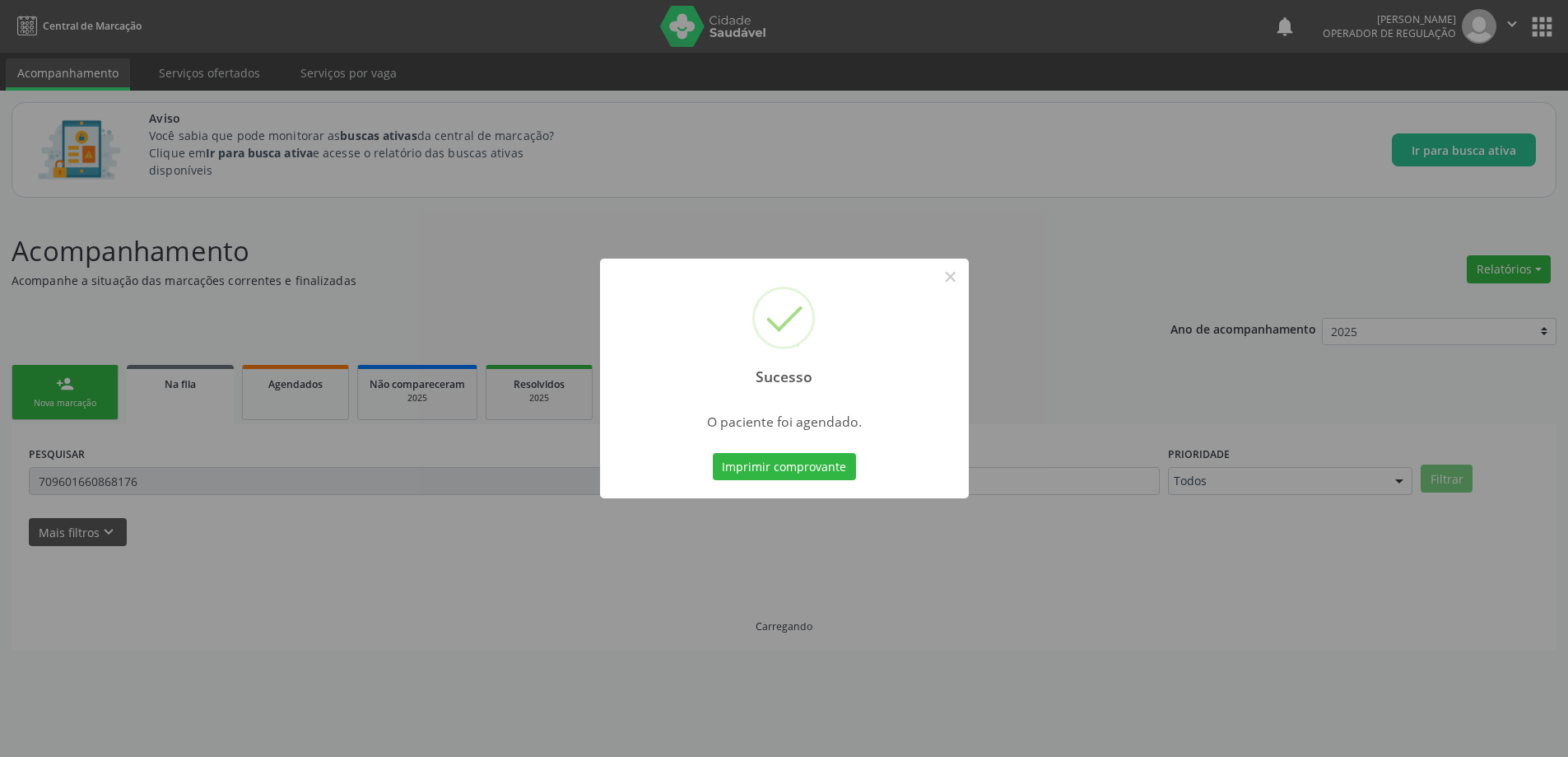
scroll to position [0, 0]
click at [1141, 667] on div "Sucesso × O paciente foi agendado. Imprimir comprovante Cancel" at bounding box center [790, 378] width 1580 height 757
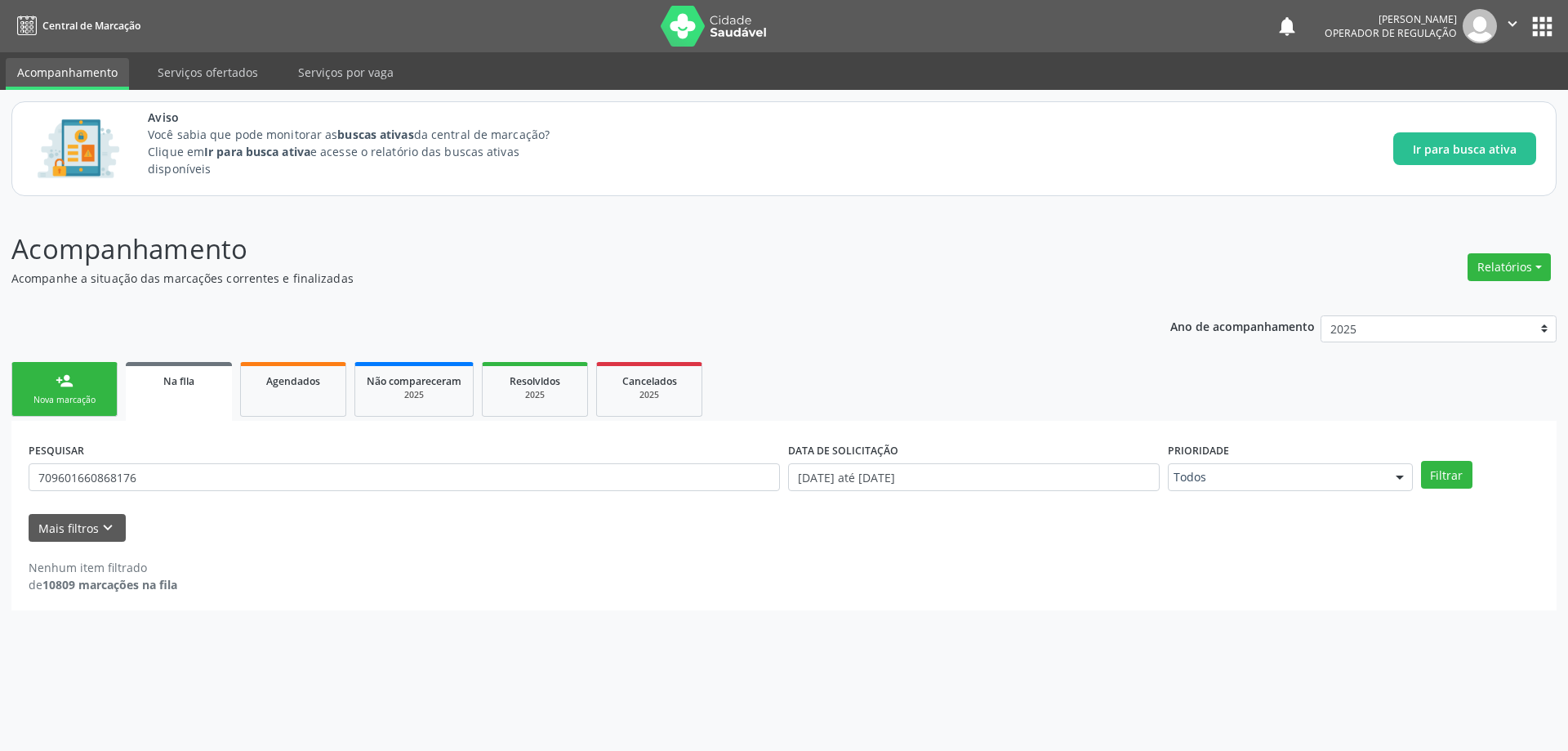
click at [187, 461] on div "PESQUISAR 709601660868176" at bounding box center [404, 469] width 759 height 63
click at [185, 466] on input "709601660868176" at bounding box center [403, 477] width 751 height 28
paste input "2103702421890"
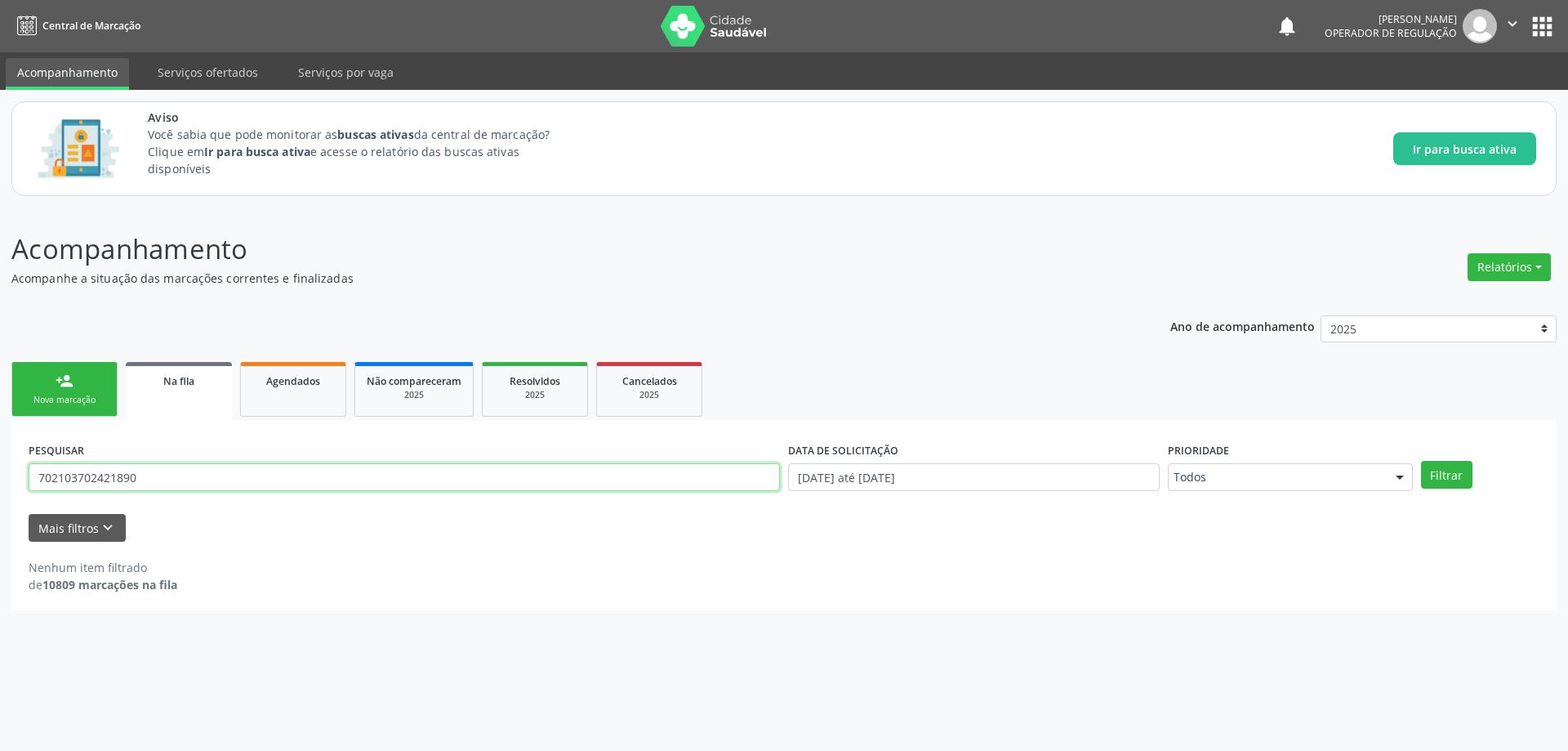
type input "702103702421890"
click at [1421, 461] on button "Filtrar" at bounding box center [1447, 474] width 51 height 28
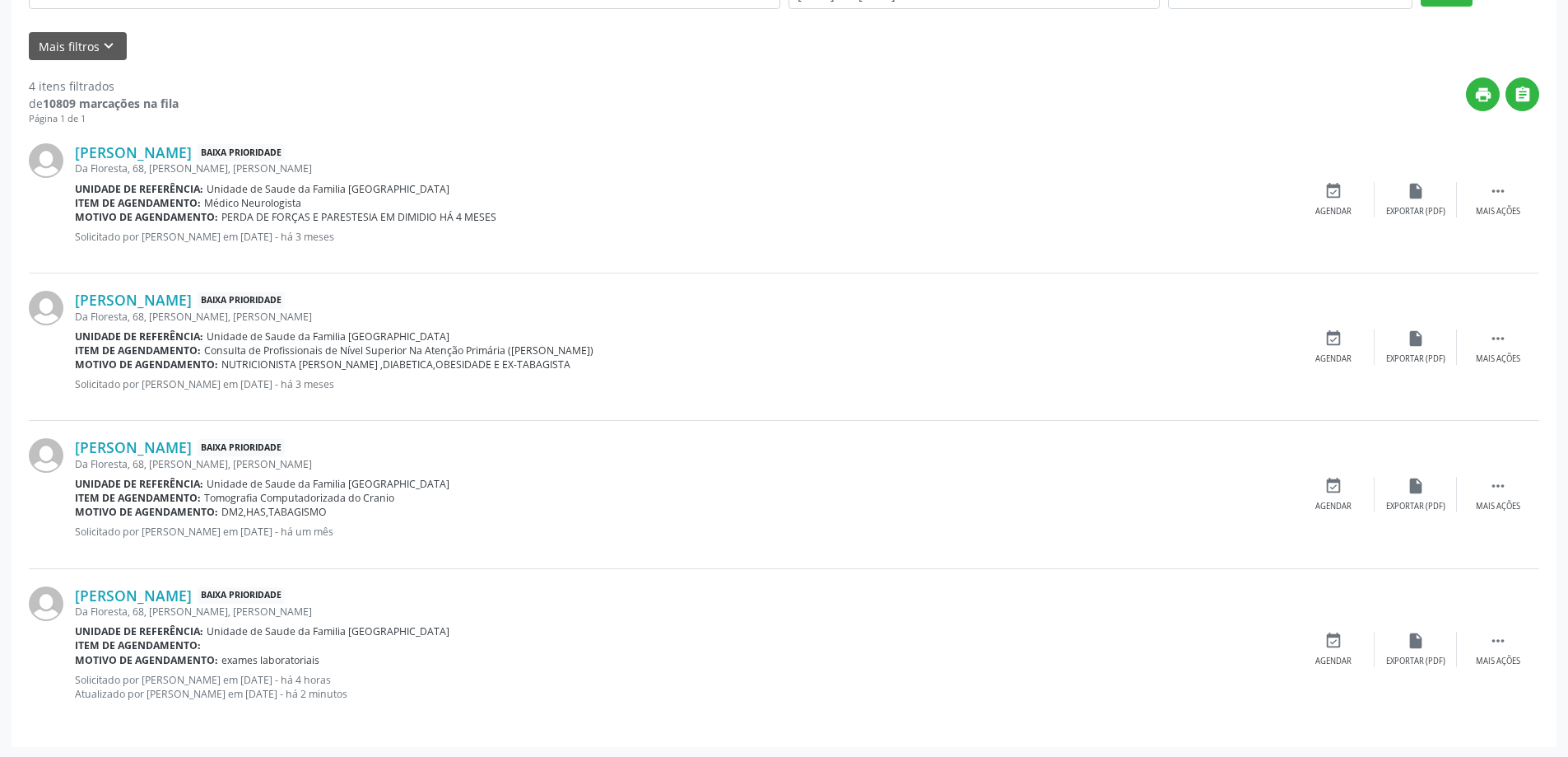
scroll to position [487, 0]
click at [1527, 651] on div " Mais ações" at bounding box center [1498, 648] width 82 height 35
click at [1417, 630] on icon "edit" at bounding box center [1415, 639] width 19 height 19
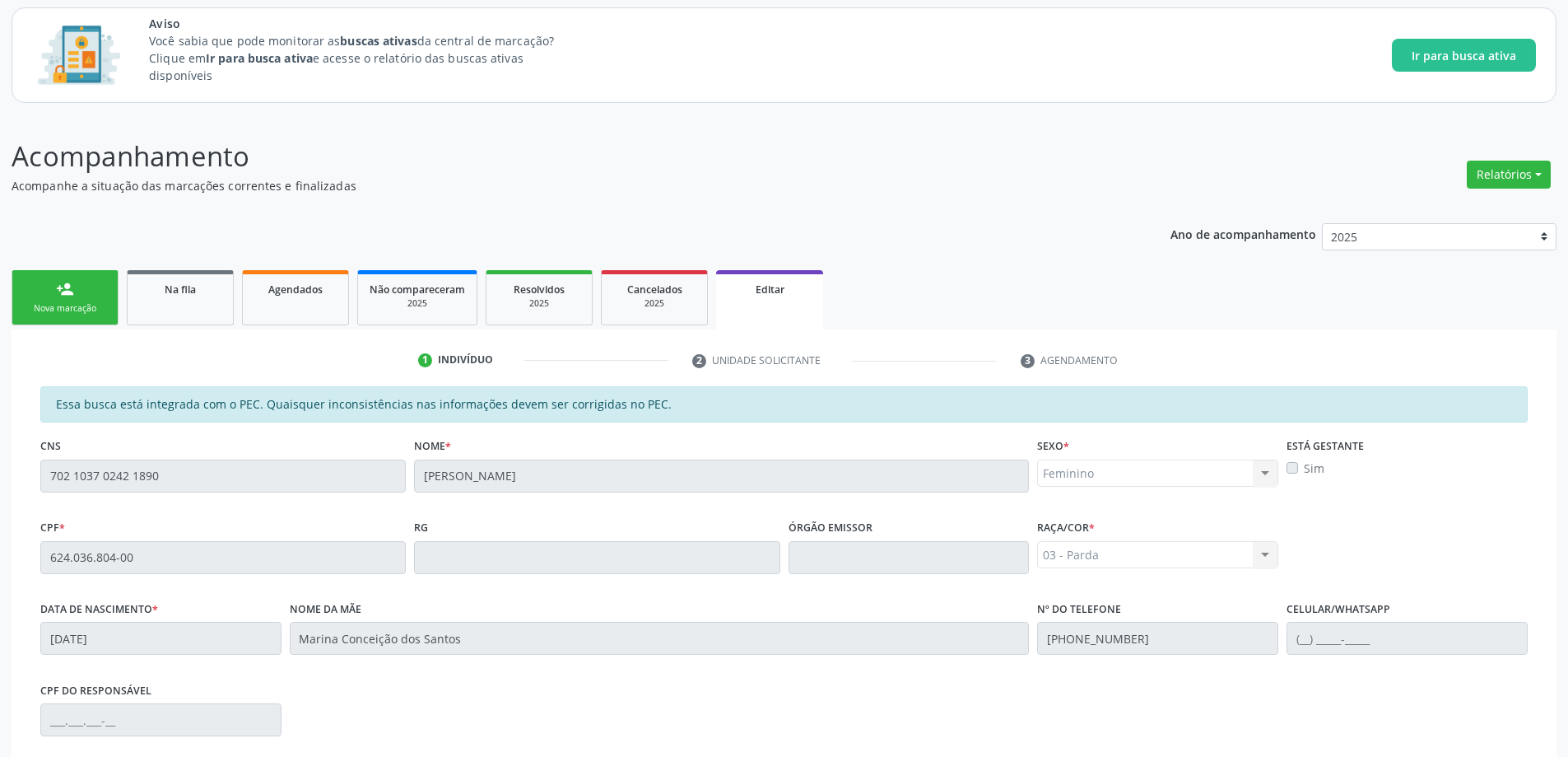
scroll to position [324, 0]
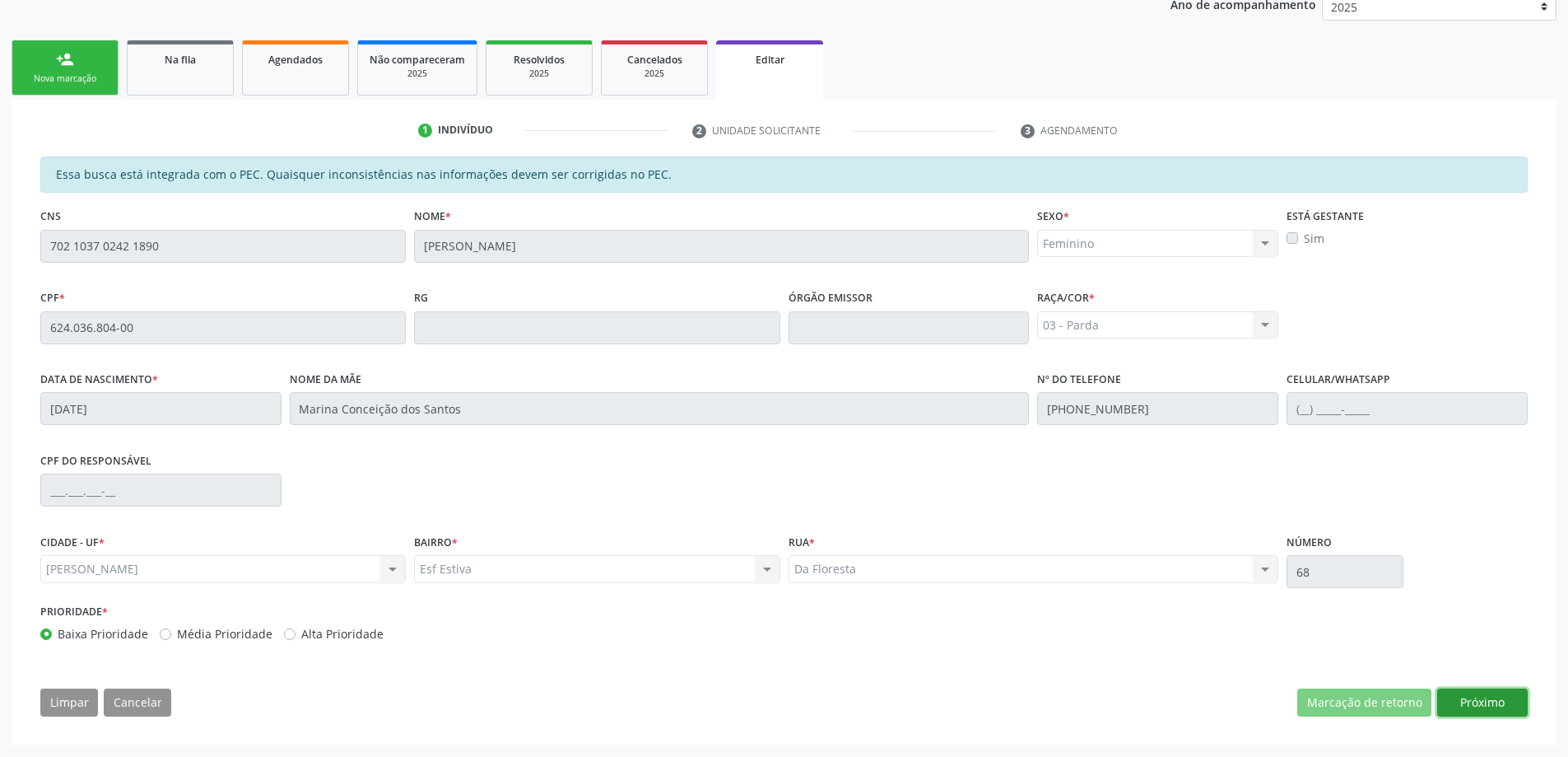
click at [1490, 699] on button "Próximo" at bounding box center [1482, 702] width 91 height 28
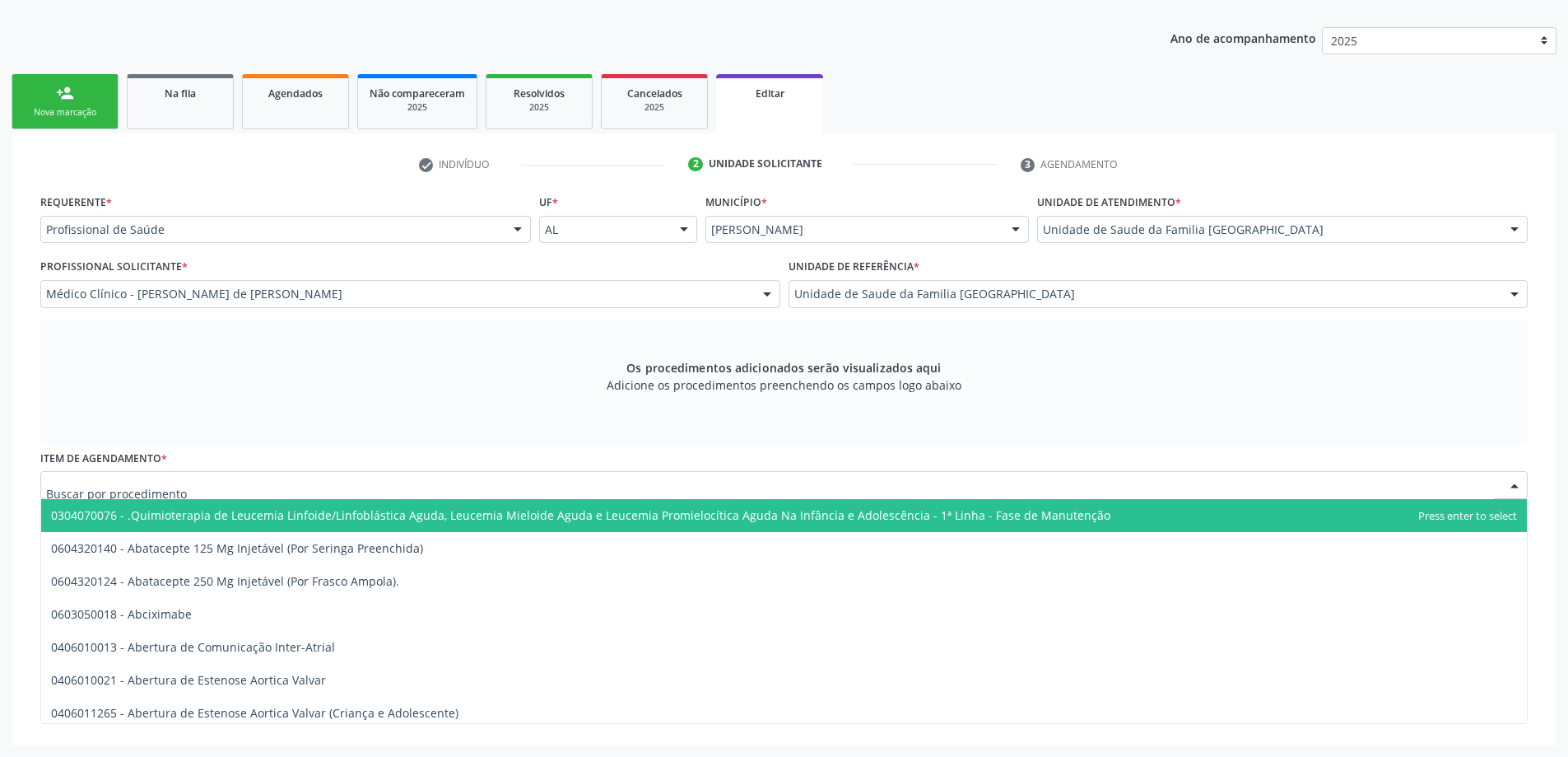
click at [405, 483] on div at bounding box center [784, 485] width 1486 height 28
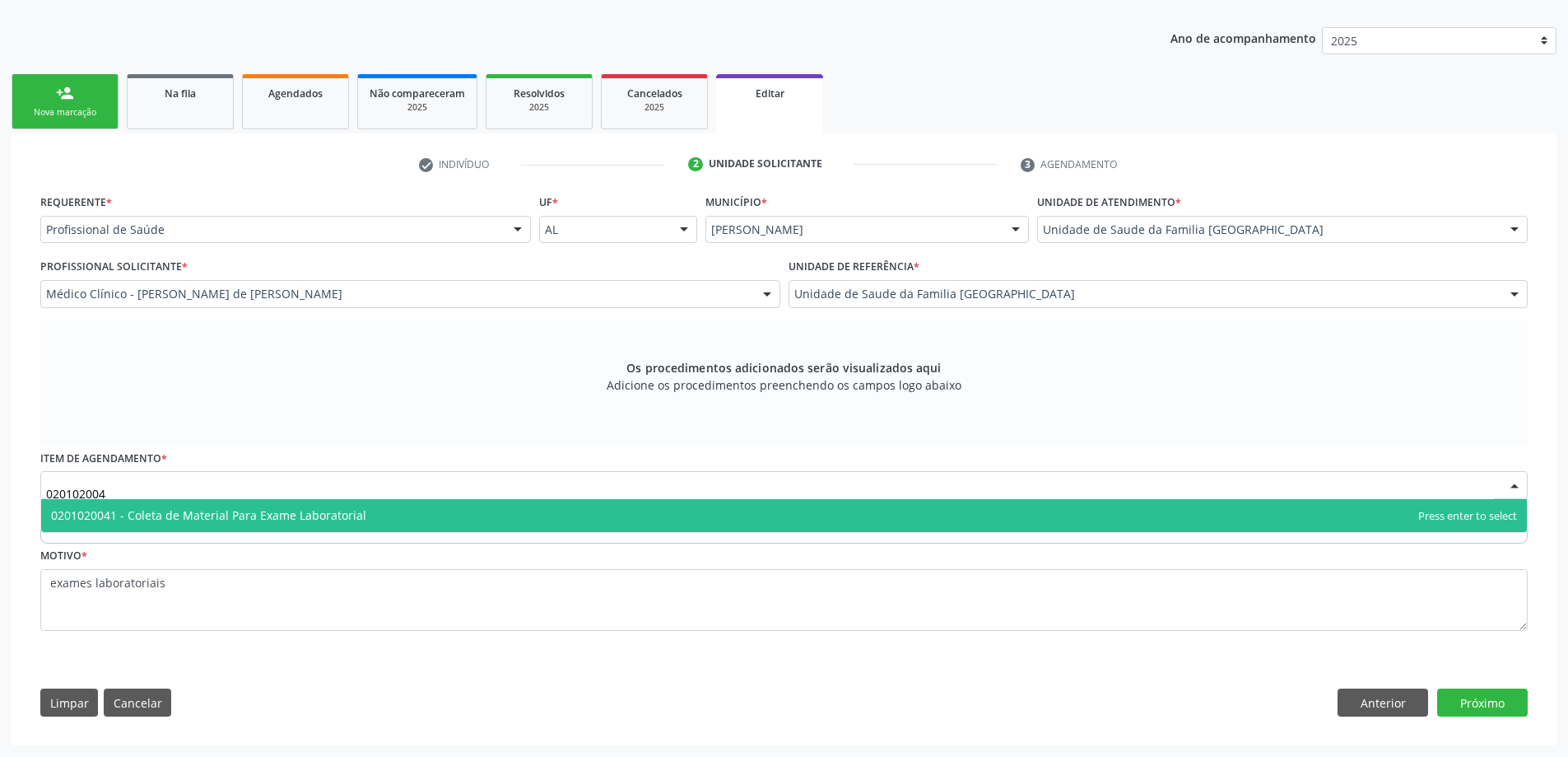
type input "0201020041"
click at [391, 516] on span "0201020041 - Coleta de Material Para Exame Laboratorial" at bounding box center [784, 515] width 1486 height 33
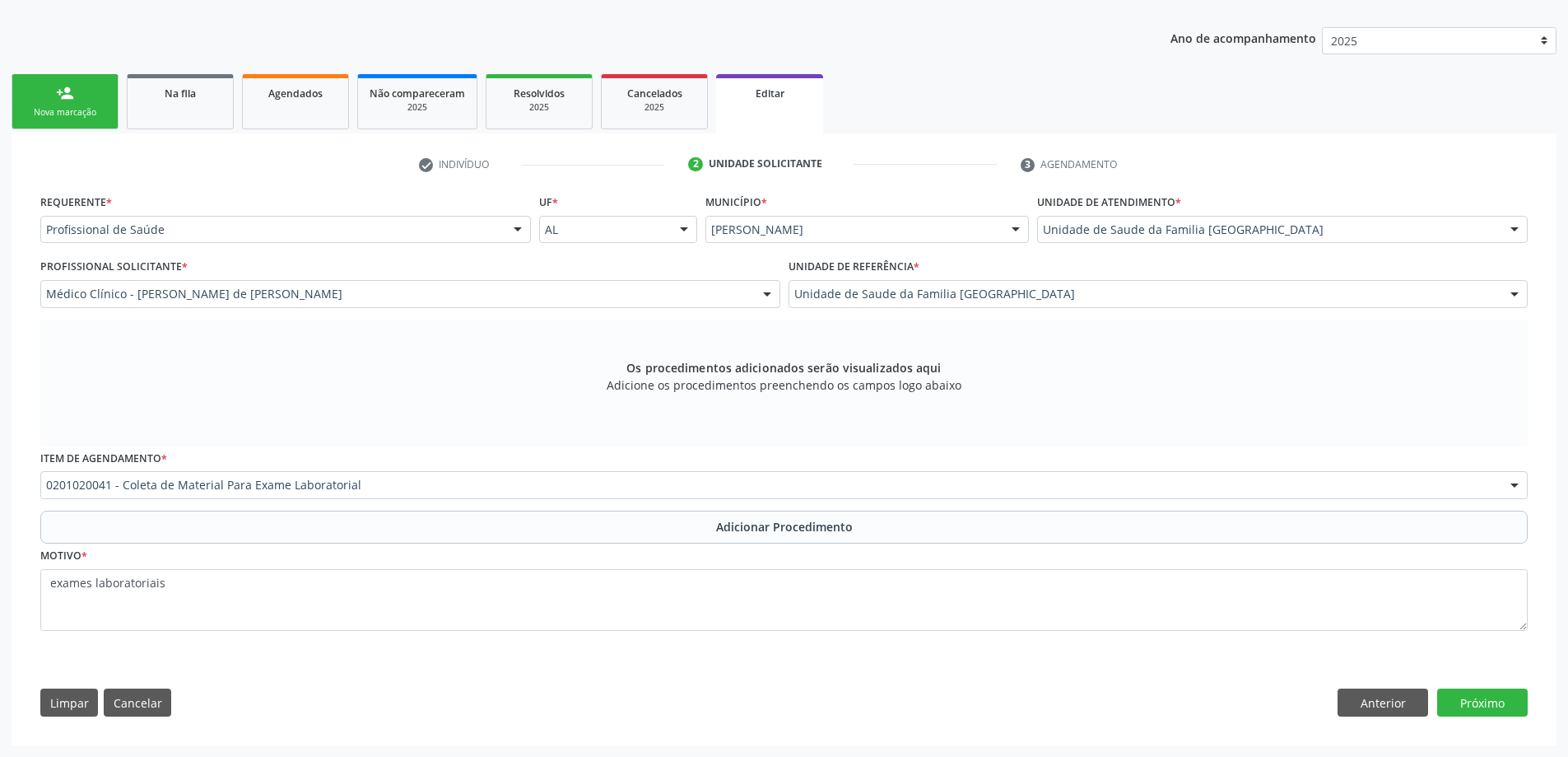
click at [662, 549] on div "Motivo * exames laboratoriais" at bounding box center [784, 587] width 1486 height 87
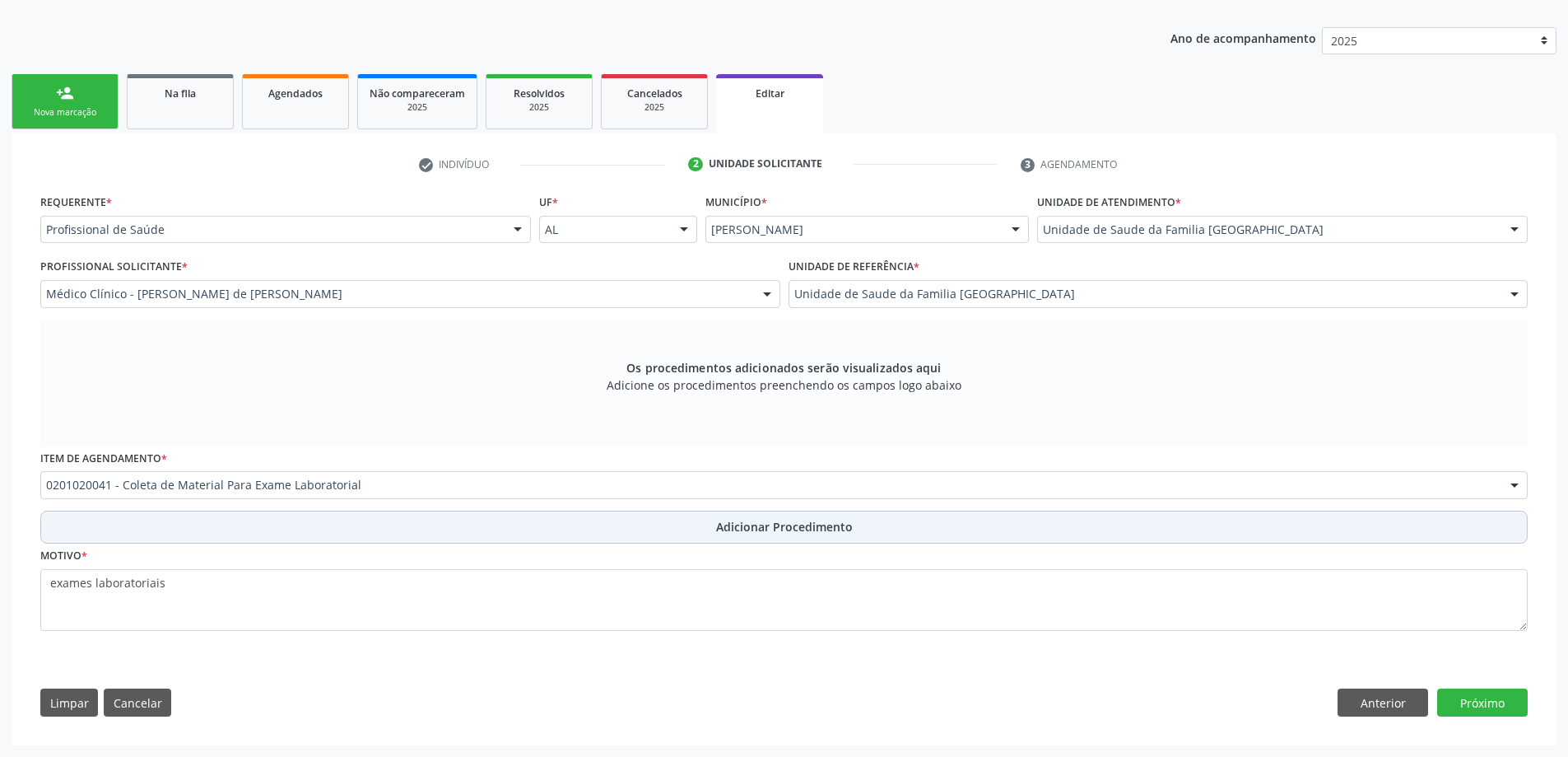
click at [670, 534] on button "Adicionar Procedimento" at bounding box center [784, 527] width 1486 height 33
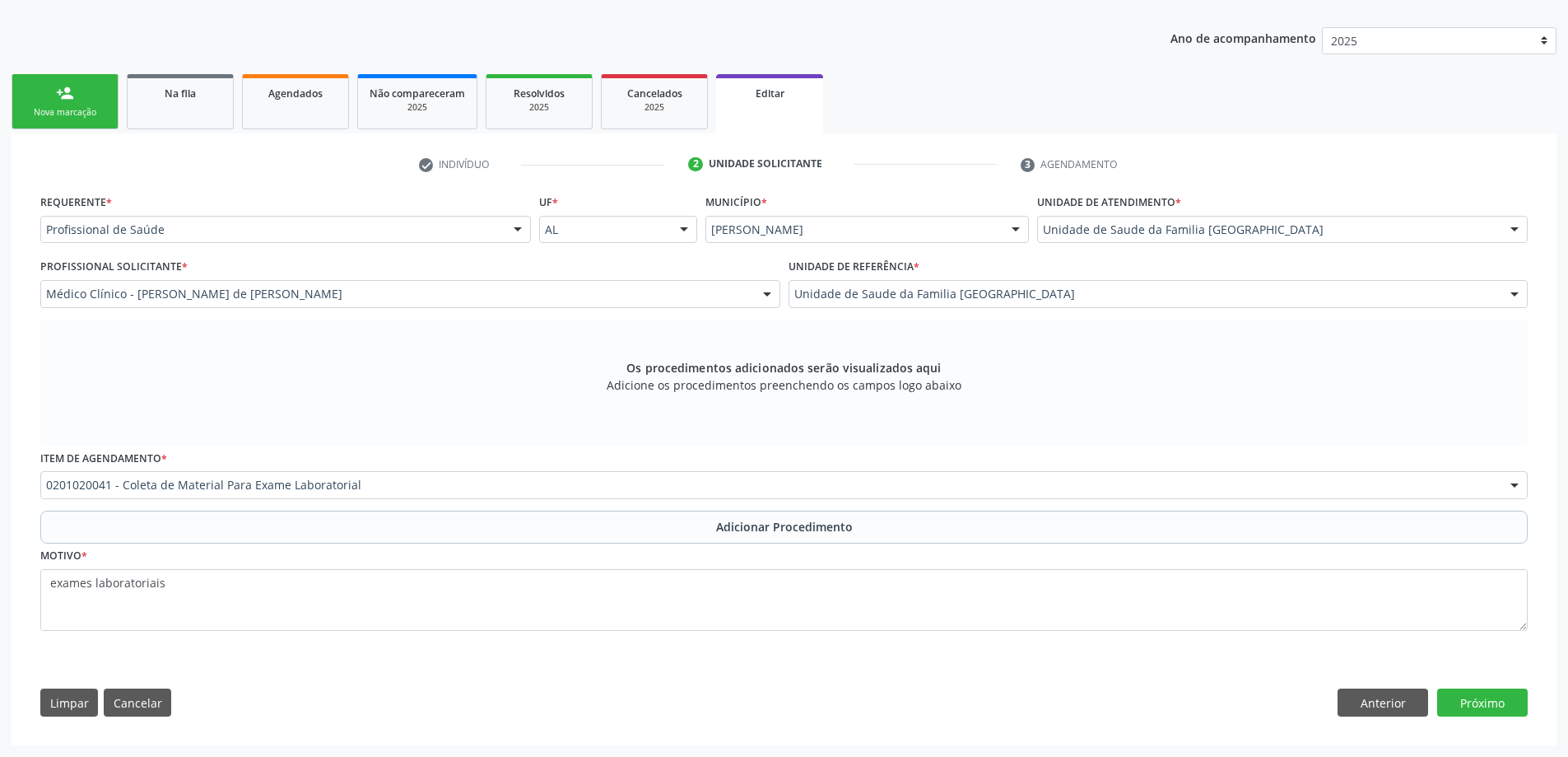
scroll to position [228, 0]
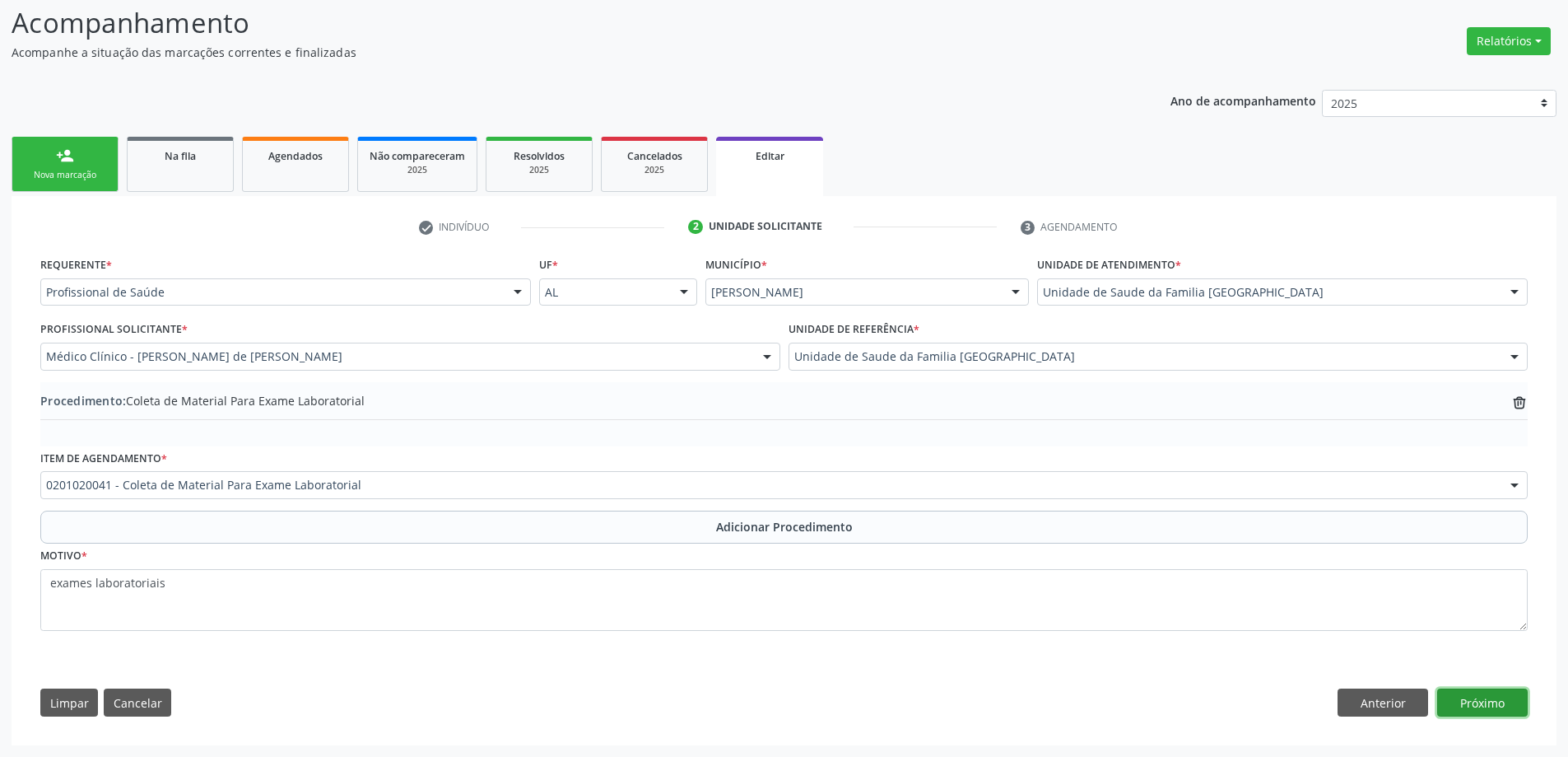
click at [1484, 705] on button "Próximo" at bounding box center [1482, 702] width 91 height 28
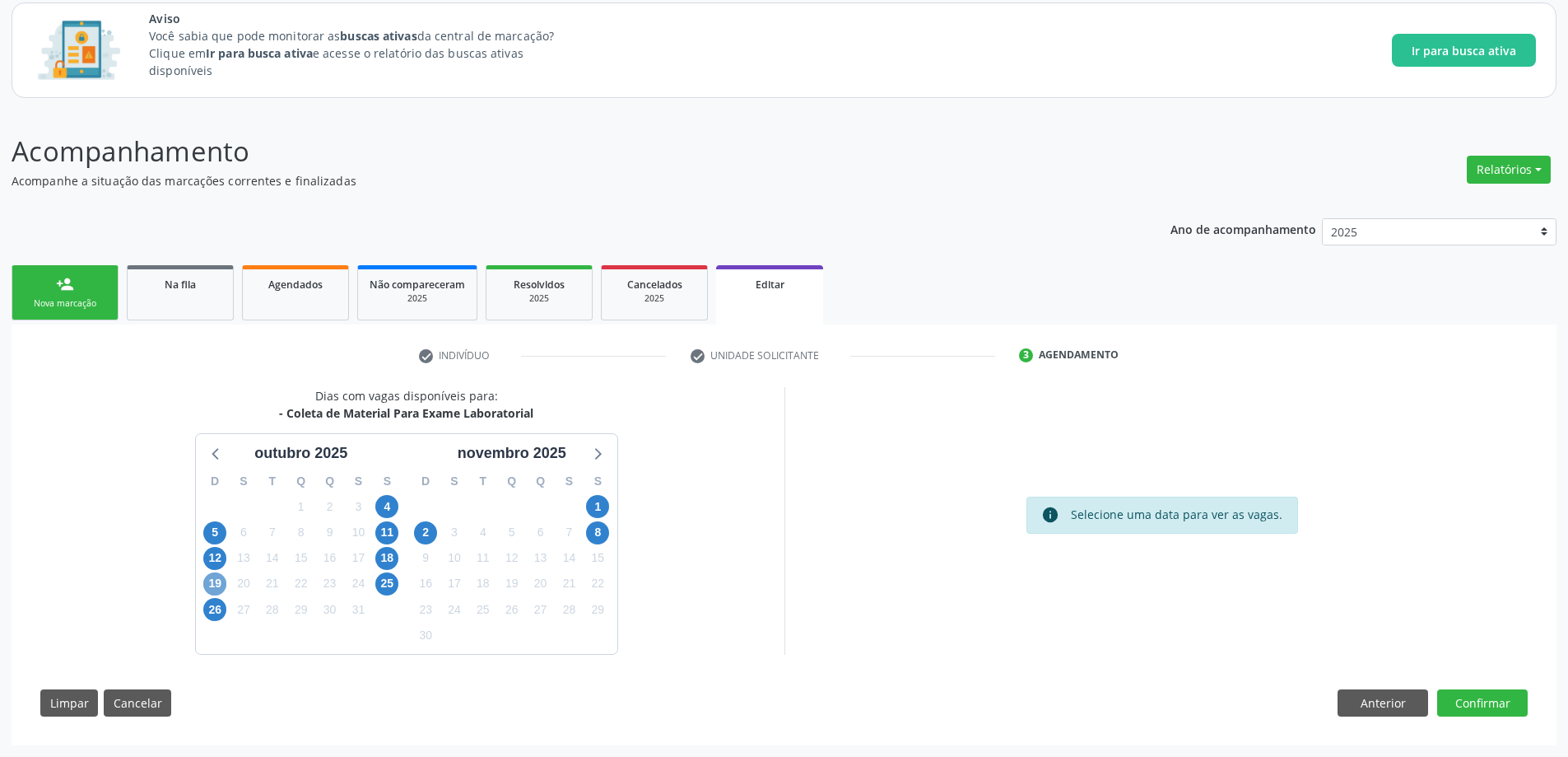
click at [215, 587] on span "19" at bounding box center [214, 583] width 23 height 23
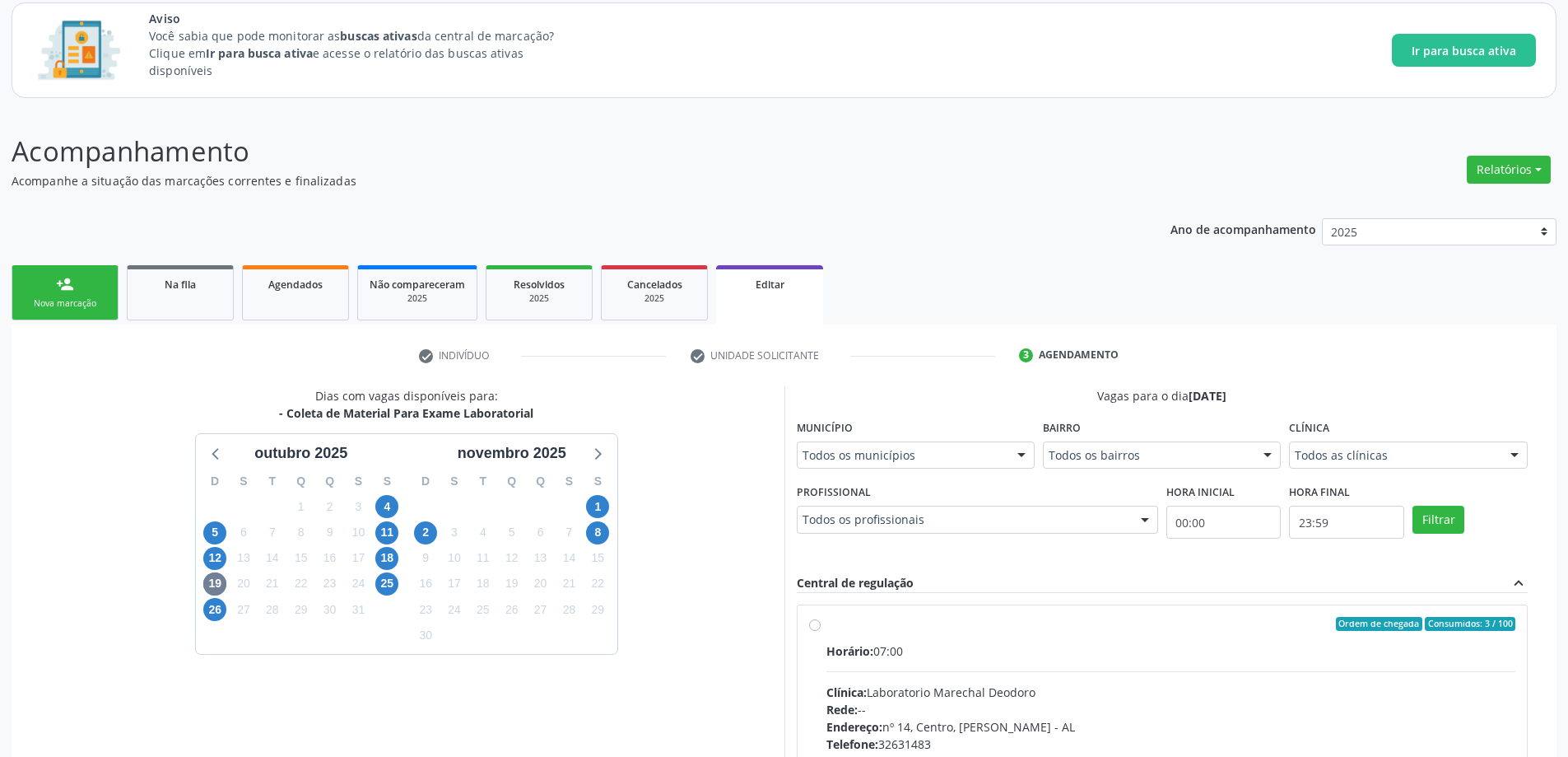
drag, startPoint x: 814, startPoint y: 627, endPoint x: 779, endPoint y: 628, distance: 35.0
click at [826, 627] on label "Ordem de chegada Consumidos: 3 / 100 Horário: 07:00 Clínica: Laboratorio Marech…" at bounding box center [1171, 742] width 690 height 253
click at [815, 627] on input "Ordem de chegada Consumidos: 3 / 100 Horário: 07:00 Clínica: Laboratorio Marech…" at bounding box center [814, 624] width 11 height 15
radio input "true"
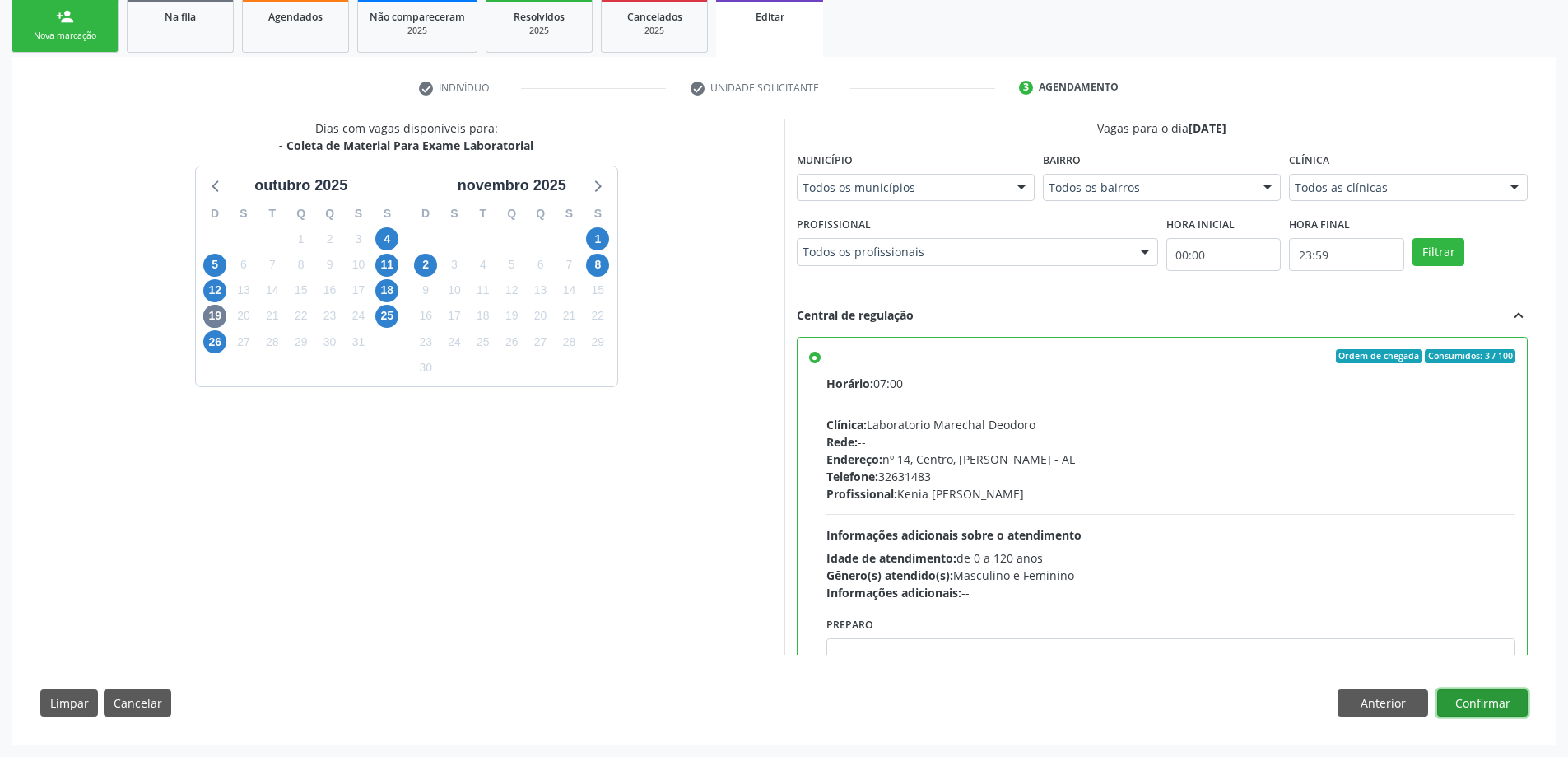
click at [1487, 702] on button "Confirmar" at bounding box center [1482, 703] width 91 height 28
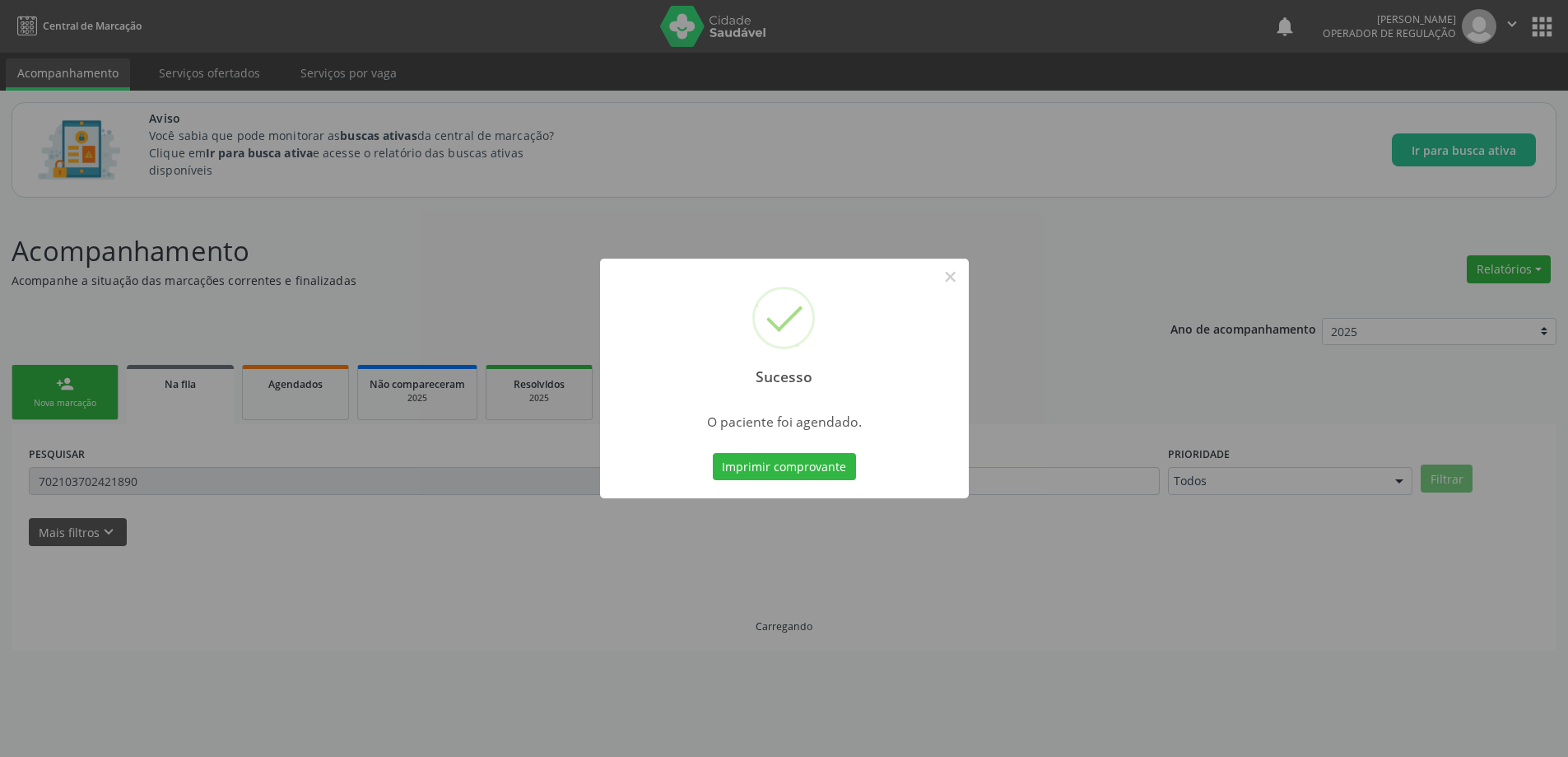
scroll to position [0, 0]
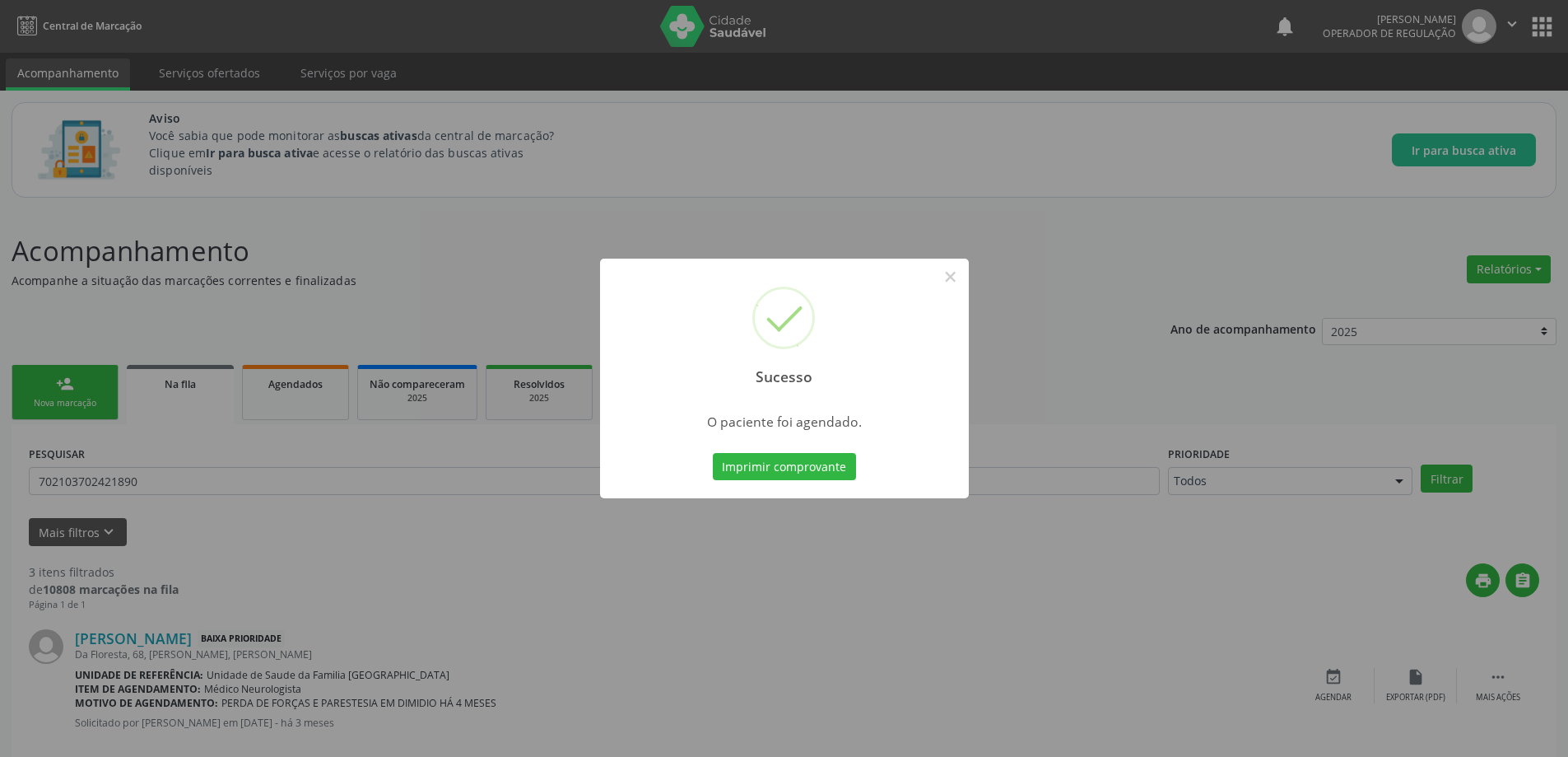
click at [1082, 519] on div "Sucesso × O paciente foi agendado. Imprimir comprovante Cancel" at bounding box center [784, 378] width 1568 height 757
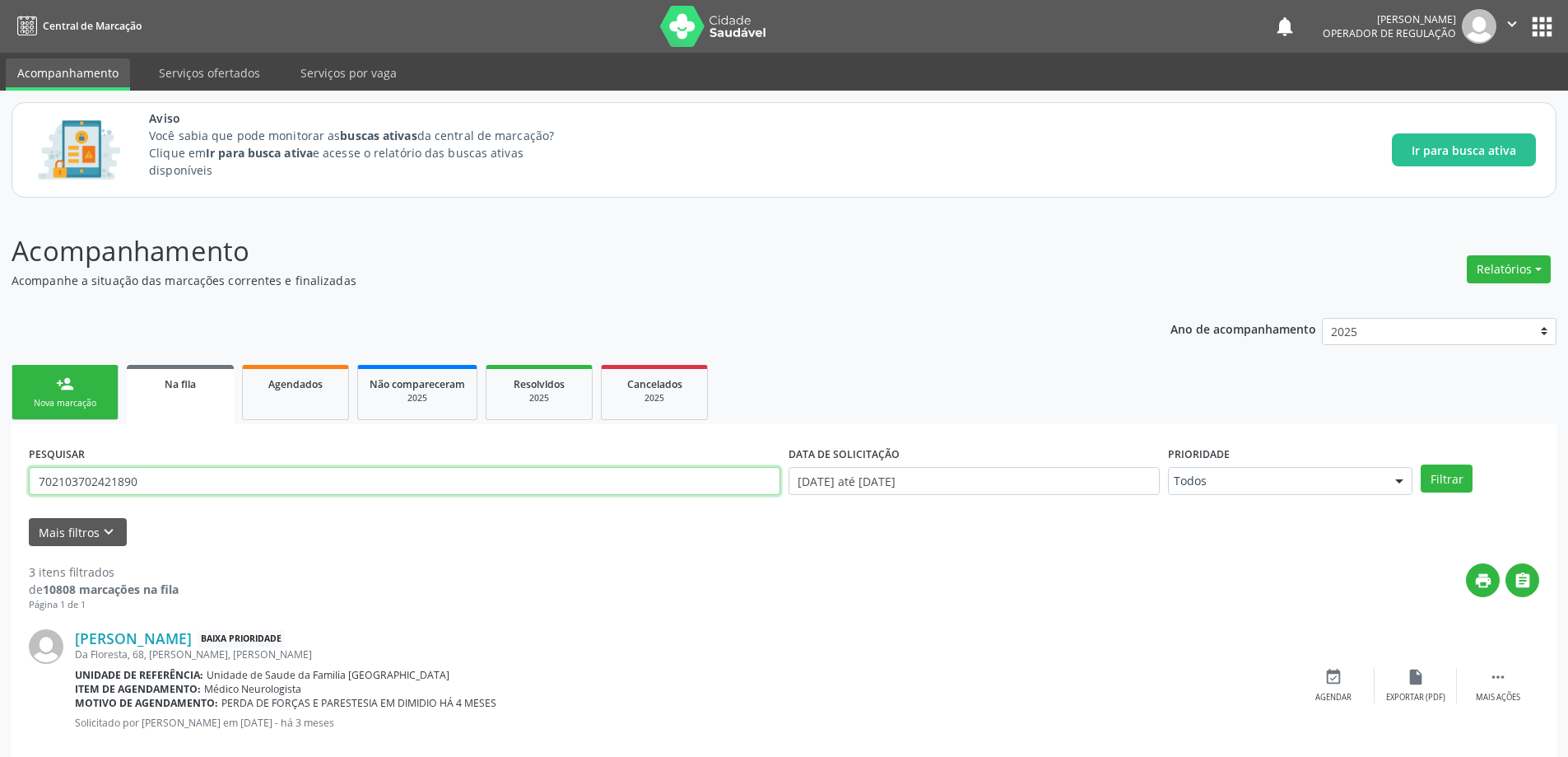
click at [282, 479] on input "702103702421890" at bounding box center [404, 481] width 751 height 28
paste input "6003806155643"
type input "706003806155643"
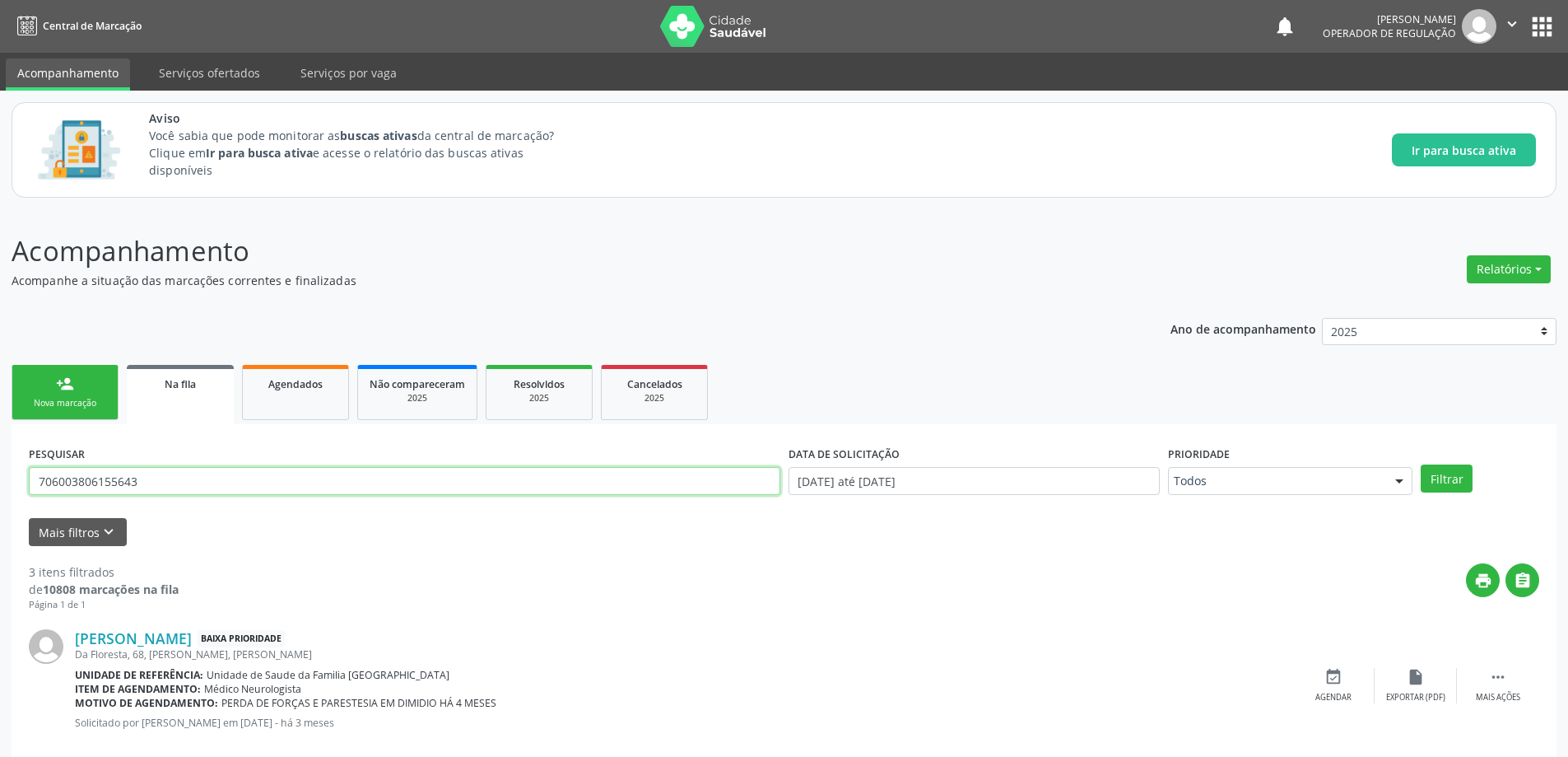
click at [1421, 464] on button "Filtrar" at bounding box center [1447, 478] width 52 height 28
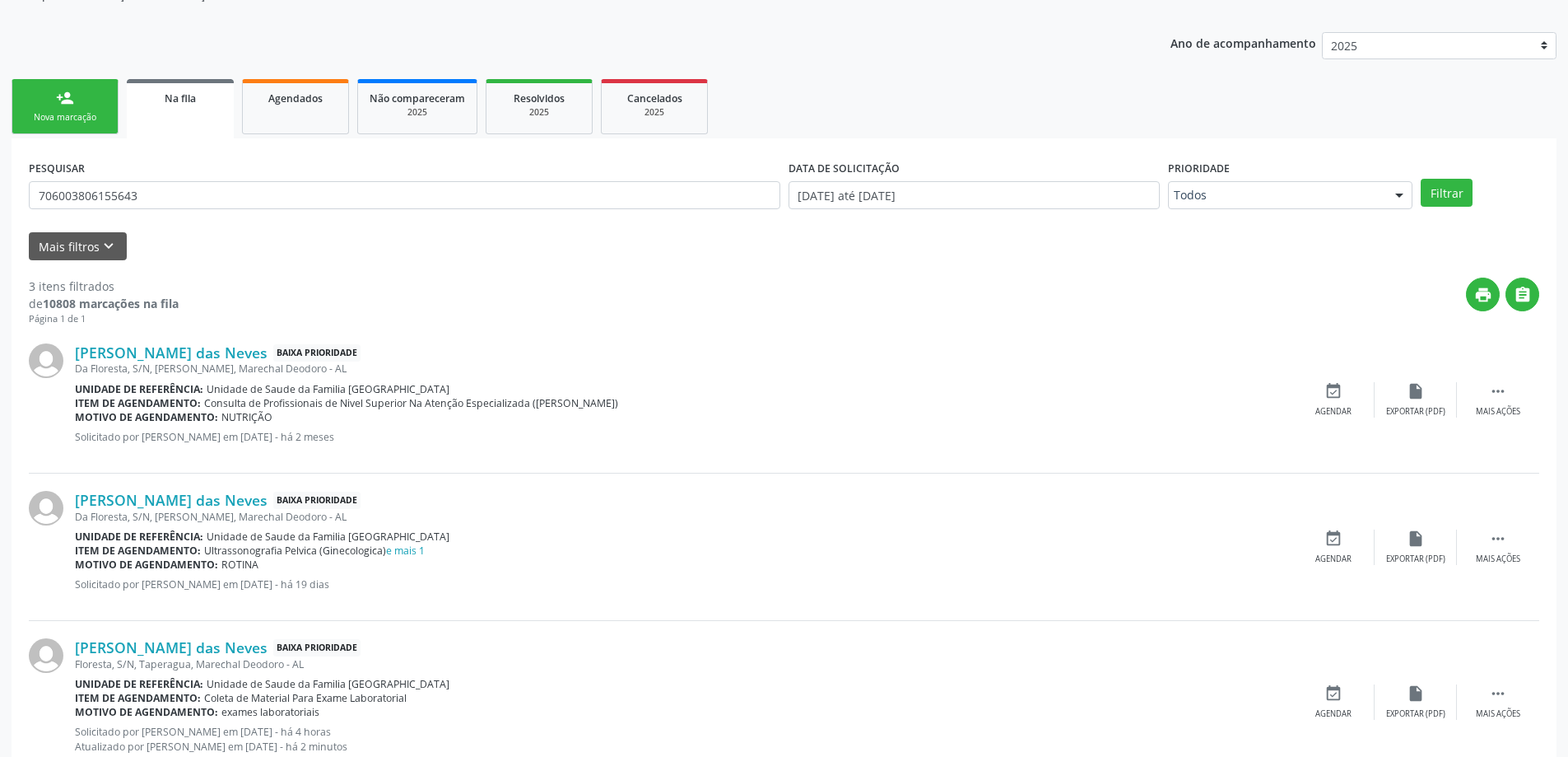
scroll to position [340, 0]
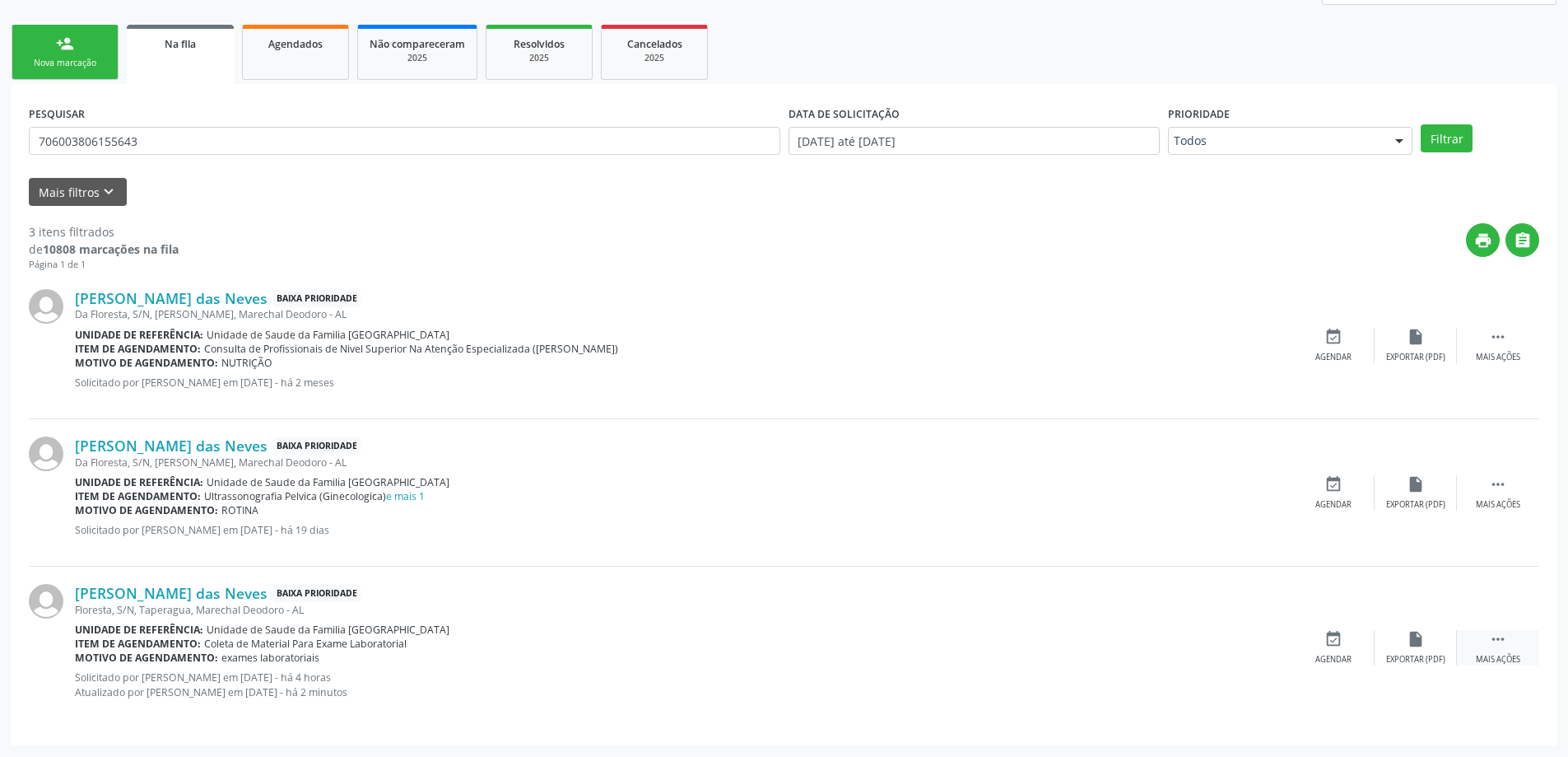
click at [1497, 646] on icon "" at bounding box center [1498, 639] width 19 height 19
click at [1420, 645] on icon "edit" at bounding box center [1415, 639] width 19 height 19
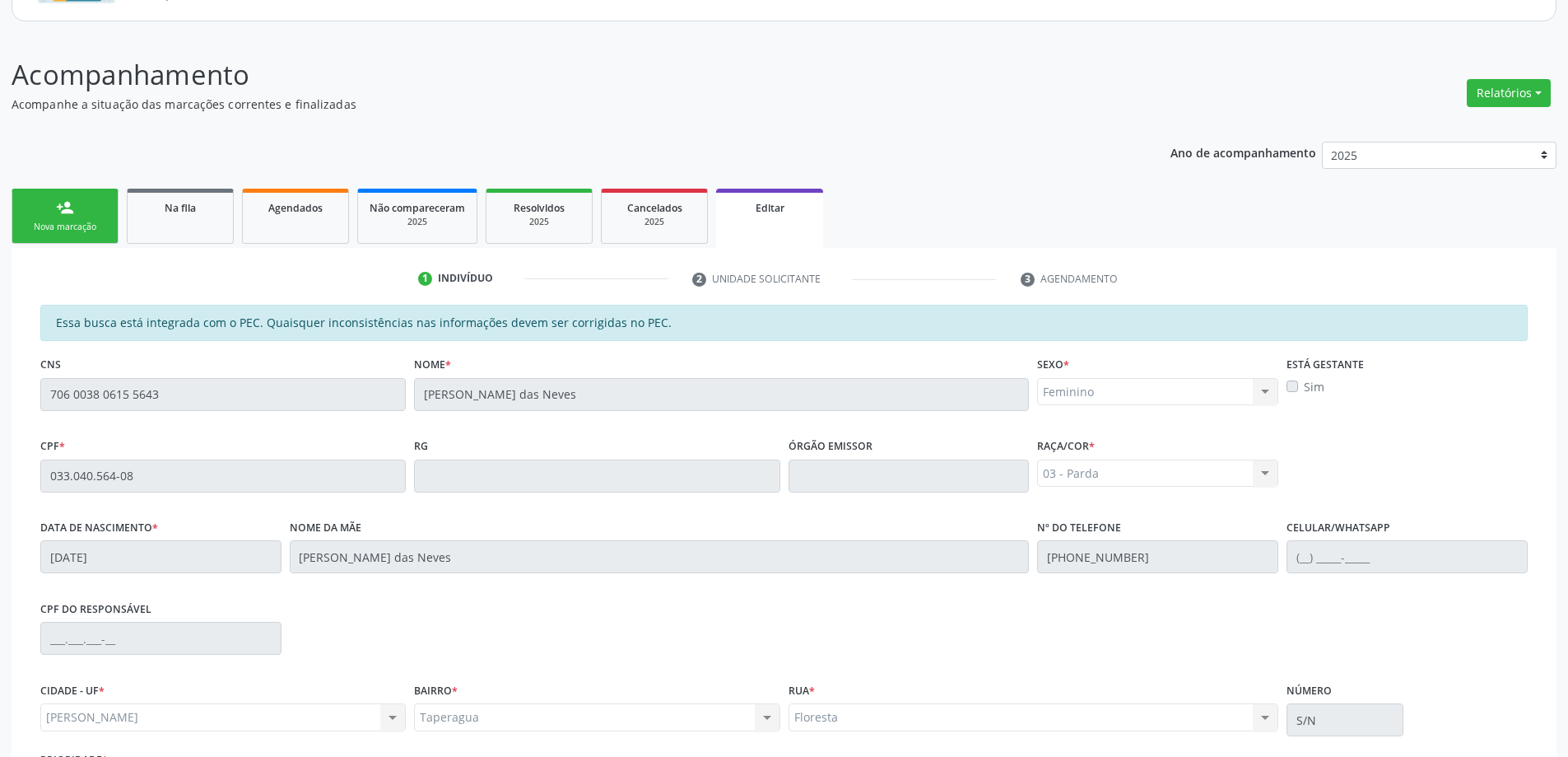
scroll to position [324, 0]
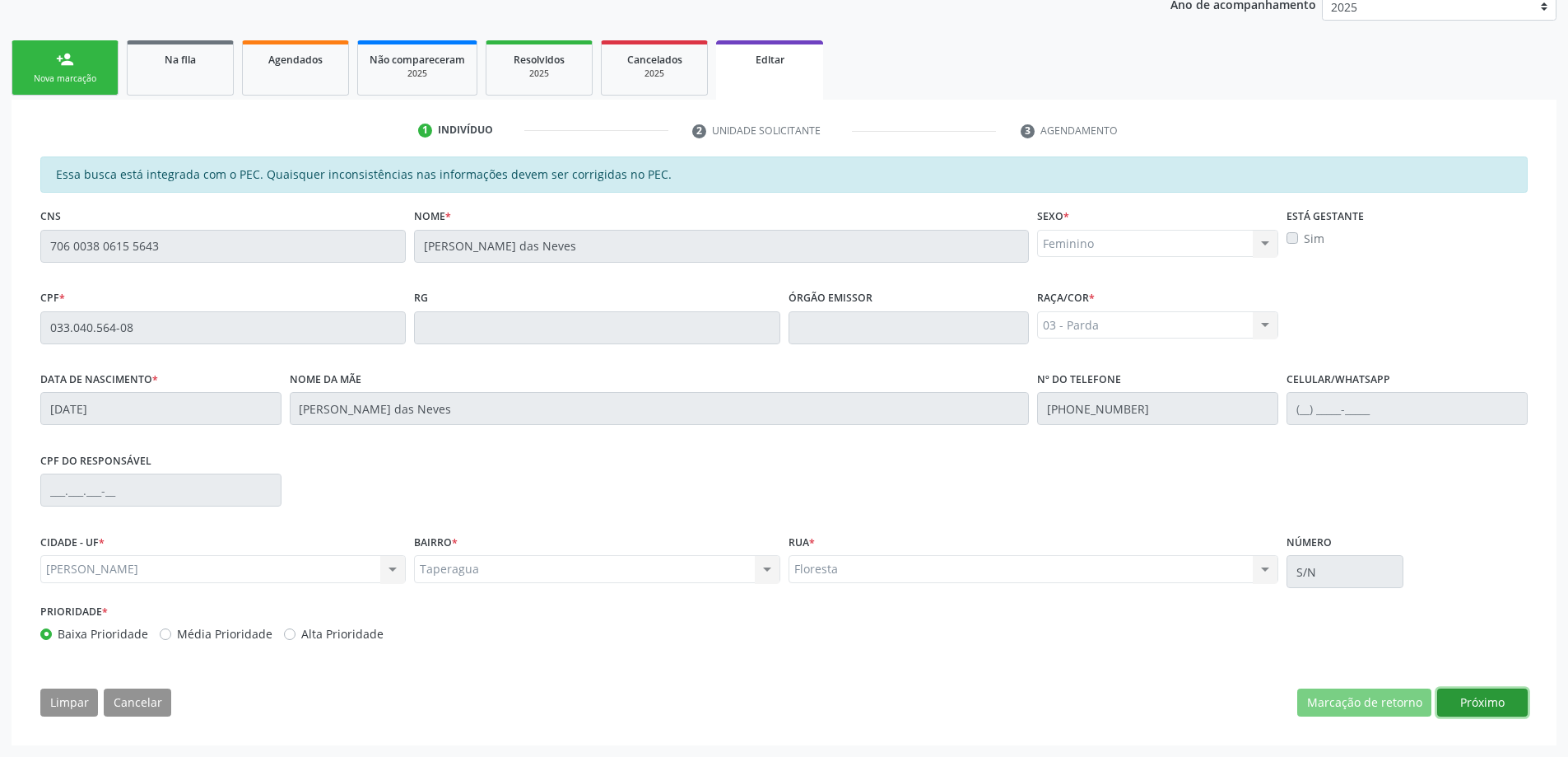
click at [1479, 698] on button "Próximo" at bounding box center [1482, 702] width 91 height 28
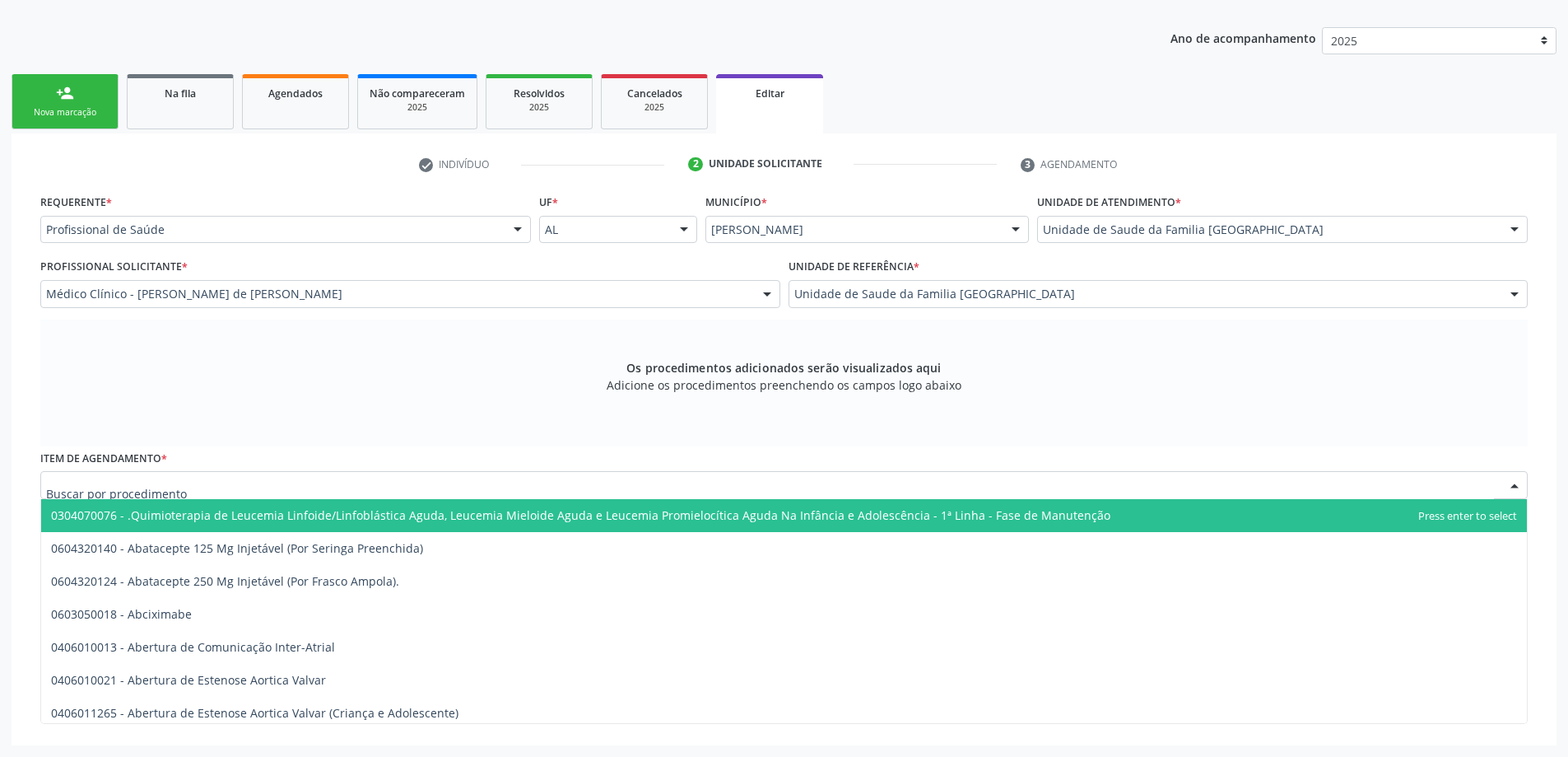
click at [395, 485] on div at bounding box center [784, 485] width 1486 height 28
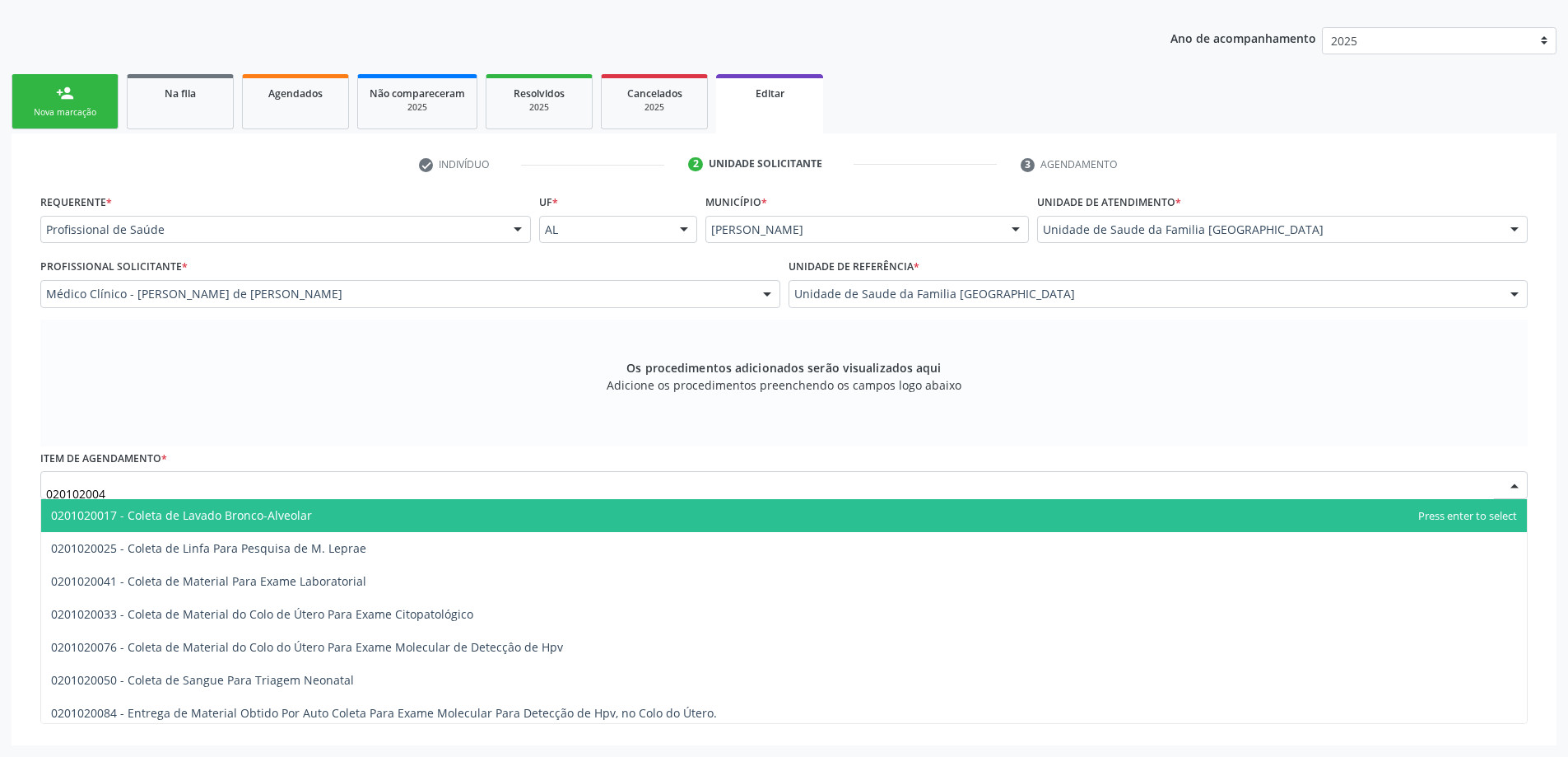
type input "0201020041"
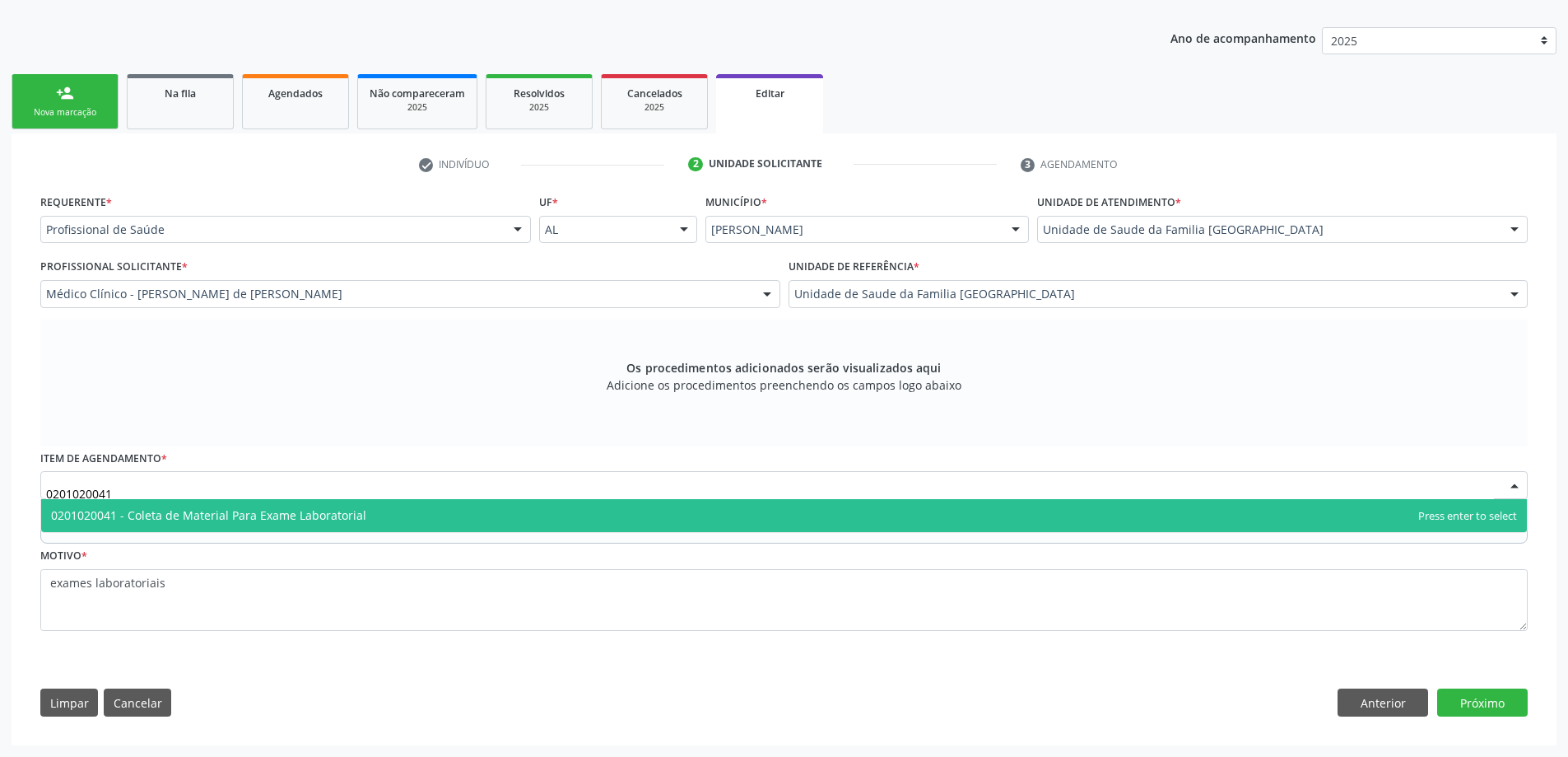
click at [380, 510] on span "0201020041 - Coleta de Material Para Exame Laboratorial" at bounding box center [784, 515] width 1486 height 33
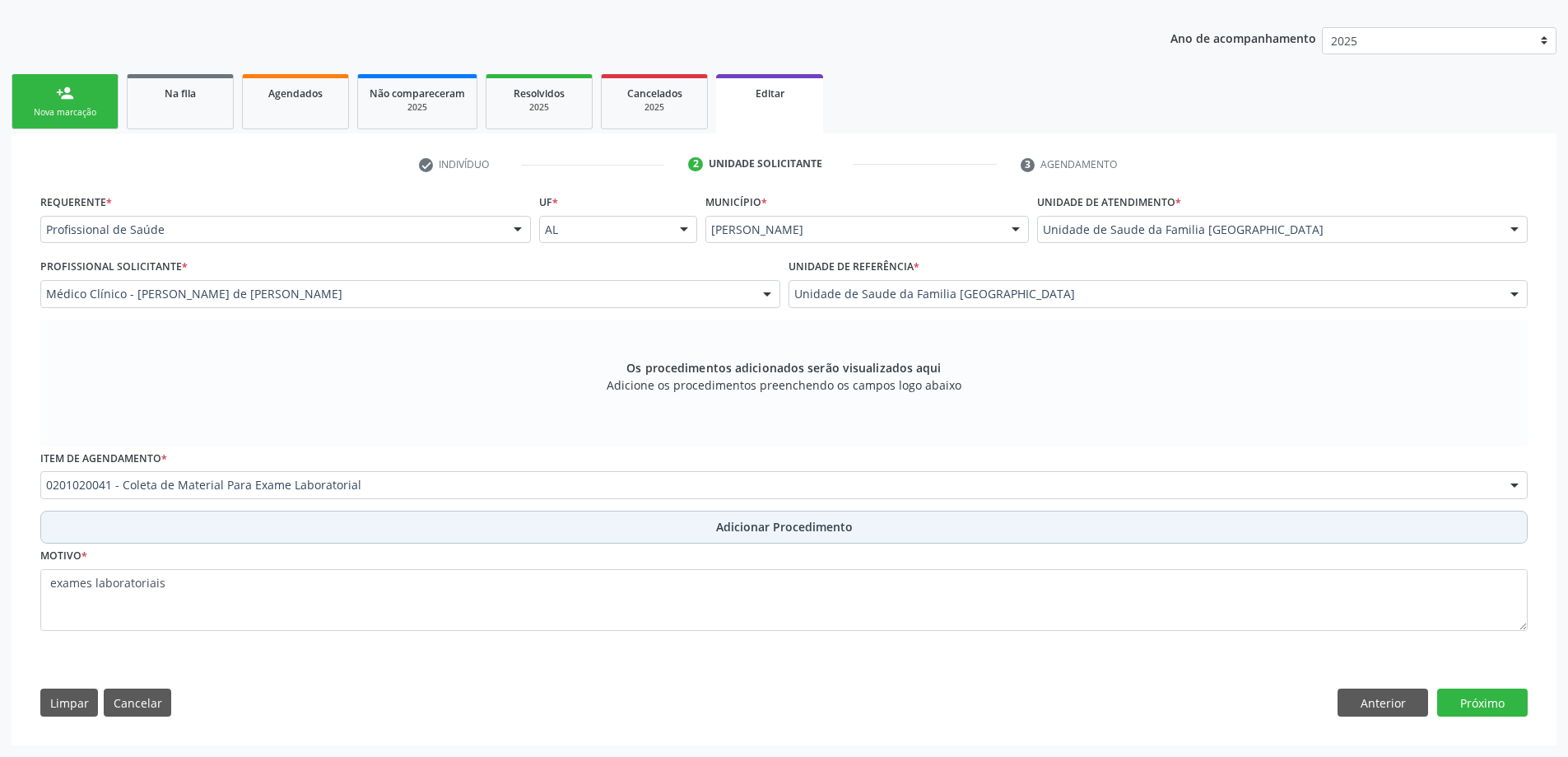
click at [671, 539] on button "Adicionar Procedimento" at bounding box center [784, 527] width 1486 height 33
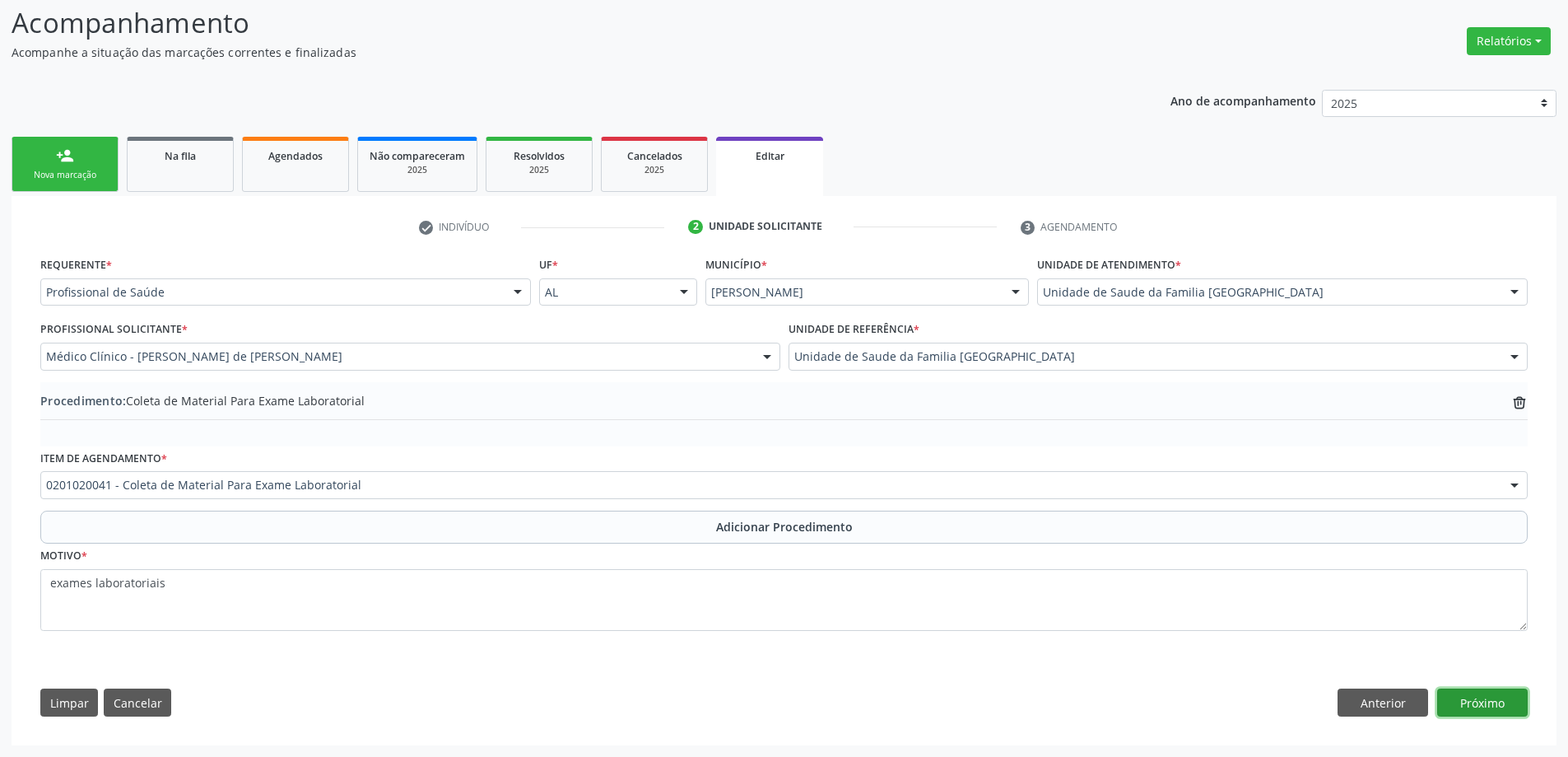
click at [1499, 700] on button "Próximo" at bounding box center [1482, 702] width 91 height 28
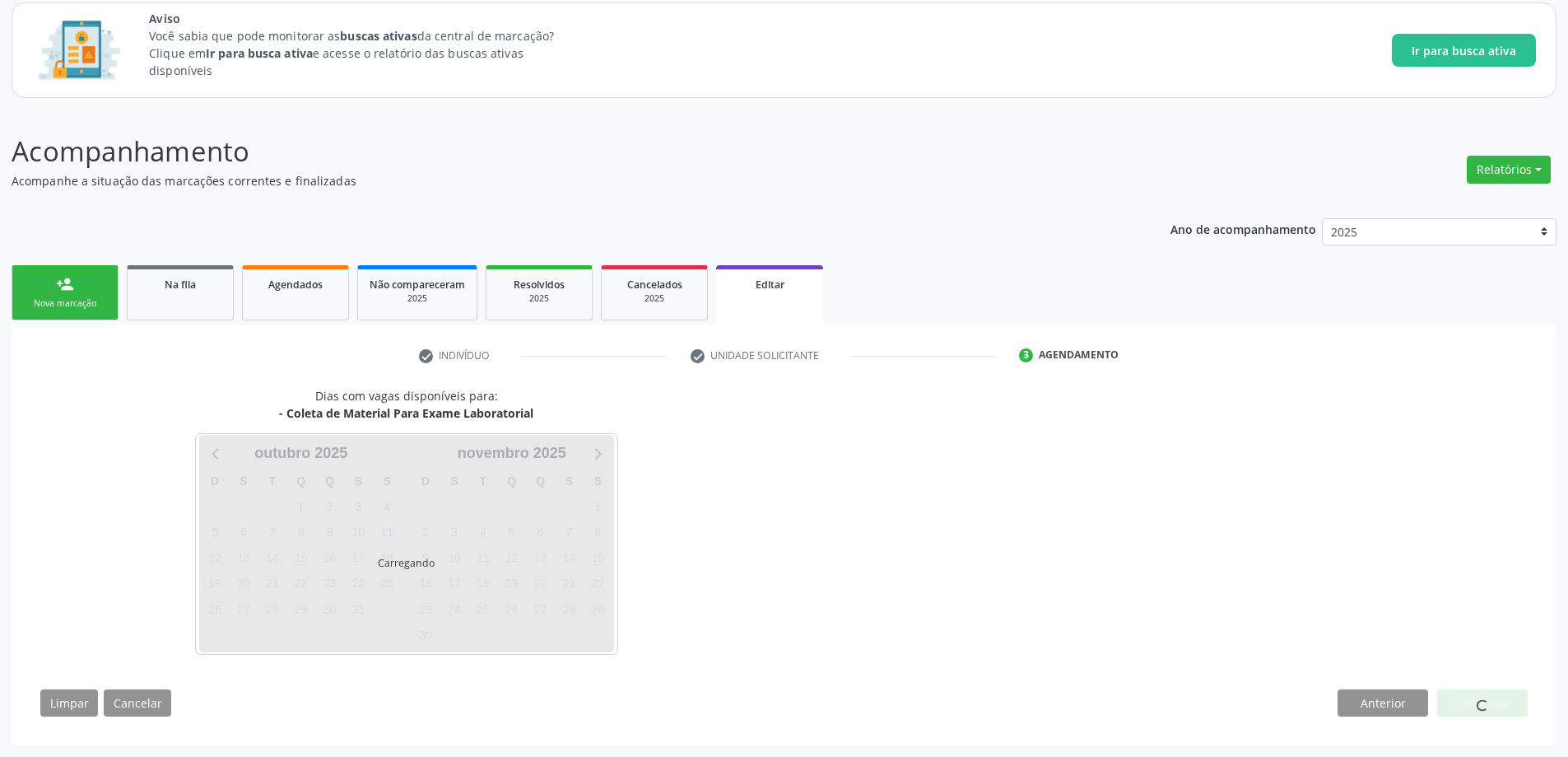
scroll to position [100, 0]
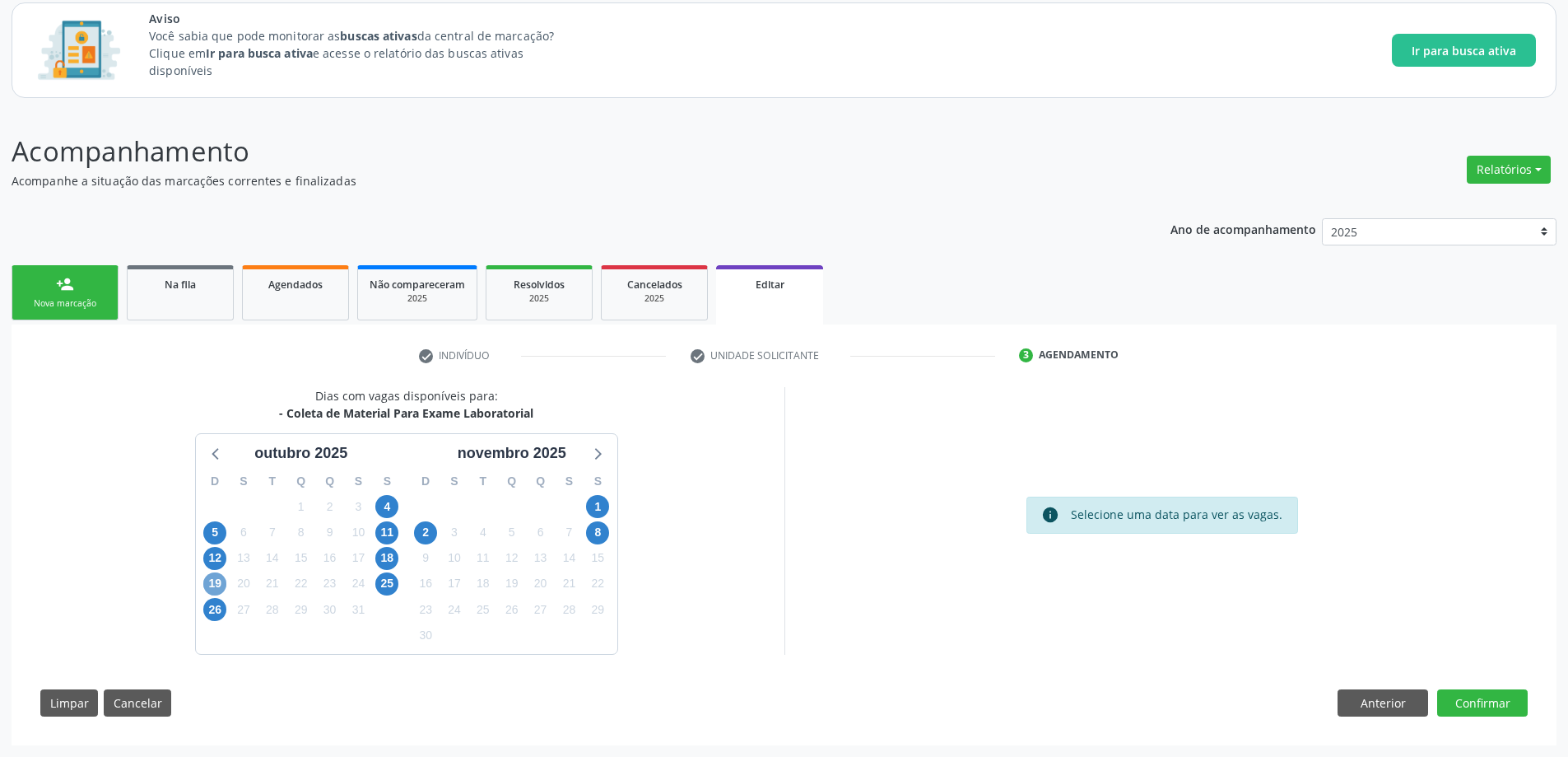
click at [217, 584] on span "19" at bounding box center [214, 583] width 23 height 23
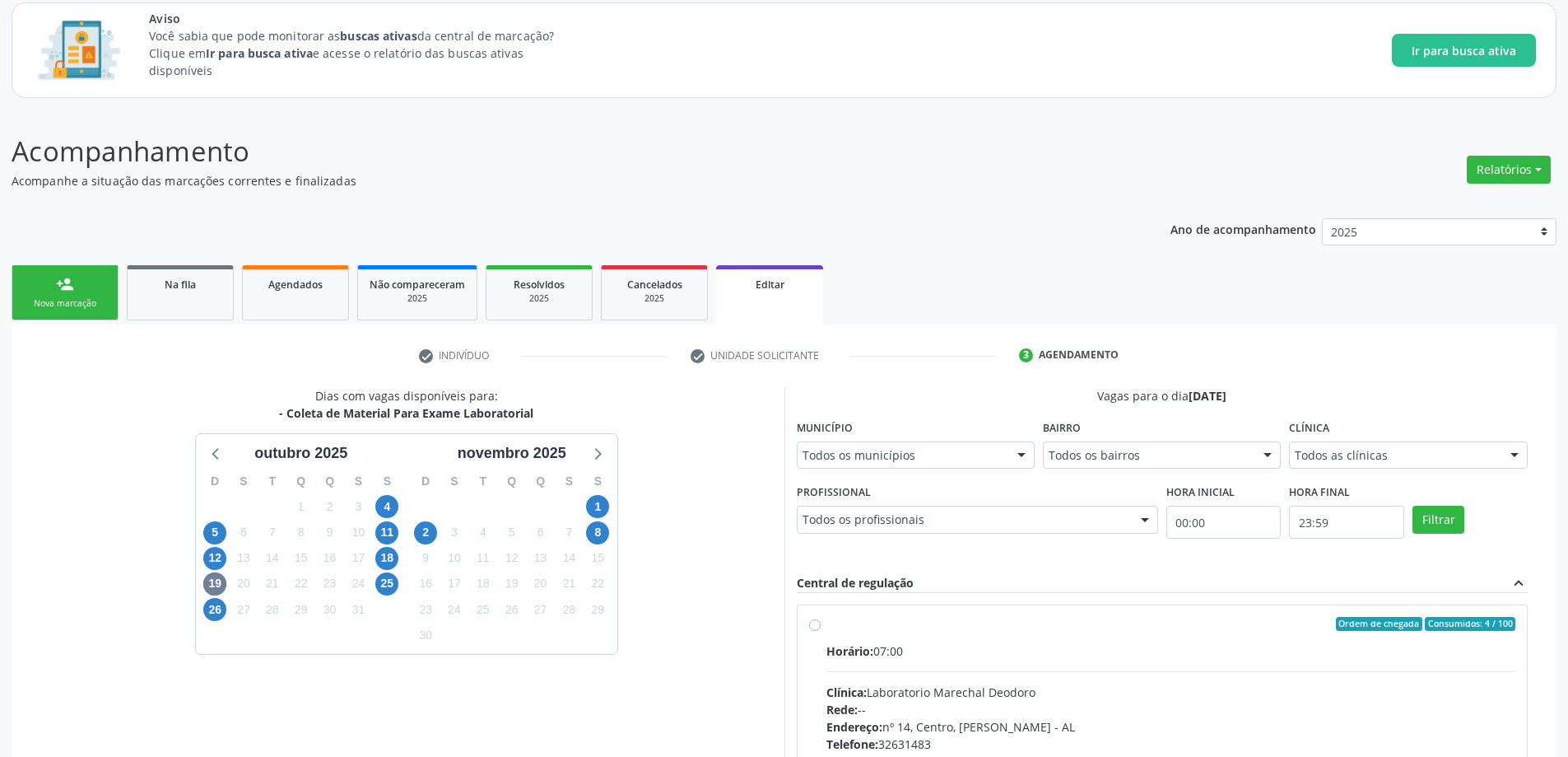
click at [826, 624] on label "Ordem de chegada Consumidos: 4 / 100 Horário: 07:00 Clínica: Laboratorio Marech…" at bounding box center [1171, 742] width 690 height 253
click at [817, 624] on input "Ordem de chegada Consumidos: 4 / 100 Horário: 07:00 Clínica: Laboratorio Marech…" at bounding box center [814, 624] width 11 height 15
radio input "true"
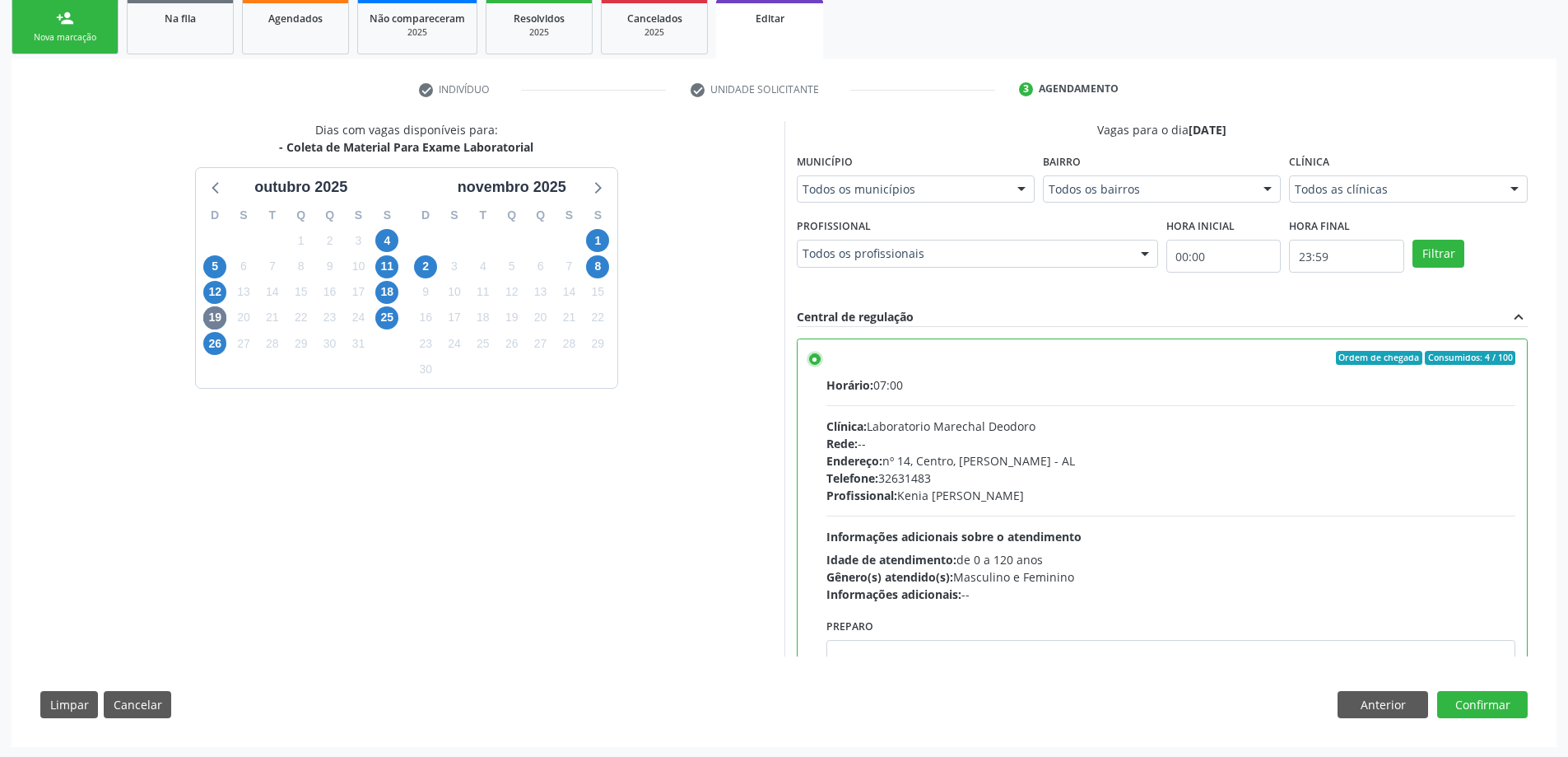
scroll to position [367, 0]
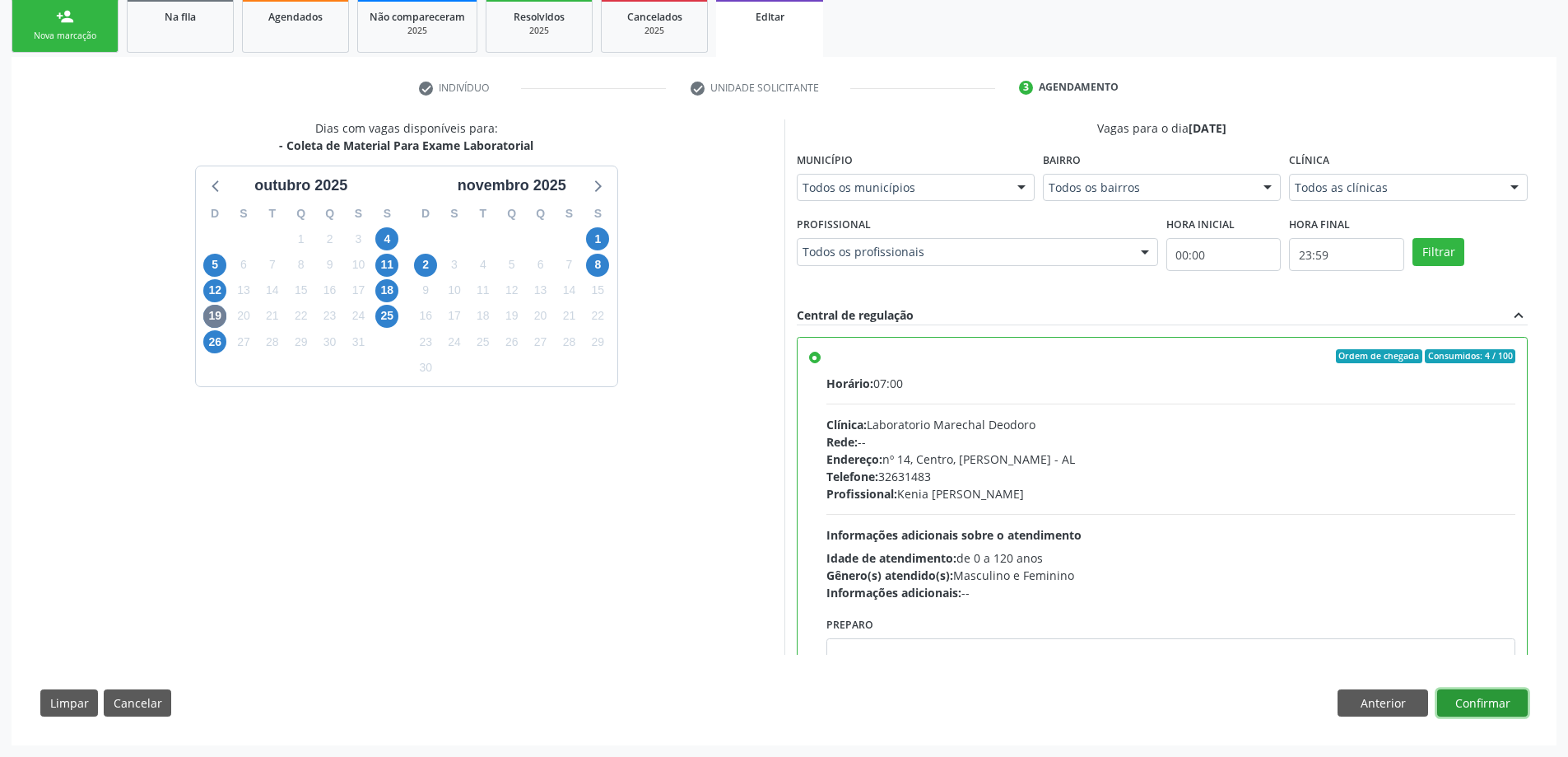
click at [1501, 705] on button "Confirmar" at bounding box center [1482, 703] width 91 height 28
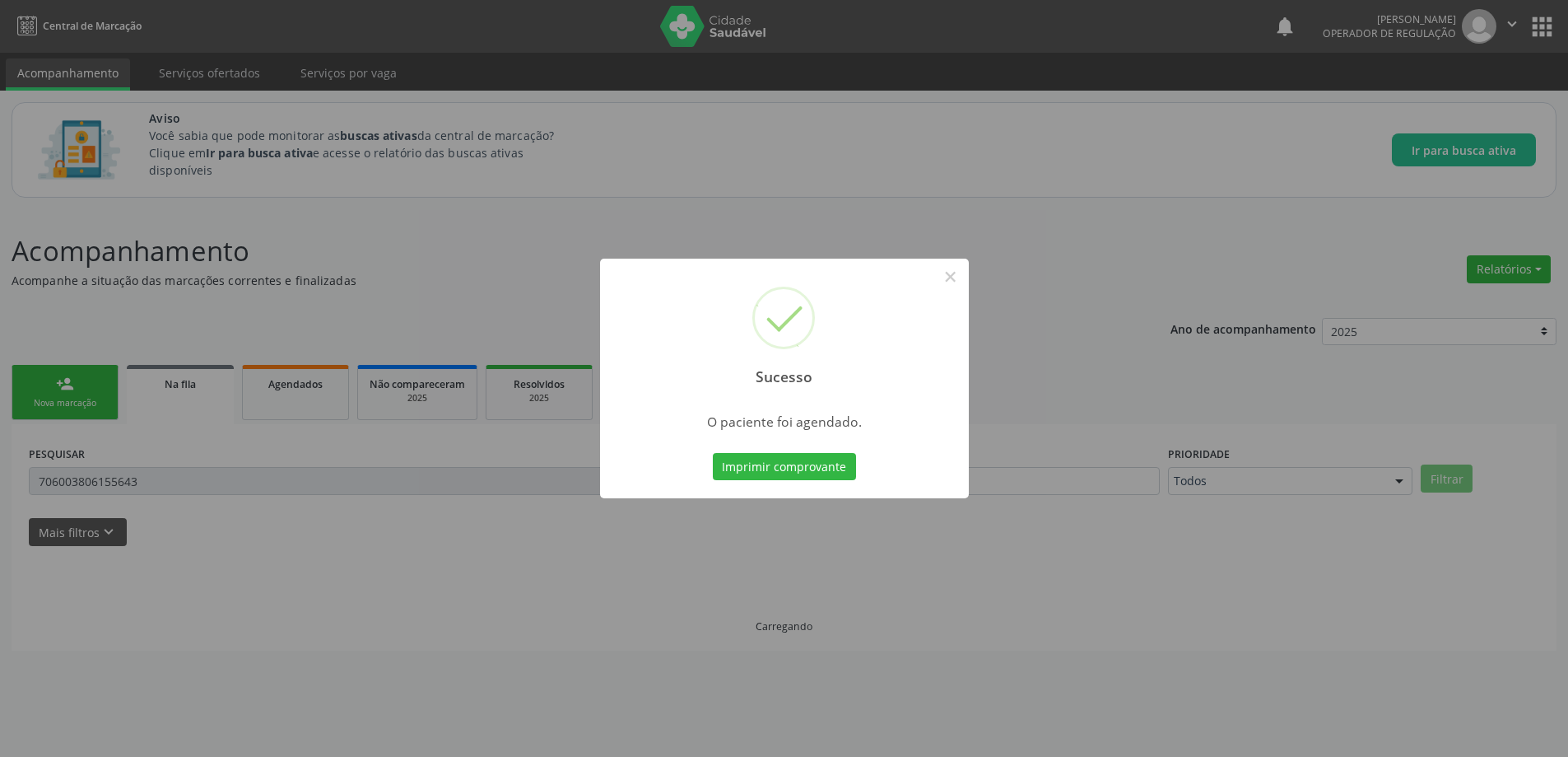
scroll to position [0, 0]
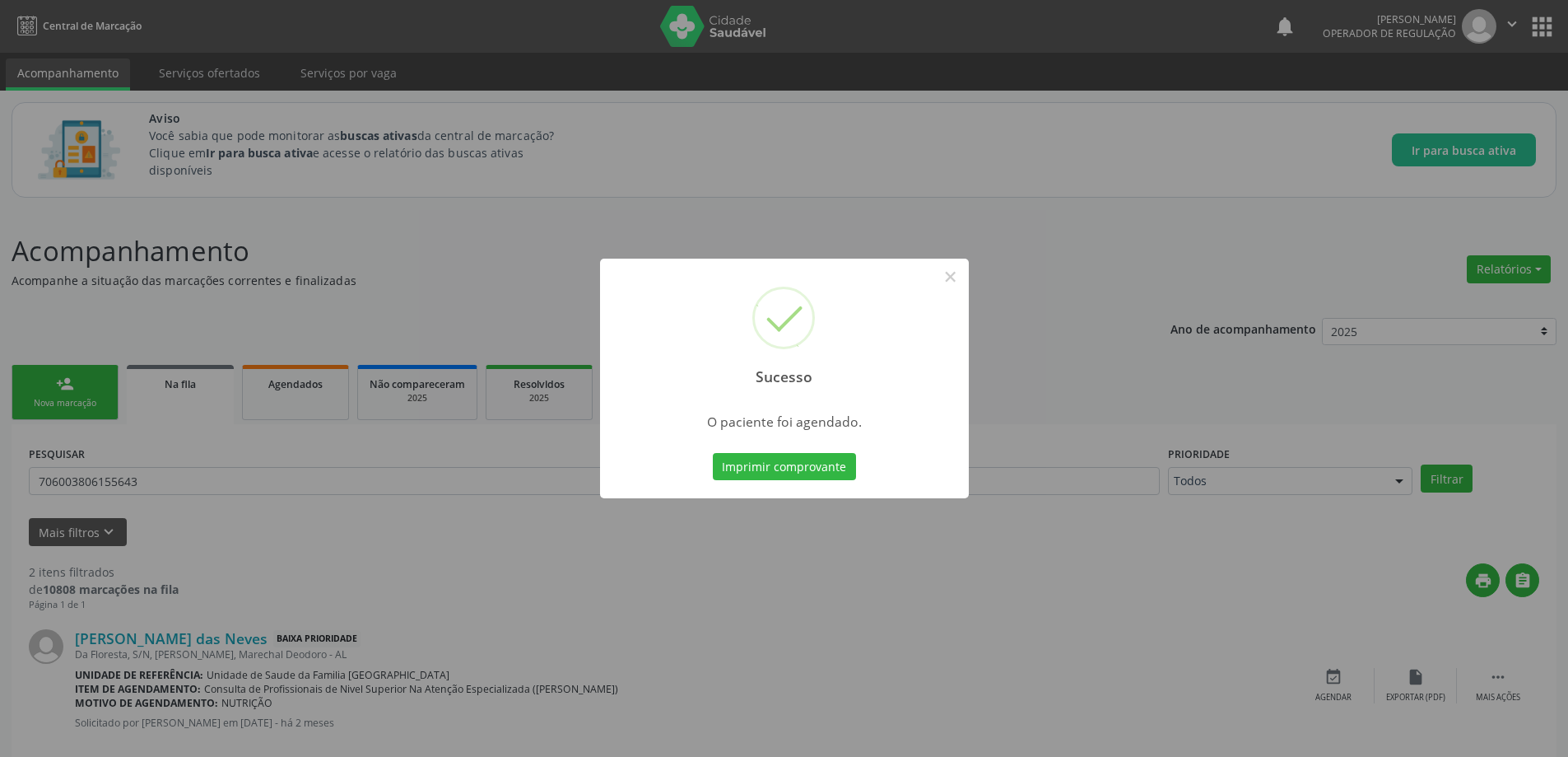
click at [830, 583] on div "Sucesso × O paciente foi agendado. Imprimir comprovante Cancel" at bounding box center [784, 378] width 1568 height 757
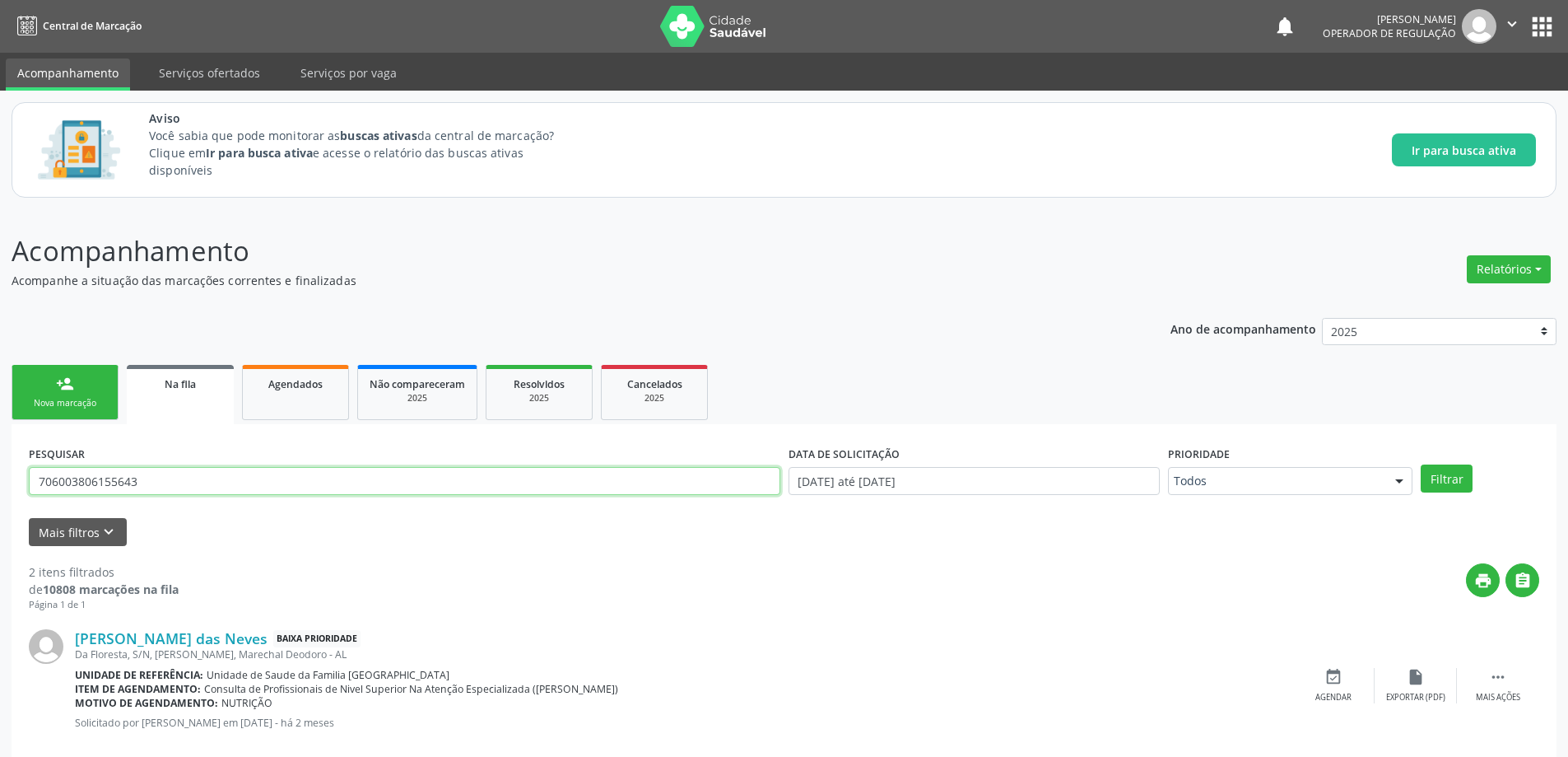
click at [203, 487] on input "706003806155643" at bounding box center [404, 481] width 751 height 28
paste input "0904961923699"
click at [1421, 464] on button "Filtrar" at bounding box center [1447, 478] width 52 height 28
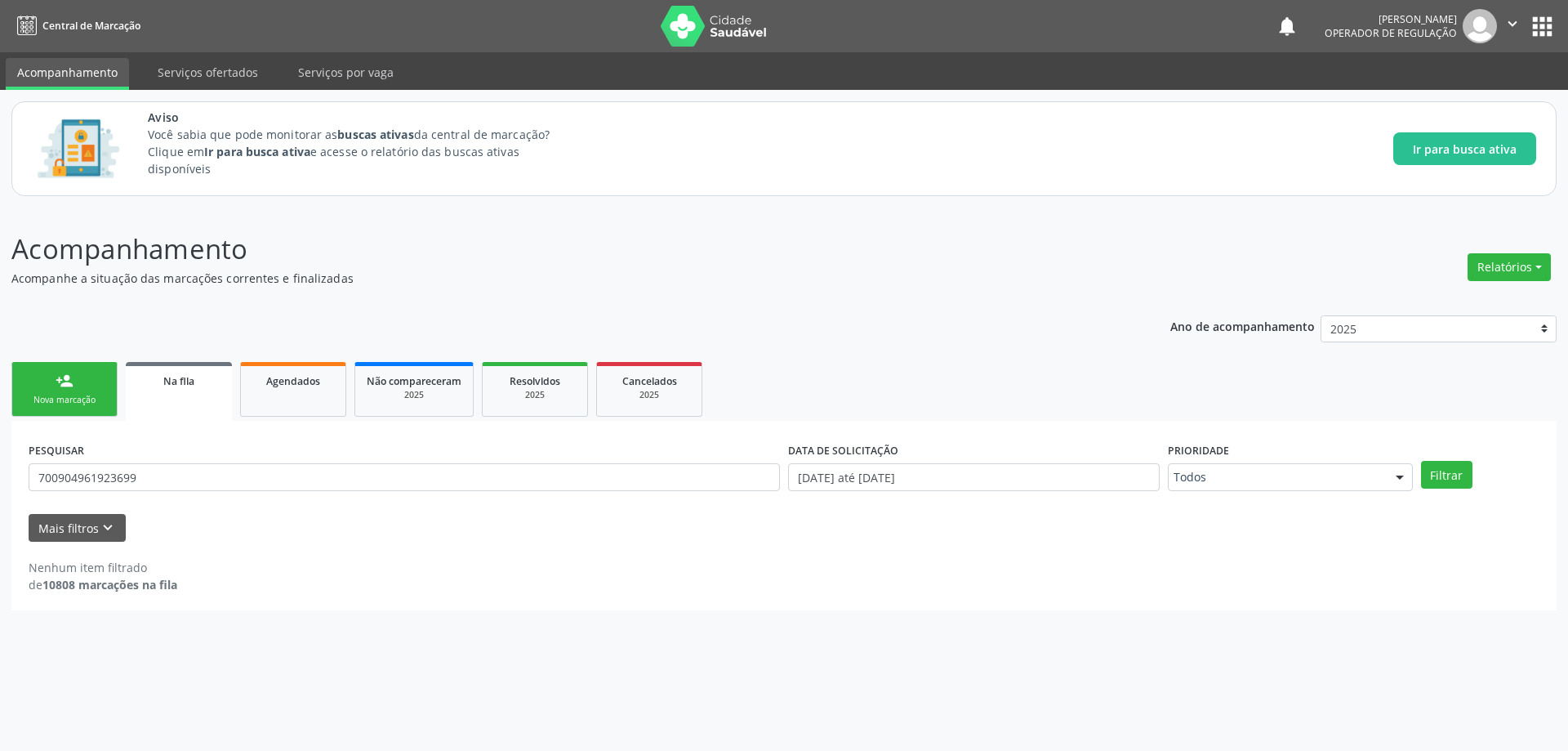
click at [236, 498] on div "PESQUISAR 700904961923699" at bounding box center [404, 469] width 759 height 63
click at [224, 494] on div "PESQUISAR 700904961923699" at bounding box center [404, 469] width 759 height 63
click at [218, 476] on input "700904961923699" at bounding box center [403, 477] width 751 height 28
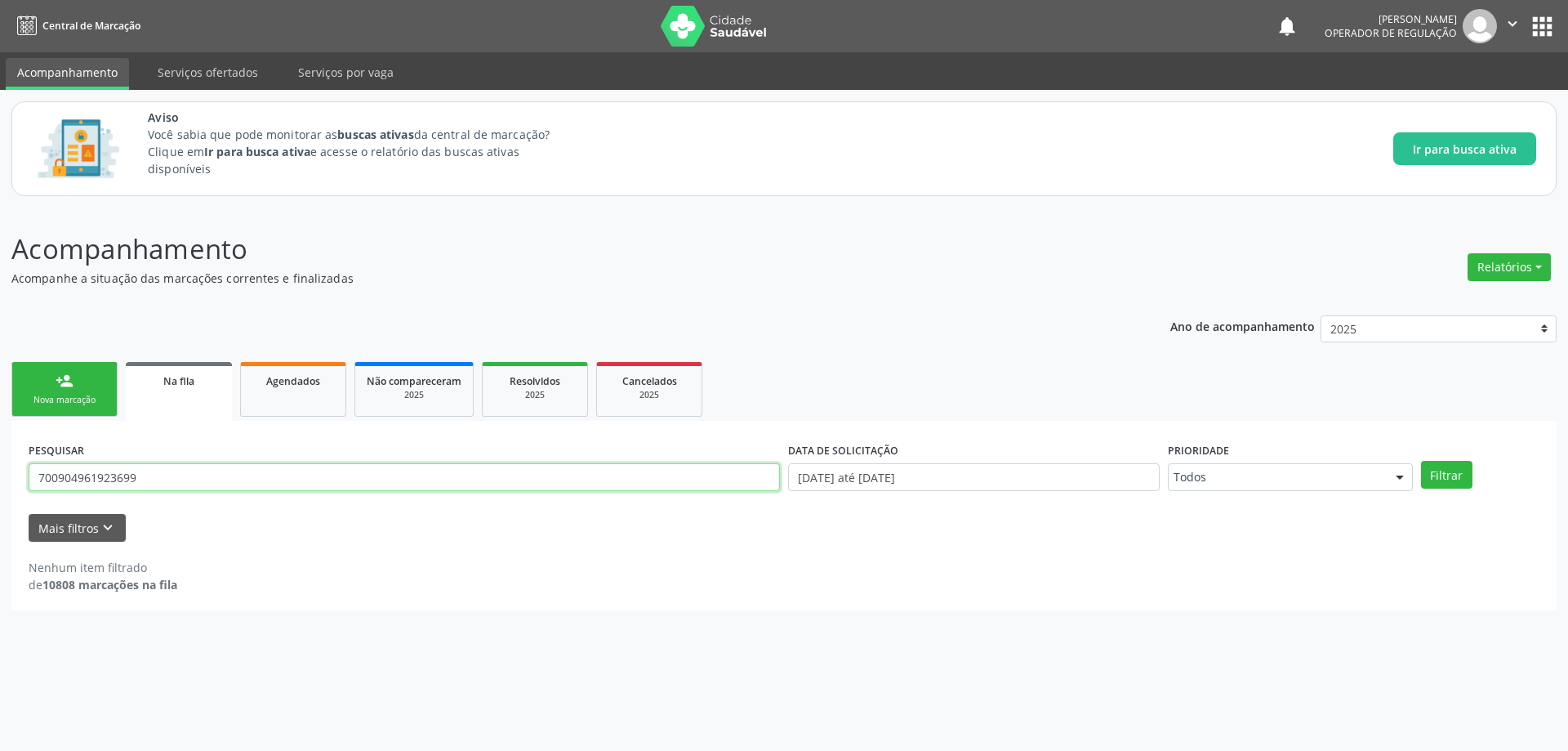
paste input "JOSE CICERO DA CONCEIÇAO"
type input "JOSE CICERO DA CONCEIÇAO"
click at [1421, 461] on button "Filtrar" at bounding box center [1447, 474] width 51 height 28
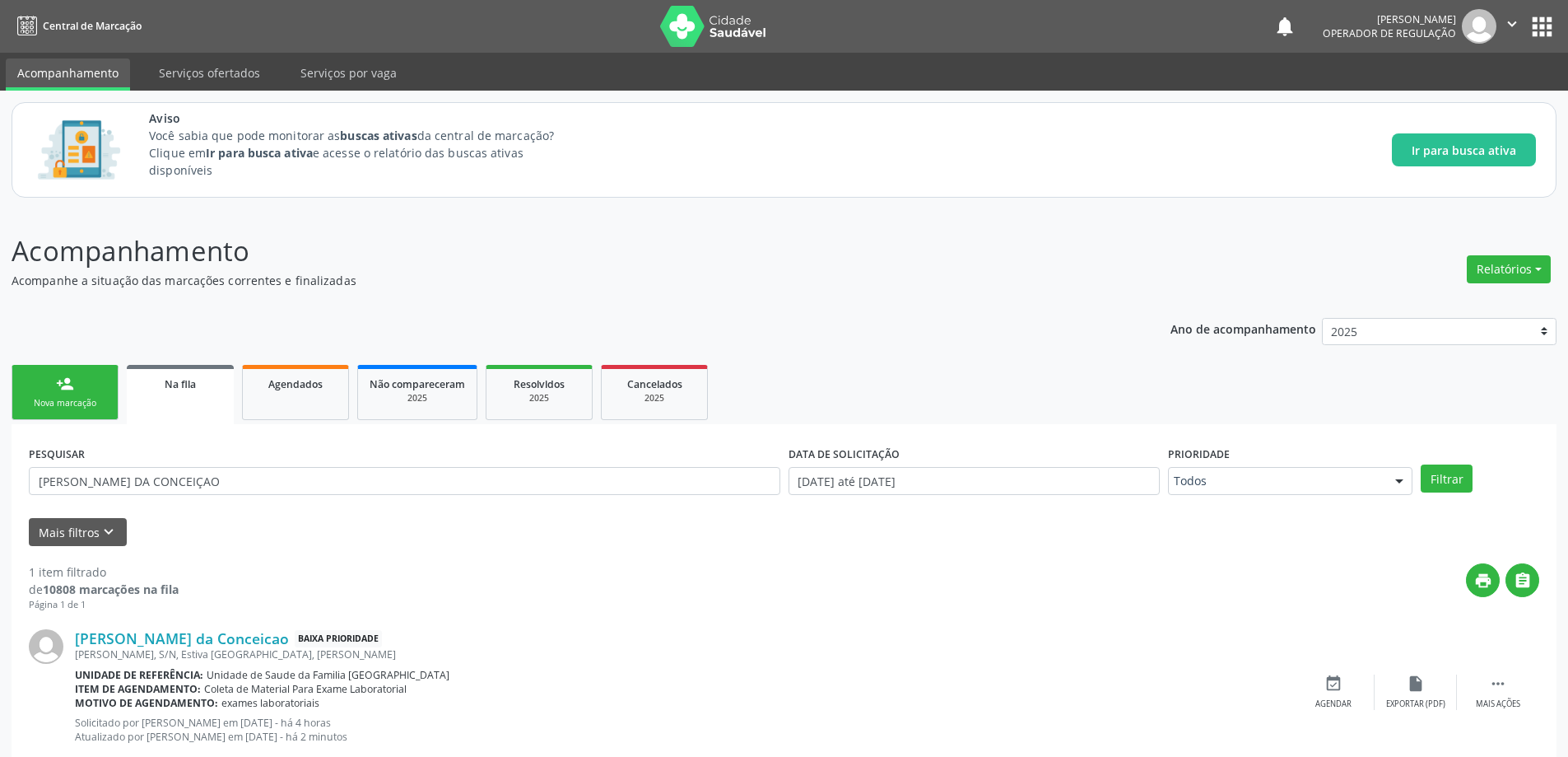
scroll to position [44, 0]
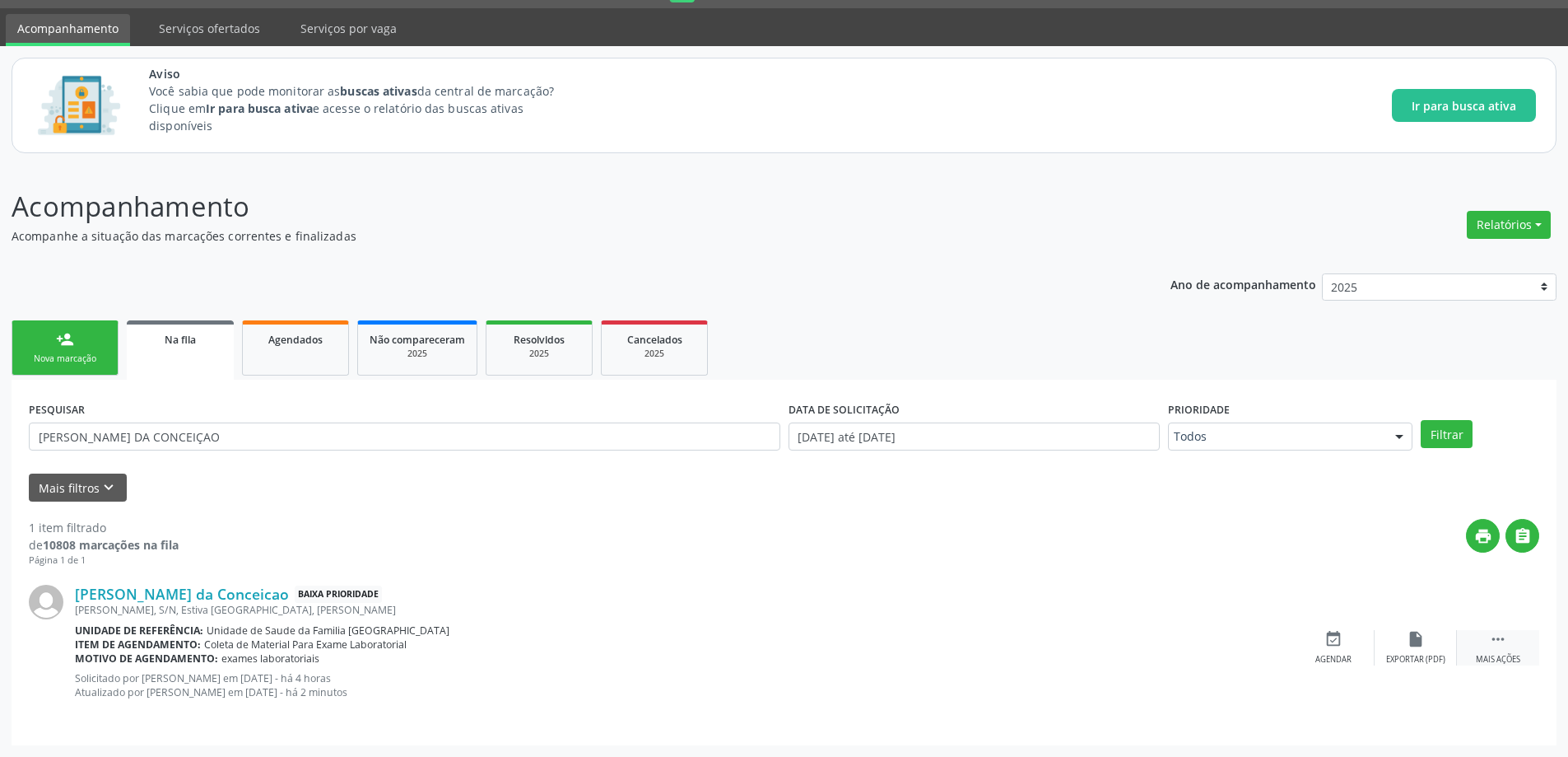
drag, startPoint x: 1505, startPoint y: 655, endPoint x: 1493, endPoint y: 659, distance: 12.6
click at [1505, 656] on div "Mais ações" at bounding box center [1498, 659] width 44 height 11
click at [1417, 650] on div "edit Editar" at bounding box center [1415, 648] width 82 height 35
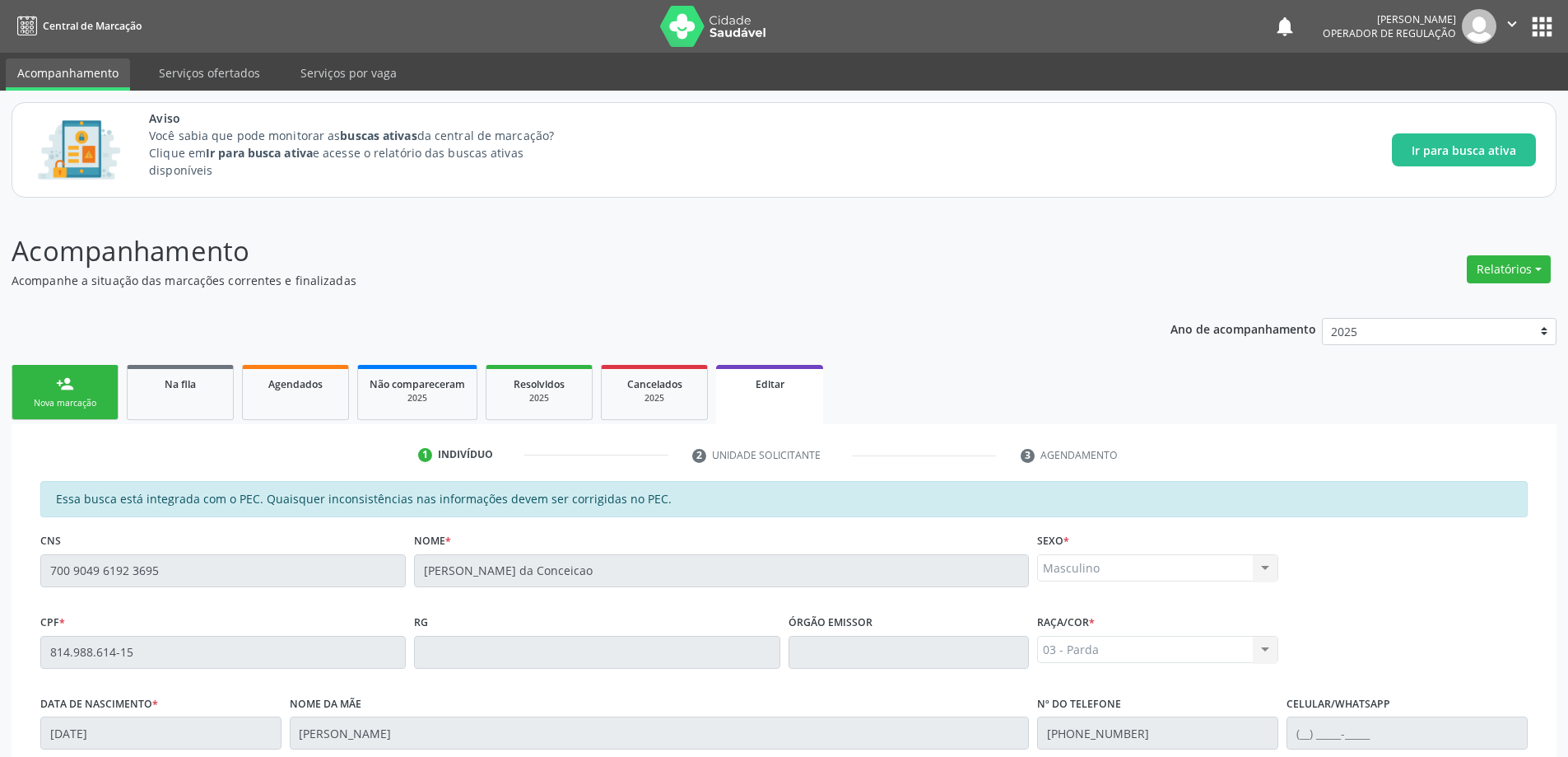
scroll to position [324, 0]
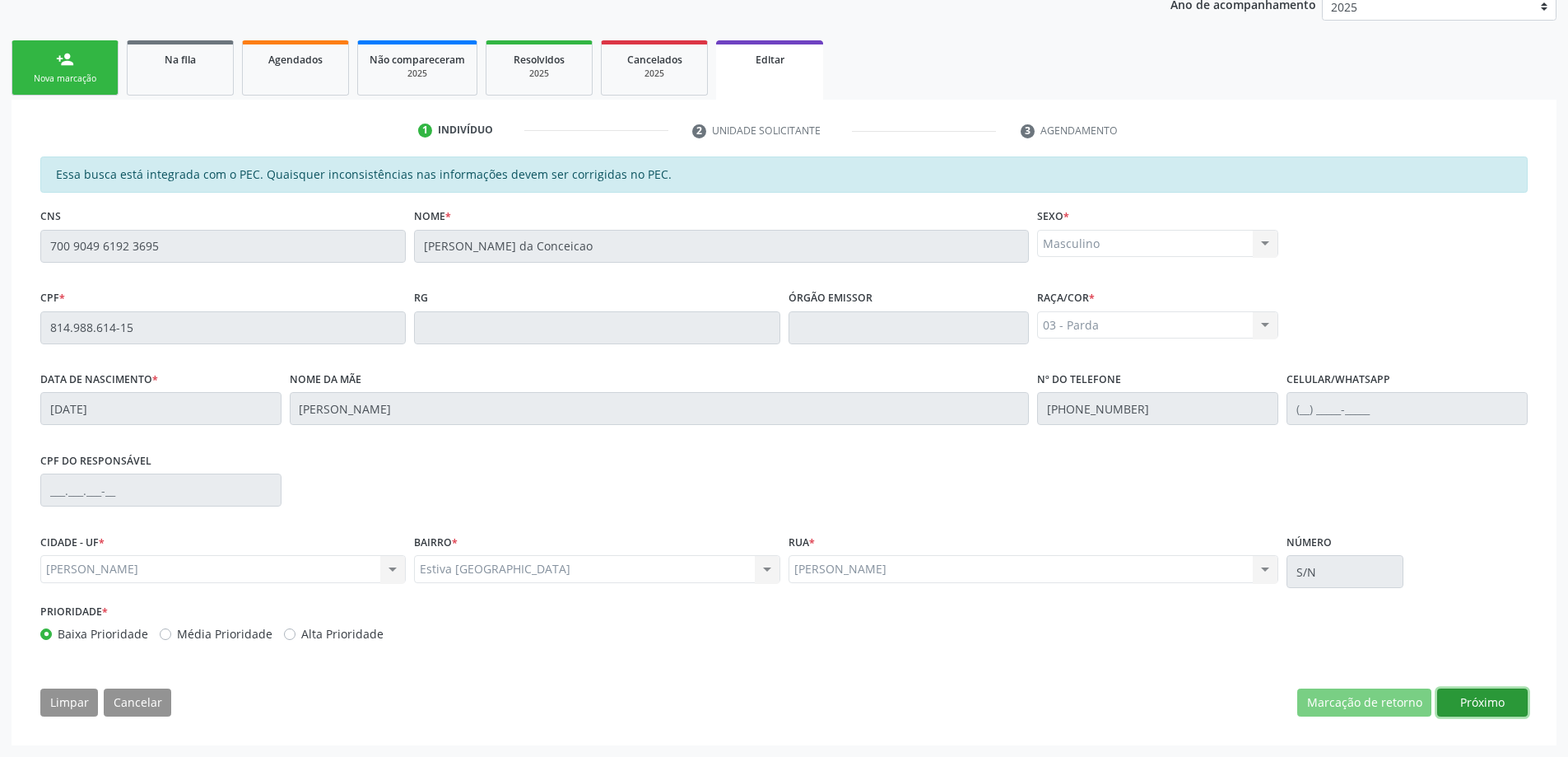
click at [1471, 699] on button "Próximo" at bounding box center [1482, 702] width 91 height 28
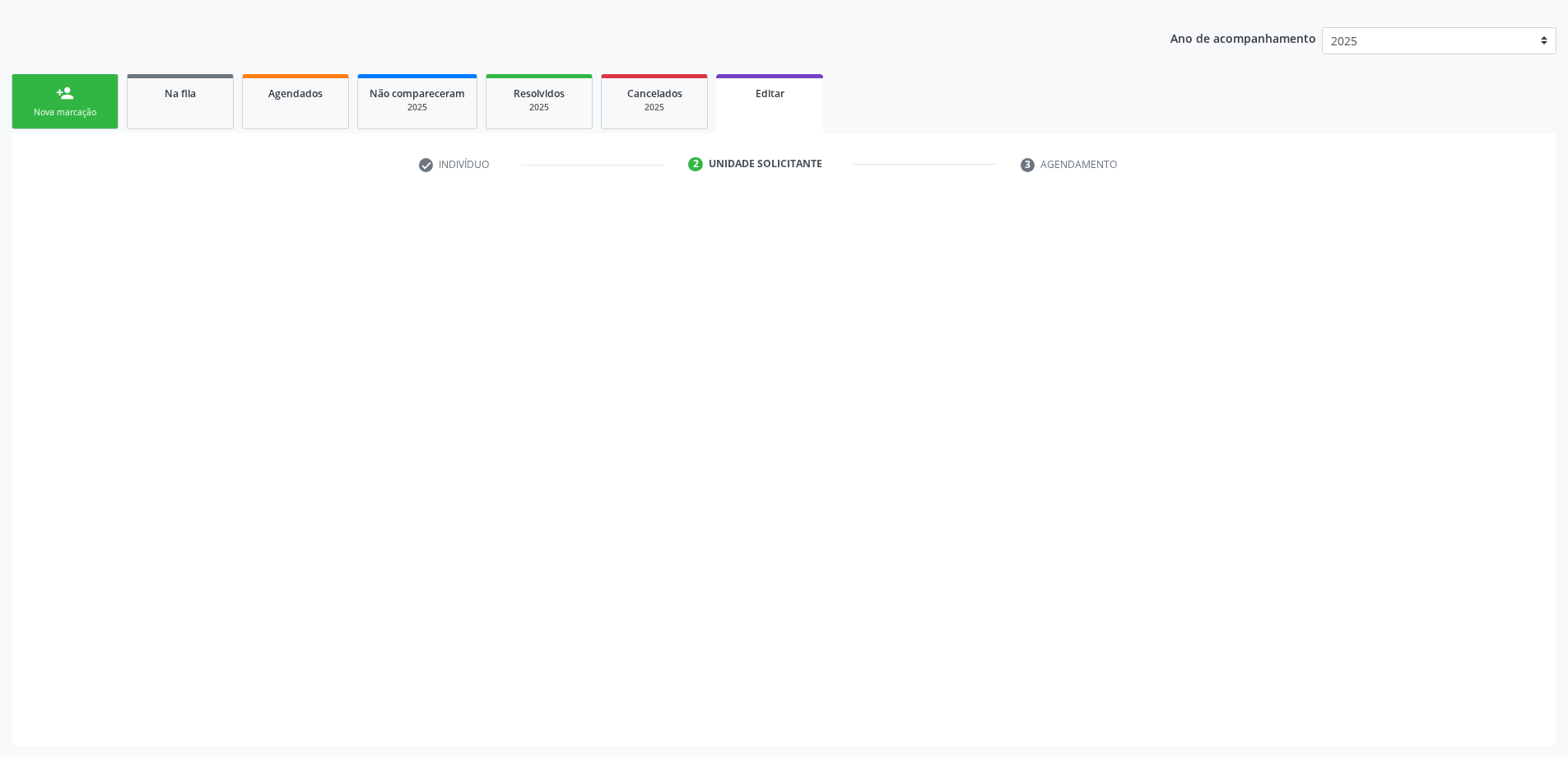
scroll to position [291, 0]
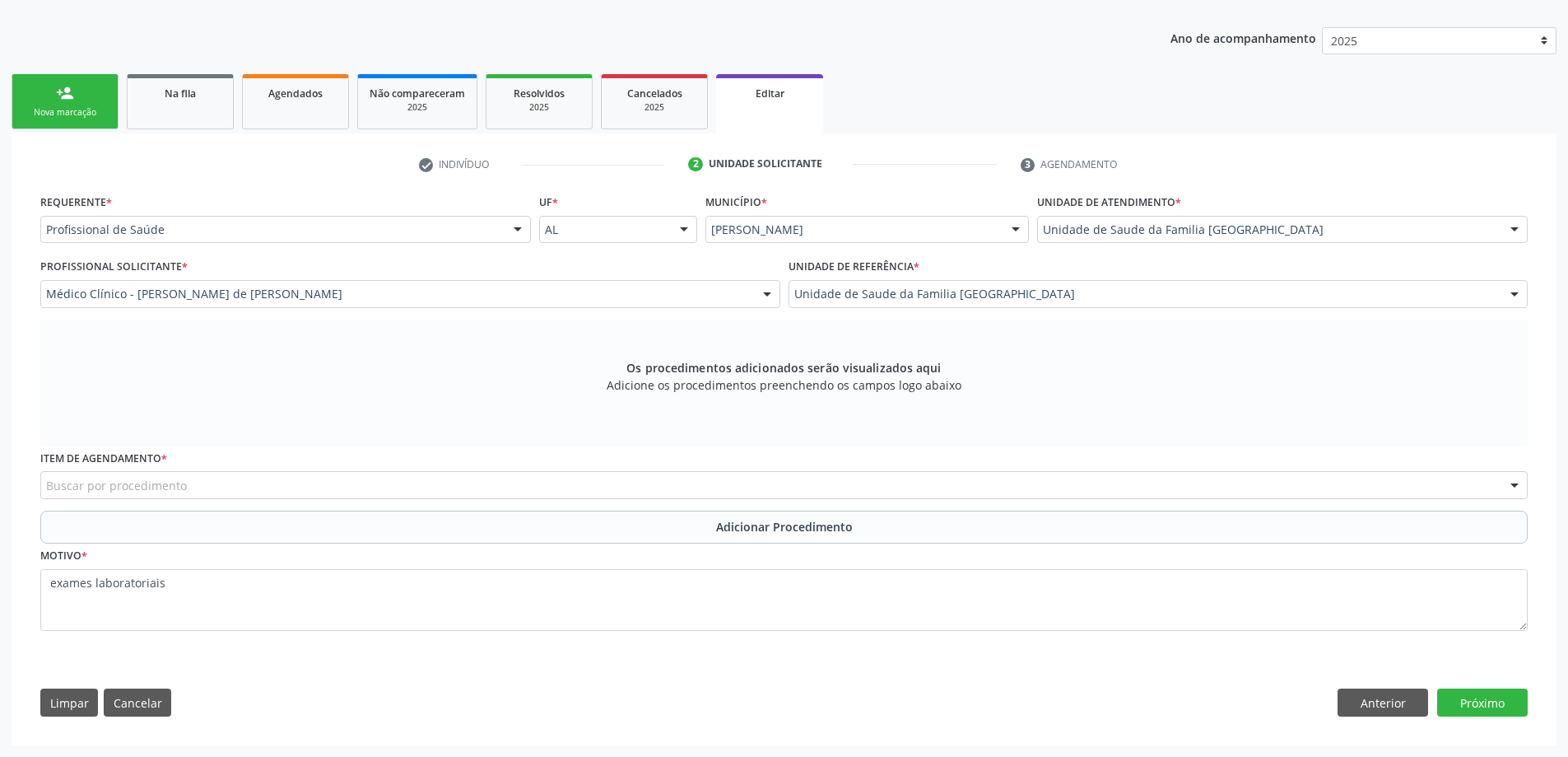
click at [271, 486] on div "Buscar por procedimento" at bounding box center [784, 485] width 1486 height 28
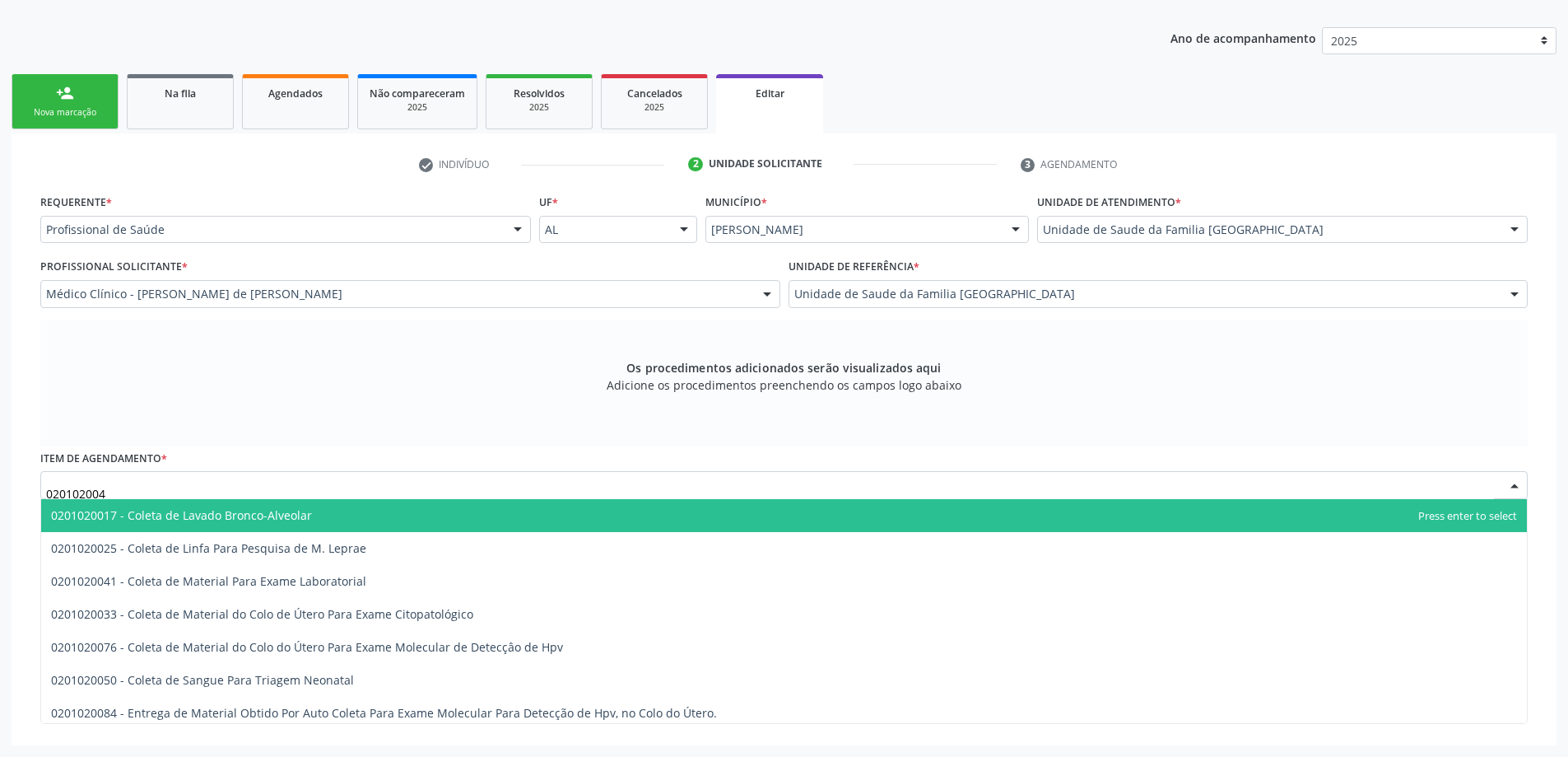
type input "0201020041"
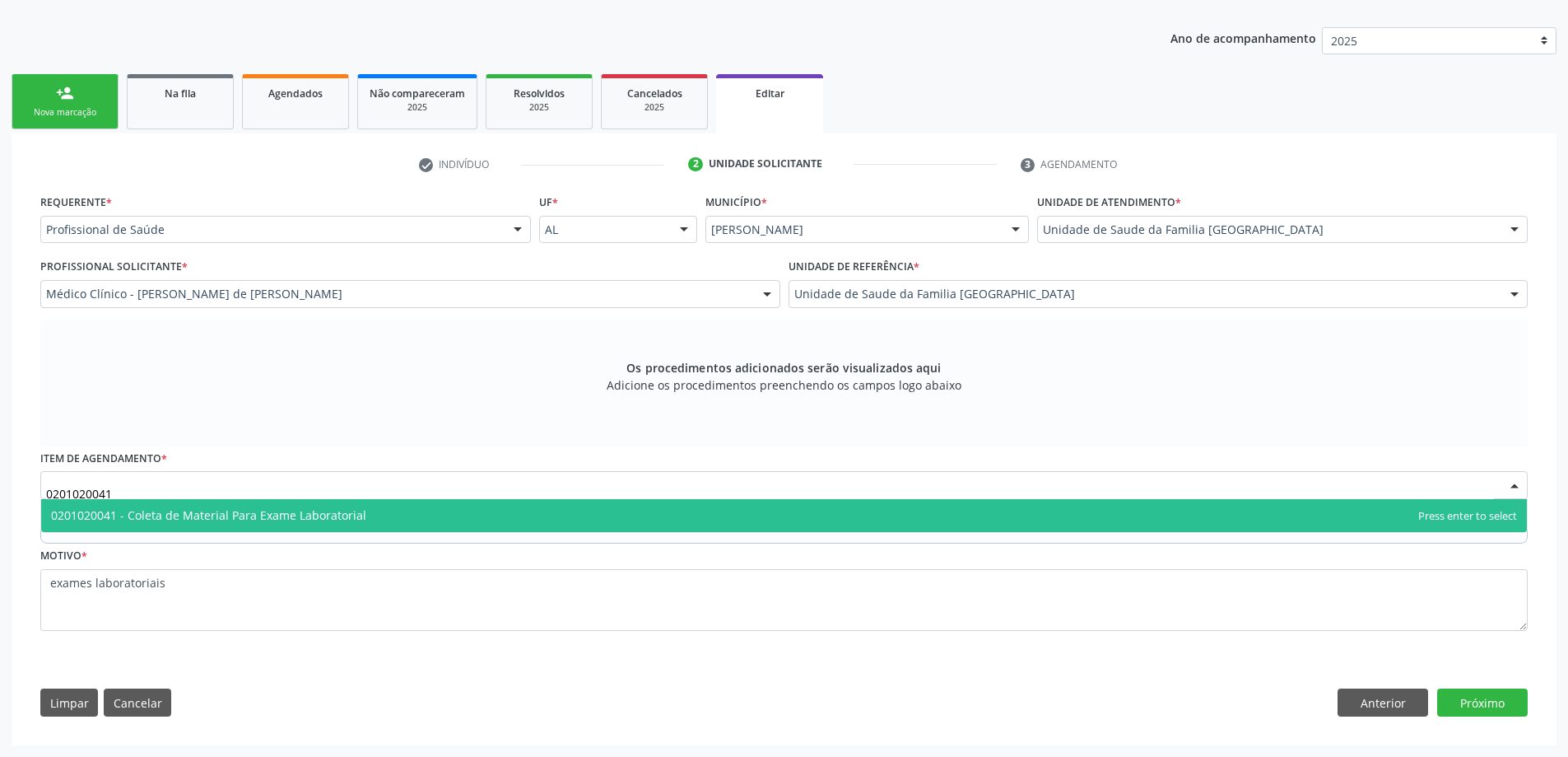
click at [273, 521] on span "0201020041 - Coleta de Material Para Exame Laboratorial" at bounding box center [208, 514] width 315 height 16
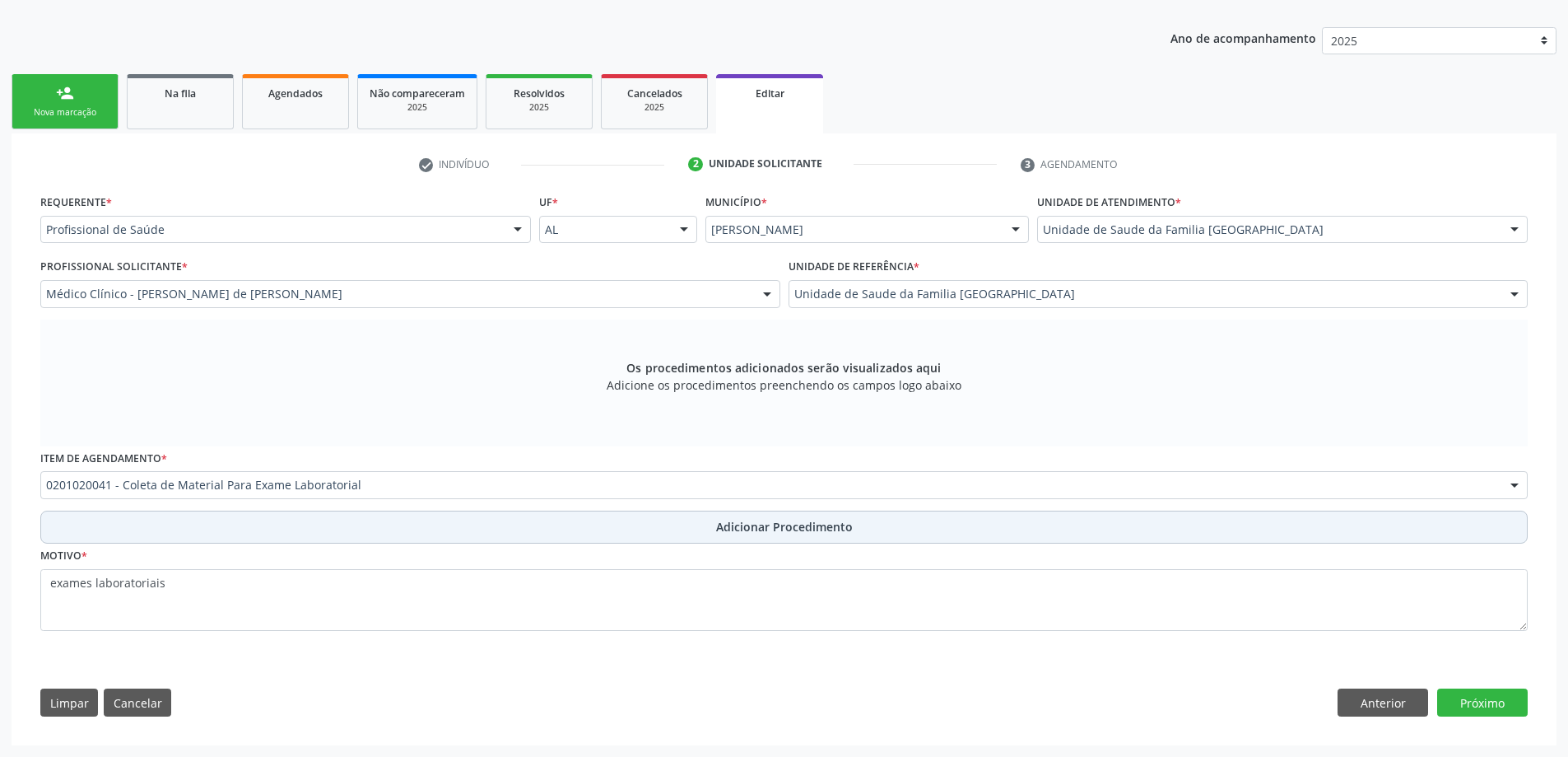
click at [833, 533] on span "Adicionar Procedimento" at bounding box center [784, 526] width 136 height 18
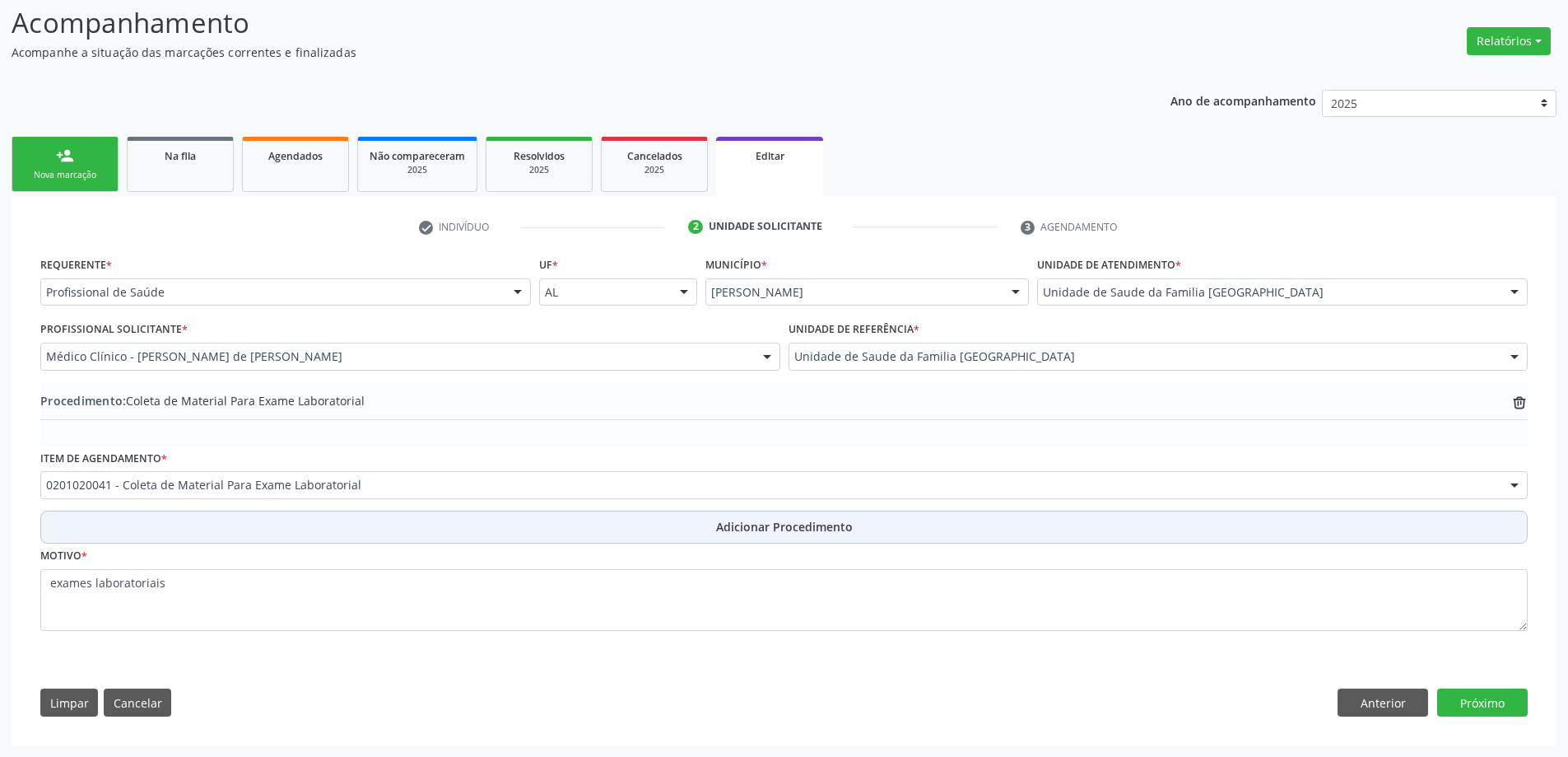
scroll to position [228, 0]
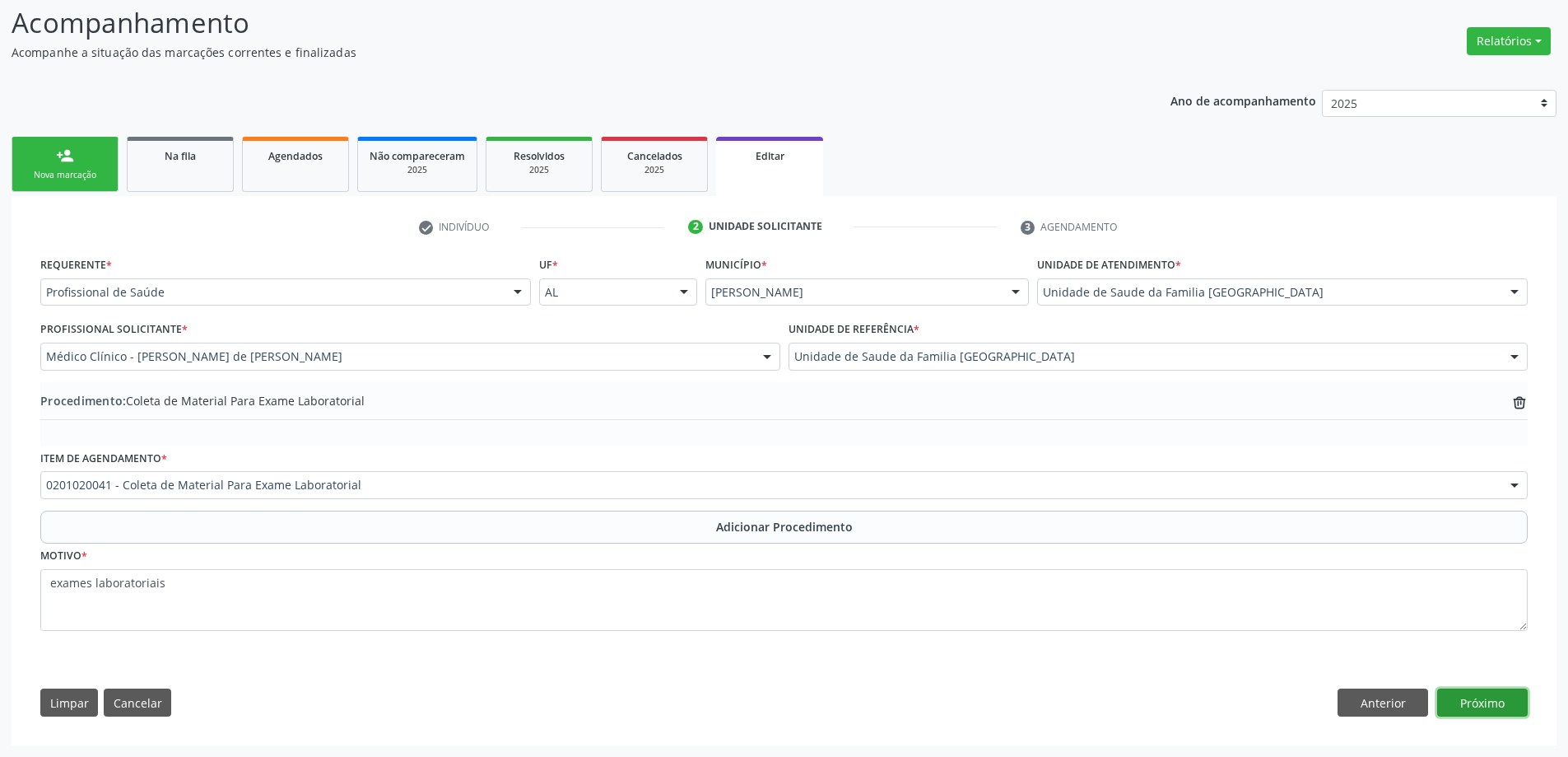
click at [1498, 710] on button "Próximo" at bounding box center [1482, 702] width 91 height 28
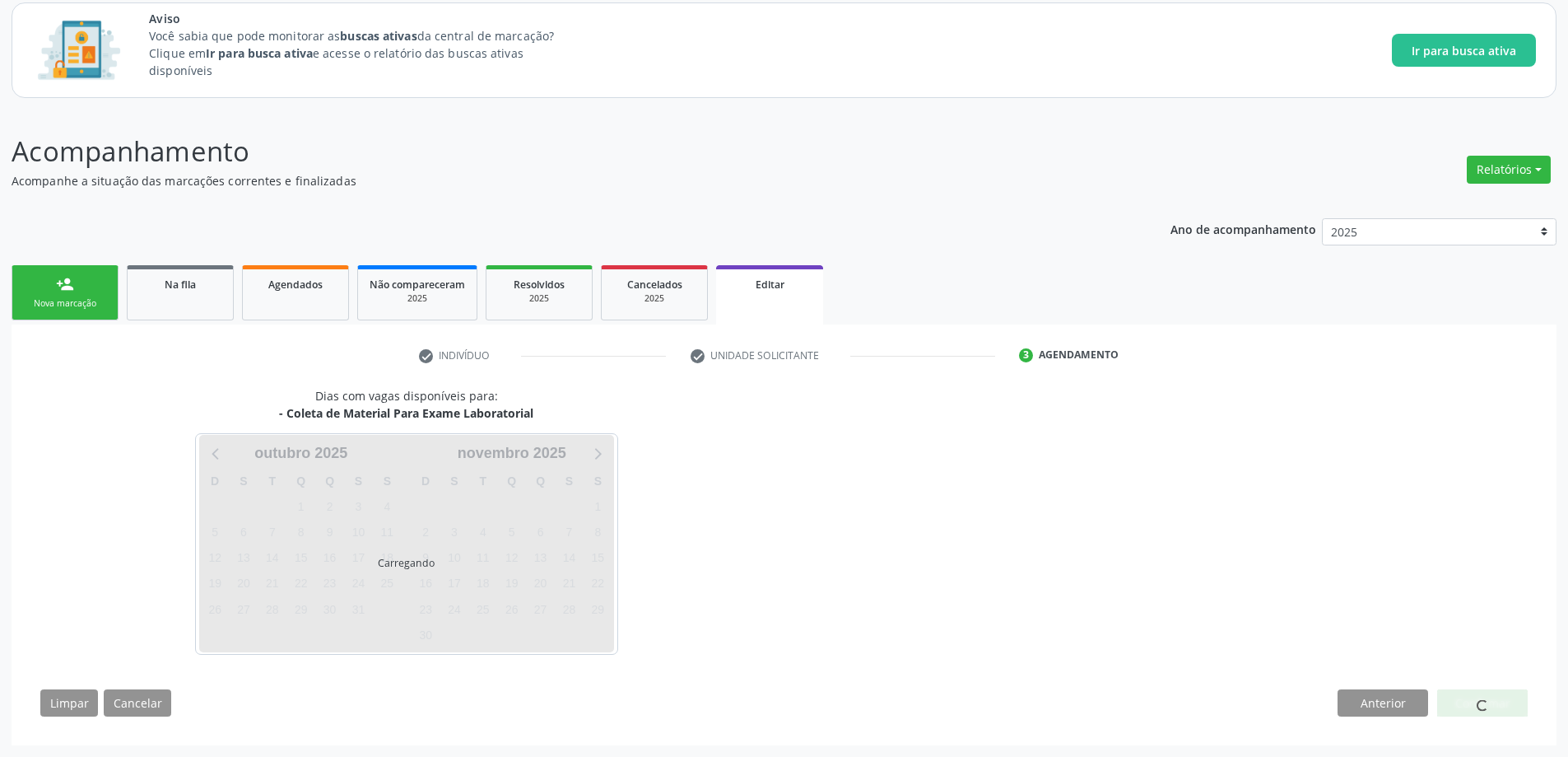
scroll to position [100, 0]
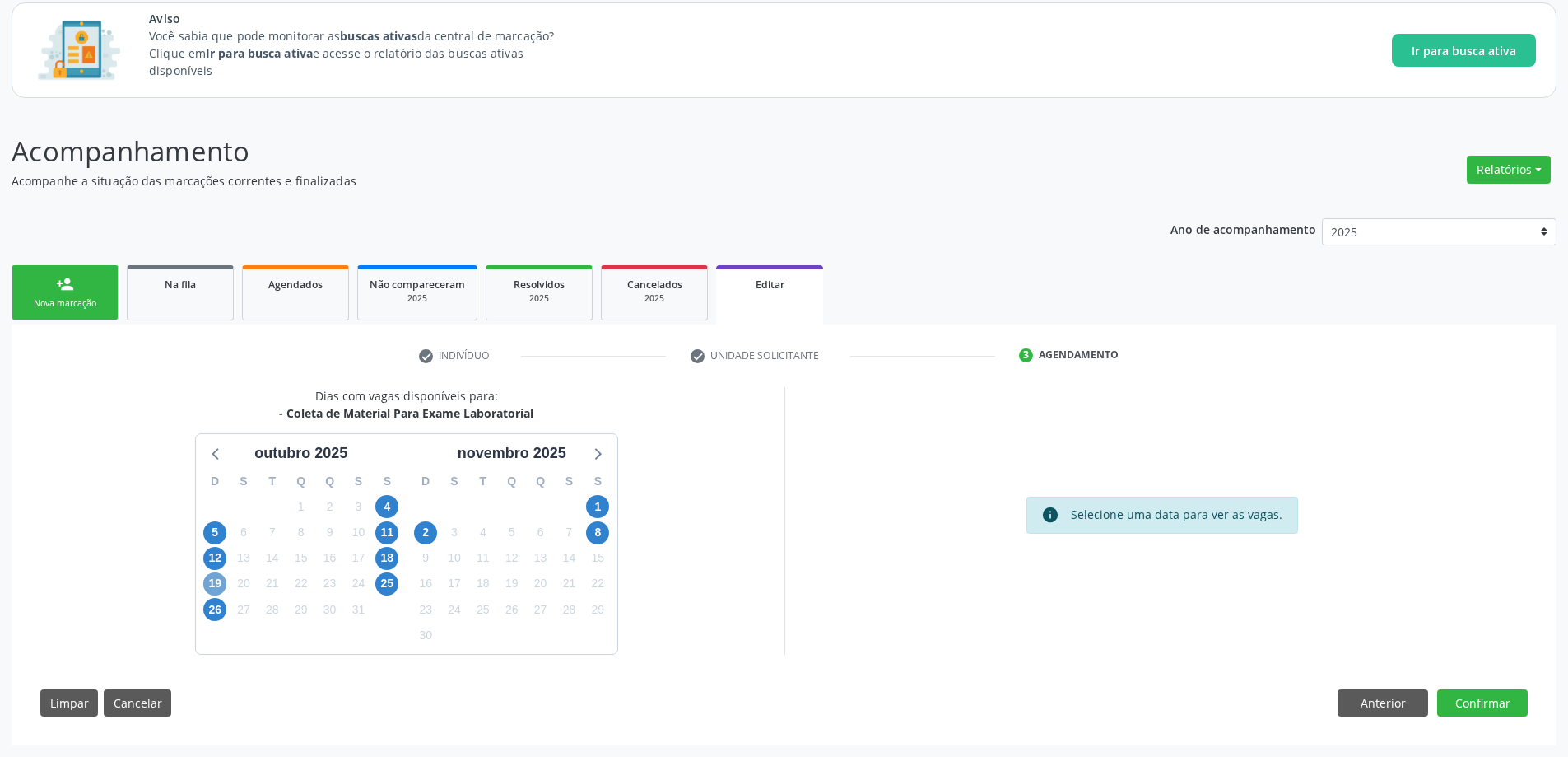
click at [211, 589] on span "19" at bounding box center [214, 583] width 23 height 23
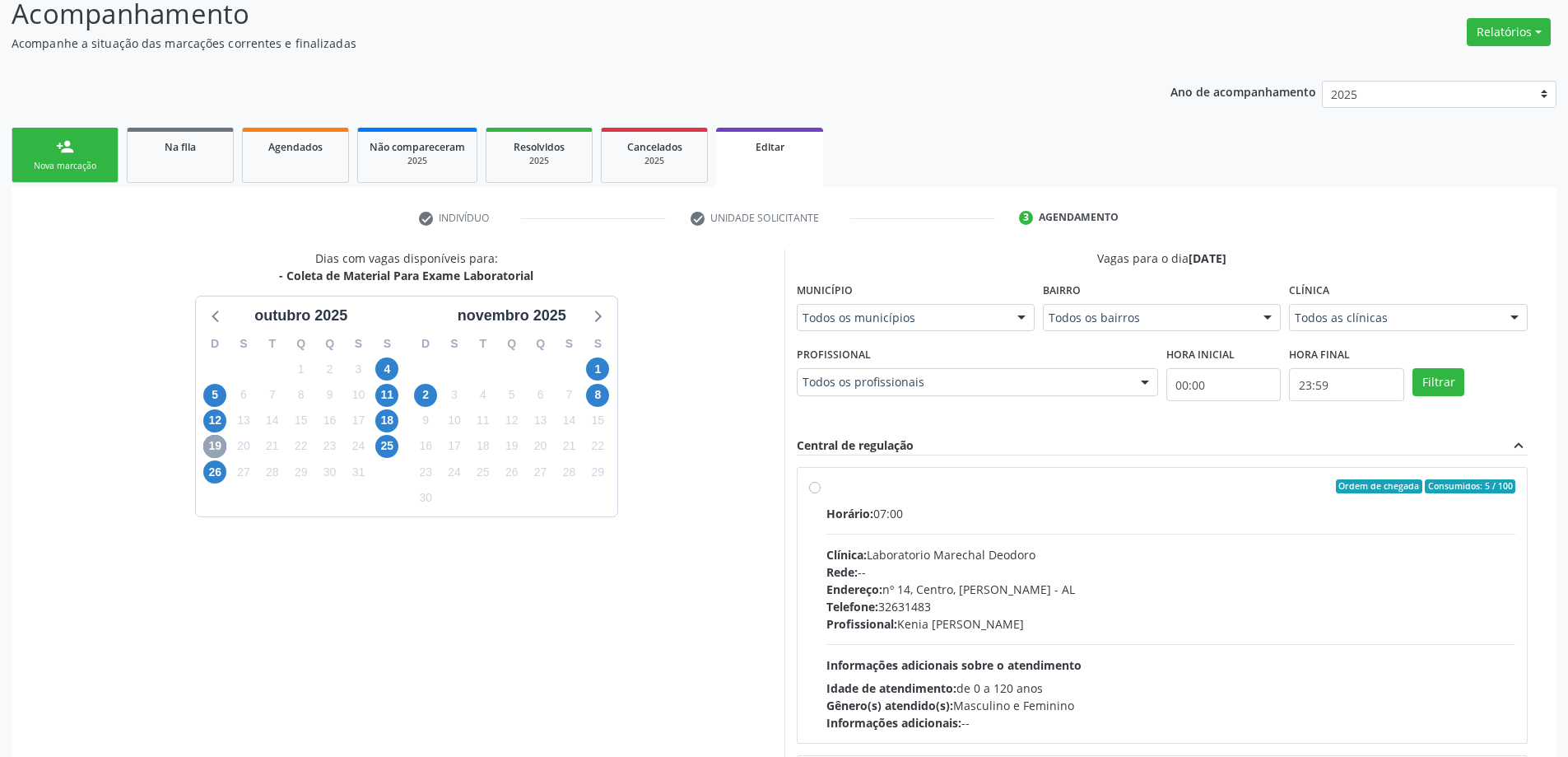
scroll to position [264, 0]
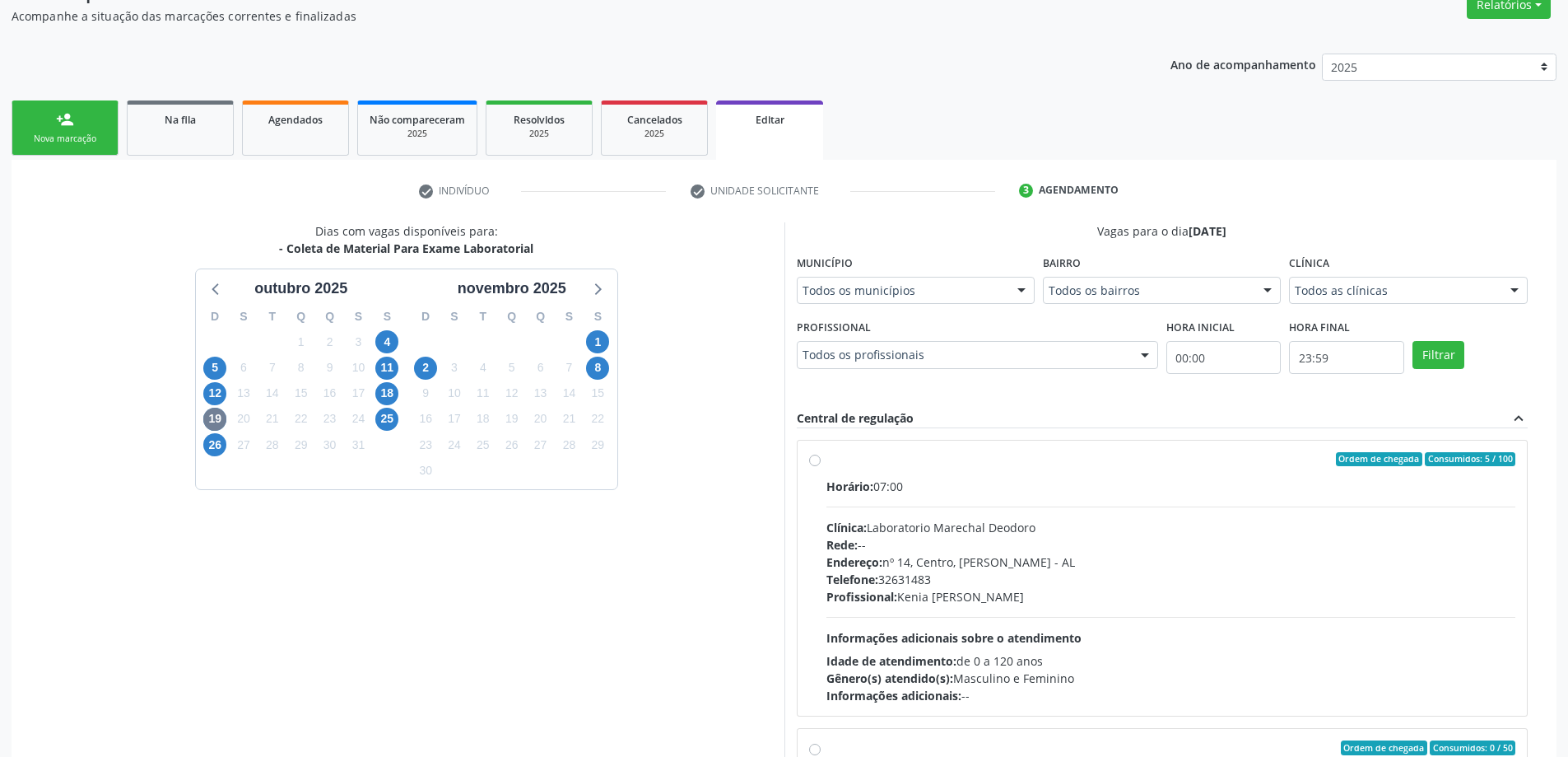
click at [826, 462] on label "Ordem de chegada Consumidos: 5 / 100 Horário: 07:00 Clínica: Laboratorio Marech…" at bounding box center [1171, 578] width 690 height 253
click at [819, 462] on input "Ordem de chegada Consumidos: 5 / 100 Horário: 07:00 Clínica: Laboratorio Marech…" at bounding box center [814, 460] width 11 height 15
radio input "true"
click at [709, 493] on div "Dias com vagas disponíveis para: - Coleta de Material Para Exame Laboratorial o…" at bounding box center [407, 490] width 756 height 536
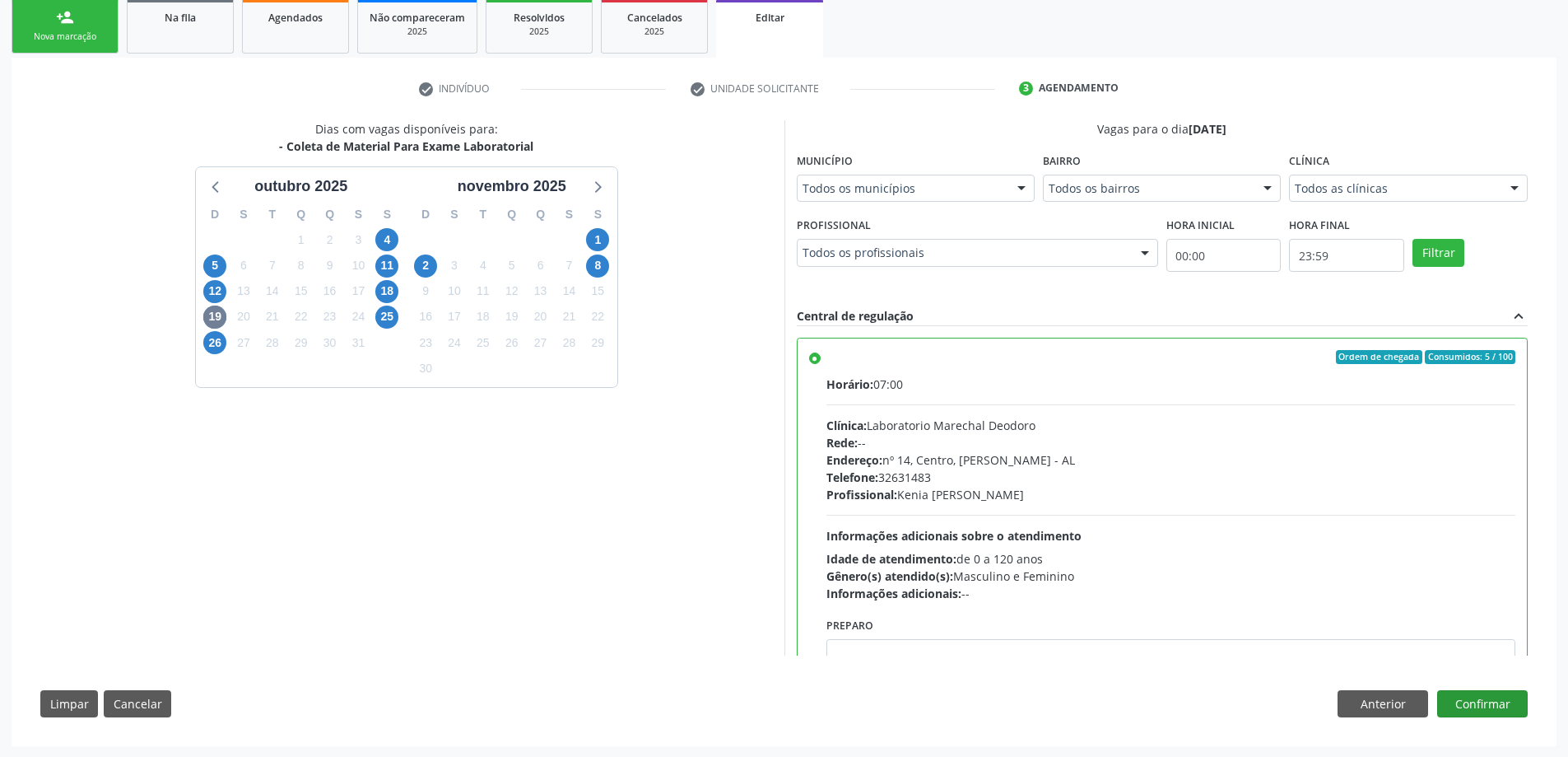
scroll to position [367, 0]
click at [1508, 708] on button "Confirmar" at bounding box center [1482, 703] width 91 height 28
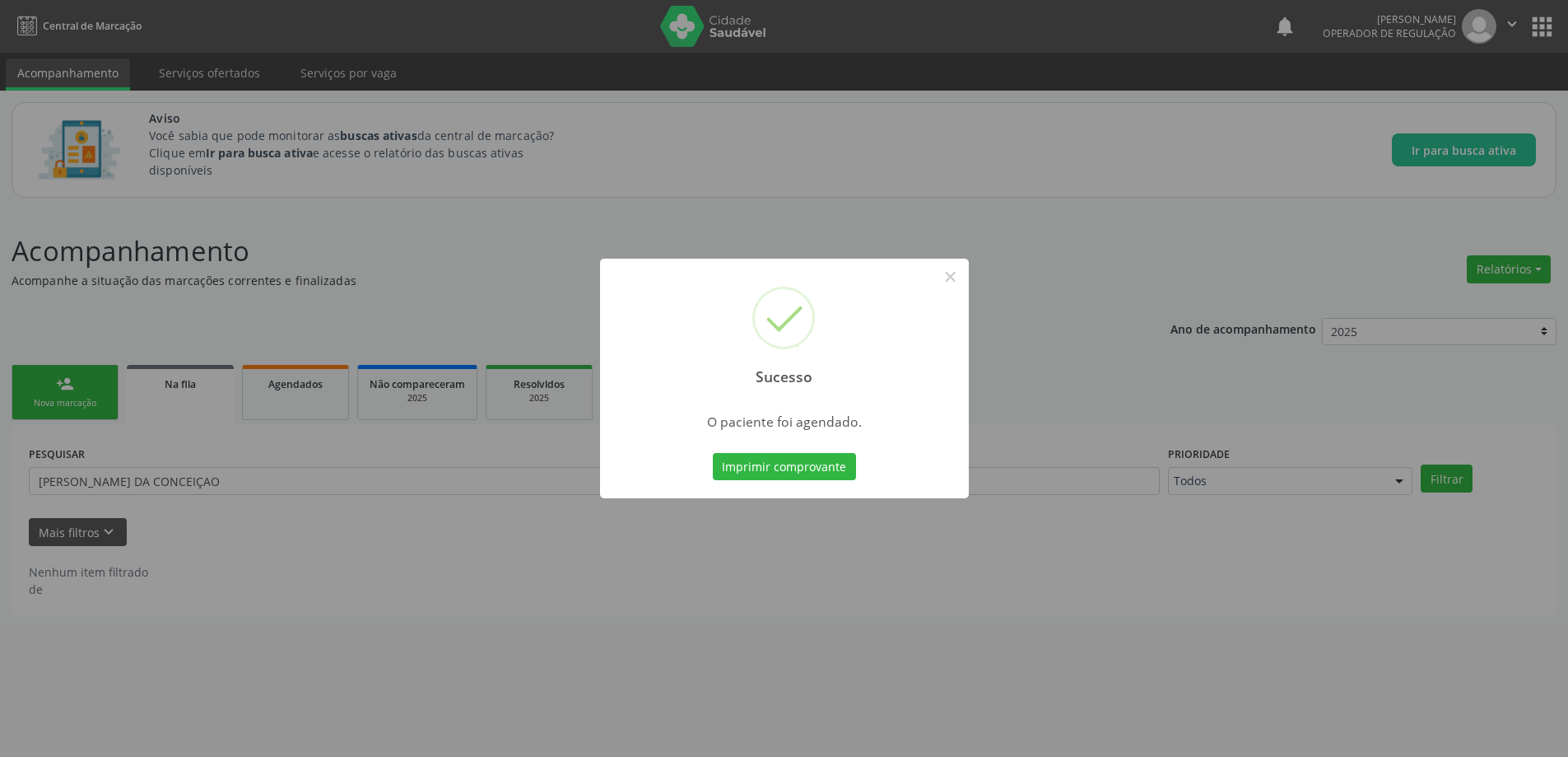
scroll to position [0, 0]
click at [971, 666] on div "Sucesso × O paciente foi agendado. Imprimir comprovante Cancel" at bounding box center [790, 378] width 1580 height 757
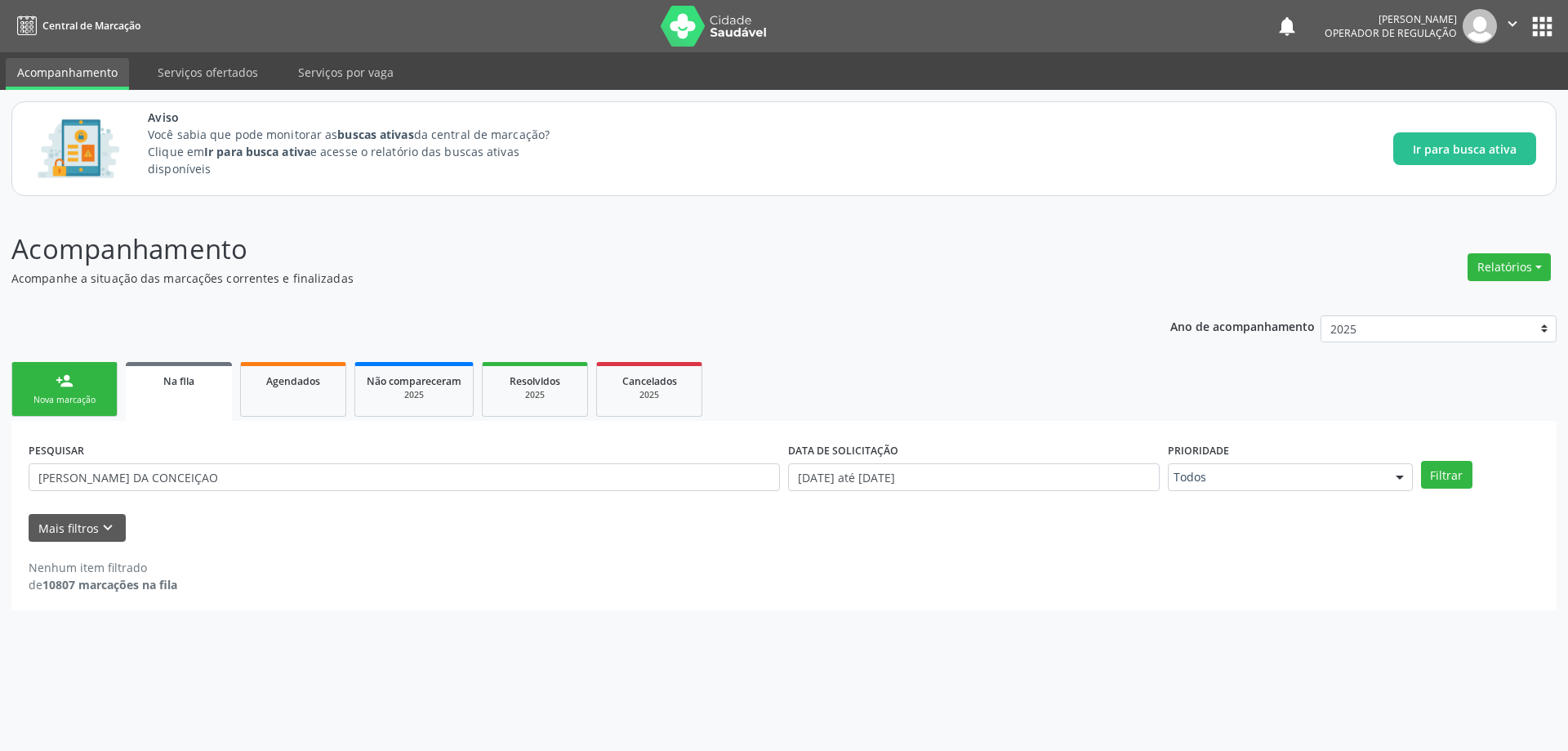
click at [253, 450] on div "PESQUISAR JOSE CICERO DA CONCEIÇAO" at bounding box center [404, 469] width 759 height 63
click at [247, 479] on input "JOSE CICERO DA CONCEIÇAO" at bounding box center [403, 477] width 751 height 28
click at [232, 475] on input "text" at bounding box center [403, 477] width 751 height 28
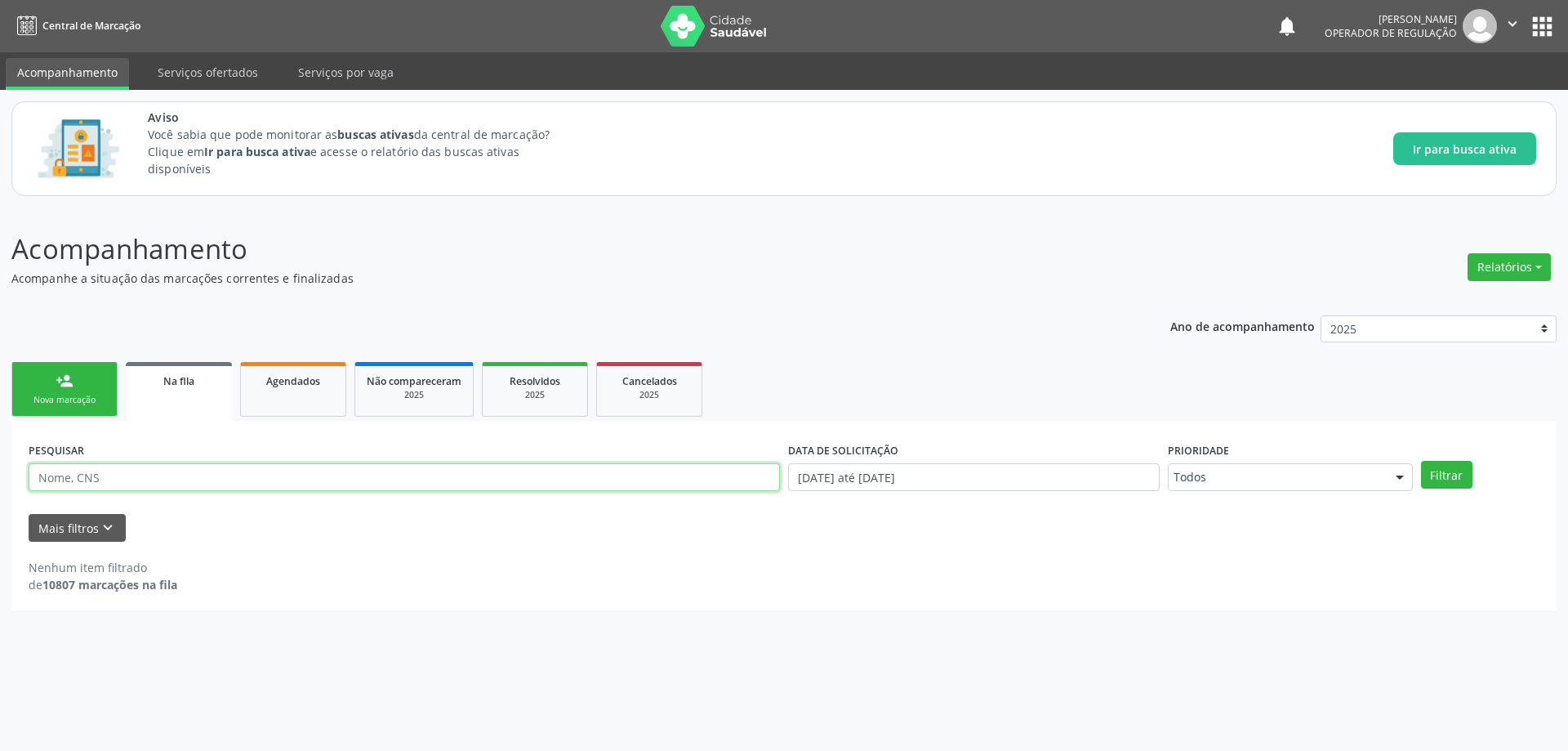
click at [232, 475] on input "text" at bounding box center [403, 477] width 751 height 28
paste input "700002485853104"
type input "700002485853104"
click at [1421, 461] on button "Filtrar" at bounding box center [1447, 474] width 51 height 28
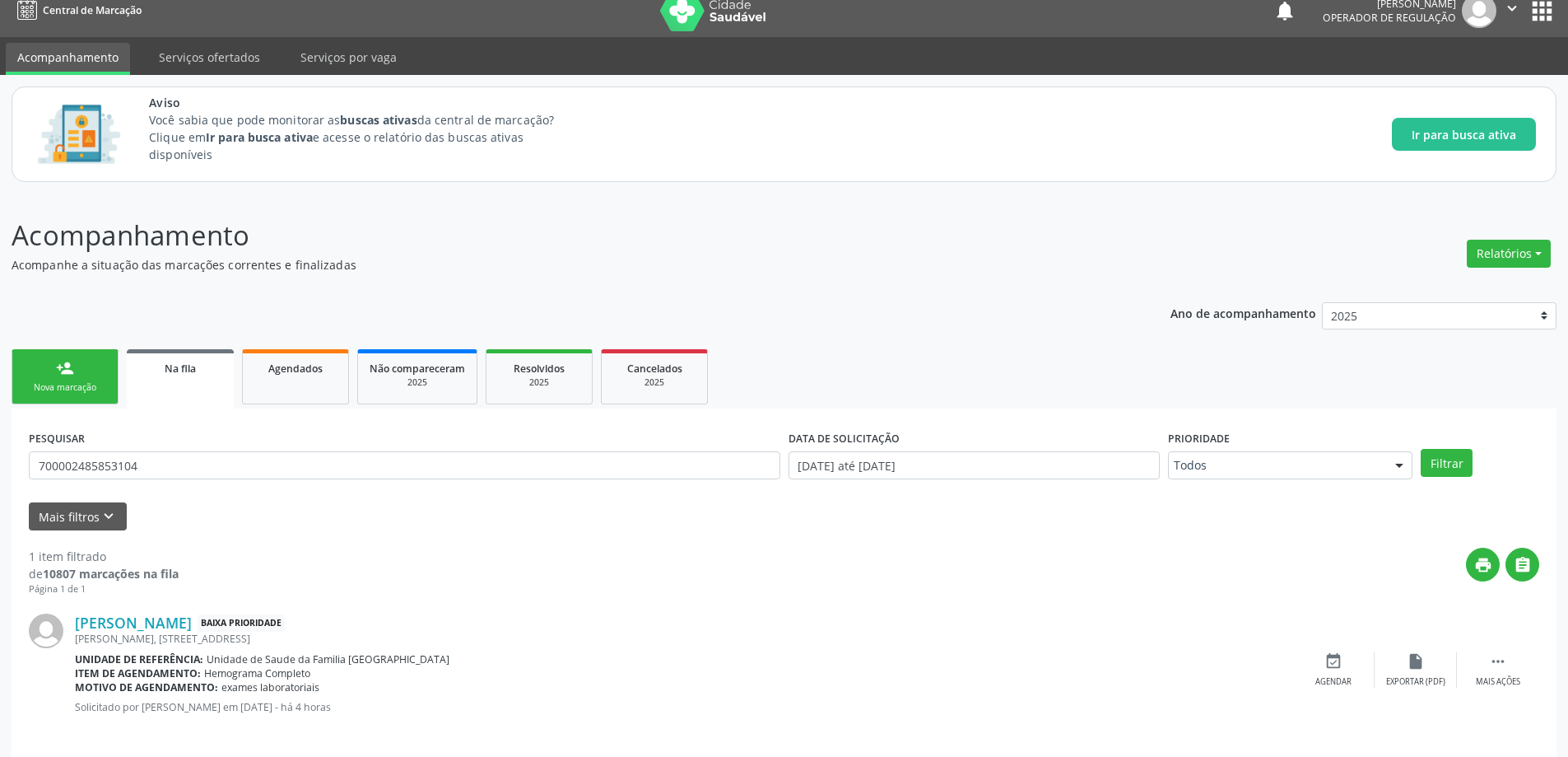
scroll to position [31, 0]
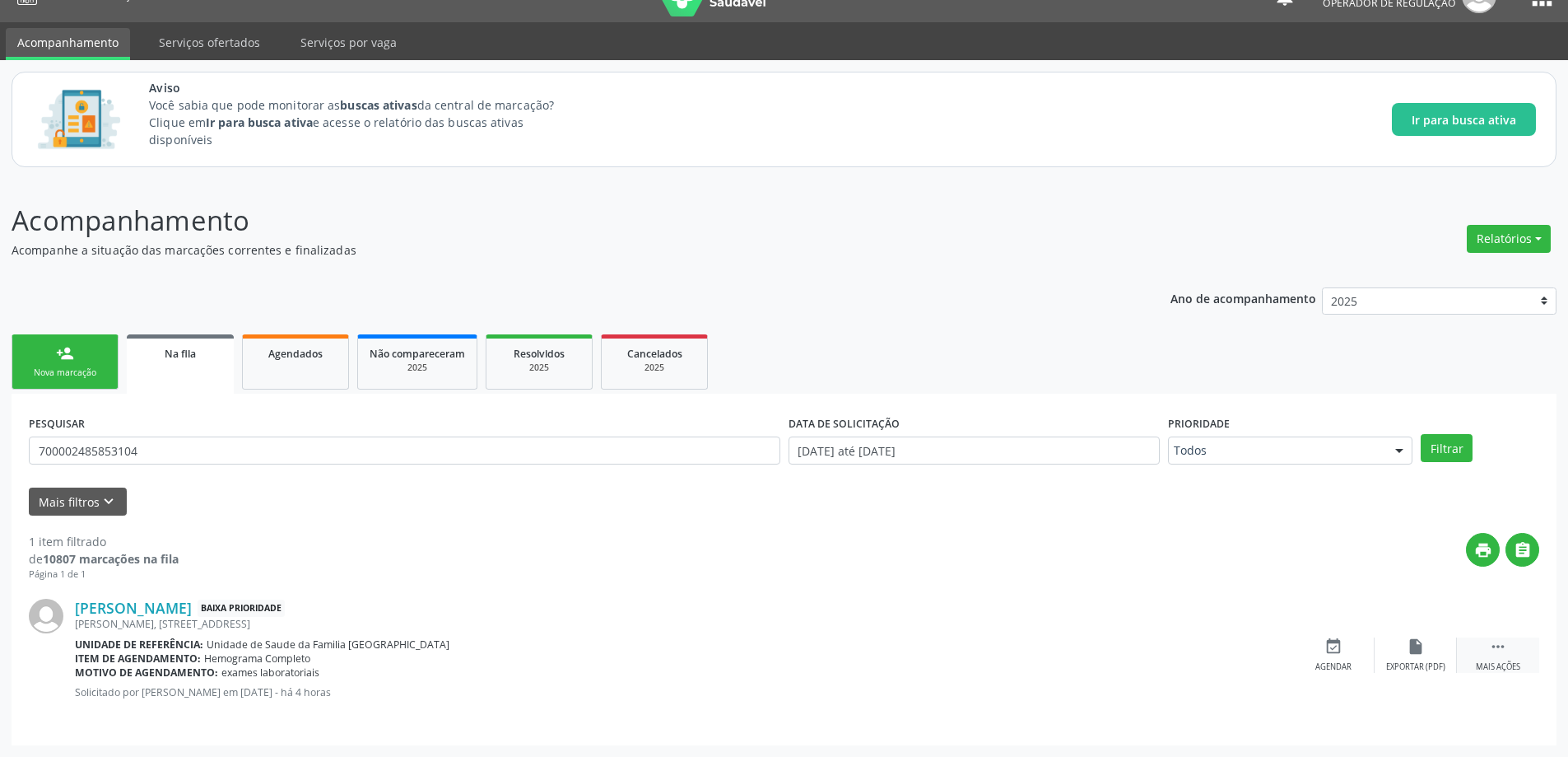
click at [1517, 652] on div " Mais ações" at bounding box center [1498, 655] width 82 height 35
click at [1398, 653] on div "edit Editar" at bounding box center [1415, 655] width 82 height 35
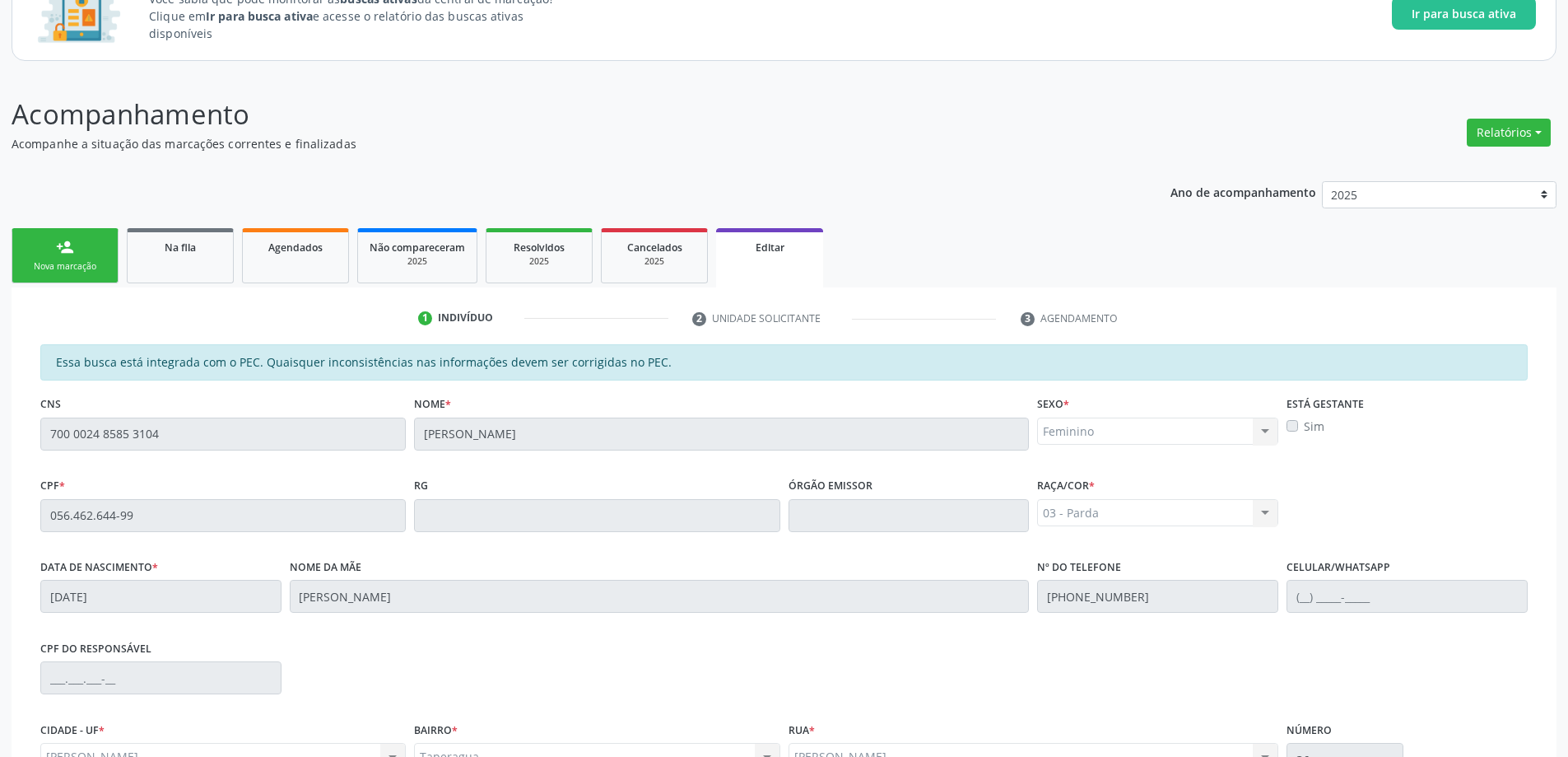
scroll to position [324, 0]
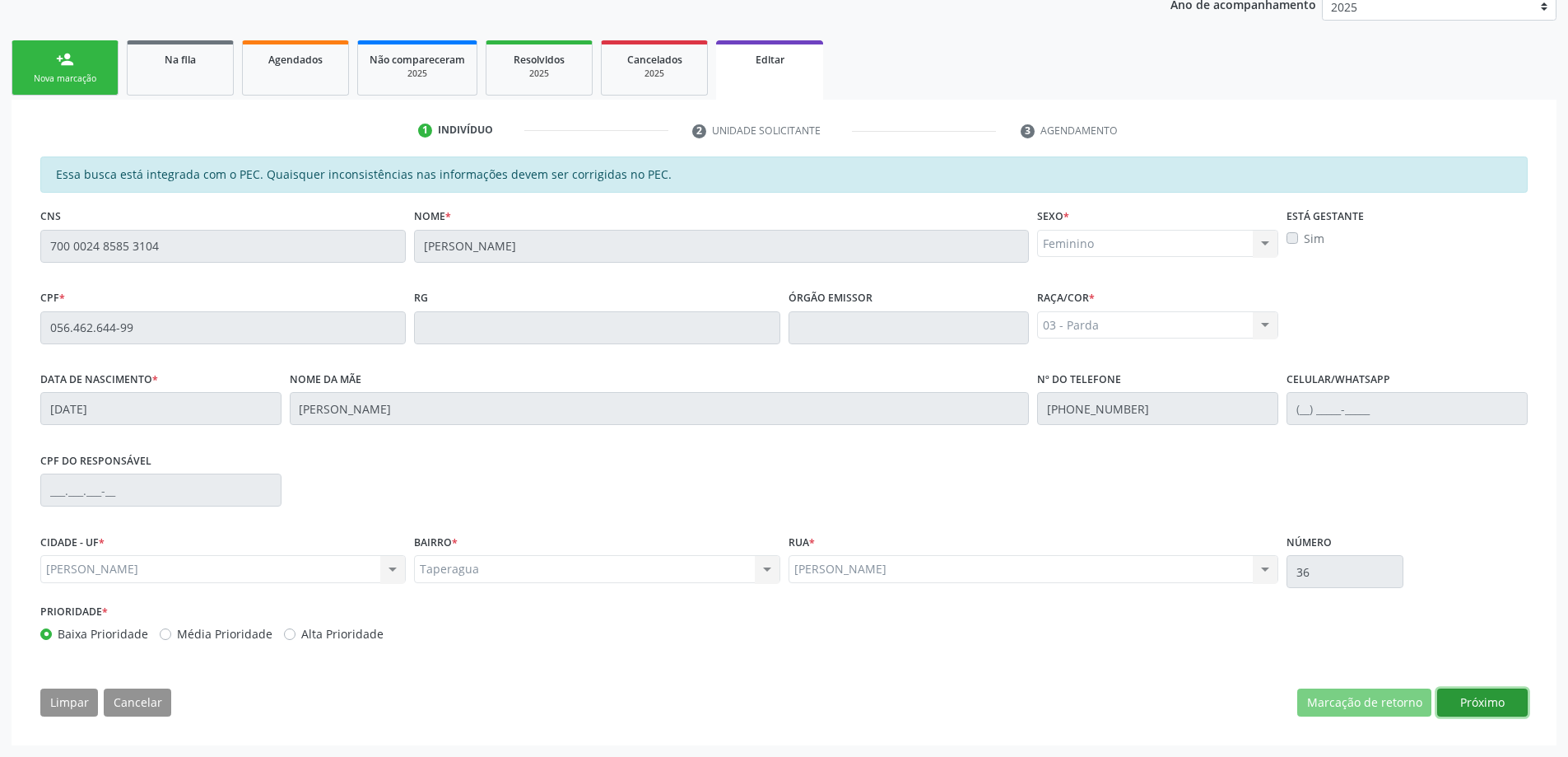
click at [1482, 707] on button "Próximo" at bounding box center [1482, 702] width 91 height 28
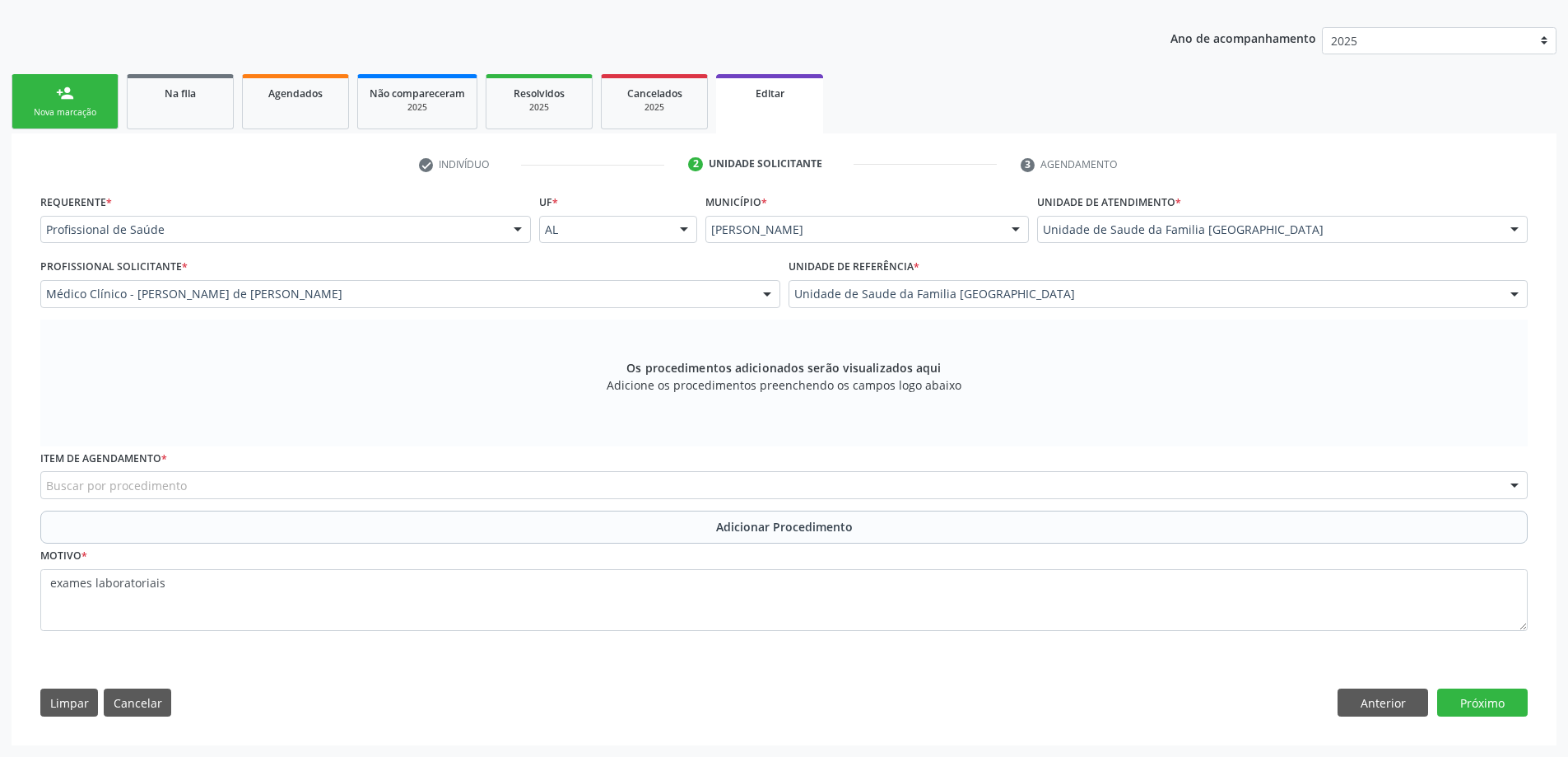
click at [499, 486] on div "Buscar por procedimento" at bounding box center [784, 485] width 1486 height 28
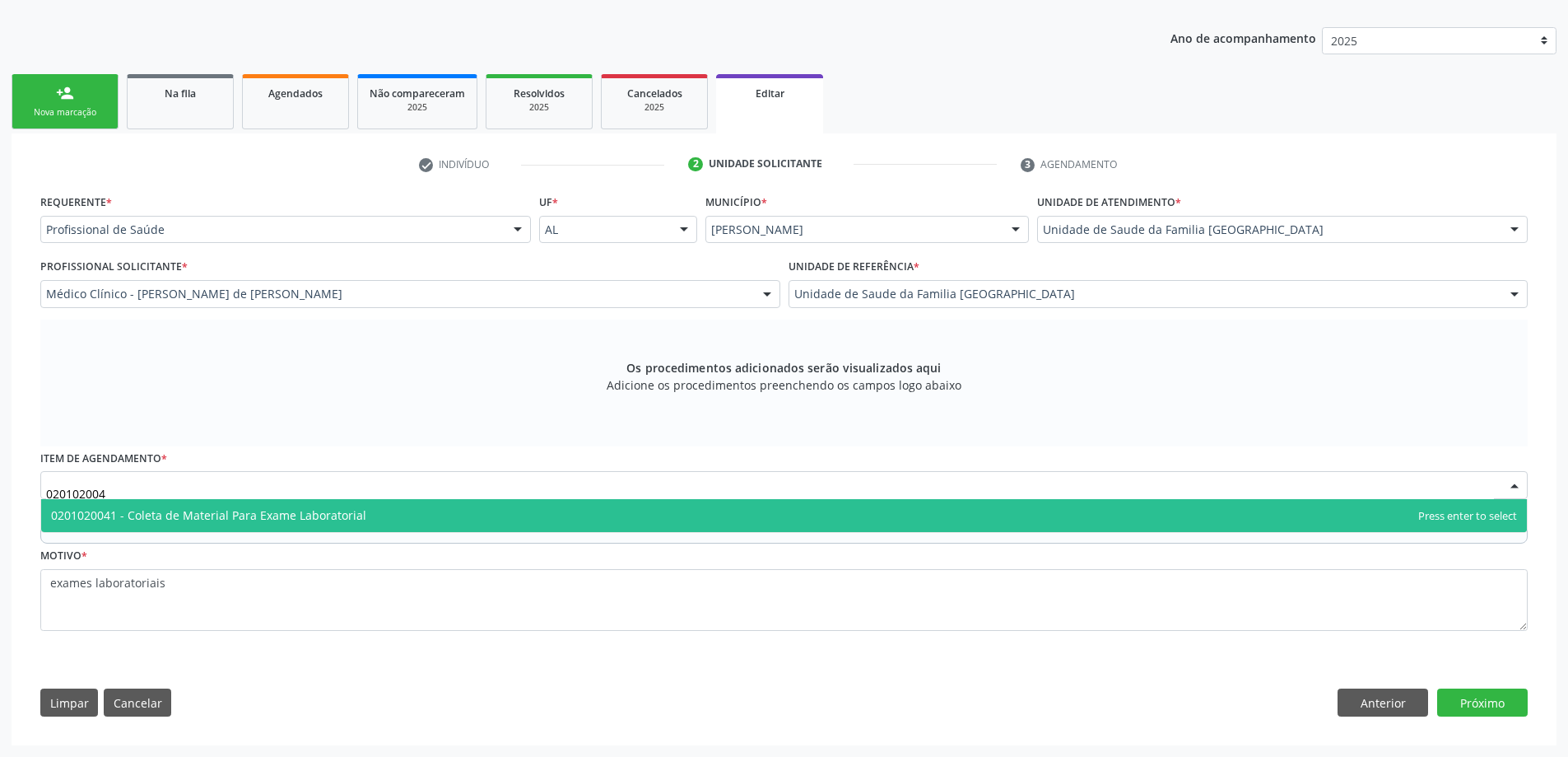
type input "0201020041"
click at [474, 506] on span "0201020041 - Coleta de Material Para Exame Laboratorial" at bounding box center [784, 515] width 1486 height 33
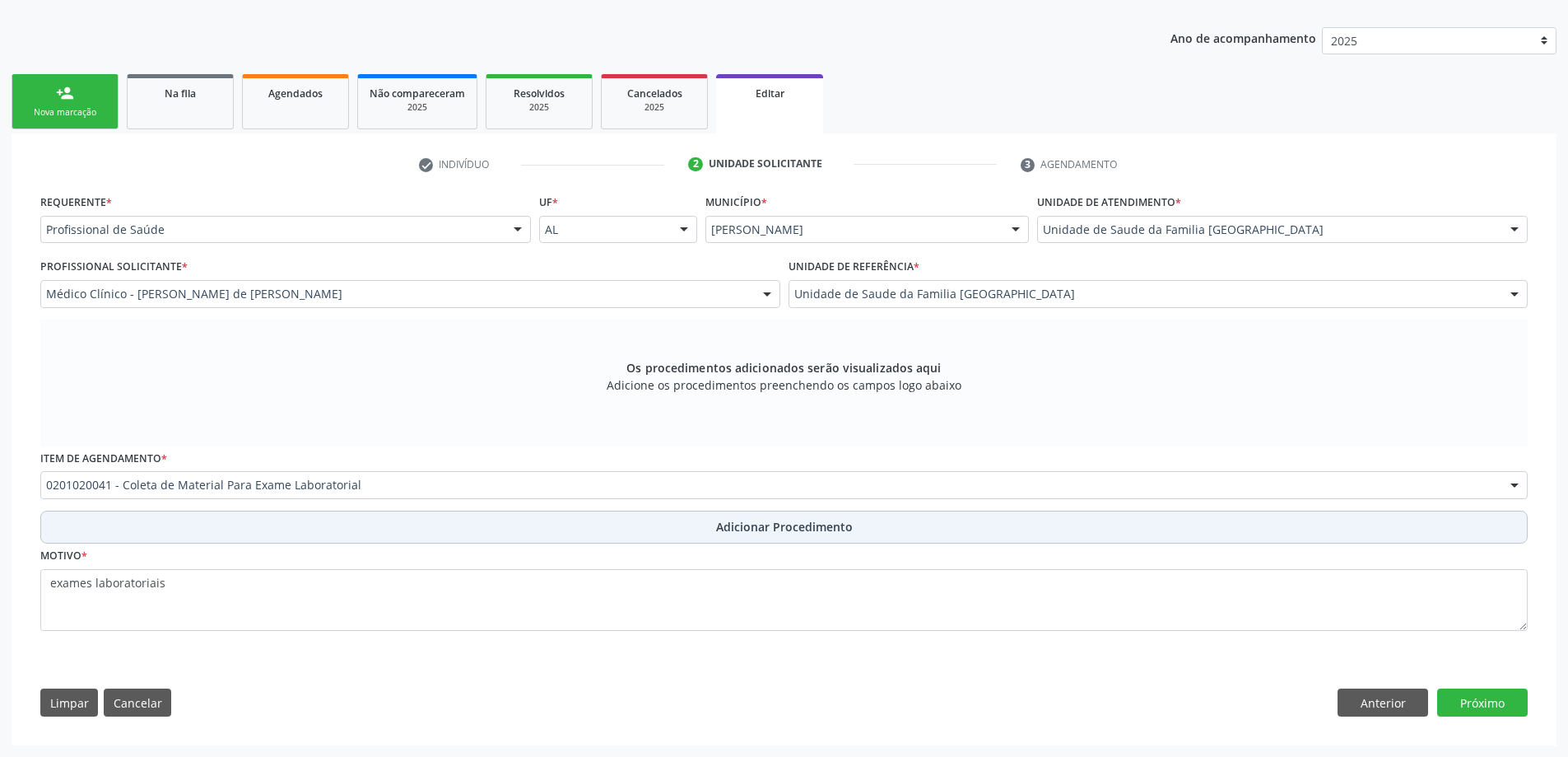
click at [548, 535] on button "Adicionar Procedimento" at bounding box center [784, 527] width 1486 height 33
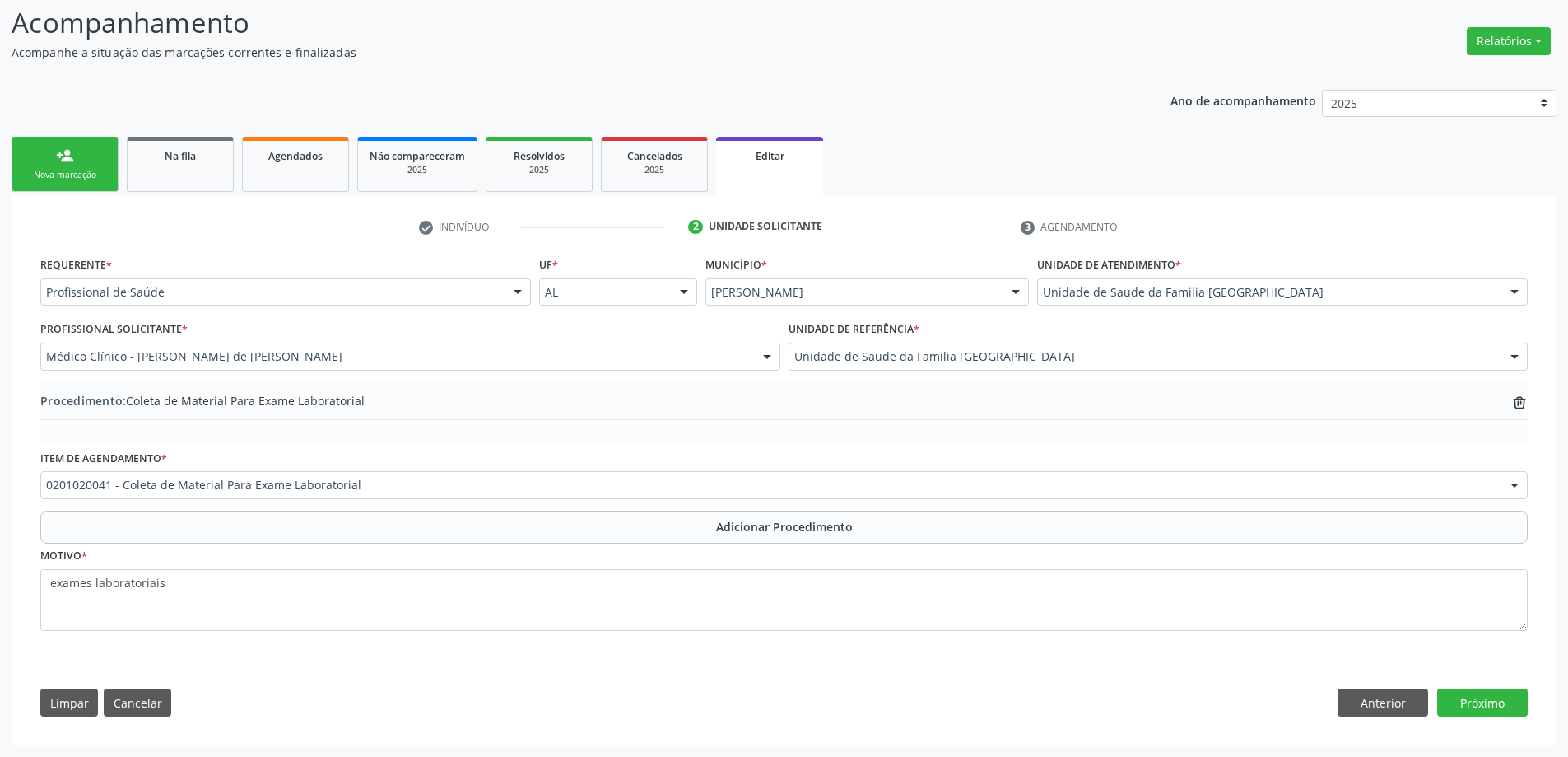
scroll to position [228, 0]
click at [1485, 698] on button "Próximo" at bounding box center [1482, 702] width 91 height 28
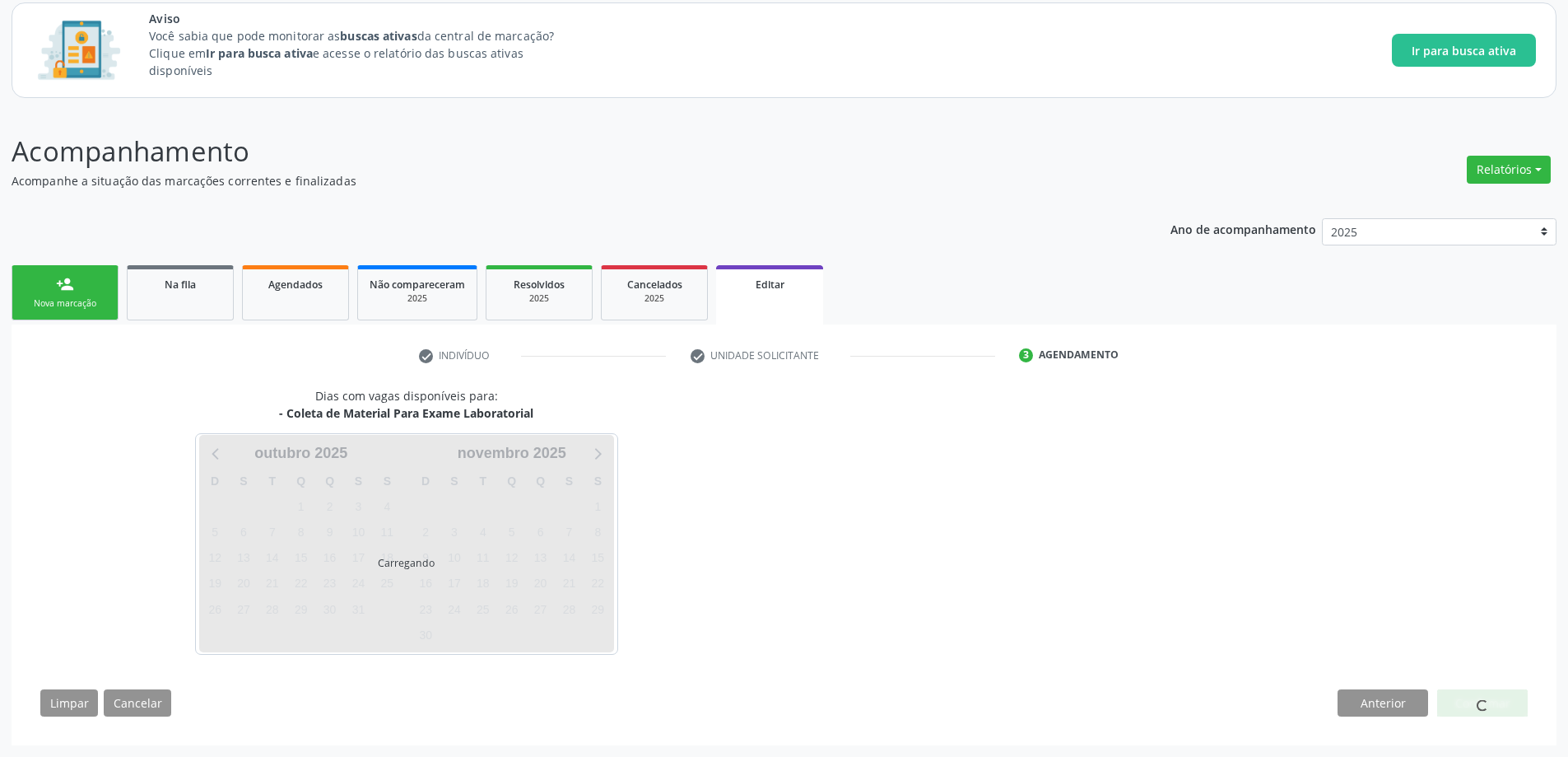
scroll to position [100, 0]
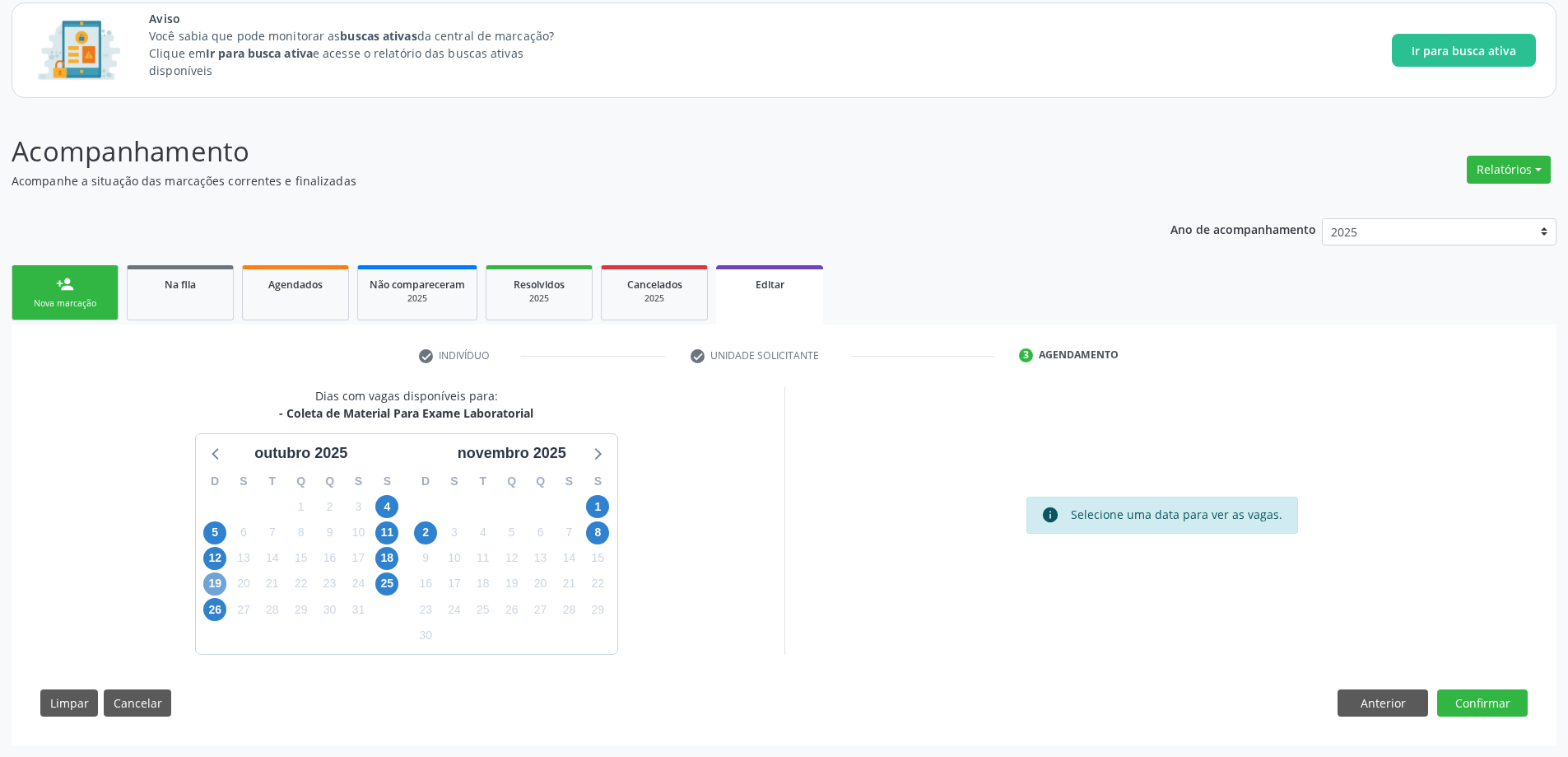
click at [219, 581] on span "19" at bounding box center [214, 583] width 23 height 23
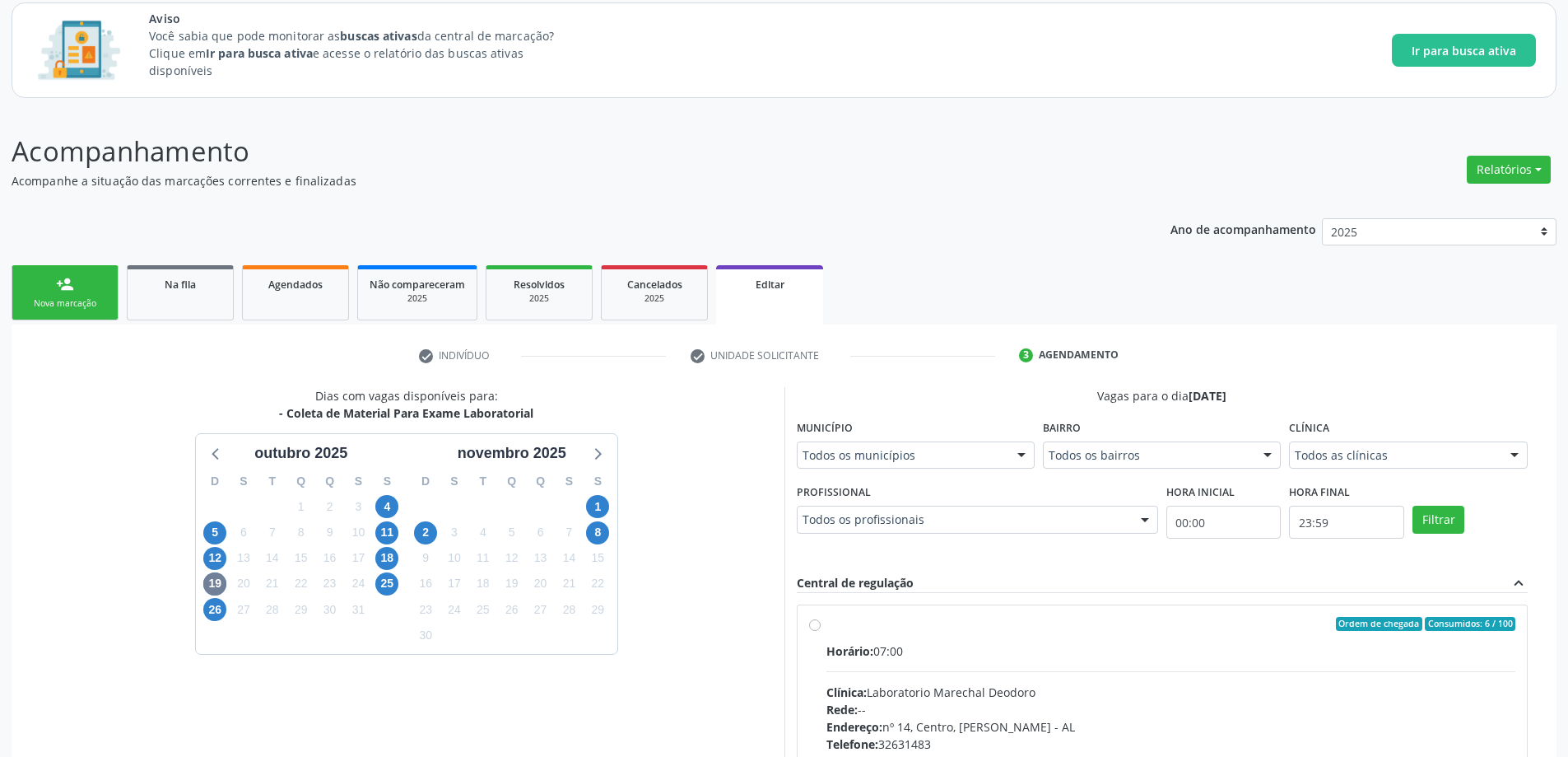
click at [826, 620] on label "Ordem de chegada Consumidos: 6 / 100 Horário: 07:00 Clínica: Laboratorio Marech…" at bounding box center [1171, 742] width 690 height 253
click at [810, 620] on input "Ordem de chegada Consumidos: 6 / 100 Horário: 07:00 Clínica: Laboratorio Marech…" at bounding box center [814, 624] width 11 height 15
radio input "true"
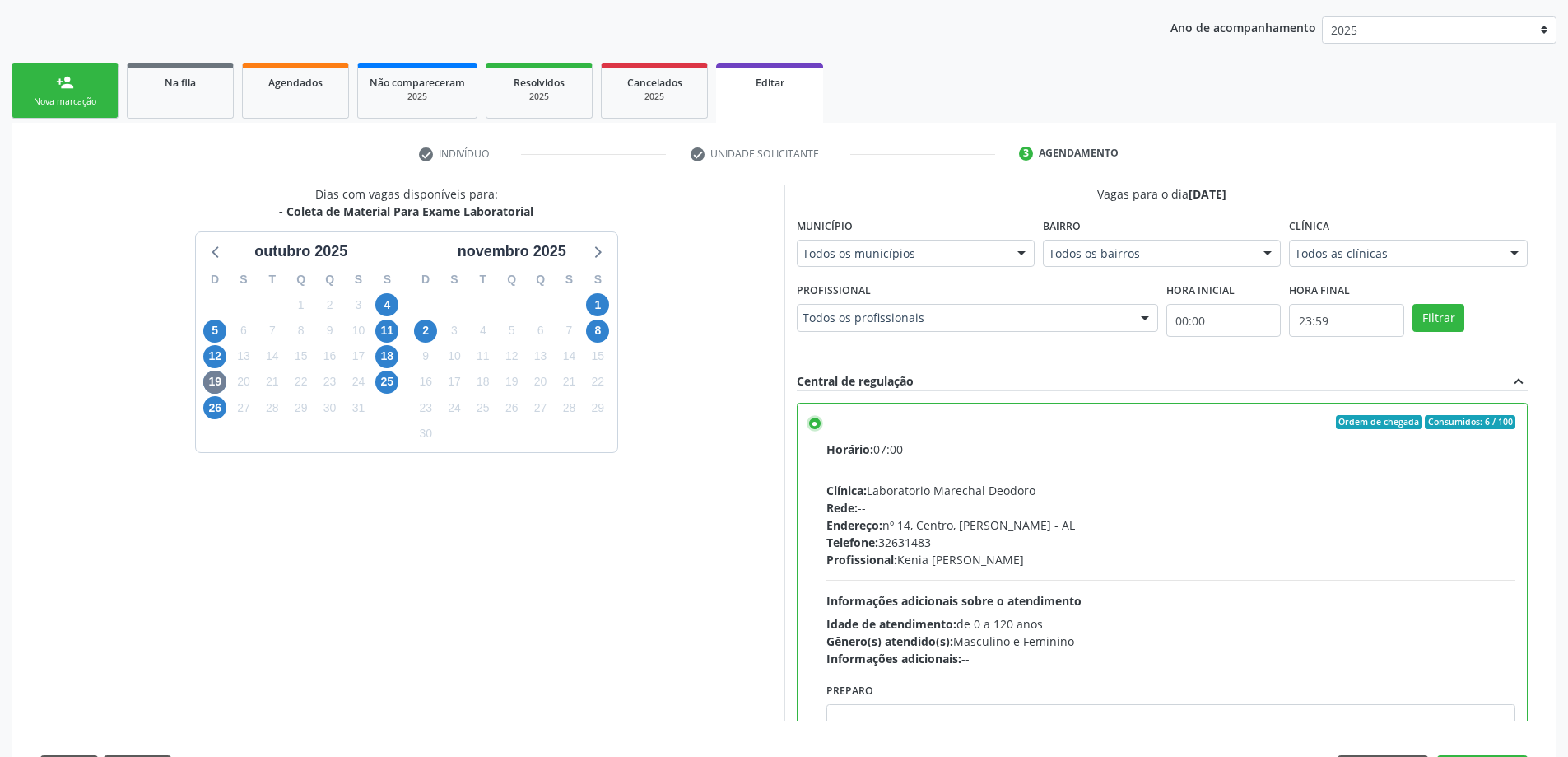
scroll to position [367, 0]
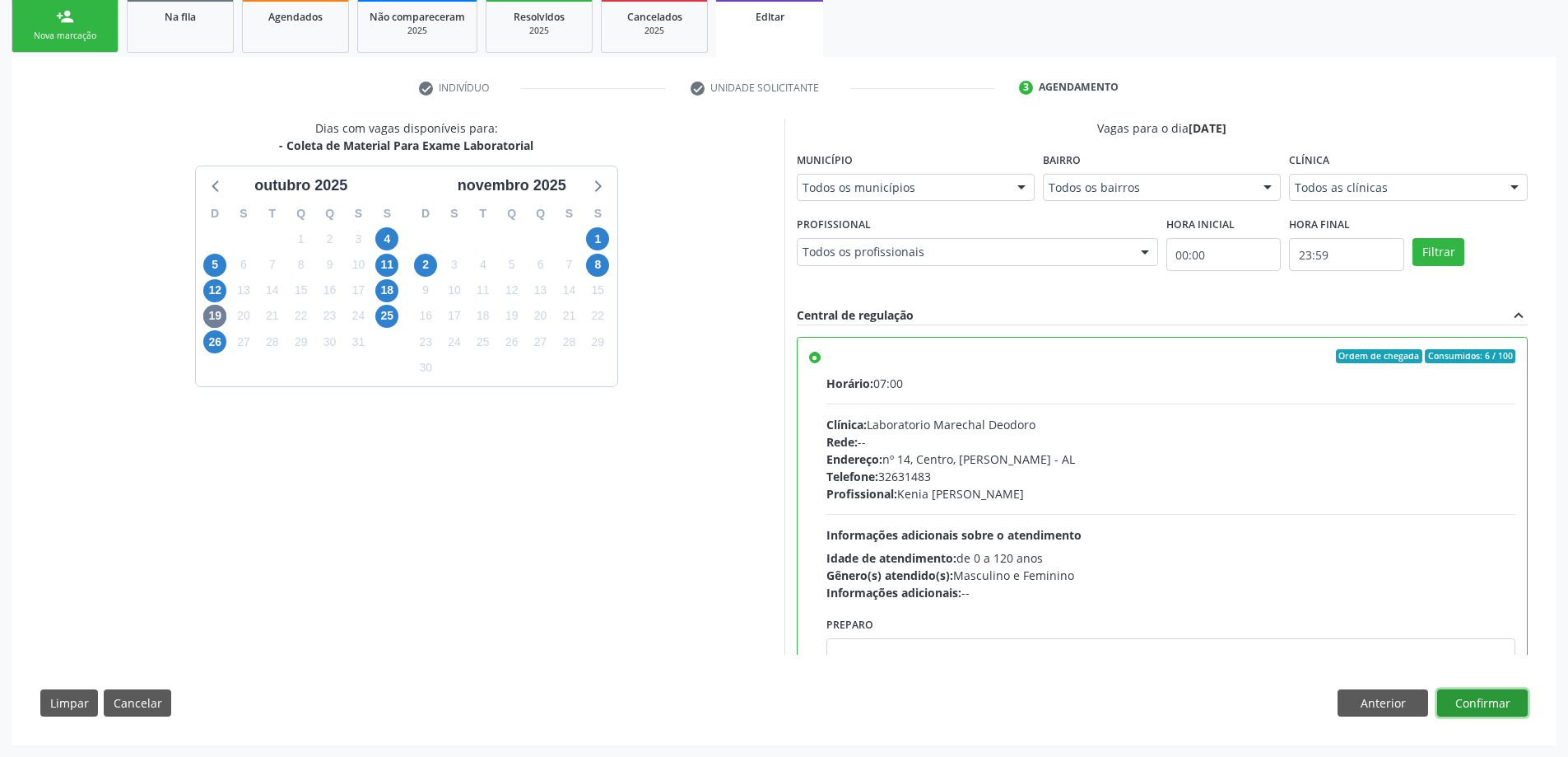
click at [1512, 696] on button "Confirmar" at bounding box center [1482, 703] width 91 height 28
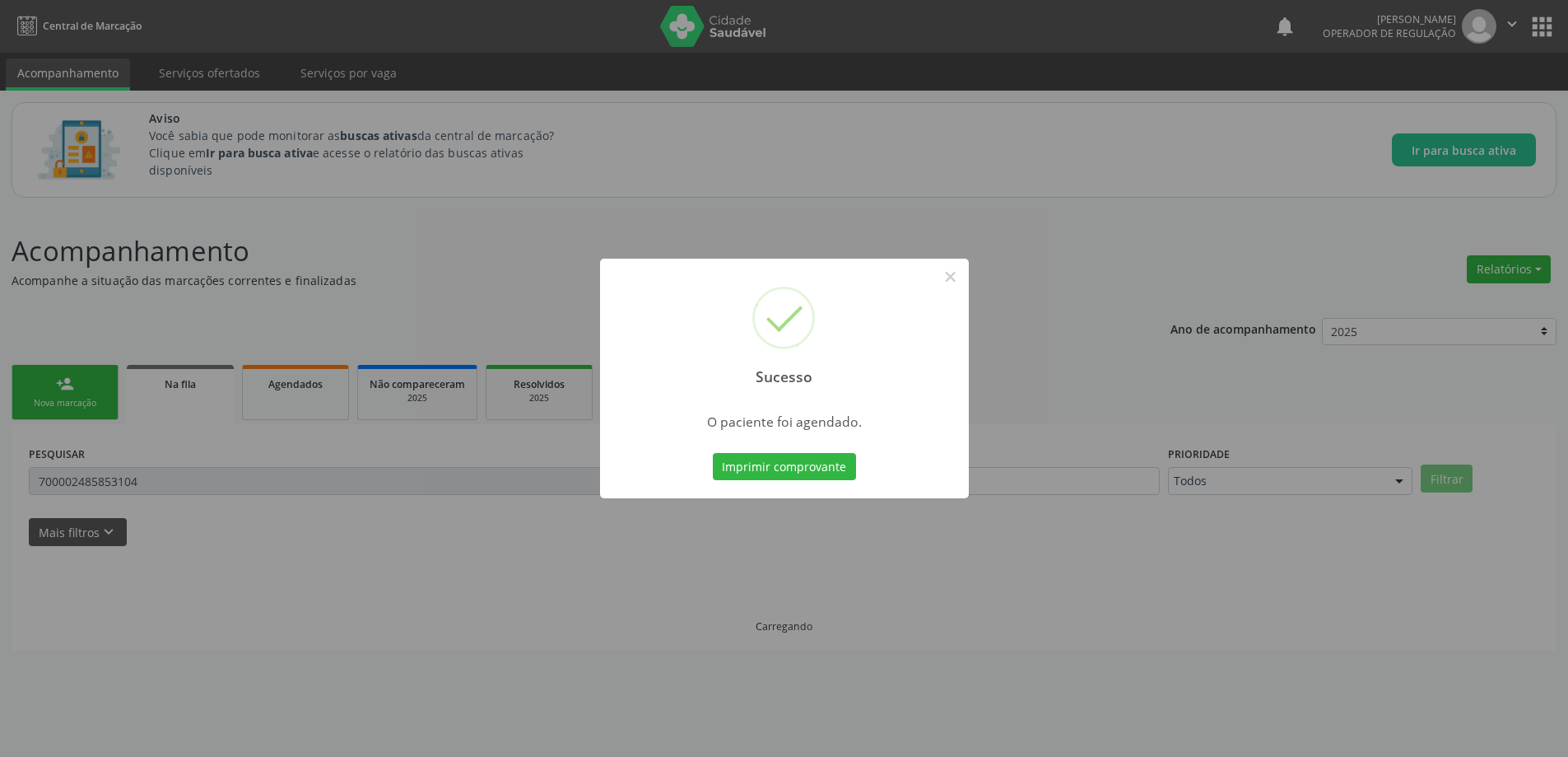
scroll to position [0, 0]
click at [719, 665] on div "Sucesso × O paciente foi agendado. Imprimir comprovante Cancel" at bounding box center [790, 378] width 1580 height 757
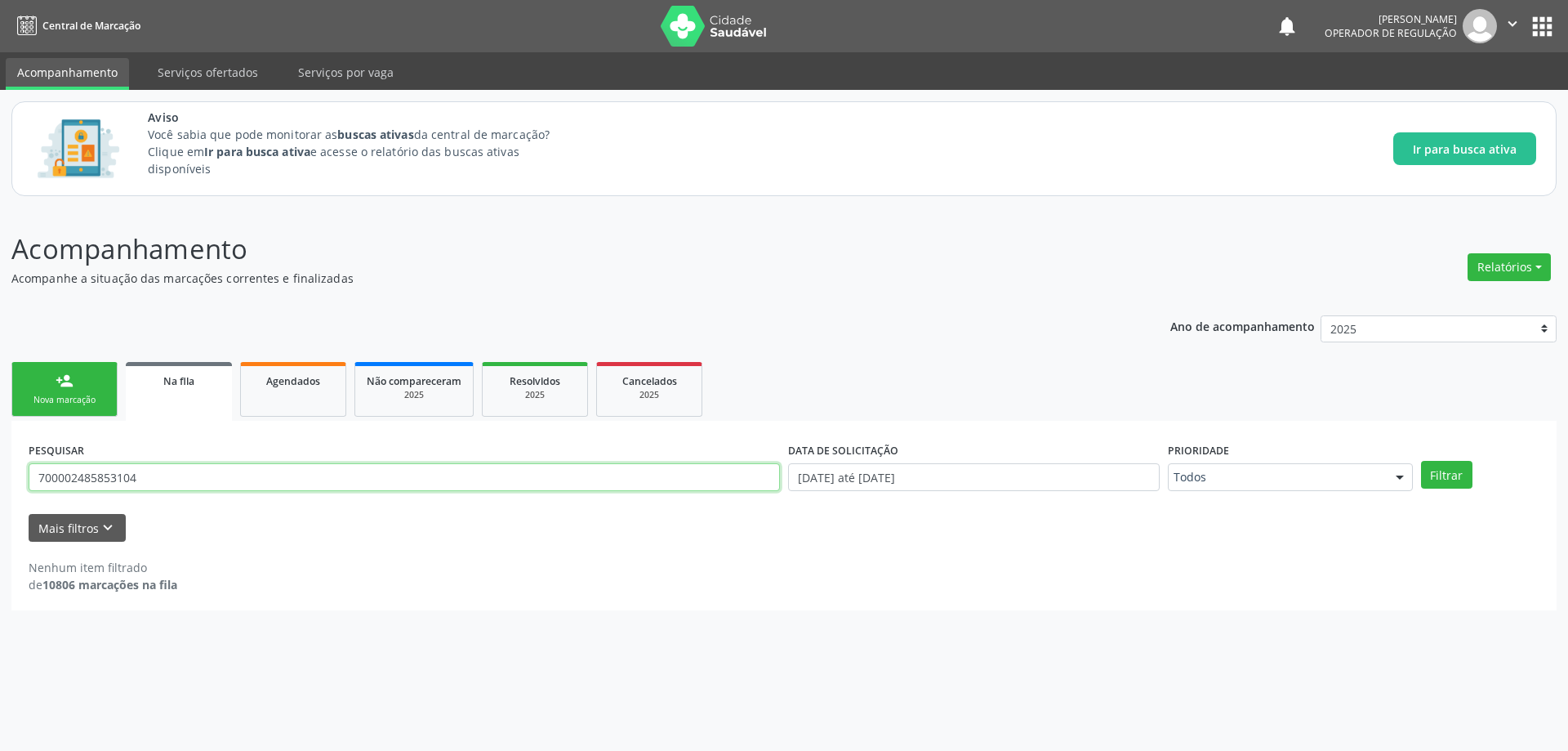
click at [292, 484] on input "700002485853104" at bounding box center [403, 477] width 751 height 28
paste input "65761840"
type input "700006576184004"
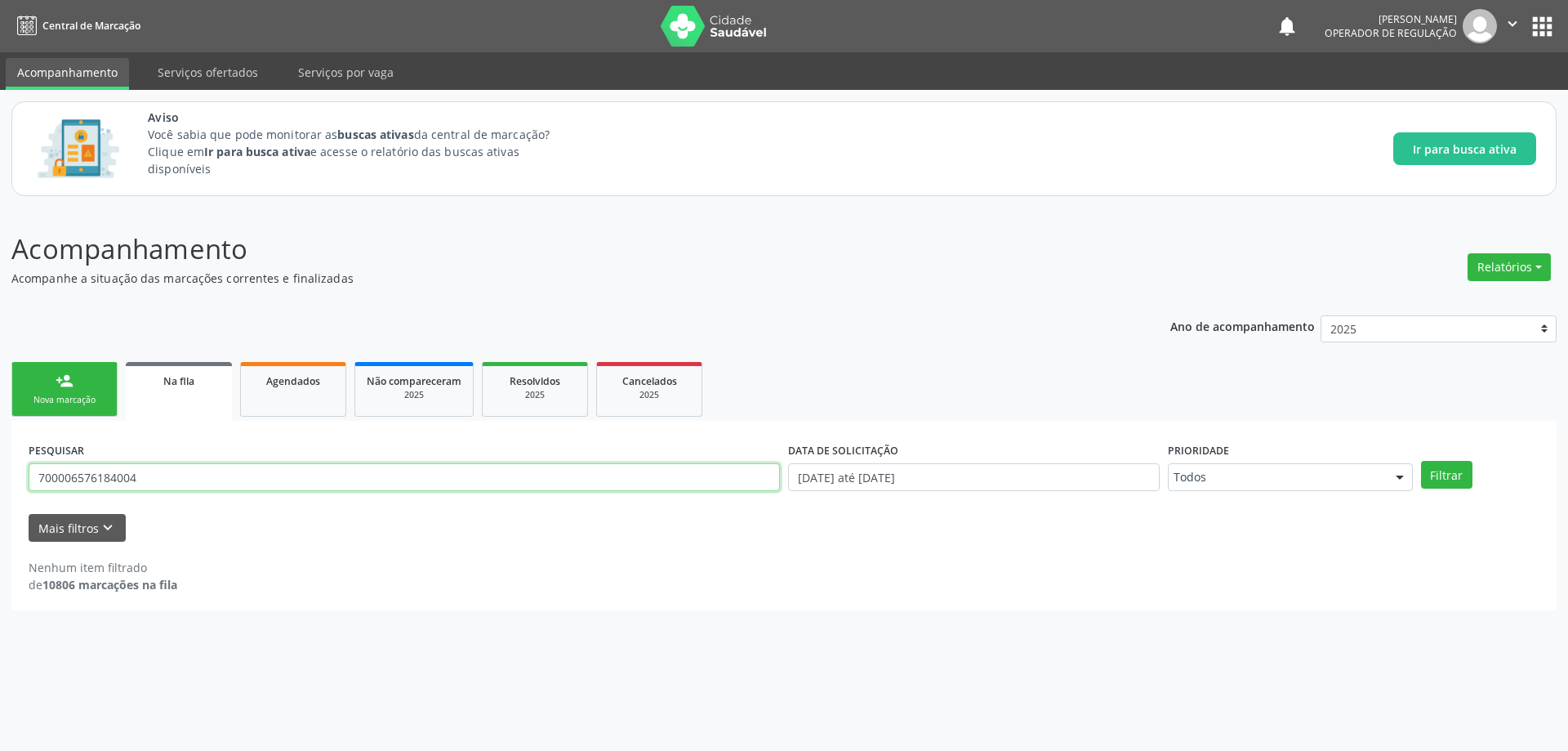
click at [1421, 461] on button "Filtrar" at bounding box center [1447, 474] width 51 height 28
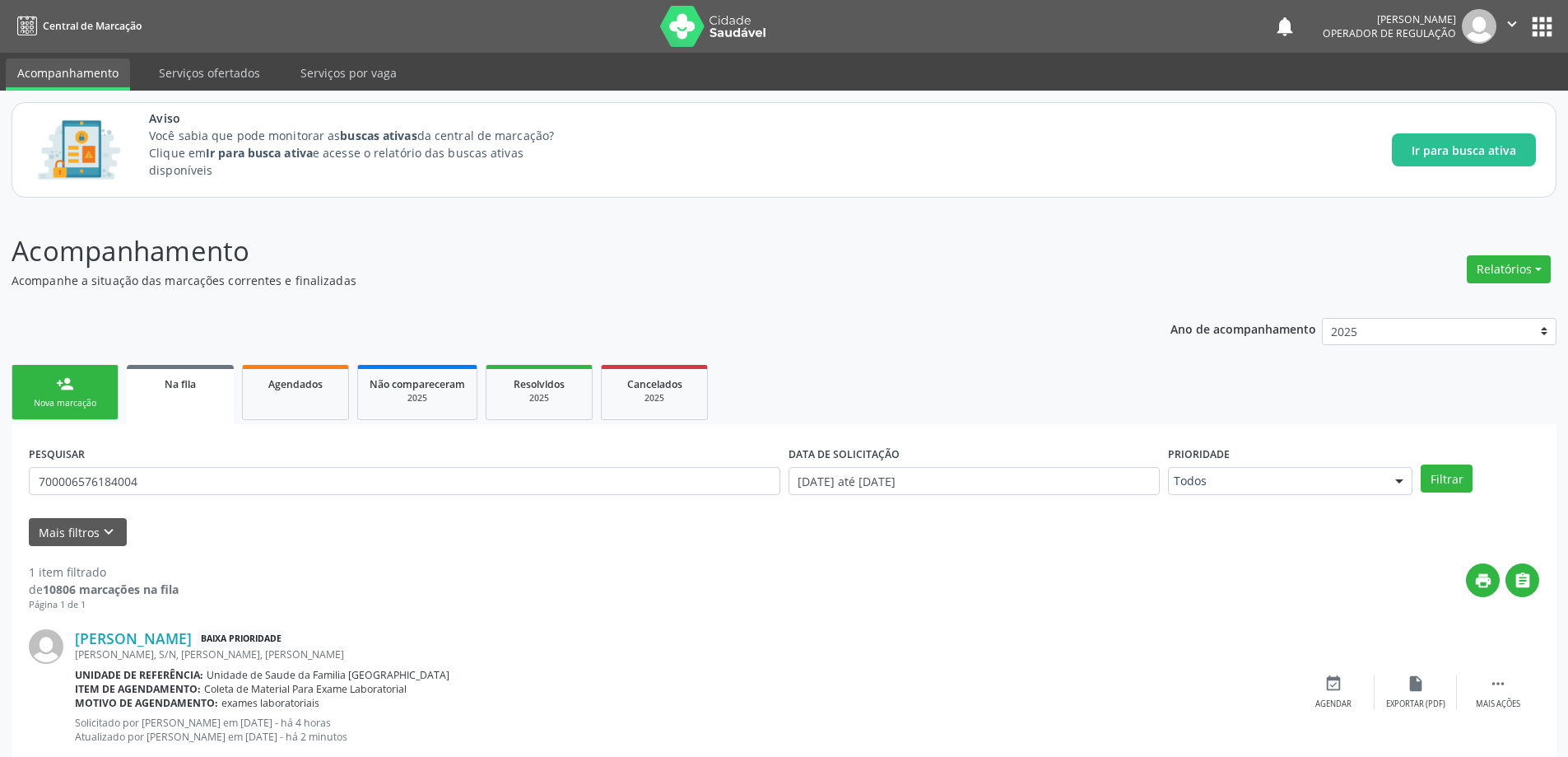
scroll to position [44, 0]
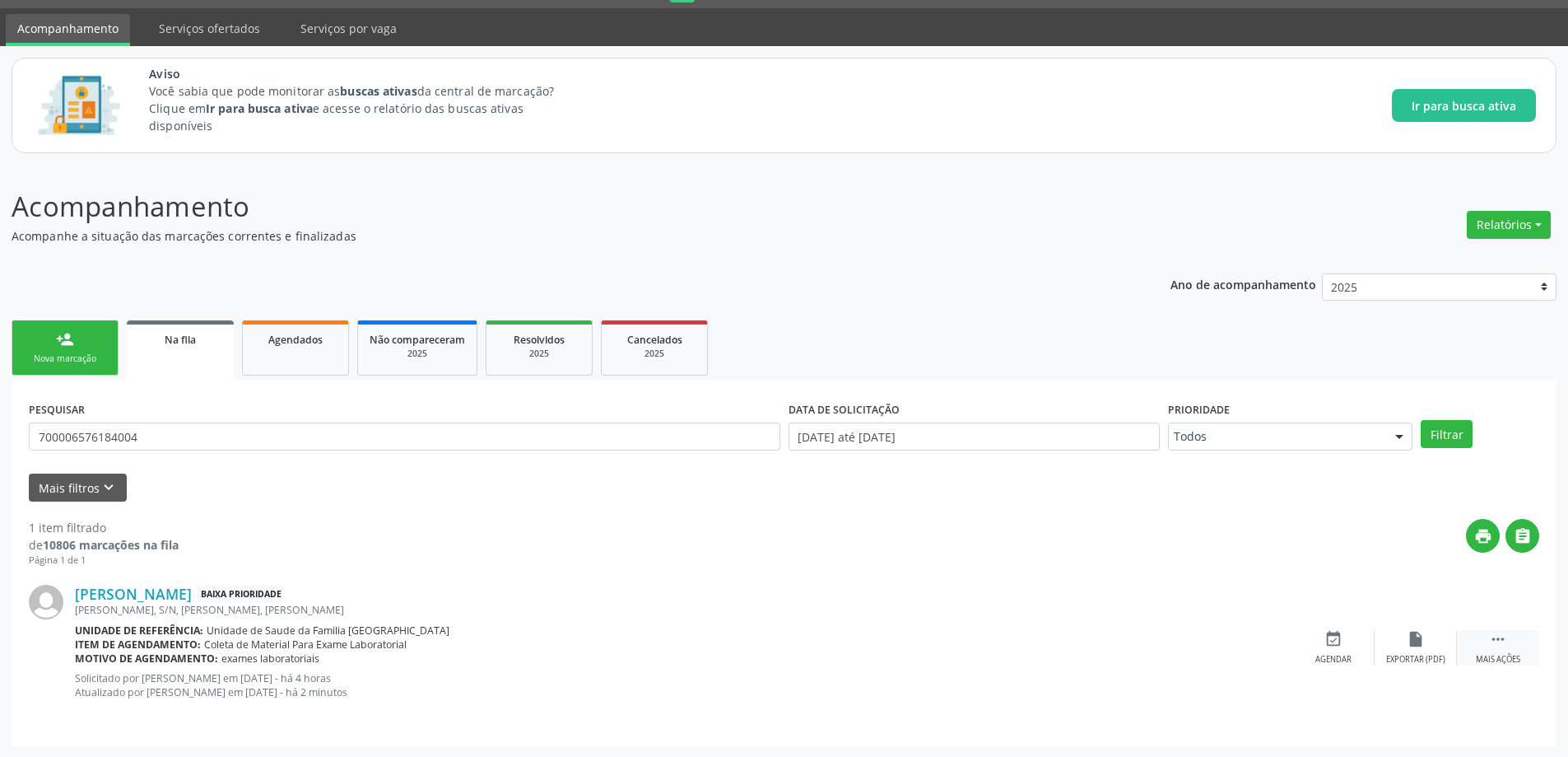
click at [1494, 637] on icon "" at bounding box center [1498, 639] width 19 height 19
click at [1413, 644] on icon "edit" at bounding box center [1415, 639] width 19 height 19
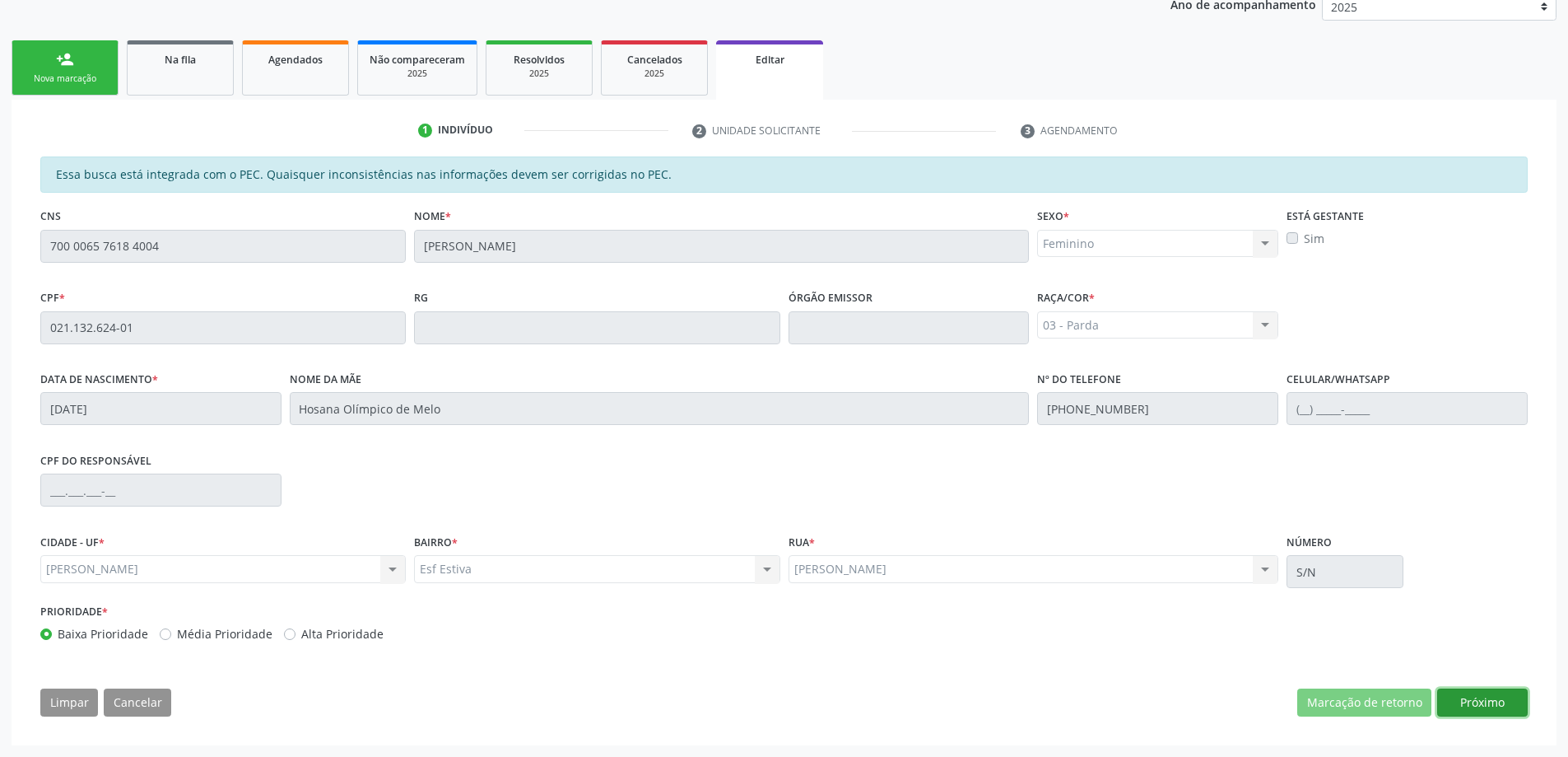
click at [1473, 705] on button "Próximo" at bounding box center [1482, 702] width 91 height 28
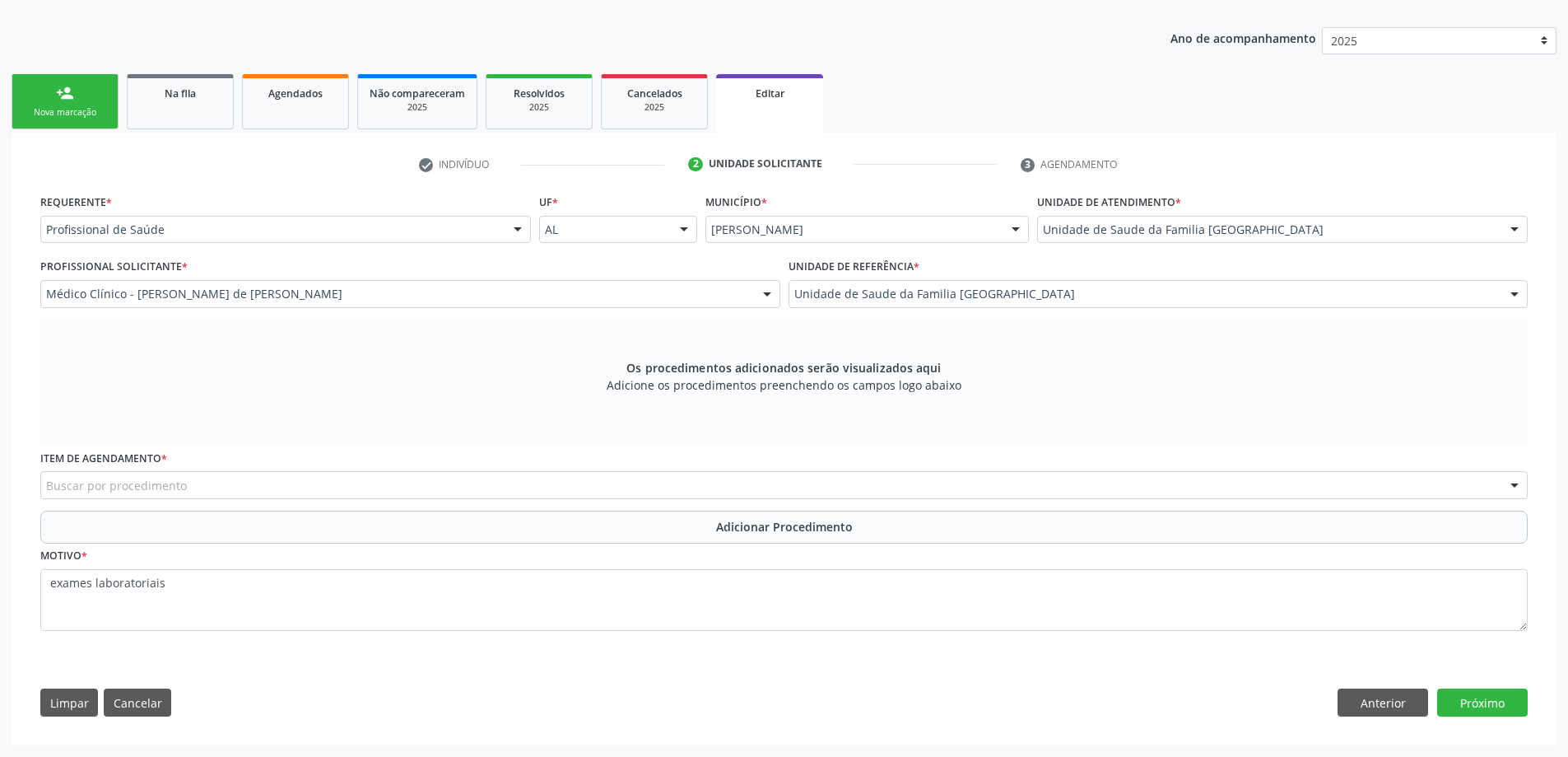
click at [362, 486] on div "Buscar por procedimento" at bounding box center [784, 485] width 1486 height 28
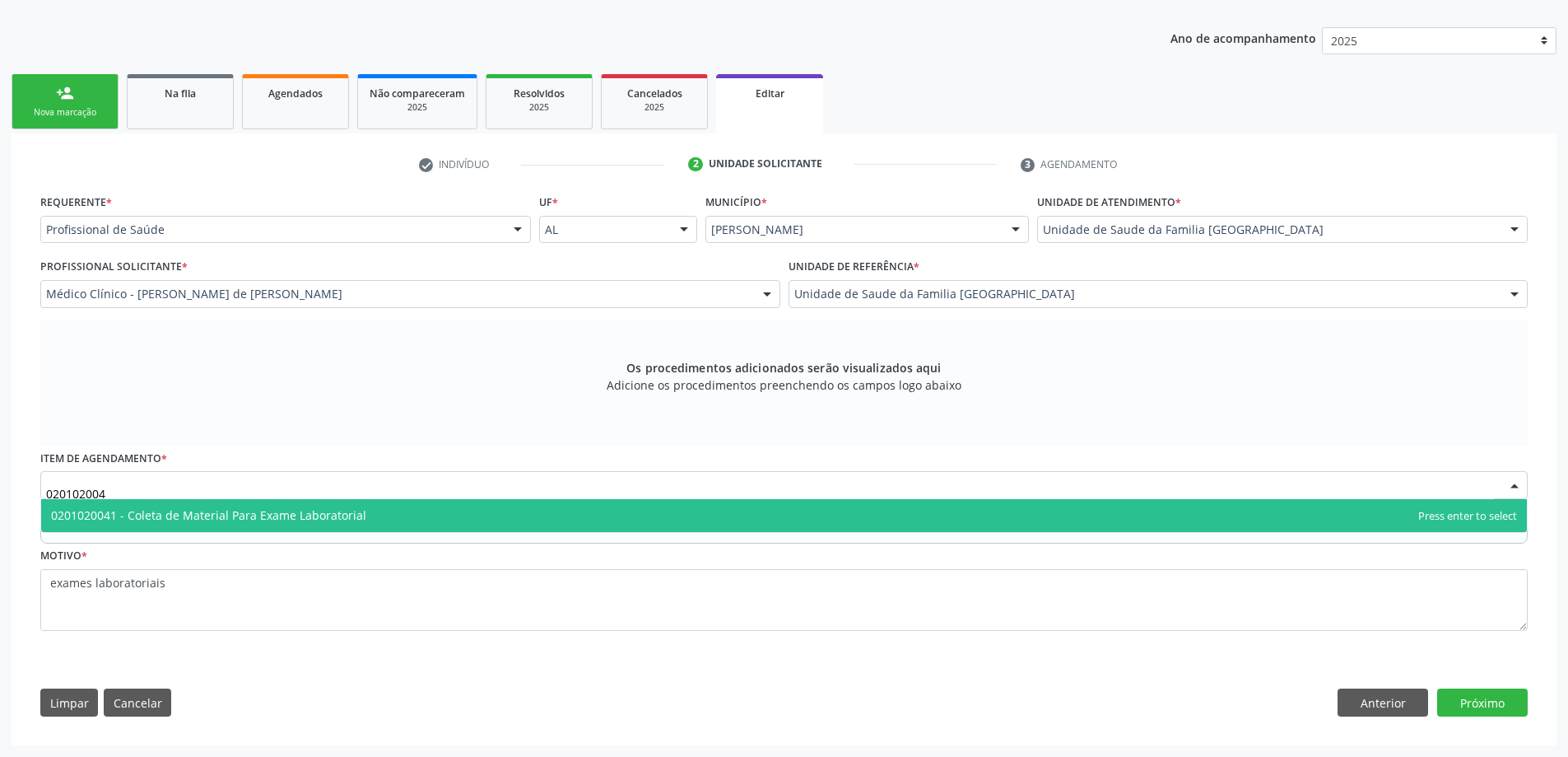
type input "0201020041"
click at [349, 513] on span "0201020041 - Coleta de Material Para Exame Laboratorial" at bounding box center [208, 514] width 315 height 16
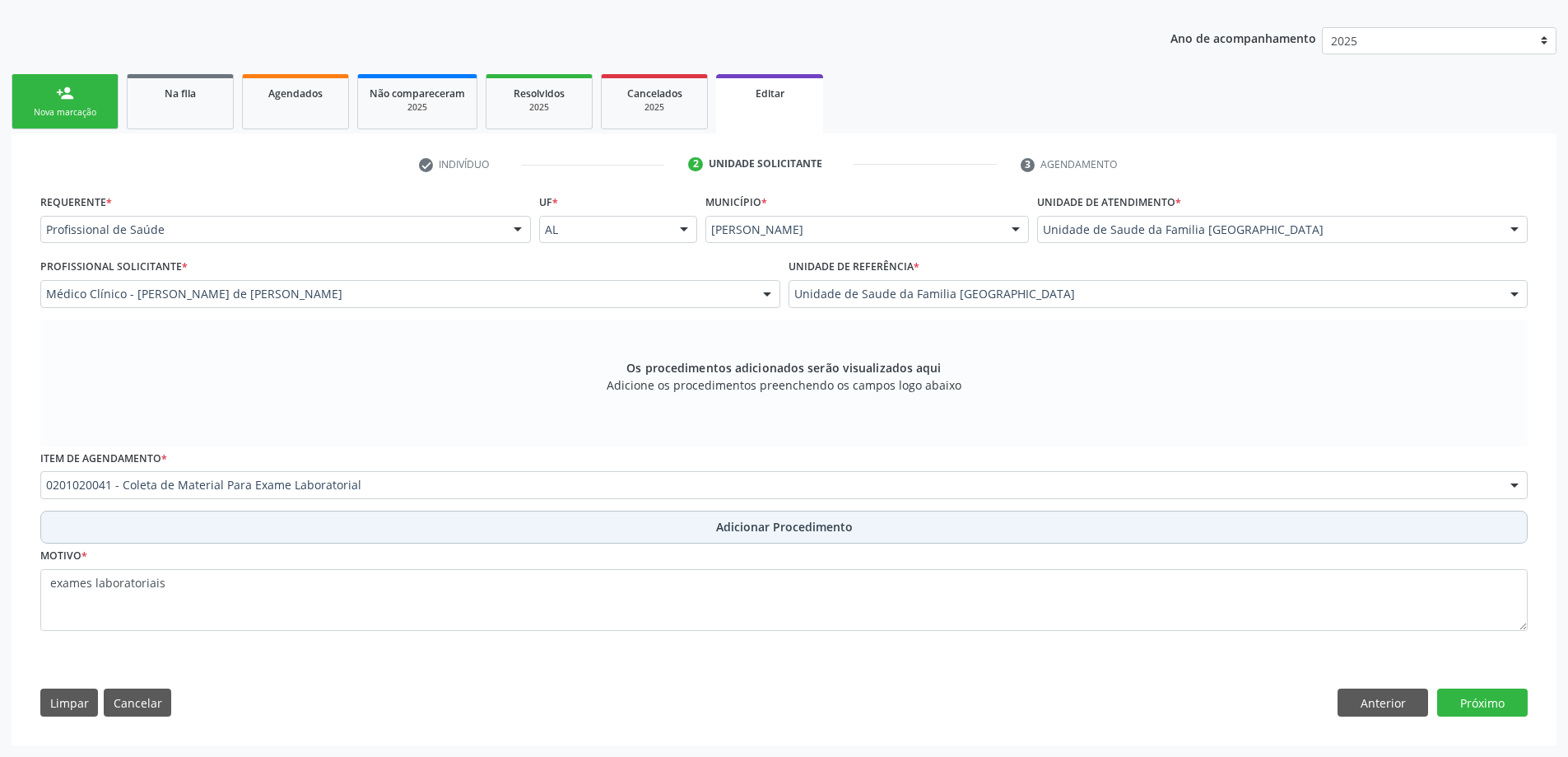
click at [809, 534] on span "Adicionar Procedimento" at bounding box center [784, 526] width 136 height 18
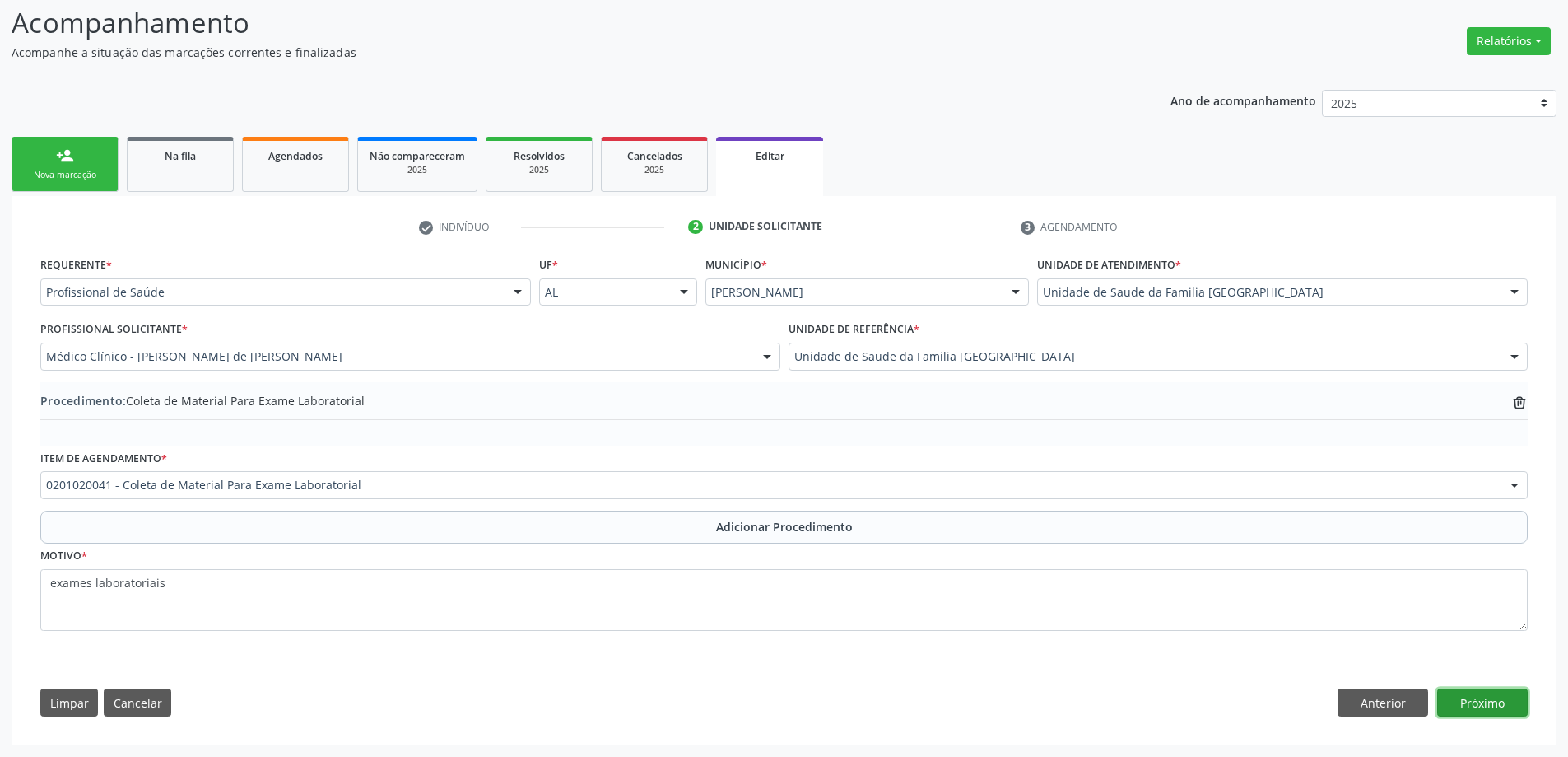
click at [1499, 702] on button "Próximo" at bounding box center [1482, 702] width 91 height 28
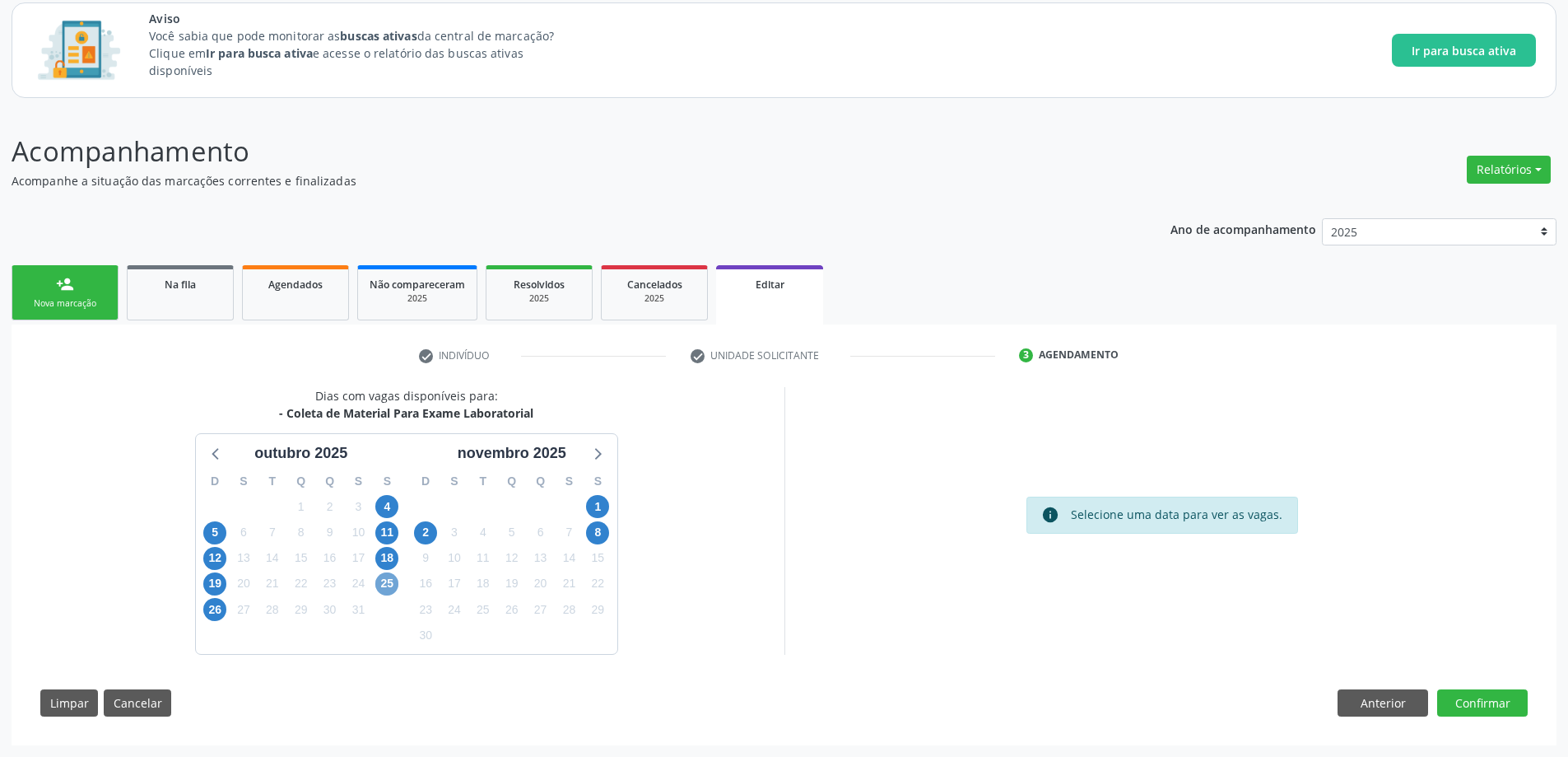
click at [389, 577] on span "25" at bounding box center [386, 583] width 23 height 23
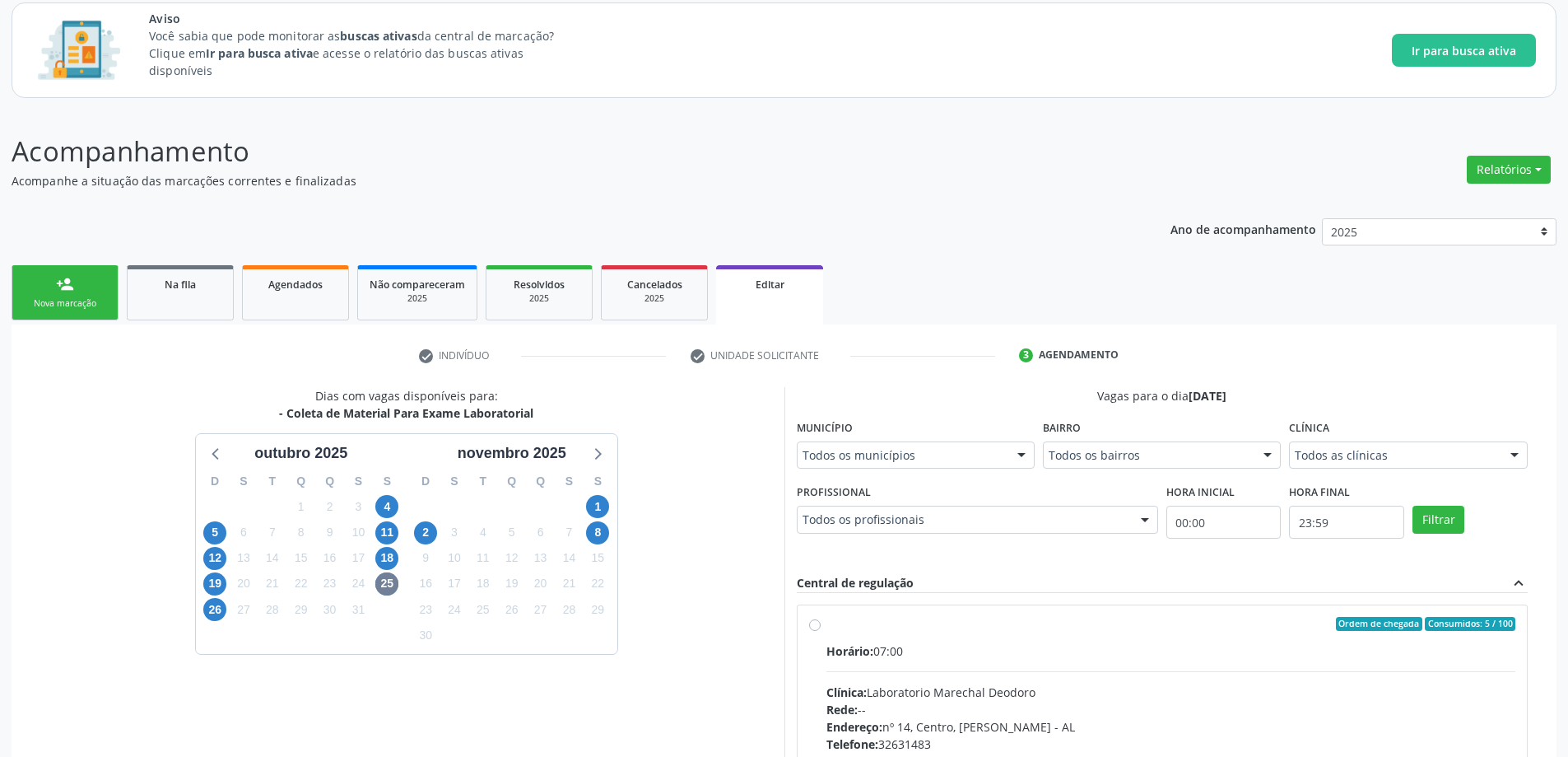
click at [826, 625] on label "Ordem de chegada Consumidos: 5 / 100 Horário: 07:00 Clínica: Laboratorio Marech…" at bounding box center [1171, 742] width 690 height 253
click at [814, 625] on input "Ordem de chegada Consumidos: 5 / 100 Horário: 07:00 Clínica: Laboratorio Marech…" at bounding box center [814, 624] width 11 height 15
radio input "true"
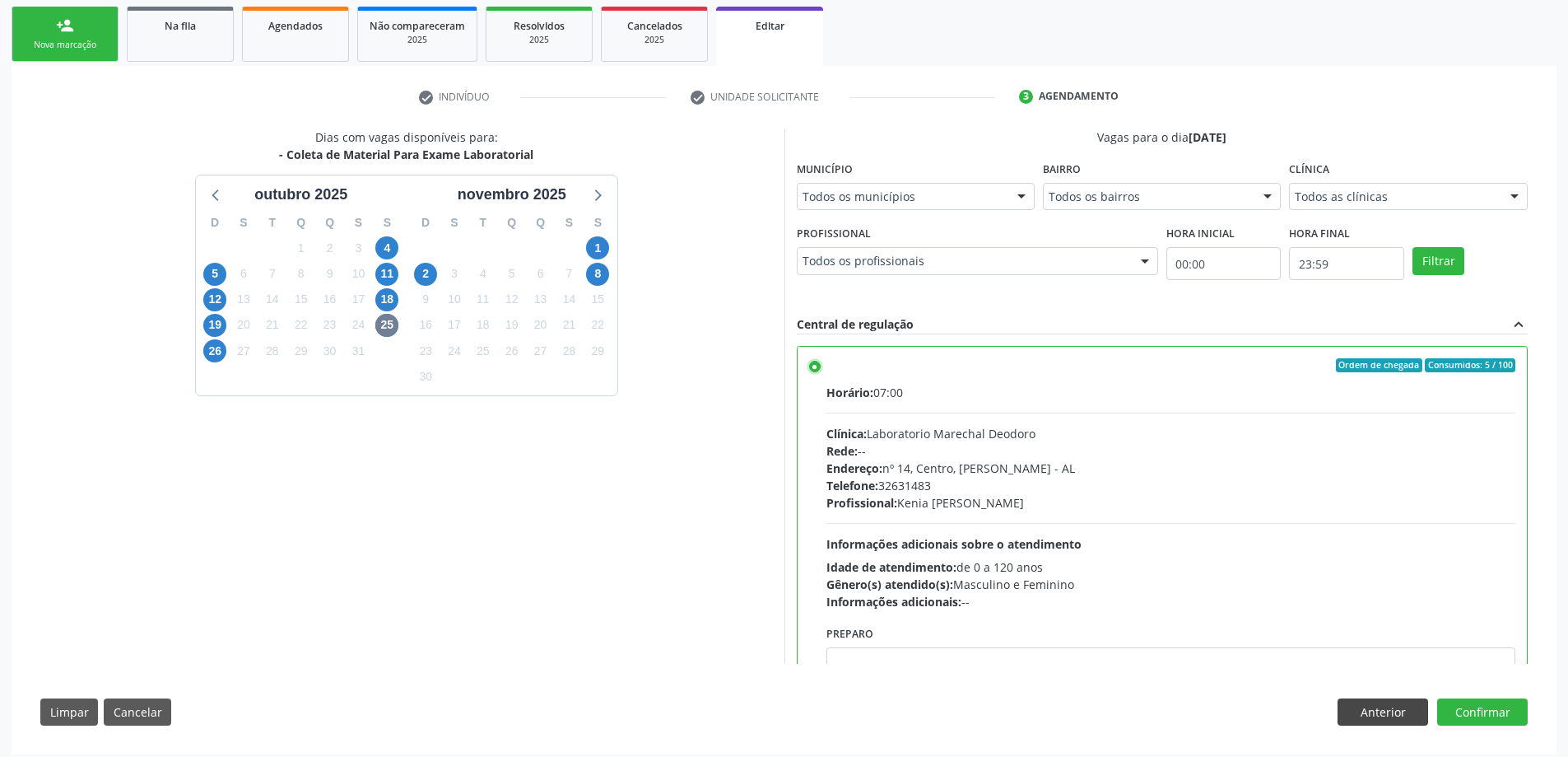
scroll to position [367, 0]
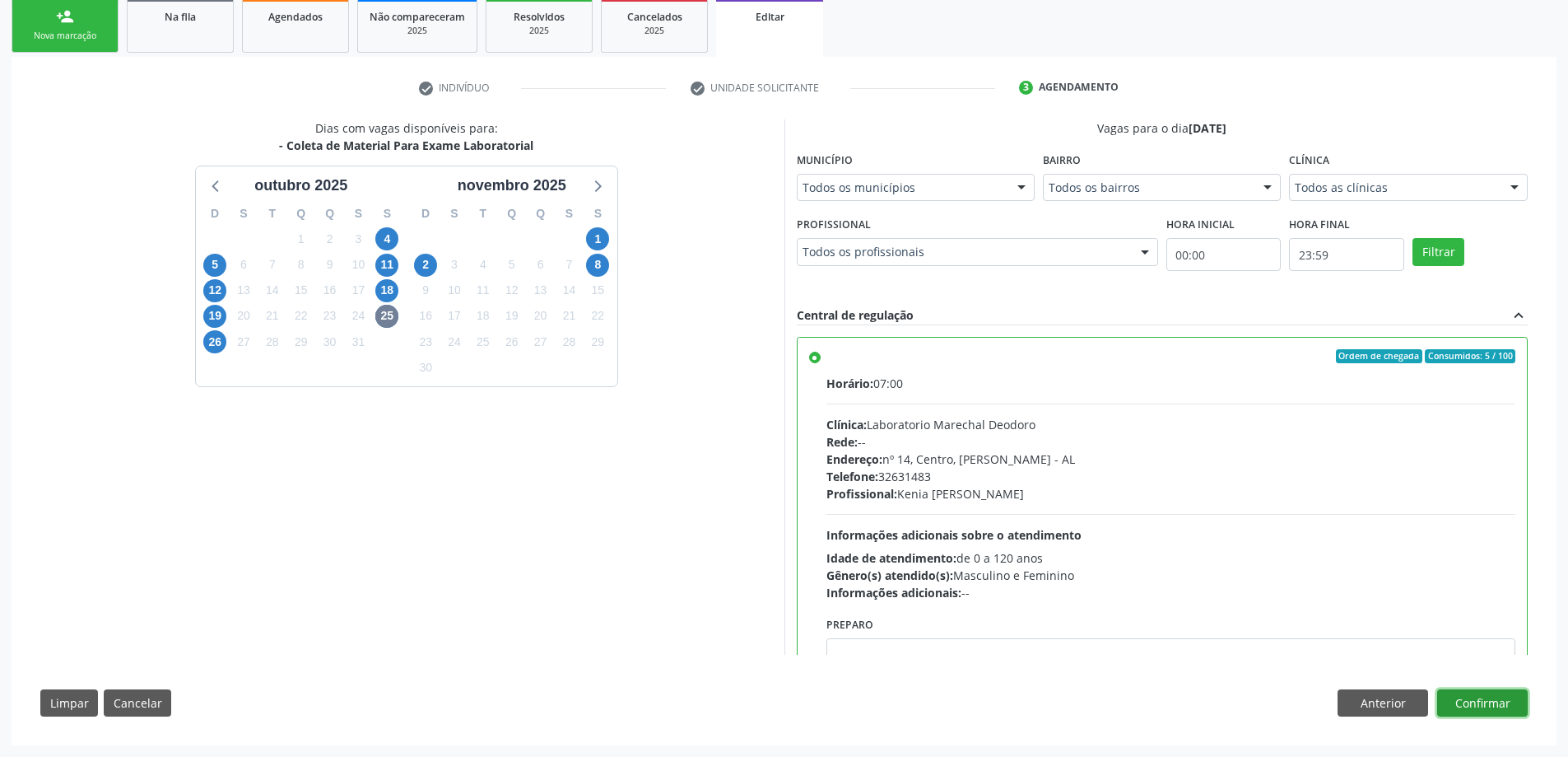
click at [1499, 700] on button "Confirmar" at bounding box center [1482, 703] width 91 height 28
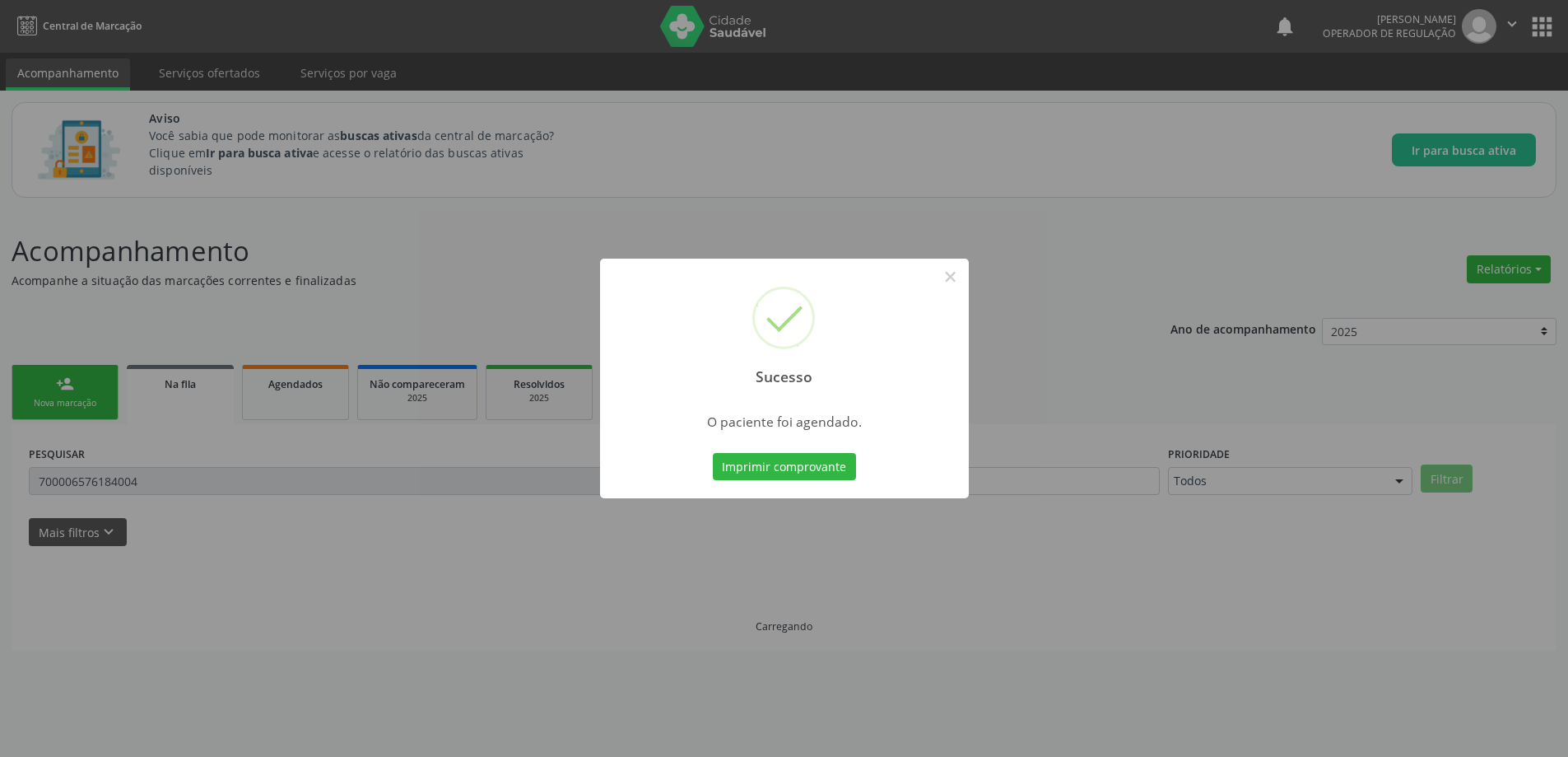
scroll to position [0, 0]
click at [1086, 364] on div "Sucesso × O paciente foi agendado. Imprimir comprovante Cancel" at bounding box center [790, 378] width 1580 height 757
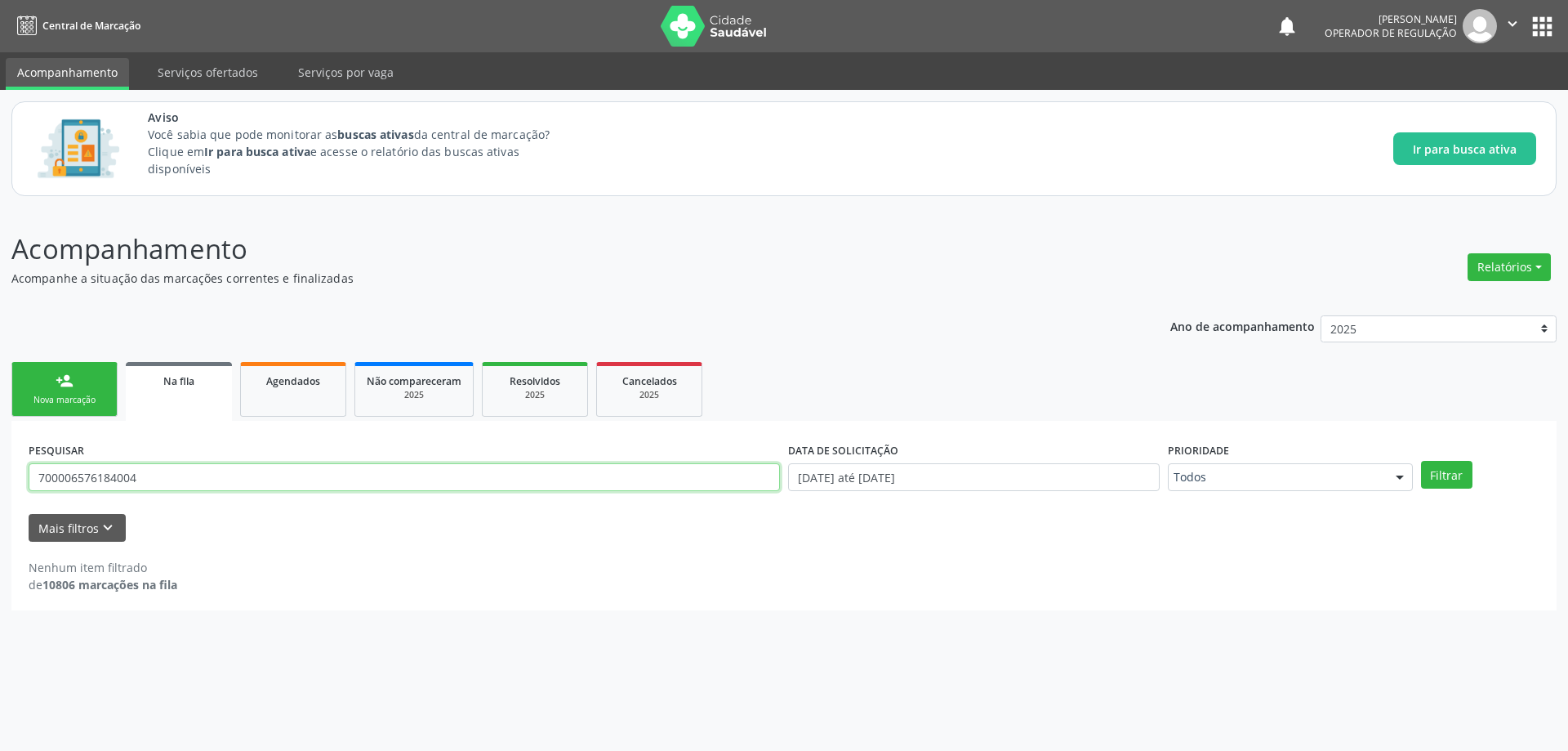
click at [340, 479] on input "700006576184004" at bounding box center [403, 477] width 751 height 28
paste input "5202490202"
type input "700005202490202"
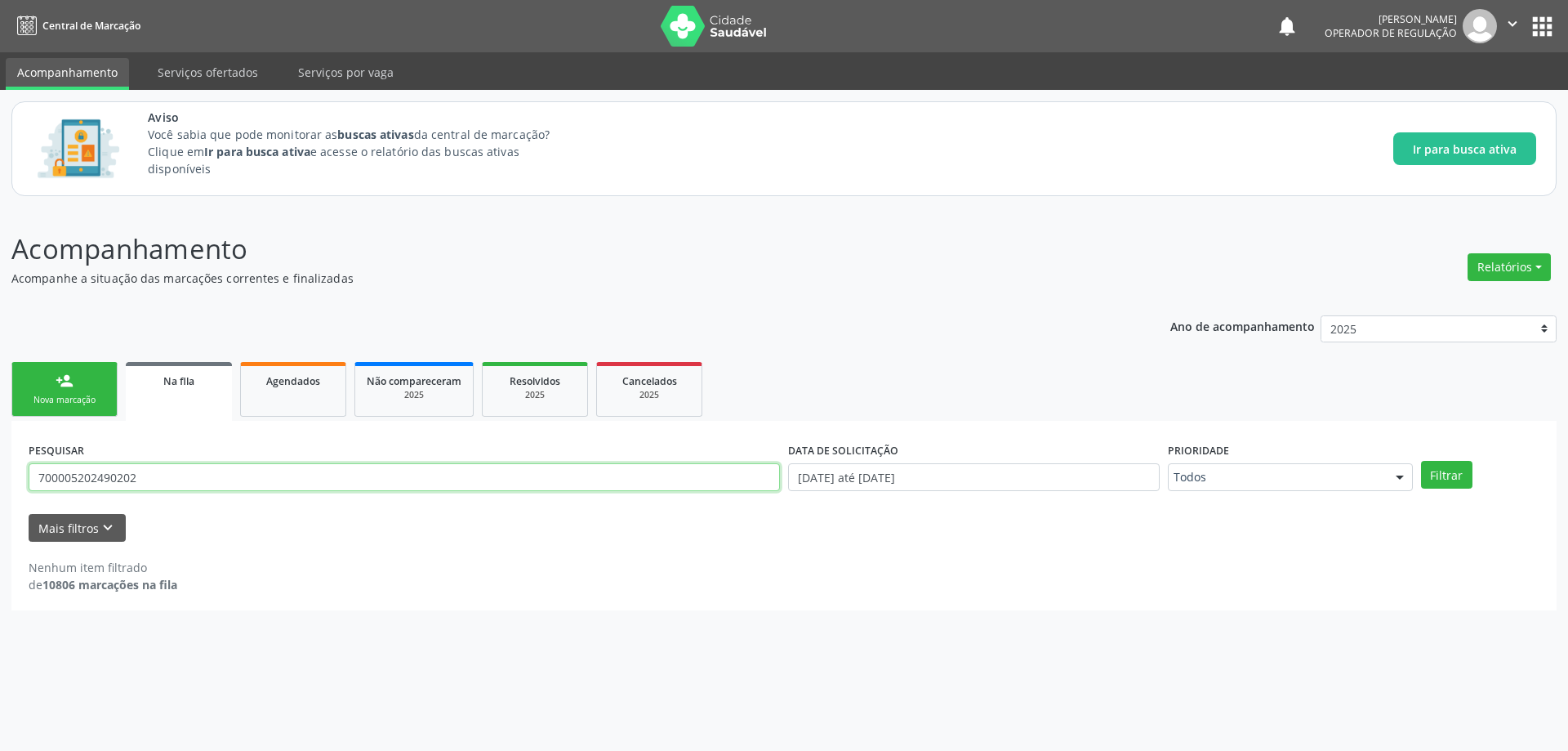
click at [1421, 461] on button "Filtrar" at bounding box center [1447, 474] width 51 height 28
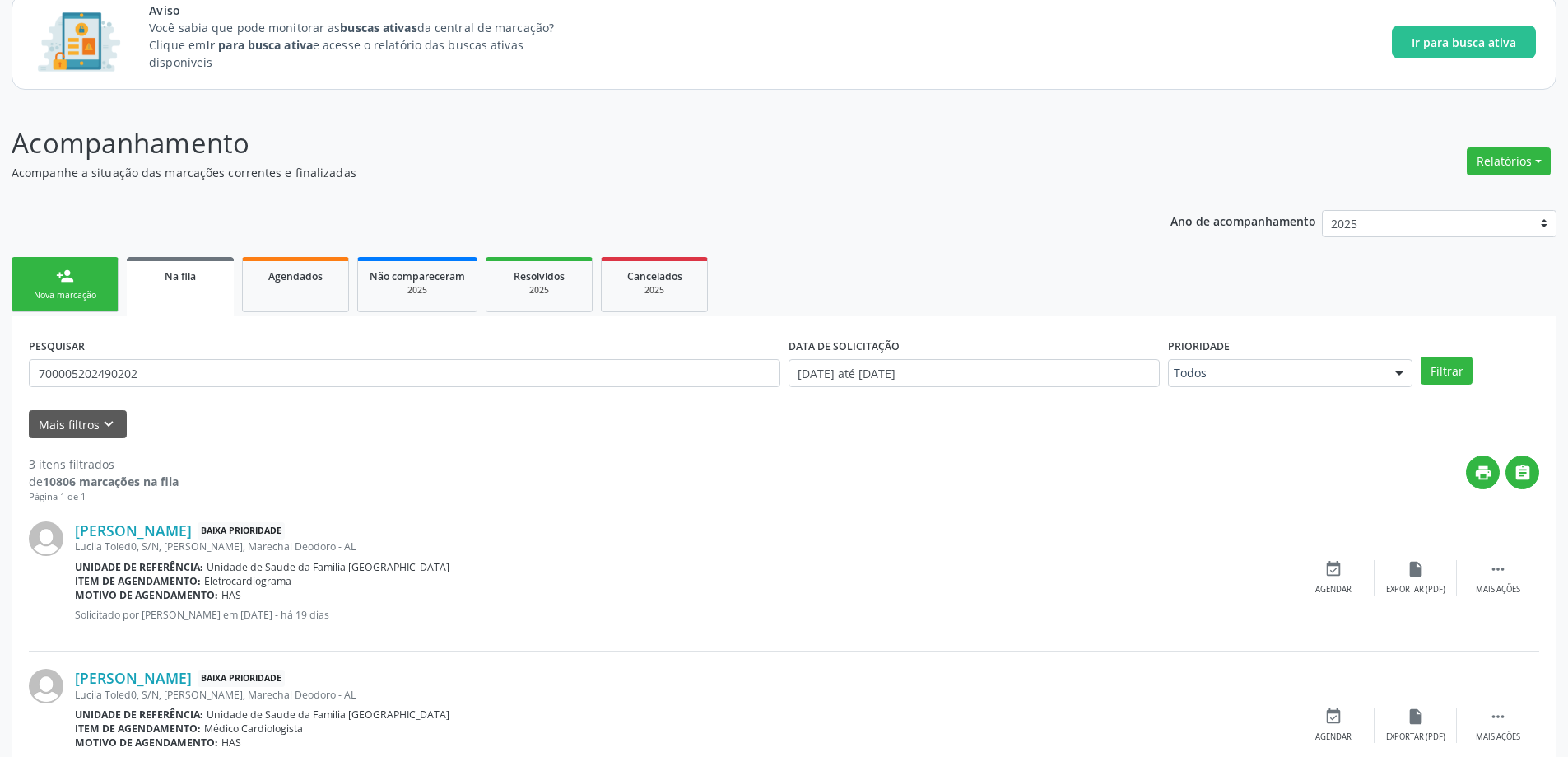
scroll to position [340, 0]
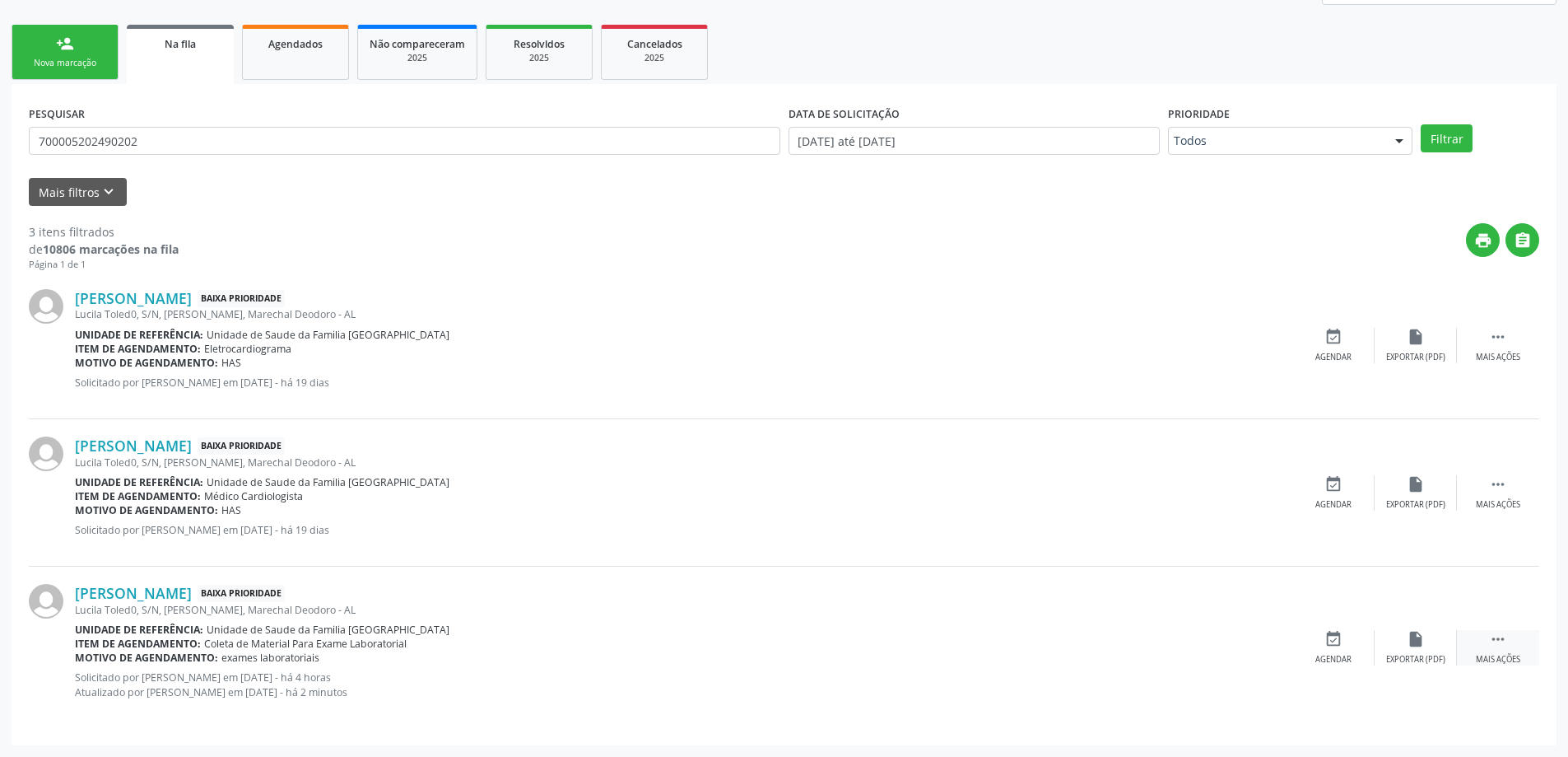
click at [1504, 647] on icon "" at bounding box center [1498, 639] width 19 height 19
click at [1087, 641] on icon "event_available" at bounding box center [1086, 639] width 19 height 19
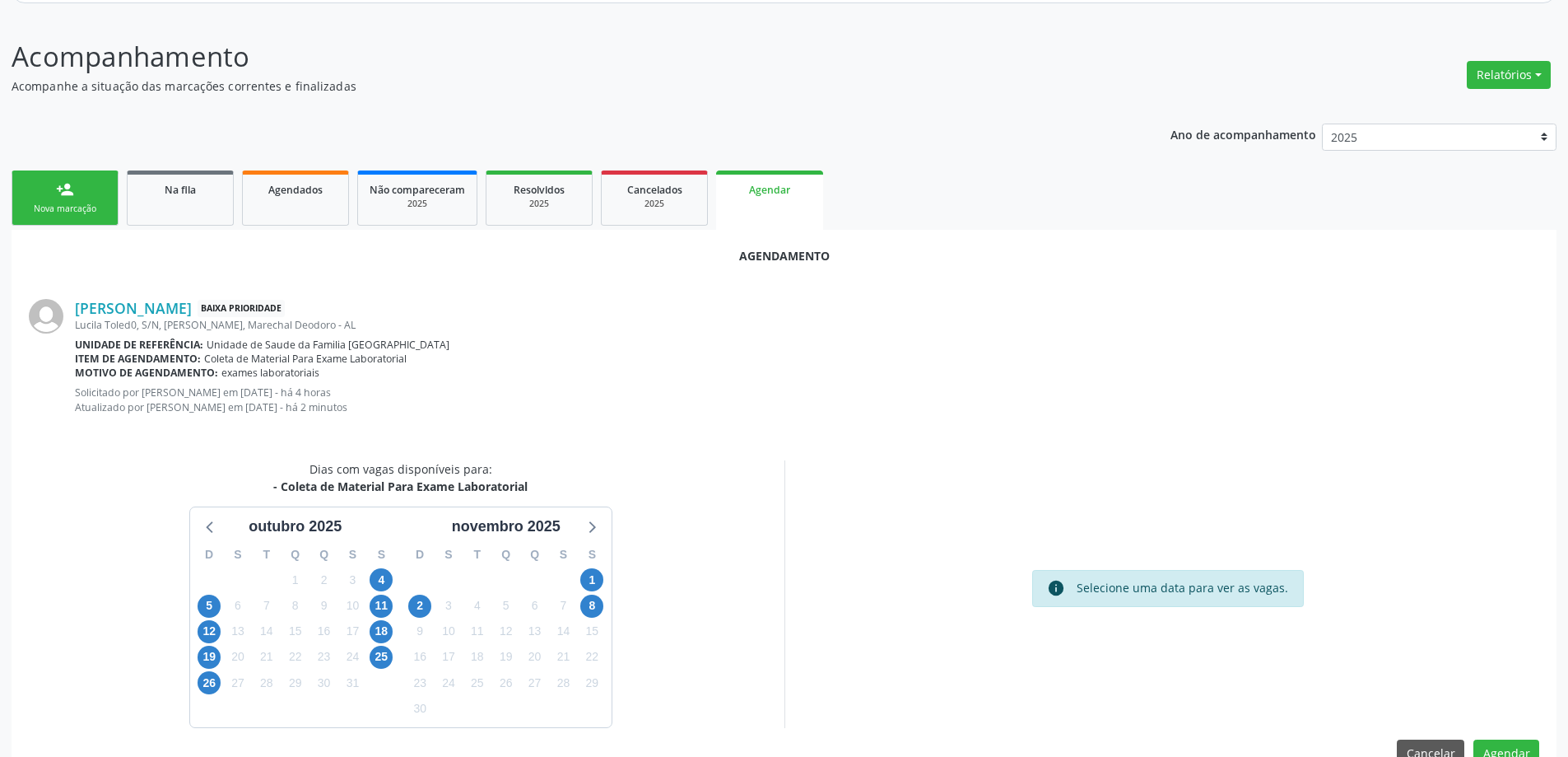
scroll to position [233, 0]
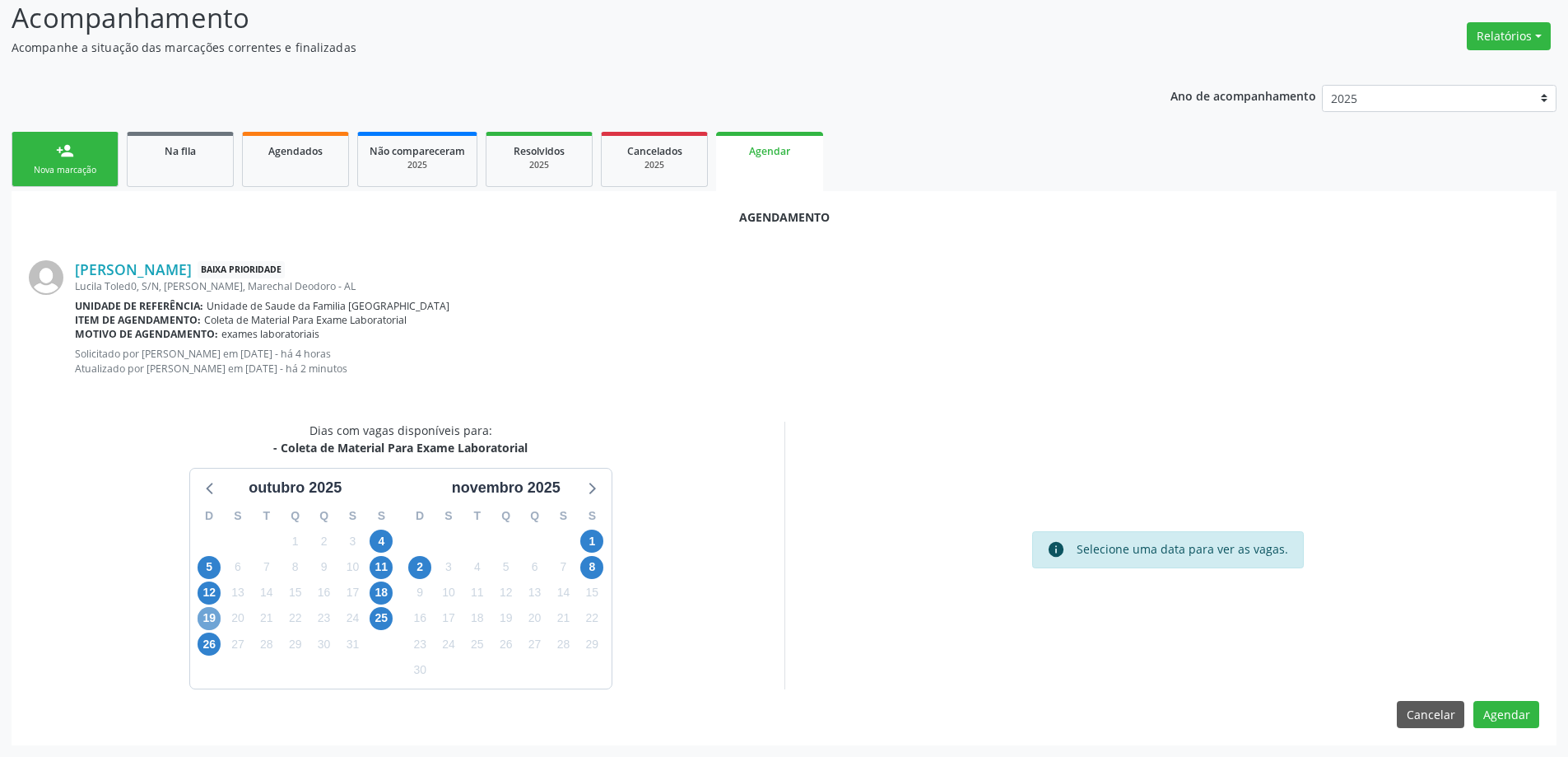
click at [199, 617] on span "19" at bounding box center [208, 618] width 23 height 23
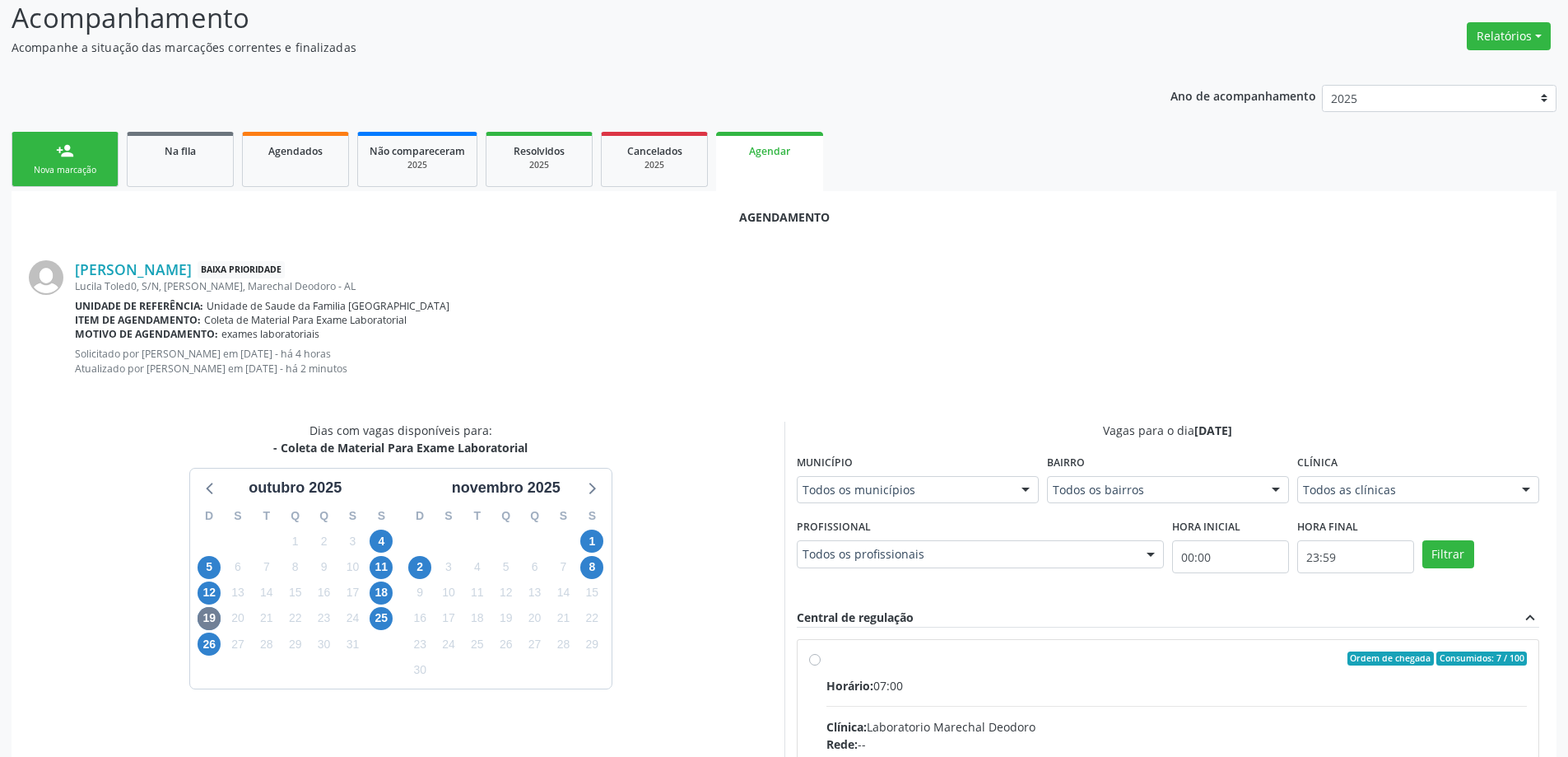
click at [811, 660] on input "Ordem de chegada Consumidos: 7 / 100 Horário: 07:00 Clínica: Laboratorio Marech…" at bounding box center [814, 659] width 11 height 15
radio input "true"
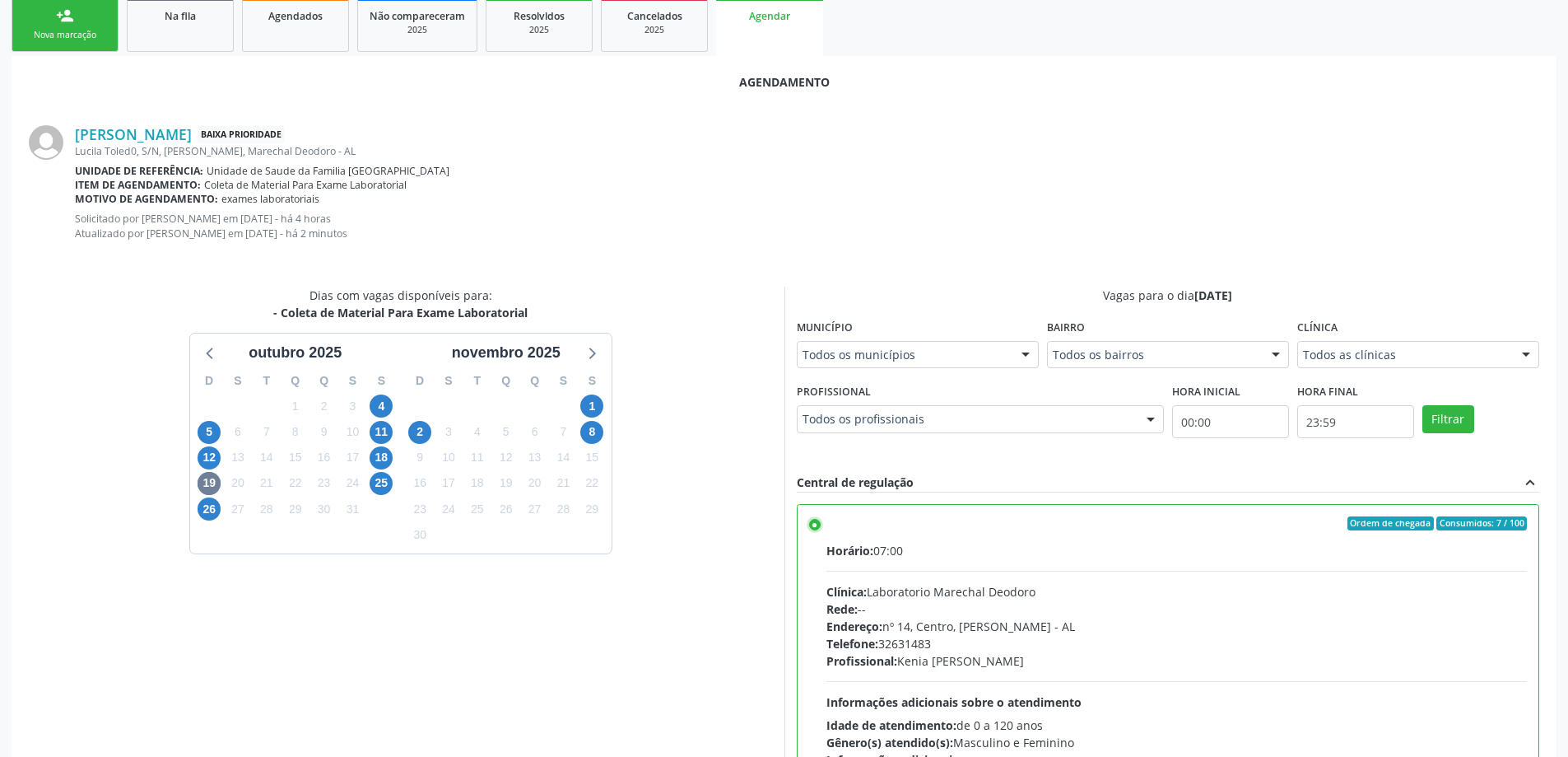
scroll to position [500, 0]
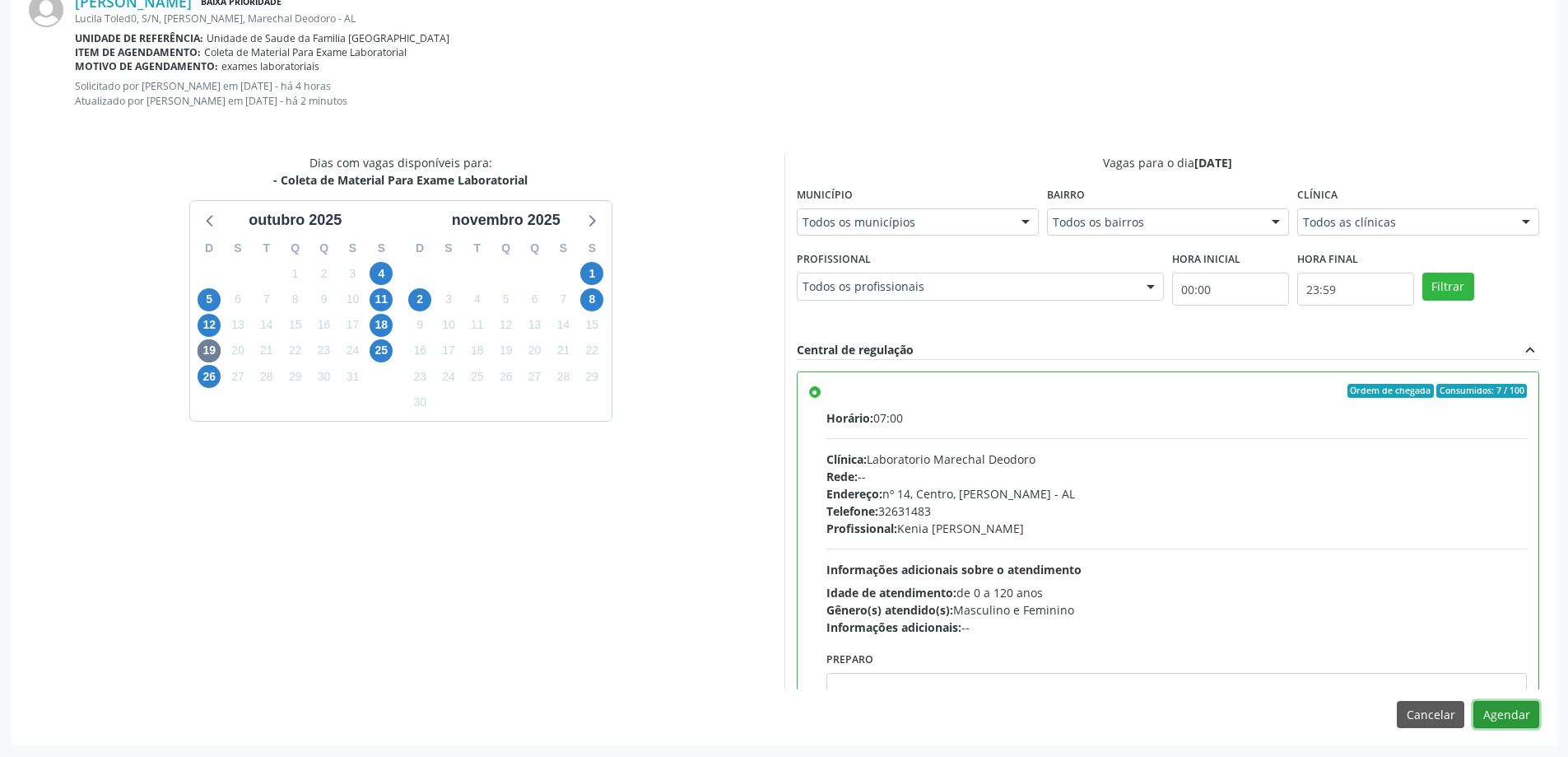
click at [1501, 717] on button "Agendar" at bounding box center [1505, 714] width 66 height 28
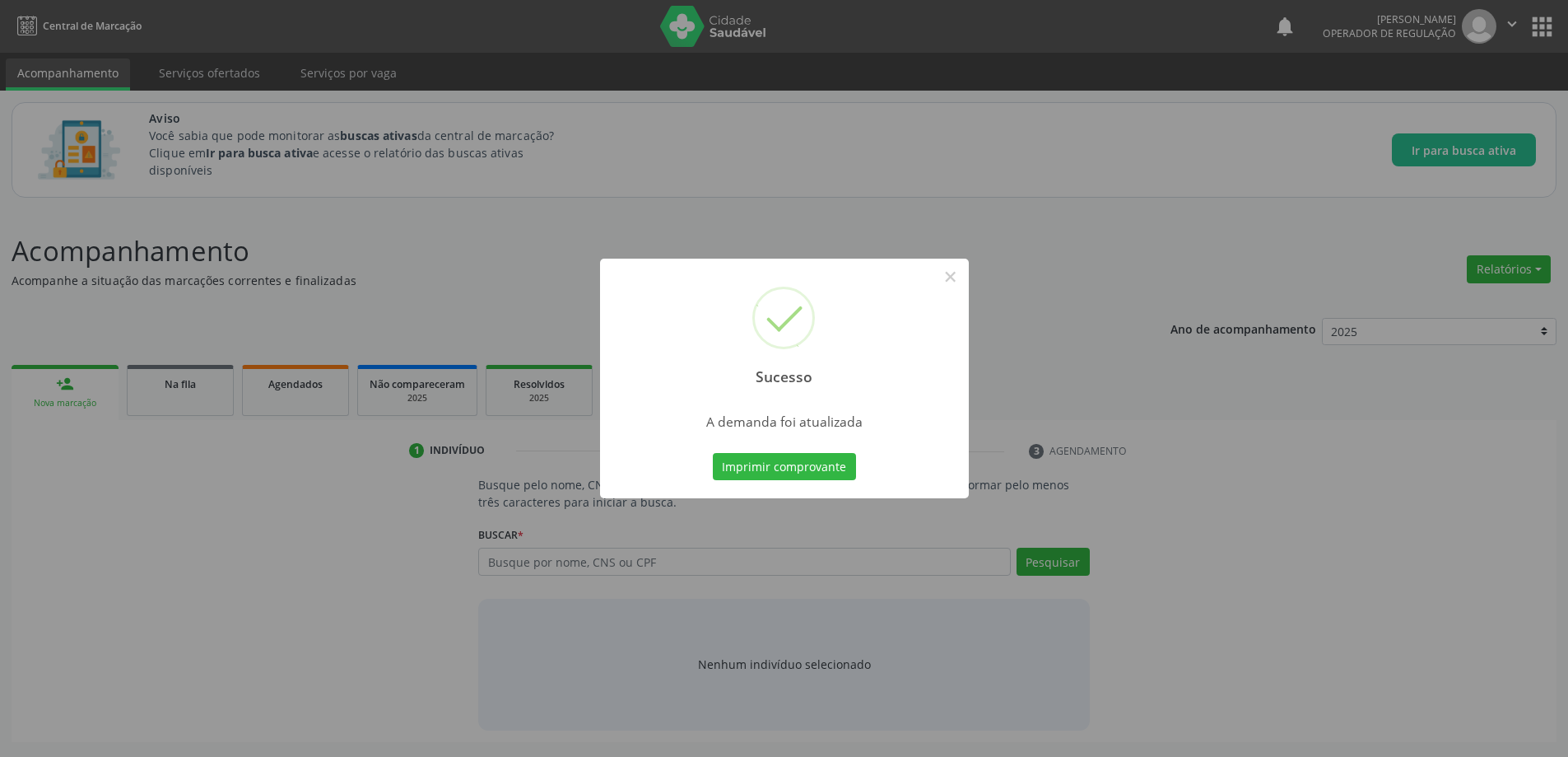
scroll to position [0, 0]
click at [959, 279] on button "×" at bounding box center [956, 276] width 28 height 28
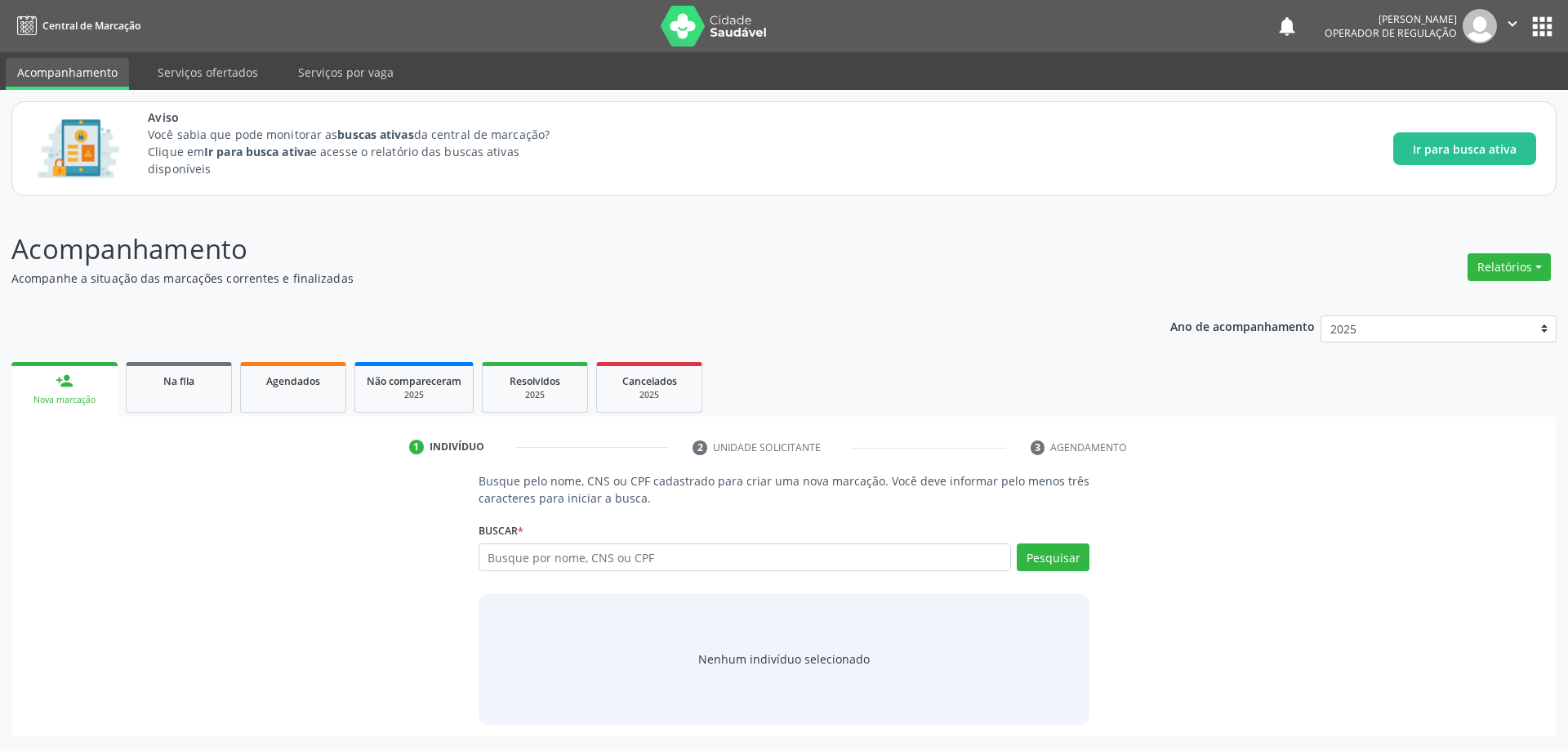
click at [226, 510] on div "Busque pelo nome, CNS ou CPF cadastrado para criar uma nova marcação. Você deve…" at bounding box center [784, 598] width 1522 height 252
click at [168, 407] on link "Na fila" at bounding box center [179, 387] width 107 height 51
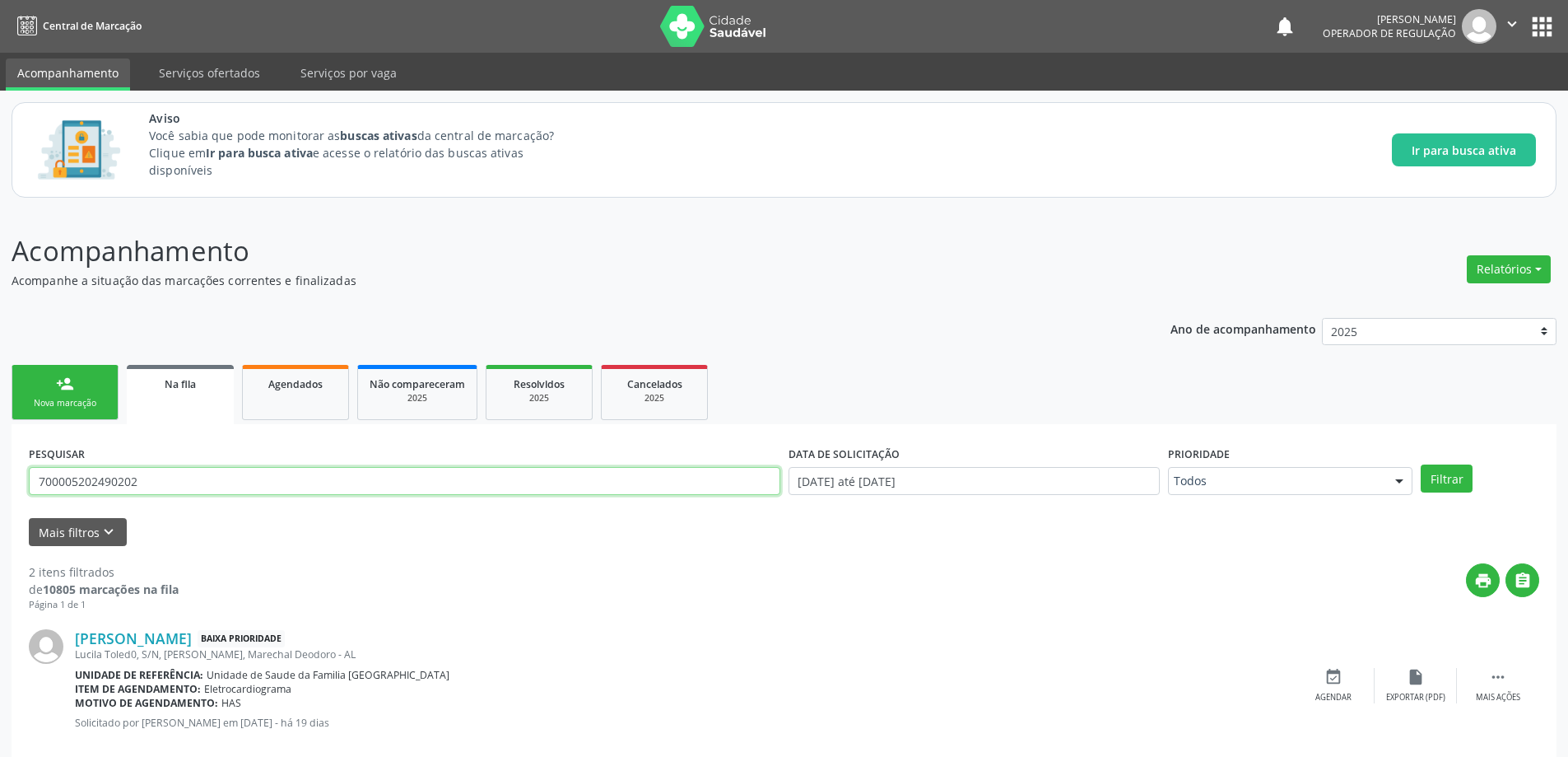
click at [298, 484] on input "700005202490202" at bounding box center [404, 481] width 751 height 28
paste input "405321895350"
type input "700405321895350"
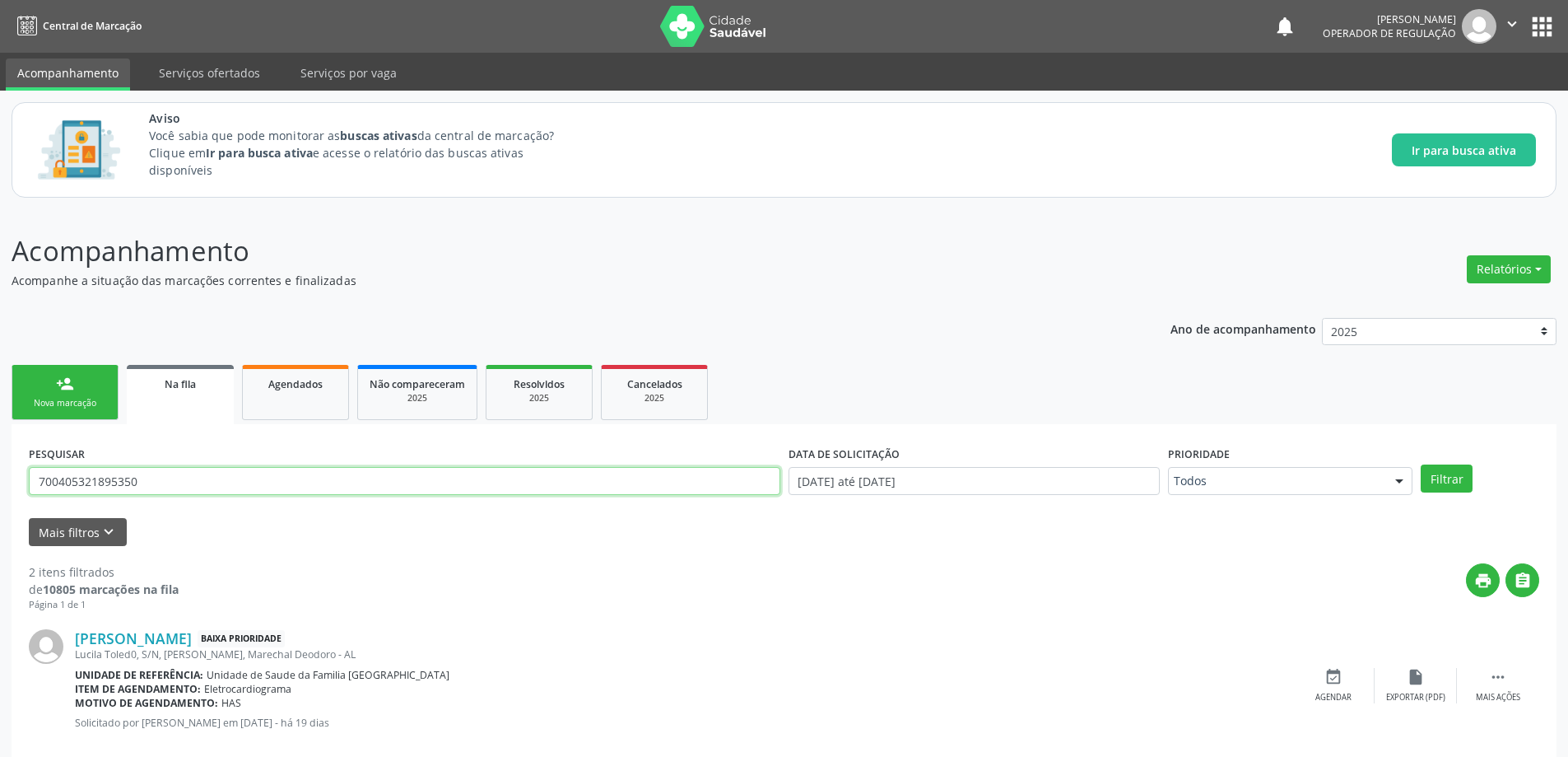
click at [1421, 464] on button "Filtrar" at bounding box center [1447, 478] width 52 height 28
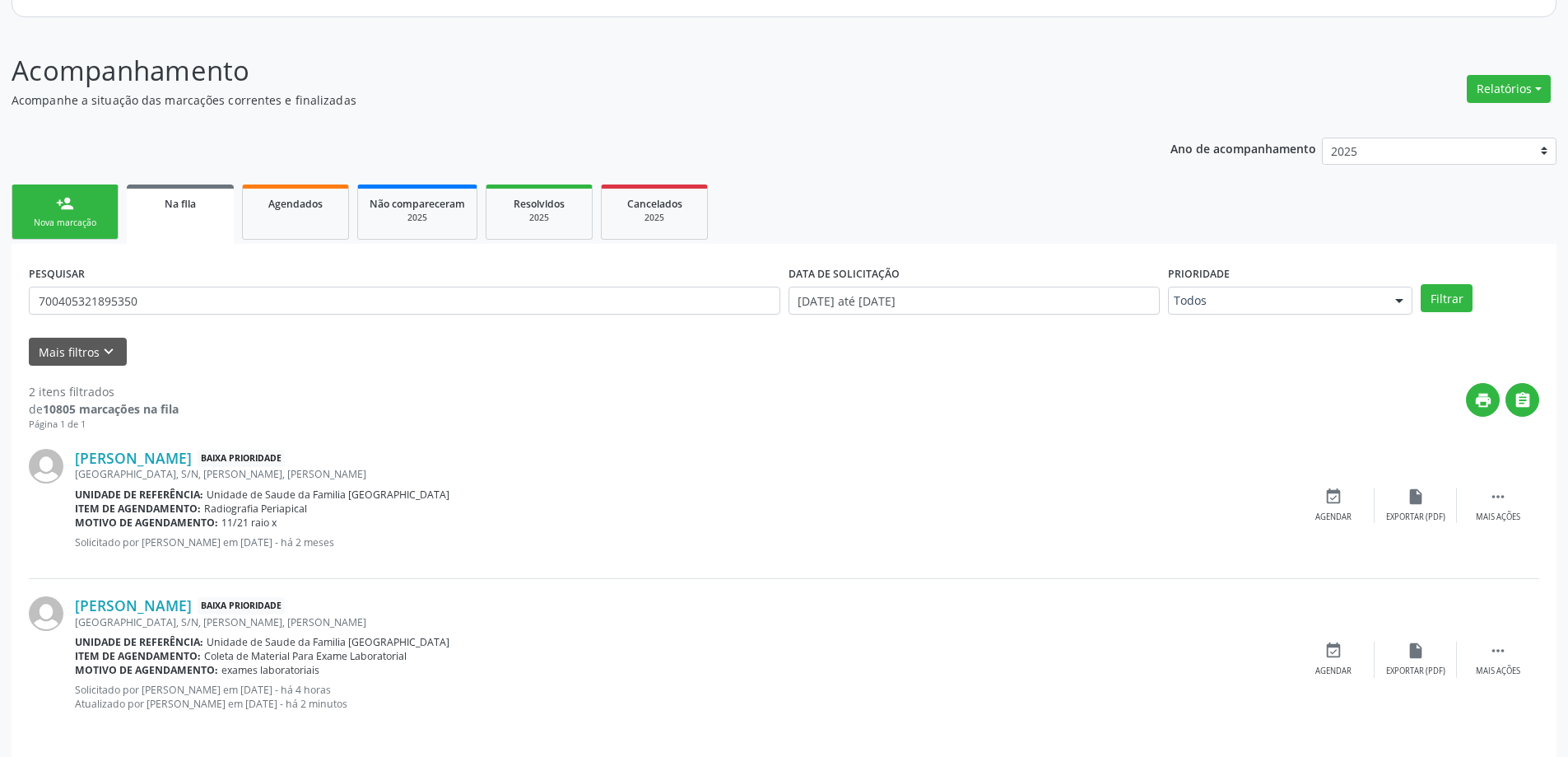
scroll to position [193, 0]
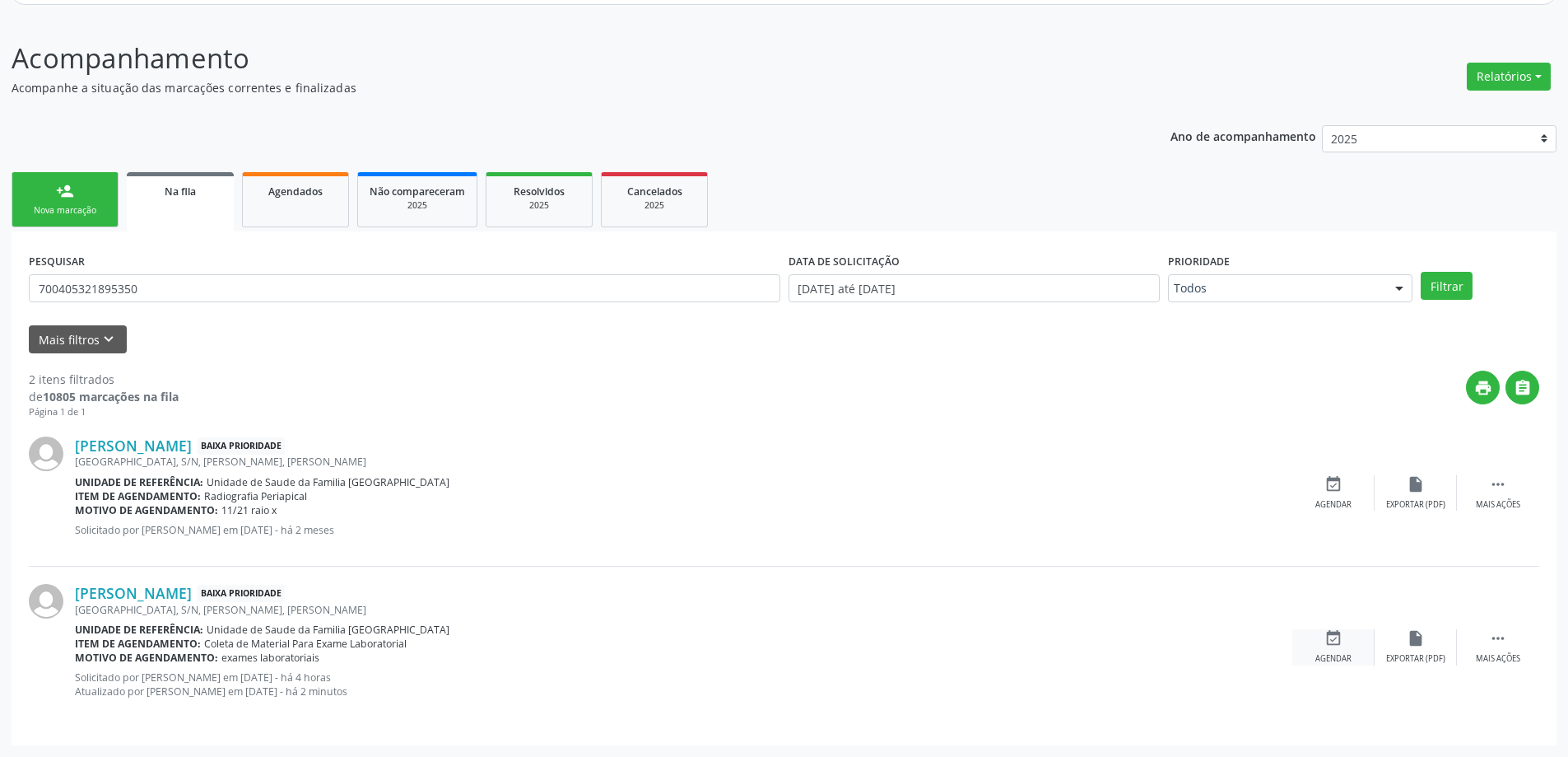
click at [1332, 650] on div "event_available Agendar" at bounding box center [1333, 647] width 82 height 35
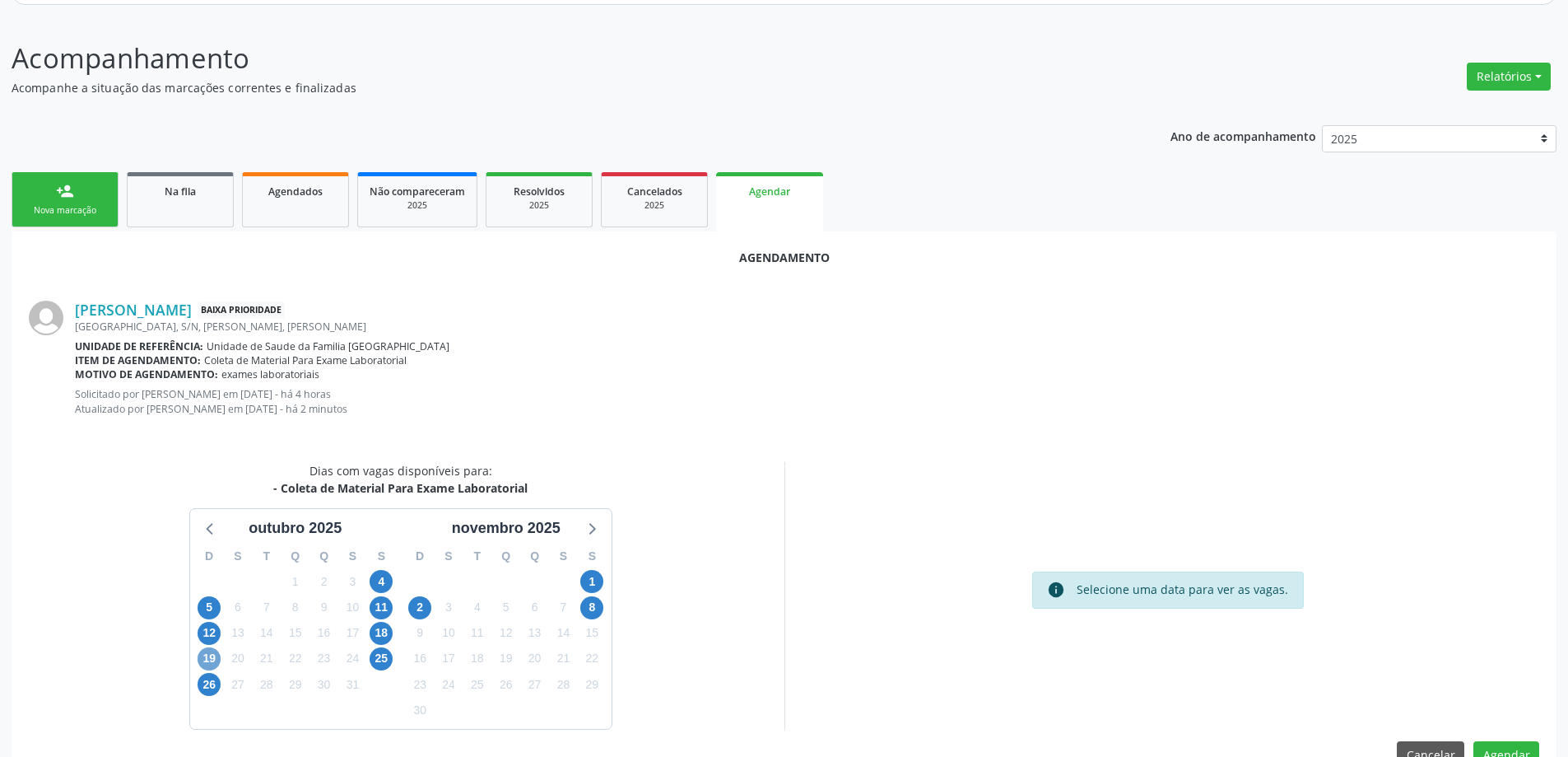
click at [208, 661] on span "19" at bounding box center [208, 658] width 23 height 23
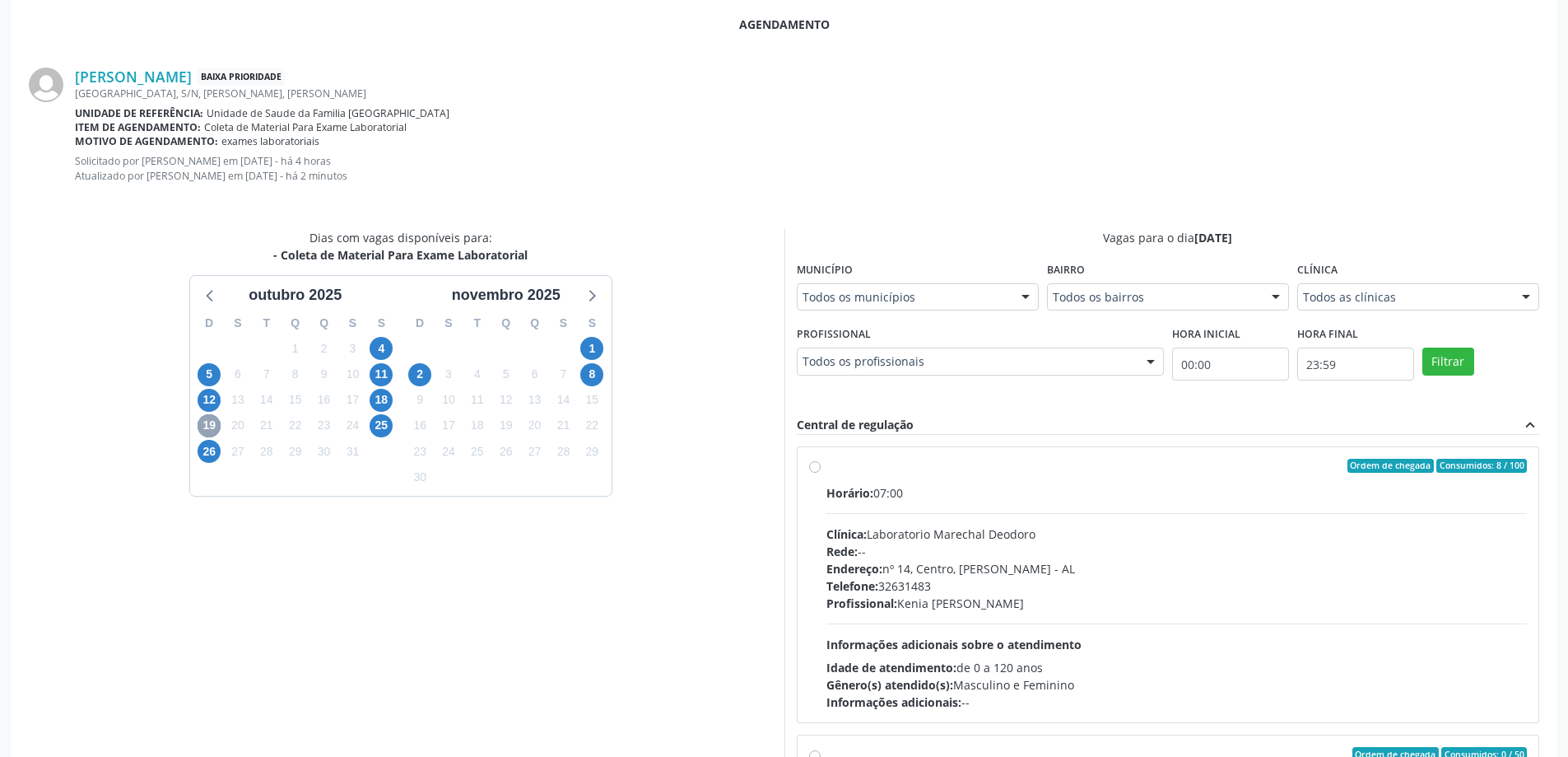
scroll to position [439, 0]
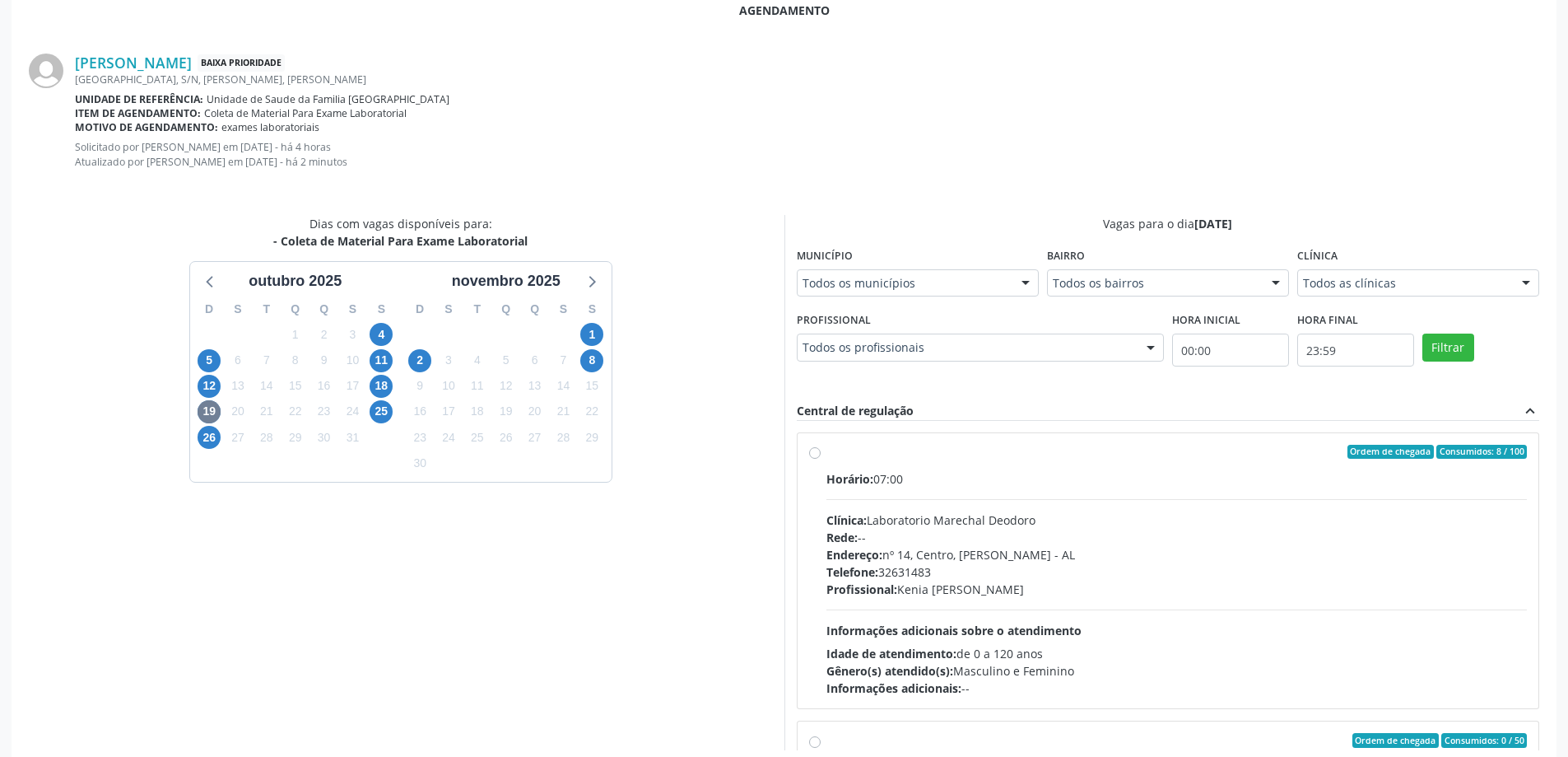
click at [826, 454] on label "Ordem de chegada Consumidos: 8 / 100 Horário: 07:00 Clínica: Laboratorio Marech…" at bounding box center [1176, 571] width 701 height 253
click at [819, 454] on input "Ordem de chegada Consumidos: 8 / 100 Horário: 07:00 Clínica: Laboratorio Marech…" at bounding box center [814, 452] width 11 height 15
radio input "true"
click at [721, 525] on div "Dias com vagas disponíveis para: - Coleta de Material Para Exame Laboratorial o…" at bounding box center [401, 483] width 767 height 536
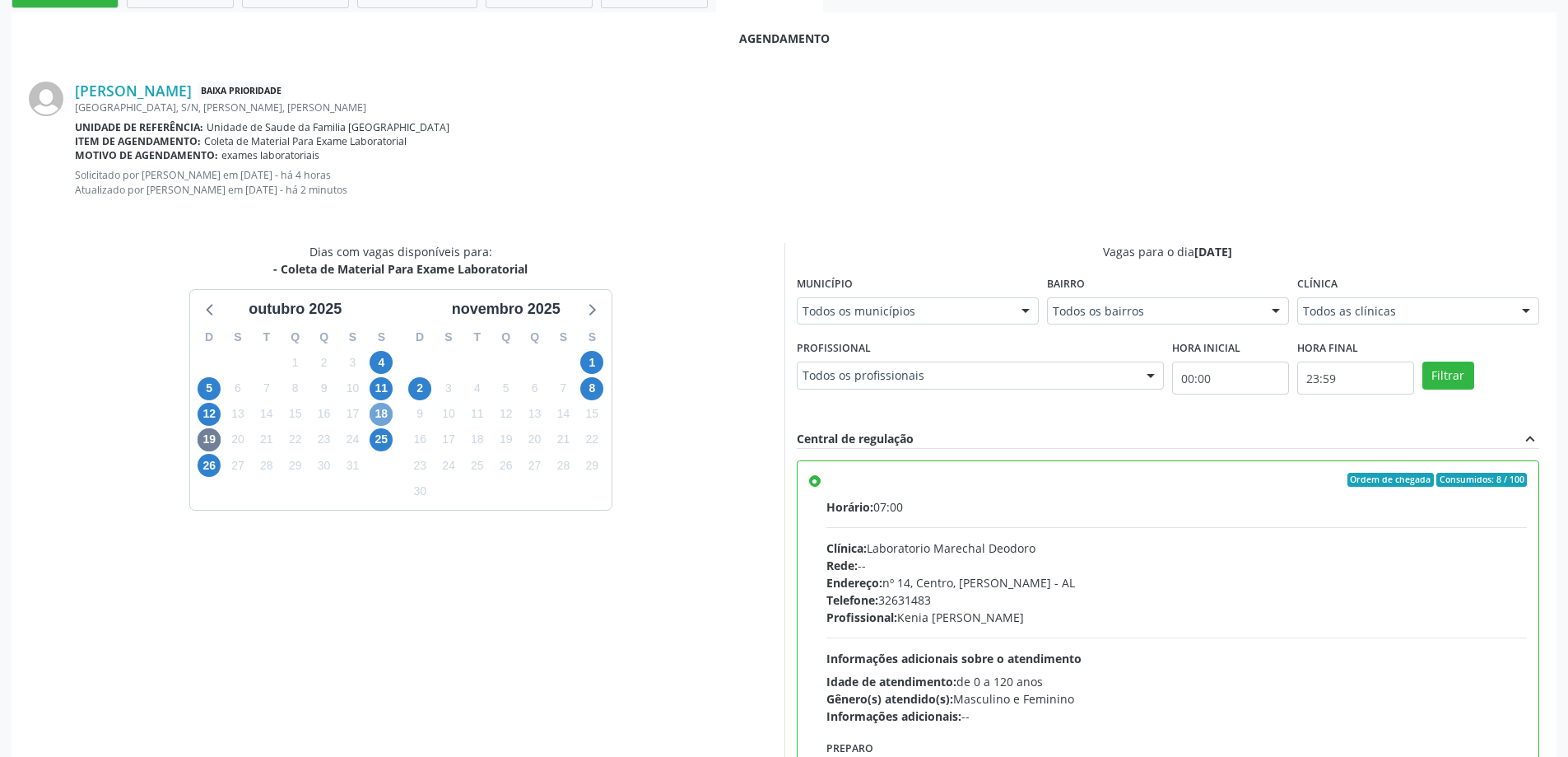
click at [382, 414] on span "18" at bounding box center [381, 413] width 23 height 23
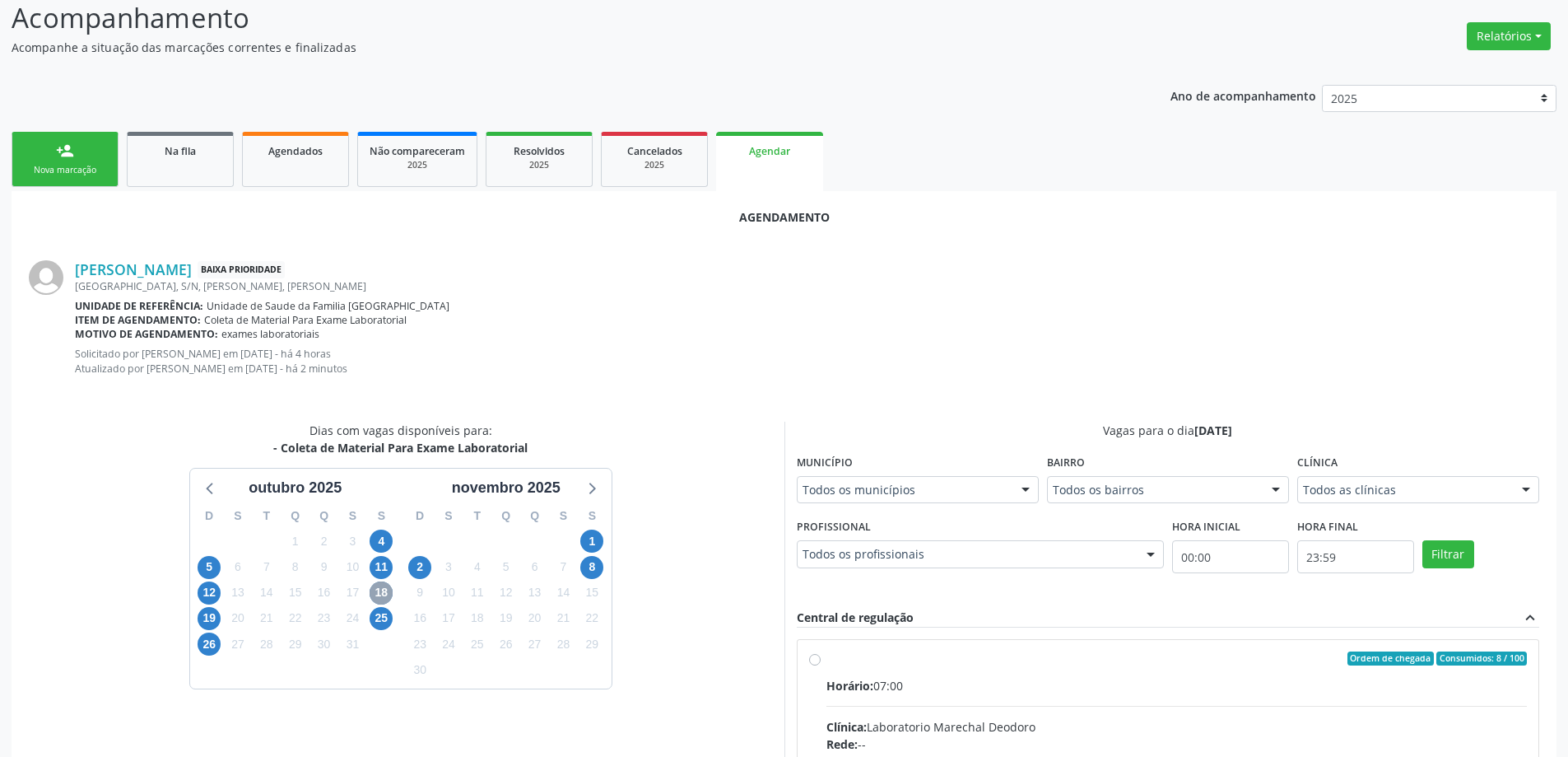
scroll to position [411, 0]
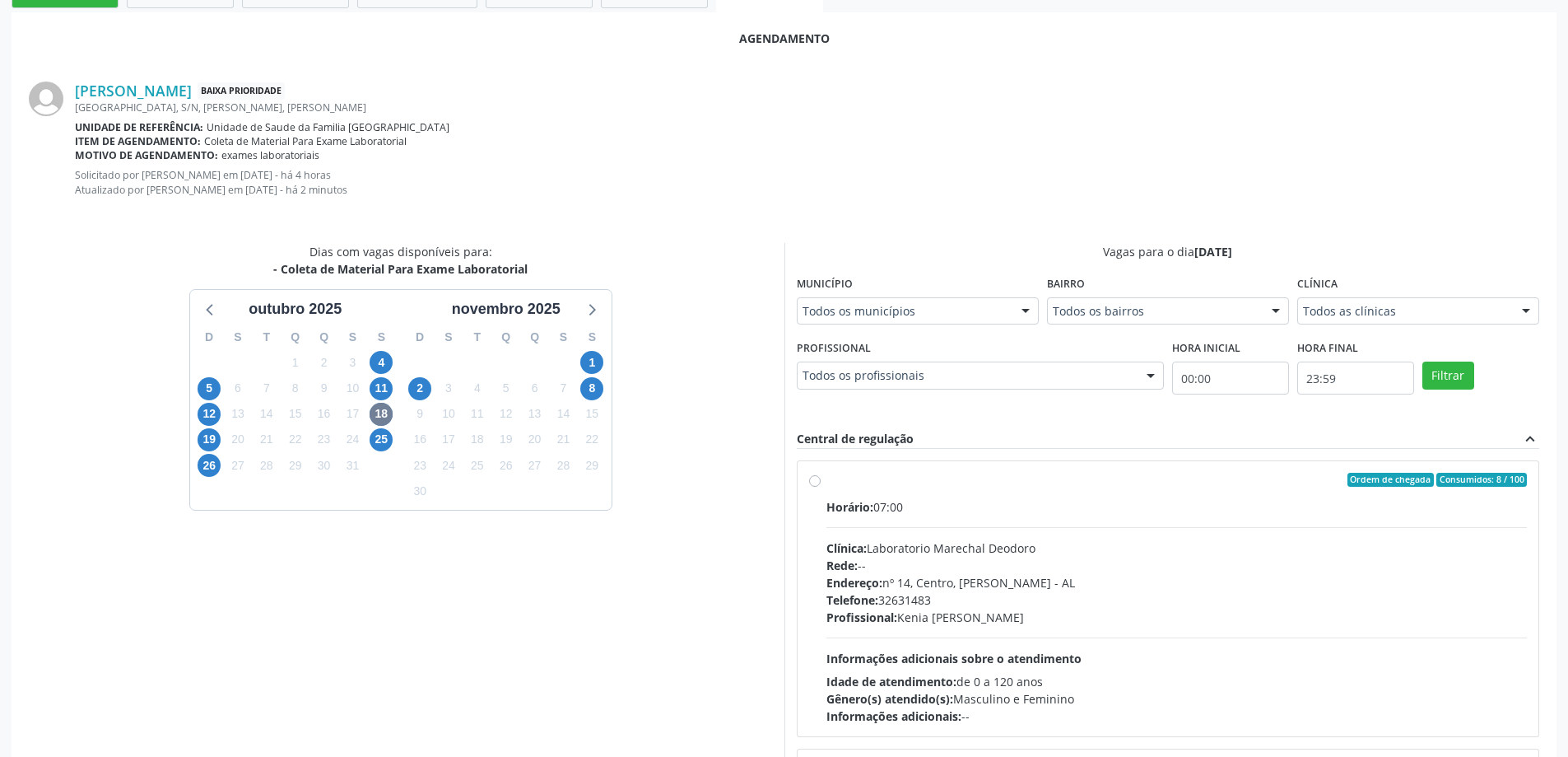
click at [746, 613] on div "Dias com vagas disponíveis para: - Coleta de Material Para Exame Laboratorial o…" at bounding box center [401, 511] width 767 height 536
click at [816, 469] on div "Ordem de chegada Consumidos: 8 / 100 Horário: 07:00 Clínica: Laboratorio Marech…" at bounding box center [1168, 599] width 742 height 276
radio input "true"
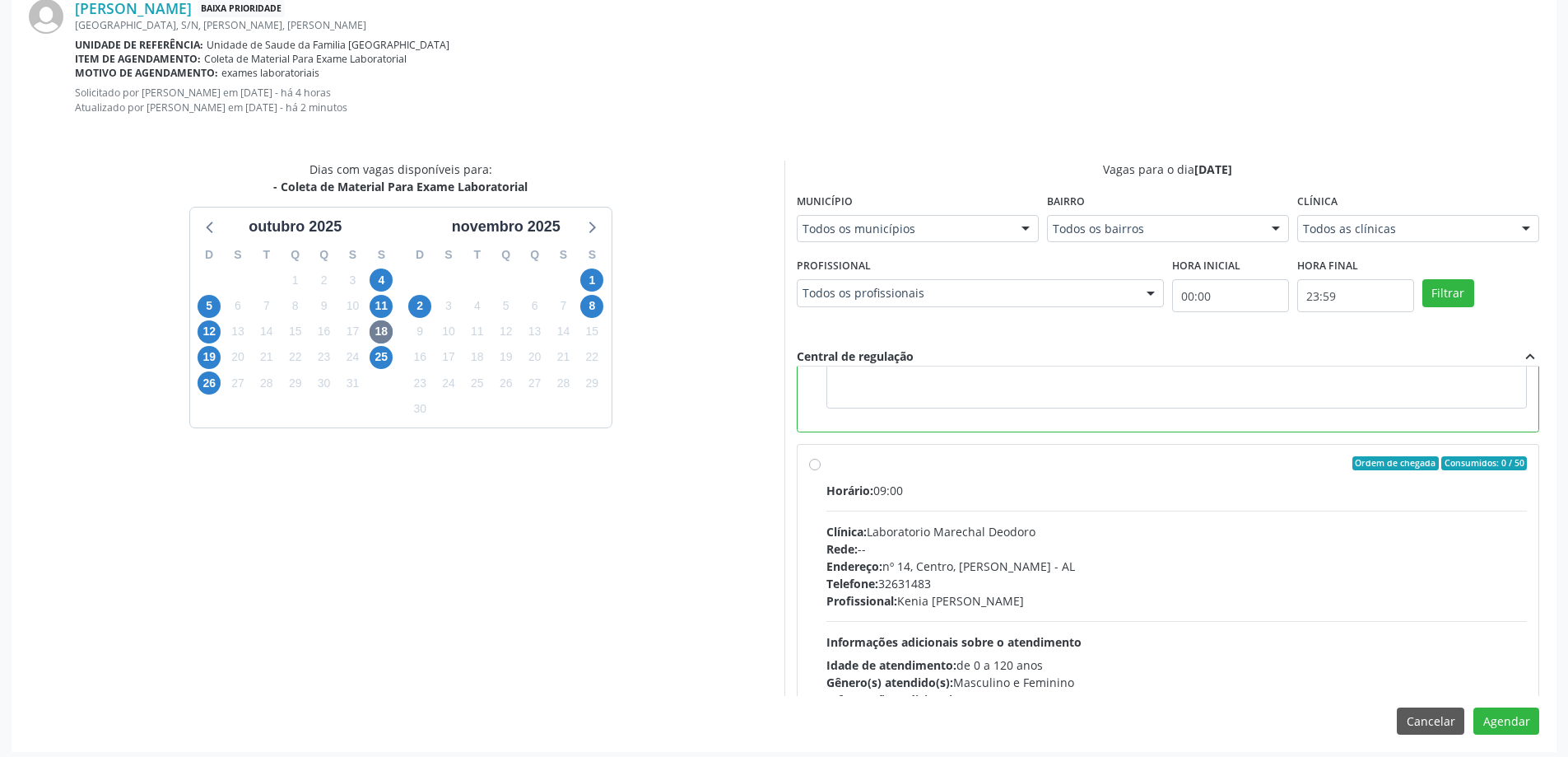
scroll to position [500, 0]
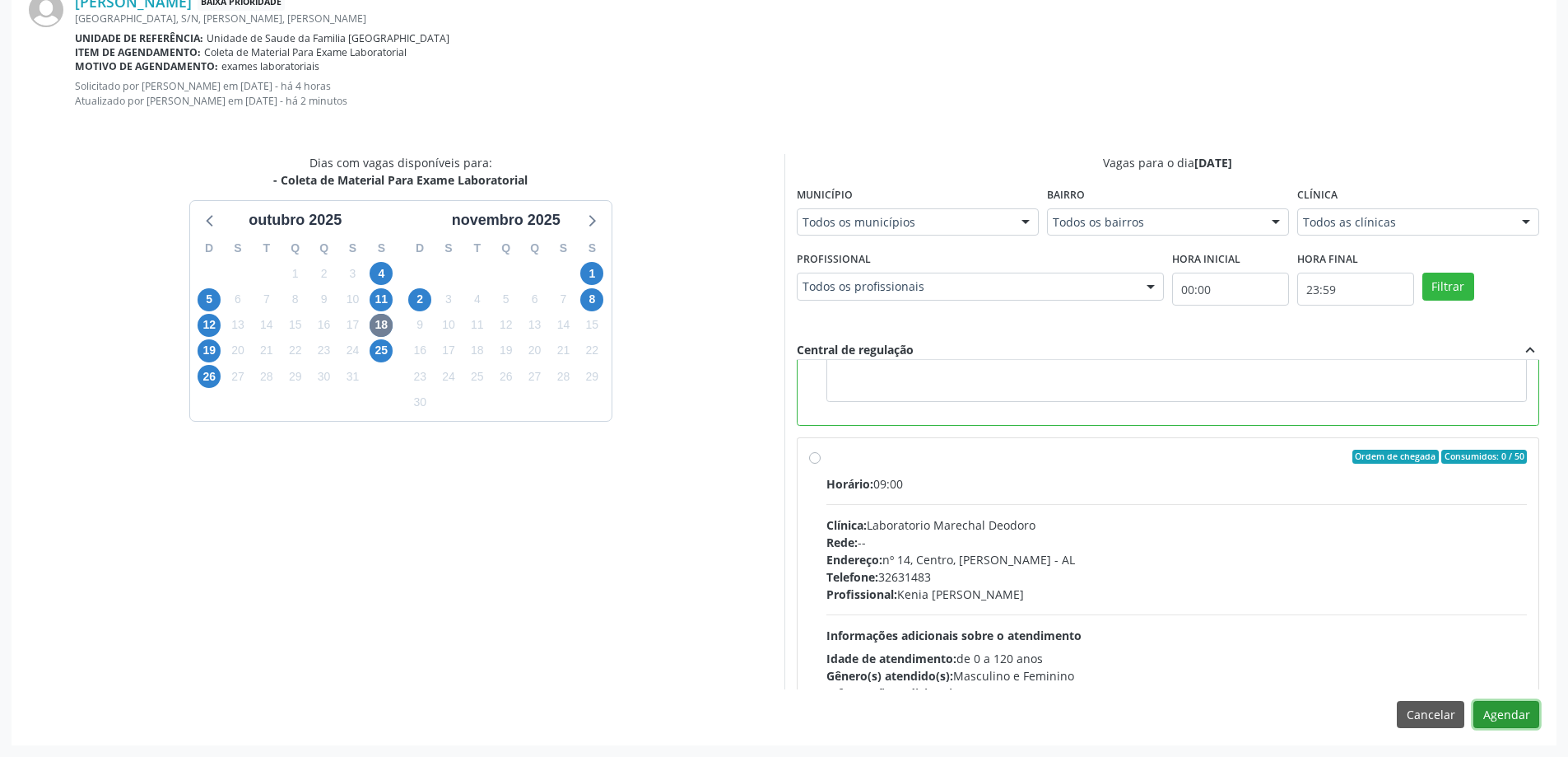
click at [1515, 711] on button "Agendar" at bounding box center [1505, 714] width 66 height 28
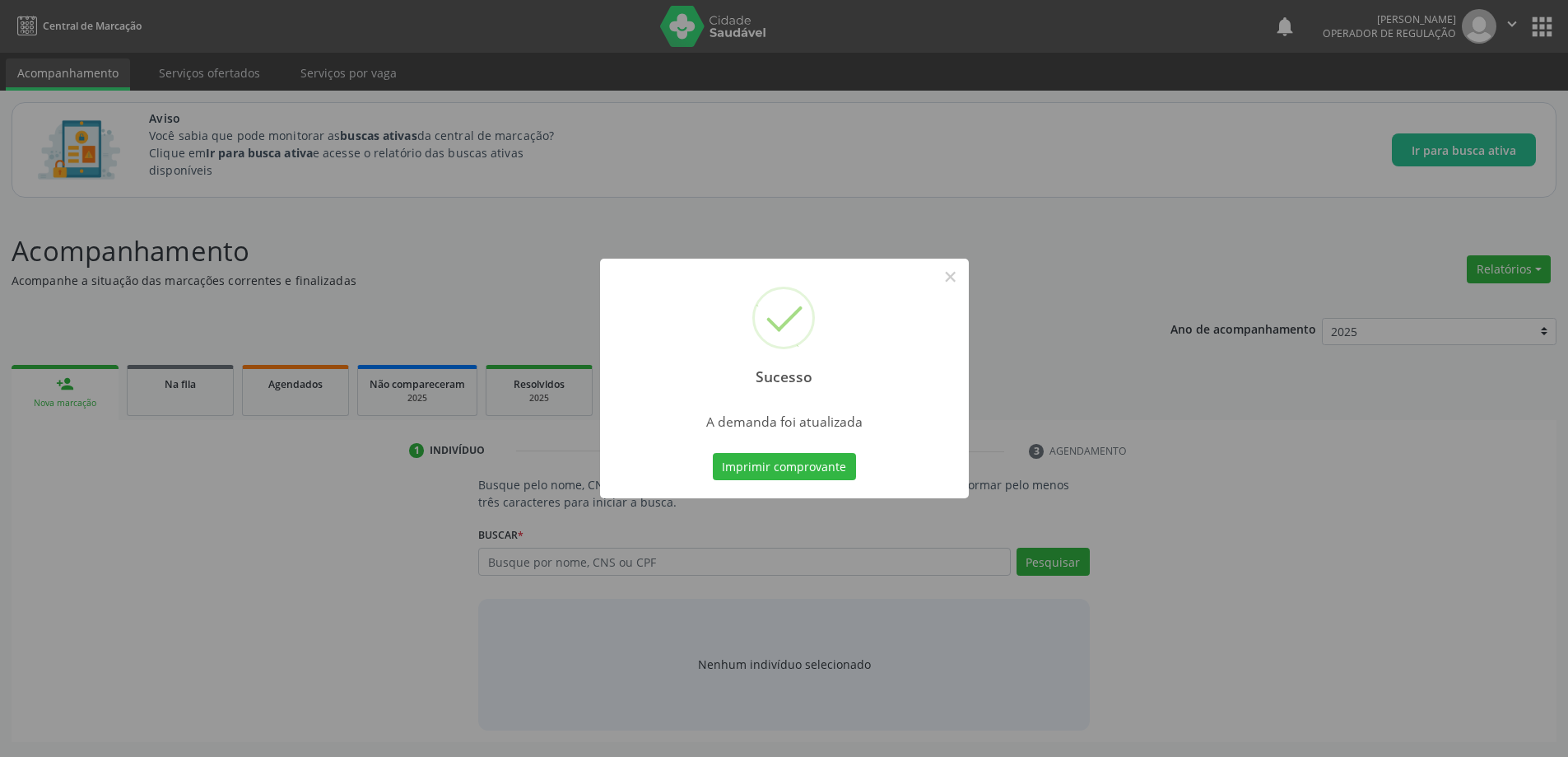
scroll to position [0, 0]
click at [1030, 360] on div "Sucesso × A demanda foi atualizada Imprimir comprovante Cancel" at bounding box center [790, 378] width 1580 height 757
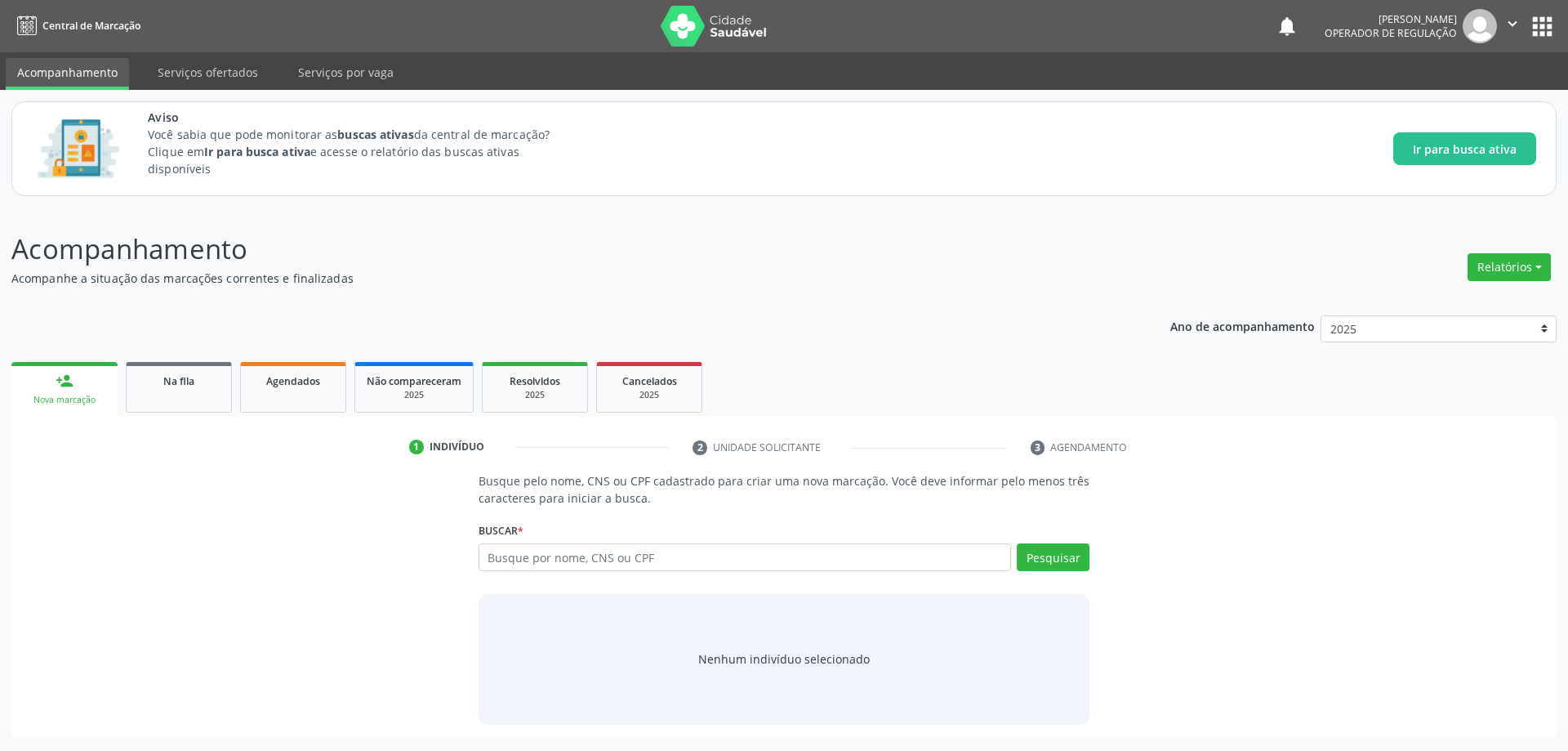
click at [316, 577] on div "Busque pelo nome, CNS ou CPF cadastrado para criar uma nova marcação. Você deve…" at bounding box center [784, 598] width 1522 height 252
click at [173, 388] on div "Na fila" at bounding box center [178, 380] width 82 height 17
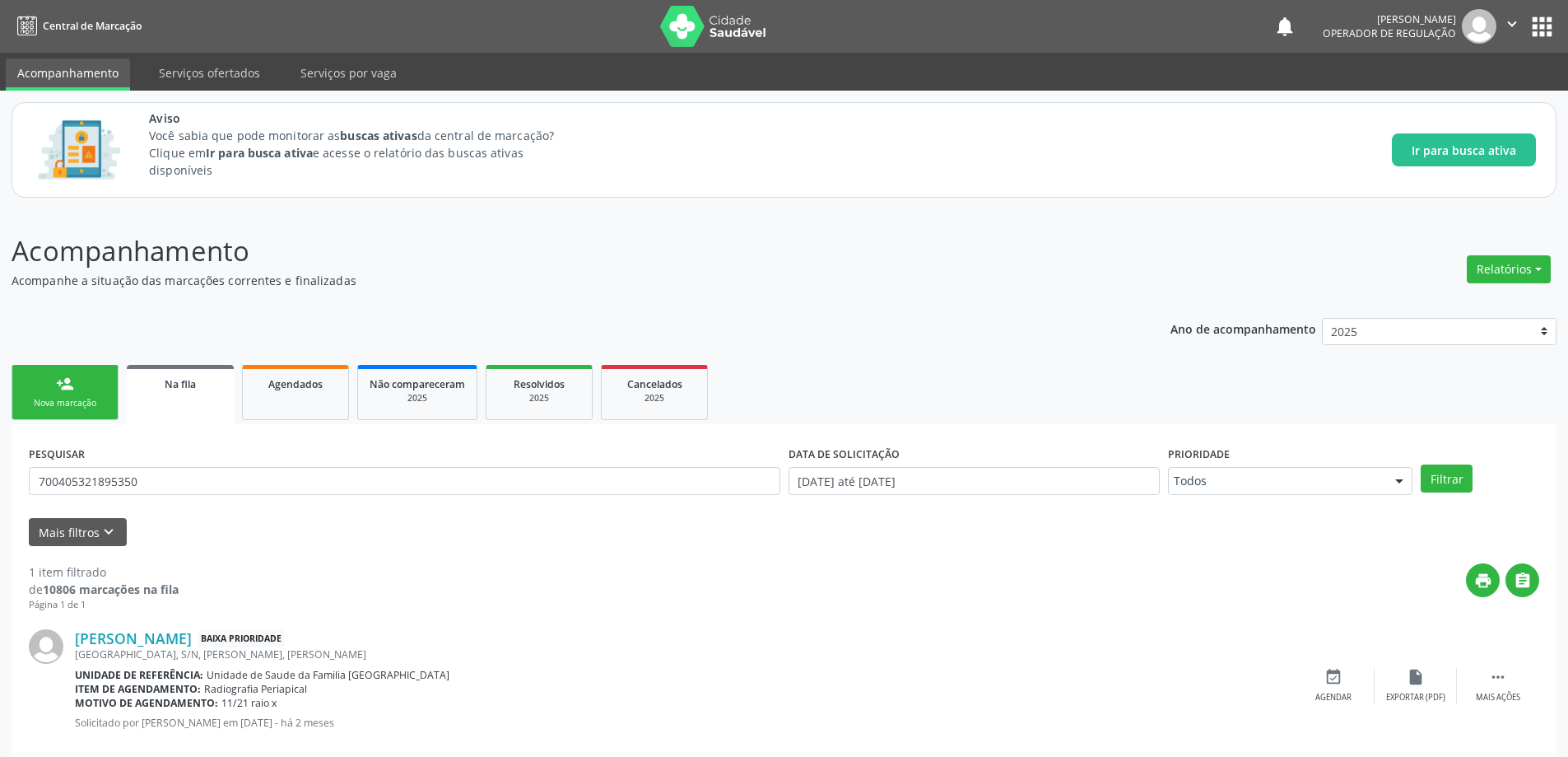
scroll to position [31, 0]
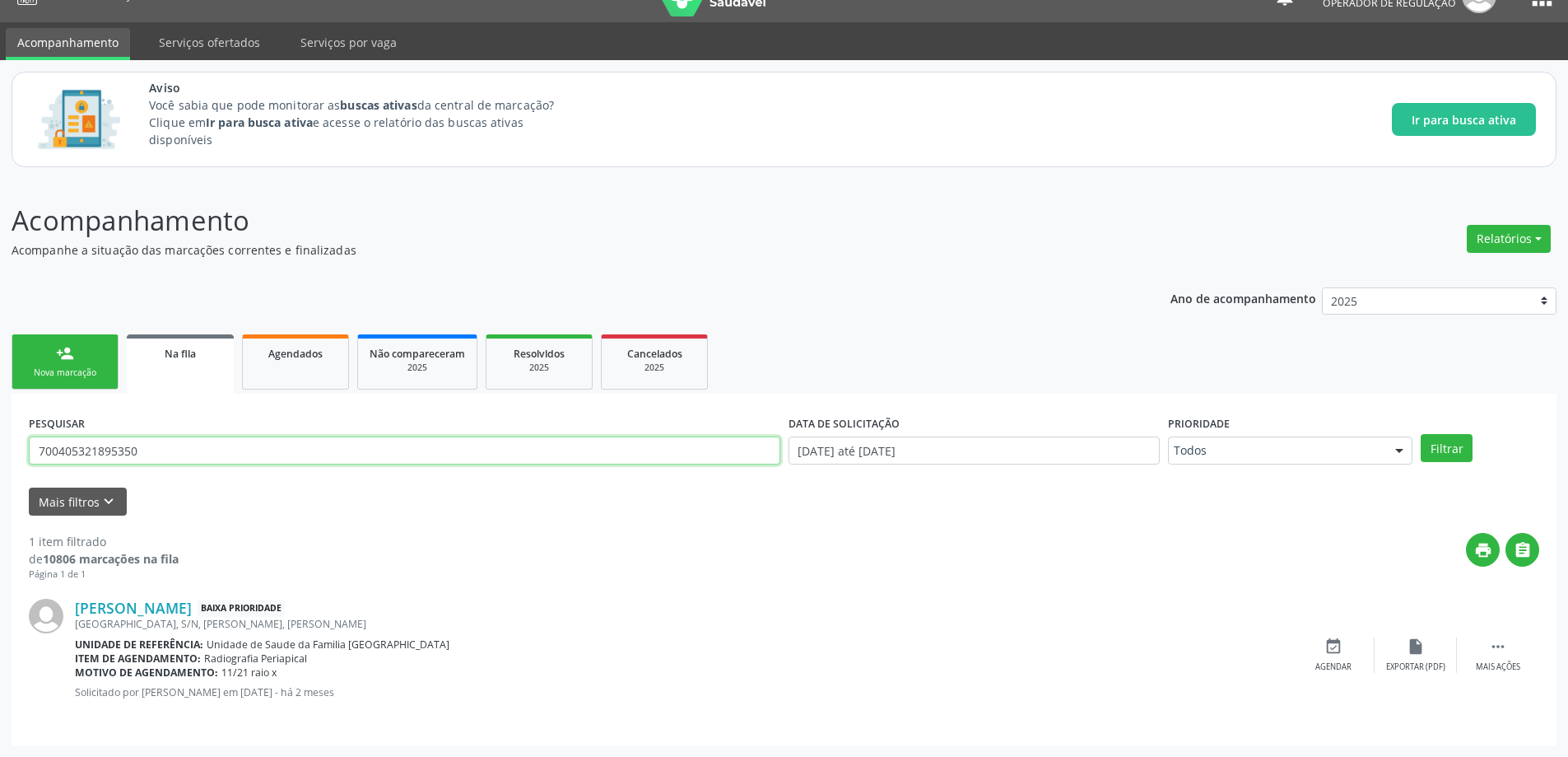
click at [250, 459] on input "700405321895350" at bounding box center [404, 450] width 751 height 28
paste input "700505936490459"
type input "700505936490459"
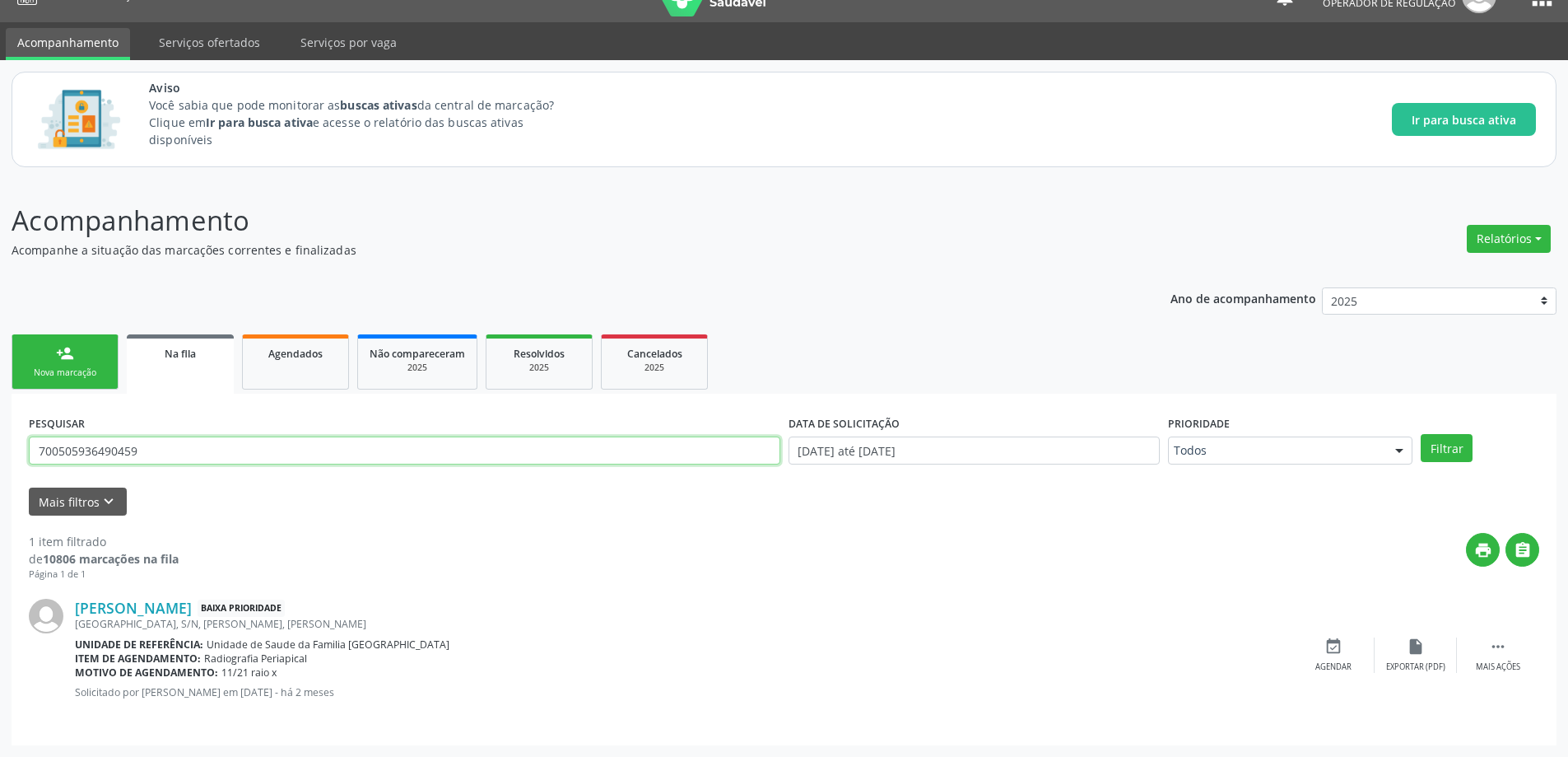
click at [1421, 434] on button "Filtrar" at bounding box center [1447, 448] width 52 height 28
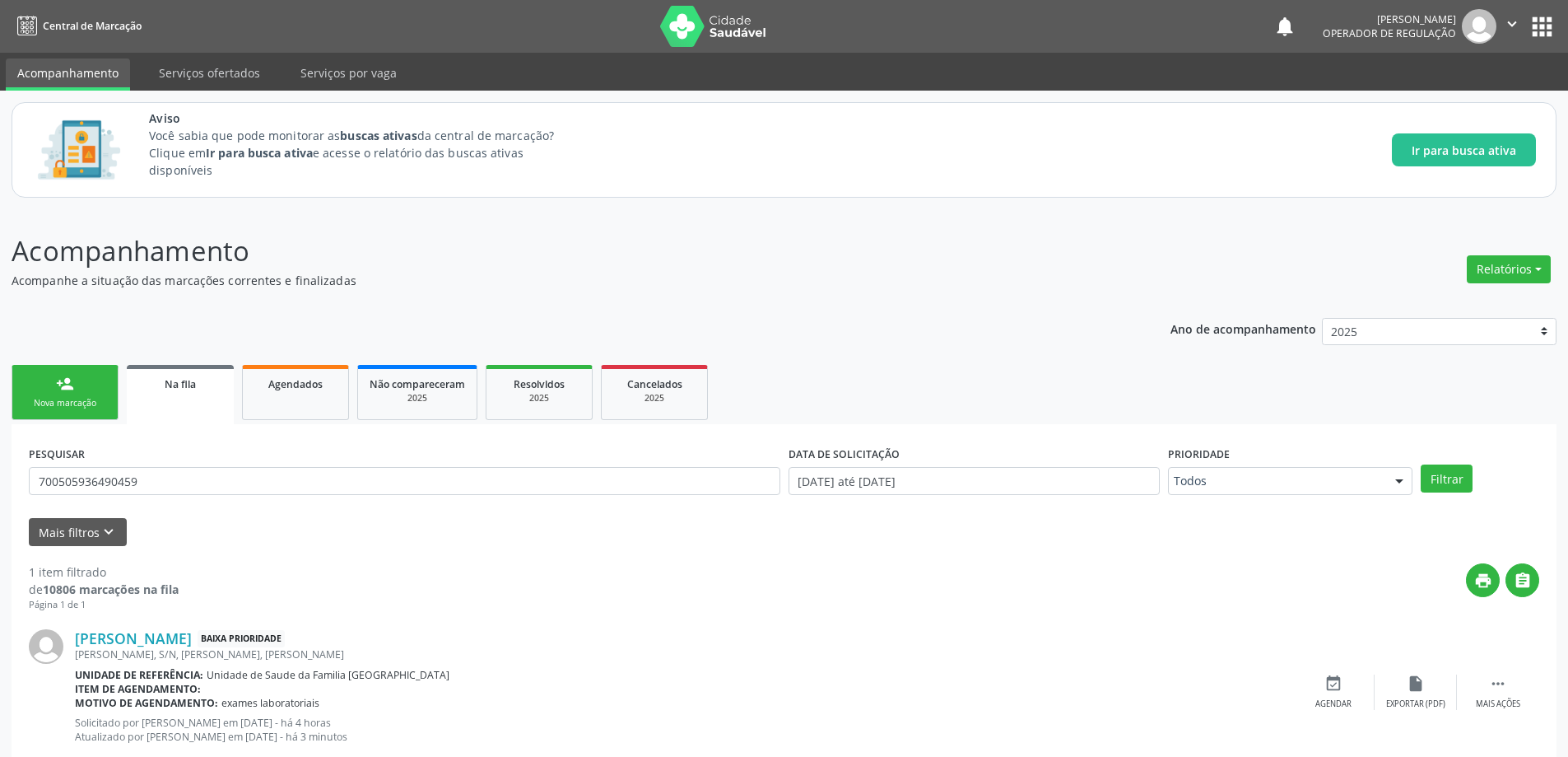
scroll to position [44, 0]
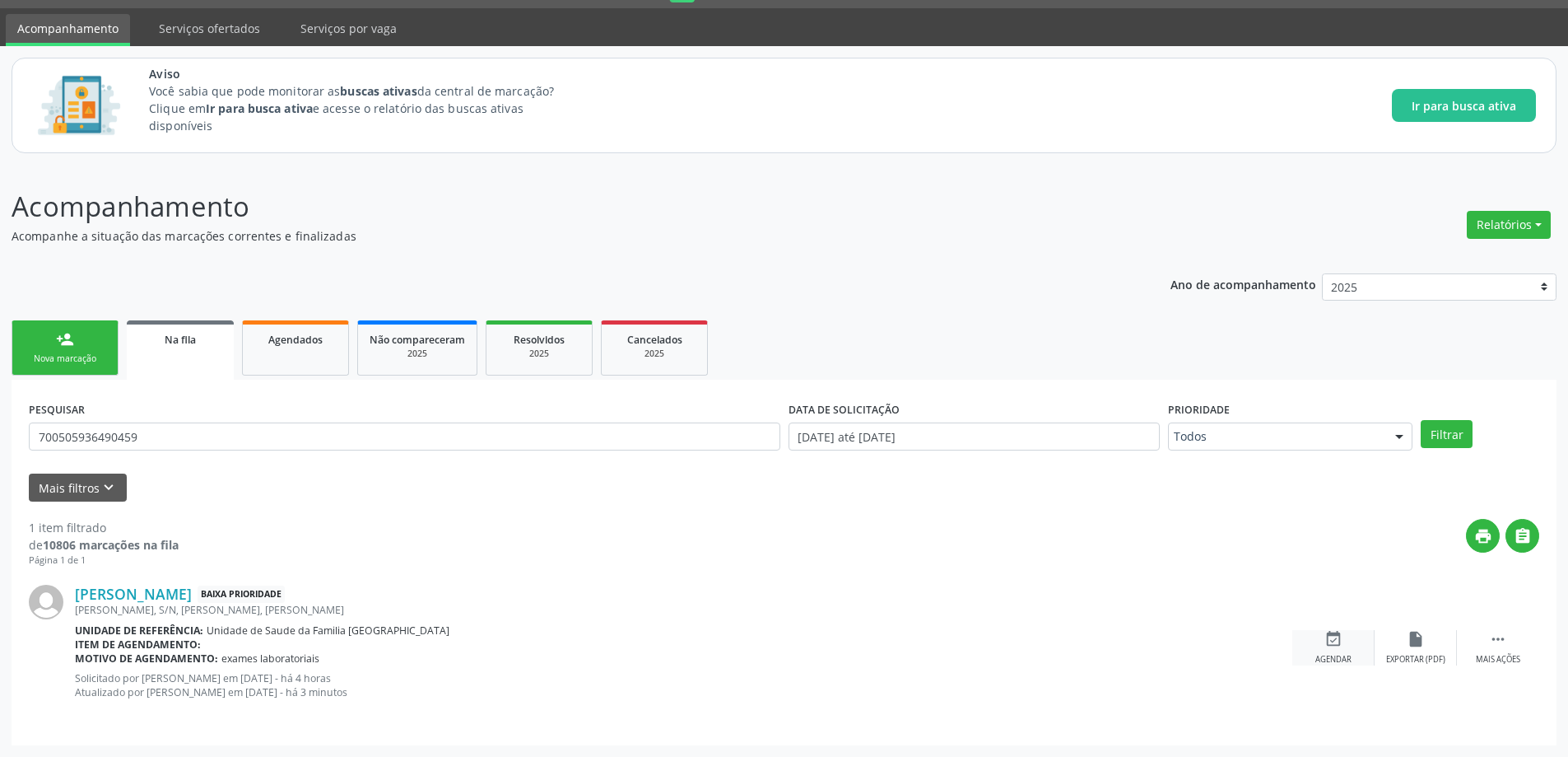
click at [1335, 652] on div "event_available Agendar" at bounding box center [1333, 648] width 82 height 35
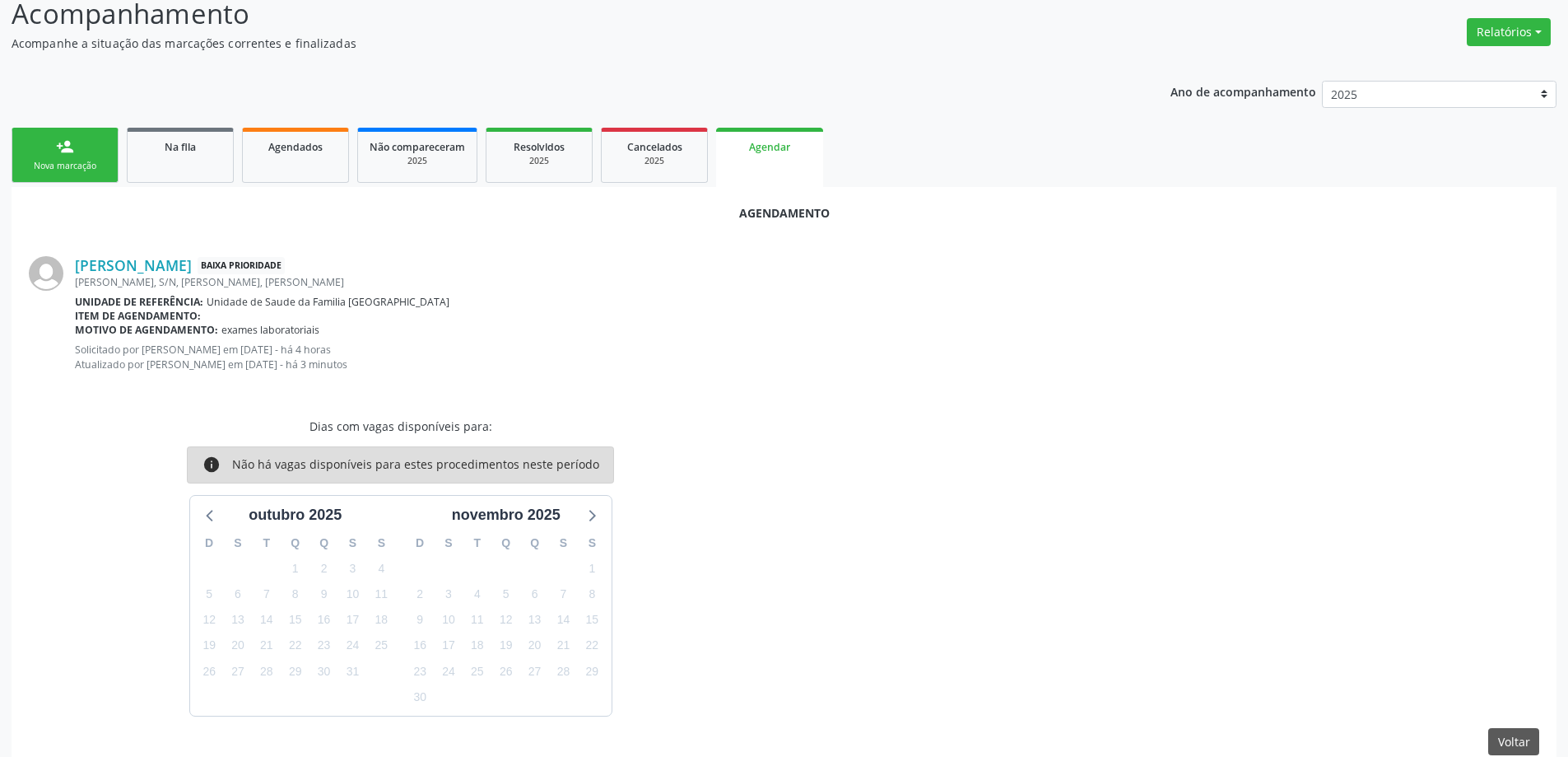
scroll to position [264, 0]
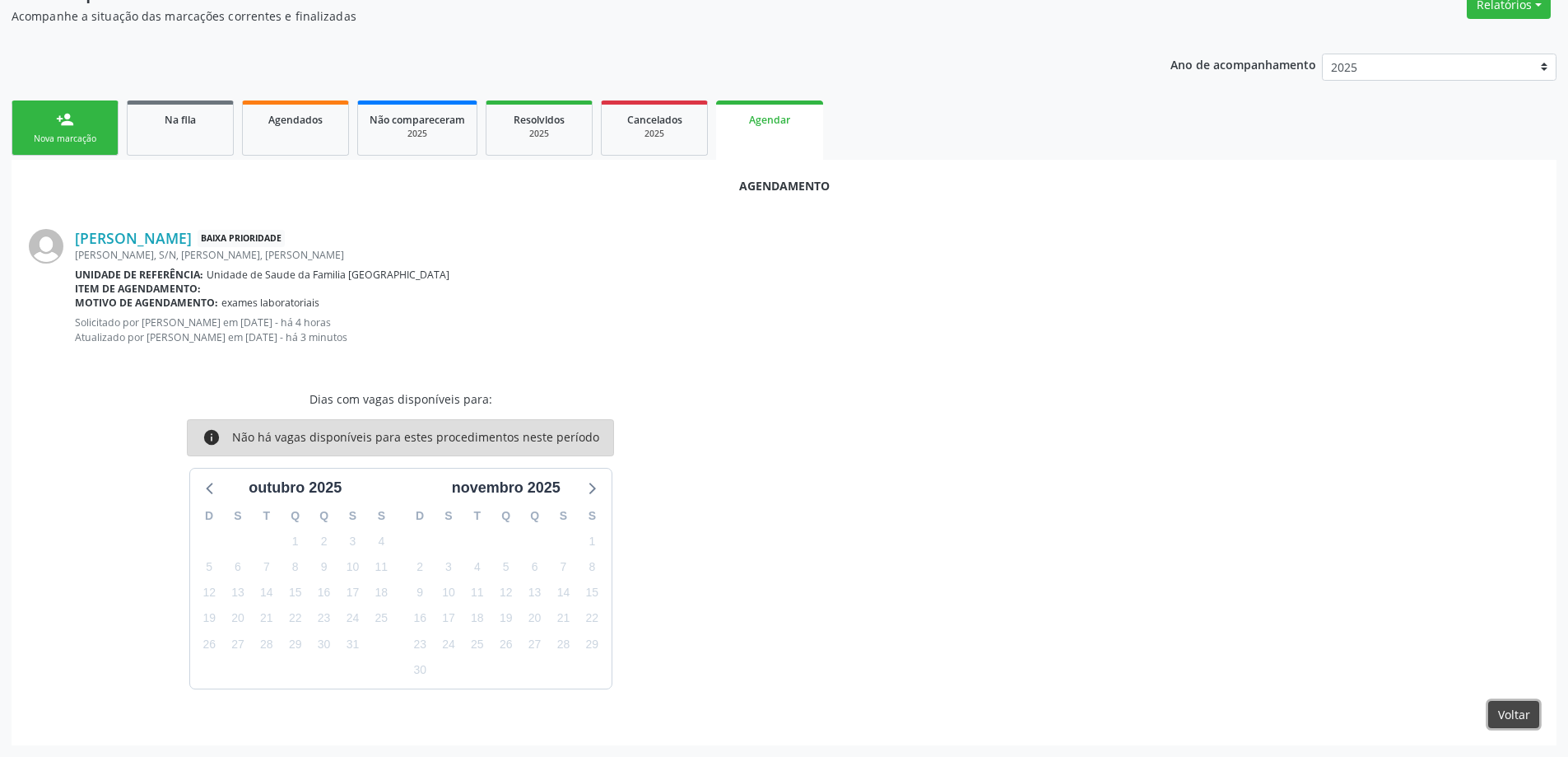
click at [1522, 706] on button "Voltar" at bounding box center [1512, 714] width 51 height 28
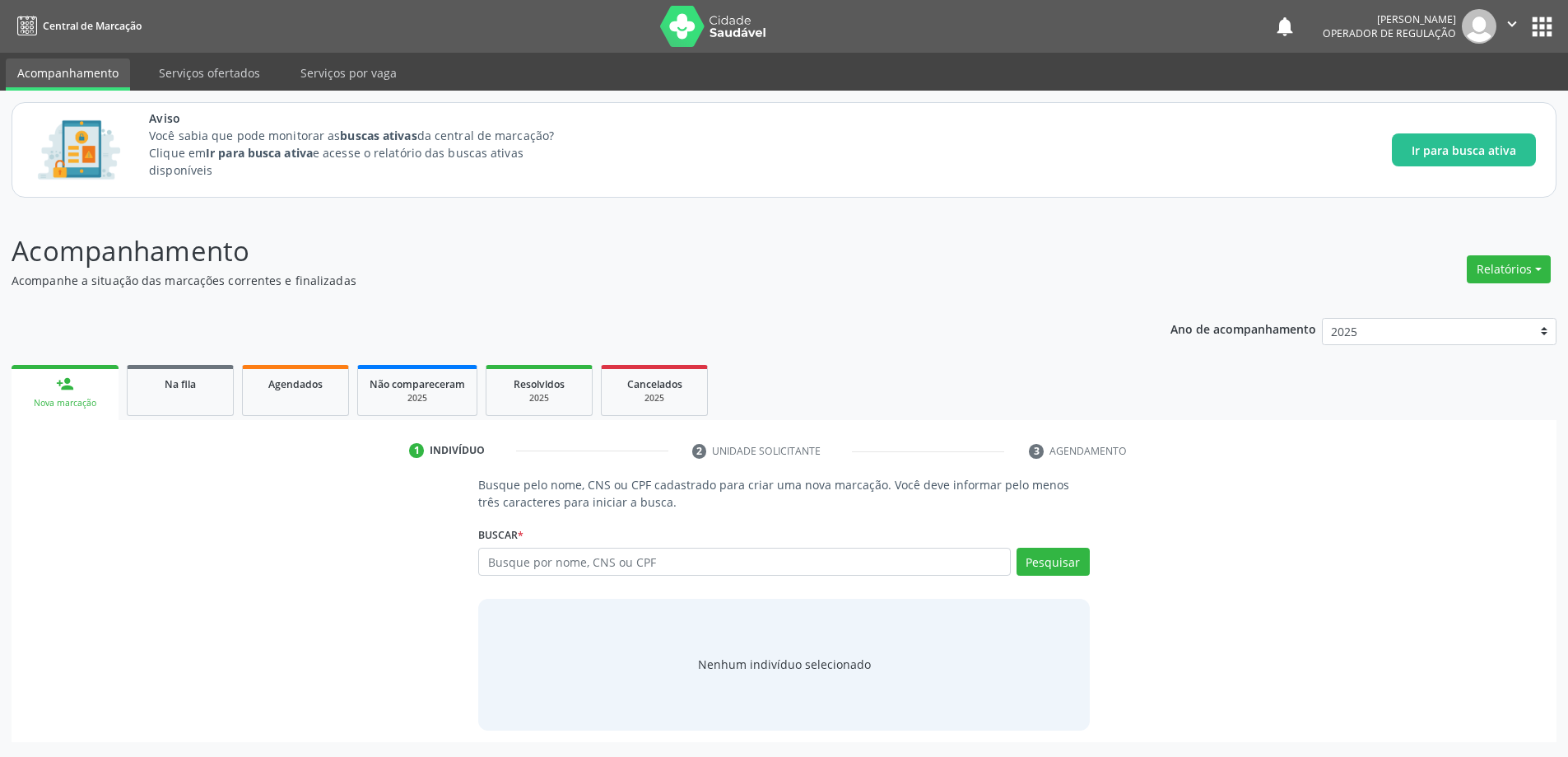
scroll to position [0, 0]
click at [569, 556] on input "text" at bounding box center [751, 561] width 537 height 28
click at [397, 565] on div "Busque pelo nome, CNS ou CPF cadastrado para criar uma nova marcação. Você deve…" at bounding box center [790, 603] width 1534 height 254
click at [162, 391] on div "Na fila" at bounding box center [180, 383] width 82 height 18
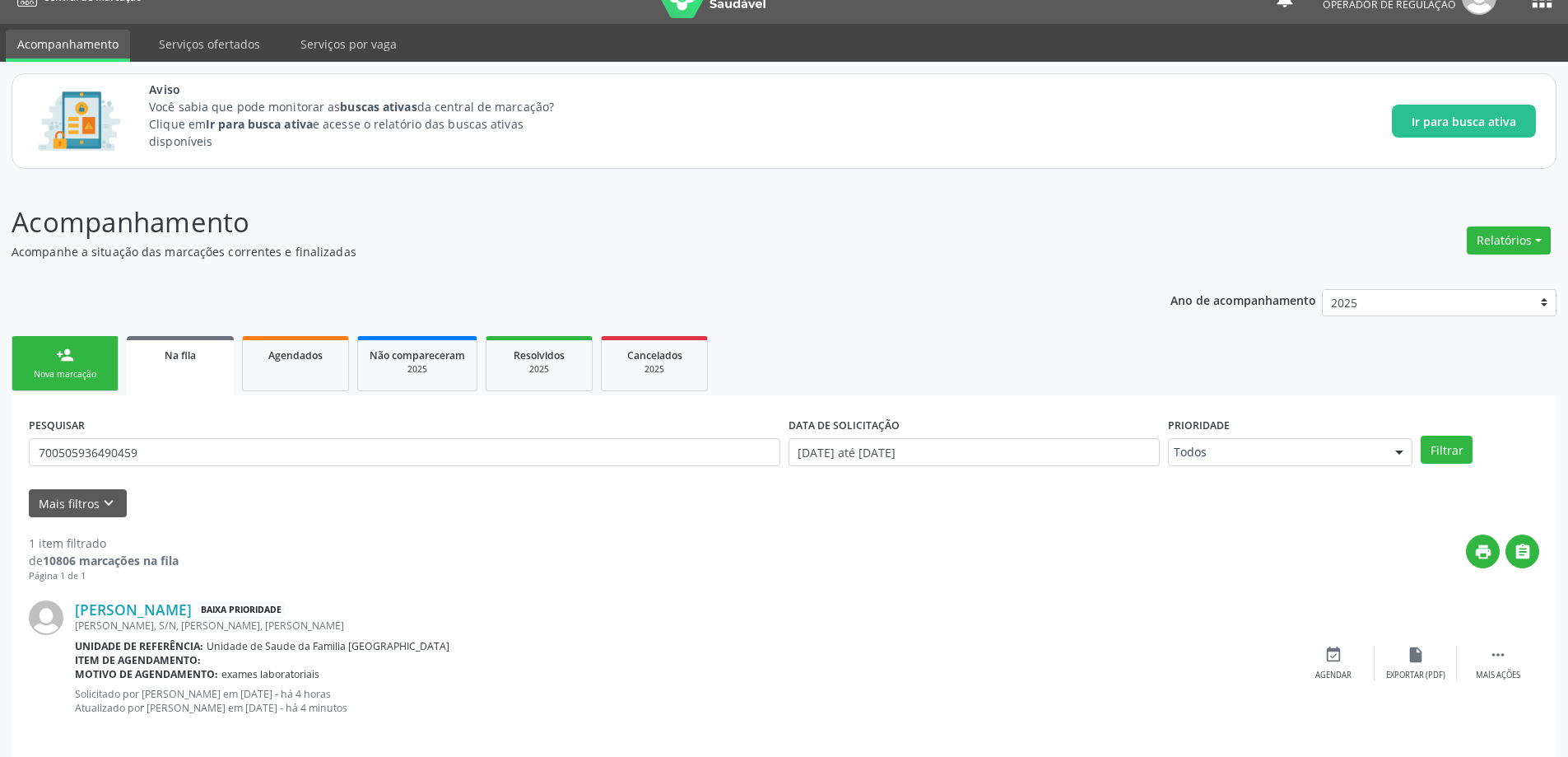
scroll to position [44, 0]
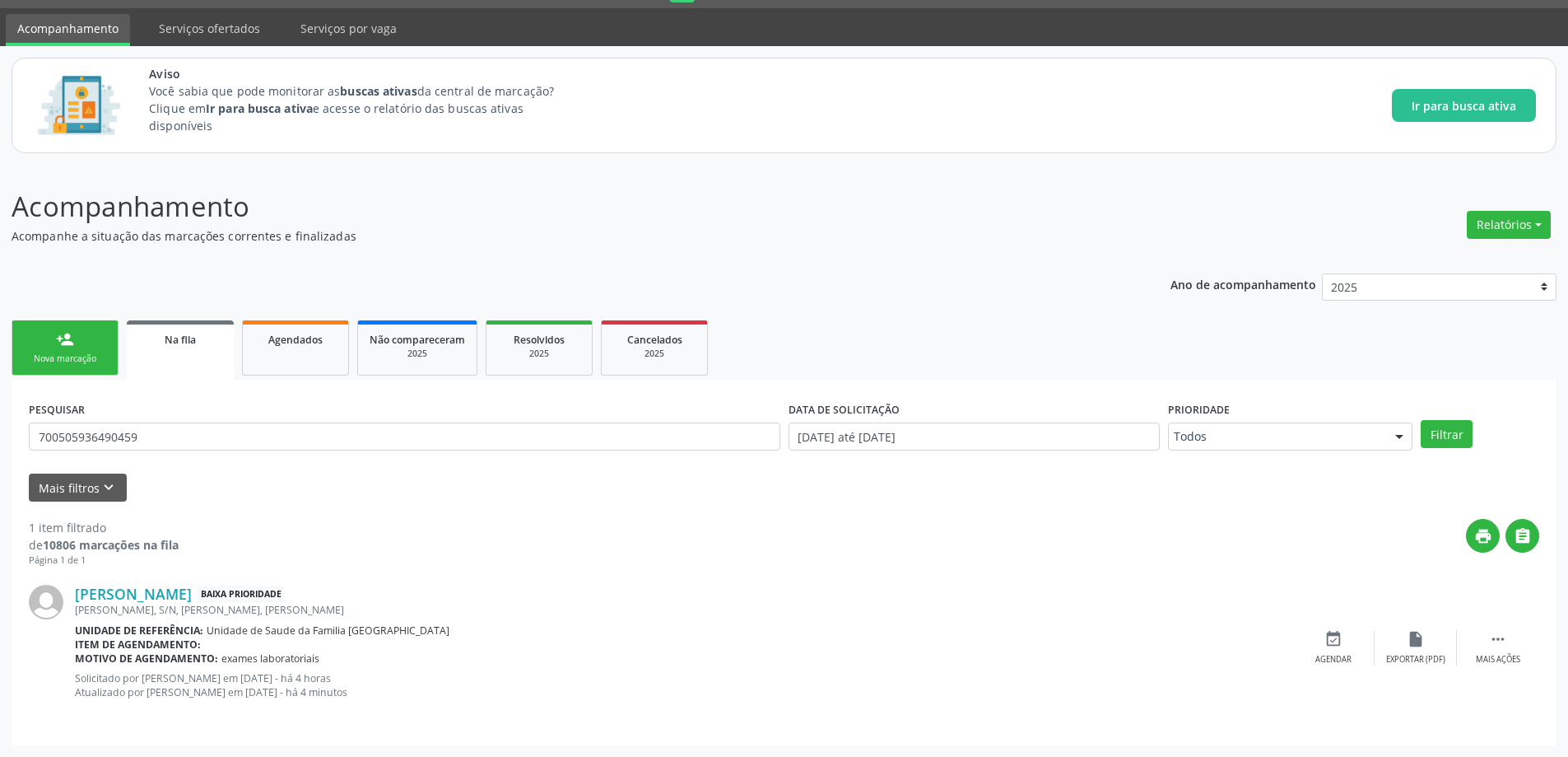
click at [475, 484] on div "Mais filtros keyboard_arrow_down" at bounding box center [784, 487] width 1518 height 29
click at [346, 443] on input "700505936490459" at bounding box center [404, 436] width 751 height 28
click at [1421, 420] on button "Filtrar" at bounding box center [1447, 434] width 52 height 28
click at [350, 439] on input "700505936490459" at bounding box center [404, 436] width 751 height 28
click at [1421, 420] on button "Filtrar" at bounding box center [1447, 434] width 52 height 28
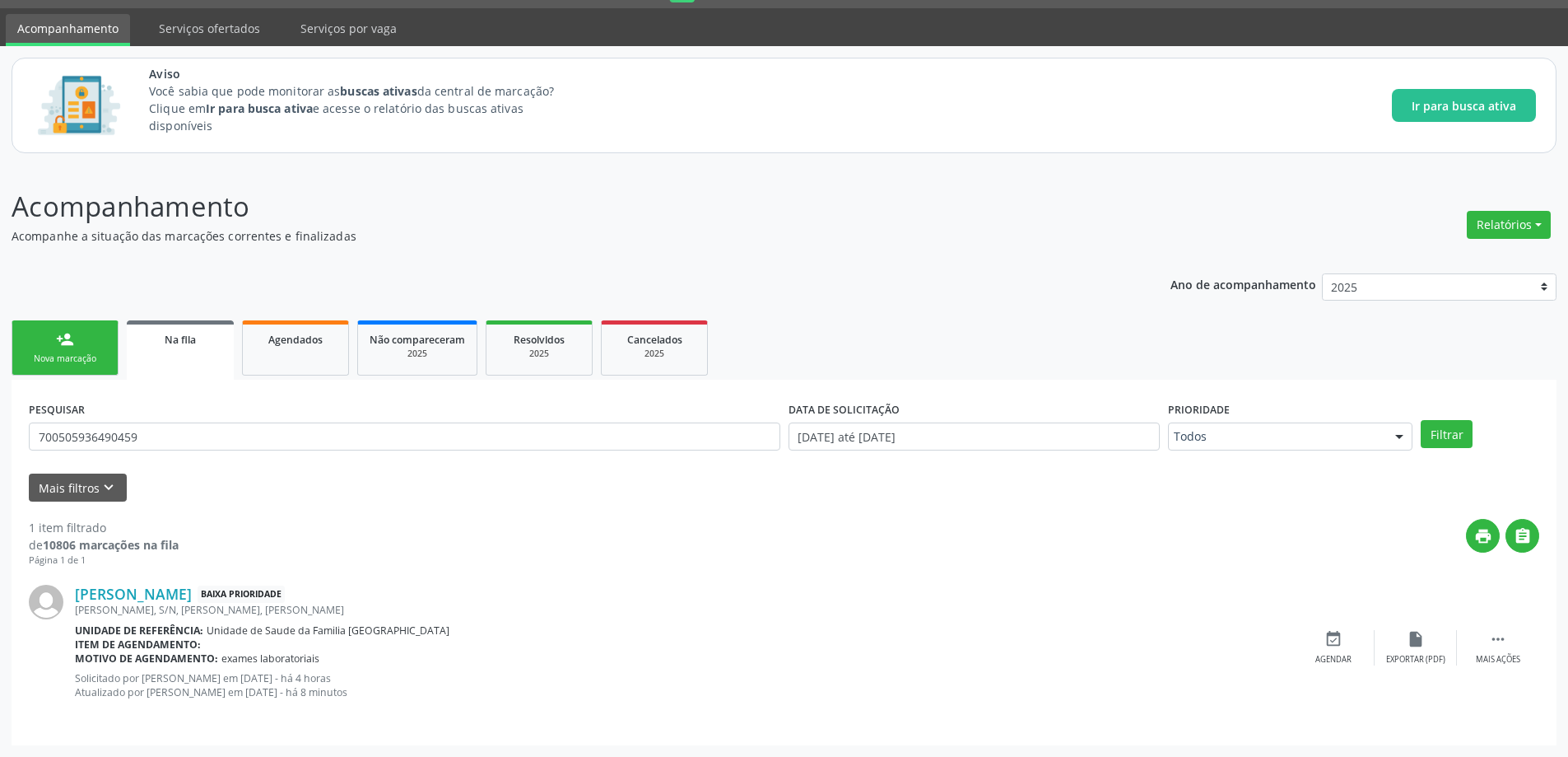
click at [286, 418] on div "PESQUISAR 700505936490459" at bounding box center [405, 428] width 759 height 64
click at [282, 425] on input "700505936490459" at bounding box center [404, 436] width 751 height 28
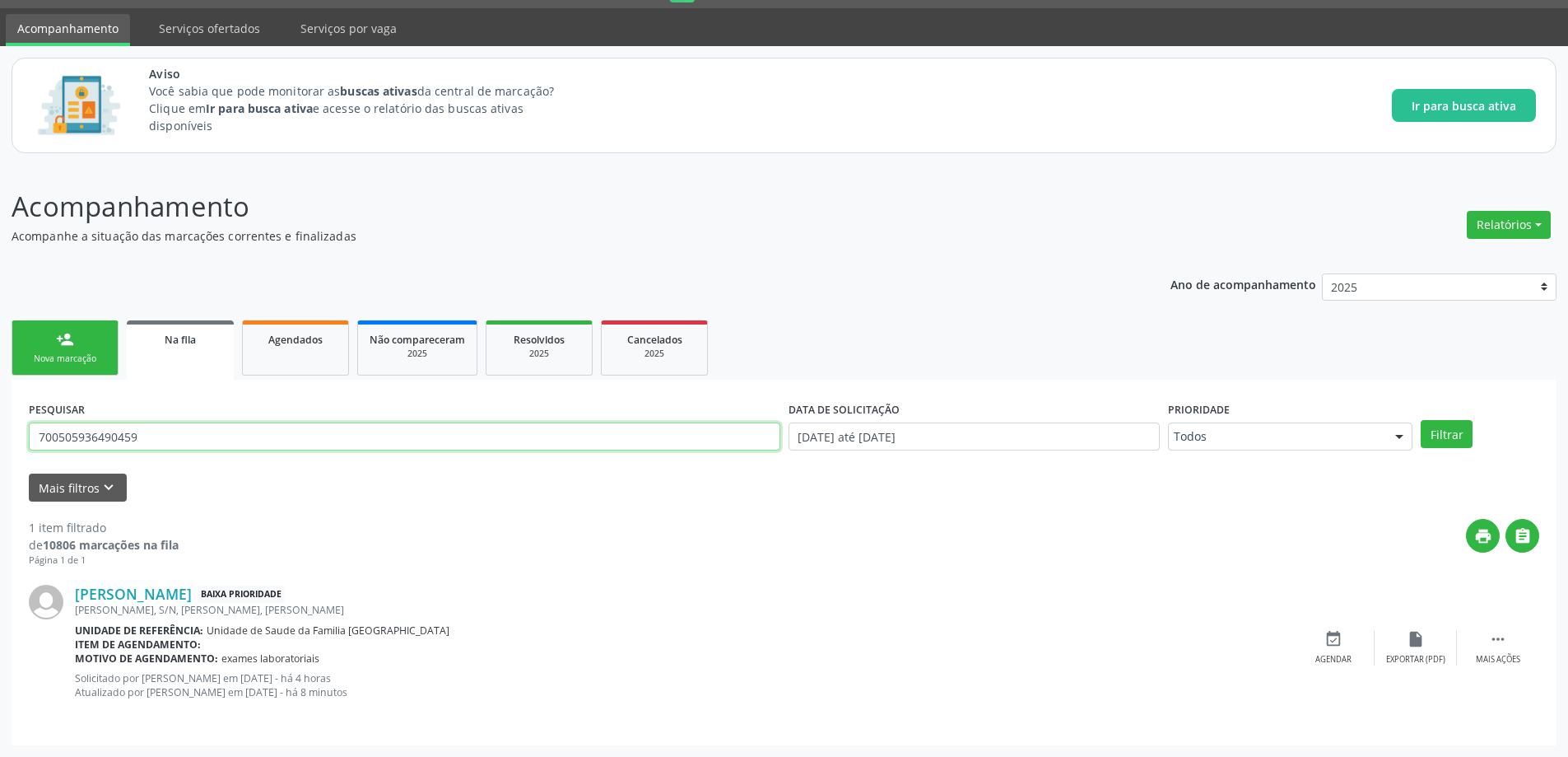
click at [1421, 420] on button "Filtrar" at bounding box center [1447, 434] width 52 height 28
click at [1501, 648] on icon "" at bounding box center [1498, 639] width 19 height 19
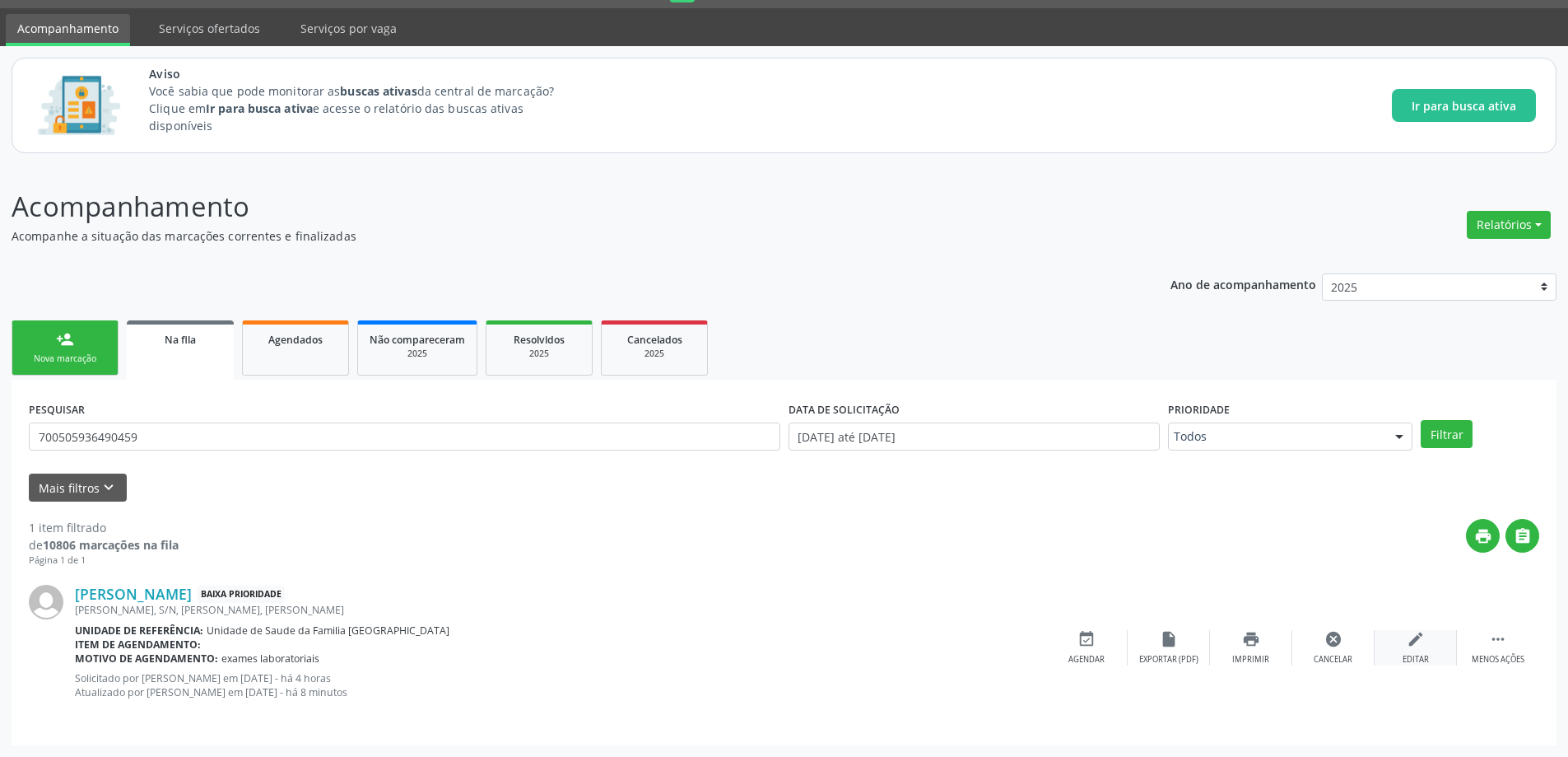
click at [1424, 645] on div "edit Editar" at bounding box center [1415, 648] width 82 height 35
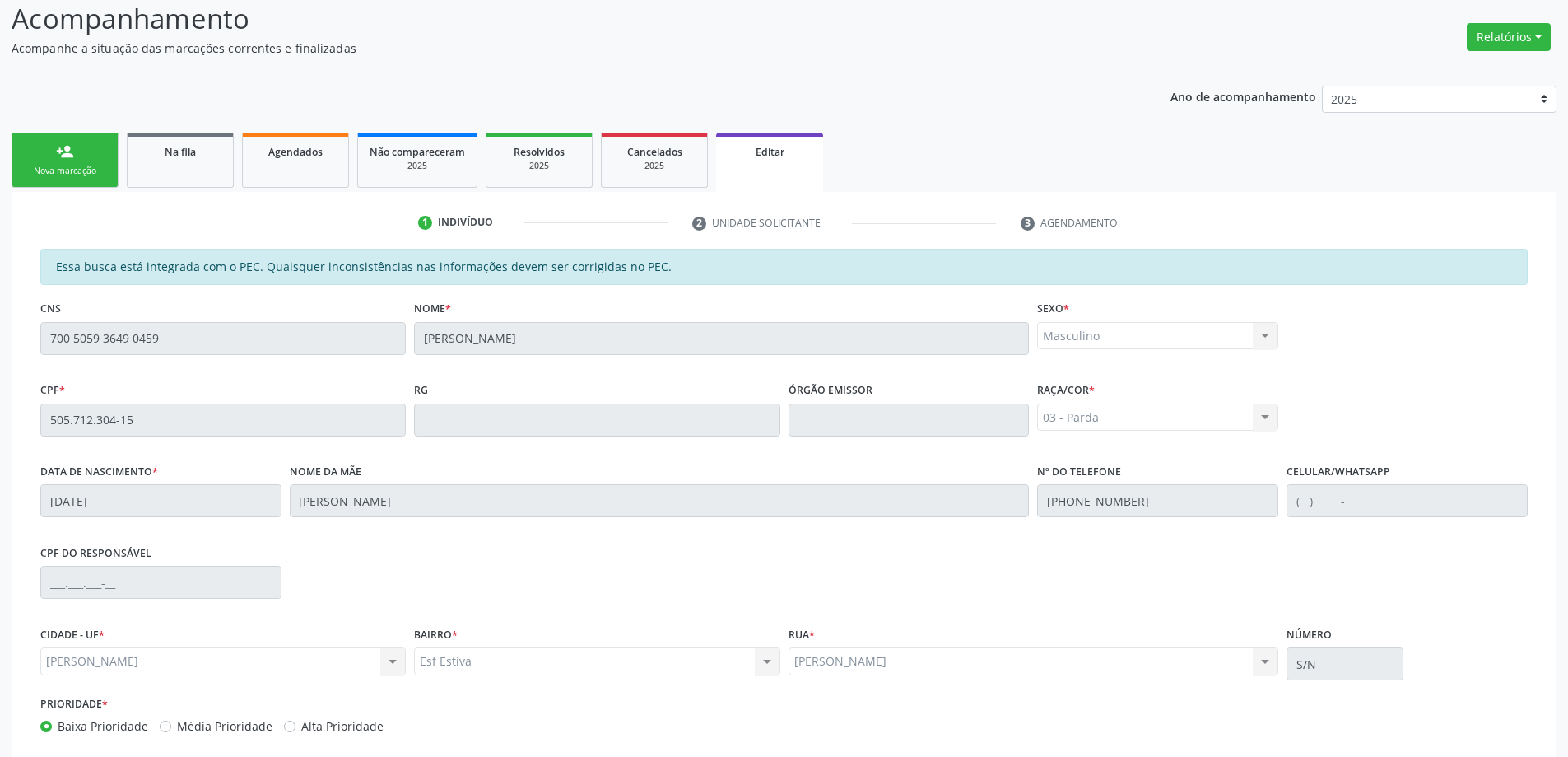
scroll to position [324, 0]
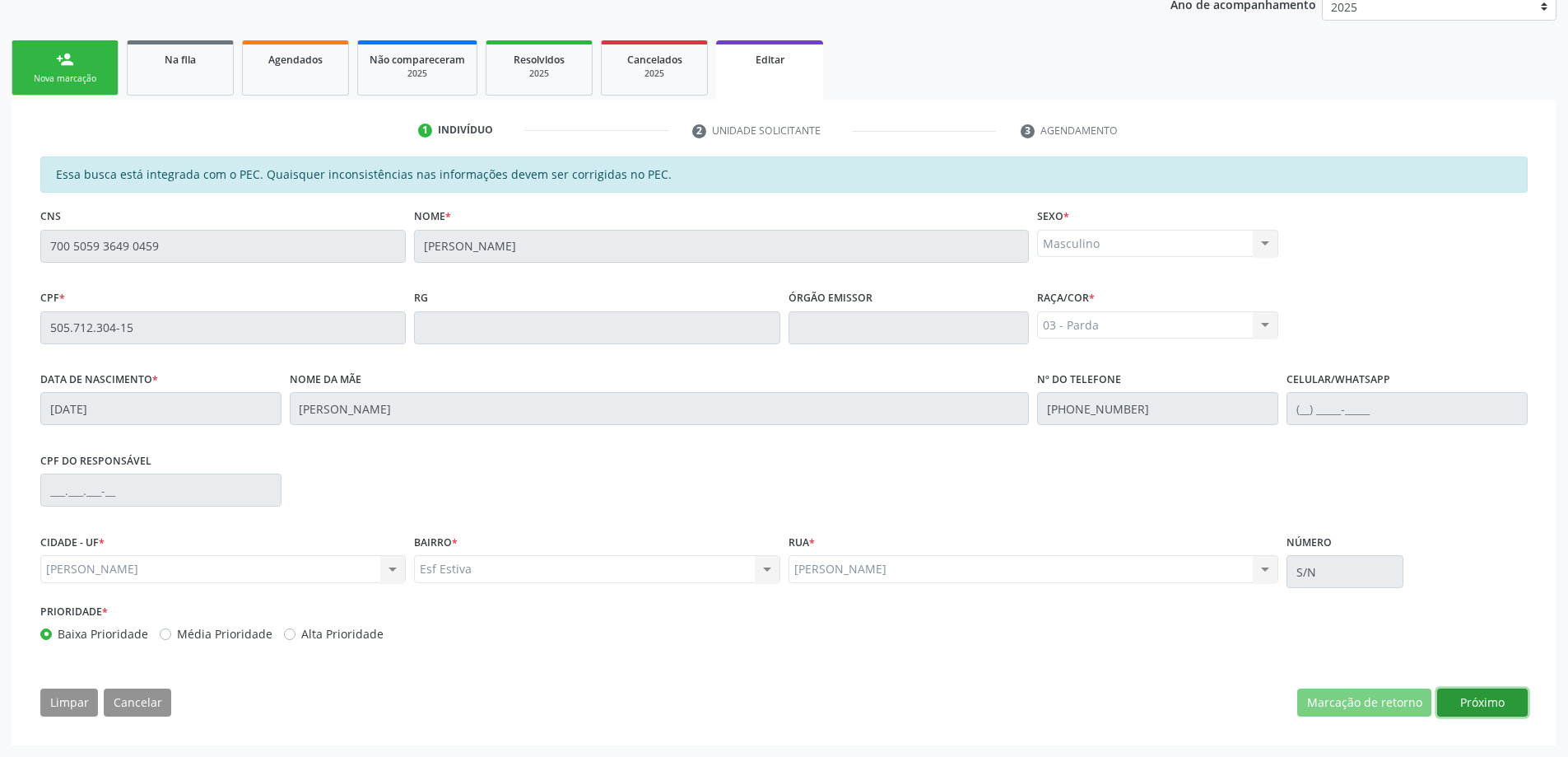
click at [1475, 699] on button "Próximo" at bounding box center [1482, 702] width 91 height 28
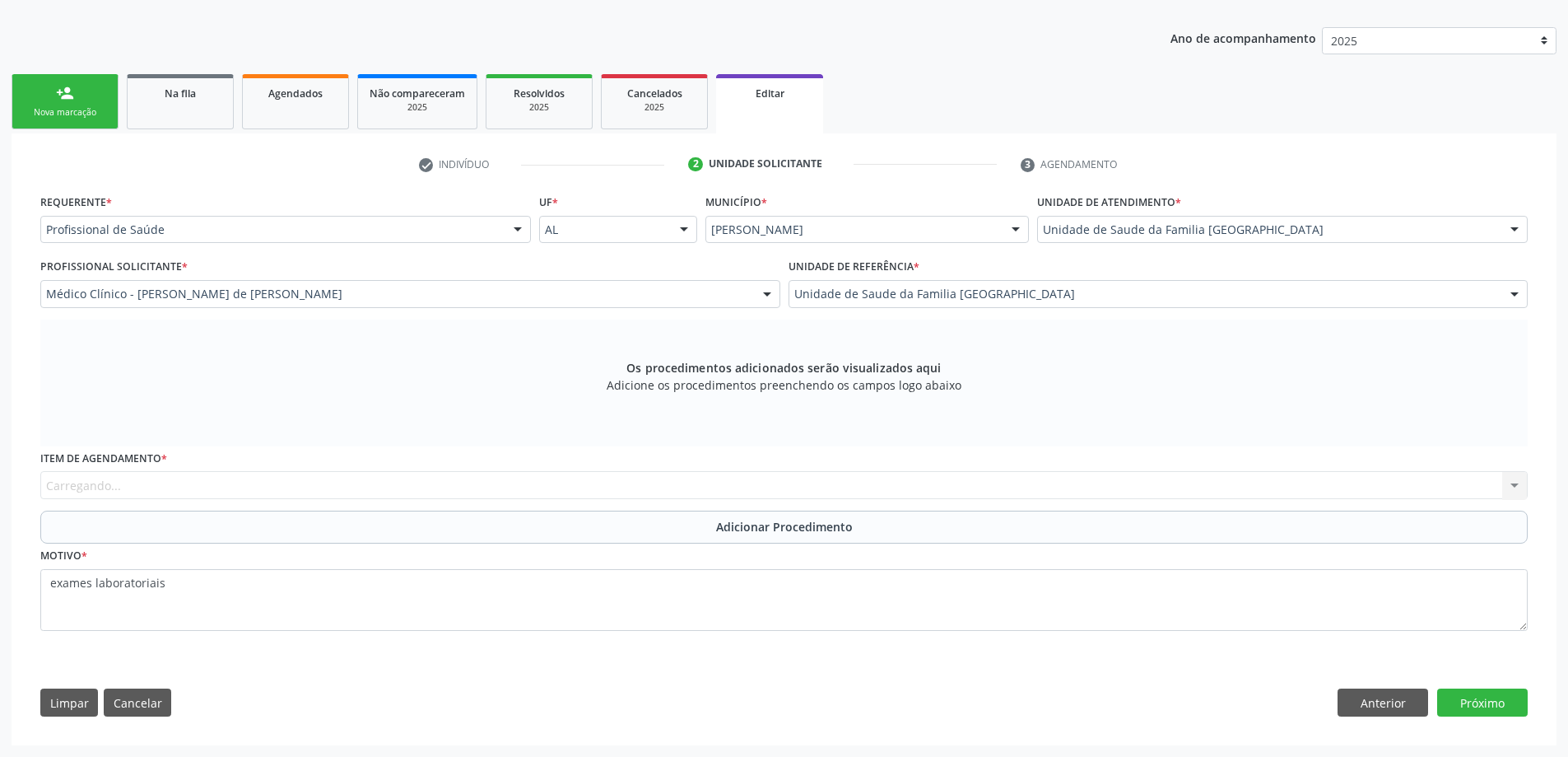
scroll to position [291, 0]
click at [331, 485] on div "Item de agendamento * Carregando... No elements found. Consider changing the se…" at bounding box center [784, 473] width 1486 height 53
click at [257, 484] on div "Item de agendamento * Carregando... No elements found. Consider changing the se…" at bounding box center [784, 473] width 1486 height 53
click at [311, 482] on div "Carregando..." at bounding box center [784, 485] width 1486 height 28
click at [46, 491] on input "text" at bounding box center [46, 493] width 0 height 33
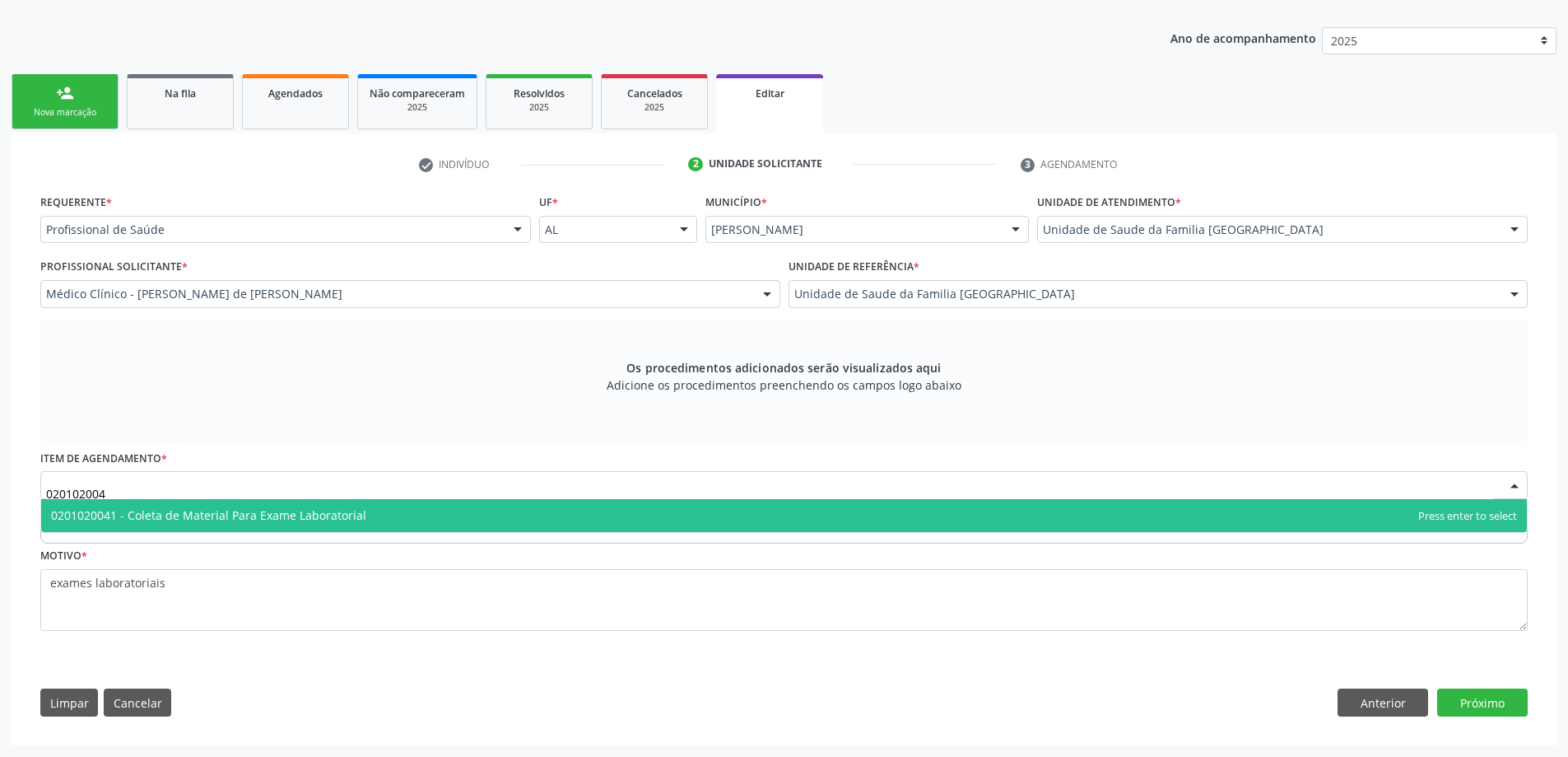
type input "0201020041"
click at [222, 500] on span "0201020041 - Coleta de Material Para Exame Laboratorial" at bounding box center [784, 515] width 1486 height 33
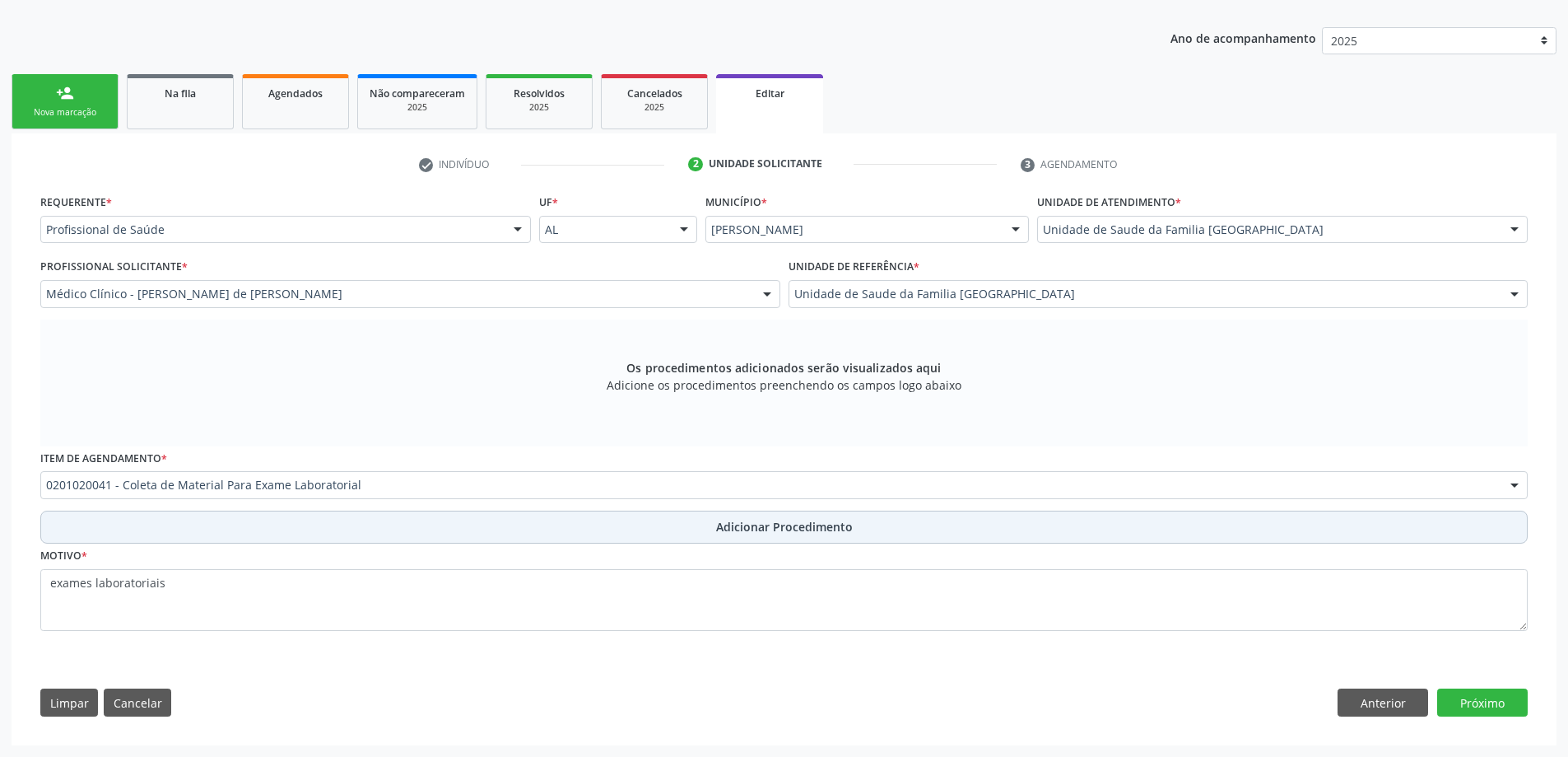
click at [727, 530] on span "Adicionar Procedimento" at bounding box center [784, 526] width 136 height 18
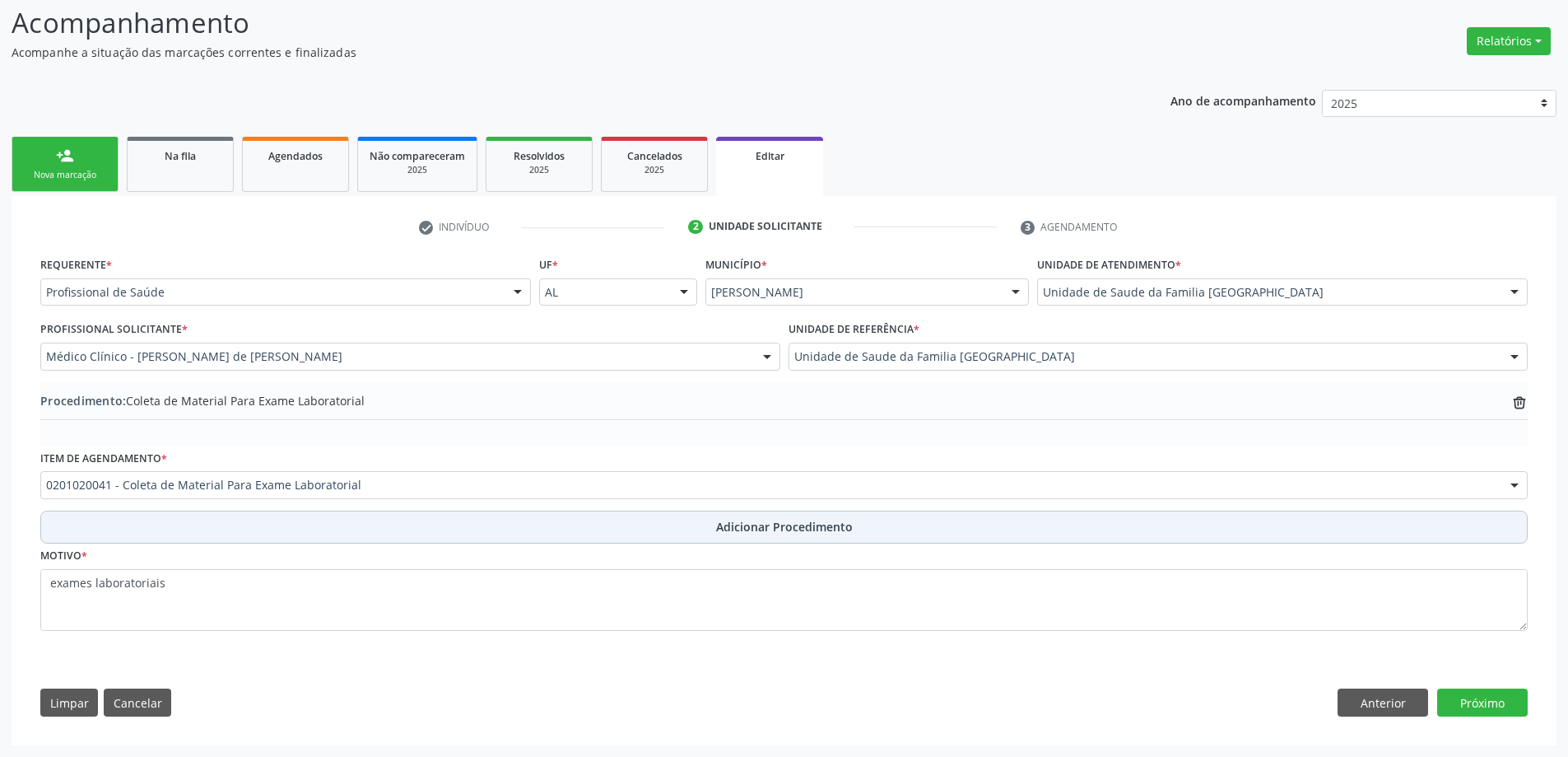
scroll to position [228, 0]
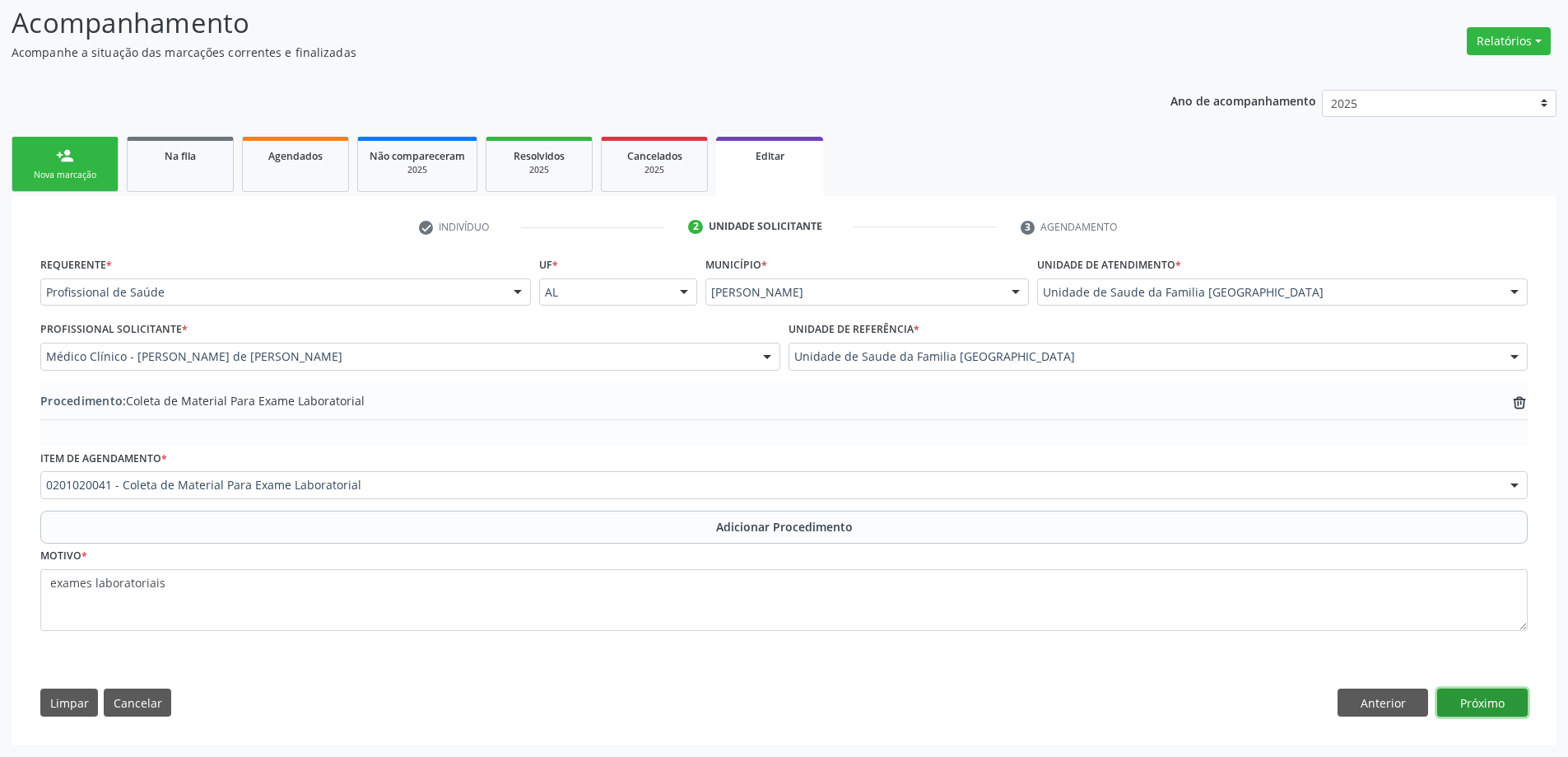
click at [1491, 702] on button "Próximo" at bounding box center [1482, 702] width 91 height 28
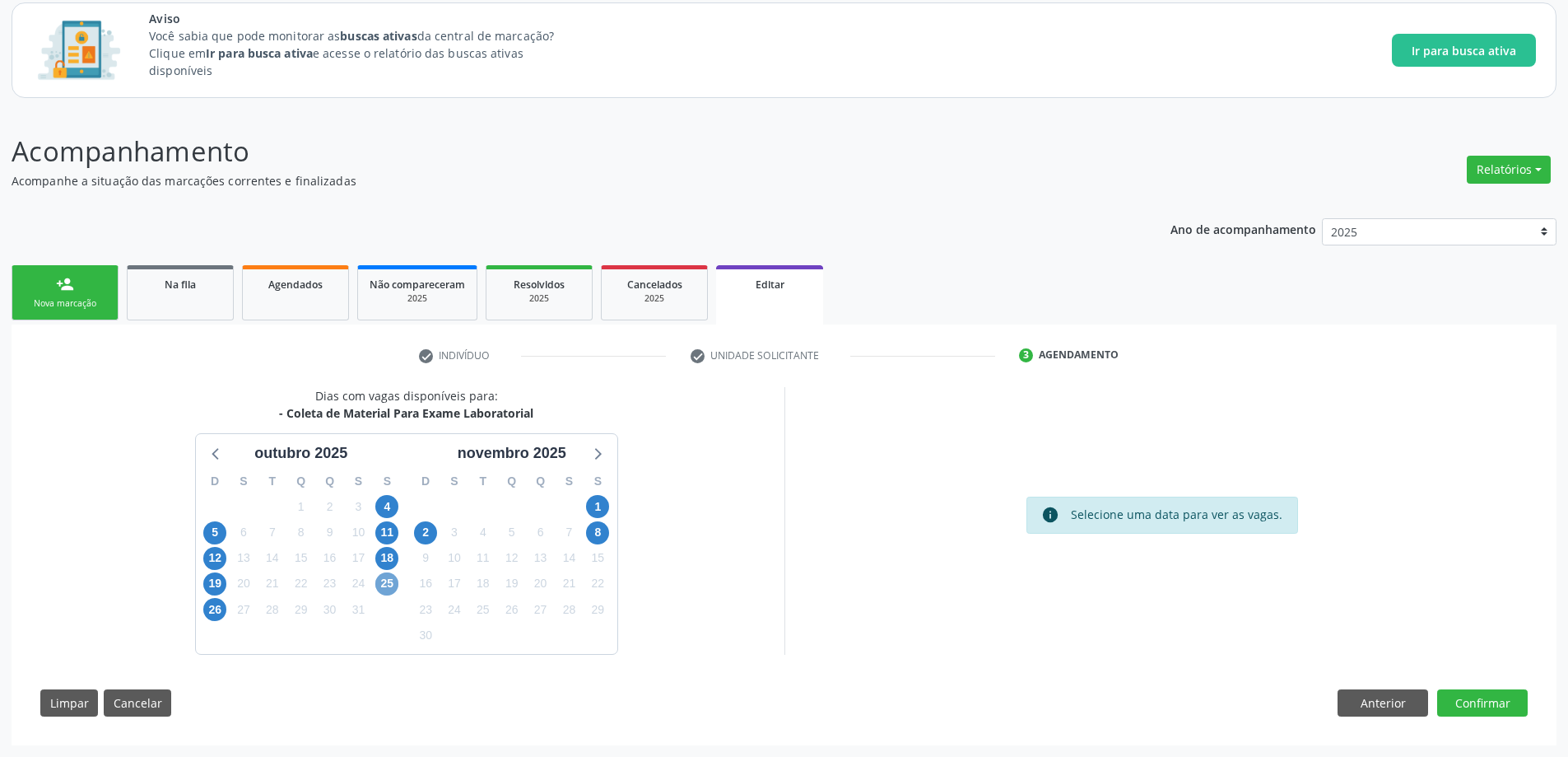
click at [383, 587] on span "25" at bounding box center [386, 583] width 23 height 23
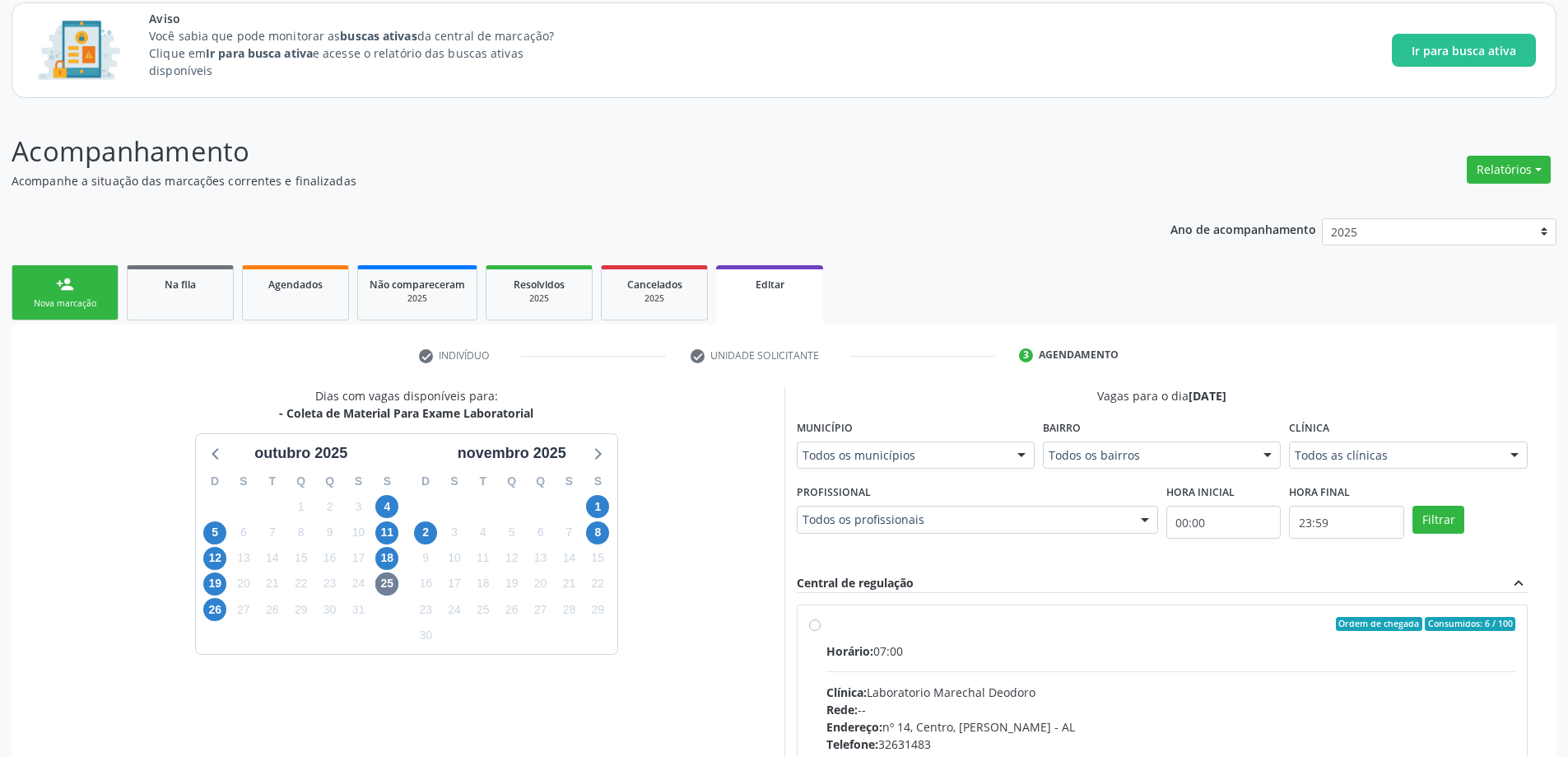
click at [826, 626] on label "Ordem de chegada Consumidos: 6 / 100 Horário: 07:00 Clínica: Laboratorio Marech…" at bounding box center [1171, 742] width 690 height 253
click at [811, 626] on input "Ordem de chegada Consumidos: 6 / 100 Horário: 07:00 Clínica: Laboratorio Marech…" at bounding box center [814, 624] width 11 height 15
radio input "true"
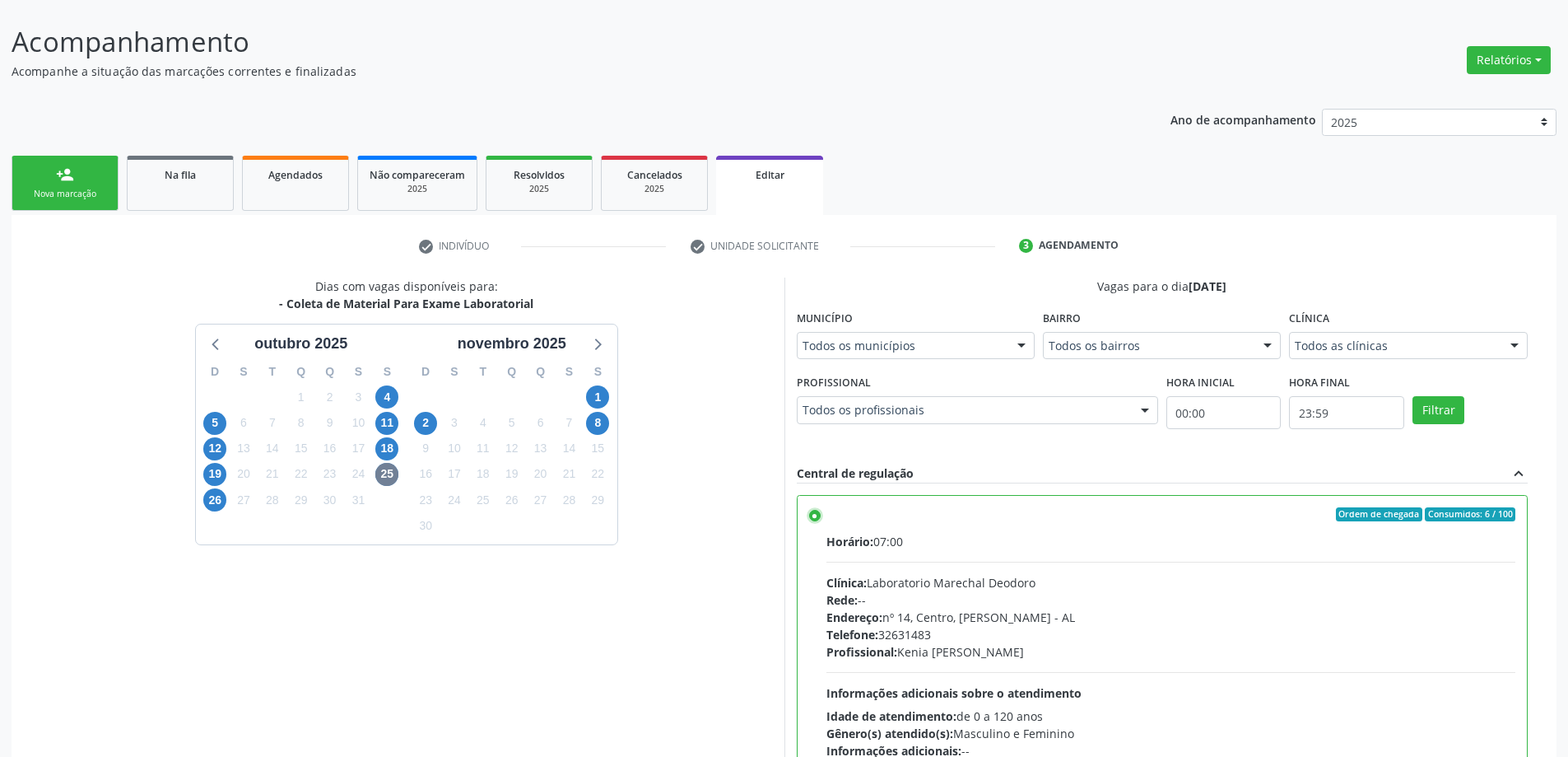
scroll to position [367, 0]
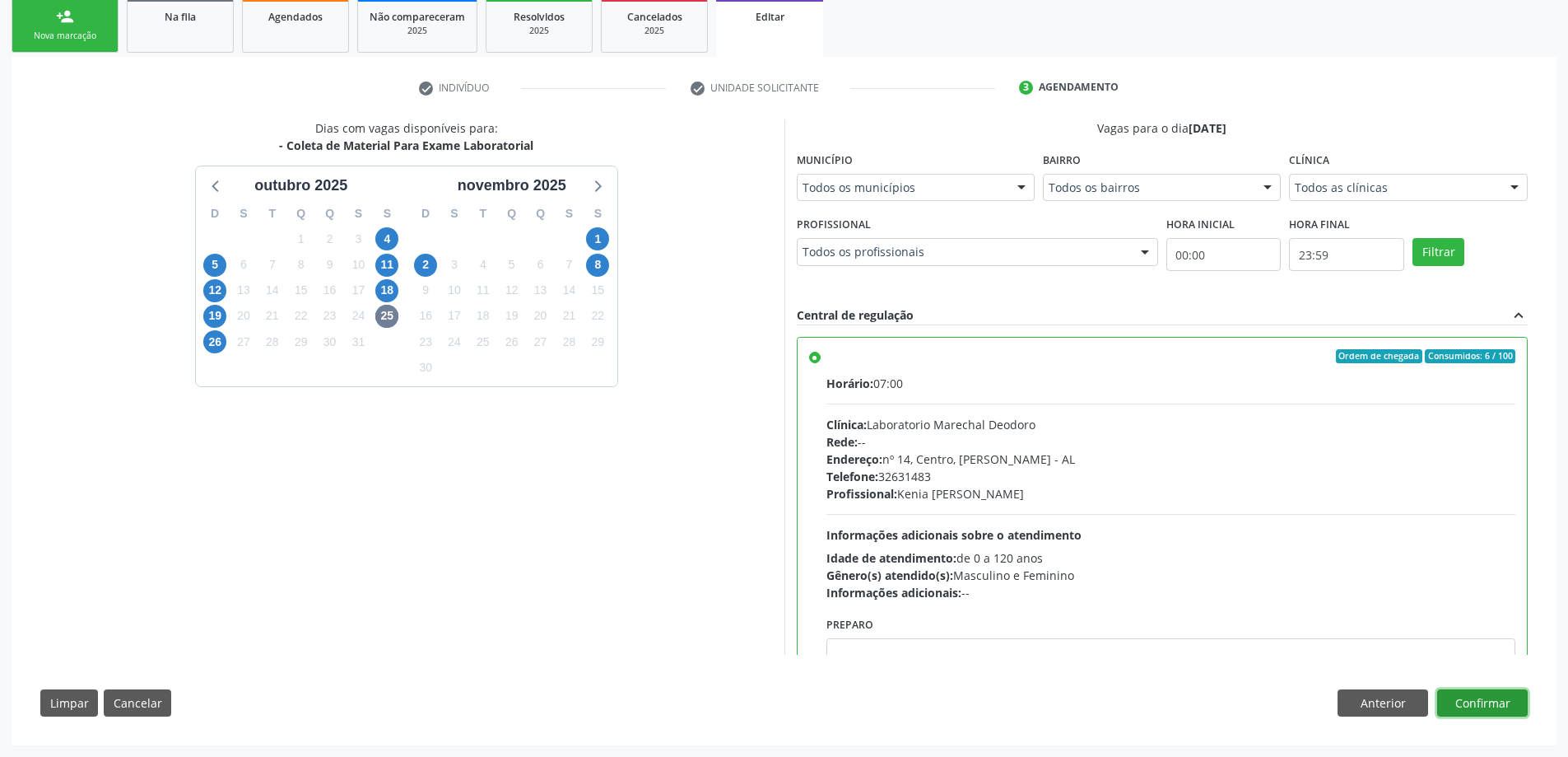
click at [1491, 700] on button "Confirmar" at bounding box center [1482, 703] width 91 height 28
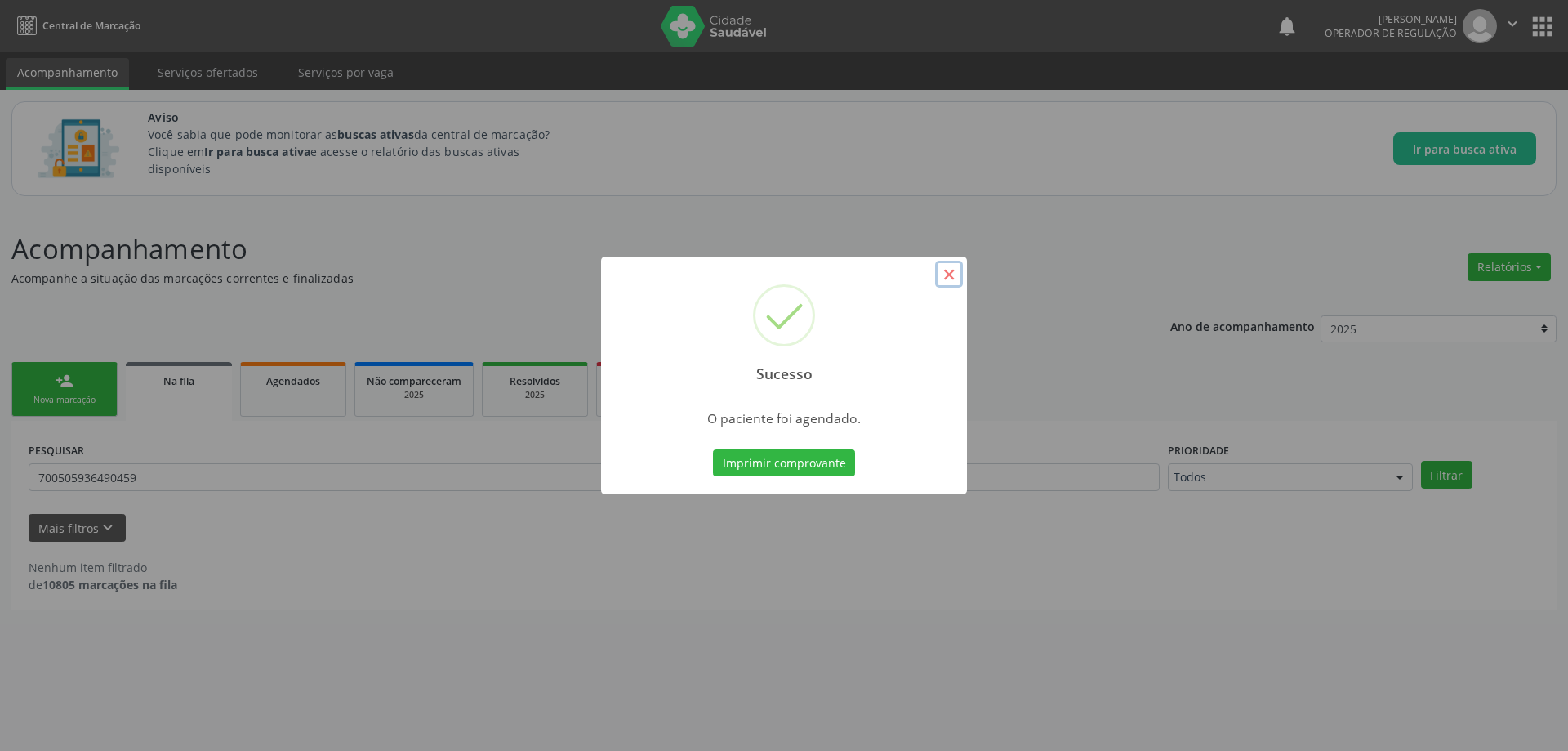
click at [949, 270] on button "×" at bounding box center [949, 274] width 28 height 28
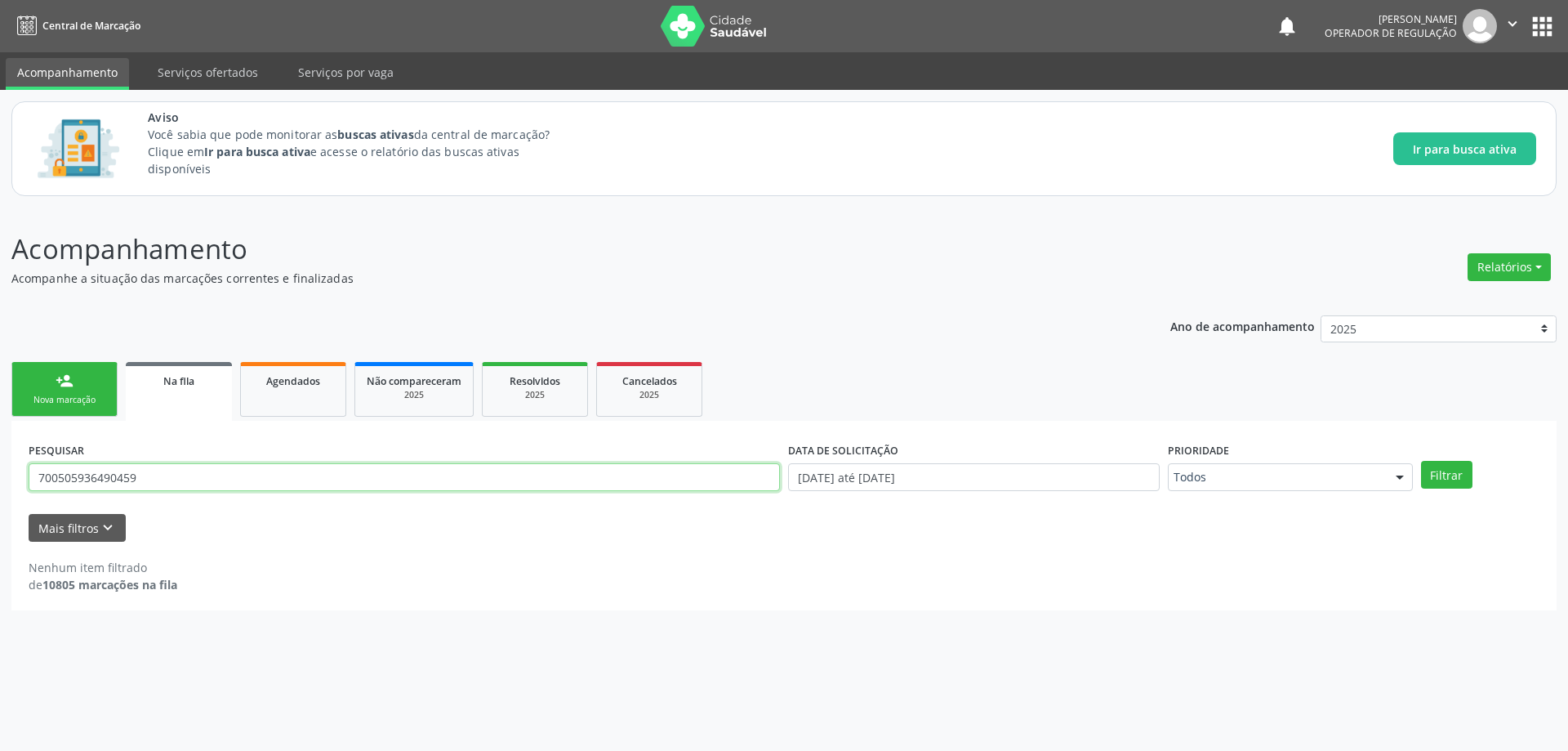
click at [157, 481] on input "700505936490459" at bounding box center [403, 477] width 751 height 28
paste input "8403707178567"
type input "708403707178567"
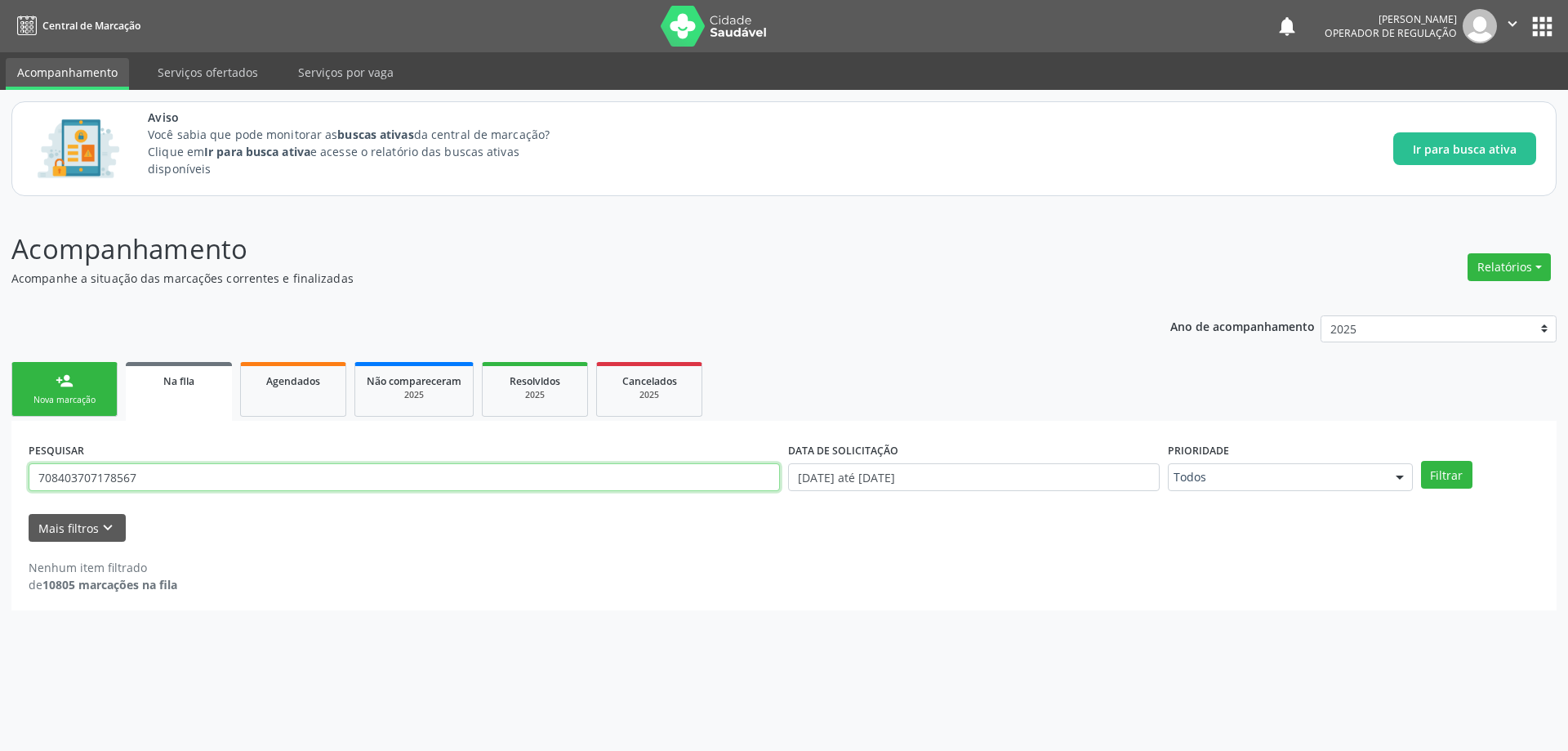
click at [1421, 461] on button "Filtrar" at bounding box center [1447, 474] width 51 height 28
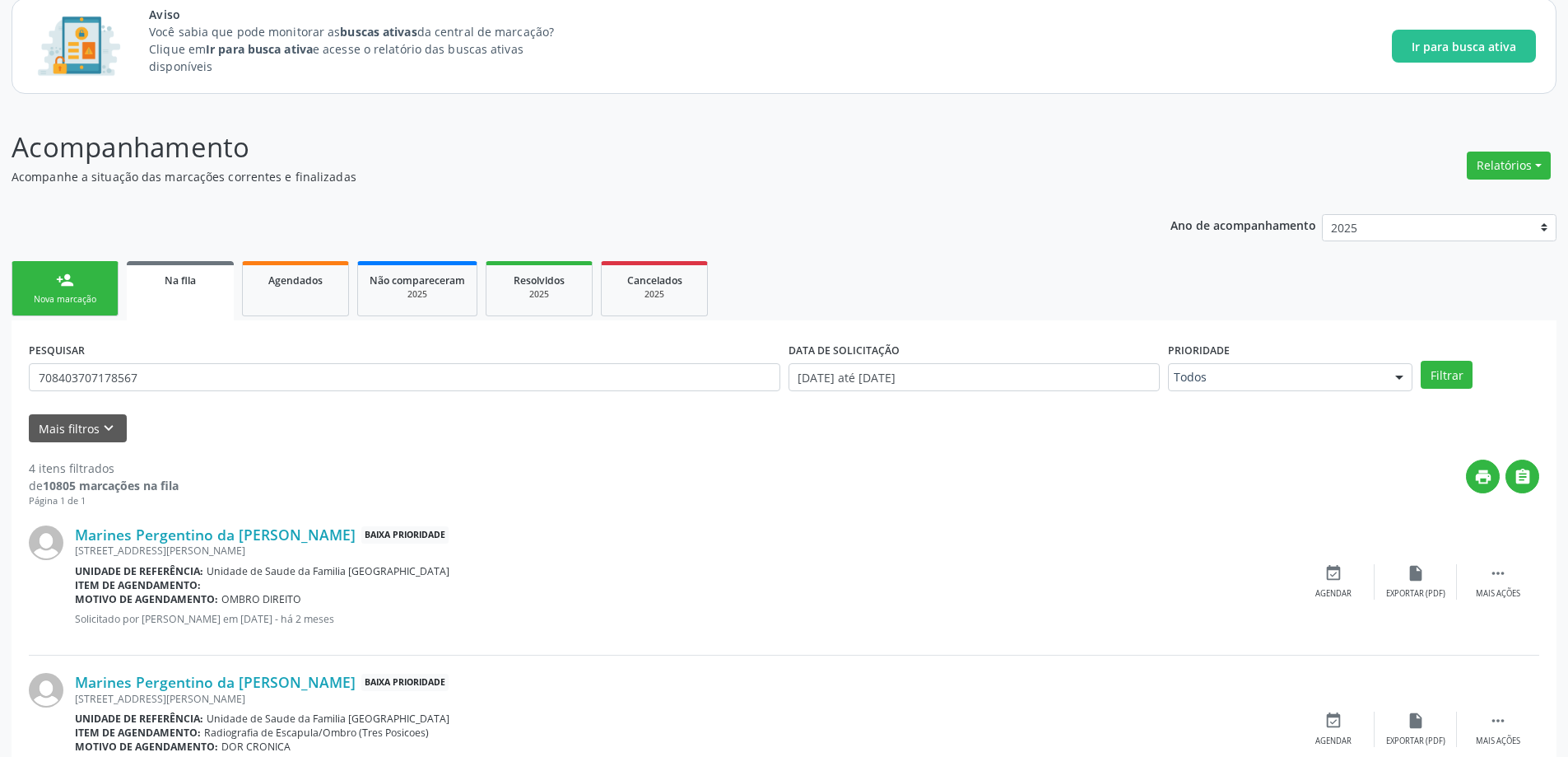
scroll to position [487, 0]
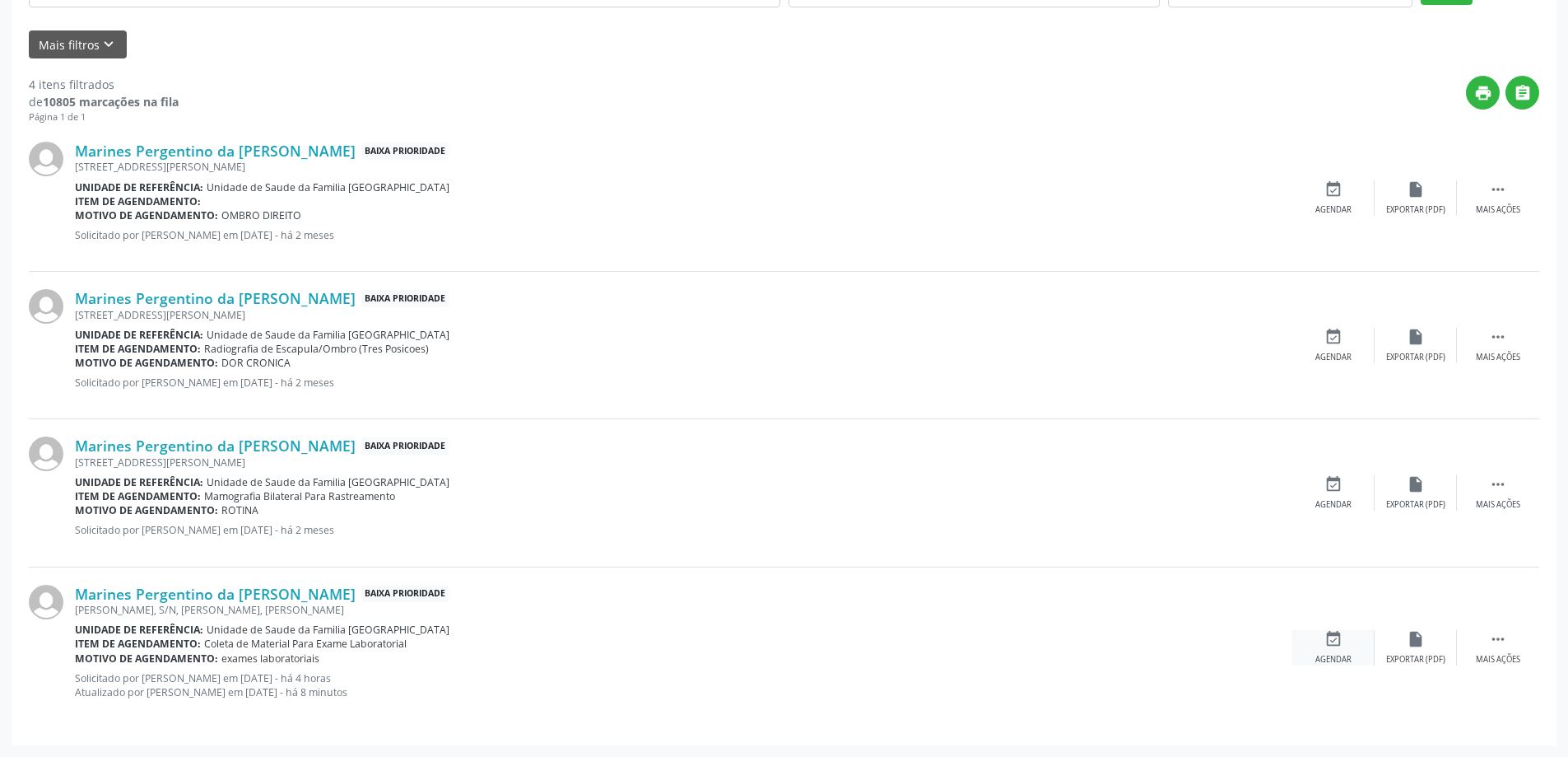
click at [1332, 640] on icon "event_available" at bounding box center [1334, 639] width 19 height 19
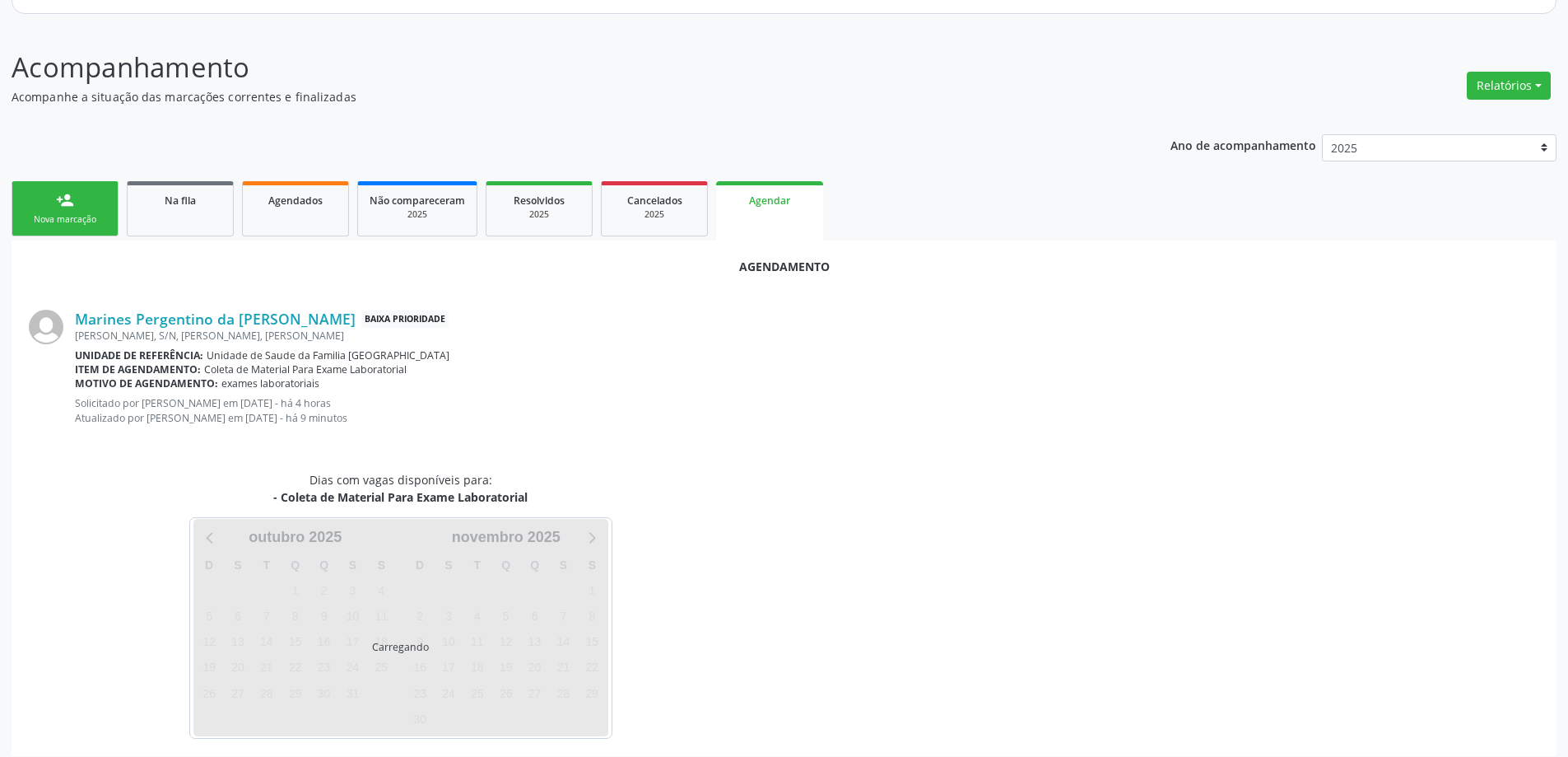
scroll to position [195, 0]
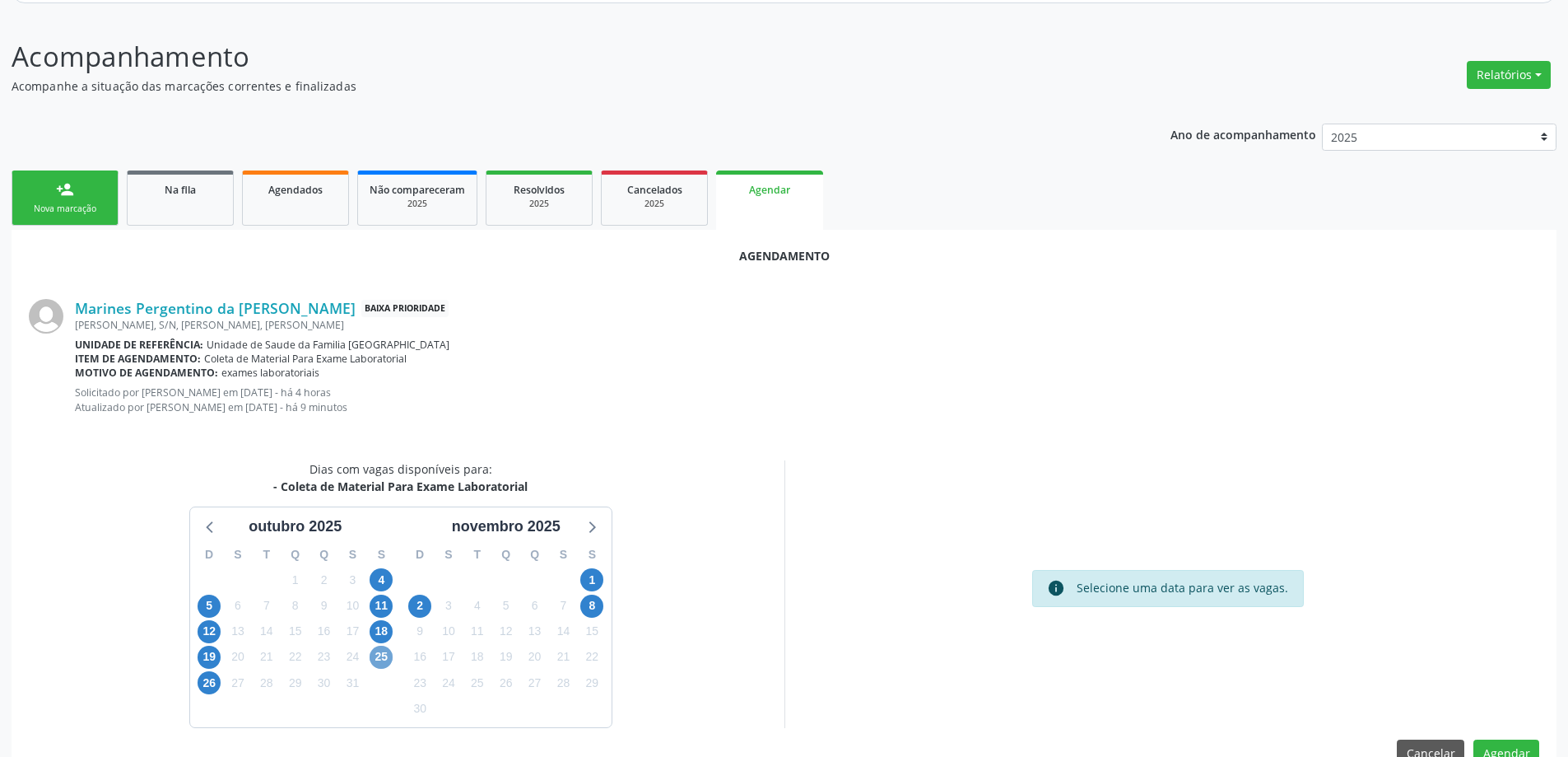
click at [376, 657] on span "25" at bounding box center [381, 657] width 23 height 23
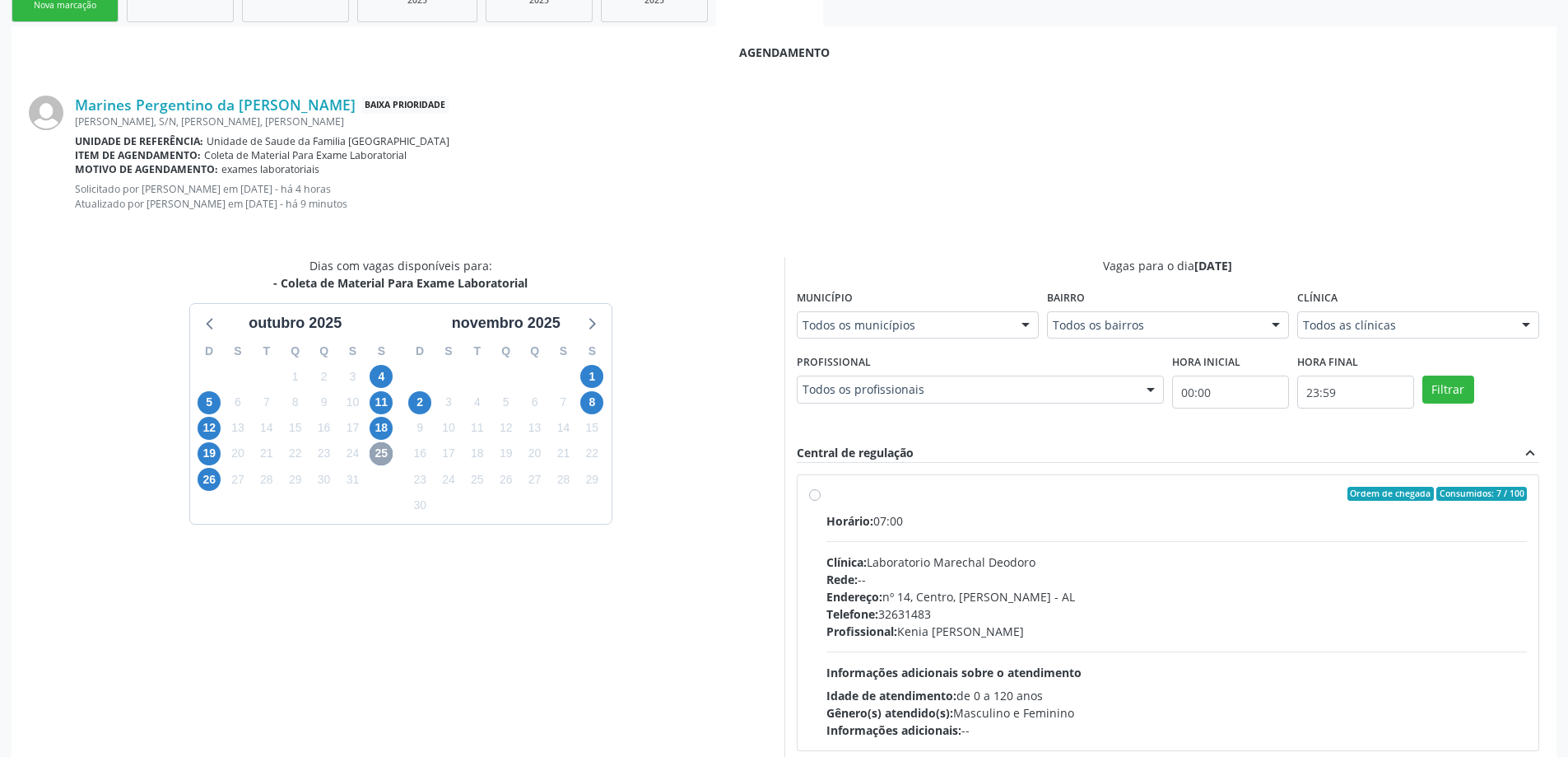
scroll to position [441, 0]
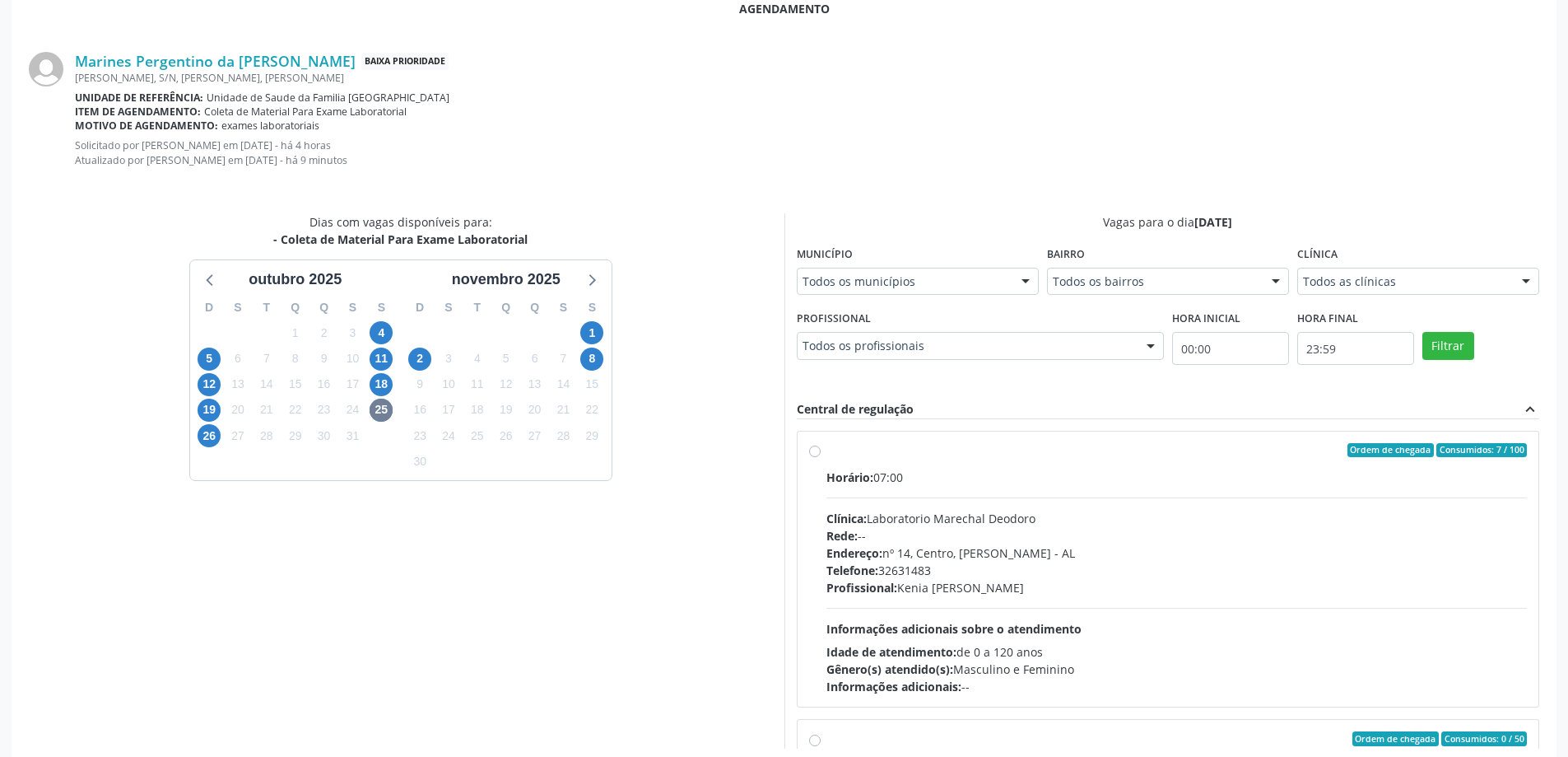
click at [826, 451] on label "Ordem de chegada Consumidos: 7 / 100 Horário: 07:00 Clínica: Laboratorio Marech…" at bounding box center [1176, 569] width 701 height 253
click at [817, 451] on input "Ordem de chegada Consumidos: 7 / 100 Horário: 07:00 Clínica: Laboratorio Marech…" at bounding box center [814, 450] width 11 height 15
radio input "true"
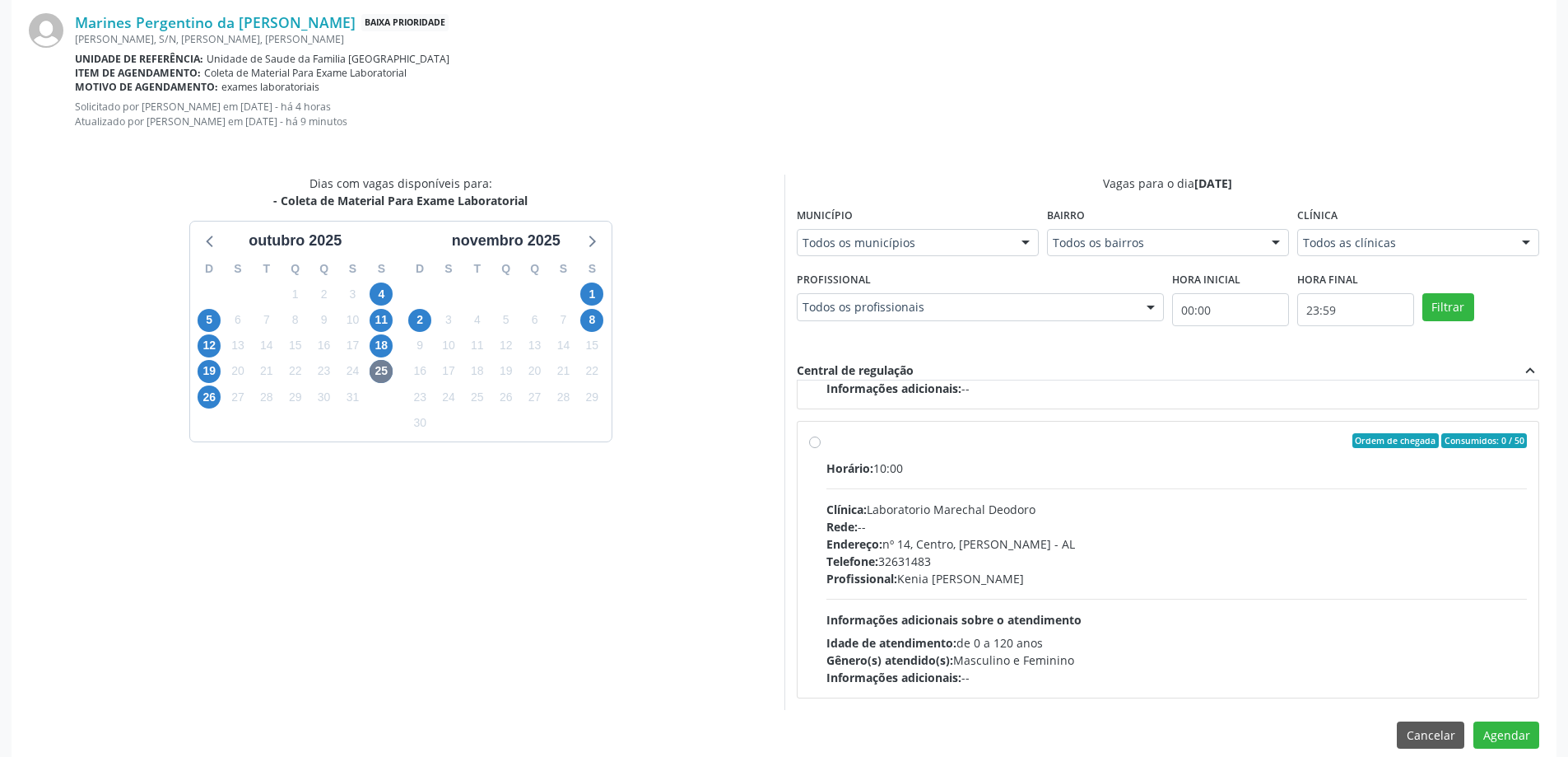
scroll to position [500, 0]
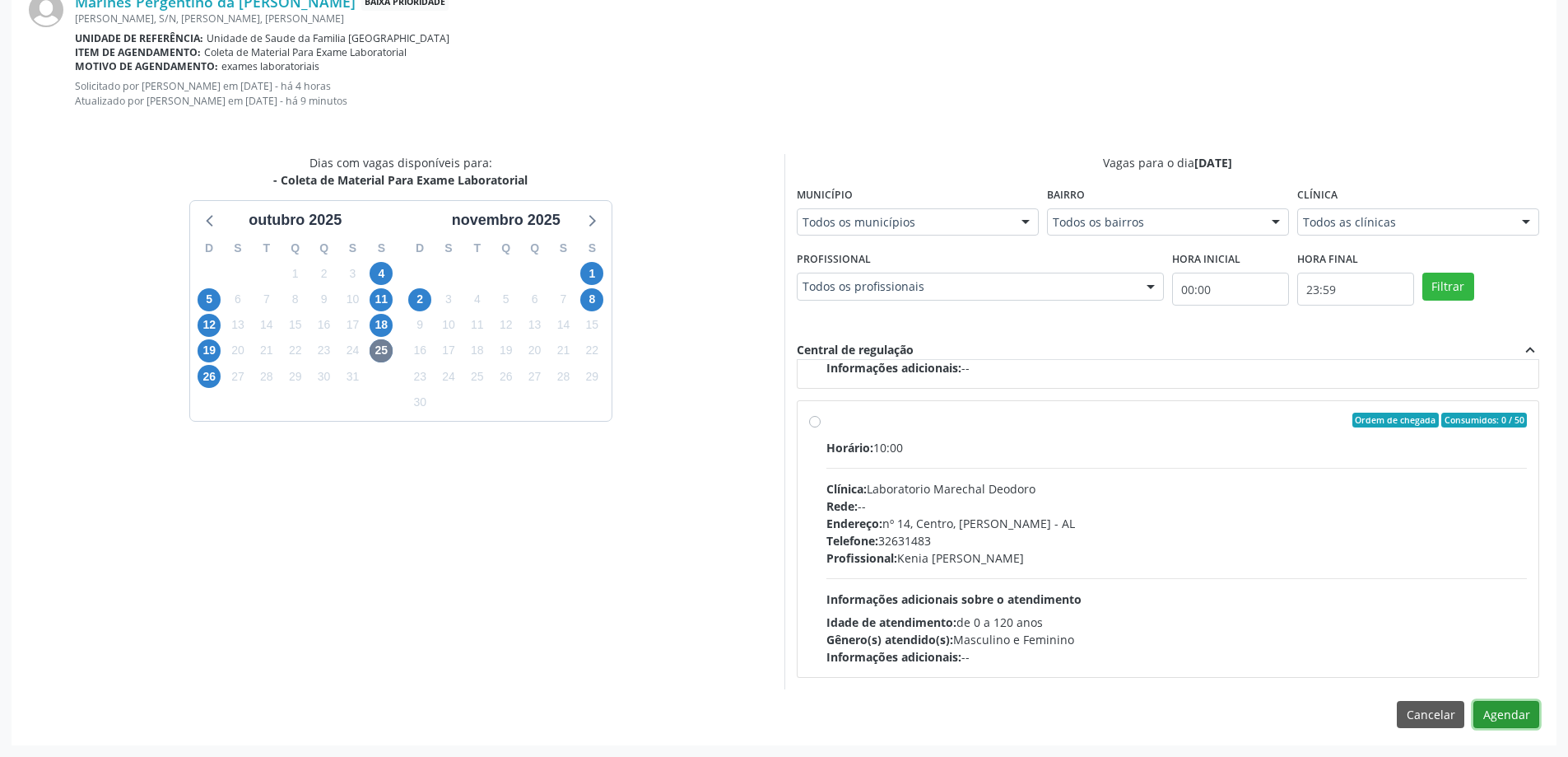
click at [1509, 715] on button "Agendar" at bounding box center [1505, 714] width 66 height 28
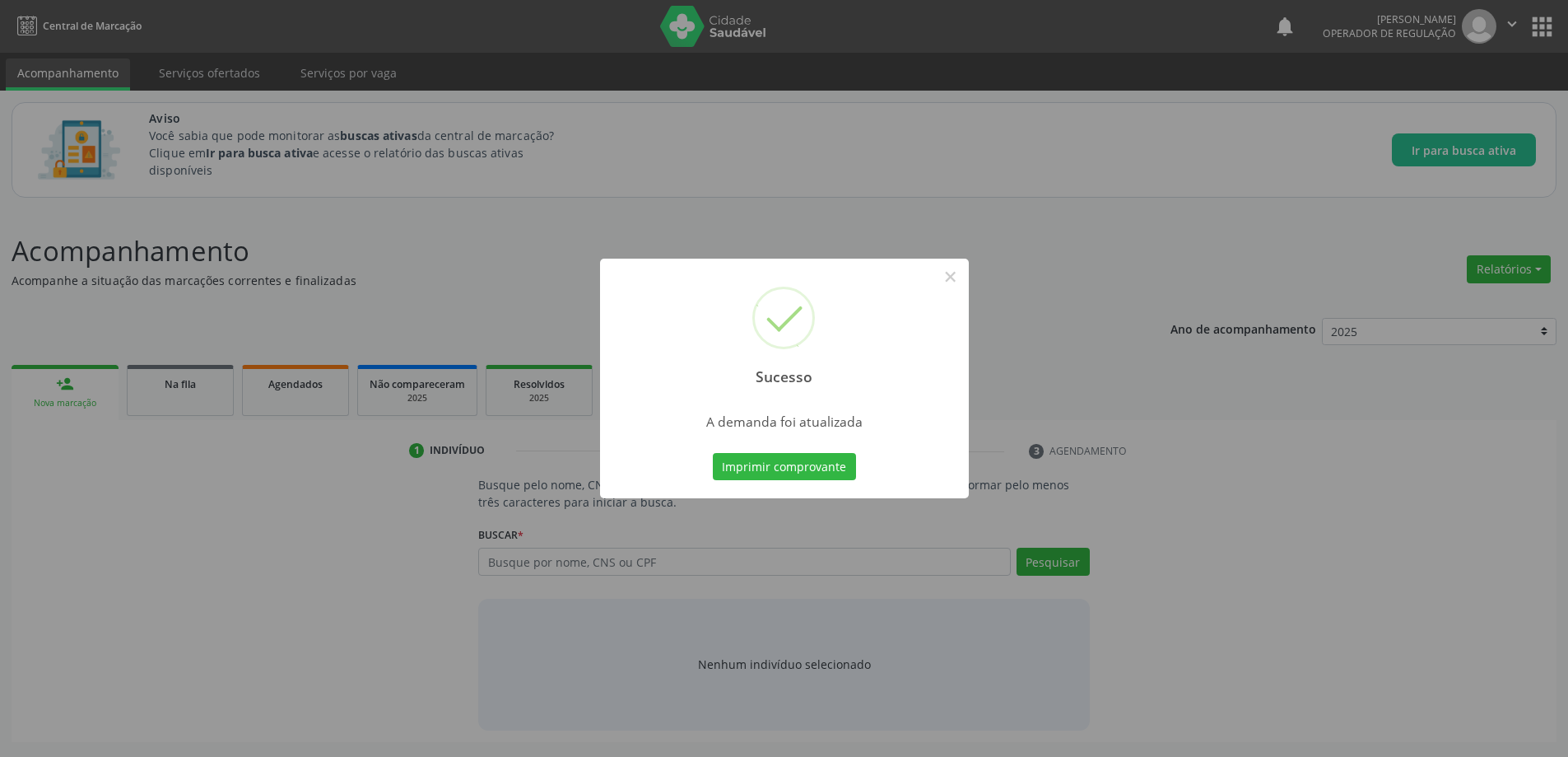
scroll to position [0, 0]
click at [959, 278] on button "×" at bounding box center [956, 276] width 28 height 28
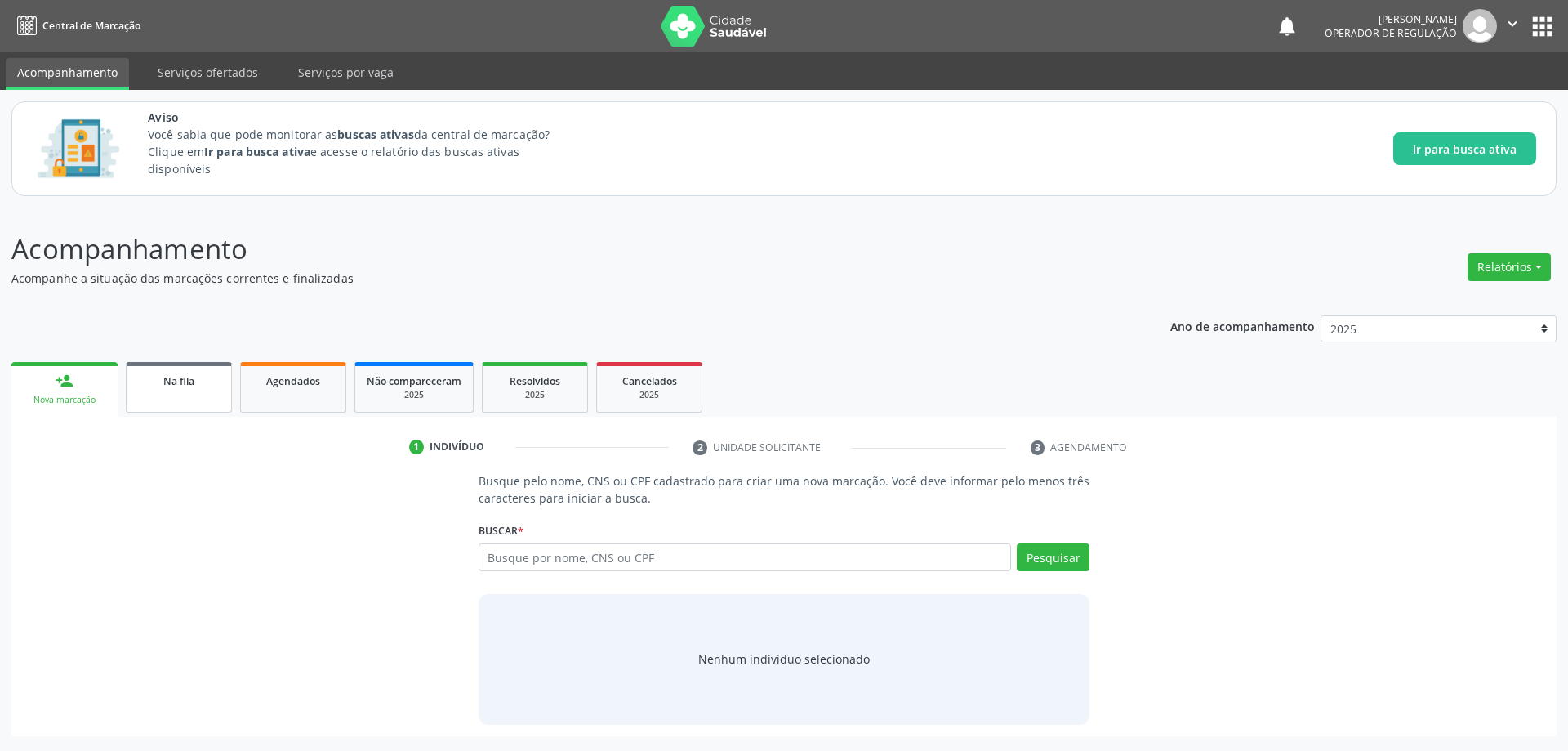
click at [204, 385] on div "Na fila" at bounding box center [178, 380] width 82 height 17
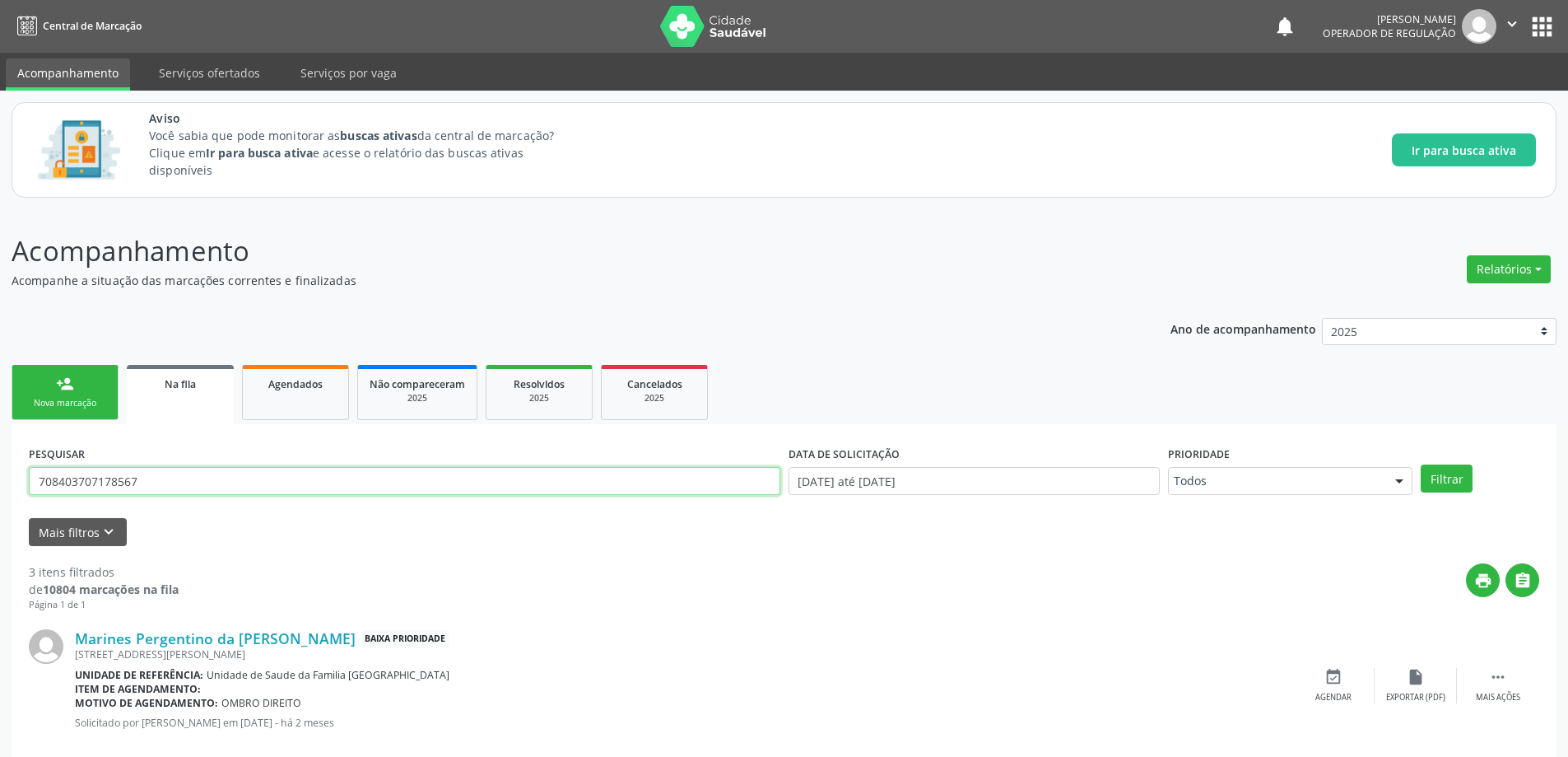
click at [316, 481] on input "708403707178567" at bounding box center [404, 481] width 751 height 28
click at [172, 487] on input "text" at bounding box center [404, 481] width 751 height 28
paste input "UNIELE GALVAO DA HORA"
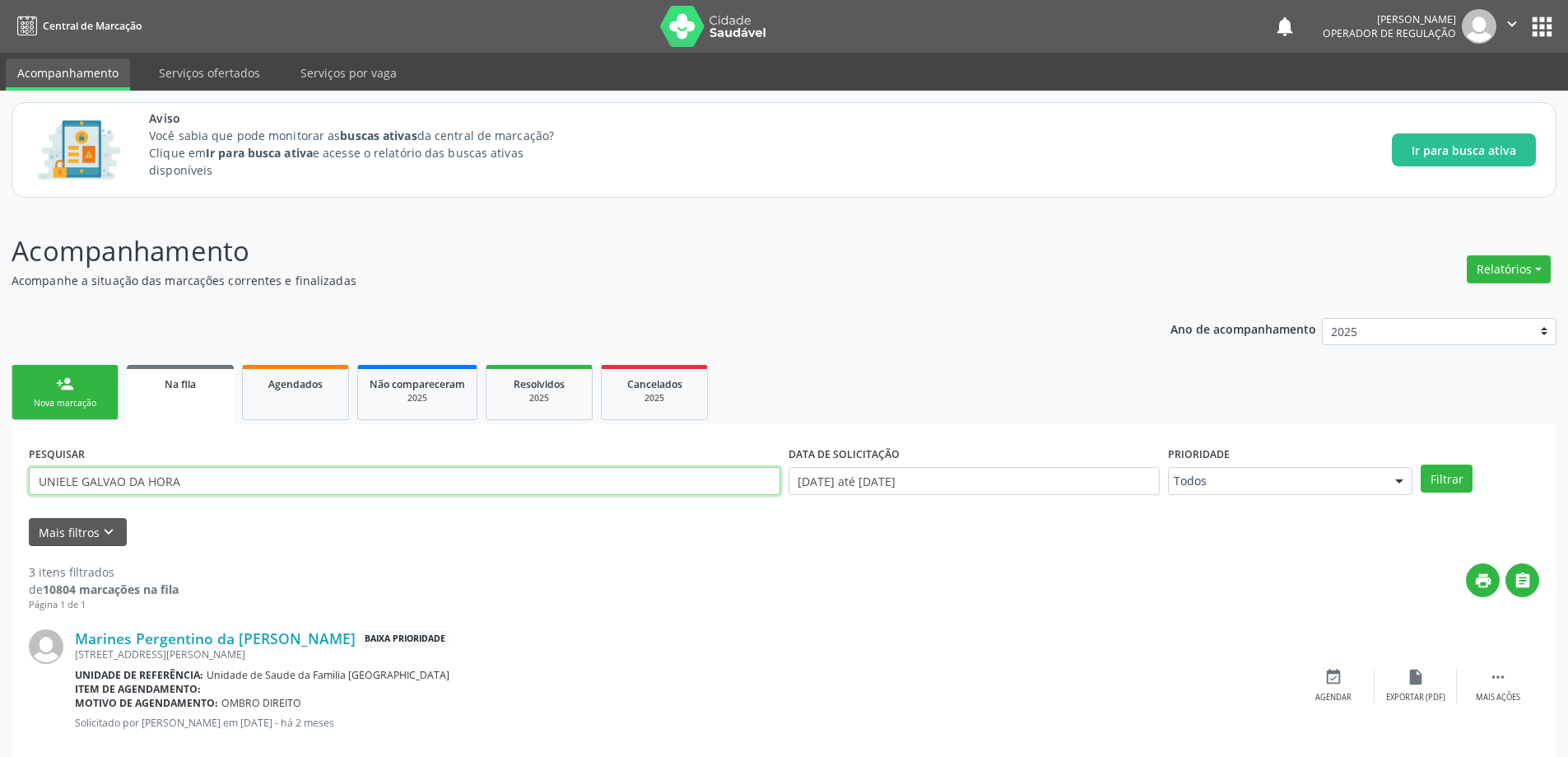
type input "UNIELE GALVAO DA HORA"
click at [1421, 464] on button "Filtrar" at bounding box center [1447, 478] width 52 height 28
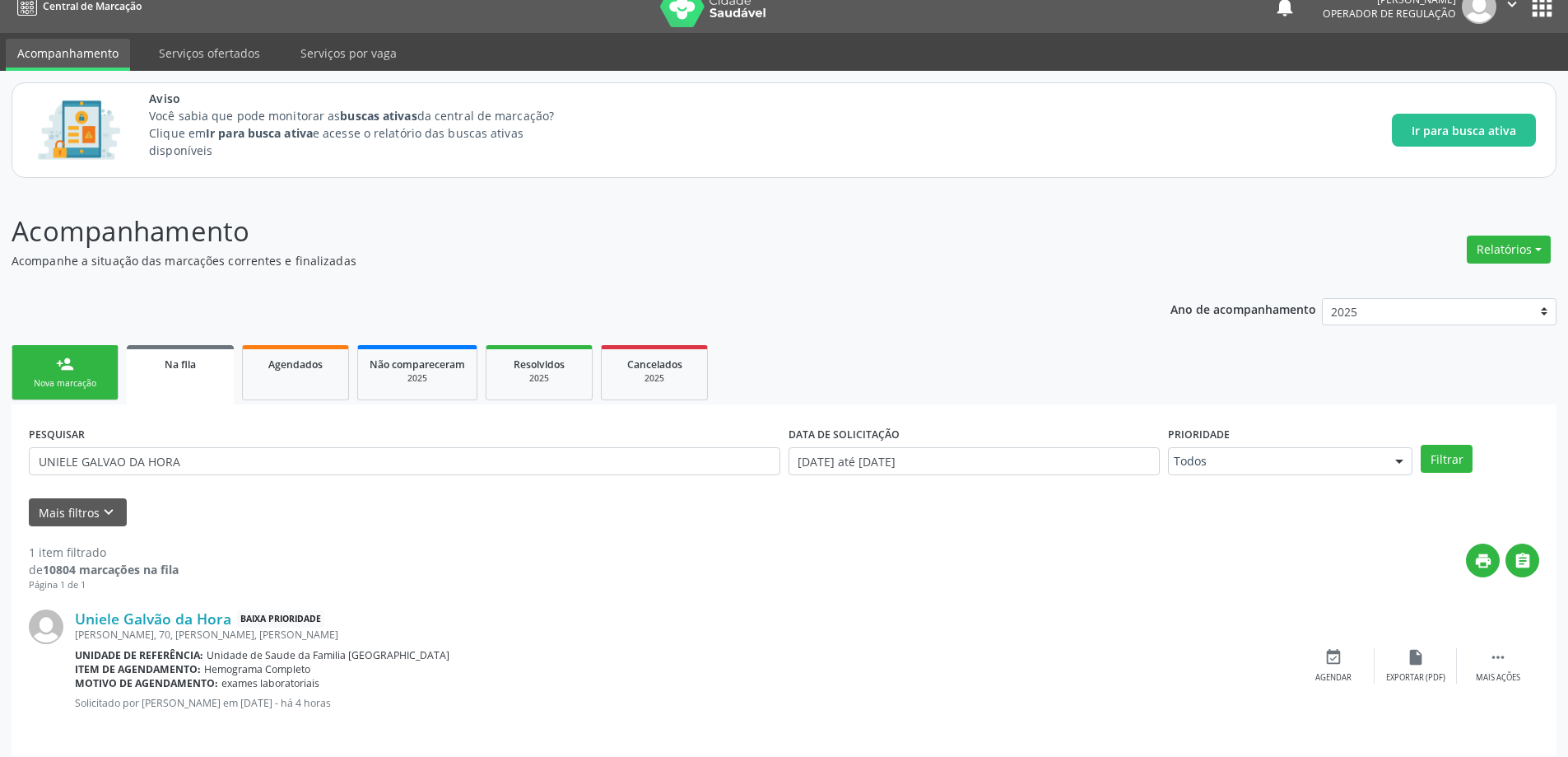
scroll to position [31, 0]
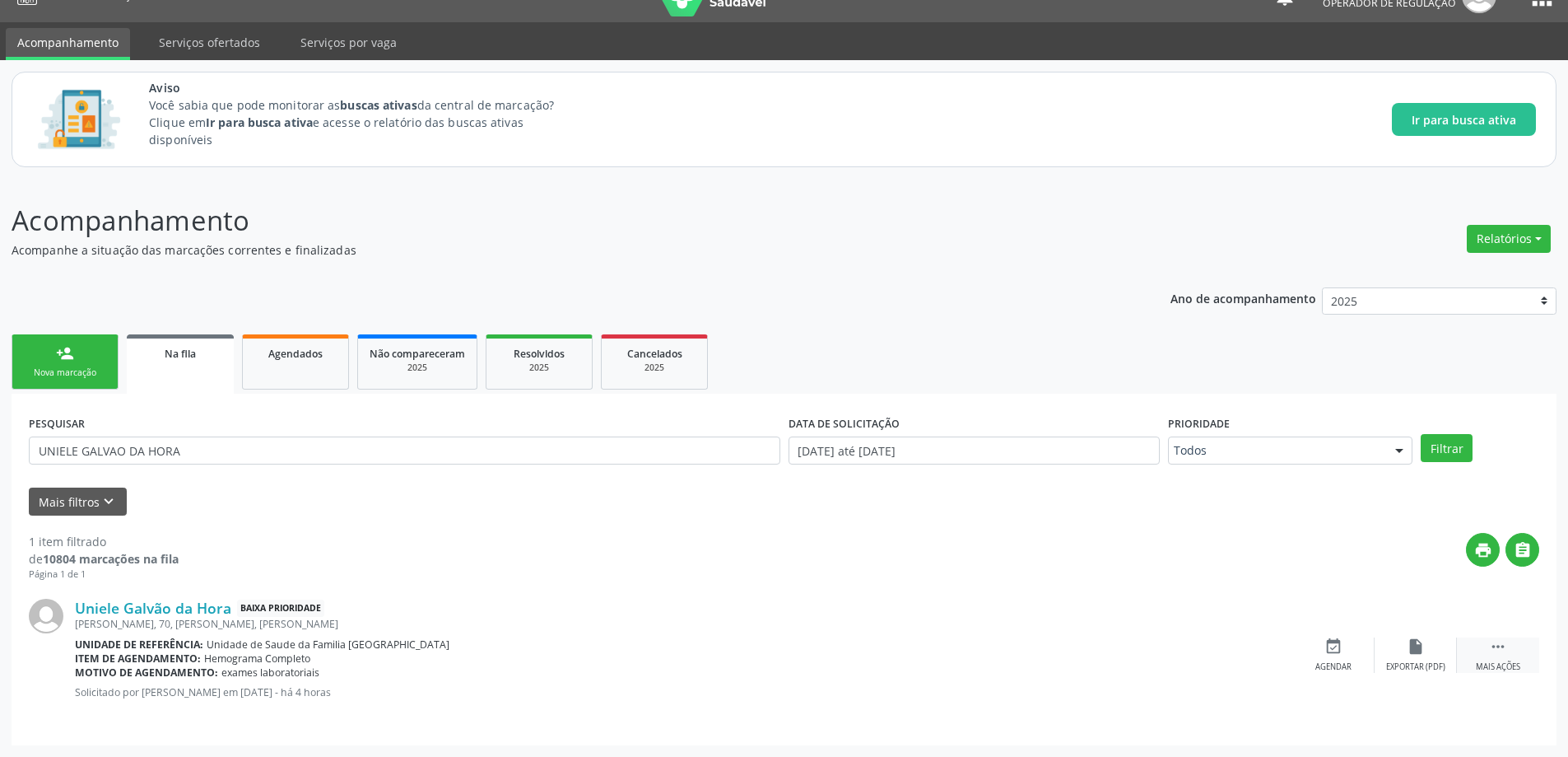
click at [1510, 660] on div " Mais ações" at bounding box center [1498, 655] width 82 height 35
click at [1088, 654] on icon "event_available" at bounding box center [1086, 647] width 19 height 19
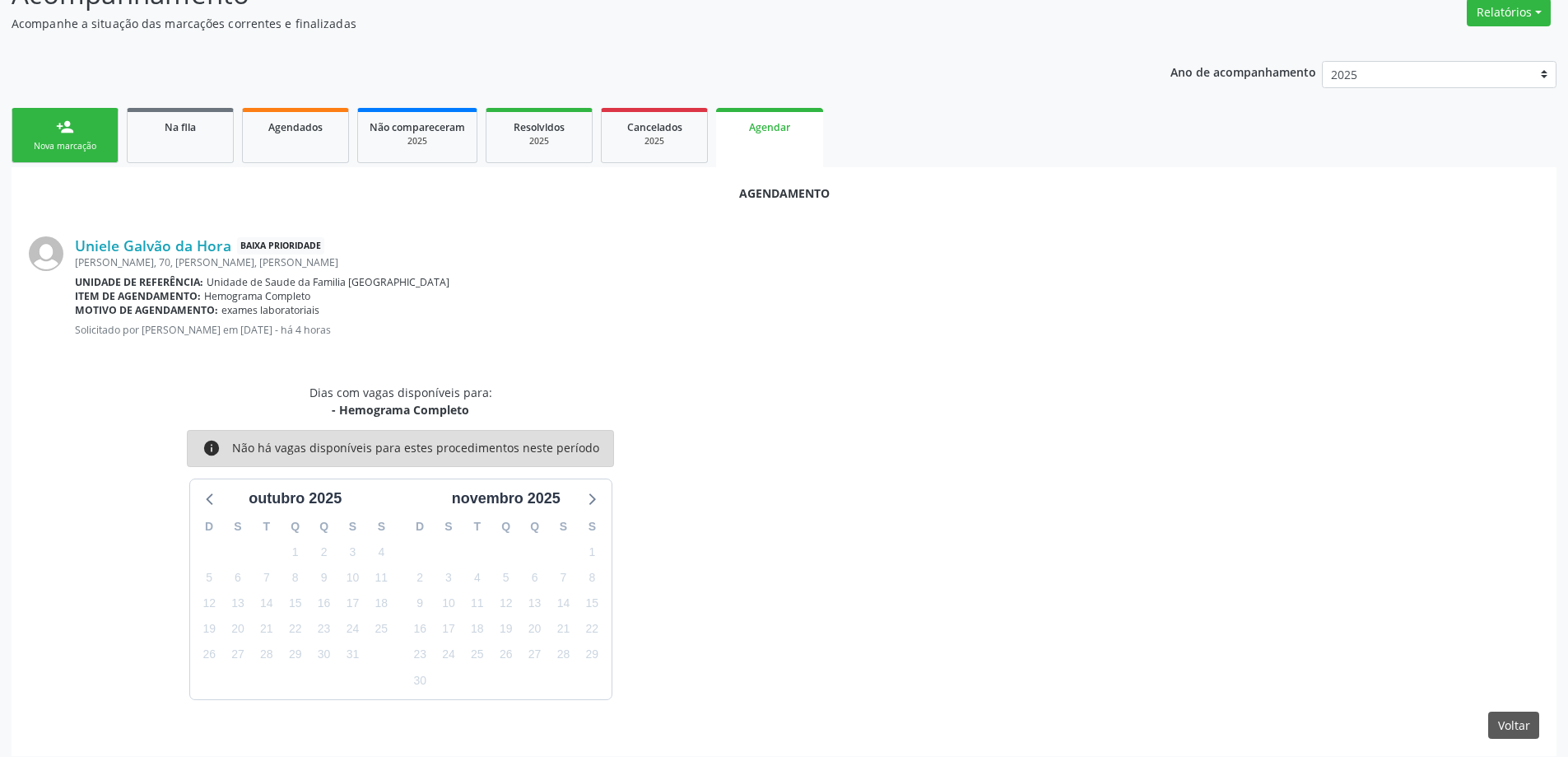
scroll to position [268, 0]
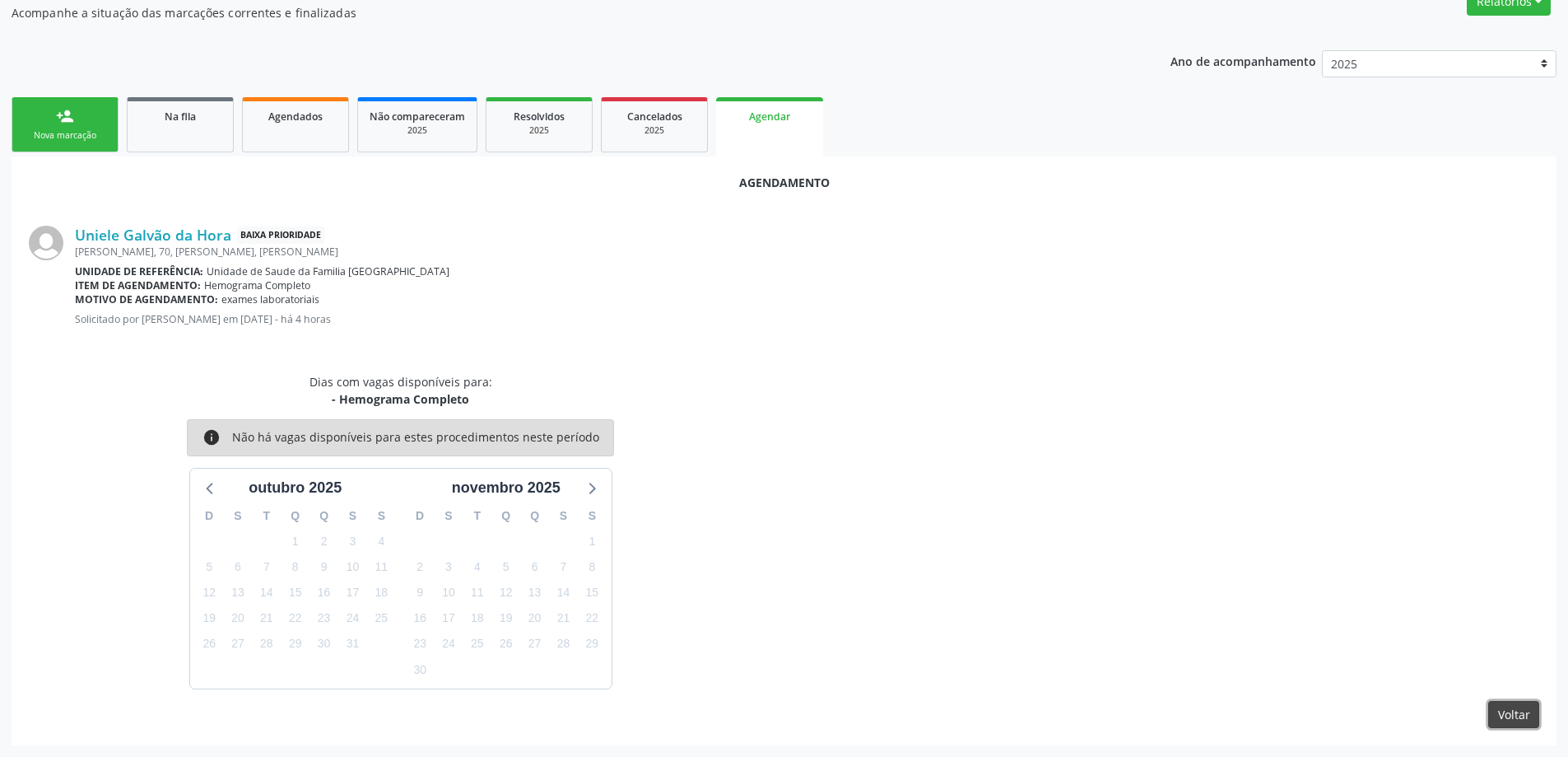
click at [1531, 718] on button "Voltar" at bounding box center [1512, 714] width 51 height 28
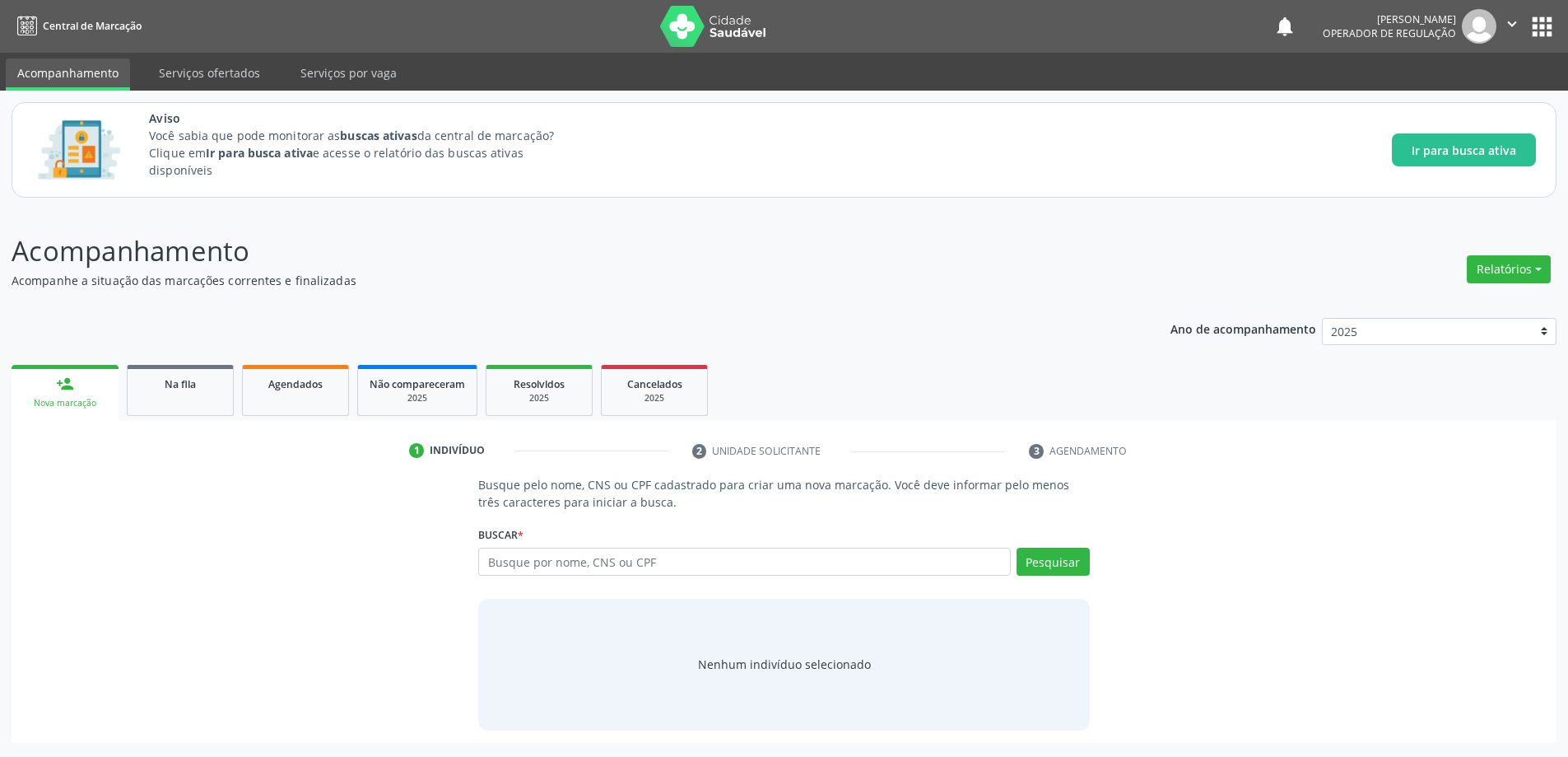
scroll to position [0, 0]
click at [162, 388] on div "Na fila" at bounding box center [180, 383] width 82 height 18
click at [188, 402] on link "Na fila" at bounding box center [181, 390] width 107 height 51
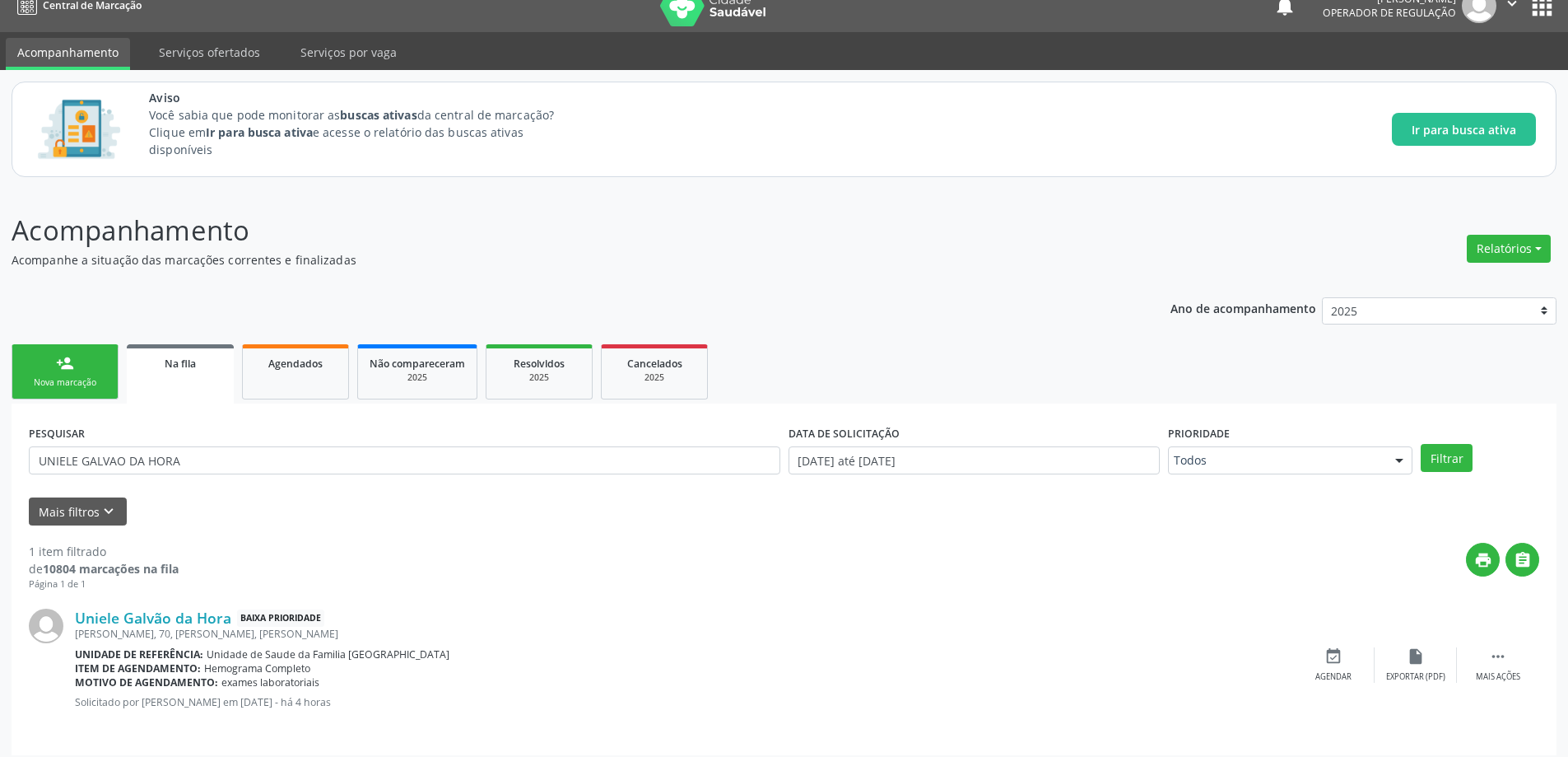
scroll to position [31, 0]
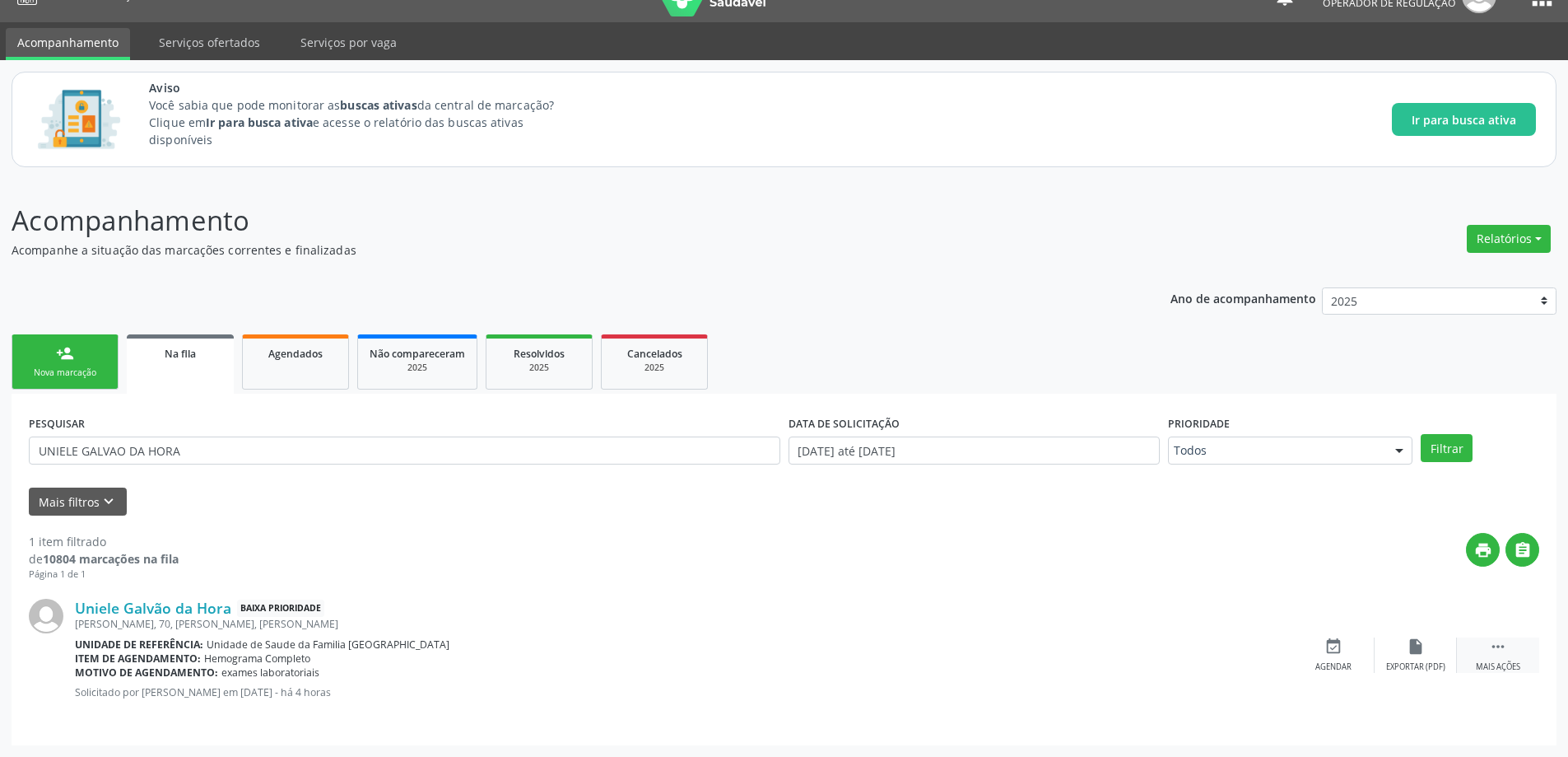
click at [1503, 650] on icon "" at bounding box center [1498, 647] width 19 height 19
click at [1424, 654] on div "edit Editar" at bounding box center [1415, 655] width 82 height 35
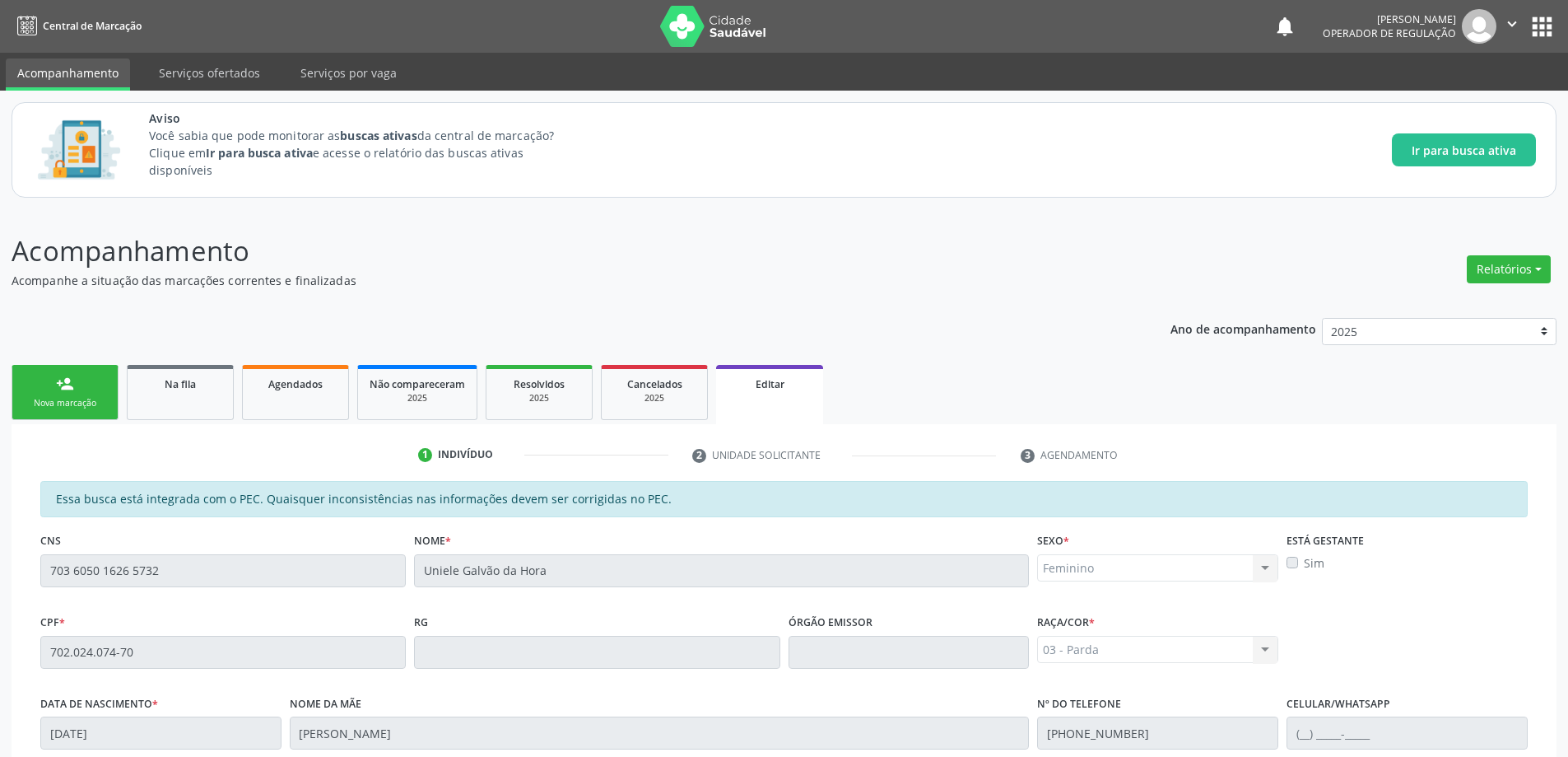
scroll to position [324, 0]
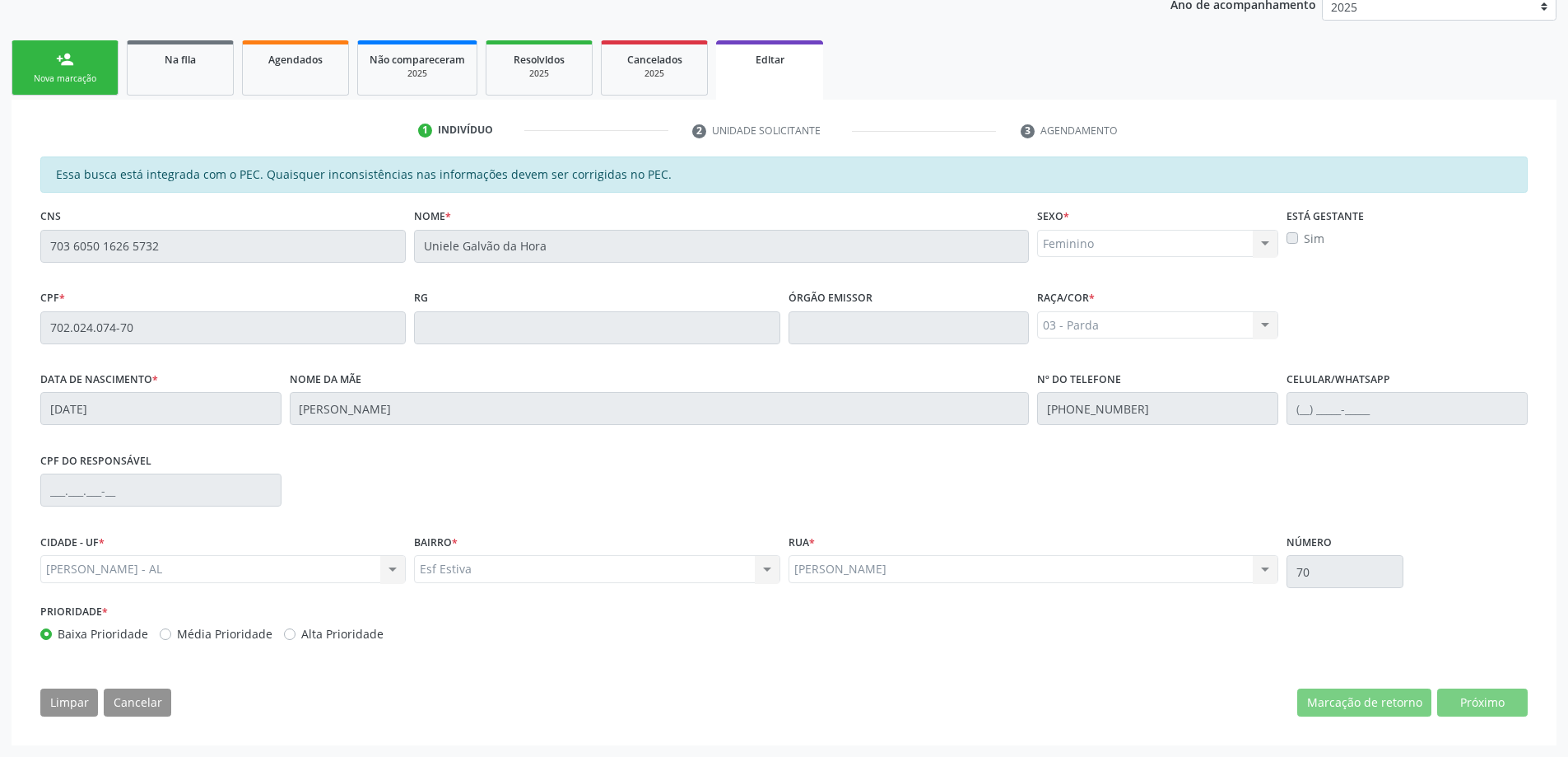
click at [925, 508] on div "CPF do responsável" at bounding box center [784, 488] width 1495 height 82
click at [694, 484] on div "CPF do responsável" at bounding box center [784, 488] width 1495 height 82
click at [181, 56] on span "Na fila" at bounding box center [181, 59] width 31 height 14
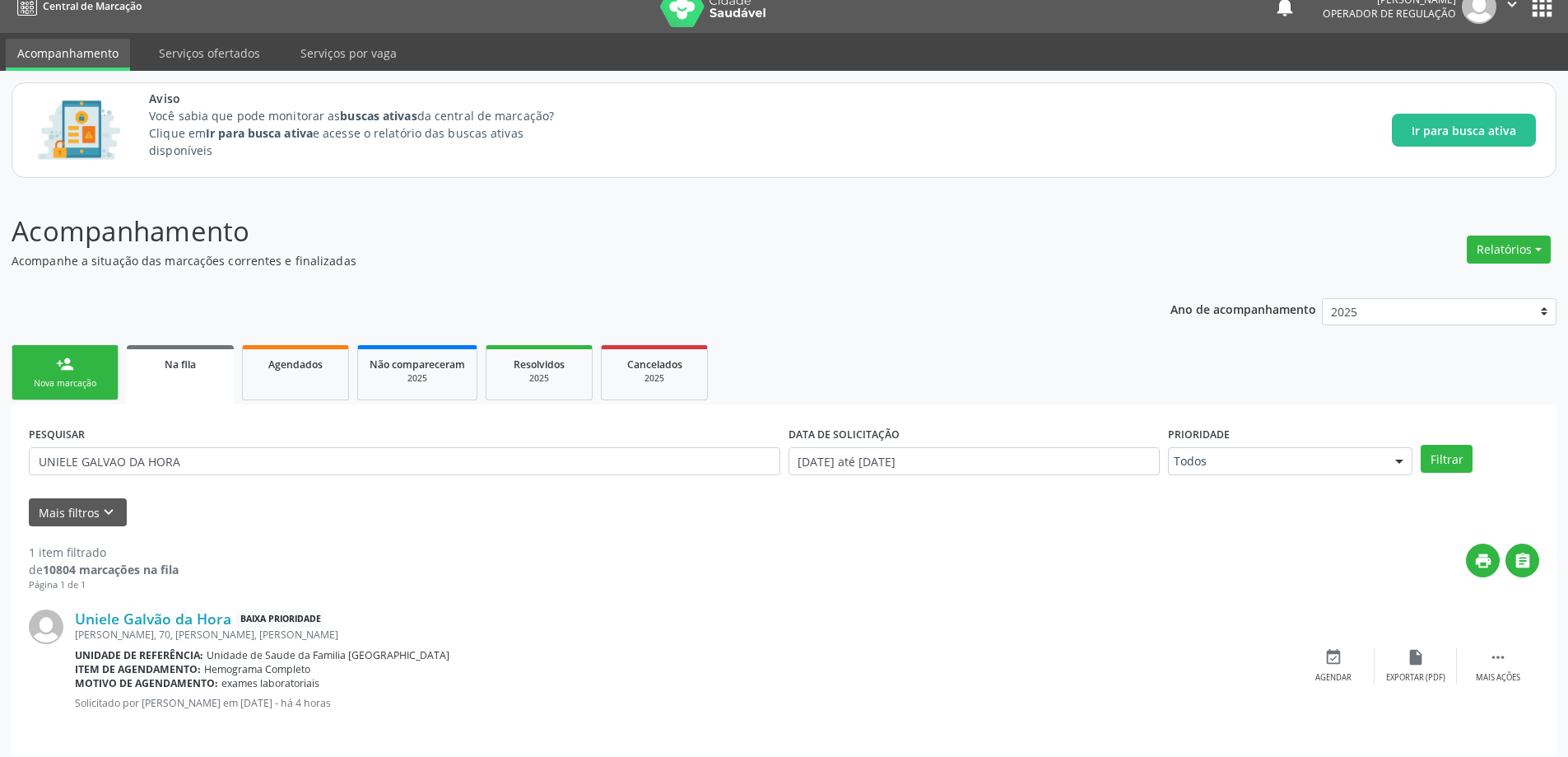
scroll to position [31, 0]
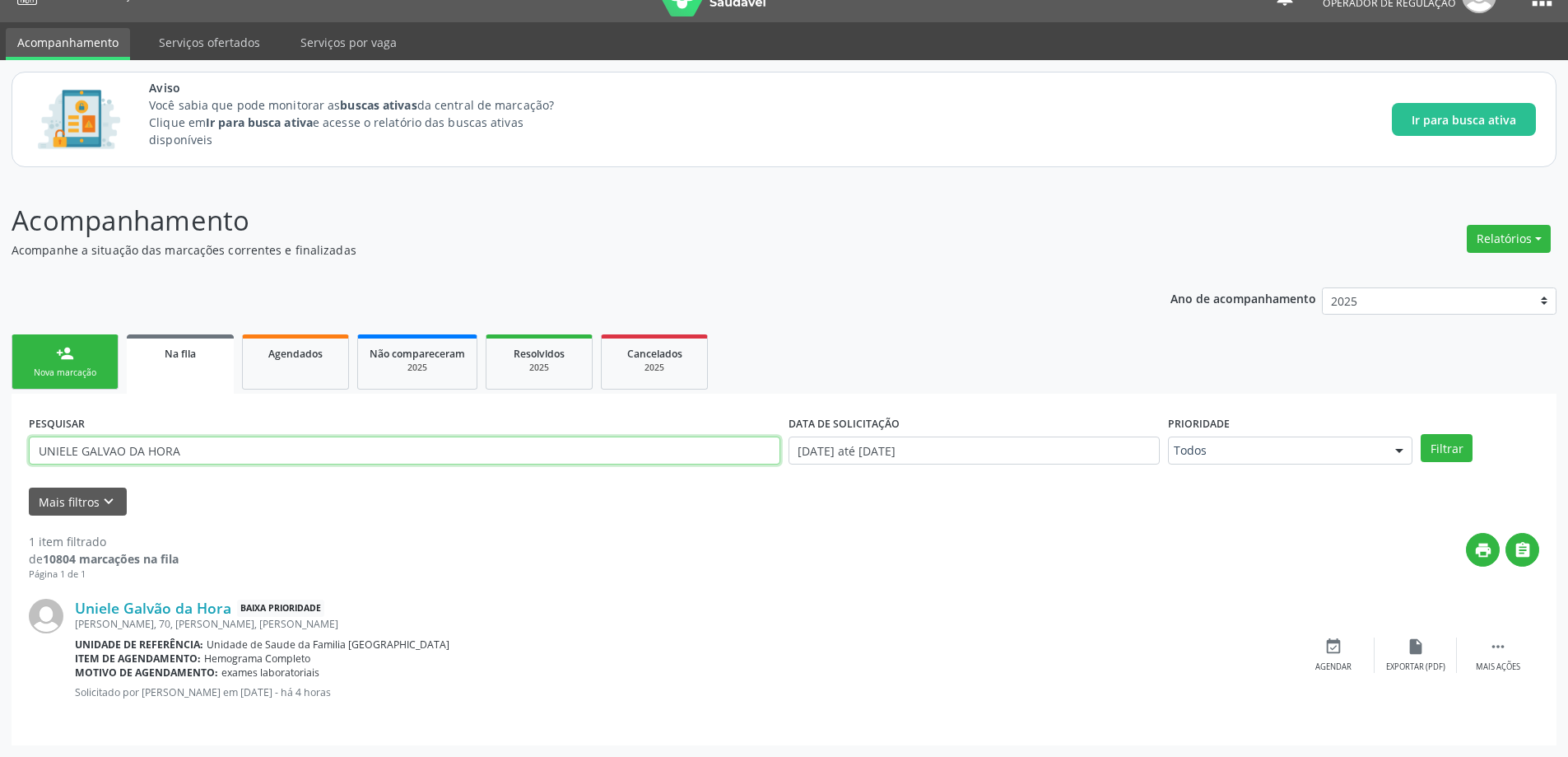
click at [406, 452] on input "UNIELE GALVAO DA HORA" at bounding box center [404, 450] width 751 height 28
click at [1421, 434] on button "Filtrar" at bounding box center [1447, 448] width 52 height 28
click at [1331, 648] on icon "event_available" at bounding box center [1334, 647] width 19 height 19
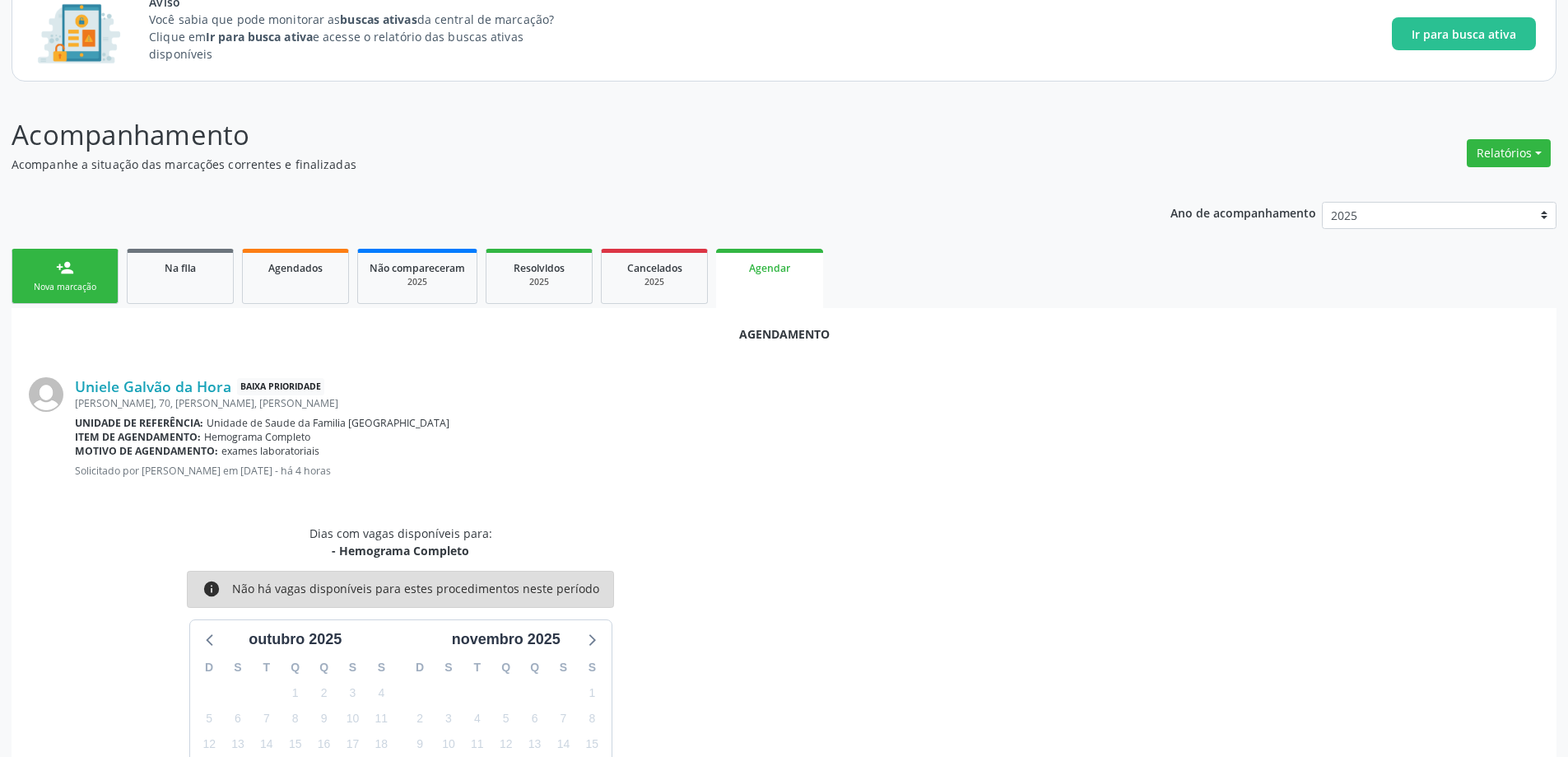
scroll to position [268, 0]
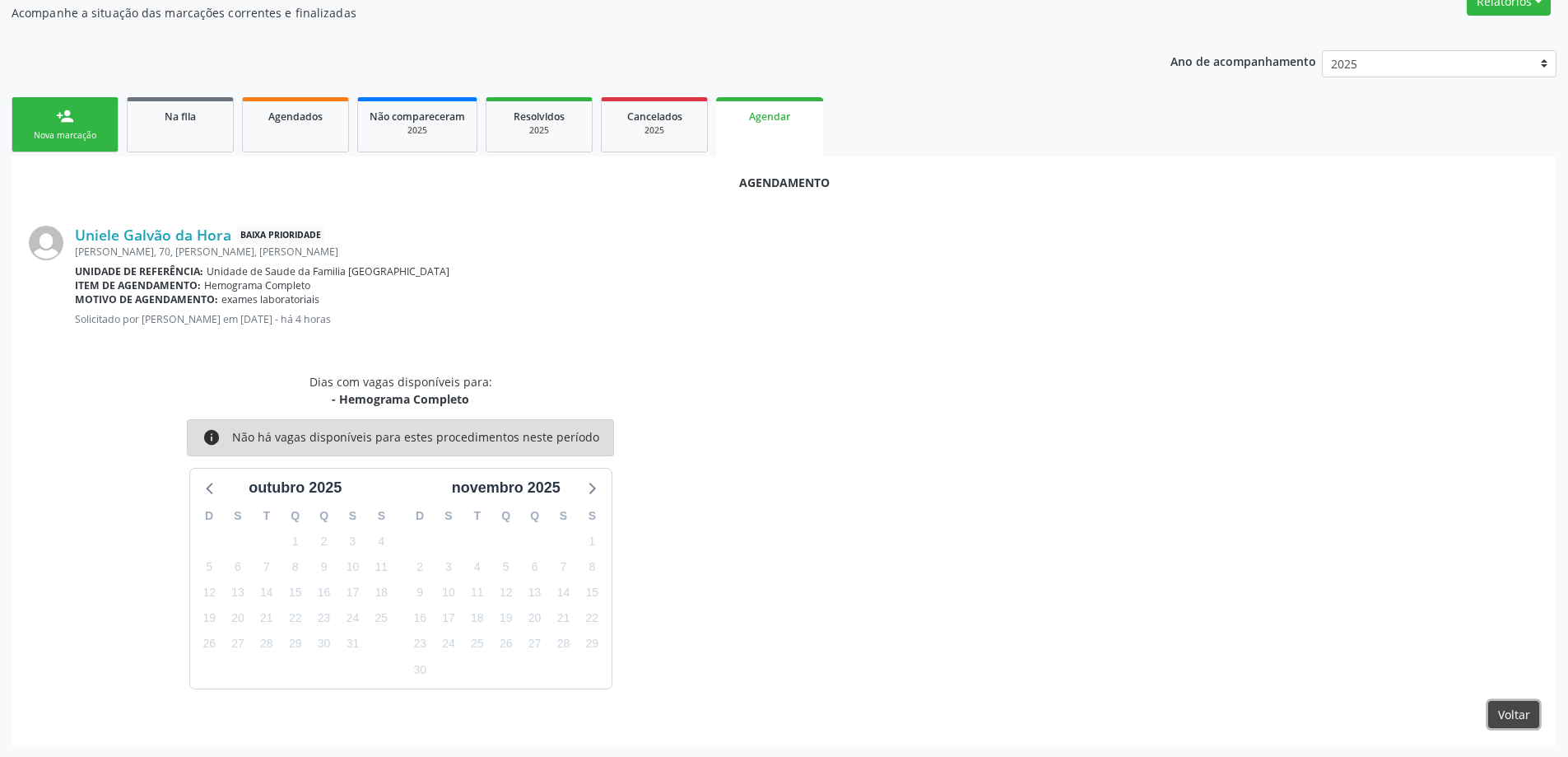
click at [1529, 712] on button "Voltar" at bounding box center [1512, 714] width 51 height 28
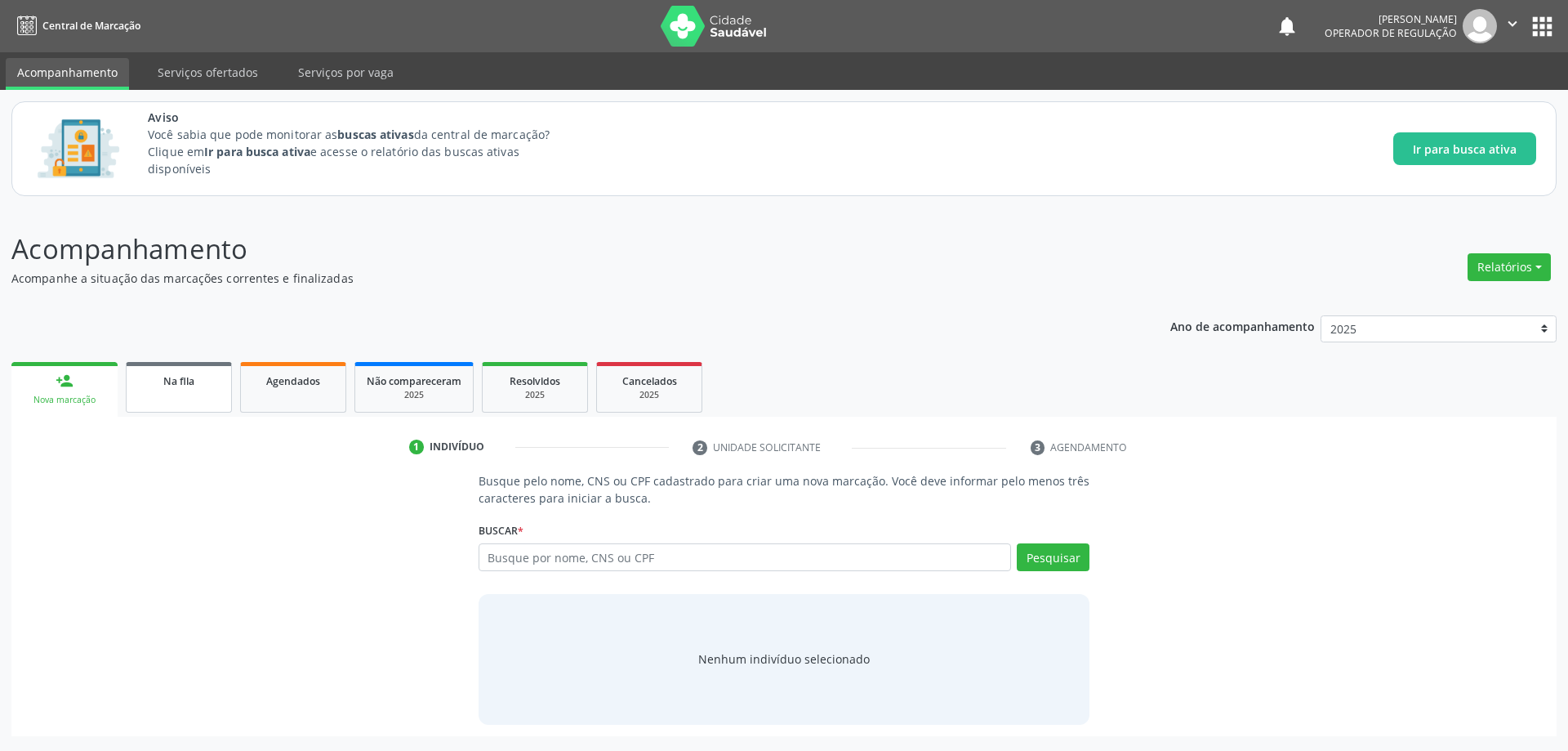
click at [203, 399] on link "Na fila" at bounding box center [179, 387] width 107 height 51
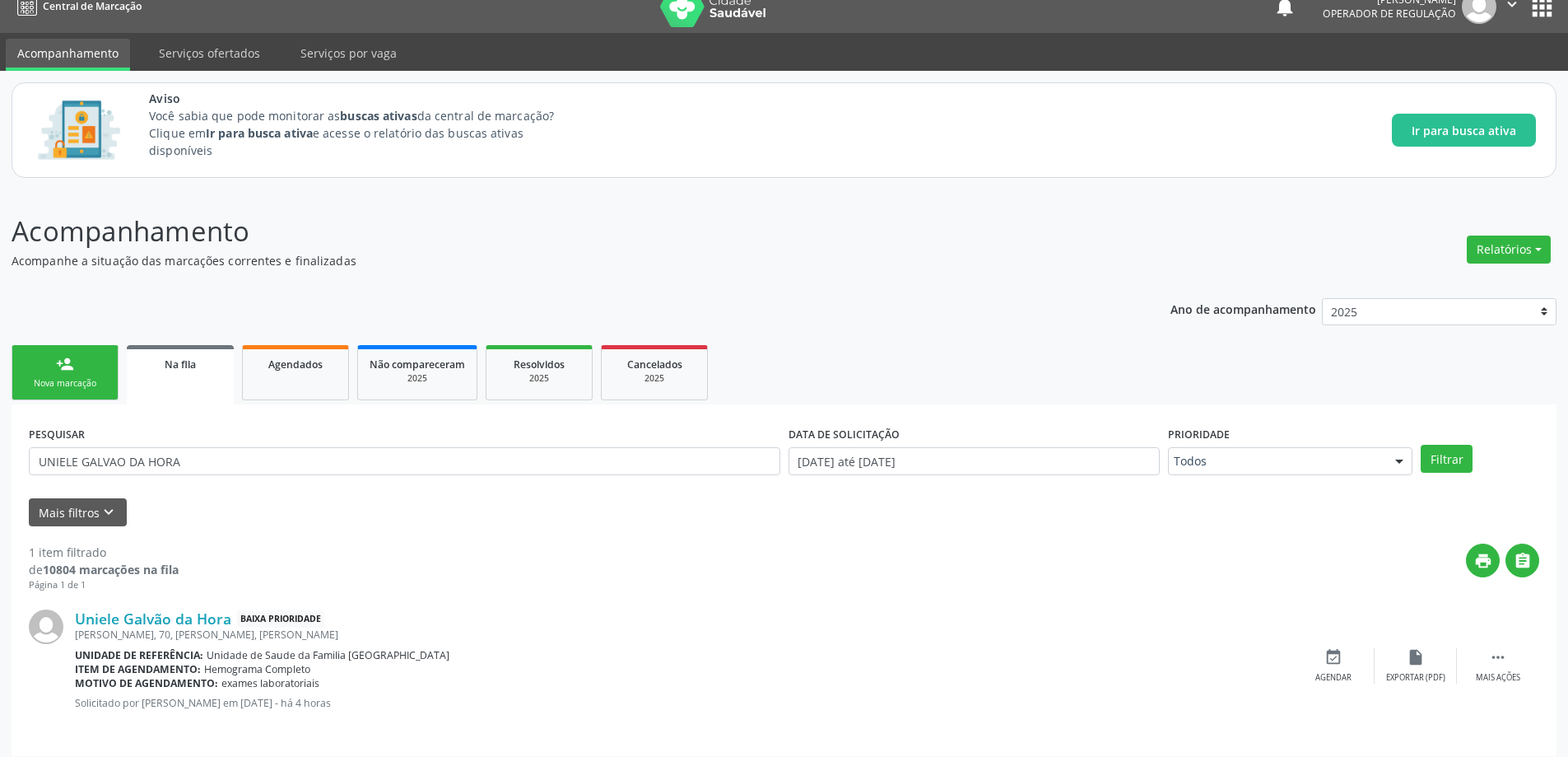
scroll to position [31, 0]
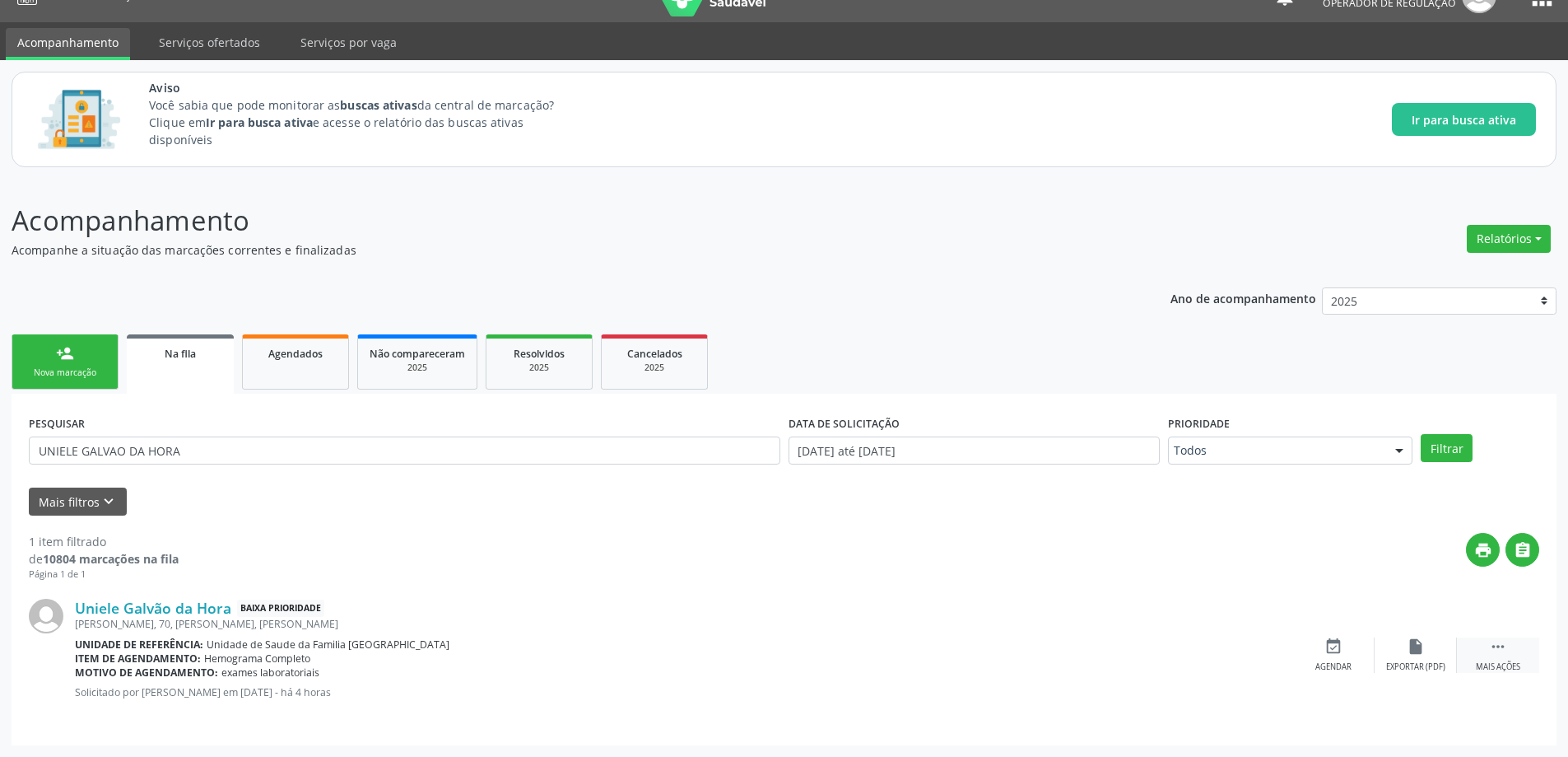
click at [1505, 651] on icon "" at bounding box center [1498, 647] width 19 height 19
click at [1417, 640] on icon "edit" at bounding box center [1415, 647] width 19 height 19
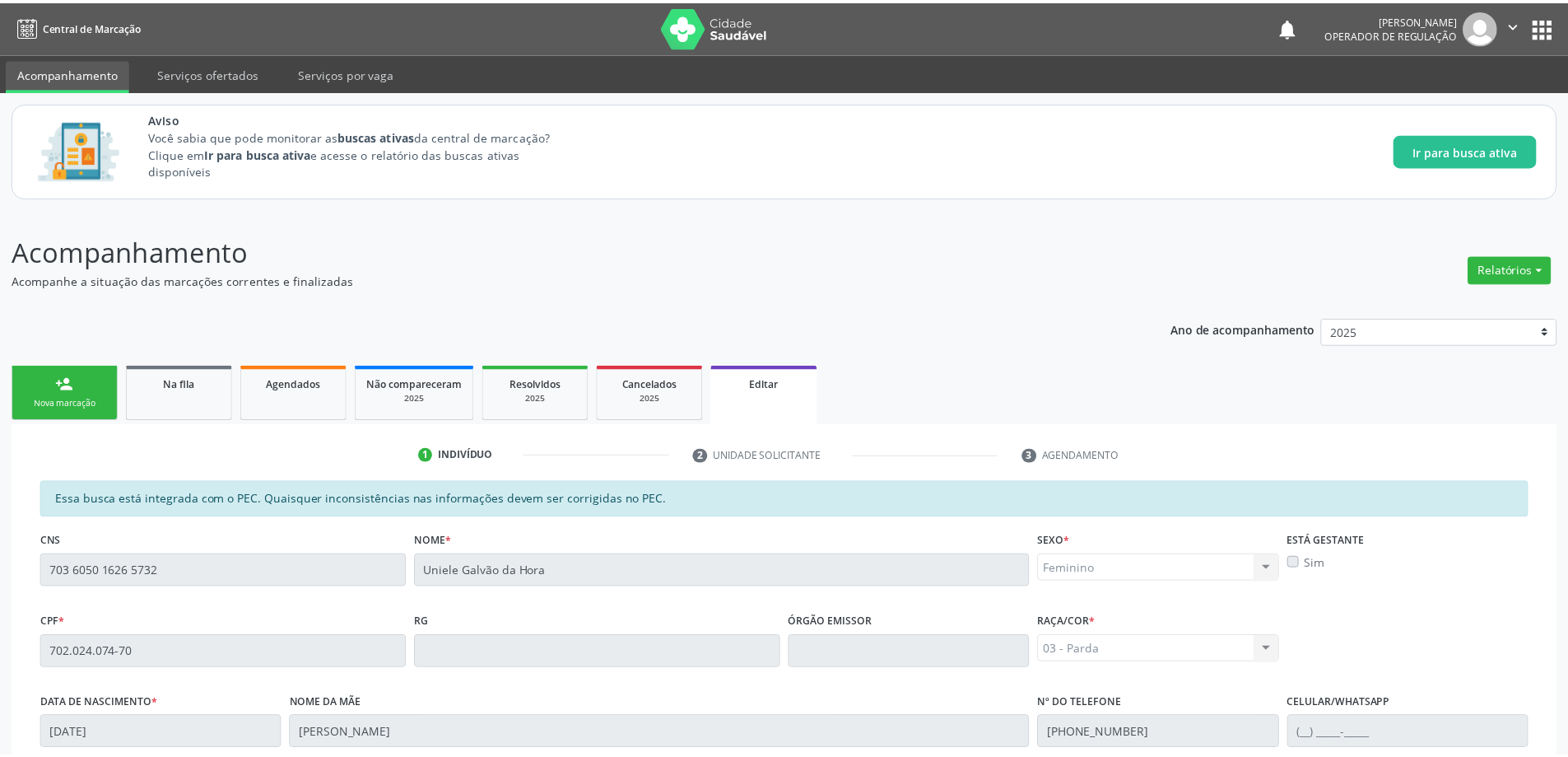
scroll to position [324, 0]
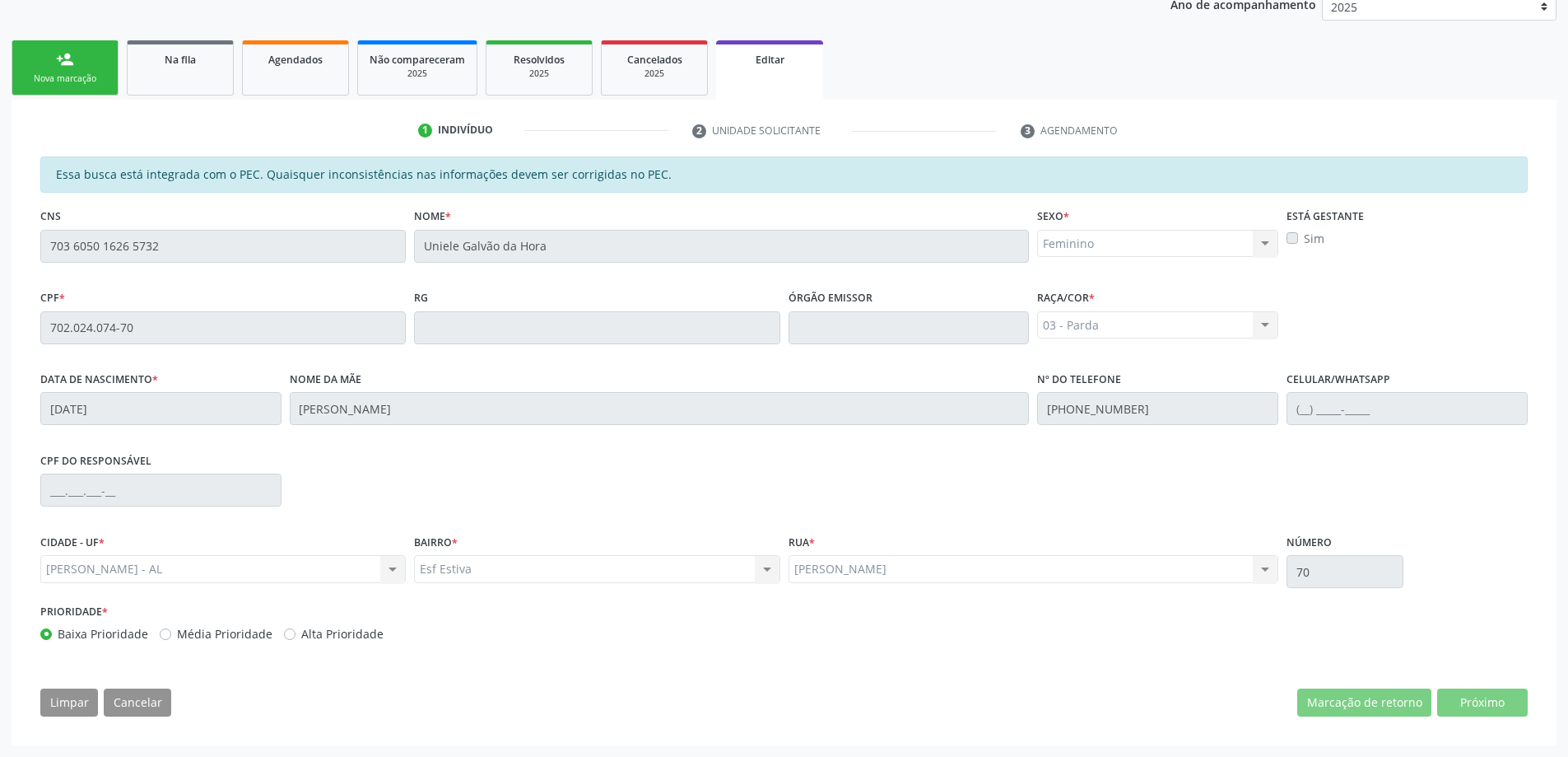
click at [408, 484] on div "CPF do responsável" at bounding box center [784, 488] width 1495 height 82
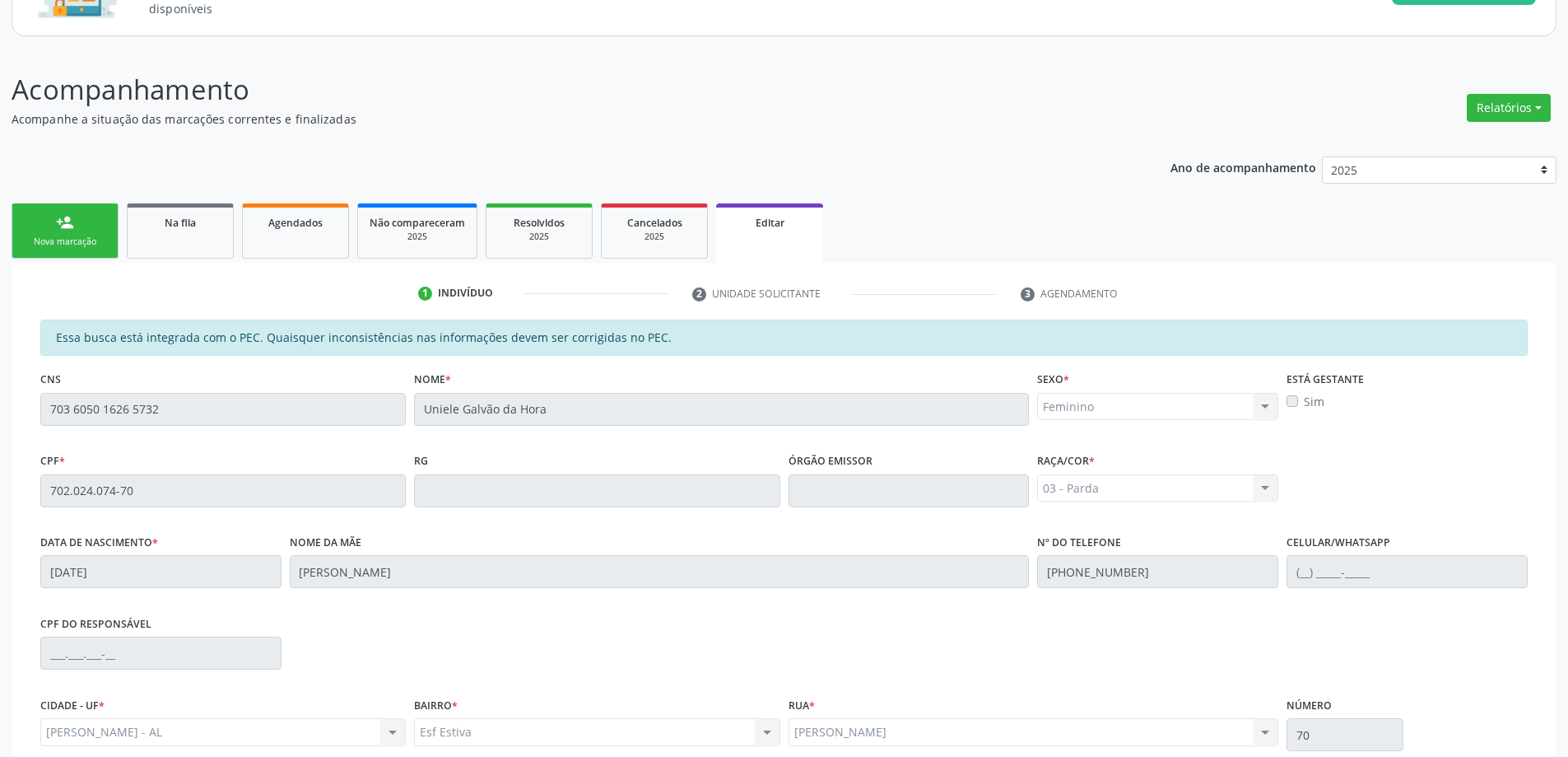
scroll to position [78, 0]
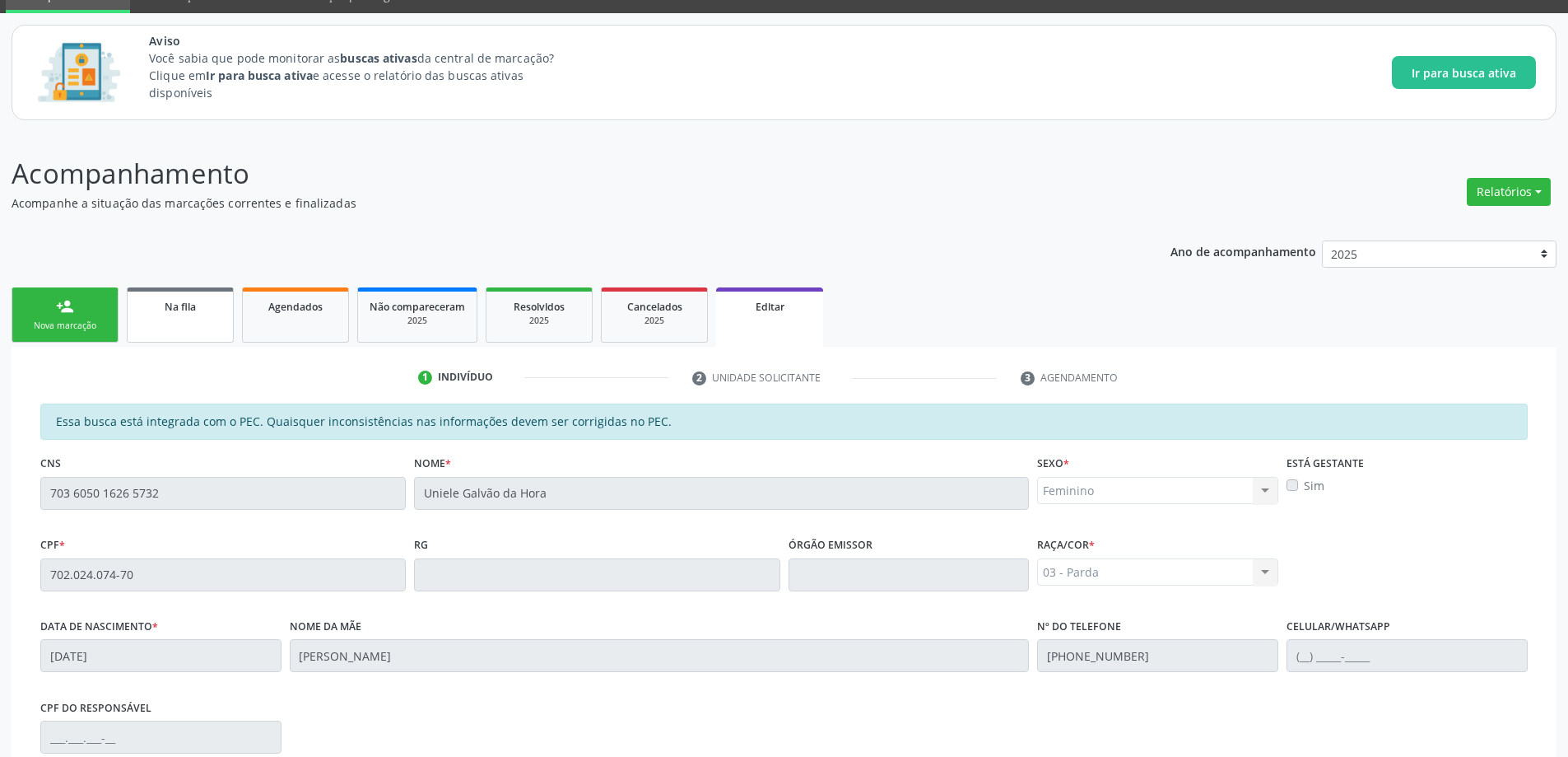
click at [158, 295] on link "Na fila" at bounding box center [181, 315] width 107 height 56
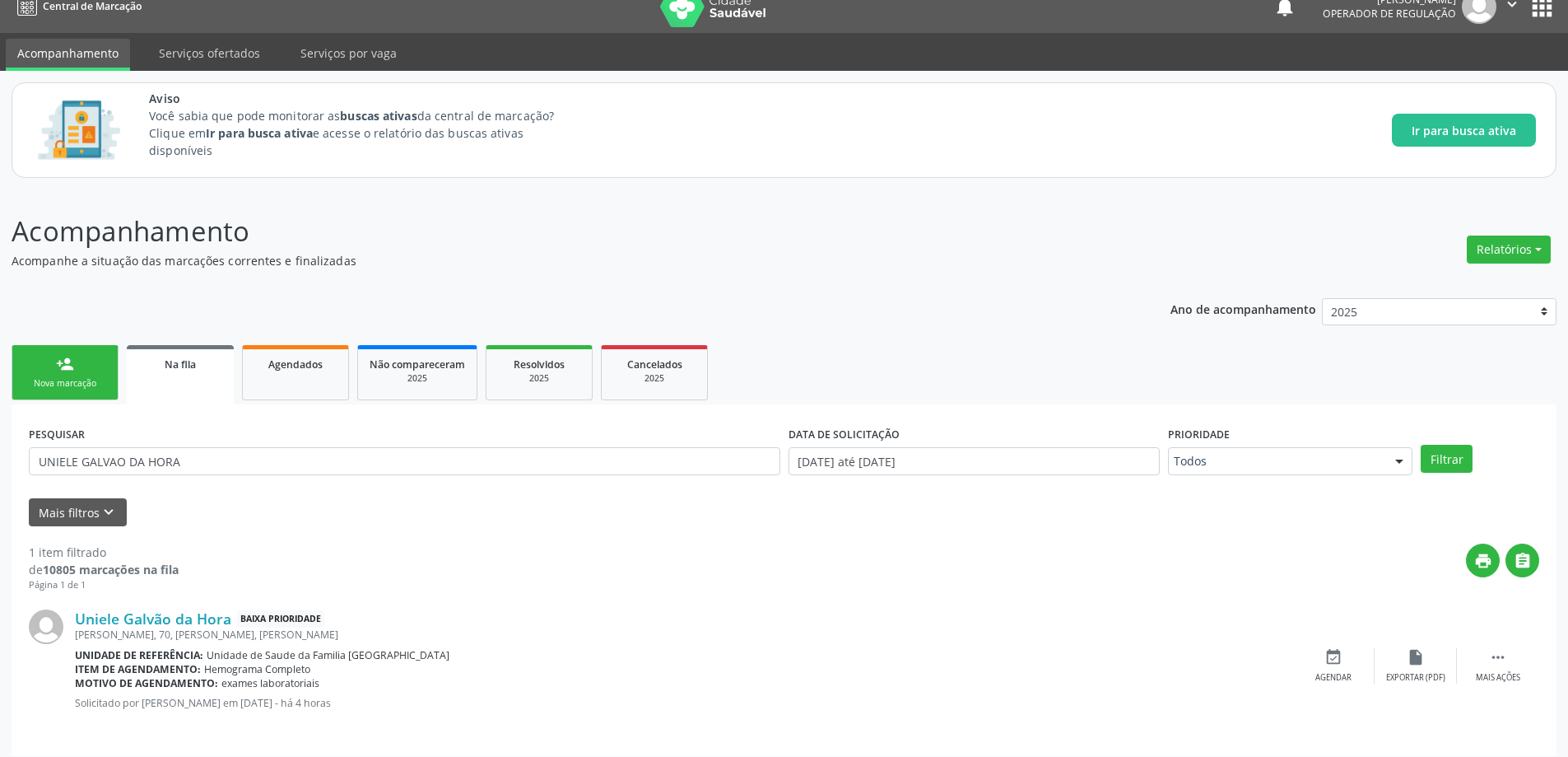
scroll to position [31, 0]
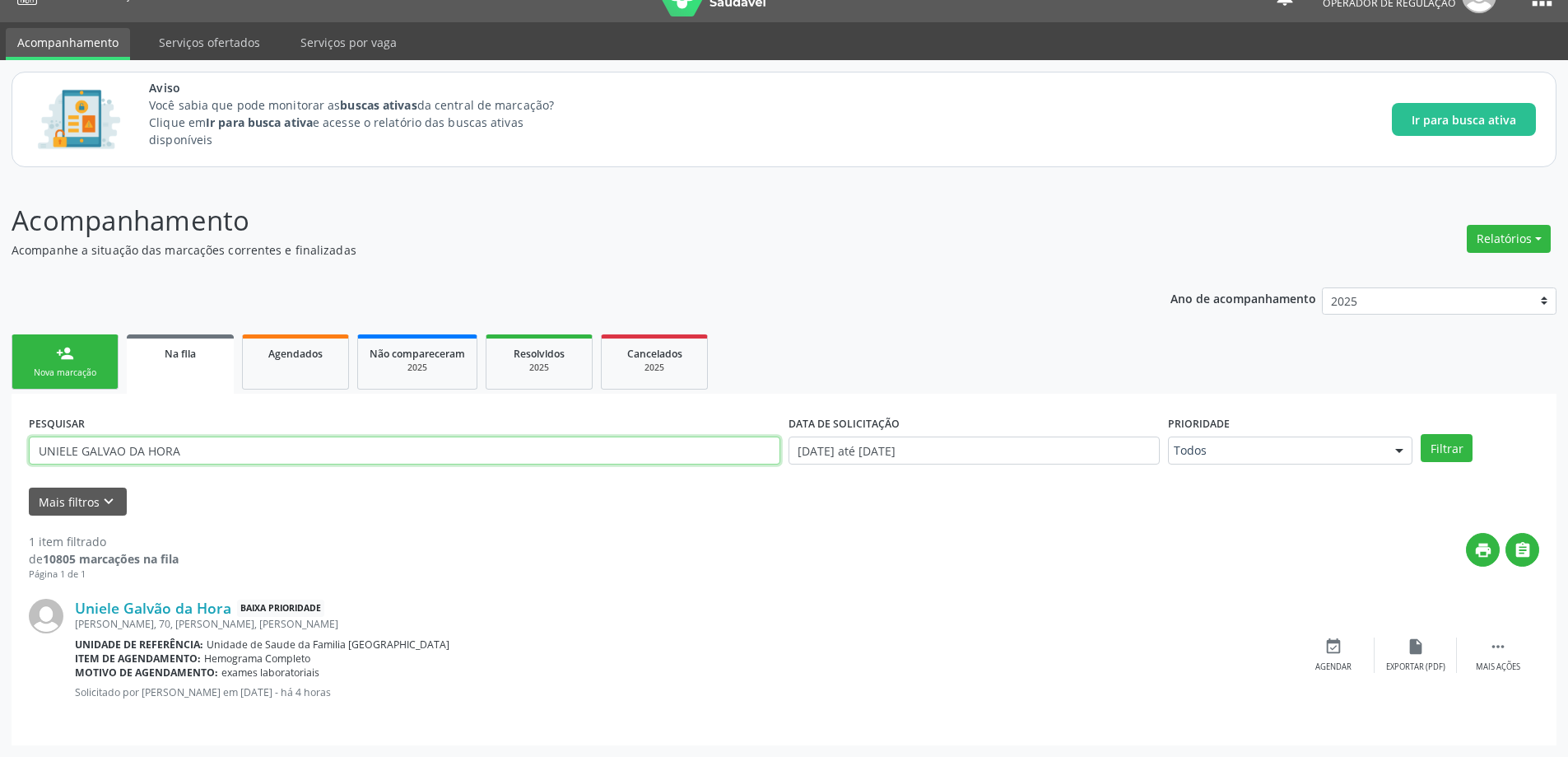
click at [265, 451] on input "UNIELE GALVAO DA HORA" at bounding box center [404, 450] width 751 height 28
paste input "EVELIN MARIA SANTOS SILVA"
type input "EVELIN MARIA SANTOS SILVA"
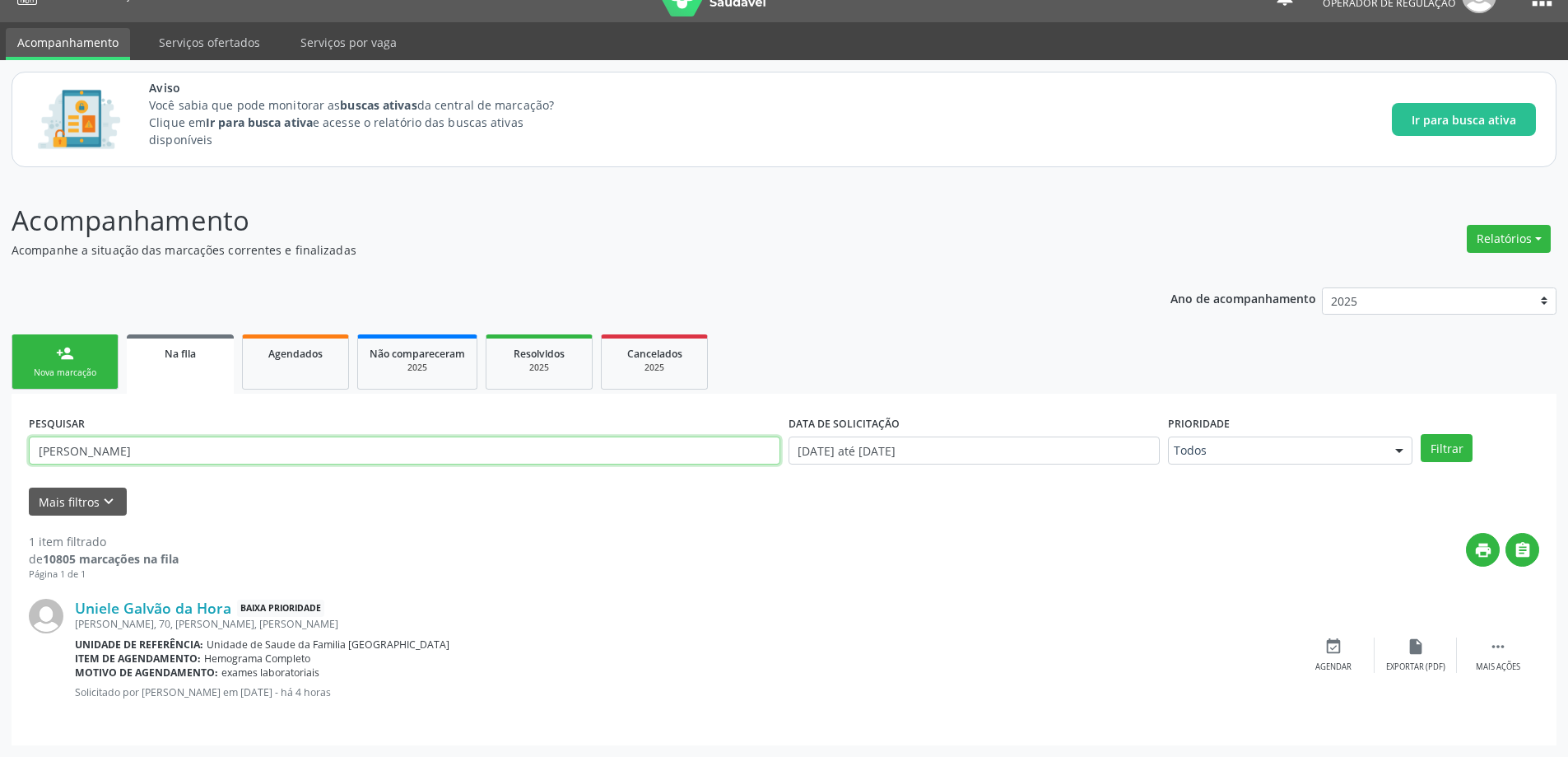
click at [1421, 434] on button "Filtrar" at bounding box center [1447, 448] width 52 height 28
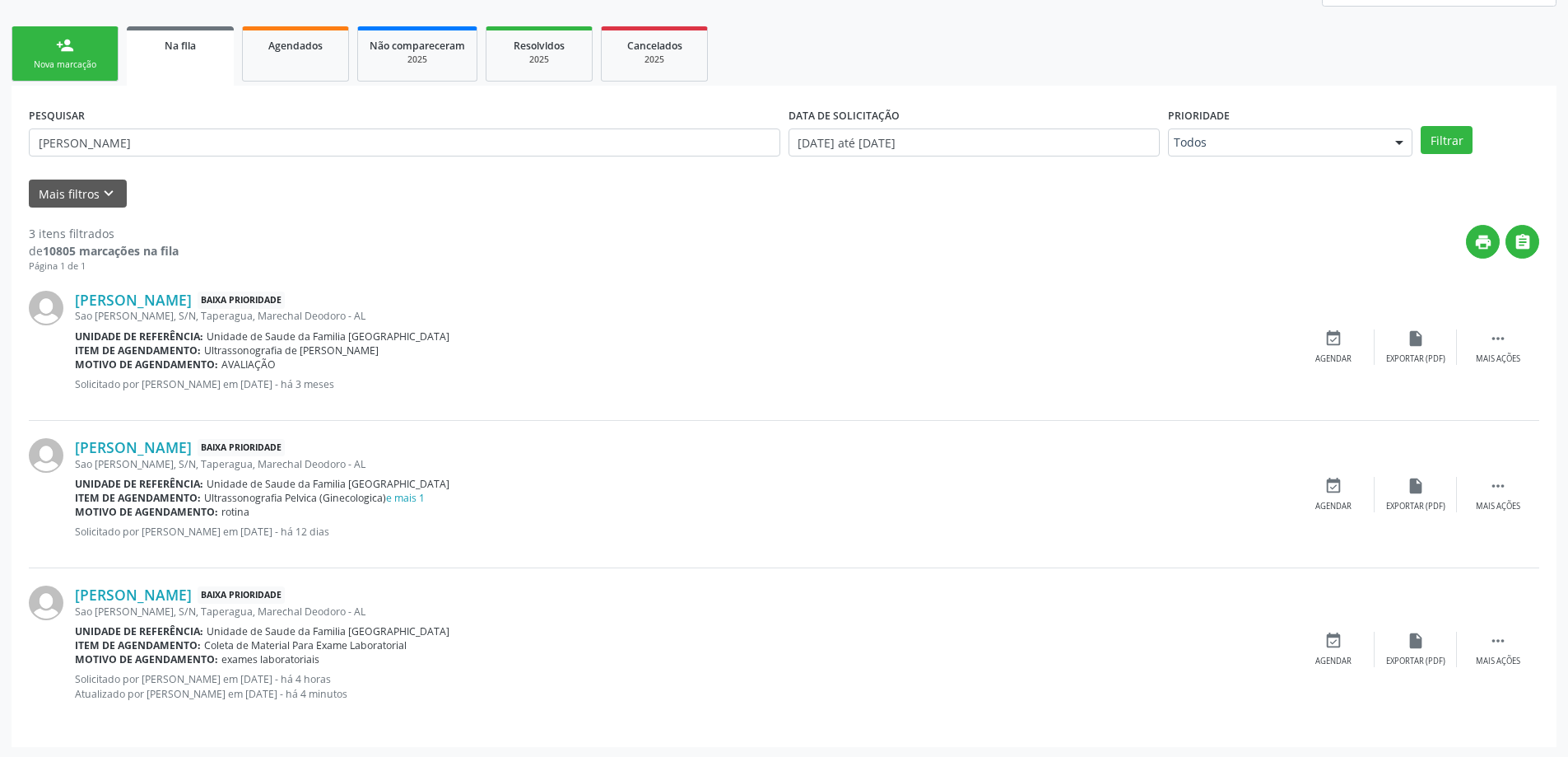
scroll to position [340, 0]
click at [1332, 646] on icon "event_available" at bounding box center [1334, 639] width 19 height 19
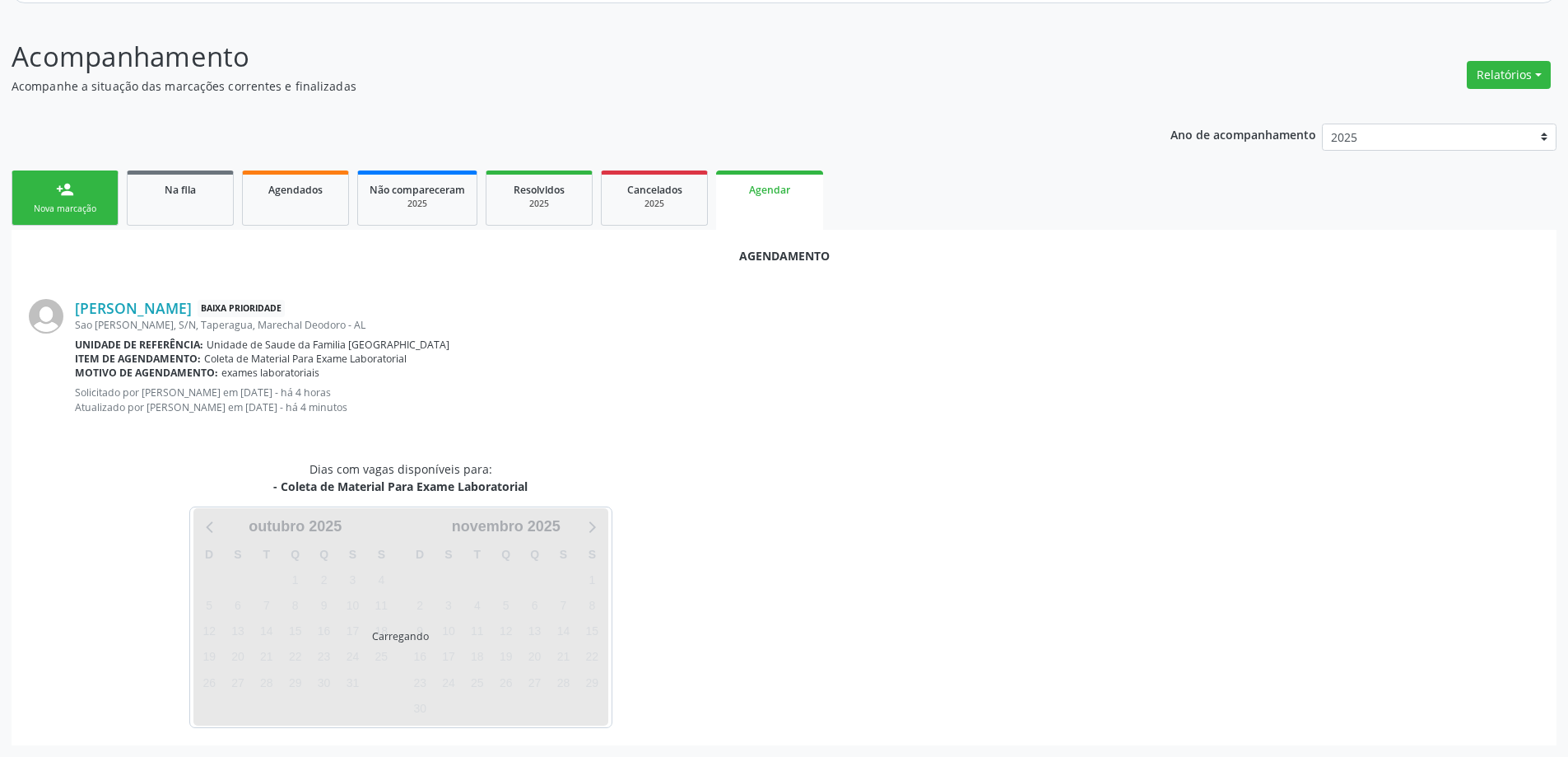
scroll to position [233, 0]
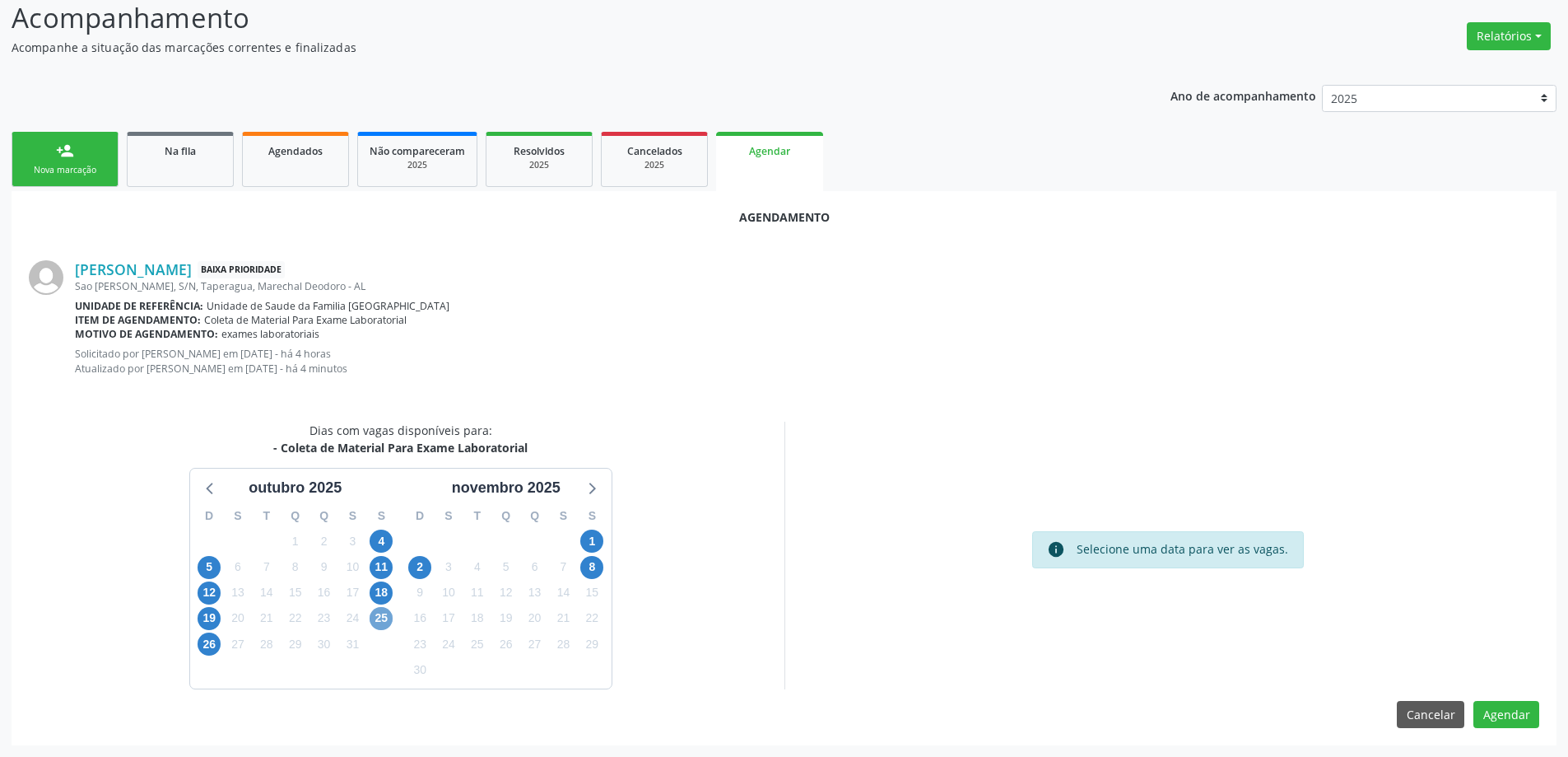
click at [386, 618] on span "25" at bounding box center [381, 618] width 23 height 23
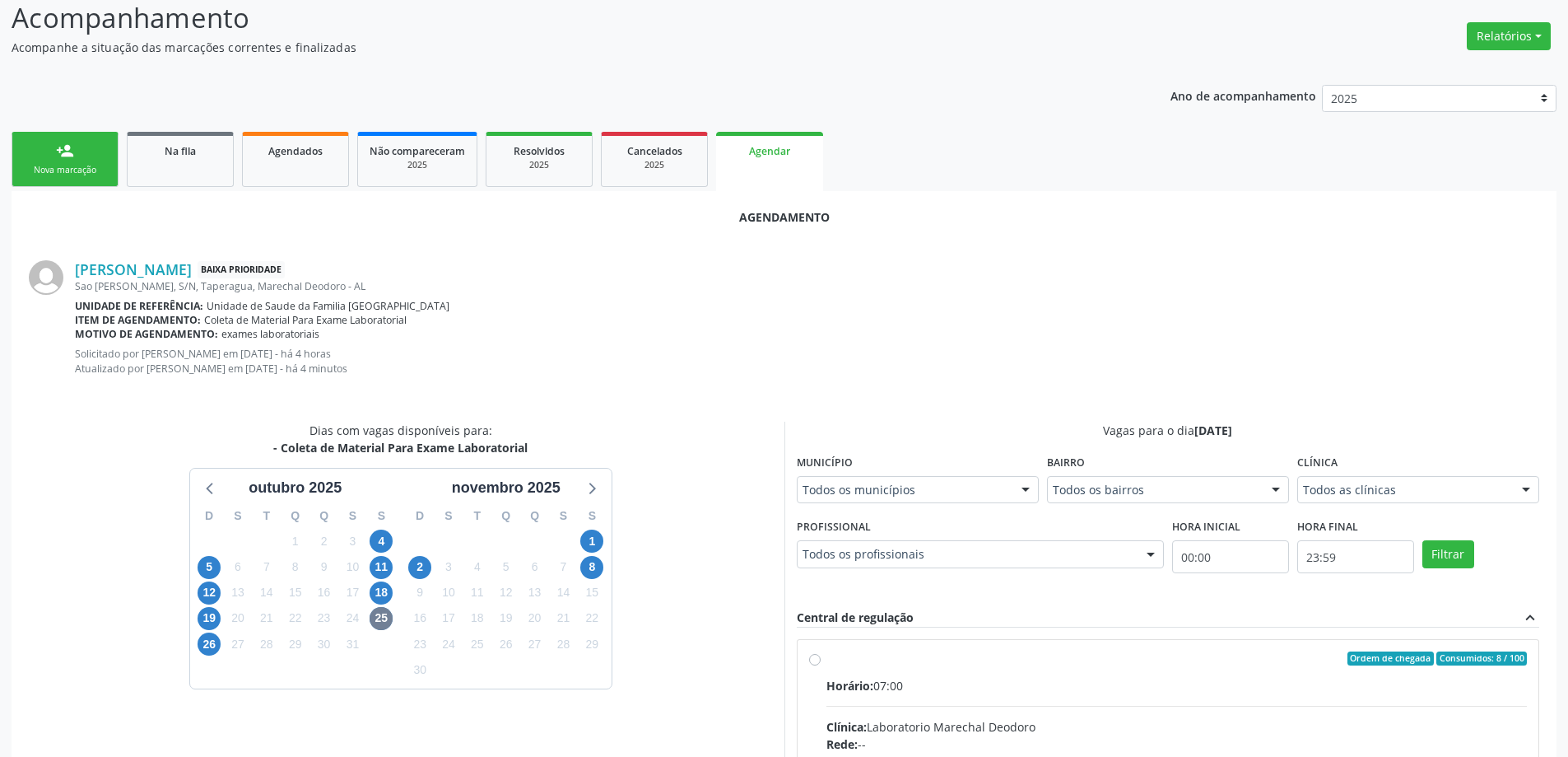
radio input "true"
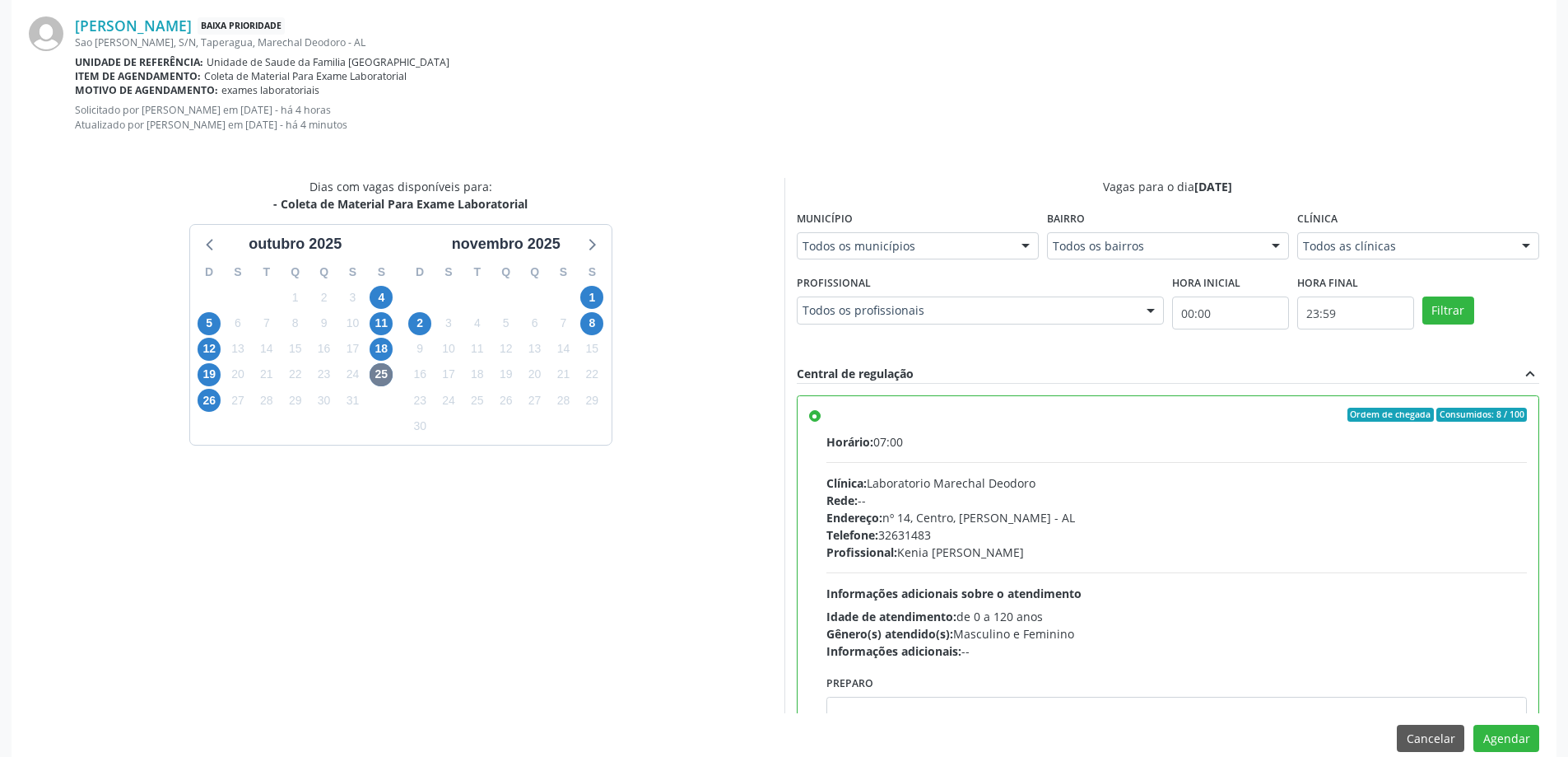
scroll to position [500, 0]
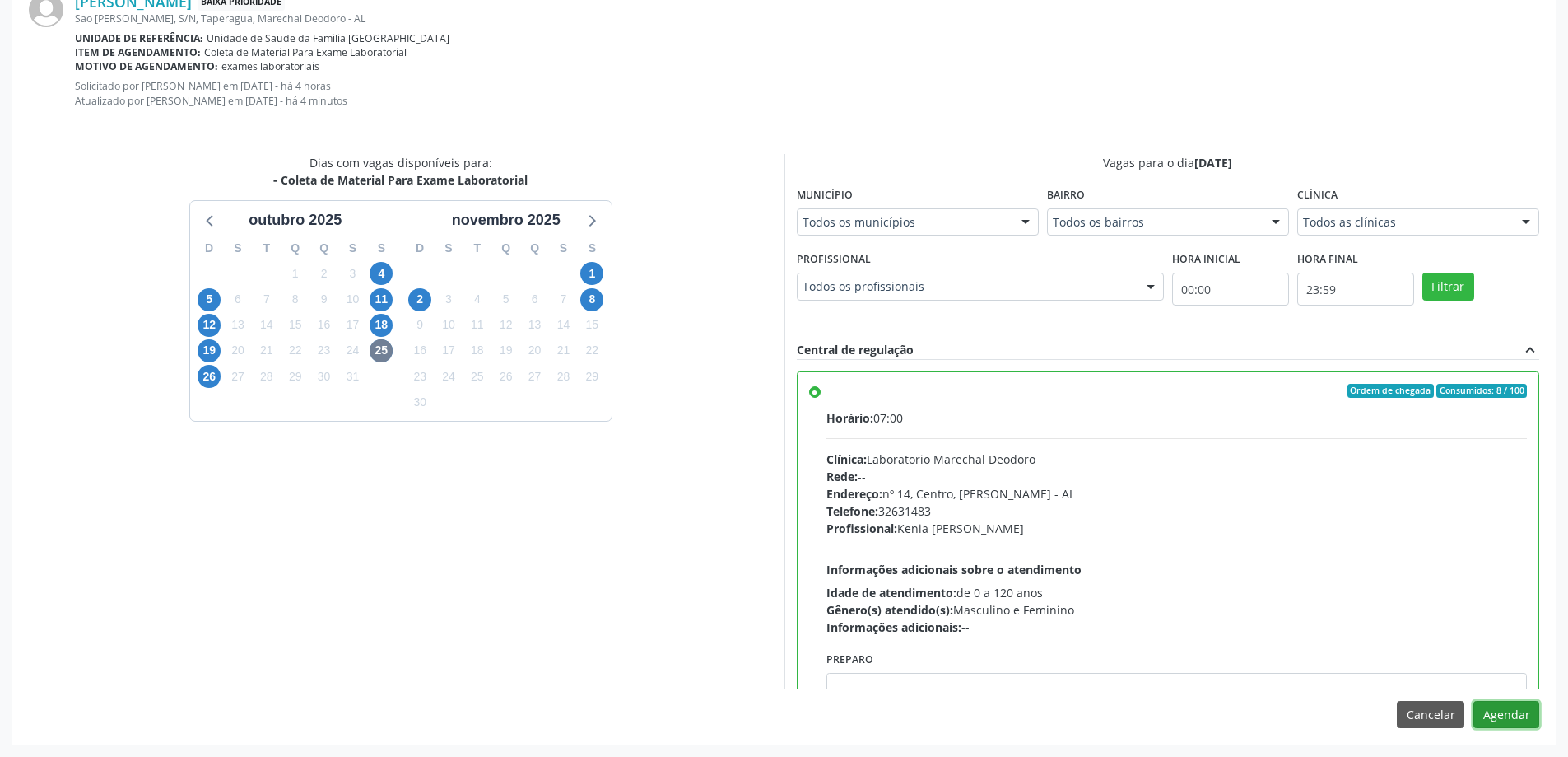
click at [1510, 718] on button "Agendar" at bounding box center [1505, 714] width 66 height 28
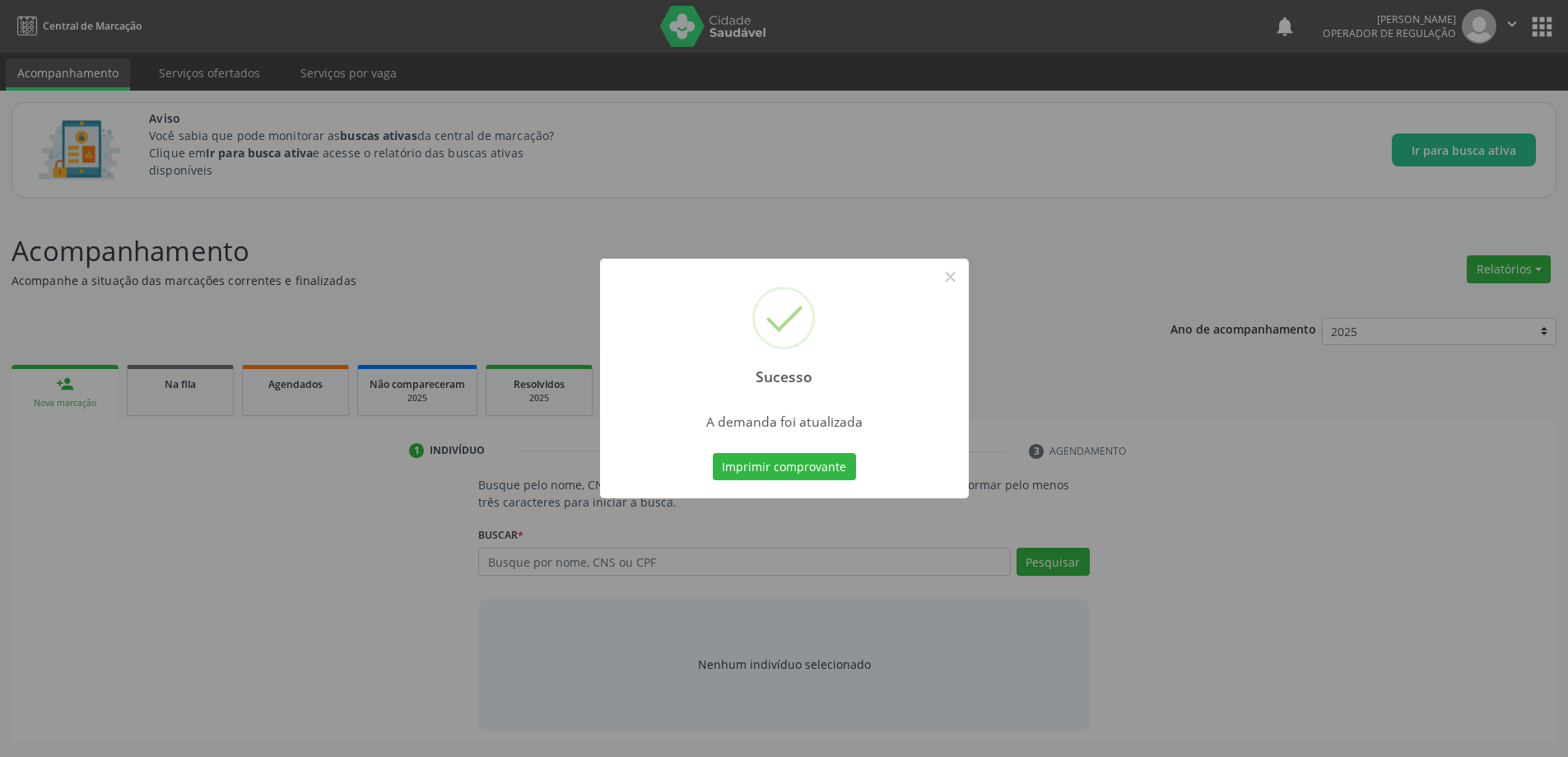
scroll to position [0, 0]
click at [959, 277] on button "×" at bounding box center [956, 276] width 28 height 28
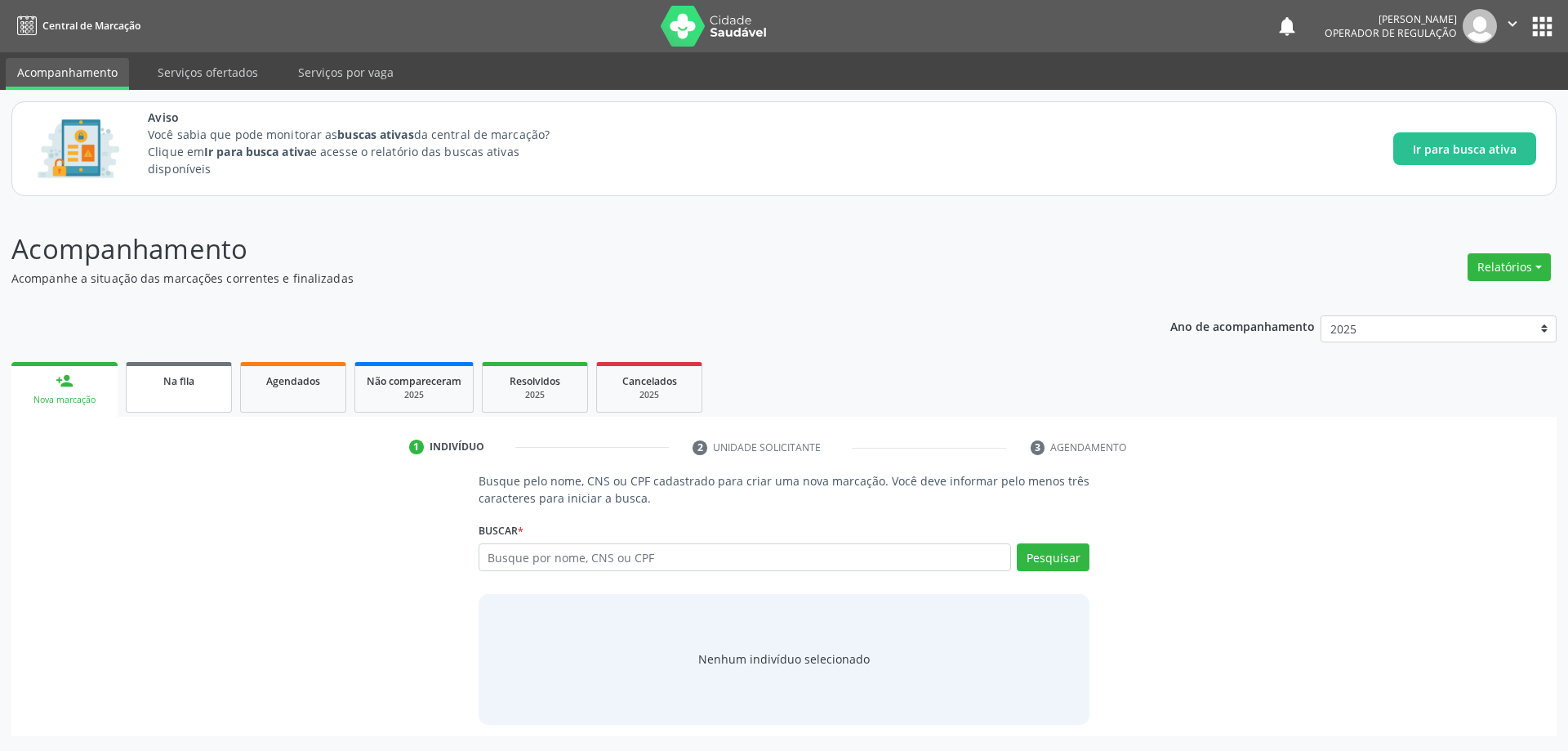
click at [179, 383] on span "Na fila" at bounding box center [179, 381] width 31 height 14
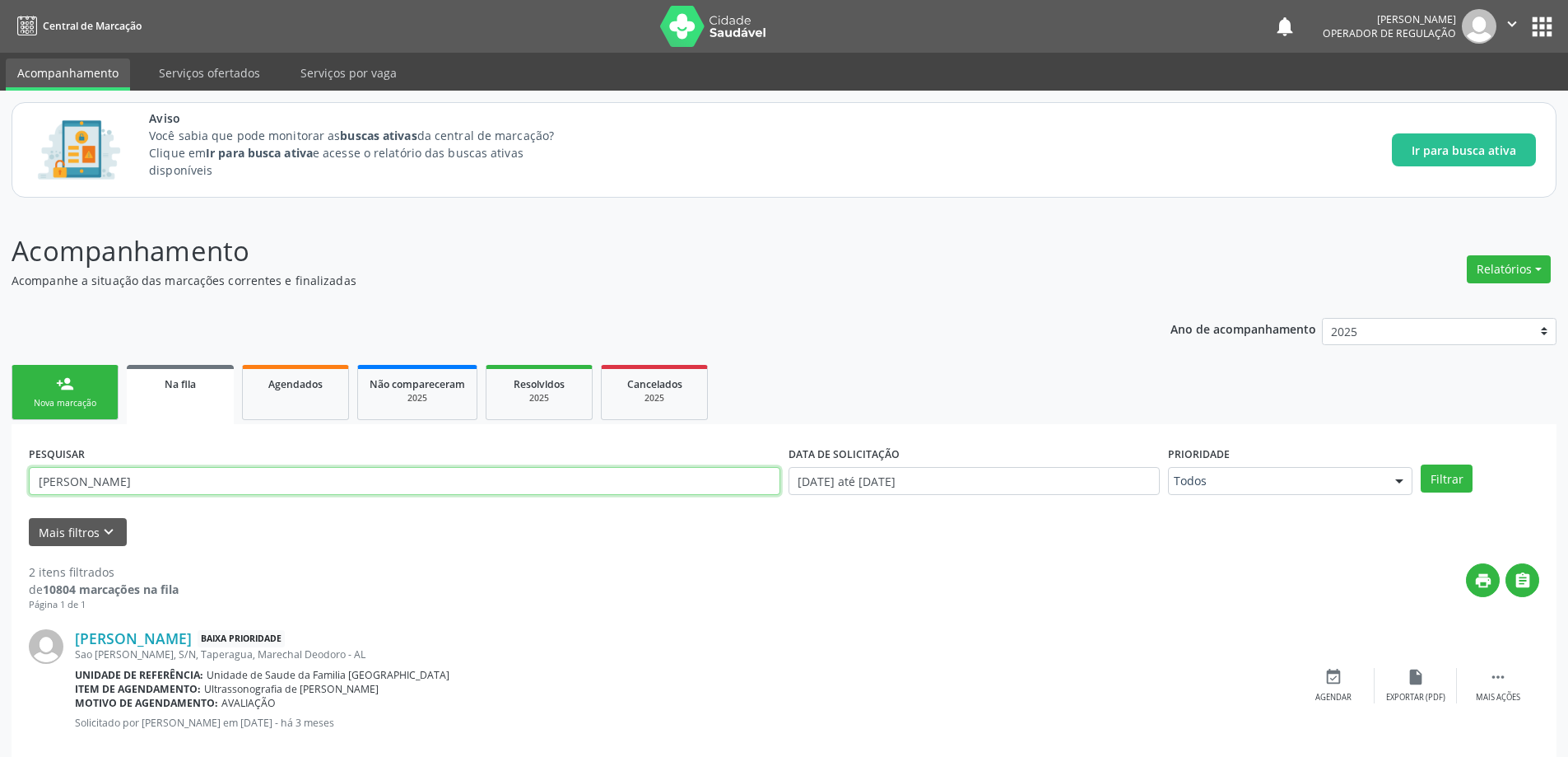
click at [271, 489] on input "EVELIN MARIA SANTOS SILVA" at bounding box center [404, 481] width 751 height 28
paste input "702604790858842"
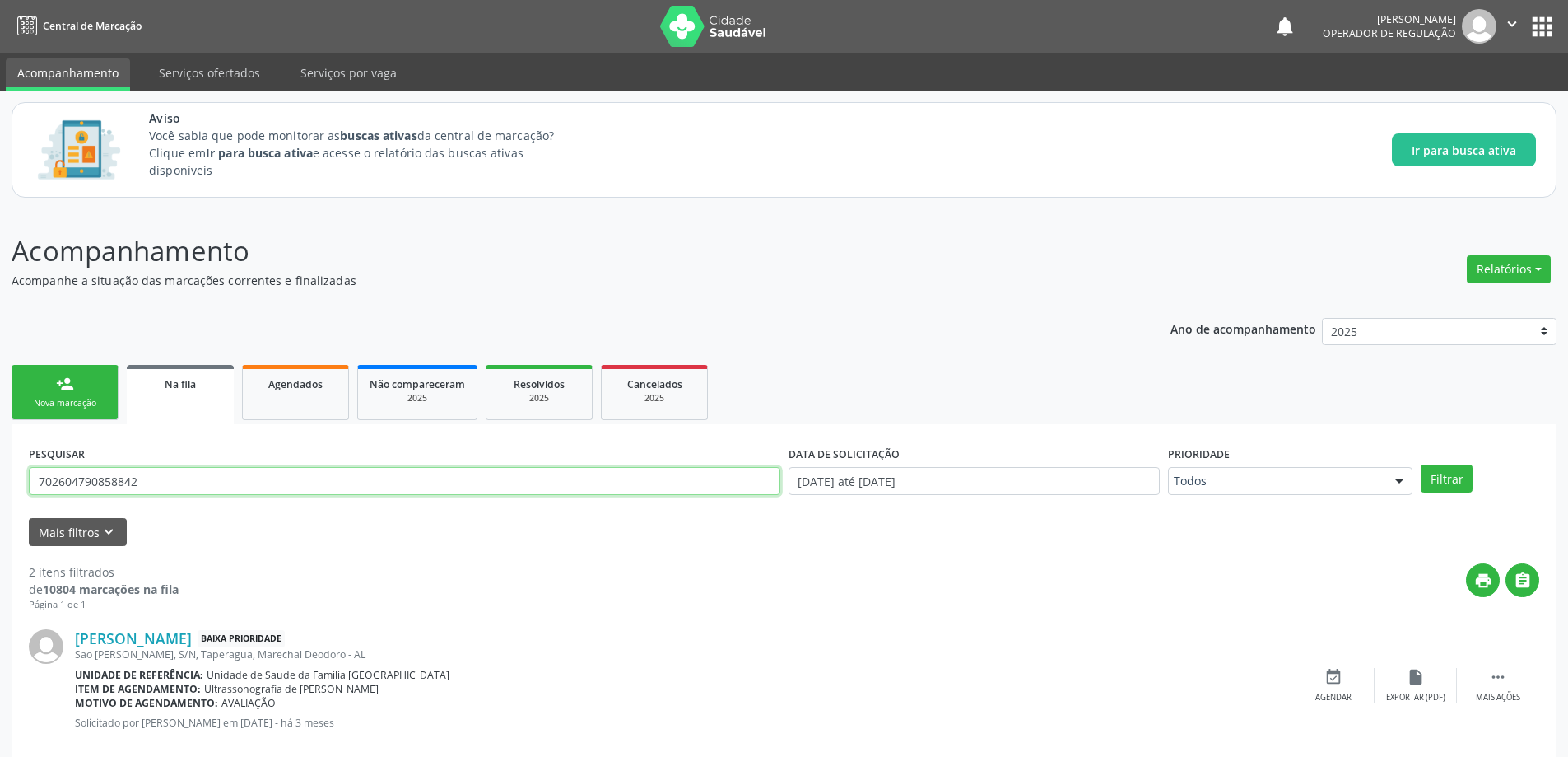
click at [1421, 464] on button "Filtrar" at bounding box center [1447, 478] width 52 height 28
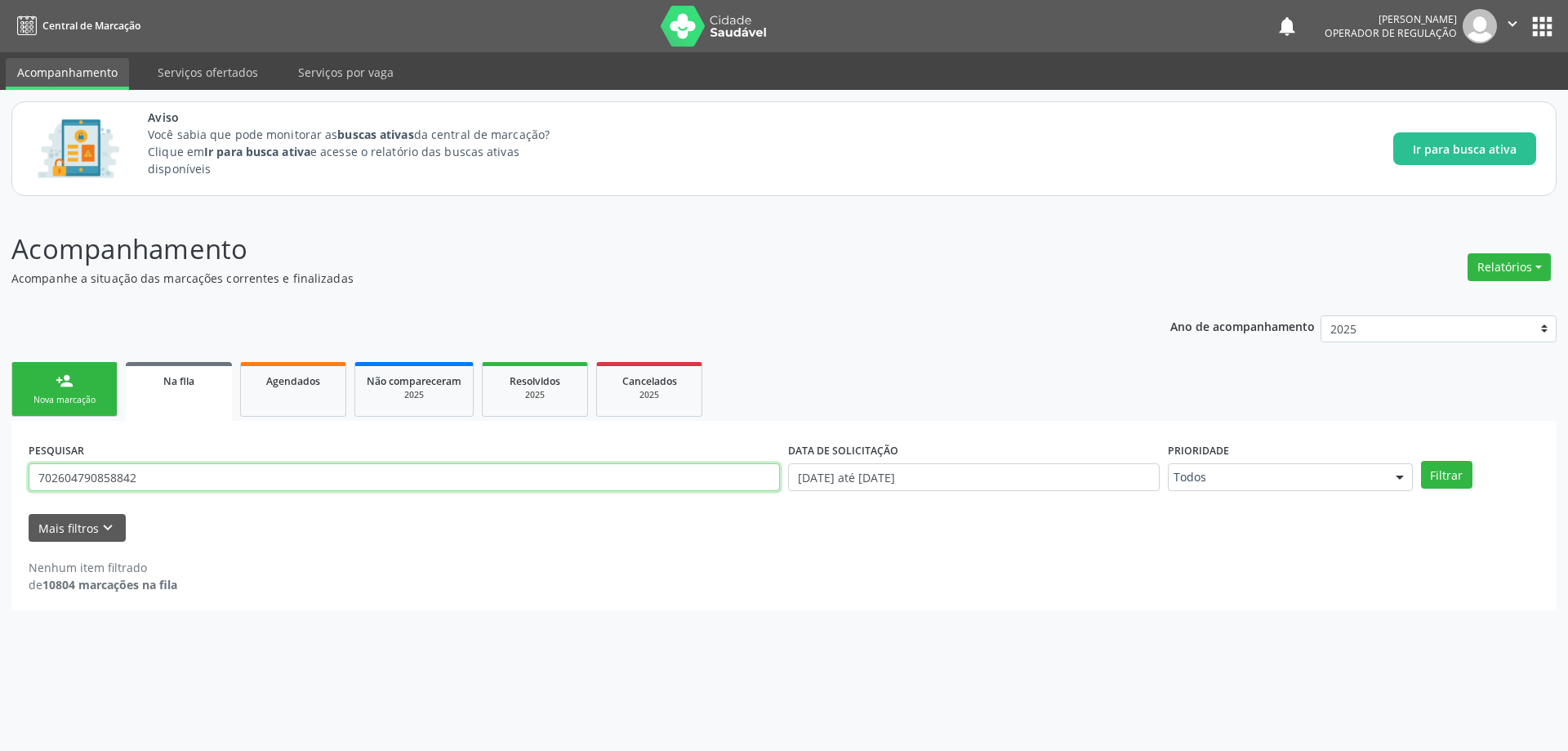
click at [181, 482] on input "702604790858842" at bounding box center [403, 477] width 751 height 28
click at [181, 481] on input "702604790858842" at bounding box center [403, 477] width 751 height 28
paste input "RAI RONALD DA SILVA"
type input "RAI RONALD DA SILVA"
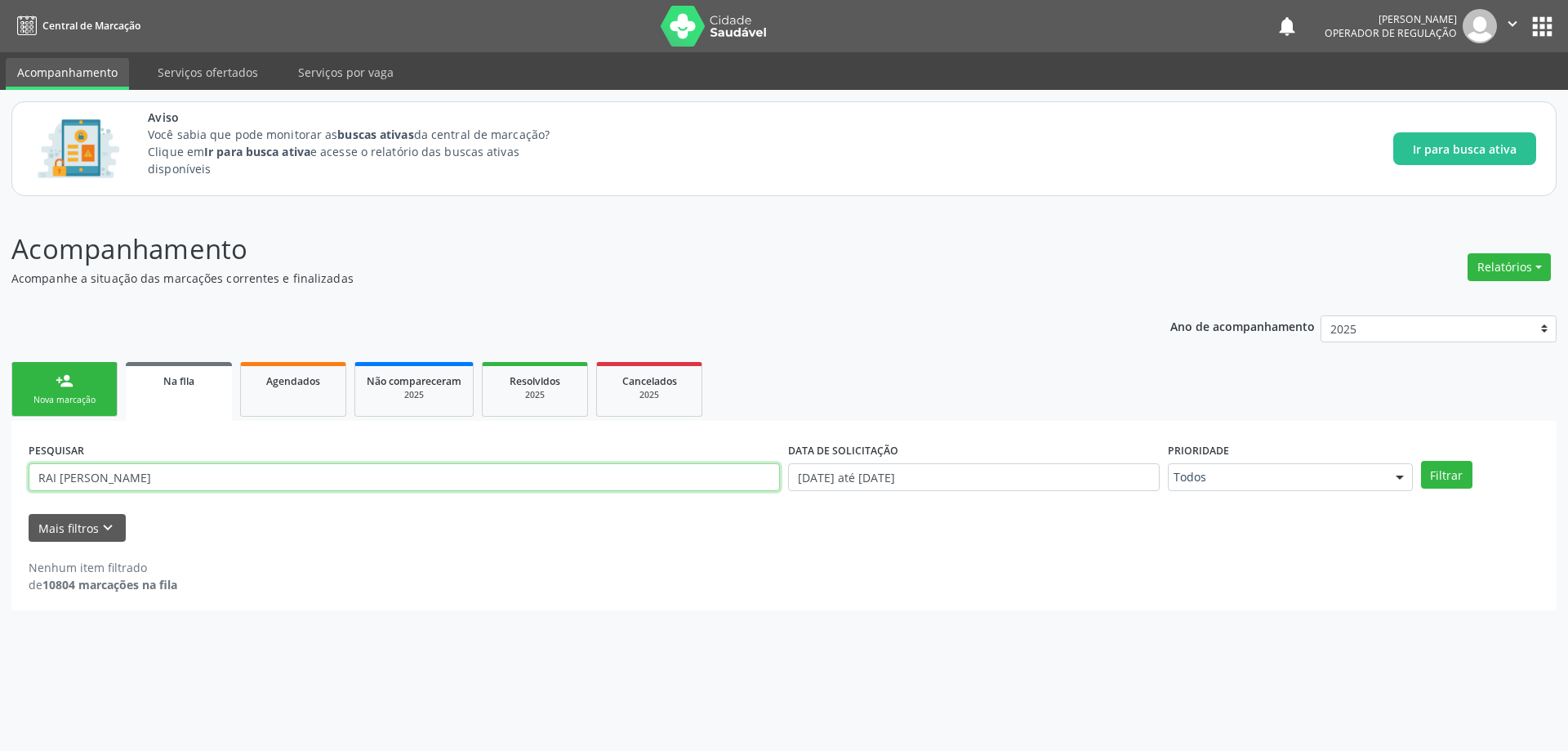
click at [1421, 461] on button "Filtrar" at bounding box center [1447, 474] width 51 height 28
click at [187, 492] on div "PESQUISAR RAI RONALD DA SILVA" at bounding box center [404, 469] width 759 height 63
click at [190, 487] on input "RAI RONALD DA SILVA" at bounding box center [403, 477] width 751 height 28
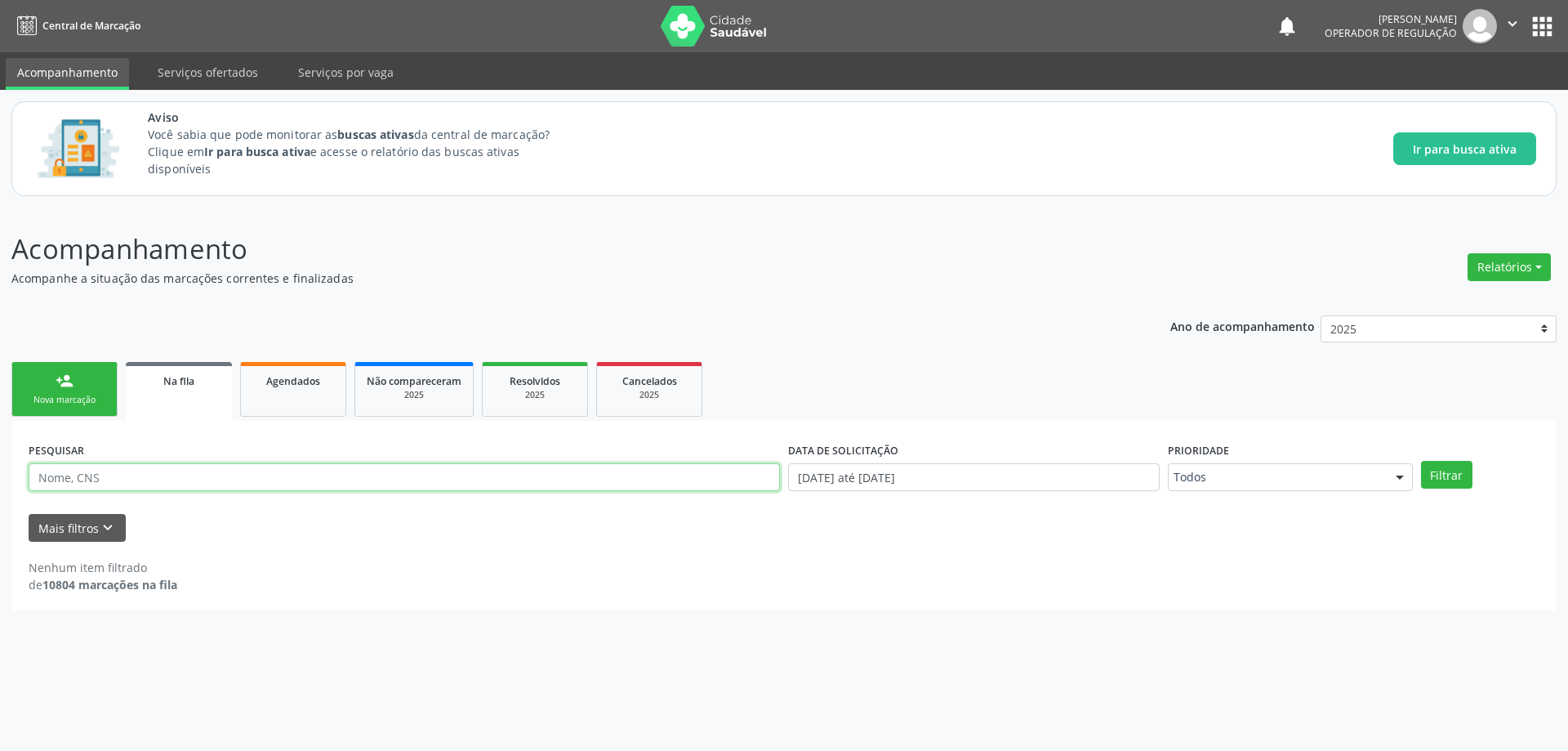
paste input "UNIELE GALVAO DA HORA"
type input "UNIELE GALVAO DA HORA"
click at [1421, 461] on button "Filtrar" at bounding box center [1447, 474] width 51 height 28
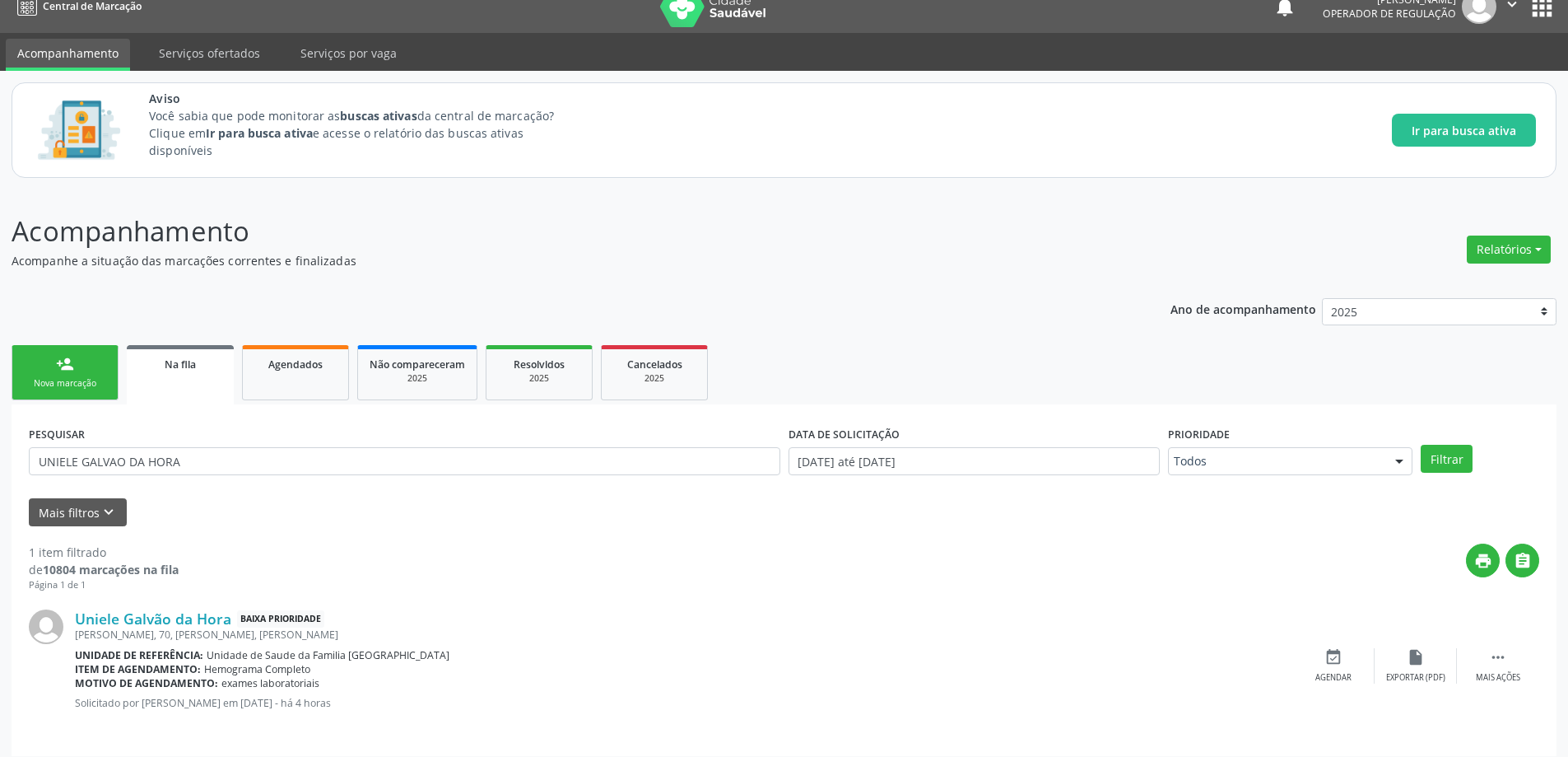
scroll to position [31, 0]
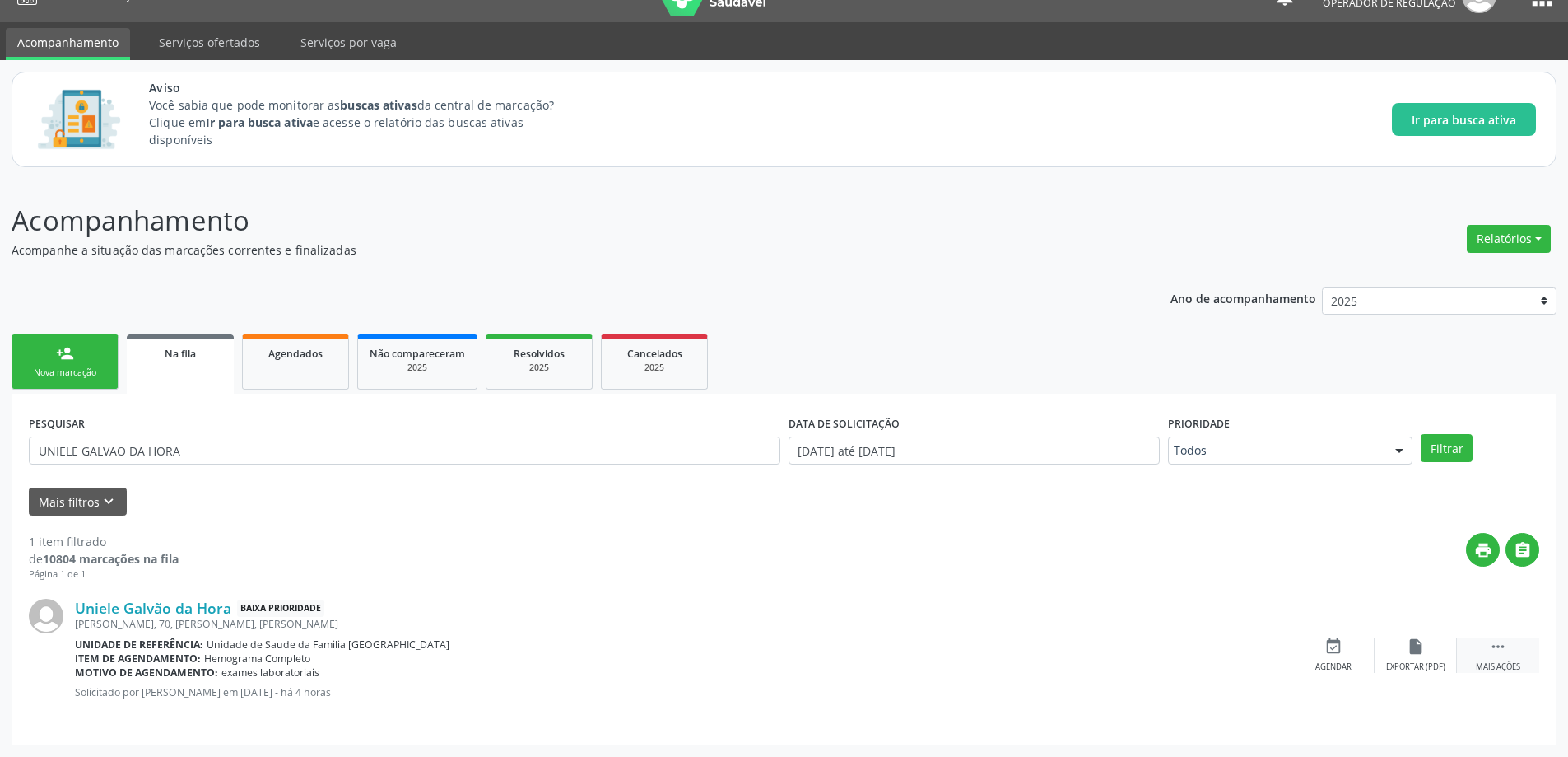
click at [1512, 661] on div "Mais ações" at bounding box center [1498, 666] width 44 height 11
click at [1423, 663] on div "Editar" at bounding box center [1415, 666] width 26 height 11
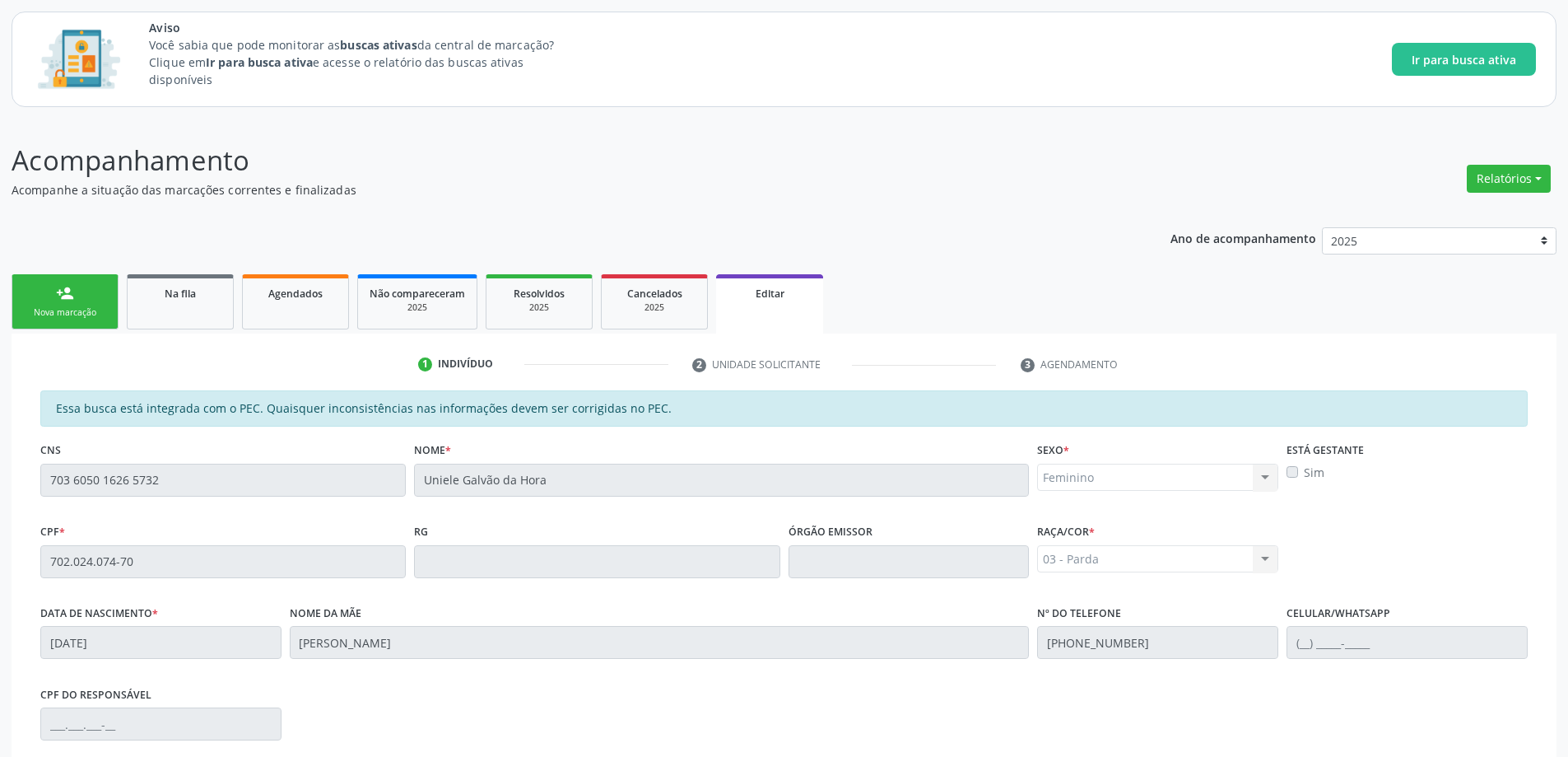
scroll to position [324, 0]
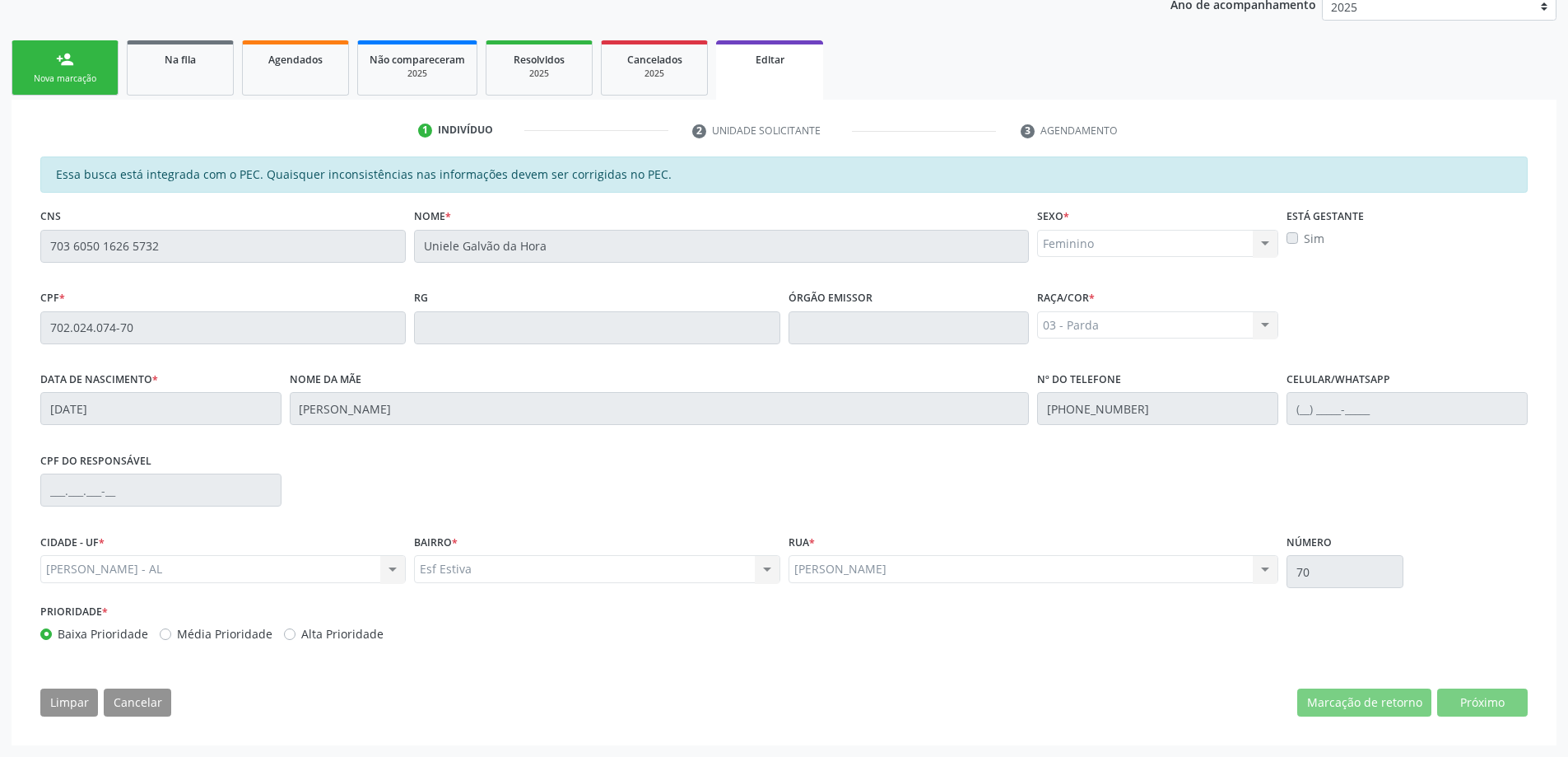
click at [397, 474] on div "CPF do responsável" at bounding box center [784, 488] width 1495 height 82
click at [608, 494] on div "CPF do responsável" at bounding box center [784, 488] width 1495 height 82
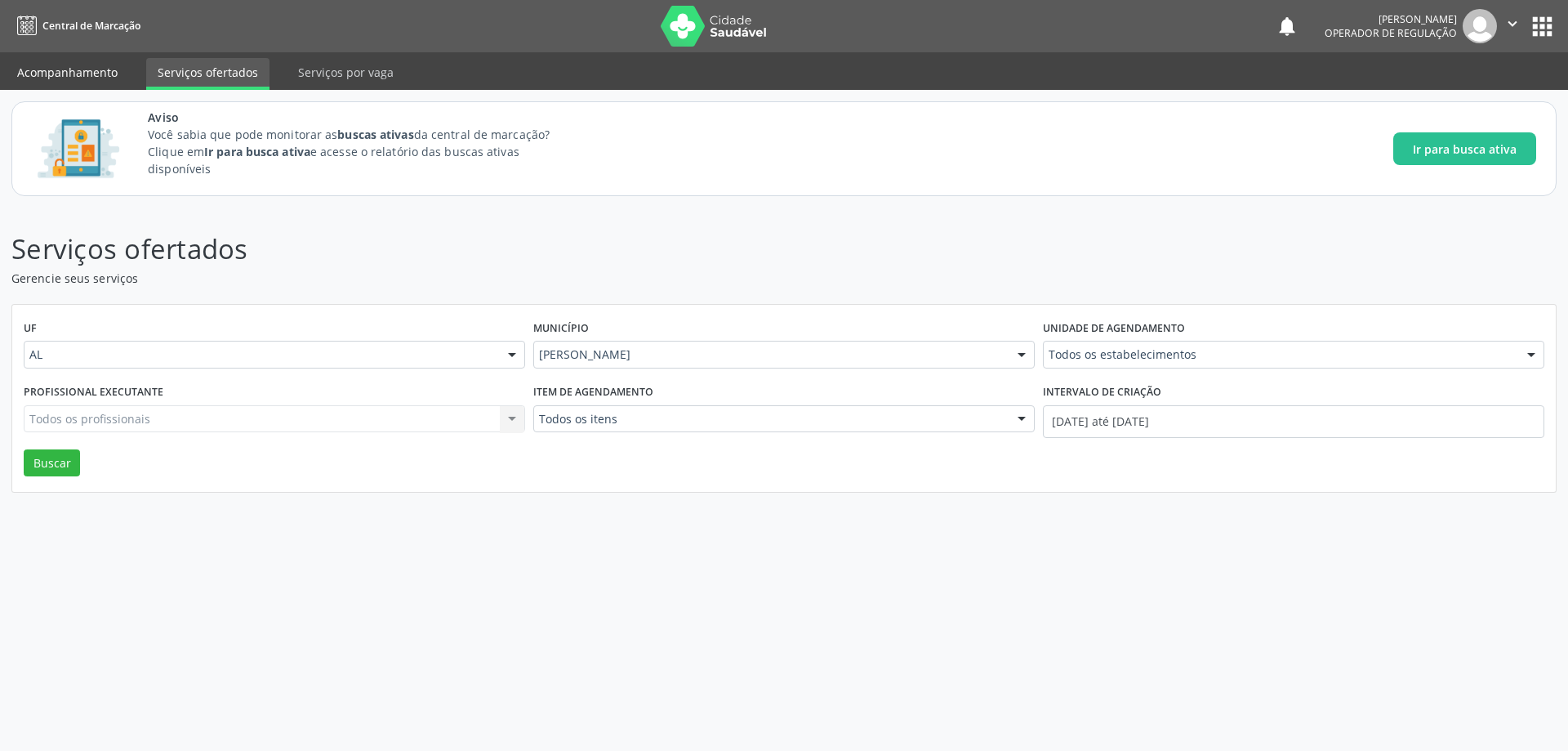
click at [58, 78] on link "Acompanhamento" at bounding box center [67, 72] width 123 height 28
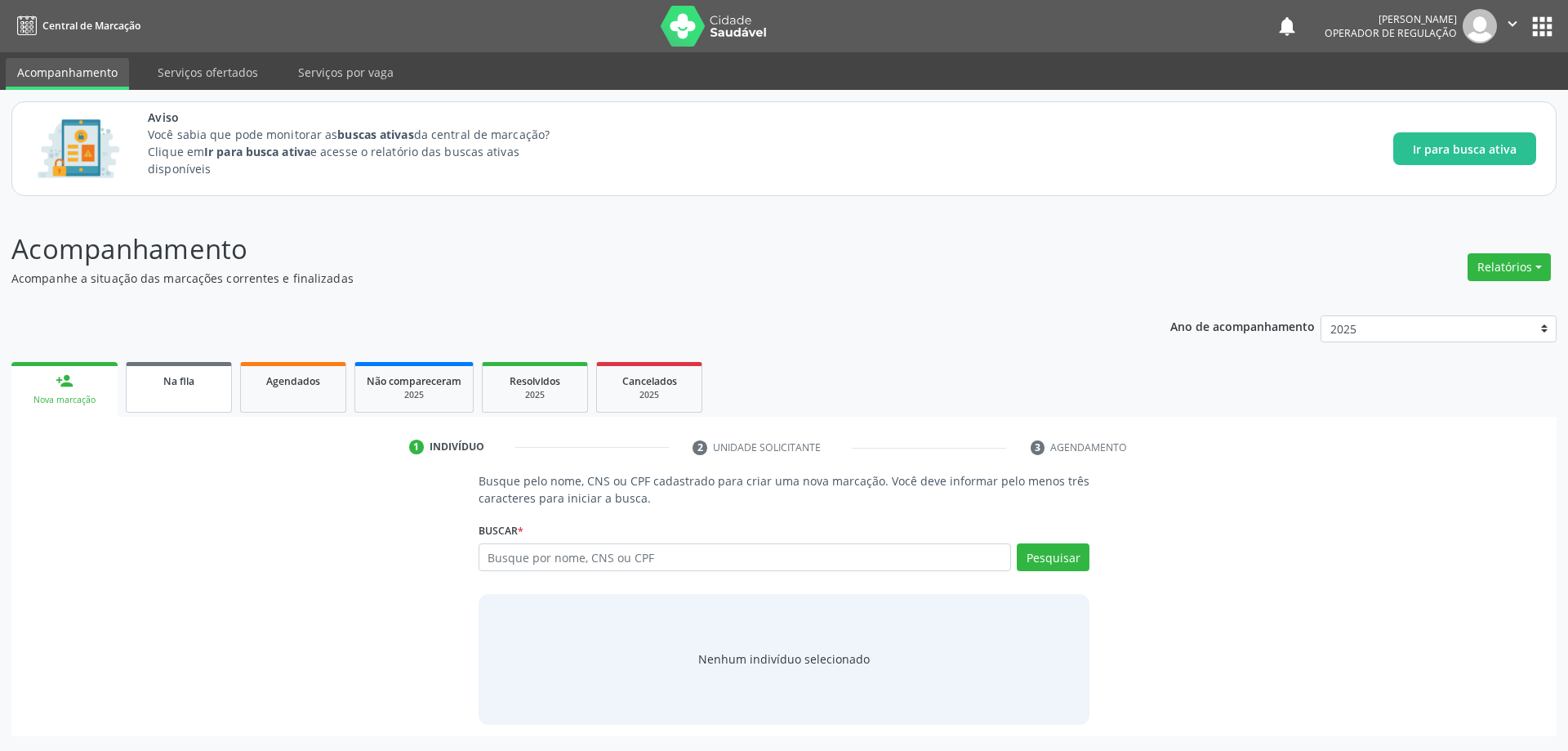
click at [176, 377] on span "Na fila" at bounding box center [179, 381] width 31 height 14
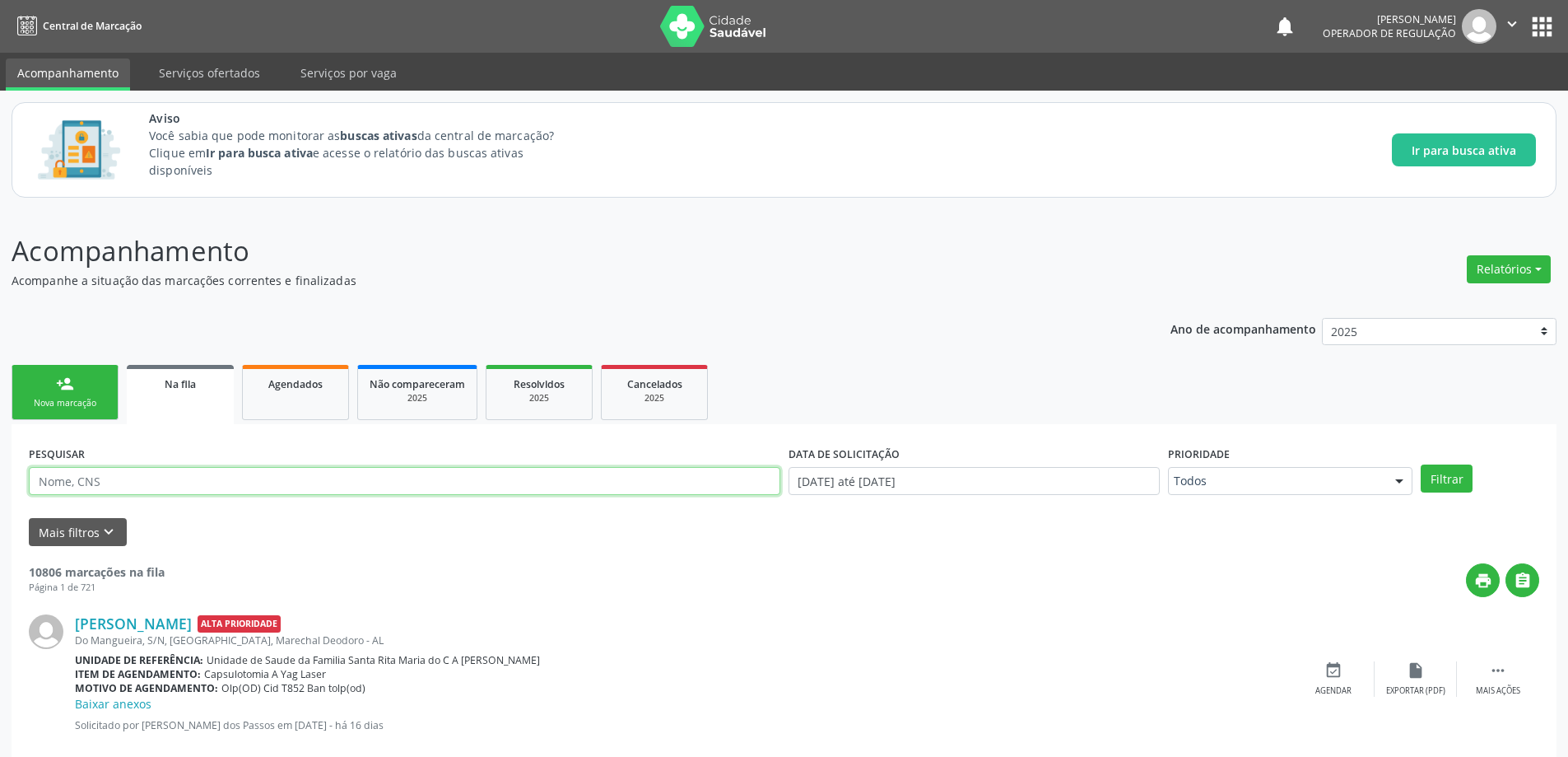
click at [249, 477] on input "text" at bounding box center [404, 481] width 751 height 28
click at [249, 493] on input "text" at bounding box center [404, 481] width 751 height 28
paste input "702604790858842"
type input "702604790858842"
click at [1421, 464] on button "Filtrar" at bounding box center [1447, 478] width 52 height 28
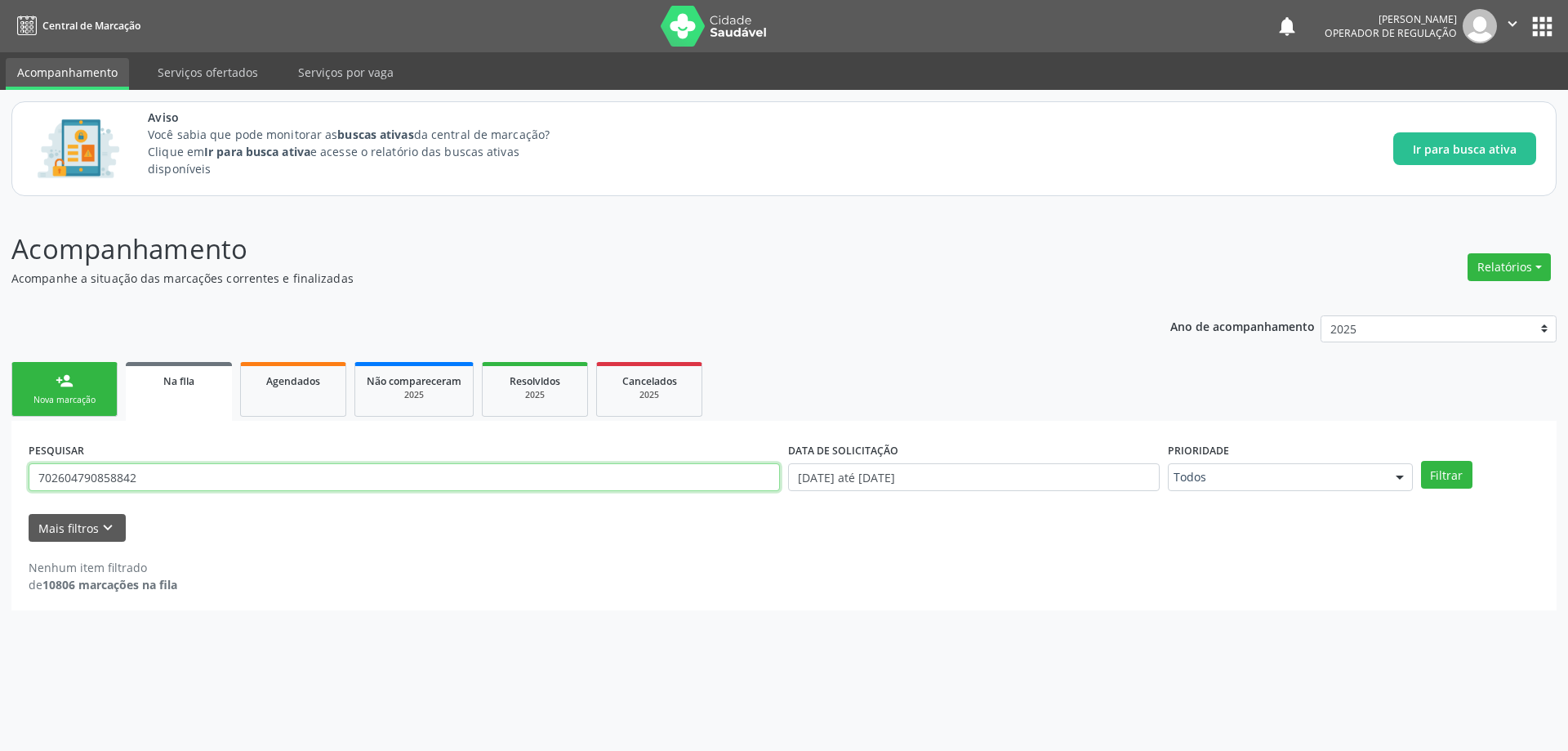
click at [187, 474] on input "702604790858842" at bounding box center [403, 477] width 751 height 28
click at [223, 480] on input "text" at bounding box center [403, 477] width 751 height 28
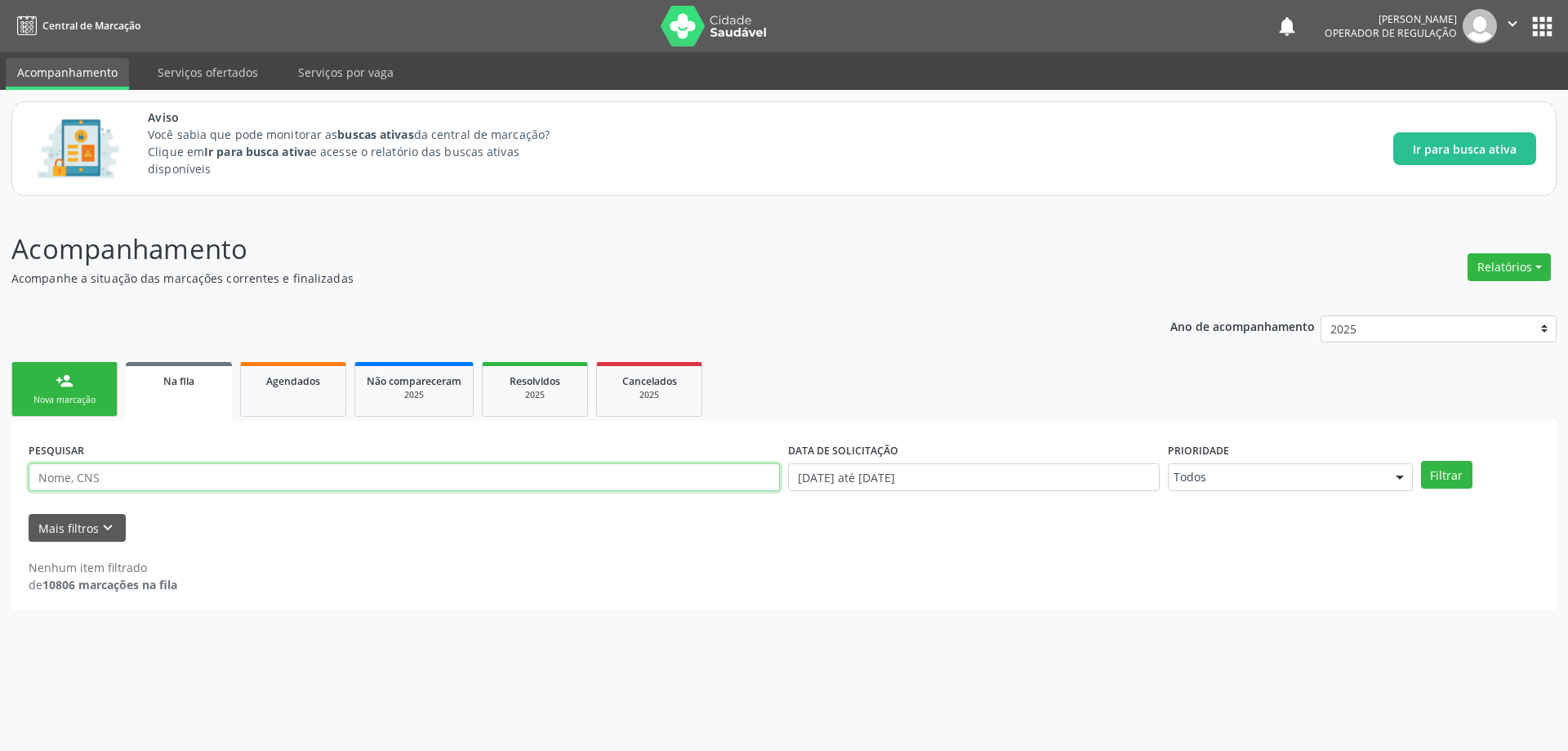
paste input "70360501626572"
click at [1421, 461] on button "Filtrar" at bounding box center [1447, 474] width 51 height 28
click at [191, 392] on link "Na fila" at bounding box center [179, 392] width 107 height 59
click at [342, 469] on input "70360501626572" at bounding box center [403, 477] width 751 height 28
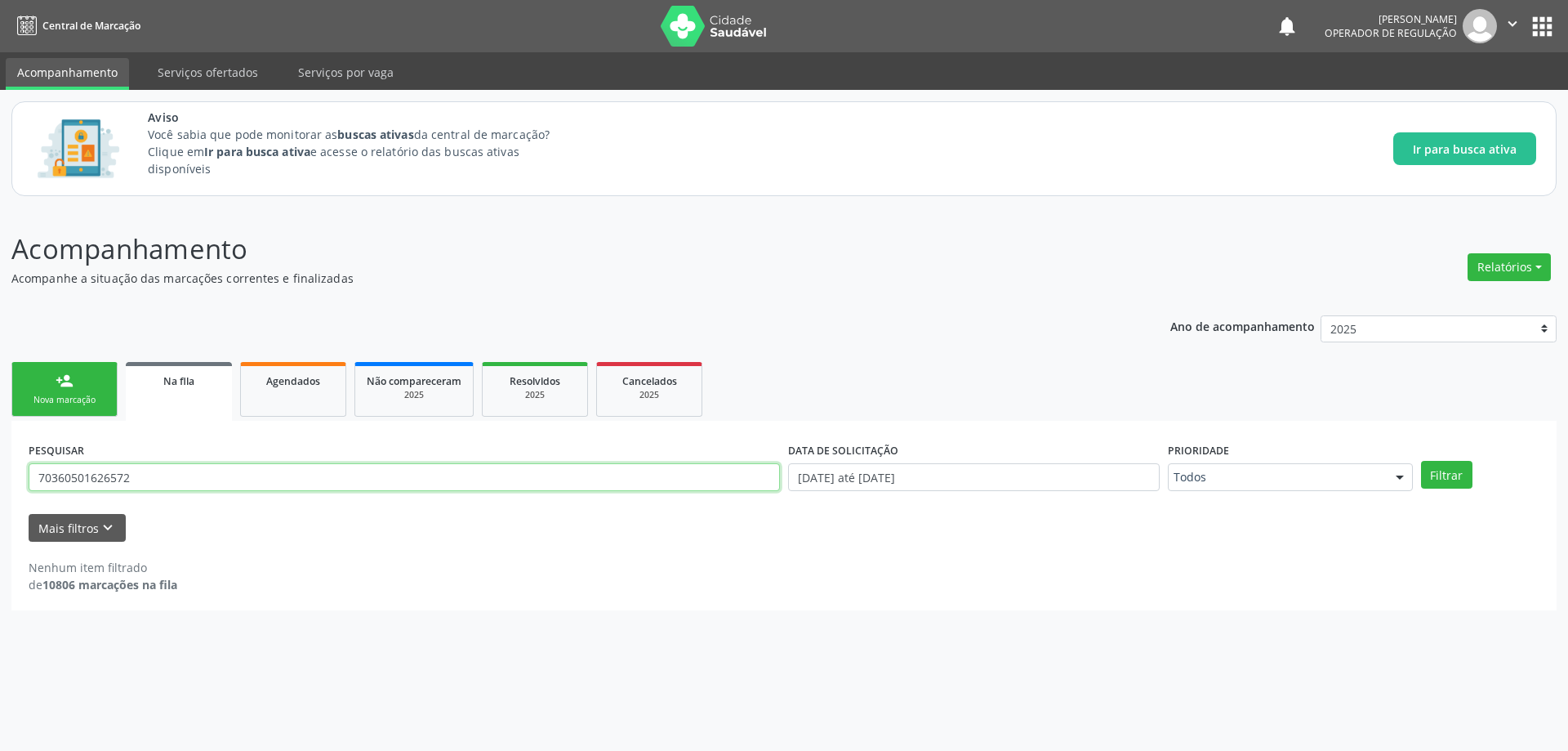
click at [342, 469] on input "70360501626572" at bounding box center [403, 477] width 751 height 28
paste input "1203097108811"
type input "701203097108811"
click at [1421, 461] on button "Filtrar" at bounding box center [1447, 474] width 51 height 28
click at [244, 471] on input "701203097108811" at bounding box center [403, 477] width 751 height 28
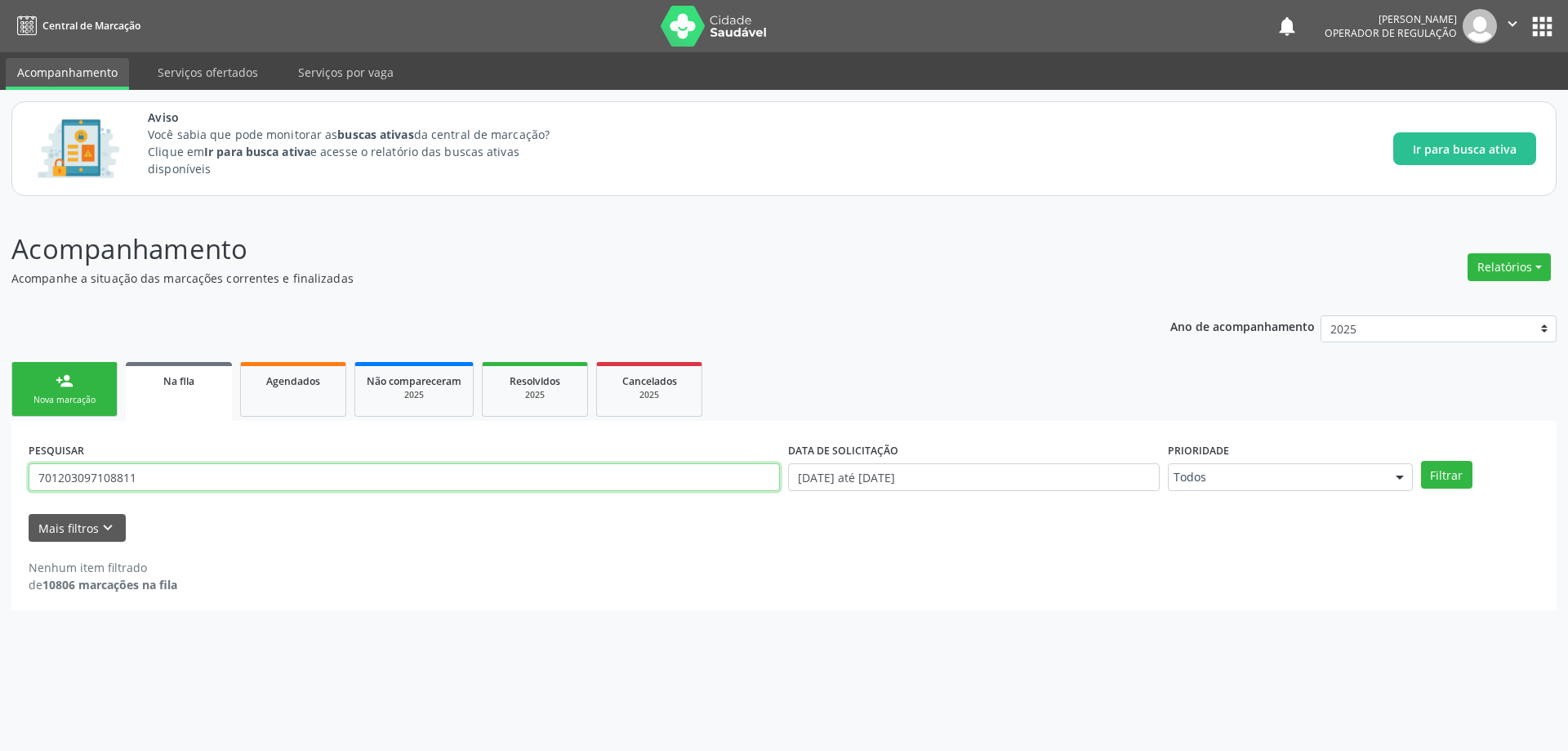
click at [244, 471] on input "701203097108811" at bounding box center [403, 477] width 751 height 28
click at [151, 488] on input "text" at bounding box center [403, 477] width 751 height 28
paste input "[PERSON_NAME]"
type input "[PERSON_NAME]"
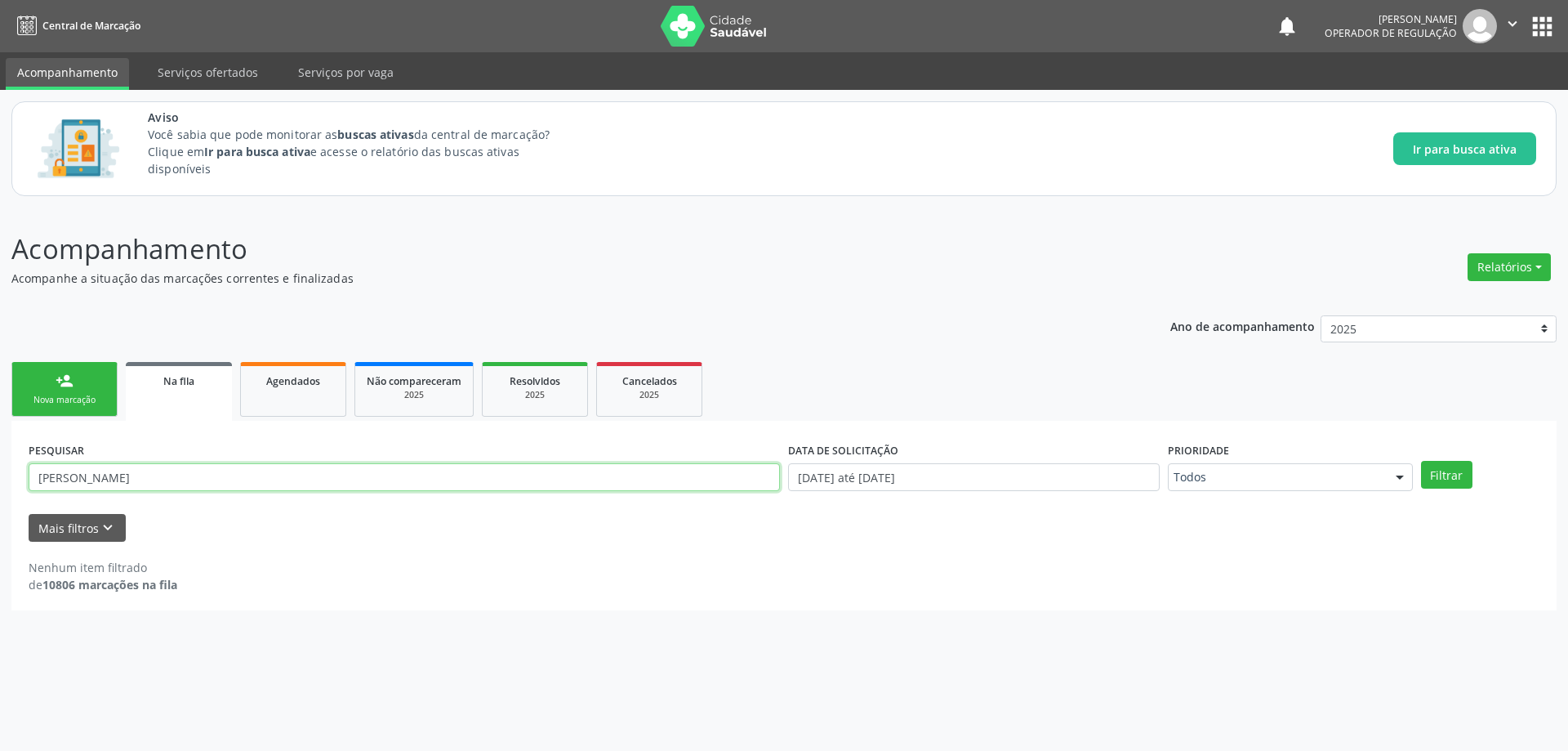
click at [1421, 461] on button "Filtrar" at bounding box center [1447, 474] width 51 height 28
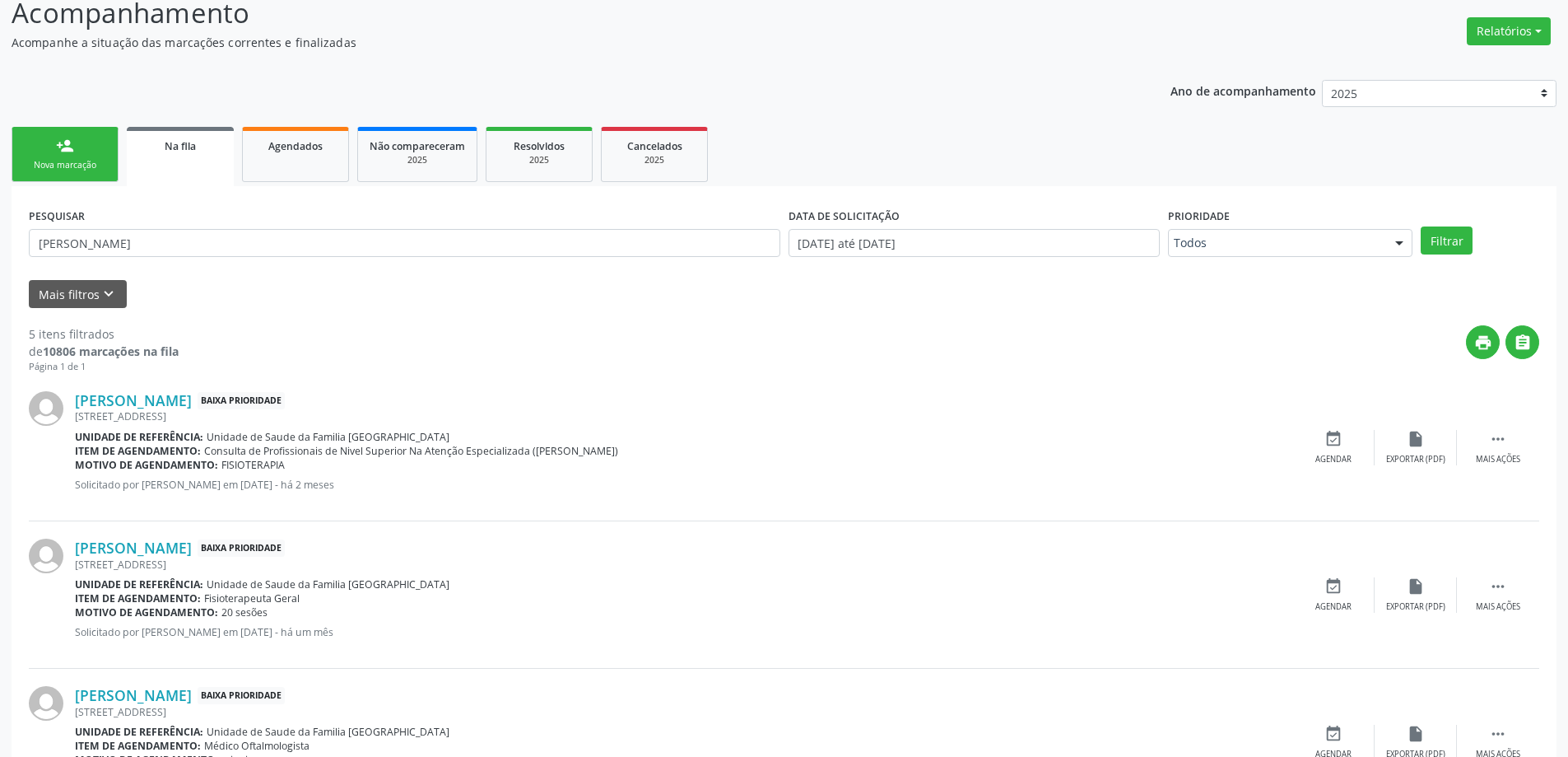
scroll to position [247, 0]
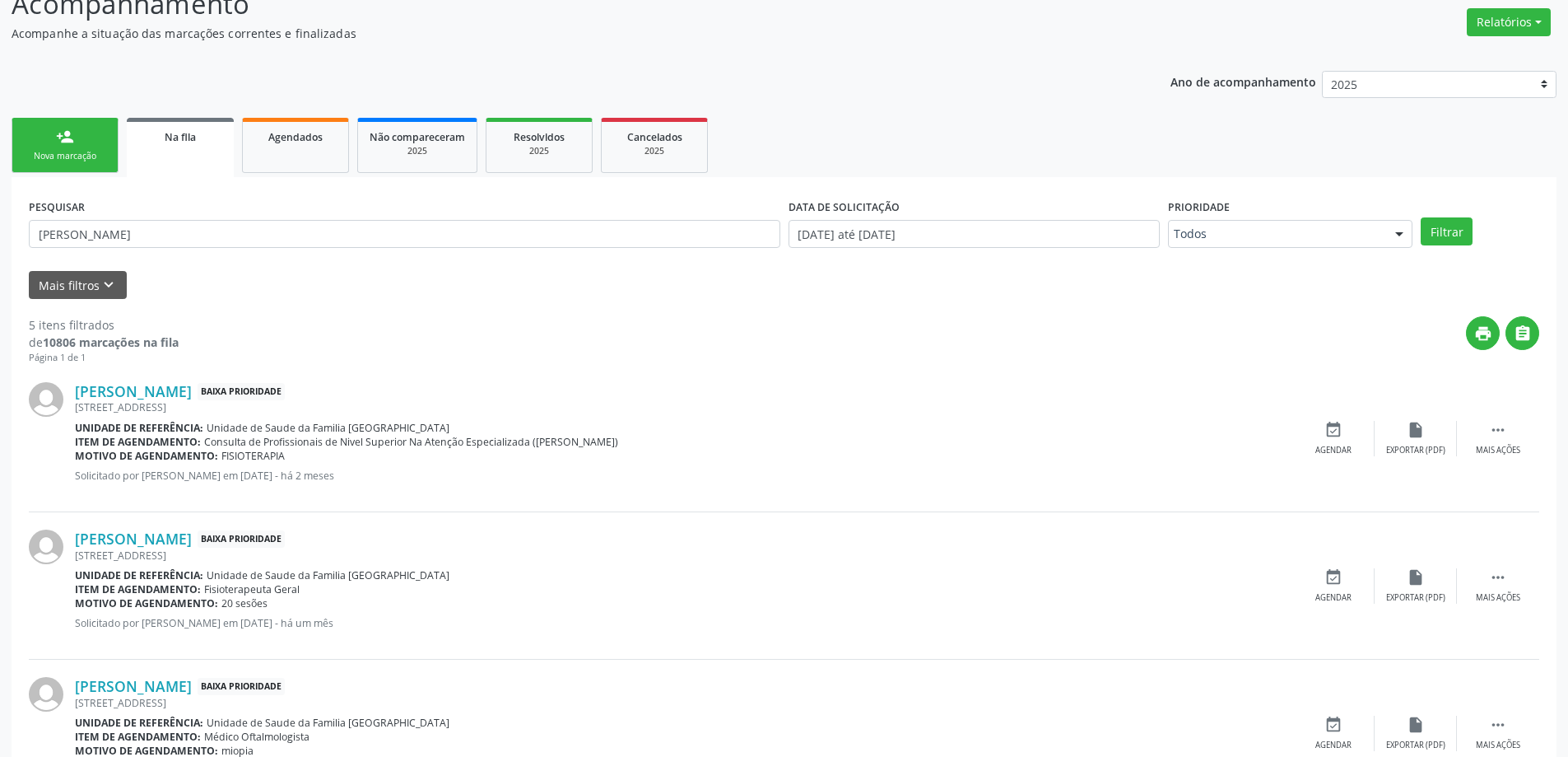
click at [178, 136] on span "Na fila" at bounding box center [181, 136] width 31 height 14
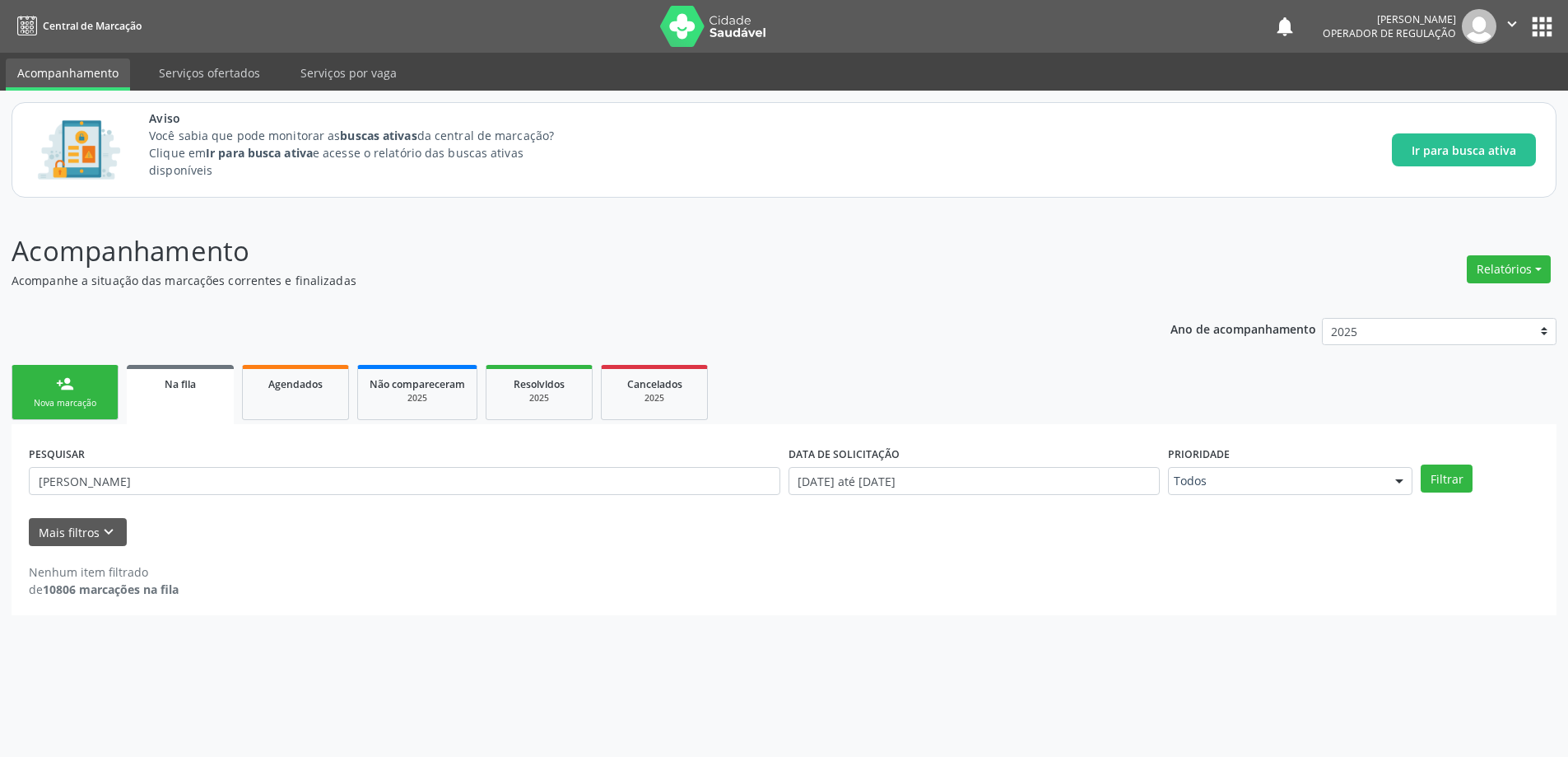
scroll to position [0, 0]
click at [192, 484] on input "[PERSON_NAME]" at bounding box center [407, 481] width 757 height 28
click at [1432, 464] on button "Filtrar" at bounding box center [1458, 478] width 52 height 28
